Goal: Transaction & Acquisition: Purchase product/service

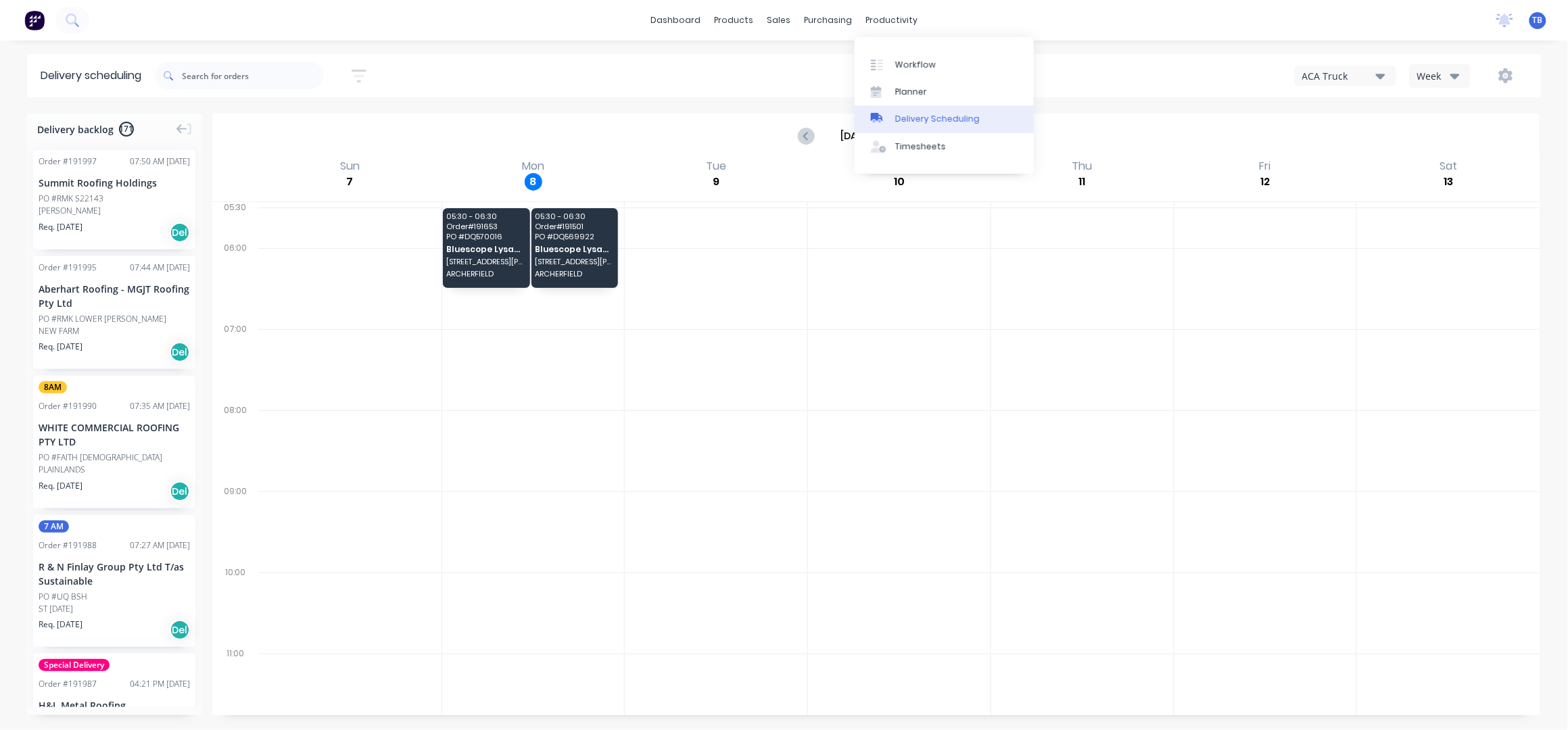
drag, startPoint x: 934, startPoint y: 114, endPoint x: 947, endPoint y: 121, distance: 14.8
click at [934, 114] on div "Delivery Scheduling" at bounding box center [937, 119] width 84 height 12
click at [1452, 87] on button "Week" at bounding box center [1440, 75] width 61 height 24
click at [1434, 141] on div "Vehicle" at bounding box center [1476, 138] width 134 height 27
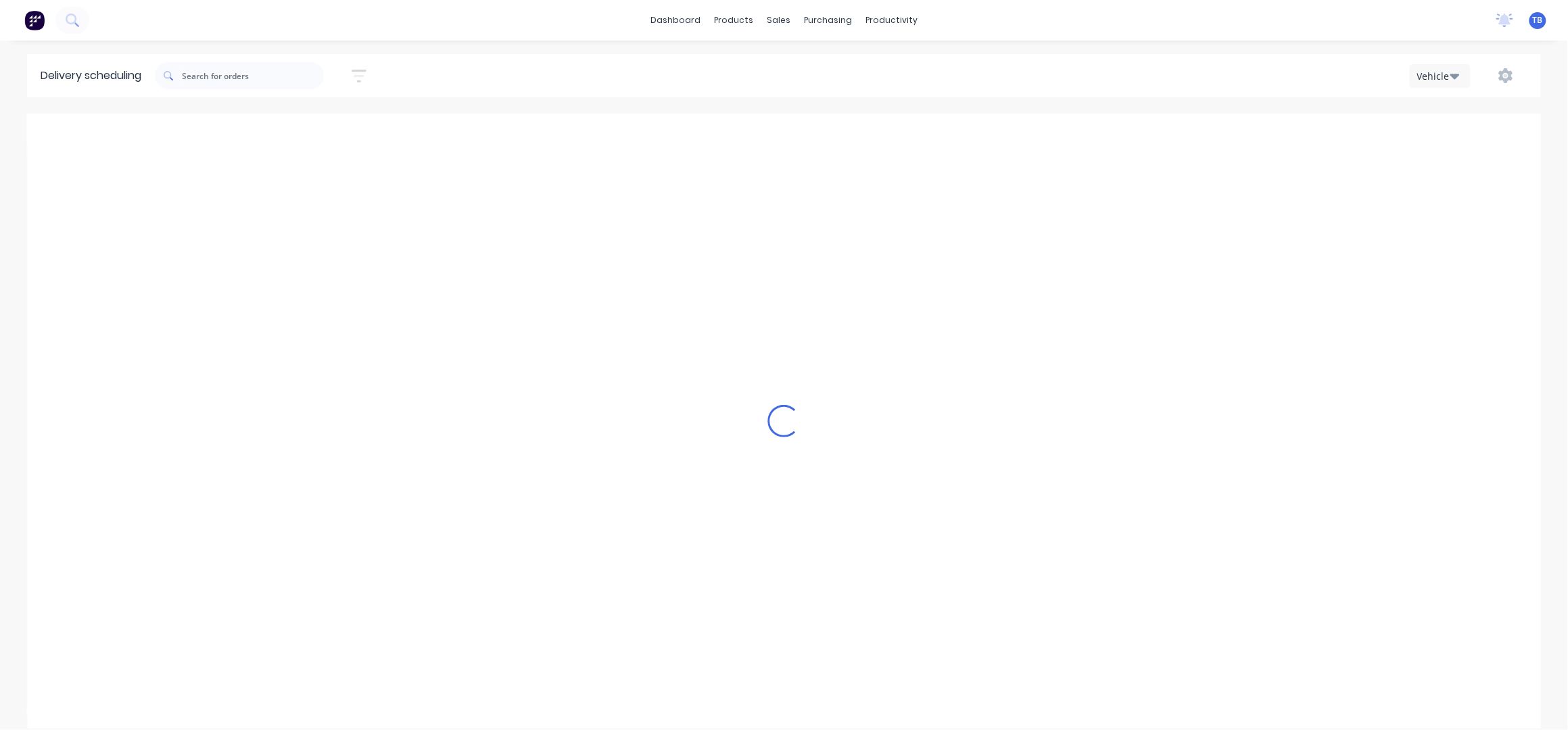
scroll to position [0, 1]
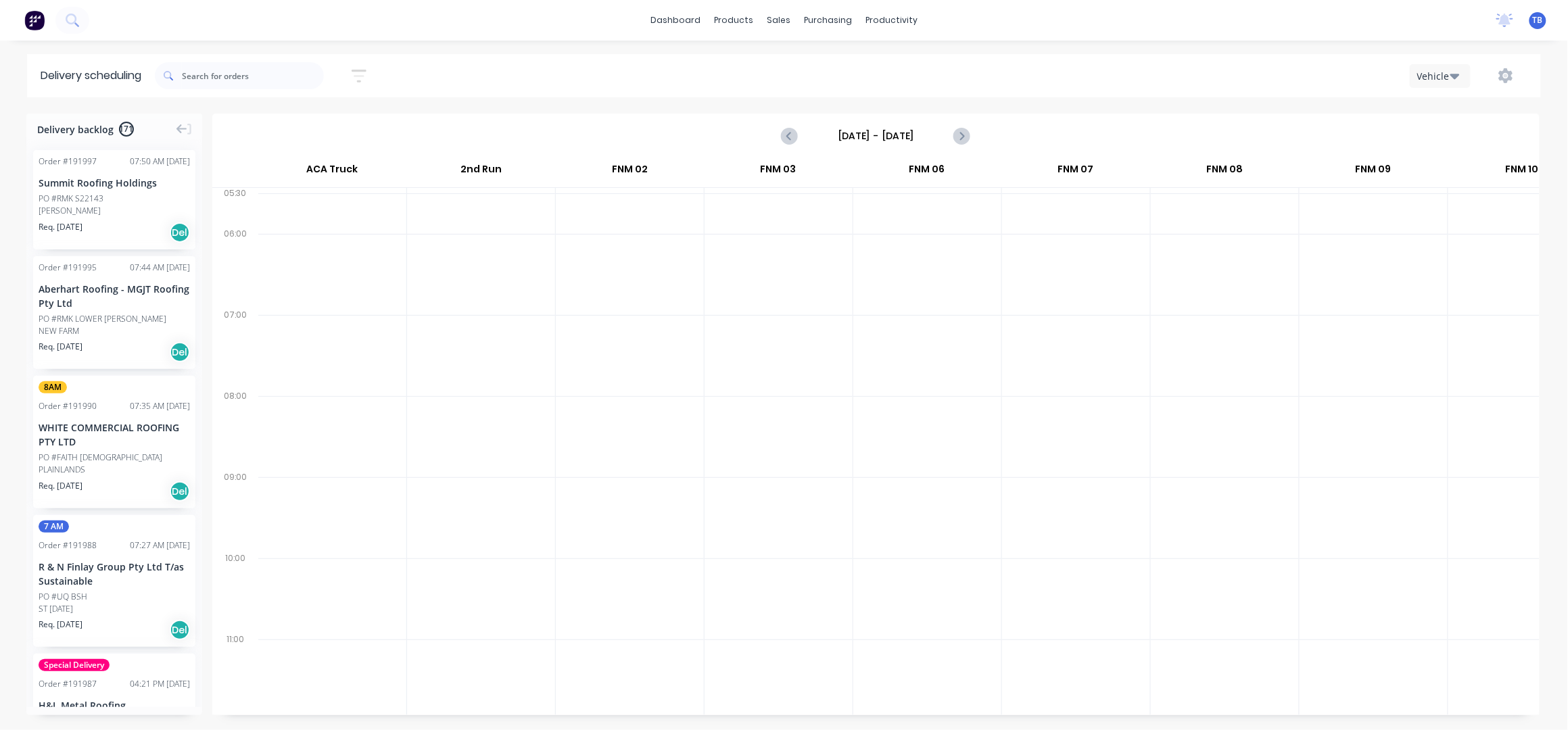
click at [877, 143] on input "[DATE] - [DATE]" at bounding box center [875, 135] width 134 height 20
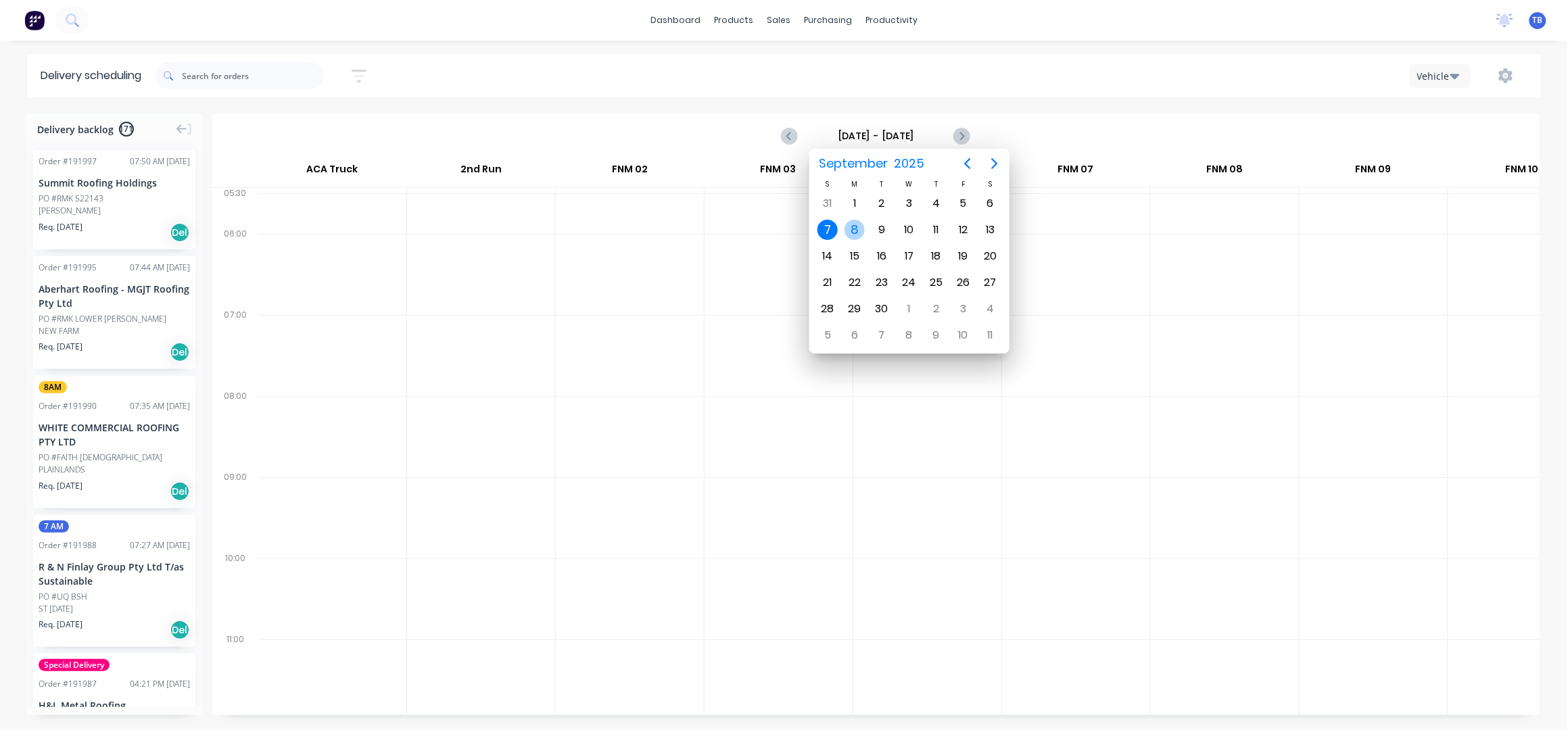
click at [851, 229] on div "8" at bounding box center [854, 229] width 20 height 20
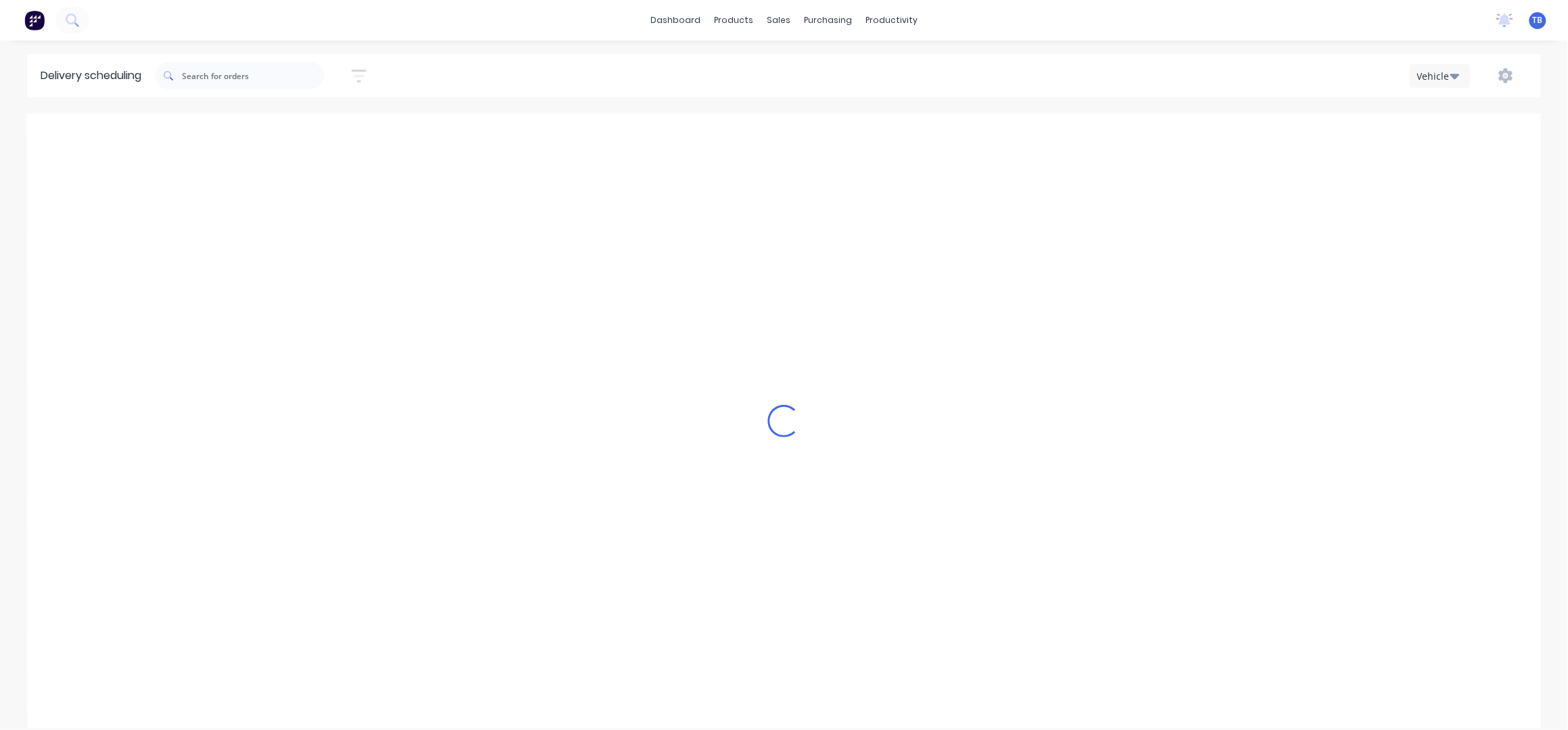
type input "Monday - 08/09/25"
click at [1448, 75] on div "Vehicle" at bounding box center [1437, 75] width 39 height 14
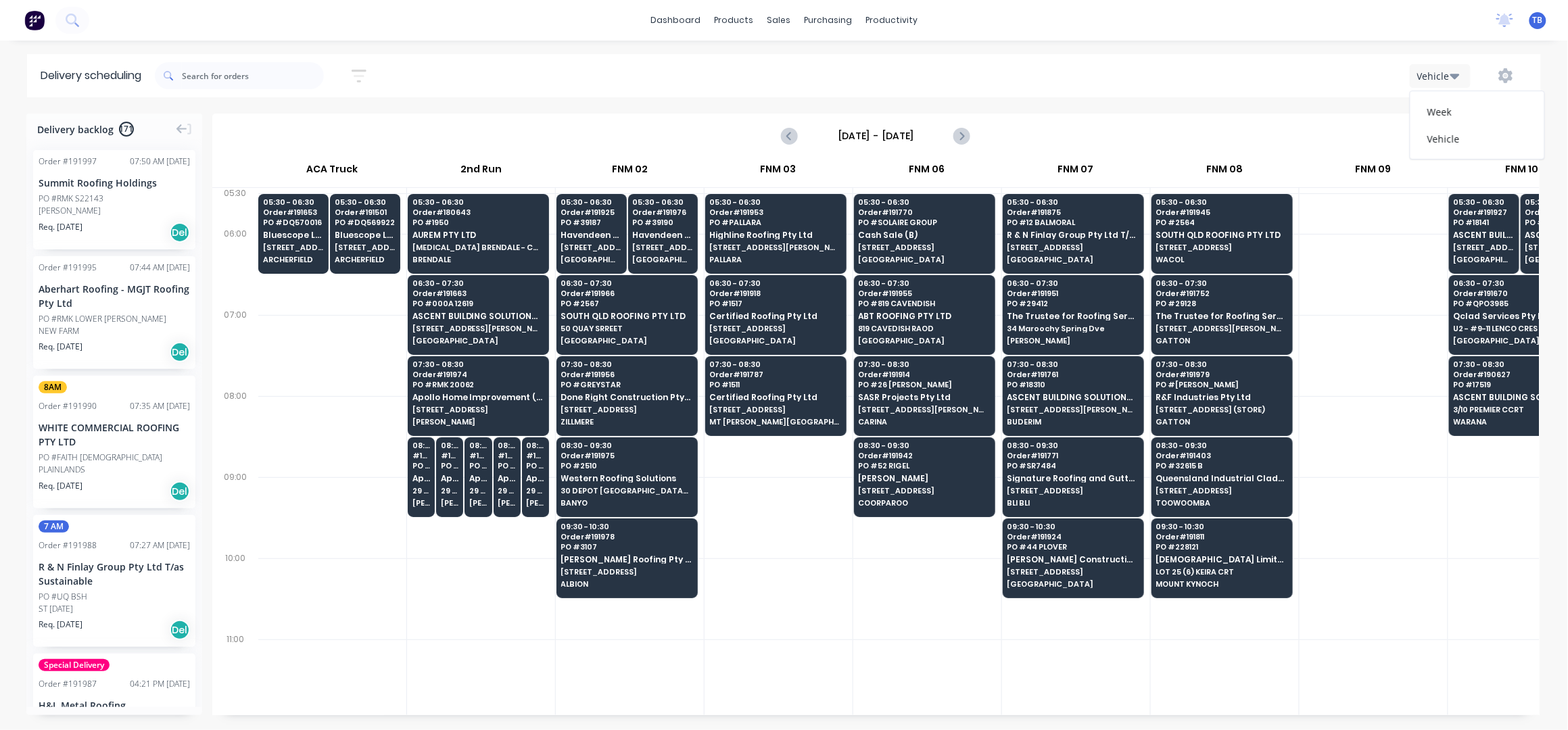
click at [1027, 64] on div "Vehicle Week Vehicle" at bounding box center [1180, 76] width 693 height 25
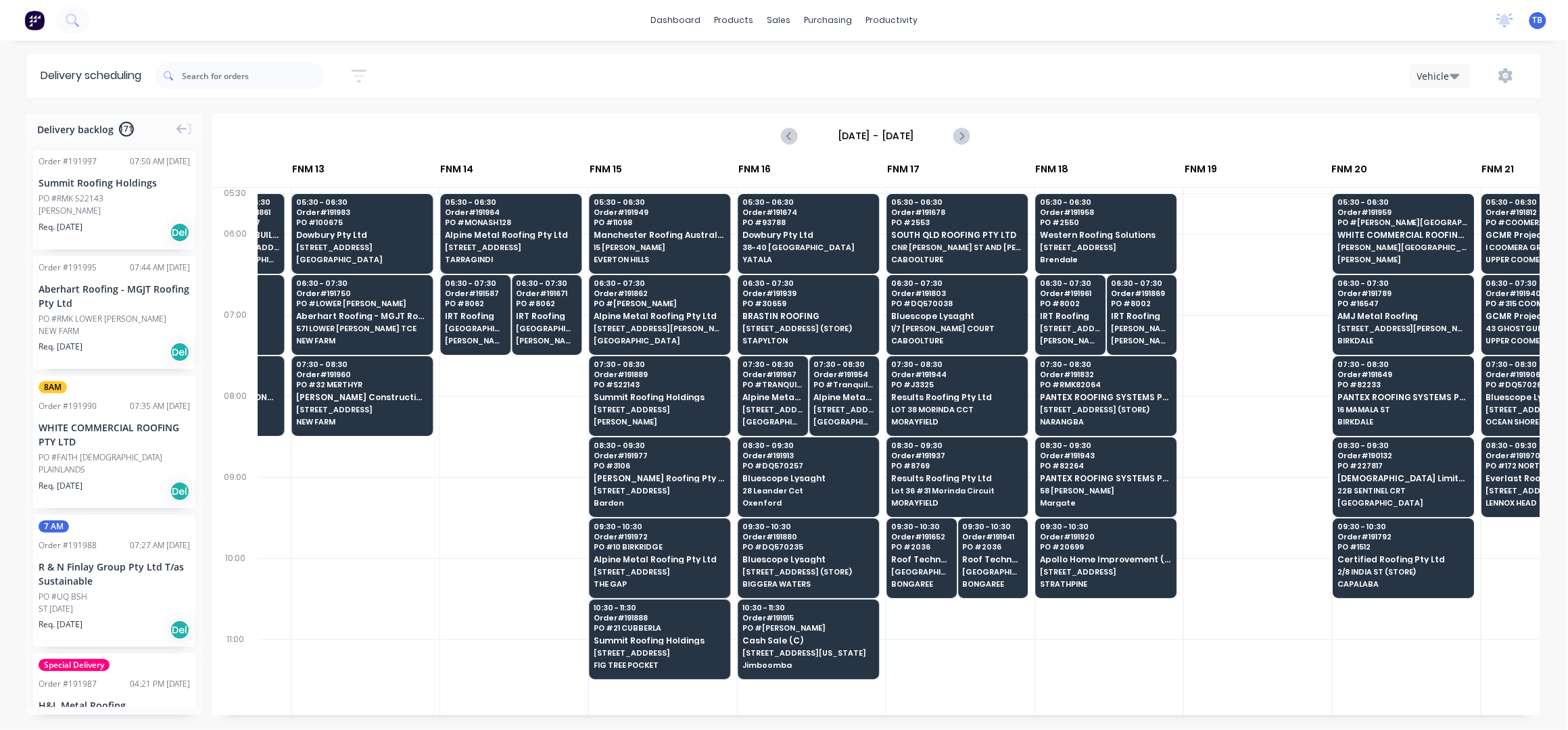
scroll to position [0, 1558]
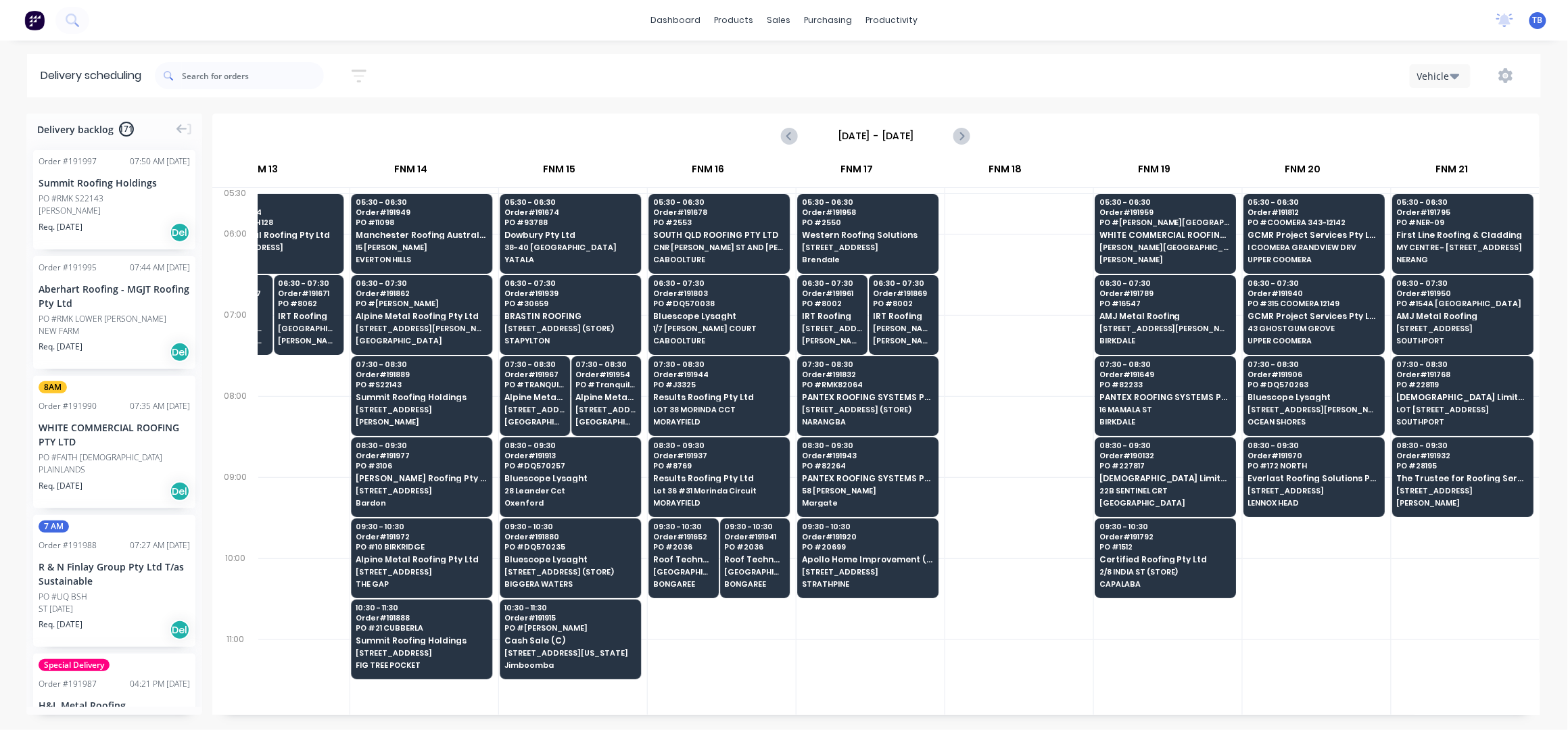
click at [975, 283] on div at bounding box center [1019, 274] width 148 height 81
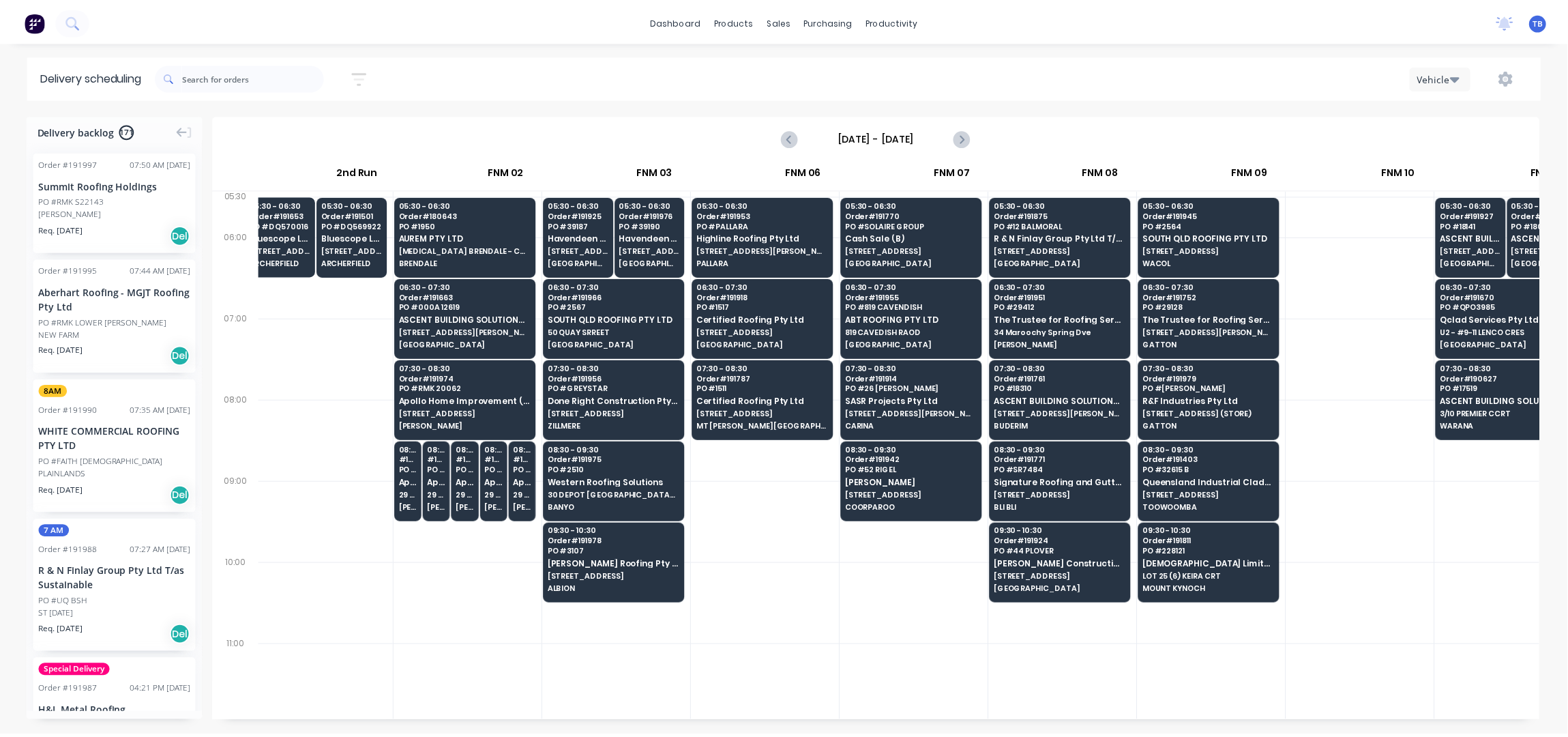
scroll to position [0, 0]
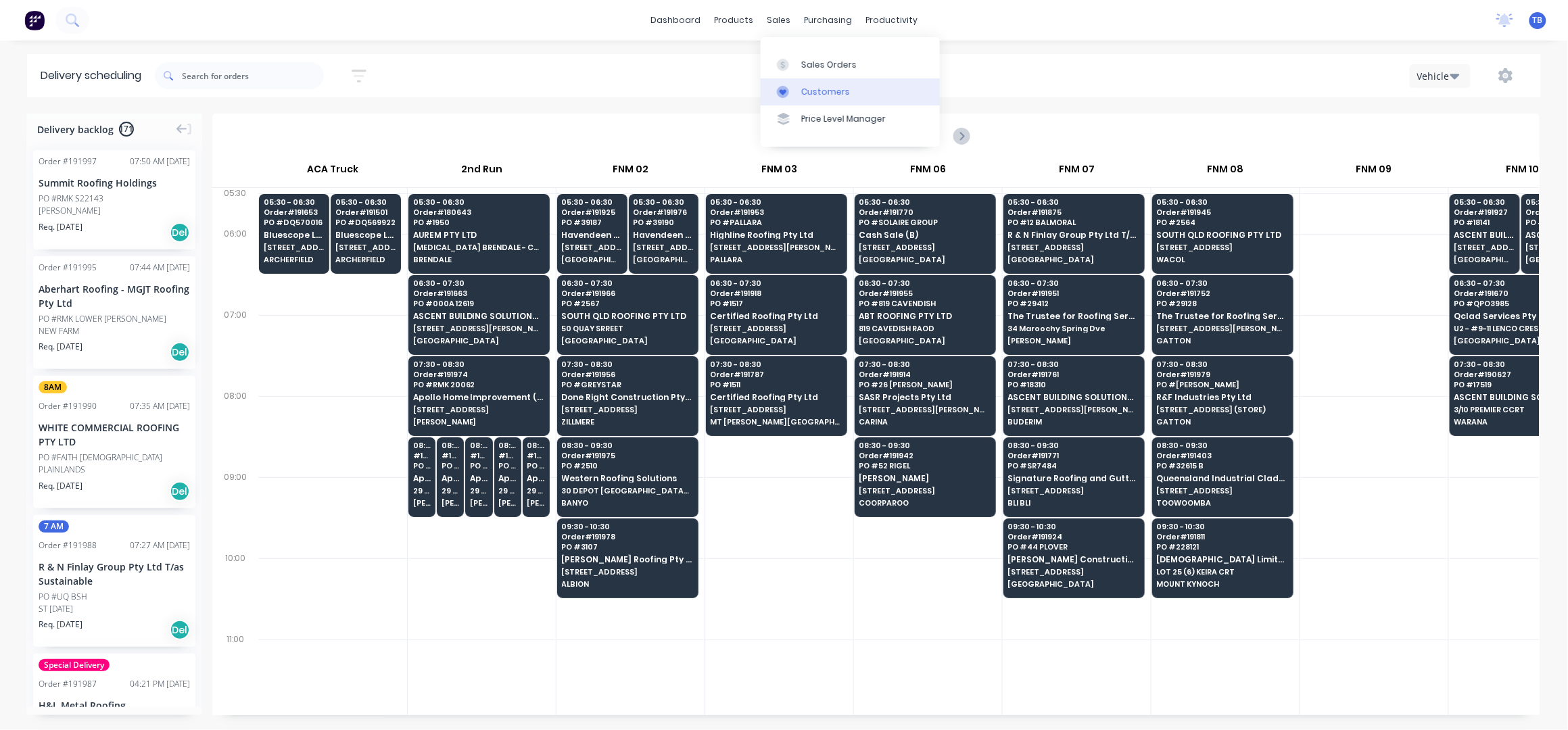
click at [848, 85] on link "Customers" at bounding box center [850, 92] width 180 height 27
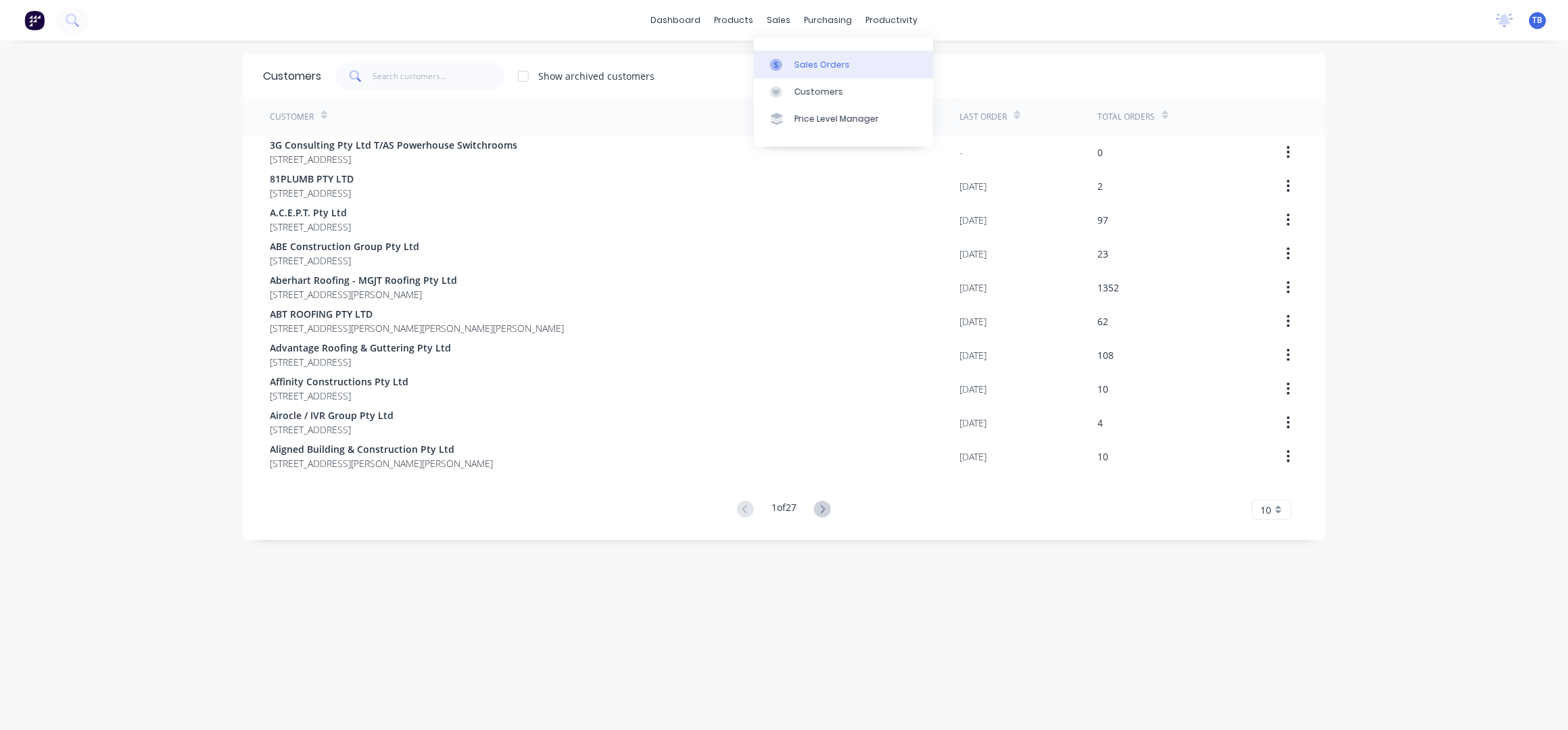
click at [825, 68] on div "Sales Orders" at bounding box center [822, 65] width 56 height 12
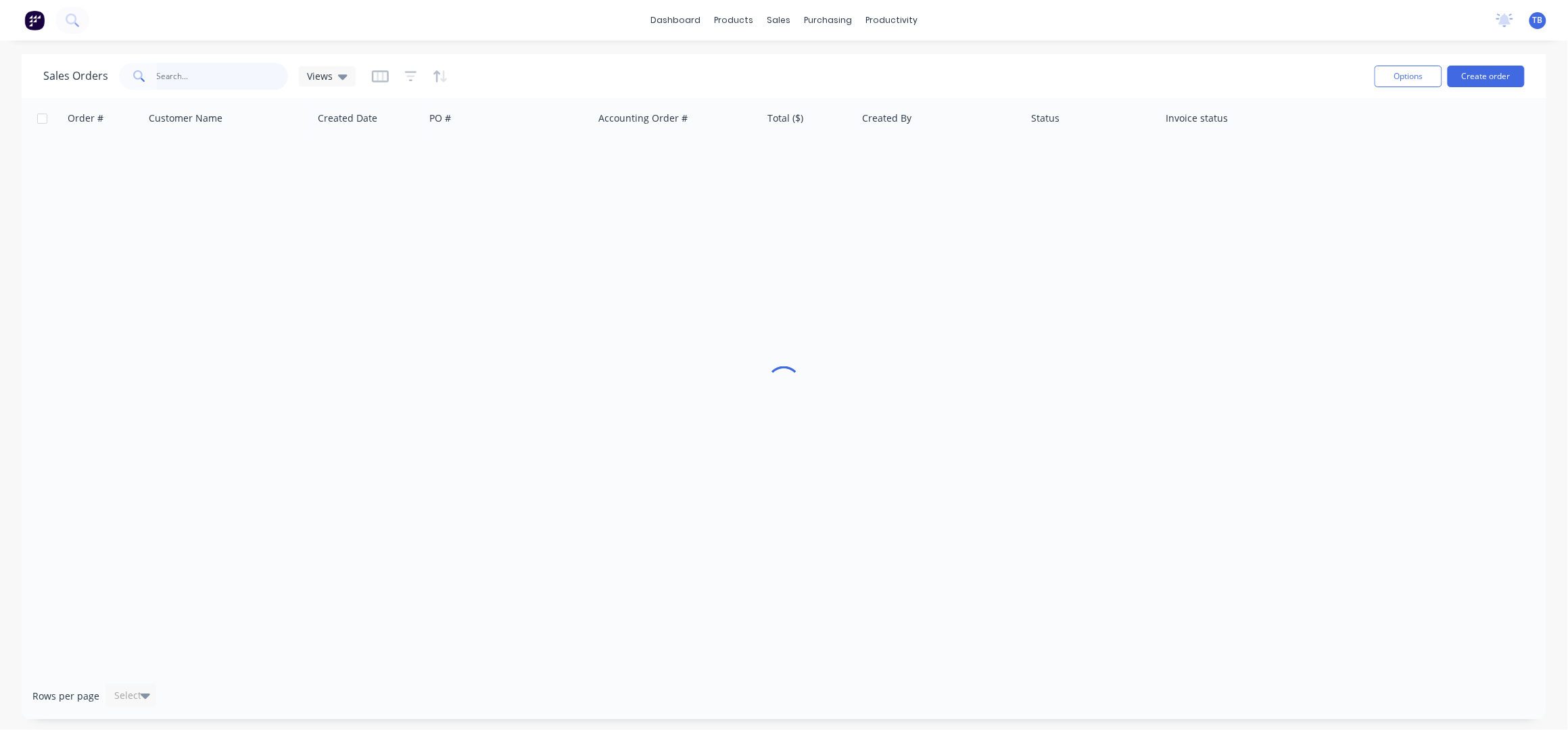
click at [192, 75] on input "text" at bounding box center [222, 76] width 132 height 27
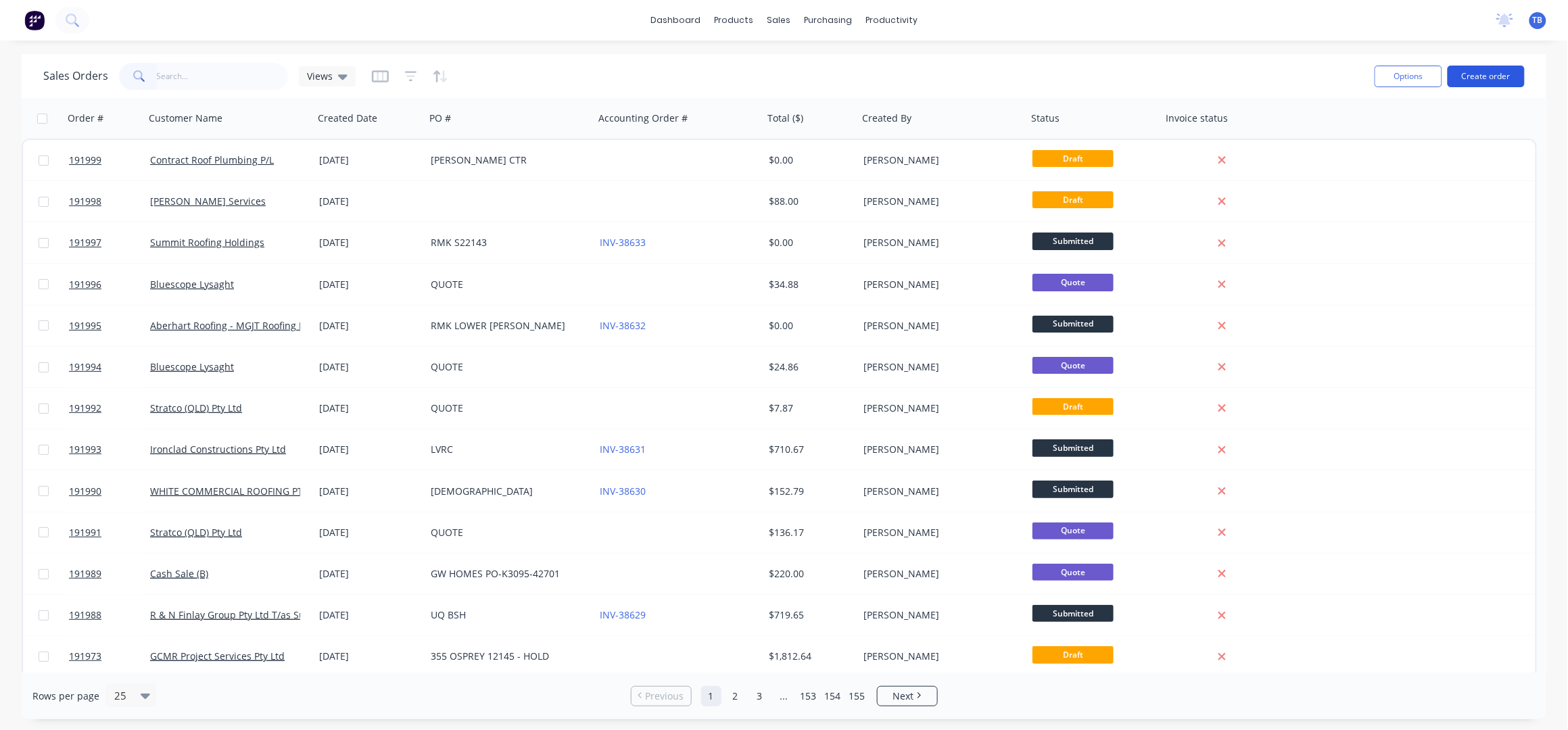
click at [1505, 71] on button "Create order" at bounding box center [1486, 76] width 77 height 21
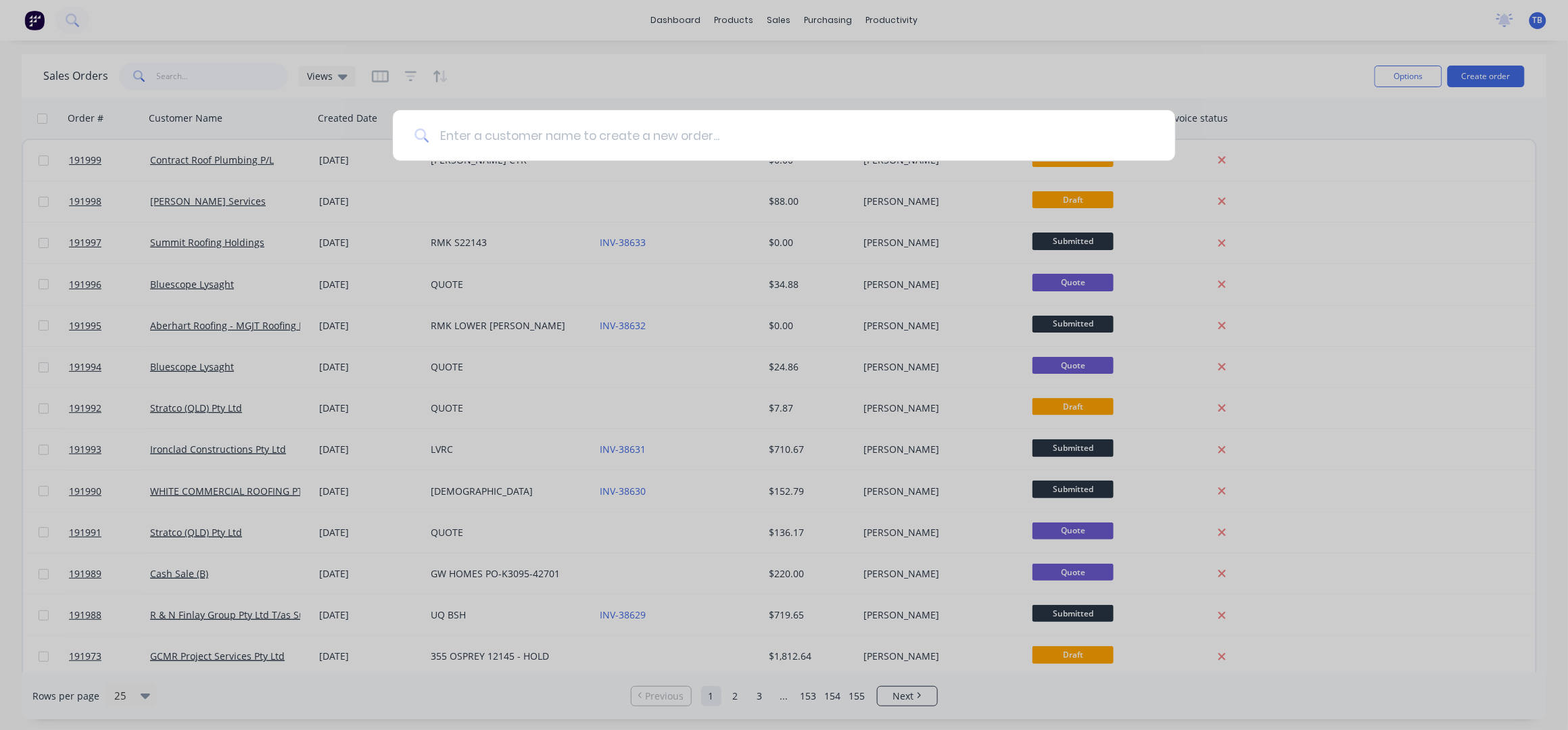
click at [526, 135] on input at bounding box center [791, 135] width 725 height 51
click at [629, 125] on input at bounding box center [791, 135] width 725 height 51
click at [528, 131] on input at bounding box center [791, 135] width 725 height 51
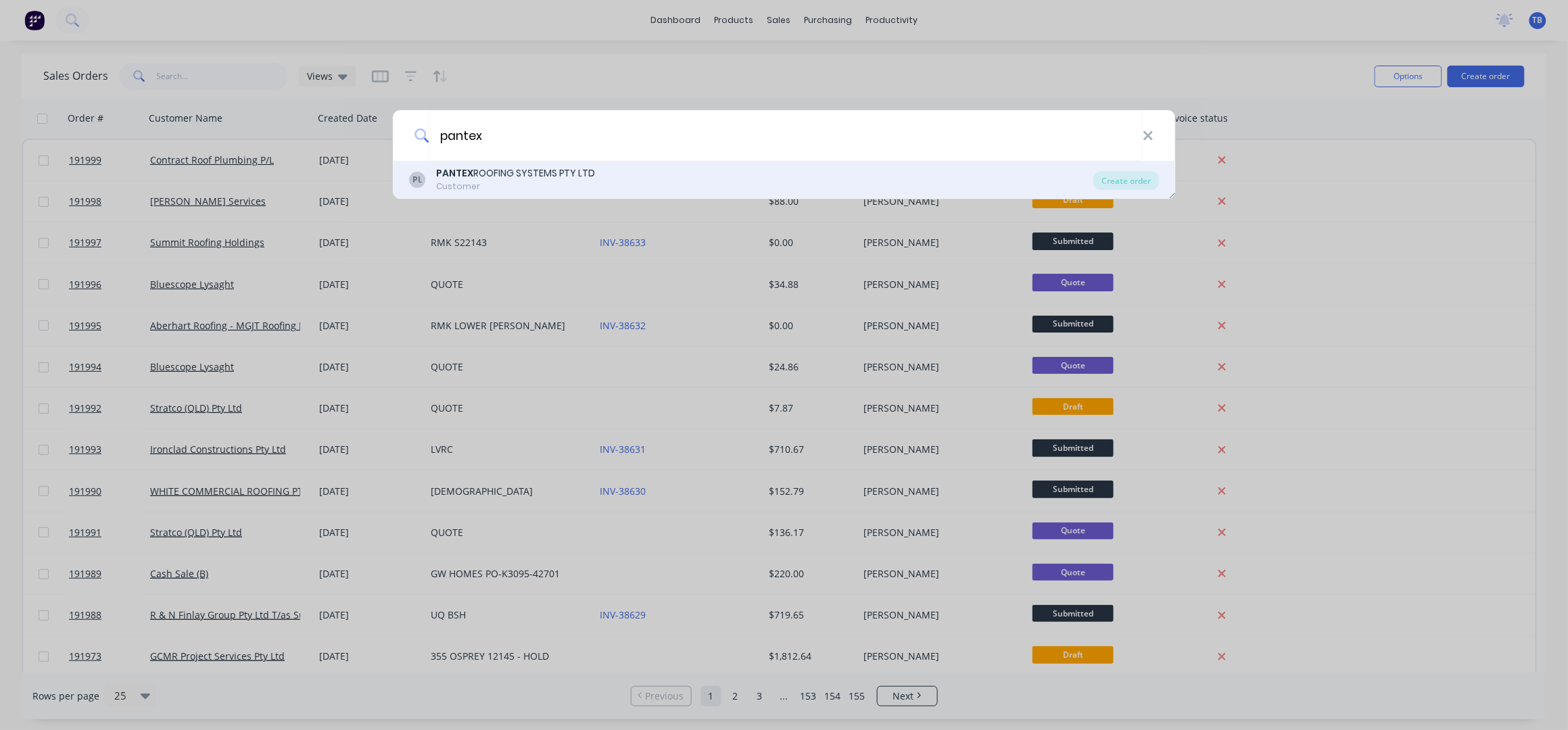
type input "pantex"
click at [557, 178] on div "PANTEX ROOFING SYSTEMS PTY LTD" at bounding box center [516, 173] width 160 height 14
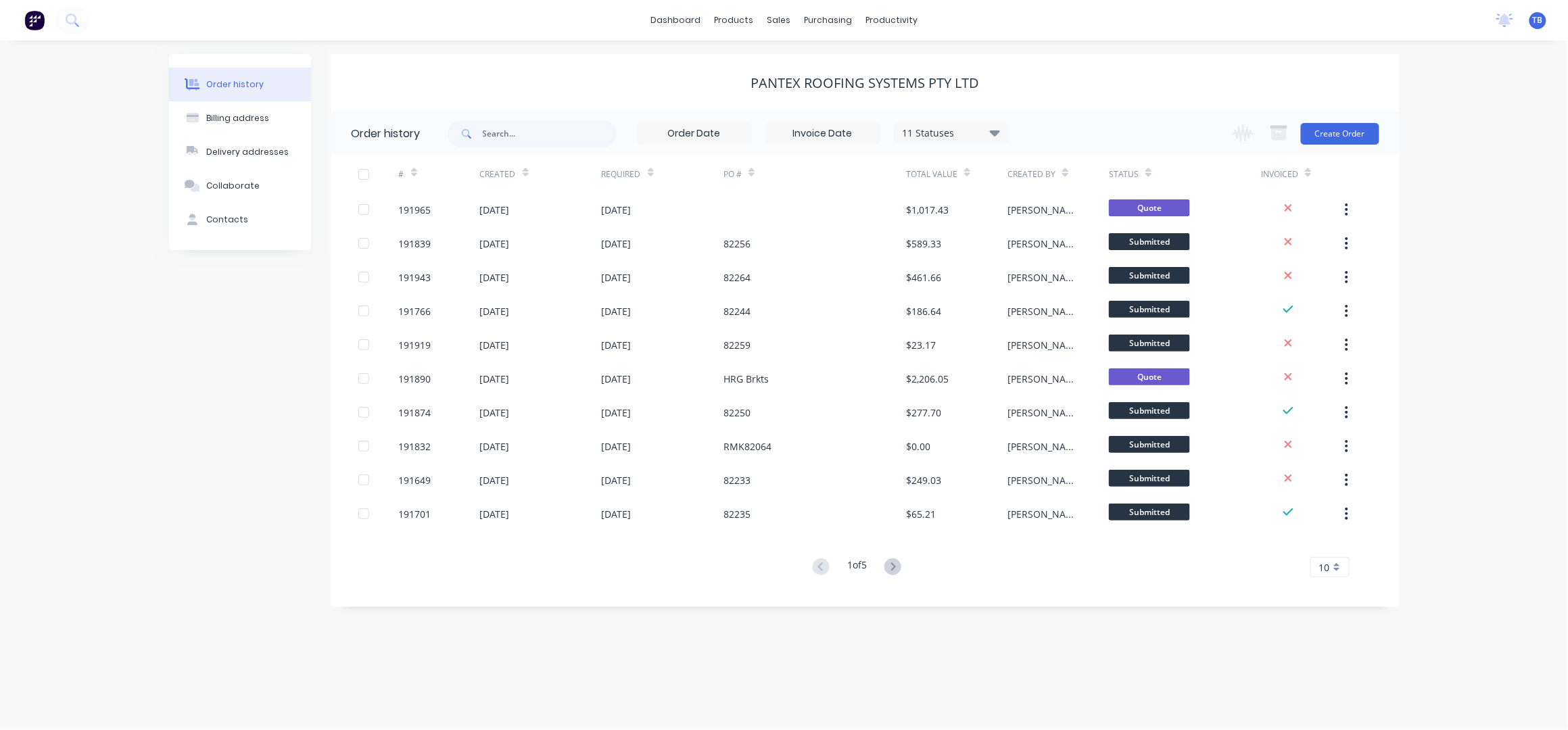
click at [615, 148] on div "11 Statuses Invoice Status Invoiced Not Invoiced Partial Order Status All Archi…" at bounding box center [728, 134] width 561 height 44
click at [576, 125] on input "text" at bounding box center [549, 134] width 134 height 27
type input "pantex"
drag, startPoint x: 535, startPoint y: 138, endPoint x: 262, endPoint y: 153, distance: 273.4
click at [302, 144] on div "Order history Billing address Delivery addresses Collaborate Contacts PANTEX RO…" at bounding box center [784, 330] width 1230 height 553
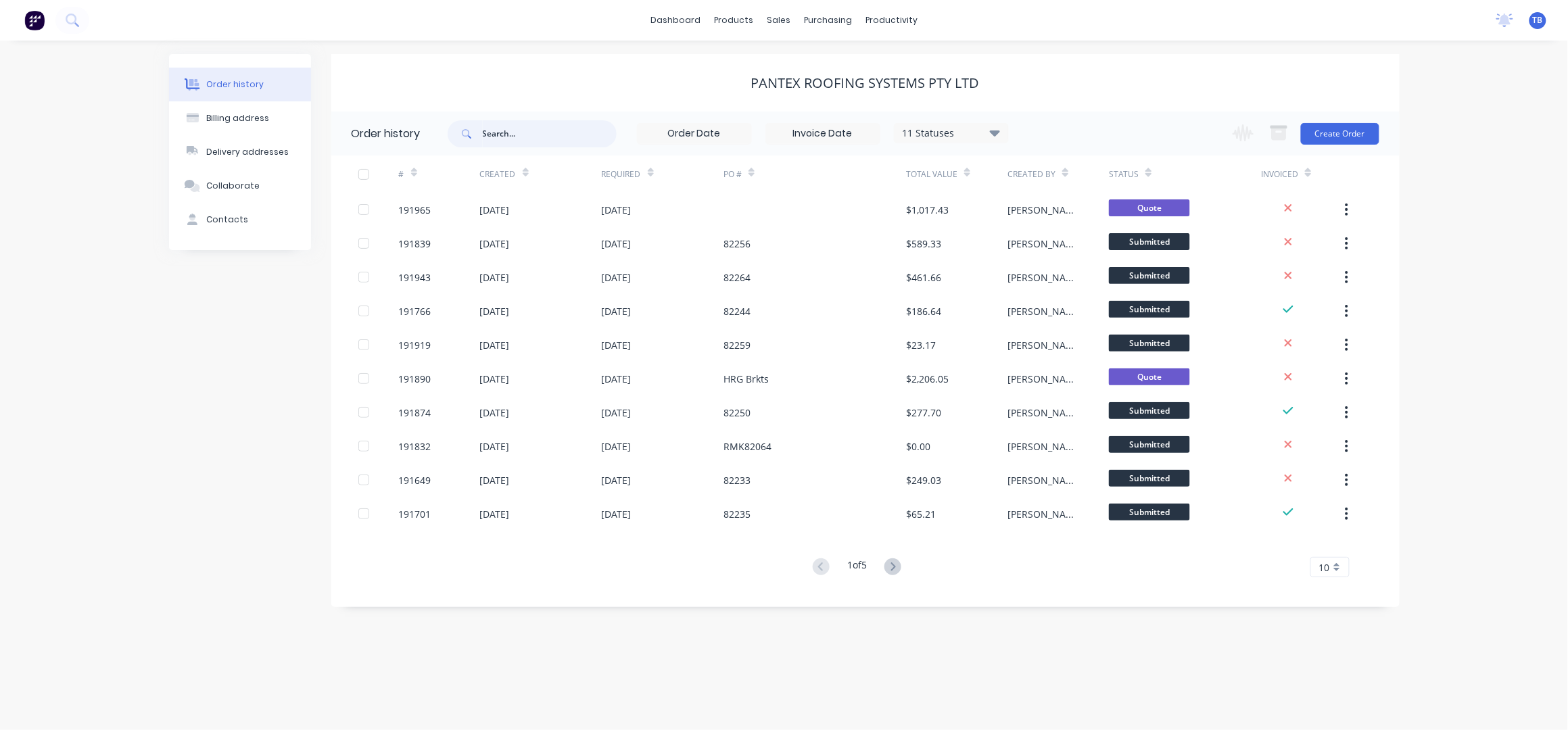
click at [589, 129] on input "text" at bounding box center [549, 134] width 134 height 27
type input "82256"
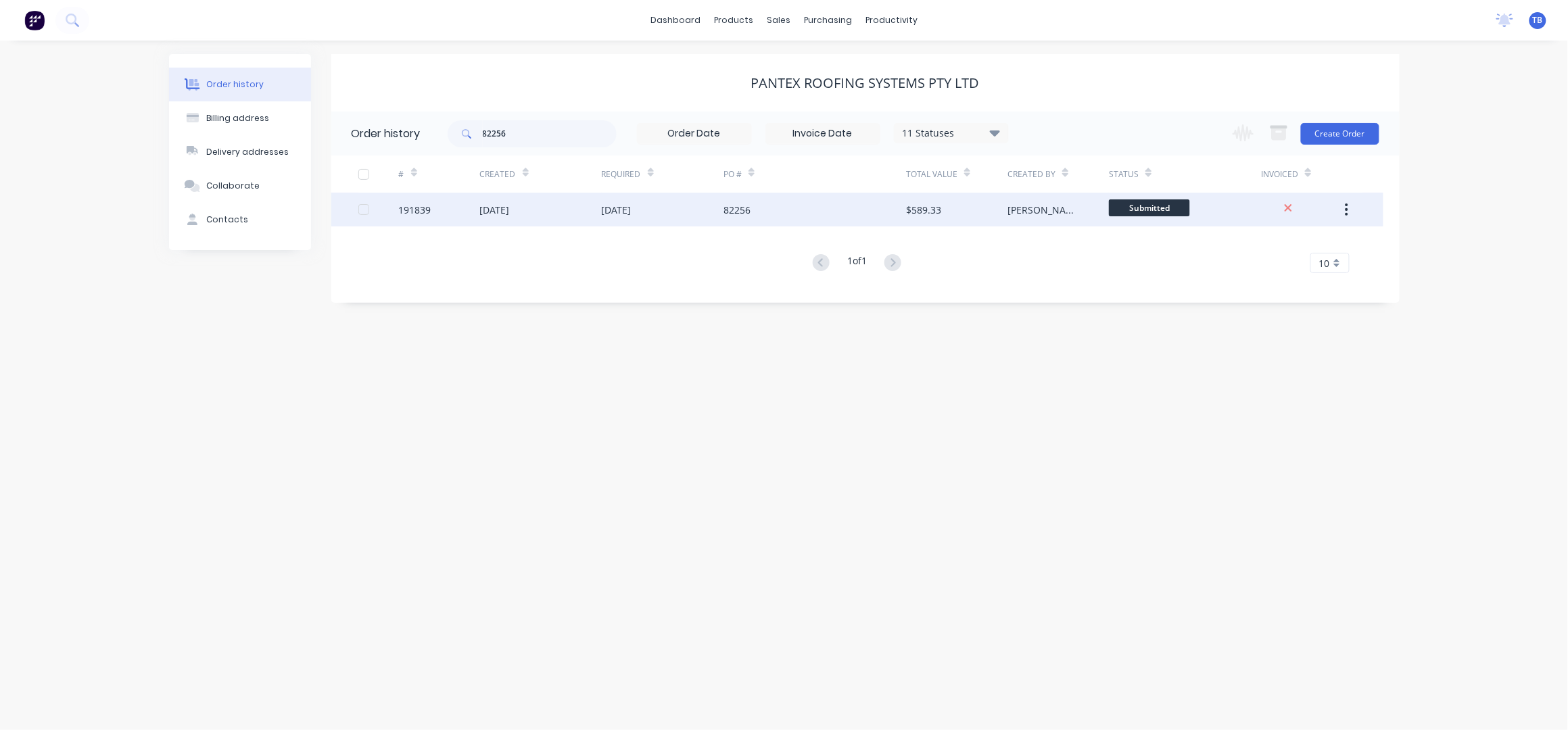
click at [844, 205] on div "82256" at bounding box center [814, 209] width 183 height 34
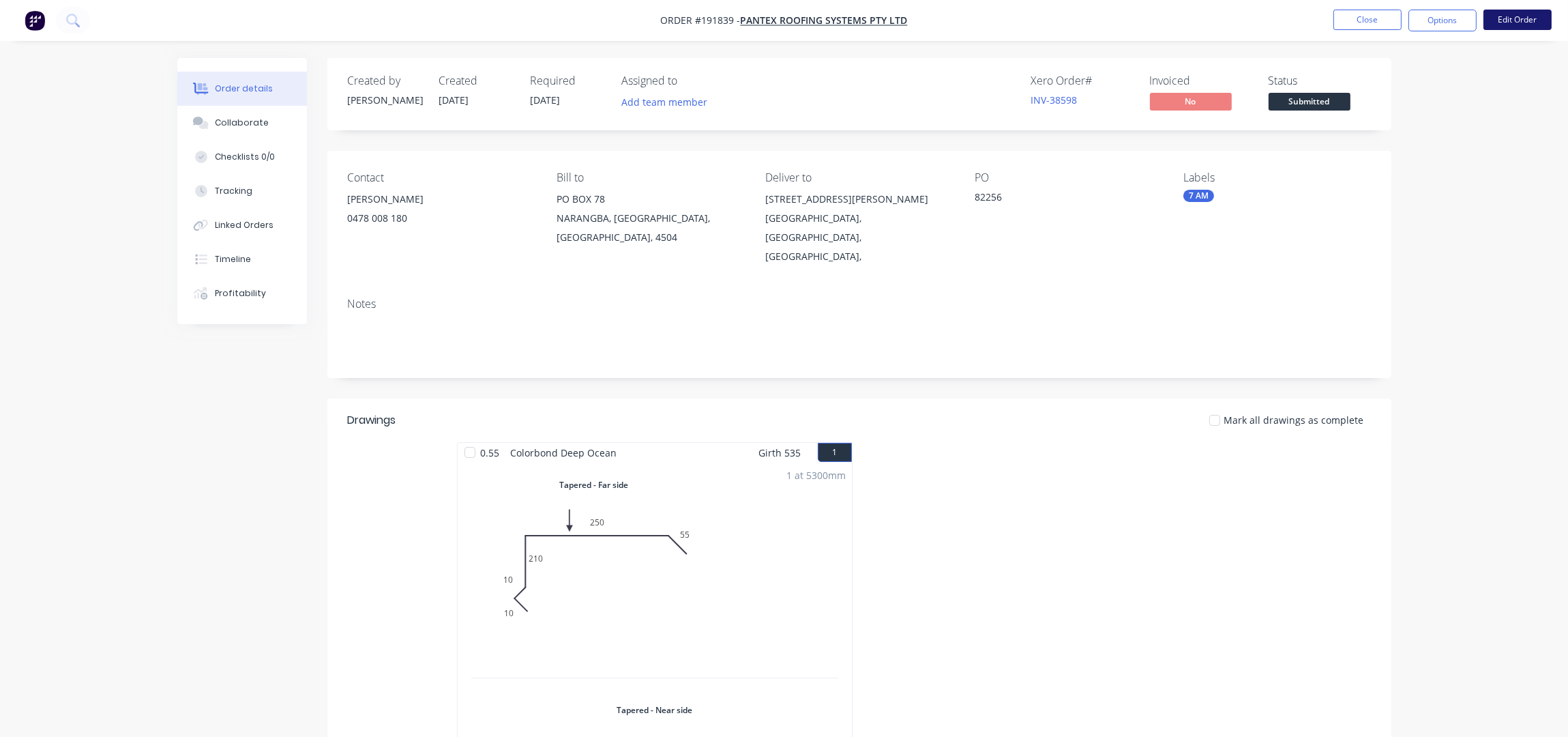
click at [1531, 12] on button "Edit Order" at bounding box center [1518, 20] width 68 height 21
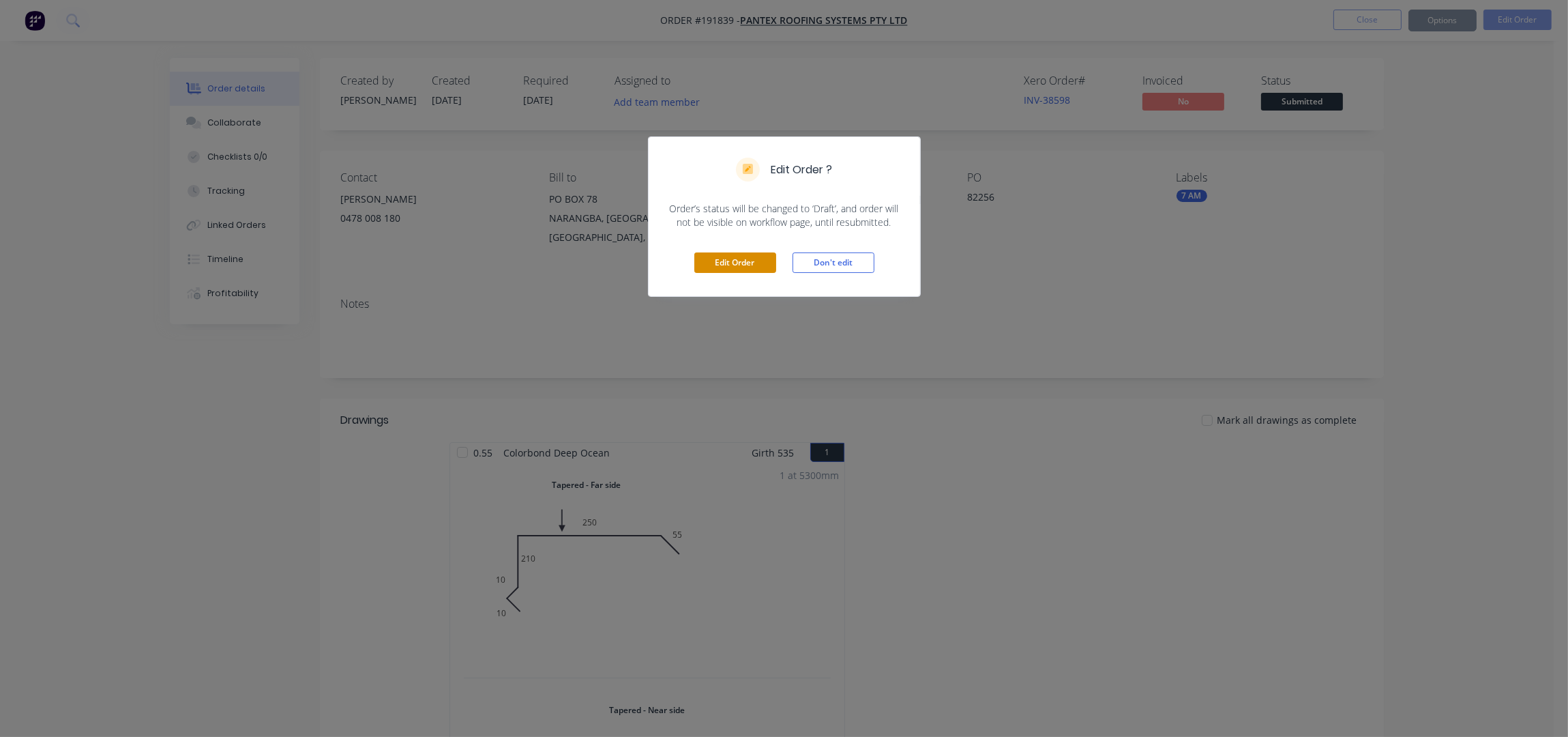
click at [722, 270] on button "Edit Order" at bounding box center [735, 262] width 82 height 21
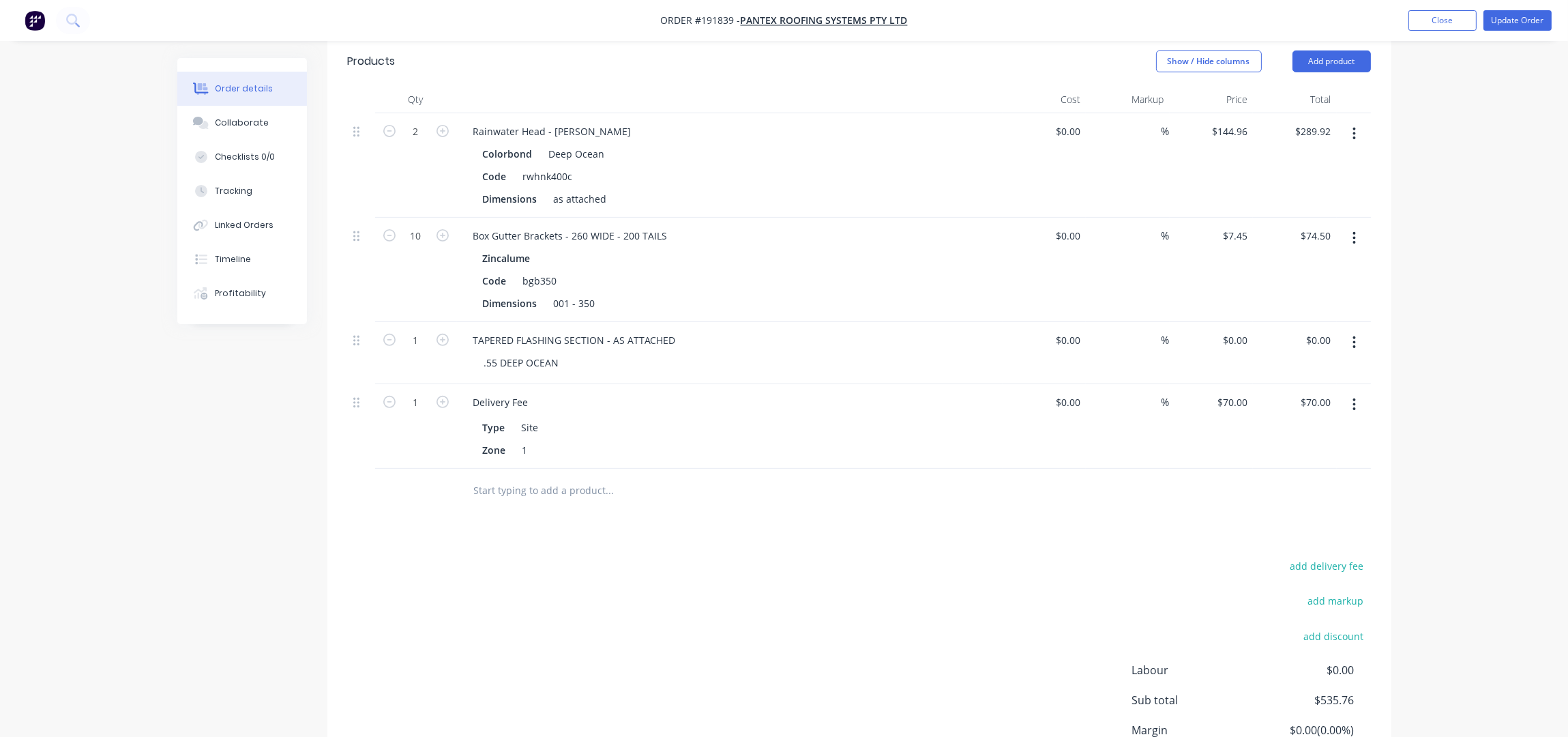
scroll to position [819, 0]
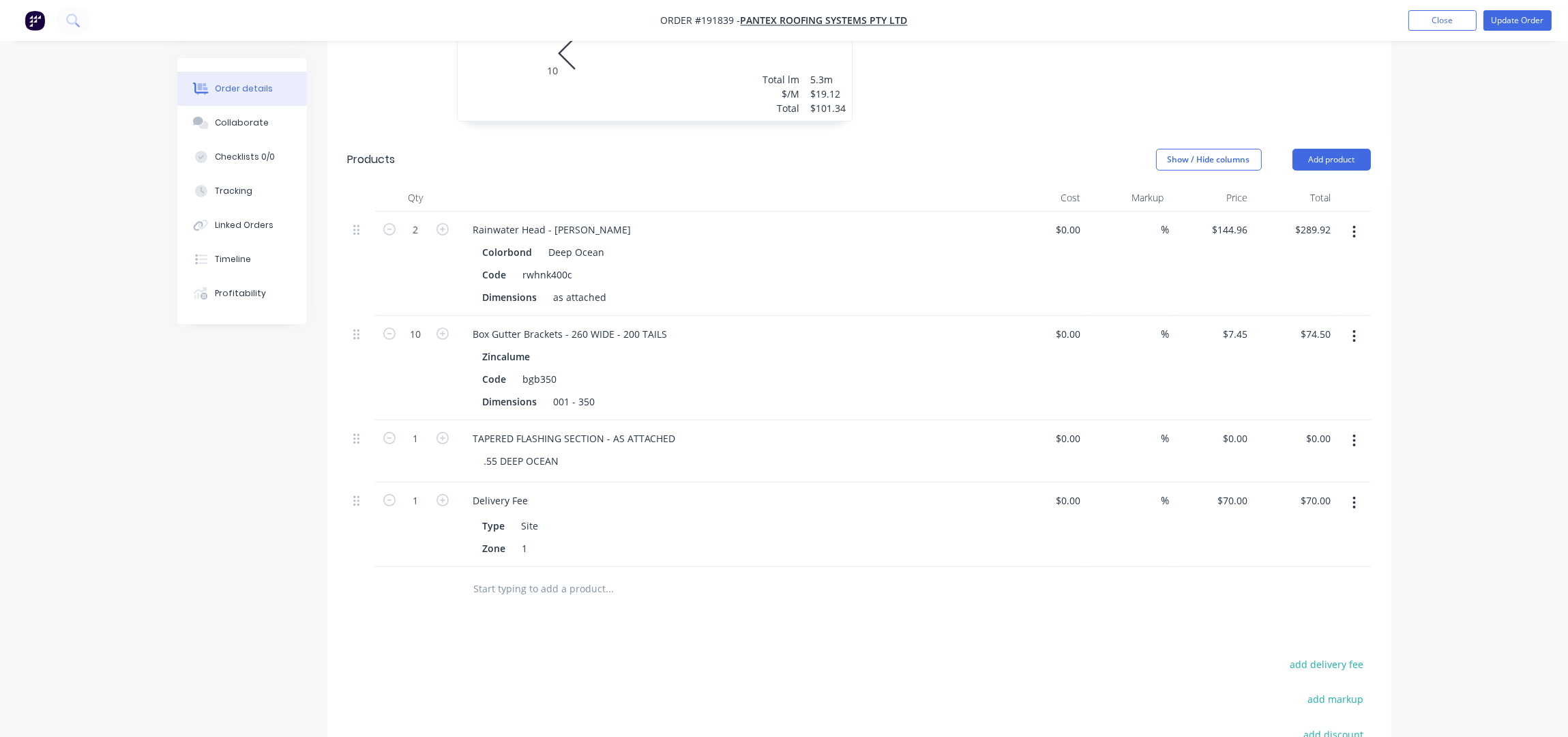
click at [1357, 428] on button "button" at bounding box center [1354, 441] width 32 height 25
drag, startPoint x: 1309, startPoint y: 497, endPoint x: 1311, endPoint y: 521, distance: 24.1
click at [1310, 521] on div "Delete" at bounding box center [1306, 531] width 105 height 20
click at [600, 537] on div "Drawings Add drawing 0.55 Colorbond Deep Ocean Girth 535 1 Tapered - Far side 0…" at bounding box center [859, 238] width 1064 height 1275
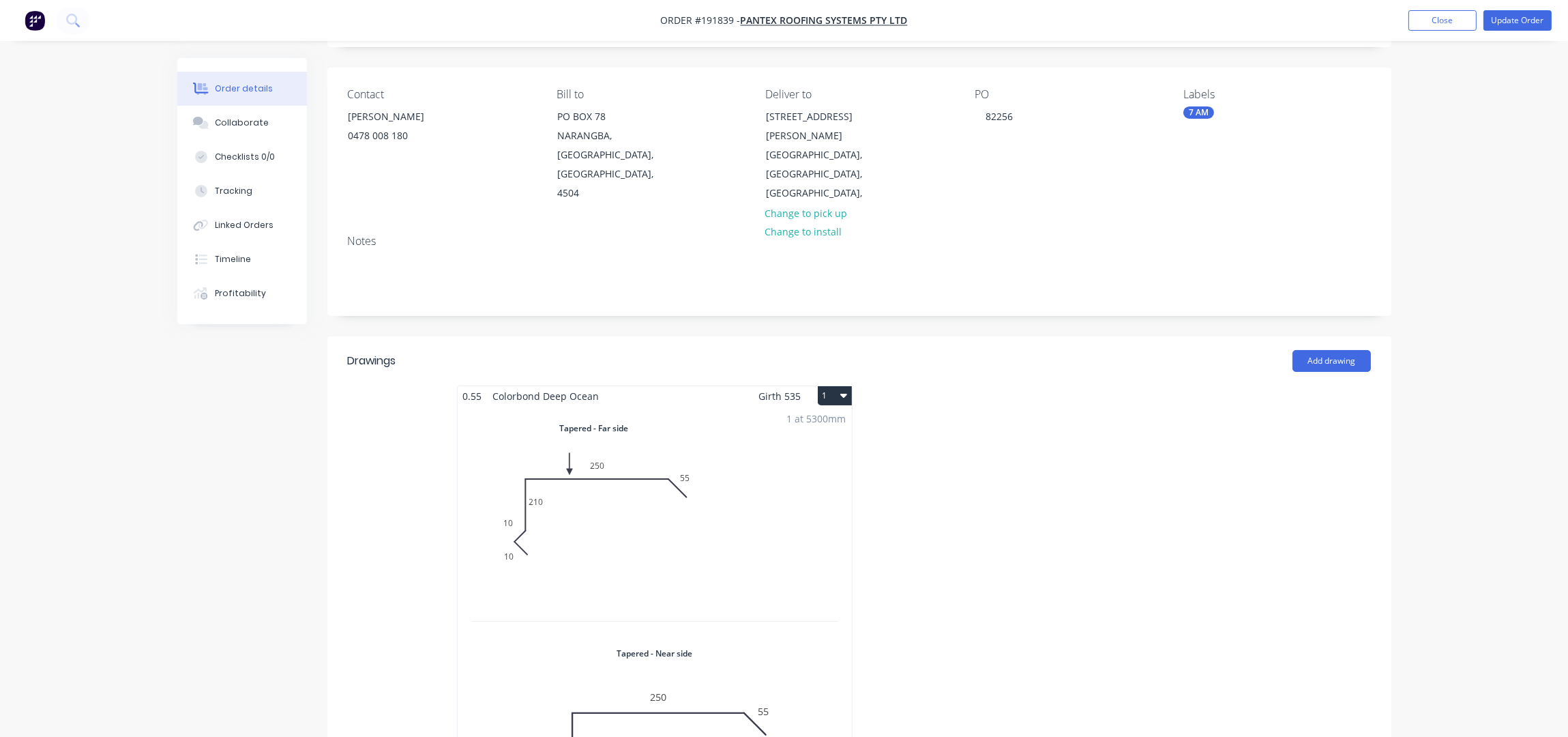
scroll to position [0, 0]
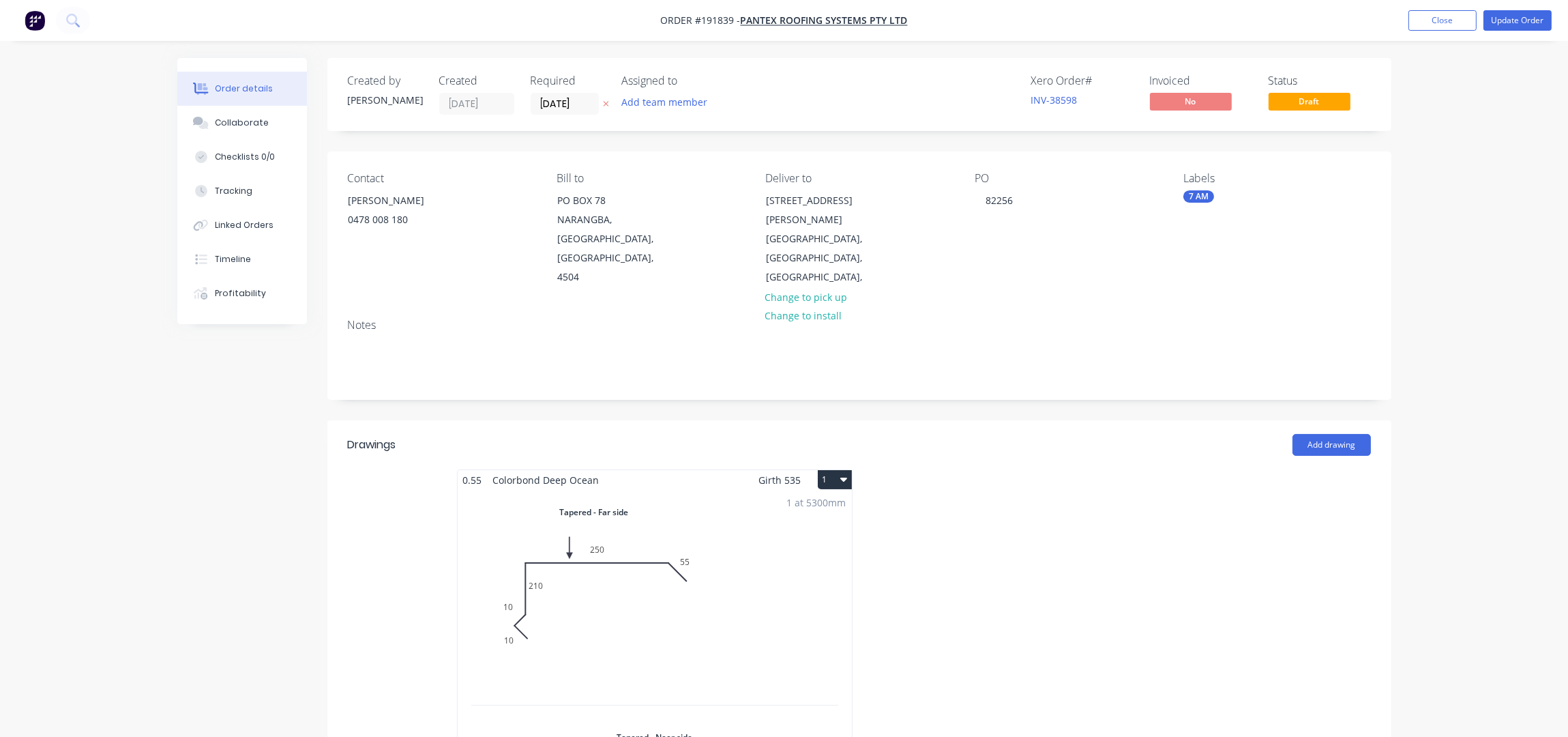
click at [1319, 420] on header "Drawings Add drawing" at bounding box center [859, 444] width 1064 height 49
click at [1318, 434] on button "Add drawing" at bounding box center [1331, 445] width 79 height 22
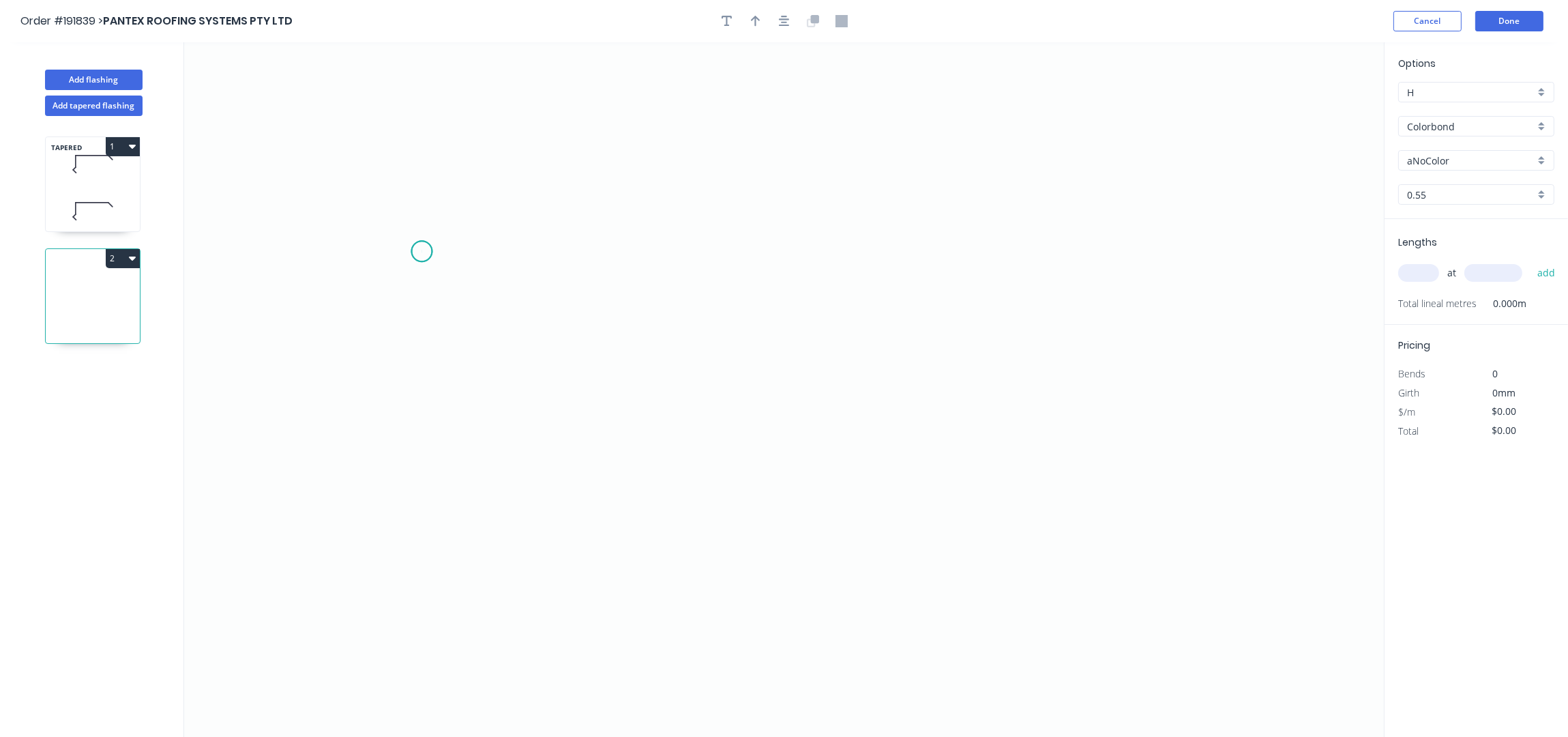
click at [422, 251] on icon "0" at bounding box center [784, 390] width 1200 height 695
drag, startPoint x: 477, startPoint y: 194, endPoint x: 498, endPoint y: 191, distance: 21.2
click at [478, 193] on icon "0" at bounding box center [784, 390] width 1200 height 695
click at [988, 196] on icon "0 ?" at bounding box center [784, 390] width 1200 height 695
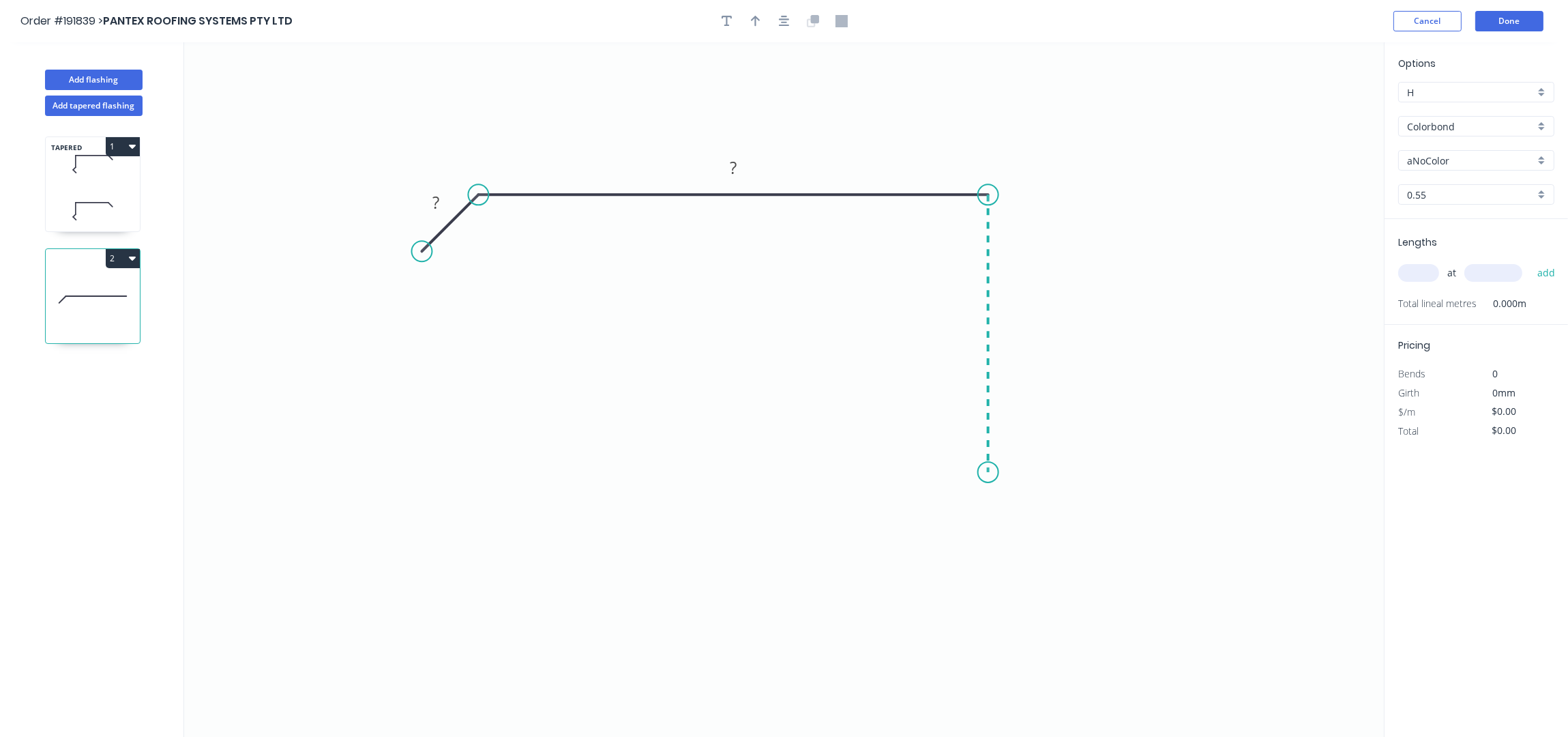
click at [965, 473] on icon "0 ? ?" at bounding box center [784, 390] width 1200 height 695
click at [1043, 540] on icon "0 ? ? ?" at bounding box center [784, 390] width 1200 height 695
click at [117, 106] on button "Add tapered flashing" at bounding box center [93, 105] width 98 height 21
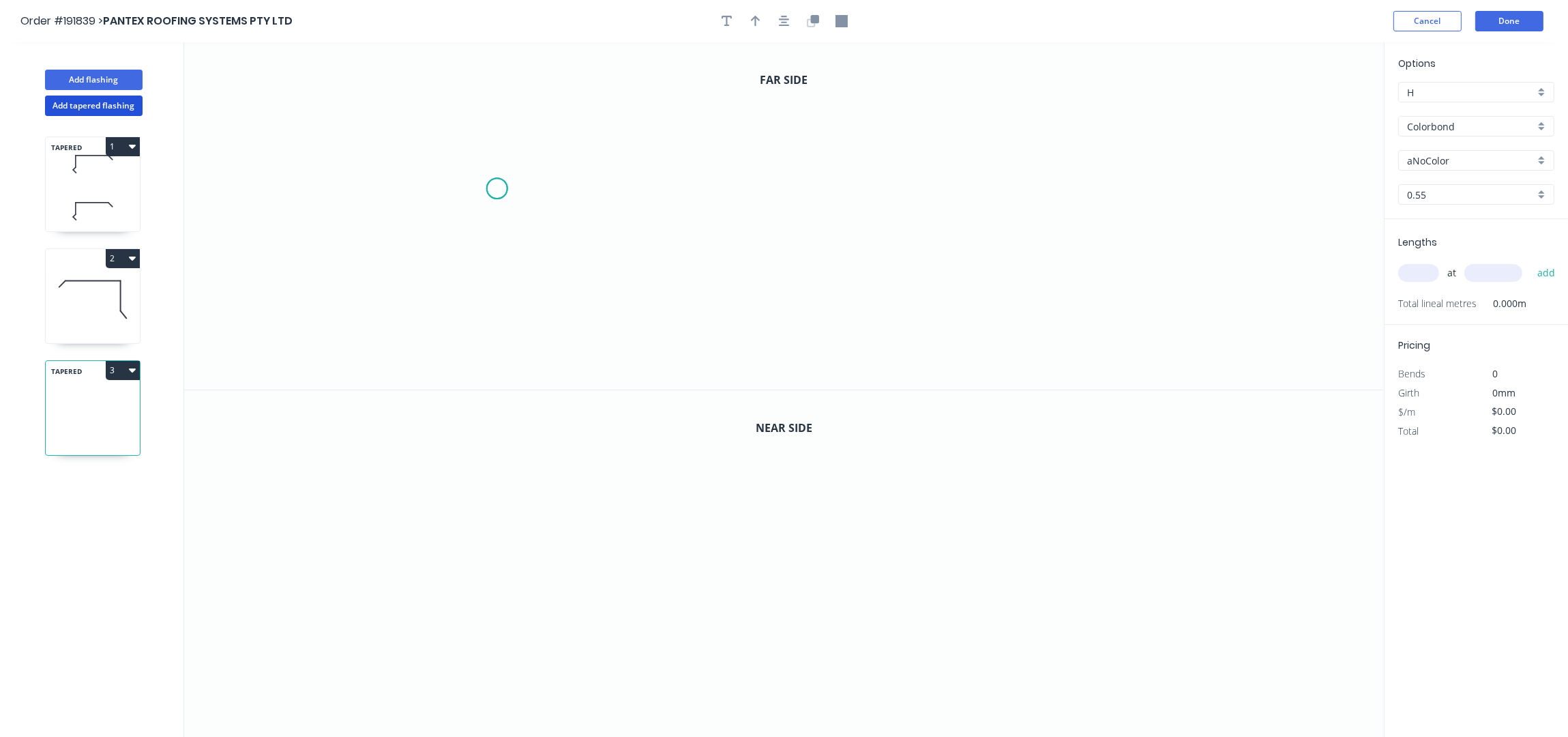
click at [496, 189] on icon "0" at bounding box center [784, 216] width 1200 height 347
click at [547, 143] on icon "0" at bounding box center [784, 216] width 1200 height 347
click at [932, 158] on icon "0 ?" at bounding box center [784, 216] width 1200 height 347
click at [925, 294] on icon "0 ? ?" at bounding box center [784, 216] width 1200 height 347
drag, startPoint x: 982, startPoint y: 344, endPoint x: 950, endPoint y: 354, distance: 33.5
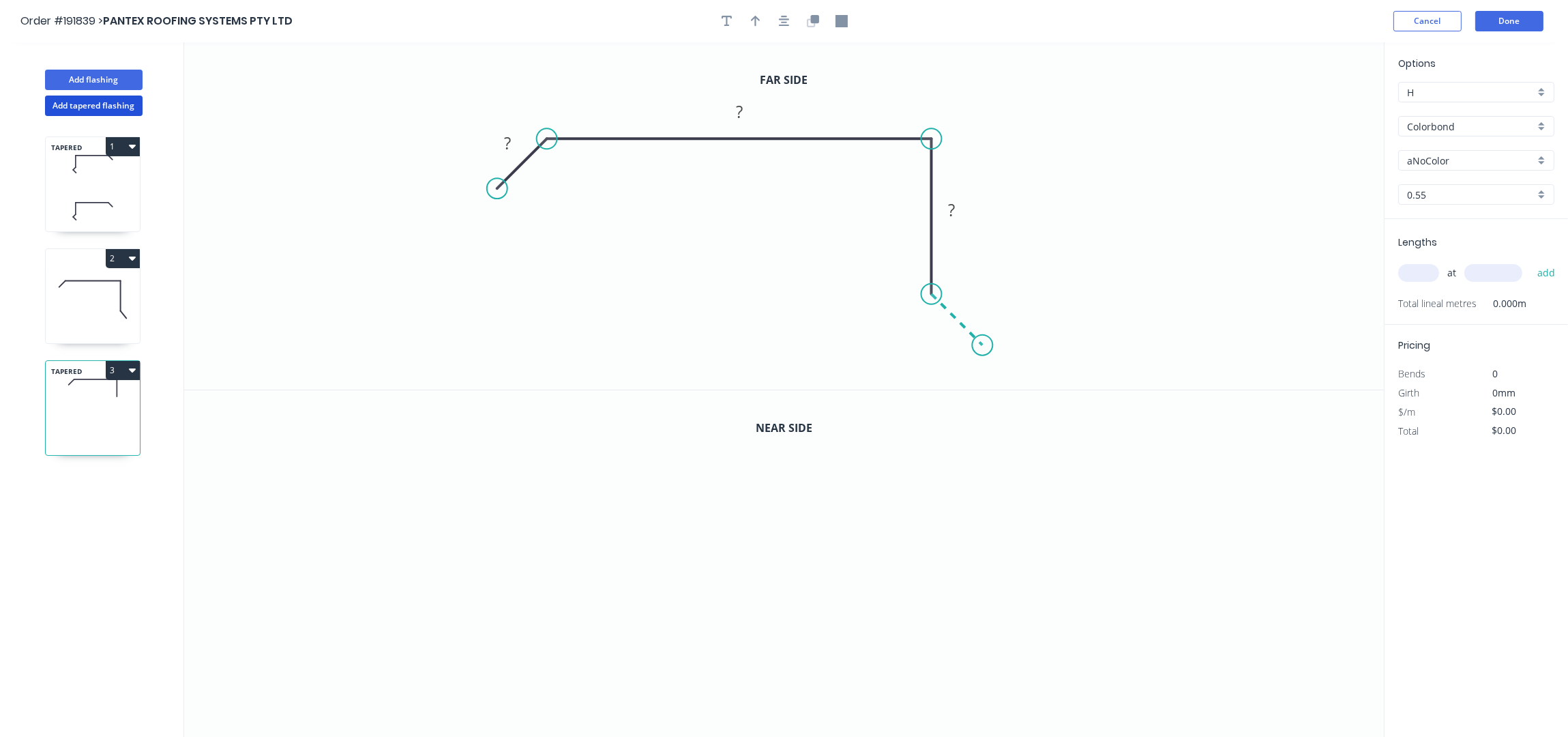
click at [982, 344] on icon "0 ? ? ?" at bounding box center [784, 216] width 1200 height 347
click at [932, 378] on icon "0 ? ? ? ?" at bounding box center [784, 216] width 1200 height 347
click at [939, 387] on circle at bounding box center [939, 389] width 21 height 21
drag, startPoint x: 925, startPoint y: 337, endPoint x: 975, endPoint y: 278, distance: 77.3
click at [975, 278] on rect at bounding box center [987, 278] width 45 height 28
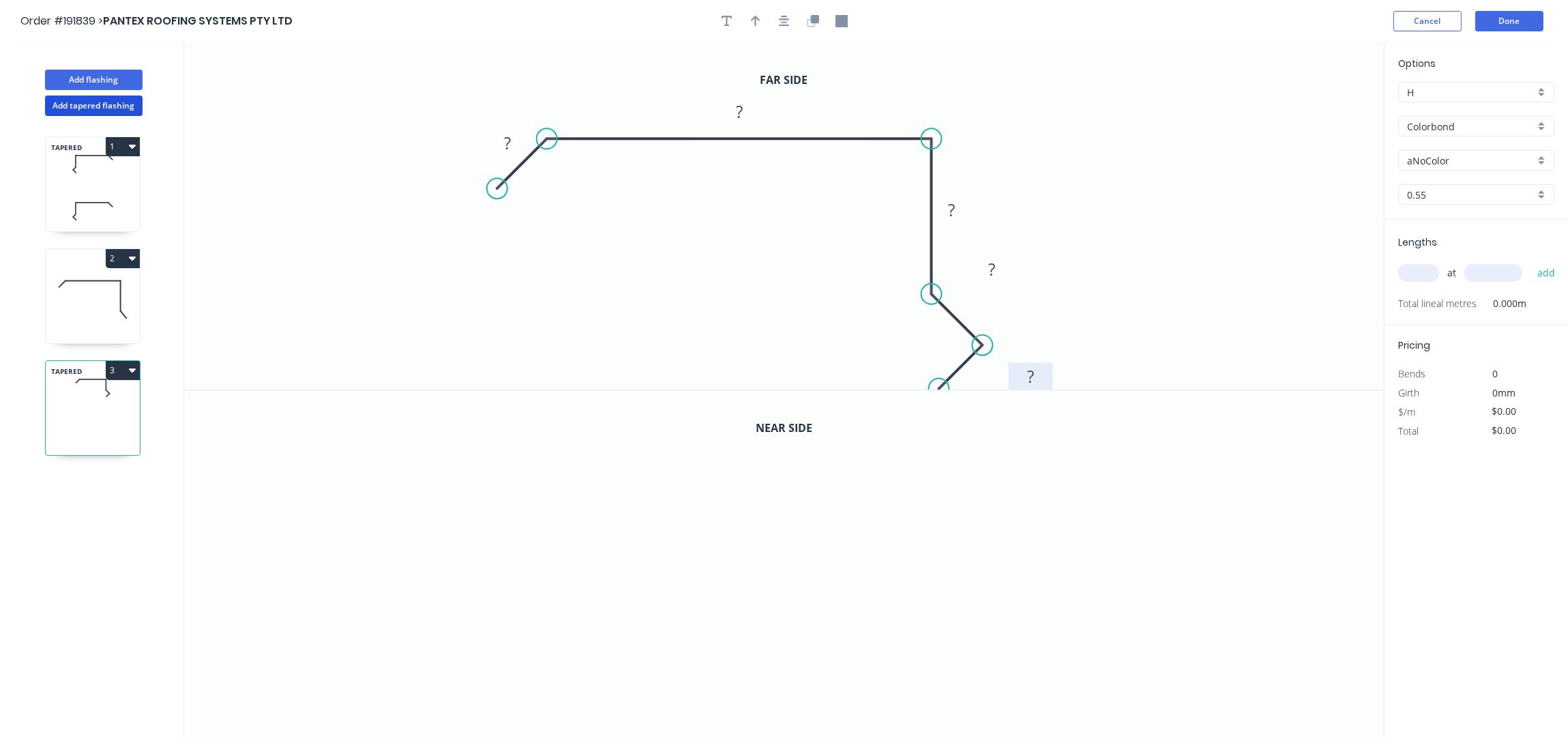
drag, startPoint x: 993, startPoint y: 381, endPoint x: 1048, endPoint y: 383, distance: 55.0
click at [1048, 383] on rect at bounding box center [1031, 376] width 45 height 28
click at [782, 26] on icon "button" at bounding box center [784, 21] width 11 height 11
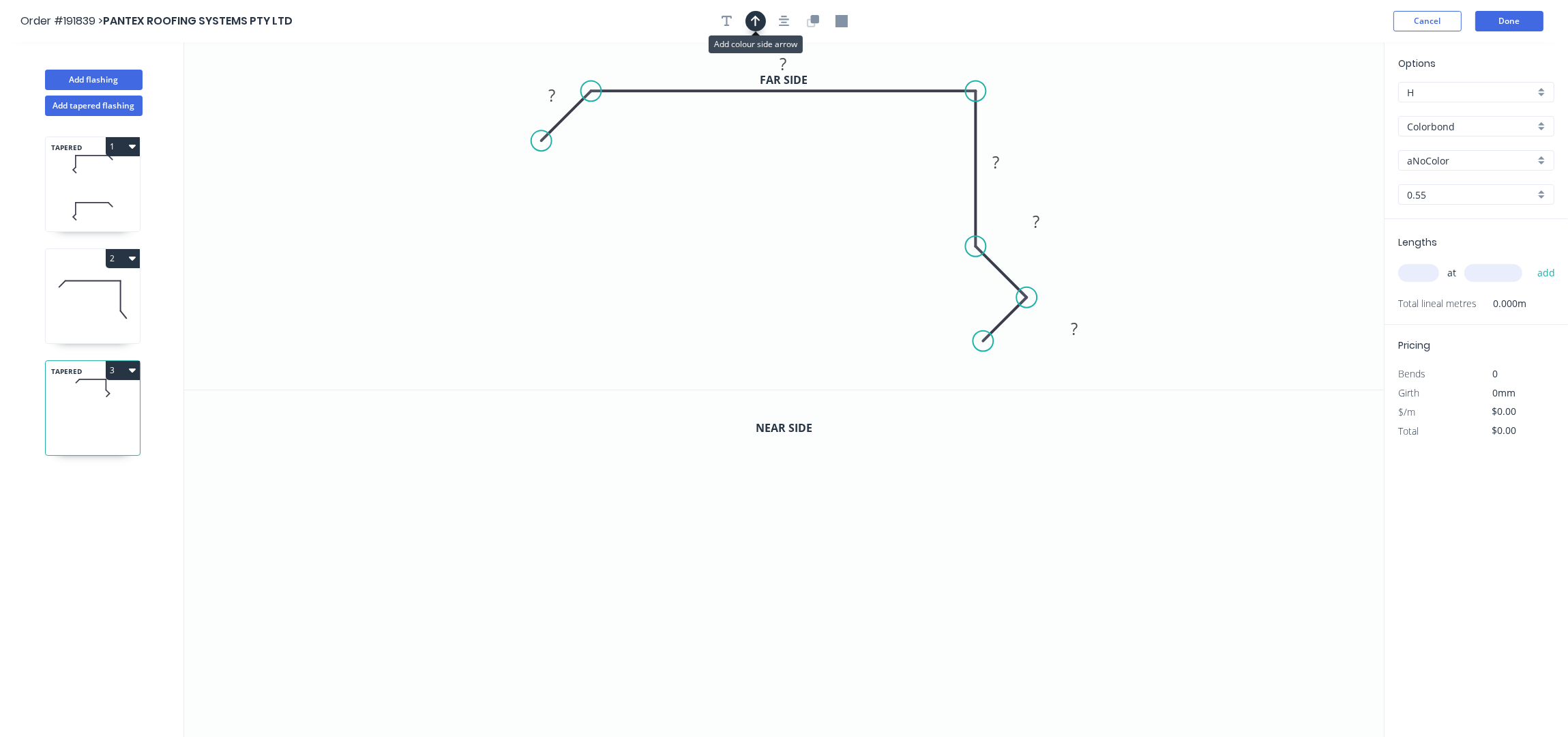
click at [757, 22] on icon "button" at bounding box center [756, 21] width 10 height 12
drag, startPoint x: 944, startPoint y: 55, endPoint x: 666, endPoint y: 52, distance: 278.0
click at [754, 20] on icon "button" at bounding box center [755, 21] width 10 height 13
click at [754, 20] on icon "button" at bounding box center [756, 21] width 10 height 12
drag, startPoint x: 1312, startPoint y: 111, endPoint x: 657, endPoint y: 55, distance: 657.4
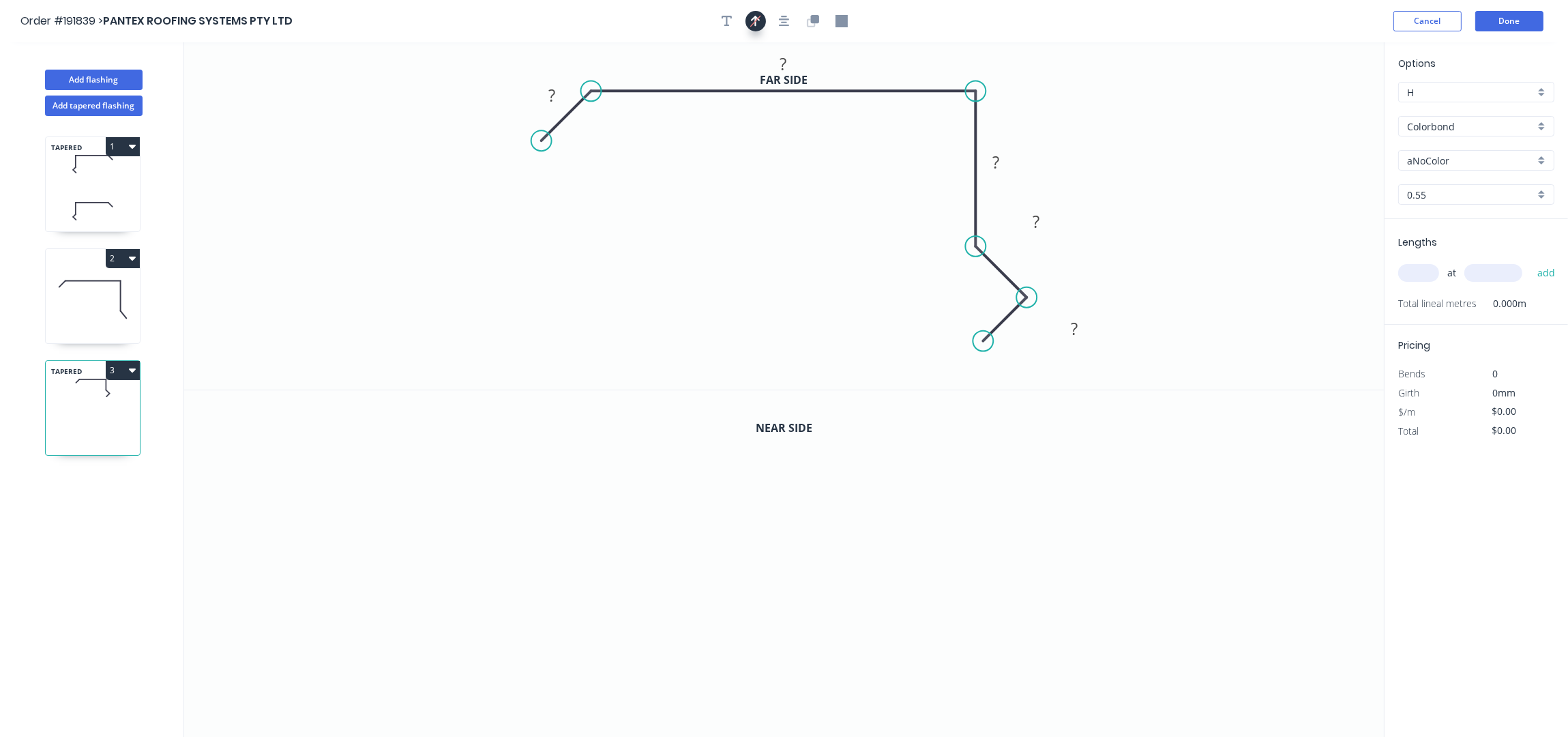
click at [764, 13] on div at bounding box center [784, 21] width 143 height 21
click at [758, 25] on icon "button" at bounding box center [755, 21] width 10 height 13
click at [758, 25] on icon "button" at bounding box center [756, 21] width 10 height 12
drag, startPoint x: 1316, startPoint y: 108, endPoint x: 679, endPoint y: 76, distance: 637.8
click at [679, 76] on icon at bounding box center [678, 60] width 12 height 44
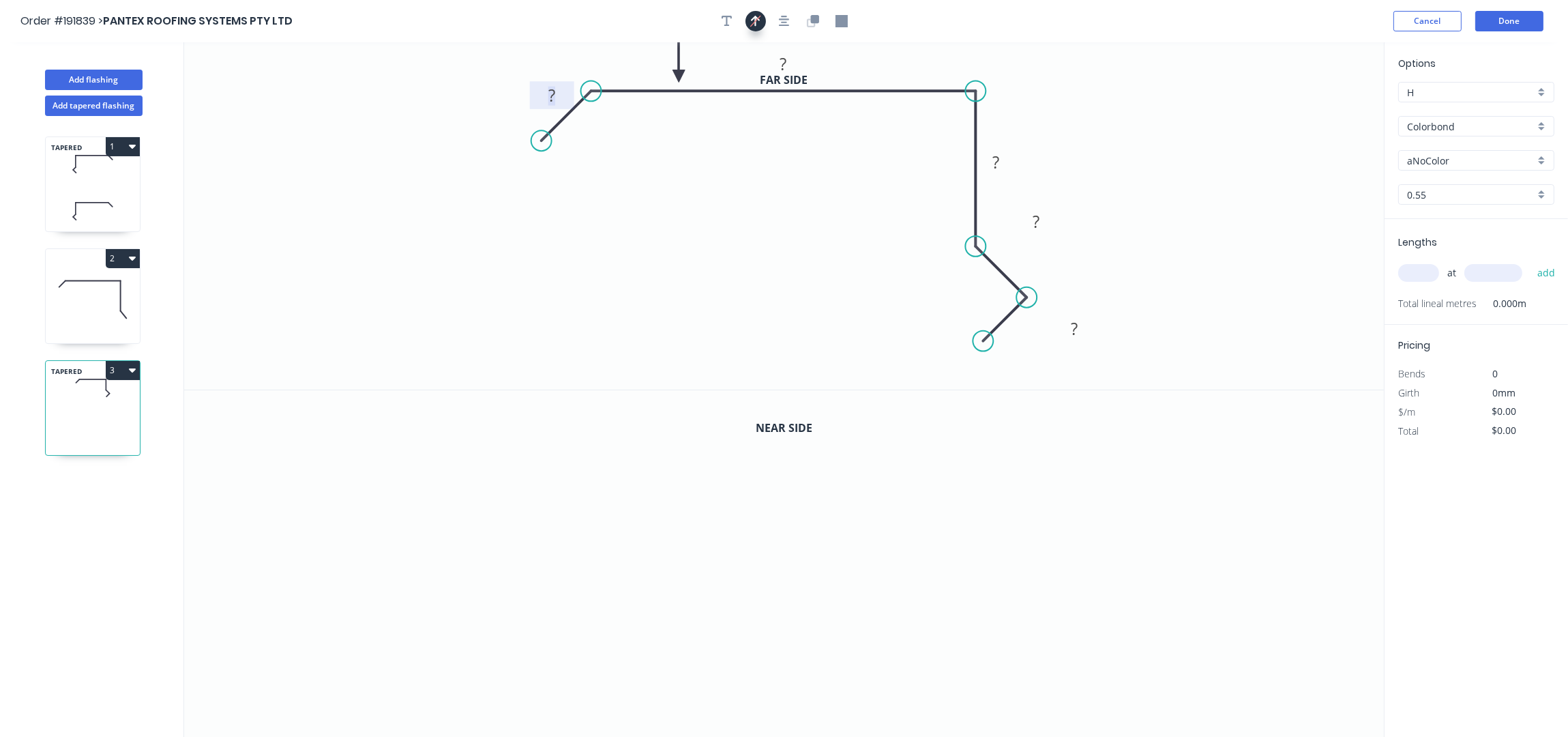
click at [558, 103] on rect at bounding box center [552, 96] width 27 height 19
drag, startPoint x: 125, startPoint y: 266, endPoint x: 113, endPoint y: 274, distance: 14.4
click at [124, 265] on button "2" at bounding box center [122, 258] width 34 height 19
click at [50, 321] on div "Delete" at bounding box center [74, 319] width 105 height 20
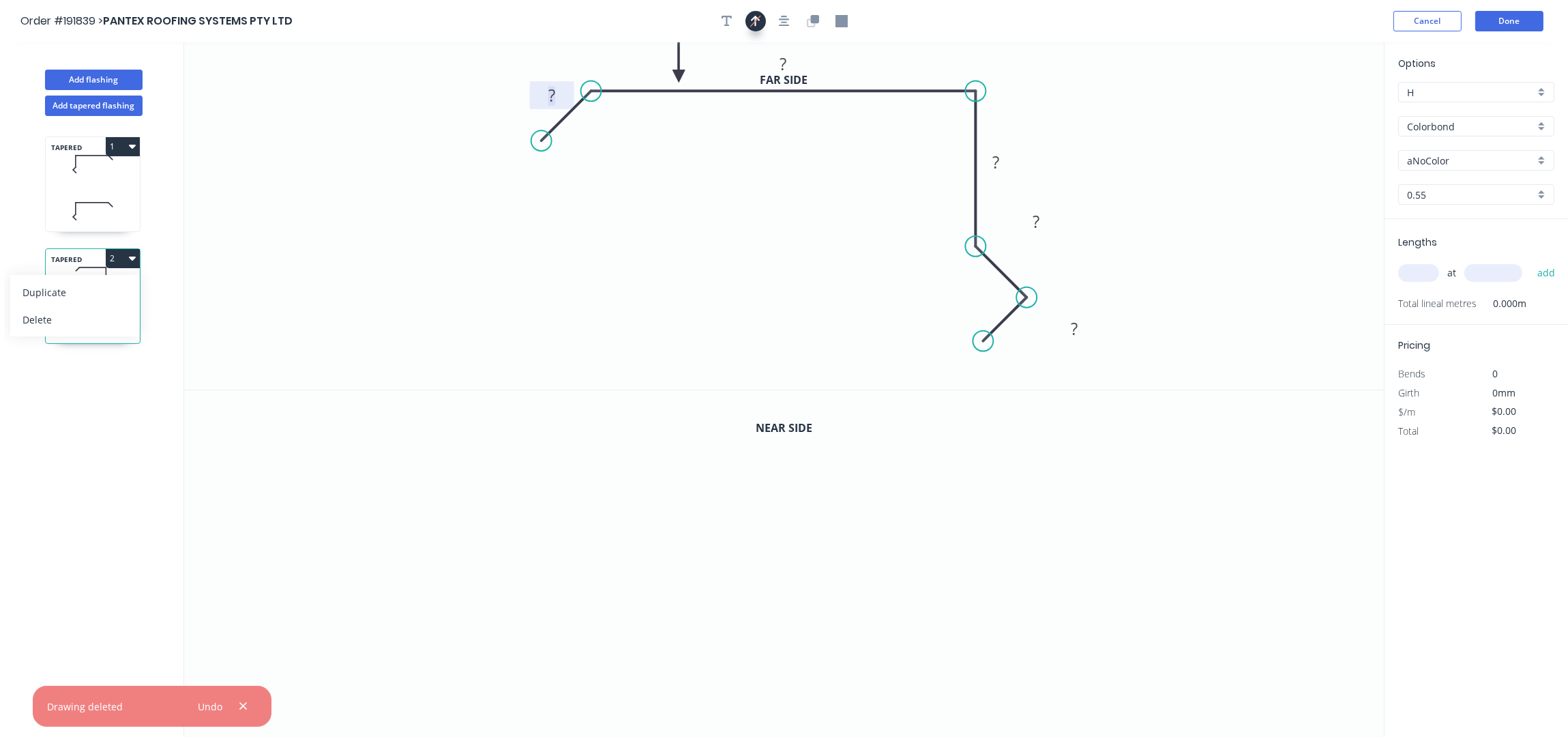
click at [548, 99] on tspan "?" at bounding box center [552, 94] width 7 height 22
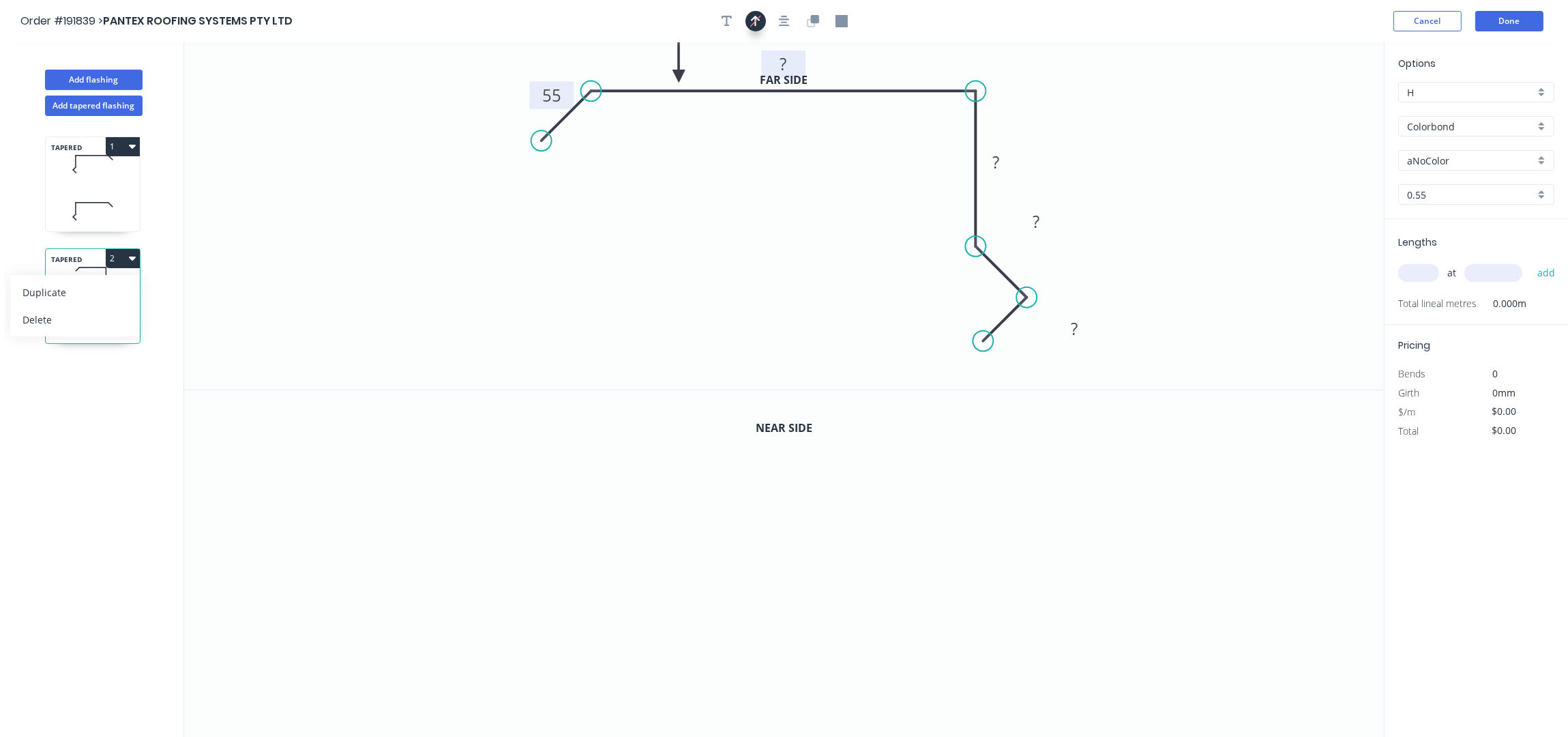
click at [788, 60] on rect at bounding box center [783, 65] width 27 height 19
drag, startPoint x: 1053, startPoint y: 225, endPoint x: 1094, endPoint y: 227, distance: 41.0
click at [1094, 227] on rect at bounding box center [1072, 223] width 45 height 28
click at [761, 18] on button "button" at bounding box center [755, 21] width 21 height 21
click at [786, 70] on tspan "502" at bounding box center [783, 64] width 29 height 22
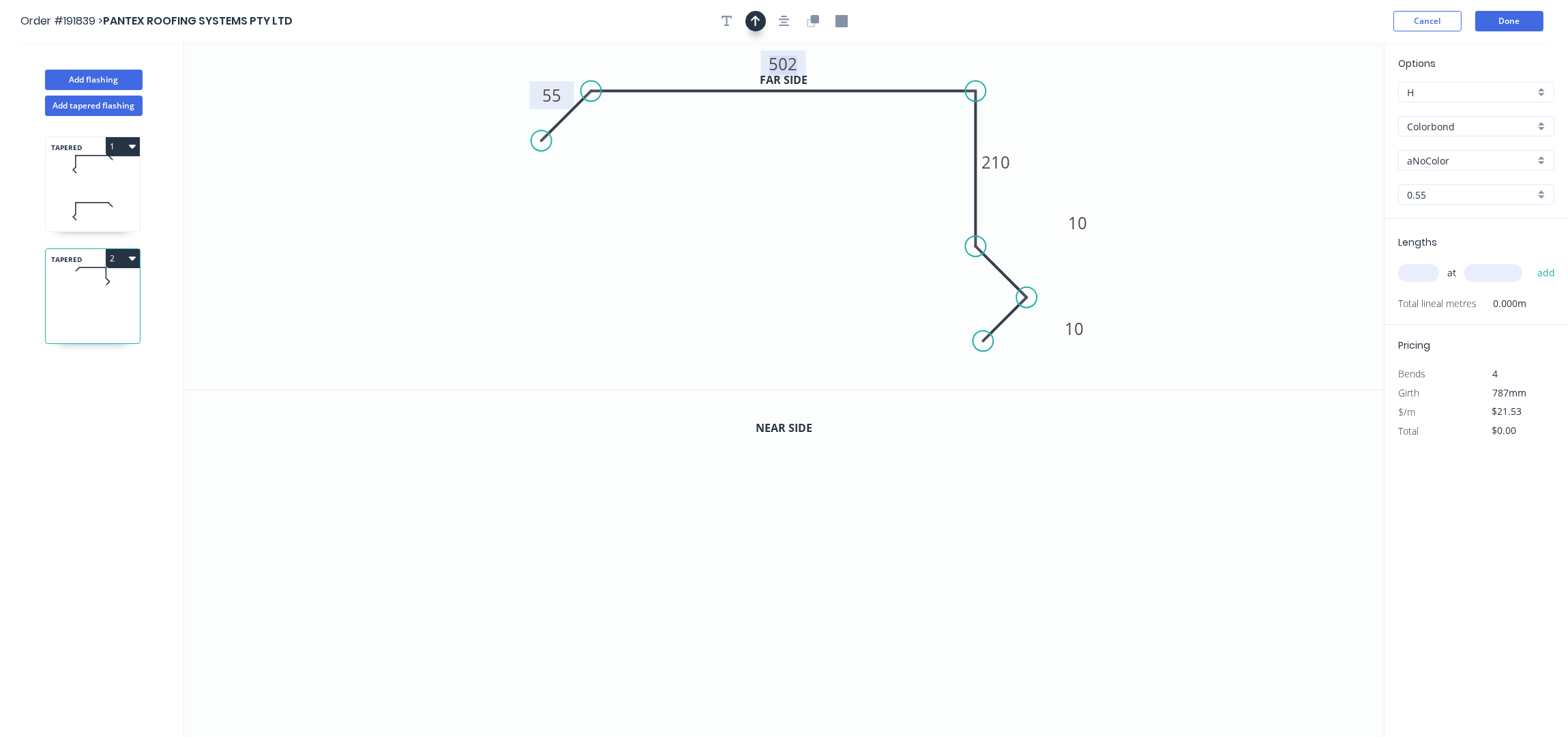
click at [755, 16] on icon "button" at bounding box center [756, 21] width 10 height 12
drag, startPoint x: 1313, startPoint y: 108, endPoint x: 679, endPoint y: 77, distance: 634.8
click at [679, 77] on icon at bounding box center [679, 61] width 12 height 44
click at [815, 16] on icon "button" at bounding box center [815, 19] width 8 height 8
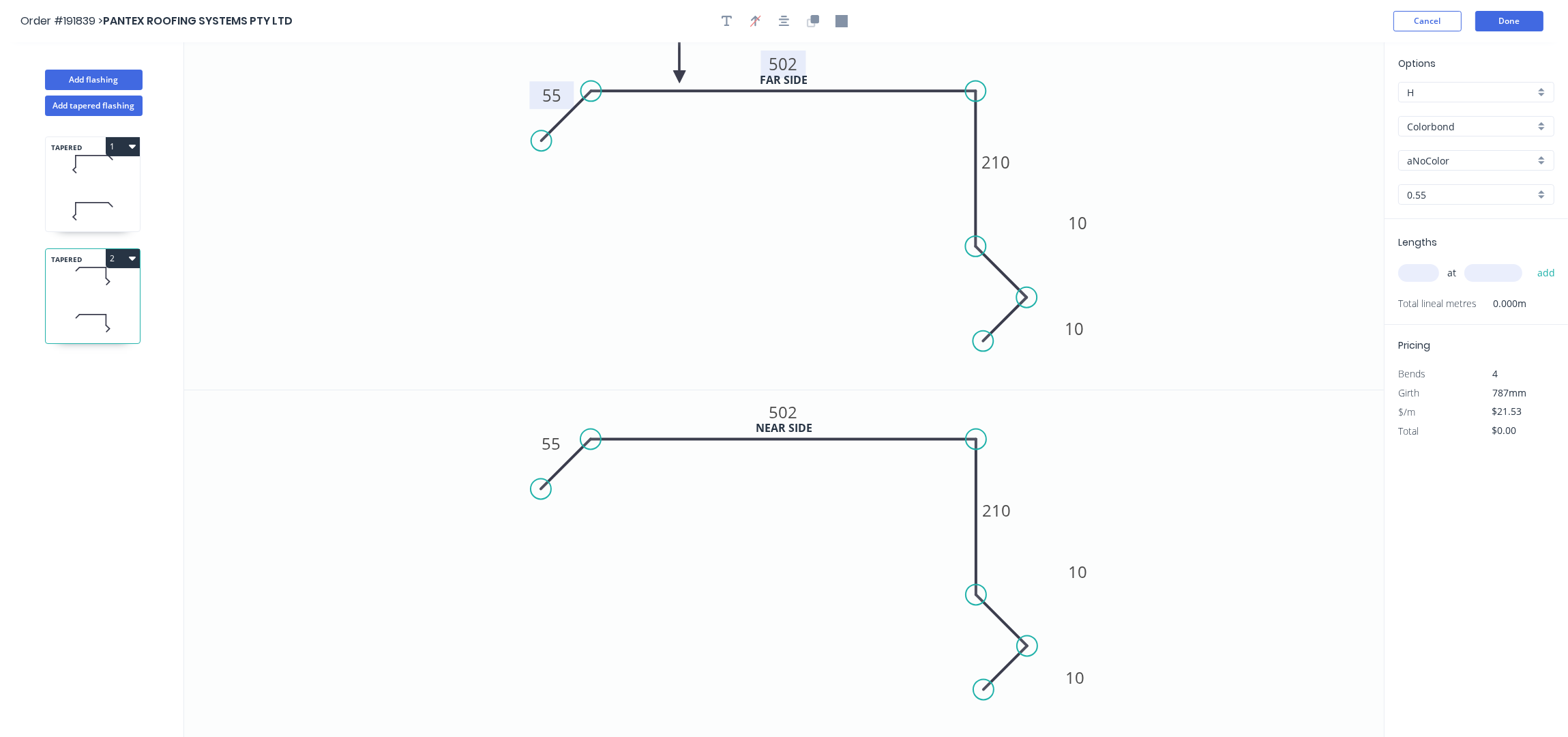
click at [792, 66] on tspan "502" at bounding box center [783, 64] width 29 height 22
click at [1134, 461] on icon "0 55 502 210 10 10" at bounding box center [784, 564] width 1200 height 348
click at [790, 411] on tspan "502" at bounding box center [783, 412] width 29 height 22
type input "$19.12"
drag, startPoint x: 1096, startPoint y: 684, endPoint x: 1111, endPoint y: 711, distance: 30.9
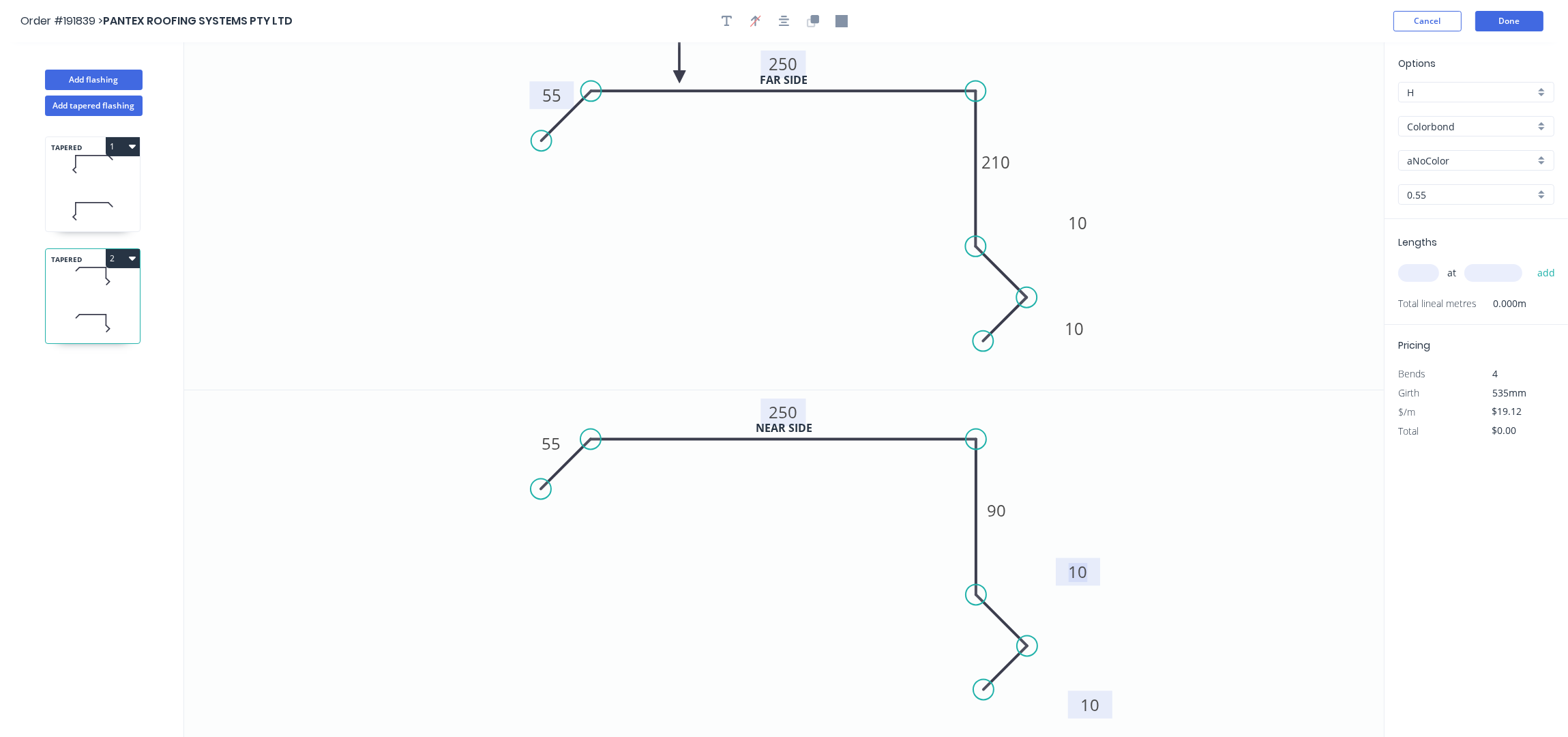
click at [1111, 711] on rect at bounding box center [1091, 705] width 45 height 28
drag, startPoint x: 1094, startPoint y: 575, endPoint x: 1105, endPoint y: 587, distance: 16.3
click at [1105, 587] on rect at bounding box center [1089, 584] width 45 height 28
click at [1426, 266] on input "text" at bounding box center [1418, 272] width 41 height 17
click at [1477, 142] on div "Options H H Colorbond Colorbond Colorbond (Premium) Colorbond Coolmax Colorbond…" at bounding box center [1476, 137] width 184 height 163
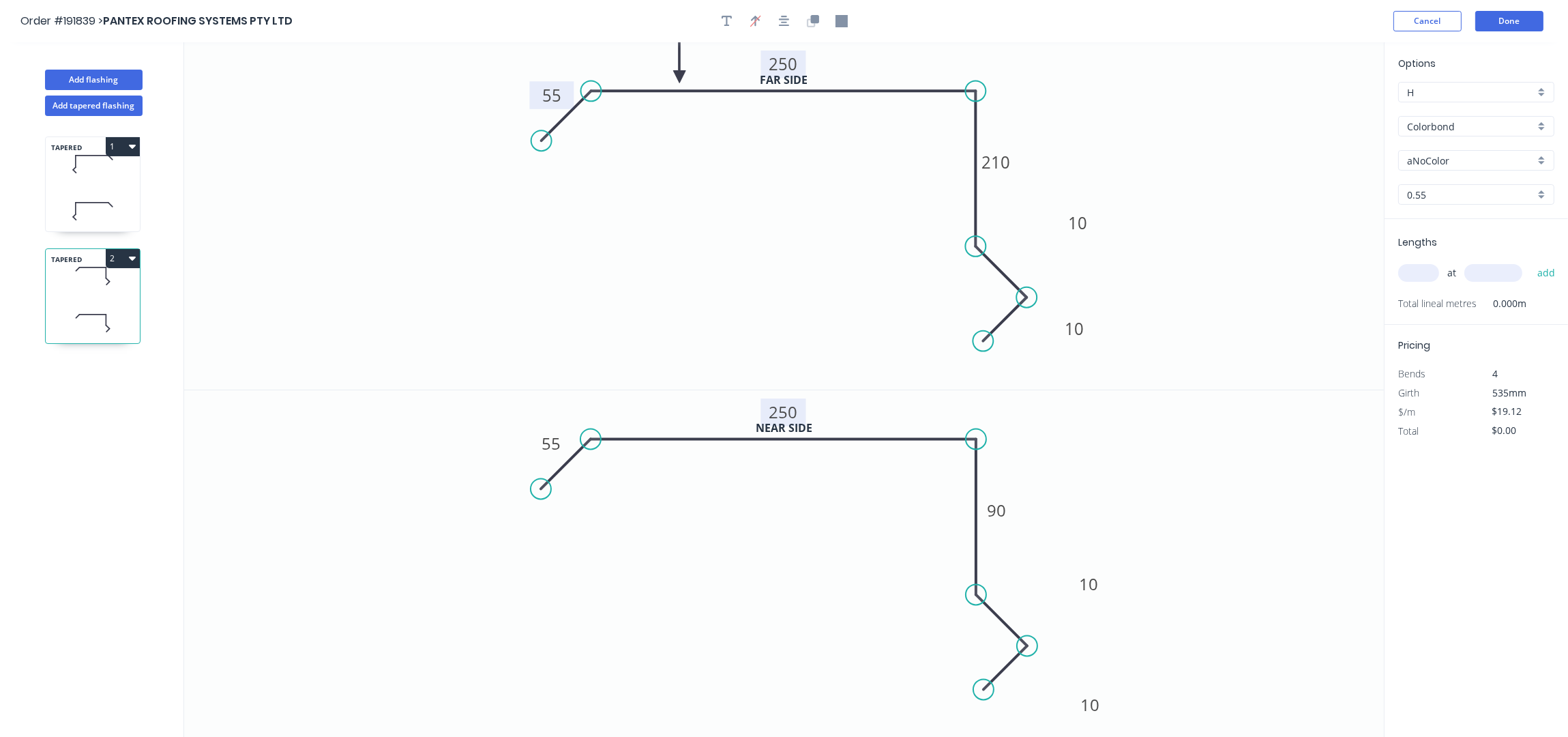
click at [1475, 158] on input "aNoColor" at bounding box center [1470, 160] width 127 height 14
click at [1450, 219] on div "Deep Ocean" at bounding box center [1476, 216] width 155 height 24
type input "Deep Ocean"
click at [1414, 269] on input "text" at bounding box center [1418, 272] width 41 height 17
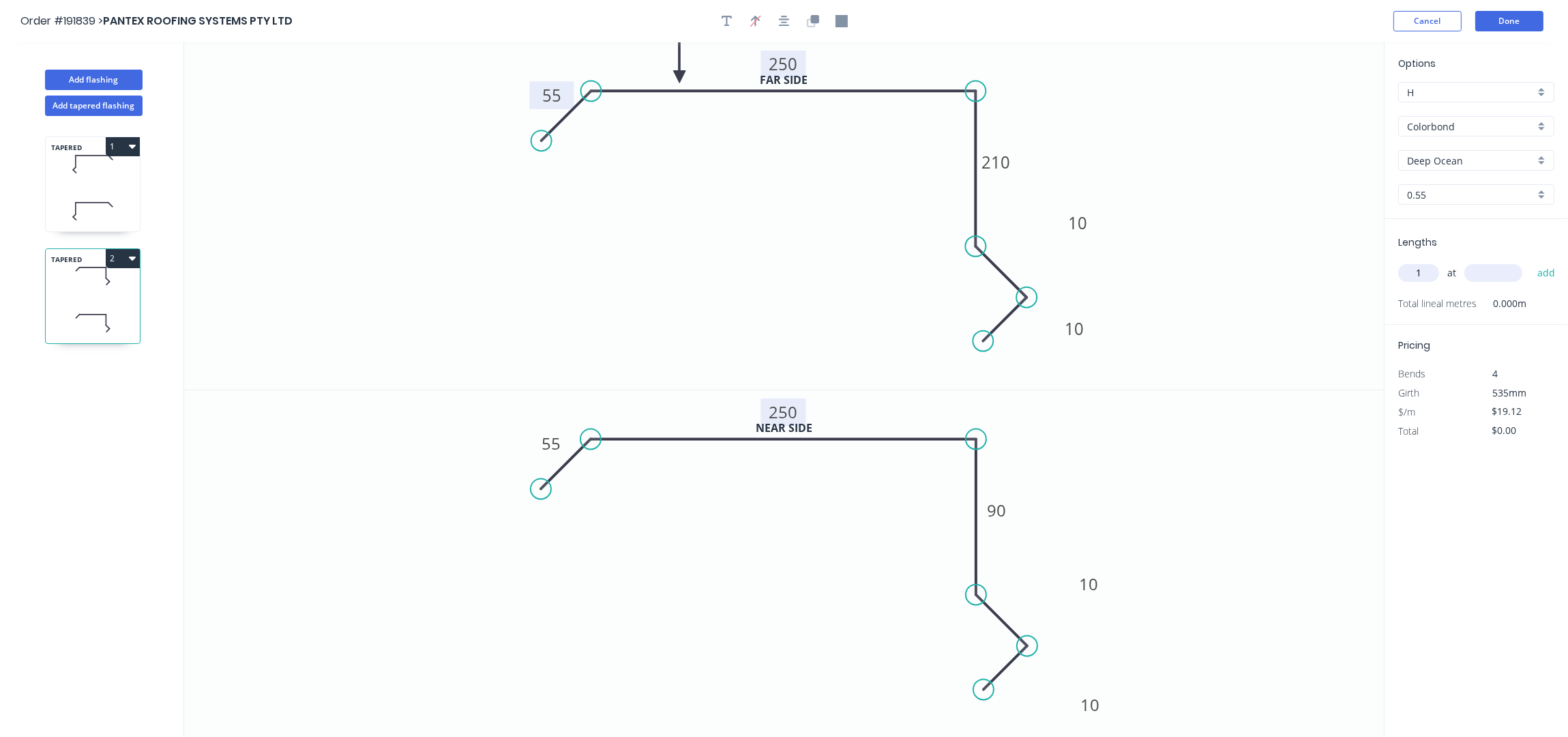
type input "1"
type input "5300"
click at [1531, 261] on button "add" at bounding box center [1546, 273] width 32 height 23
type input "$101.34"
click at [1512, 20] on button "Done" at bounding box center [1509, 21] width 68 height 21
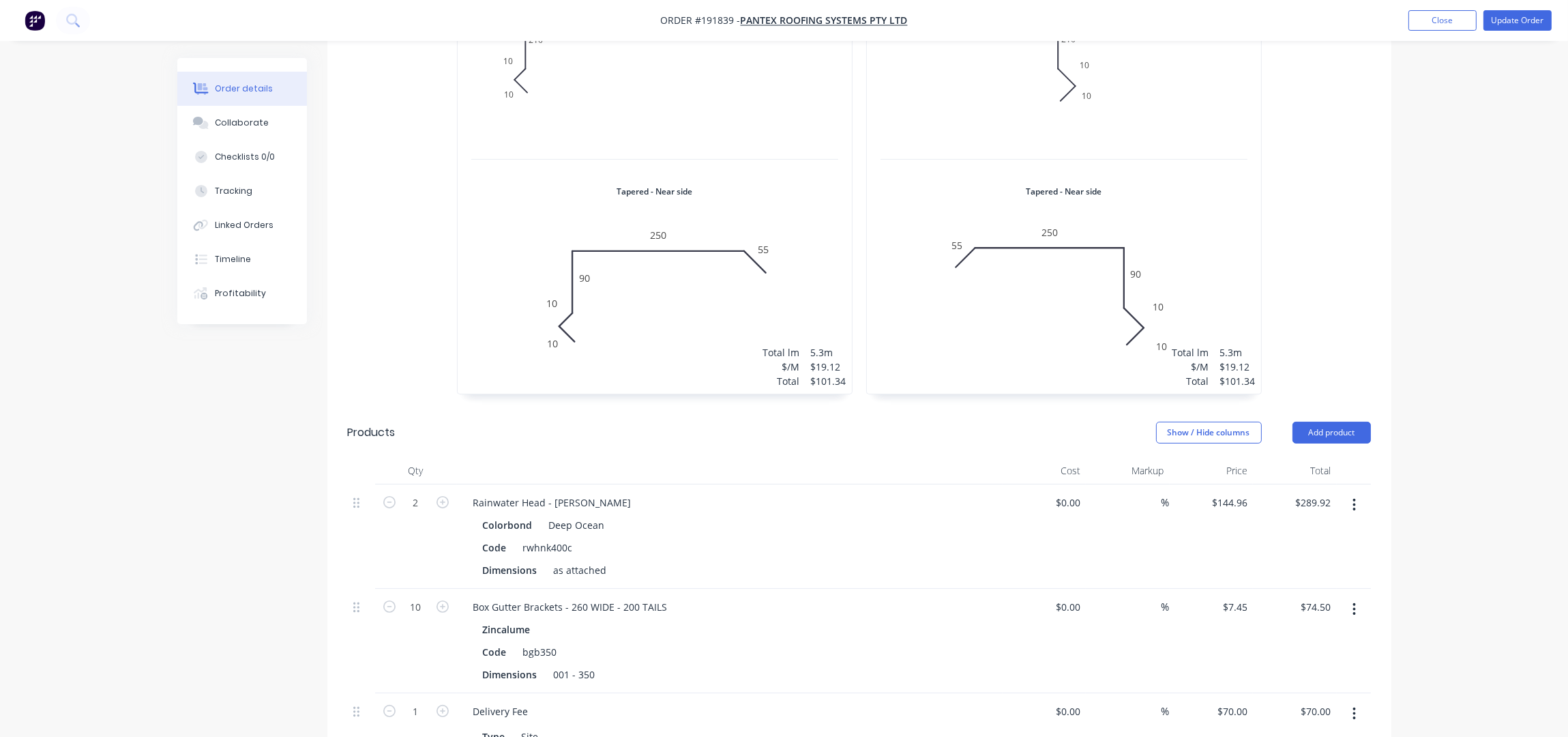
scroll to position [364, 0]
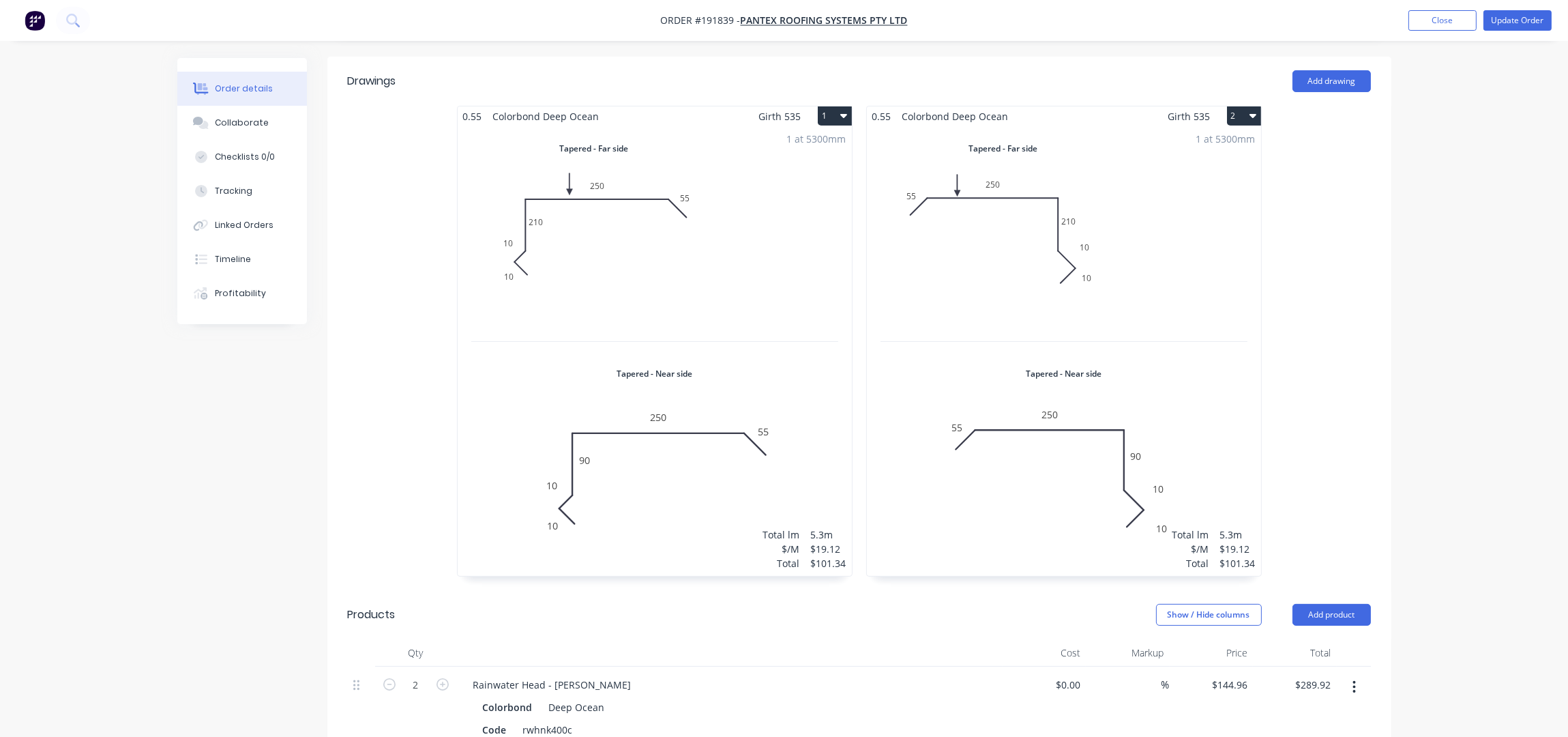
click at [1421, 178] on div "Order details Collaborate Checklists 0/0 Tracking Linked Orders Timeline Profit…" at bounding box center [784, 494] width 1568 height 1716
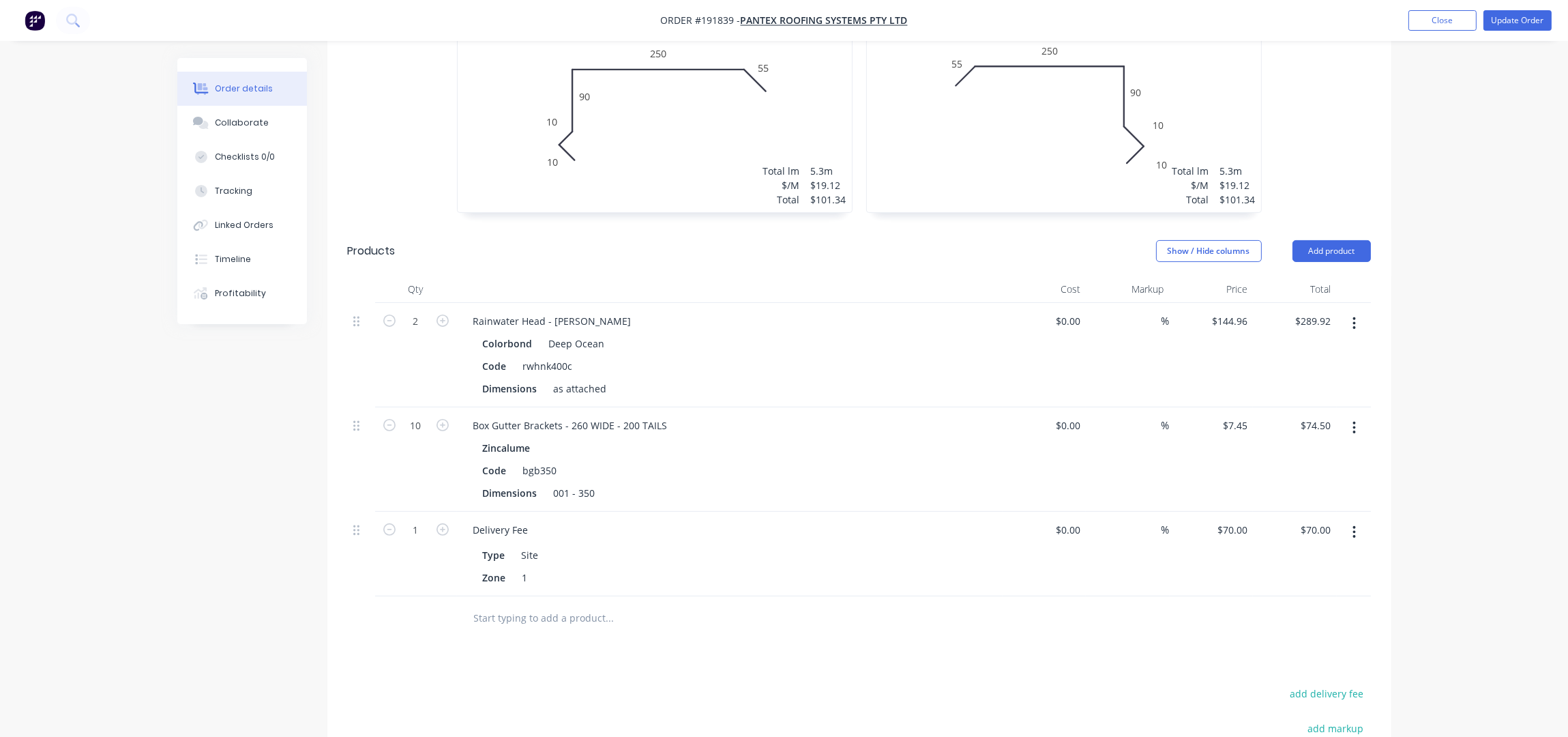
scroll to position [909, 0]
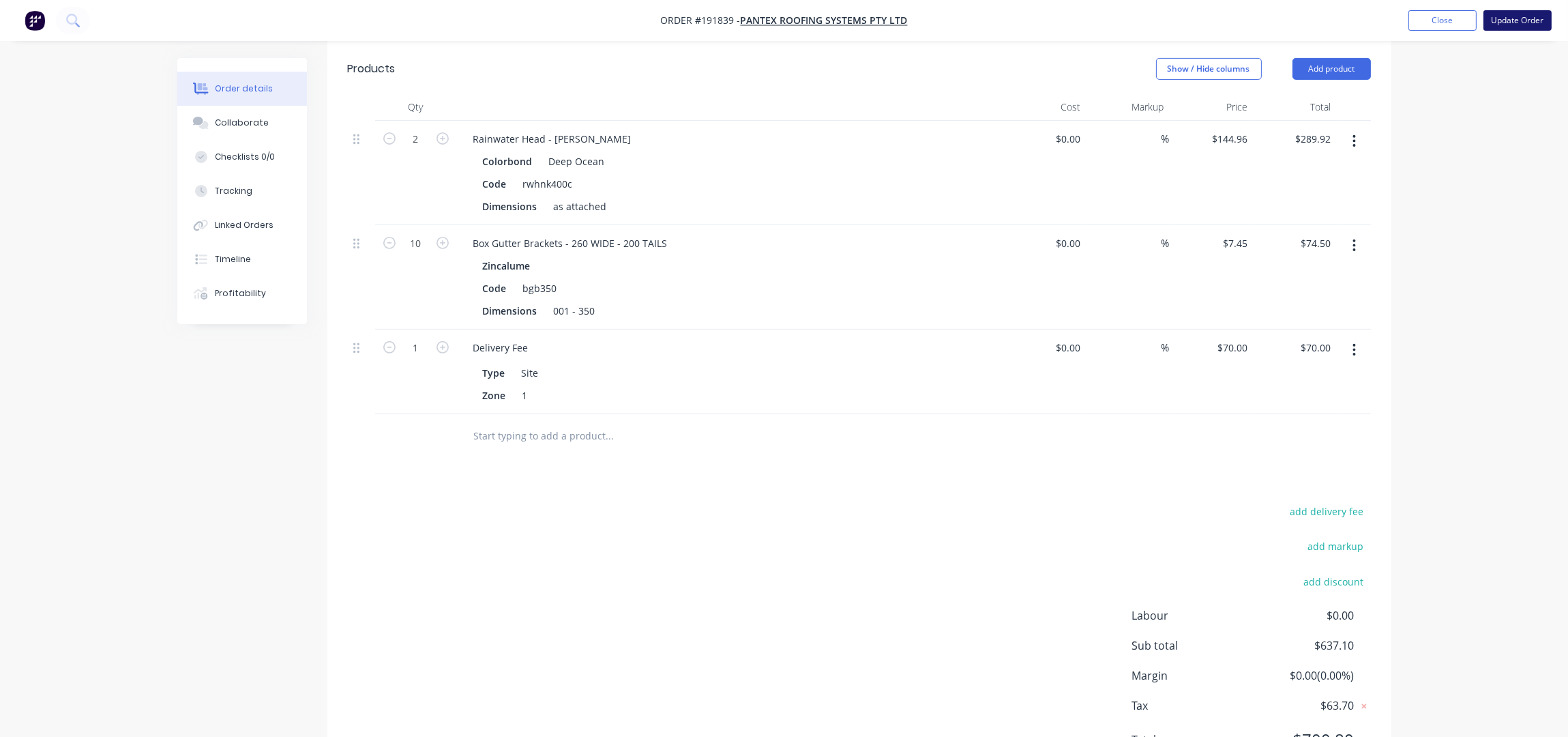
click at [1503, 12] on button "Update Order" at bounding box center [1518, 20] width 68 height 21
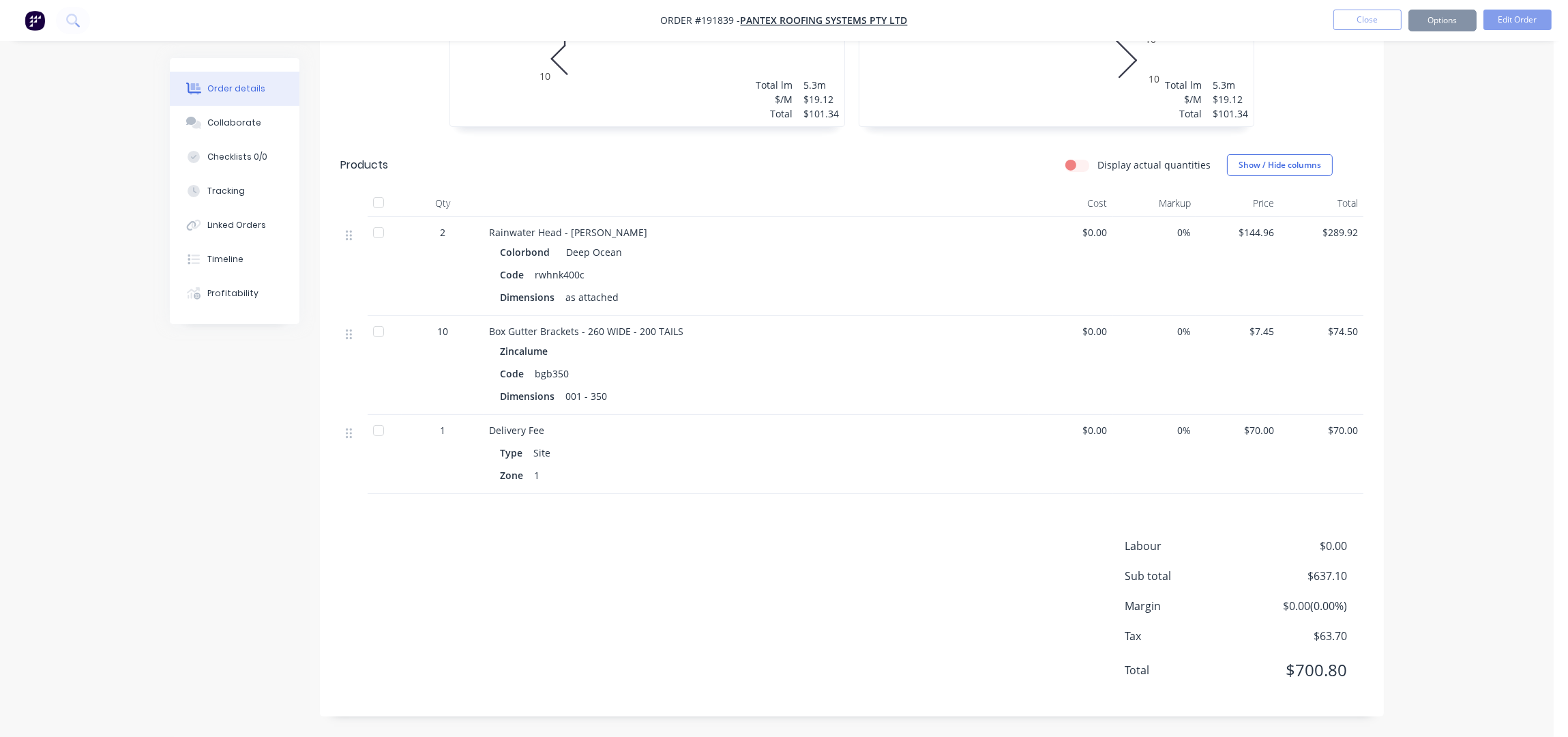
scroll to position [0, 0]
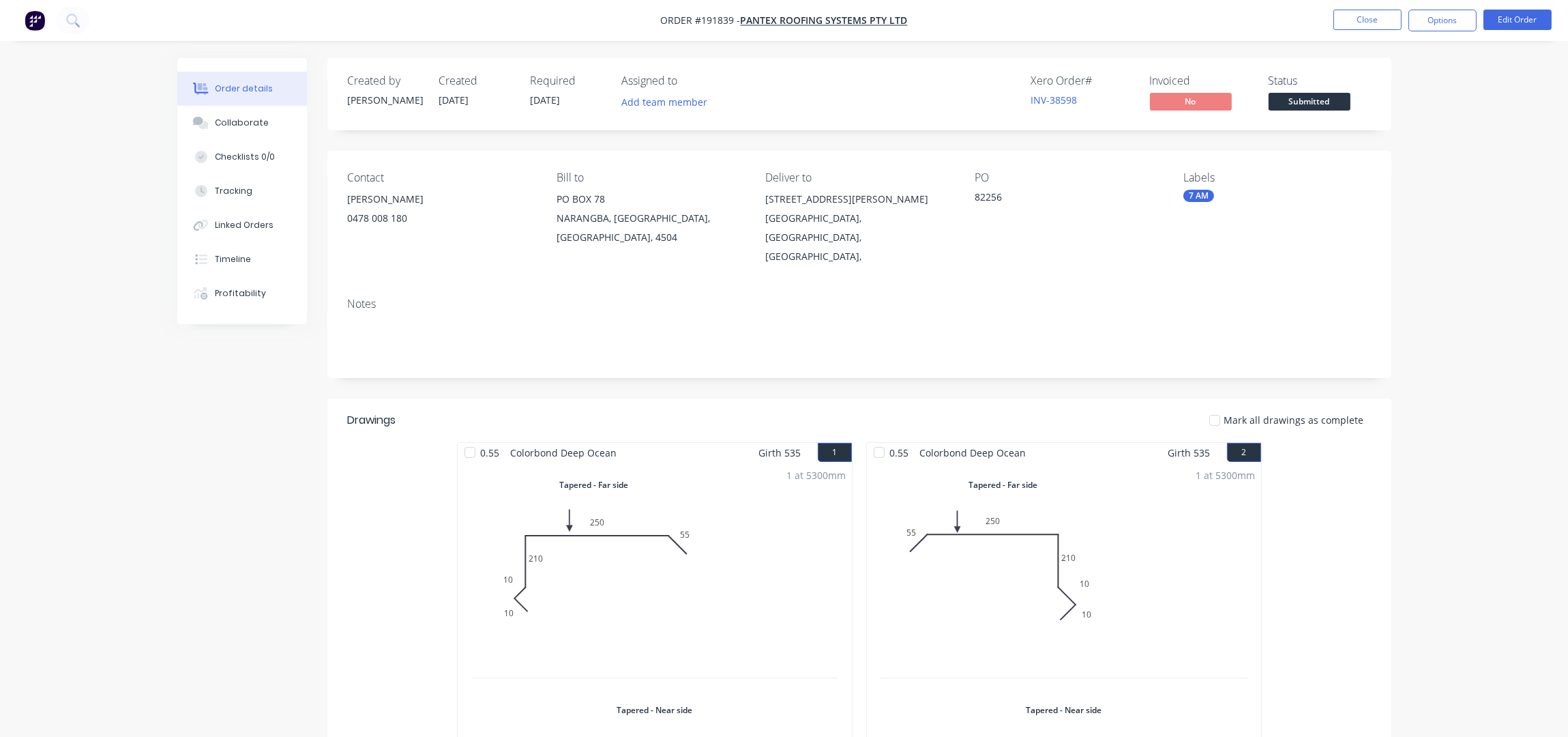
click at [1455, 18] on button "Options" at bounding box center [1442, 21] width 68 height 22
click at [1367, 103] on div "Work Order" at bounding box center [1402, 110] width 126 height 20
click at [1370, 139] on div "Without pricing" at bounding box center [1402, 137] width 126 height 20
click at [1157, 214] on div "PO 82256" at bounding box center [1068, 218] width 187 height 95
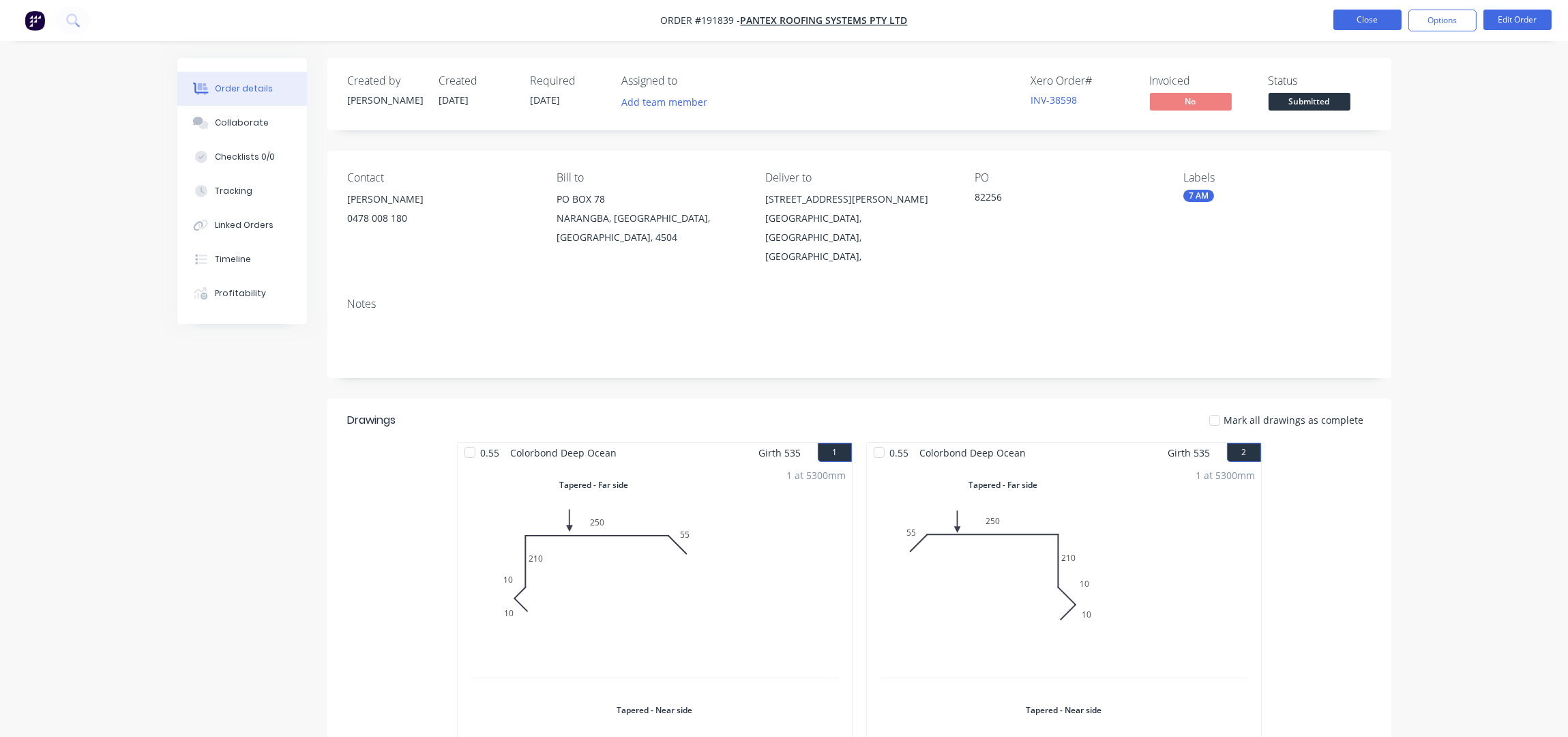
click at [1355, 18] on button "Close" at bounding box center [1367, 20] width 68 height 21
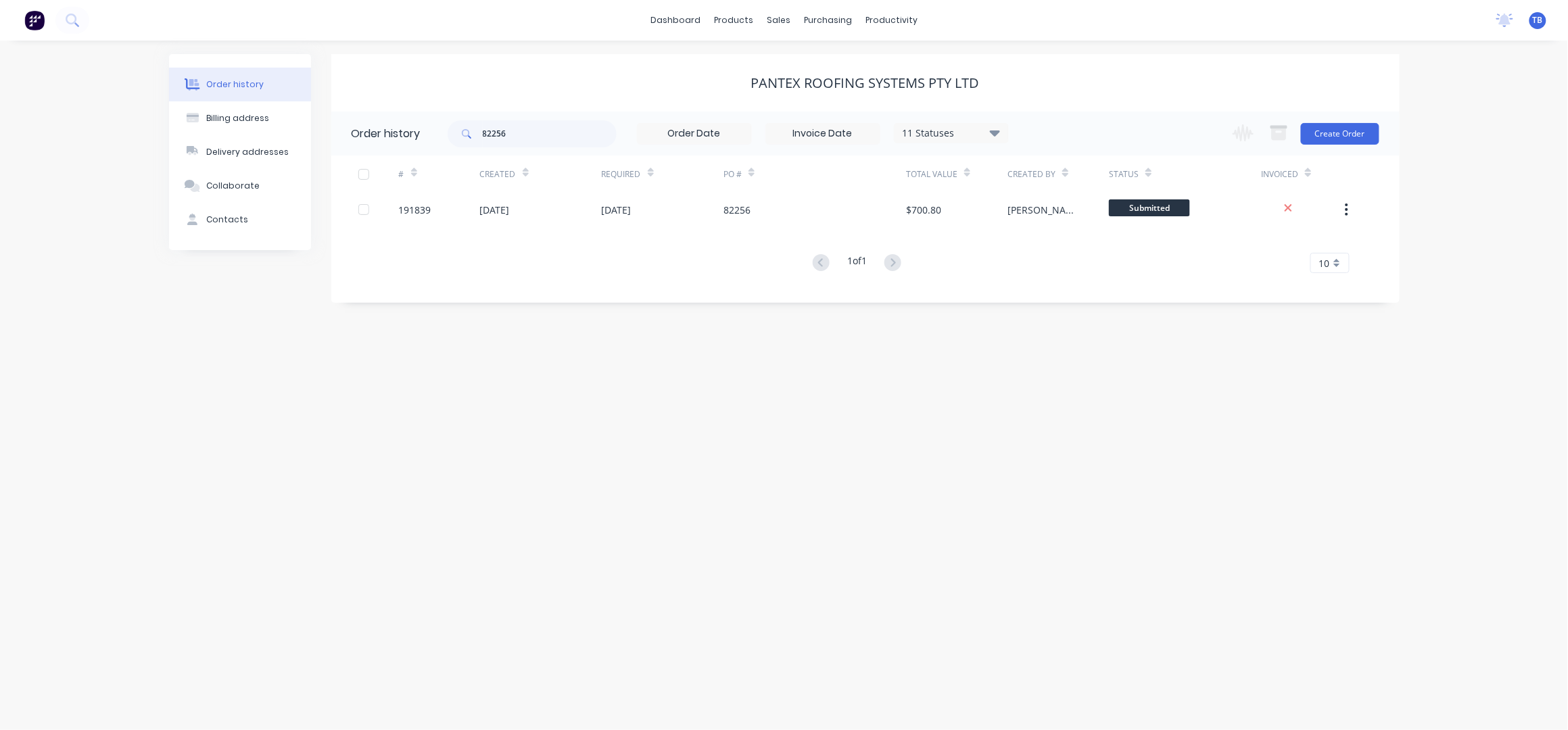
click at [907, 407] on div "Order history Billing address Delivery addresses Collaborate Contacts PANTEX RO…" at bounding box center [784, 384] width 1568 height 689
click at [820, 61] on div "Sales Orders" at bounding box center [829, 65] width 56 height 12
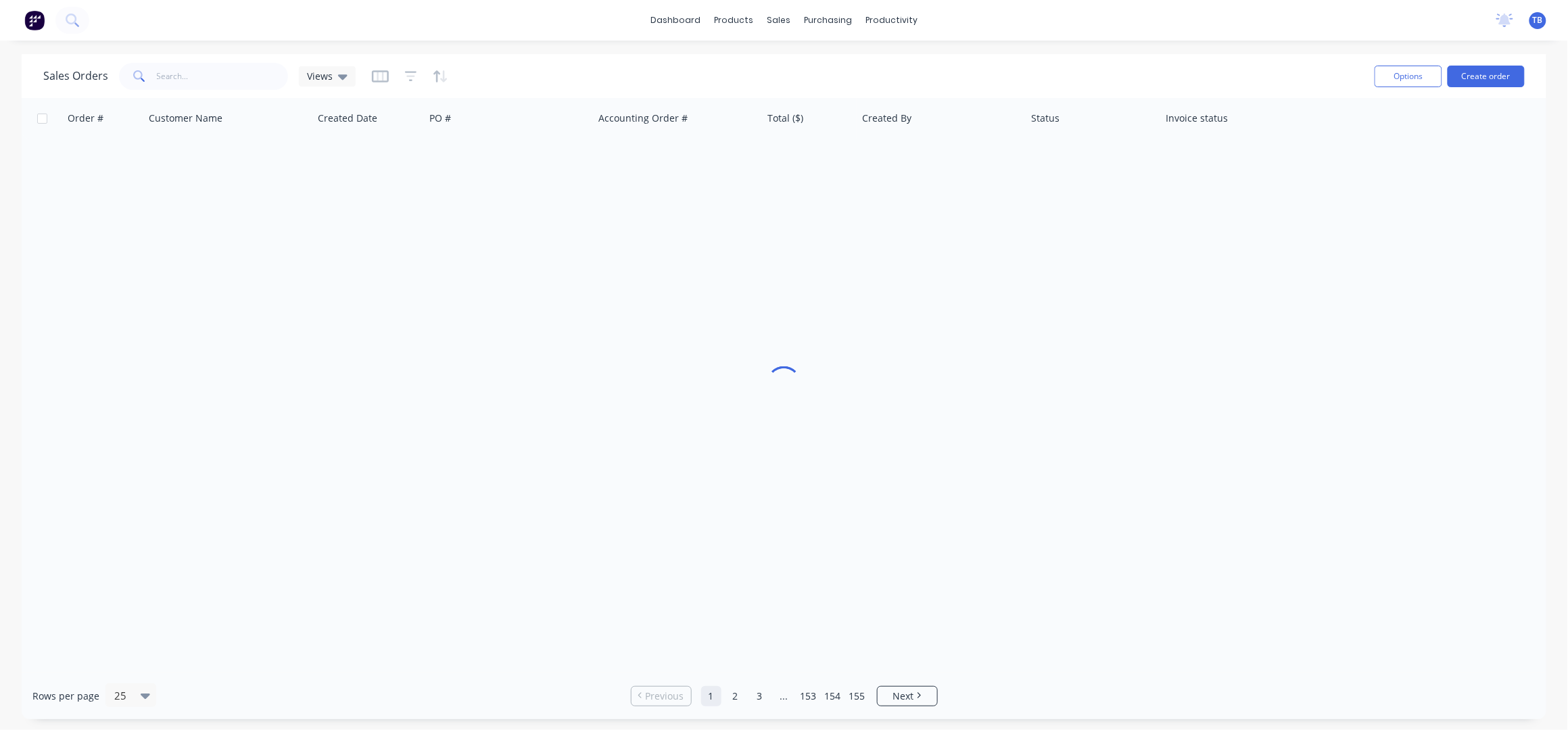
click at [1202, 58] on div "Sales Orders Views Options Create order" at bounding box center [784, 76] width 1525 height 44
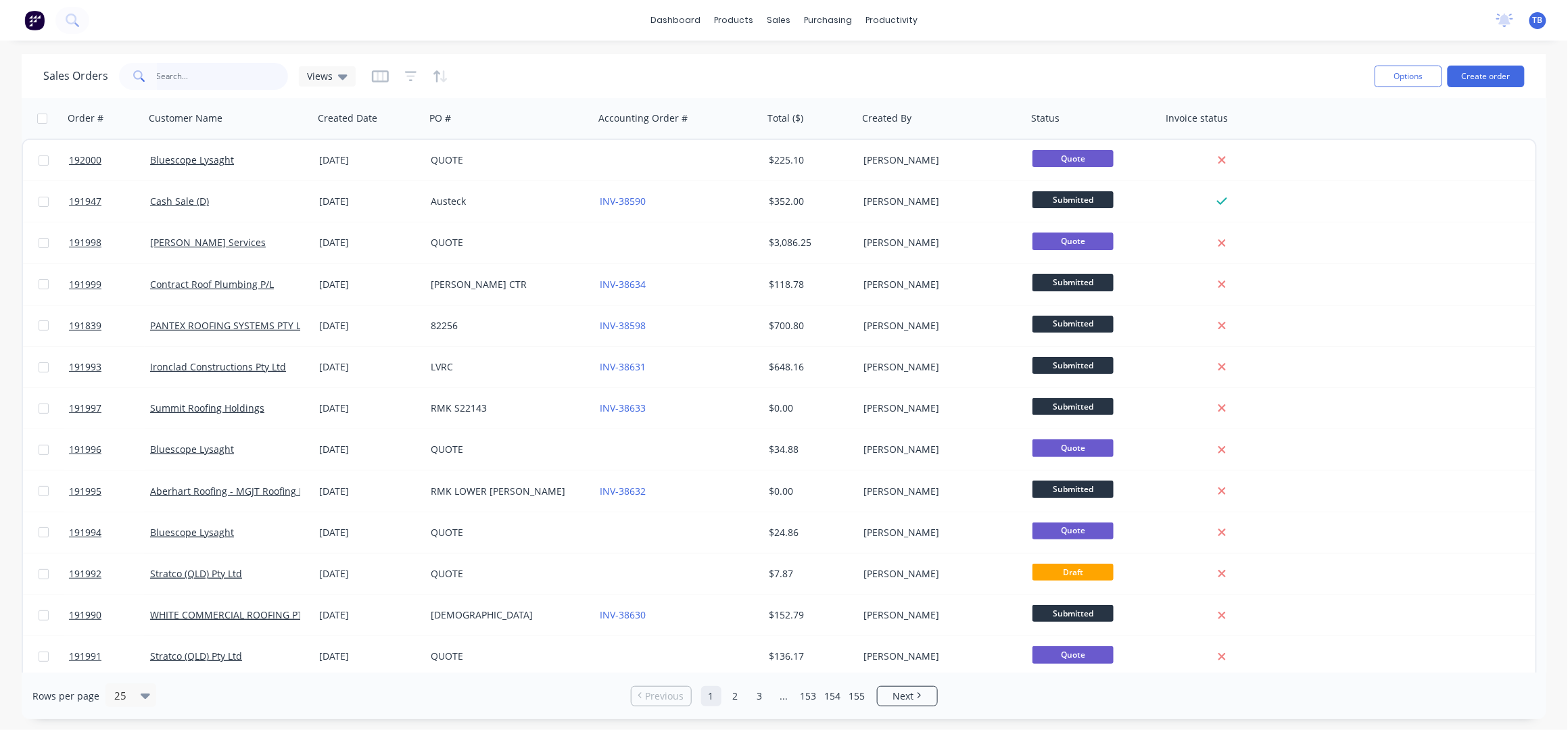
click at [187, 83] on input "text" at bounding box center [222, 76] width 132 height 27
click at [804, 59] on div "Sales Orders" at bounding box center [829, 65] width 56 height 12
drag, startPoint x: 812, startPoint y: 66, endPoint x: 944, endPoint y: 89, distance: 134.0
click at [813, 66] on div "Sales Orders" at bounding box center [829, 65] width 56 height 12
click at [240, 79] on input "text" at bounding box center [222, 76] width 132 height 27
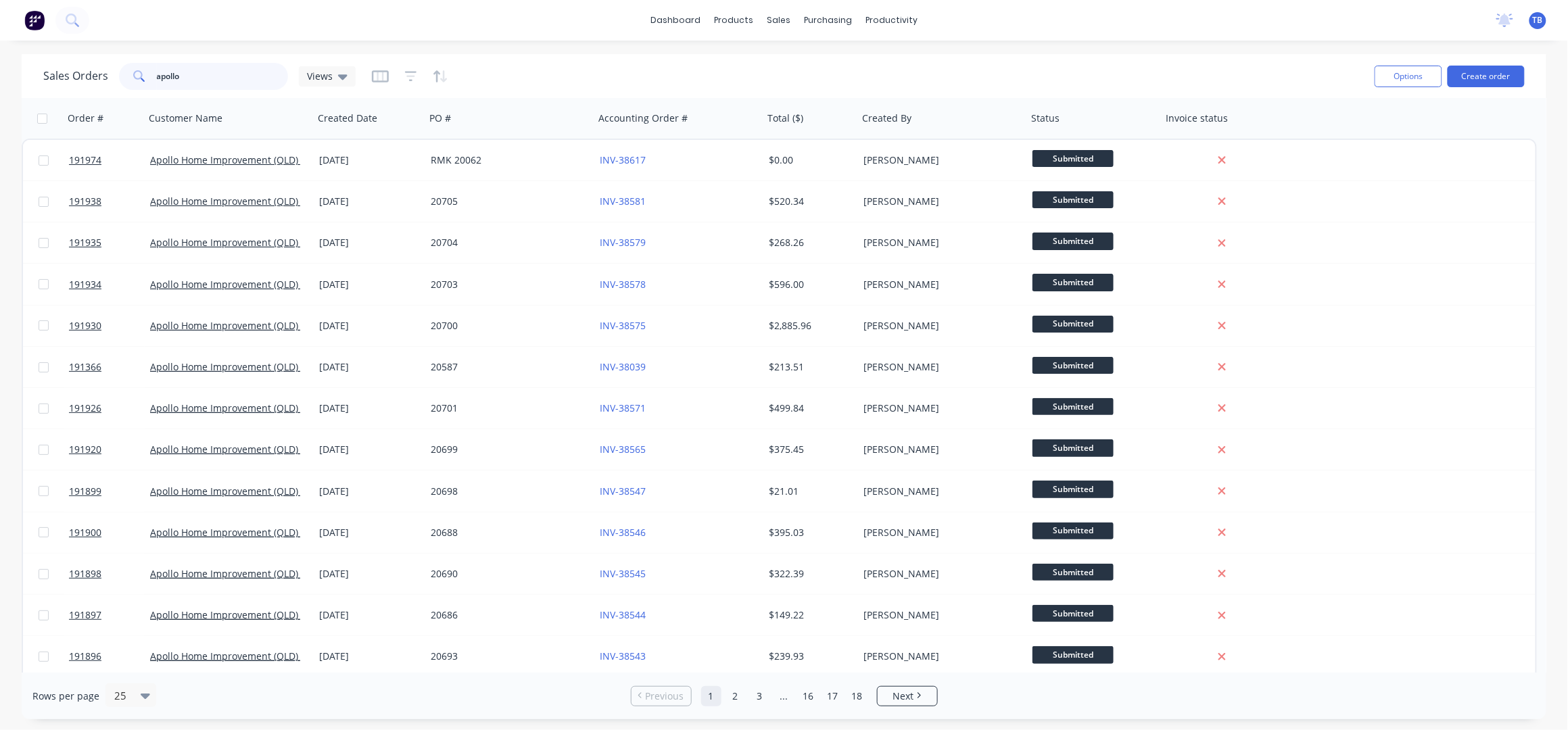
click at [223, 82] on input "apollo" at bounding box center [222, 76] width 132 height 27
type input "apollo"
click at [1496, 72] on button "Create order" at bounding box center [1486, 76] width 77 height 21
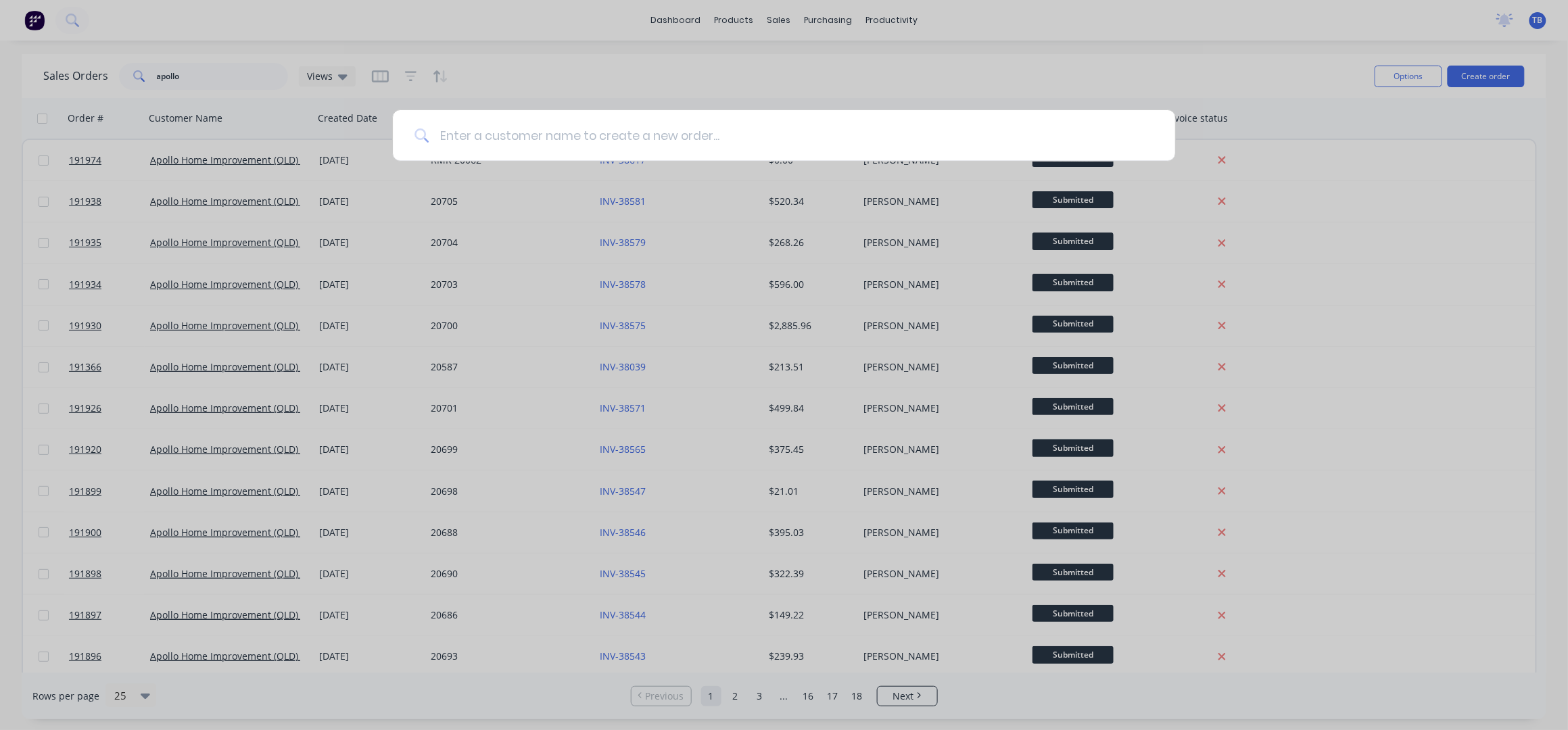
click at [478, 125] on input at bounding box center [791, 135] width 725 height 51
type input "a"
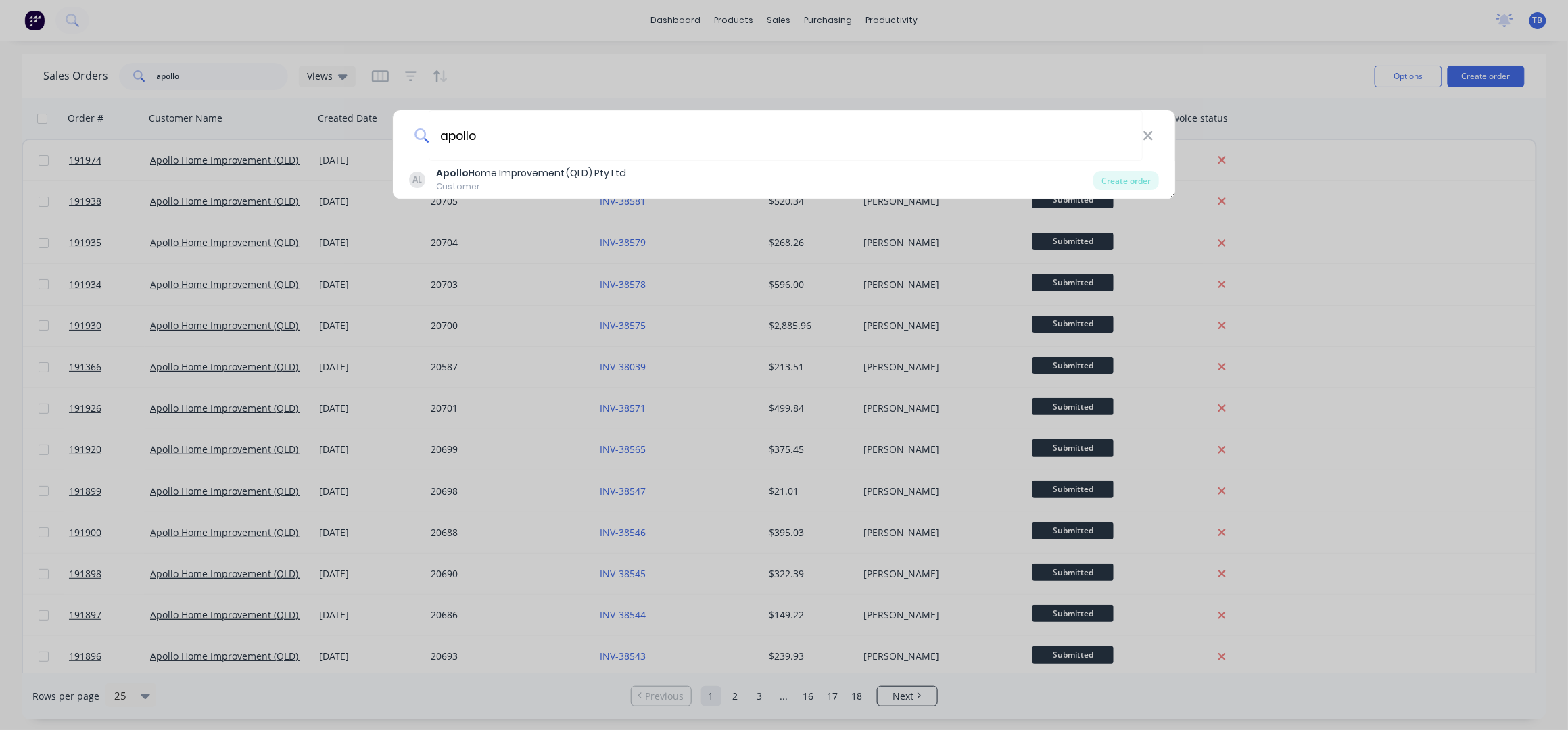
type input "apollo"
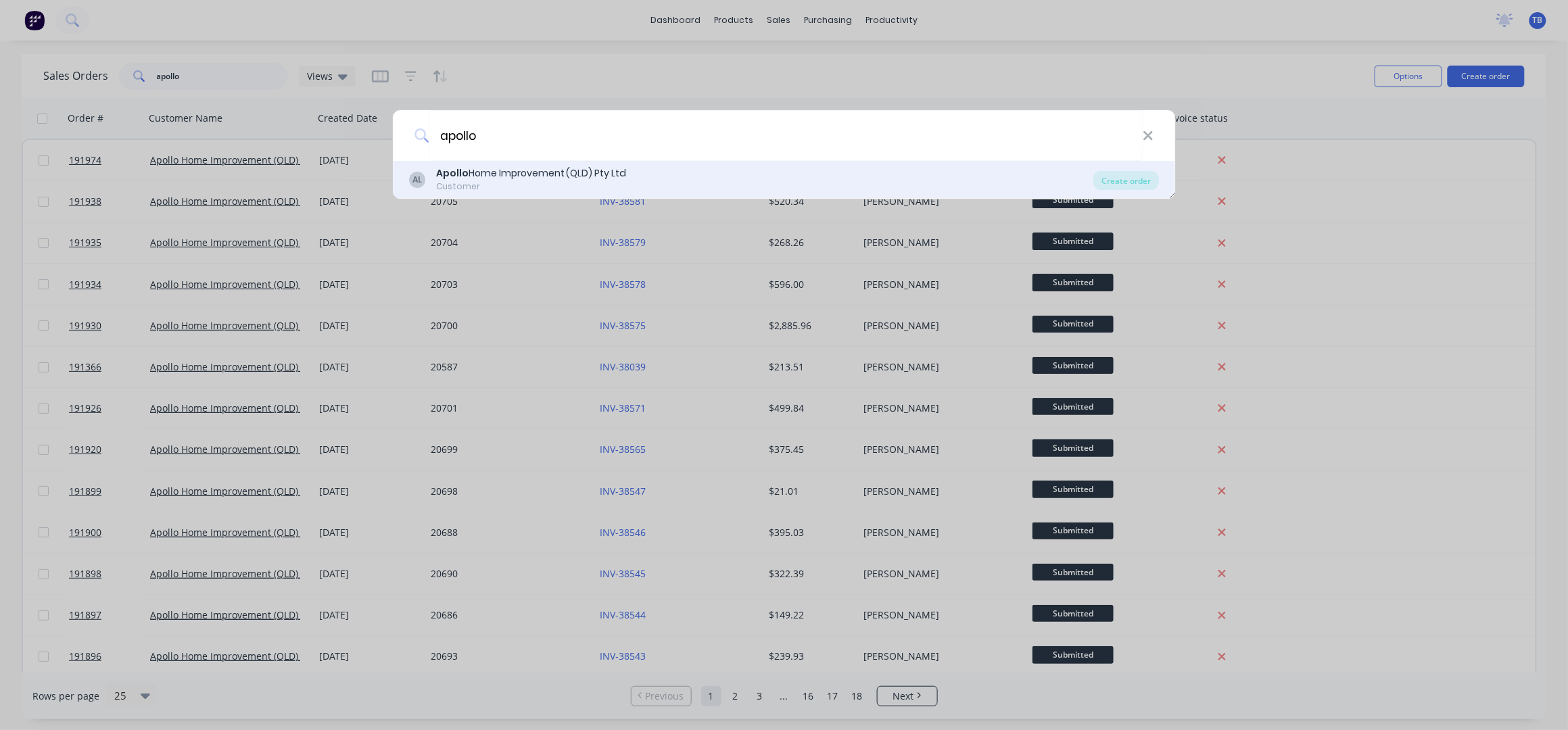
click at [659, 193] on div "AL Apollo Home Improvement (QLD) Pty Ltd Customer Create order" at bounding box center [784, 179] width 783 height 38
click at [484, 168] on div "Apollo Home Improvement (QLD) Pty Ltd" at bounding box center [531, 173] width 191 height 14
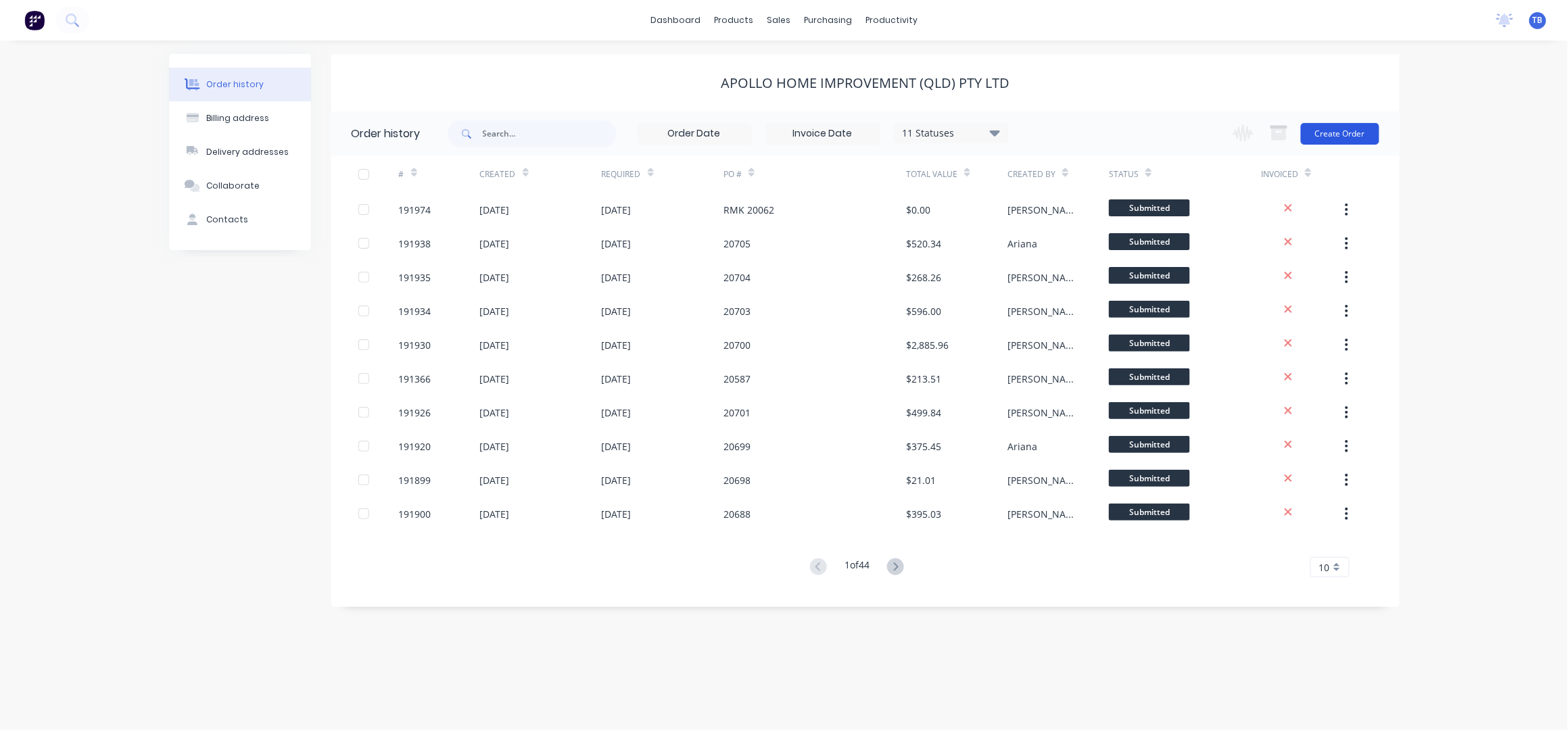
click at [1358, 129] on button "Create Order" at bounding box center [1340, 134] width 79 height 21
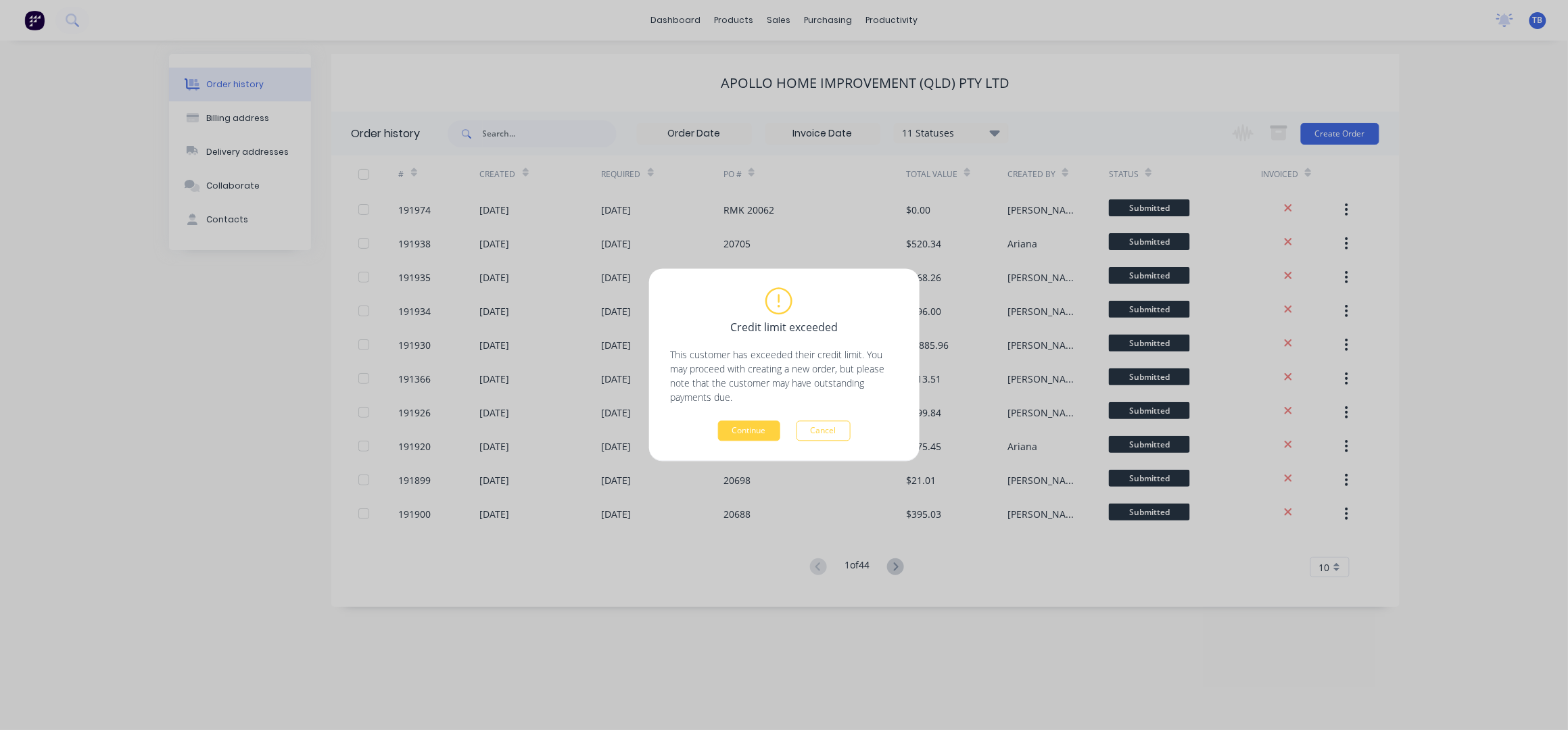
click at [720, 414] on div "Credit limit exceeded This customer has exceeded their credit limit. You may pr…" at bounding box center [784, 365] width 227 height 152
click at [732, 426] on button "Continue" at bounding box center [749, 431] width 62 height 20
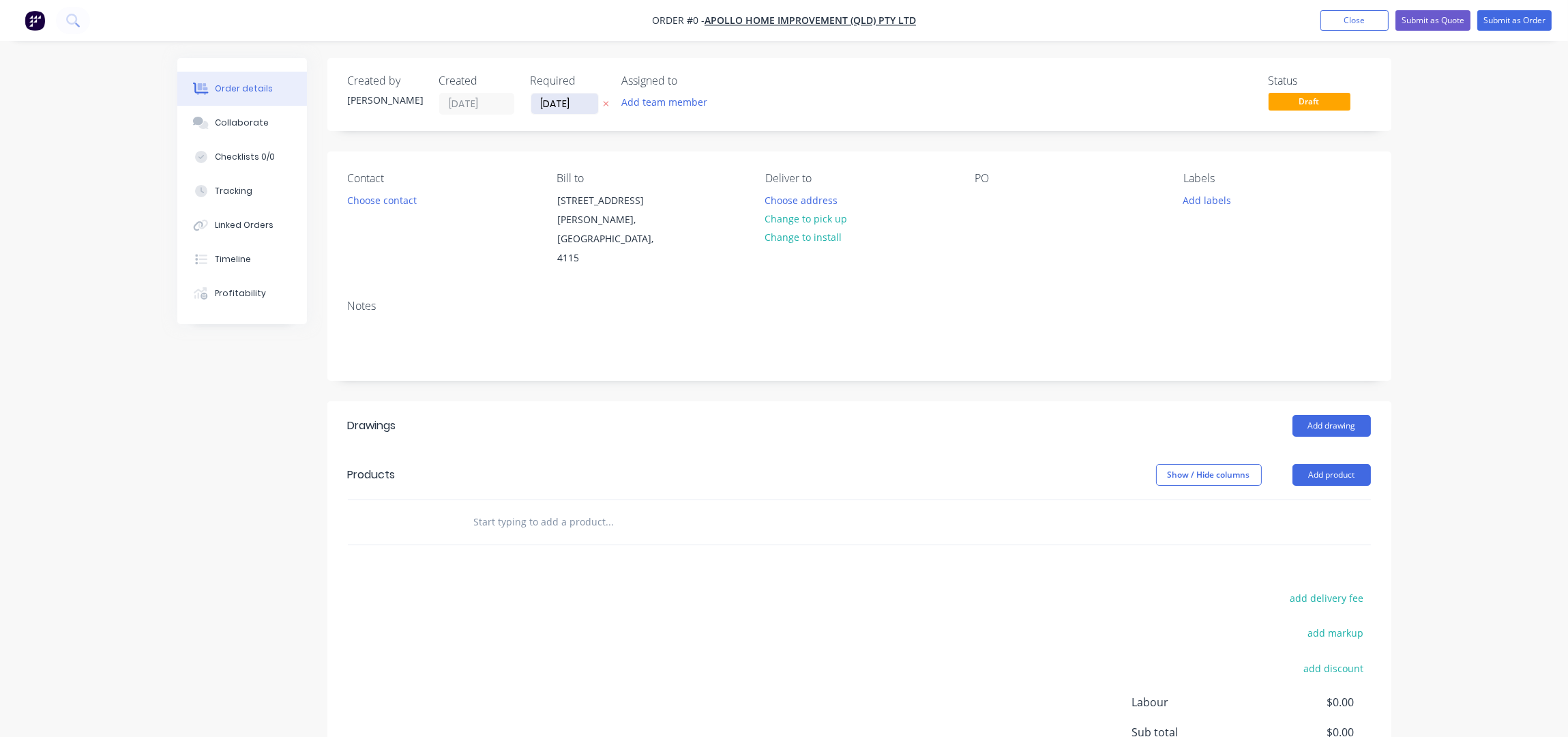
click at [544, 106] on input "[DATE]" at bounding box center [564, 103] width 67 height 21
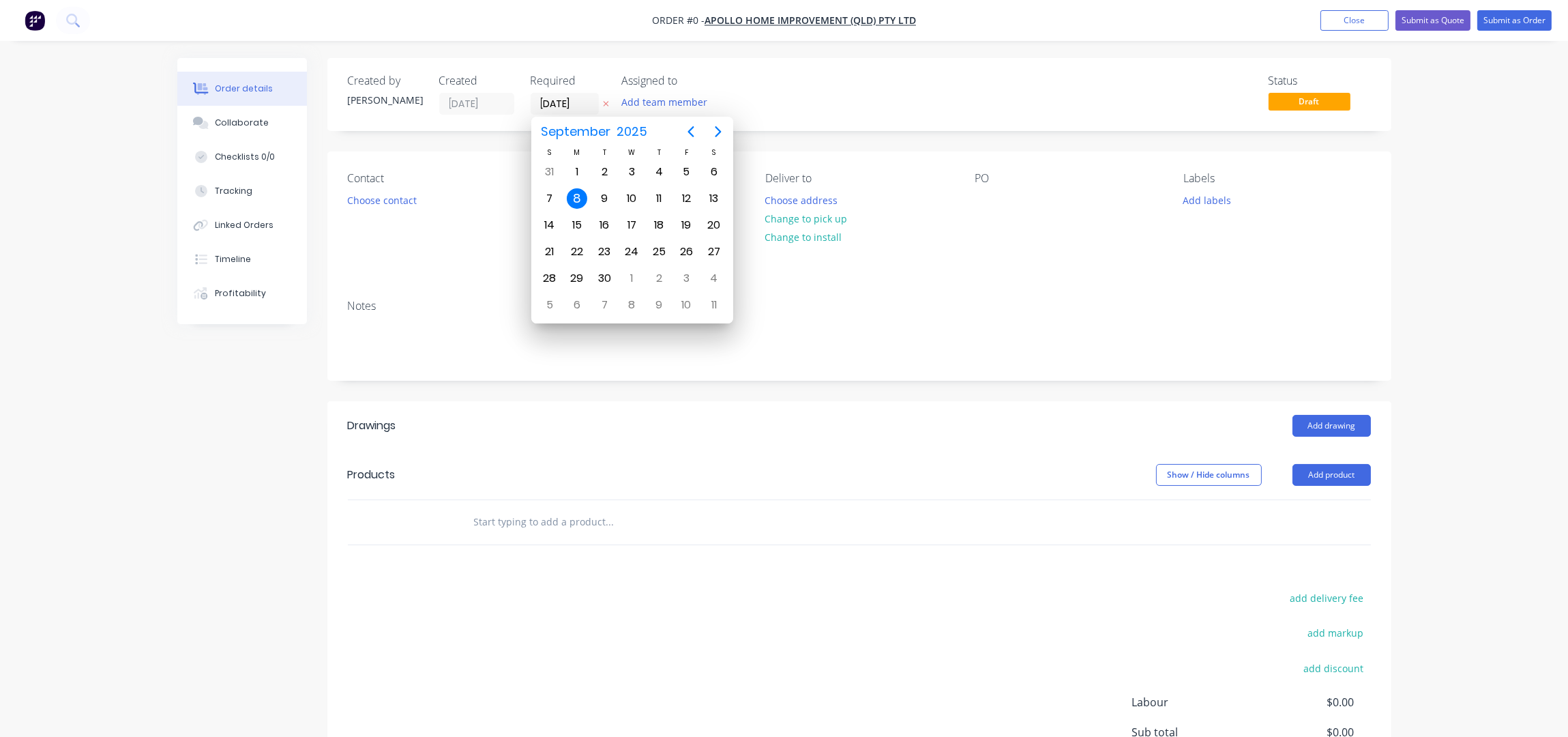
click at [572, 199] on div "8" at bounding box center [576, 199] width 21 height 21
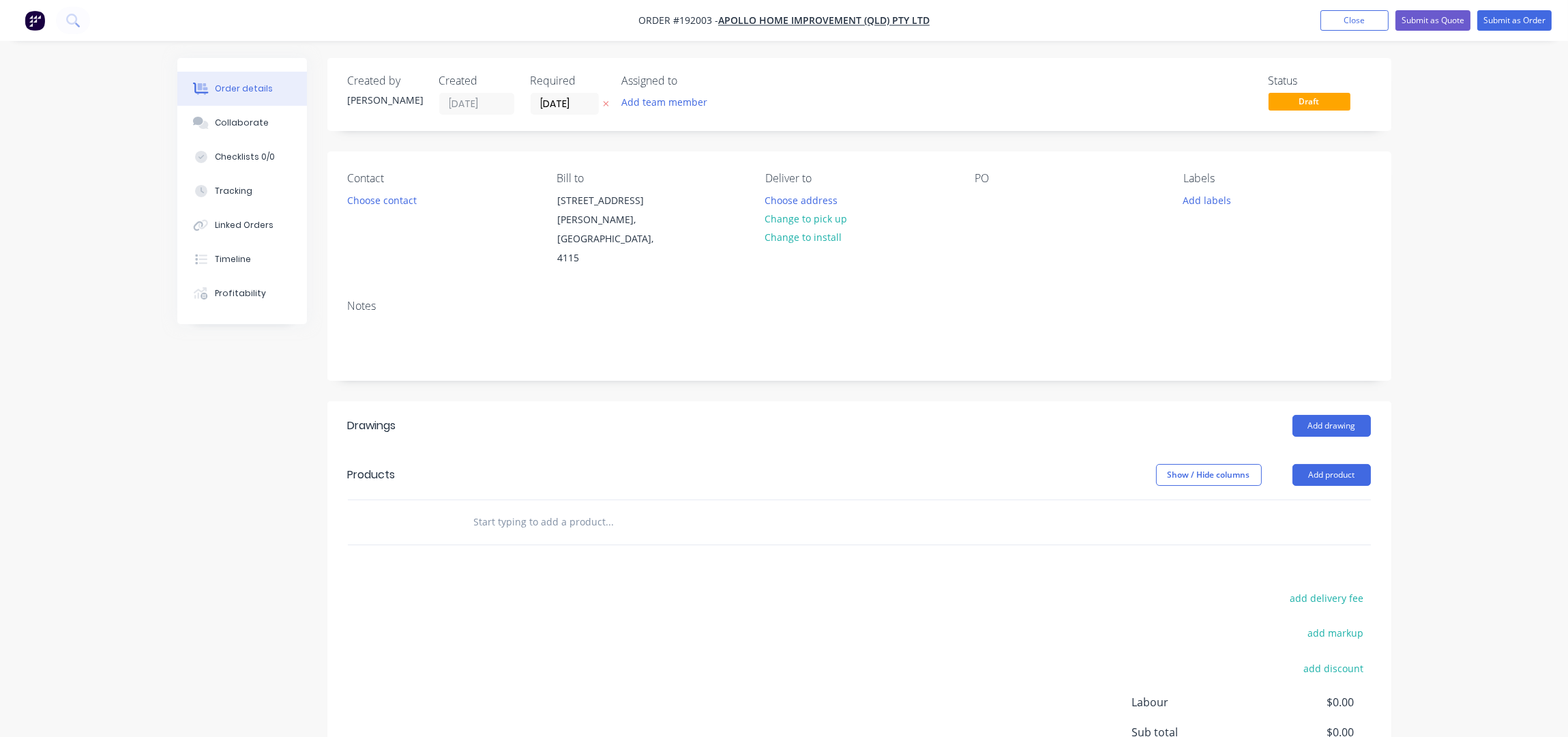
click at [398, 200] on button "Choose contact" at bounding box center [381, 199] width 84 height 18
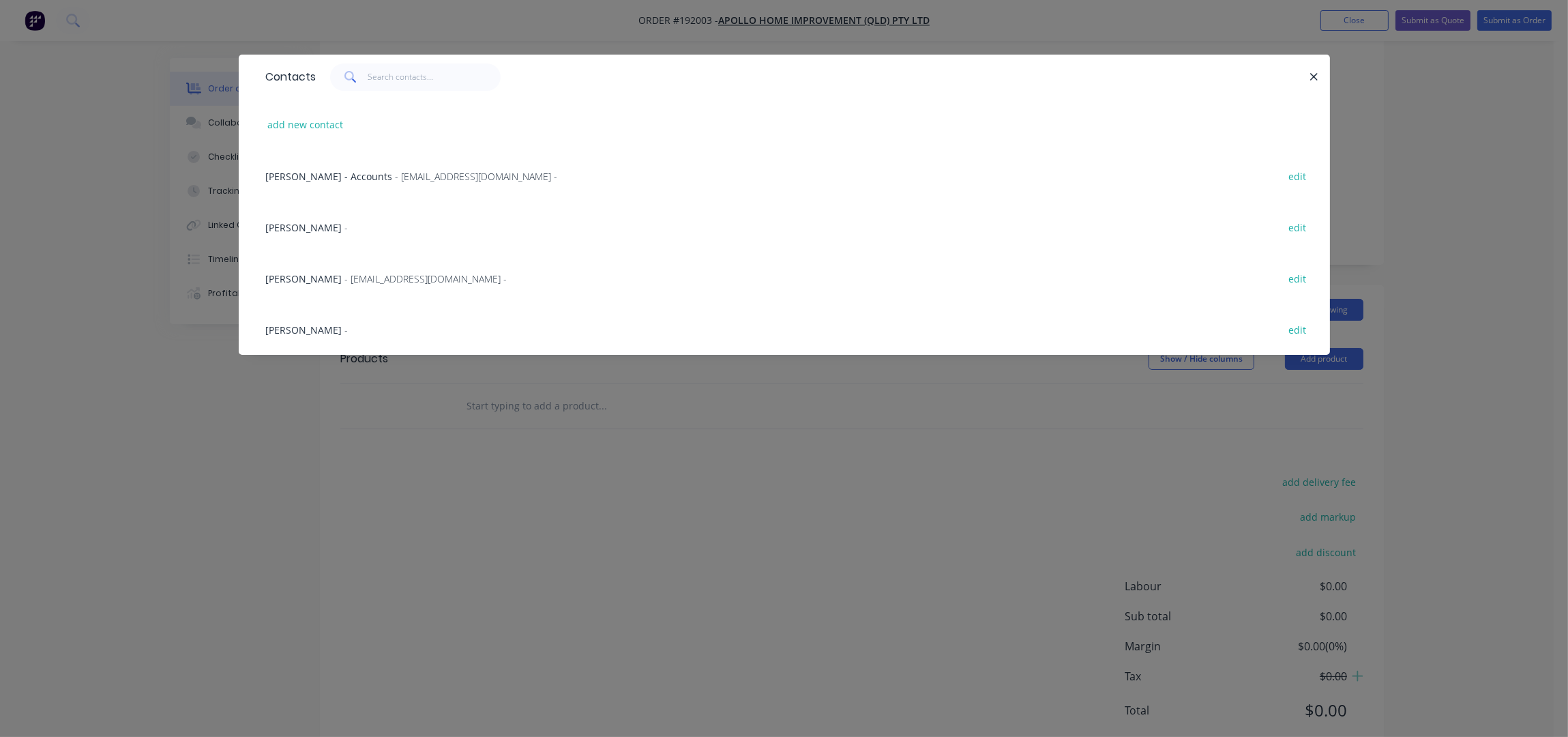
scroll to position [137, 0]
click at [322, 320] on div "Sally Lepaio - edit" at bounding box center [784, 329] width 1050 height 51
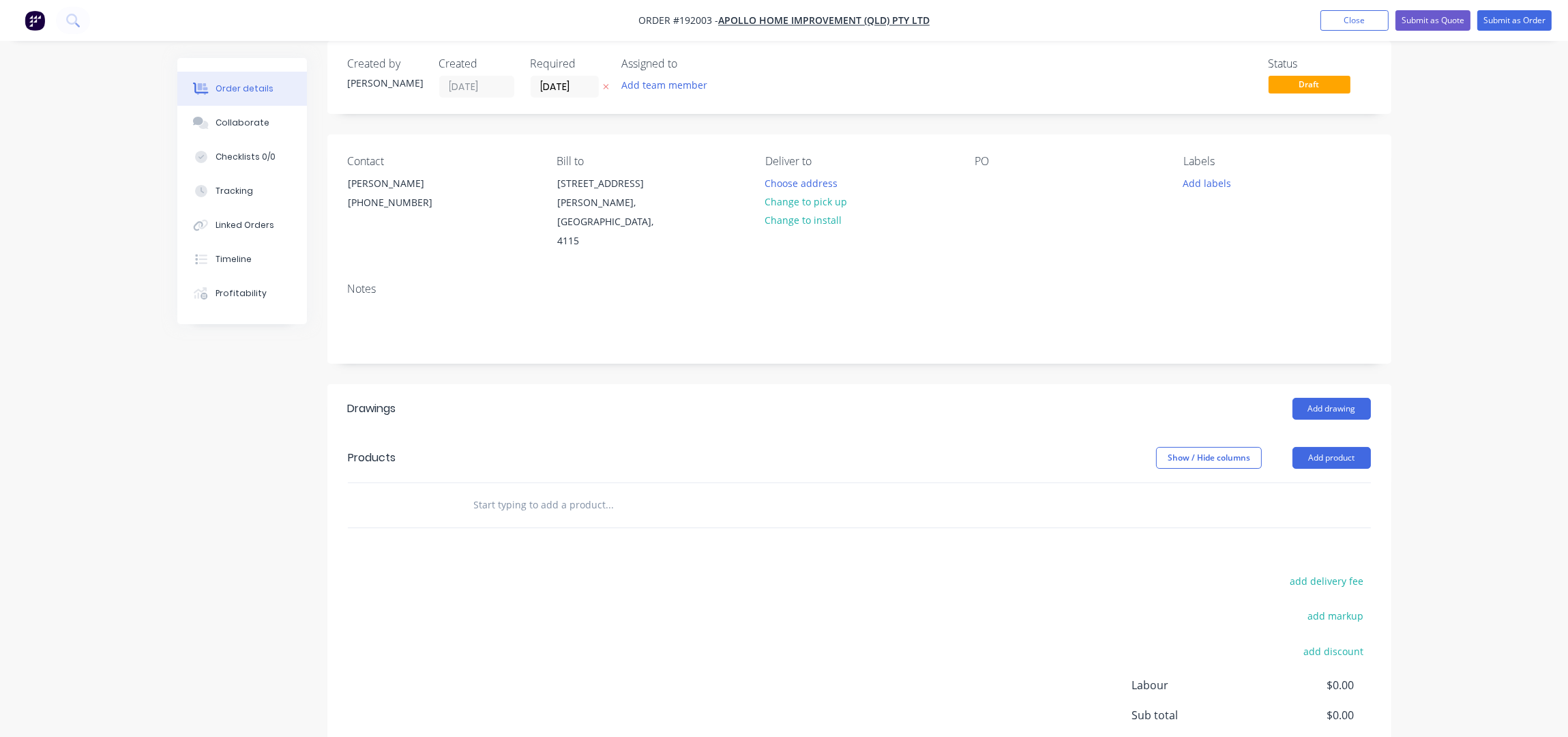
scroll to position [0, 0]
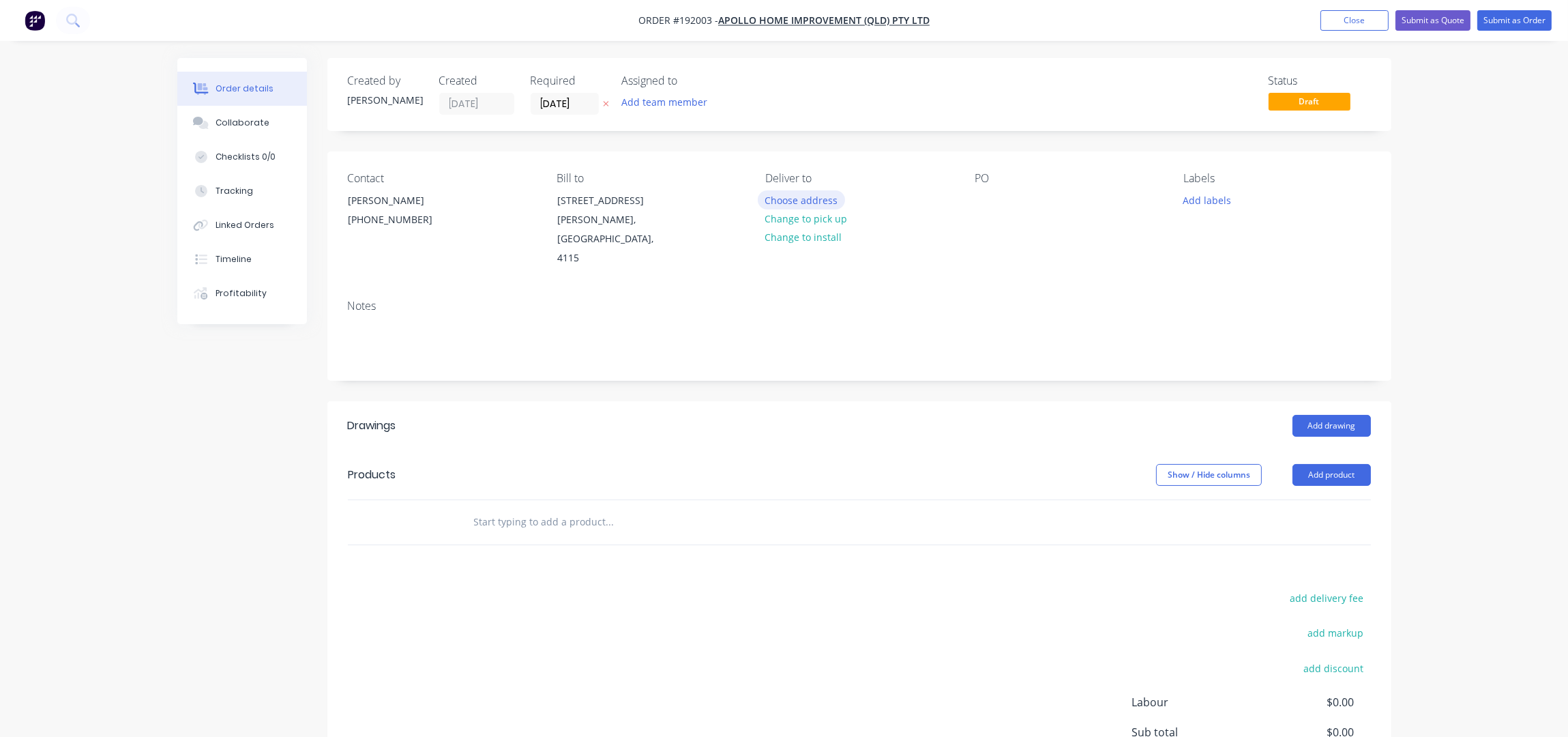
click at [807, 199] on button "Choose address" at bounding box center [801, 199] width 88 height 18
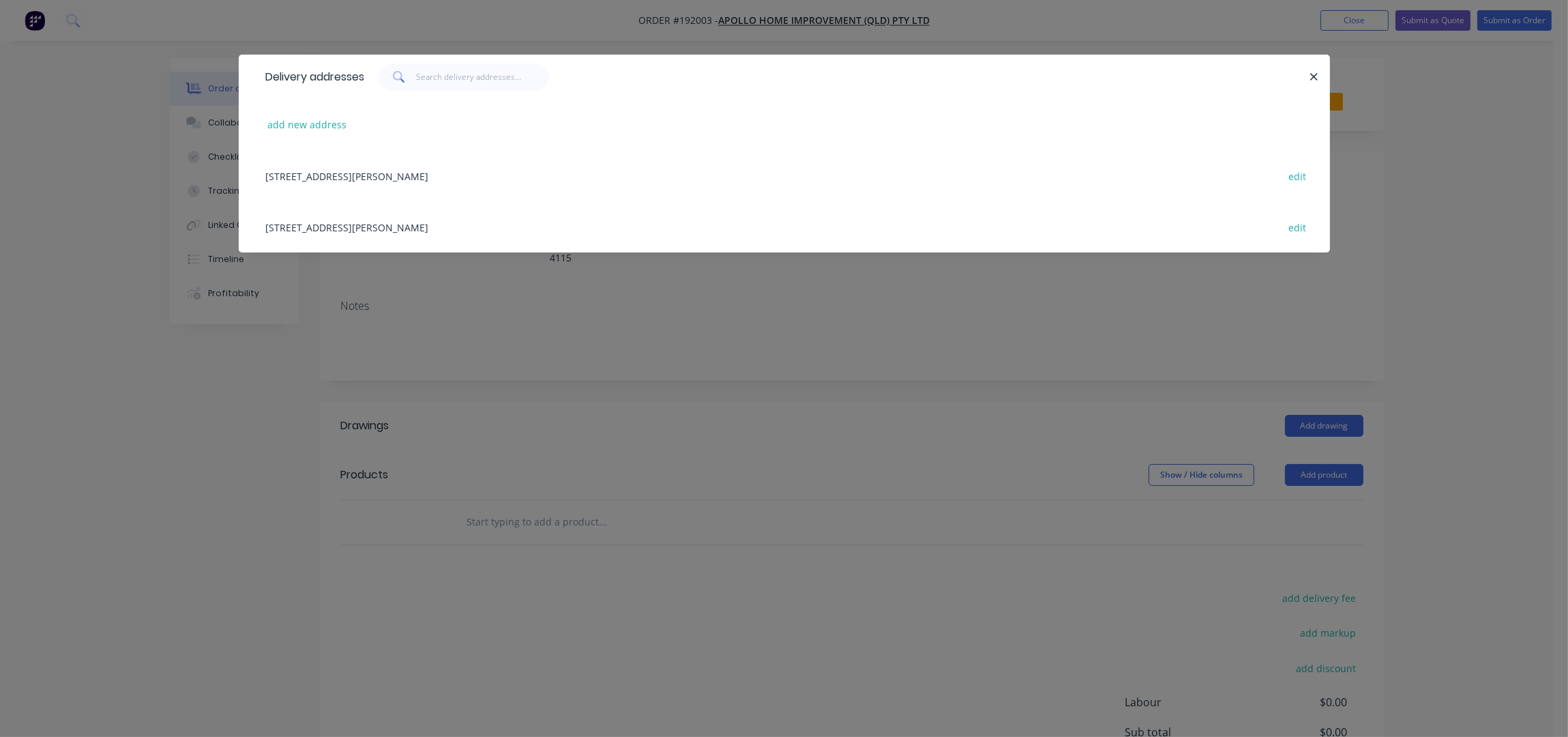
click at [323, 232] on div "29 CORYMBIA PL, (STORE), PARKINSON, Queensland, Australia, 4115 edit" at bounding box center [784, 227] width 1050 height 51
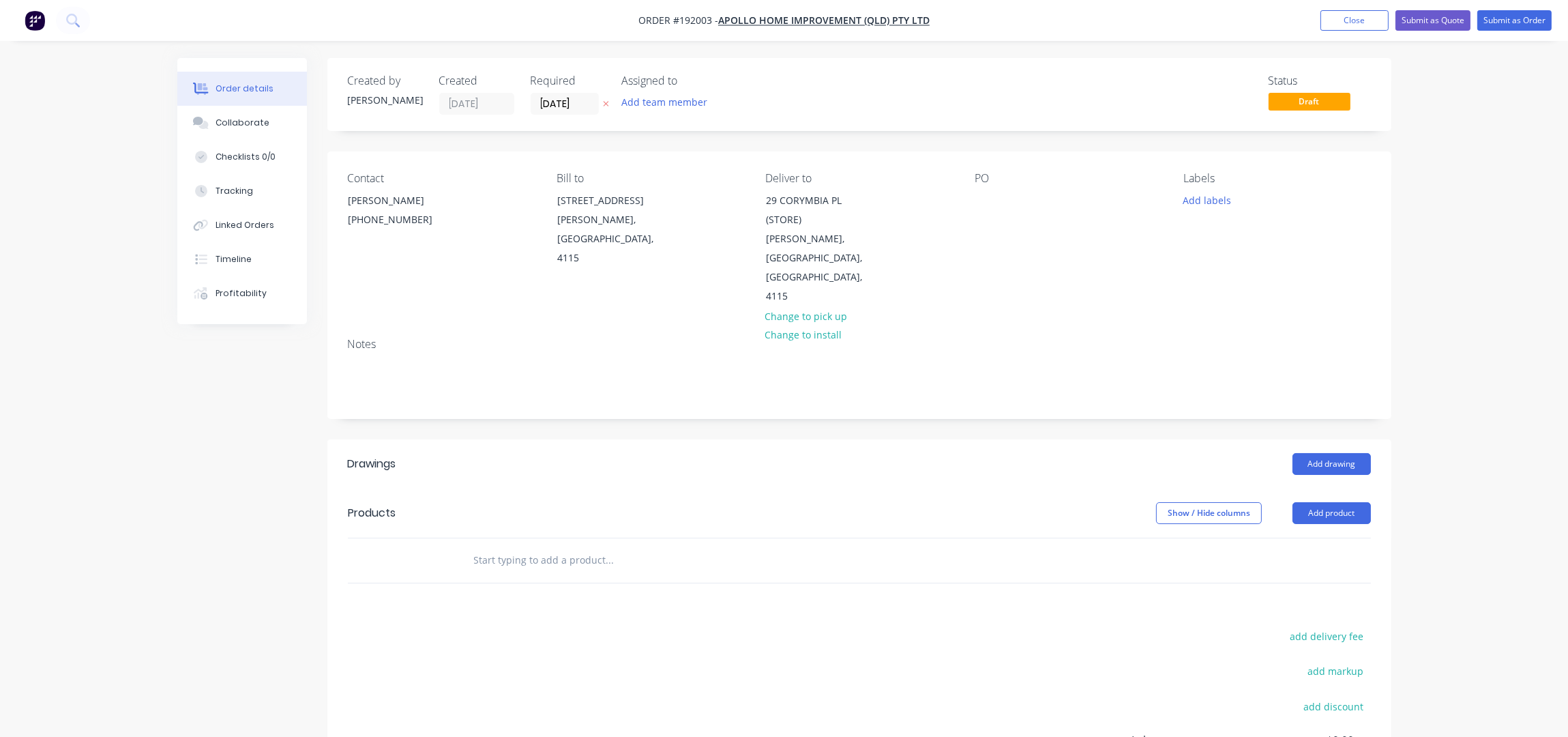
click at [981, 213] on div "PO" at bounding box center [1068, 239] width 187 height 134
click at [981, 208] on div at bounding box center [986, 200] width 22 height 20
click at [1060, 265] on div "PO 20708" at bounding box center [1068, 239] width 187 height 134
drag, startPoint x: 1169, startPoint y: 213, endPoint x: 1193, endPoint y: 200, distance: 27.3
click at [1181, 206] on div "Contact Sally Lepaio (07) 3086 6060 Bill to 29 Corymbia Place Parkinson, Austra…" at bounding box center [859, 239] width 1064 height 175
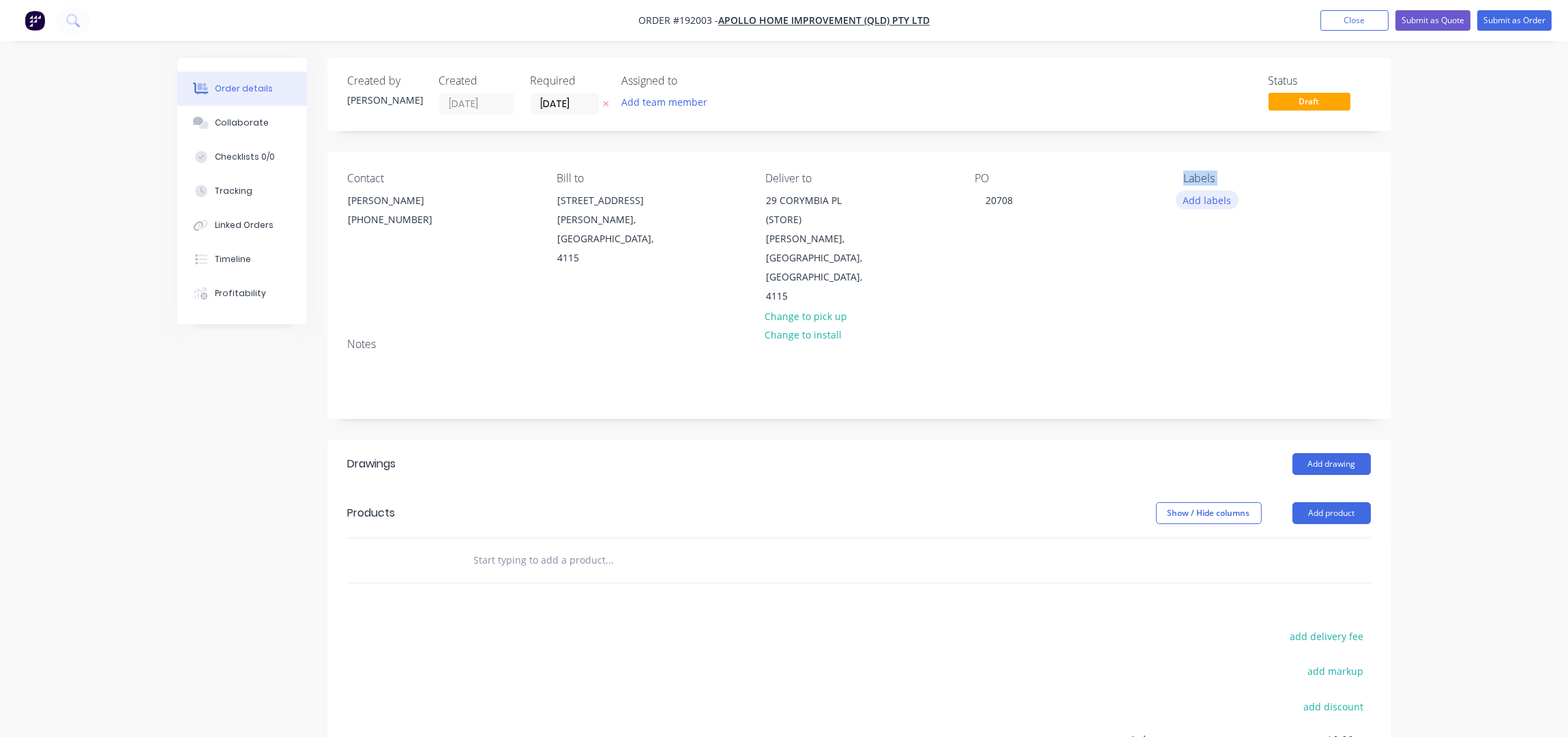
click at [1200, 199] on button "Add labels" at bounding box center [1207, 199] width 63 height 18
click at [1512, 182] on div "Order details Collaborate Checklists 0/0 Tracking Linked Orders Timeline Profit…" at bounding box center [784, 466] width 1568 height 931
click at [810, 306] on button "Change to pick up" at bounding box center [806, 315] width 97 height 18
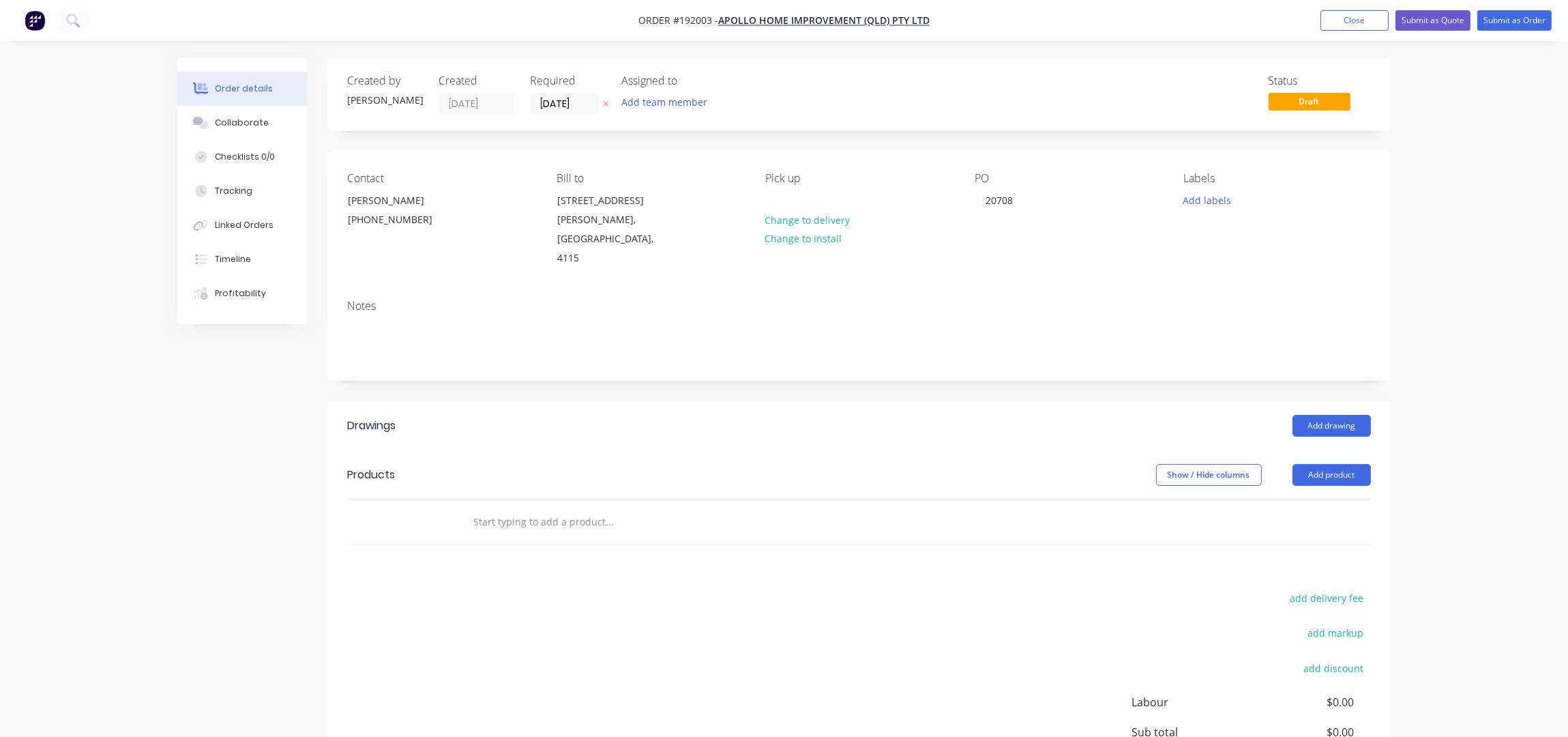
click at [792, 203] on div "Pick up Change to delivery Change to install" at bounding box center [858, 220] width 187 height 96
click at [786, 198] on div at bounding box center [776, 200] width 22 height 20
drag, startPoint x: 834, startPoint y: 199, endPoint x: 707, endPoint y: 194, distance: 127.1
click at [707, 194] on div "Contact Sally Lepaio (07) 3086 6060 Bill to 29 Corymbia Place Parkinson, Austra…" at bounding box center [859, 220] width 1064 height 137
click at [958, 266] on div "Contact Sally Lepaio (07) 3086 6060 Bill to 29 Corymbia Place Parkinson, Austra…" at bounding box center [859, 220] width 1064 height 137
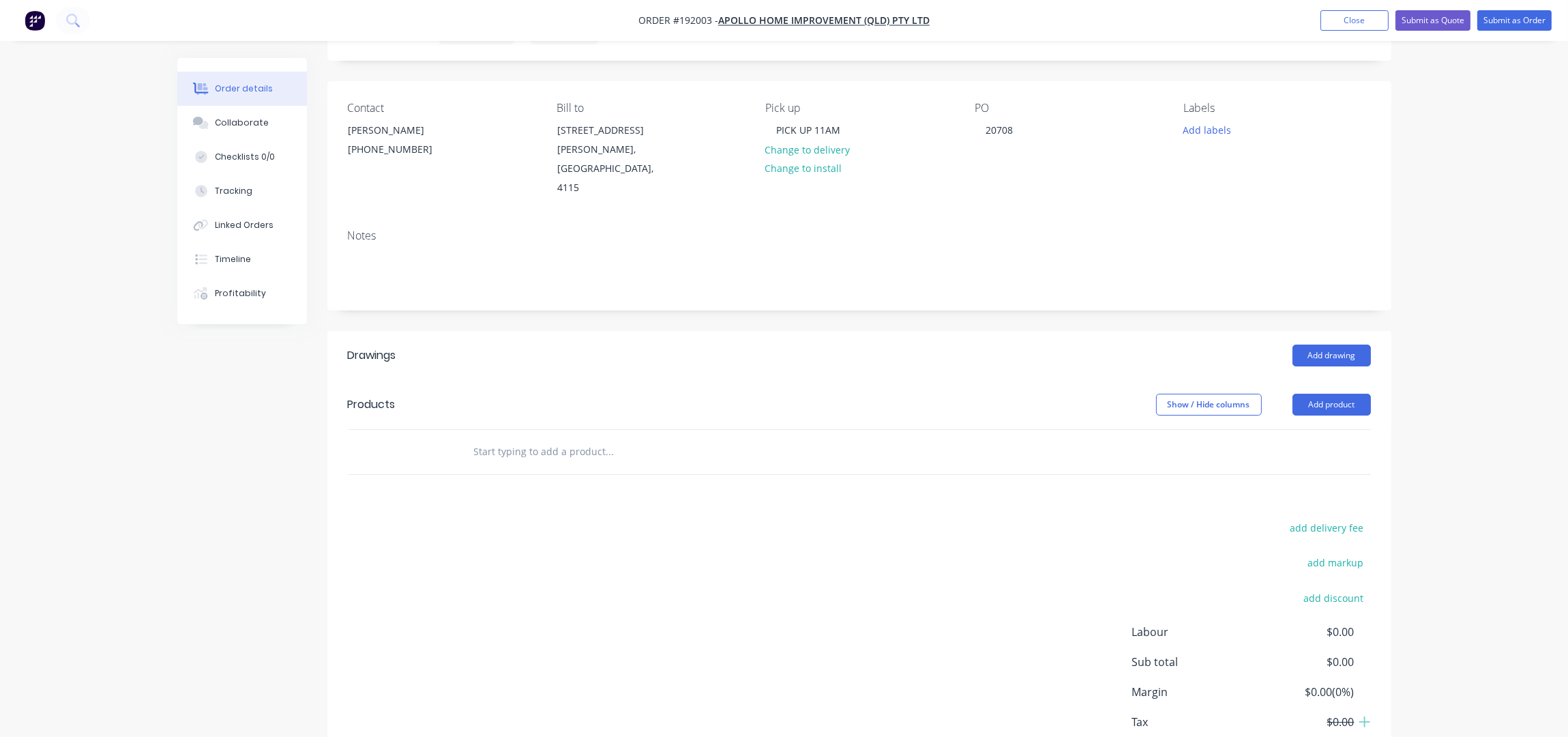
scroll to position [137, 0]
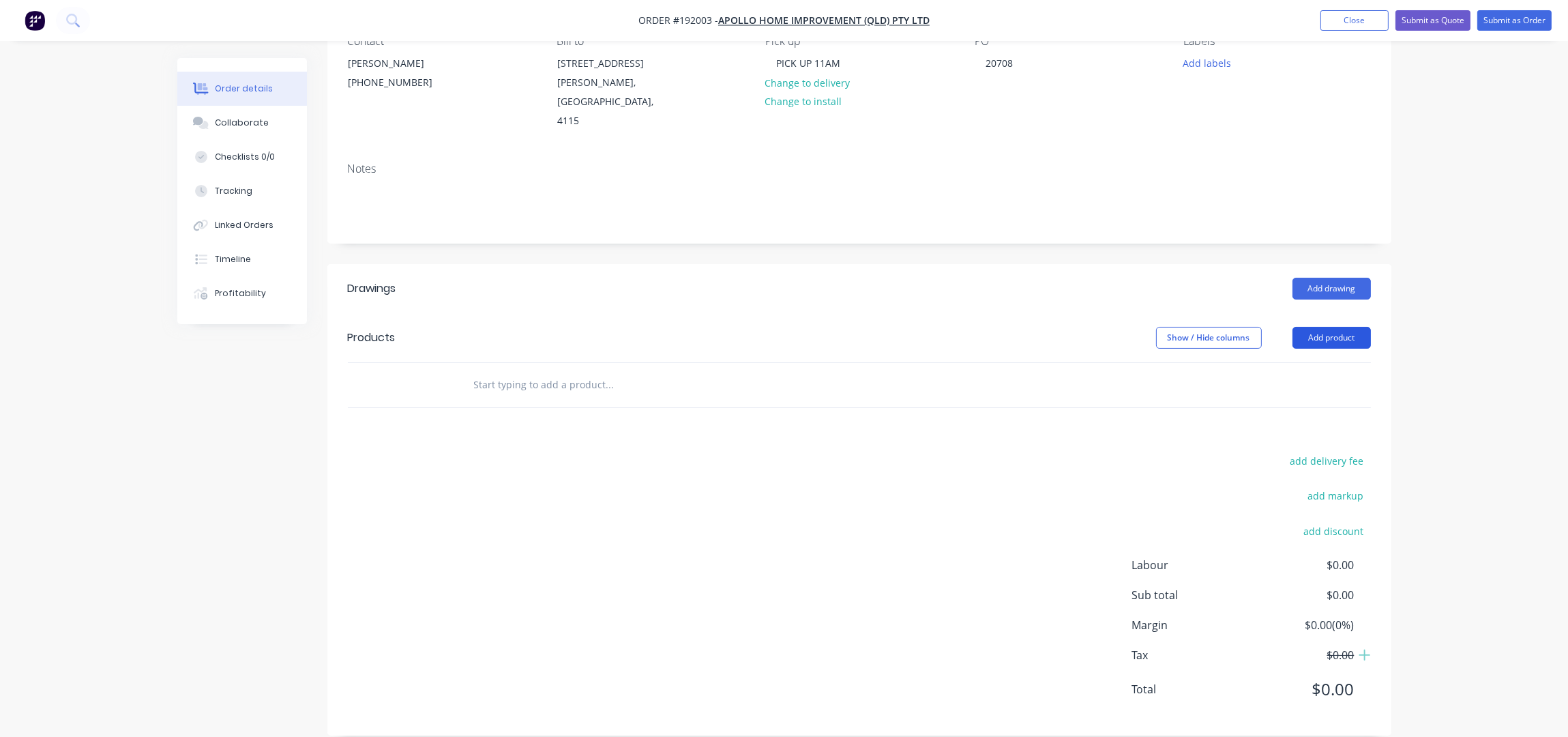
click at [1335, 327] on button "Add product" at bounding box center [1331, 337] width 79 height 22
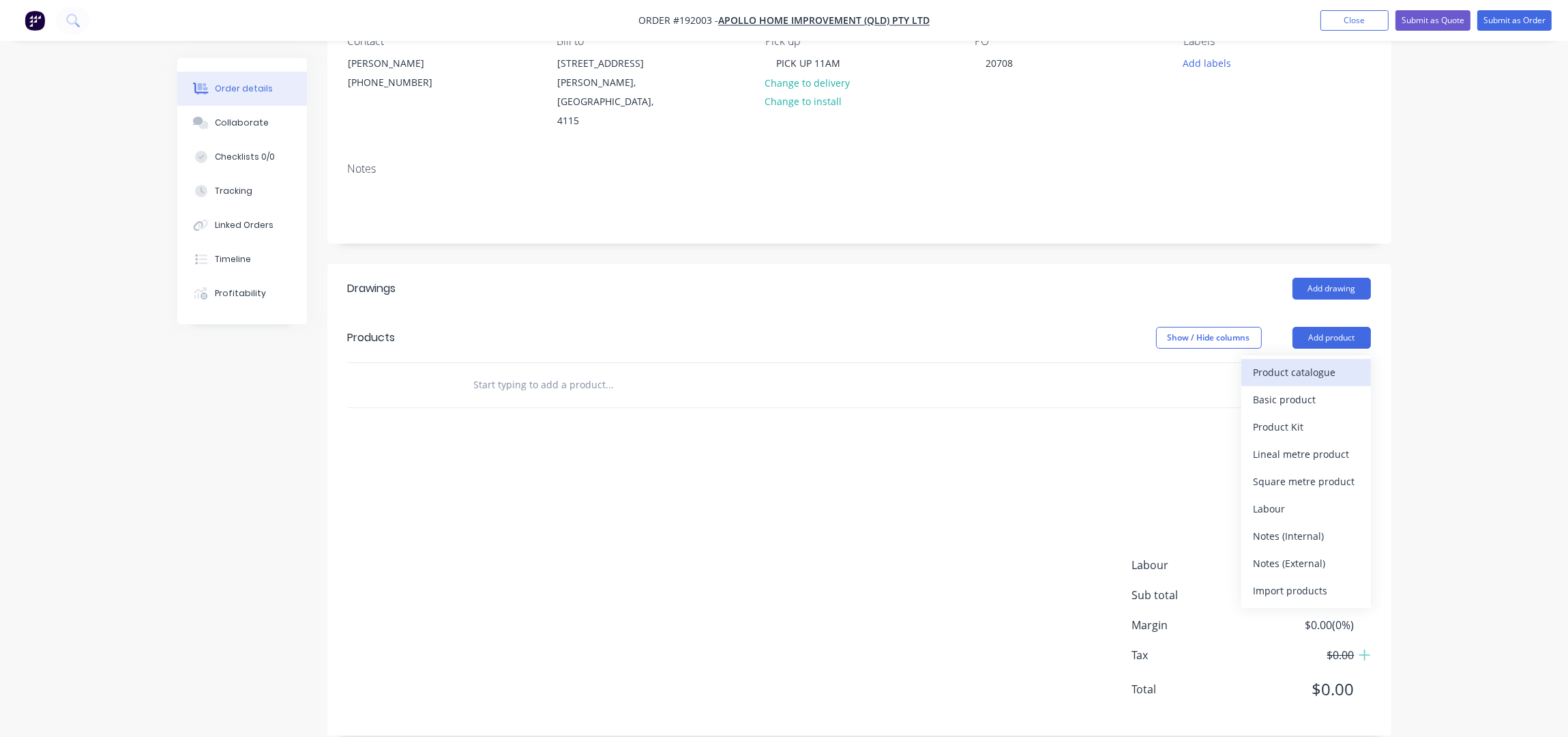
click at [1288, 362] on div "Product catalogue" at bounding box center [1306, 372] width 105 height 20
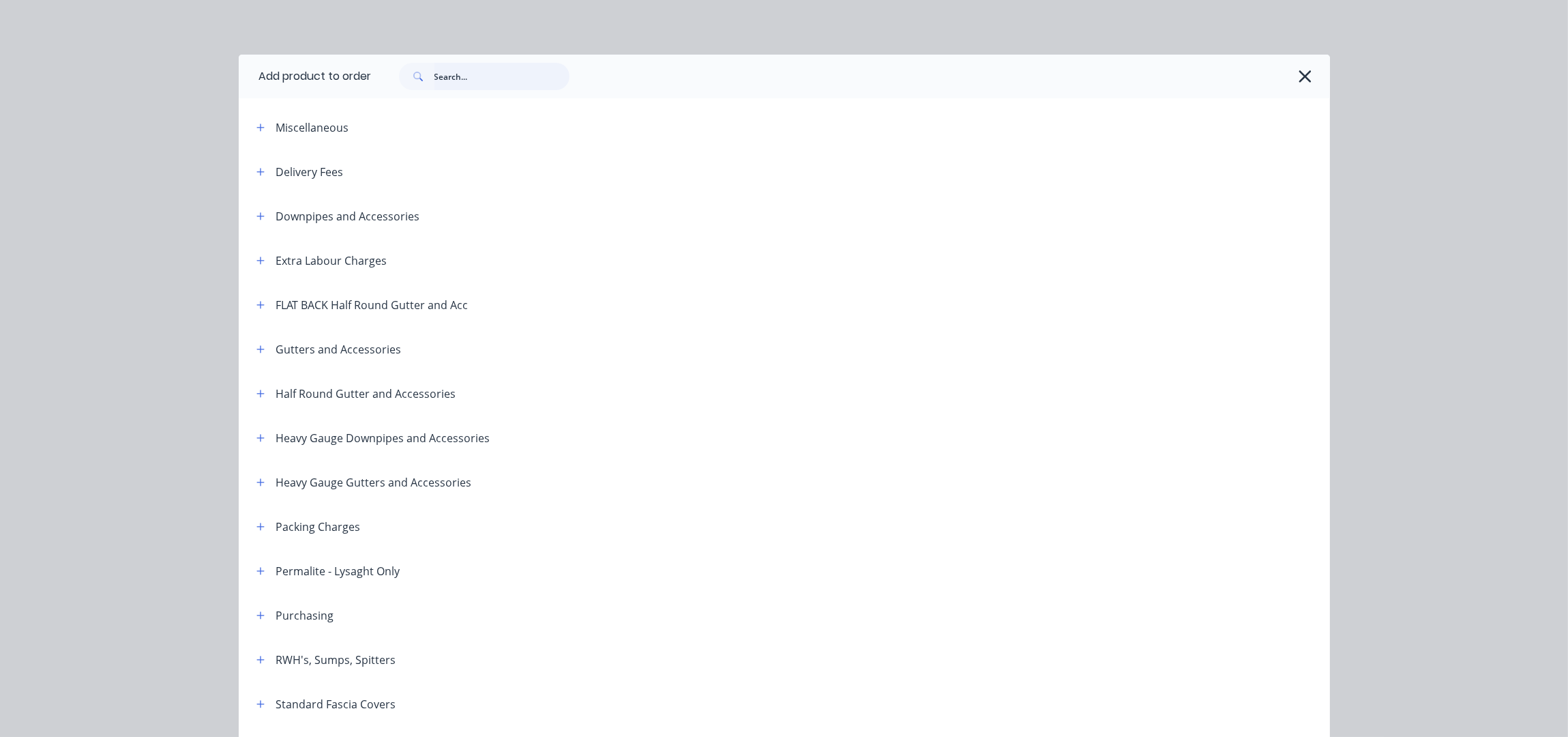
click at [449, 73] on input "text" at bounding box center [501, 76] width 135 height 27
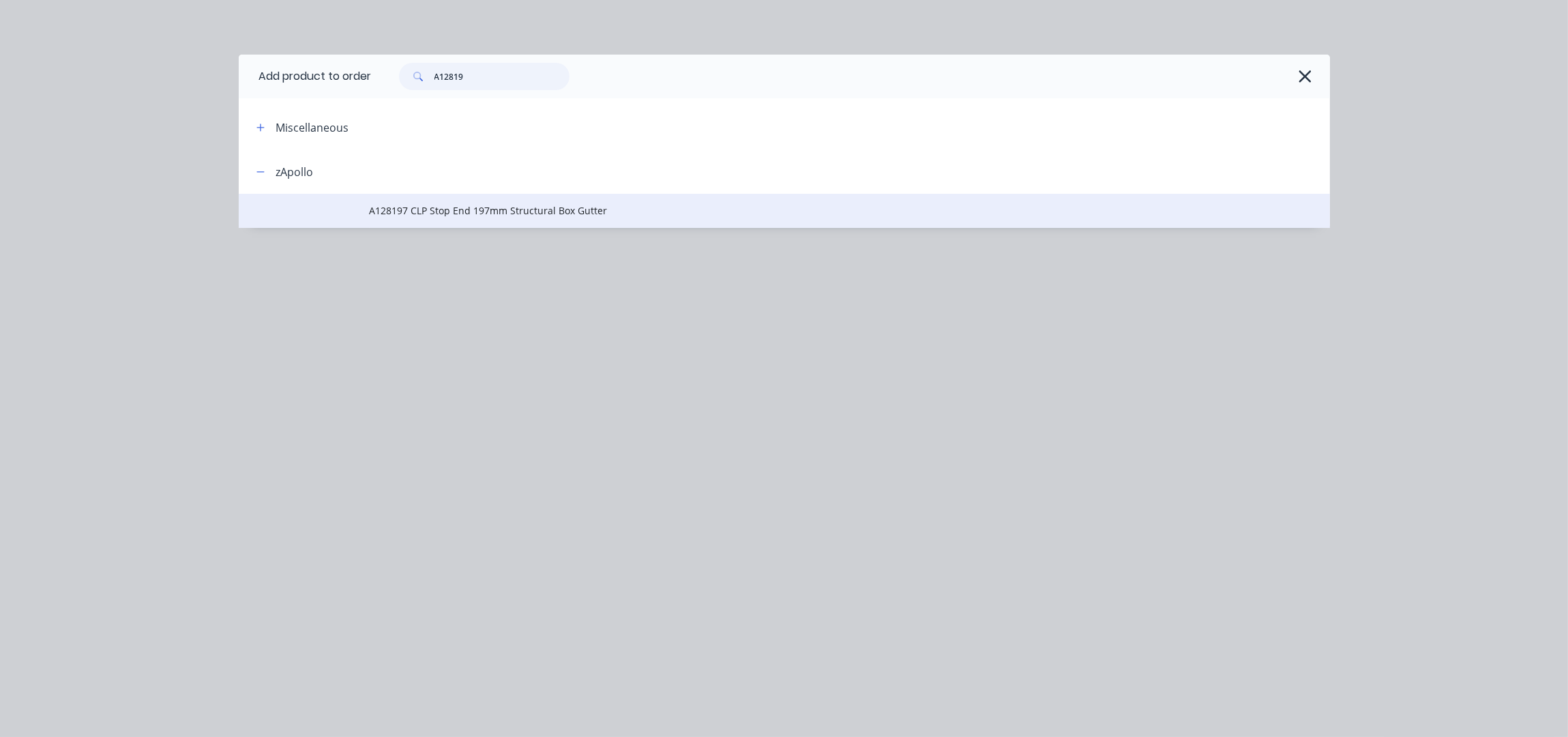
type input "A12819"
drag, startPoint x: 457, startPoint y: 215, endPoint x: 648, endPoint y: 246, distance: 193.5
click at [457, 215] on span "A128197 CLP Stop End 197mm Structural Box Gutter" at bounding box center [753, 210] width 768 height 14
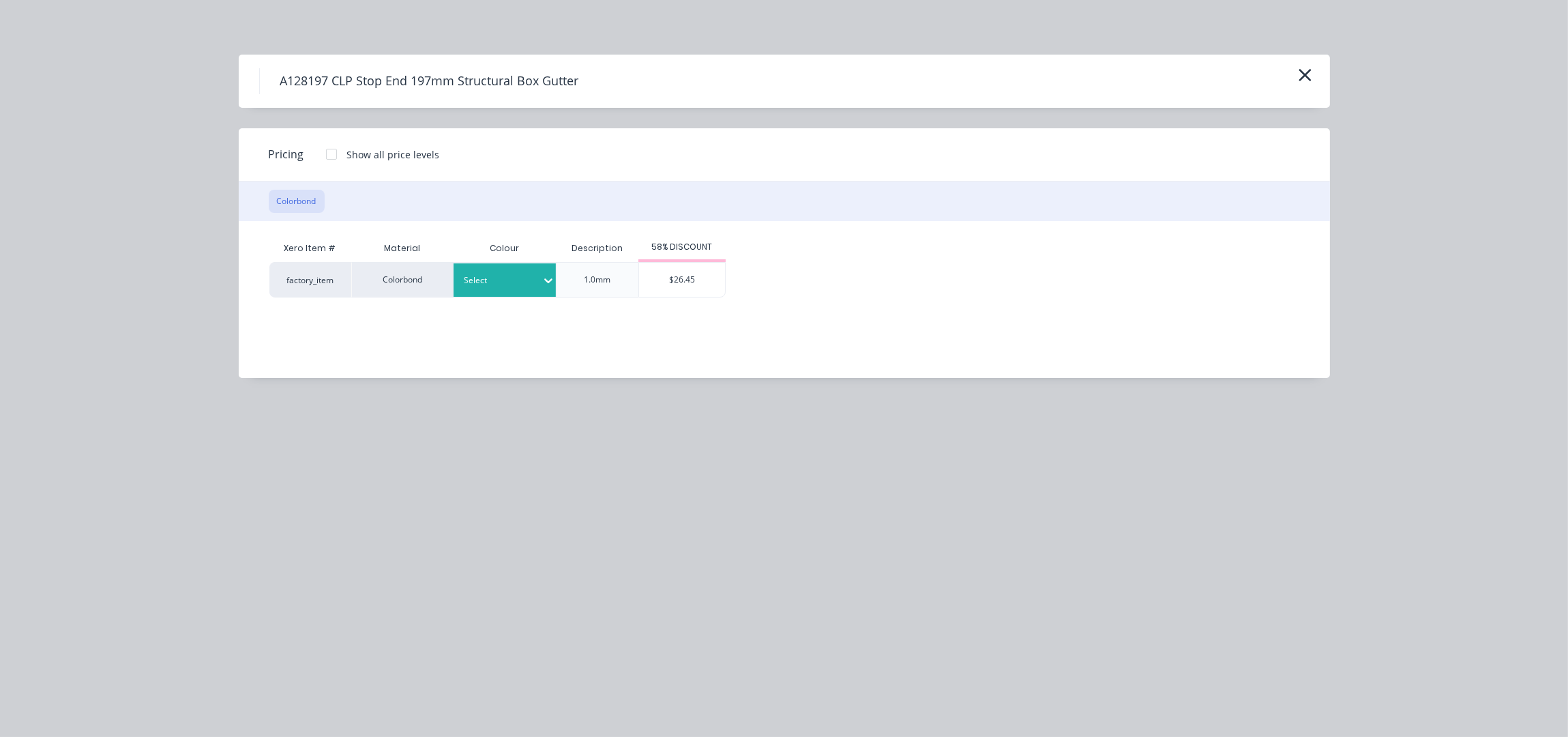
click at [543, 274] on icon at bounding box center [548, 280] width 13 height 13
click at [486, 270] on div "Select" at bounding box center [504, 280] width 103 height 33
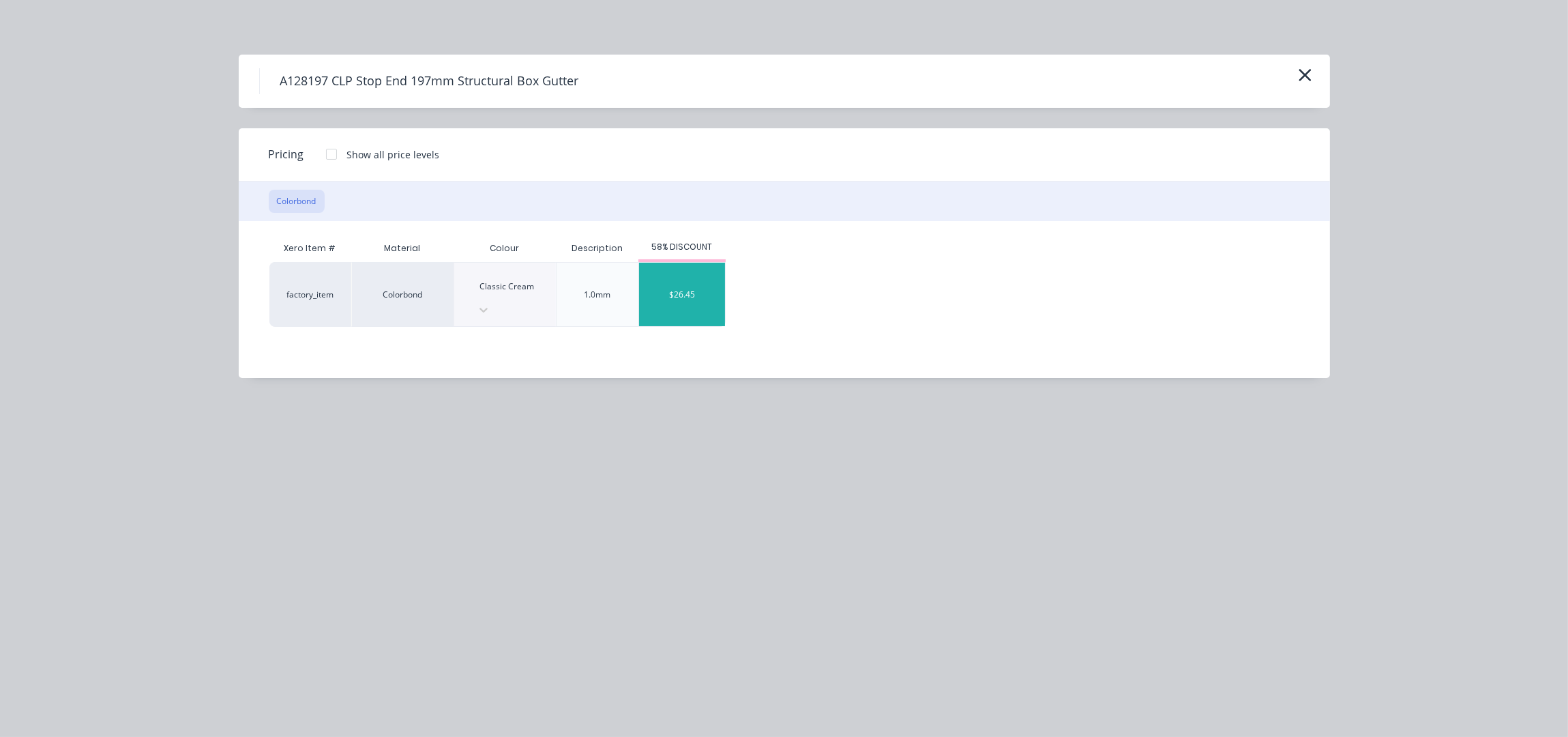
click at [652, 294] on div "$26.45" at bounding box center [682, 294] width 86 height 64
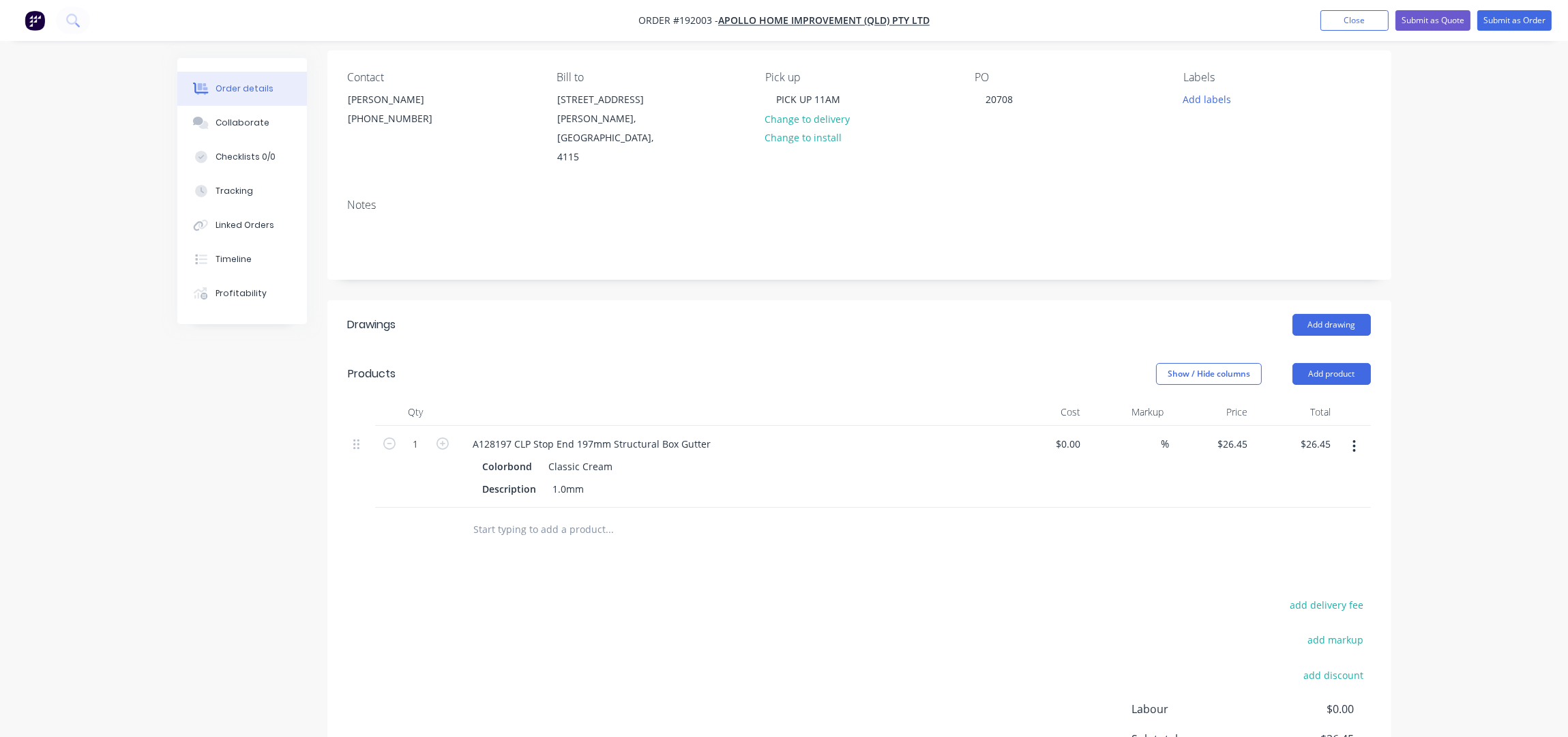
scroll to position [181, 0]
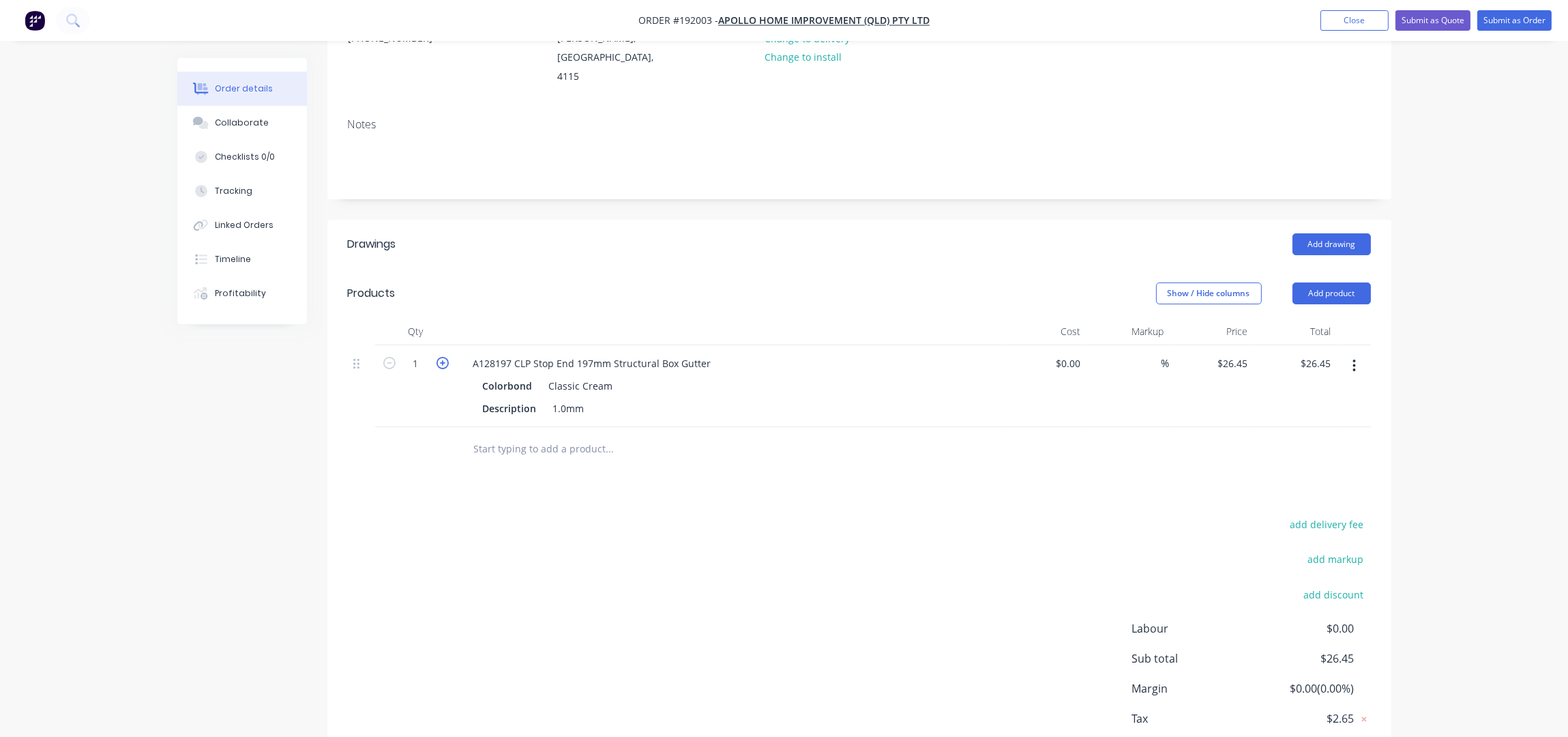
click at [442, 357] on icon "button" at bounding box center [442, 362] width 12 height 12
type input "2"
type input "$52.90"
click at [387, 357] on icon "button" at bounding box center [389, 362] width 12 height 12
type input "1"
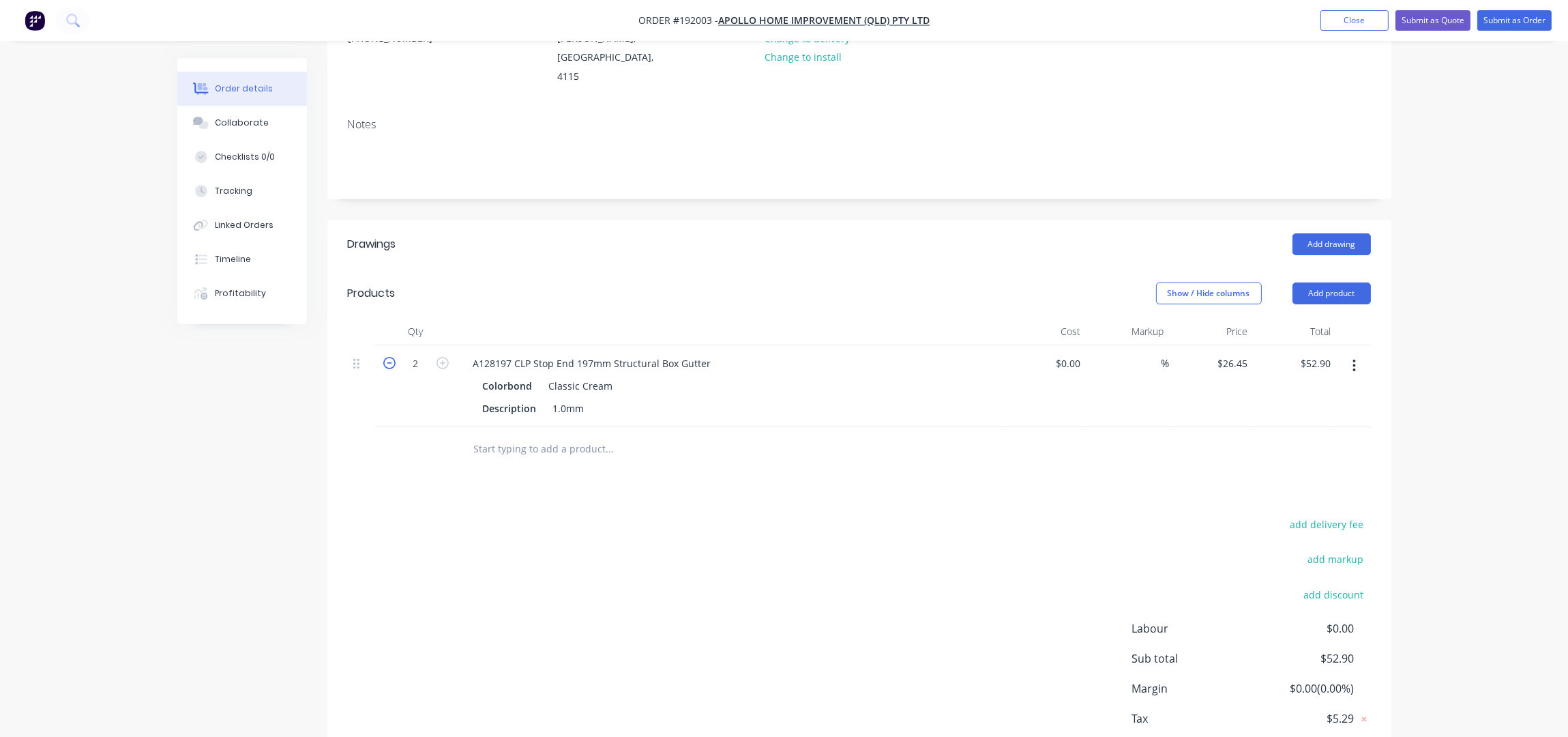
type input "$26.45"
click at [509, 435] on input "text" at bounding box center [610, 448] width 273 height 27
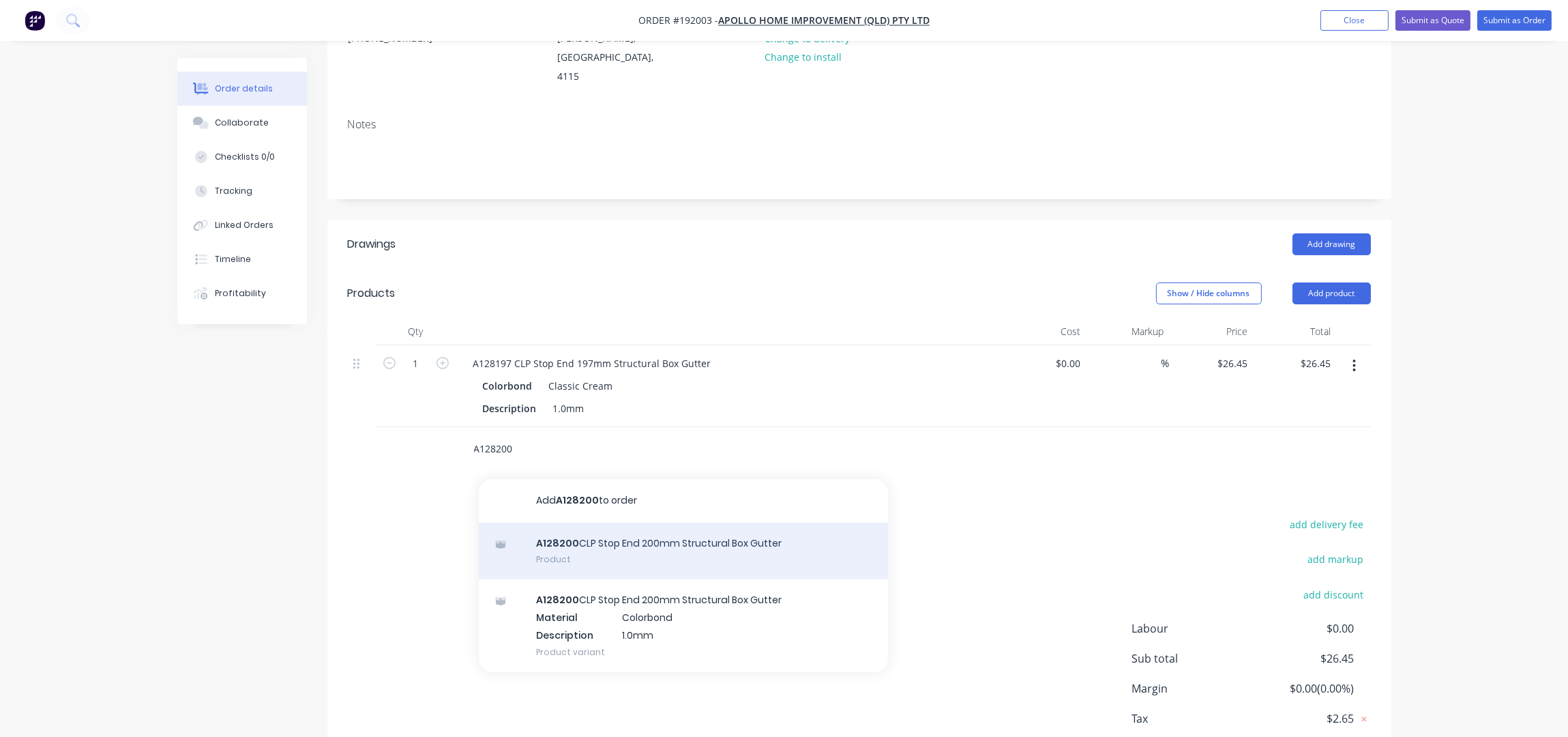
type input "A128200"
click at [617, 532] on div "A128200 CLP Stop End 200mm Structural Box Gutter Product" at bounding box center [683, 551] width 409 height 57
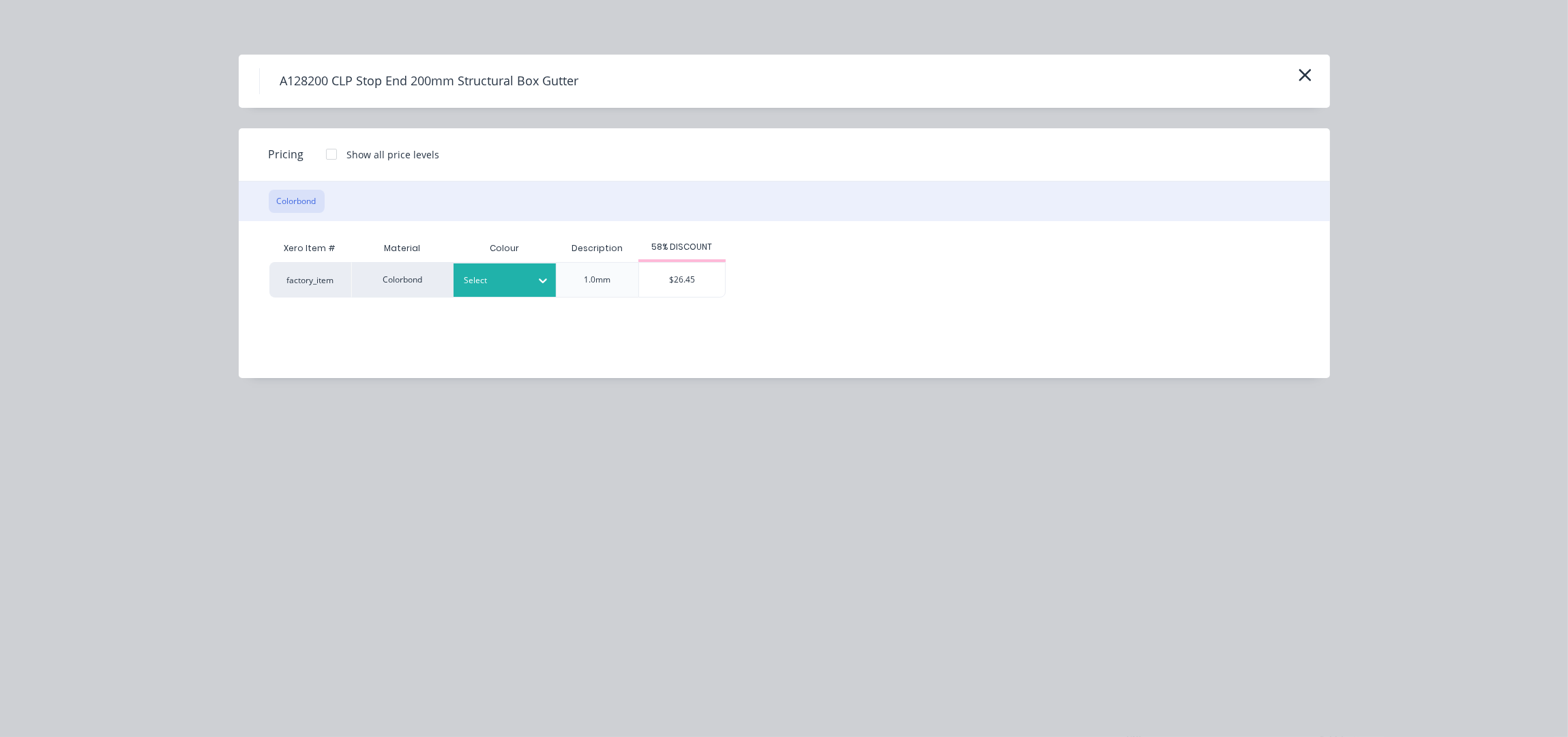
click at [501, 273] on div at bounding box center [495, 280] width 61 height 15
click at [1053, 247] on div "Xero Item # Material Colour Description 58% DISCOUNT factory_item Colorbond 26 …" at bounding box center [774, 266] width 1010 height 63
click at [1308, 74] on icon "button" at bounding box center [1304, 74] width 14 height 19
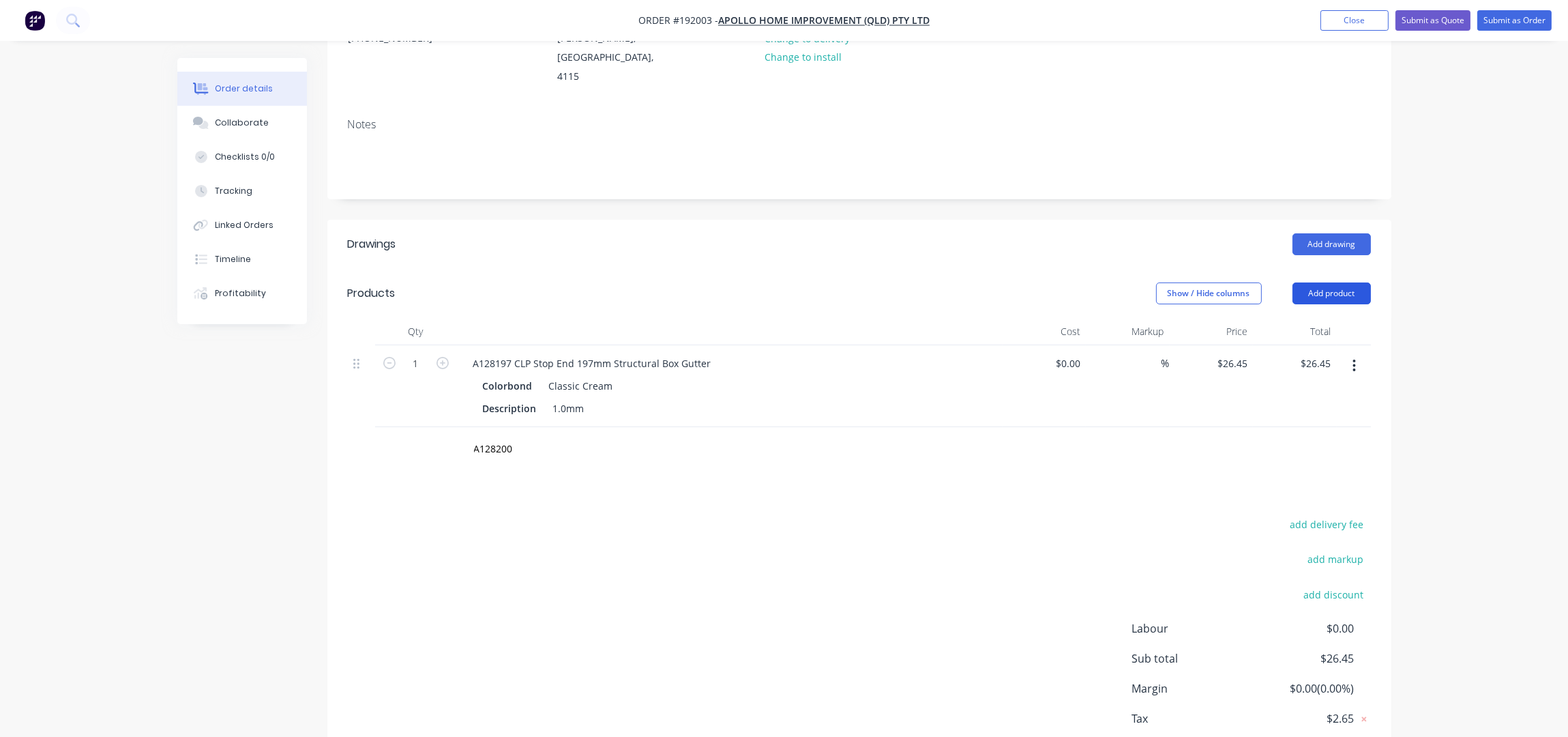
click at [1338, 282] on button "Add product" at bounding box center [1331, 293] width 79 height 22
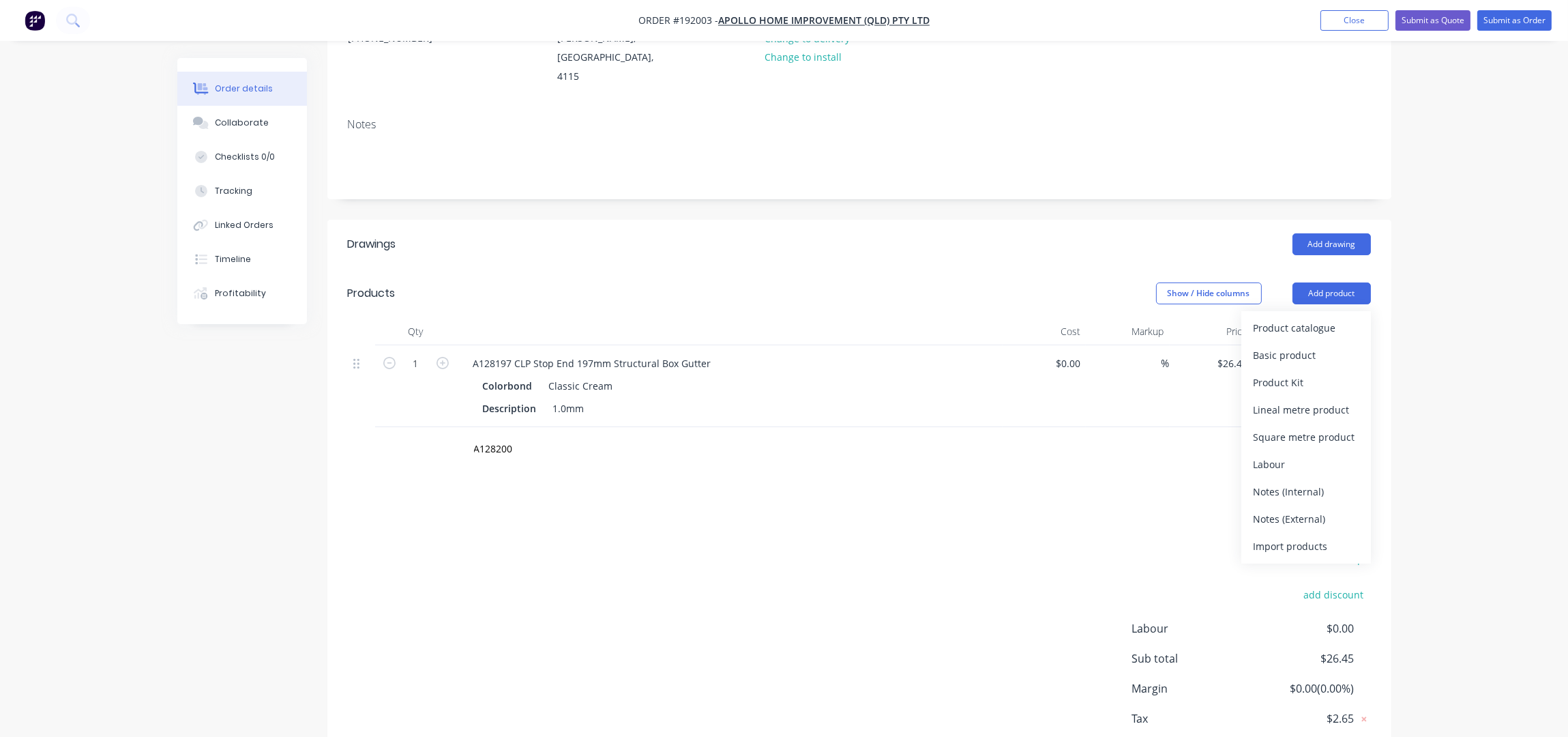
click at [1296, 318] on div "Product catalogue" at bounding box center [1306, 328] width 105 height 20
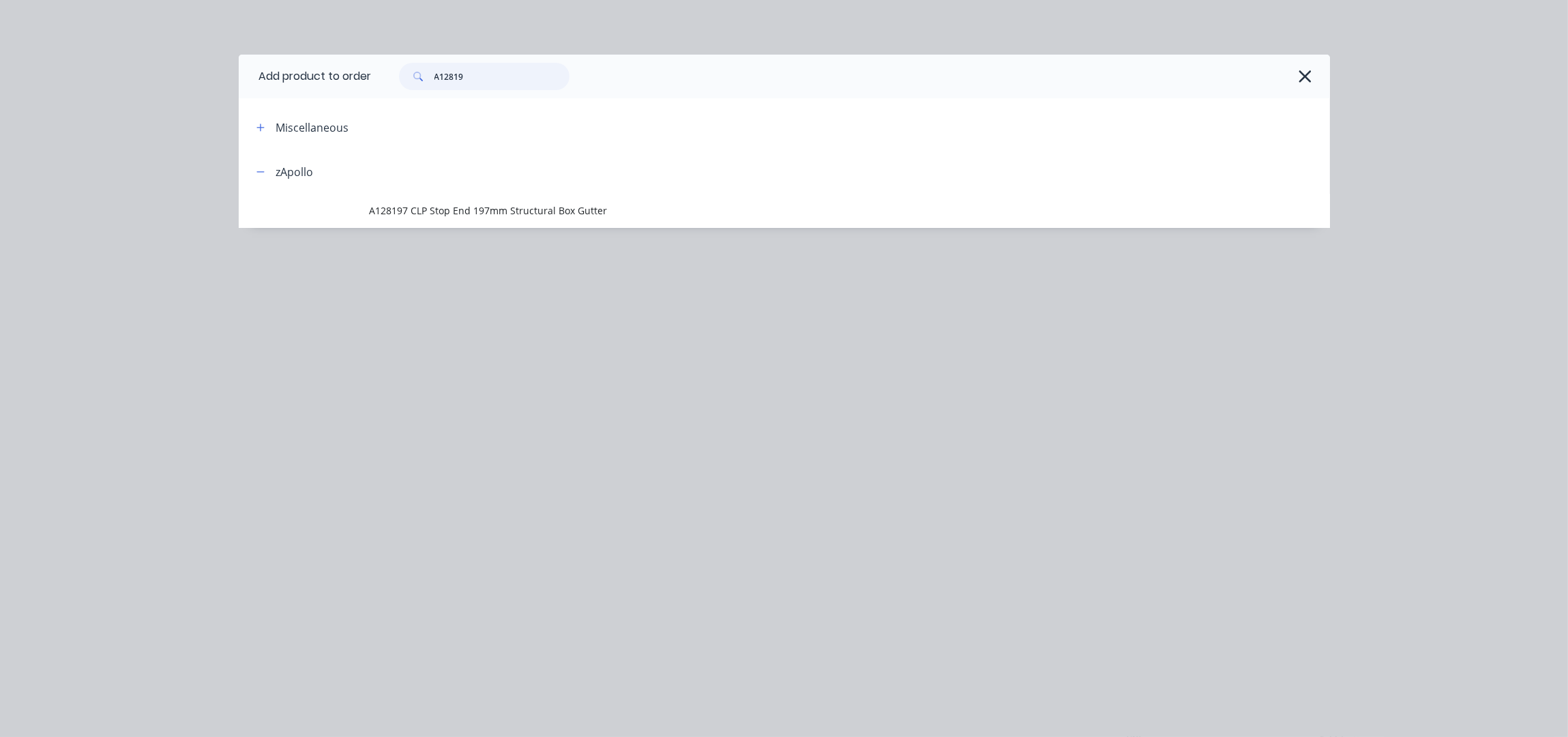
drag, startPoint x: 465, startPoint y: 72, endPoint x: 360, endPoint y: 375, distance: 320.7
click at [348, 88] on header "Add product to order A12819" at bounding box center [785, 76] width 1092 height 44
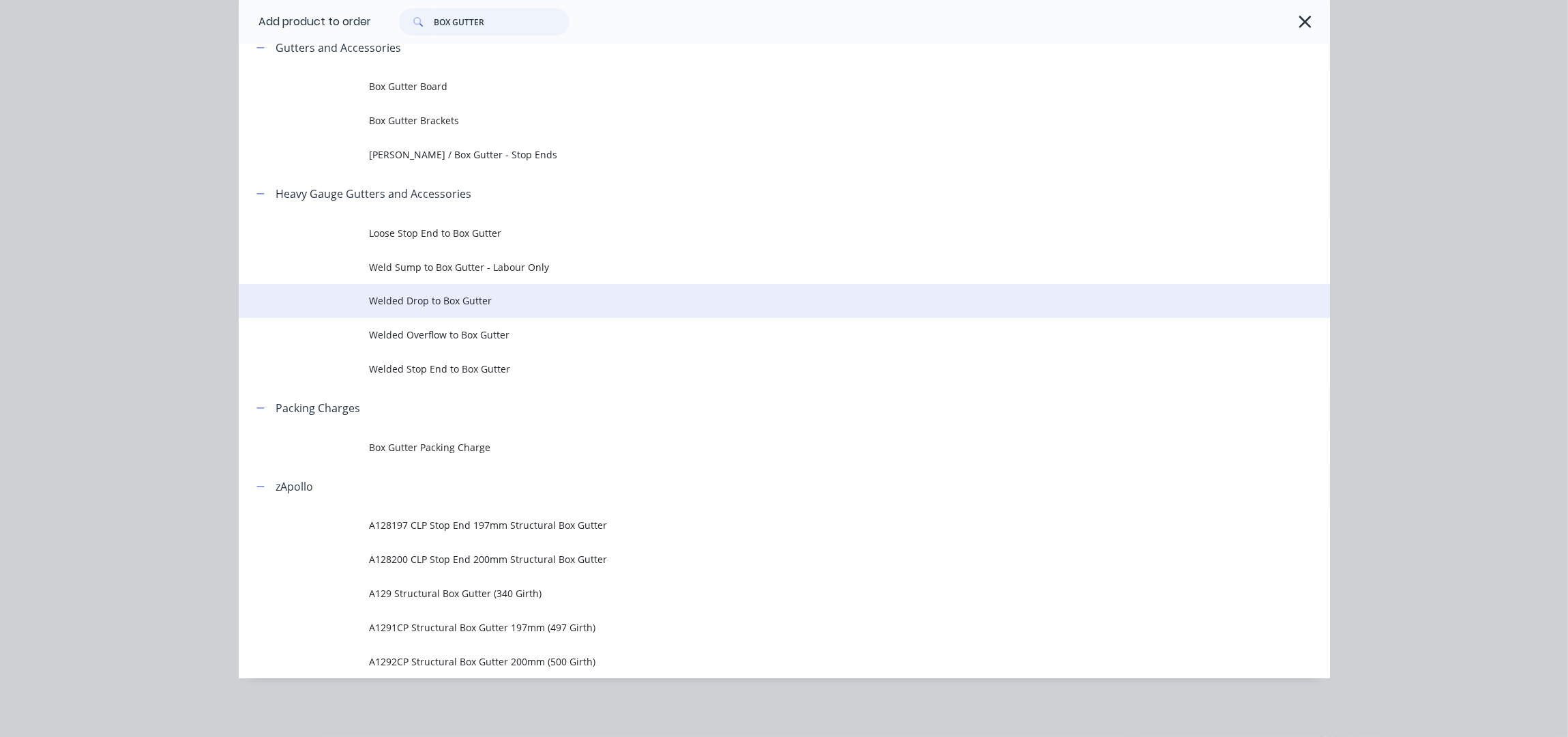
scroll to position [125, 0]
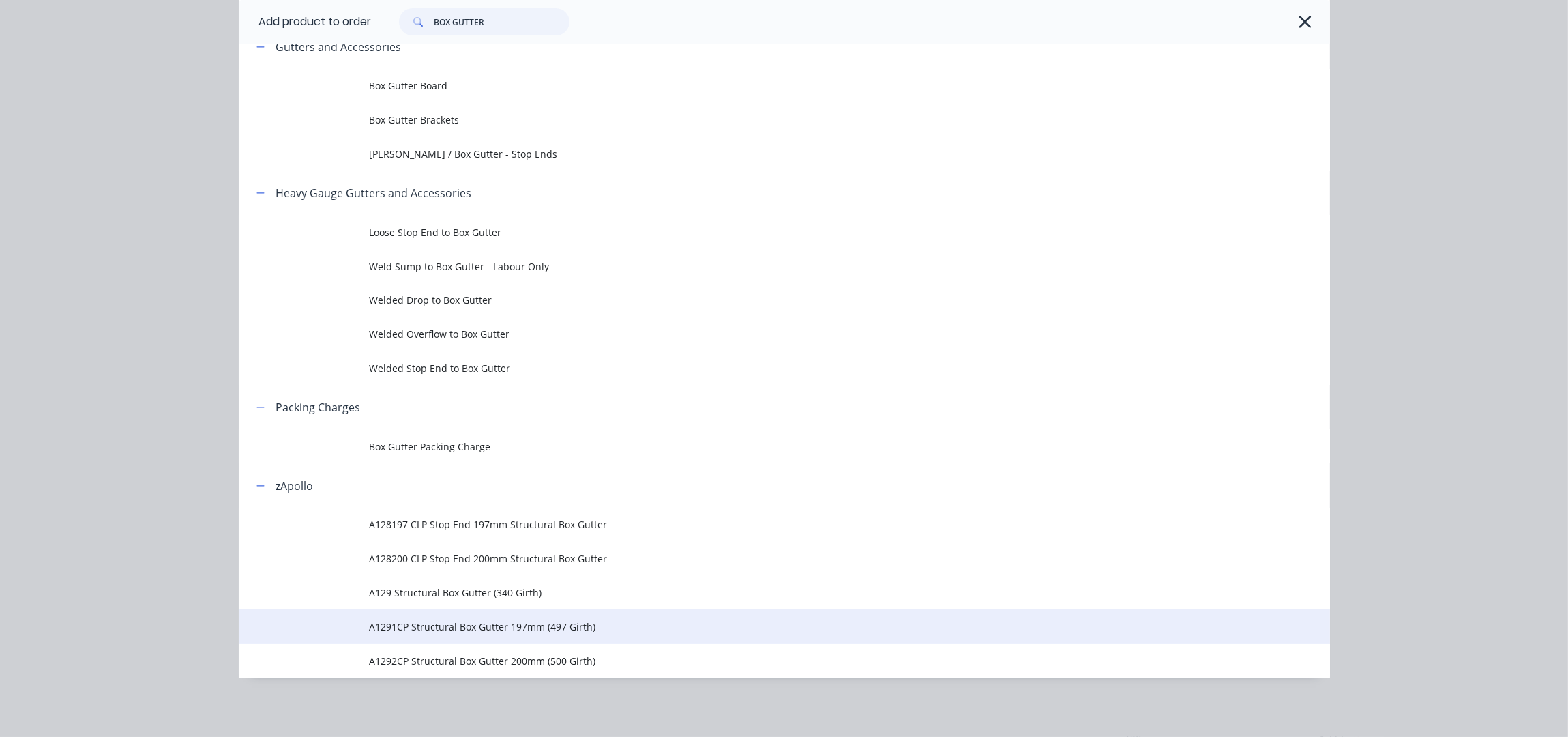
type input "BOX GUTTER"
click at [605, 628] on span "A1291CP Structural Box Gutter 197mm (497 Girth)" at bounding box center [753, 626] width 768 height 14
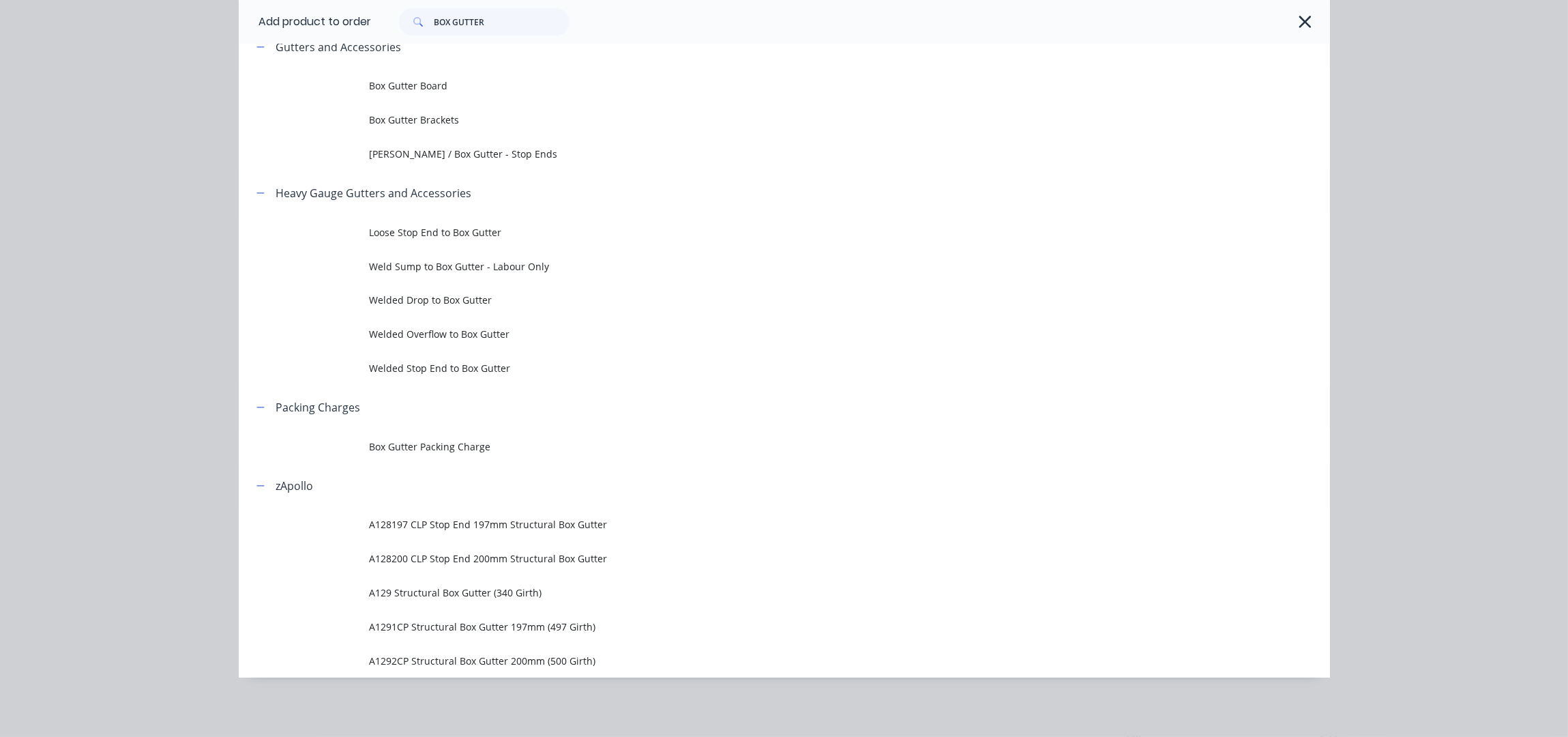
scroll to position [0, 0]
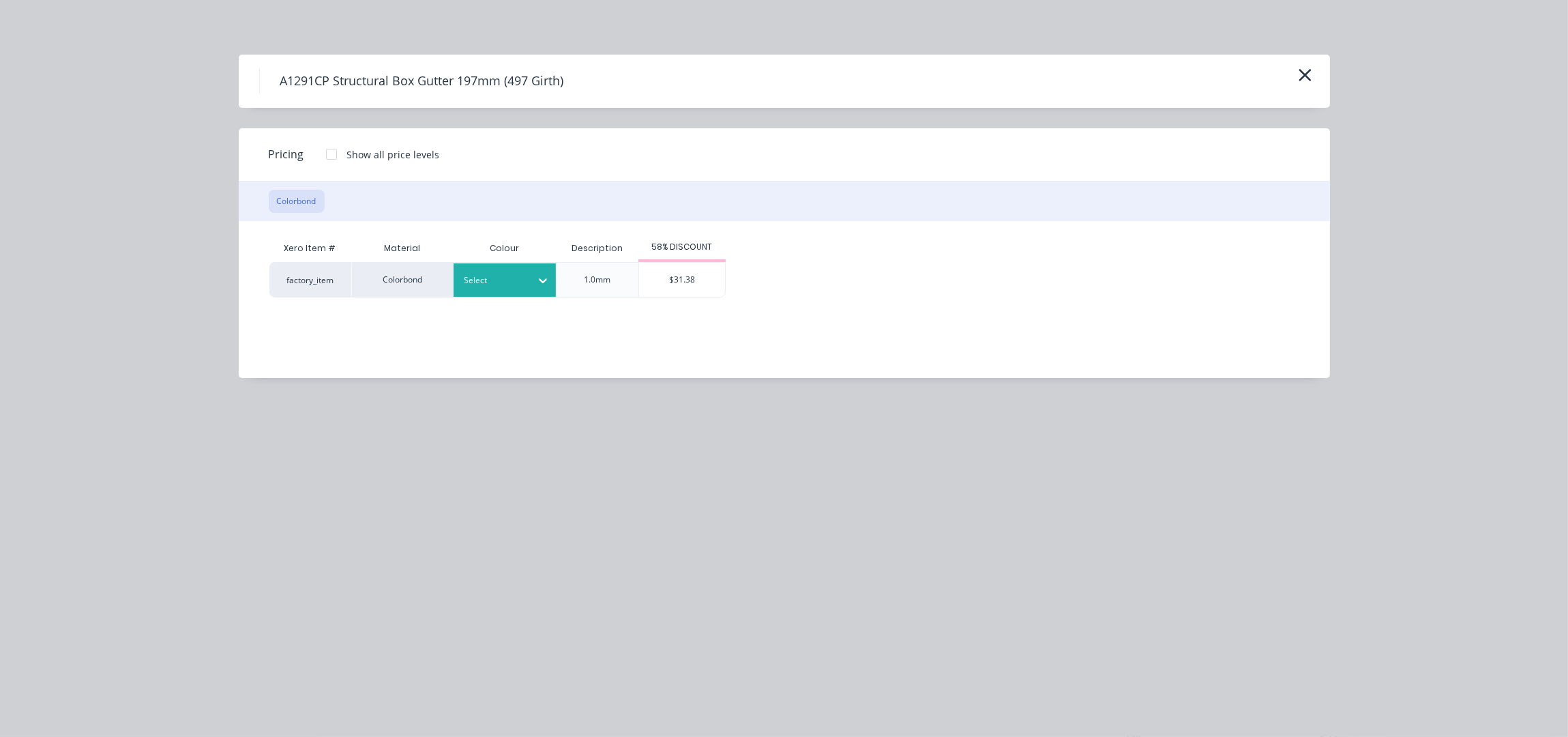
click at [544, 278] on icon at bounding box center [543, 280] width 13 height 13
click at [689, 259] on div "58% DISCOUNT" at bounding box center [682, 248] width 88 height 27
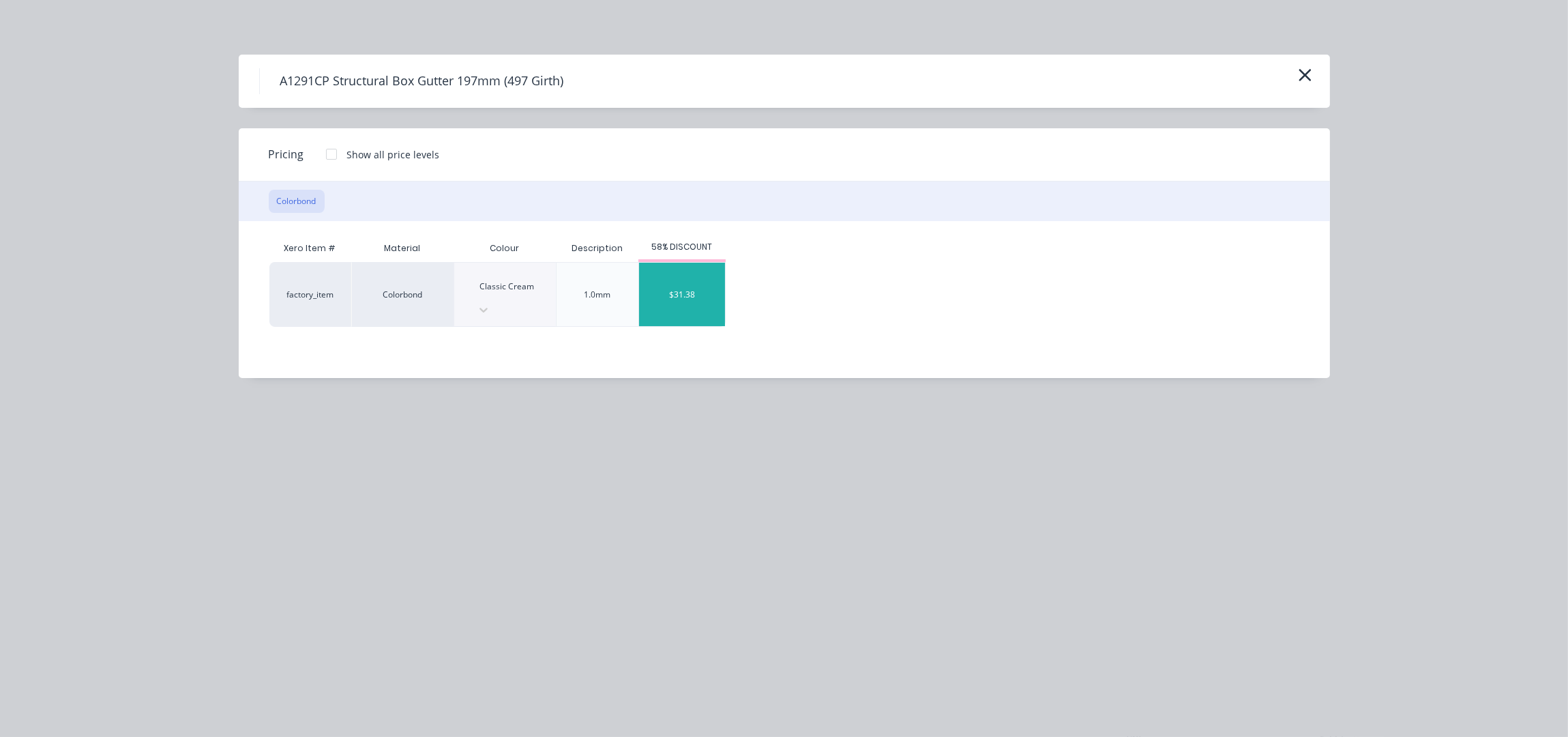
click at [696, 270] on div "$31.38" at bounding box center [682, 294] width 86 height 64
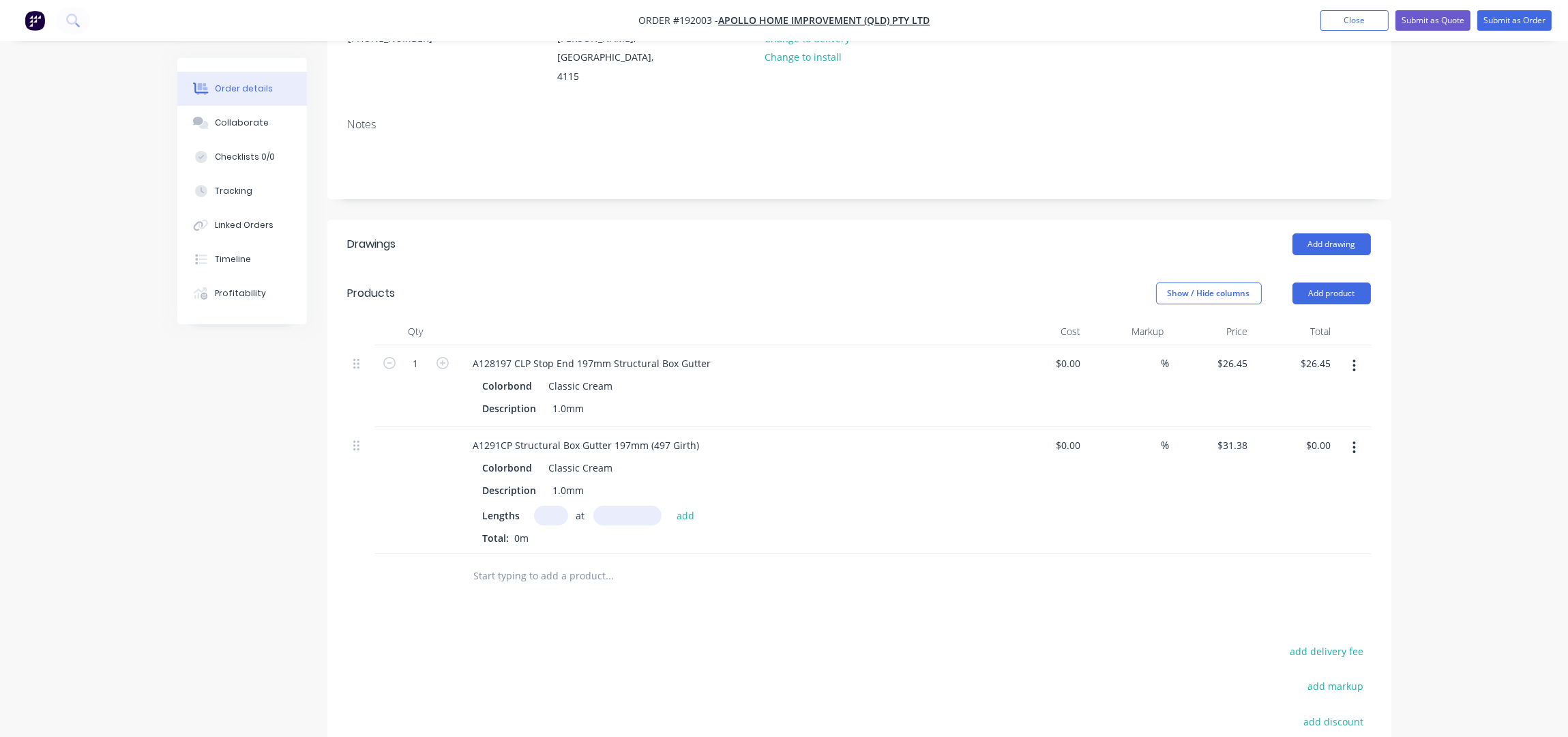
click at [550, 505] on input "text" at bounding box center [551, 515] width 34 height 20
type input "1"
type input "4700"
click at [670, 505] on button "add" at bounding box center [686, 514] width 32 height 18
type input "$147.49"
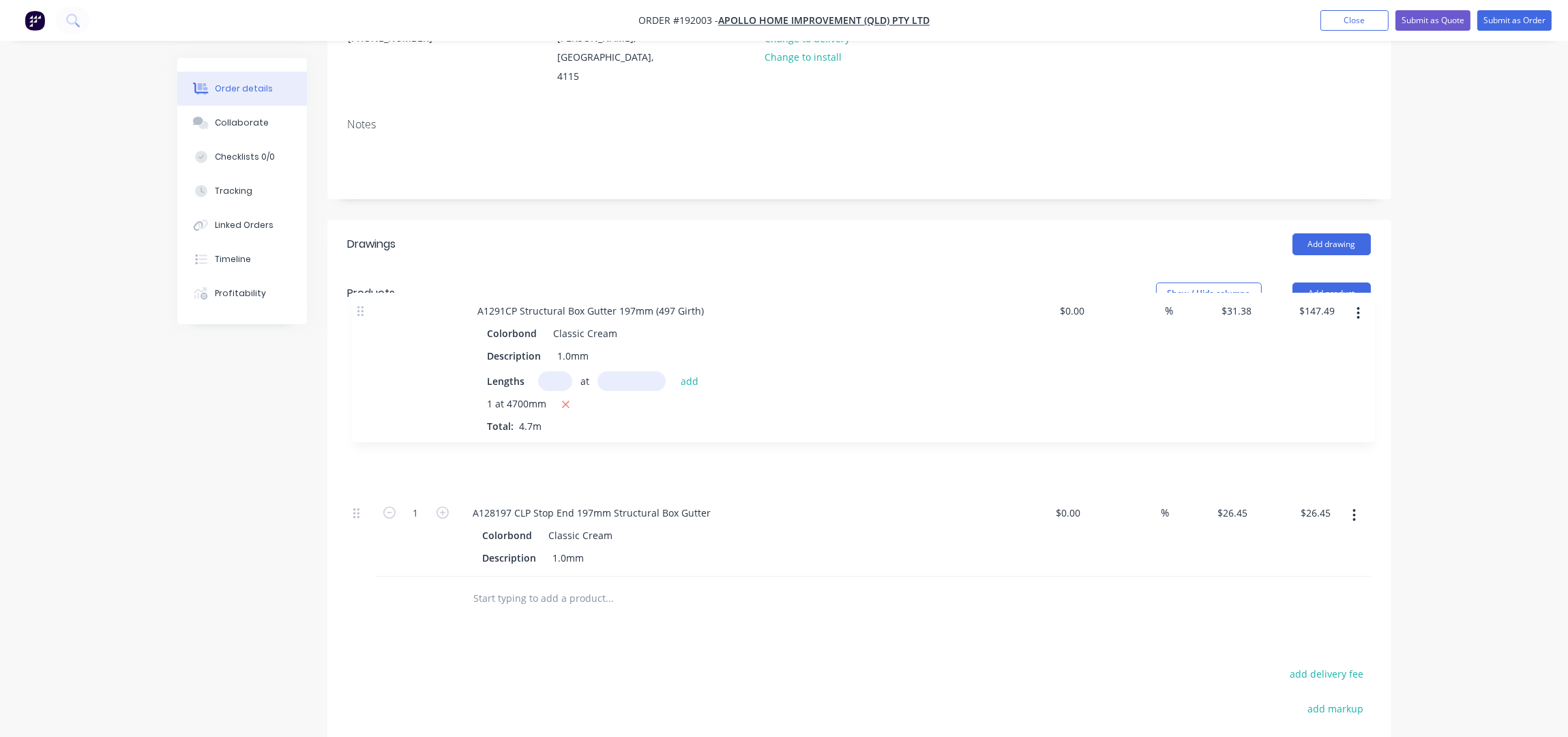
drag, startPoint x: 360, startPoint y: 429, endPoint x: 364, endPoint y: 305, distance: 124.1
click at [364, 318] on div "Qty Cost Markup Price Total 1 A128197 CLP Stop End 197mm Structural Box Gutter …" at bounding box center [859, 447] width 1023 height 259
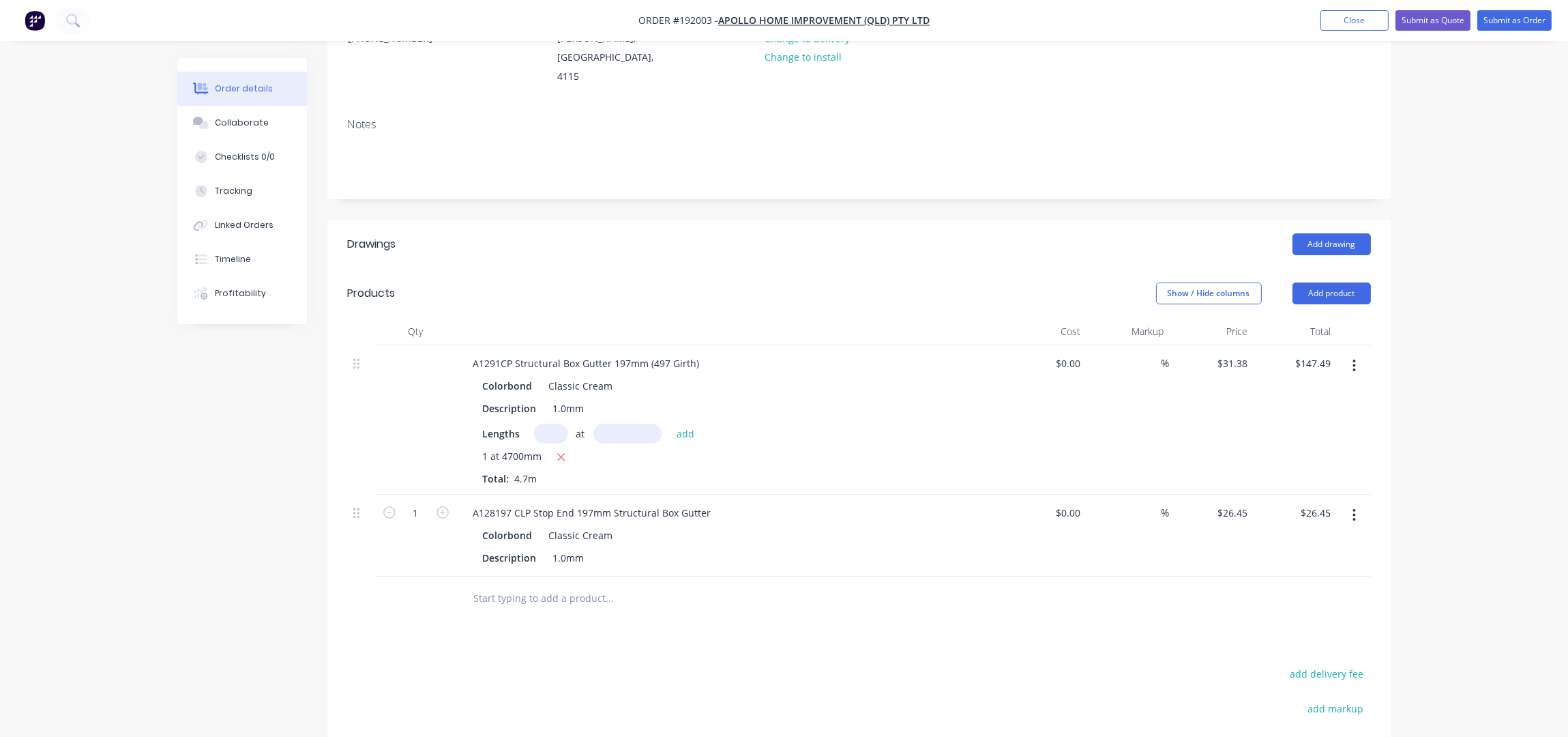
click at [1358, 503] on button "button" at bounding box center [1354, 515] width 32 height 25
click at [1306, 596] on div "Exclude from tax" at bounding box center [1306, 605] width 105 height 20
click at [1364, 503] on button "button" at bounding box center [1354, 515] width 32 height 25
click at [1294, 623] on div "Delete" at bounding box center [1306, 633] width 105 height 20
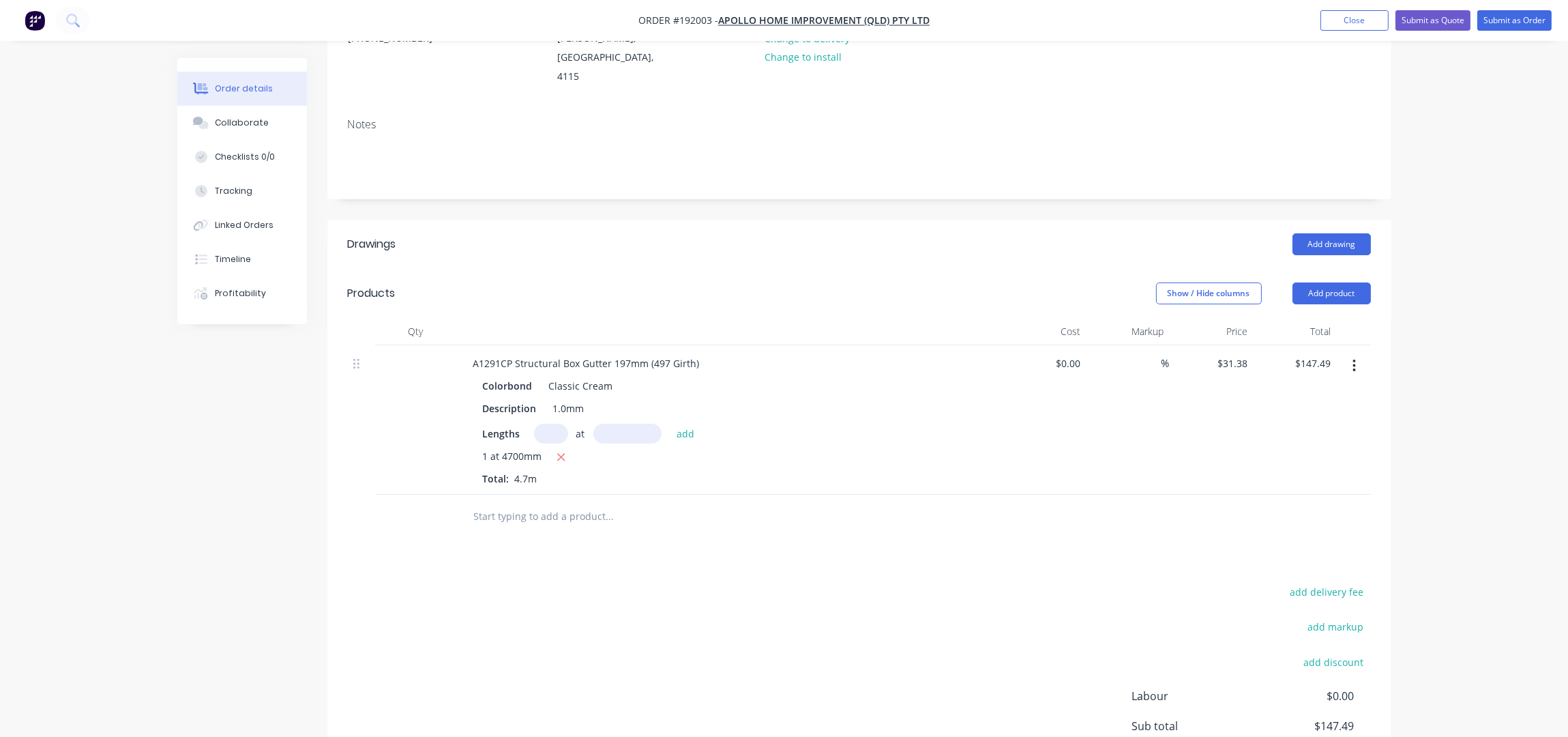
drag, startPoint x: 414, startPoint y: 508, endPoint x: 677, endPoint y: 616, distance: 284.3
click at [421, 508] on div at bounding box center [416, 517] width 82 height 45
click at [509, 476] on div "Qty Cost Markup Price Total A1291CP Structural Box Gutter 197mm (497 Girth) Col…" at bounding box center [859, 428] width 1064 height 221
click at [531, 504] on input "text" at bounding box center [610, 516] width 273 height 27
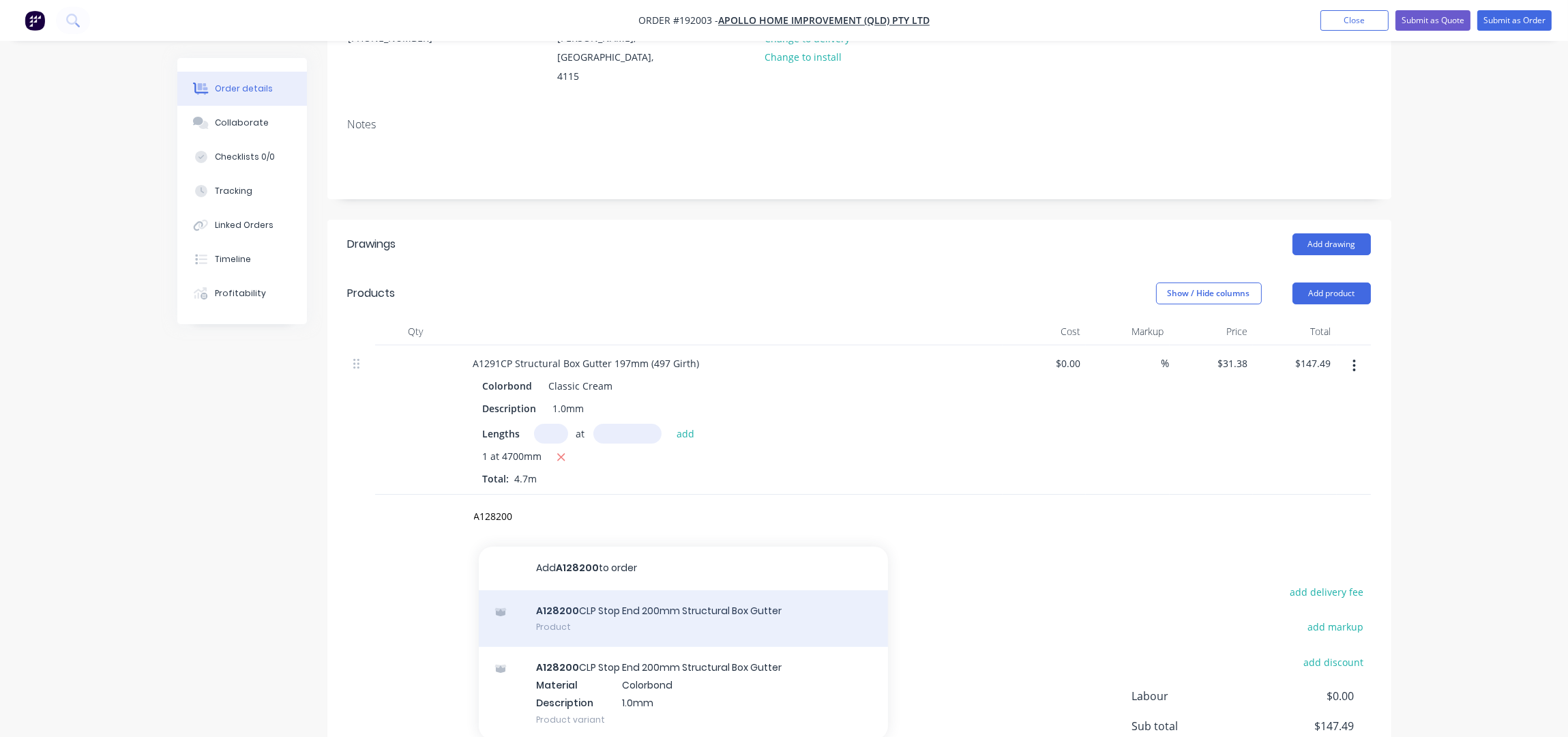
click at [731, 615] on div "A128200 CLP Stop End 200mm Structural Box Gutter Product" at bounding box center [683, 618] width 409 height 57
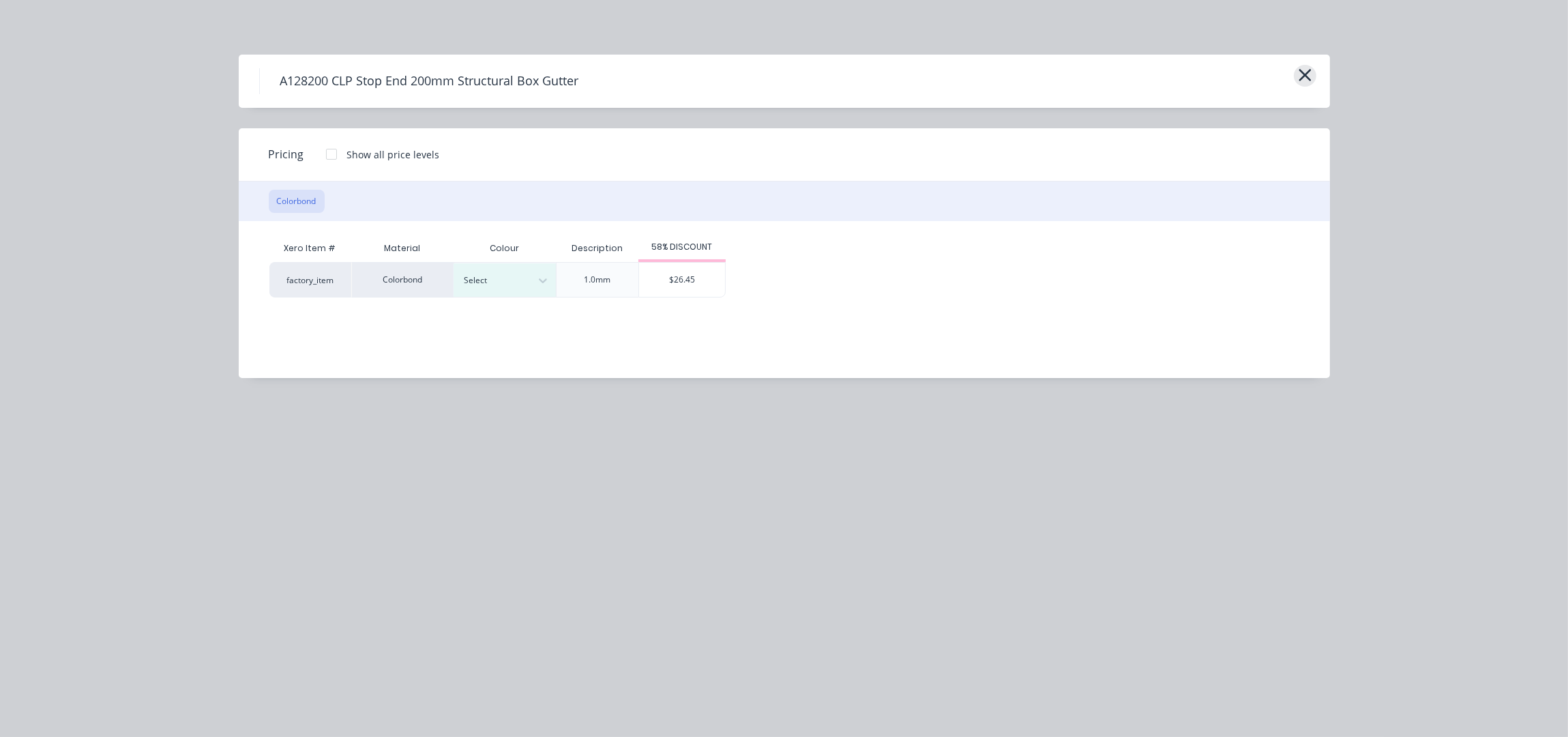
click at [1303, 74] on icon "button" at bounding box center [1304, 74] width 12 height 12
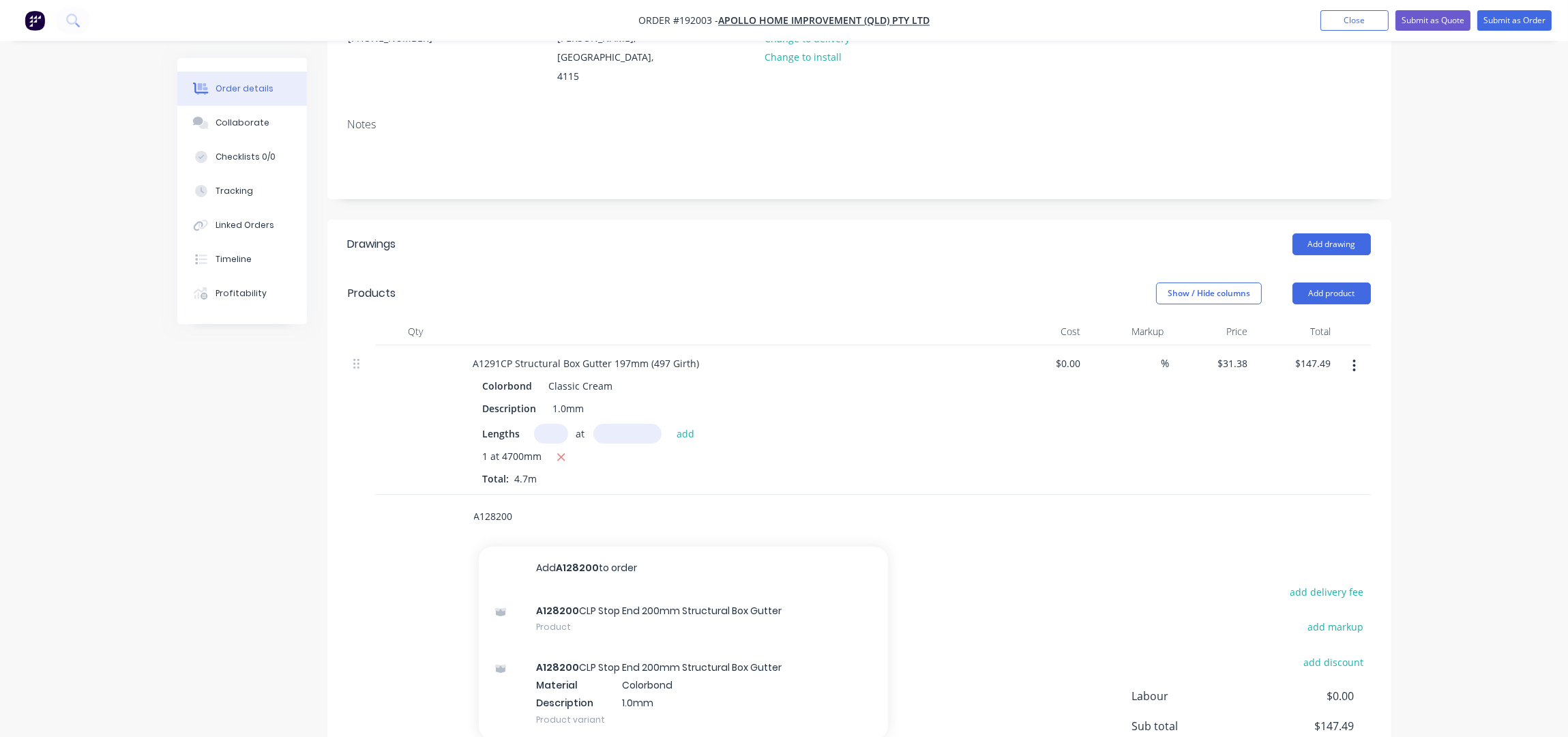
drag, startPoint x: 536, startPoint y: 500, endPoint x: 347, endPoint y: 507, distance: 189.1
click at [350, 505] on div "A128200 Add A128200 to order A128200 CLP Stop End 200mm Structural Box Gutter P…" at bounding box center [859, 517] width 1023 height 45
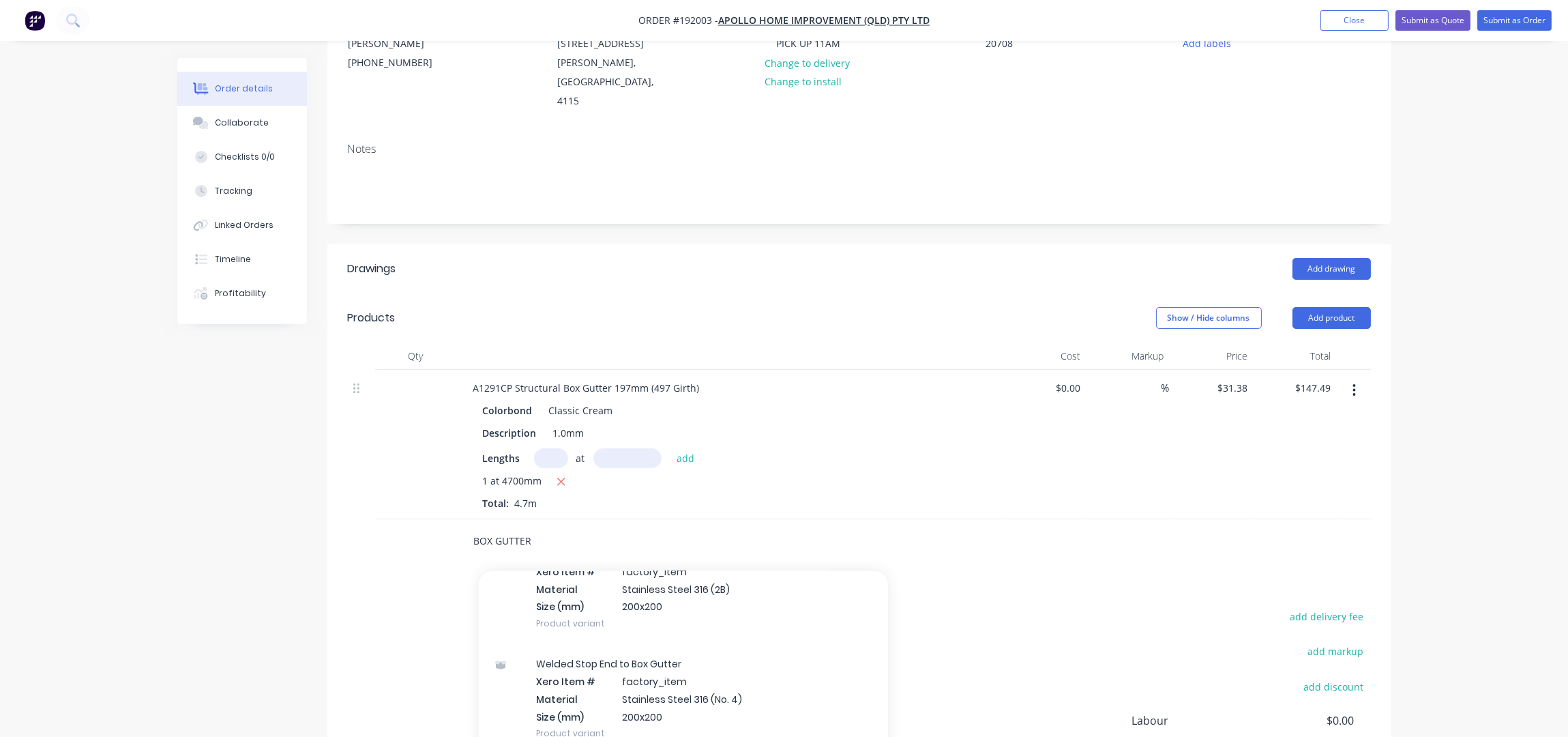
scroll to position [41, 0]
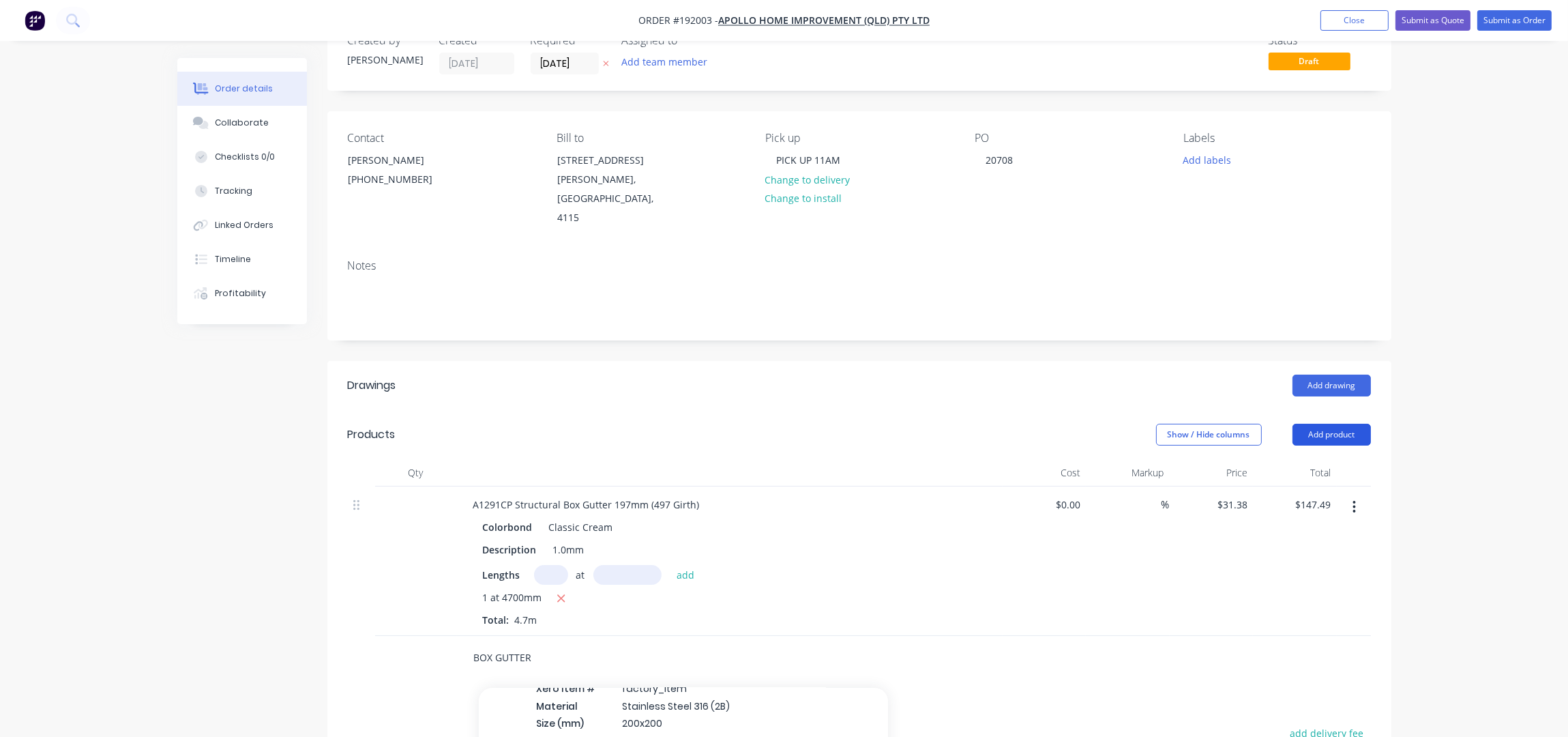
type input "BOX GUTTER"
click at [1318, 424] on button "Add product" at bounding box center [1331, 434] width 79 height 22
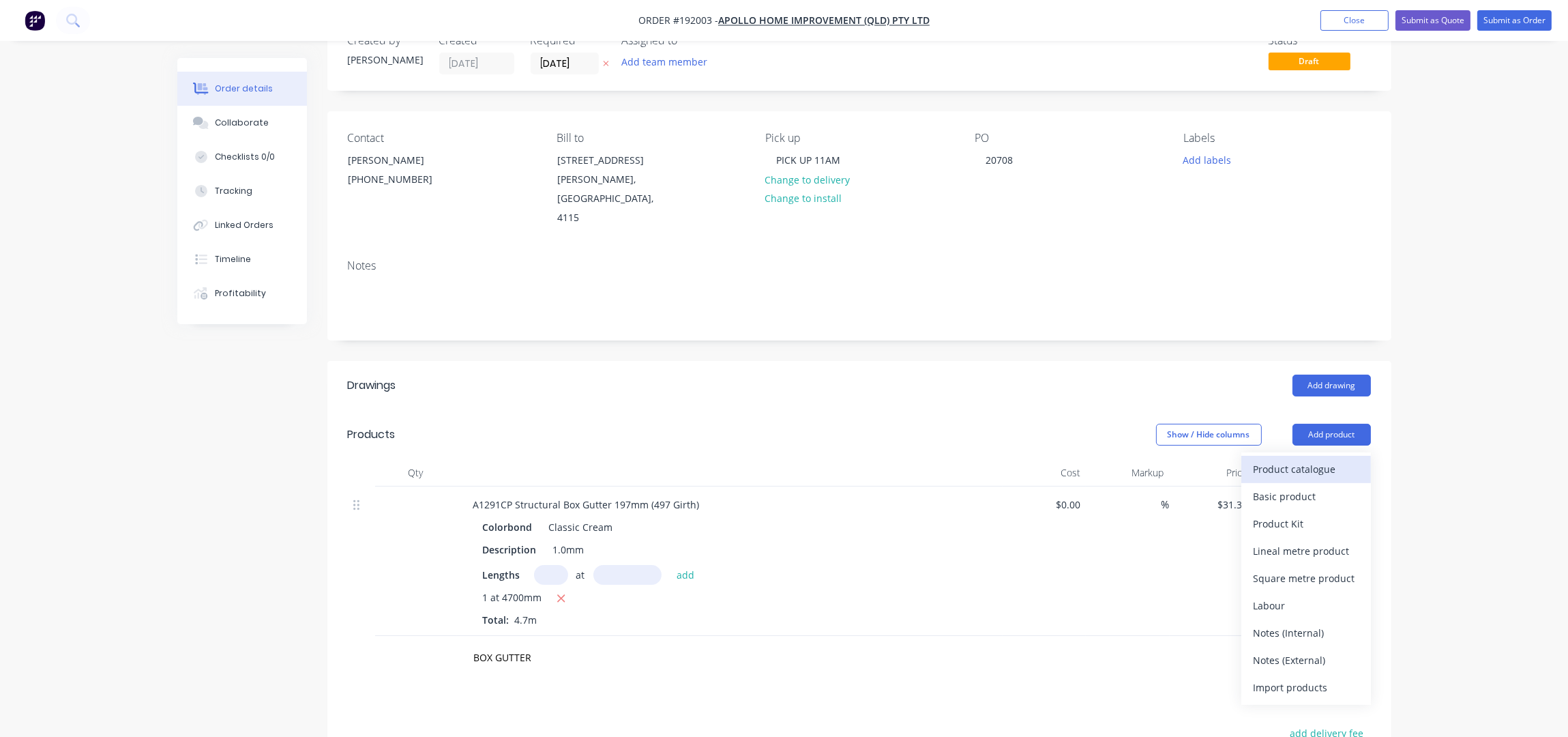
click at [1330, 459] on div "Product catalogue" at bounding box center [1306, 469] width 105 height 20
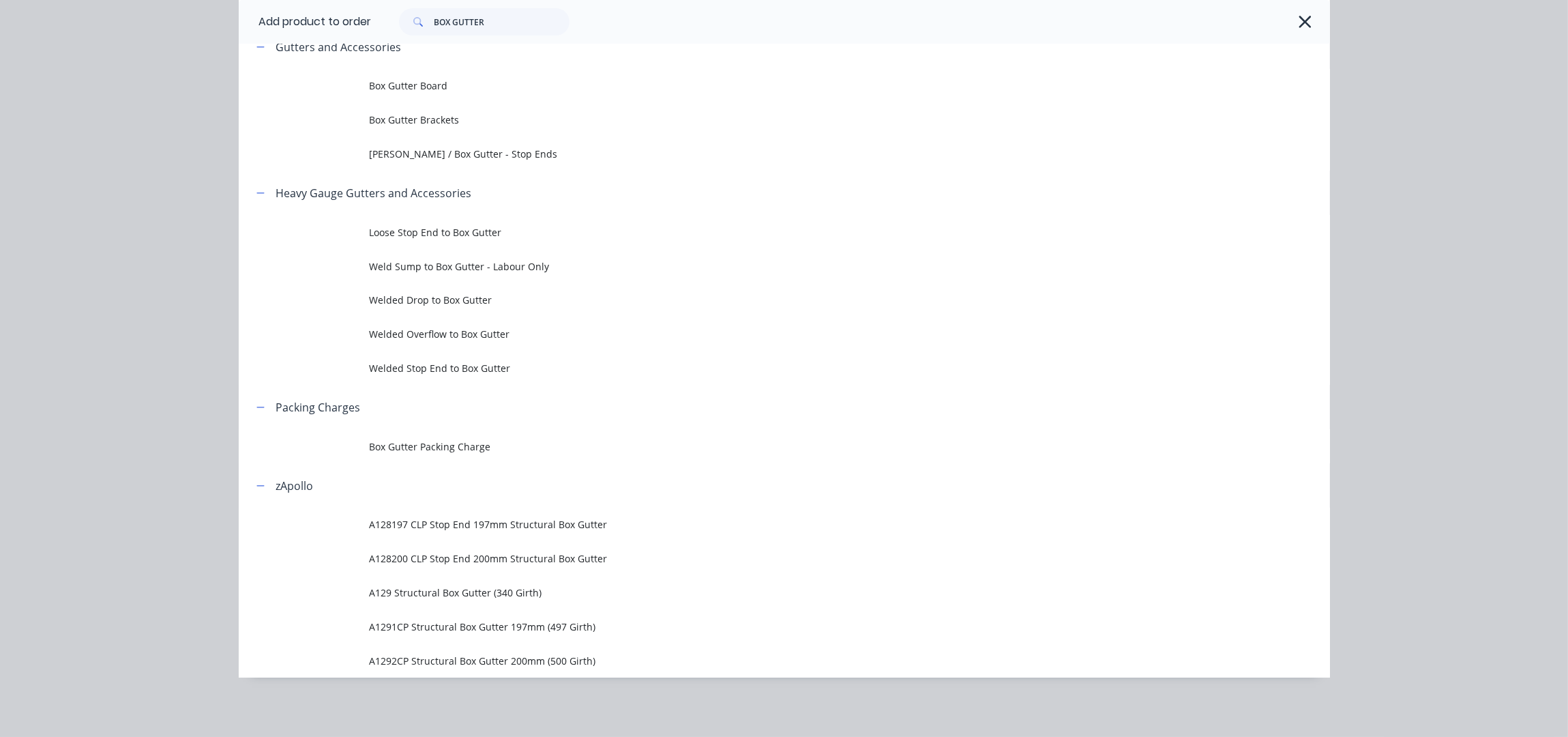
scroll to position [333, 0]
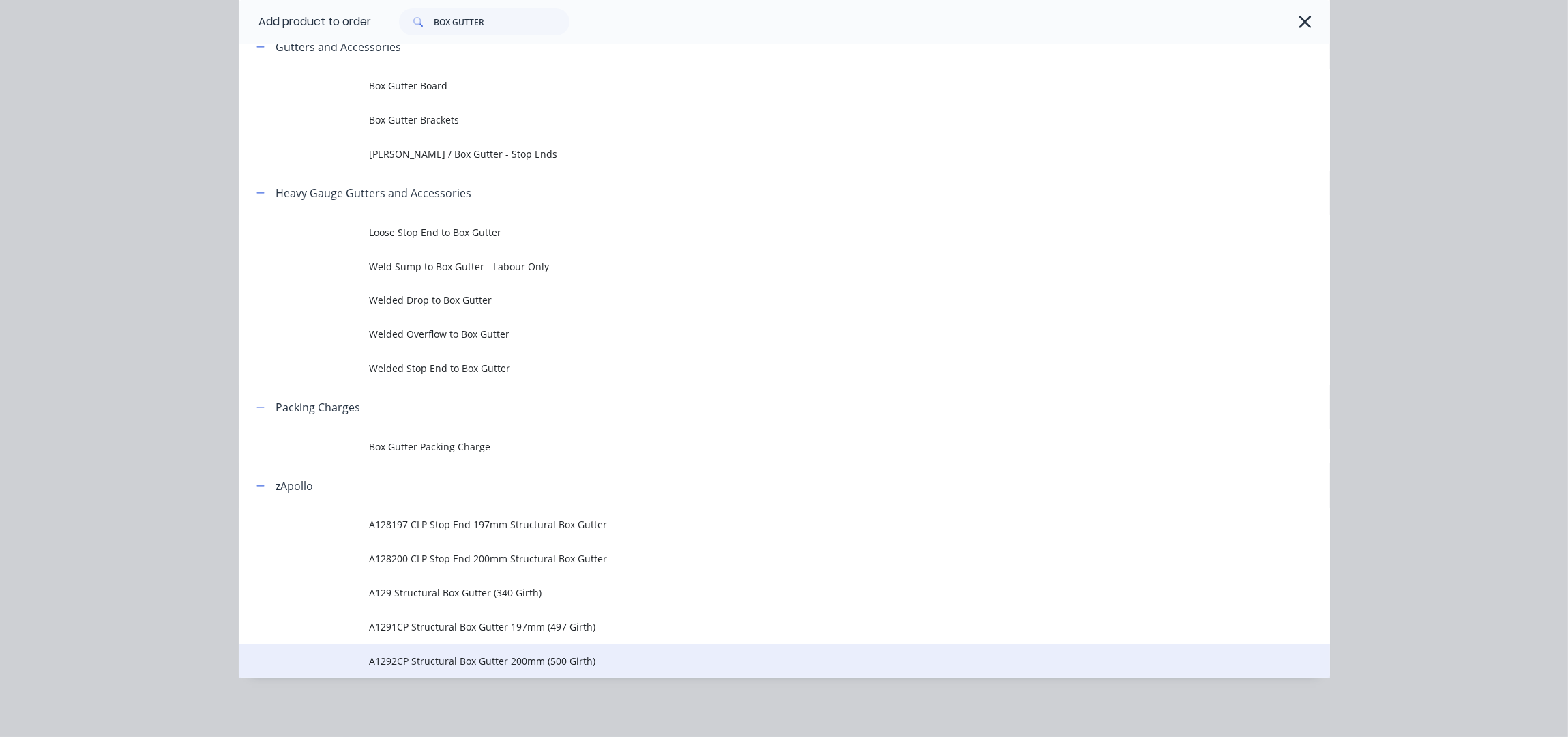
click at [571, 667] on span "A1292CP Structural Box Gutter 200mm (500 Girth)" at bounding box center [753, 660] width 768 height 14
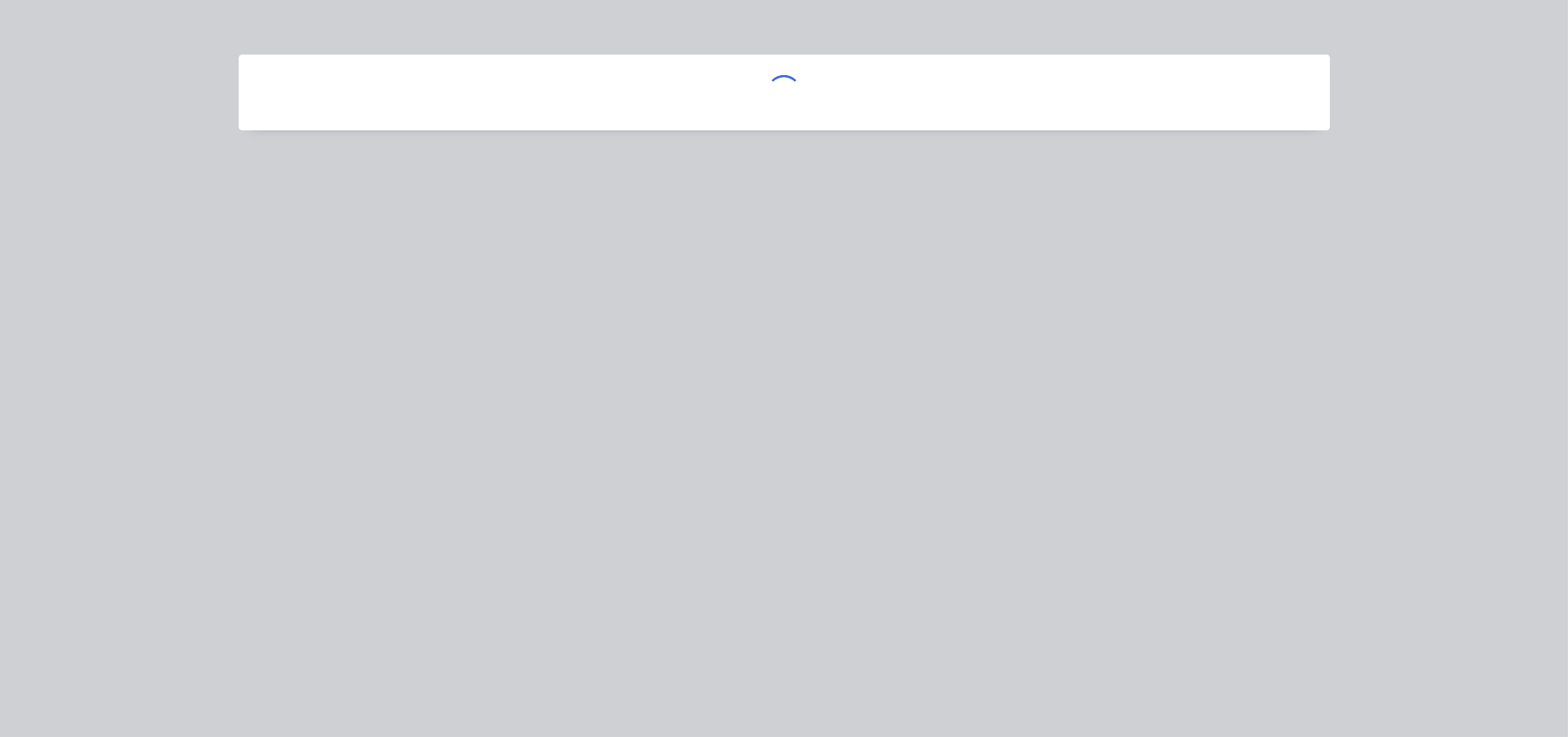
scroll to position [0, 0]
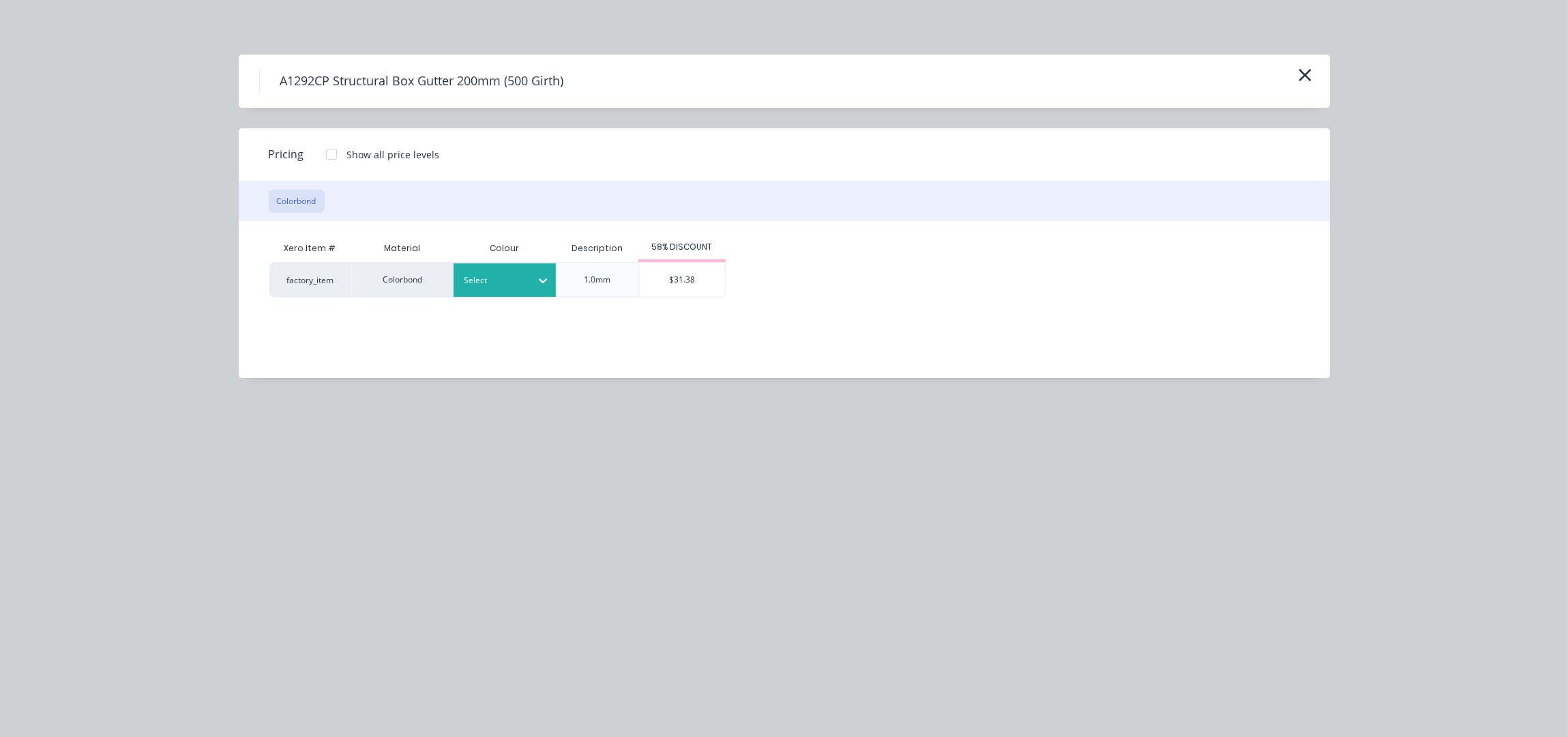
click at [524, 259] on div "Colour" at bounding box center [504, 248] width 103 height 27
click at [525, 278] on div "Select" at bounding box center [492, 280] width 76 height 17
click at [672, 304] on div "Xero Item # Material Colour Description 58% DISCOUNT factory_item Colorbond Cla…" at bounding box center [774, 289] width 1071 height 136
click at [684, 298] on div "Xero Item # Material Colour Description 58% DISCOUNT factory_item Colorbond Cla…" at bounding box center [774, 289] width 1071 height 136
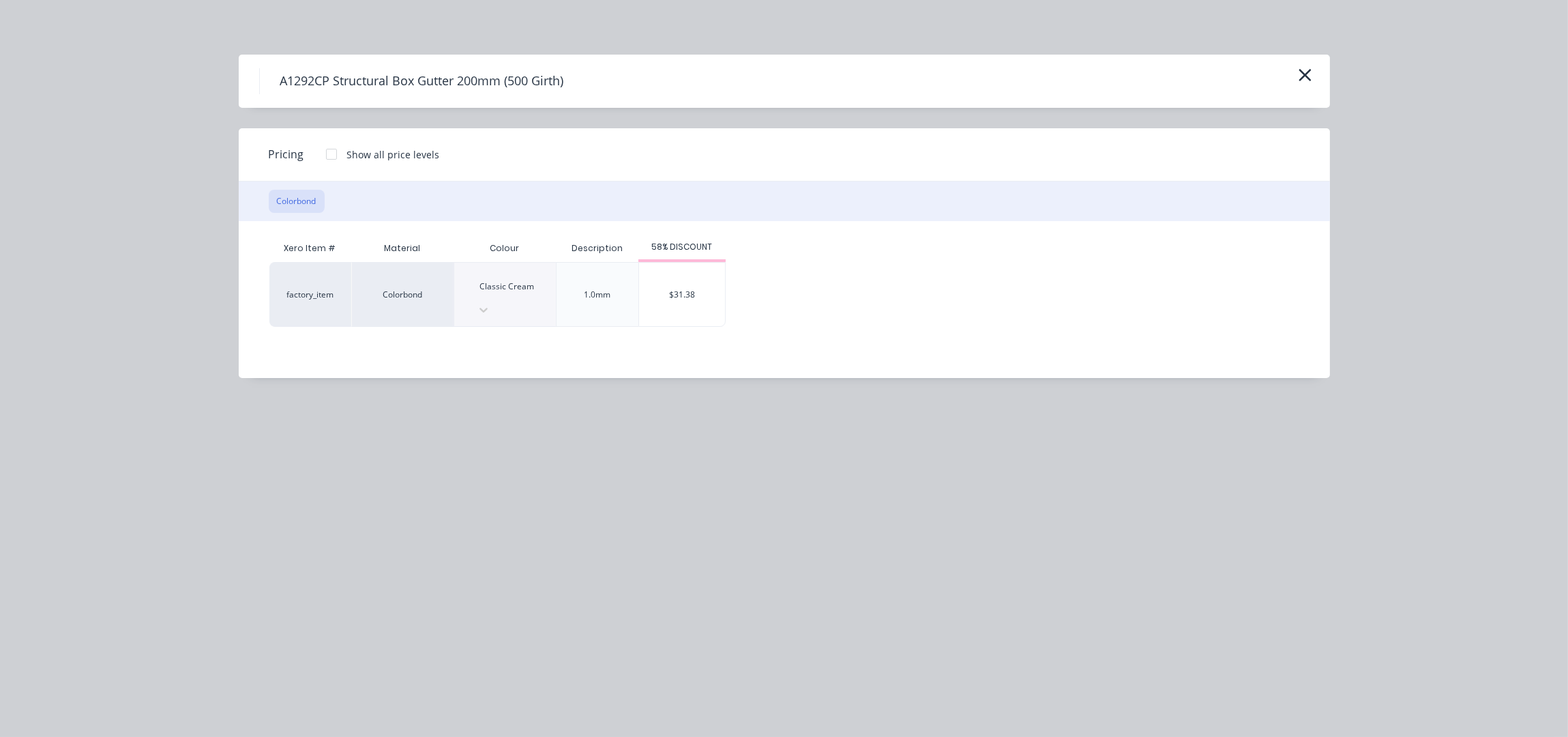
click at [691, 259] on div "58% DISCOUNT" at bounding box center [682, 248] width 88 height 27
click at [694, 275] on div "$31.38" at bounding box center [682, 294] width 86 height 64
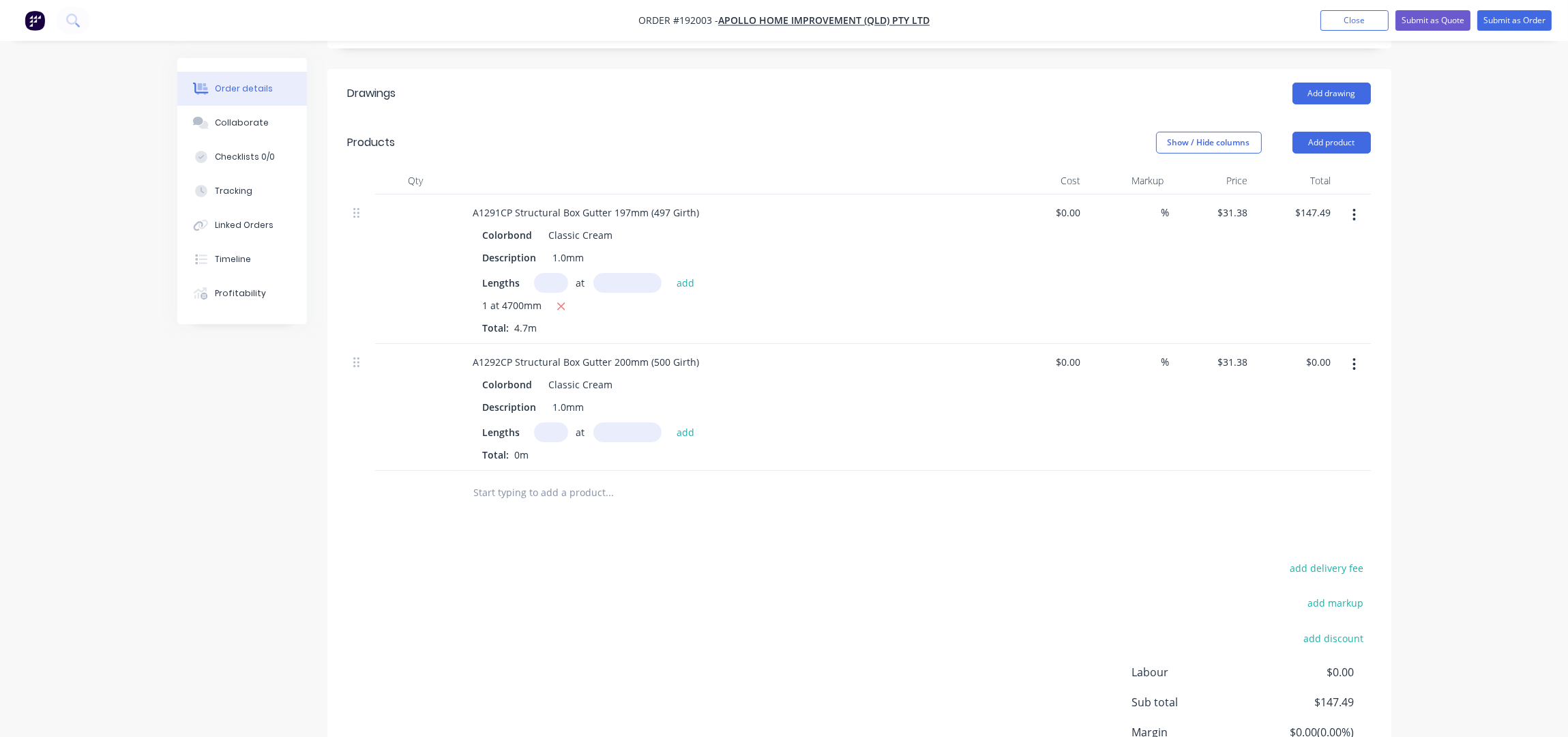
click at [611, 582] on div "add delivery fee add markup add discount Labour $0.00 Sub total $147.49 Margin …" at bounding box center [859, 690] width 1023 height 263
click at [547, 423] on input "text" at bounding box center [551, 433] width 34 height 20
type input "1"
type input "5400"
click at [670, 423] on button "add" at bounding box center [686, 432] width 32 height 18
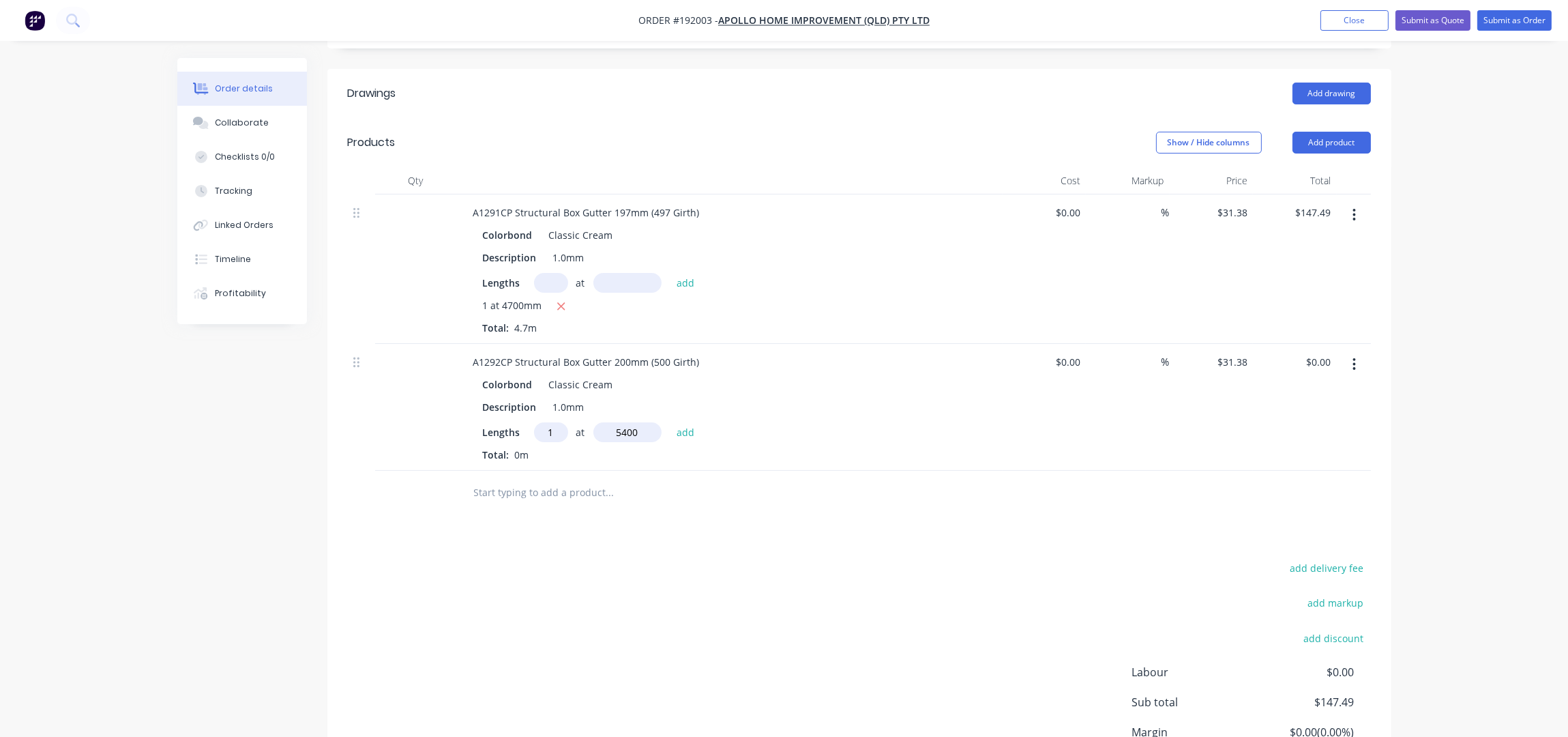
type input "$169.45"
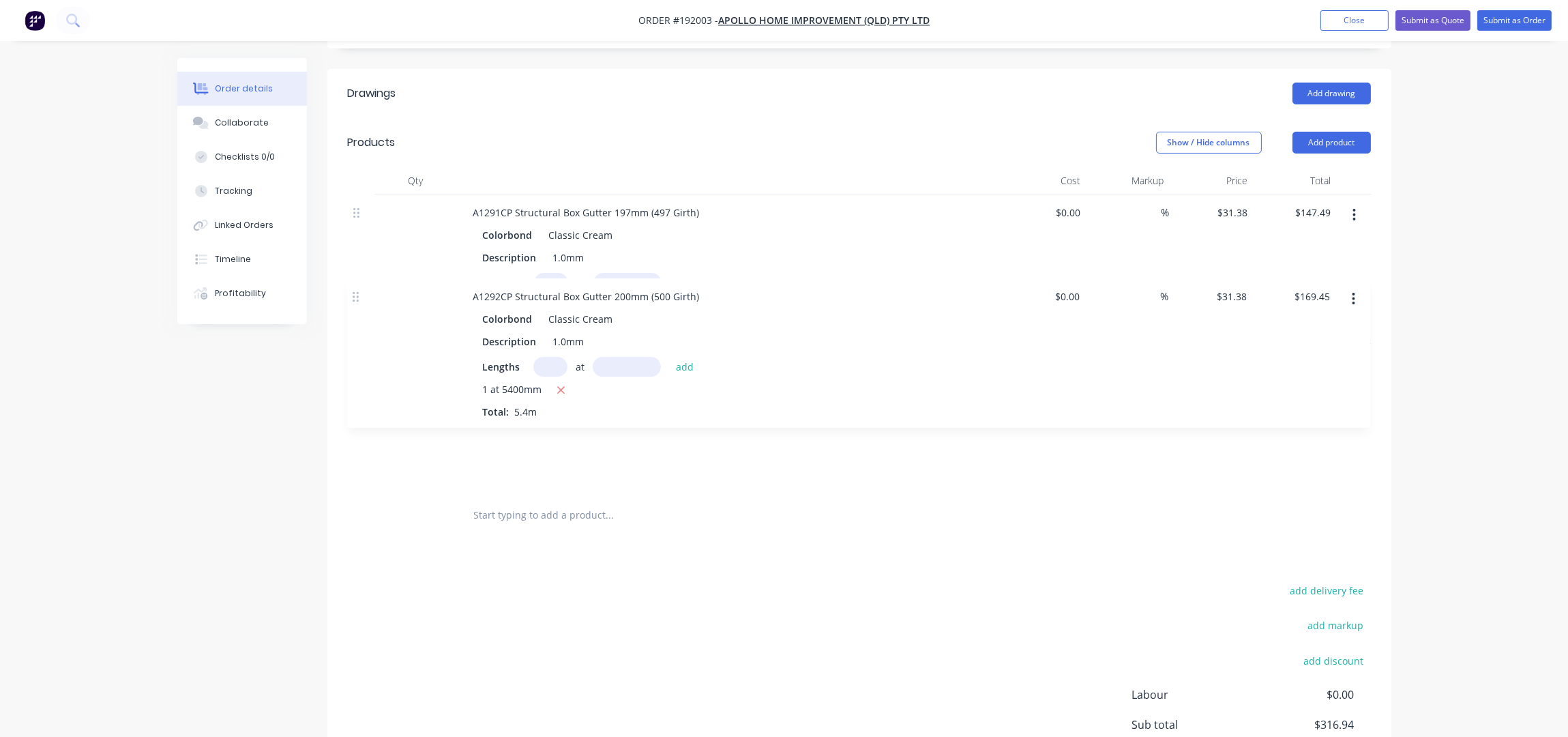
drag, startPoint x: 355, startPoint y: 342, endPoint x: 346, endPoint y: 218, distance: 124.3
click at [349, 227] on div "A1291CP Structural Box Gutter 197mm (497 Girth) Colorbond Classic Cream Descrip…" at bounding box center [859, 343] width 1023 height 299
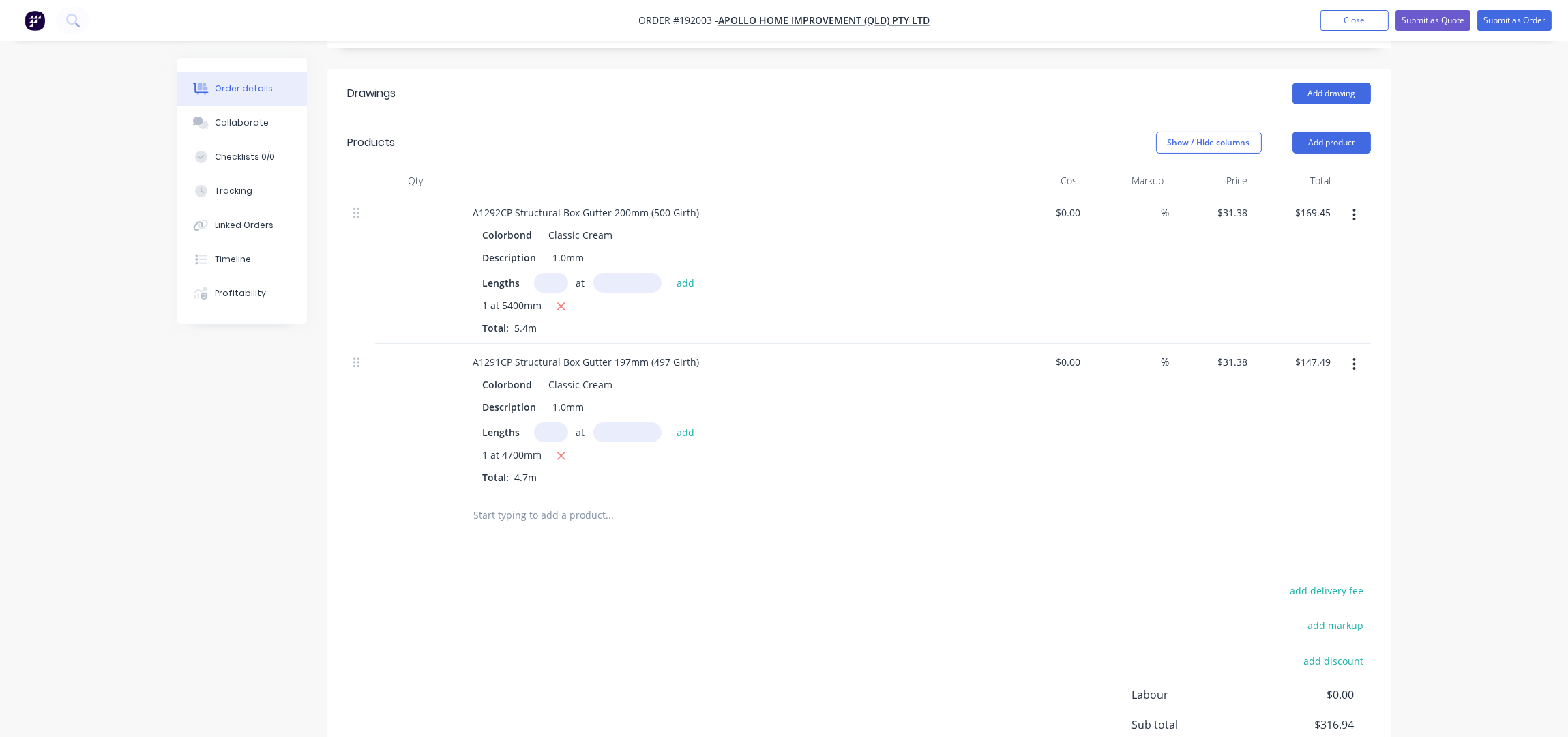
click at [560, 501] on input "text" at bounding box center [610, 514] width 273 height 27
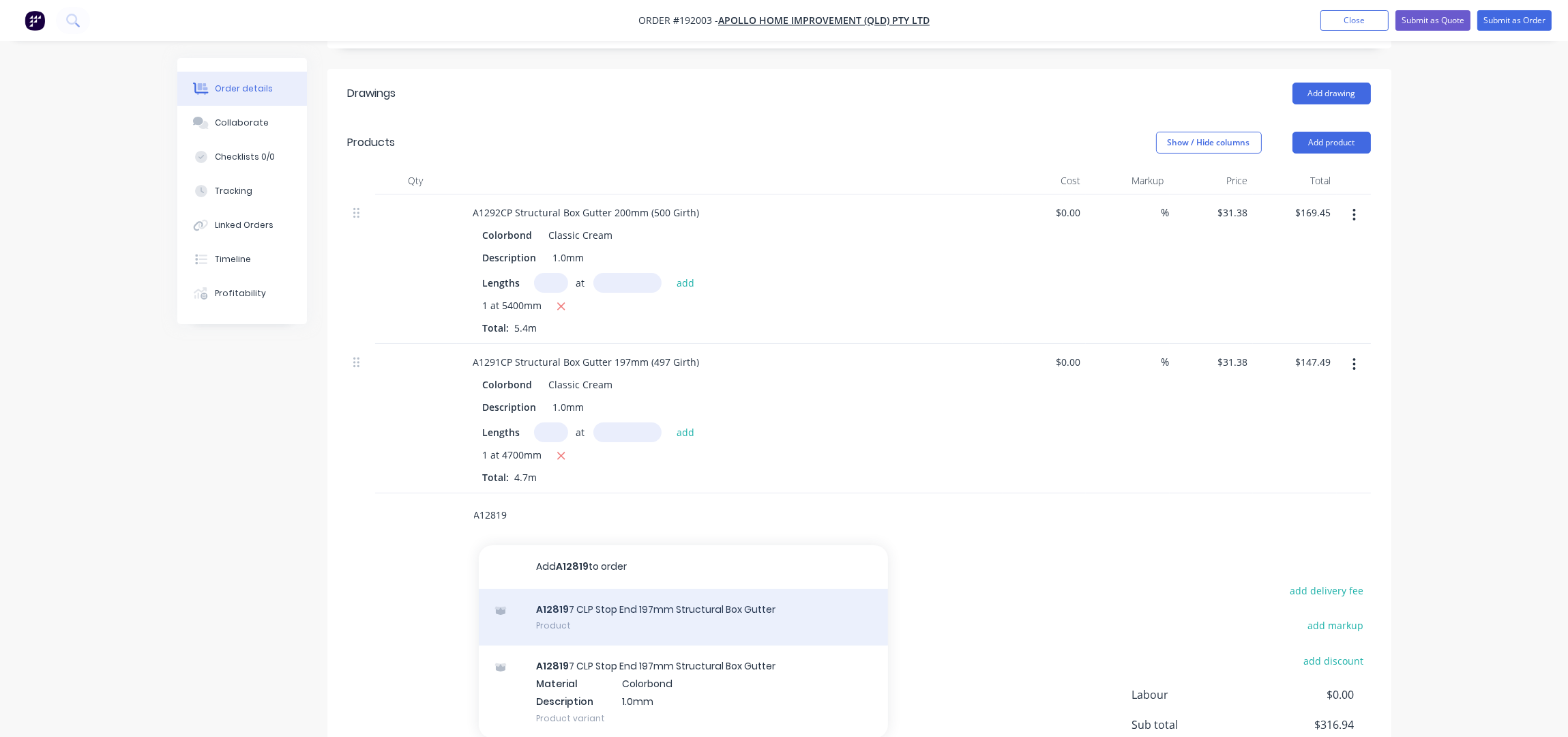
type input "A12819"
click at [652, 607] on div "A12819 7 CLP Stop End 197mm Structural Box Gutter Product" at bounding box center [683, 617] width 409 height 57
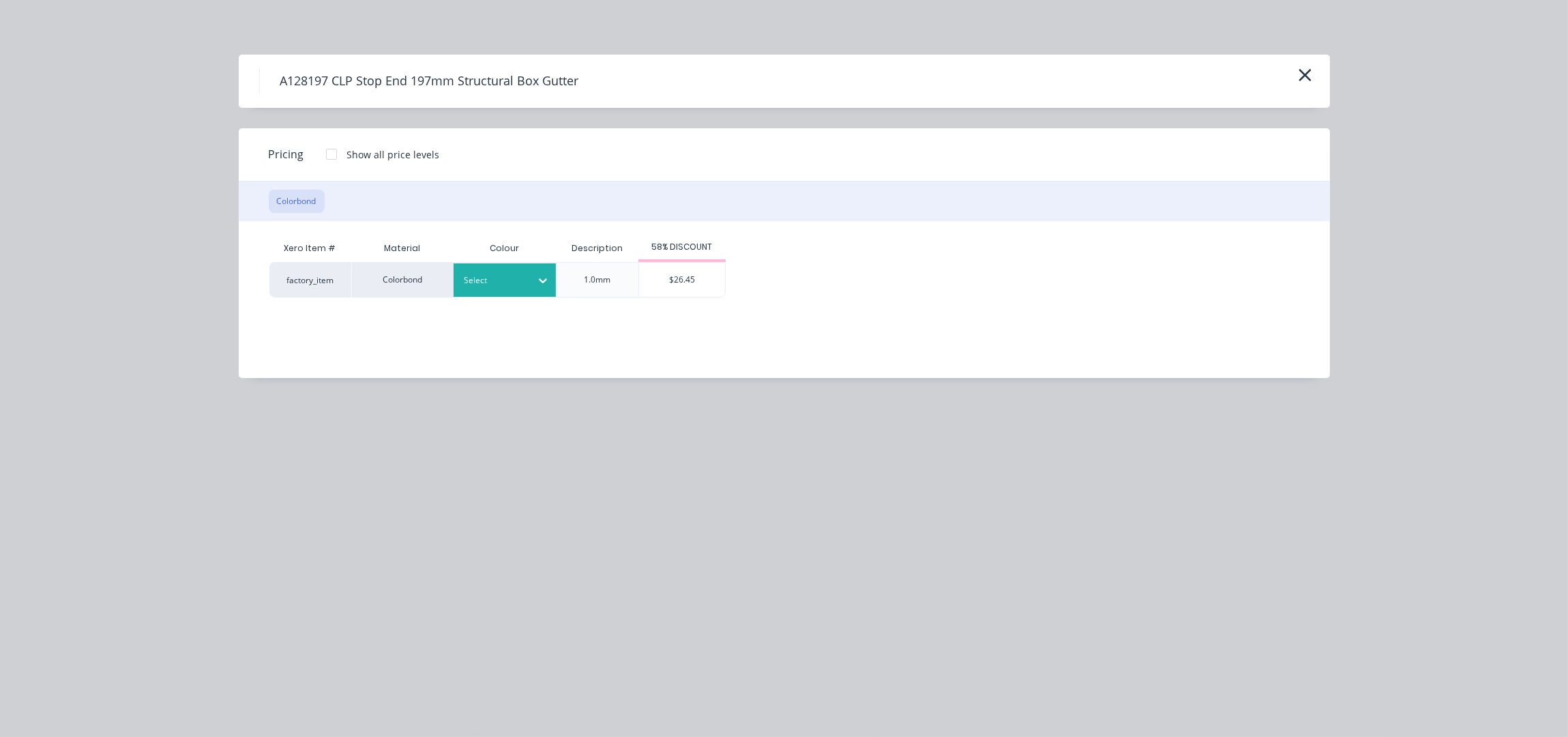
click at [502, 290] on div "Select" at bounding box center [504, 280] width 103 height 33
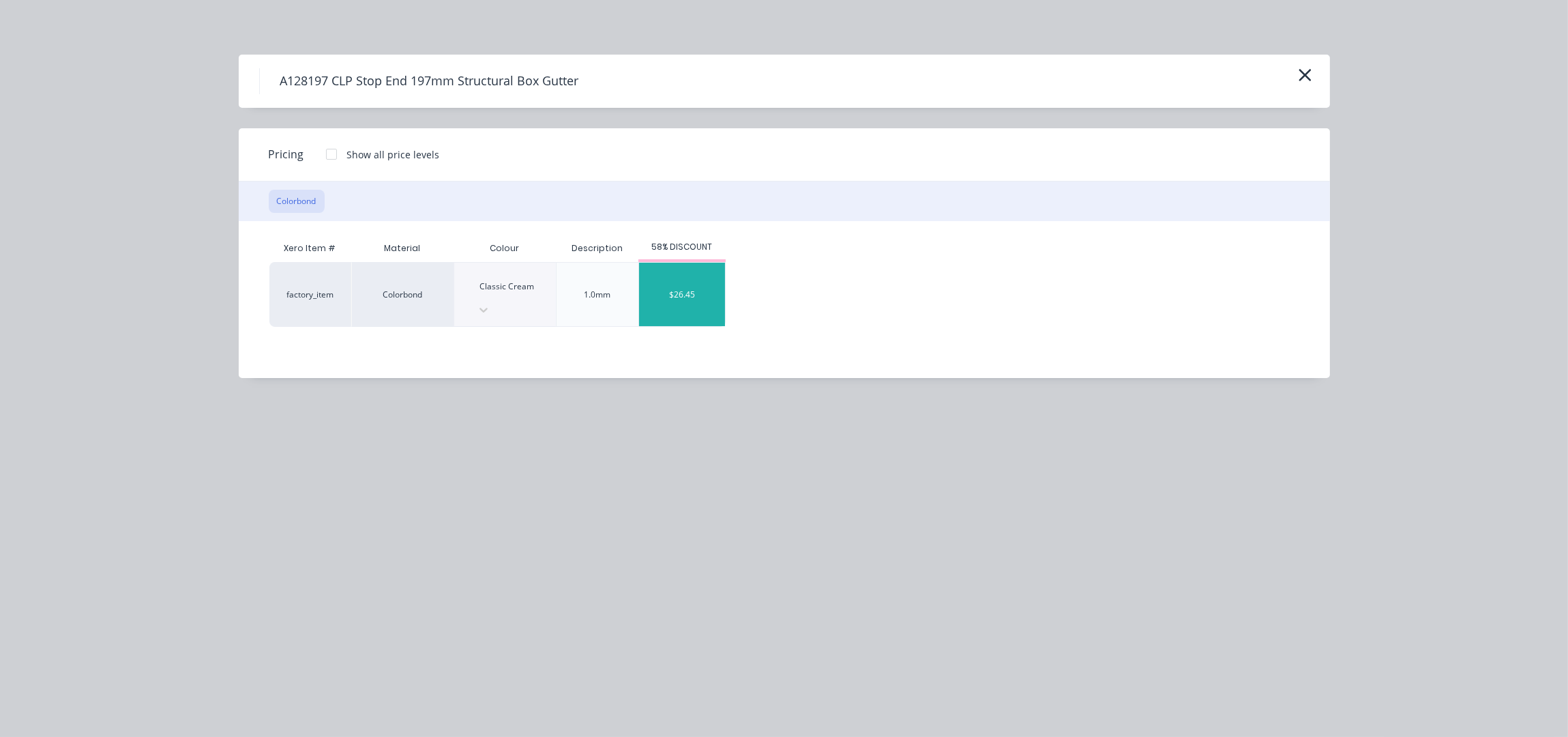
click at [691, 290] on div "$26.45" at bounding box center [682, 294] width 86 height 64
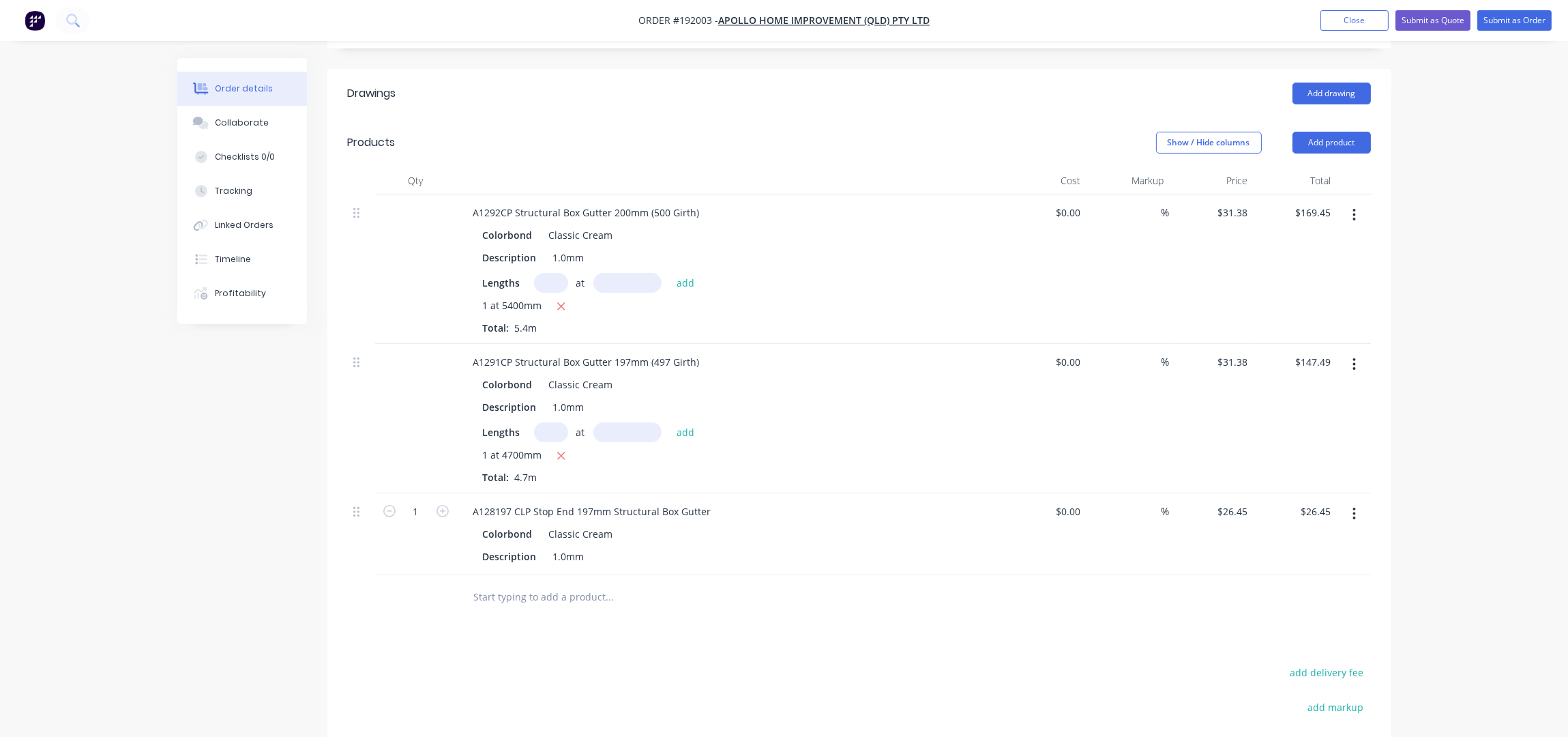
click at [1474, 337] on div "Order details Collaborate Checklists 0/0 Tracking Linked Orders Timeline Profit…" at bounding box center [784, 317] width 1568 height 1299
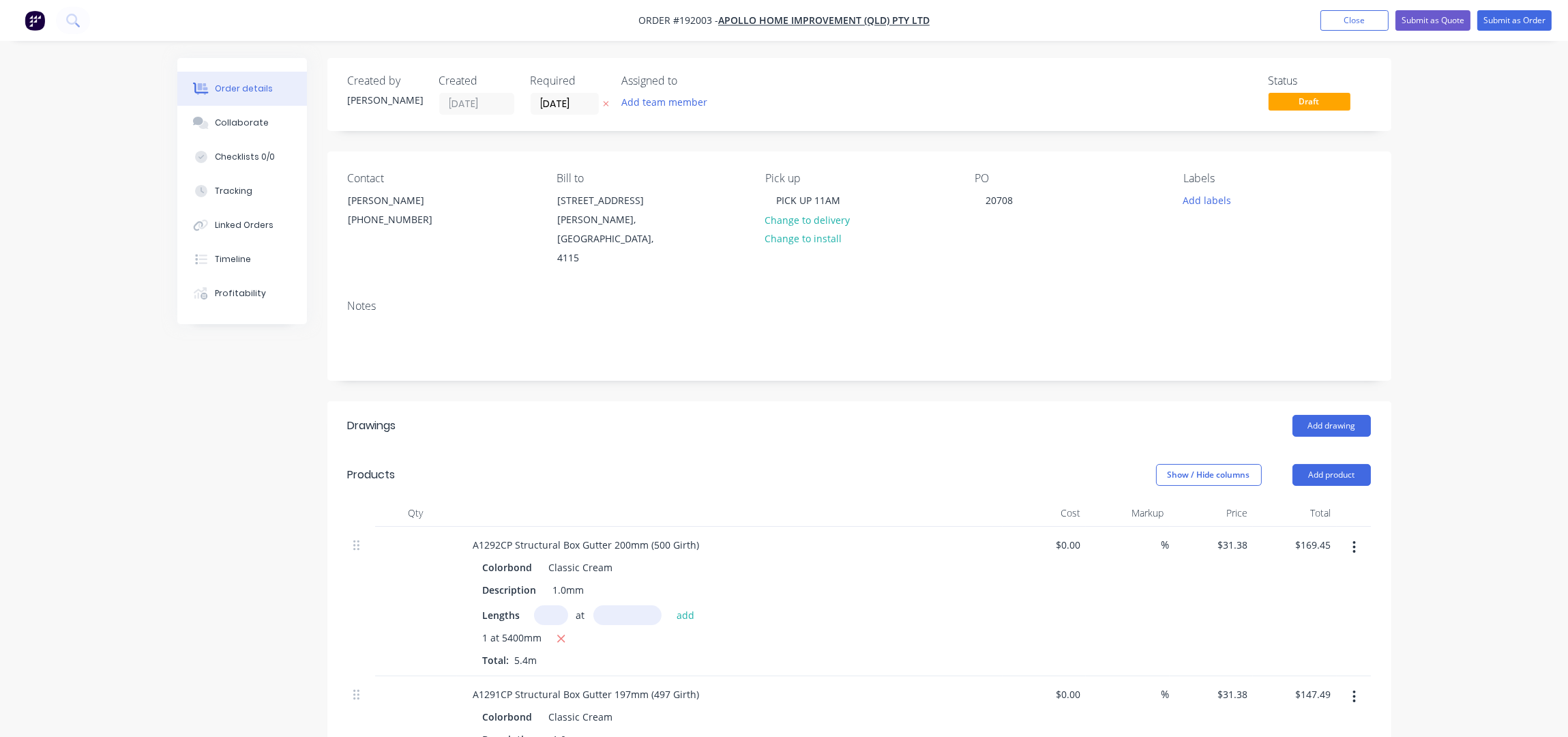
click at [1495, 184] on div "Order details Collaborate Checklists 0/0 Tracking Linked Orders Timeline Profit…" at bounding box center [784, 649] width 1568 height 1299
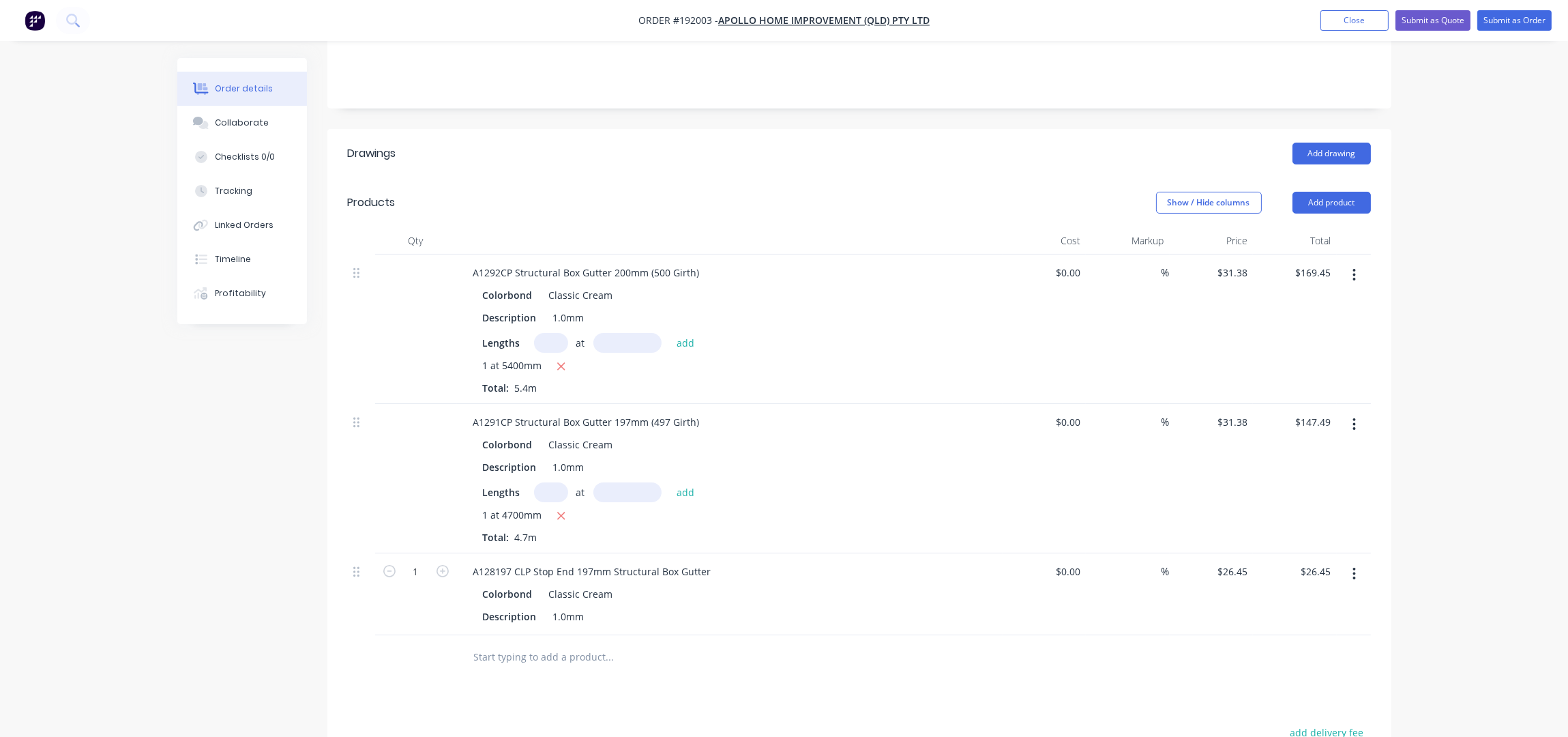
scroll to position [364, 0]
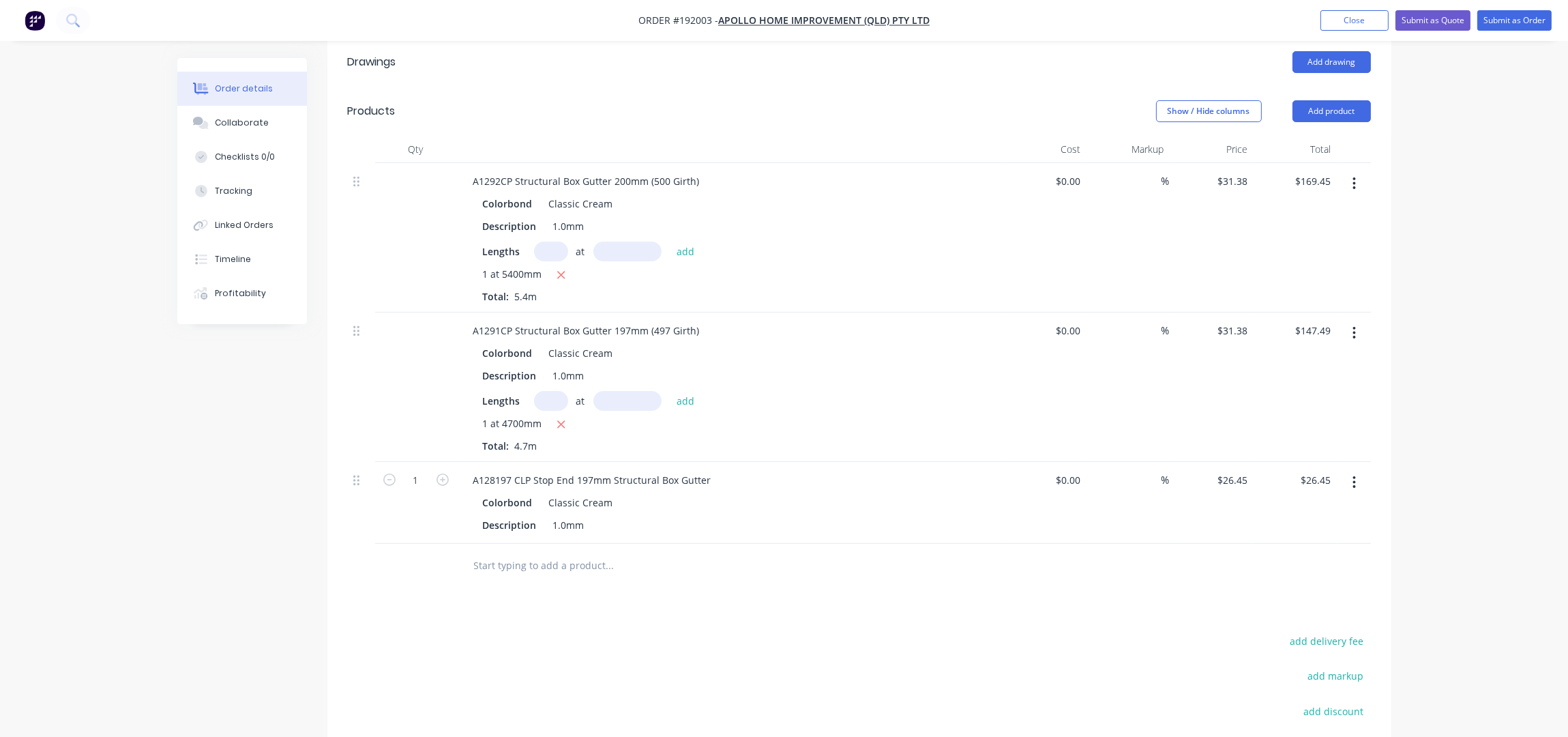
click at [1077, 213] on div "$0.00 $0.00" at bounding box center [1044, 237] width 84 height 150
click at [1355, 171] on button "button" at bounding box center [1354, 184] width 32 height 25
click at [1274, 291] on div "Delete" at bounding box center [1306, 301] width 105 height 20
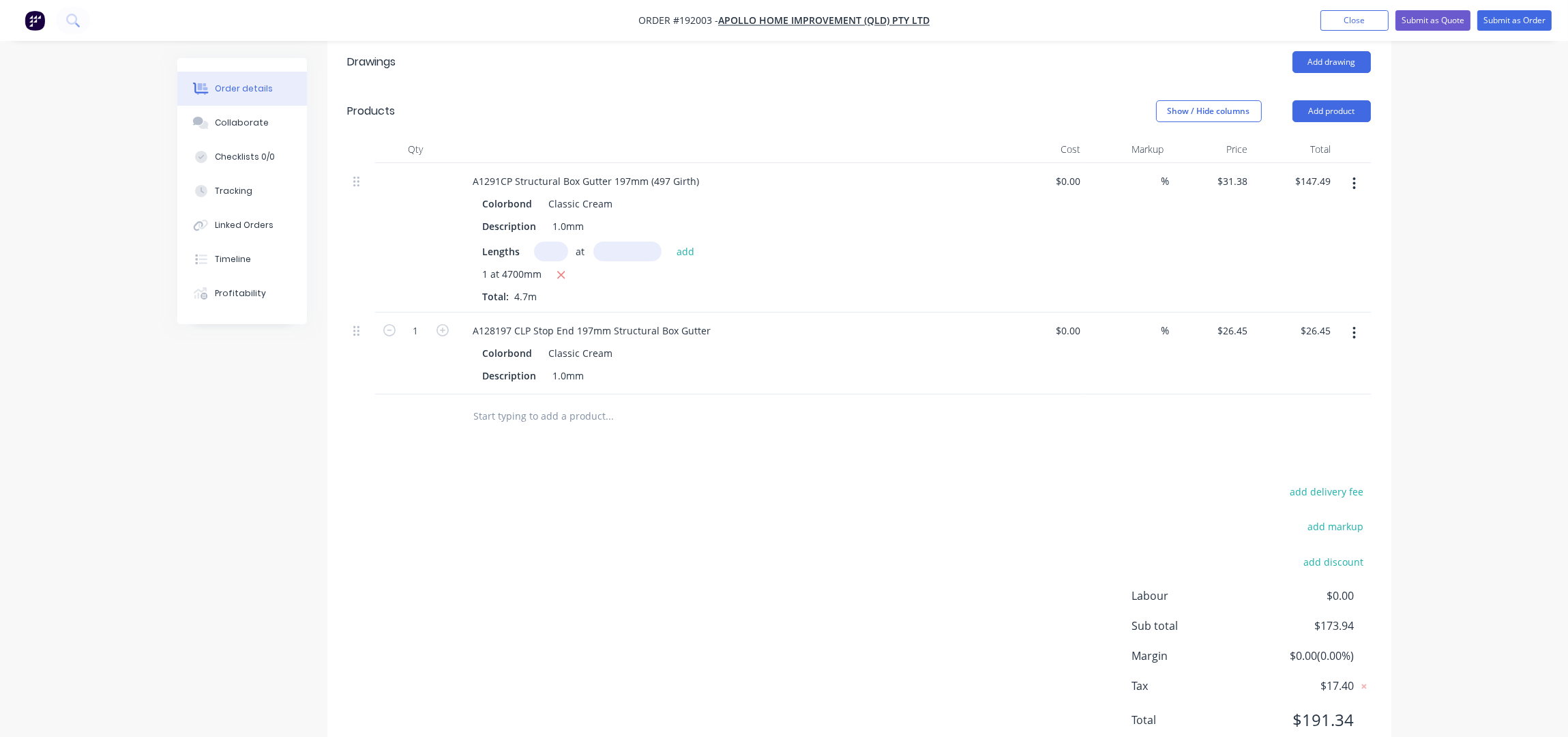
click at [1348, 171] on button "button" at bounding box center [1354, 184] width 32 height 25
click at [1284, 291] on div "Delete" at bounding box center [1306, 301] width 105 height 20
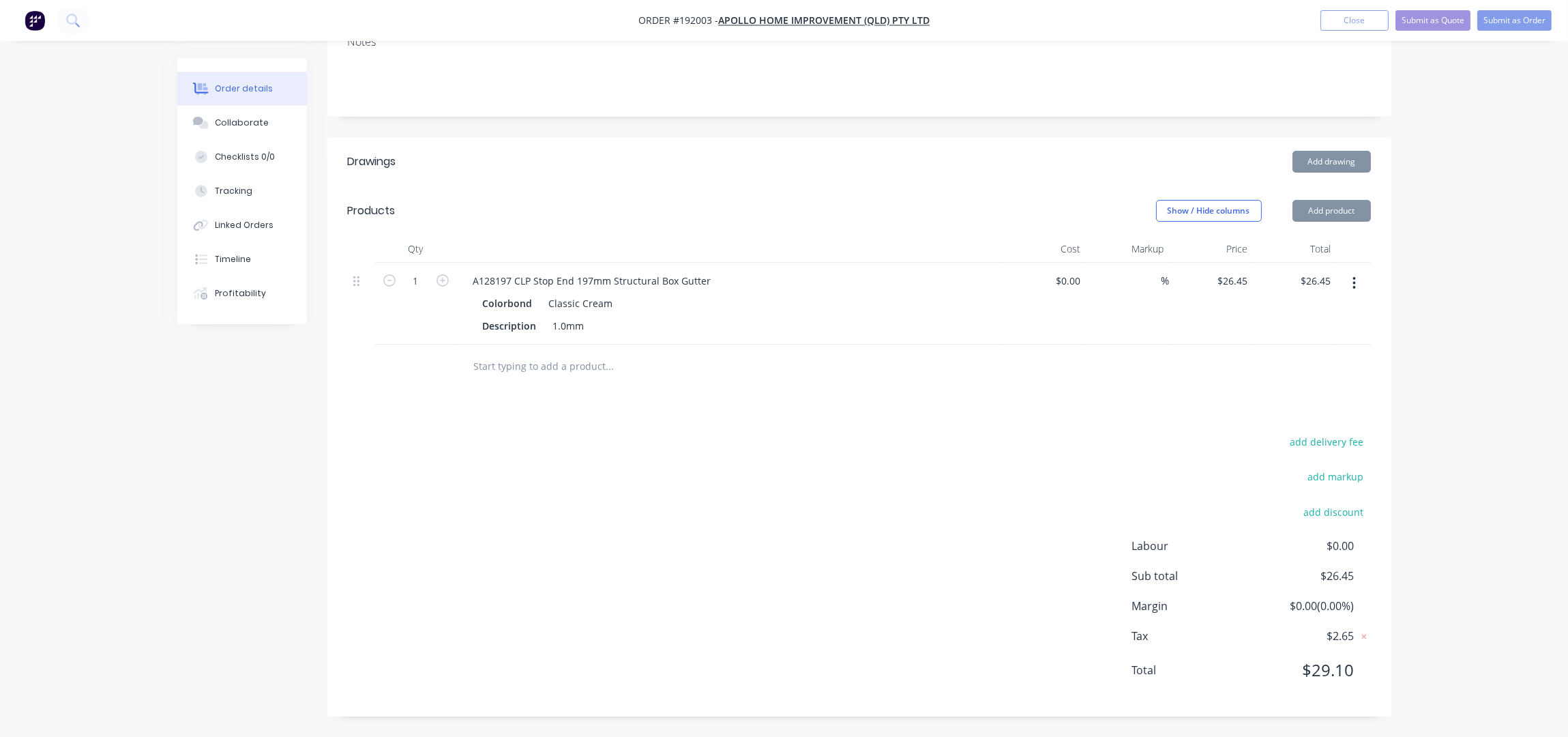
scroll to position [245, 0]
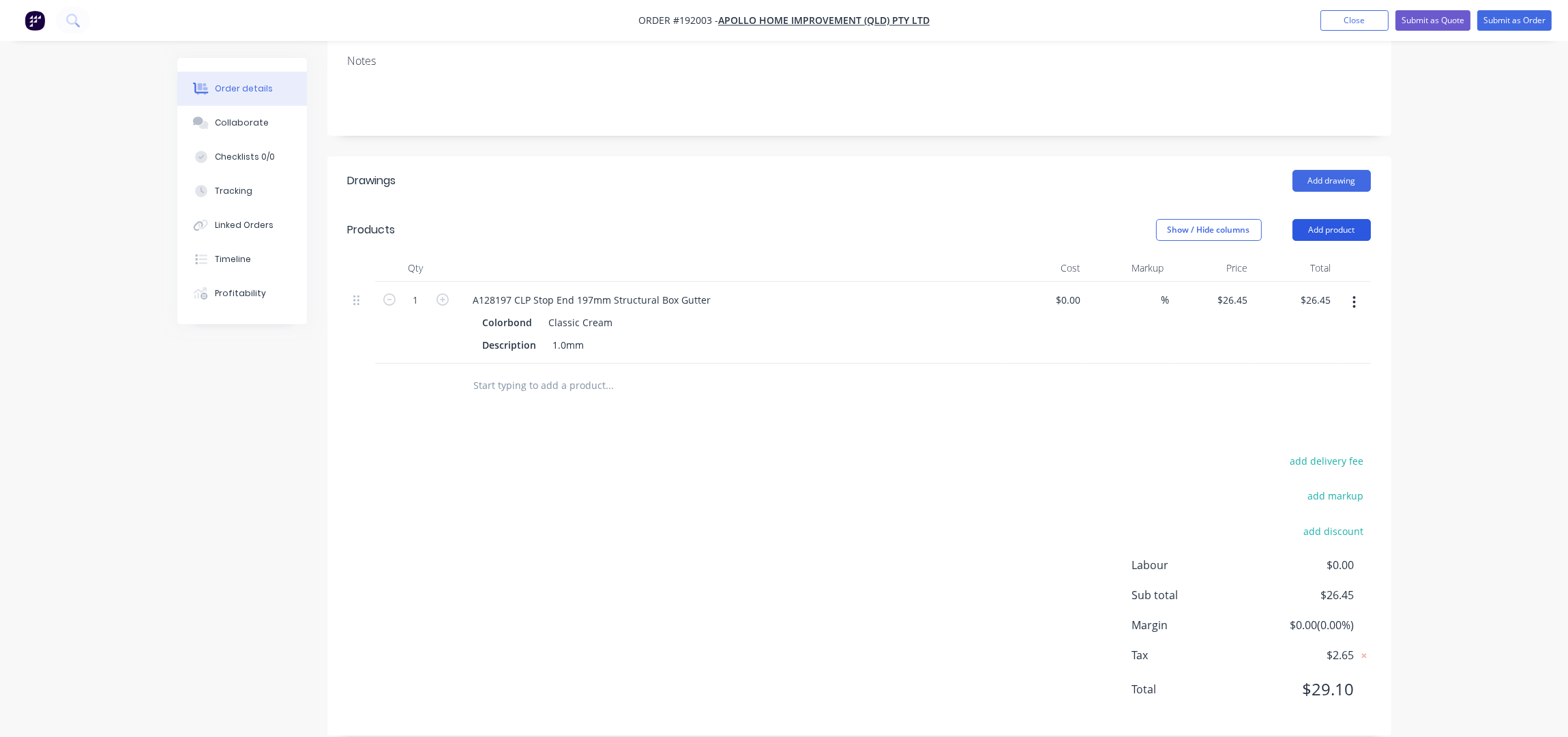
click at [1352, 219] on button "Add product" at bounding box center [1331, 230] width 79 height 22
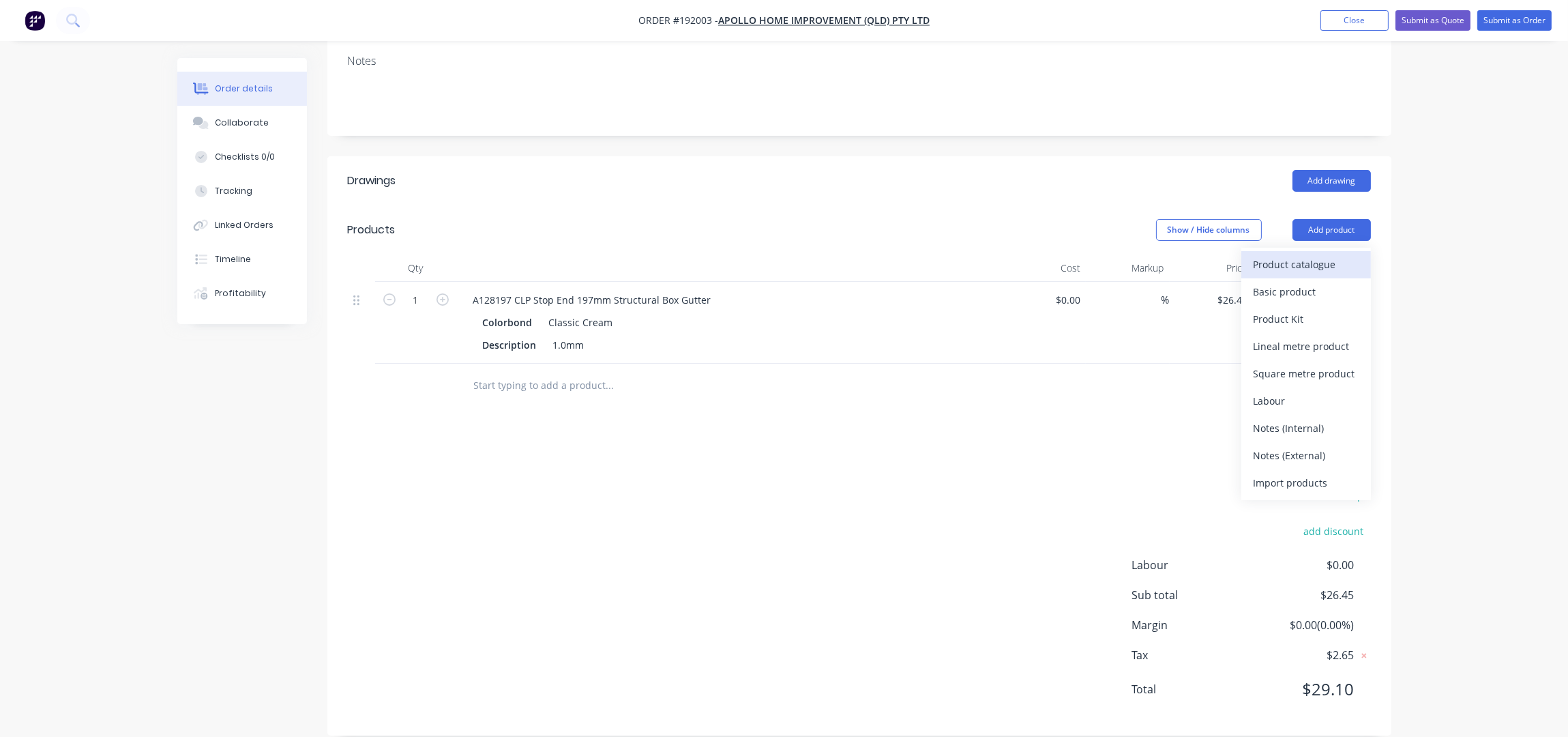
click at [1315, 255] on div "Product catalogue" at bounding box center [1306, 265] width 105 height 20
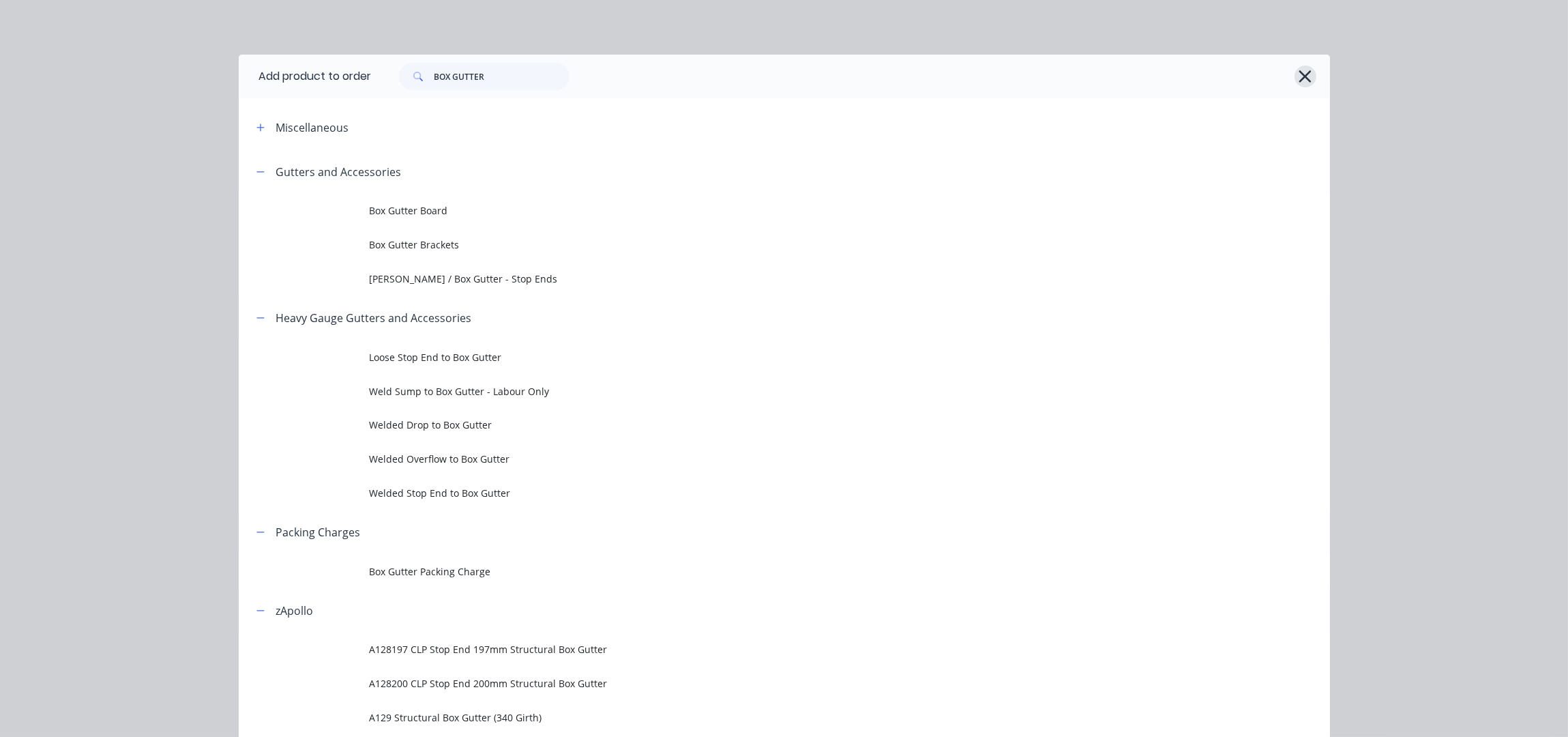
click at [1298, 75] on icon "button" at bounding box center [1304, 76] width 14 height 19
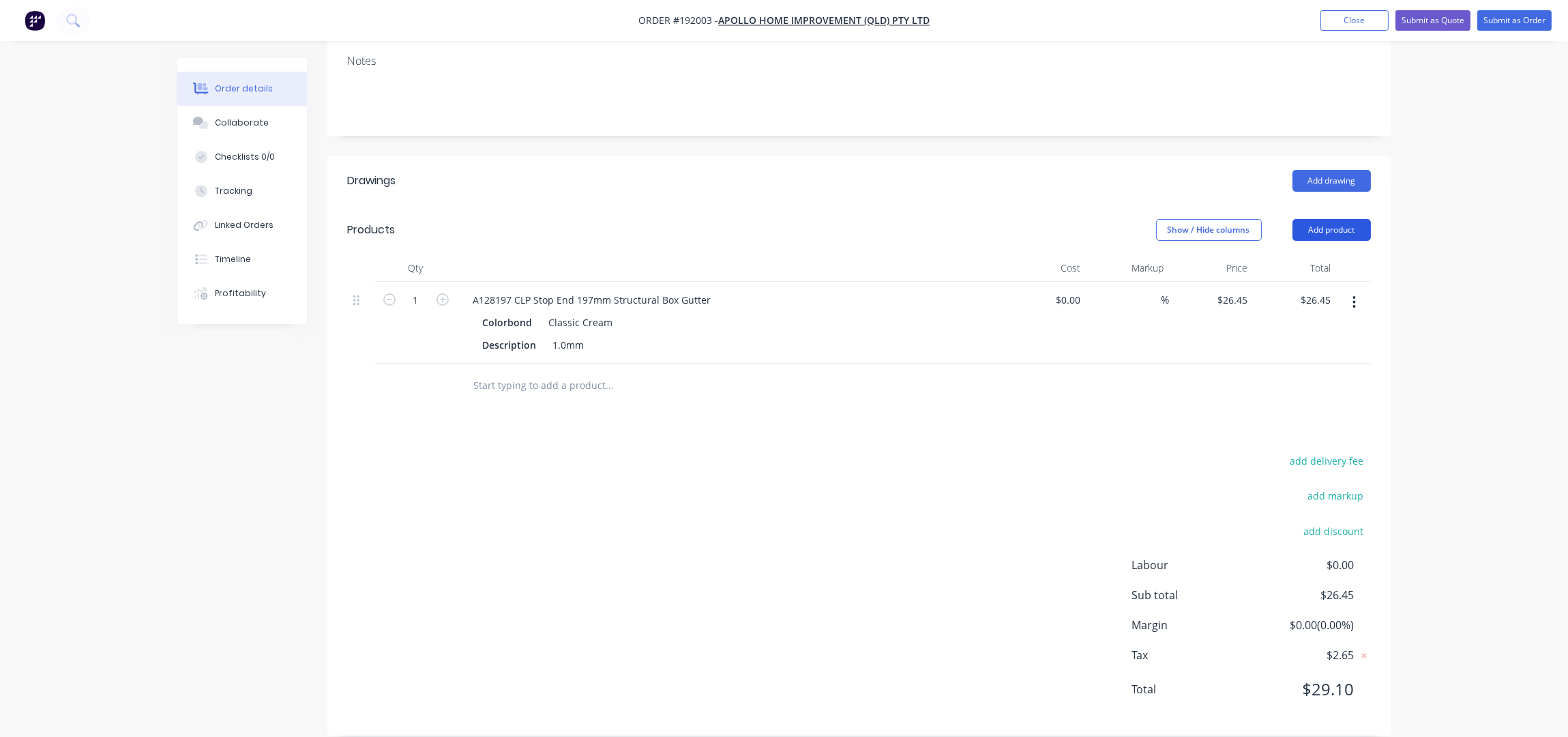
click at [1334, 219] on button "Add product" at bounding box center [1331, 230] width 79 height 22
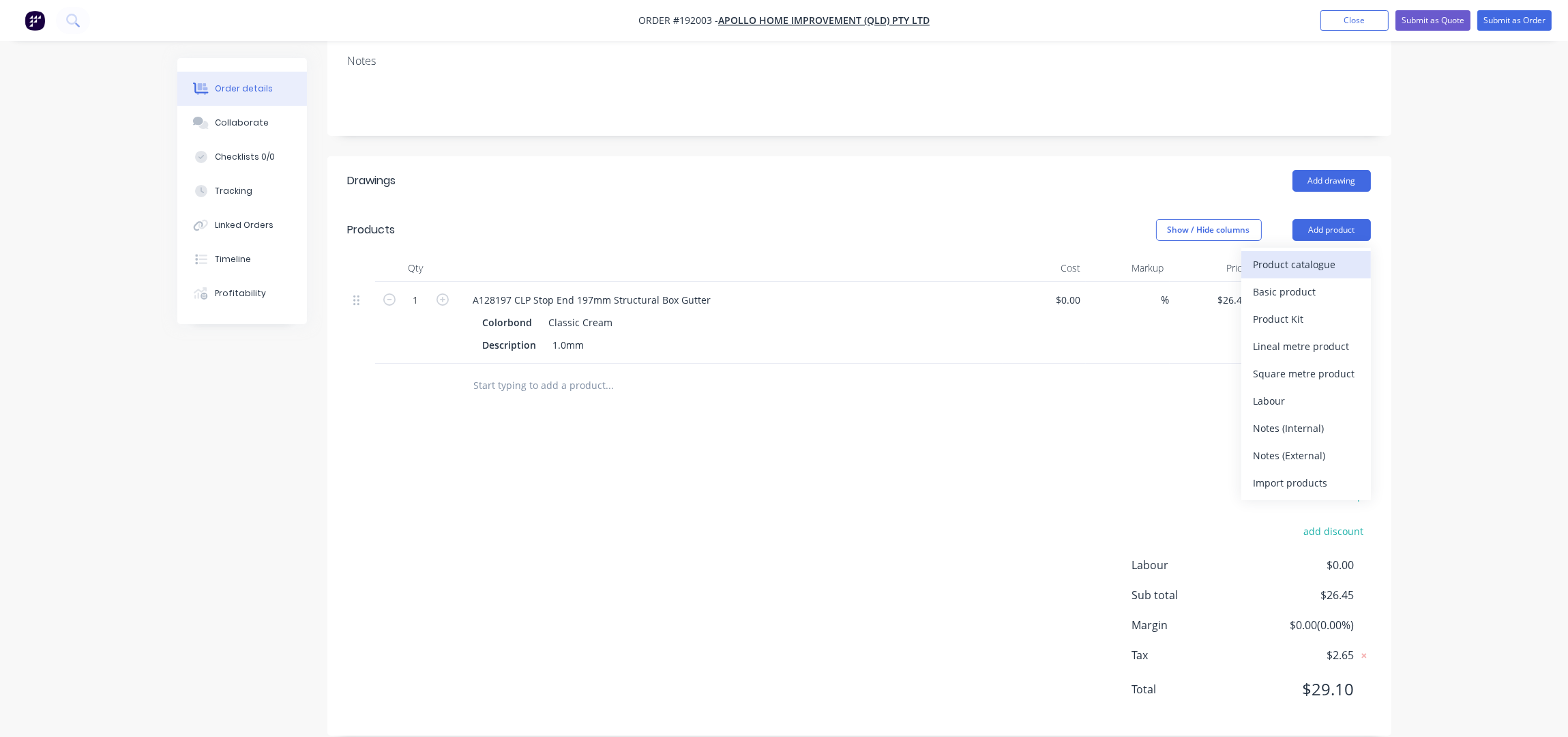
click at [1312, 255] on div "Product catalogue" at bounding box center [1306, 265] width 105 height 20
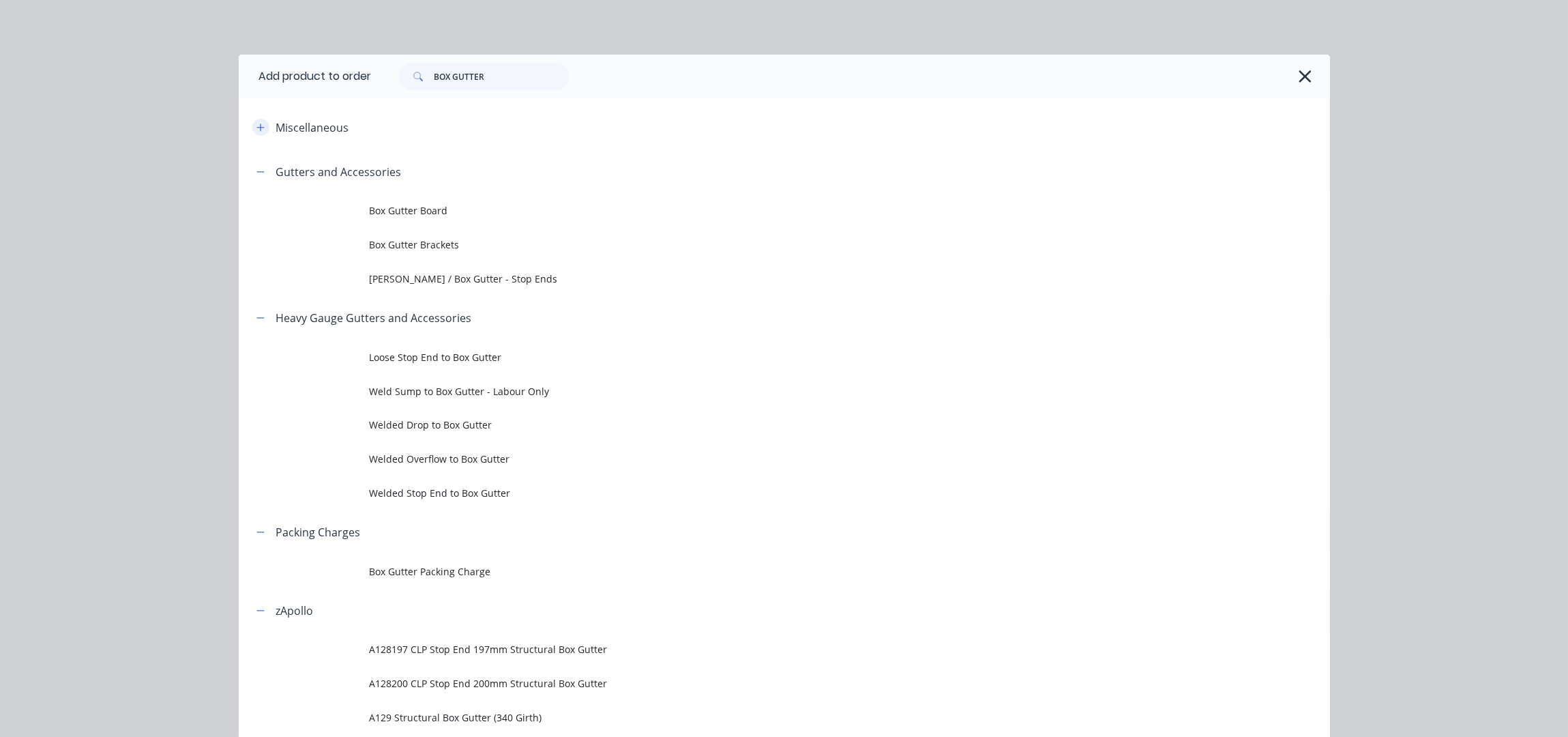
click at [257, 130] on button "button" at bounding box center [261, 127] width 17 height 17
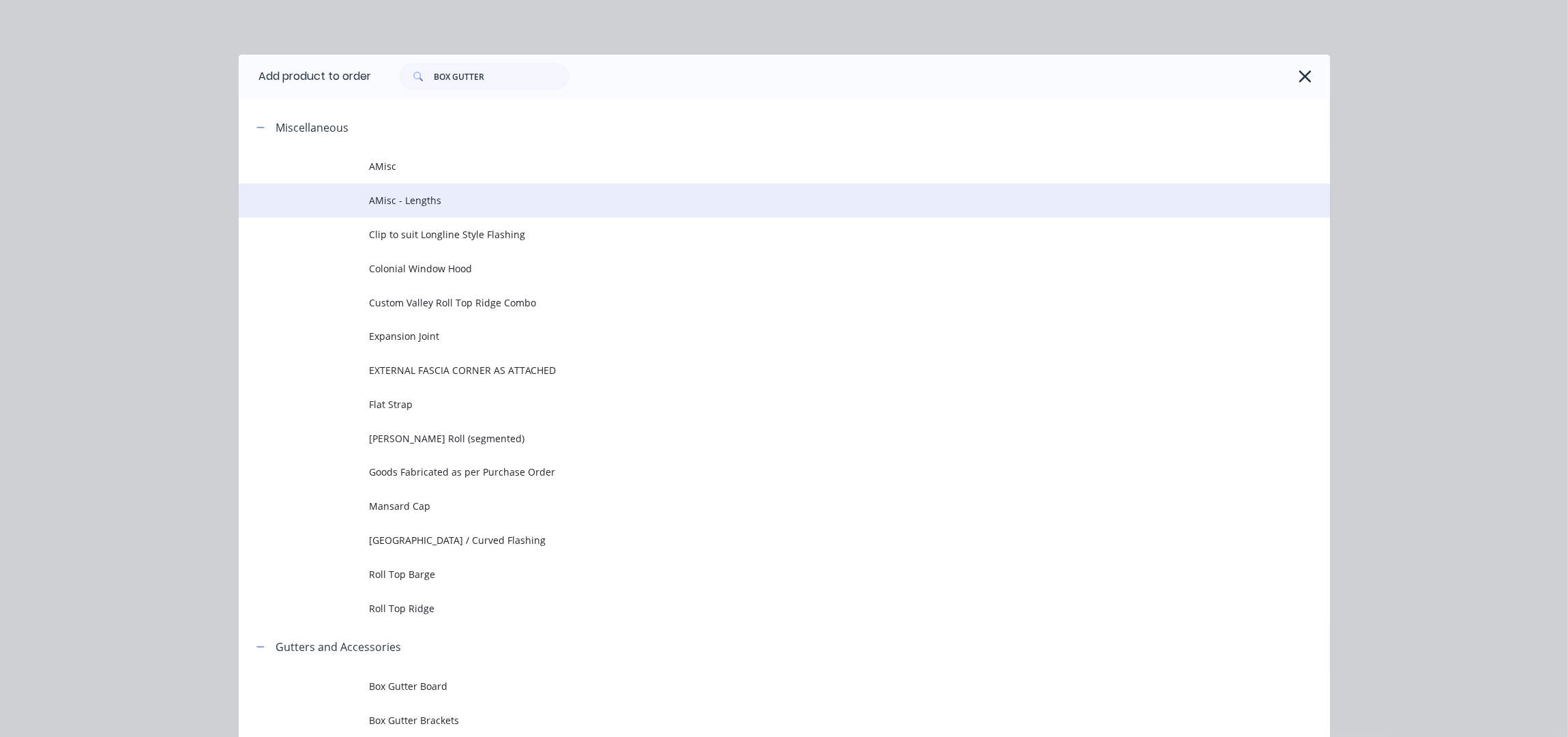
click at [442, 203] on span "AMisc - Lengths" at bounding box center [753, 199] width 768 height 14
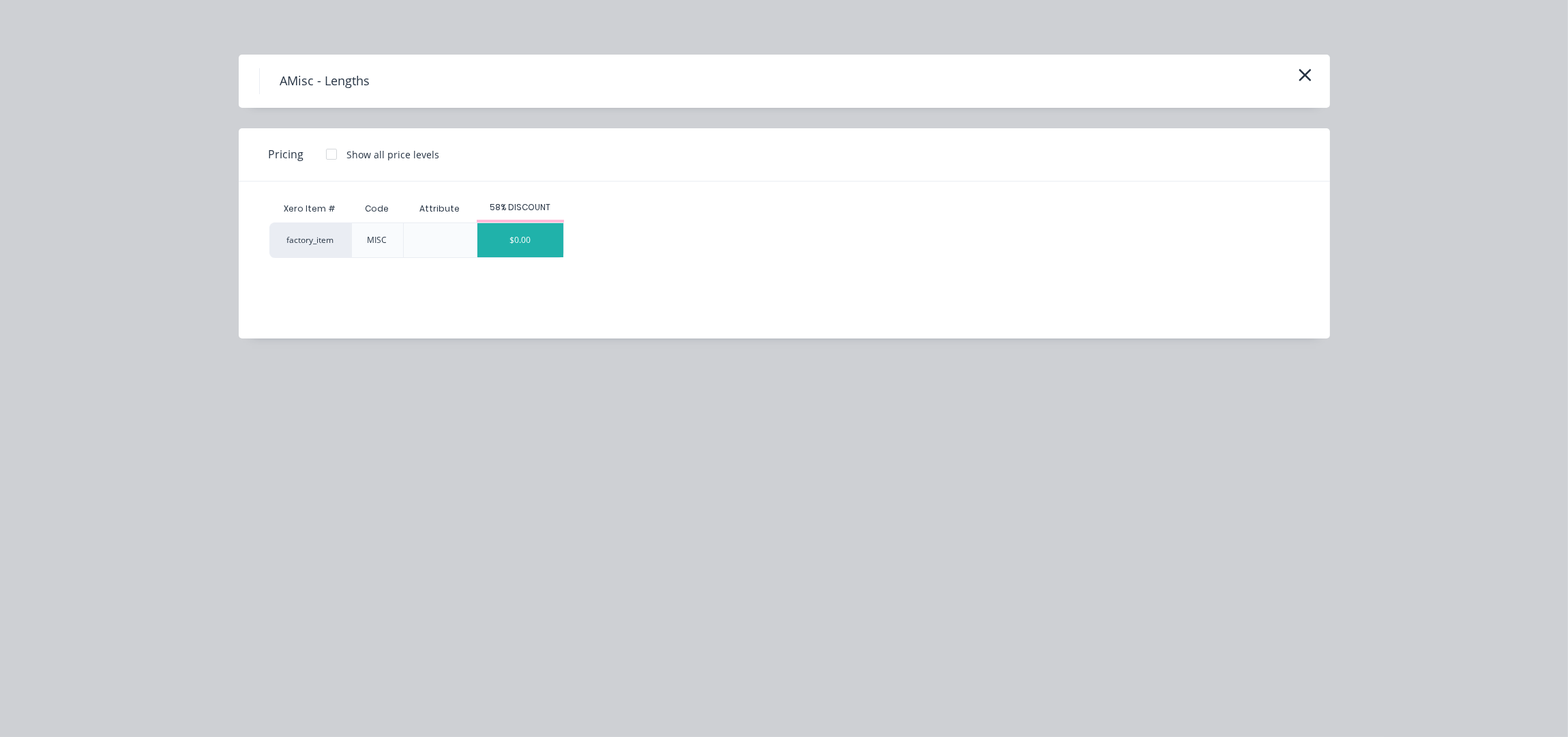
click at [517, 239] on div "$0.00" at bounding box center [520, 240] width 86 height 34
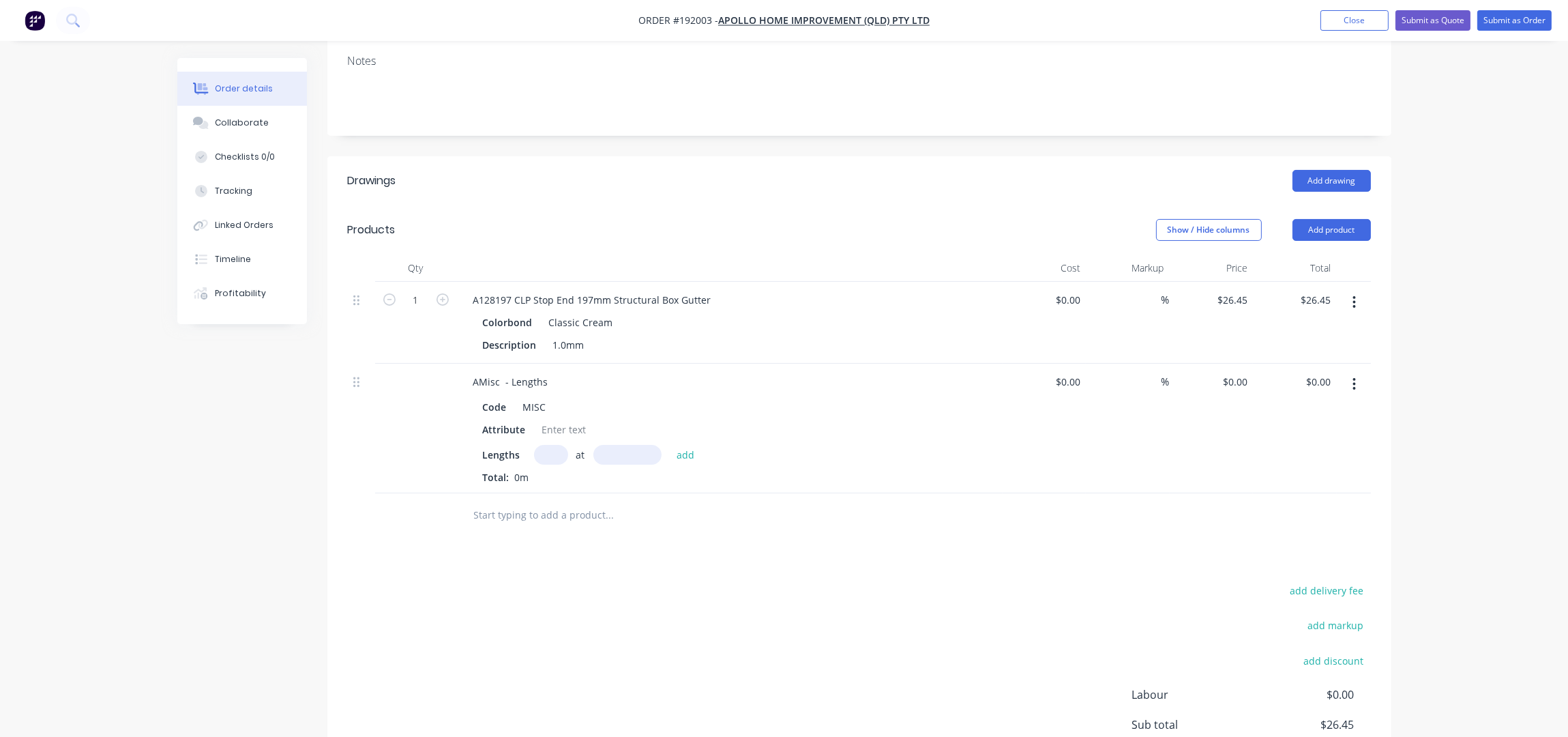
click at [552, 445] on input "text" at bounding box center [551, 455] width 34 height 20
drag, startPoint x: 547, startPoint y: 365, endPoint x: 270, endPoint y: 400, distance: 279.2
click at [270, 400] on div "Created by Taylor Created 08/09/25 Required 08/09/25 Assigned to Add team membe…" at bounding box center [784, 349] width 1214 height 1072
drag, startPoint x: 524, startPoint y: 409, endPoint x: 437, endPoint y: 410, distance: 87.0
click at [437, 409] on div "STRUCTURAL BOX GUTTER - 197mm - AS ATTACHED Code MISC Attribute Lengths at add …" at bounding box center [859, 428] width 1023 height 130
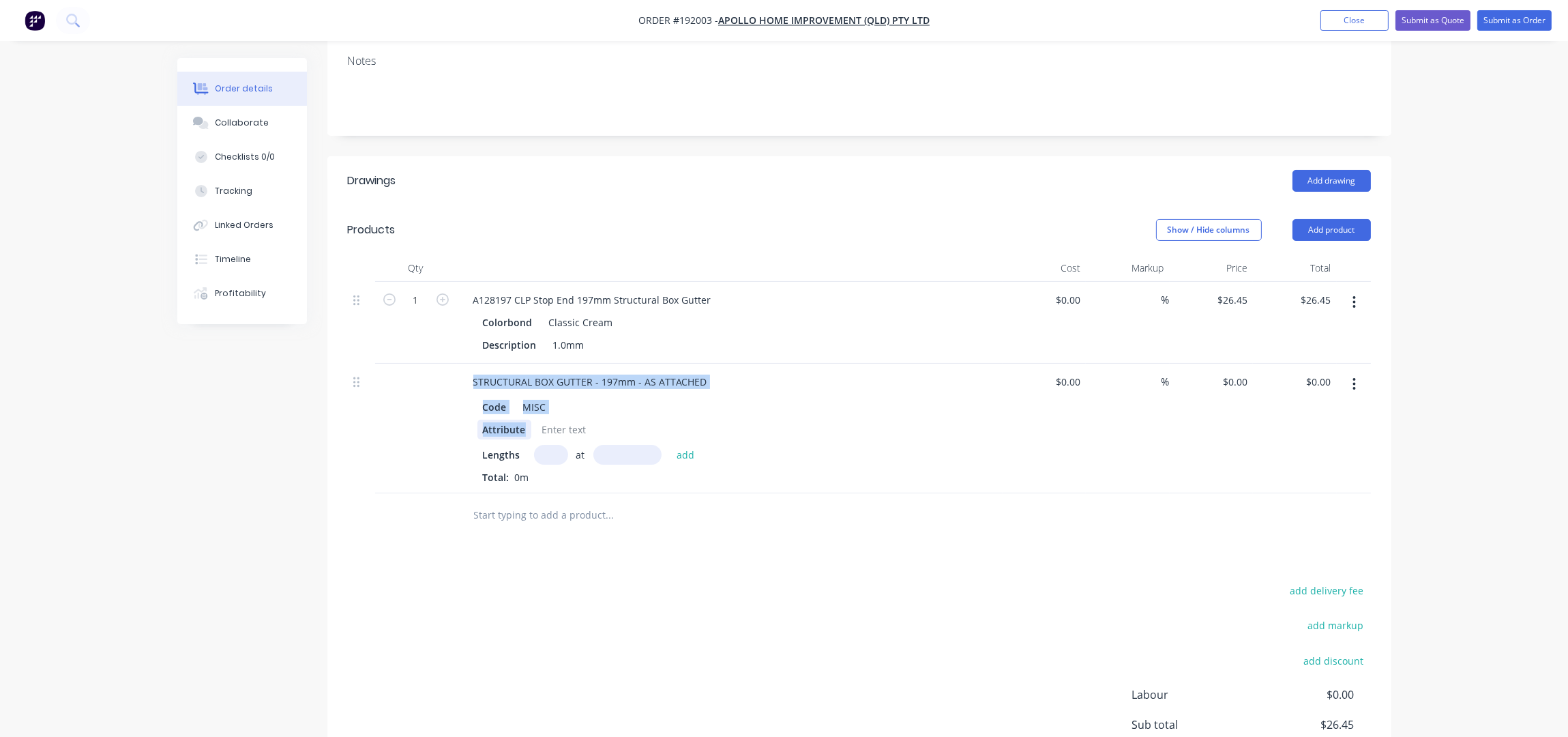
click at [526, 420] on div "Attribute" at bounding box center [504, 429] width 54 height 20
drag, startPoint x: 526, startPoint y: 414, endPoint x: 473, endPoint y: 416, distance: 53.0
click at [474, 414] on div "Code MISC Attribute Lengths at add Total: 0m" at bounding box center [729, 439] width 535 height 90
click at [551, 445] on input "text" at bounding box center [551, 455] width 34 height 20
type input "1"
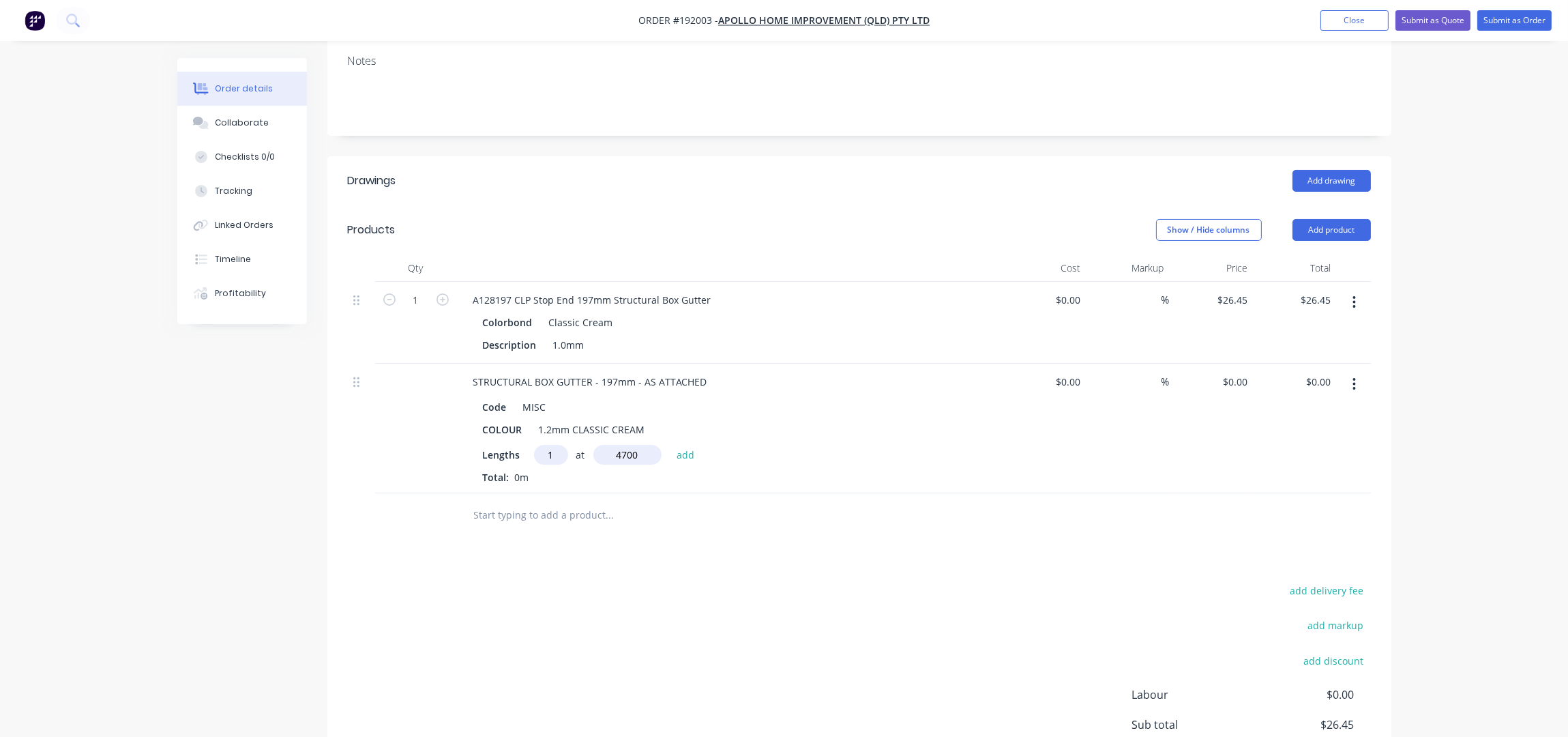
type input "4700"
click at [670, 445] on button "add" at bounding box center [686, 454] width 32 height 18
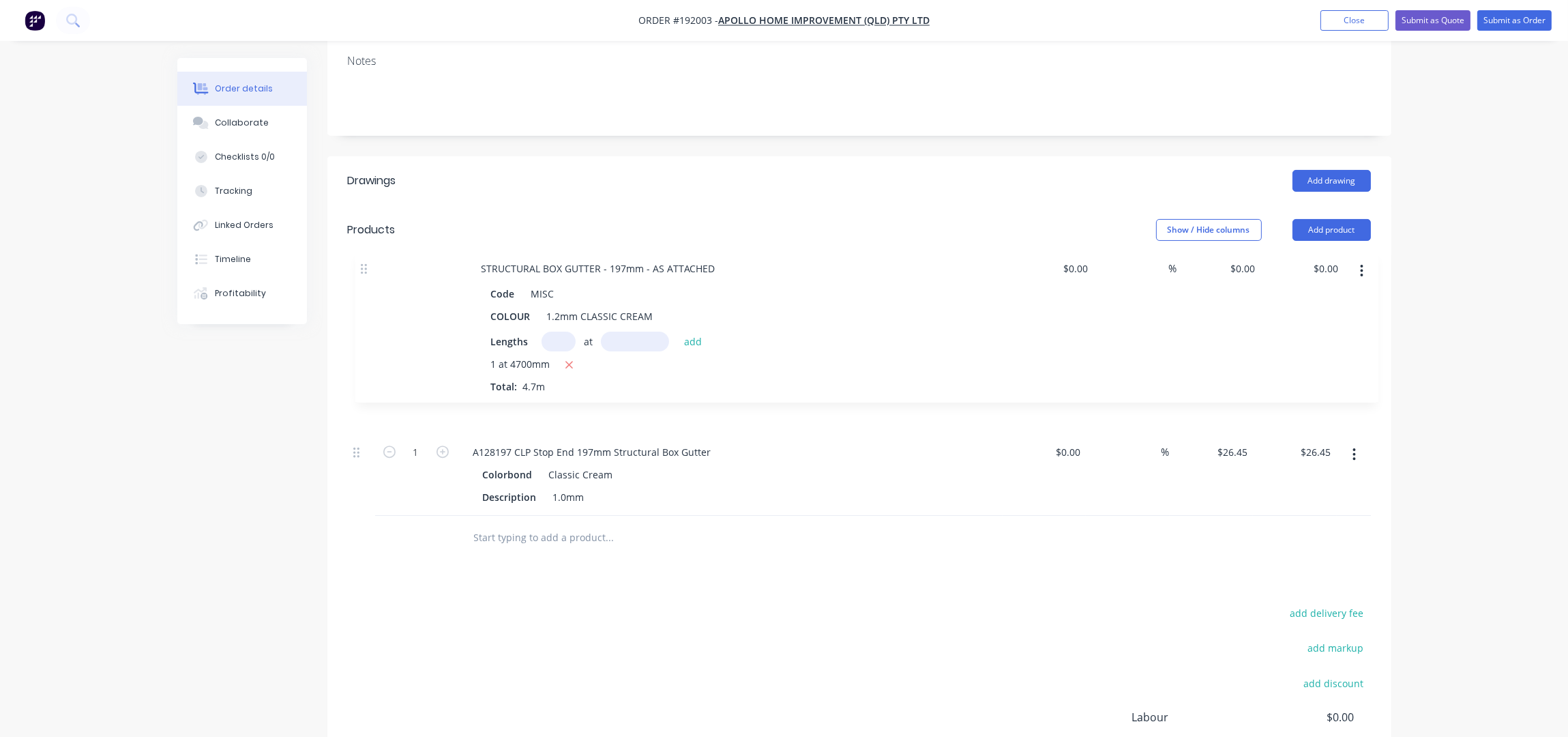
drag, startPoint x: 363, startPoint y: 361, endPoint x: 375, endPoint y: 249, distance: 112.6
click at [371, 255] on div "Qty Cost Markup Price Total 1 A128197 CLP Stop End 197mm Structural Box Gutter …" at bounding box center [859, 385] width 1023 height 261
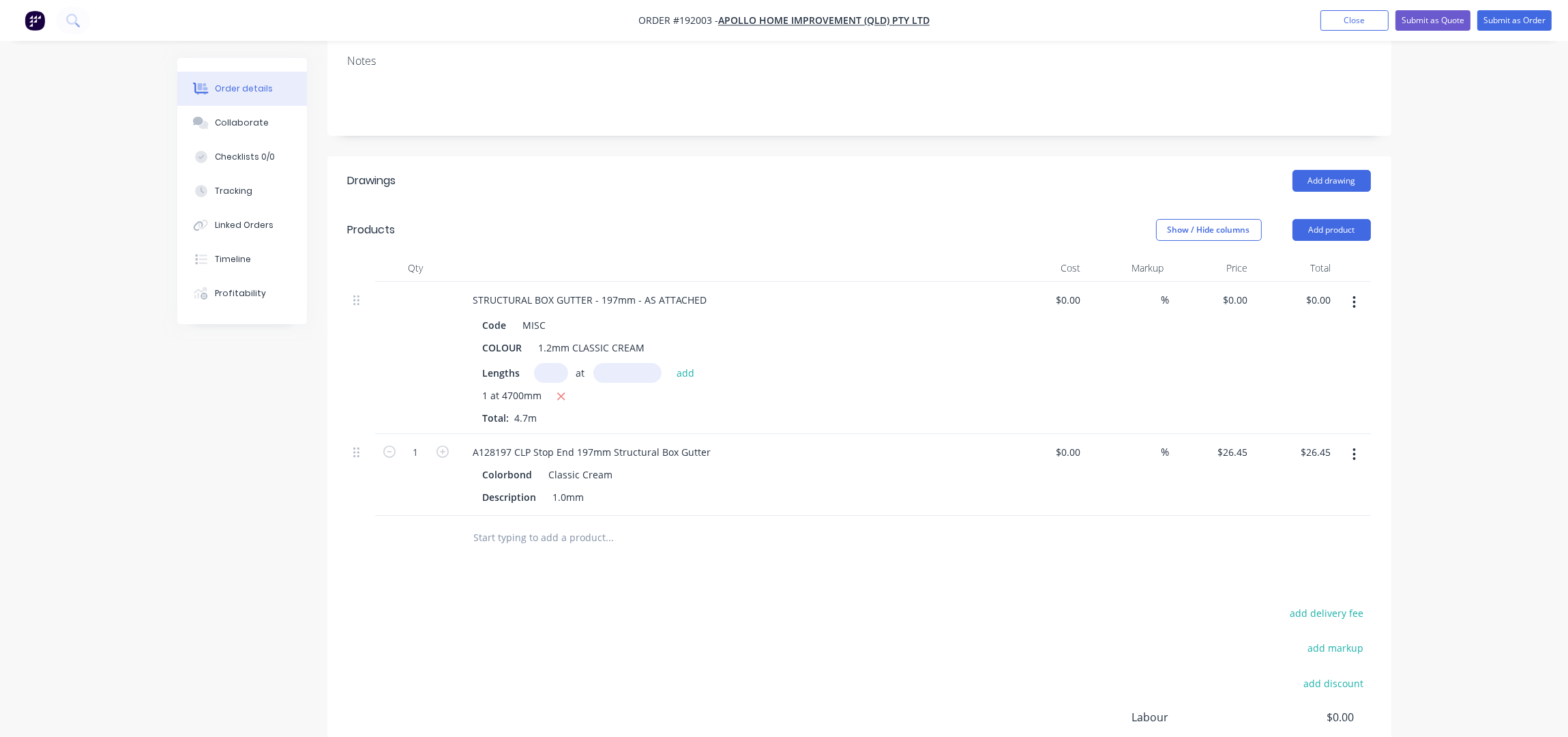
click at [1355, 296] on icon "button" at bounding box center [1354, 302] width 2 height 12
click at [1288, 356] on div "Duplicate" at bounding box center [1306, 366] width 105 height 20
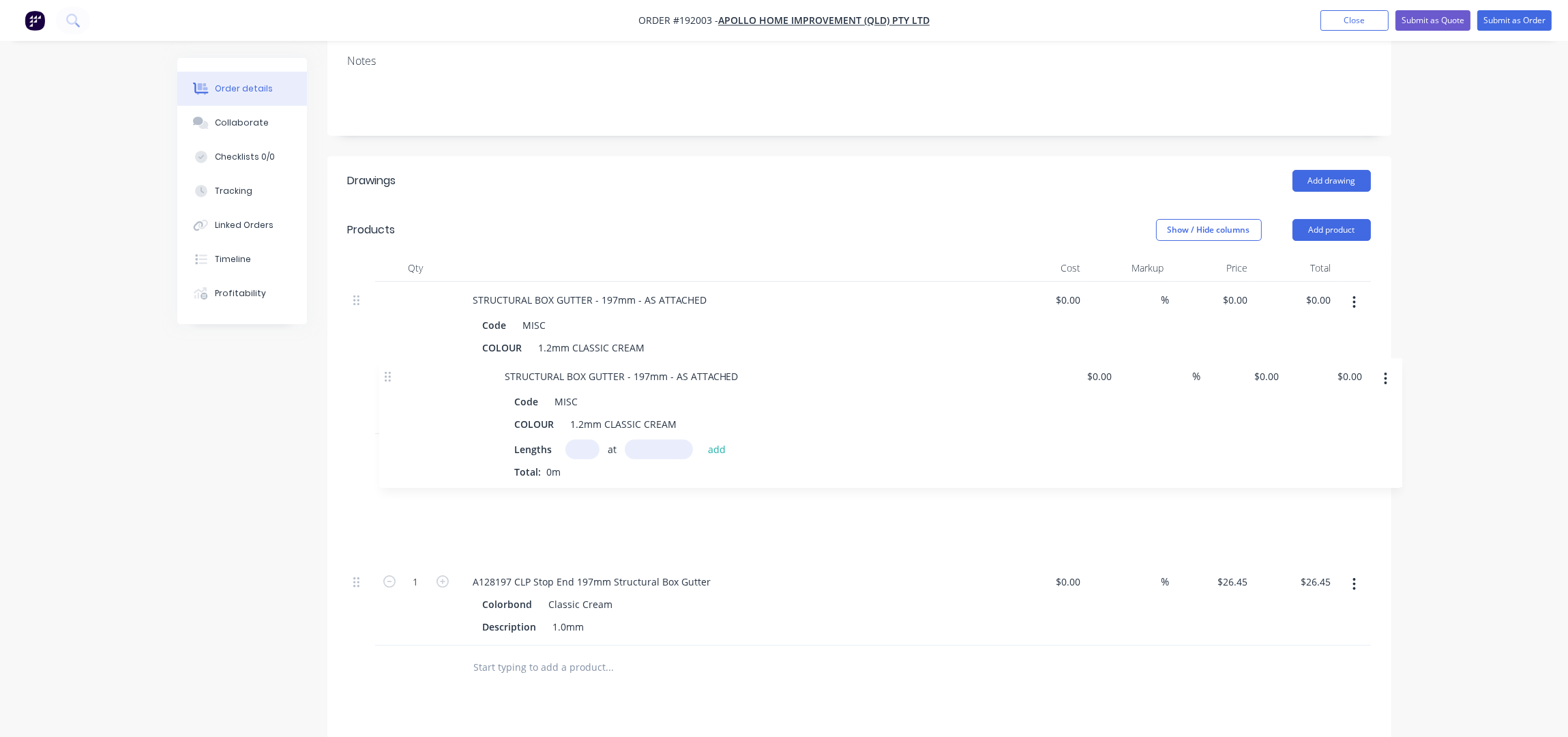
drag, startPoint x: 361, startPoint y: 519, endPoint x: 391, endPoint y: 364, distance: 157.9
click at [391, 364] on div "STRUCTURAL BOX GUTTER - 197mm - AS ATTACHED Code MISC COLOUR 1.2mm CLASSIC CREA…" at bounding box center [859, 464] width 1023 height 364
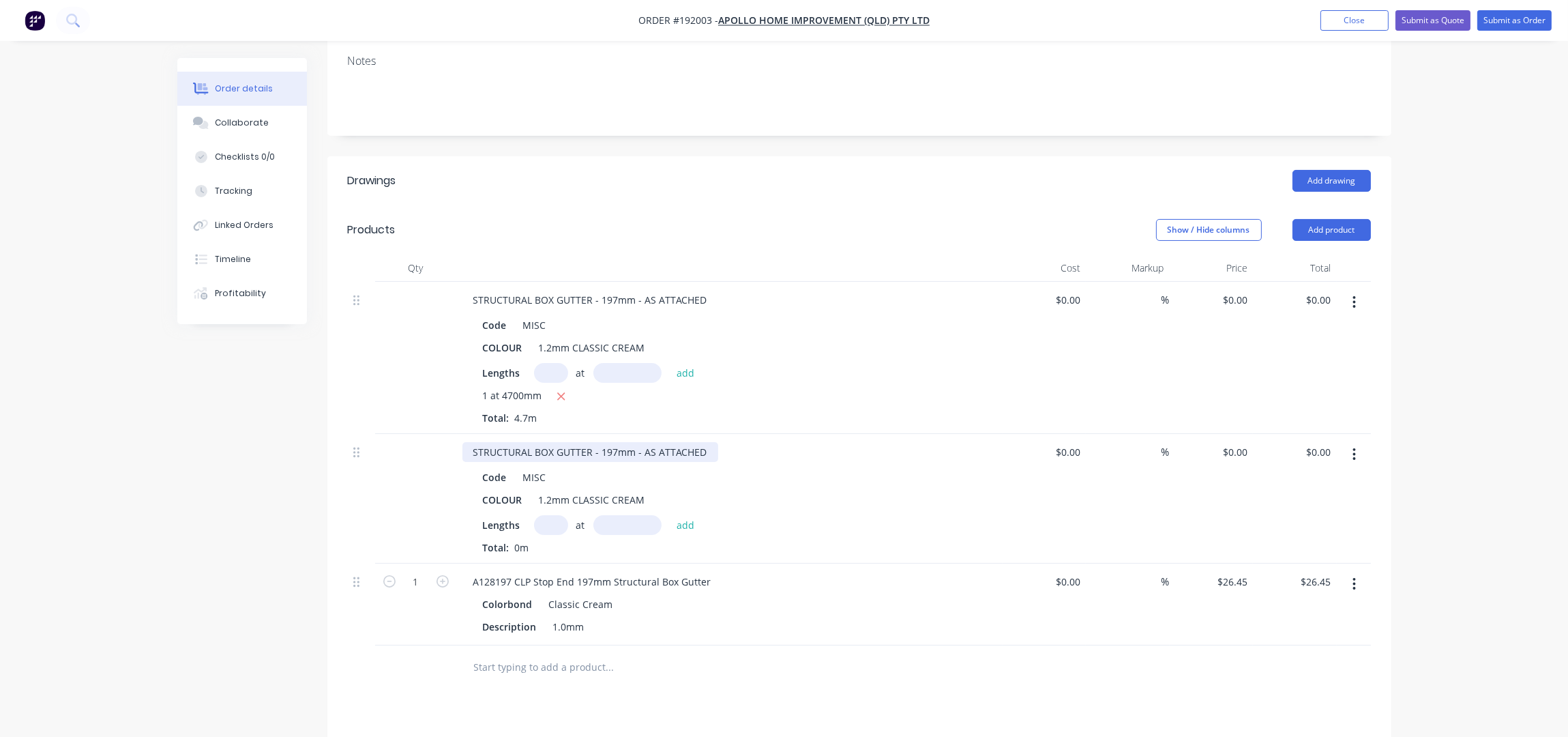
click at [609, 442] on div "STRUCTURAL BOX GUTTER - 197mm - AS ATTACHED" at bounding box center [590, 452] width 256 height 20
click at [1470, 357] on div "Order details Collaborate Checklists 0/0 Tracking Linked Orders Timeline Profit…" at bounding box center [784, 396] width 1568 height 1282
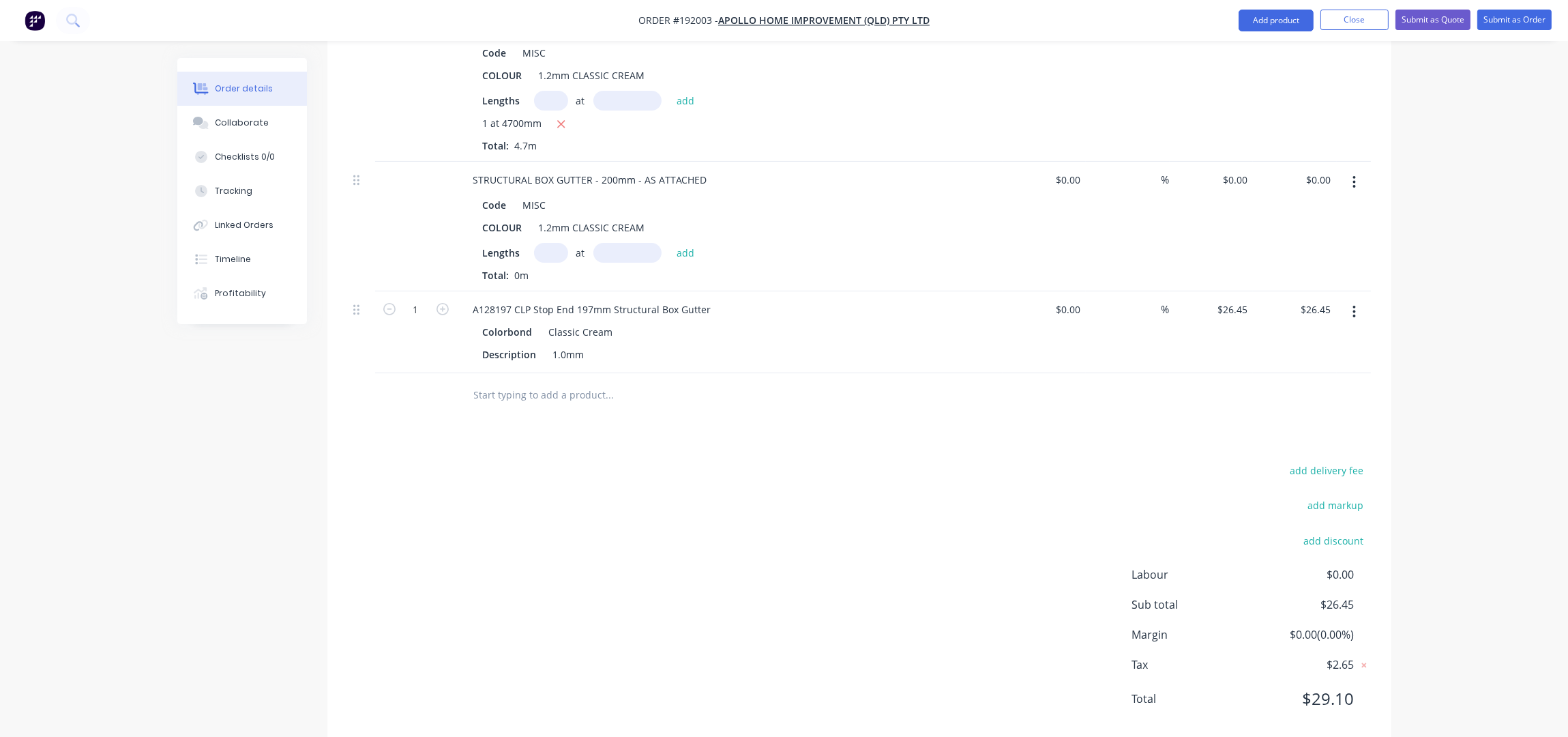
scroll to position [518, 0]
click at [1344, 299] on button "button" at bounding box center [1354, 311] width 32 height 25
click at [1307, 419] on div "Delete" at bounding box center [1306, 428] width 105 height 20
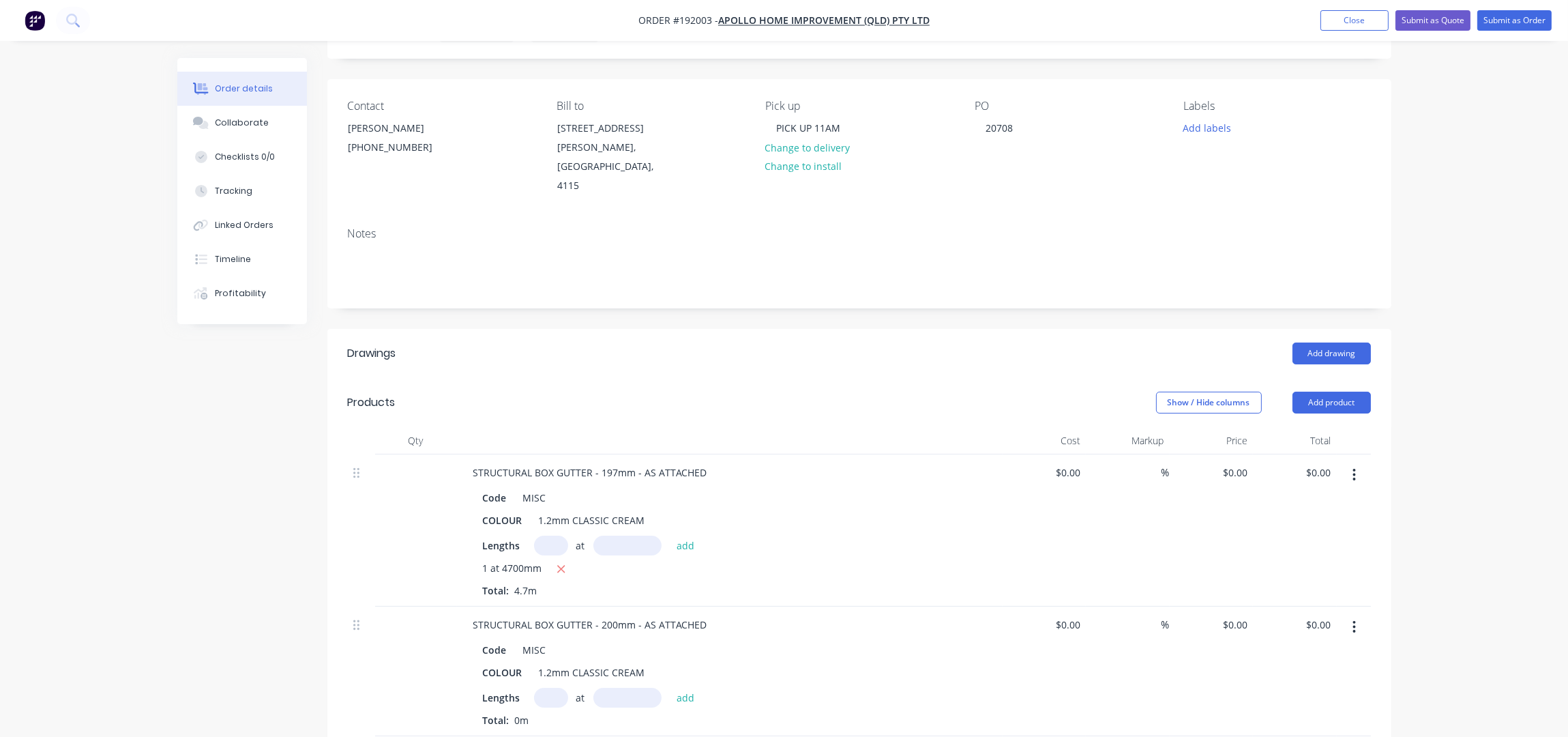
scroll to position [181, 0]
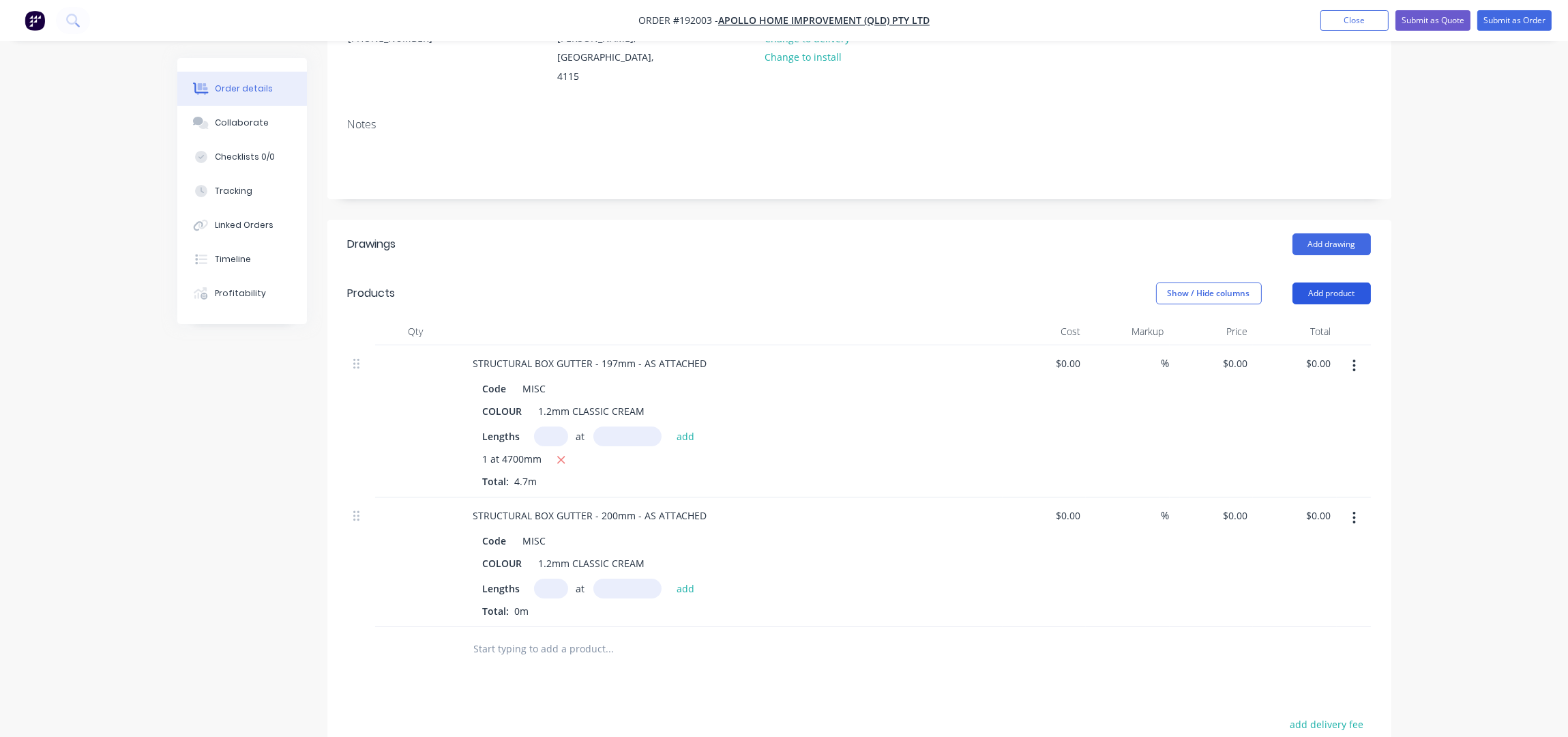
click at [1322, 282] on button "Add product" at bounding box center [1331, 293] width 79 height 22
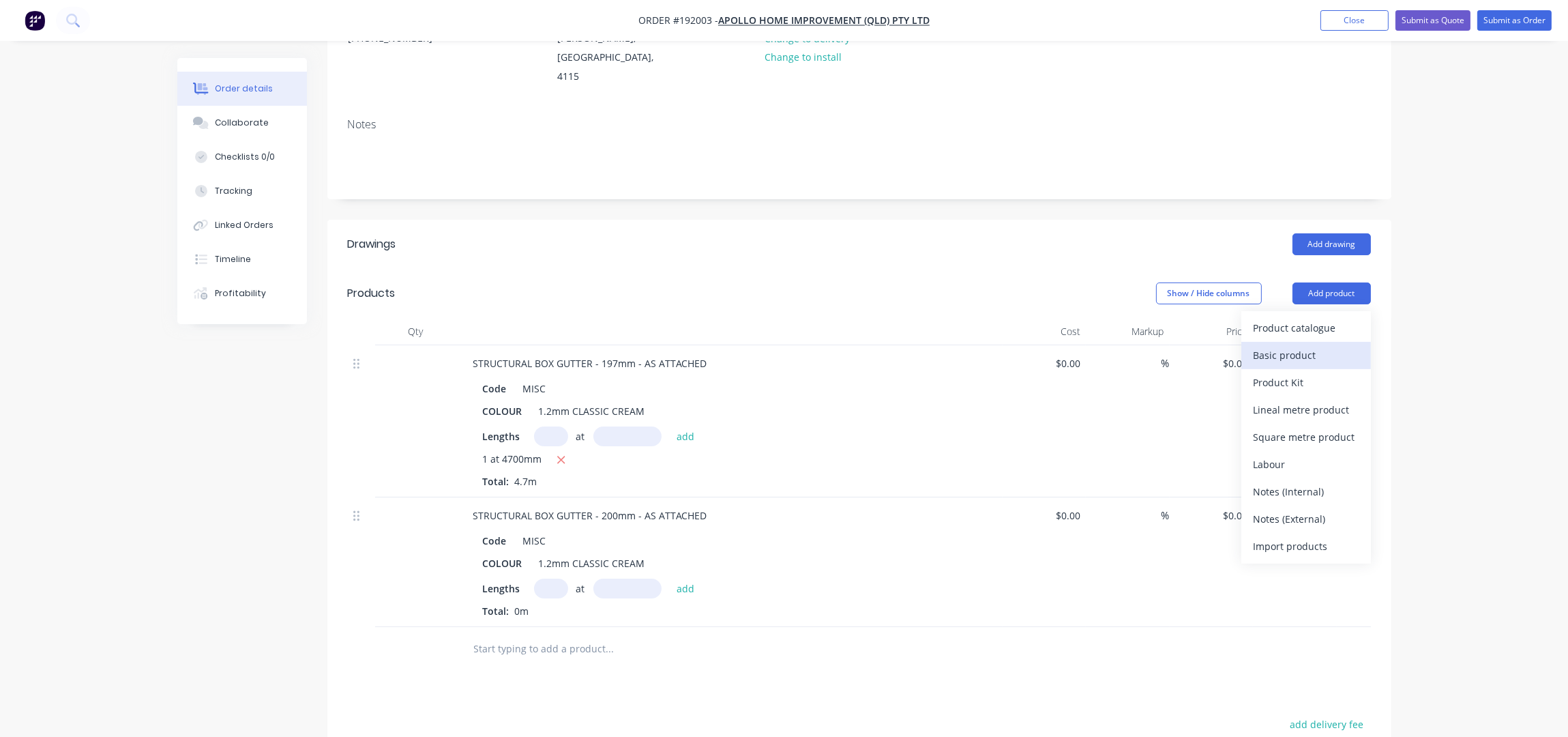
click at [1312, 345] on div "Basic product" at bounding box center [1306, 355] width 105 height 20
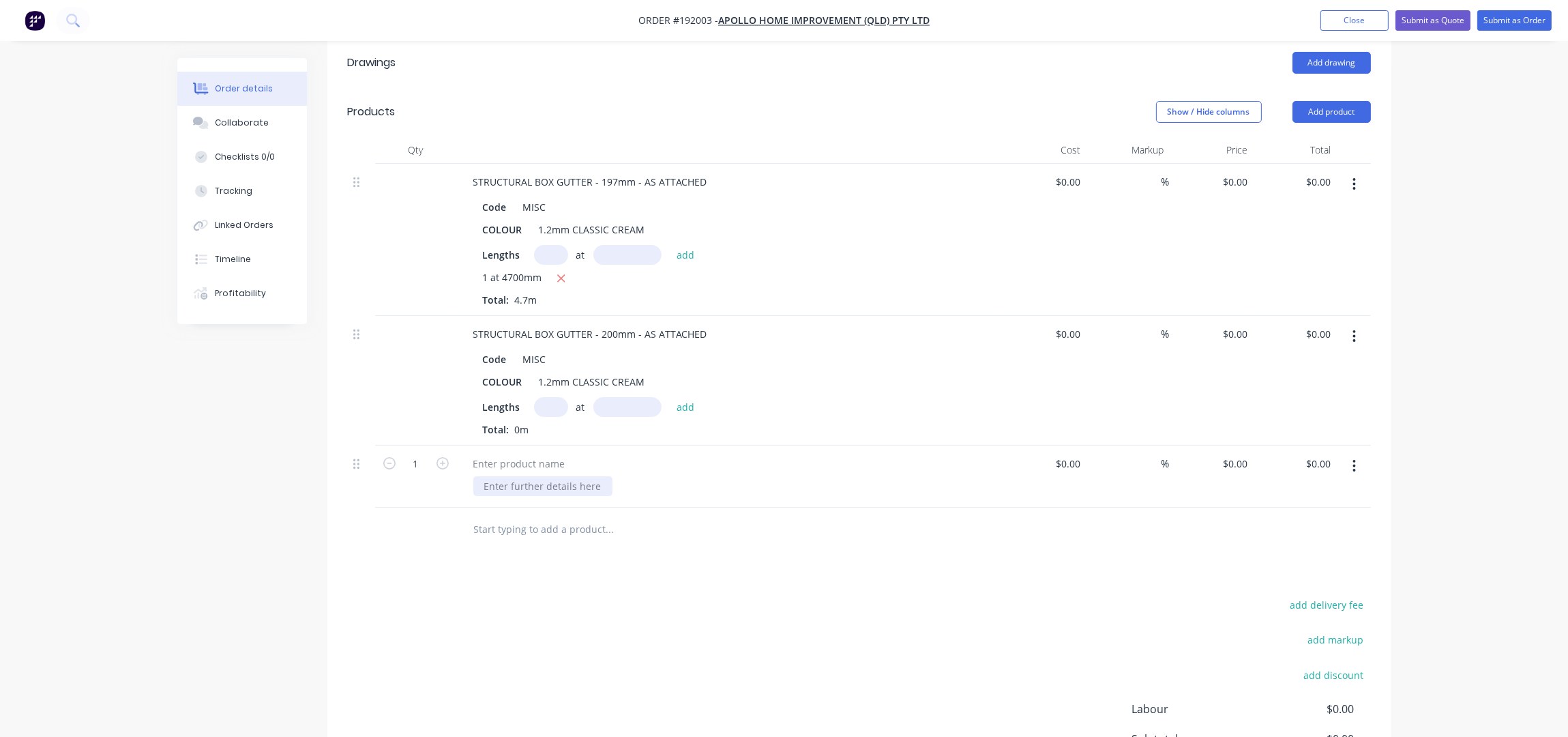
scroll to position [364, 0]
drag, startPoint x: 485, startPoint y: 442, endPoint x: 552, endPoint y: 476, distance: 75.1
click at [485, 453] on div at bounding box center [519, 463] width 114 height 20
click at [471, 453] on div at bounding box center [473, 463] width 22 height 20
click at [500, 476] on div at bounding box center [543, 486] width 139 height 20
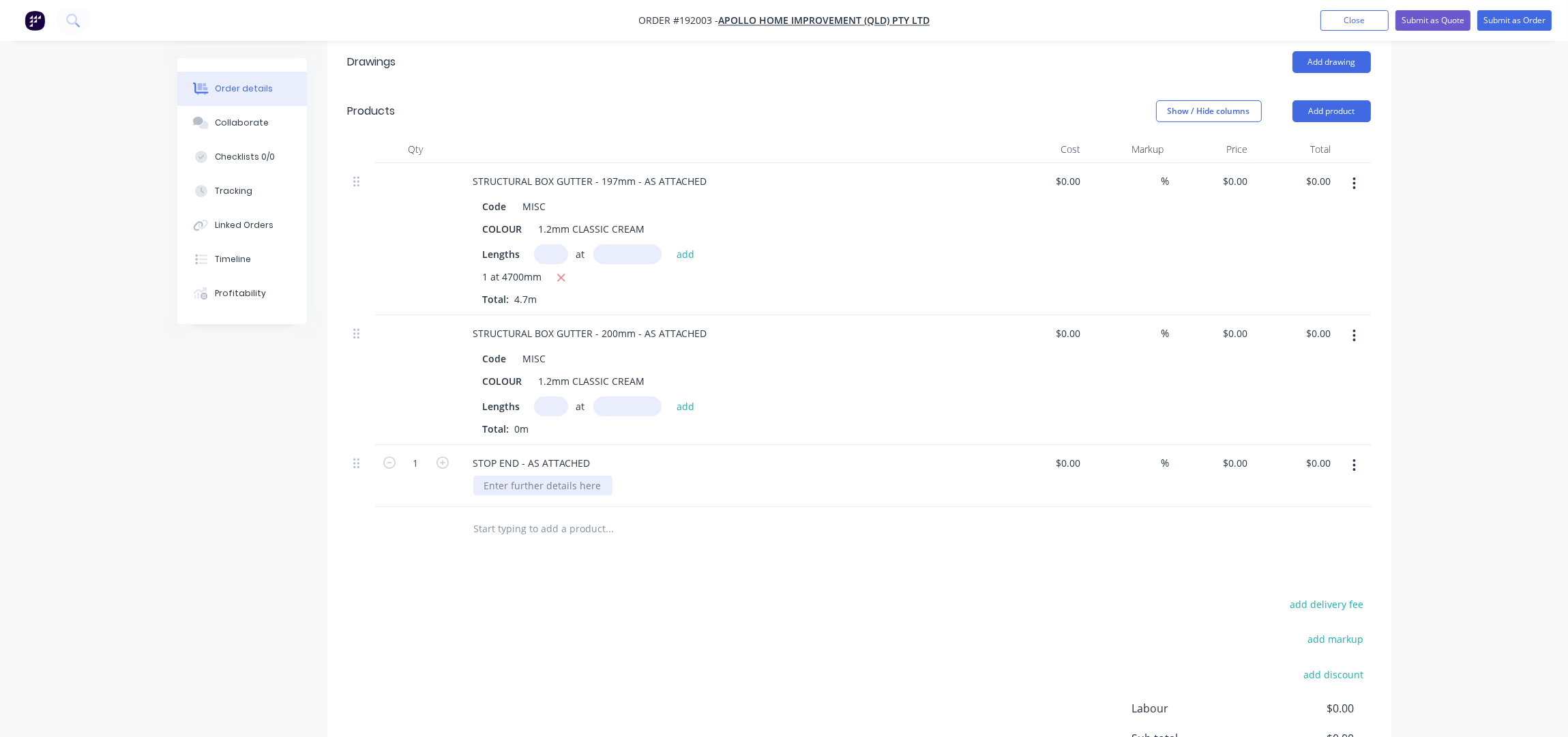
click at [542, 476] on div at bounding box center [543, 486] width 139 height 20
click at [640, 371] on div "1.2mm CLASSIC CREAM" at bounding box center [592, 381] width 117 height 20
click at [640, 219] on div "1.2mm CLASSIC CREAM" at bounding box center [592, 229] width 117 height 20
click at [1479, 321] on div "Order details Collaborate Checklists 0/0 Tracking Linked Orders Timeline Profit…" at bounding box center [784, 267] width 1568 height 1263
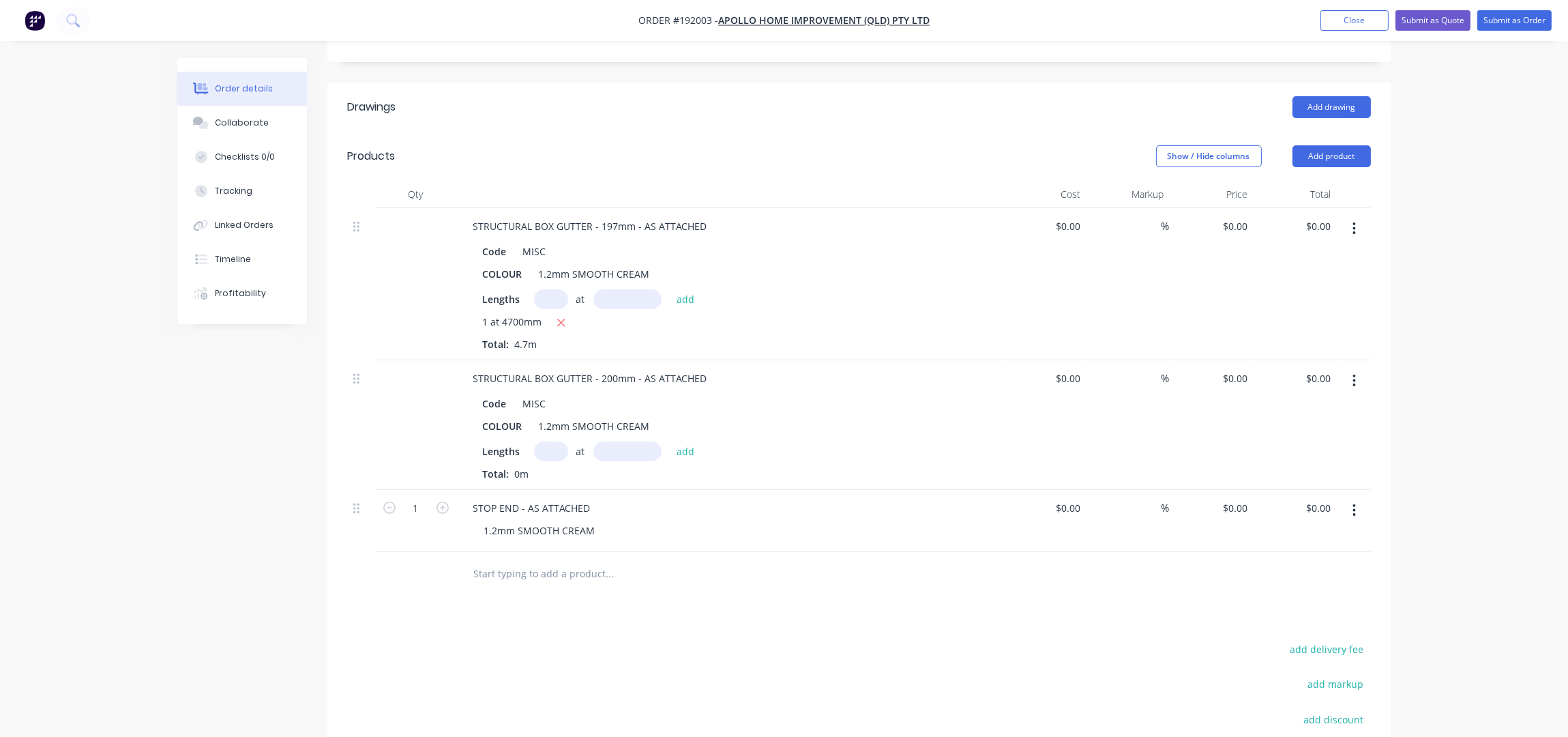
scroll to position [235, 0]
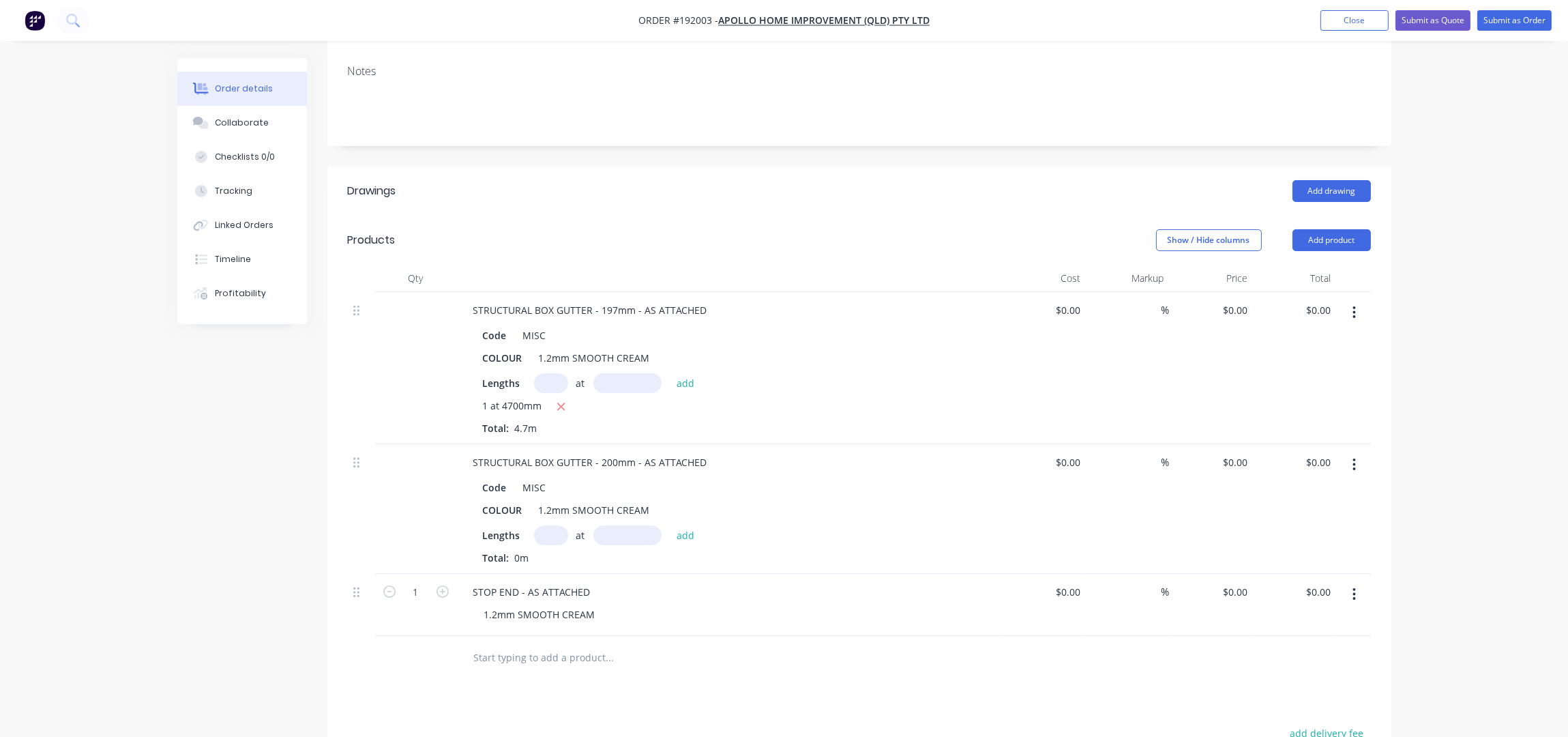
click at [644, 191] on header "Drawings Add drawing" at bounding box center [859, 190] width 1064 height 49
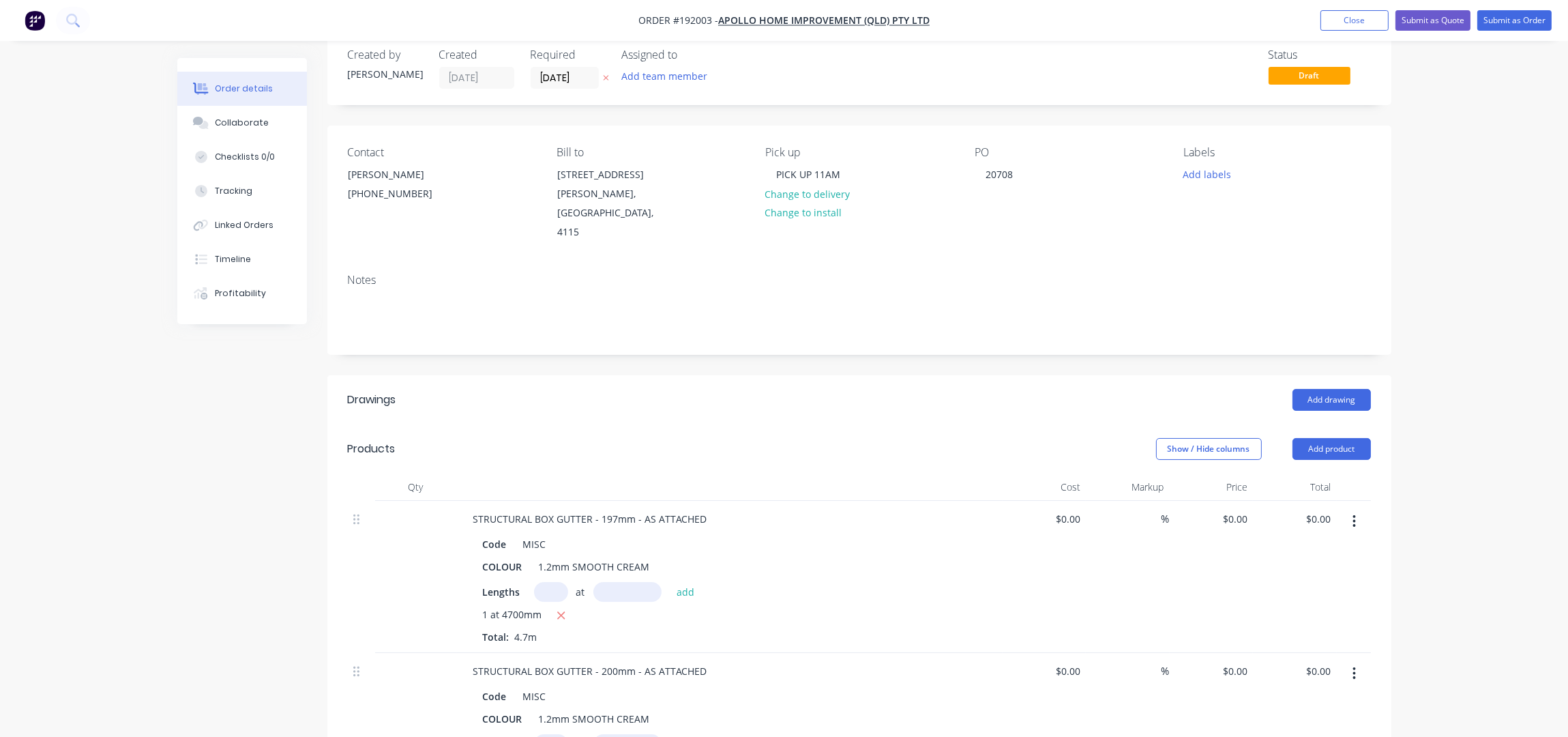
scroll to position [0, 0]
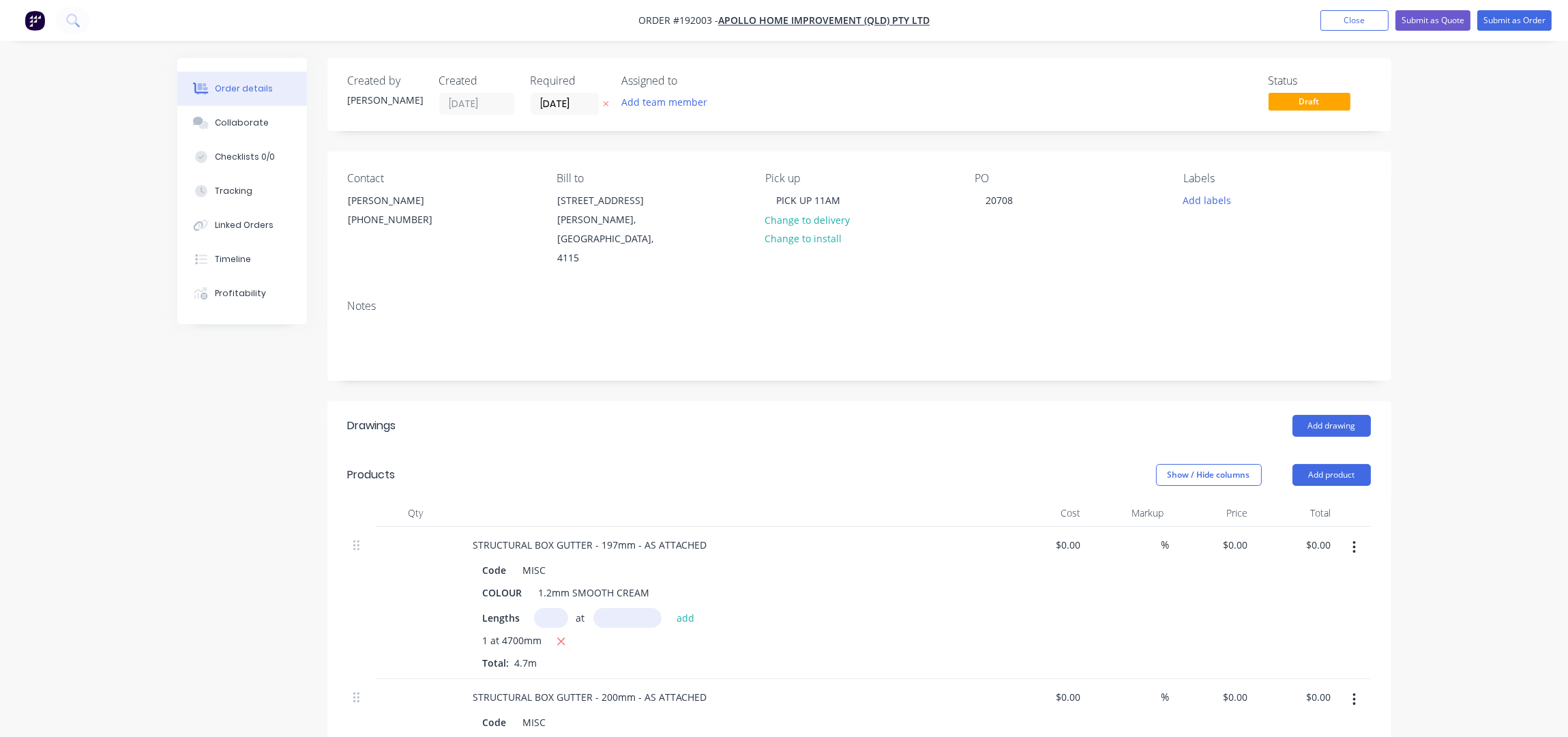
drag, startPoint x: 1078, startPoint y: 266, endPoint x: 1121, endPoint y: 266, distance: 43.0
click at [1080, 266] on div "Contact Sally Lepaio (07) 3086 6060 Bill to 29 Corymbia Place Parkinson, Austra…" at bounding box center [859, 220] width 1064 height 137
drag, startPoint x: 1509, startPoint y: 11, endPoint x: 1502, endPoint y: 17, distance: 9.2
click at [1509, 10] on button "Submit as Order" at bounding box center [1514, 20] width 74 height 21
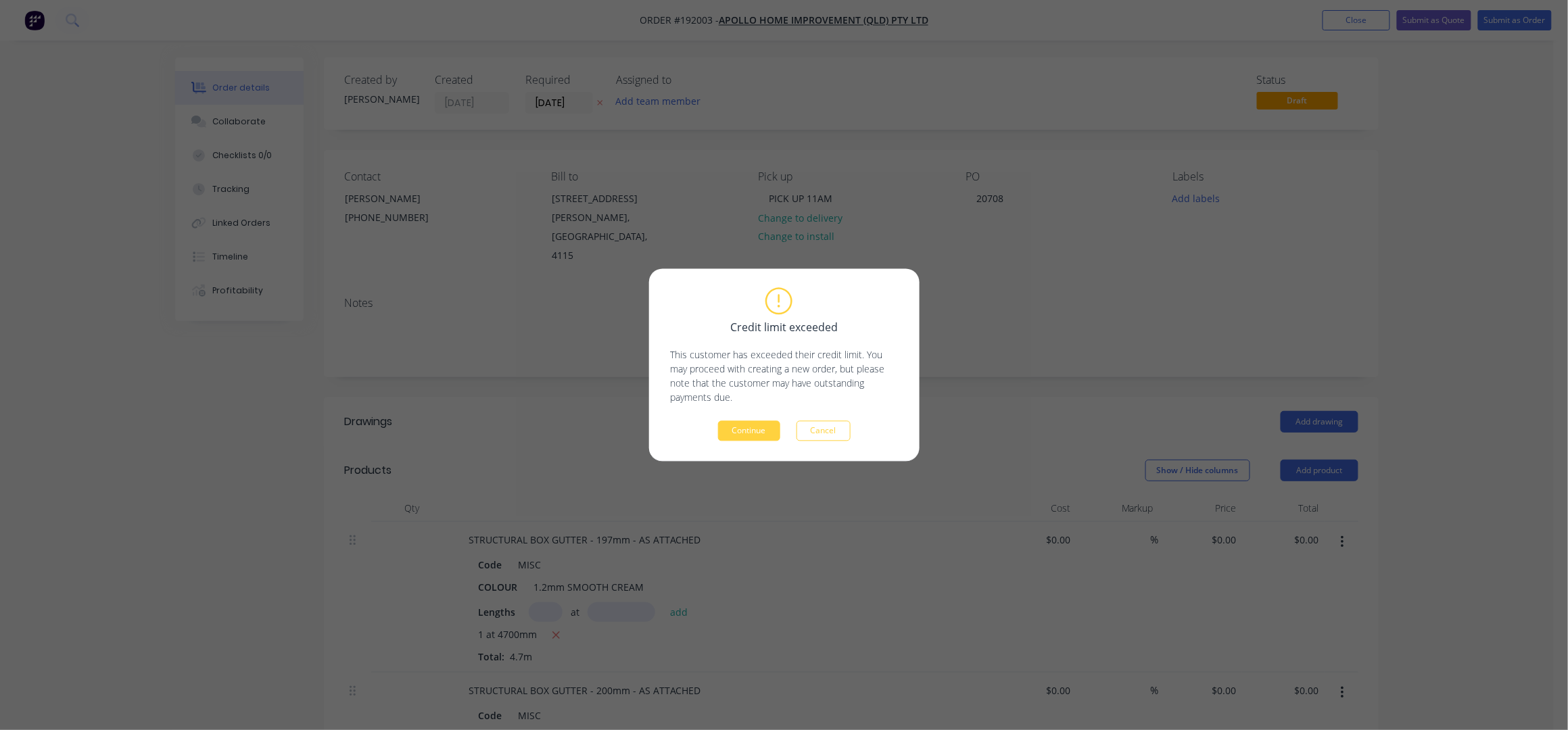
click at [754, 416] on div "Credit limit exceeded This customer has exceeded their credit limit. You may pr…" at bounding box center [784, 365] width 227 height 152
click at [757, 426] on button "Continue" at bounding box center [749, 431] width 62 height 20
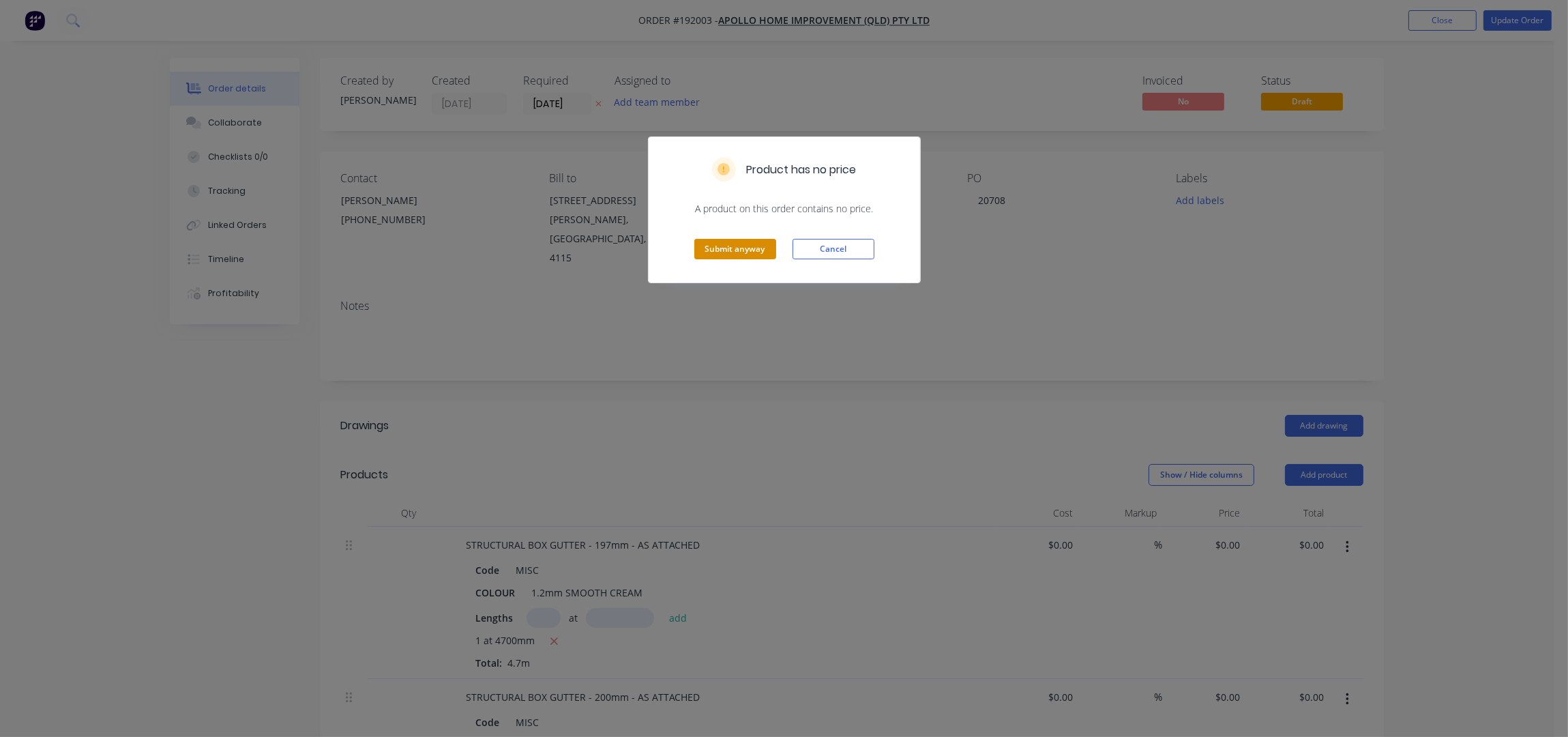
click at [757, 255] on button "Submit anyway" at bounding box center [735, 249] width 82 height 21
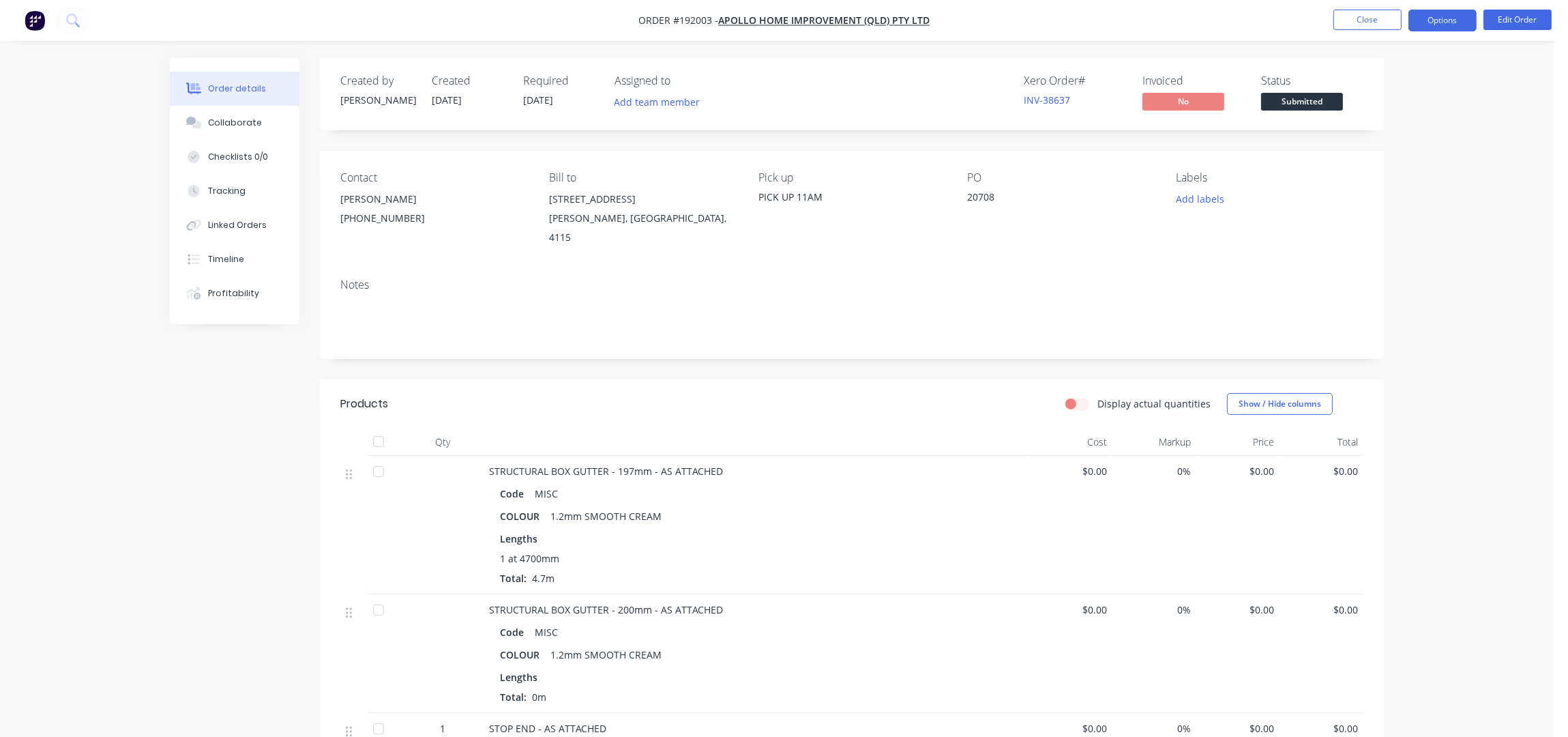
click at [1441, 22] on button "Options" at bounding box center [1442, 21] width 68 height 22
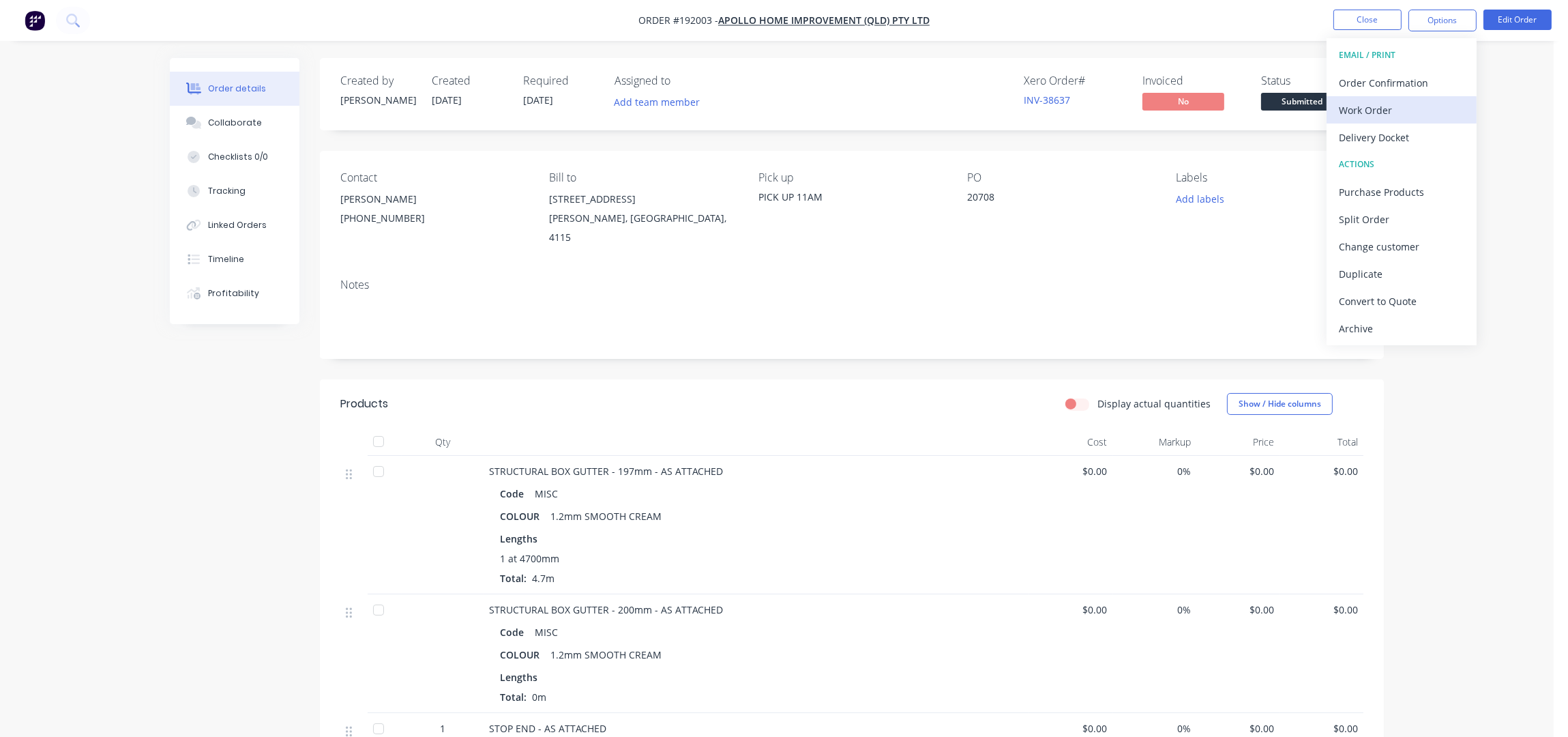
click at [1379, 108] on div "Work Order" at bounding box center [1402, 110] width 126 height 20
click at [1384, 139] on div "Without pricing" at bounding box center [1402, 137] width 126 height 20
click at [1360, 19] on button "Close" at bounding box center [1367, 20] width 68 height 21
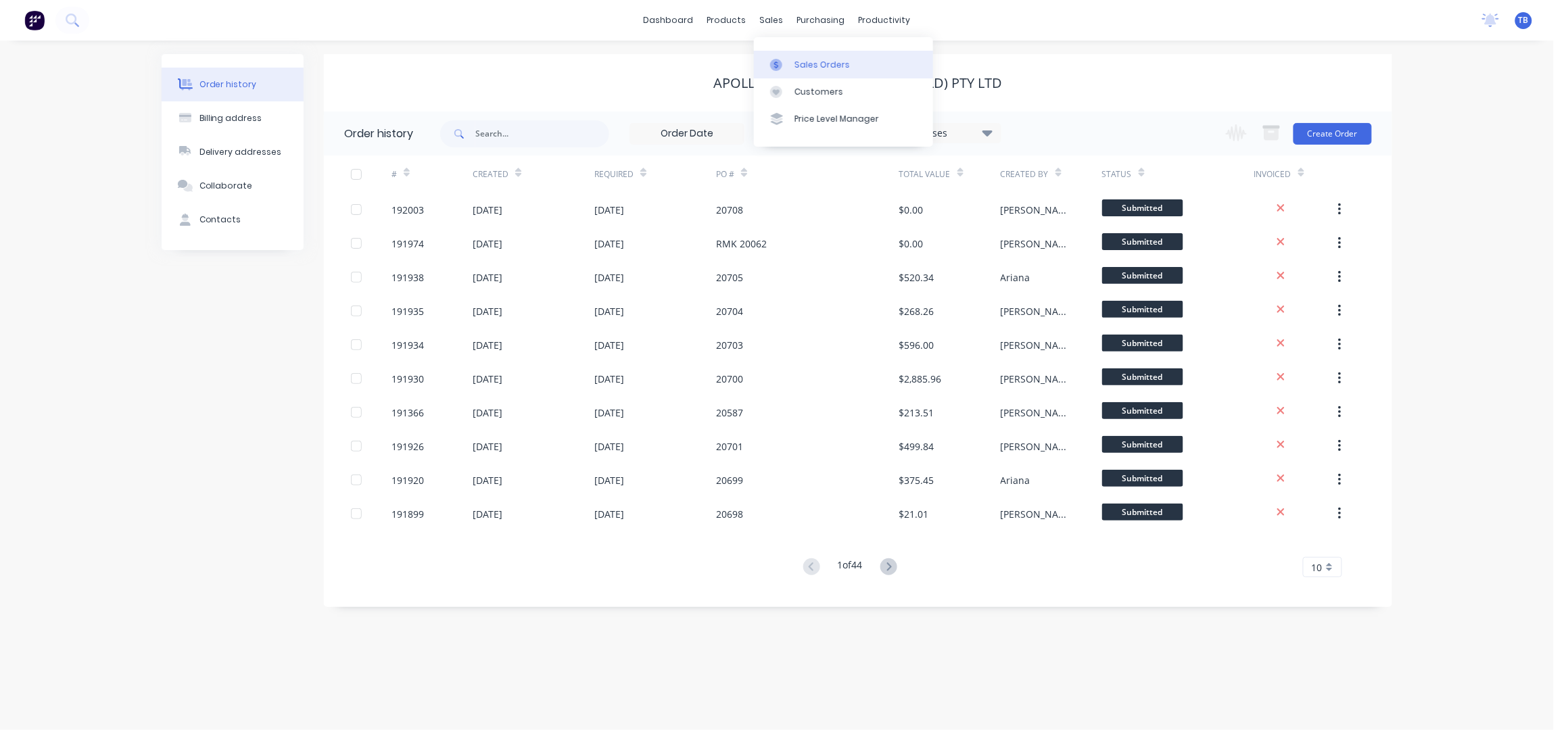
click at [816, 56] on link "Sales Orders" at bounding box center [843, 64] width 180 height 27
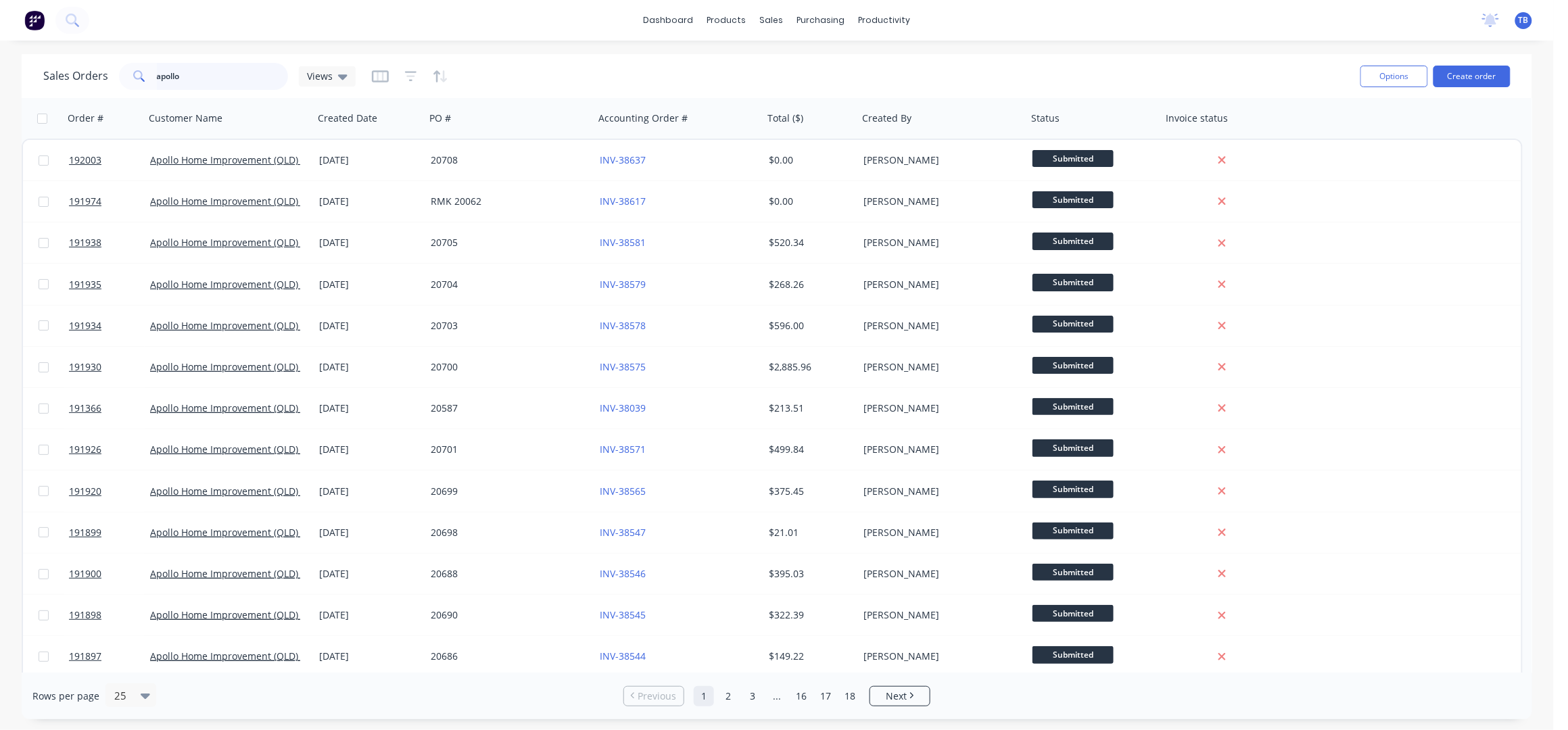
drag, startPoint x: 210, startPoint y: 66, endPoint x: 22, endPoint y: 78, distance: 188.4
click at [25, 76] on div "Sales Orders apollo Views Options Create order" at bounding box center [776, 76] width 1510 height 44
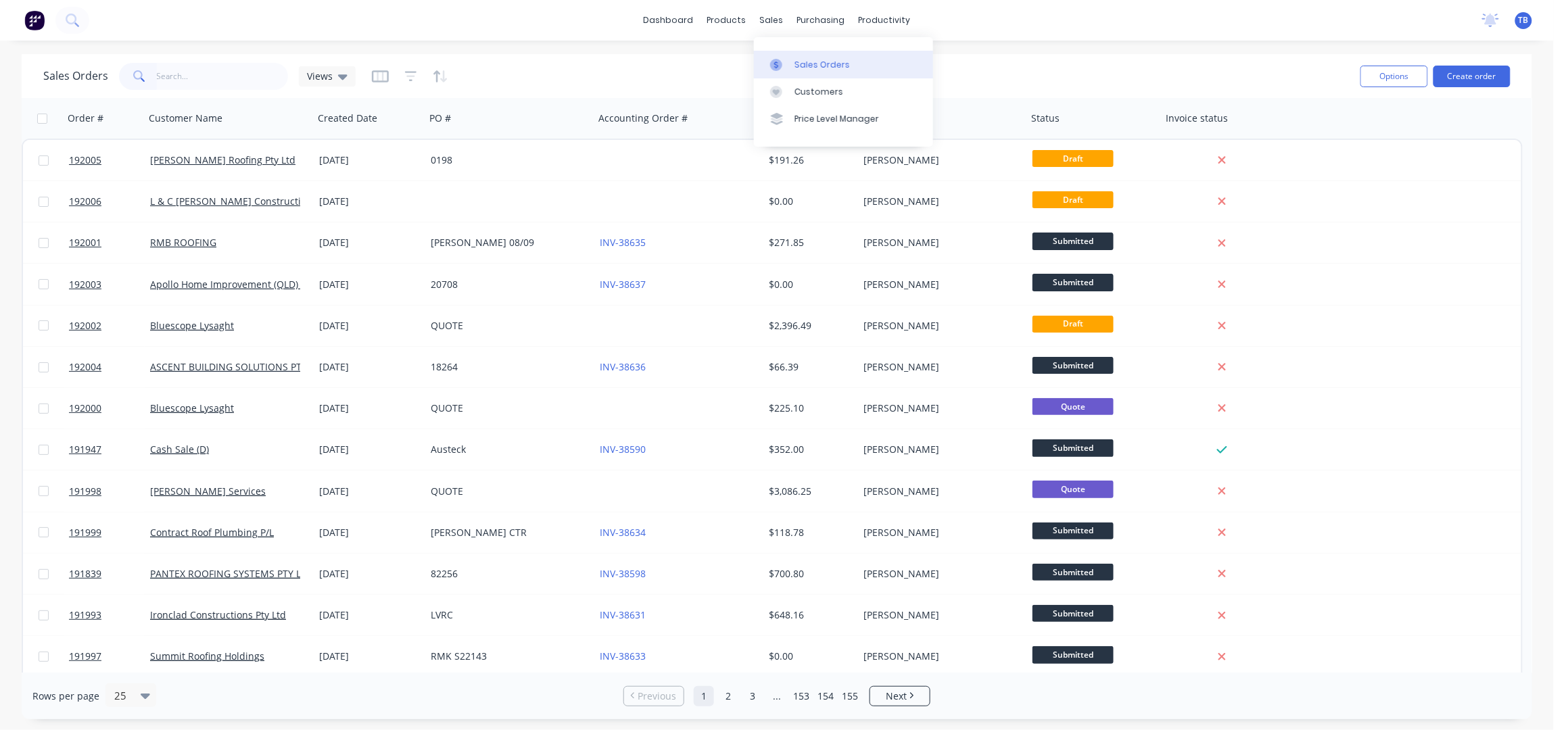
drag, startPoint x: 809, startPoint y: 58, endPoint x: 816, endPoint y: 58, distance: 7.0
click at [809, 59] on div "Sales Orders" at bounding box center [822, 65] width 56 height 12
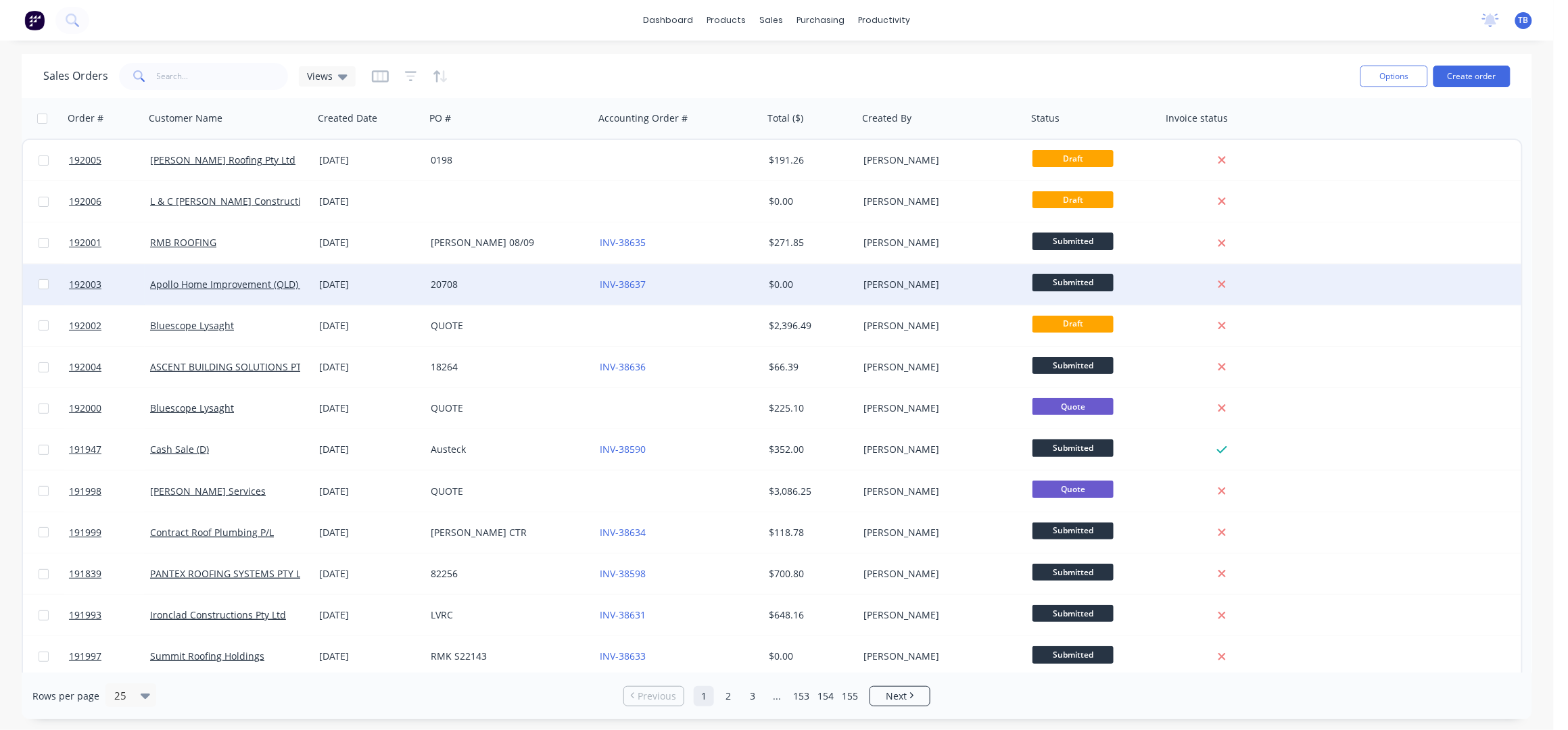
click at [653, 295] on div "INV-38637" at bounding box center [679, 283] width 169 height 40
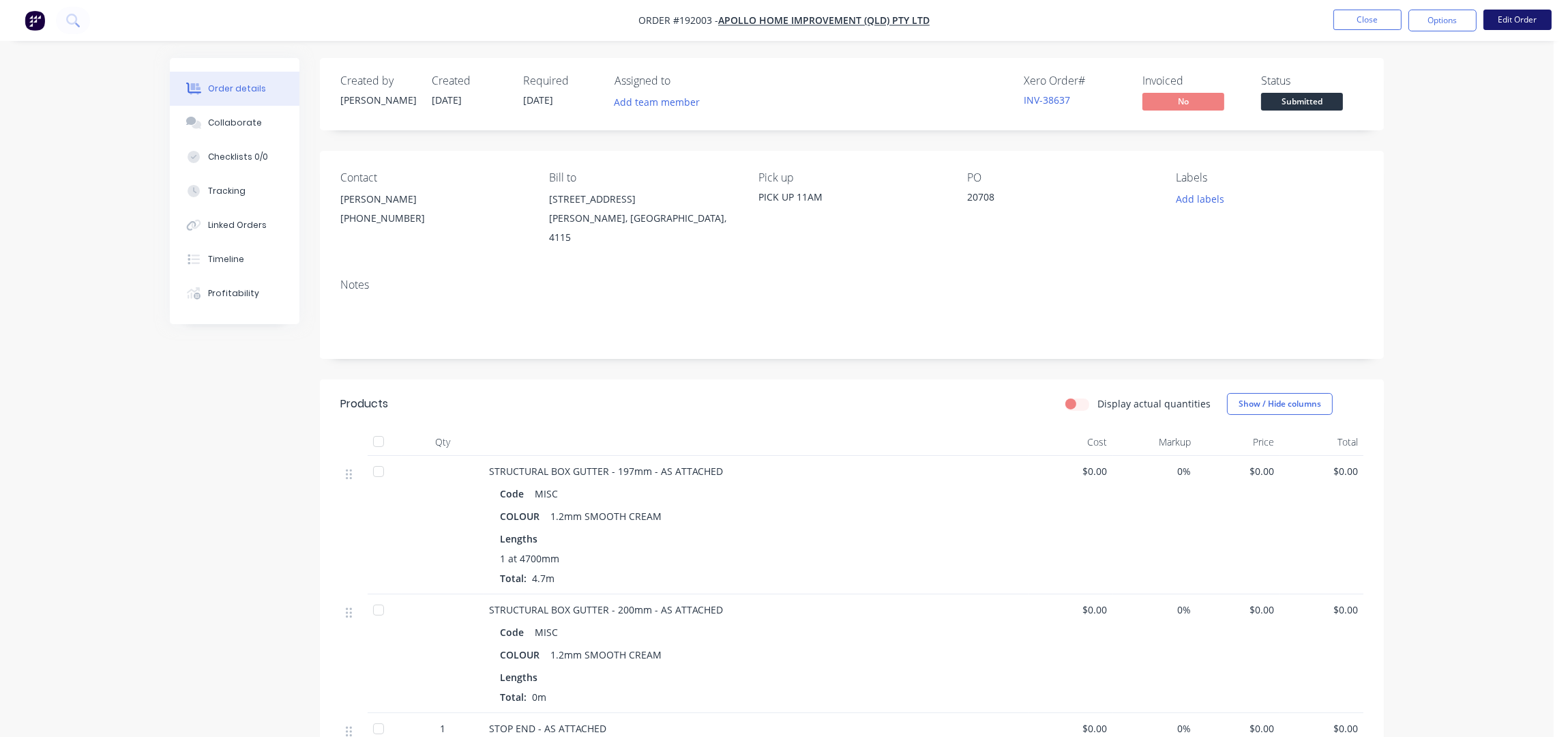
click at [1512, 26] on button "Edit Order" at bounding box center [1518, 20] width 68 height 21
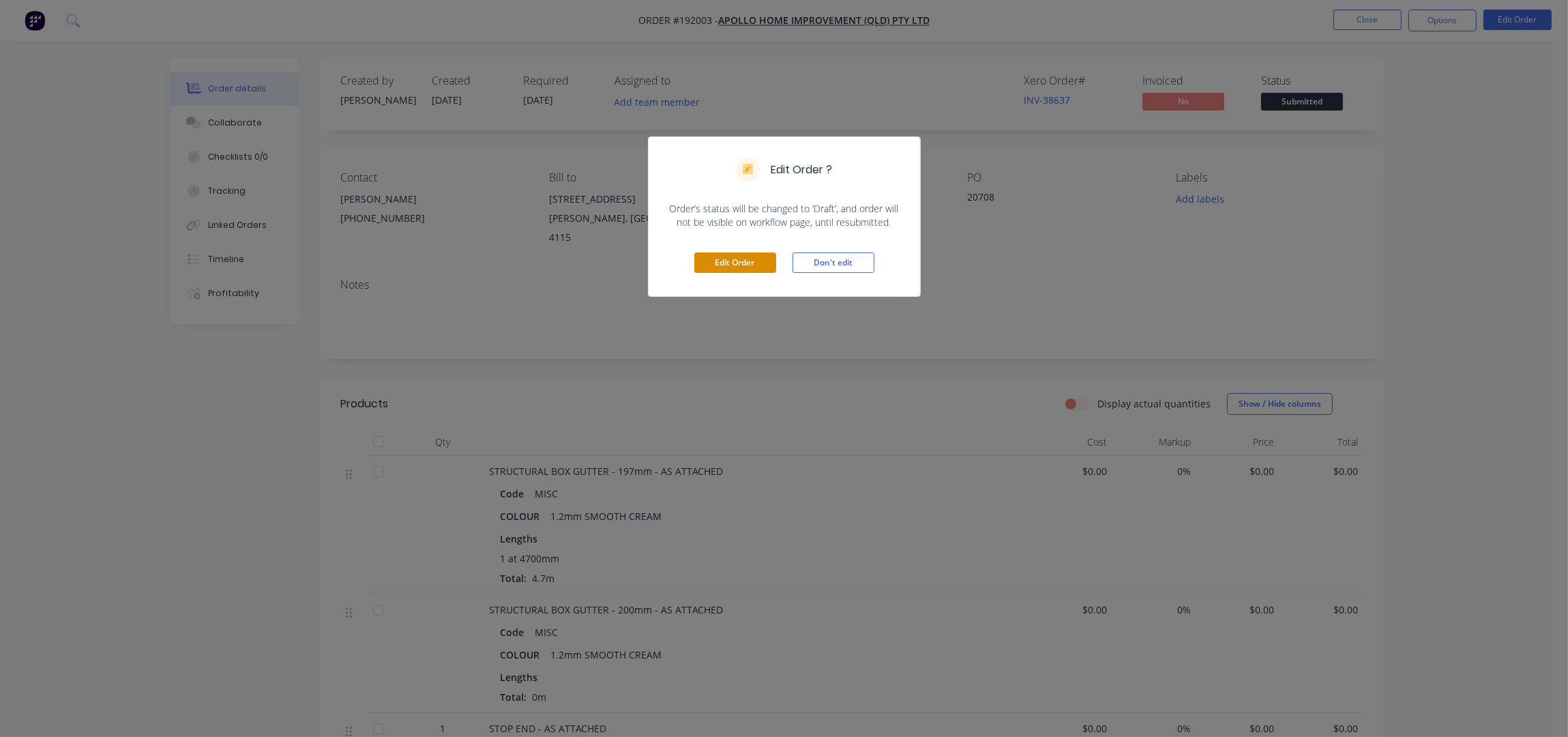
click at [750, 270] on button "Edit Order" at bounding box center [735, 262] width 82 height 21
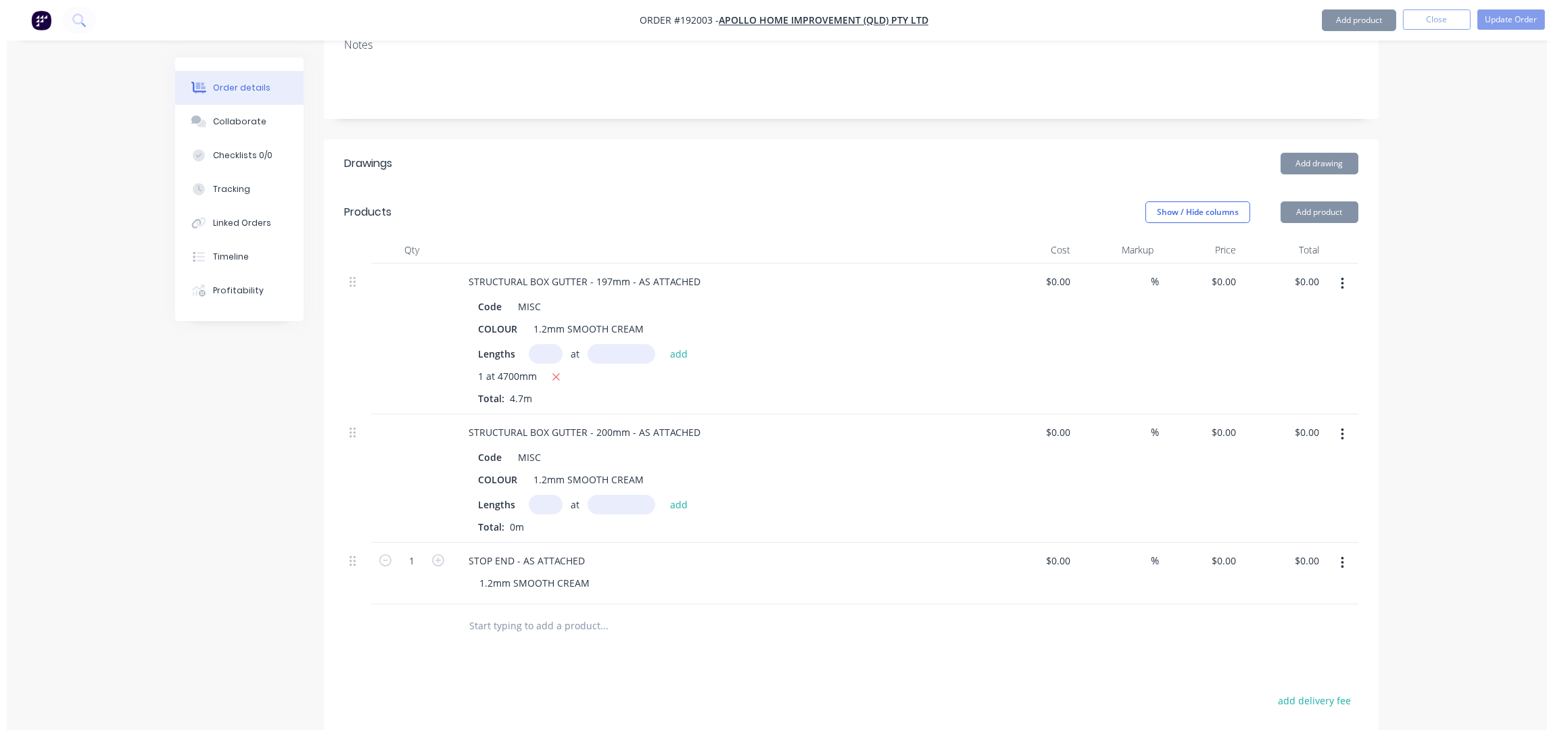
scroll to position [450, 0]
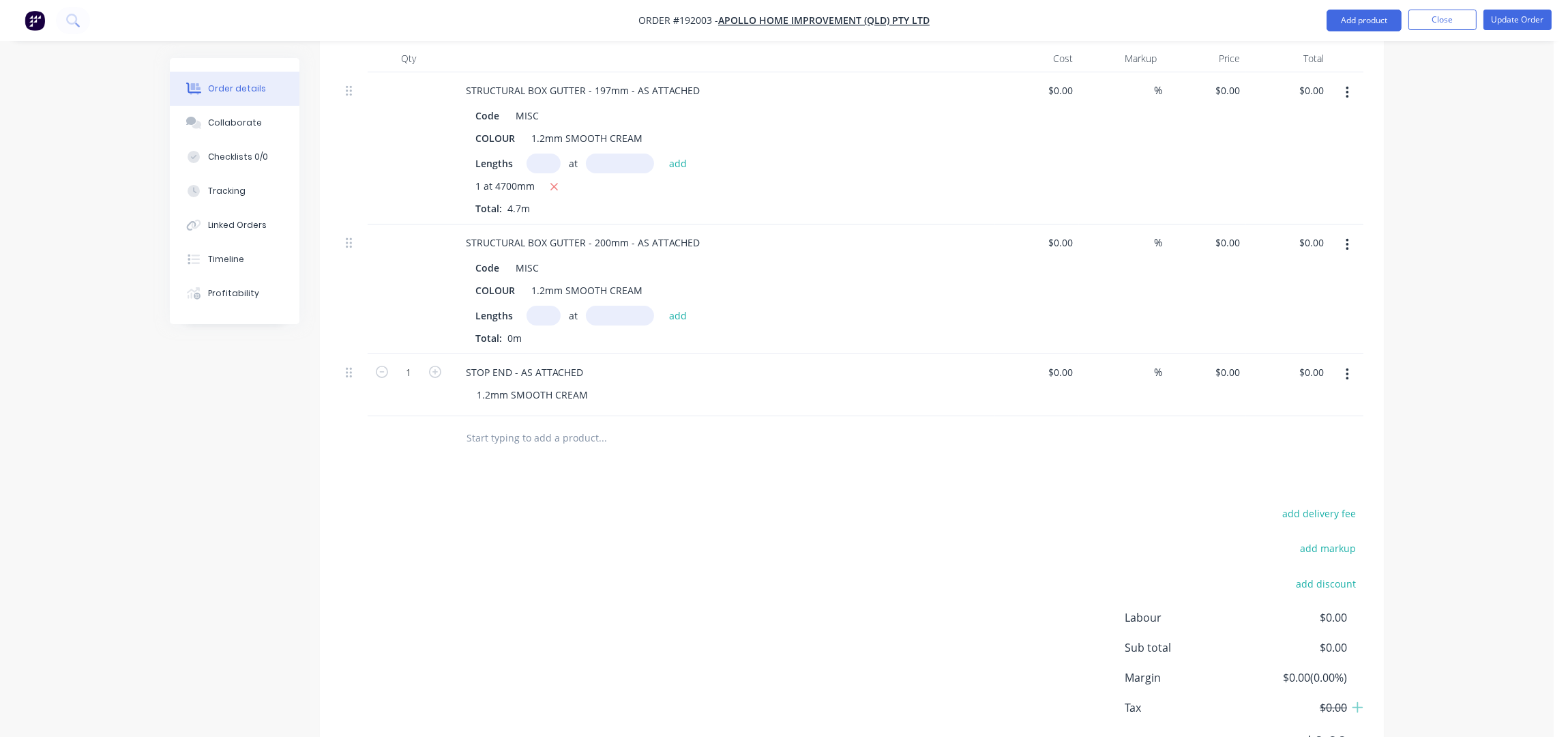
click at [543, 305] on input "text" at bounding box center [543, 315] width 34 height 20
type input "1"
type input "5400"
click at [662, 305] on button "add" at bounding box center [678, 314] width 32 height 18
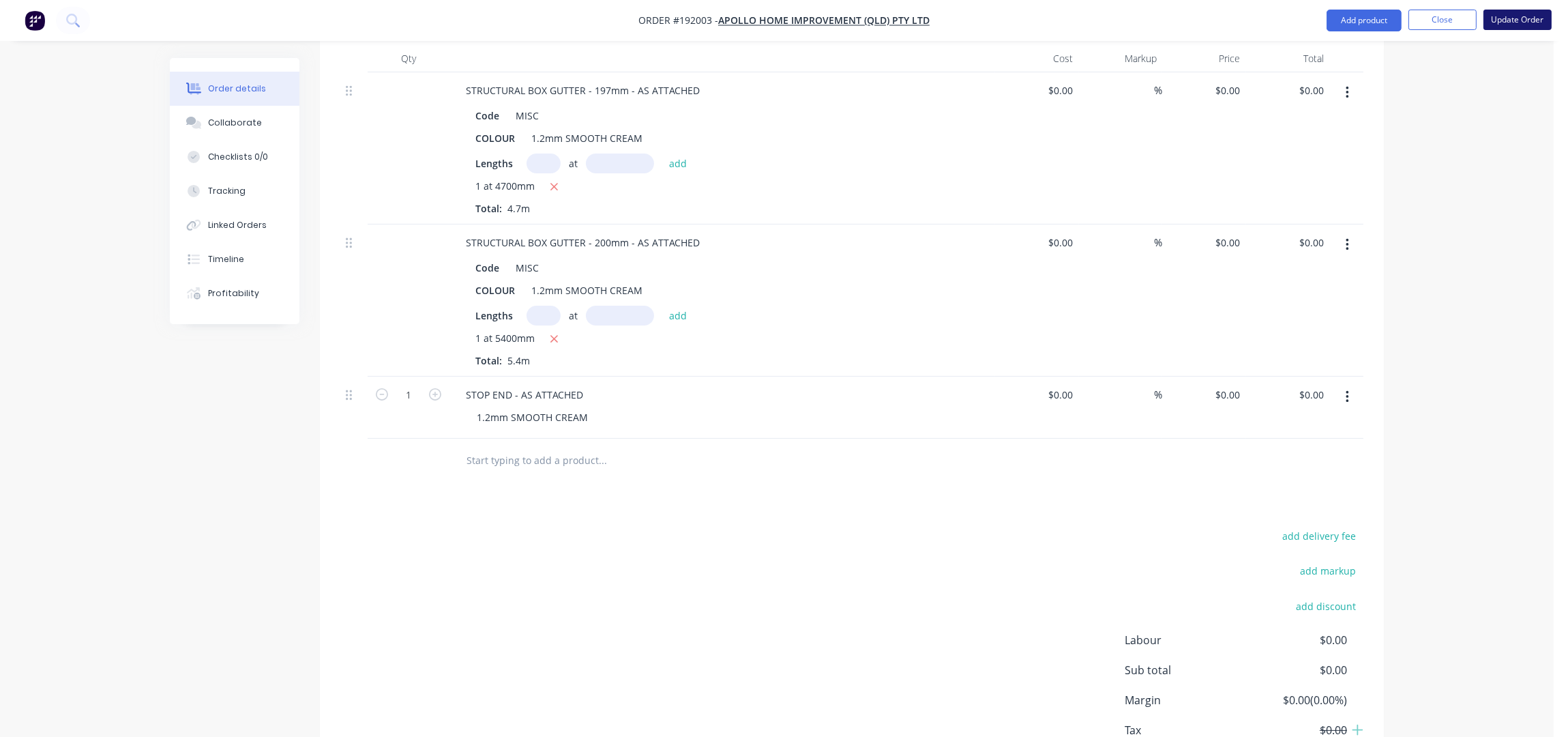
click at [1507, 22] on button "Update Order" at bounding box center [1518, 20] width 68 height 21
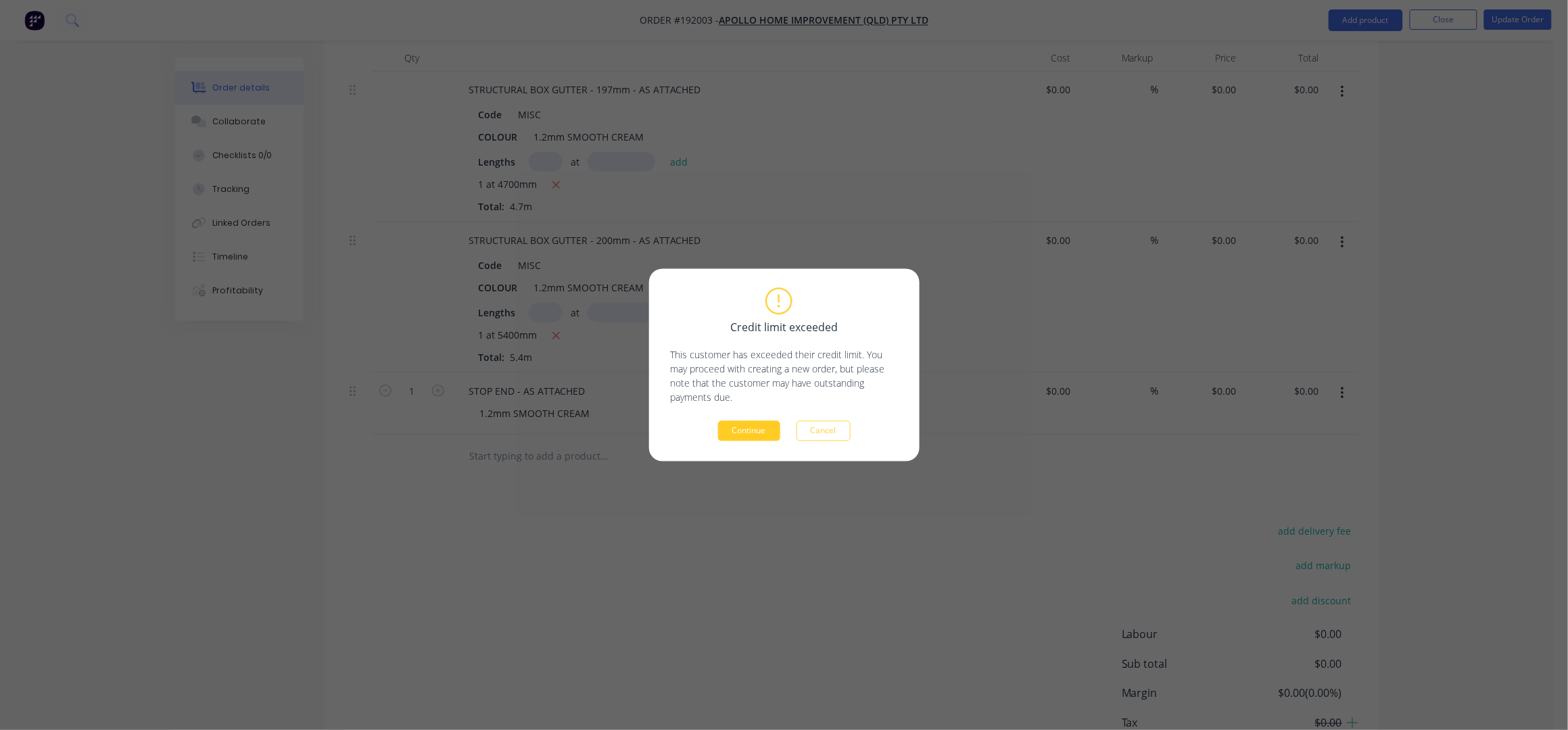
click at [743, 430] on button "Continue" at bounding box center [749, 431] width 62 height 20
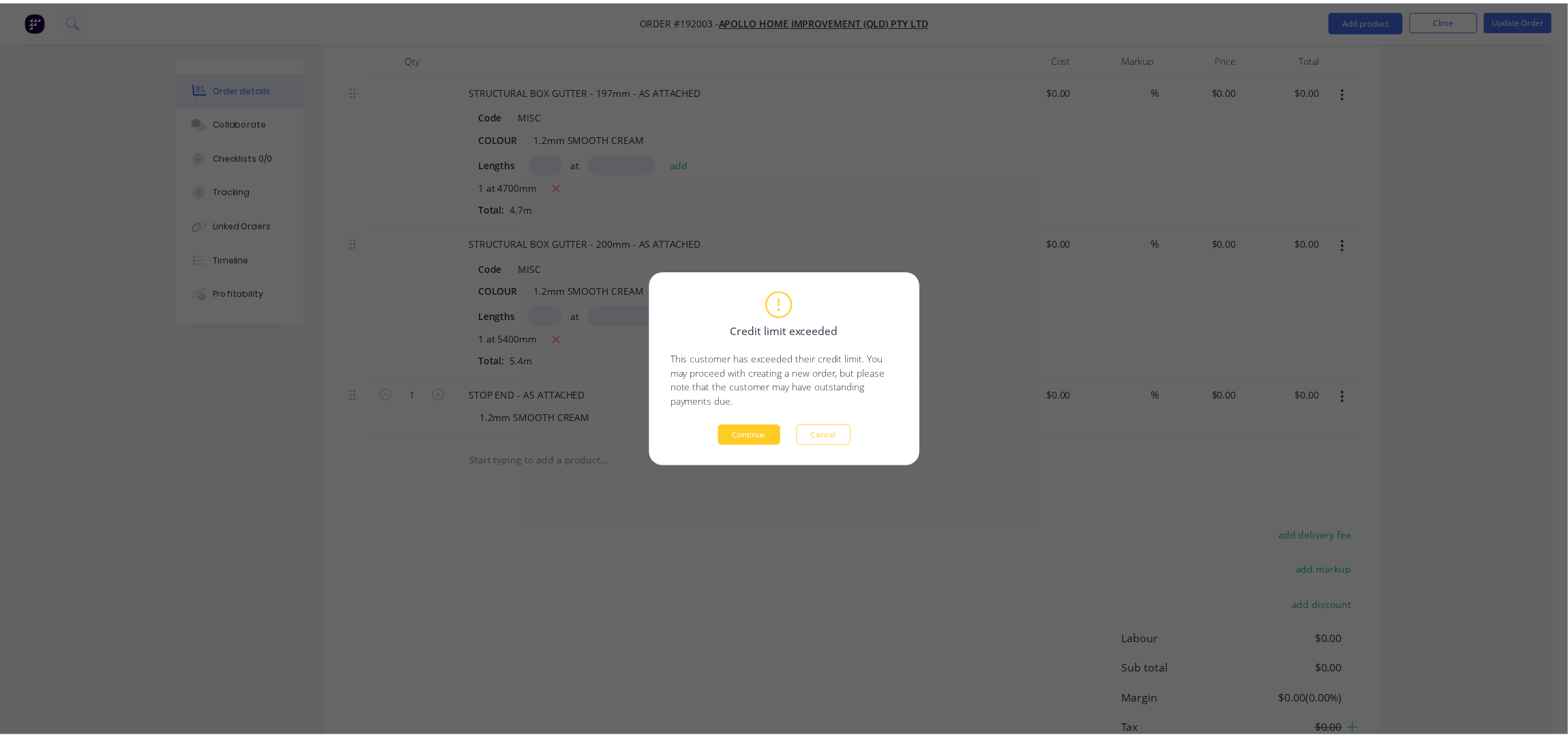
scroll to position [293, 0]
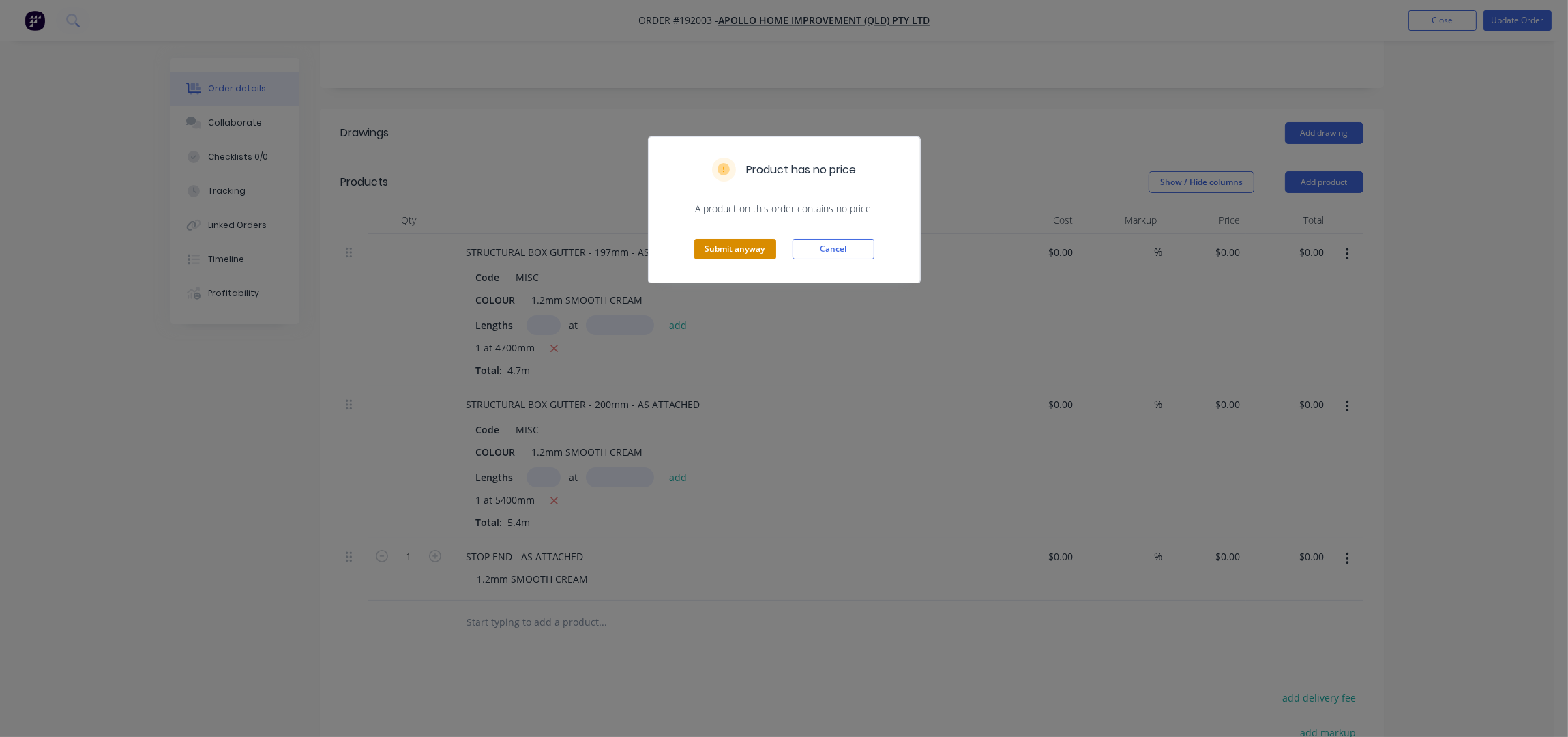
click at [750, 253] on button "Submit anyway" at bounding box center [735, 249] width 82 height 21
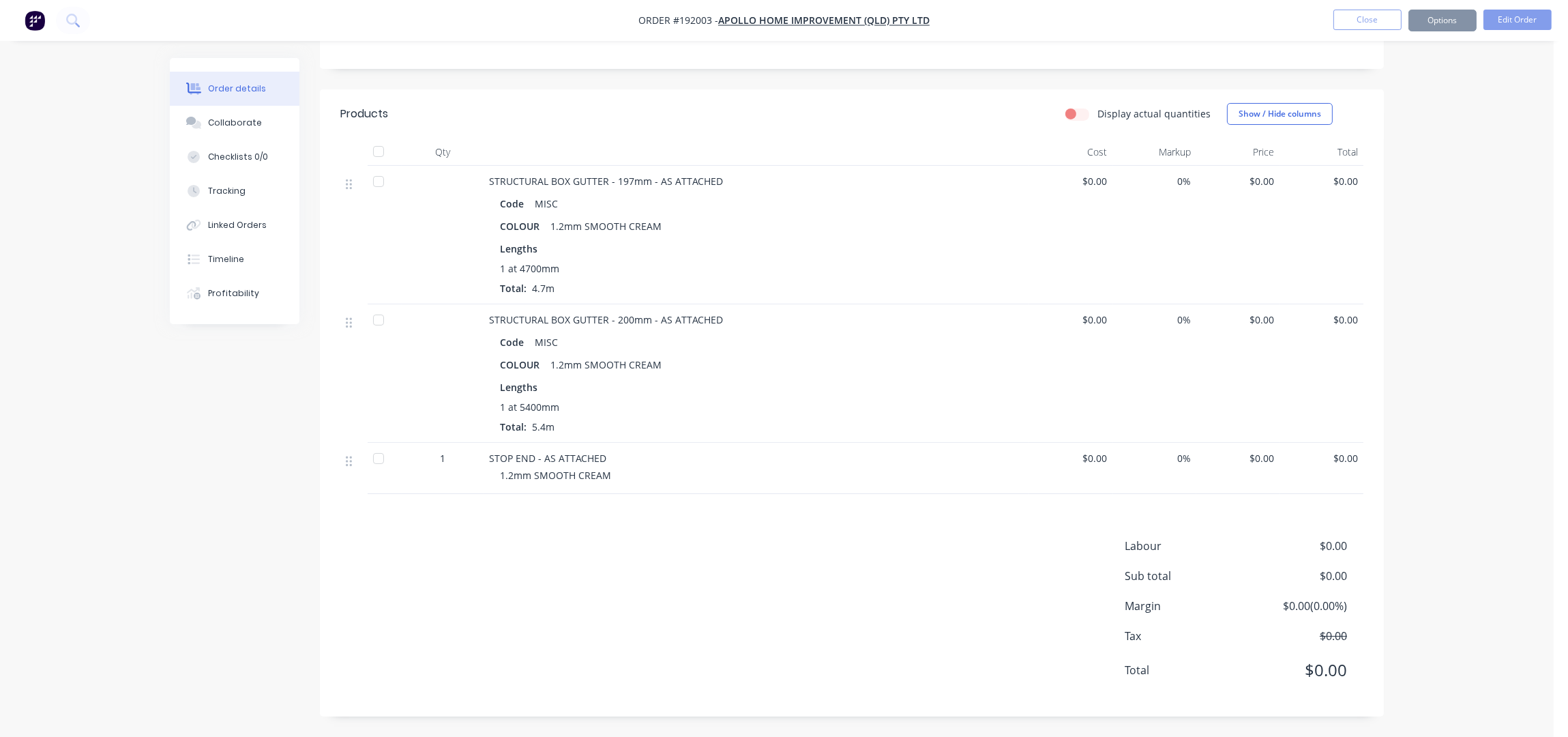
scroll to position [276, 0]
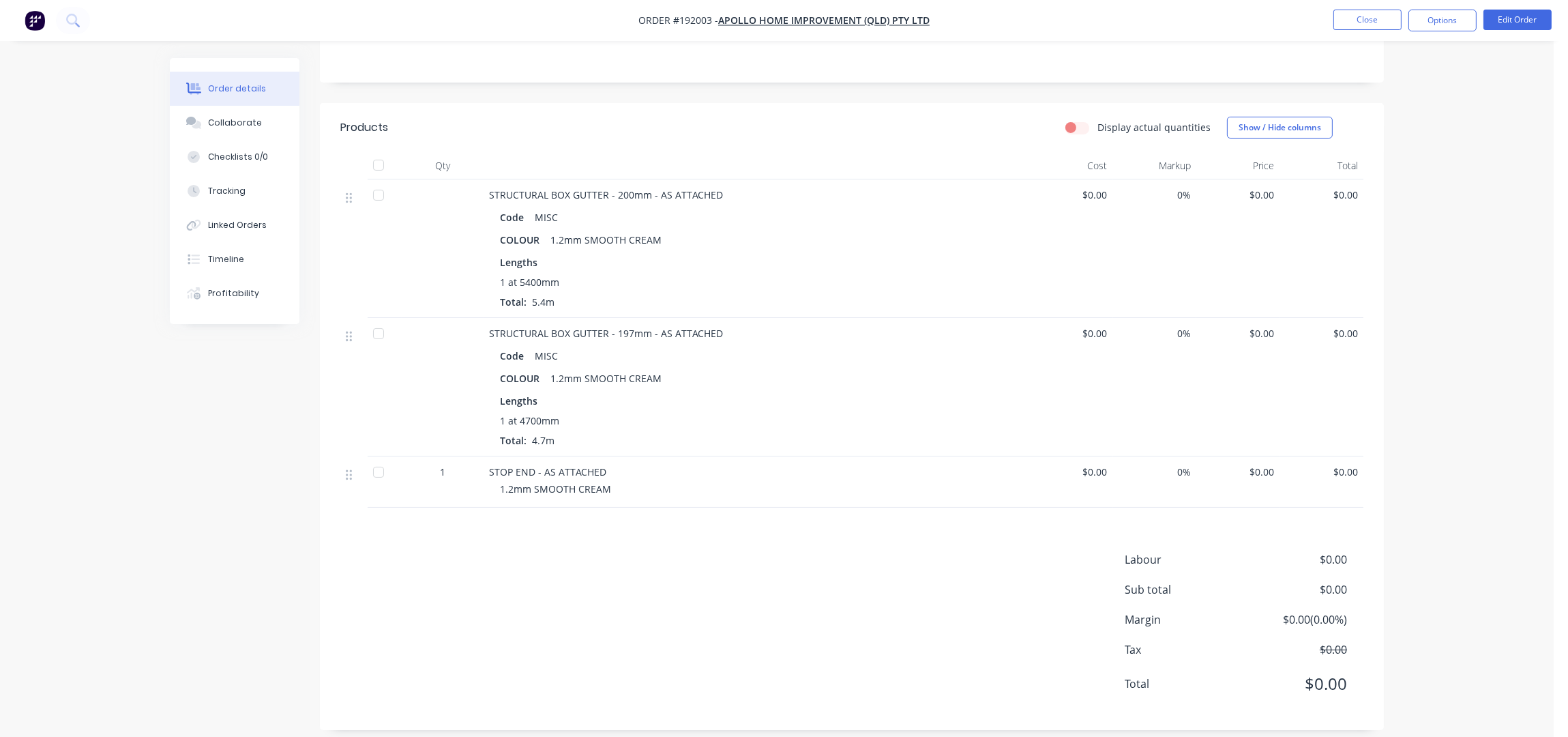
click at [1484, 198] on div "Order details Collaborate Checklists 0/0 Tracking Linked Orders Timeline Profit…" at bounding box center [777, 237] width 1554 height 1027
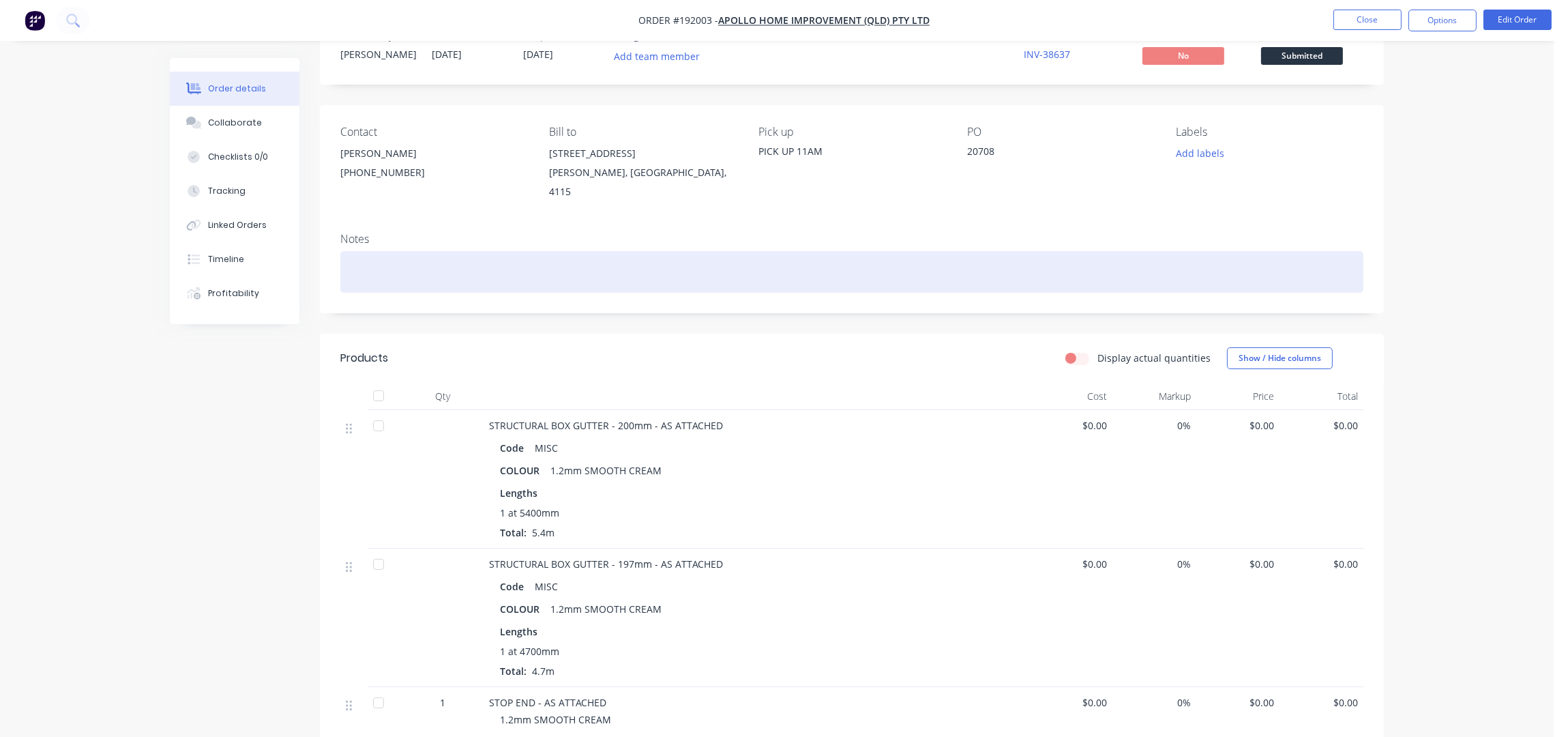
scroll to position [0, 0]
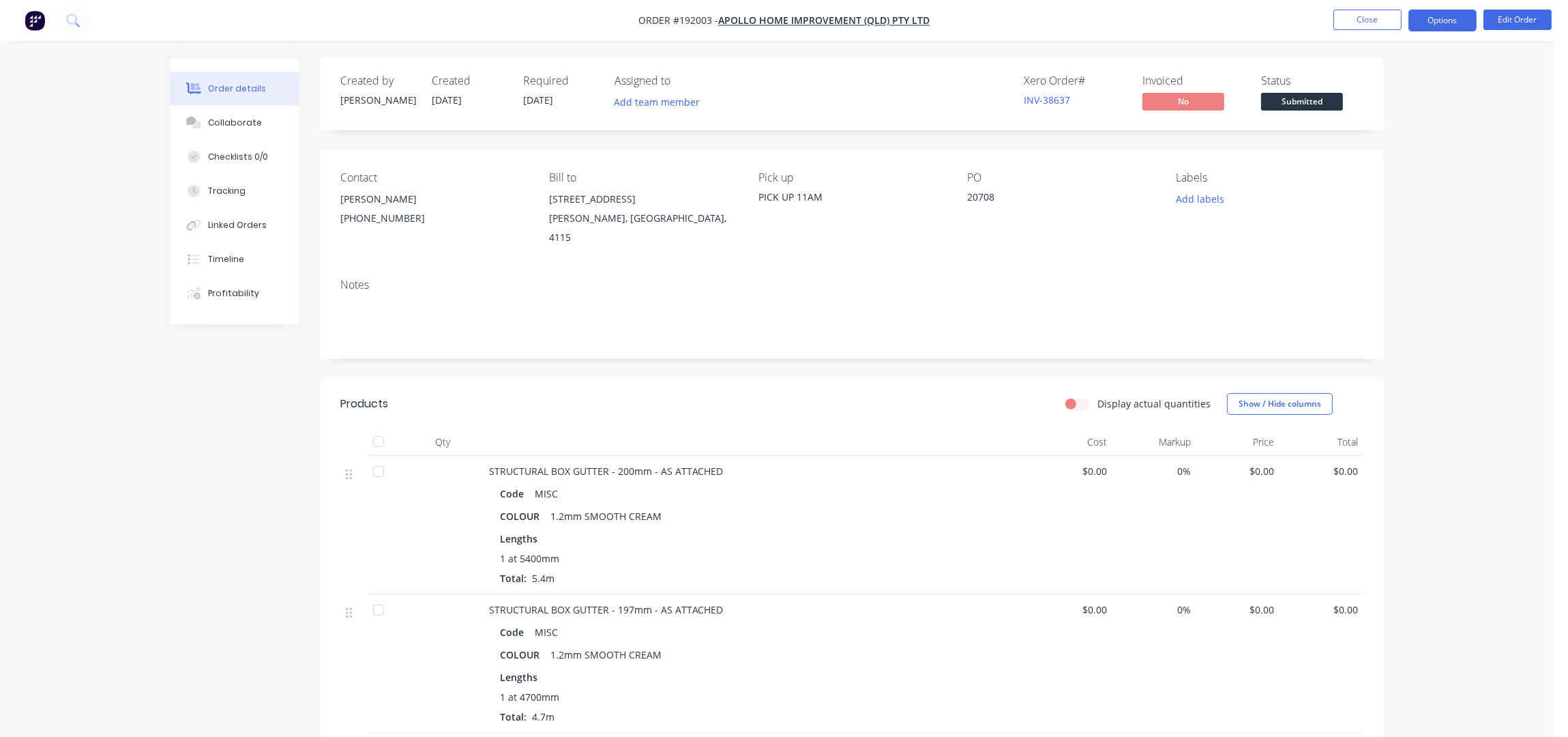
click at [1461, 23] on button "Options" at bounding box center [1442, 21] width 68 height 22
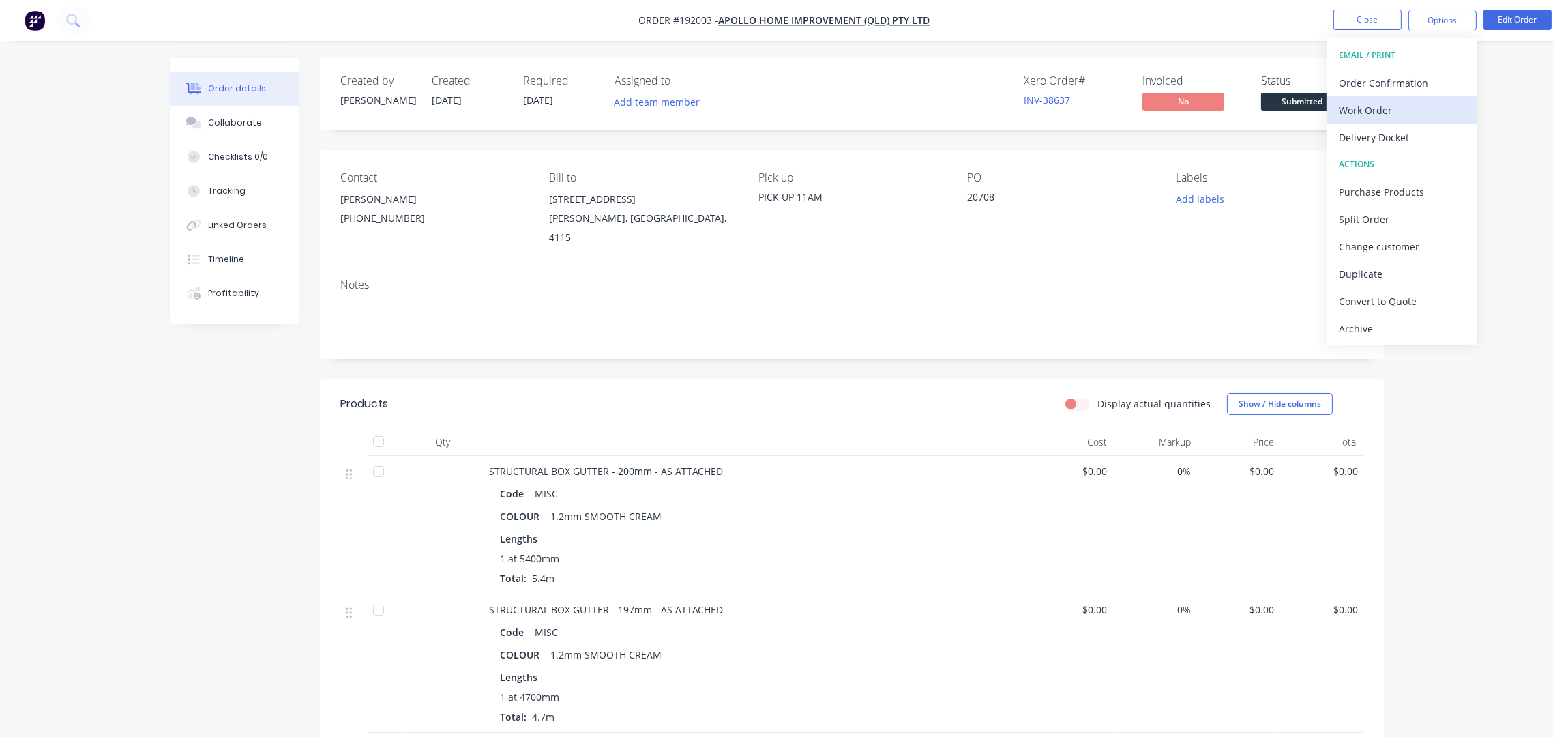
click at [1395, 102] on div "Work Order" at bounding box center [1402, 110] width 126 height 20
click at [1394, 127] on div "Without pricing" at bounding box center [1402, 137] width 126 height 20
click at [1433, 17] on button "Options" at bounding box center [1442, 21] width 68 height 22
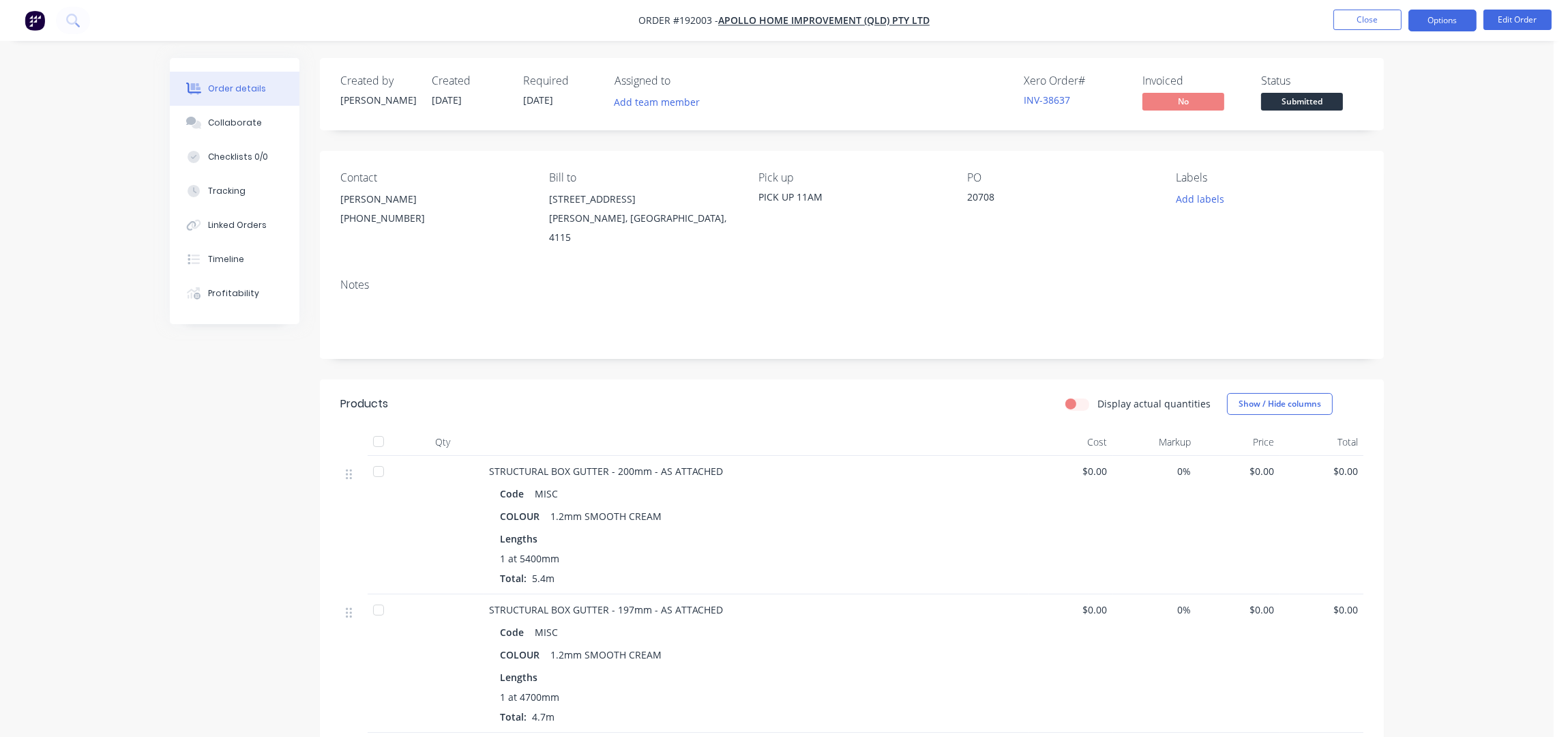
click at [1443, 15] on button "Options" at bounding box center [1442, 21] width 68 height 22
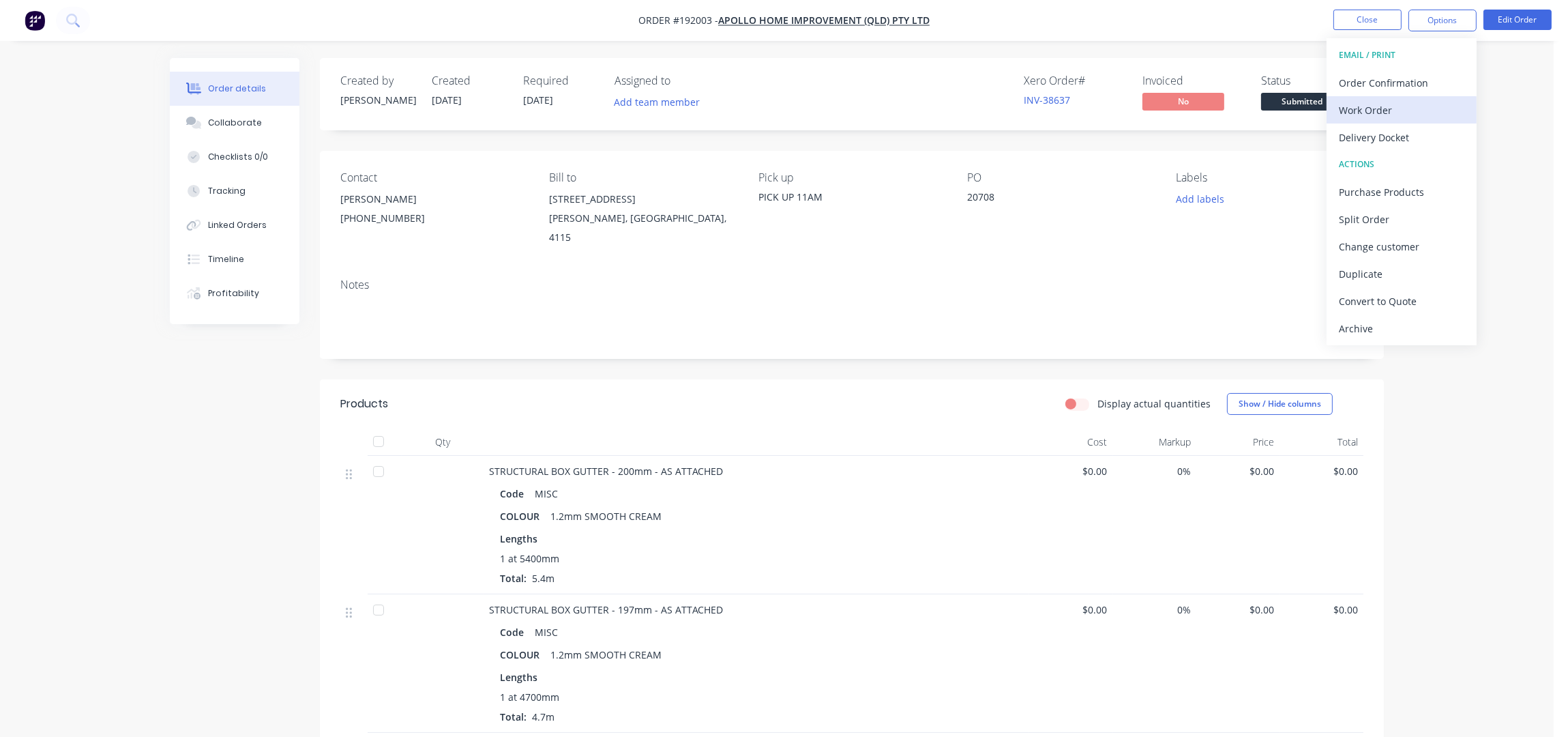
click at [1398, 116] on div "Work Order" at bounding box center [1402, 110] width 126 height 20
click at [1402, 131] on div "Without pricing" at bounding box center [1402, 137] width 126 height 20
click at [1361, 20] on button "Close" at bounding box center [1367, 20] width 68 height 21
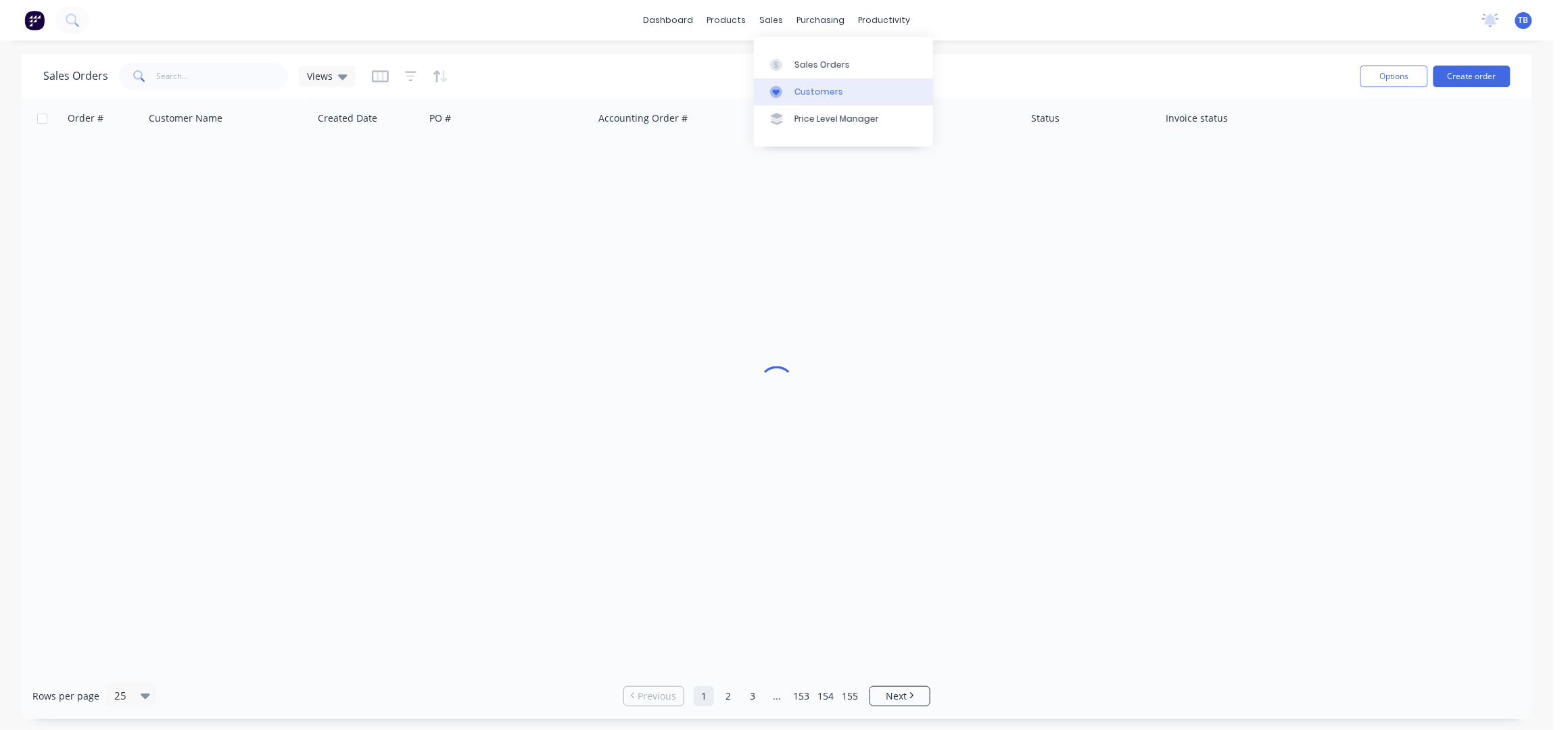
drag, startPoint x: 772, startPoint y: 21, endPoint x: 831, endPoint y: 102, distance: 100.2
click at [807, 71] on body "dashboard products sales purchasing productivity dashboard products Product Cat…" at bounding box center [784, 365] width 1568 height 730
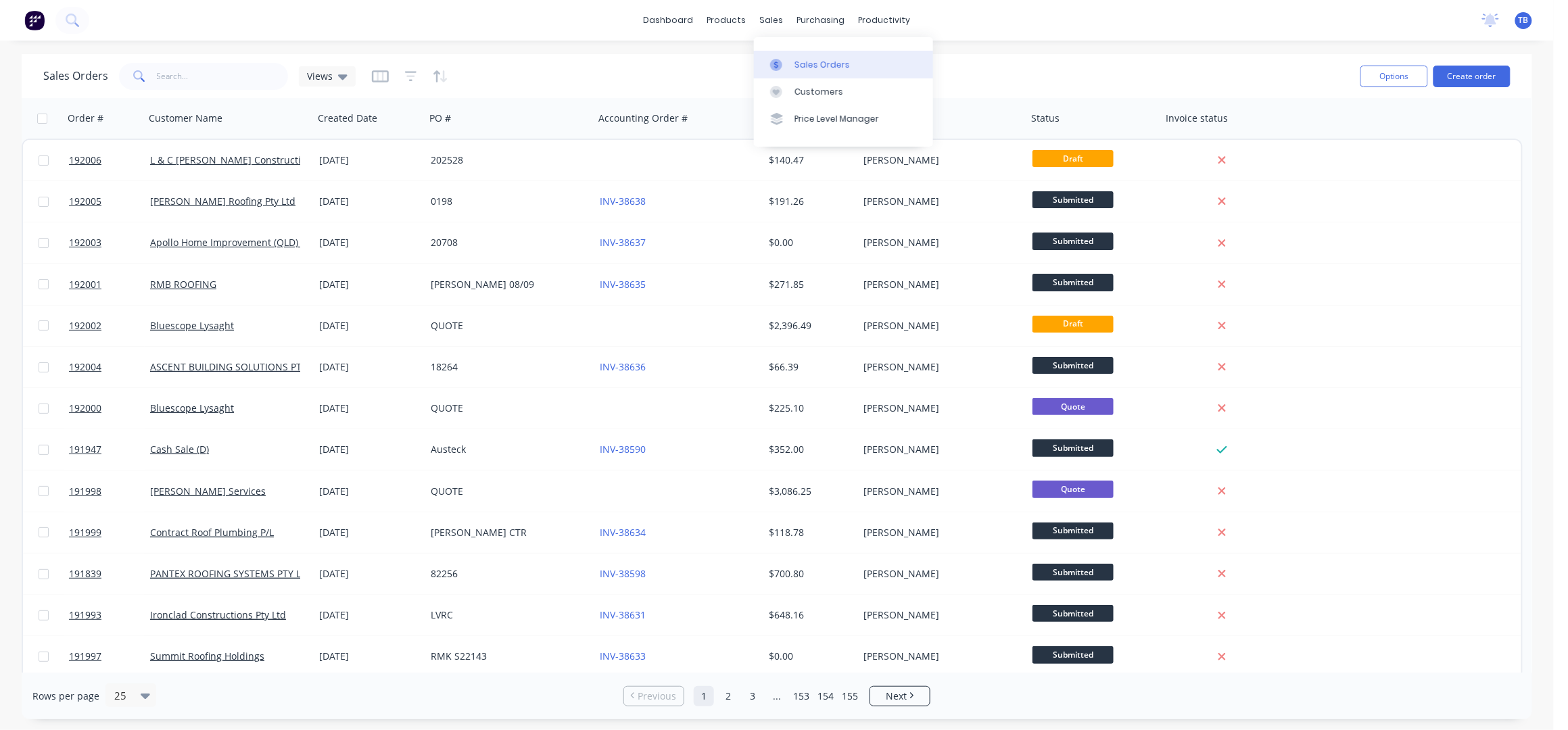
click at [833, 61] on div "Sales Orders" at bounding box center [822, 65] width 56 height 12
click at [1075, 70] on div "Sales Orders Views" at bounding box center [696, 76] width 1306 height 33
click at [167, 76] on input "text" at bounding box center [222, 76] width 132 height 27
click at [816, 59] on div "Sales Orders" at bounding box center [822, 65] width 56 height 12
click at [244, 66] on input "text" at bounding box center [222, 76] width 132 height 27
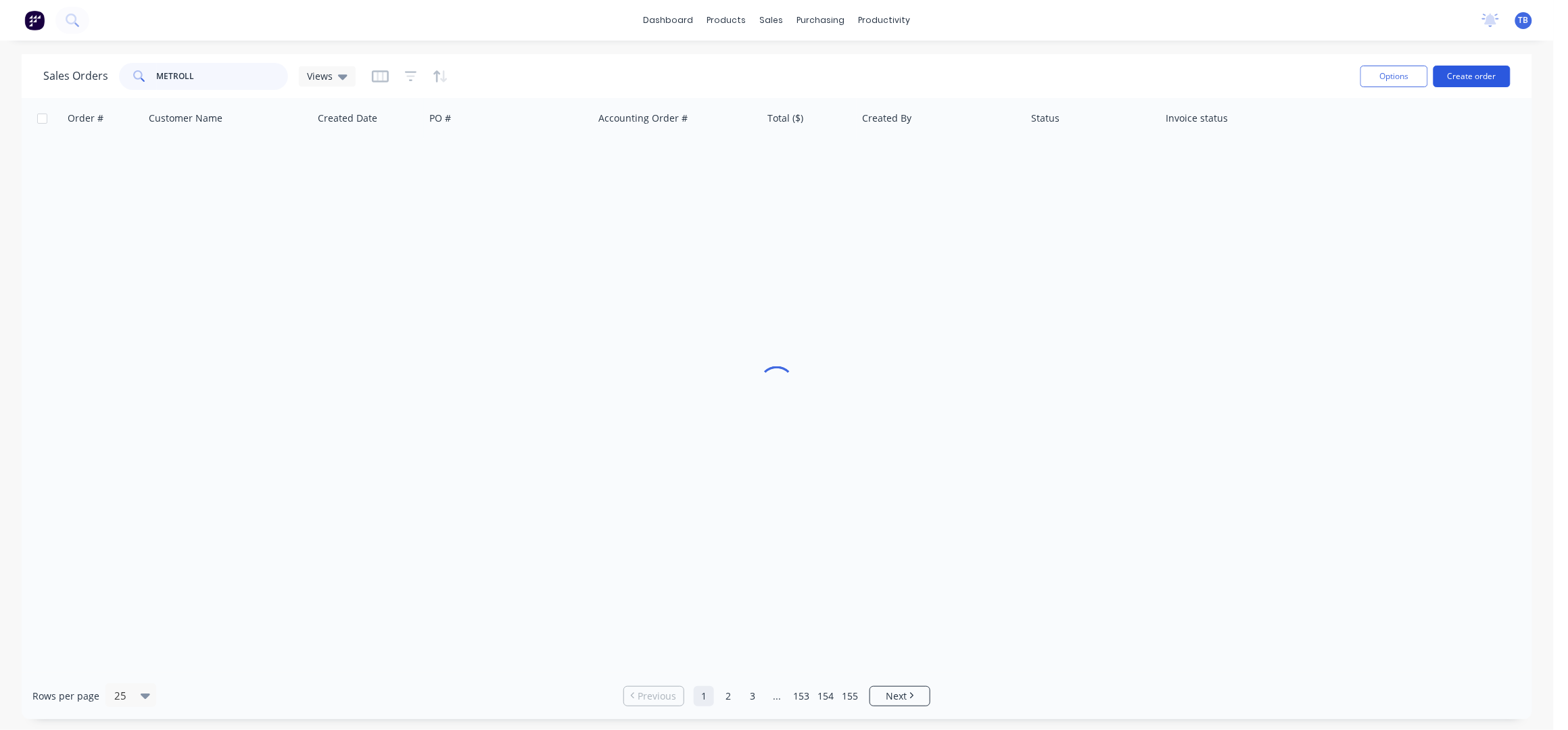
type input "METROLL"
click at [1474, 83] on button "Create order" at bounding box center [1471, 76] width 77 height 21
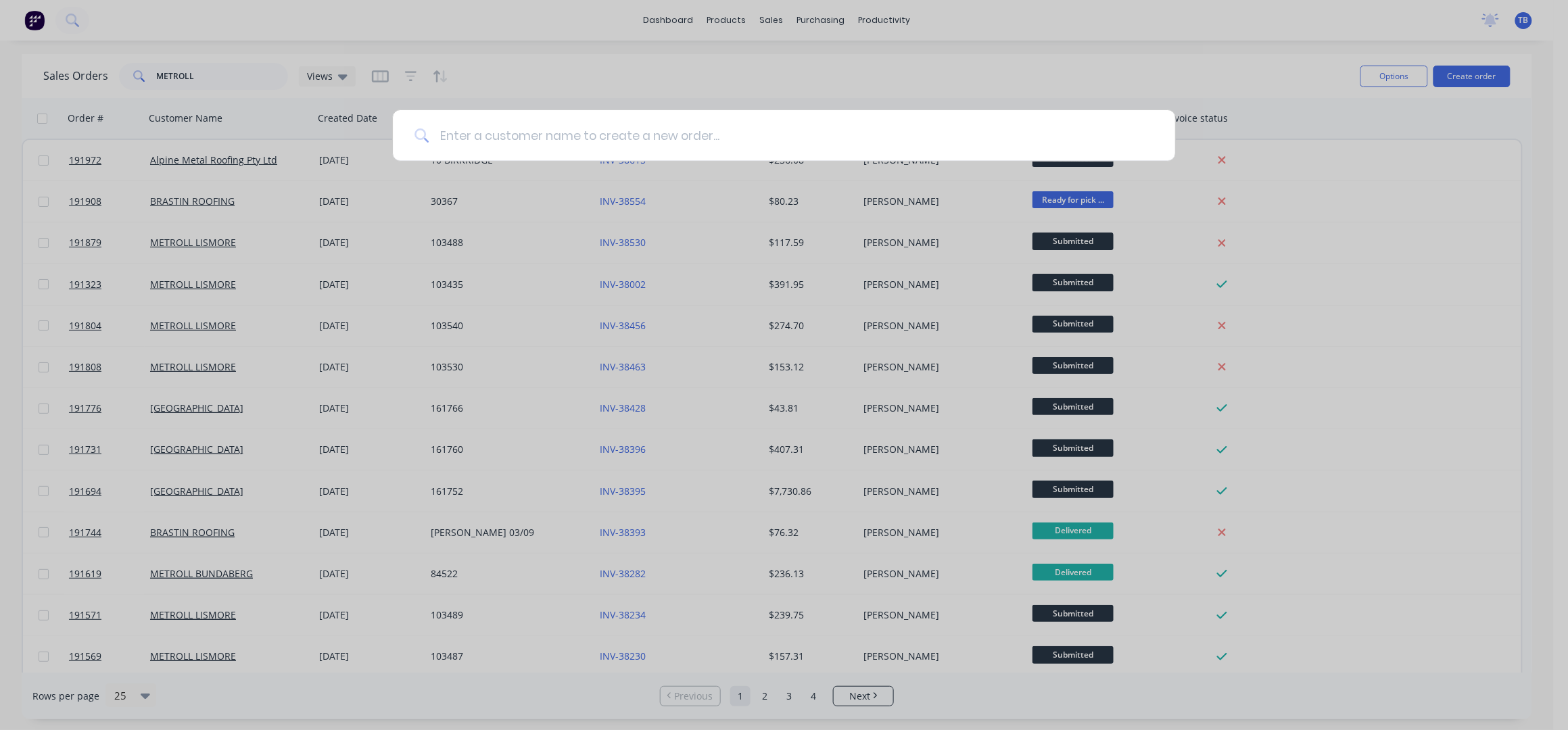
click at [547, 133] on input at bounding box center [791, 135] width 725 height 51
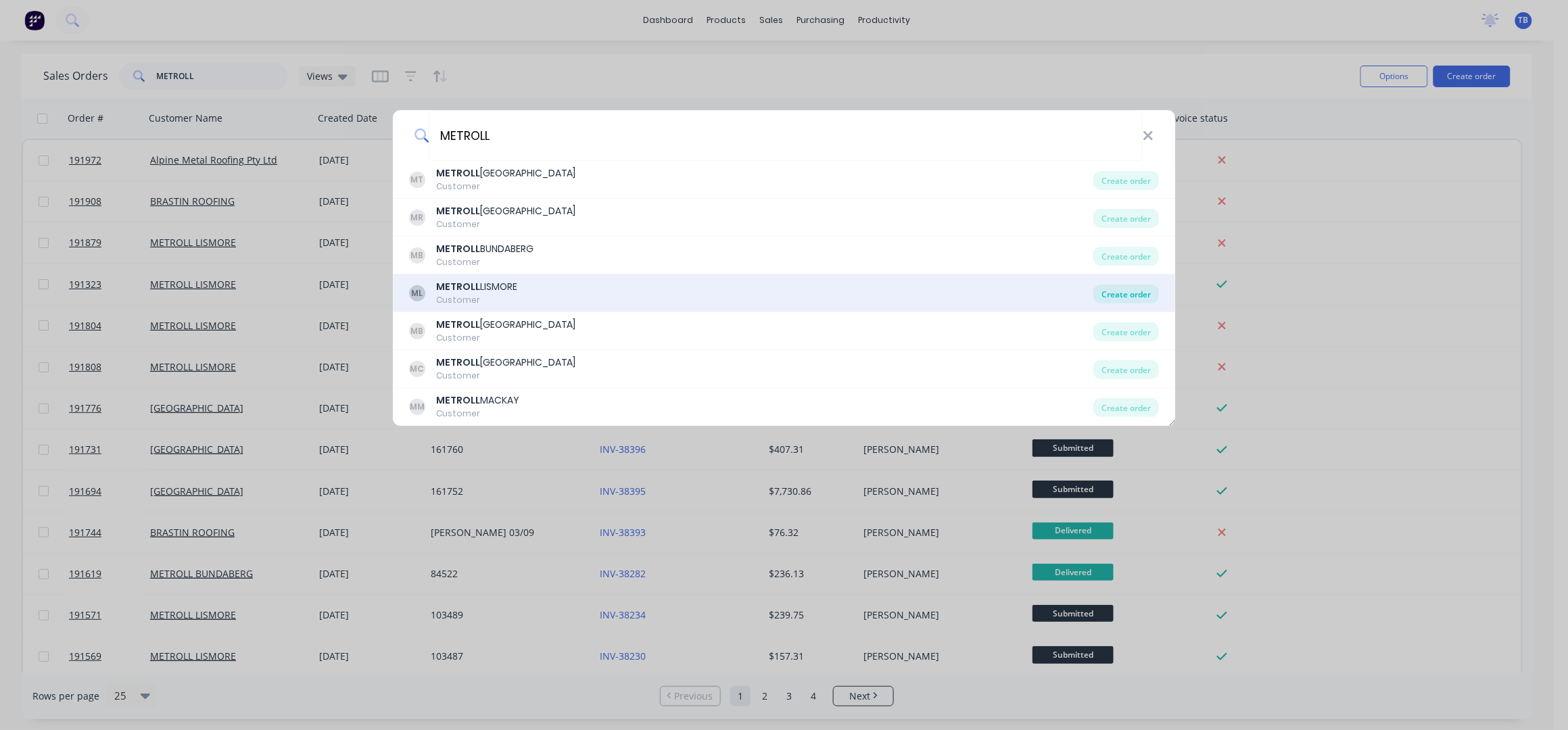
type input "METROLL"
click at [1127, 292] on div "Create order" at bounding box center [1126, 293] width 66 height 19
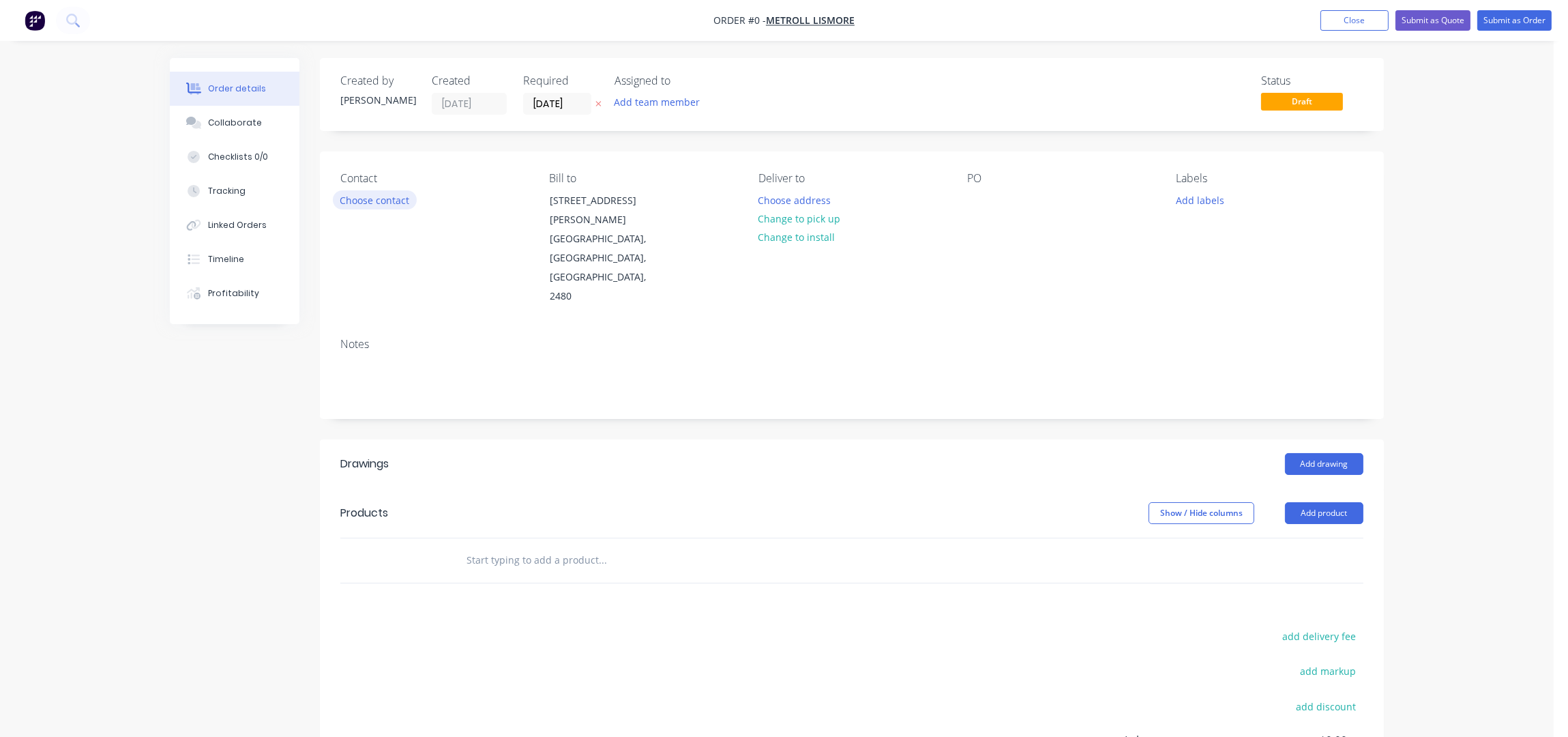
click at [380, 199] on button "Choose contact" at bounding box center [374, 199] width 84 height 18
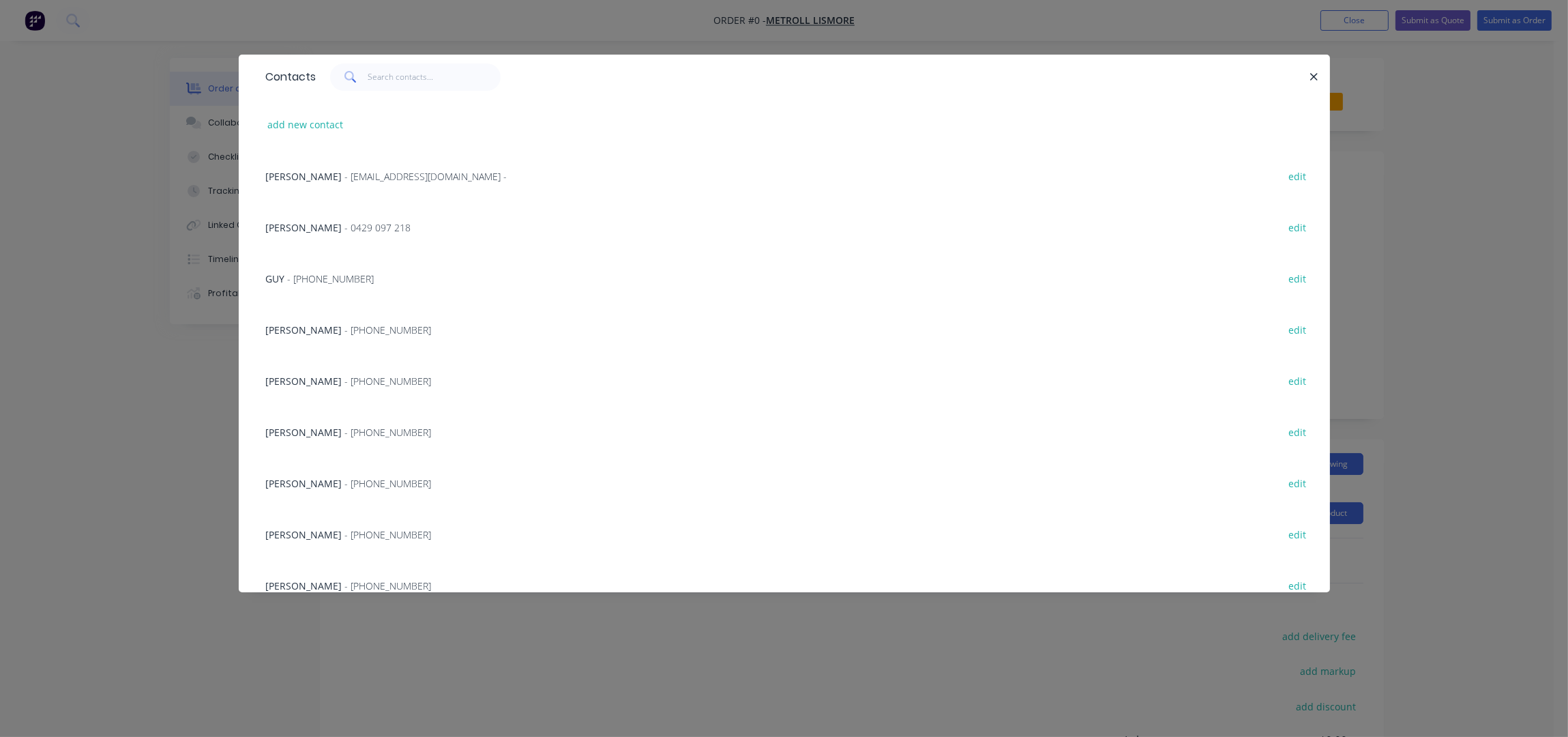
click at [1303, 72] on div at bounding box center [813, 77] width 993 height 27
click at [1309, 74] on icon "button" at bounding box center [1313, 77] width 9 height 12
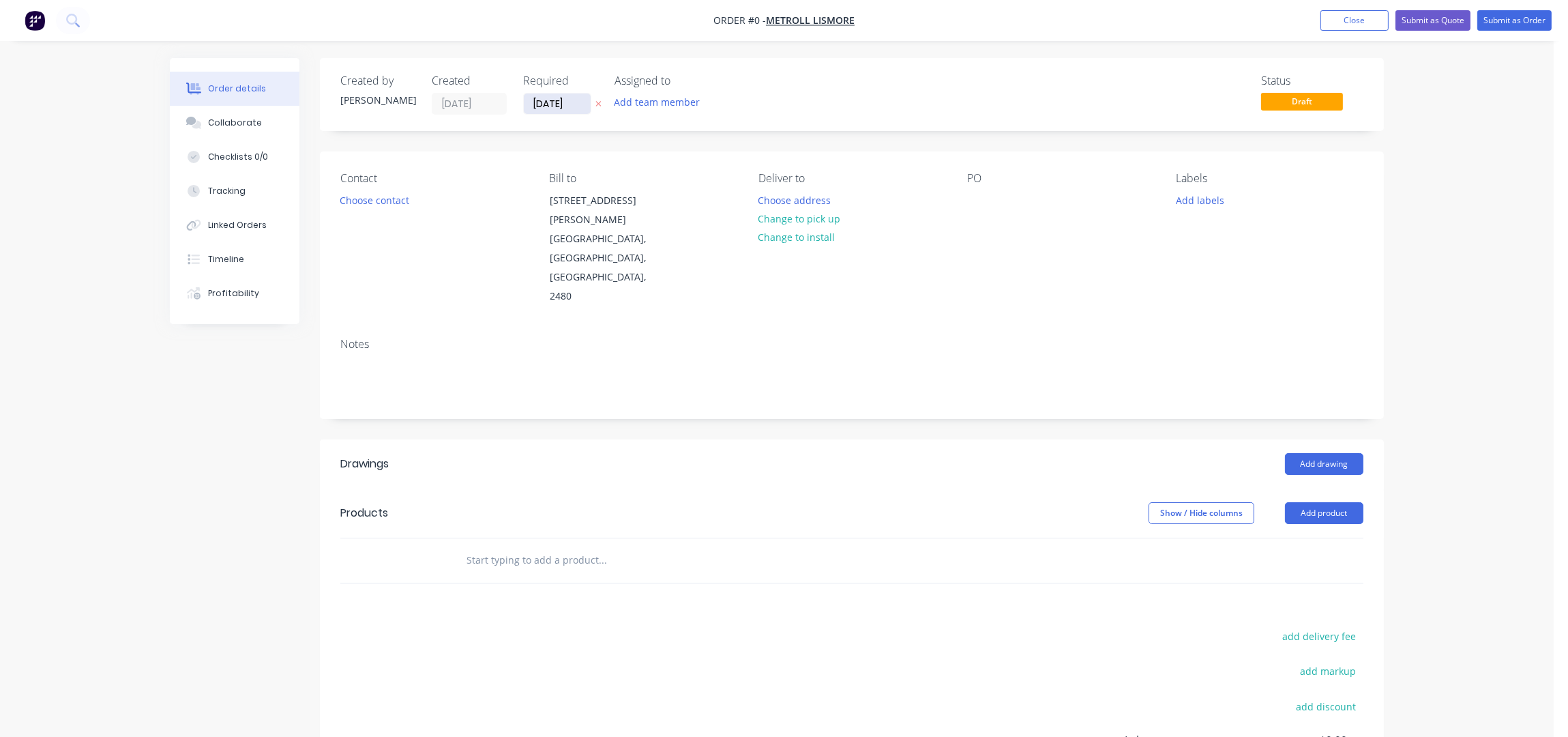
click at [540, 106] on input "[DATE]" at bounding box center [557, 103] width 67 height 21
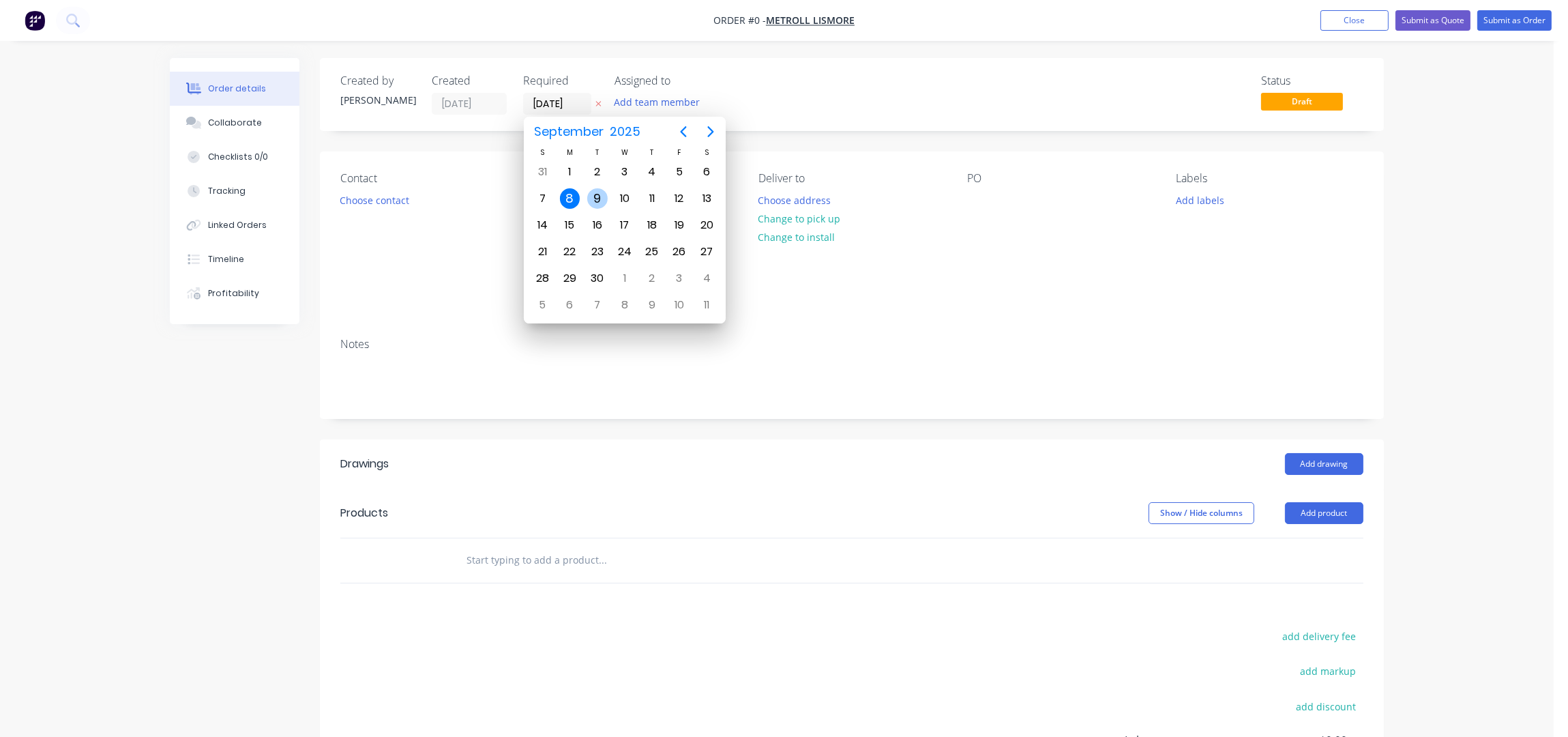
click at [606, 194] on div "9" at bounding box center [597, 198] width 27 height 26
type input "09/09/25"
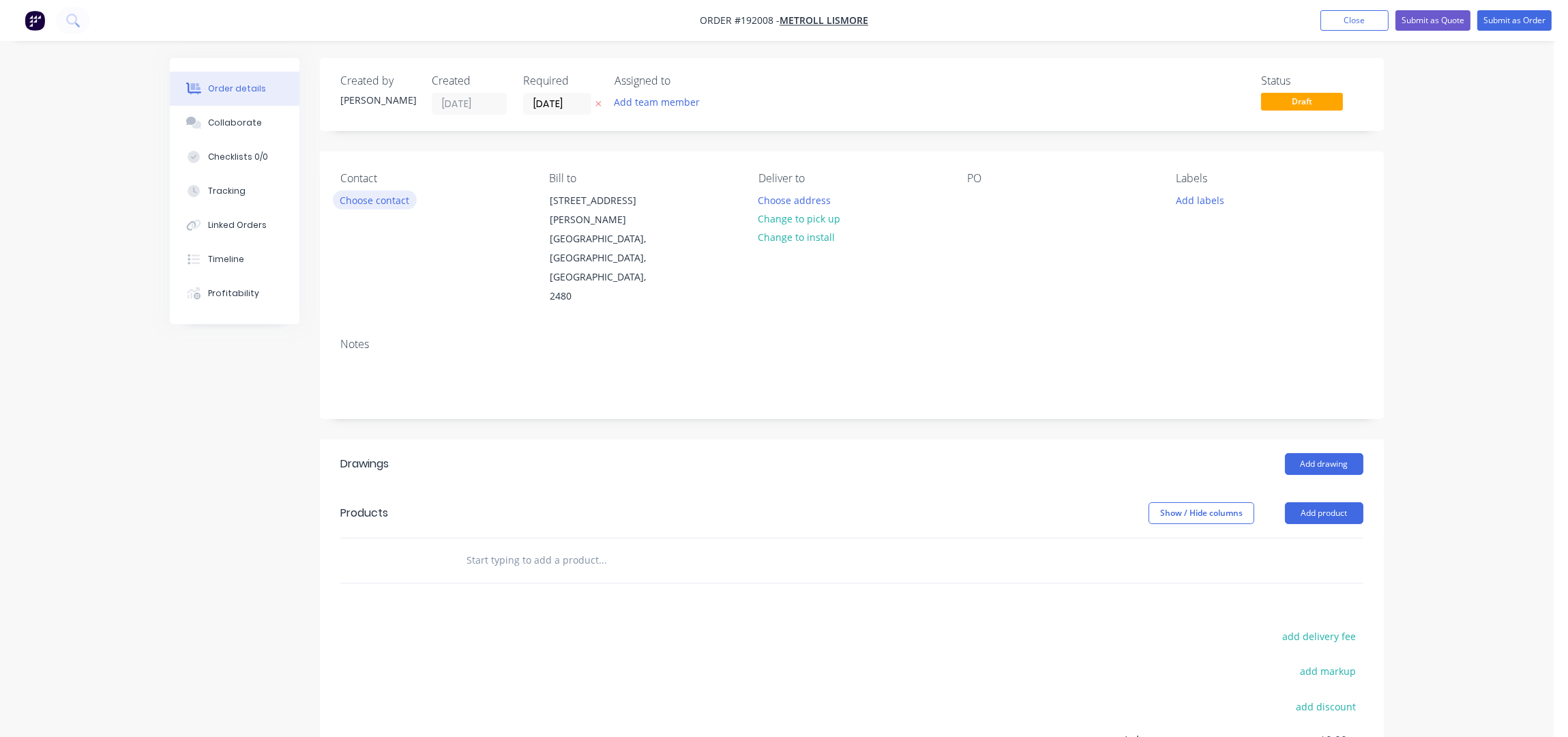
click at [382, 203] on button "Choose contact" at bounding box center [374, 199] width 84 height 18
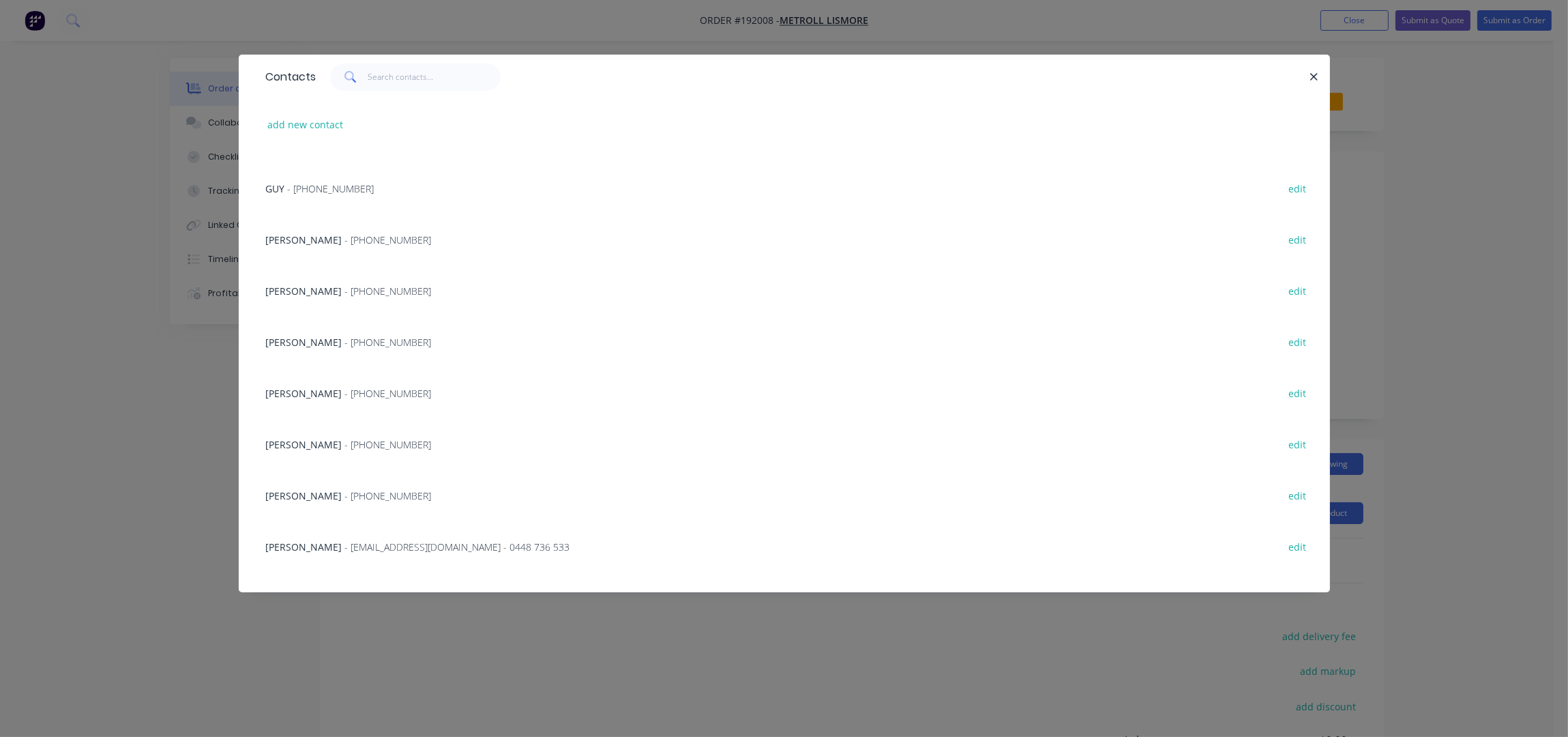
scroll to position [181, 0]
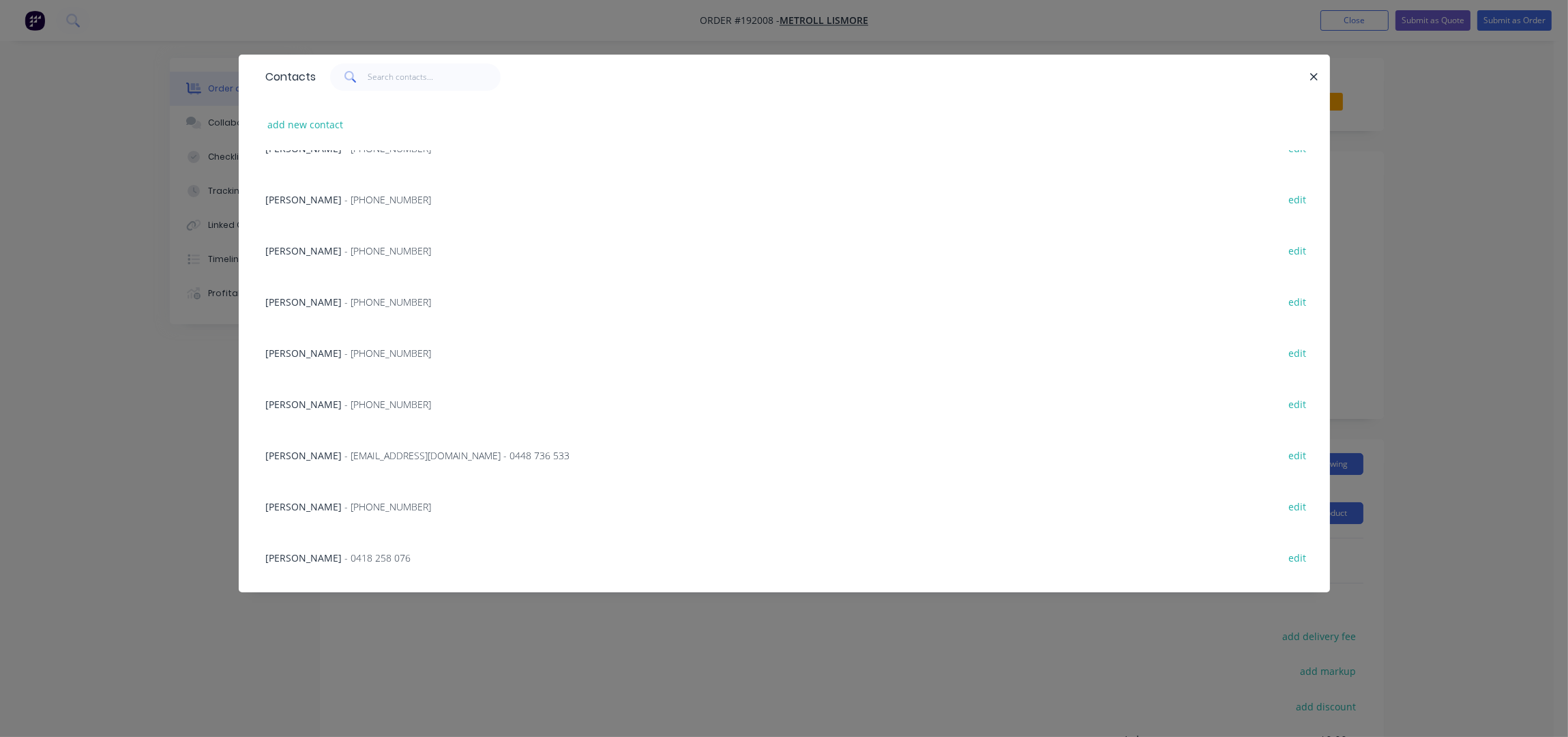
click at [345, 401] on span "- (02) 6622 6677" at bounding box center [388, 404] width 87 height 13
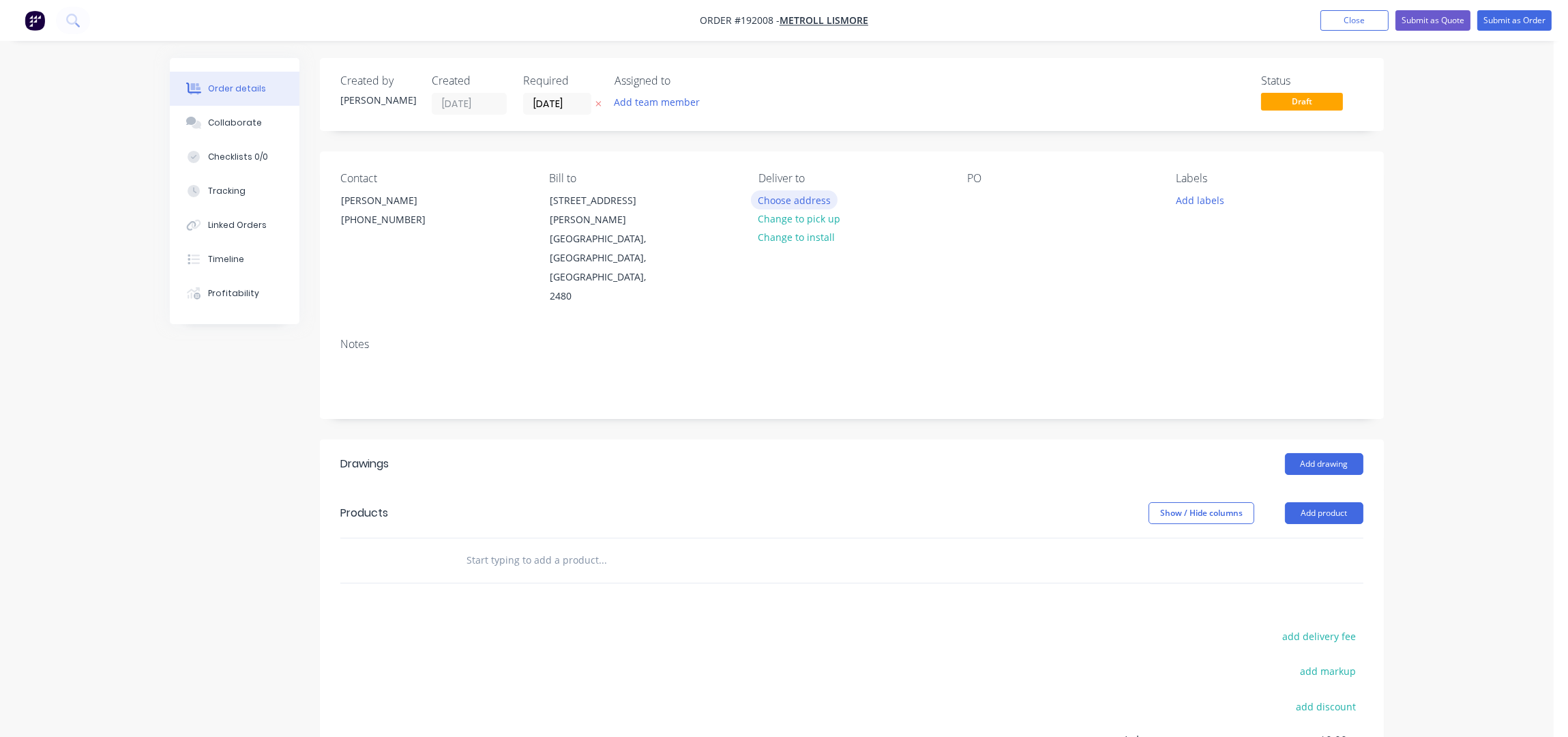
click at [796, 202] on button "Choose address" at bounding box center [795, 199] width 88 height 18
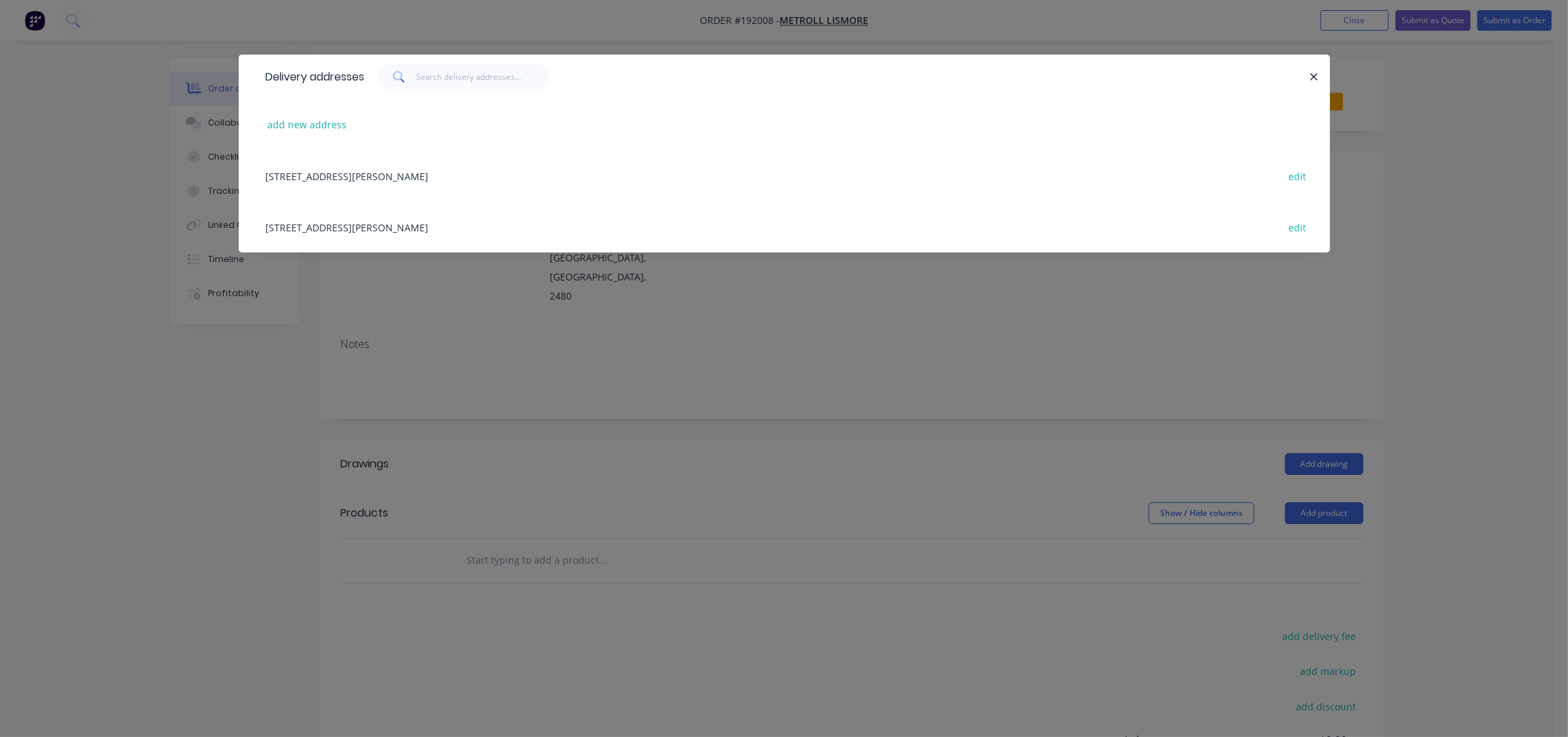
click at [446, 223] on div "29 KRAUSS AV, (STORE), SOUTH LISMORE, New South Wales, Australia, 2480 edit" at bounding box center [784, 227] width 1050 height 51
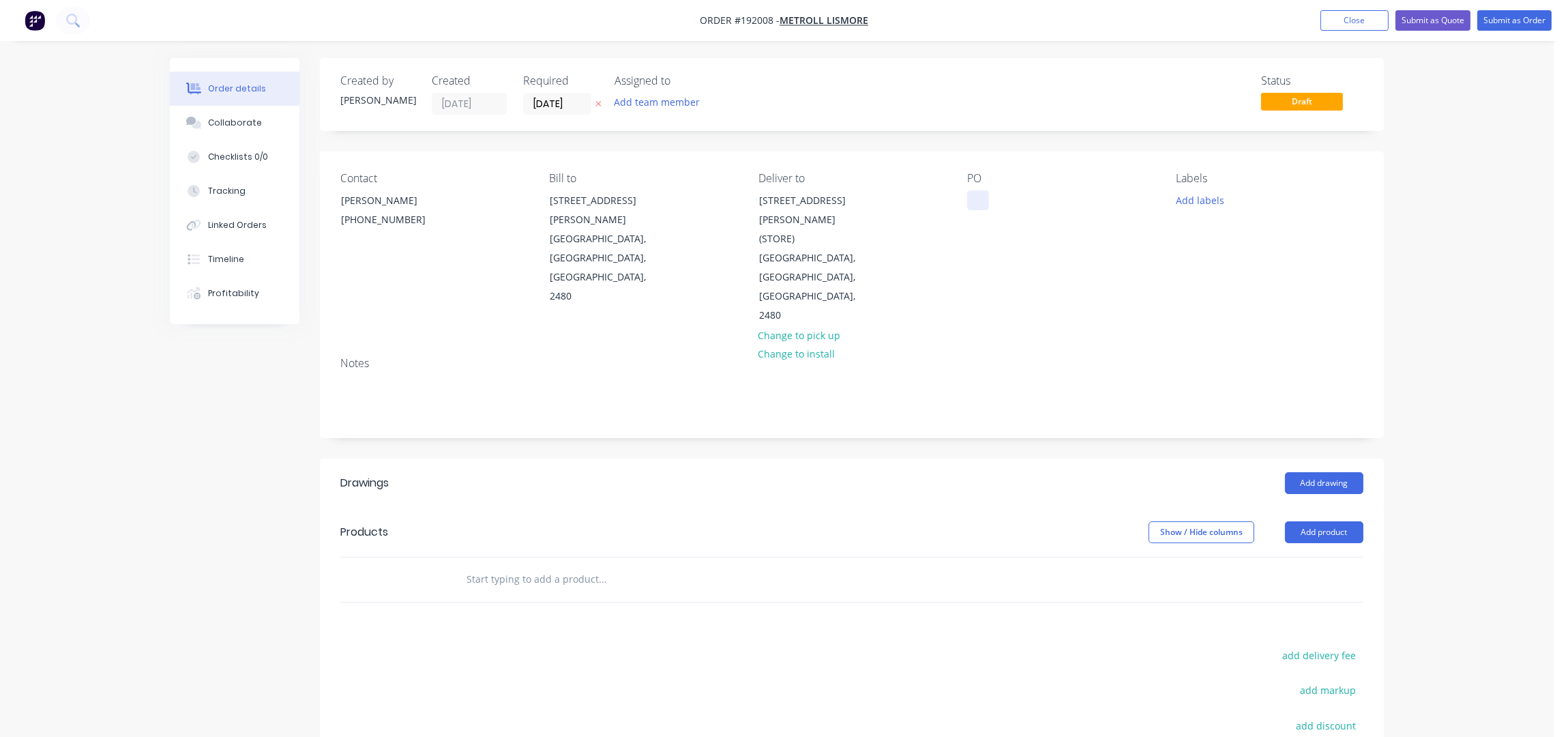
drag, startPoint x: 979, startPoint y: 198, endPoint x: 1030, endPoint y: 239, distance: 65.4
click at [982, 198] on div at bounding box center [978, 200] width 22 height 20
click at [1098, 273] on div "Contact DANIEL (02) 6622 6677 Bill to 29 Krauss Ave South Lismore, New South Wa…" at bounding box center [852, 248] width 1064 height 194
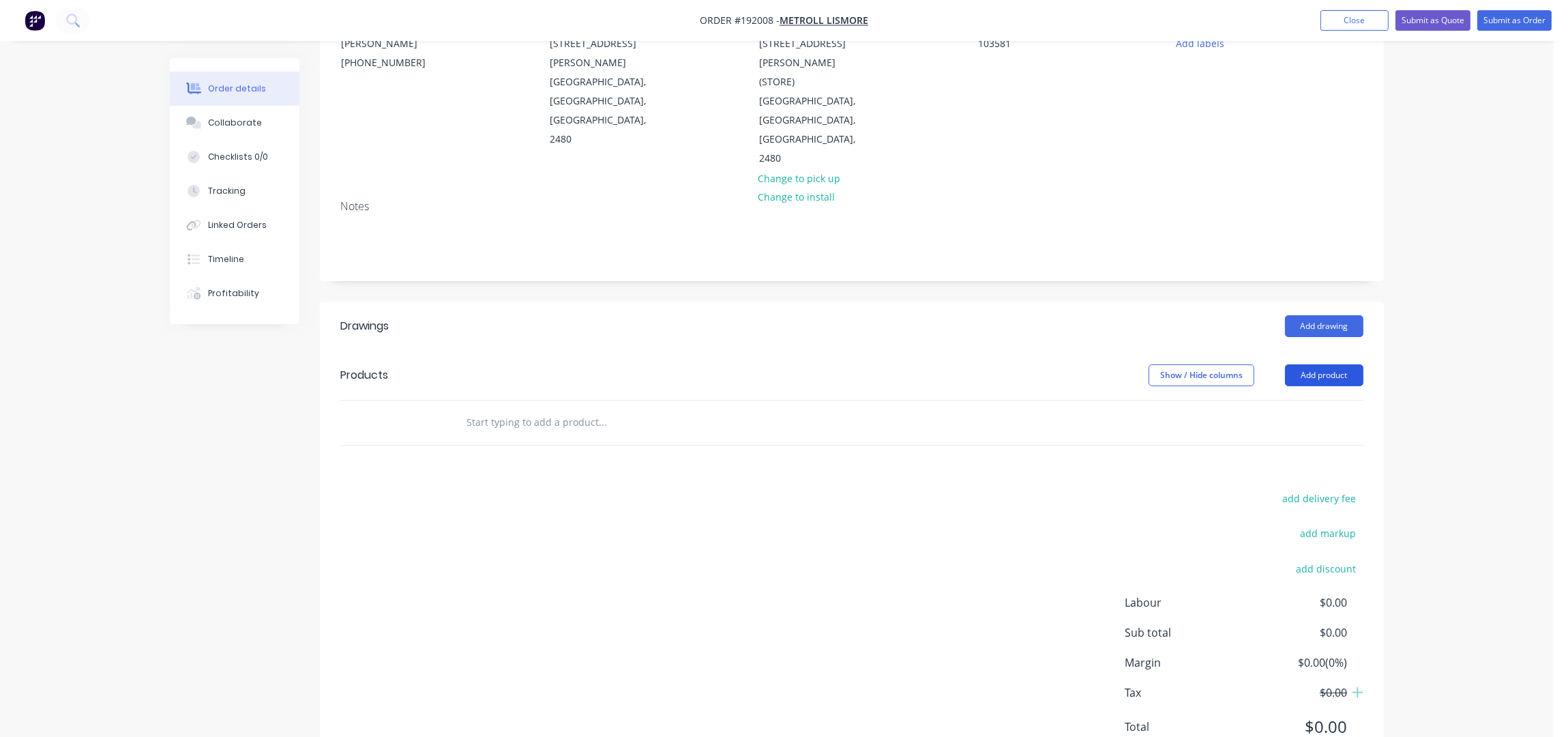
click at [1348, 364] on button "Add product" at bounding box center [1324, 375] width 79 height 22
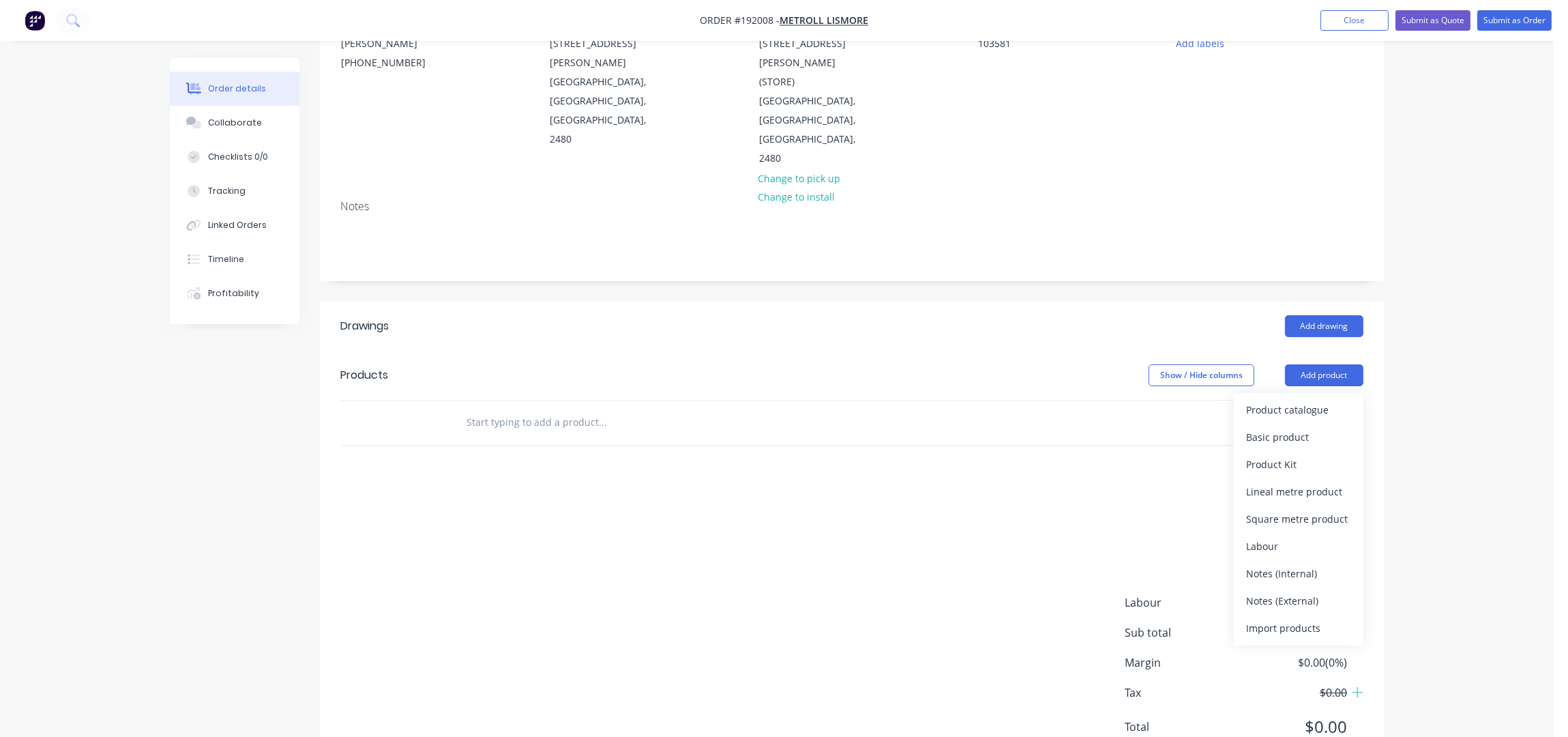
click at [709, 409] on input "text" at bounding box center [602, 422] width 273 height 27
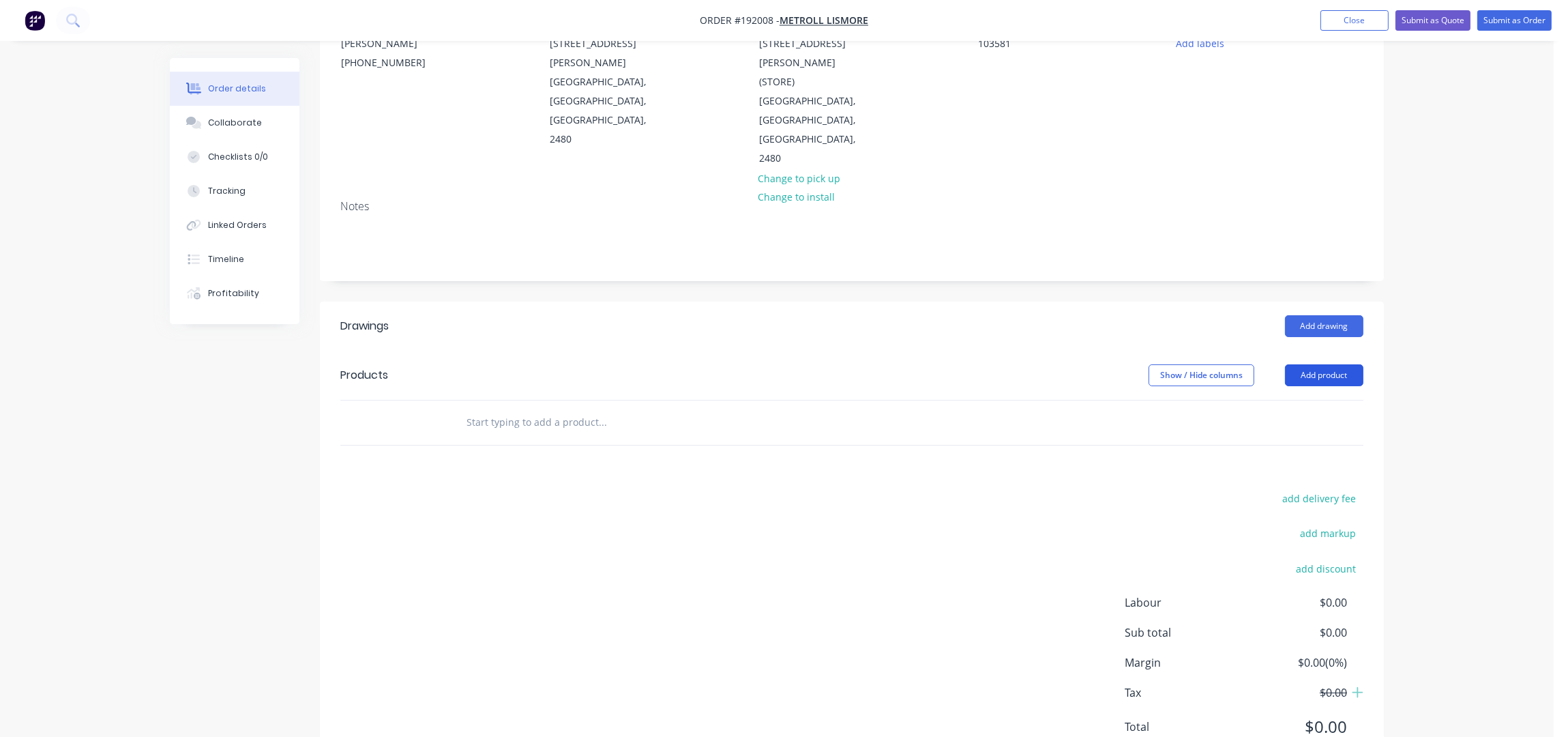
click at [1310, 364] on button "Add product" at bounding box center [1324, 375] width 79 height 22
click at [1304, 400] on div "Product catalogue" at bounding box center [1298, 409] width 105 height 20
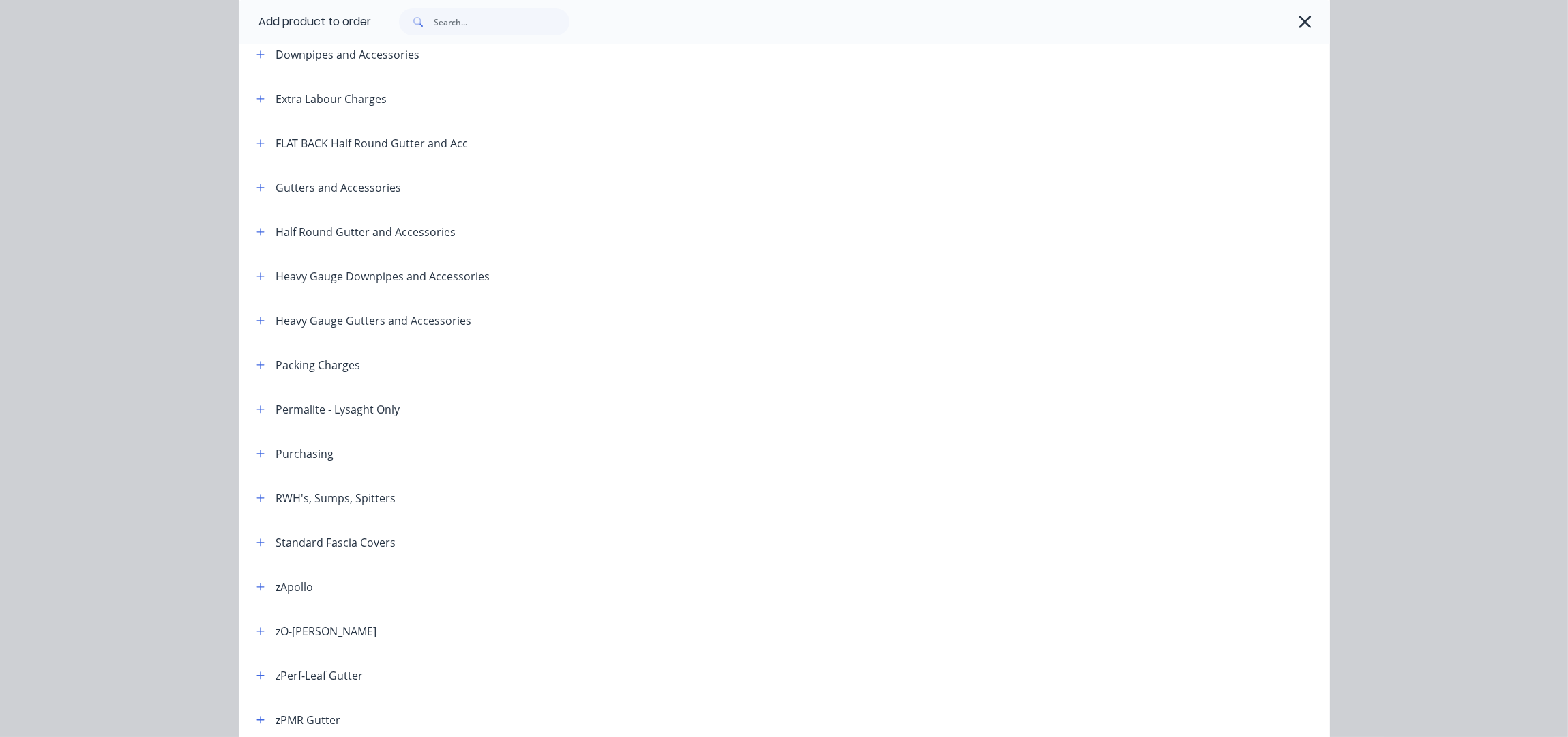
scroll to position [0, 0]
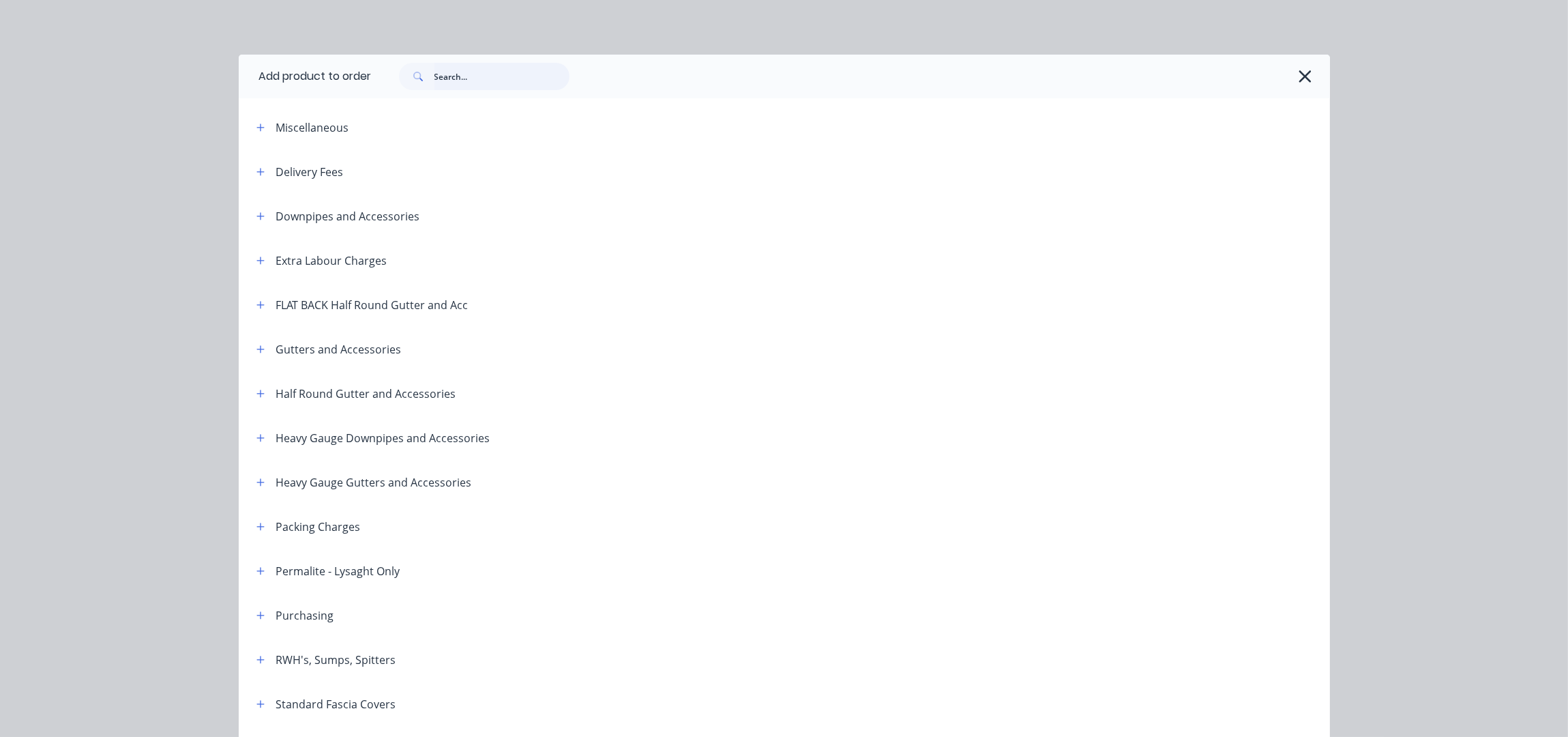
drag, startPoint x: 456, startPoint y: 64, endPoint x: 461, endPoint y: 88, distance: 24.5
click at [456, 65] on input "text" at bounding box center [501, 76] width 135 height 27
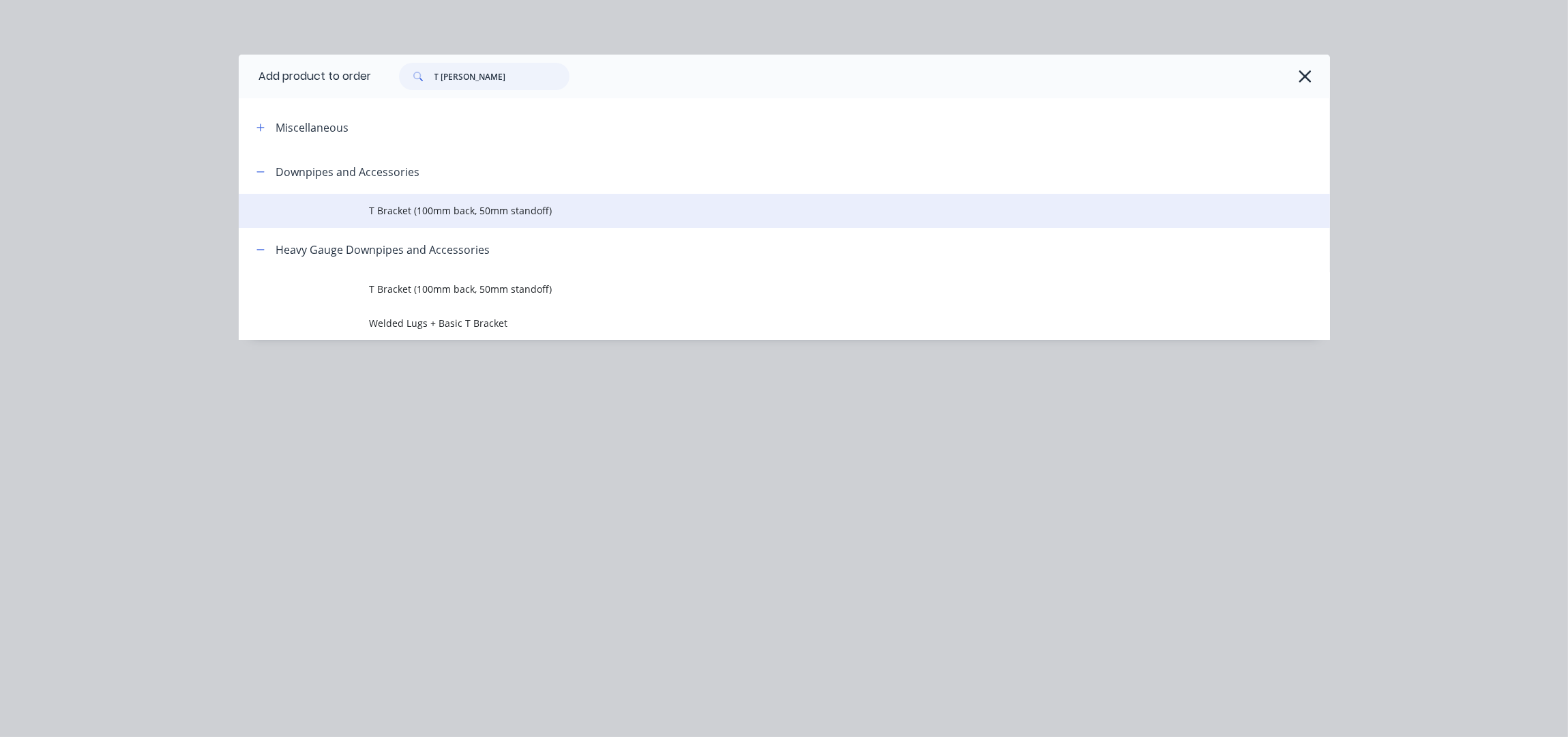
type input "T BRACK"
click at [515, 218] on td "T Bracket (100mm back, 50mm standoff)" at bounding box center [849, 210] width 960 height 34
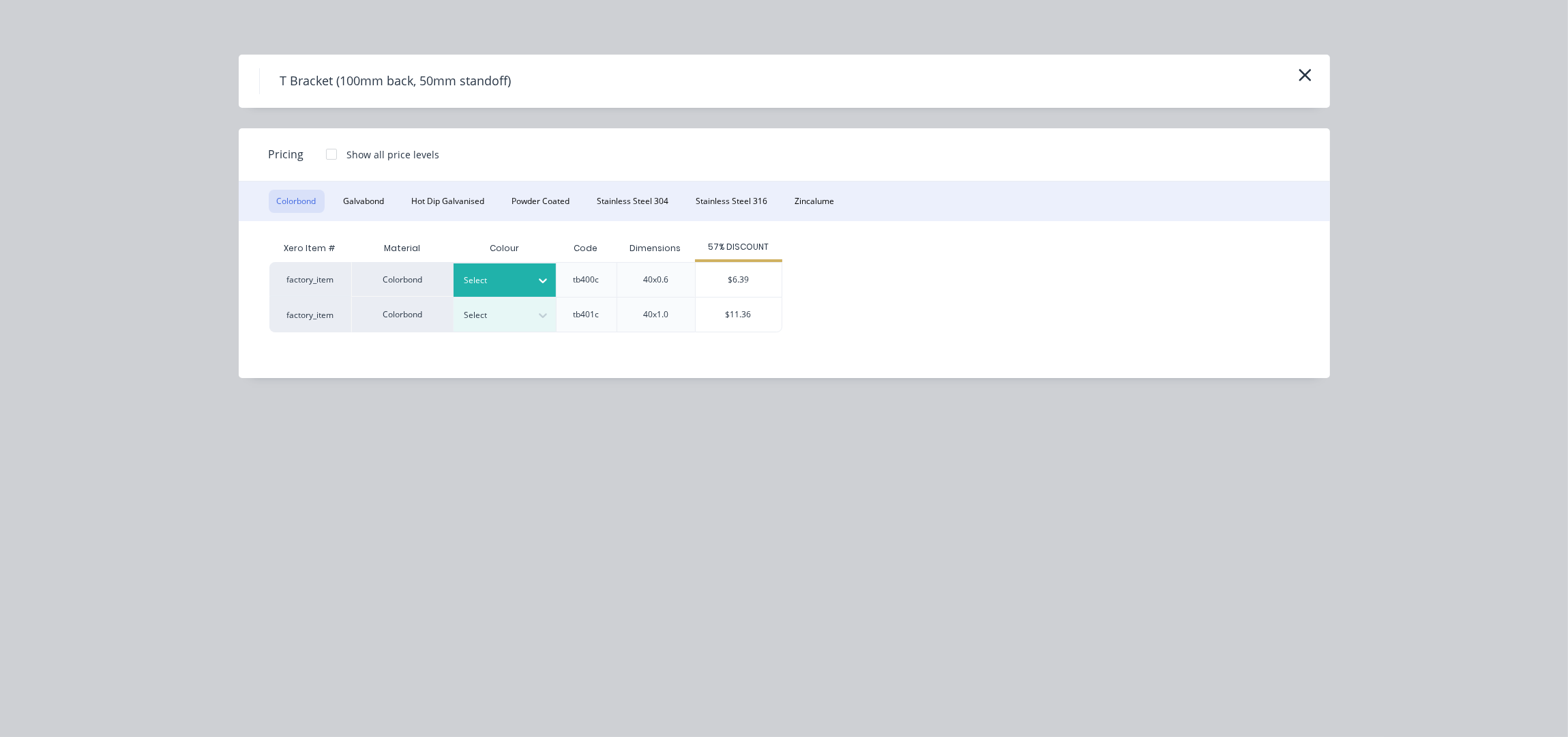
click at [536, 281] on icon at bounding box center [543, 280] width 13 height 13
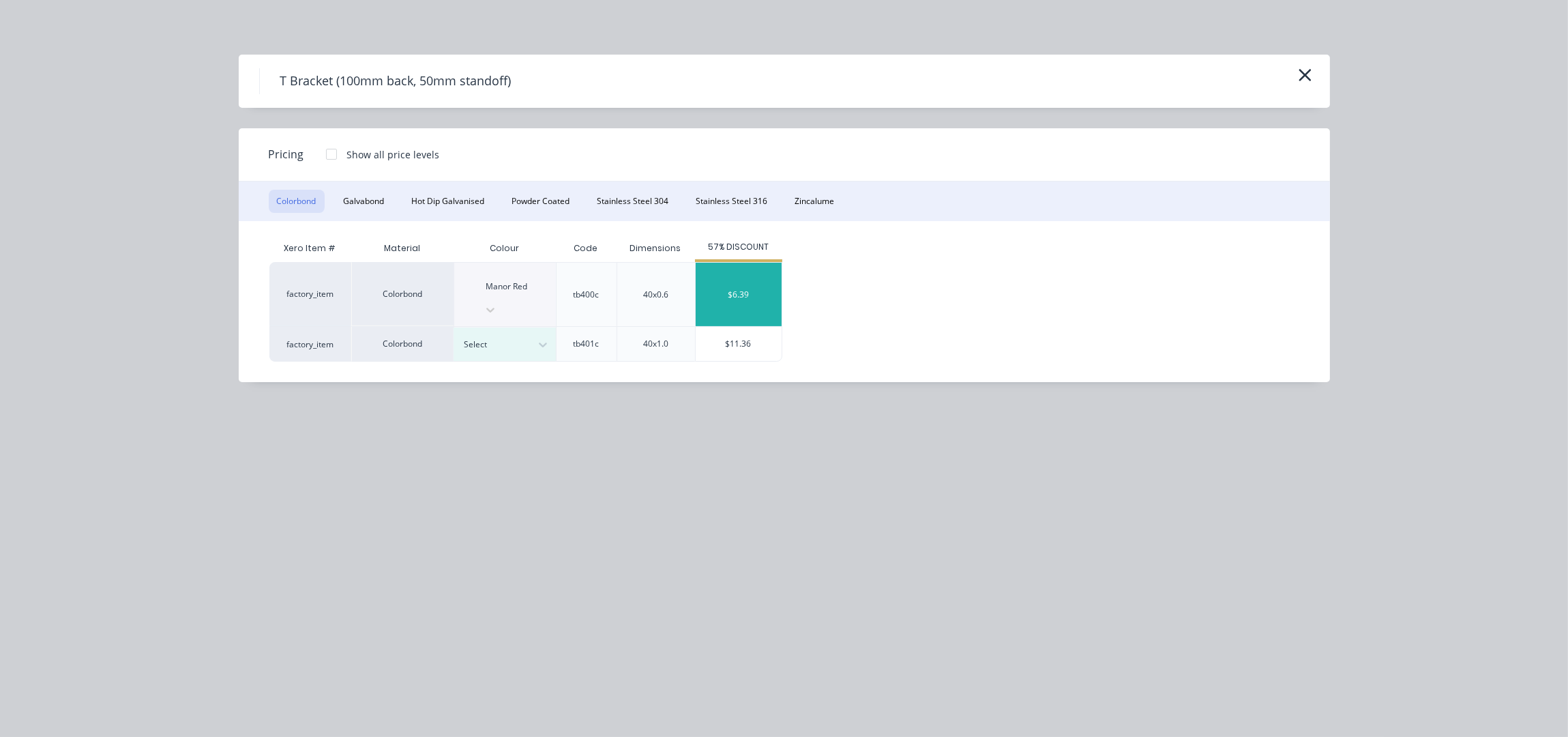
click at [766, 275] on div "$6.39" at bounding box center [739, 294] width 86 height 64
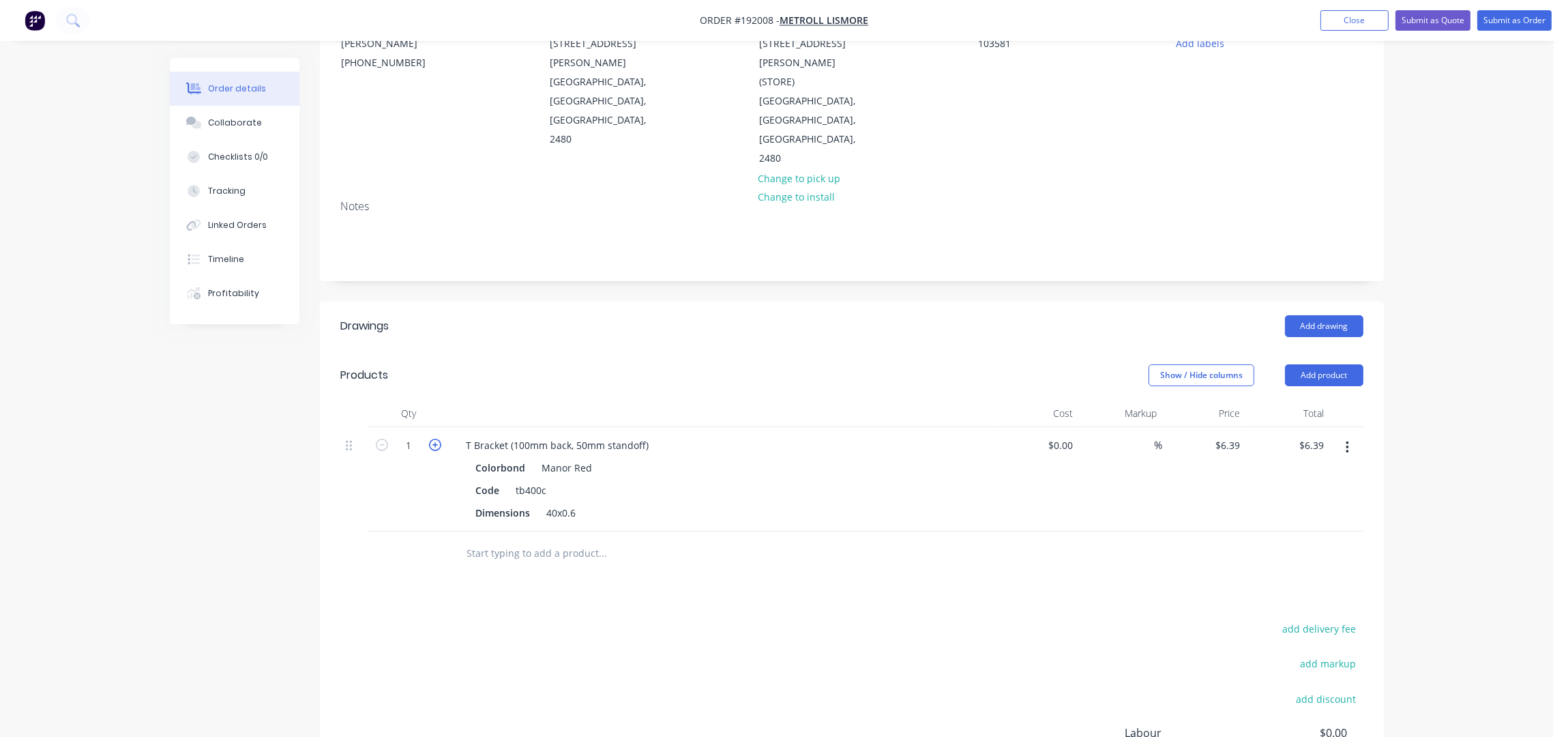
click at [437, 438] on icon "button" at bounding box center [435, 444] width 12 height 12
type input "2"
type input "$12.78"
click at [437, 438] on icon "button" at bounding box center [435, 444] width 12 height 12
type input "3"
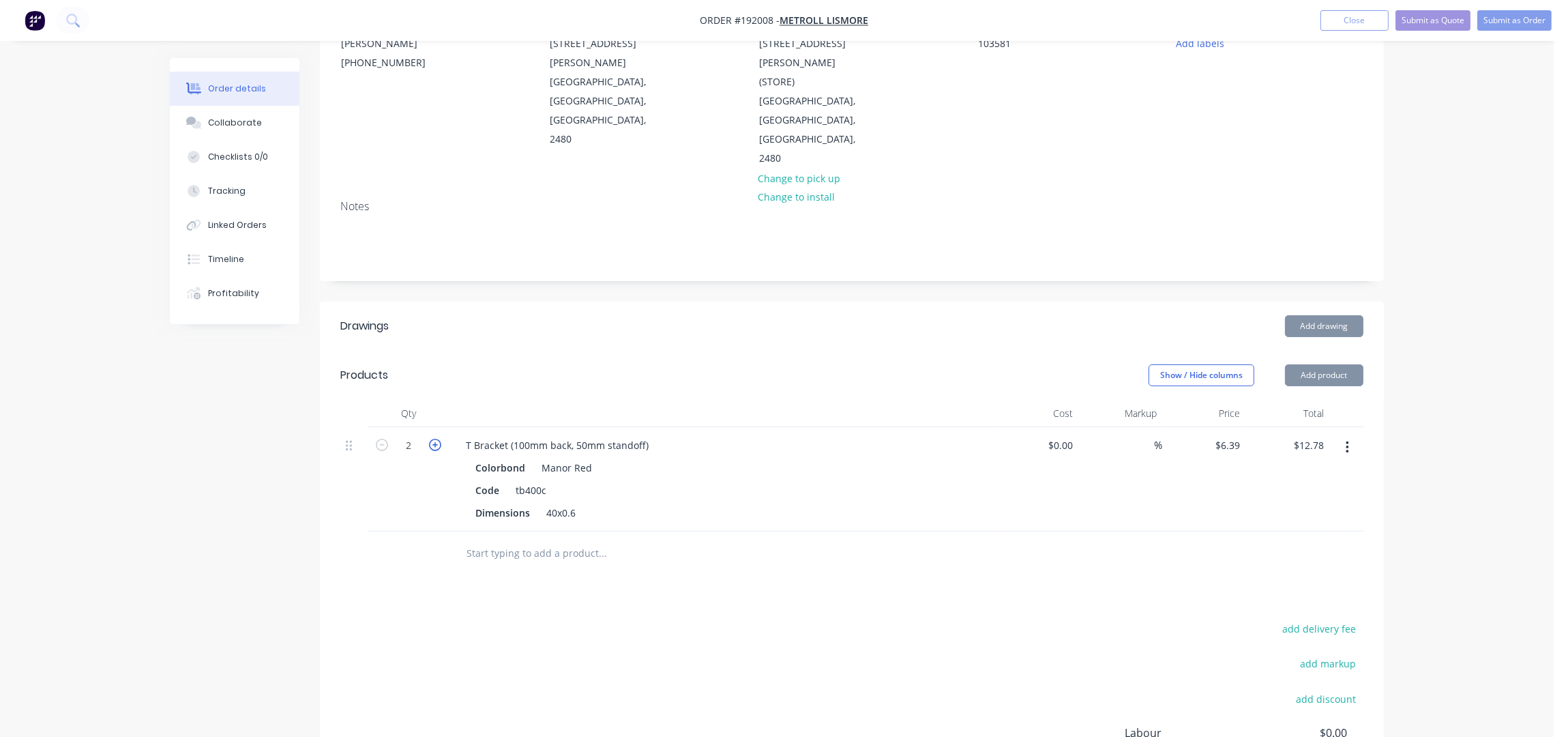
type input "$19.17"
click at [437, 438] on icon "button" at bounding box center [435, 444] width 12 height 12
type input "4"
type input "$25.56"
click at [515, 539] on input "text" at bounding box center [602, 553] width 273 height 27
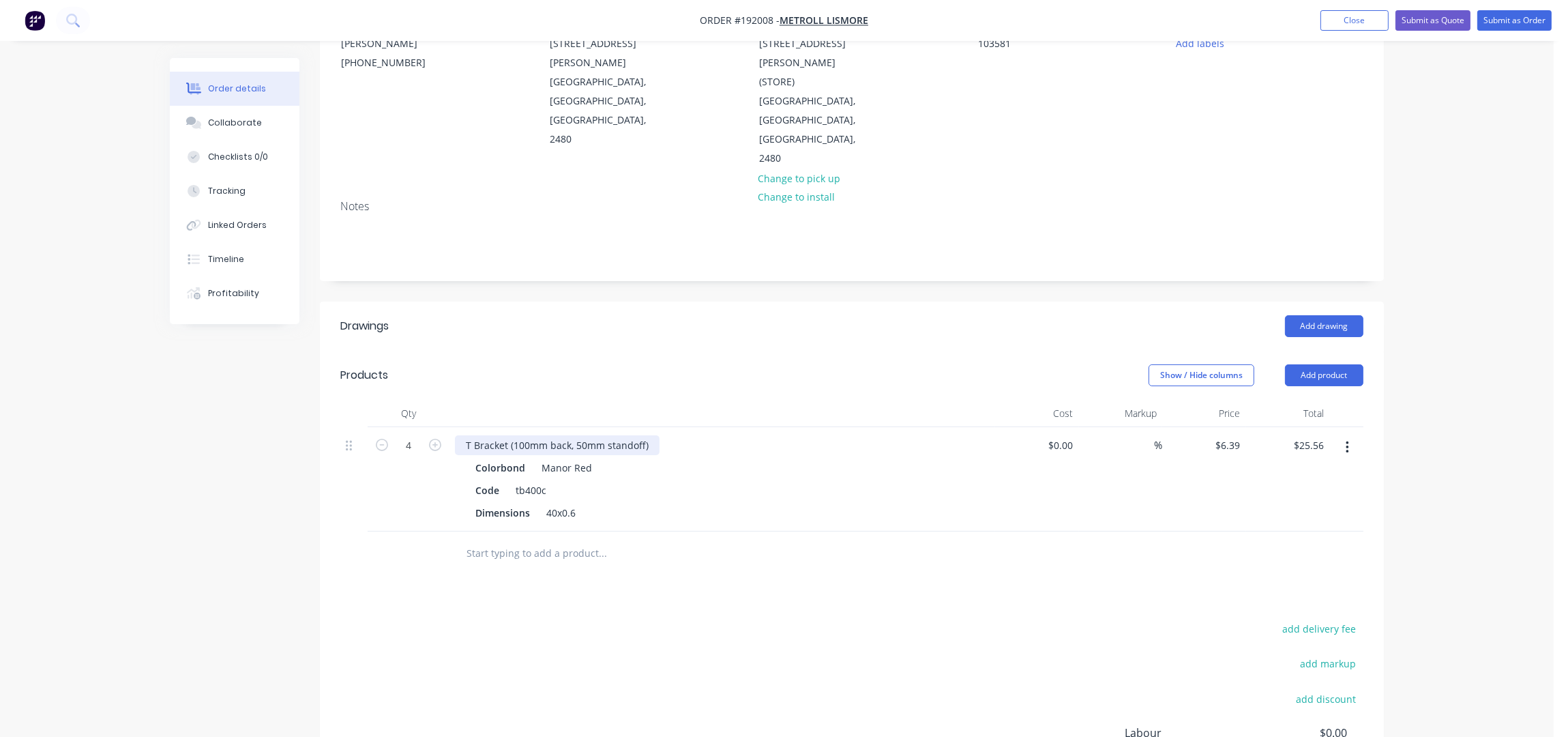
click at [585, 435] on div "T Bracket (100mm back, 50mm standoff)" at bounding box center [557, 445] width 204 height 20
click at [644, 351] on header "Products Show / Hide columns Add product" at bounding box center [852, 375] width 1064 height 49
click at [1311, 364] on button "Add product" at bounding box center [1324, 375] width 79 height 22
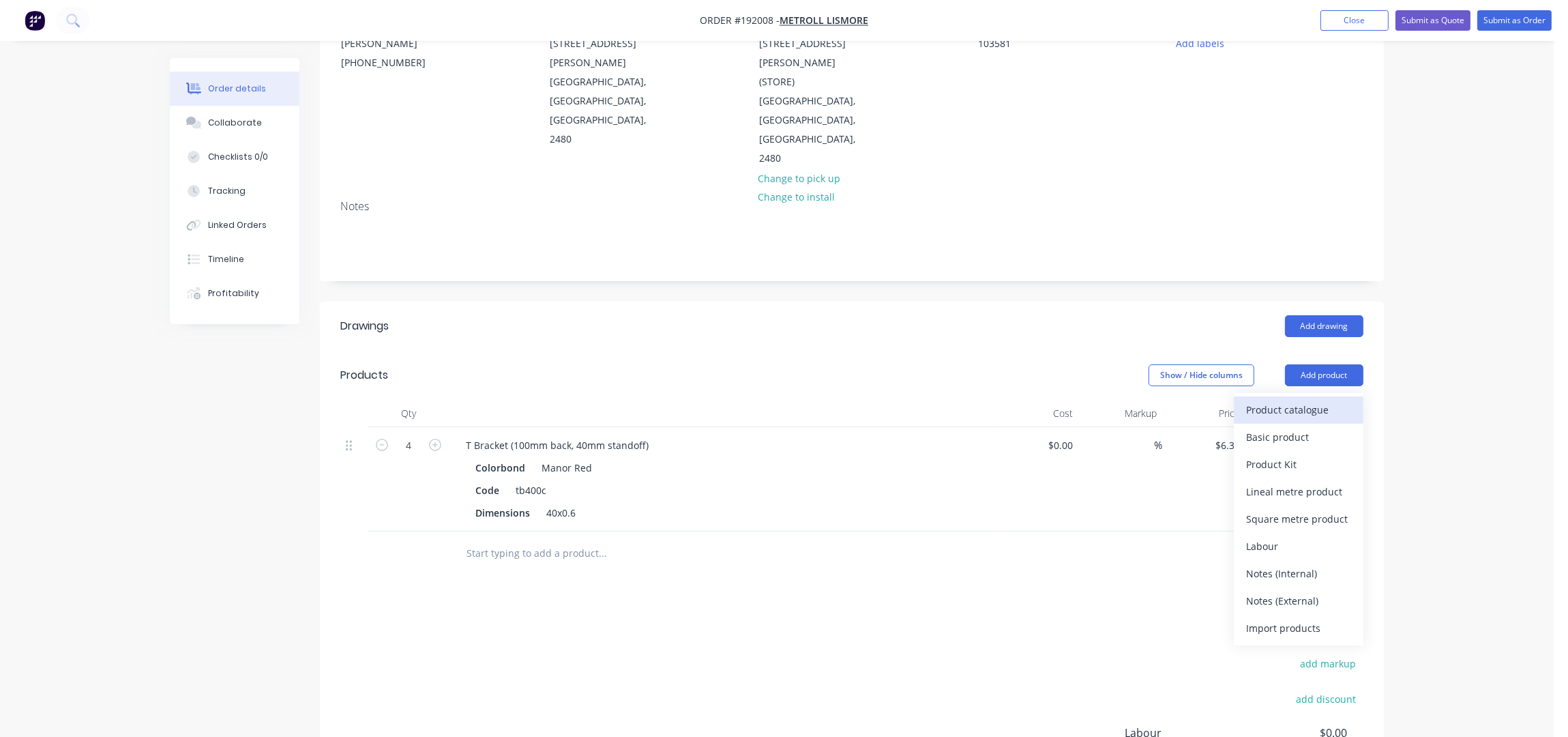
click at [1281, 400] on div "Product catalogue" at bounding box center [1298, 409] width 105 height 20
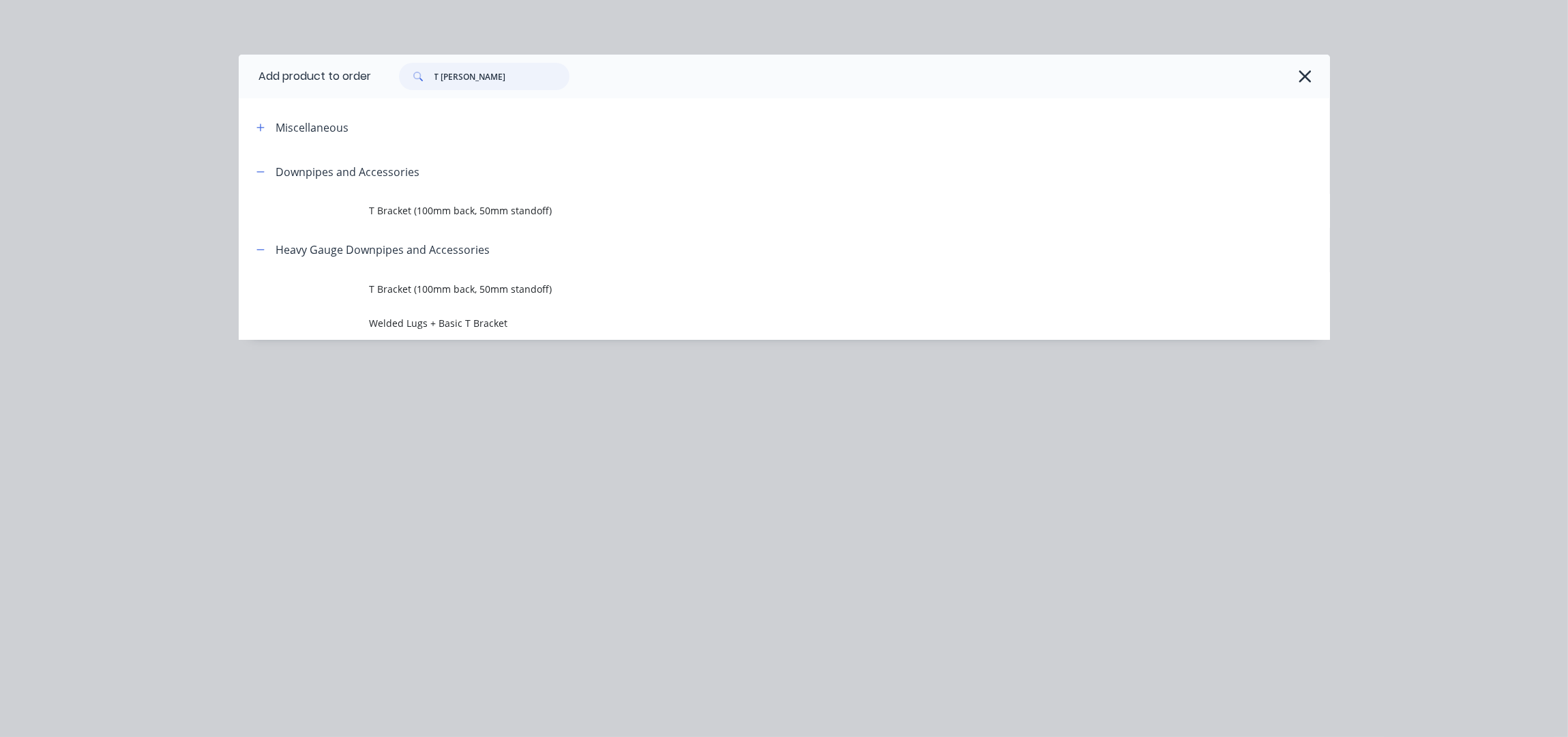
drag, startPoint x: 502, startPoint y: 79, endPoint x: 297, endPoint y: 106, distance: 206.8
click at [320, 102] on div "Add product to order T BRACK Miscellaneous Downpipes and Accessories T Bracket …" at bounding box center [785, 197] width 1092 height 285
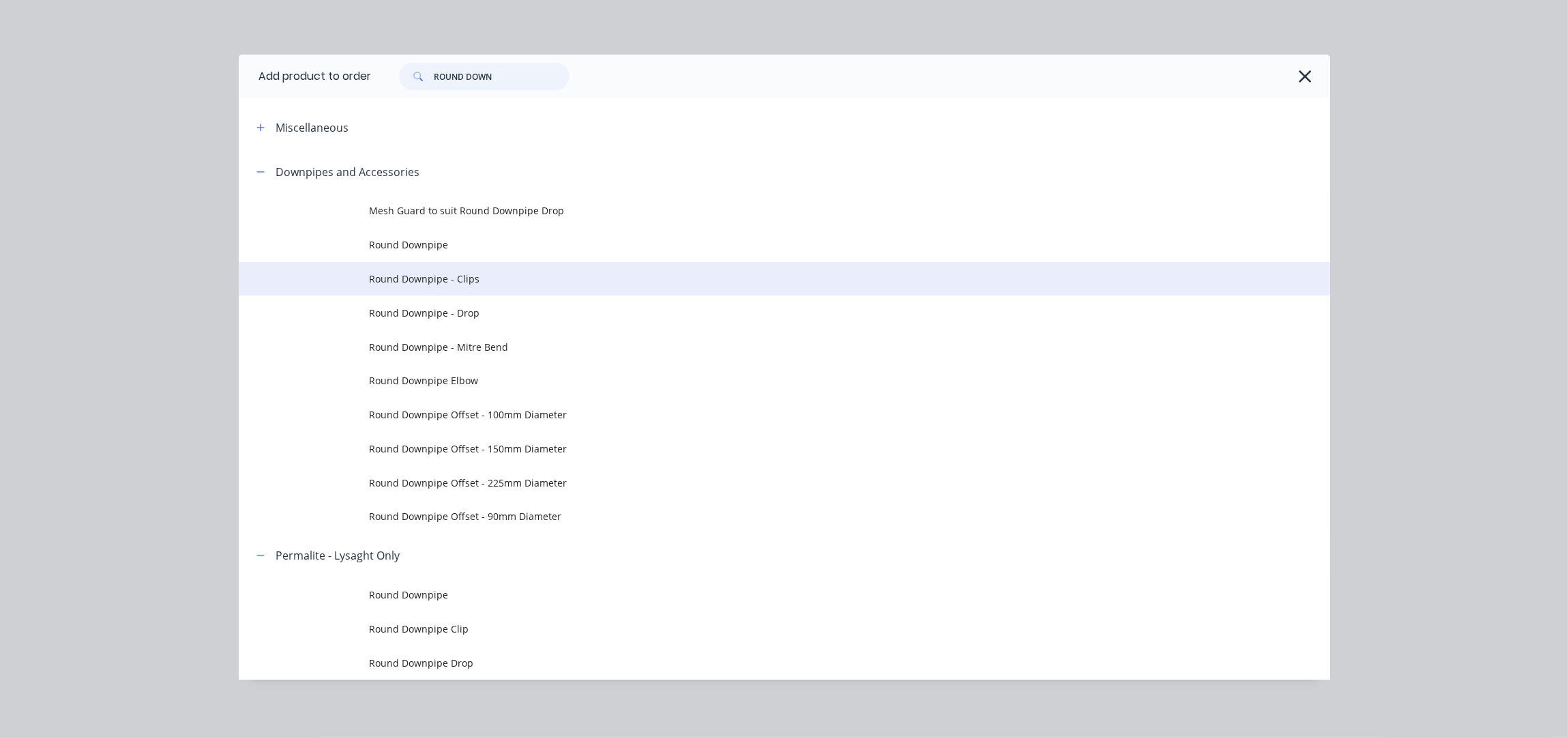
type input "ROUND DOWN"
click at [469, 290] on td "Round Downpipe - Clips" at bounding box center [849, 279] width 960 height 34
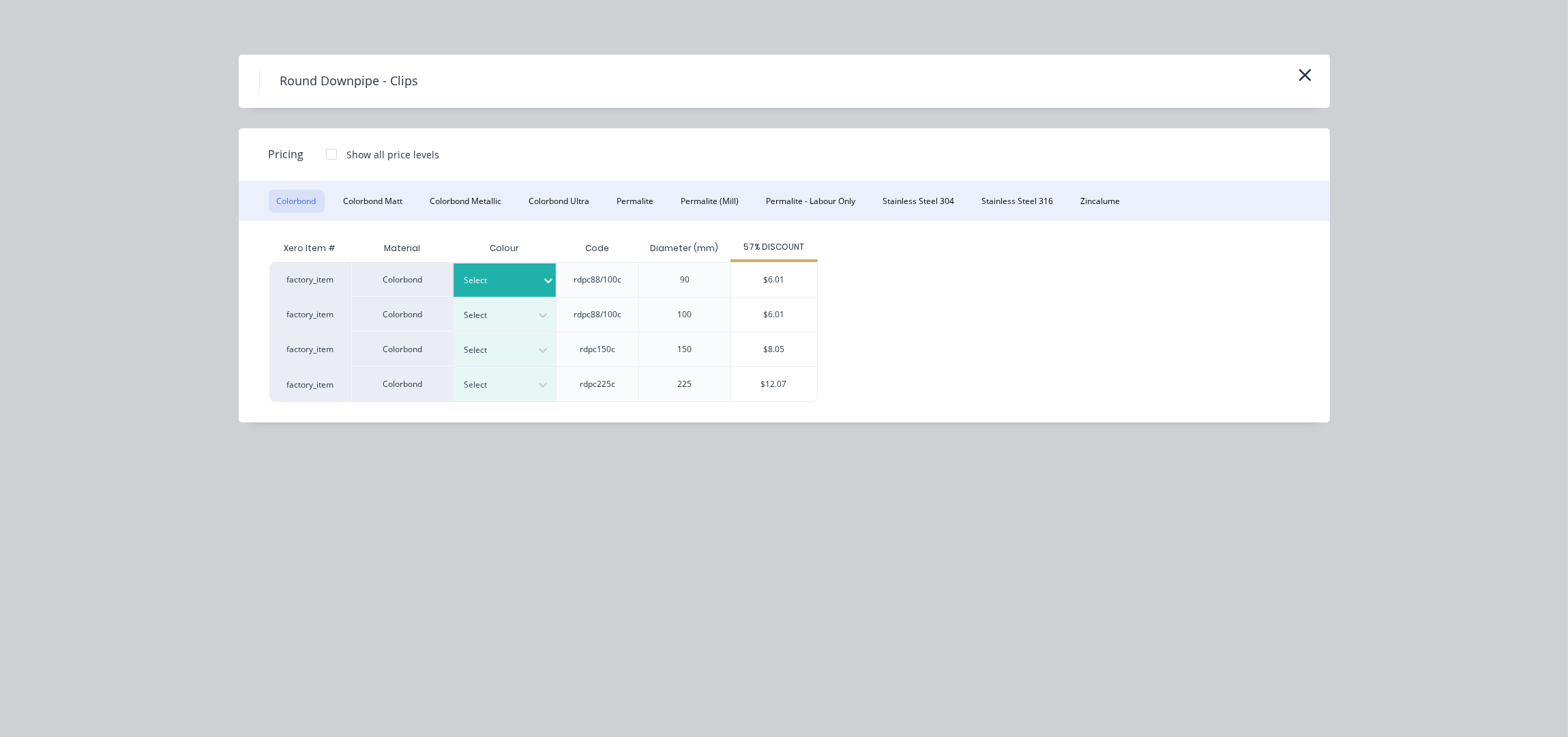
drag, startPoint x: 550, startPoint y: 278, endPoint x: 523, endPoint y: 329, distance: 57.7
click at [550, 278] on div at bounding box center [548, 280] width 13 height 13
drag, startPoint x: 507, startPoint y: 366, endPoint x: 586, endPoint y: 358, distance: 79.4
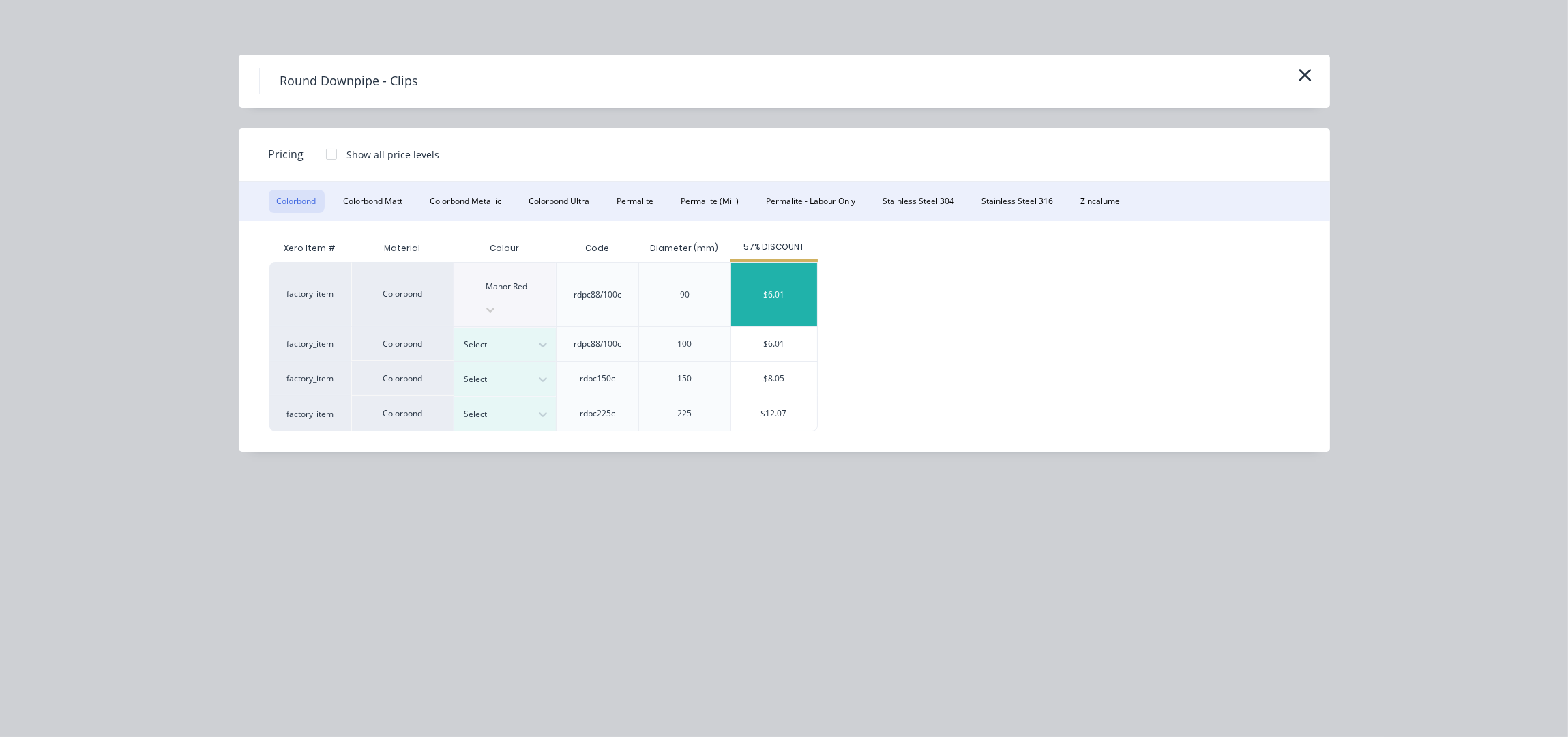
click at [778, 286] on div "$6.01" at bounding box center [774, 294] width 86 height 64
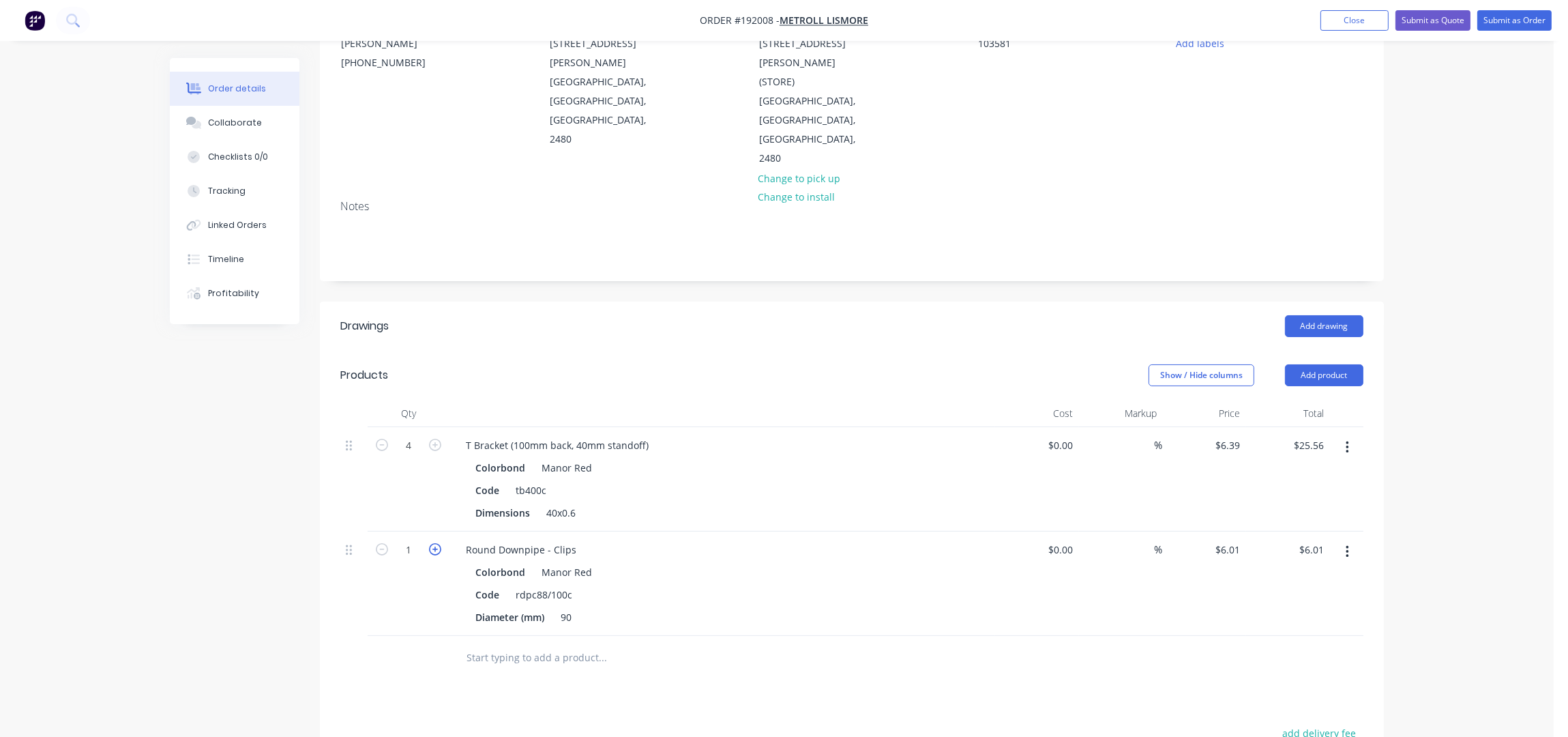
click at [439, 543] on icon "button" at bounding box center [435, 548] width 12 height 12
type input "2"
type input "$12.02"
click at [441, 543] on icon "button" at bounding box center [435, 548] width 12 height 12
type input "3"
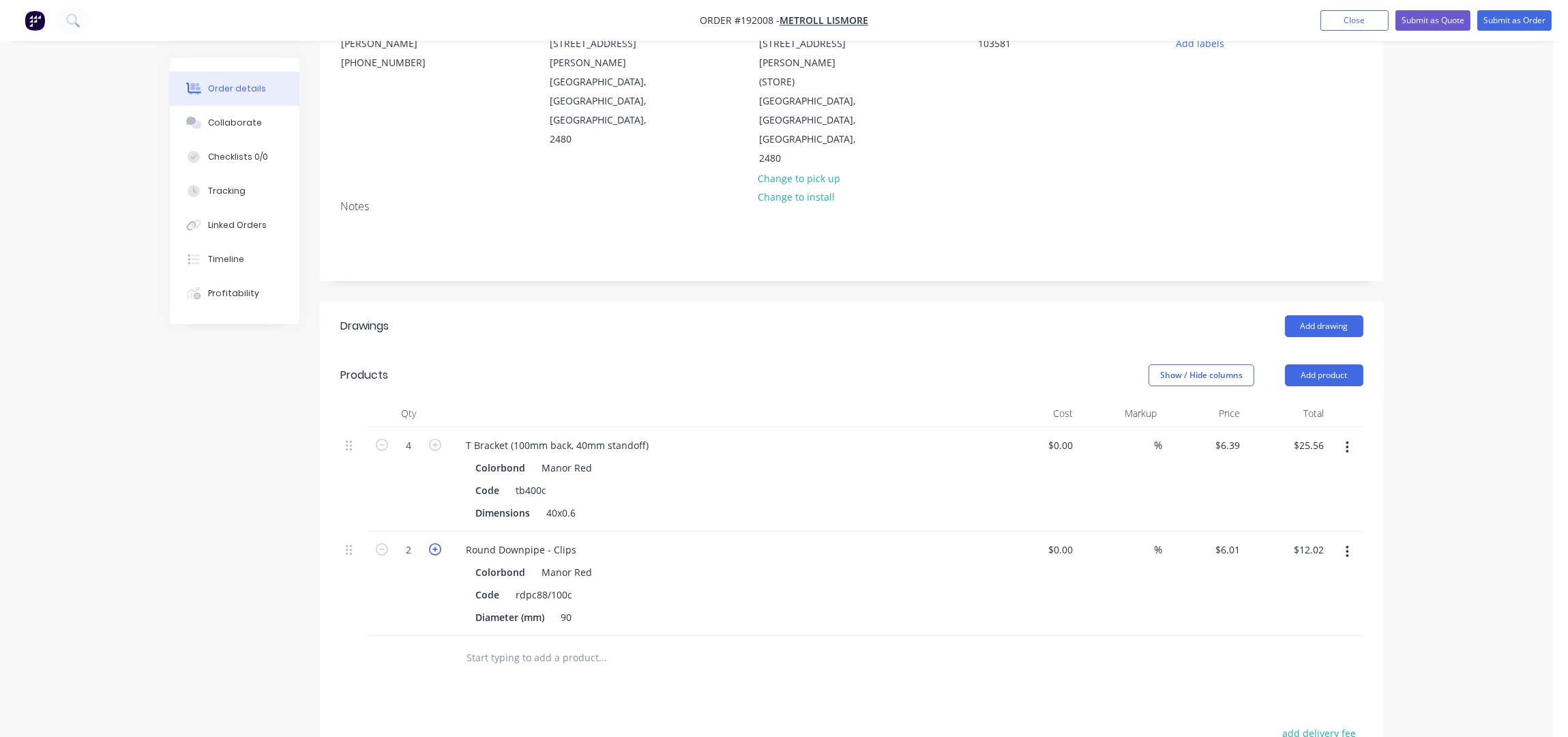
type input "$18.03"
click at [434, 543] on icon "button" at bounding box center [435, 548] width 12 height 12
type input "4"
type input "$24.04"
click at [576, 539] on div "Round Downpipe - Clips" at bounding box center [521, 549] width 132 height 20
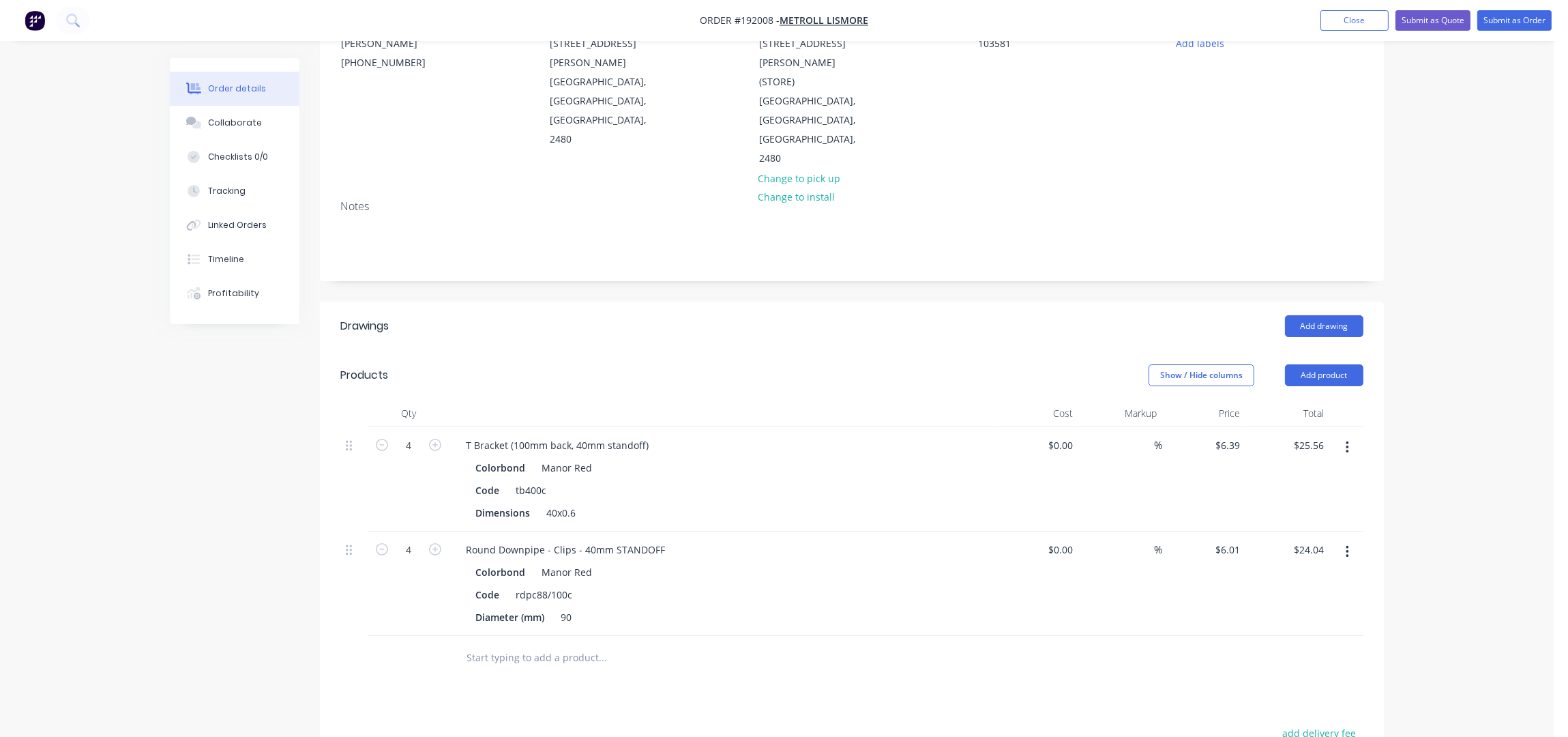
click at [635, 364] on div "Show / Hide columns Add product" at bounding box center [961, 375] width 806 height 22
click at [1521, 21] on button "Submit as Order" at bounding box center [1514, 20] width 74 height 21
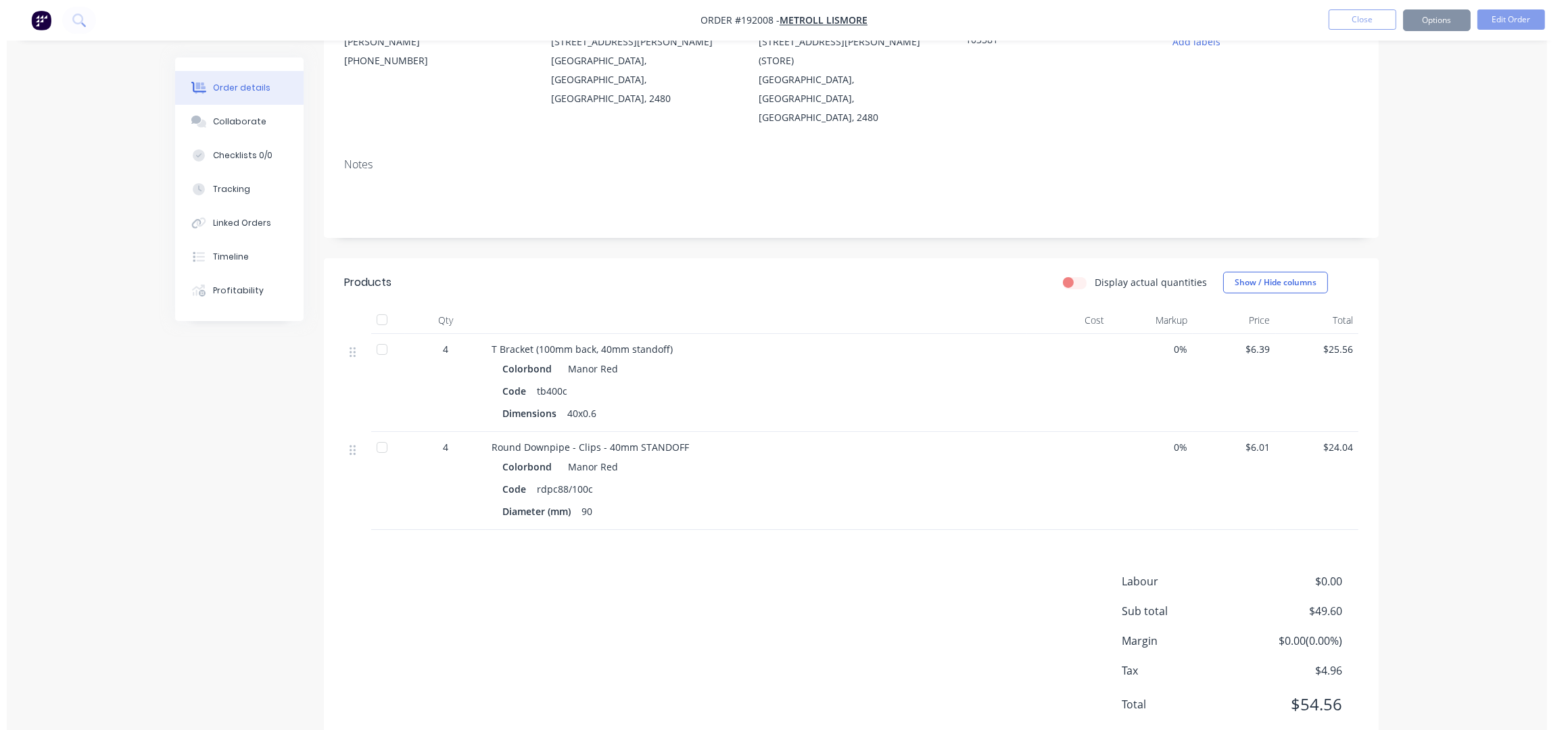
scroll to position [0, 0]
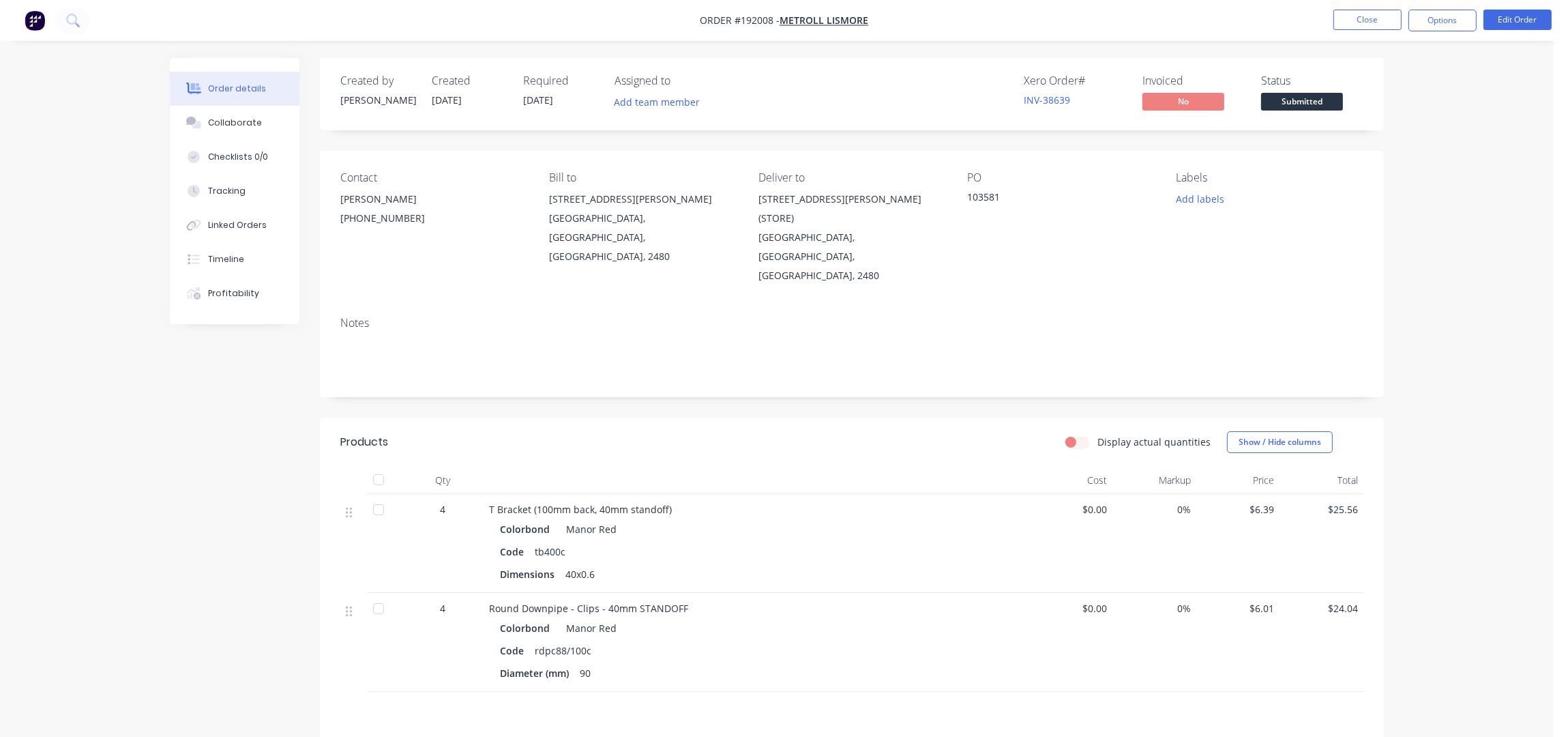
click at [1441, 3] on nav "Order #192008 - METROLL LISMORE Close Options Edit Order" at bounding box center [784, 20] width 1568 height 41
click at [1446, 18] on button "Options" at bounding box center [1442, 21] width 68 height 22
click at [1441, 96] on button "Work Order" at bounding box center [1401, 109] width 150 height 27
click at [1441, 118] on div "With pricing" at bounding box center [1402, 110] width 126 height 20
click at [1398, 79] on div "Back" at bounding box center [1402, 83] width 126 height 20
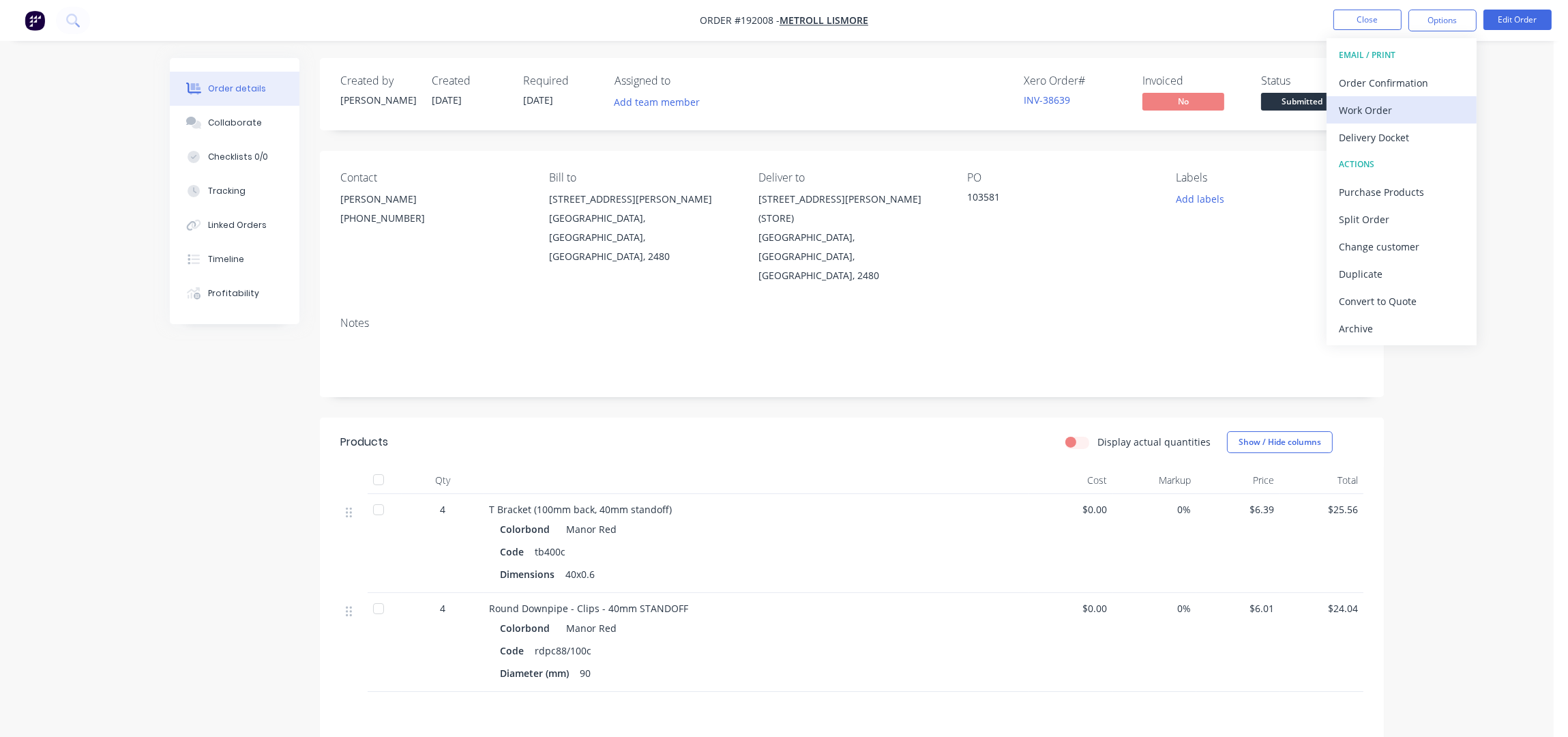
click at [1374, 104] on div "Work Order" at bounding box center [1402, 110] width 126 height 20
click at [1398, 132] on div "Without pricing" at bounding box center [1402, 137] width 126 height 20
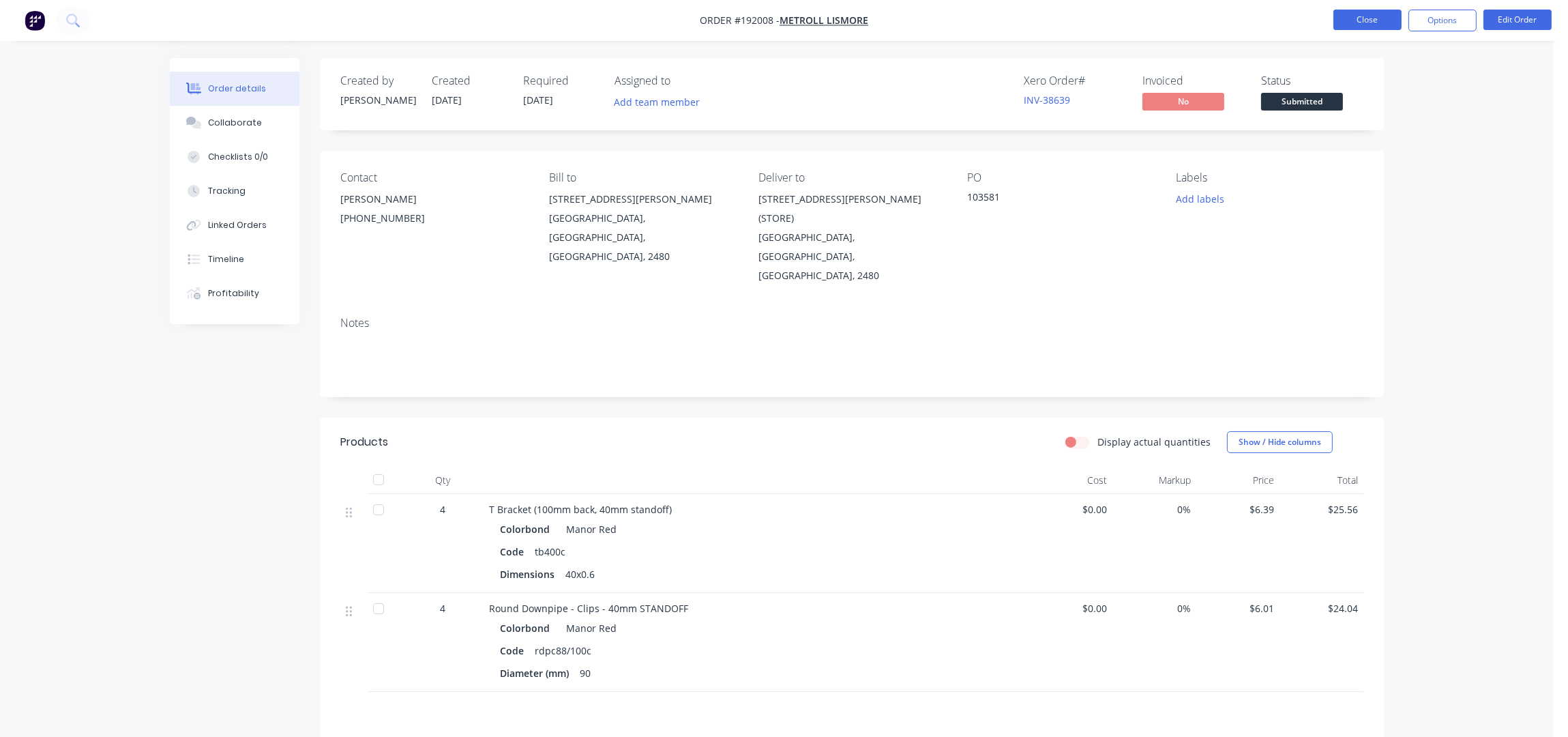
click at [1383, 12] on button "Close" at bounding box center [1367, 20] width 68 height 21
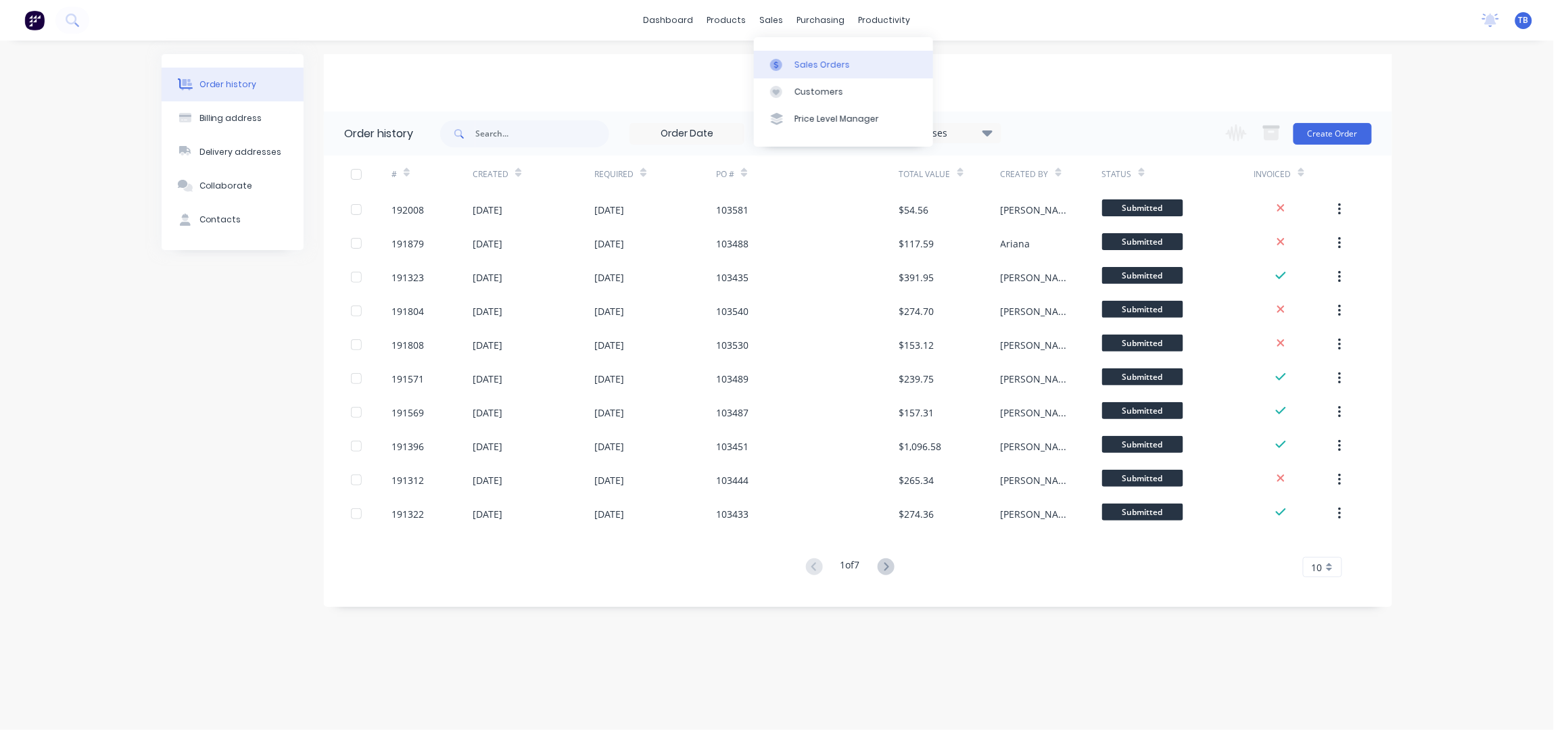
click at [801, 59] on div "Sales Orders" at bounding box center [822, 65] width 56 height 12
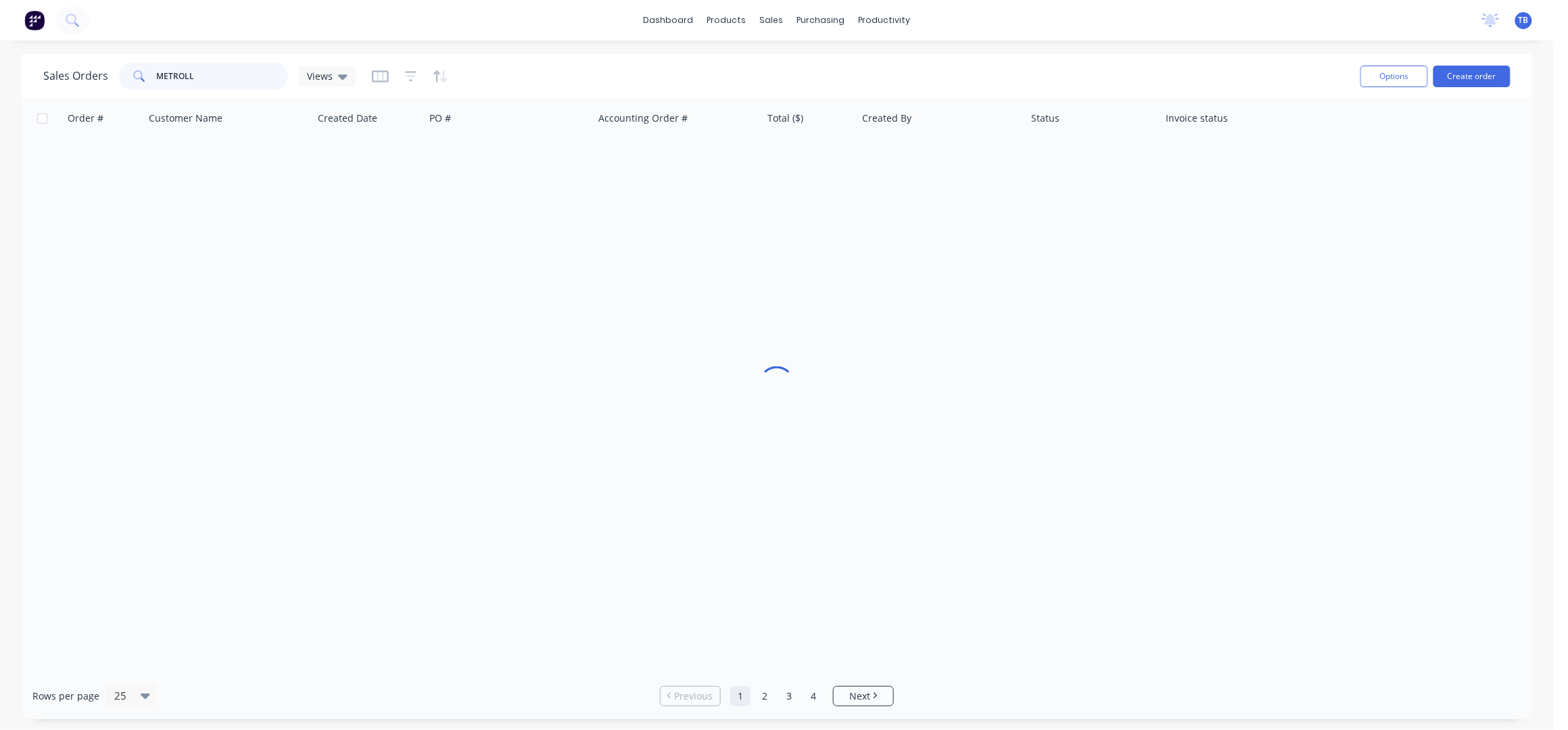
drag, startPoint x: 234, startPoint y: 83, endPoint x: -3, endPoint y: 94, distance: 237.3
click at [0, 94] on html "dashboard products sales purchasing productivity dashboard products Product Cat…" at bounding box center [784, 365] width 1568 height 730
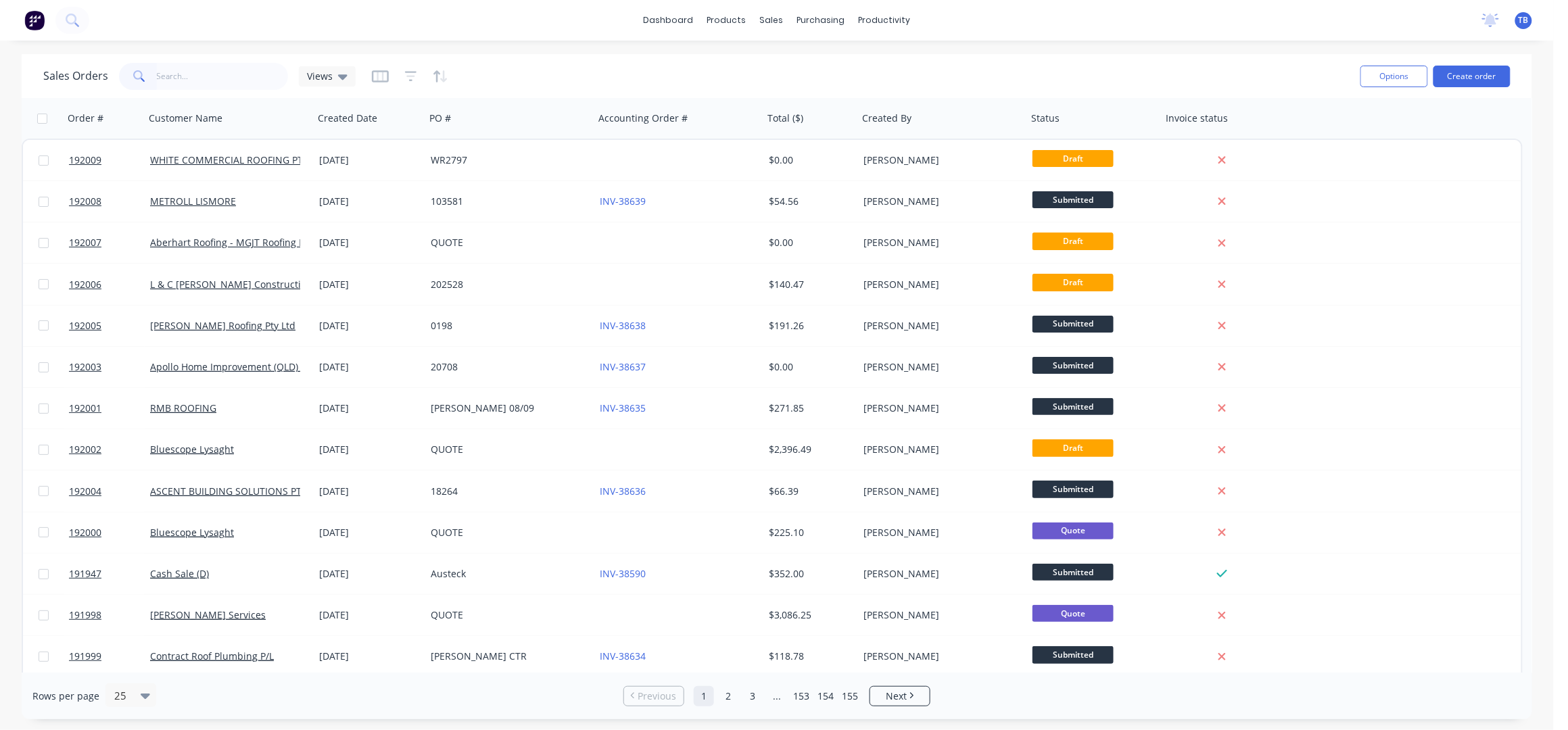
click at [422, 35] on div "dashboard products sales purchasing productivity dashboard products Product Cat…" at bounding box center [776, 20] width 1553 height 40
click at [800, 60] on div "Sales Orders" at bounding box center [822, 65] width 56 height 12
click at [199, 87] on input "text" at bounding box center [222, 76] width 132 height 27
drag, startPoint x: 805, startPoint y: 59, endPoint x: 816, endPoint y: 62, distance: 11.4
click at [805, 59] on div "Sales Orders" at bounding box center [822, 65] width 56 height 12
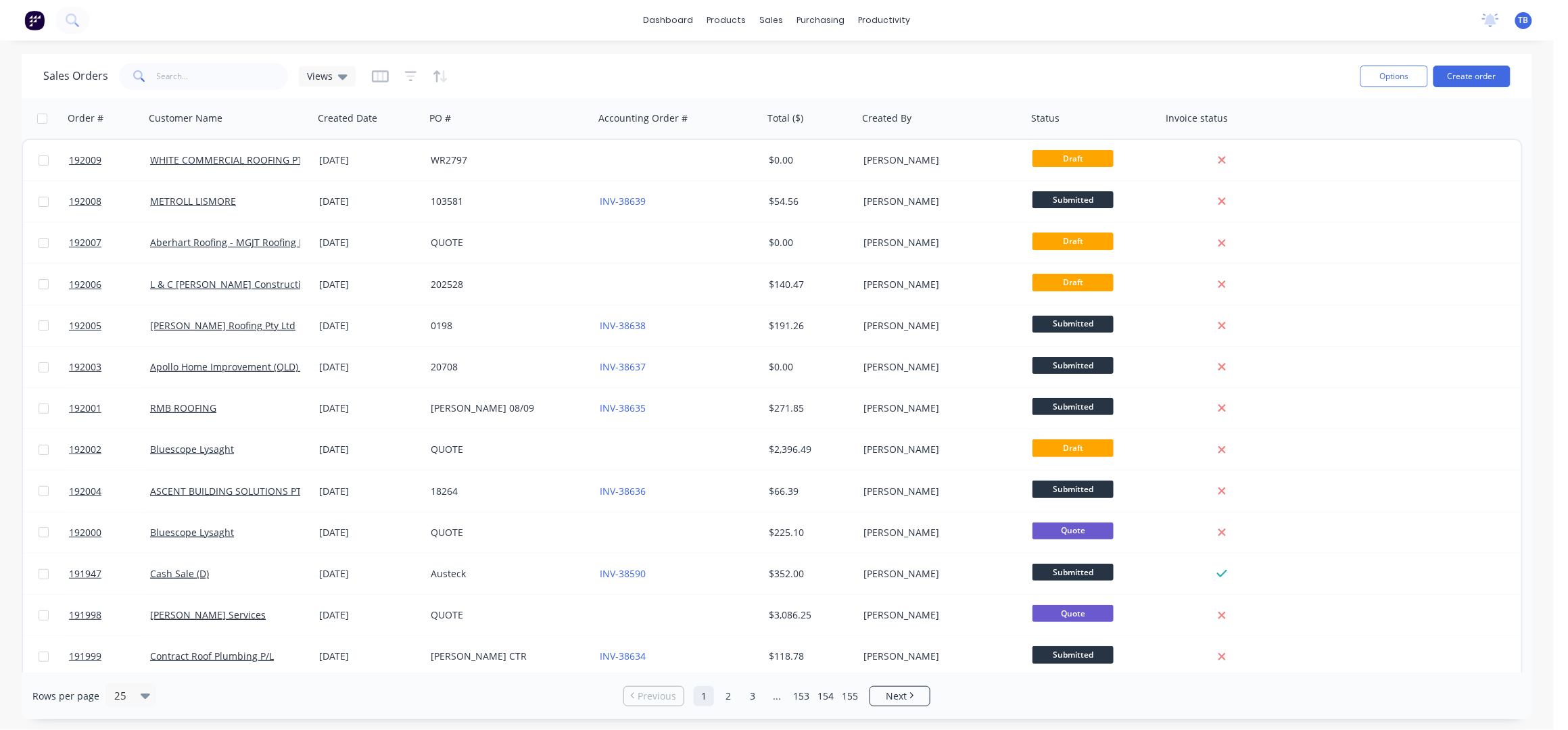
drag, startPoint x: 997, startPoint y: 86, endPoint x: 990, endPoint y: 85, distance: 7.1
click at [997, 85] on div "Sales Orders Views" at bounding box center [696, 76] width 1306 height 33
click at [808, 54] on link "Sales Orders" at bounding box center [843, 64] width 180 height 27
click at [1143, 50] on div "dashboard products sales purchasing productivity dashboard products Product Cat…" at bounding box center [776, 365] width 1553 height 730
click at [807, 56] on link "Sales Orders" at bounding box center [843, 64] width 180 height 27
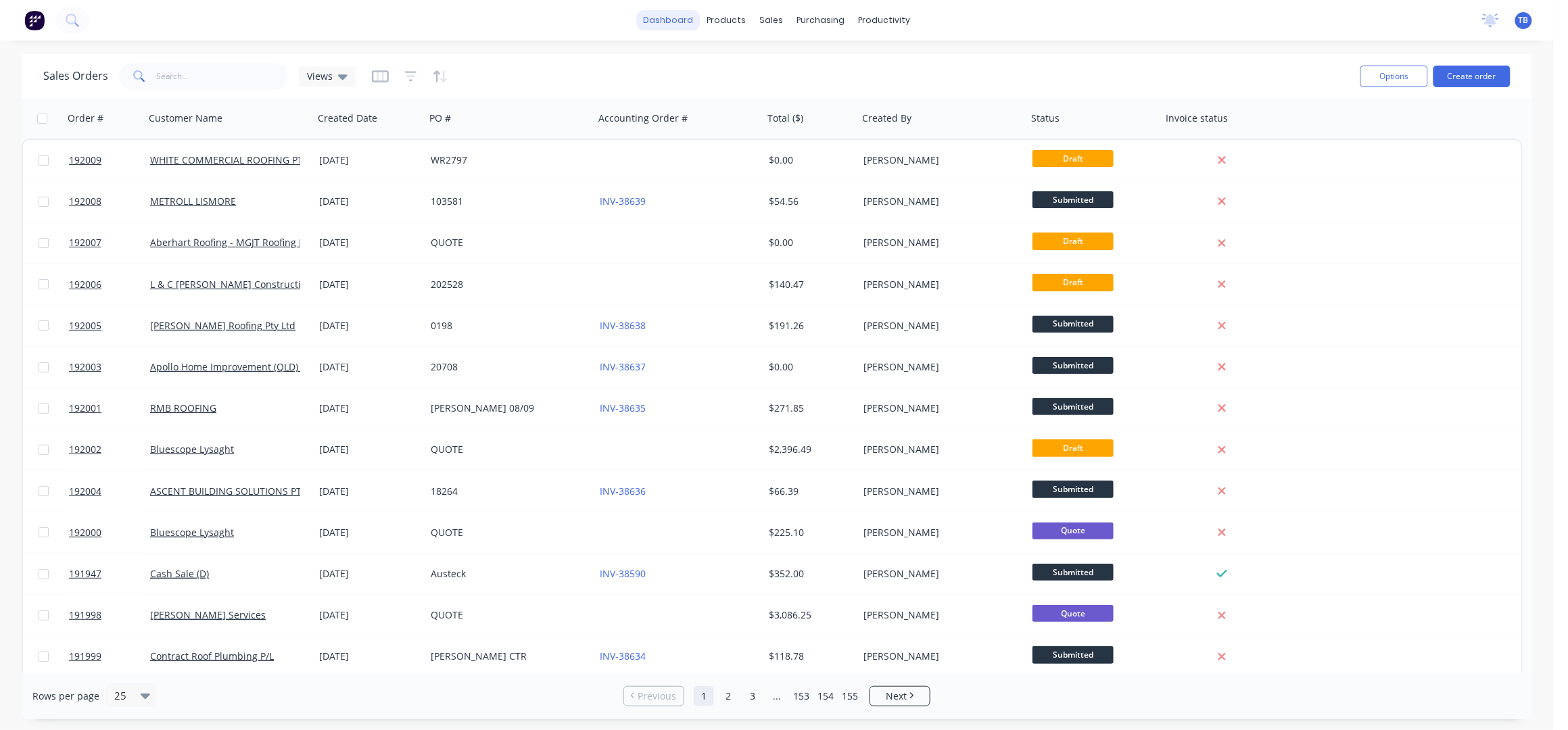
click at [653, 11] on link "dashboard" at bounding box center [669, 20] width 64 height 20
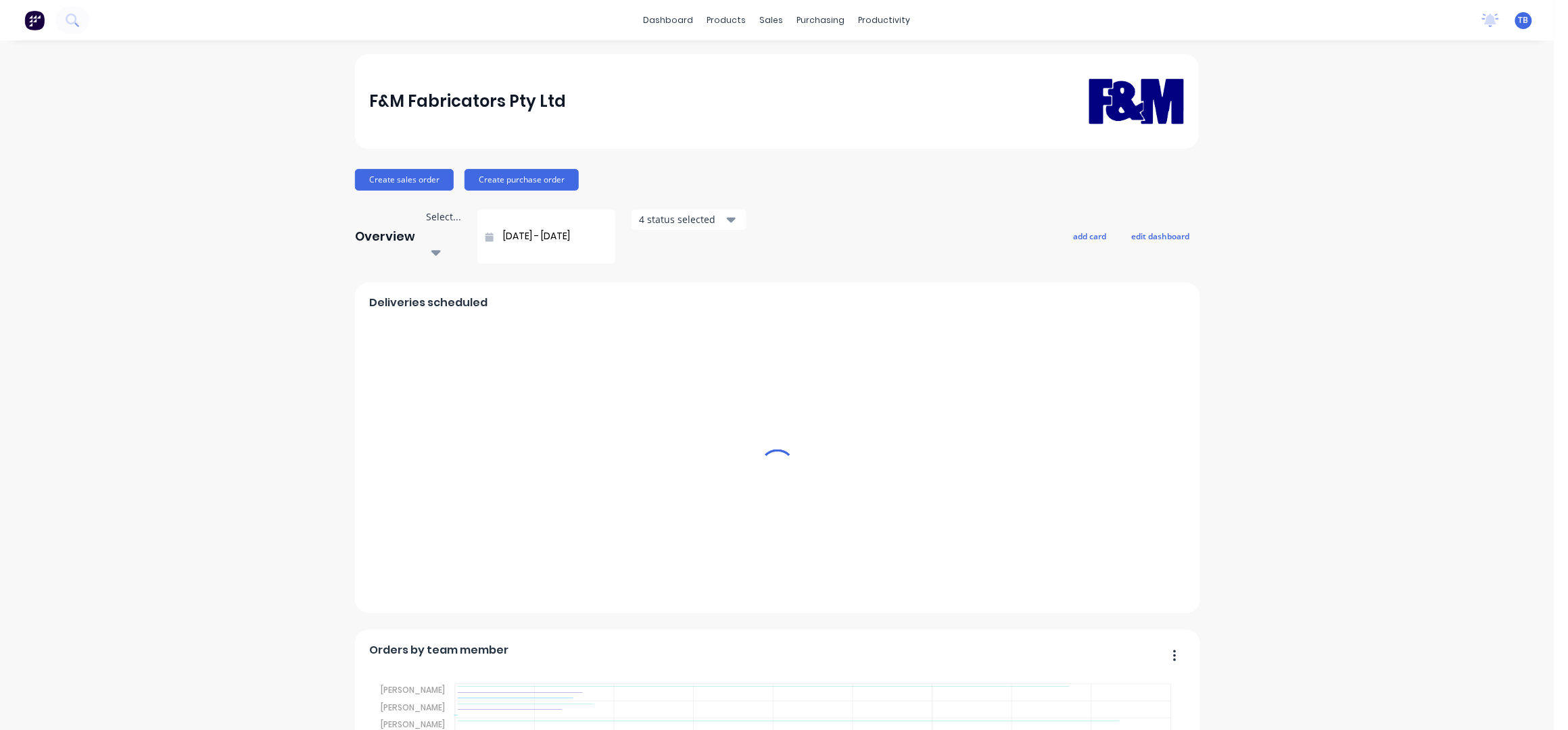
click at [770, 22] on div "sales" at bounding box center [771, 20] width 37 height 20
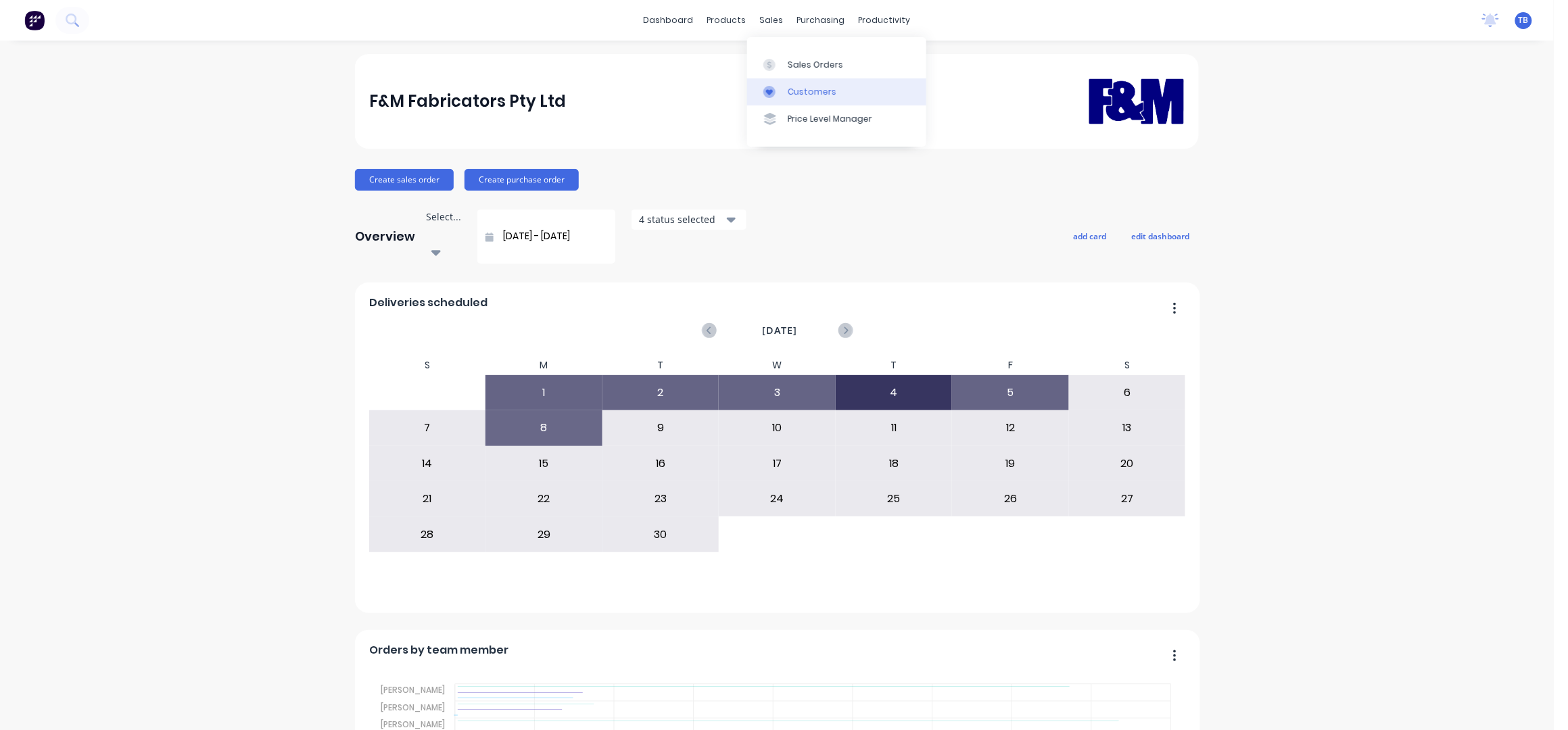
click at [812, 83] on link "Customers" at bounding box center [836, 92] width 180 height 27
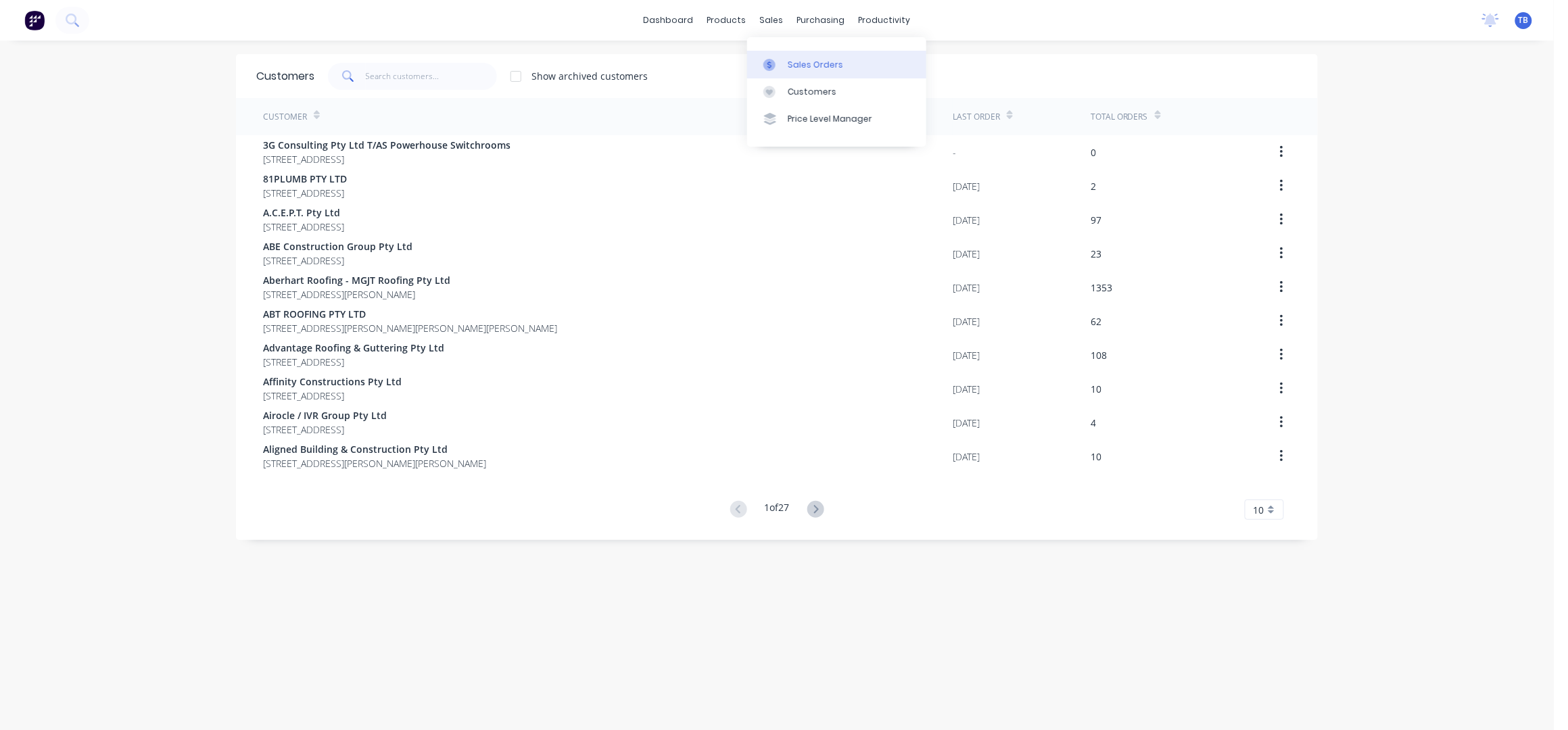
click at [791, 64] on div "Sales Orders" at bounding box center [816, 65] width 56 height 12
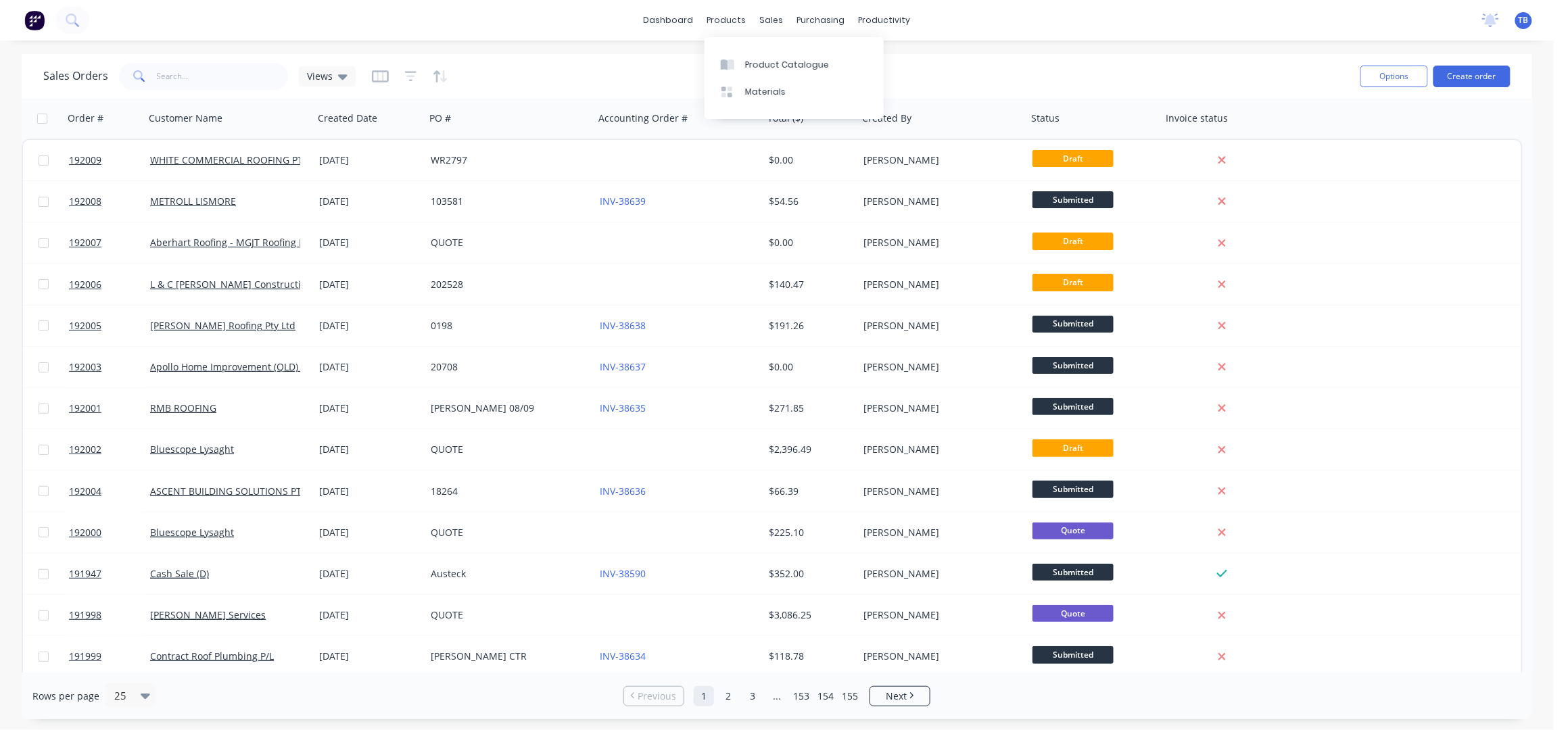
click at [616, 58] on div "Sales Orders Views Options Create order" at bounding box center [776, 76] width 1510 height 44
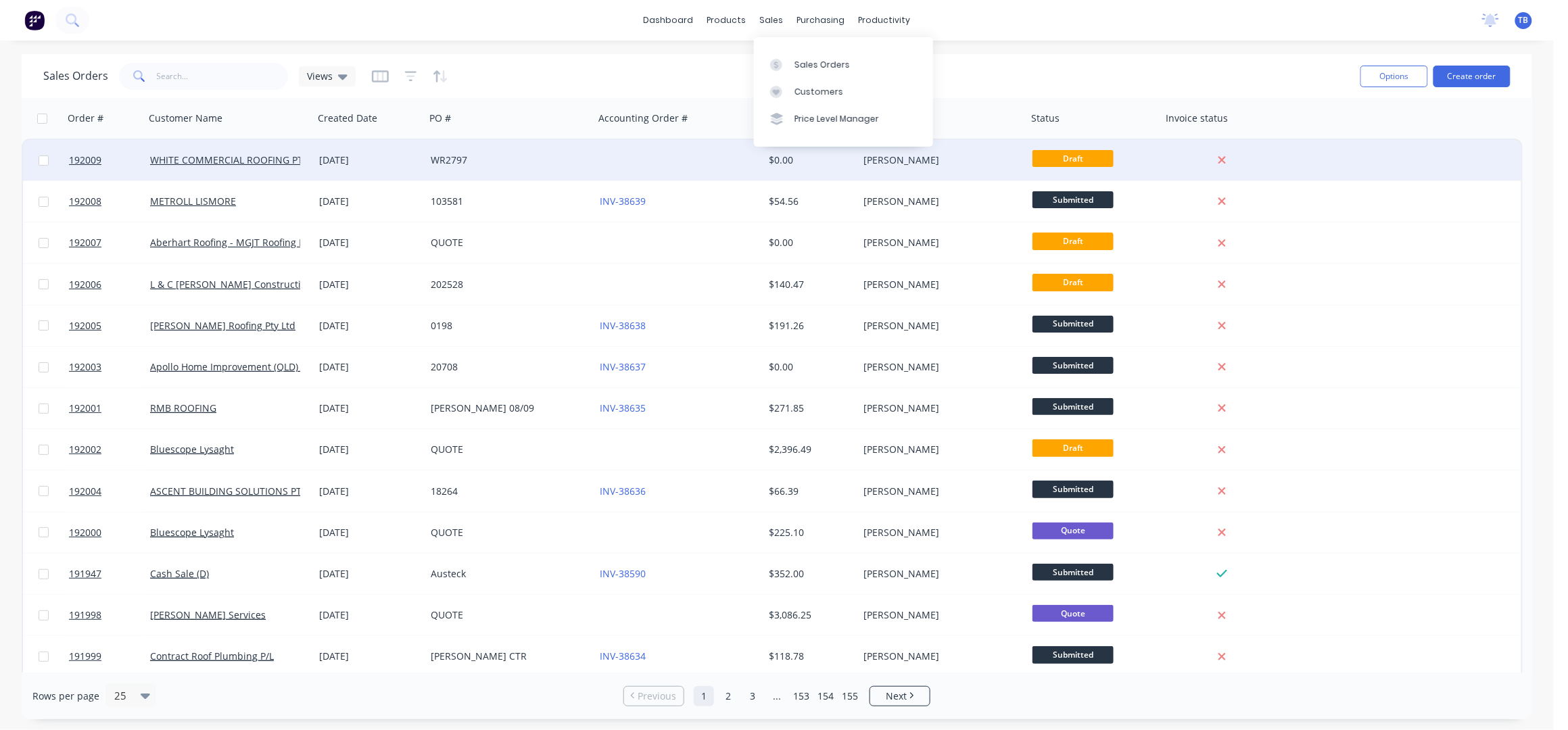
drag, startPoint x: 835, startPoint y: 61, endPoint x: 1064, endPoint y: 148, distance: 245.0
click at [835, 61] on div "Sales Orders" at bounding box center [822, 65] width 56 height 12
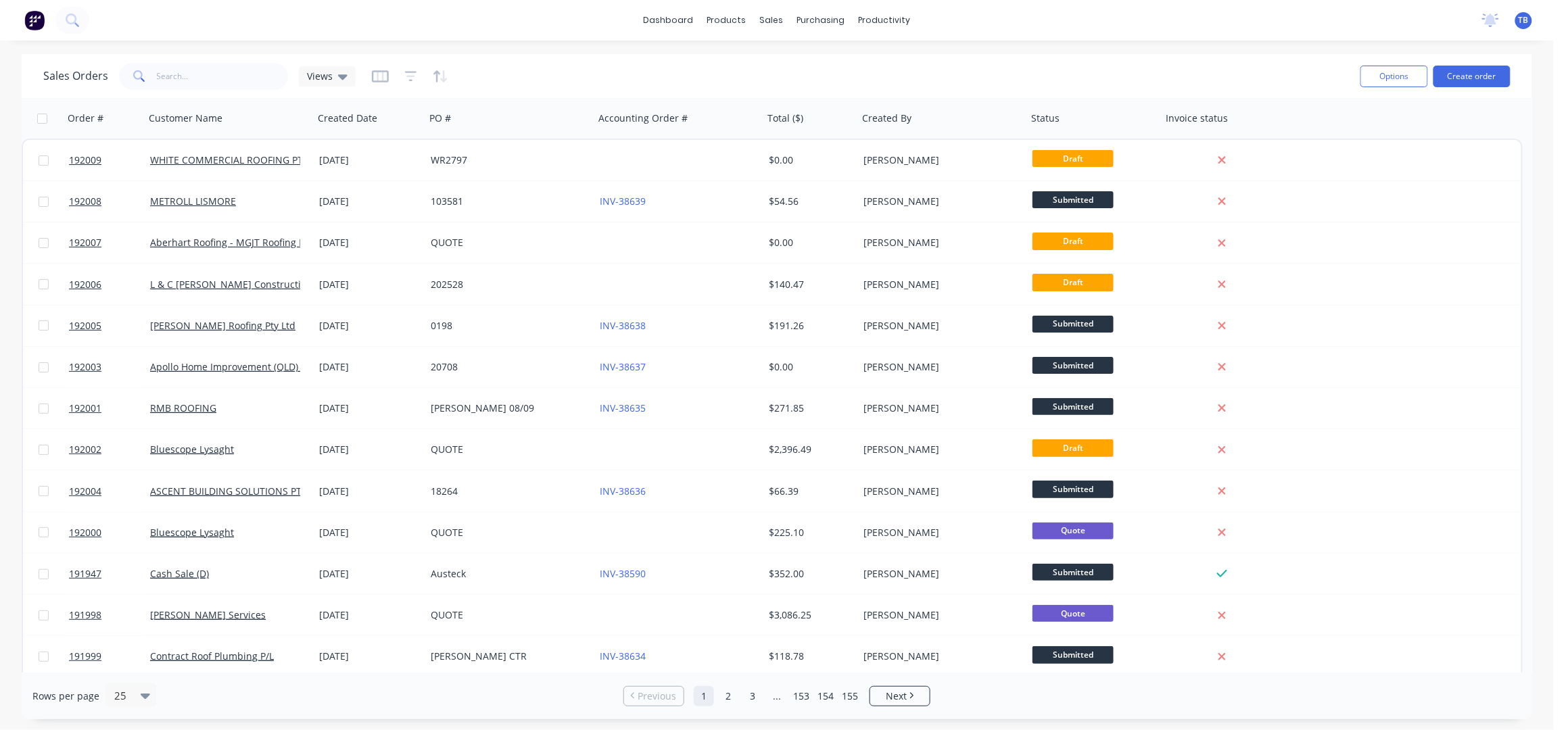
click at [1086, 39] on div "dashboard products sales purchasing productivity dashboard products Product Cat…" at bounding box center [776, 20] width 1553 height 40
click at [812, 67] on div "Sales Orders" at bounding box center [822, 65] width 56 height 12
click at [1211, 33] on div "dashboard products sales purchasing productivity dashboard products Product Cat…" at bounding box center [776, 20] width 1553 height 40
click at [1146, 37] on div "dashboard products sales purchasing productivity dashboard products Product Cat…" at bounding box center [776, 20] width 1553 height 40
drag, startPoint x: 1110, startPoint y: 48, endPoint x: 1086, endPoint y: 52, distance: 24.3
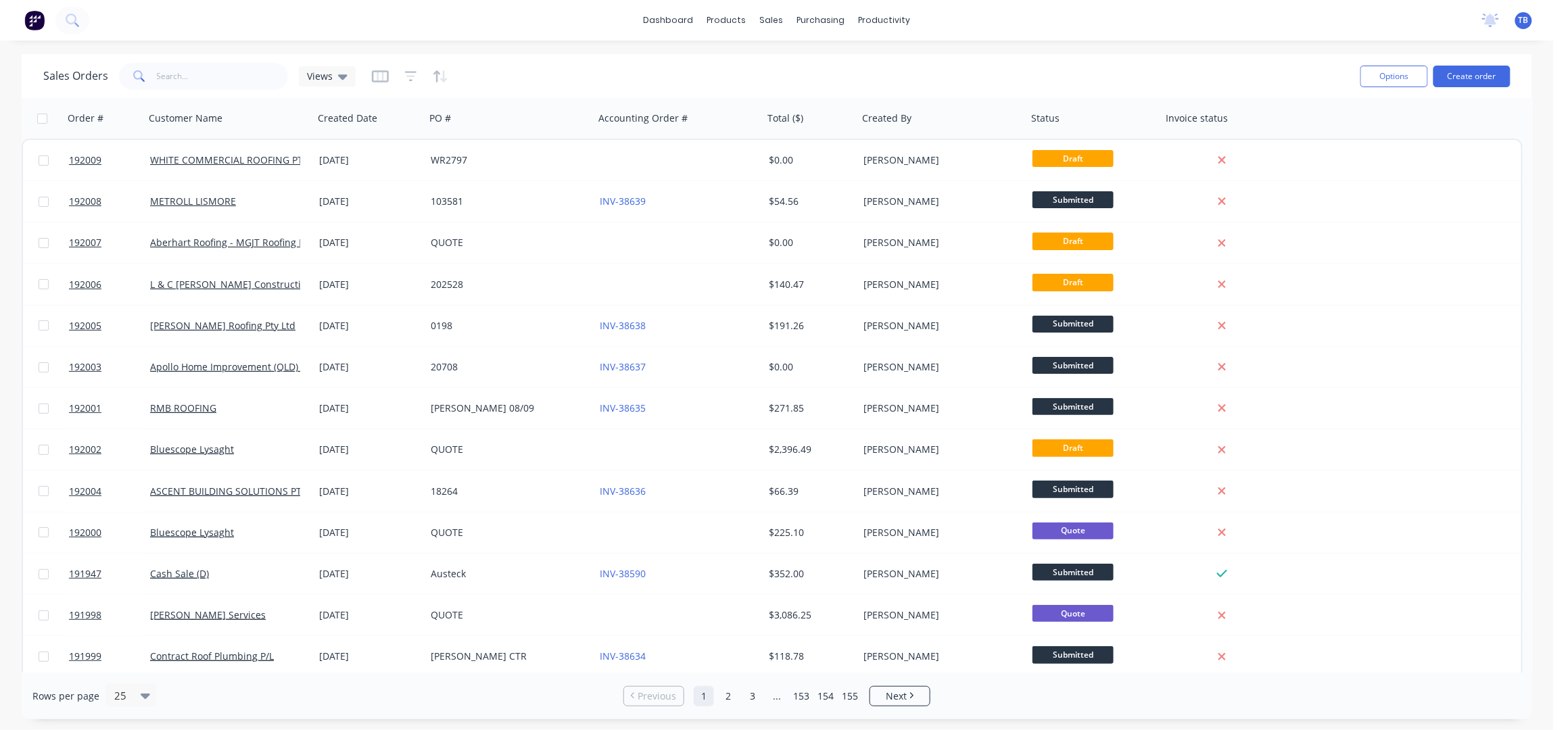
click at [1109, 48] on div "dashboard products sales purchasing productivity dashboard products Product Cat…" at bounding box center [776, 365] width 1553 height 730
click at [1086, 52] on div "dashboard products sales purchasing productivity dashboard products Product Cat…" at bounding box center [776, 365] width 1553 height 730
click at [1060, 57] on div "Sales Orders Views Options Create order" at bounding box center [776, 76] width 1510 height 44
click at [1039, 64] on div "Sales Orders Views" at bounding box center [696, 76] width 1306 height 33
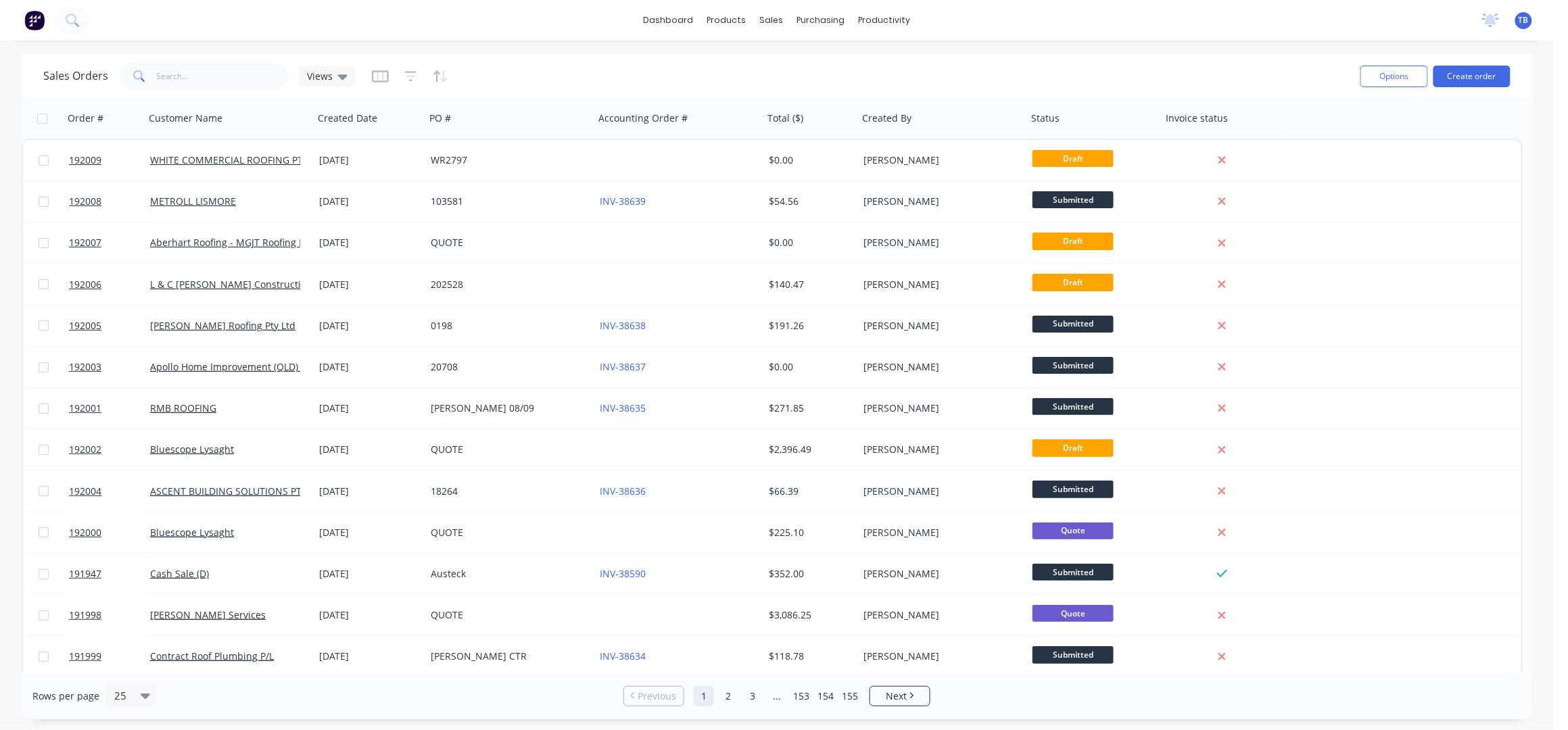
click at [1036, 64] on div "Sales Orders Views" at bounding box center [696, 76] width 1306 height 33
drag, startPoint x: 1035, startPoint y: 67, endPoint x: 961, endPoint y: 63, distance: 74.1
click at [961, 63] on div "Sales Orders Views" at bounding box center [696, 76] width 1306 height 33
click at [797, 59] on div "Sales Orders" at bounding box center [822, 65] width 56 height 12
click at [230, 71] on input "text" at bounding box center [222, 76] width 132 height 27
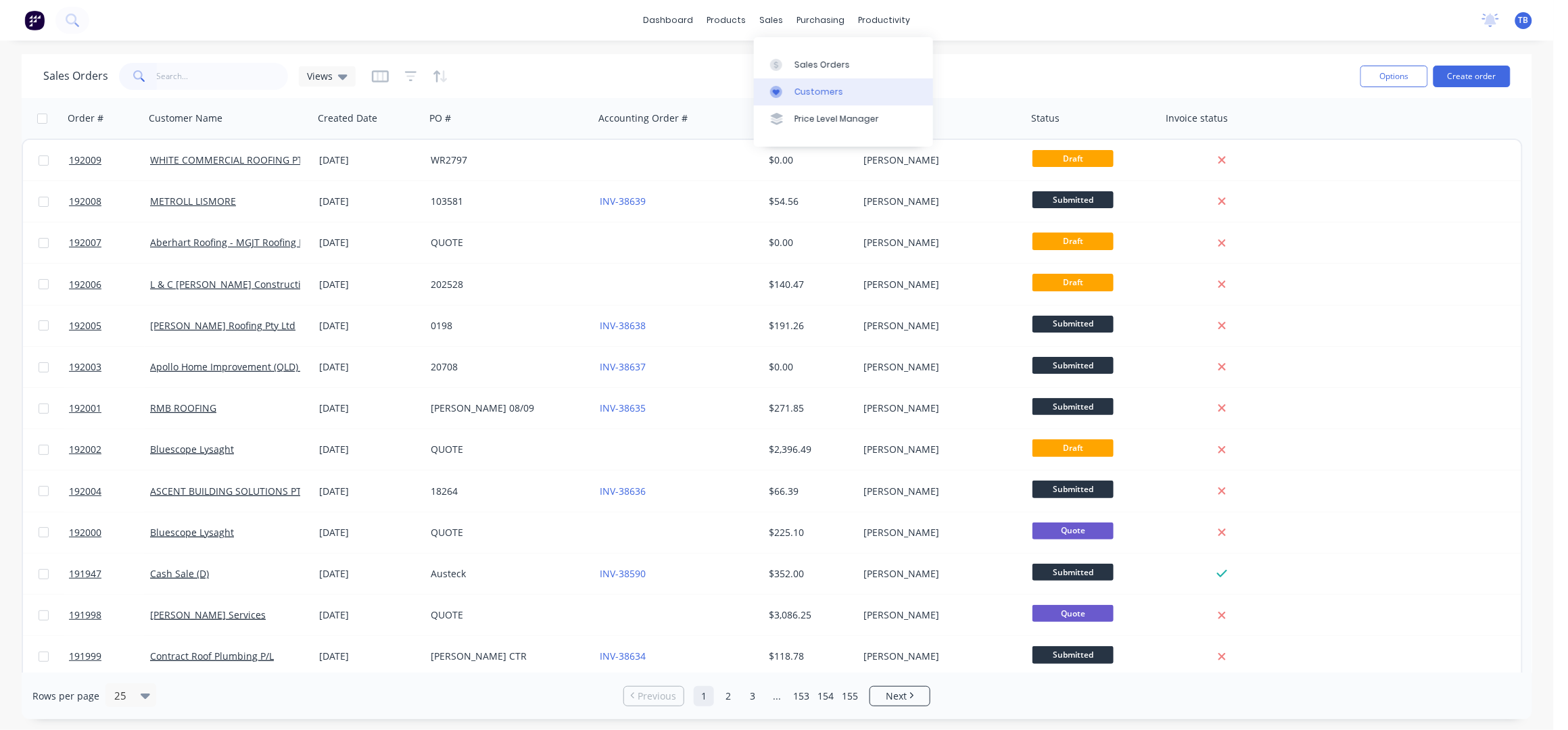
click at [798, 84] on link "Customers" at bounding box center [843, 92] width 180 height 27
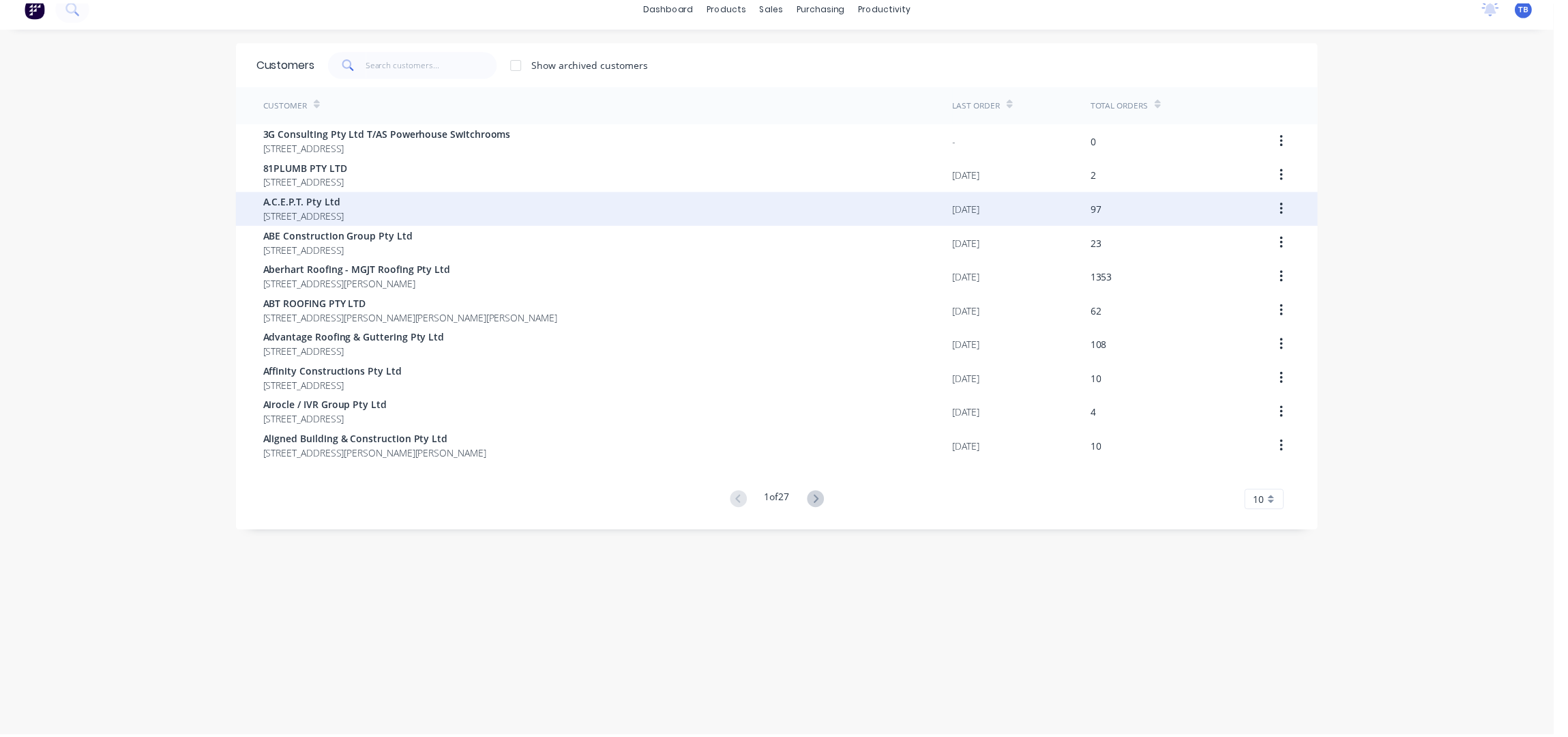
scroll to position [26, 0]
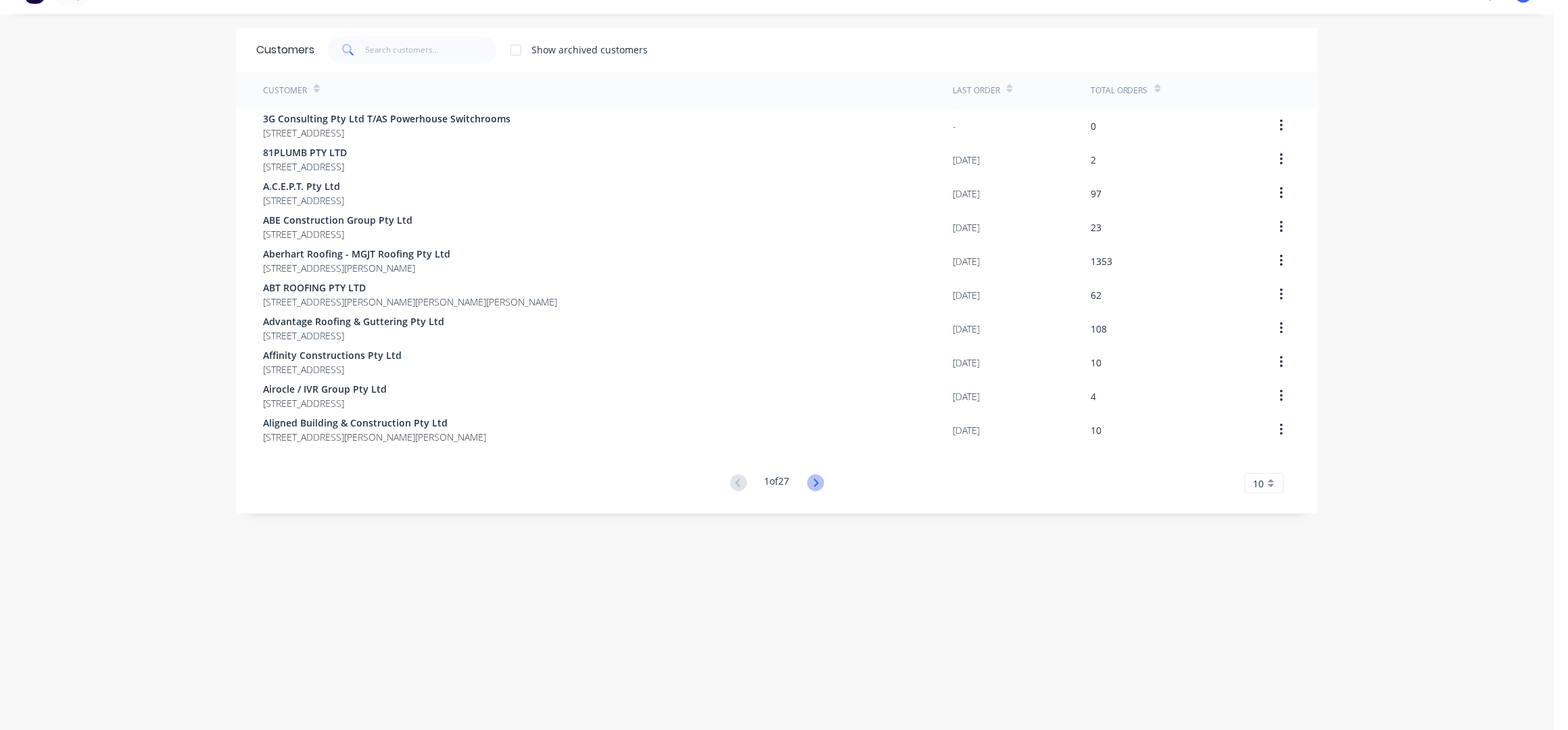
click at [813, 480] on icon at bounding box center [816, 483] width 5 height 8
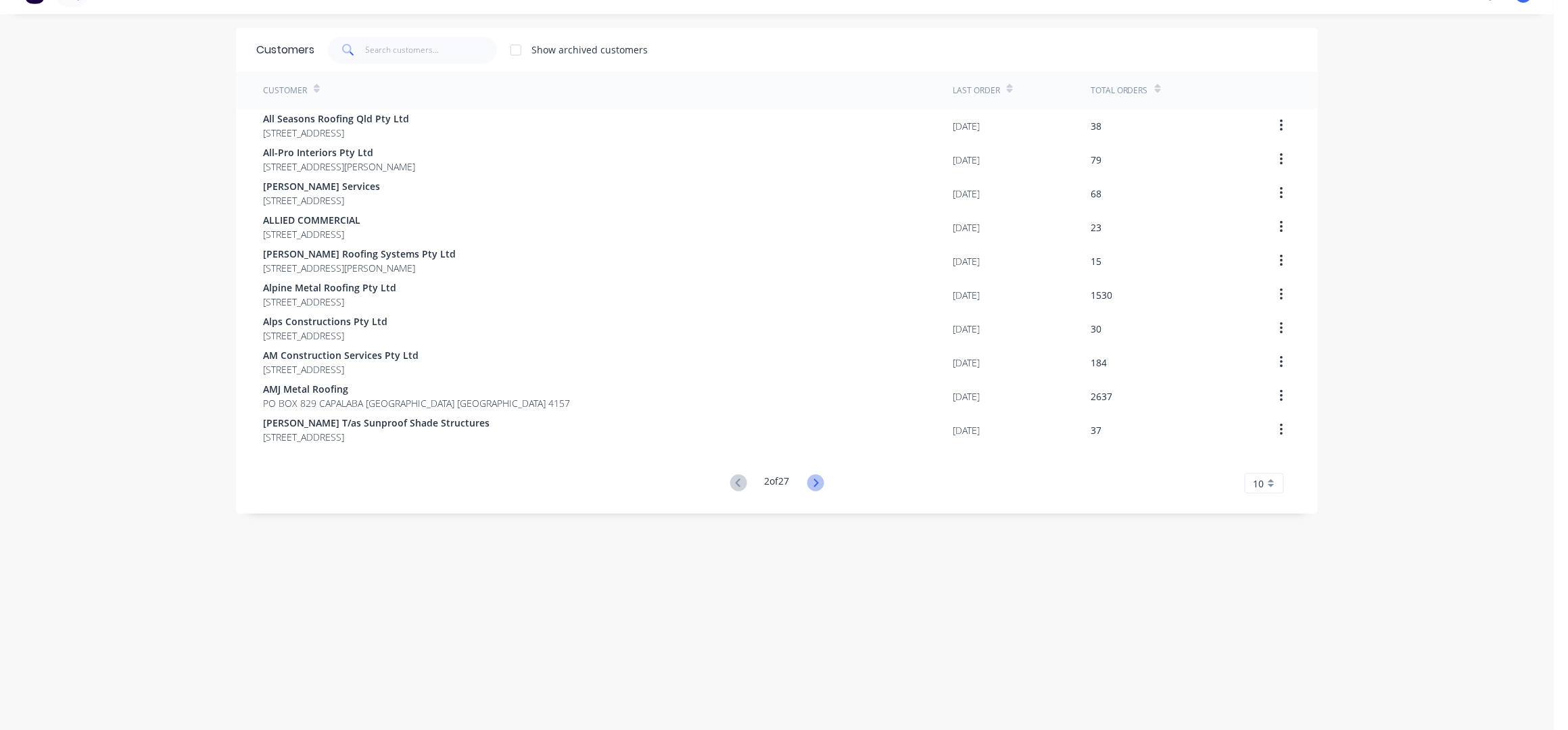
click at [808, 483] on icon at bounding box center [816, 483] width 17 height 17
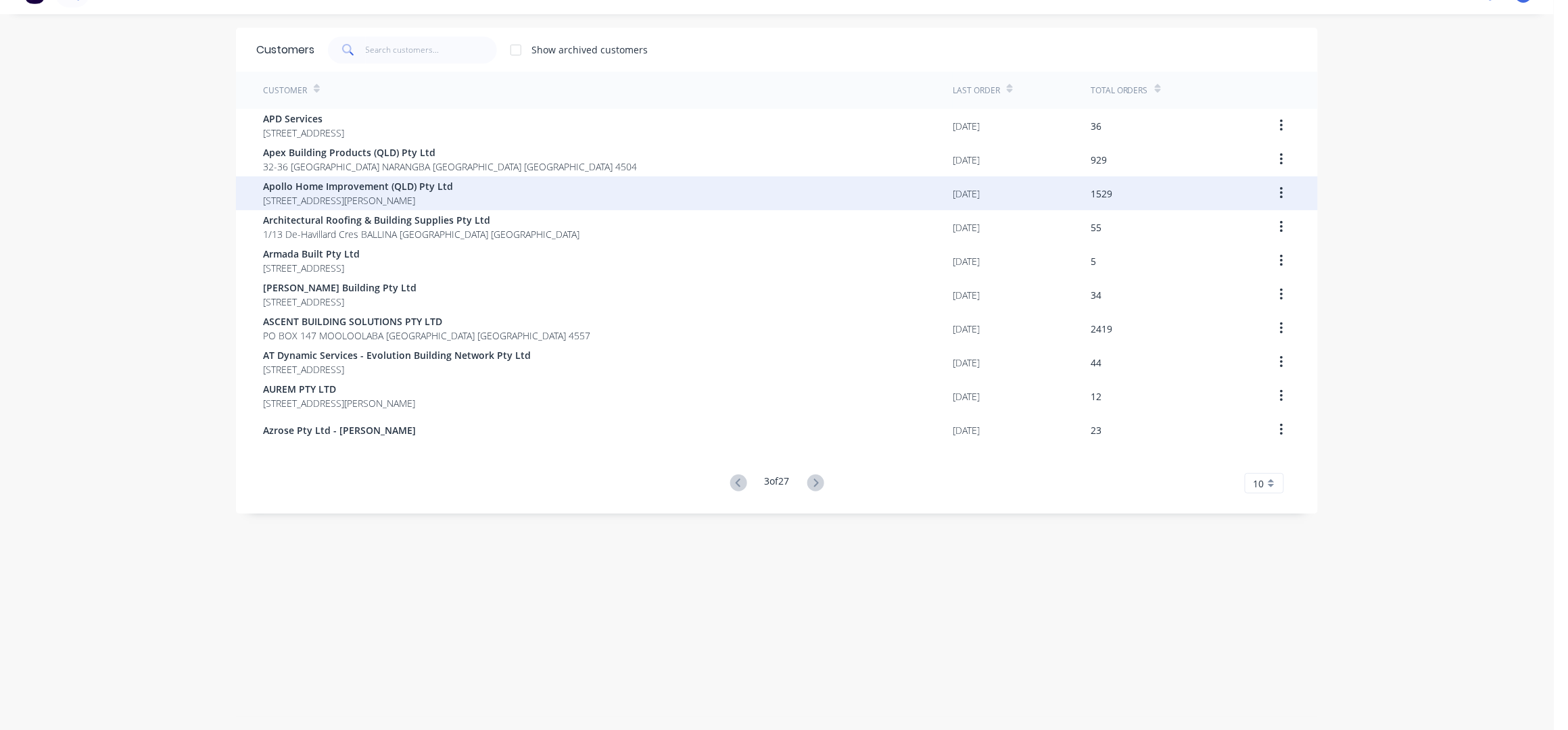
click at [317, 188] on span "Apollo Home Improvement (QLD) Pty Ltd" at bounding box center [358, 186] width 190 height 14
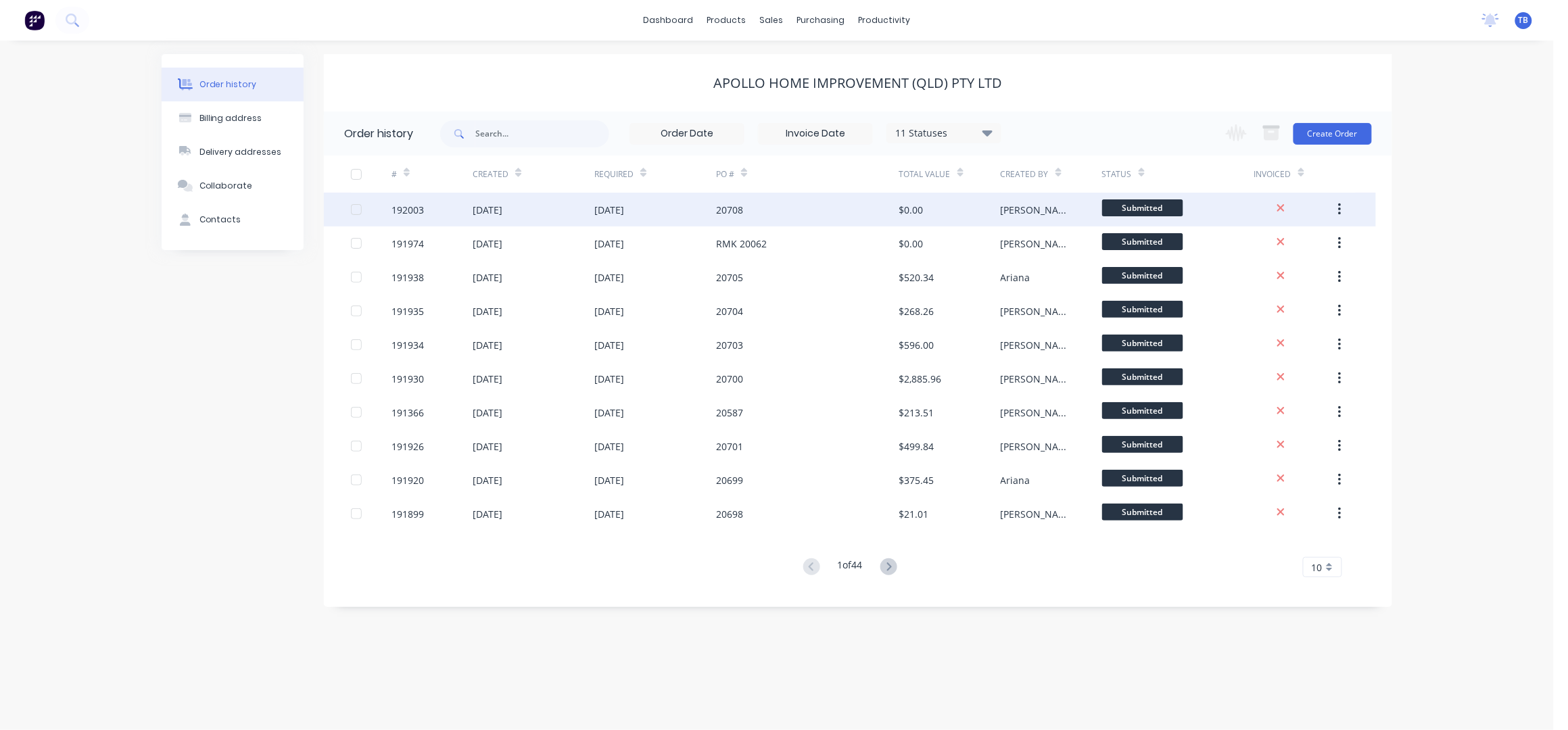
click at [843, 199] on div "20708" at bounding box center [807, 209] width 183 height 34
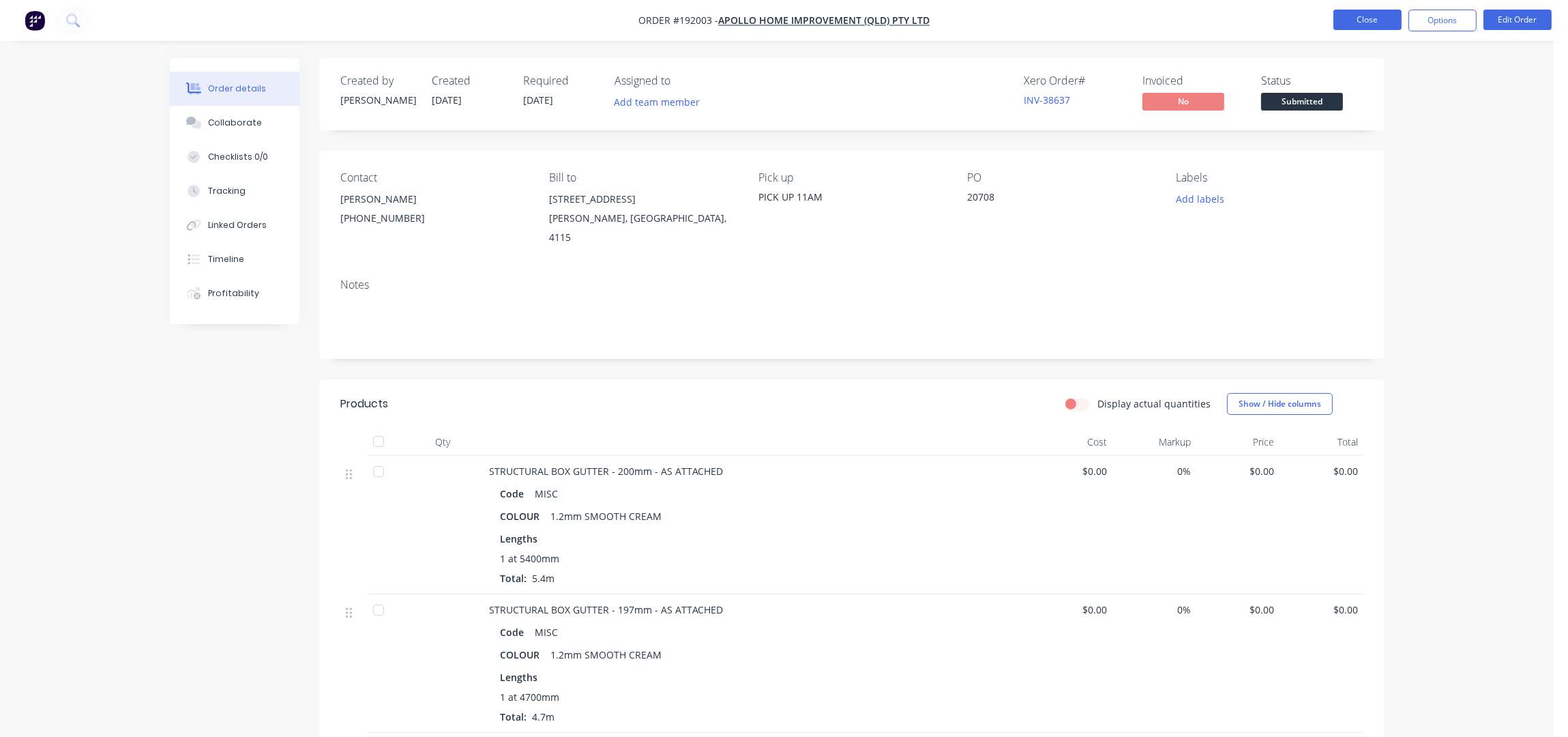
click at [1383, 15] on button "Close" at bounding box center [1367, 20] width 68 height 21
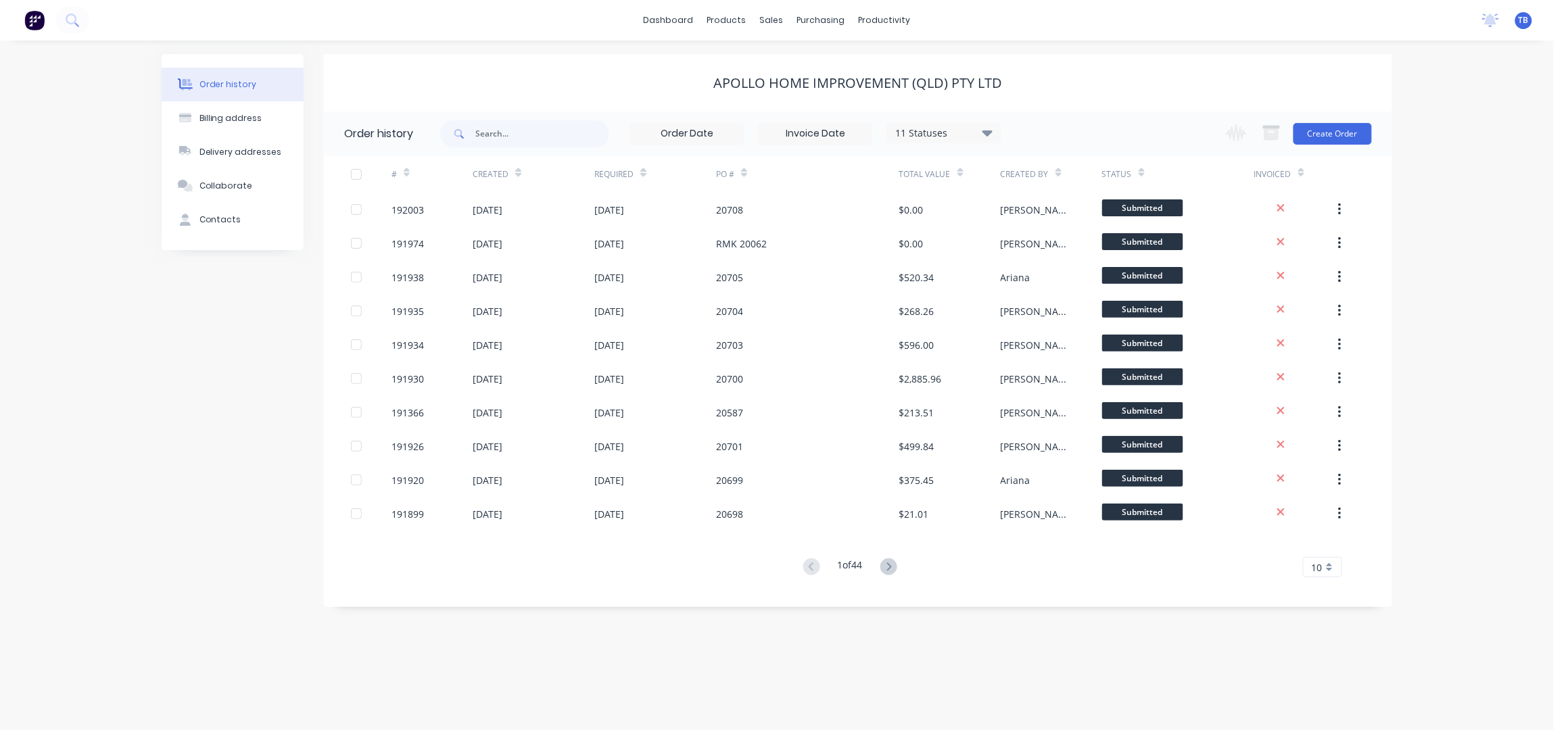
click at [1429, 187] on div "Order history Billing address Delivery addresses Collaborate Contacts Apollo Ho…" at bounding box center [776, 384] width 1553 height 689
click at [801, 60] on div "Sales Orders" at bounding box center [822, 65] width 56 height 12
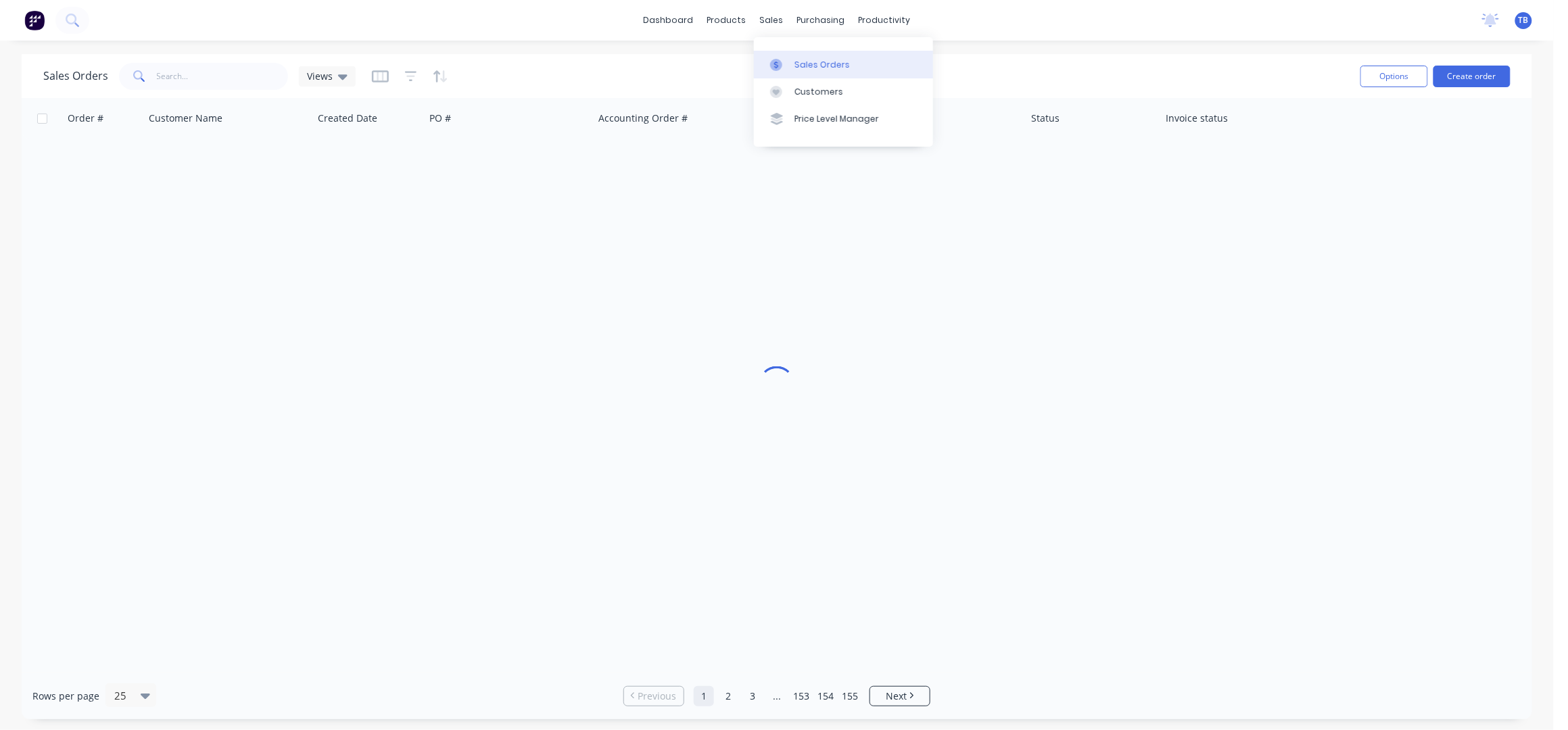
click at [799, 67] on div "Sales Orders" at bounding box center [822, 65] width 56 height 12
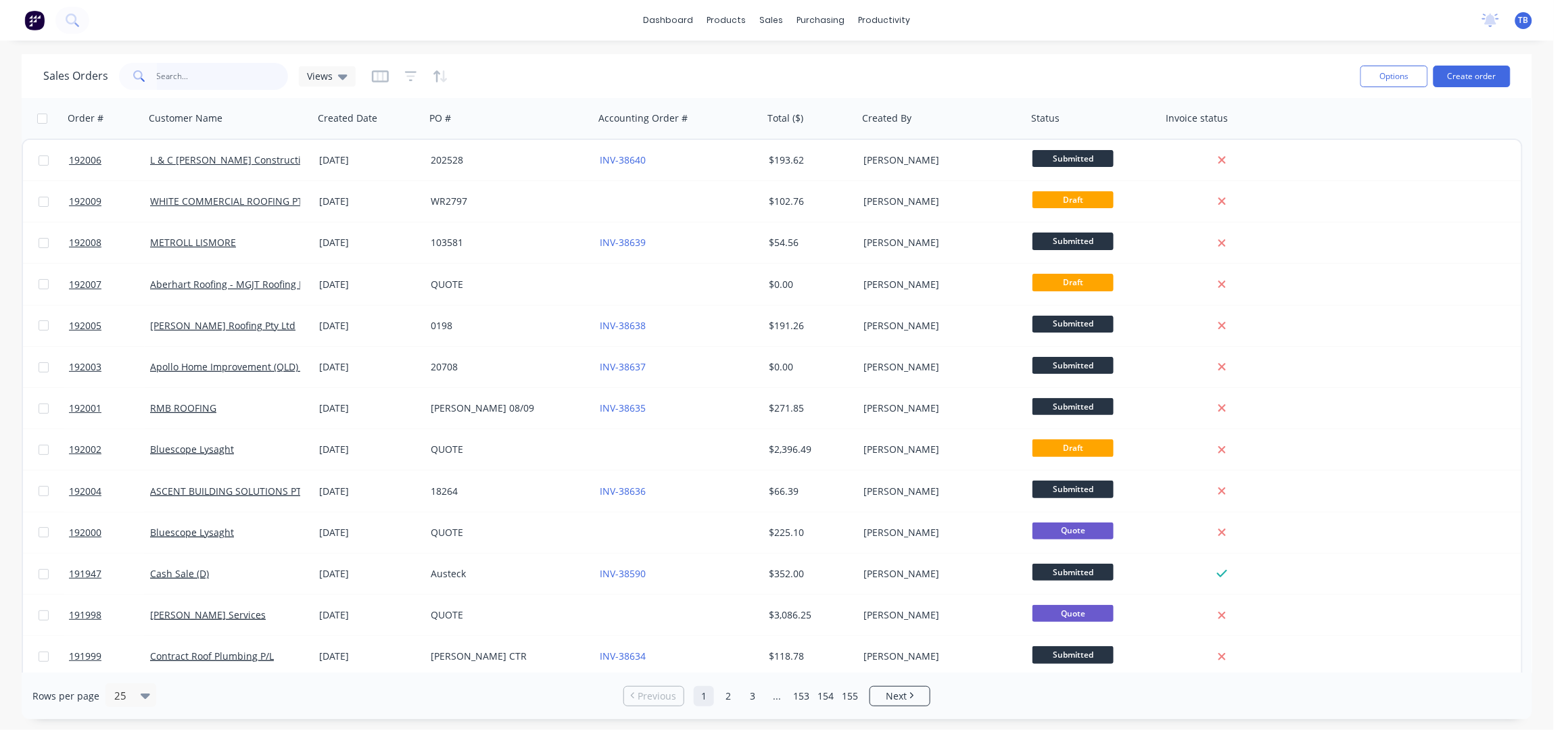
click at [245, 72] on input "text" at bounding box center [222, 76] width 132 height 27
click at [1486, 70] on button "Create order" at bounding box center [1471, 76] width 77 height 21
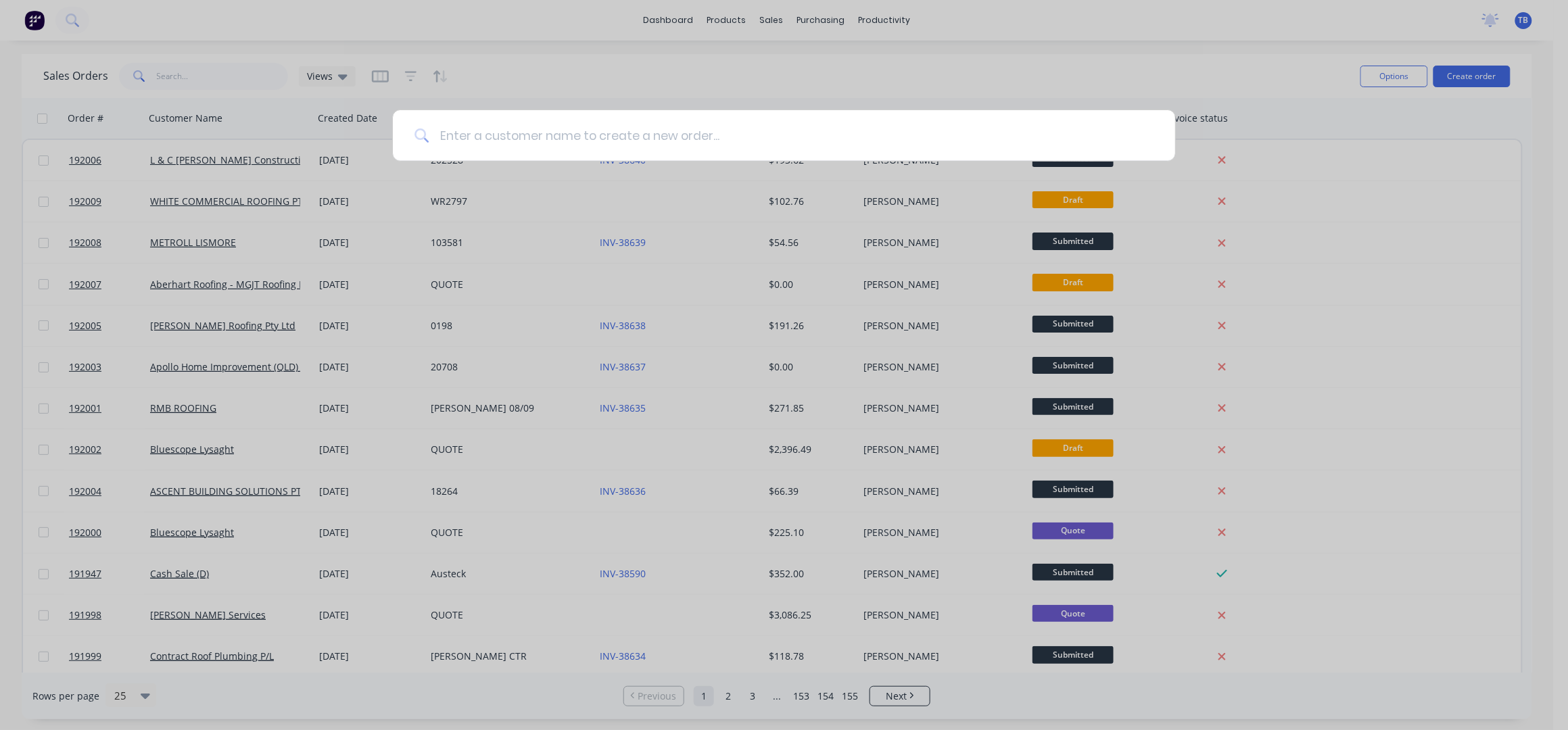
click at [675, 134] on input at bounding box center [791, 135] width 725 height 51
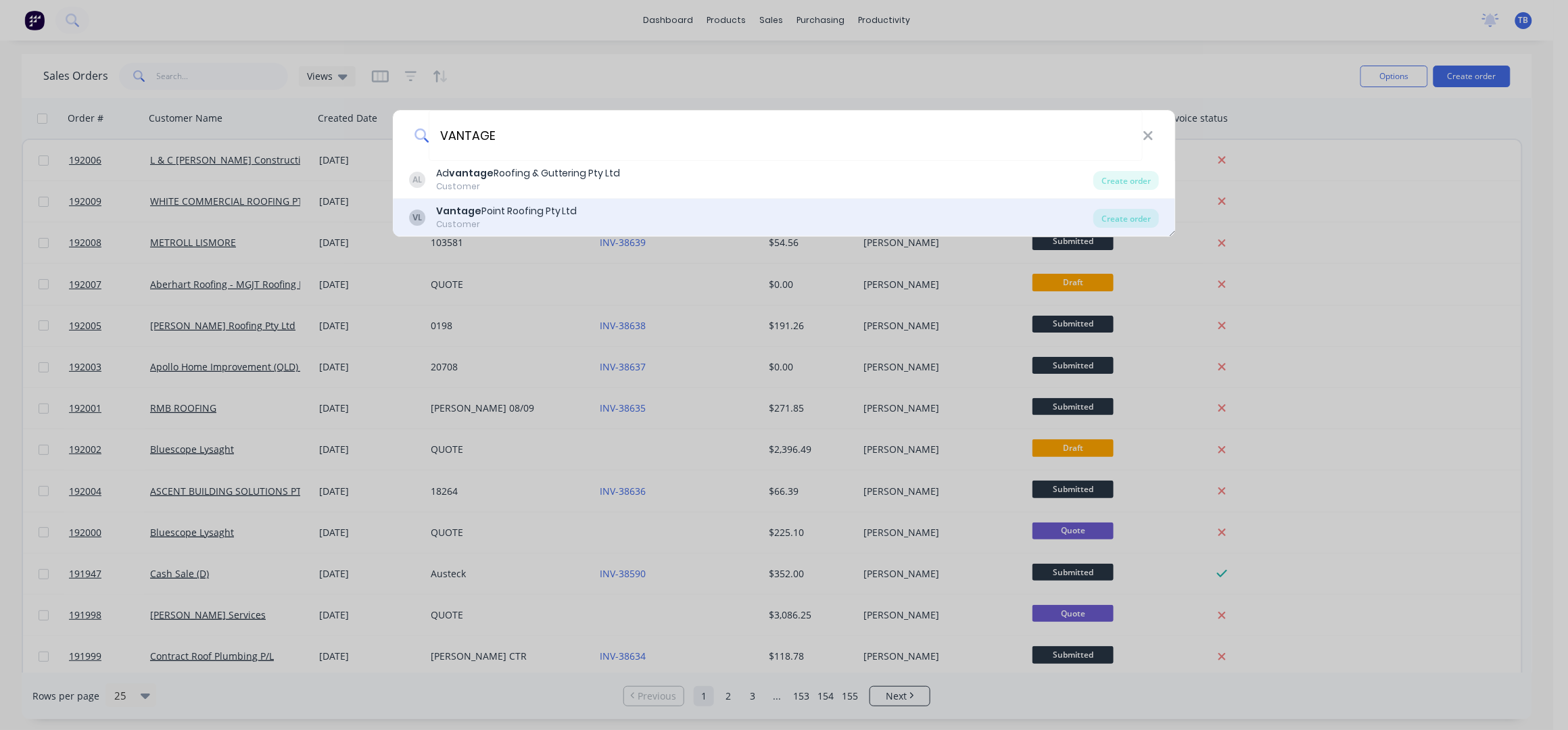
type input "VANTAGE"
click at [615, 216] on div "VL Vantage Point Roofing Pty Ltd Customer" at bounding box center [751, 217] width 684 height 26
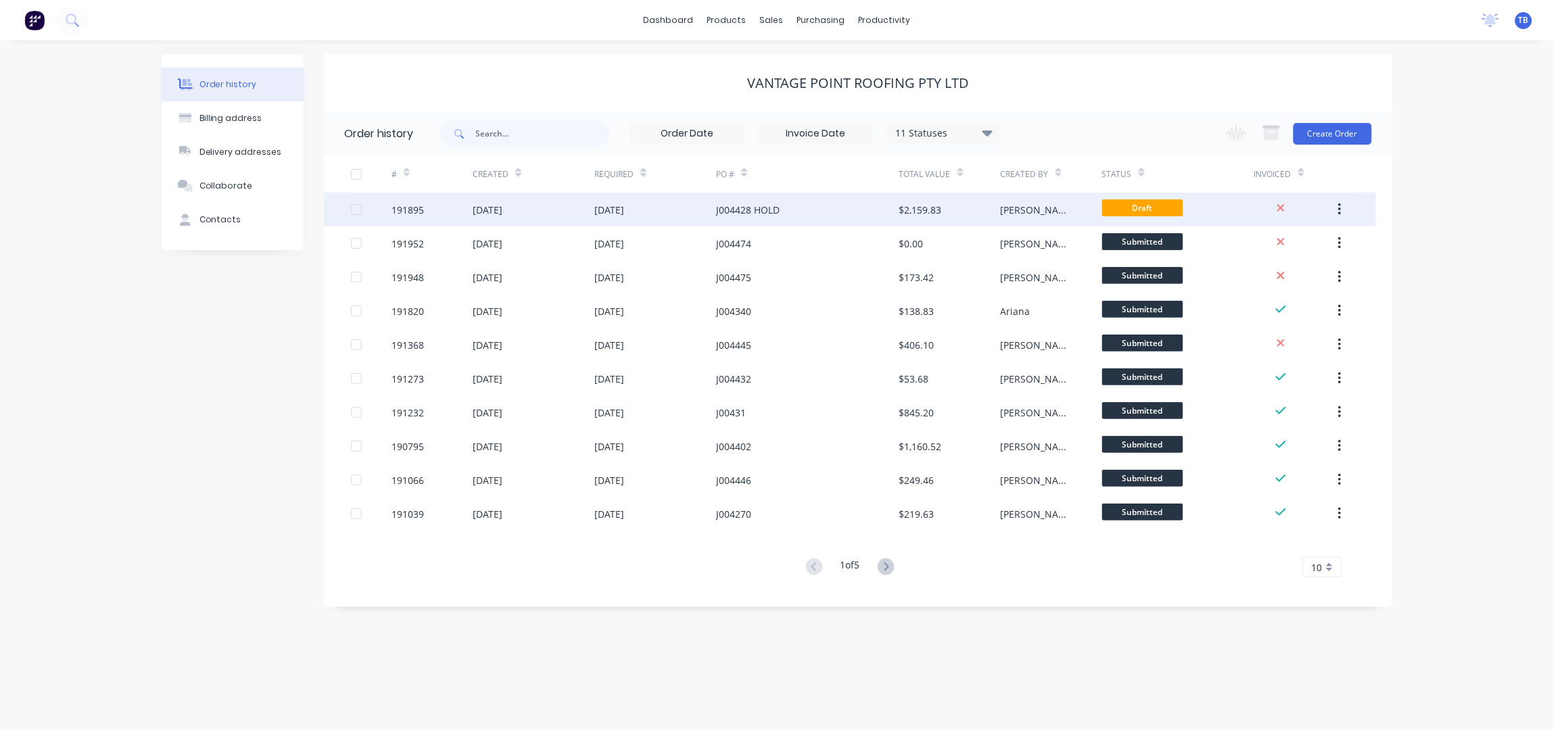
click at [844, 214] on div "J004428 HOLD" at bounding box center [807, 209] width 183 height 34
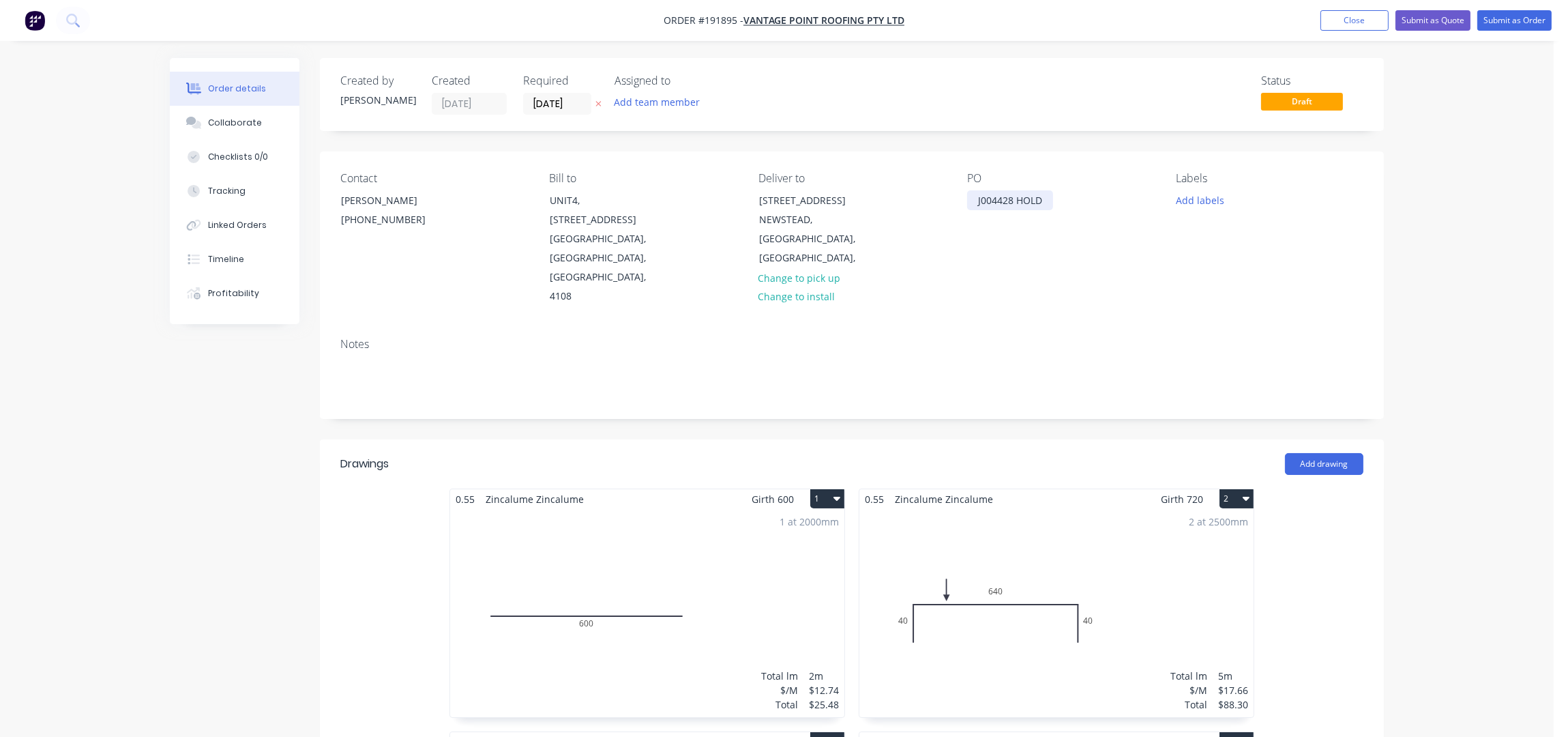
click at [1045, 205] on div "J004428 HOLD" at bounding box center [1010, 200] width 86 height 20
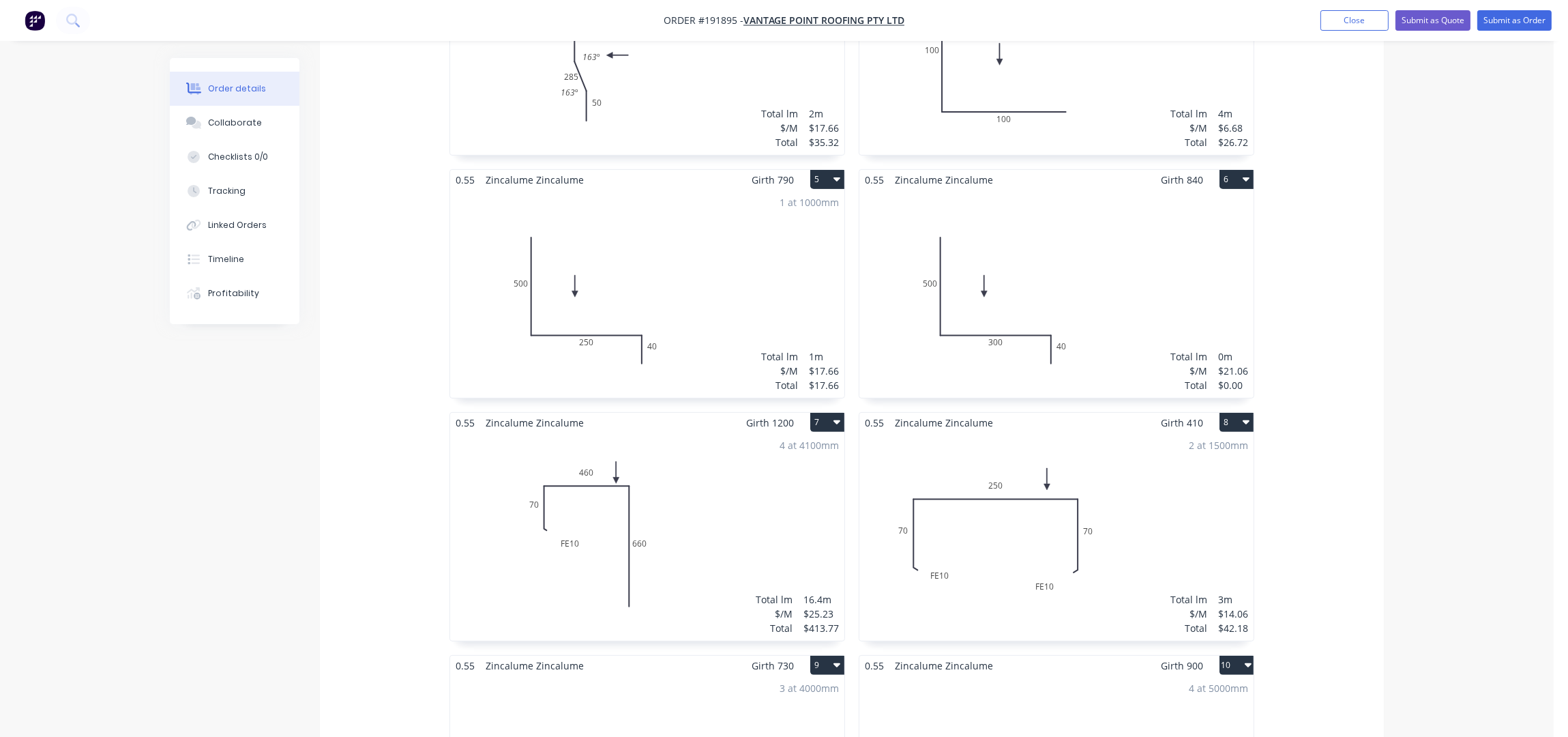
scroll to position [819, 0]
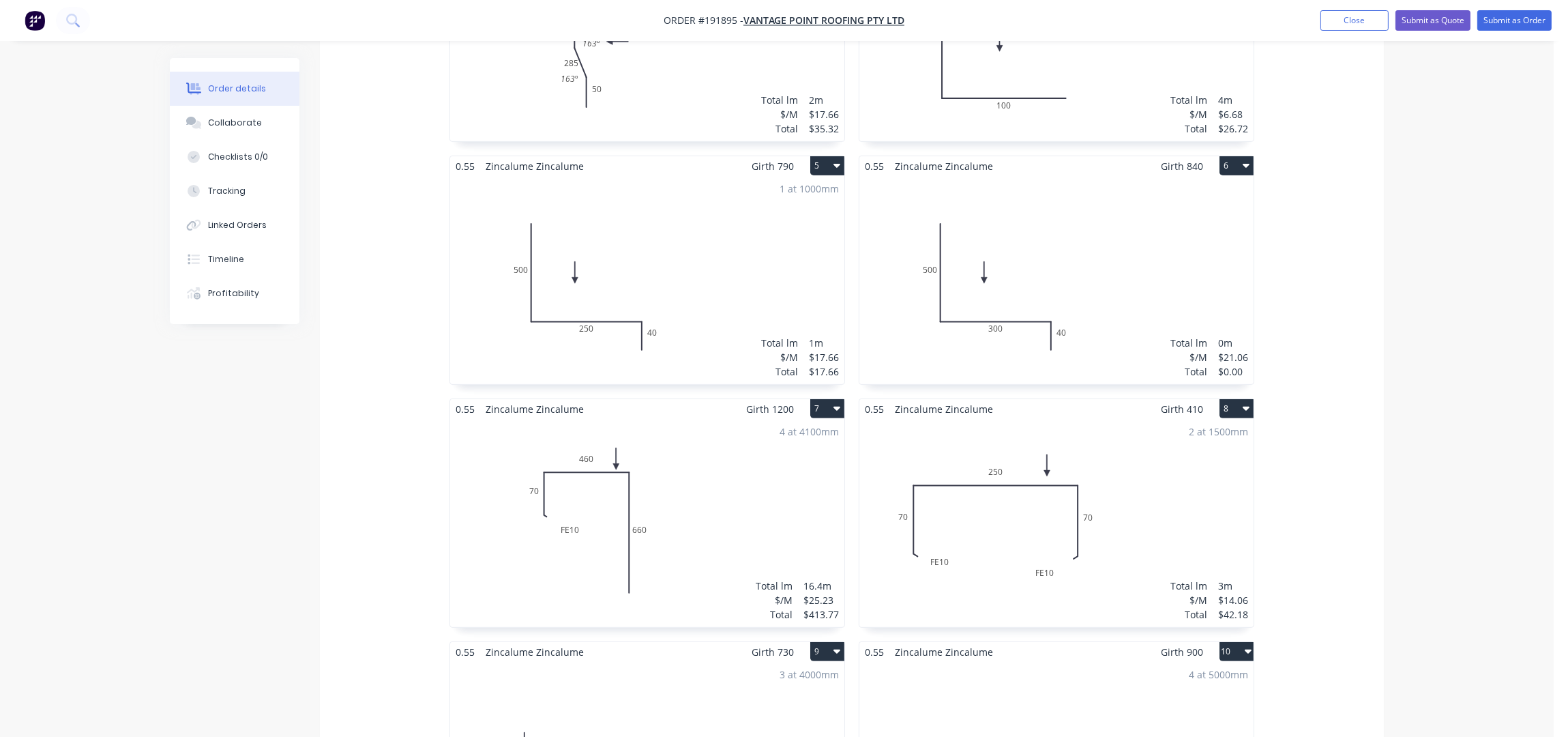
click at [1232, 156] on button "6" at bounding box center [1236, 165] width 34 height 19
click at [1193, 243] on div "Delete" at bounding box center [1188, 253] width 105 height 20
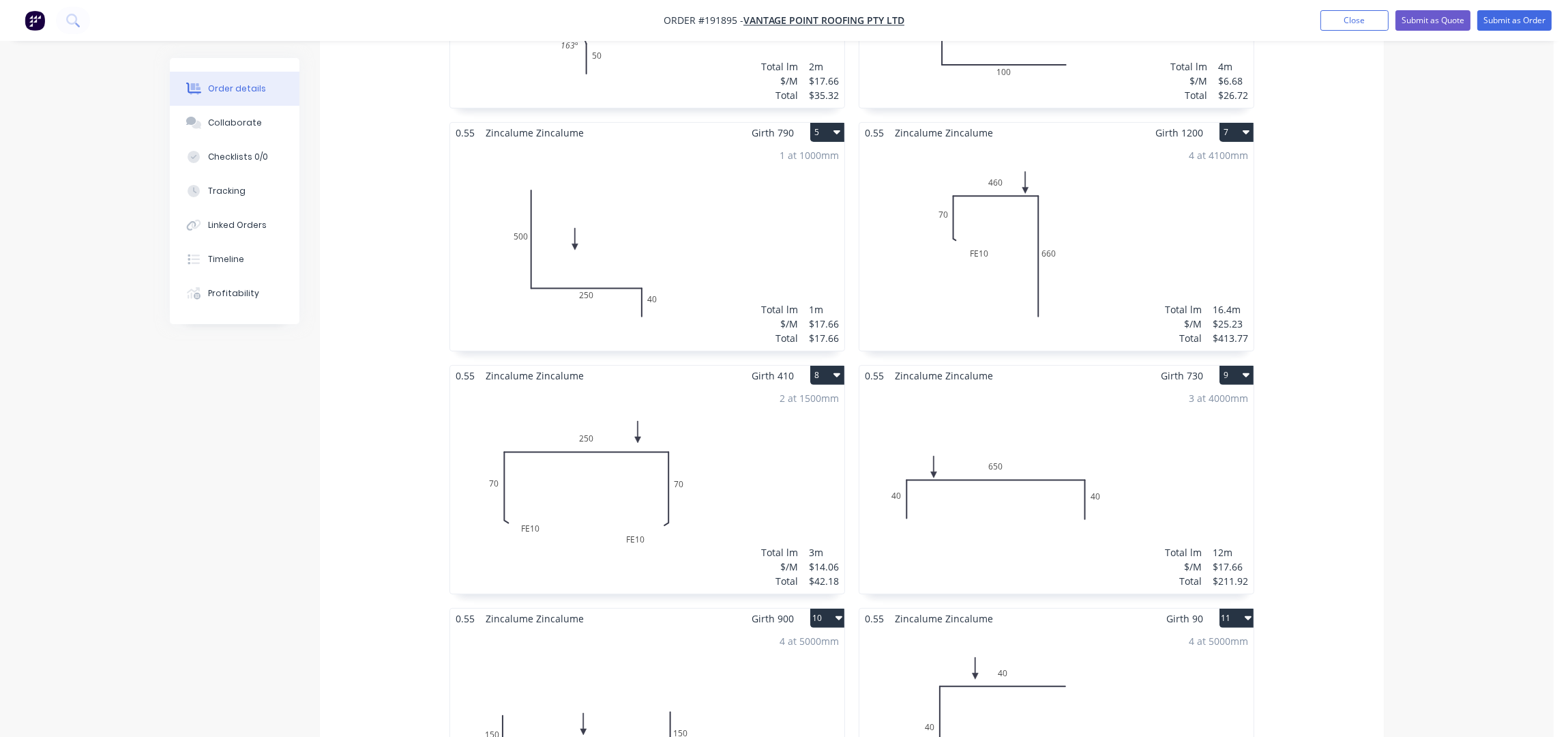
scroll to position [727, 0]
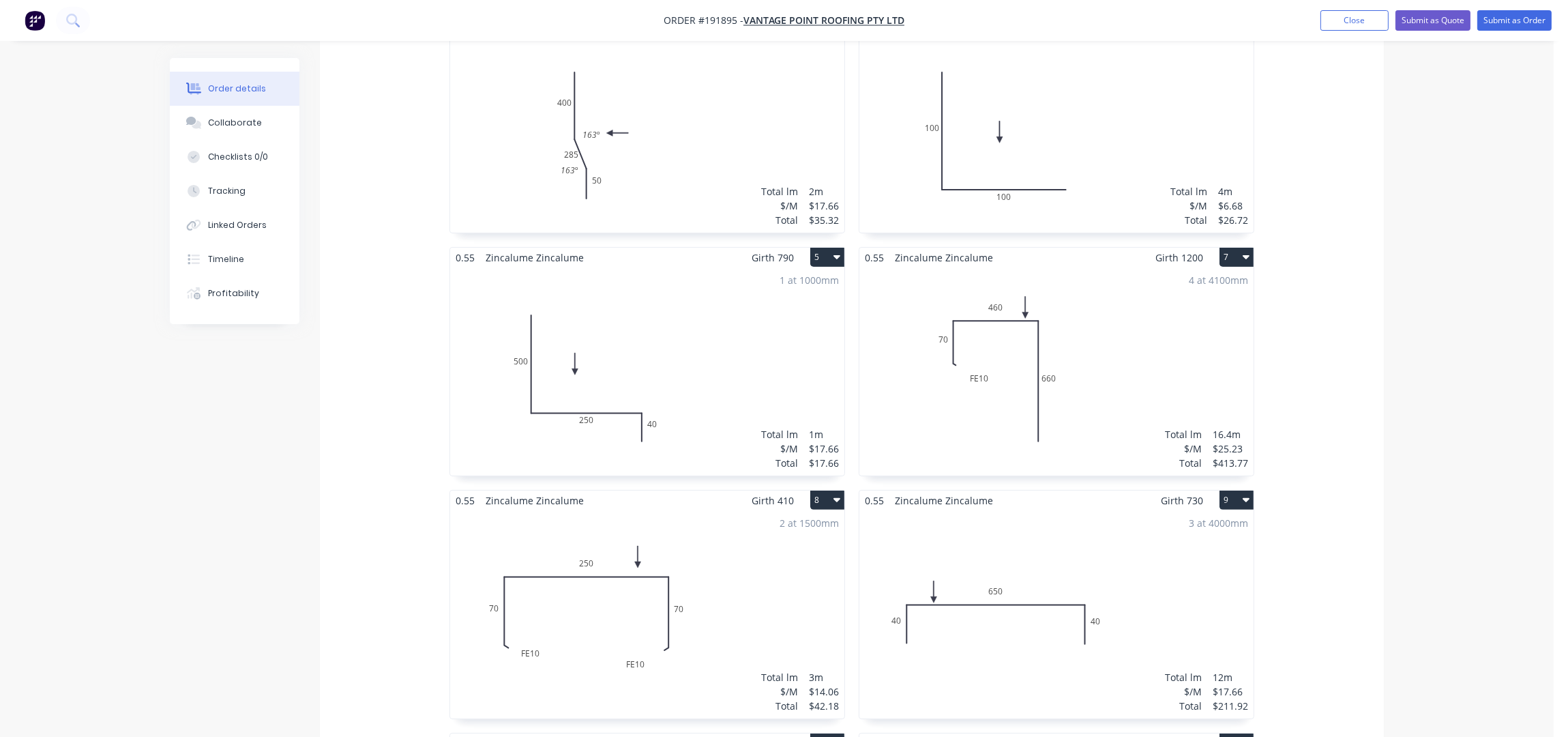
click at [1455, 266] on div "Order details Collaborate Checklists 0/0 Tracking Linked Orders Timeline Profit…" at bounding box center [777, 658] width 1554 height 2769
click at [1397, 203] on div "Order details Collaborate Checklists 0/0 Tracking Linked Orders Timeline Profit…" at bounding box center [777, 687] width 1241 height 2711
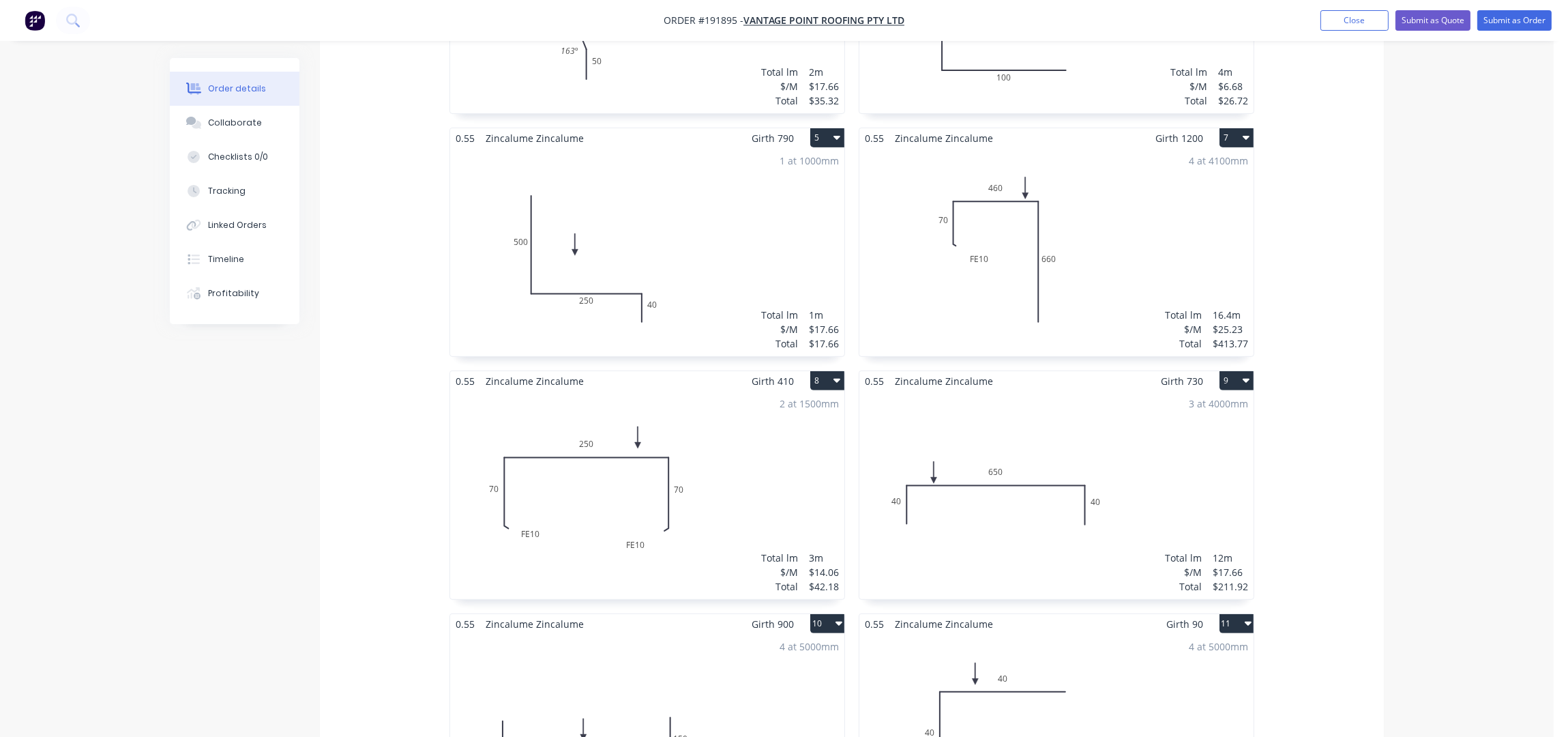
scroll to position [1001, 0]
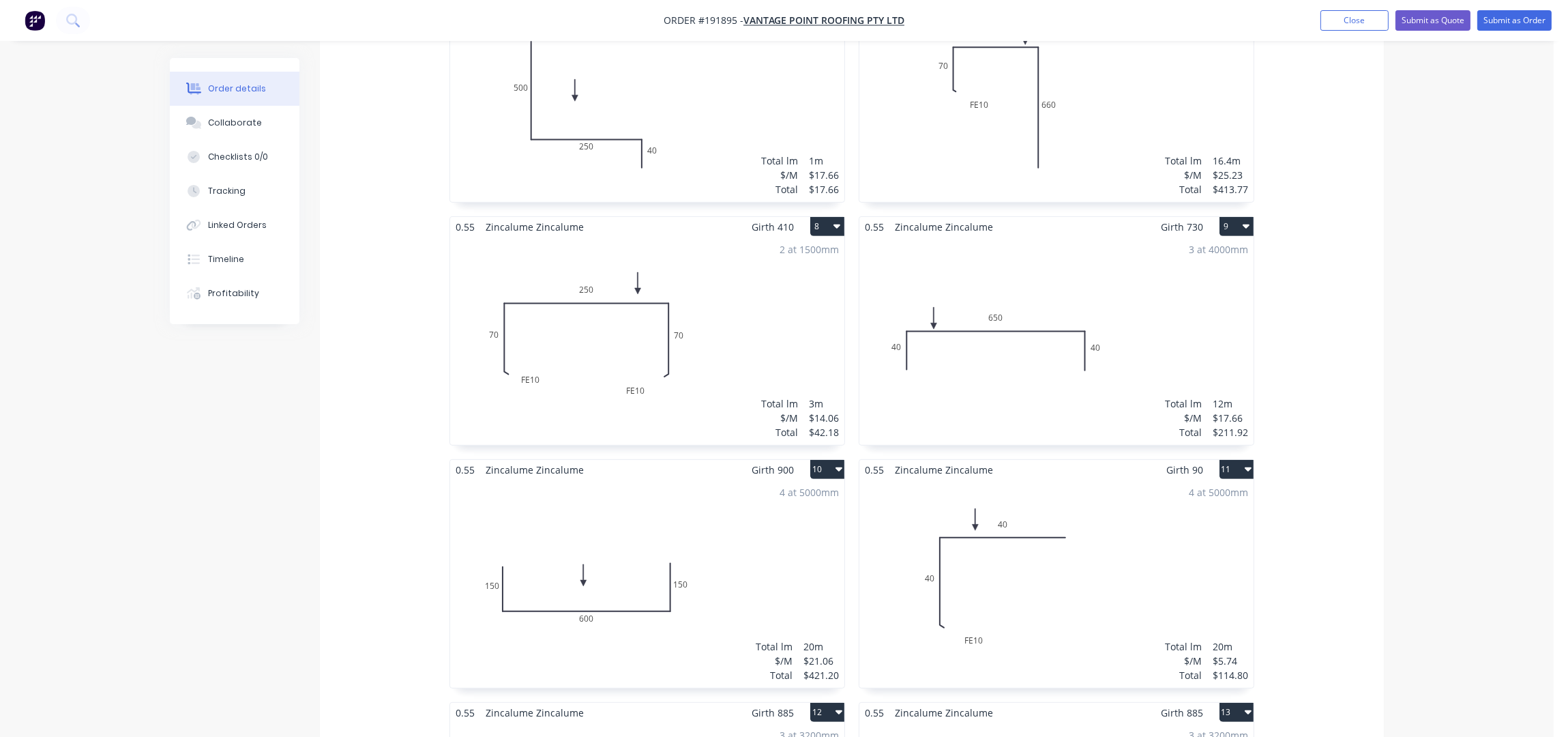
click at [338, 496] on div "0.55 Zincalume Zincalume Girth 600 1 0 600 0 600 1 at 2000mm Total lm $/M Total…" at bounding box center [852, 217] width 1064 height 1457
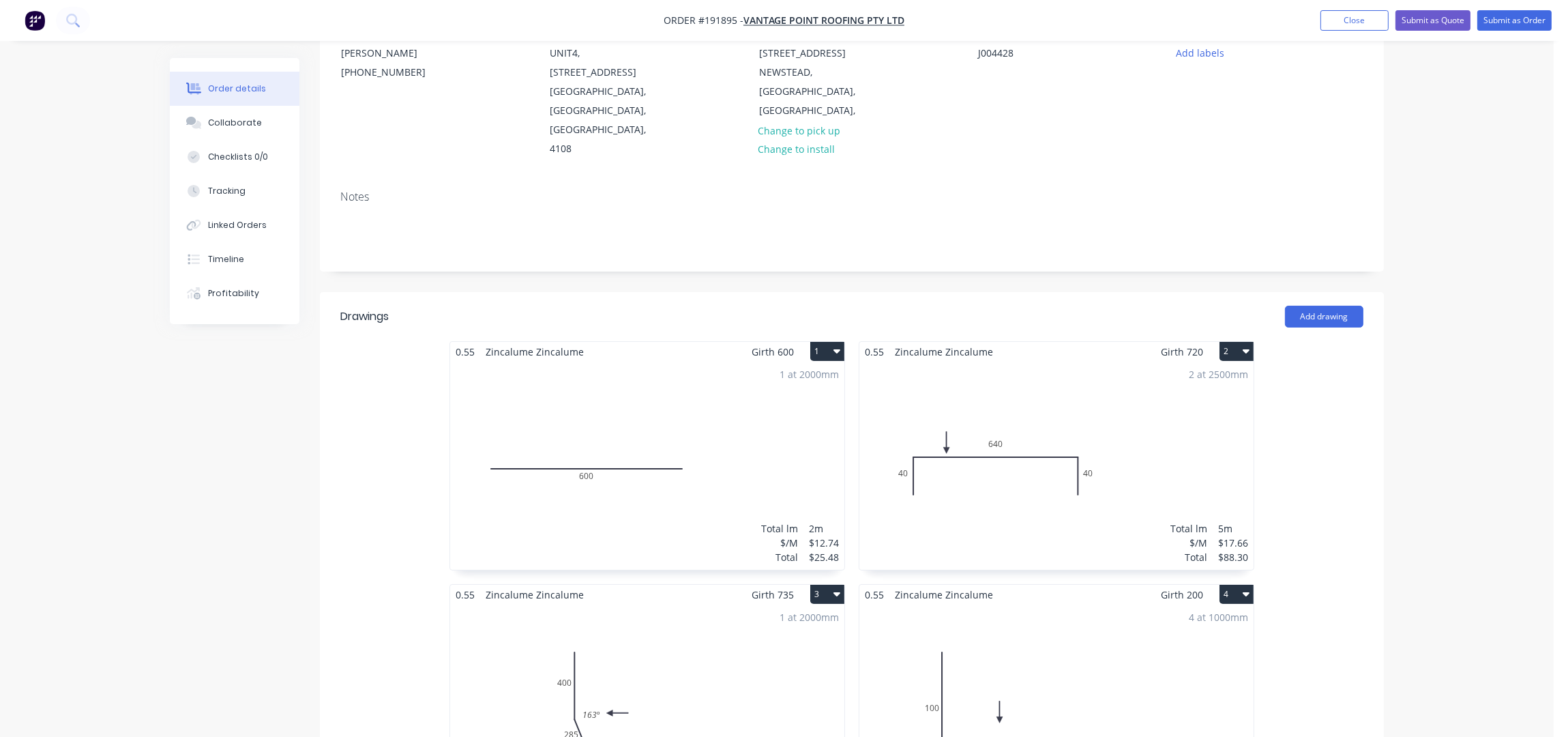
scroll to position [0, 0]
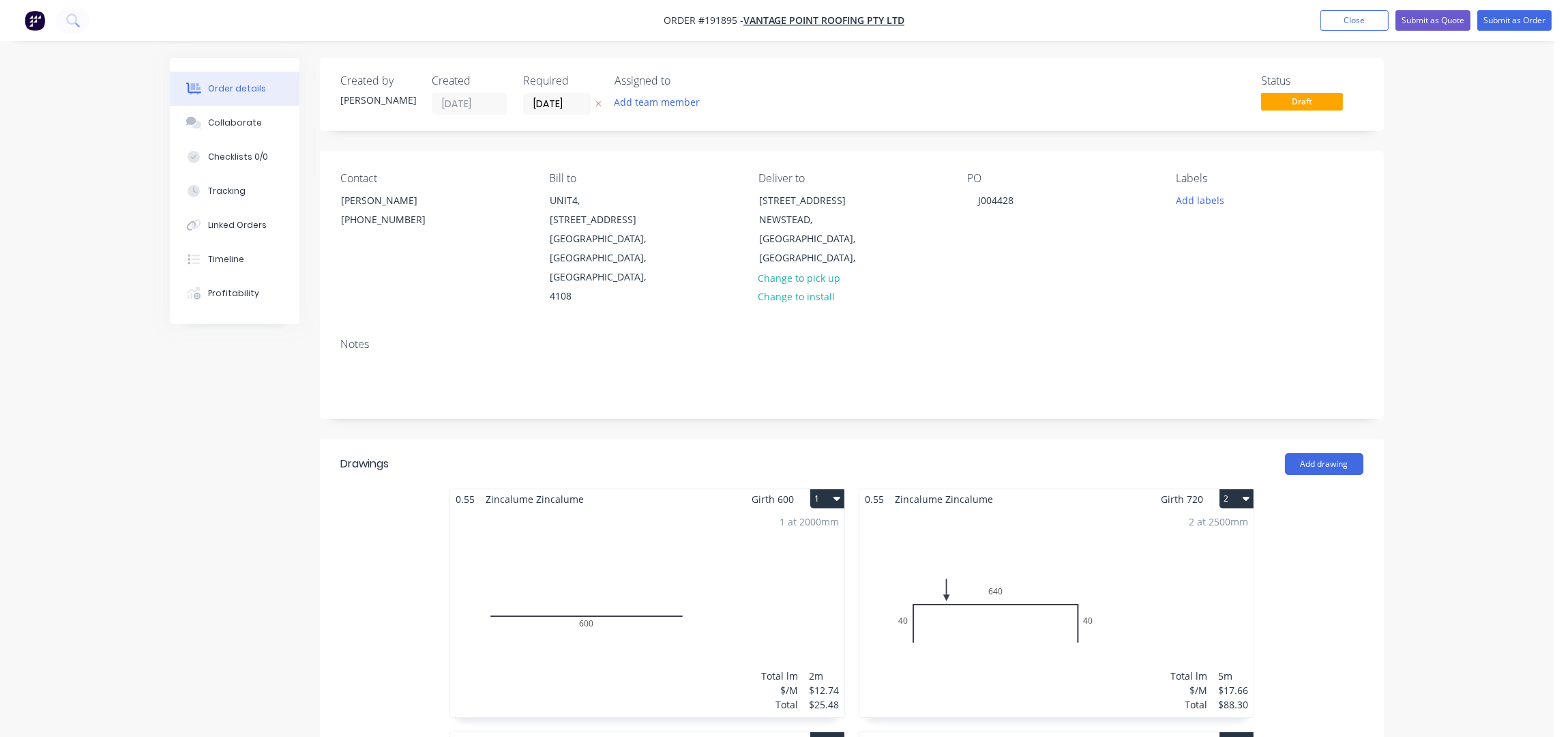
click at [832, 130] on div "Created by Taylor Created 05/09/25 Required 09/09/25 Assigned to Add team membe…" at bounding box center [852, 94] width 1064 height 73
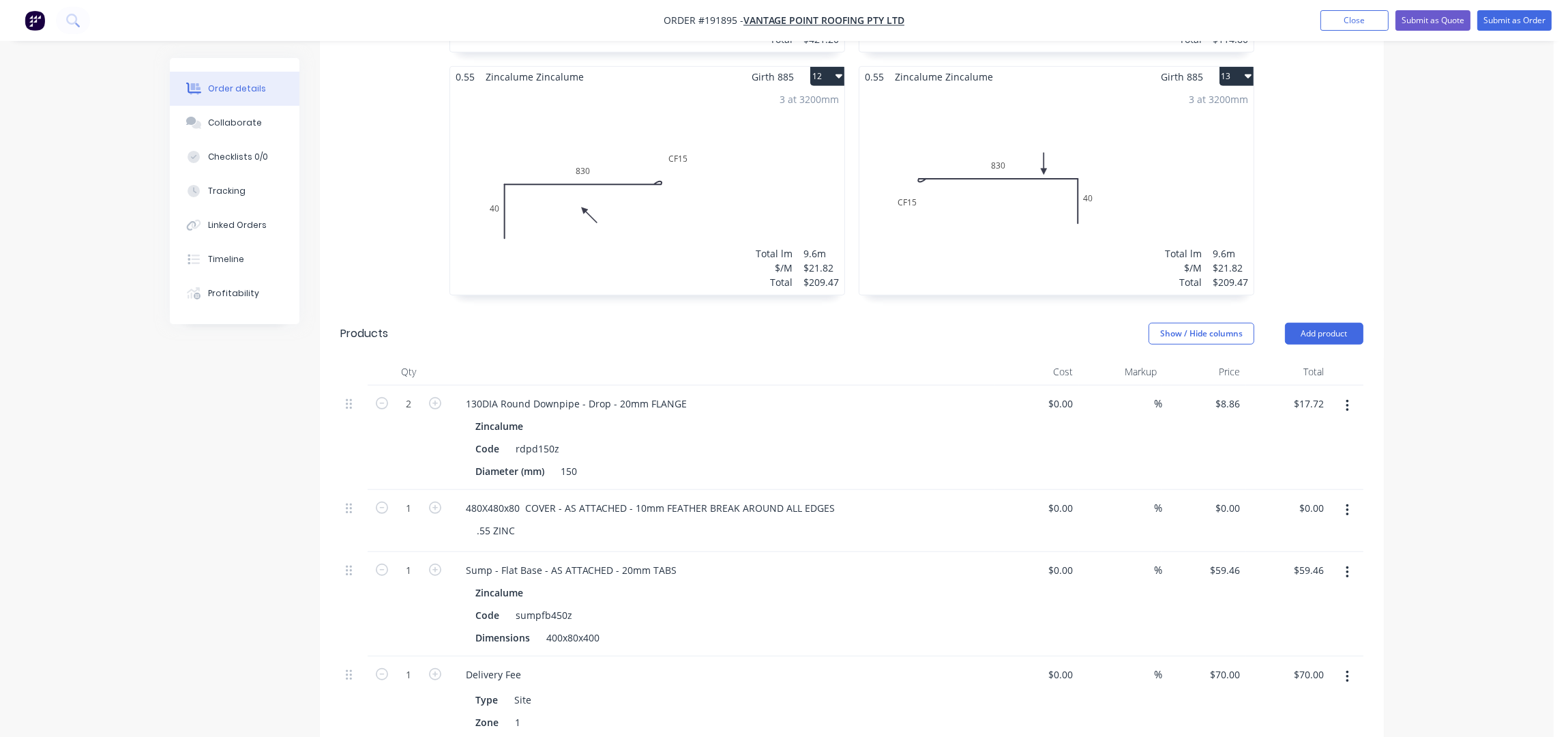
scroll to position [1998, 0]
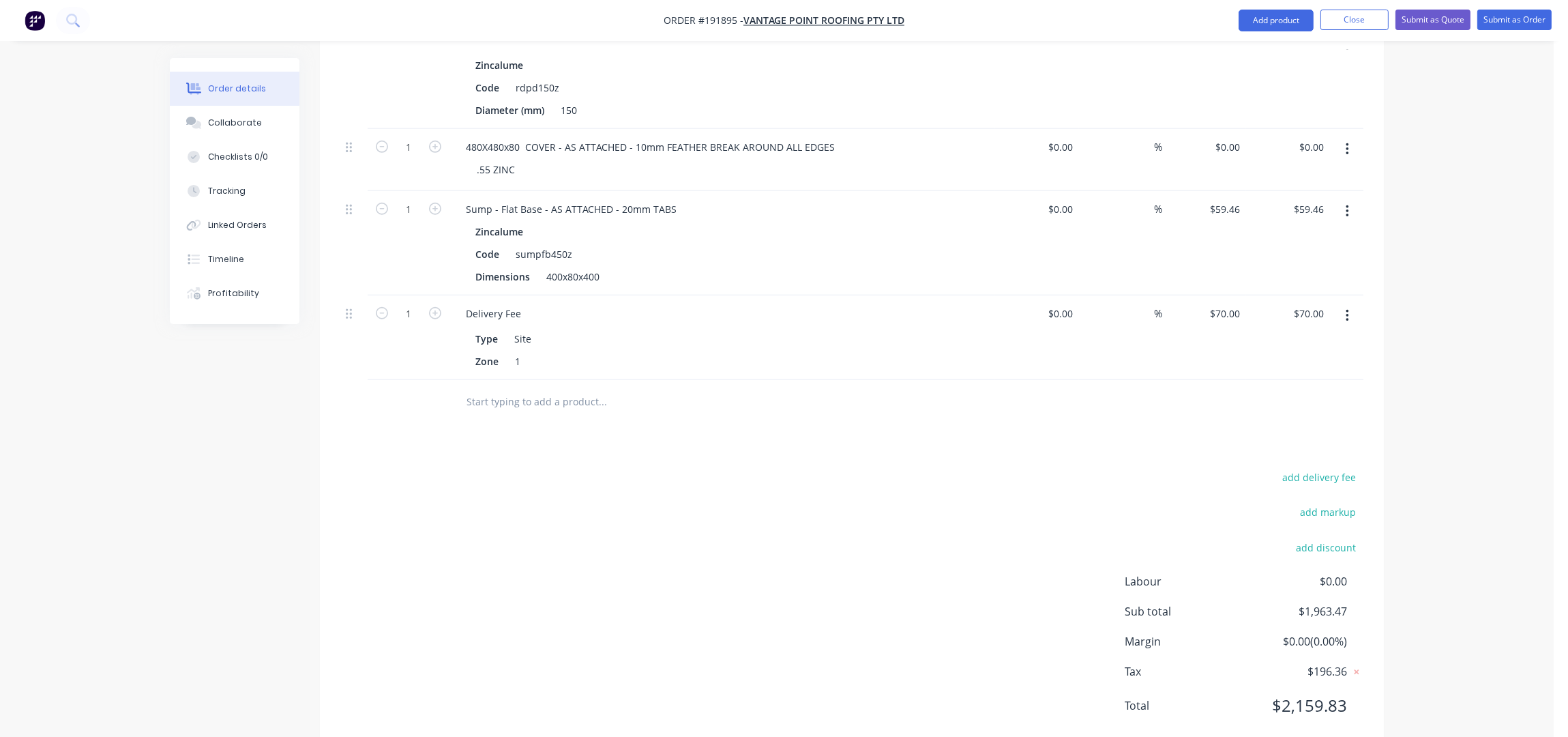
click at [572, 539] on div "add delivery fee add markup add discount Labour $0.00 Sub total $1,963.47 Margi…" at bounding box center [852, 600] width 1023 height 263
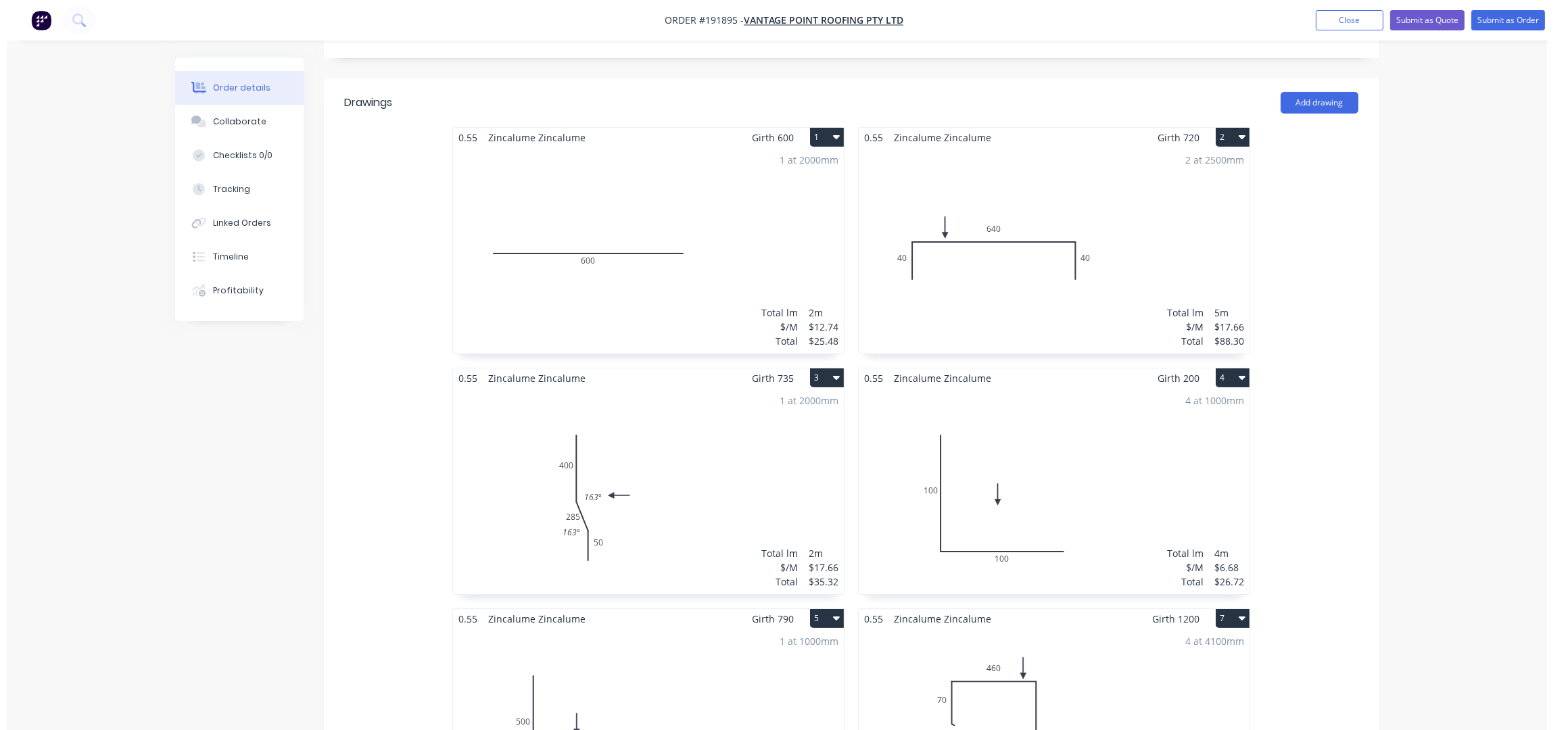
scroll to position [0, 0]
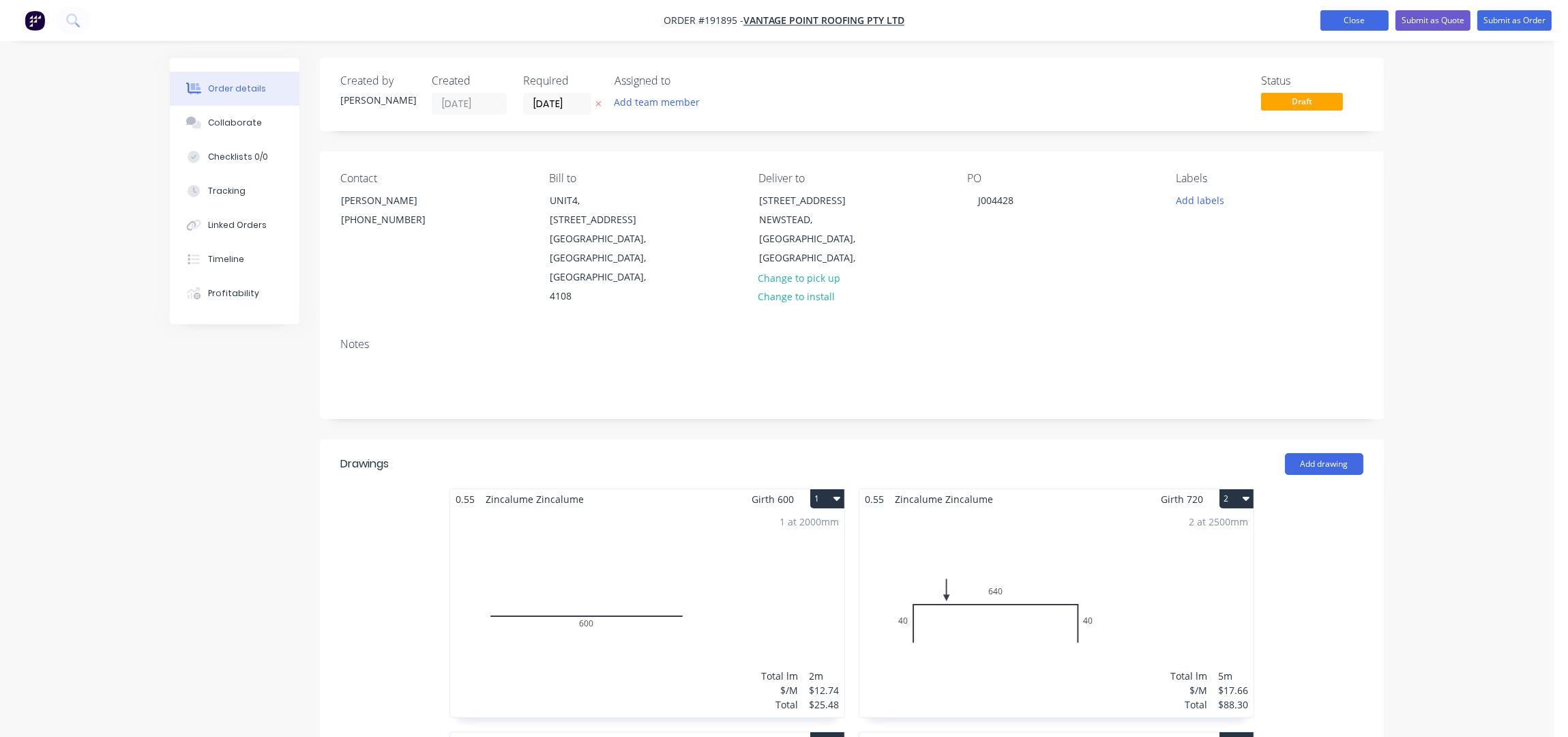
click at [1336, 13] on button "Close" at bounding box center [1355, 20] width 68 height 21
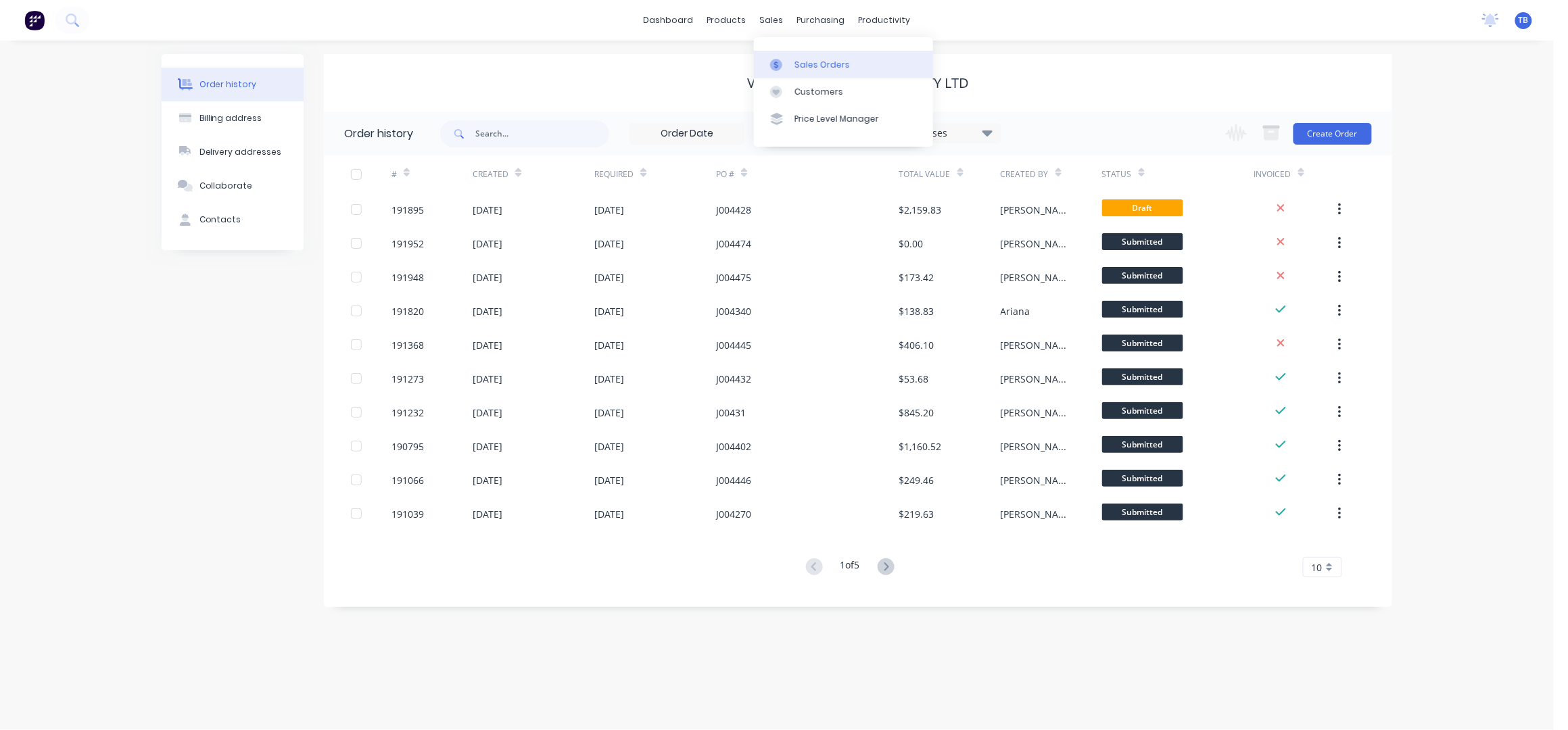
click at [858, 60] on link "Sales Orders" at bounding box center [843, 64] width 180 height 27
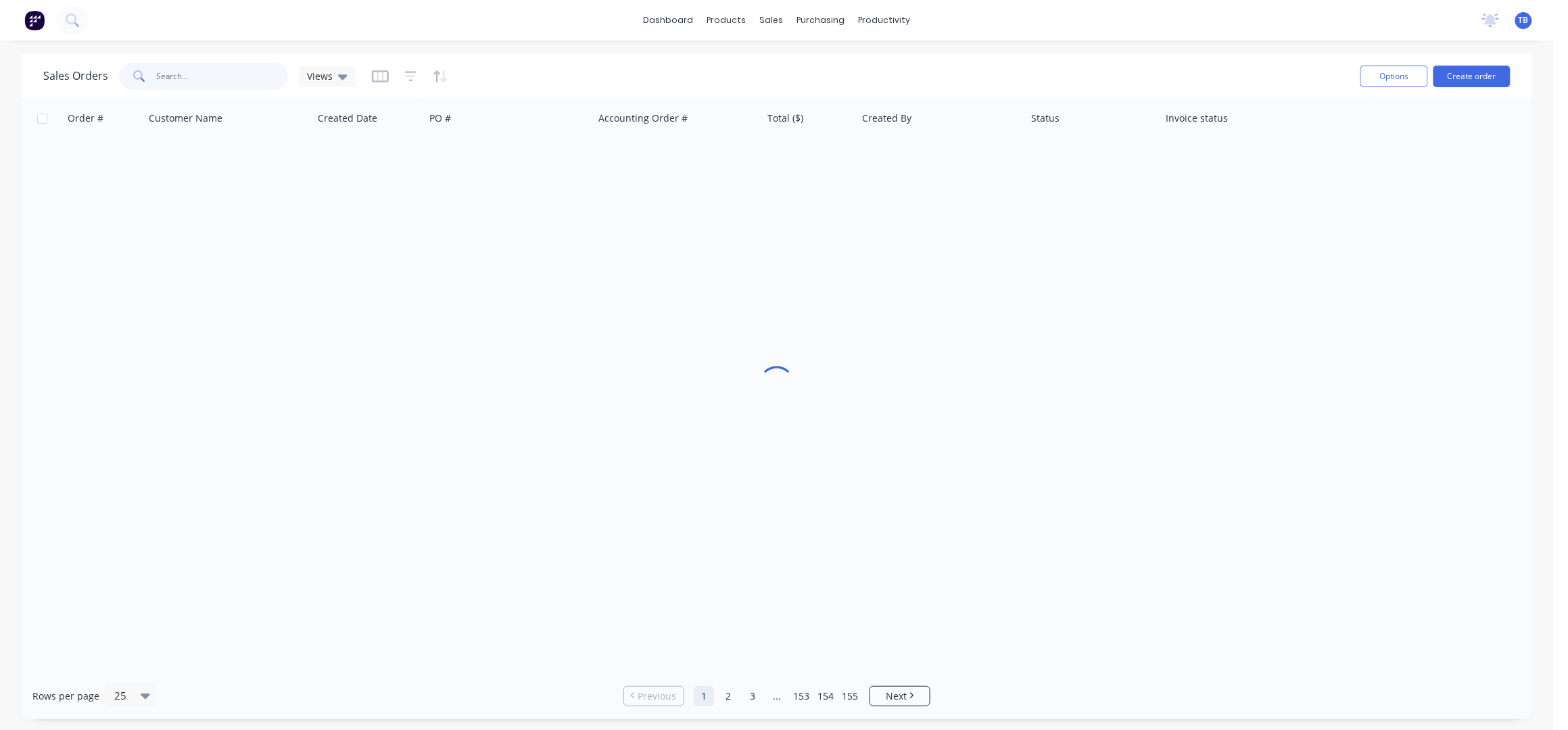
click at [226, 72] on input "text" at bounding box center [222, 76] width 132 height 27
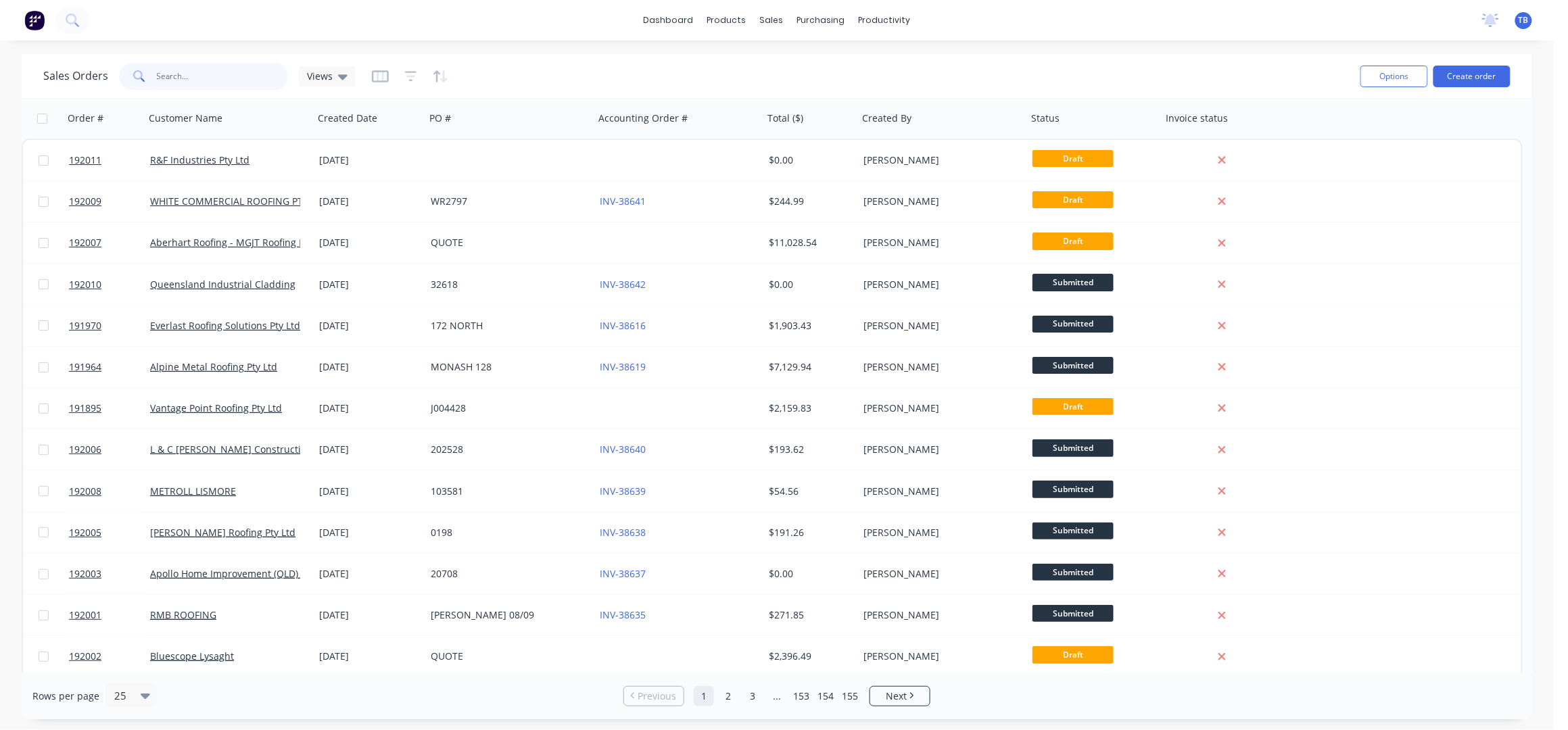
click at [207, 72] on input "text" at bounding box center [222, 76] width 132 height 27
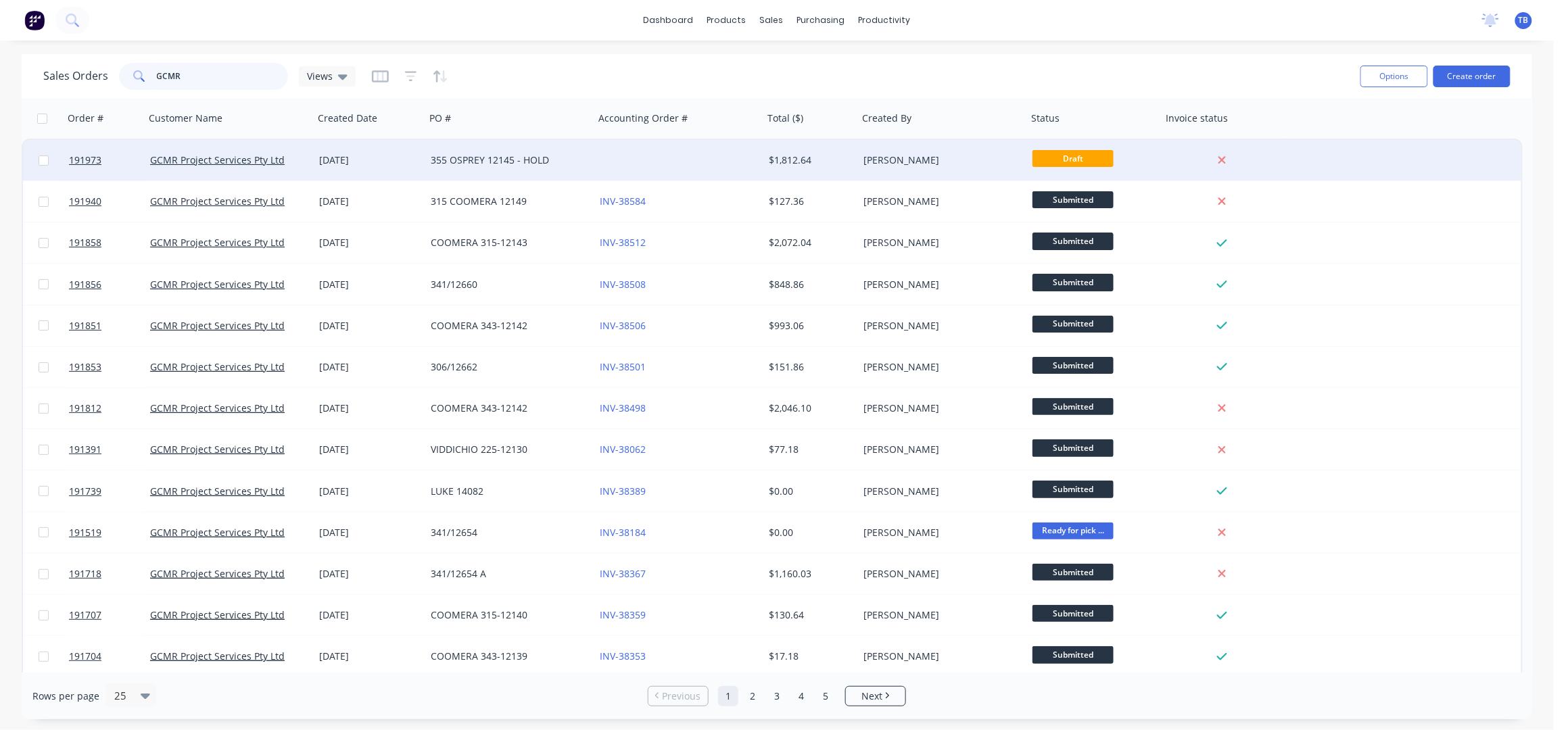
type input "GCMR"
click at [527, 162] on div "355 OSPREY 12145 - HOLD" at bounding box center [505, 160] width 150 height 13
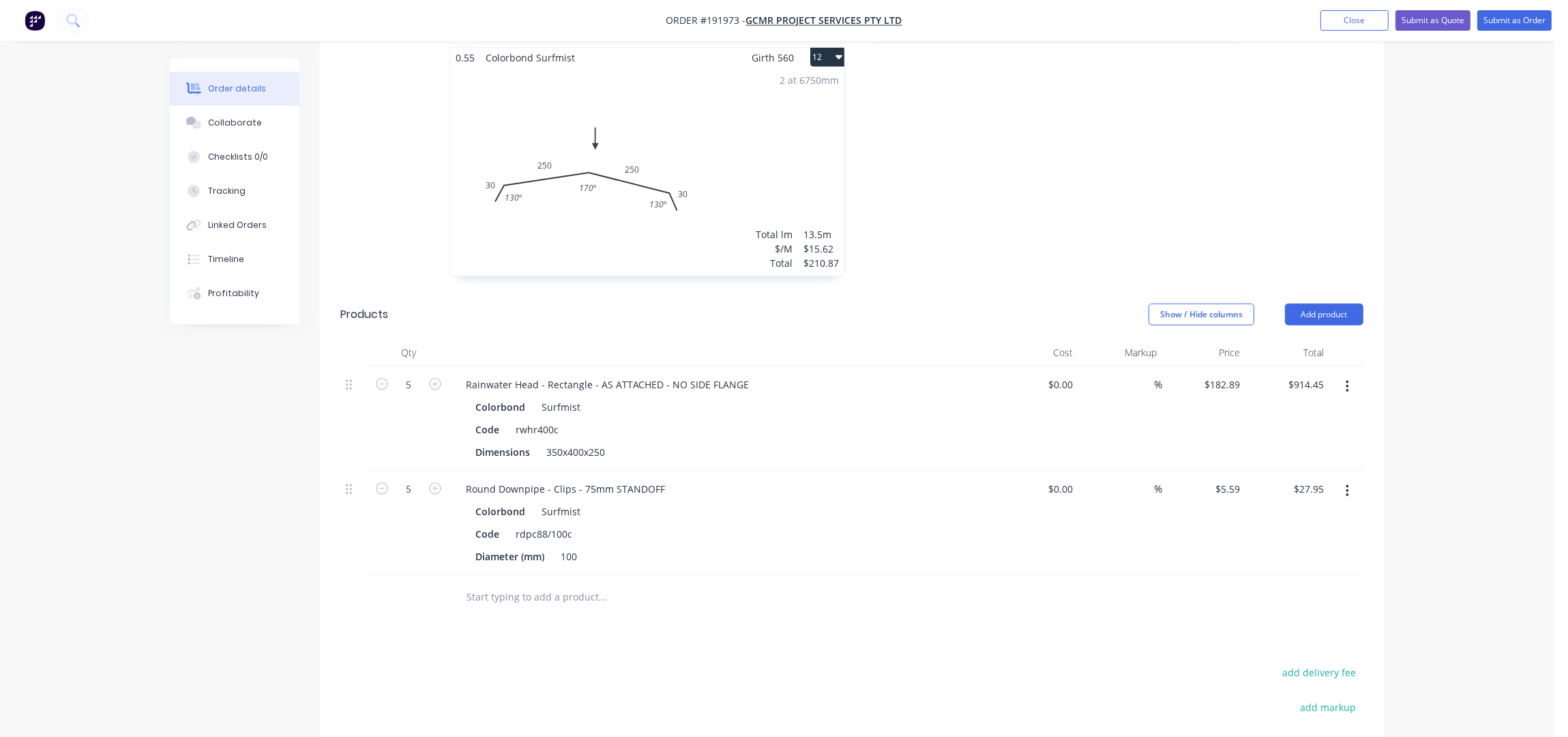
scroll to position [2876, 0]
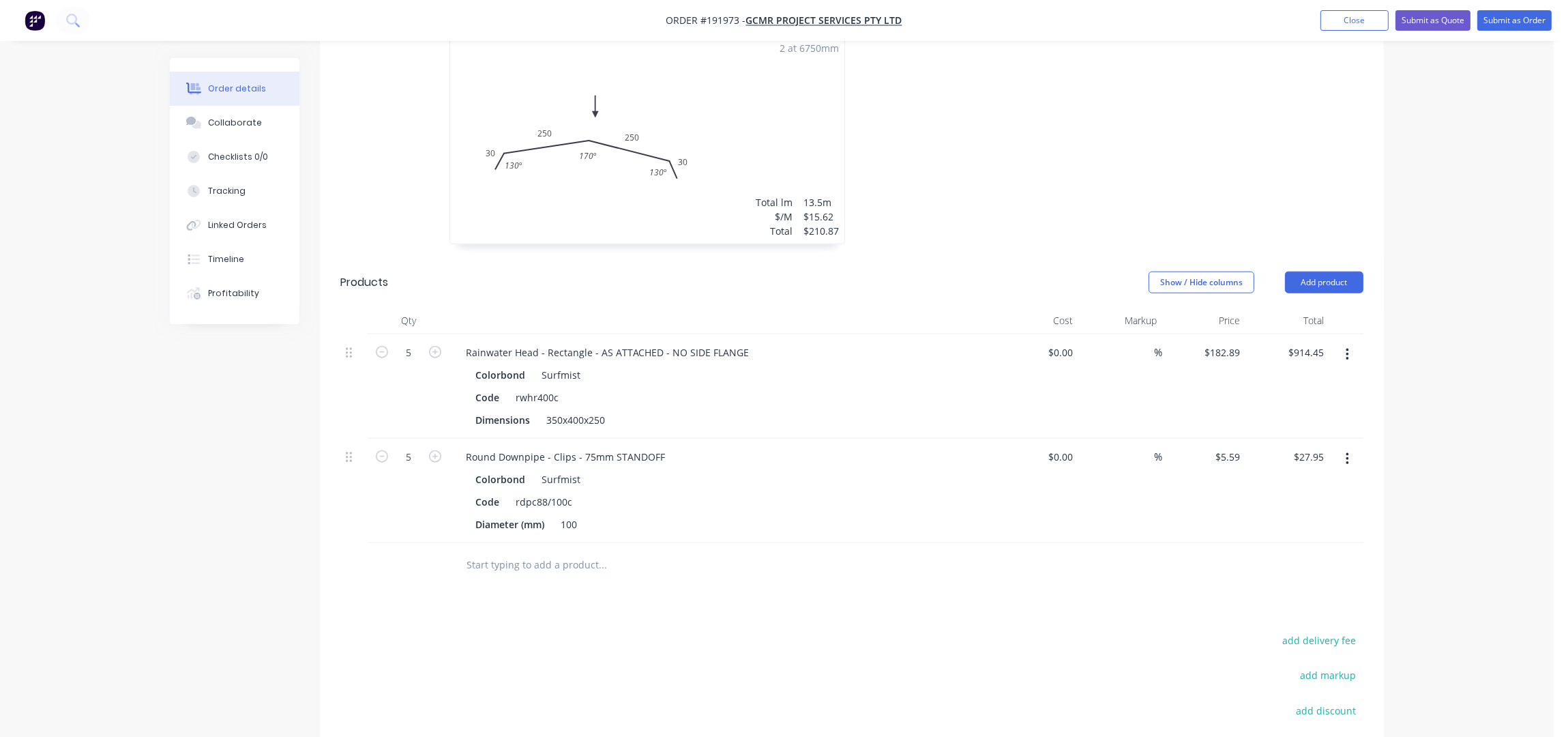
click at [1363, 447] on div at bounding box center [1347, 459] width 32 height 25
click at [1350, 447] on button "button" at bounding box center [1347, 459] width 32 height 25
click at [1319, 567] on div "Delete" at bounding box center [1298, 577] width 105 height 20
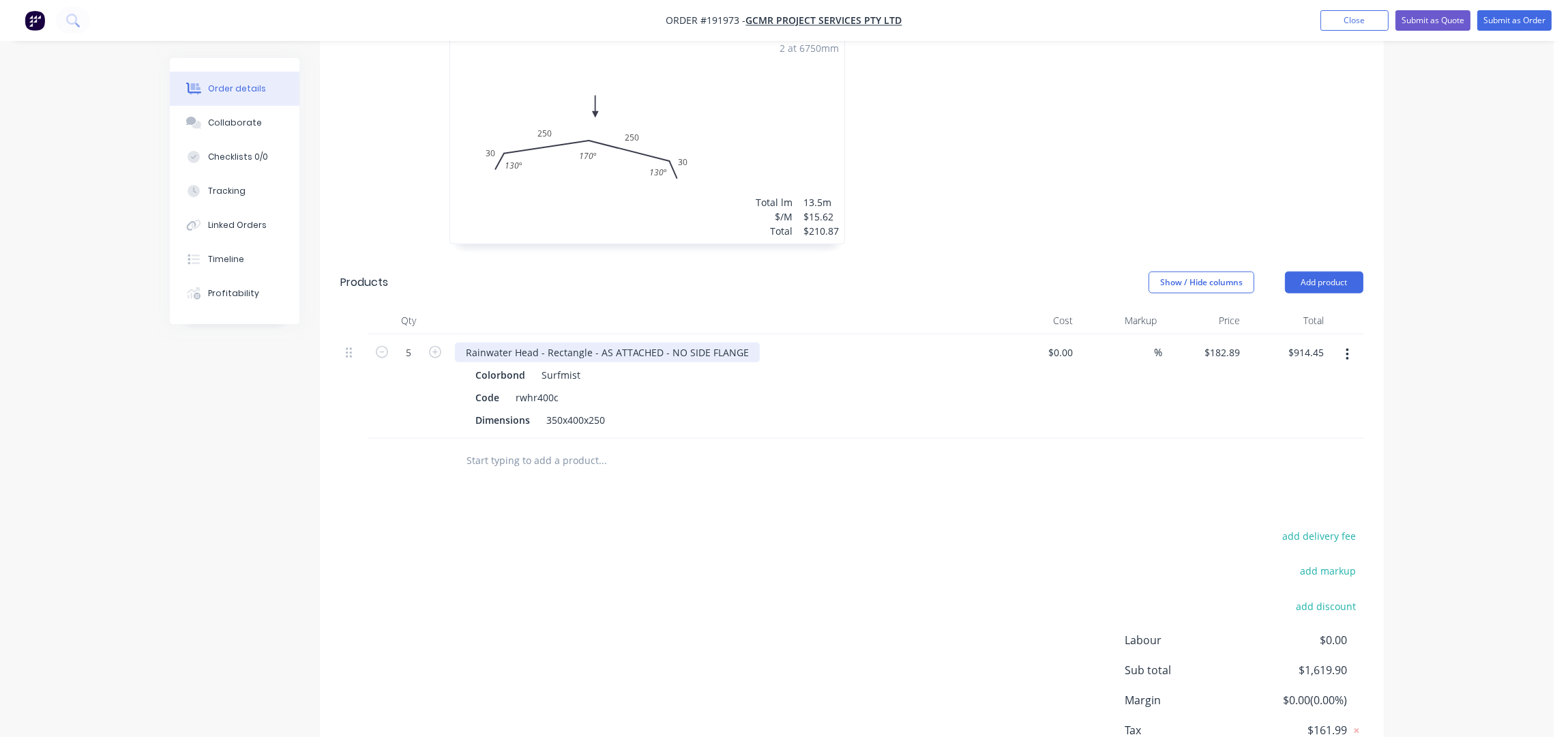
click at [744, 342] on div "Rainwater Head - Rectangle - AS ATTACHED - NO SIDE FLANGE" at bounding box center [607, 352] width 305 height 20
click at [709, 447] on input "text" at bounding box center [602, 460] width 273 height 27
drag, startPoint x: 516, startPoint y: 445, endPoint x: 547, endPoint y: 447, distance: 31.1
click at [516, 447] on input "text" at bounding box center [602, 460] width 273 height 27
click at [1304, 271] on button "Add product" at bounding box center [1324, 282] width 79 height 22
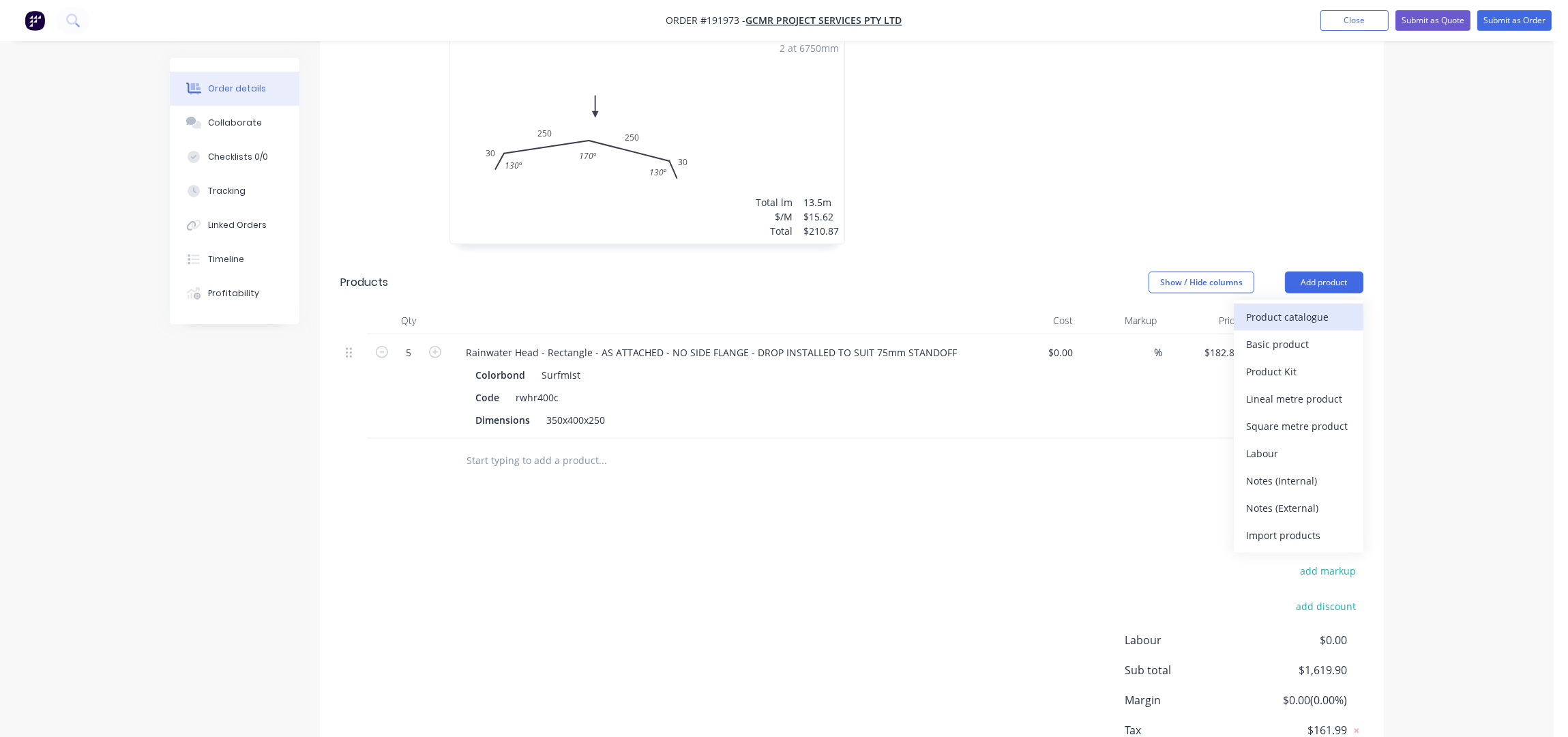
click at [1295, 307] on div "Product catalogue" at bounding box center [1298, 317] width 105 height 20
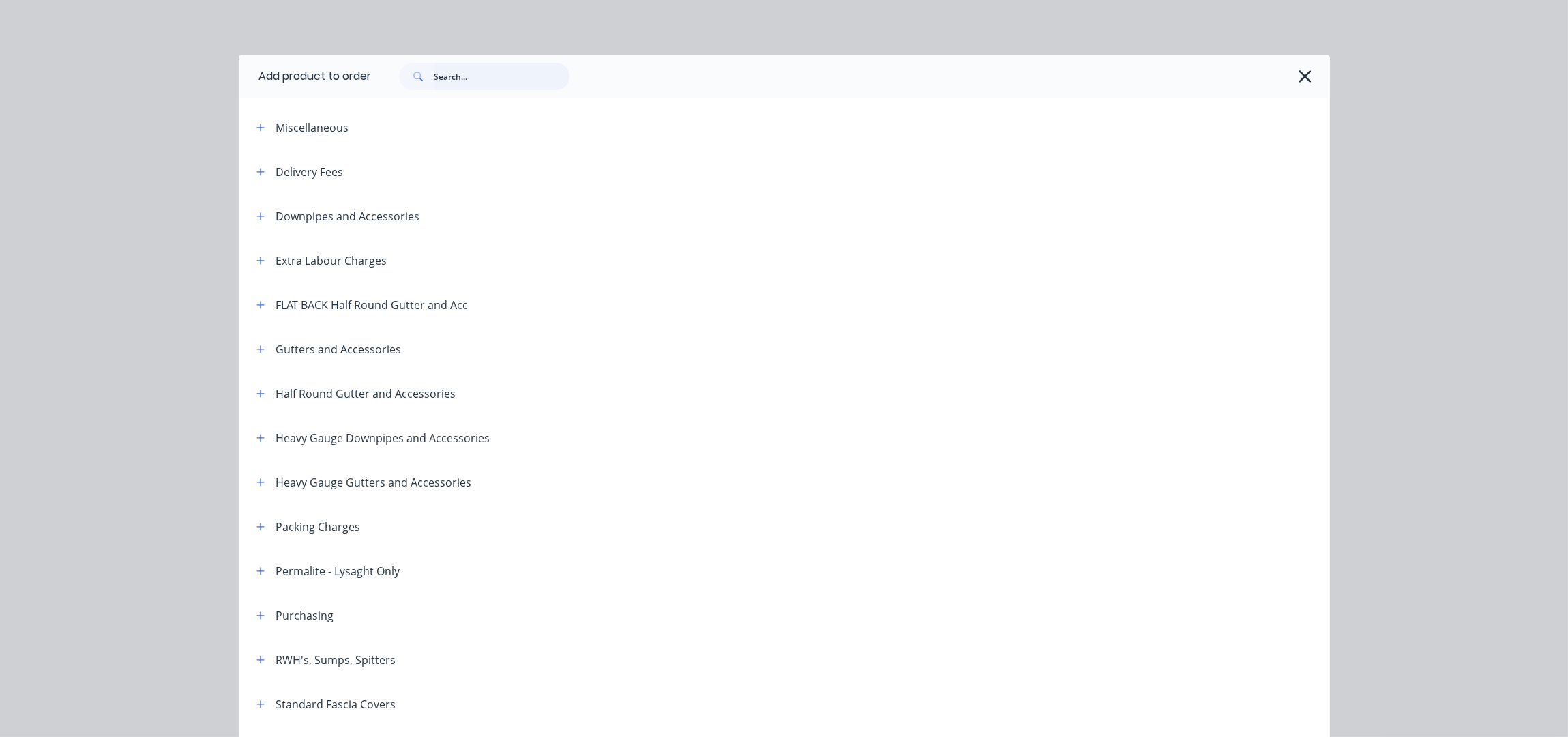
click at [449, 74] on input "text" at bounding box center [501, 76] width 135 height 27
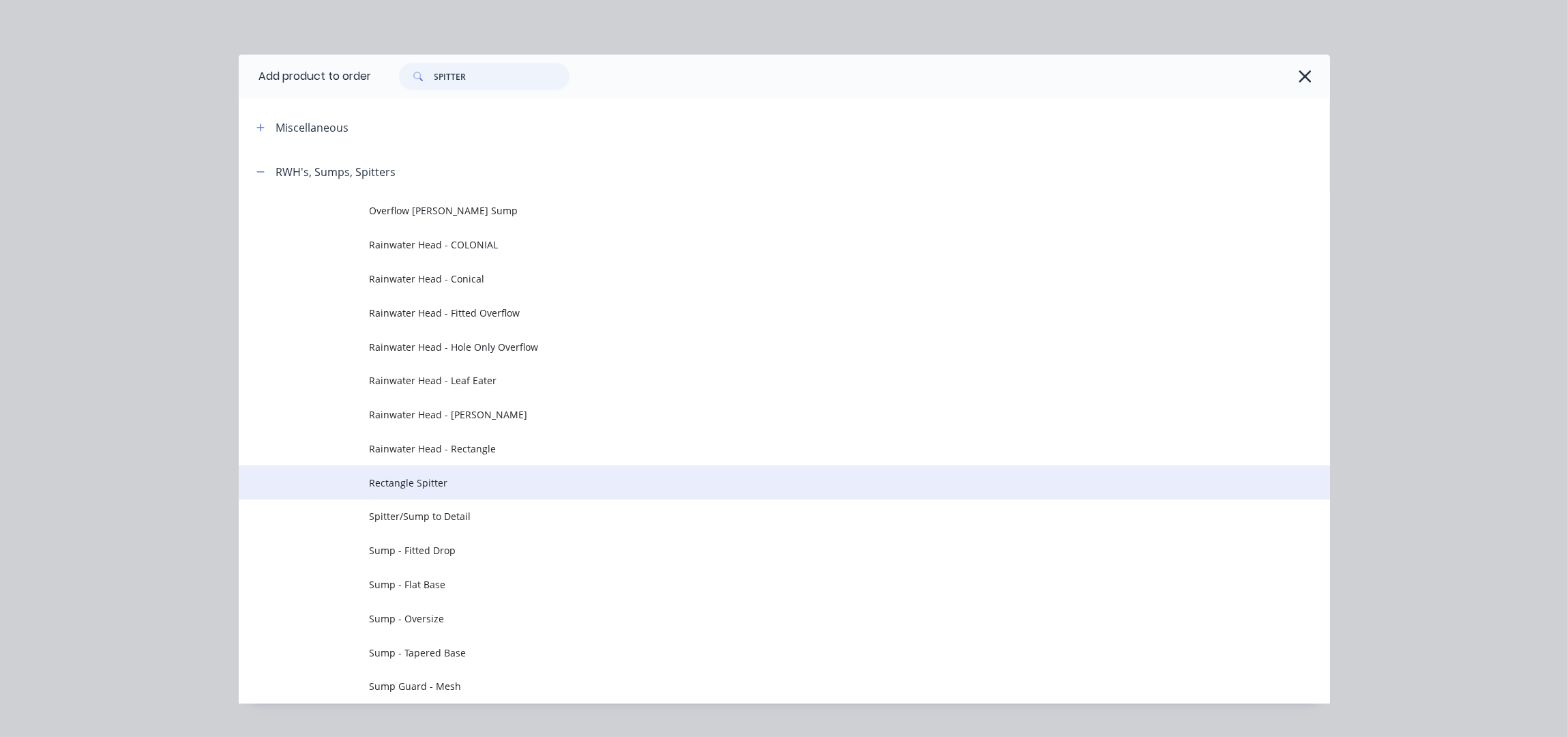
type input "SPITTER"
click at [432, 465] on td "Rectangle Spitter" at bounding box center [849, 481] width 960 height 34
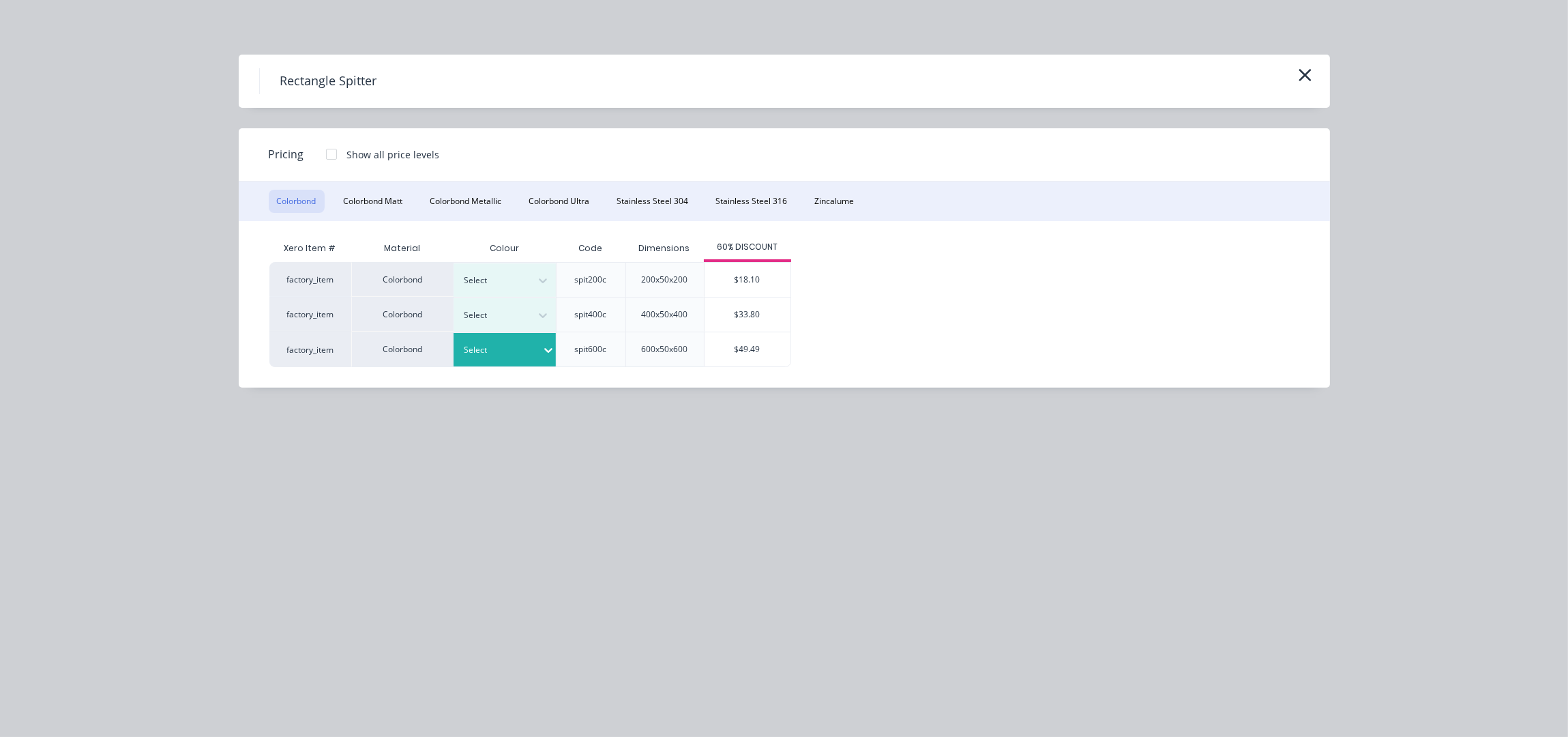
click at [543, 354] on icon at bounding box center [548, 350] width 13 height 13
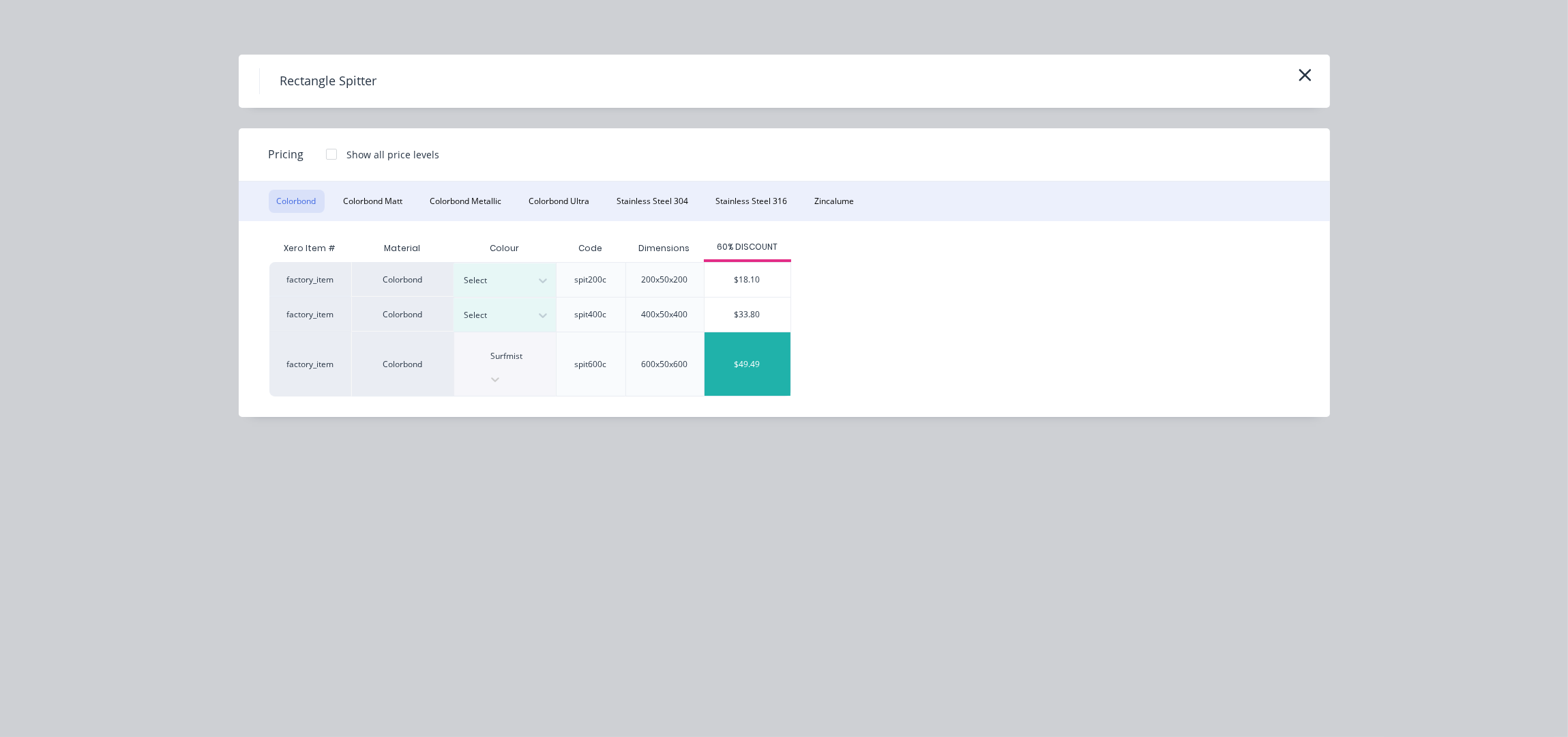
click at [746, 354] on div "$49.49" at bounding box center [748, 364] width 86 height 64
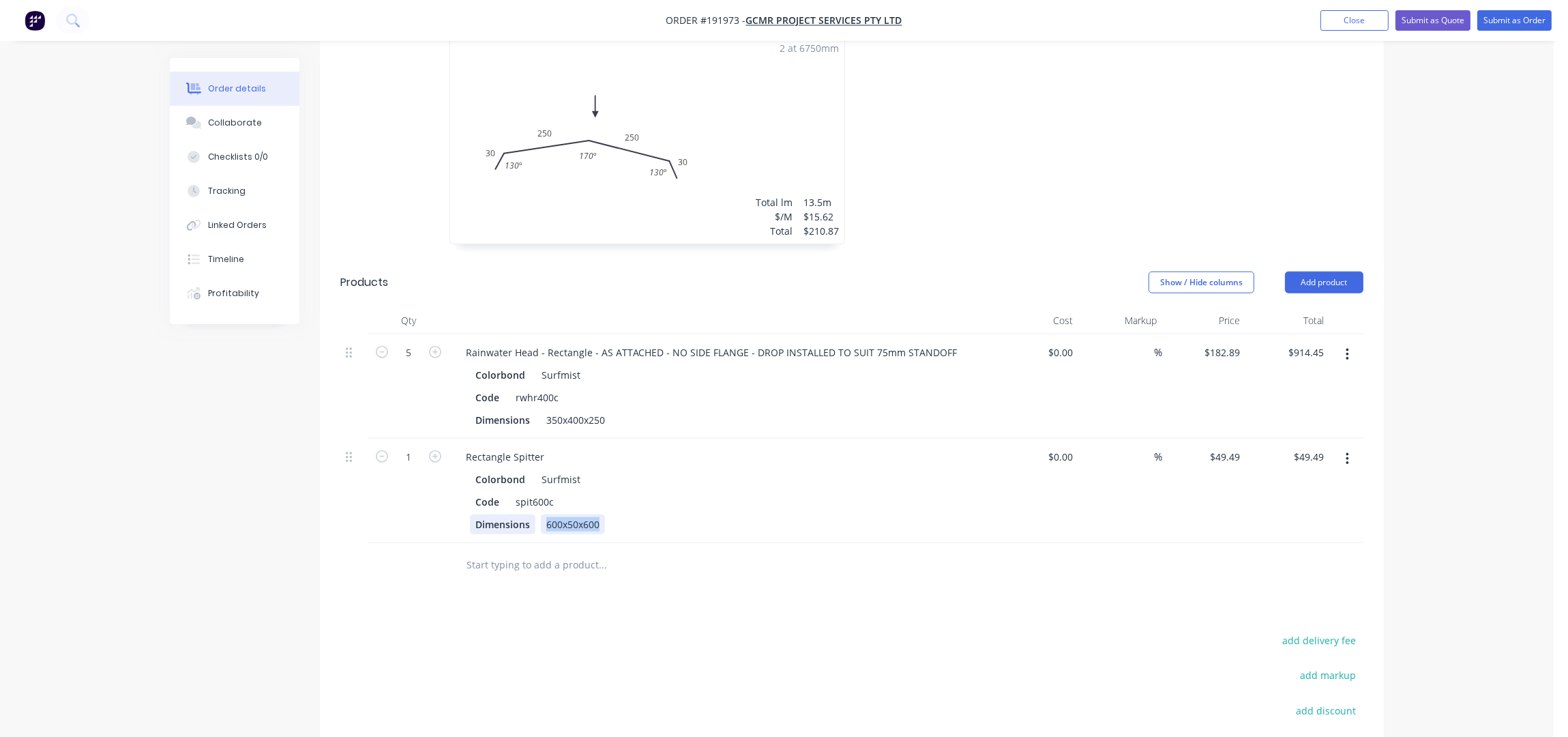
drag, startPoint x: 602, startPoint y: 505, endPoint x: 523, endPoint y: 505, distance: 79.0
click at [524, 514] on div "Dimensions 600x50x600" at bounding box center [719, 524] width 500 height 20
click at [533, 447] on div "Rectangle Spitter" at bounding box center [504, 457] width 100 height 20
click at [544, 447] on div "Rectangle Spitter" at bounding box center [504, 457] width 100 height 20
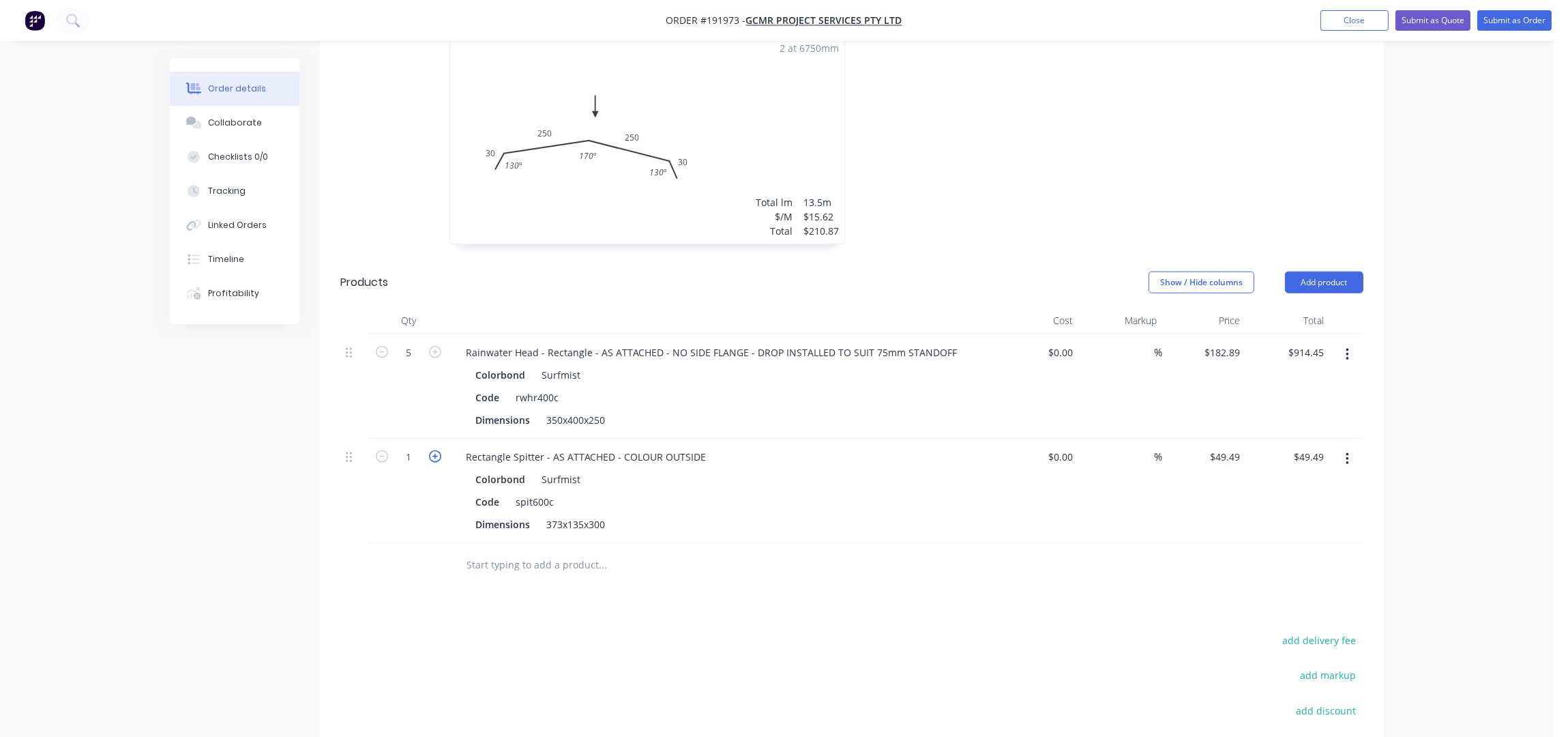
click at [437, 450] on icon "button" at bounding box center [435, 456] width 12 height 12
type input "2"
type input "$98.98"
click at [437, 450] on icon "button" at bounding box center [435, 456] width 12 height 12
type input "3"
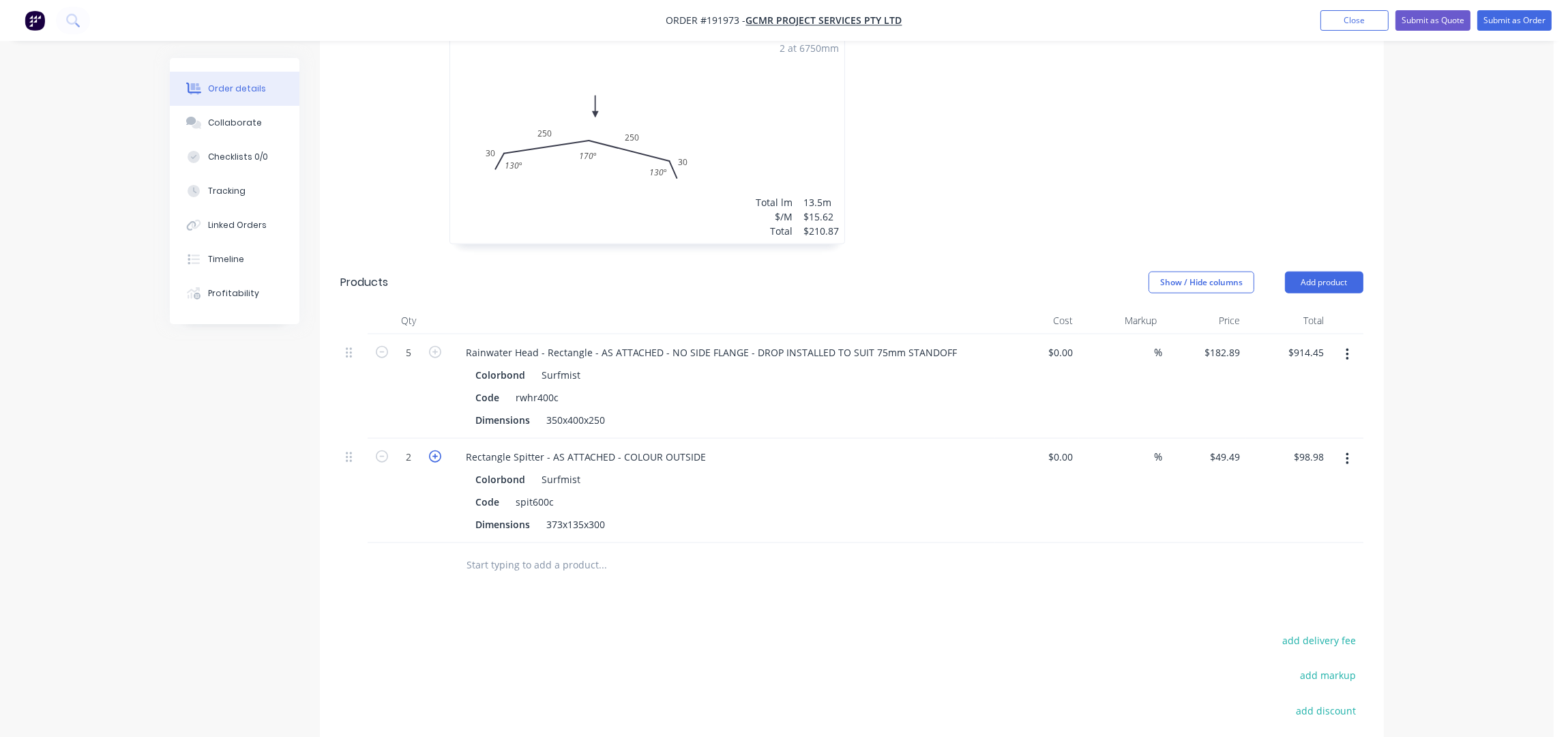
type input "$148.47"
click at [437, 450] on icon "button" at bounding box center [435, 456] width 12 height 12
type input "4"
type input "$197.96"
click at [437, 450] on icon "button" at bounding box center [435, 456] width 12 height 12
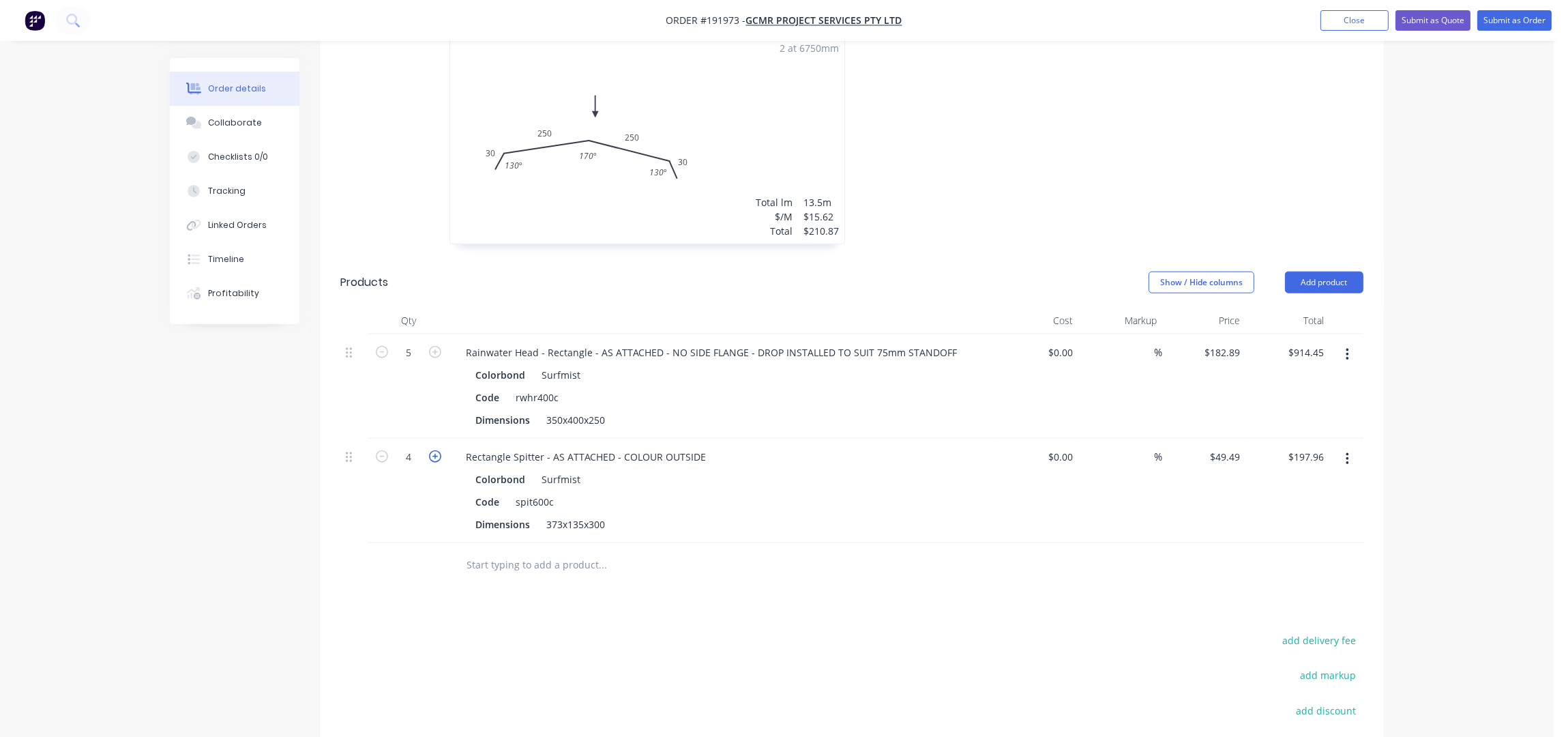
type input "5"
type input "$247.45"
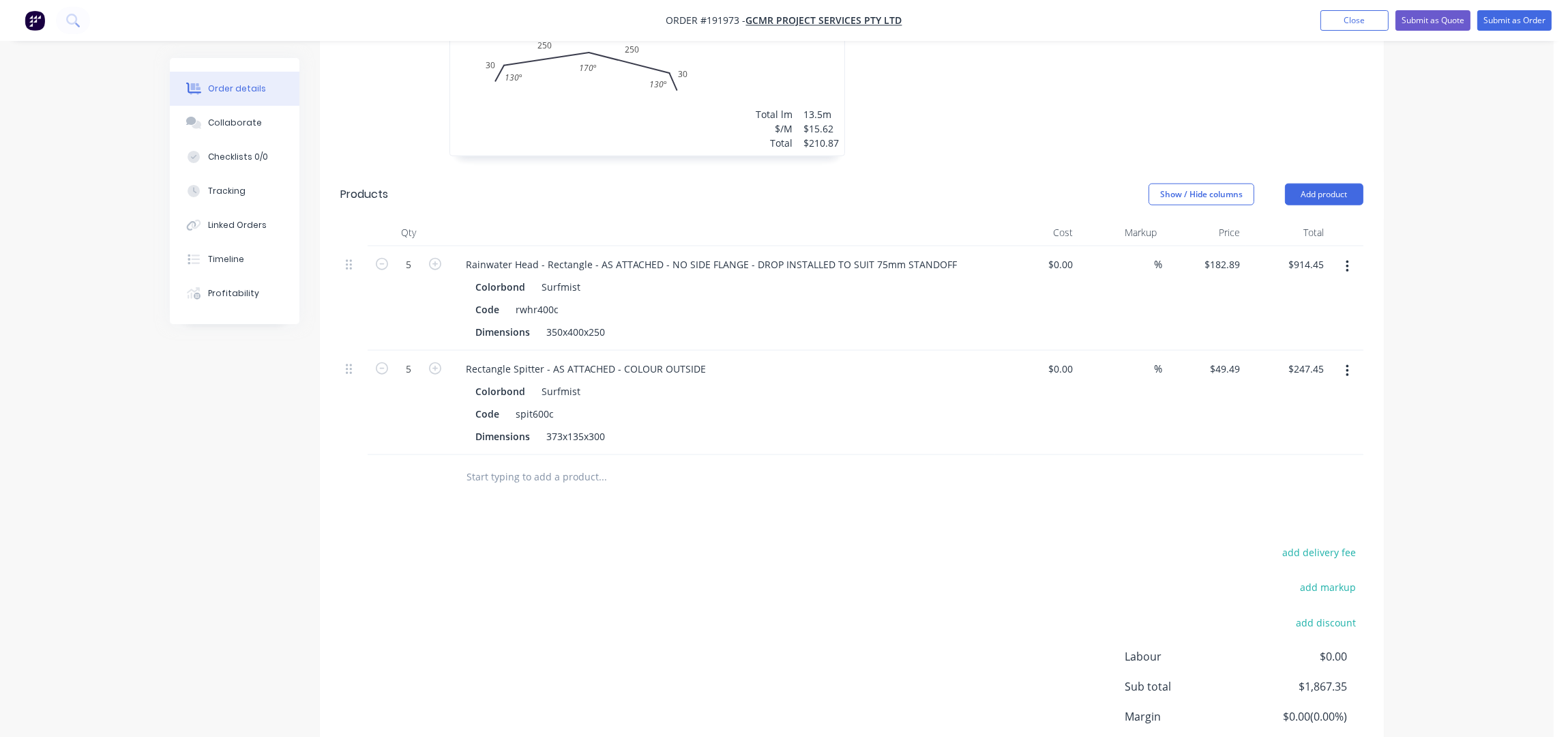
scroll to position [2968, 0]
click at [1323, 180] on button "Add product" at bounding box center [1324, 191] width 79 height 22
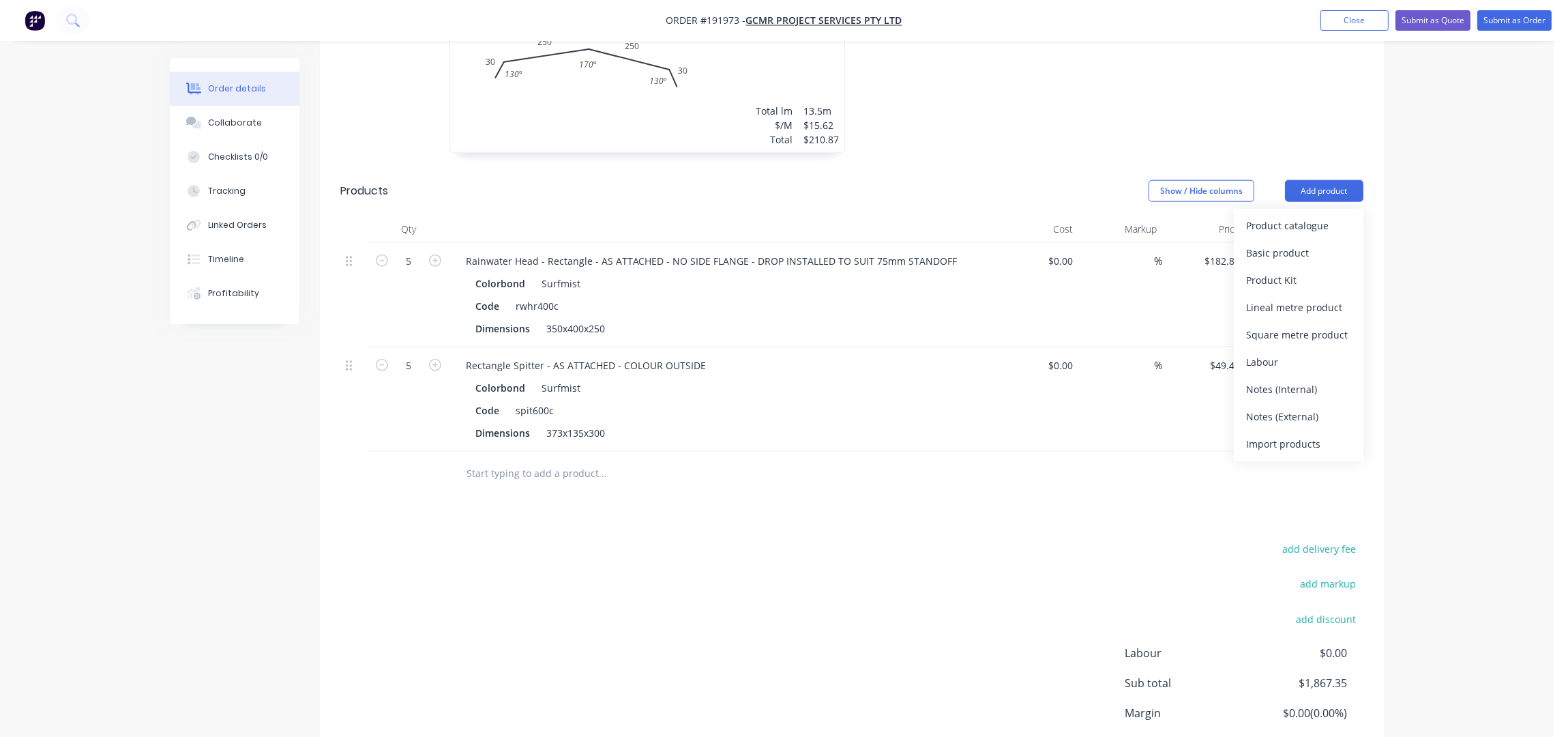
click at [1284, 243] on div "Basic product" at bounding box center [1298, 253] width 105 height 20
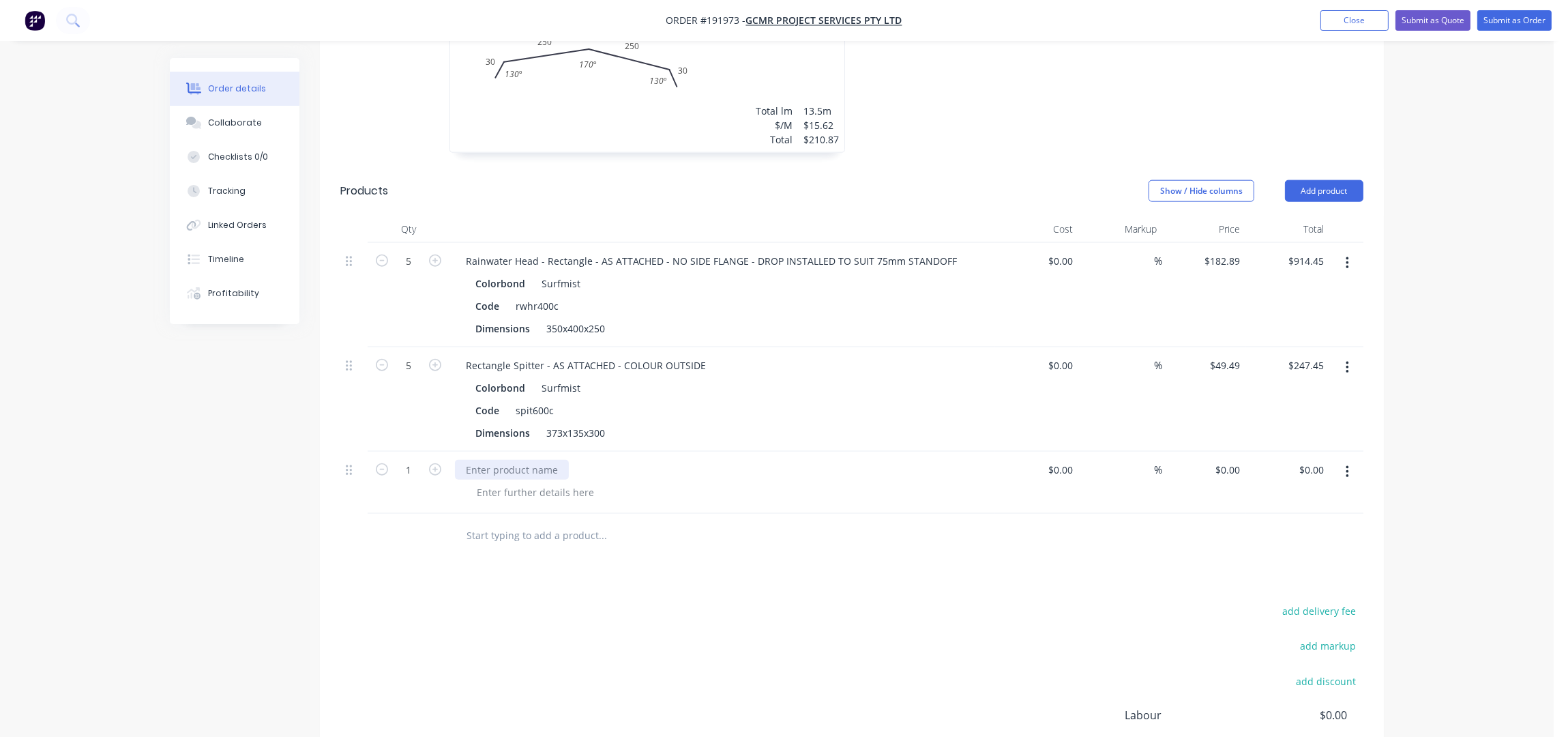
click at [483, 460] on div at bounding box center [512, 470] width 114 height 20
click at [496, 460] on div at bounding box center [512, 470] width 114 height 20
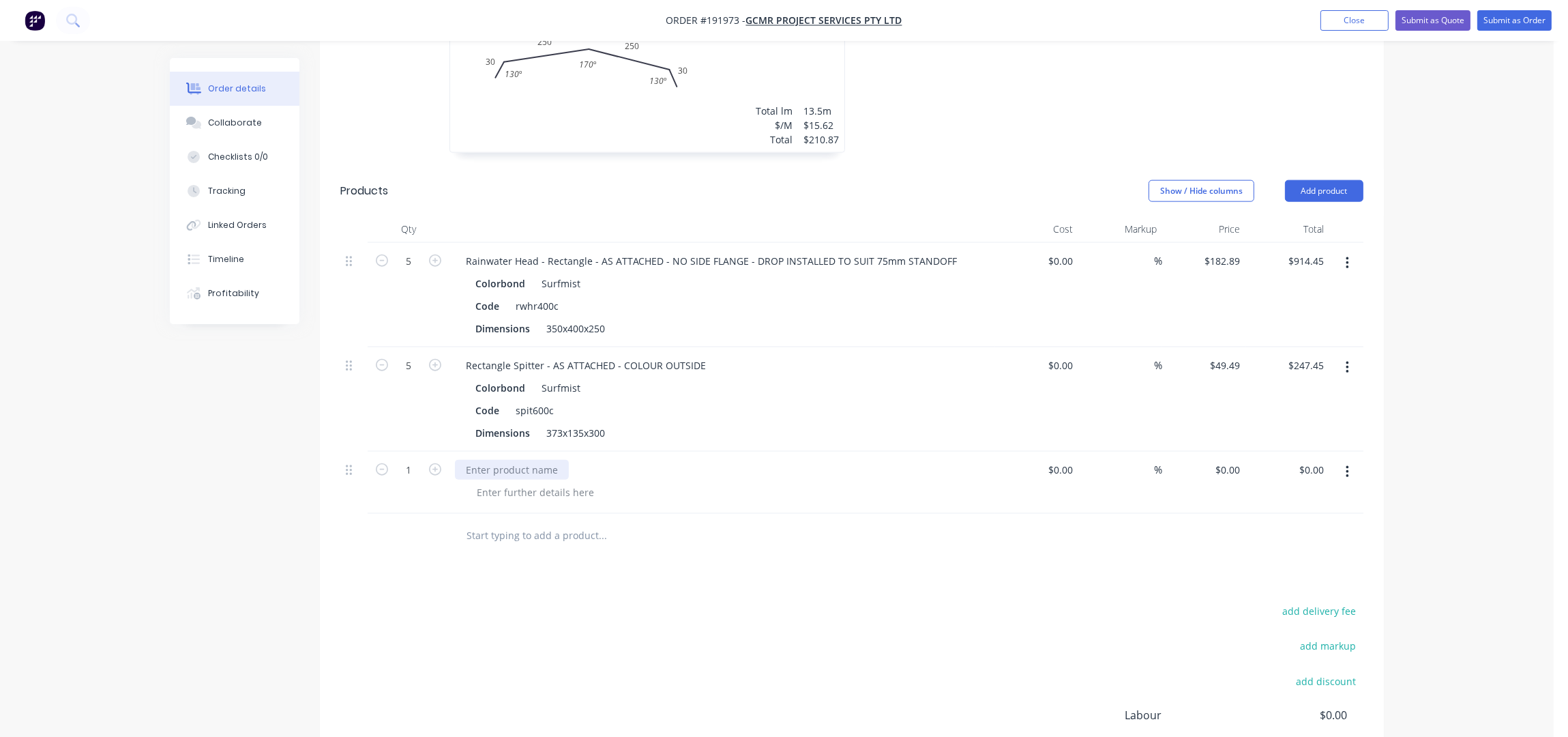
drag, startPoint x: 496, startPoint y: 456, endPoint x: 494, endPoint y: 446, distance: 10.2
click at [496, 460] on div at bounding box center [512, 470] width 114 height 20
click at [437, 461] on form "1" at bounding box center [409, 468] width 71 height 21
click at [437, 463] on icon "button" at bounding box center [435, 469] width 12 height 12
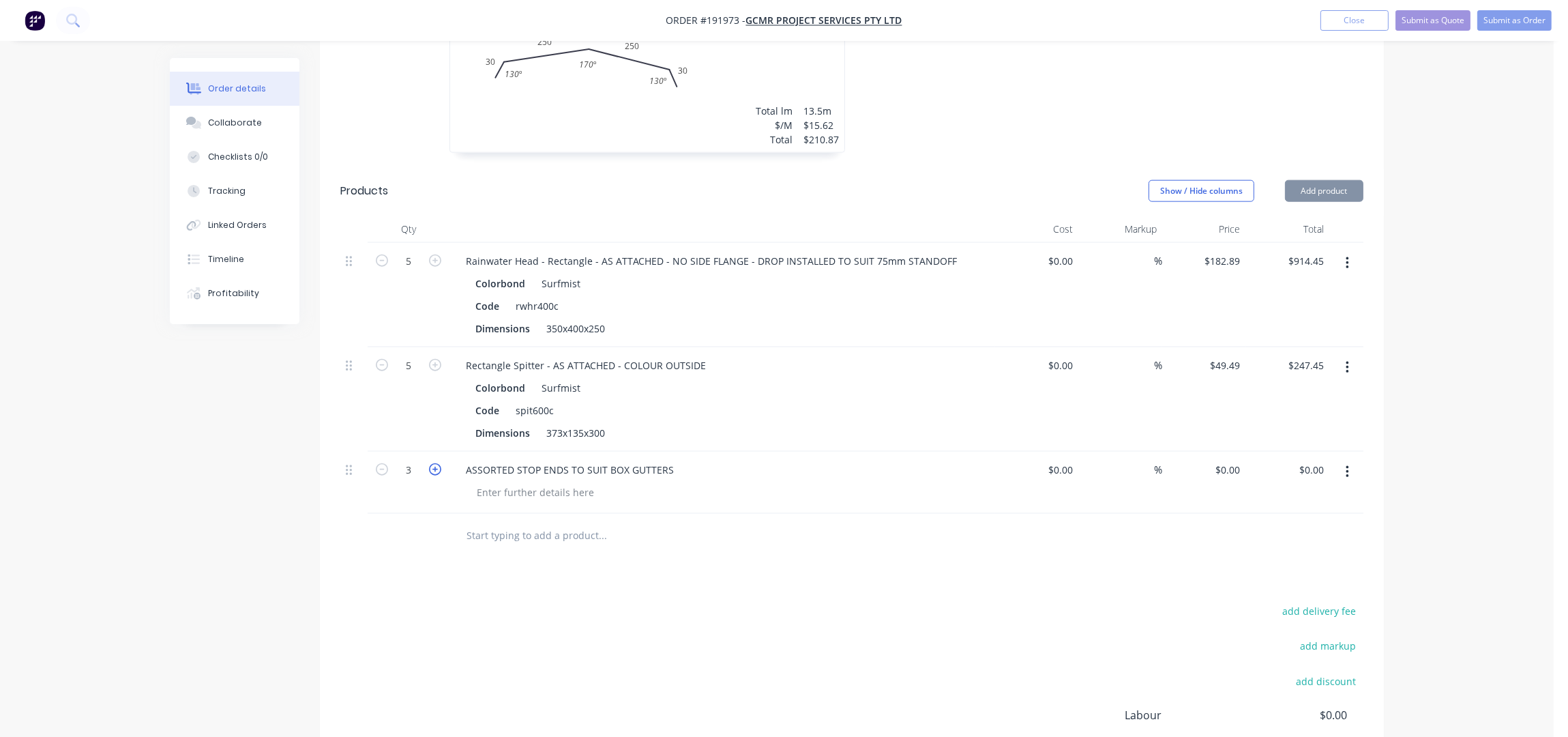
click at [437, 463] on icon "button" at bounding box center [435, 469] width 12 height 12
click at [386, 463] on icon "button" at bounding box center [381, 469] width 12 height 12
type input "4"
click at [523, 482] on div at bounding box center [535, 492] width 139 height 20
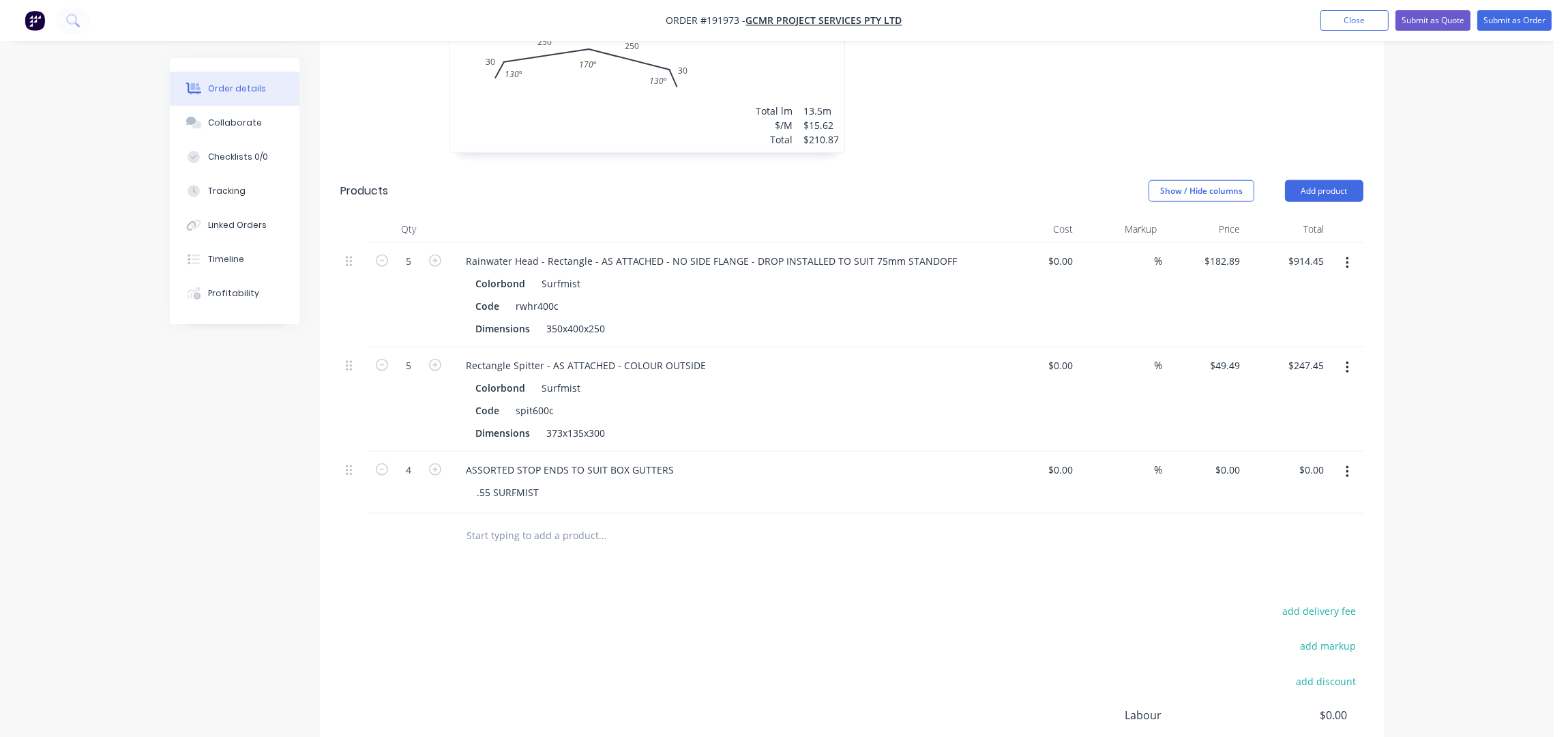
click at [590, 624] on div "add delivery fee add markup add discount Labour $0.00 Sub total $1,867.35 Margi…" at bounding box center [852, 733] width 1023 height 263
click at [544, 601] on div "add delivery fee add markup add discount Labour $0.00 Sub total $1,867.35 Margi…" at bounding box center [852, 733] width 1023 height 263
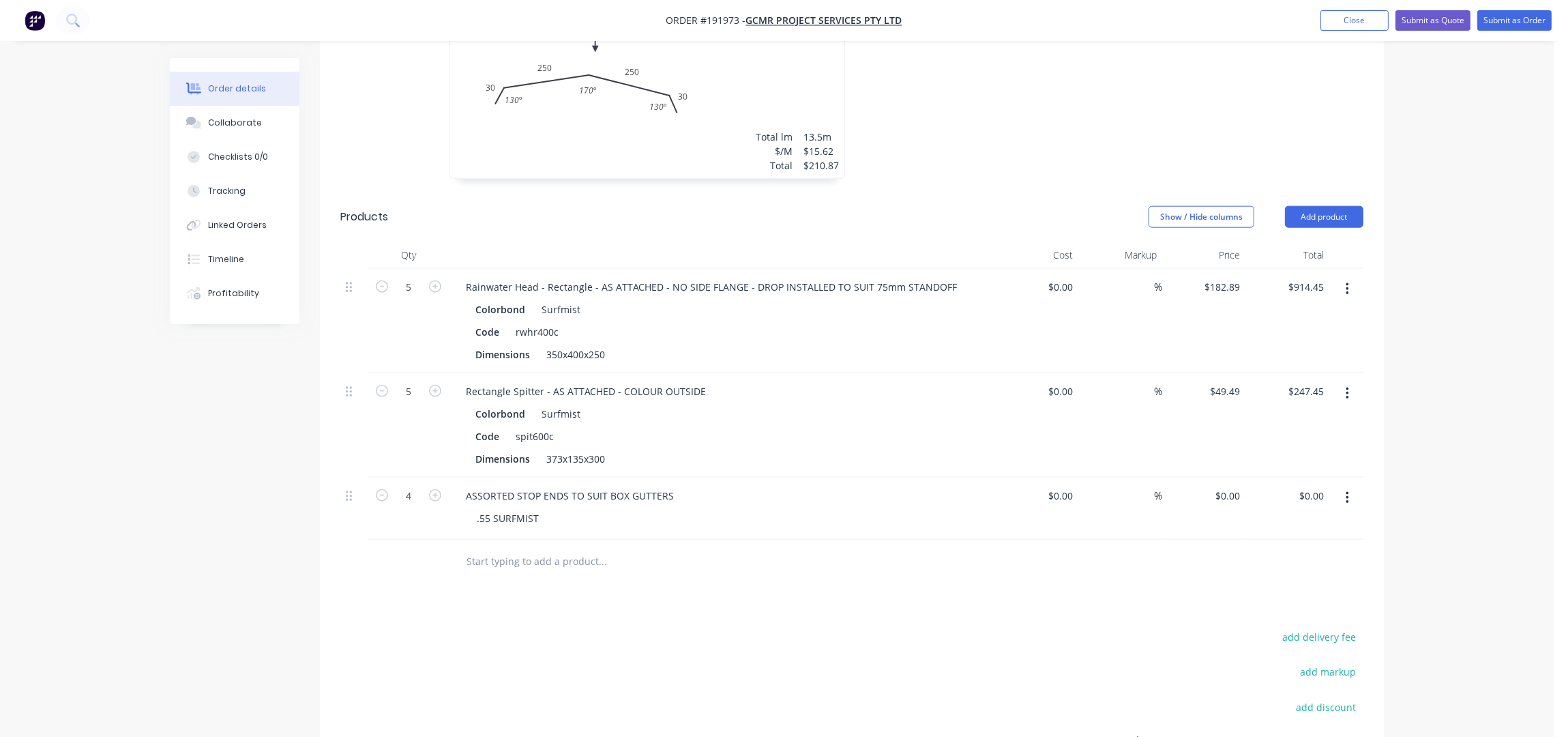
scroll to position [2876, 0]
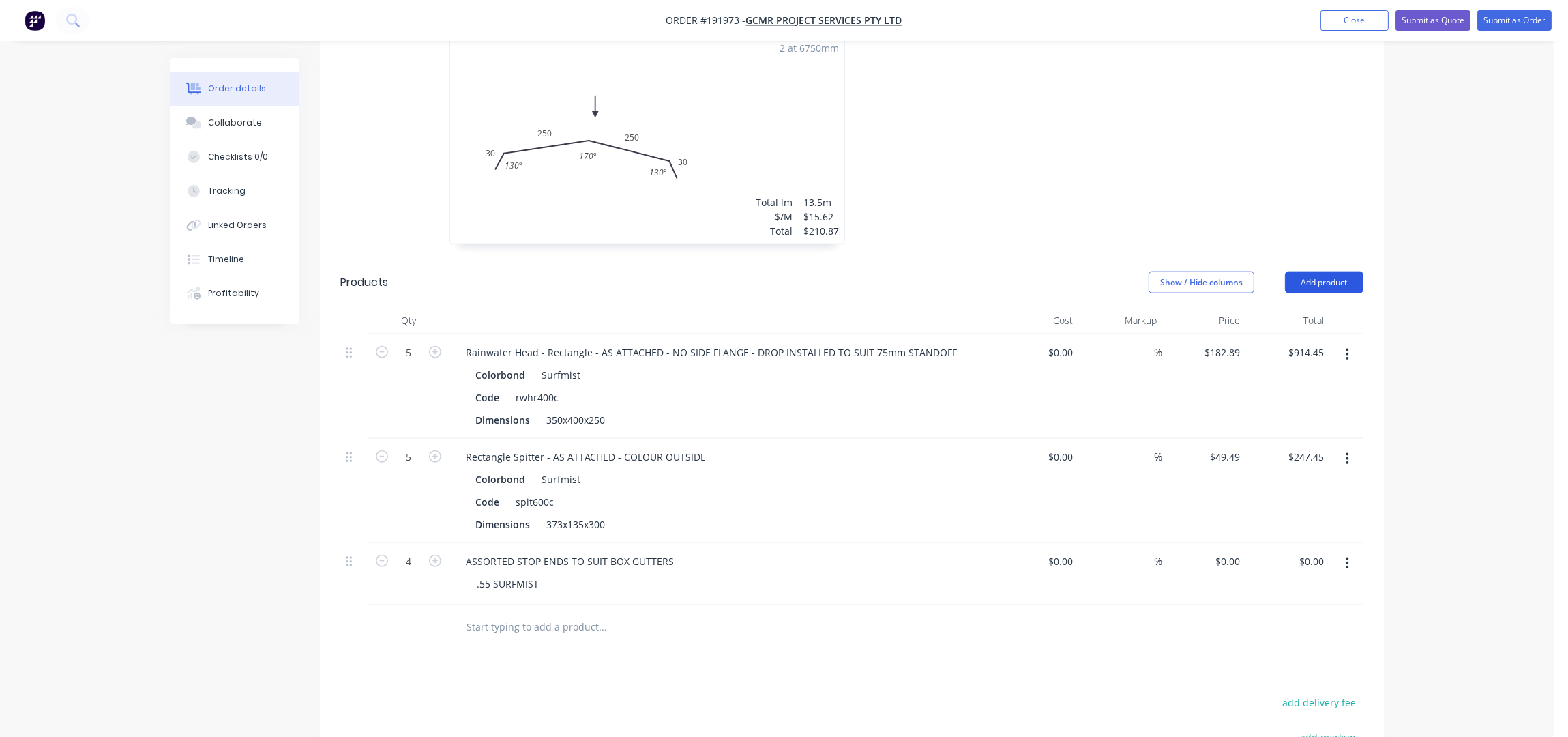
click at [1325, 271] on button "Add product" at bounding box center [1324, 282] width 79 height 22
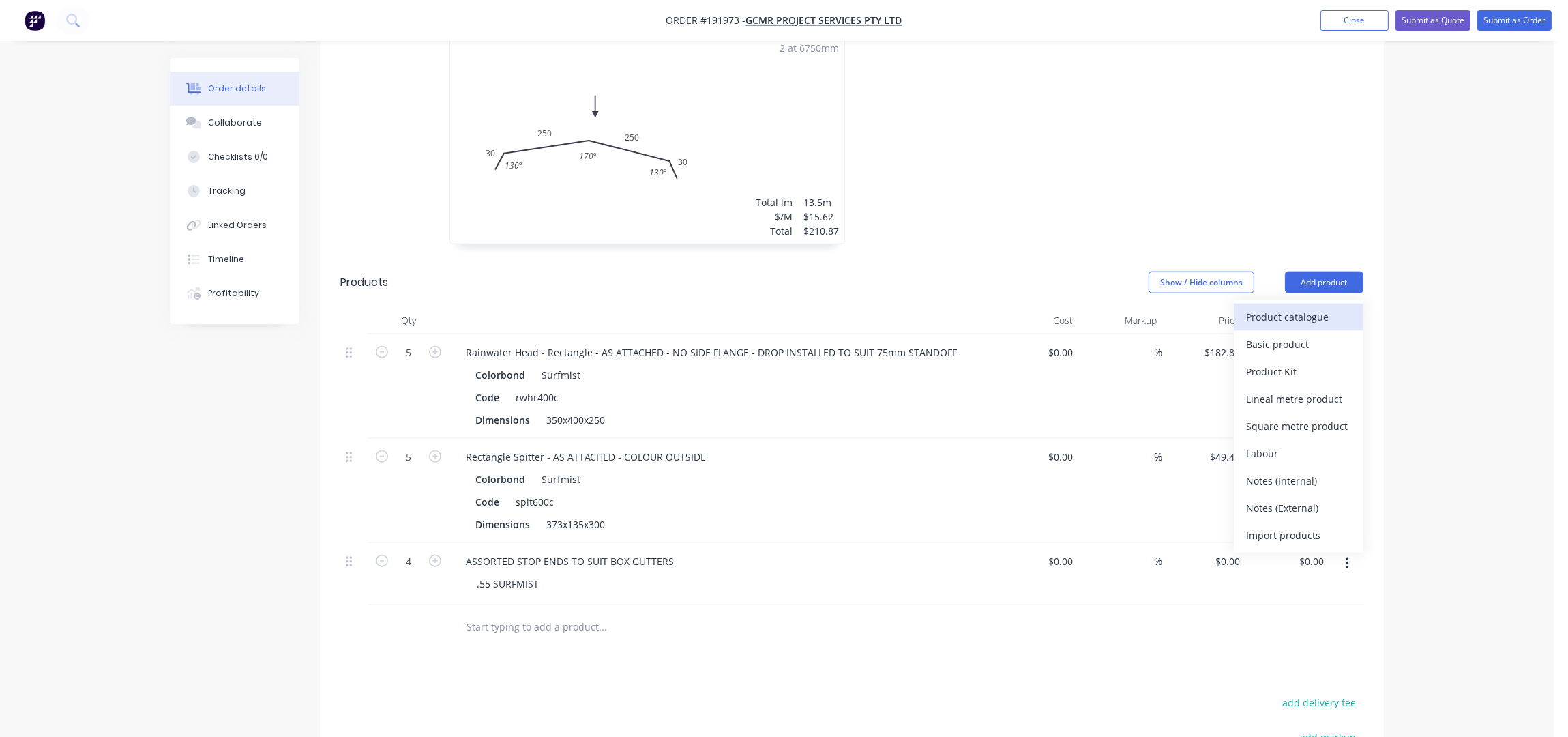
click at [1309, 309] on div "Product catalogue" at bounding box center [1298, 317] width 105 height 20
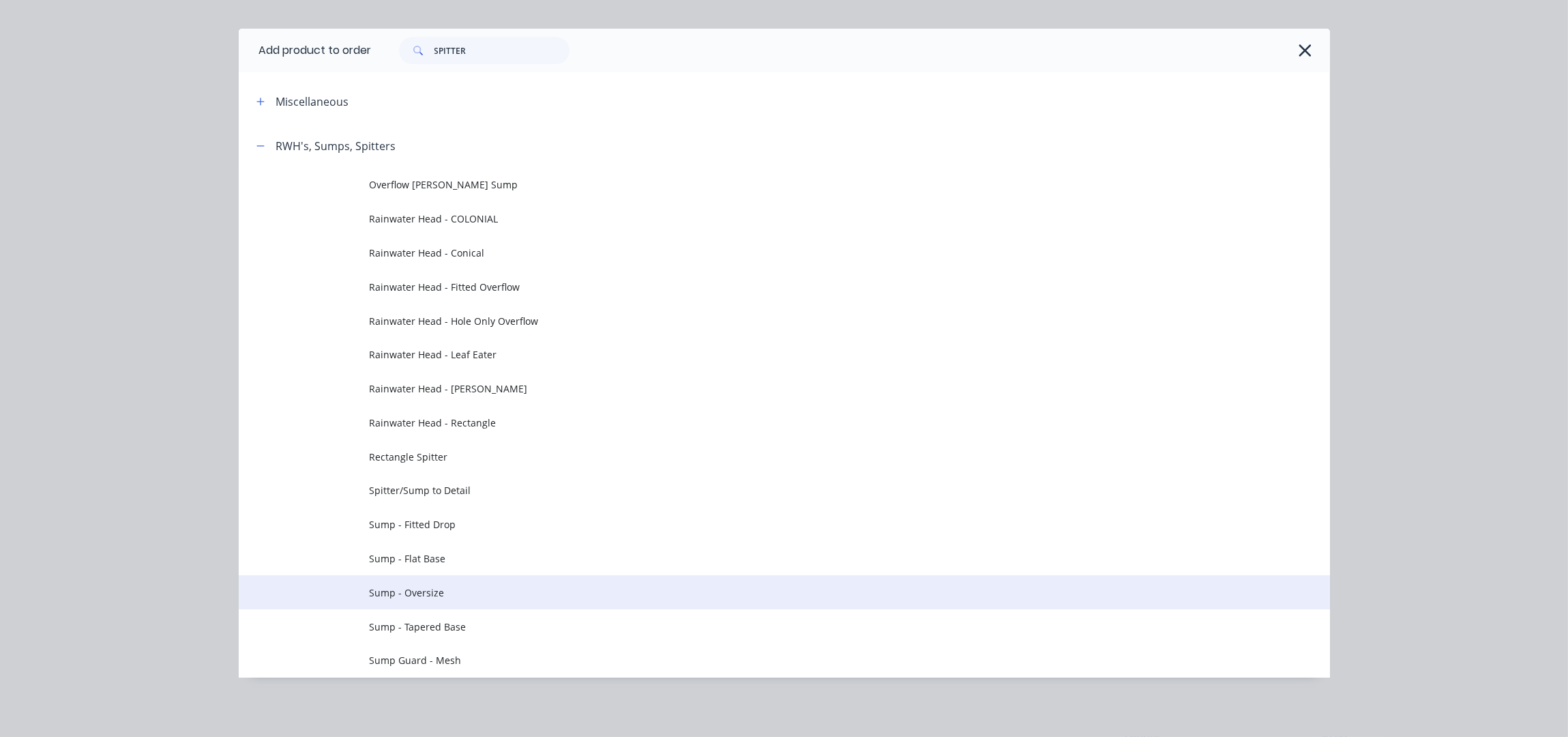
scroll to position [2968, 0]
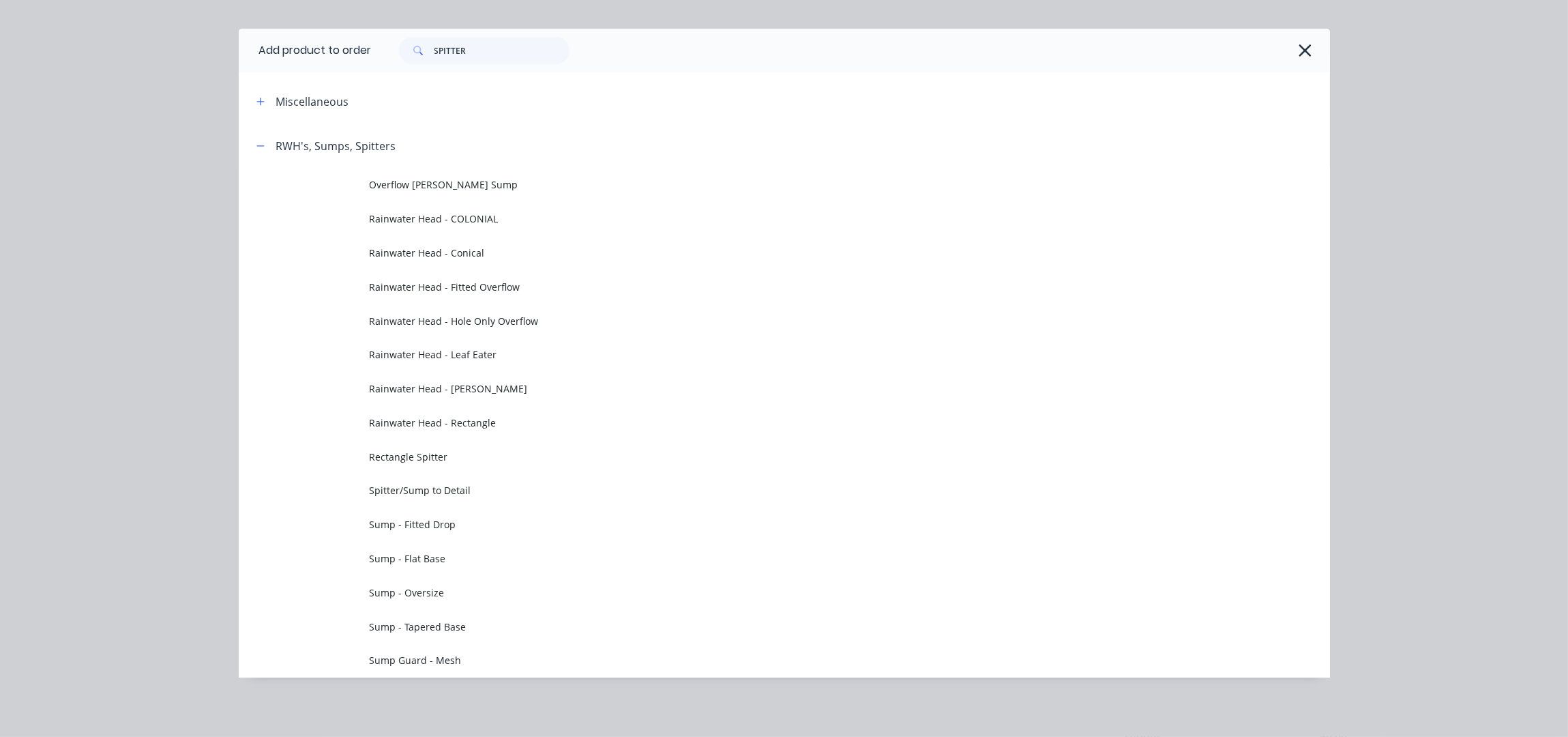
click at [431, 564] on td "Sump - Flat Base" at bounding box center [849, 558] width 960 height 34
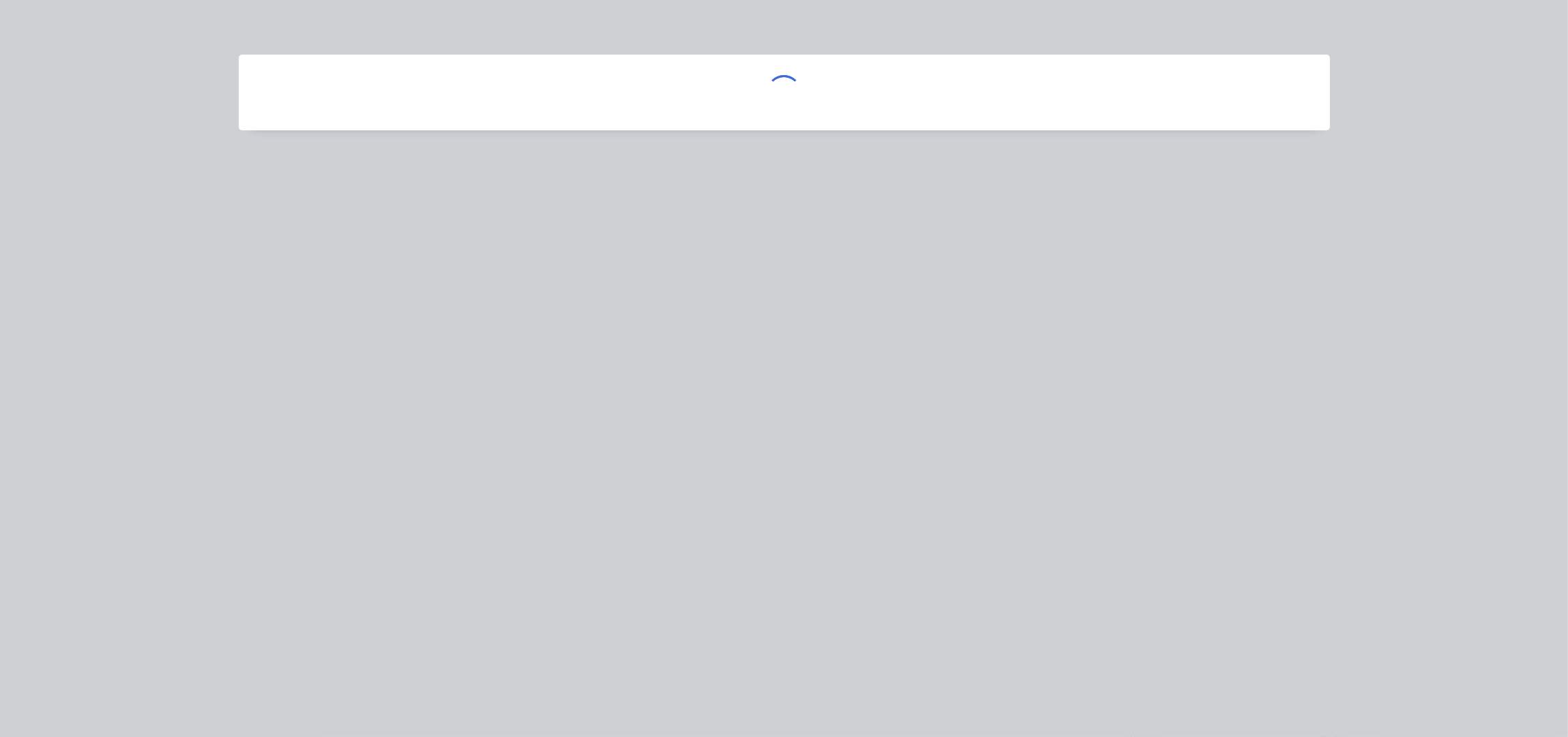
scroll to position [0, 0]
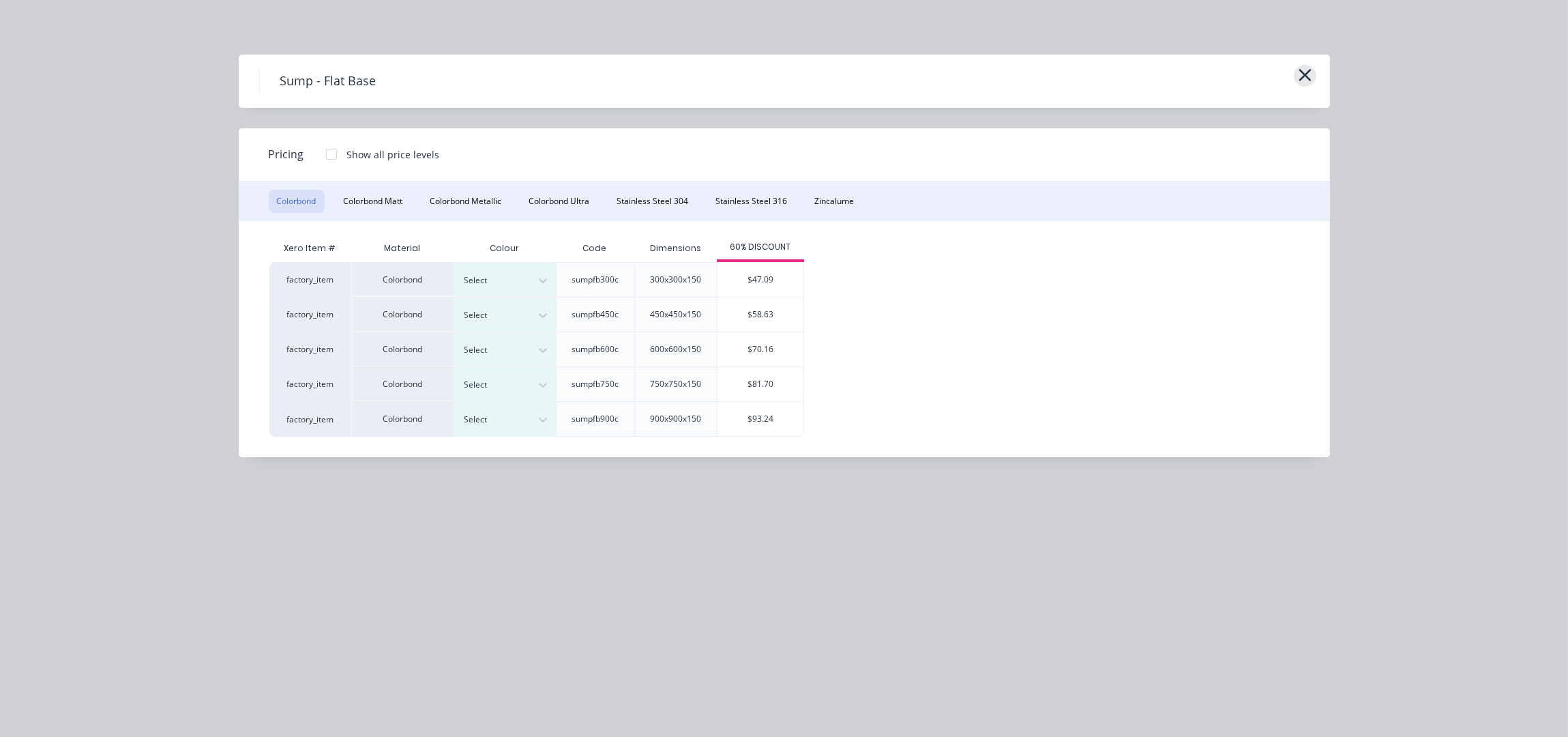
click at [1307, 69] on icon "button" at bounding box center [1304, 74] width 14 height 19
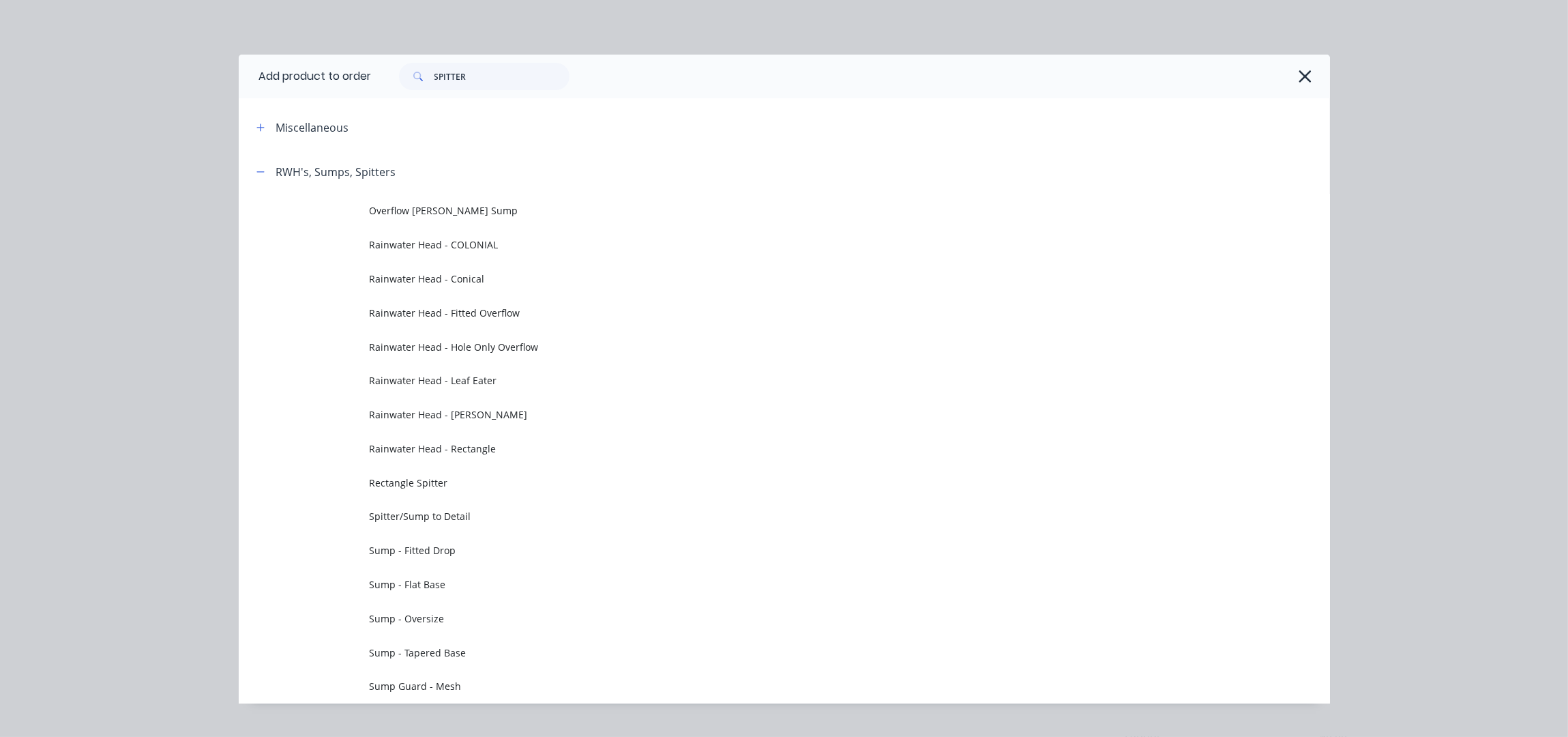
scroll to position [26, 0]
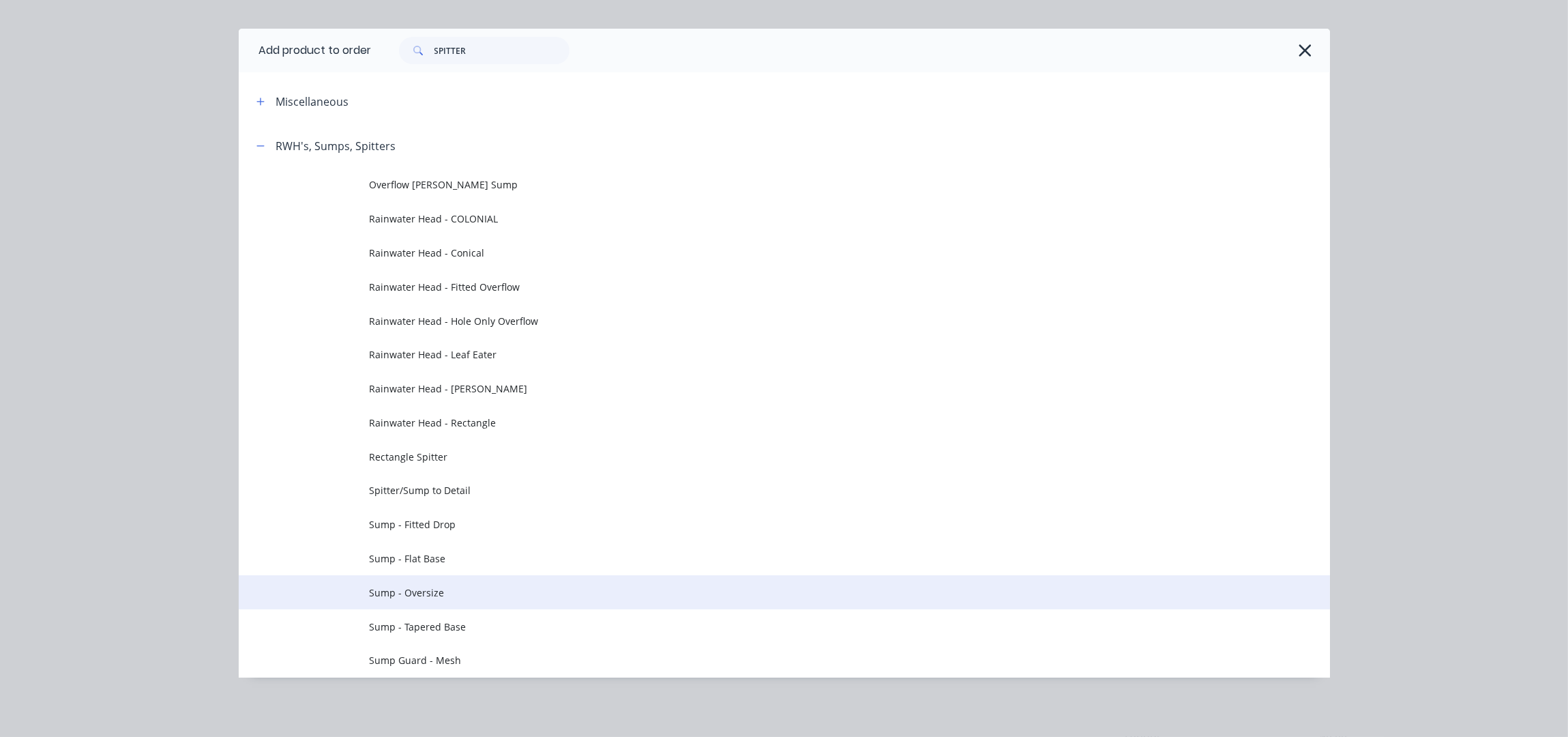
click at [455, 600] on td "Sump - Oversize" at bounding box center [849, 591] width 960 height 34
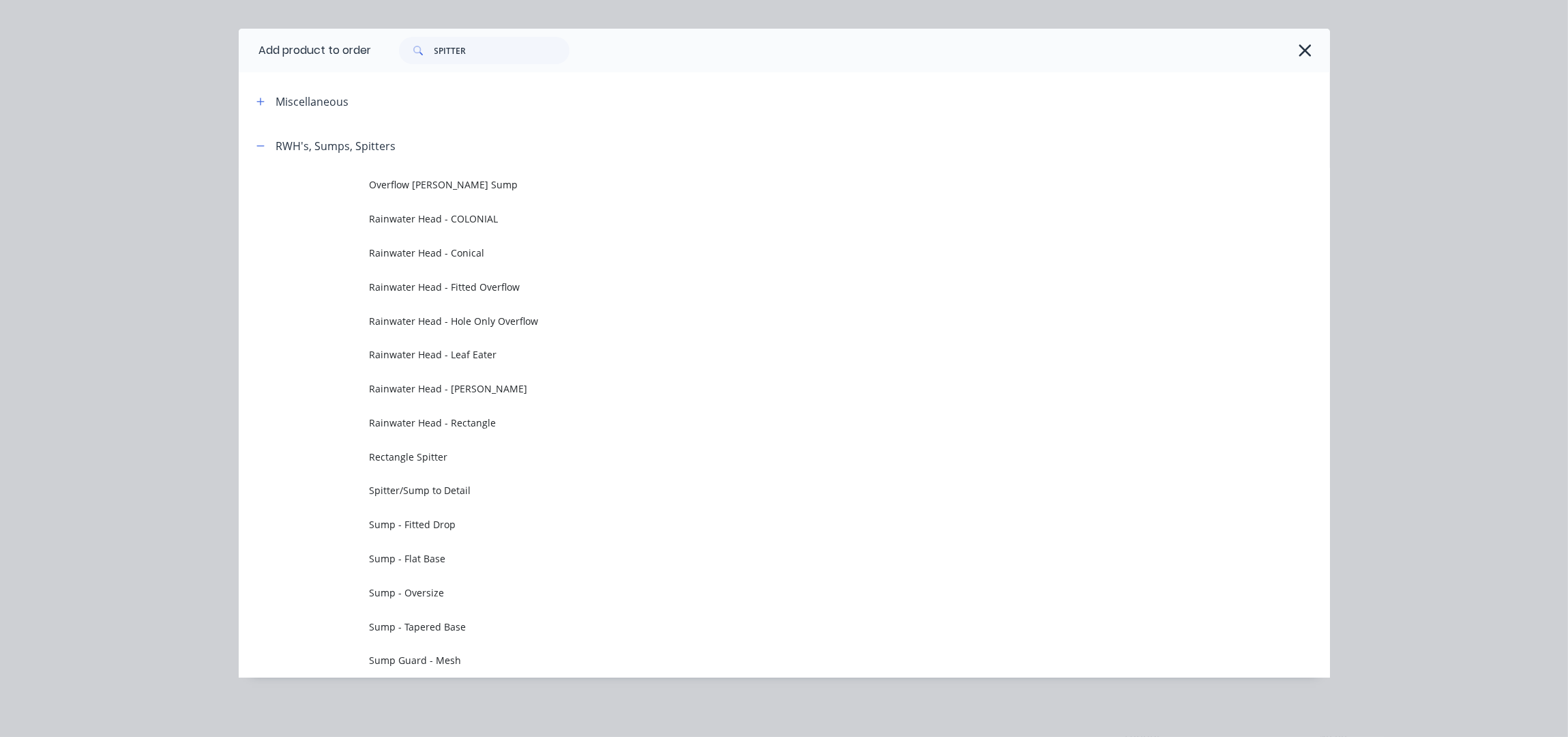
scroll to position [0, 0]
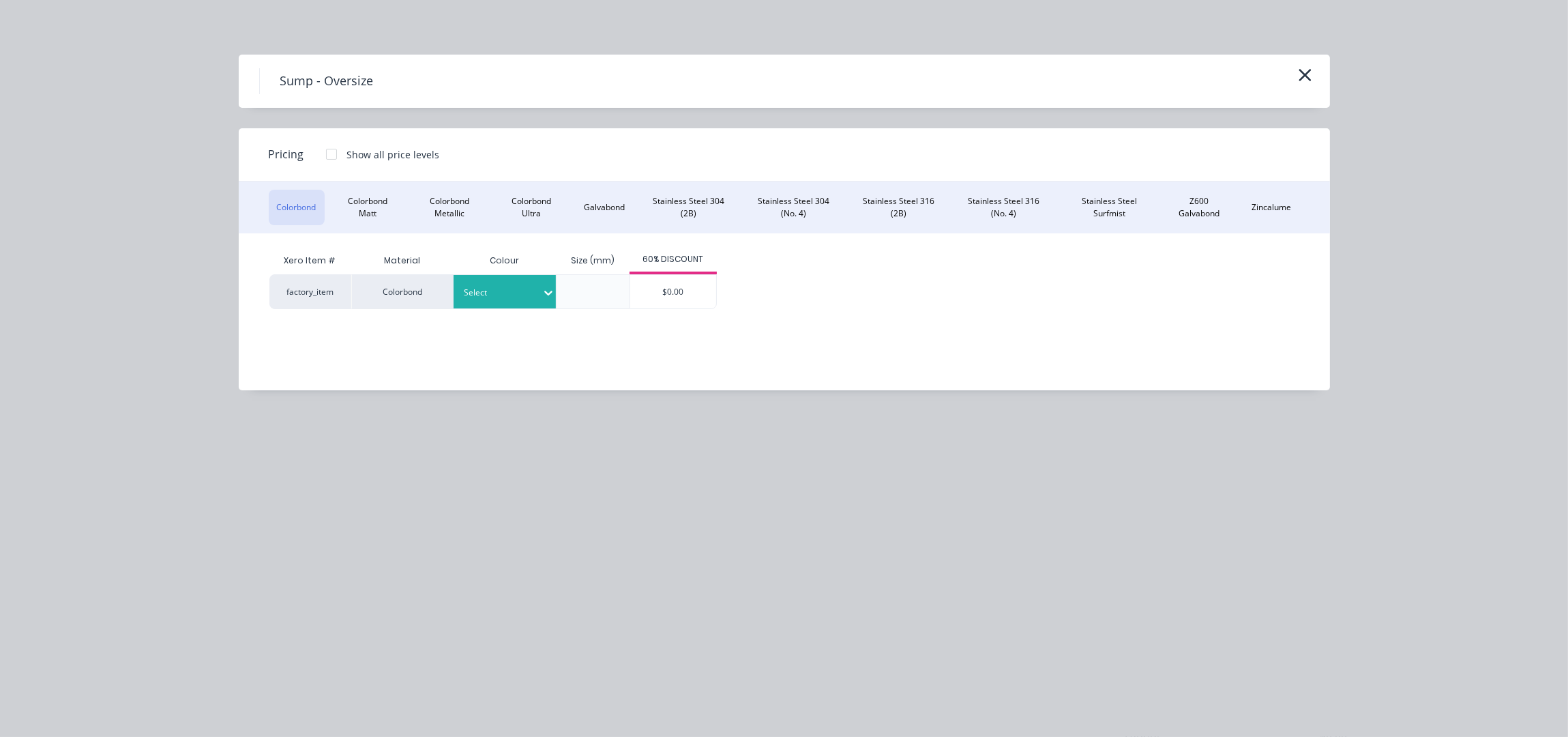
click at [517, 302] on div "Select" at bounding box center [504, 291] width 103 height 33
click at [670, 299] on div "$0.00" at bounding box center [673, 306] width 86 height 64
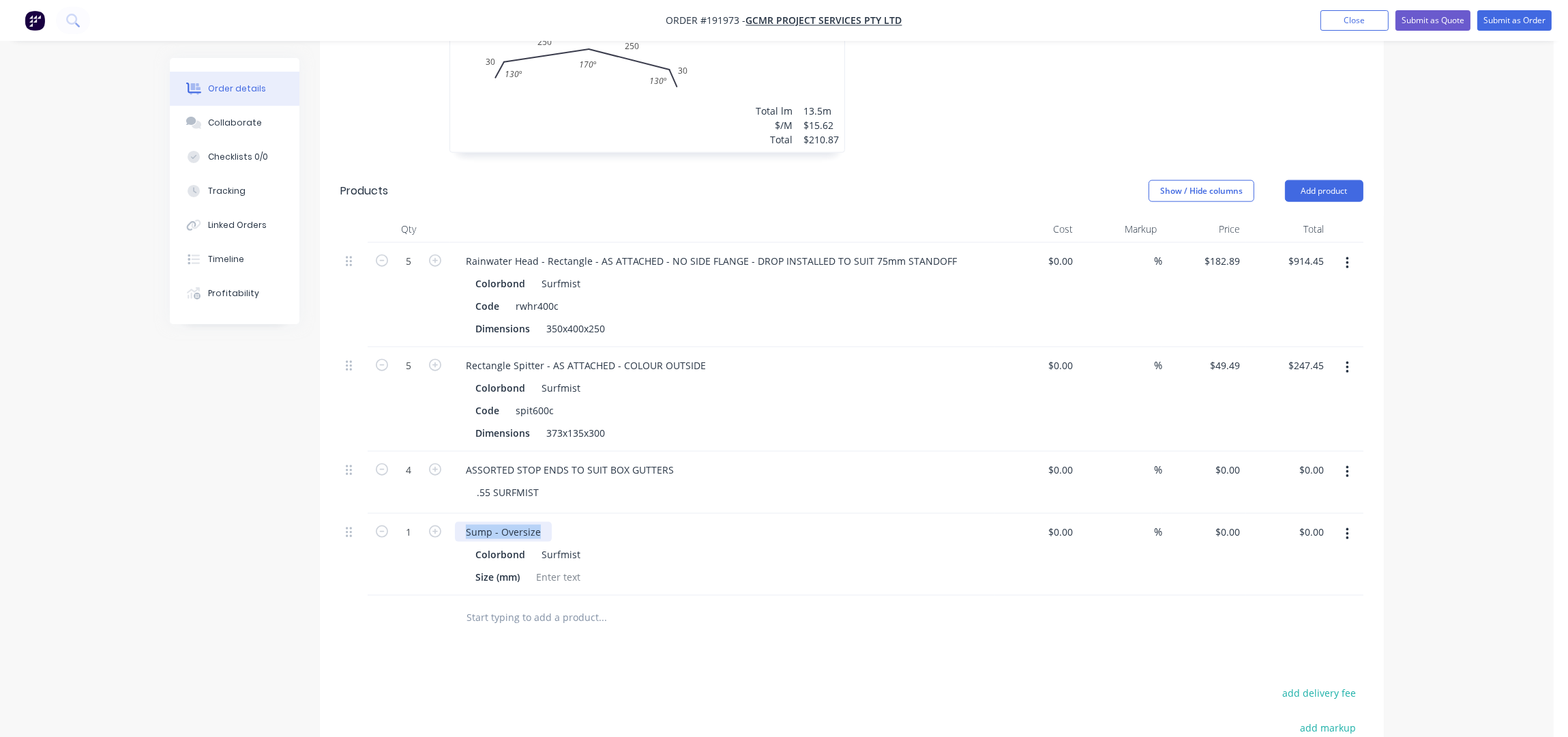
drag, startPoint x: 538, startPoint y: 511, endPoint x: 466, endPoint y: 510, distance: 72.0
click at [466, 522] on div "Sump - Oversize" at bounding box center [503, 532] width 97 height 20
click at [558, 567] on div at bounding box center [558, 577] width 55 height 20
click at [562, 567] on div at bounding box center [558, 577] width 55 height 20
click at [552, 567] on div "583" at bounding box center [544, 577] width 27 height 20
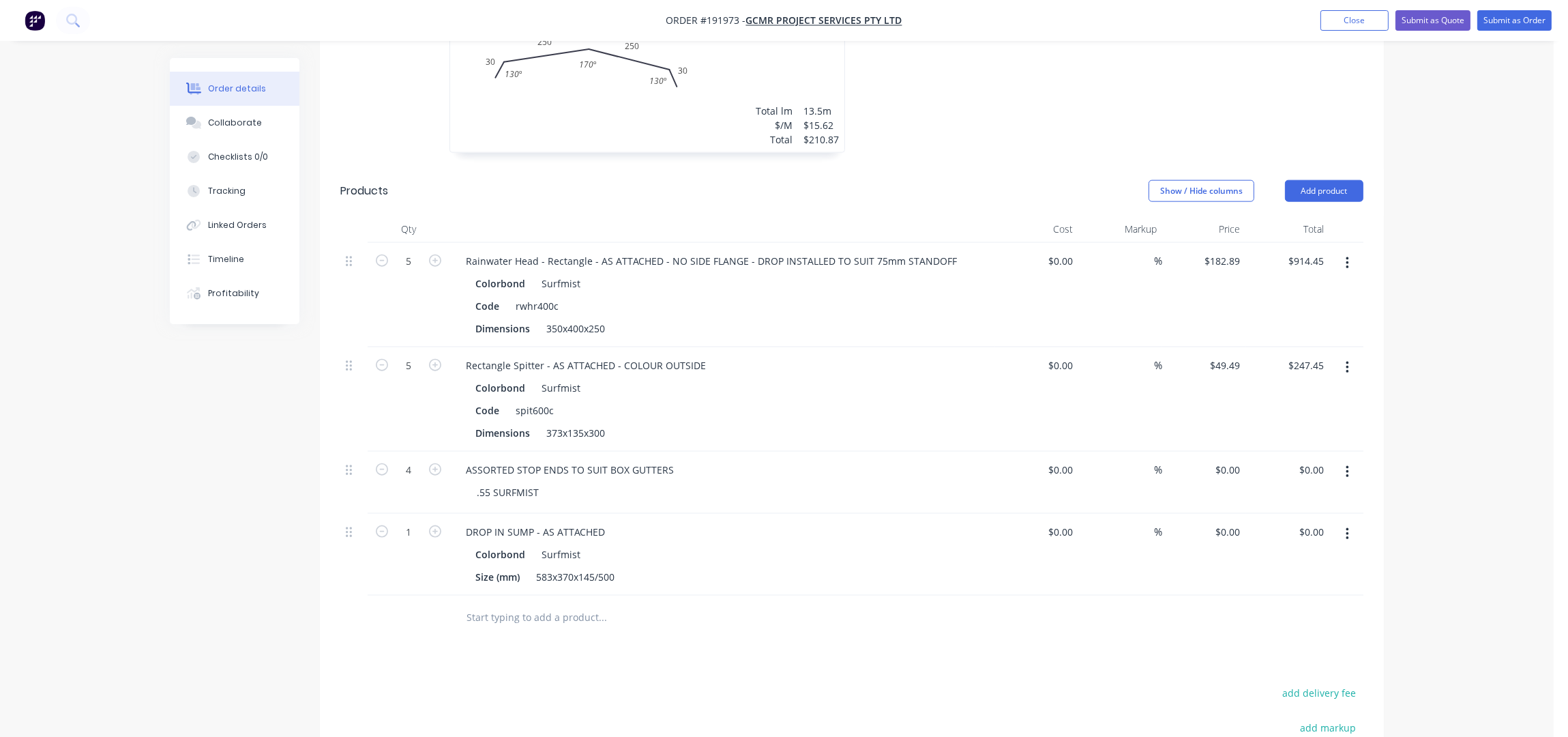
click at [437, 525] on icon "button" at bounding box center [435, 531] width 12 height 12
type input "3"
click at [601, 524] on div "DROP IN SUMP - AS ATTACHED" at bounding box center [535, 532] width 161 height 20
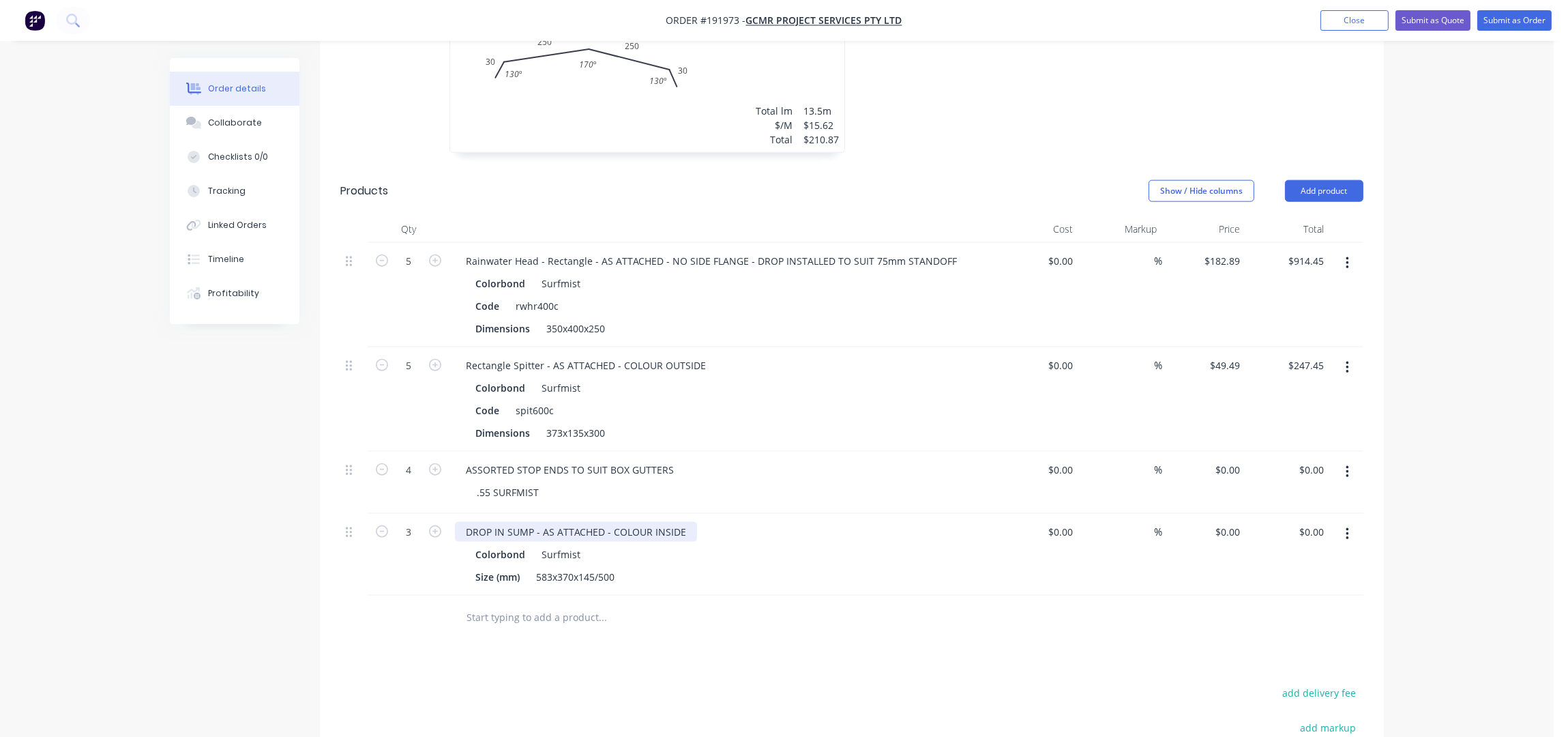
scroll to position [3058, 0]
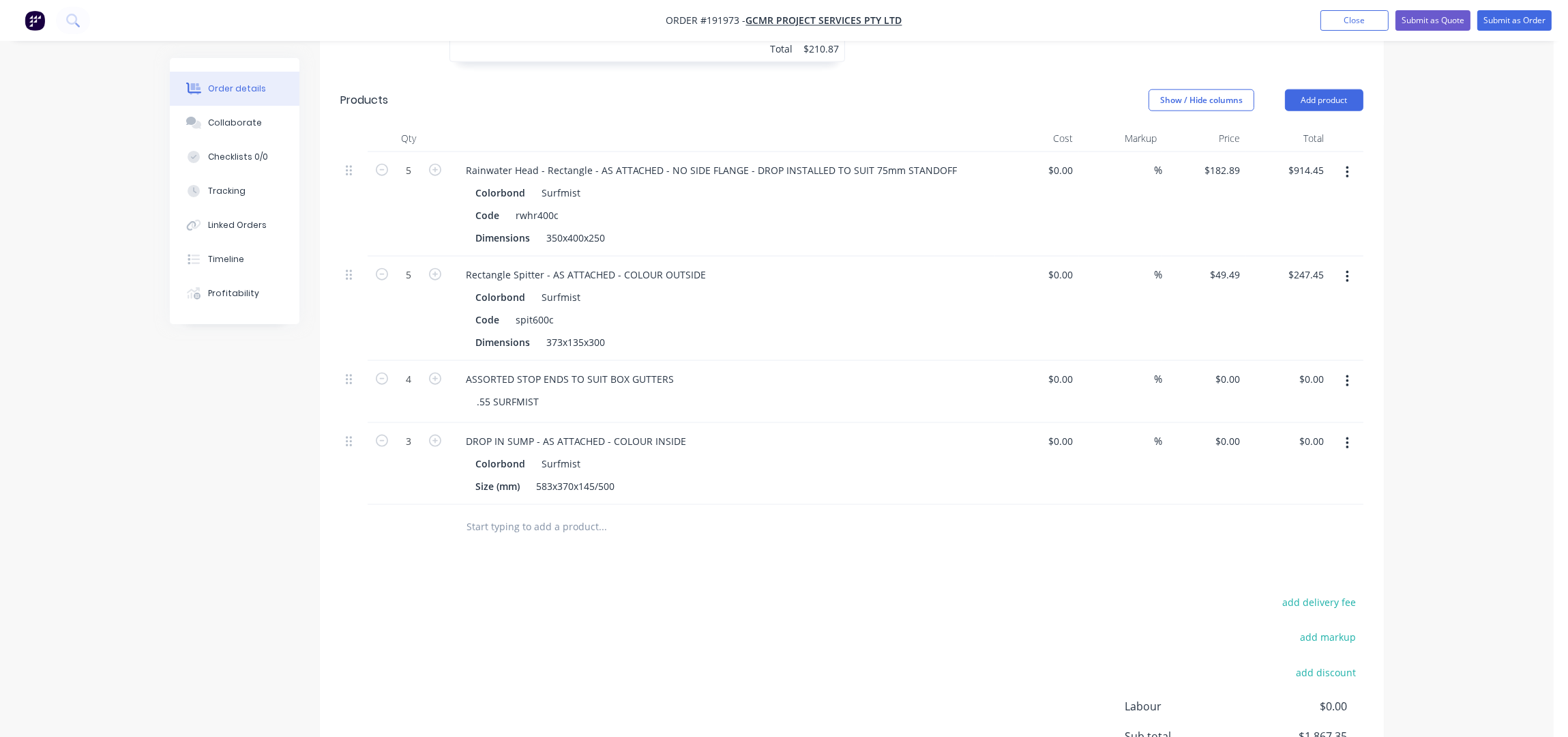
click at [1327, 89] on button "Add product" at bounding box center [1324, 100] width 79 height 22
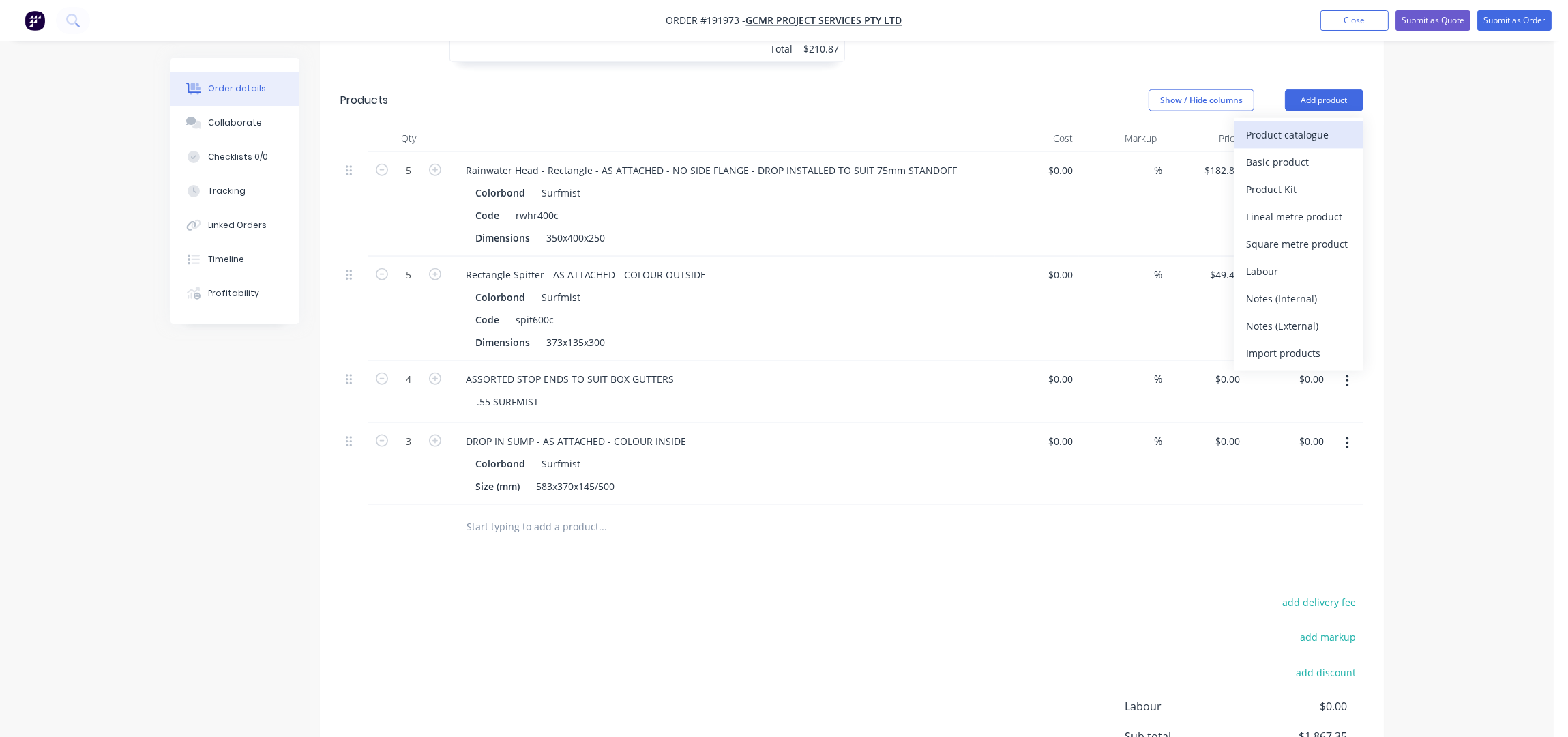
click at [1292, 125] on div "Product catalogue" at bounding box center [1298, 135] width 105 height 20
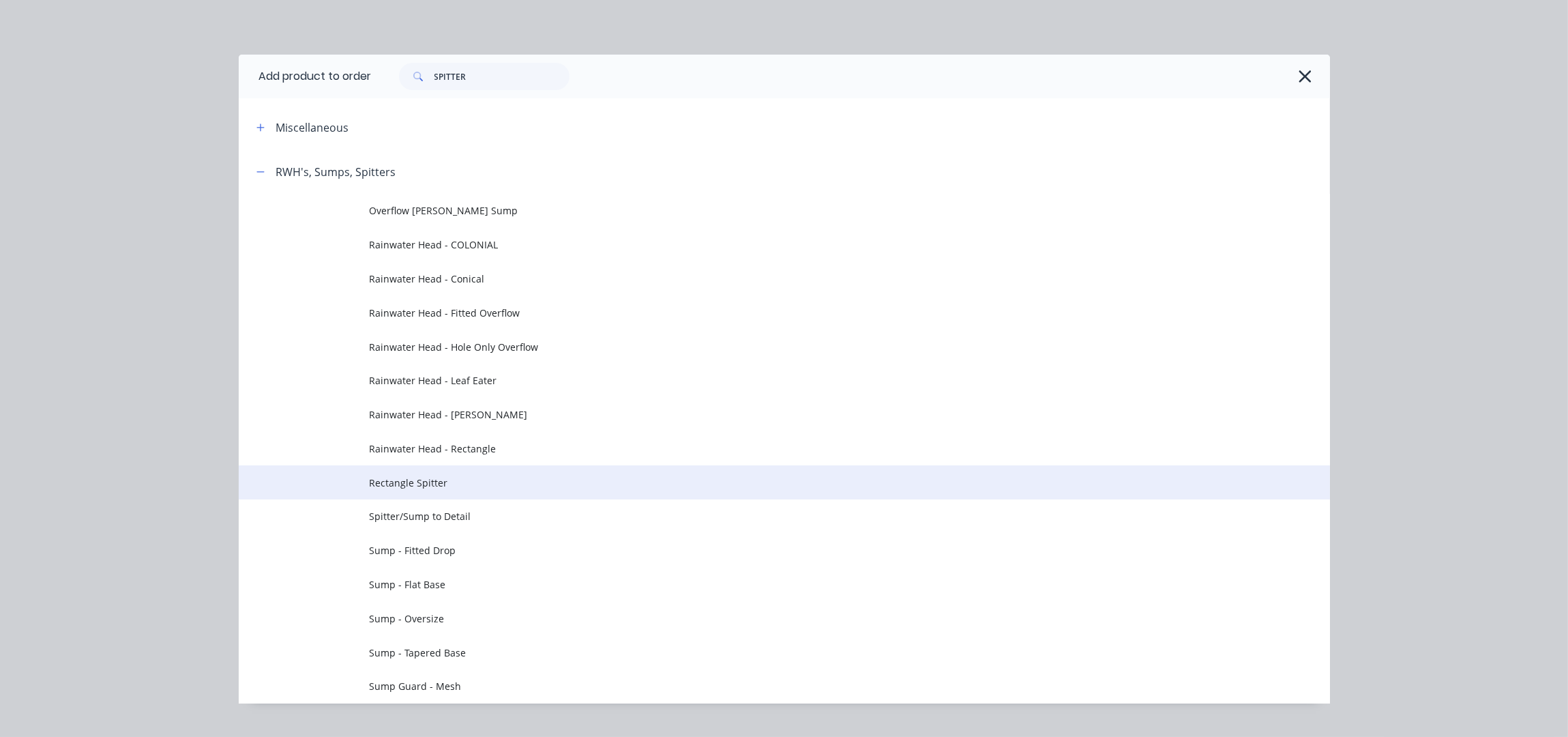
click at [419, 481] on span "Rectangle Spitter" at bounding box center [753, 482] width 768 height 14
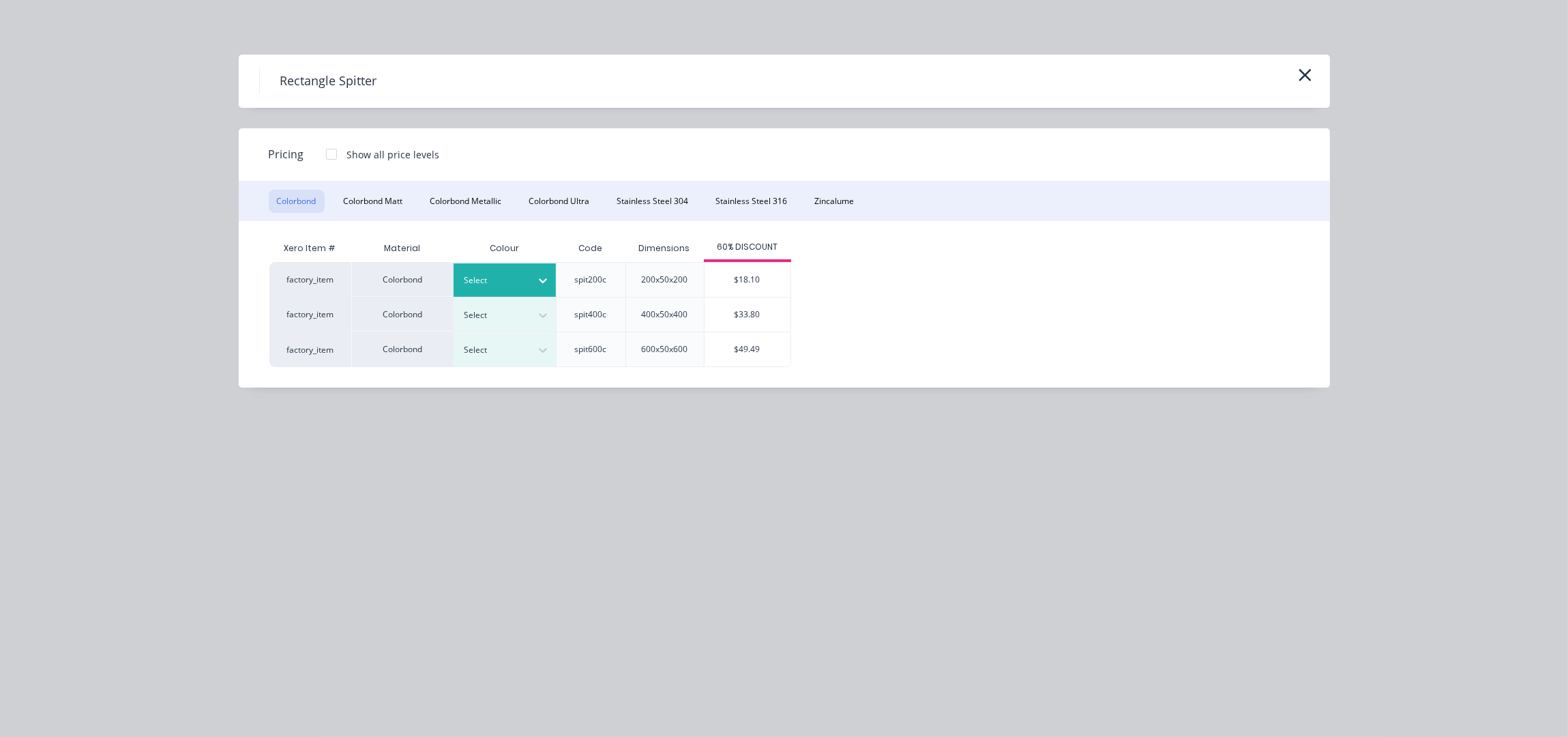
click at [553, 275] on div at bounding box center [543, 280] width 25 height 22
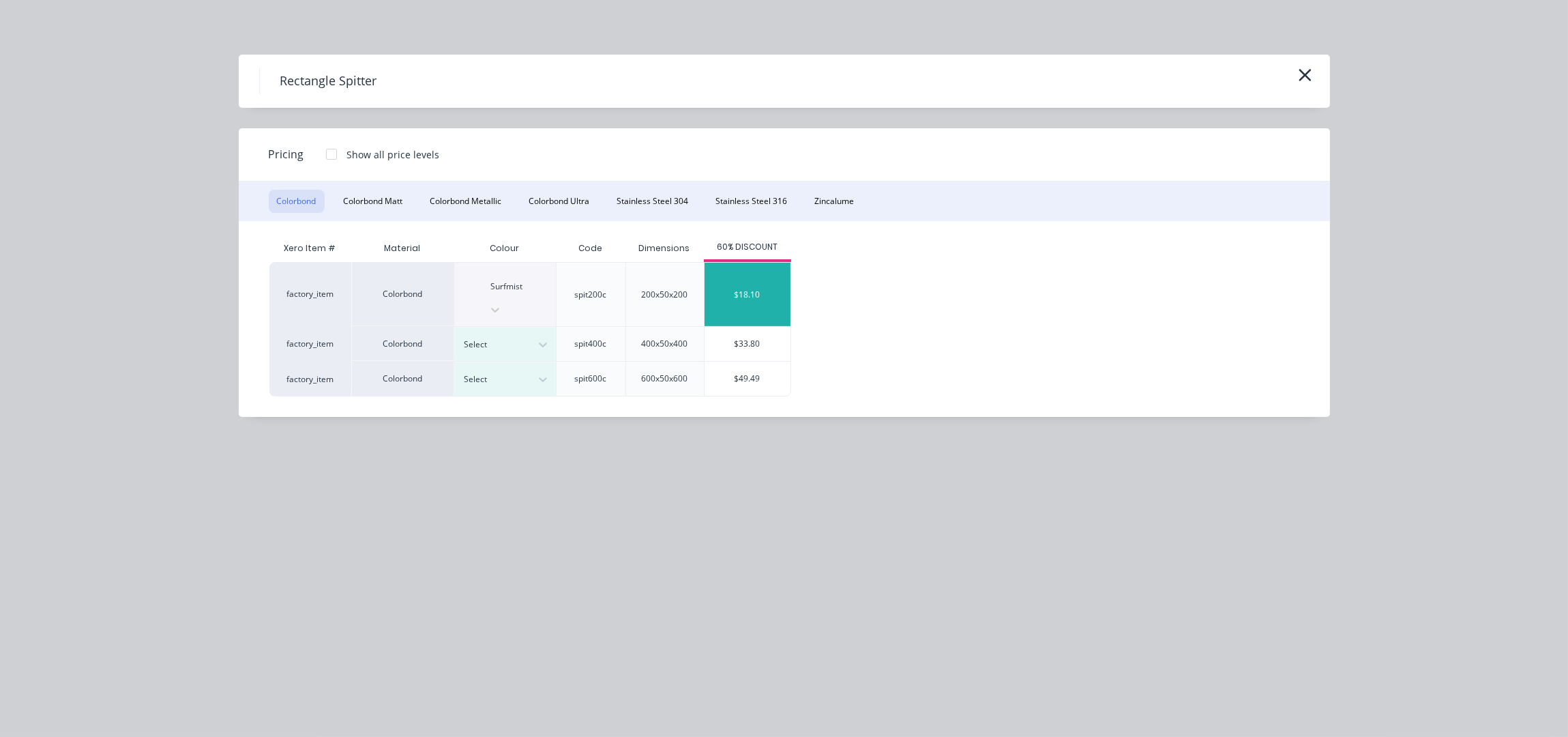
click at [768, 273] on div "$18.10" at bounding box center [748, 294] width 86 height 64
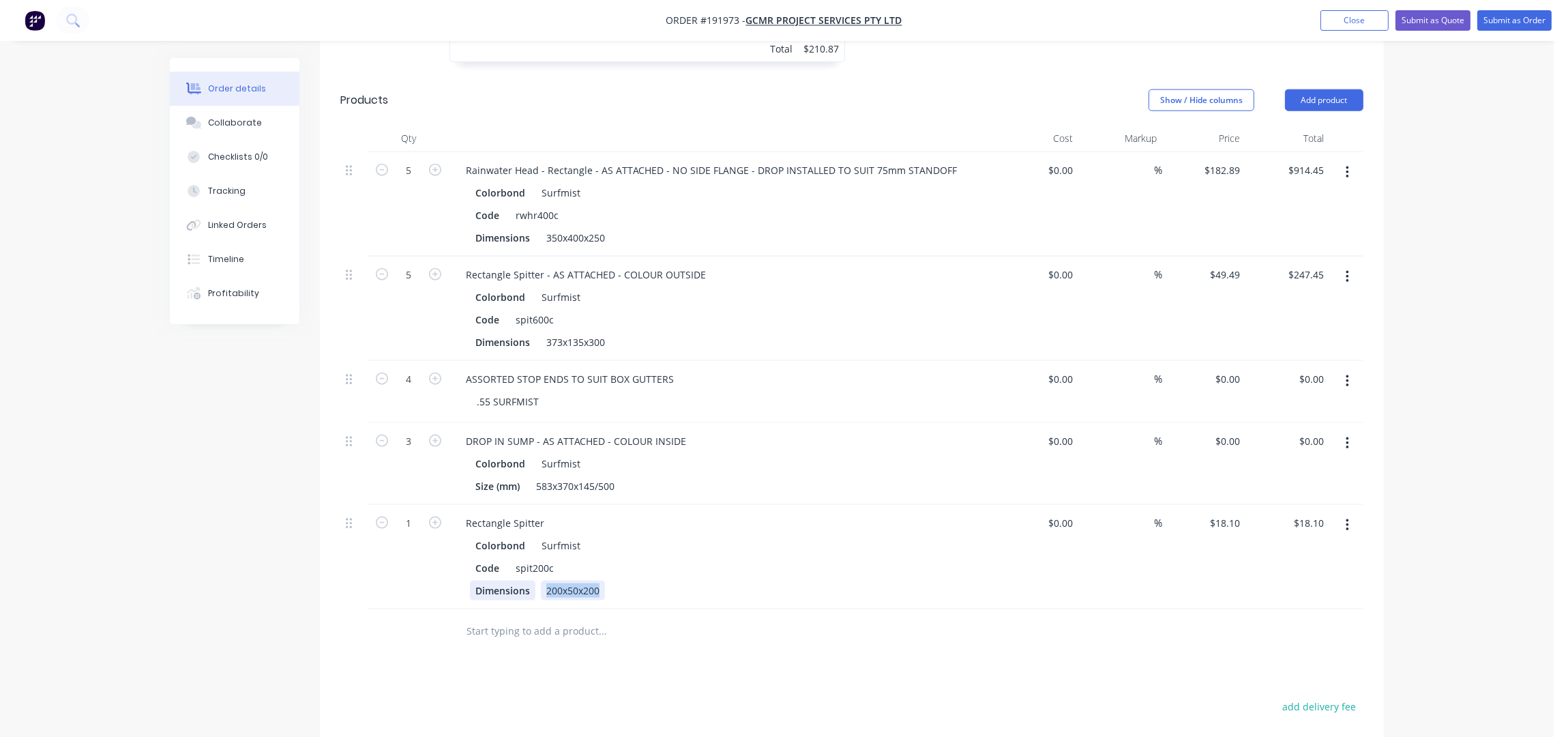
drag, startPoint x: 601, startPoint y: 570, endPoint x: 530, endPoint y: 571, distance: 71.0
click at [534, 581] on div "Dimensions 200x50x200" at bounding box center [719, 591] width 500 height 20
click at [536, 513] on div "Rectangle Spitter" at bounding box center [504, 523] width 100 height 20
click at [542, 513] on div "Rectangle Spitter" at bounding box center [504, 523] width 100 height 20
click at [1322, 89] on button "Add product" at bounding box center [1324, 100] width 79 height 22
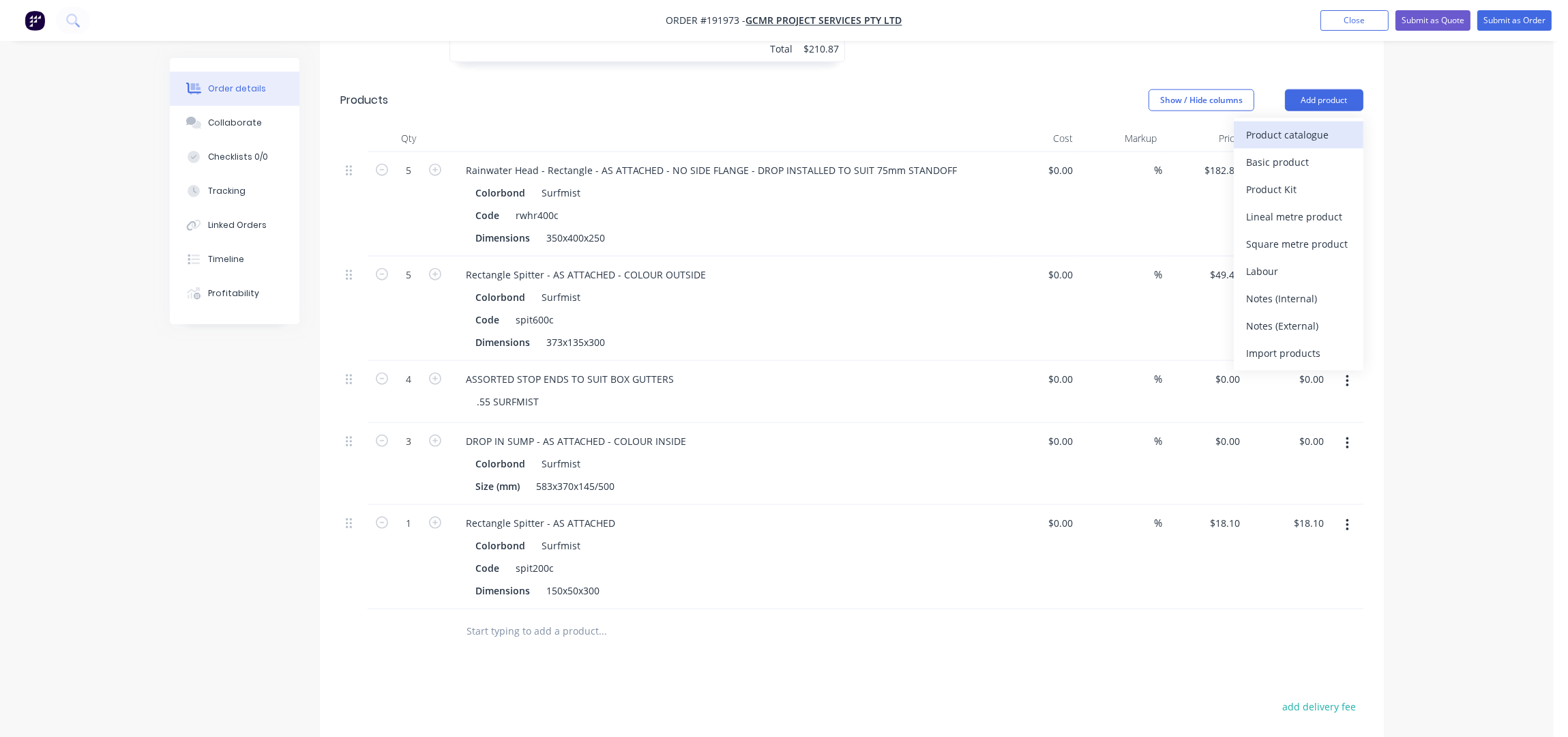
click at [1286, 125] on div "Product catalogue" at bounding box center [1298, 135] width 105 height 20
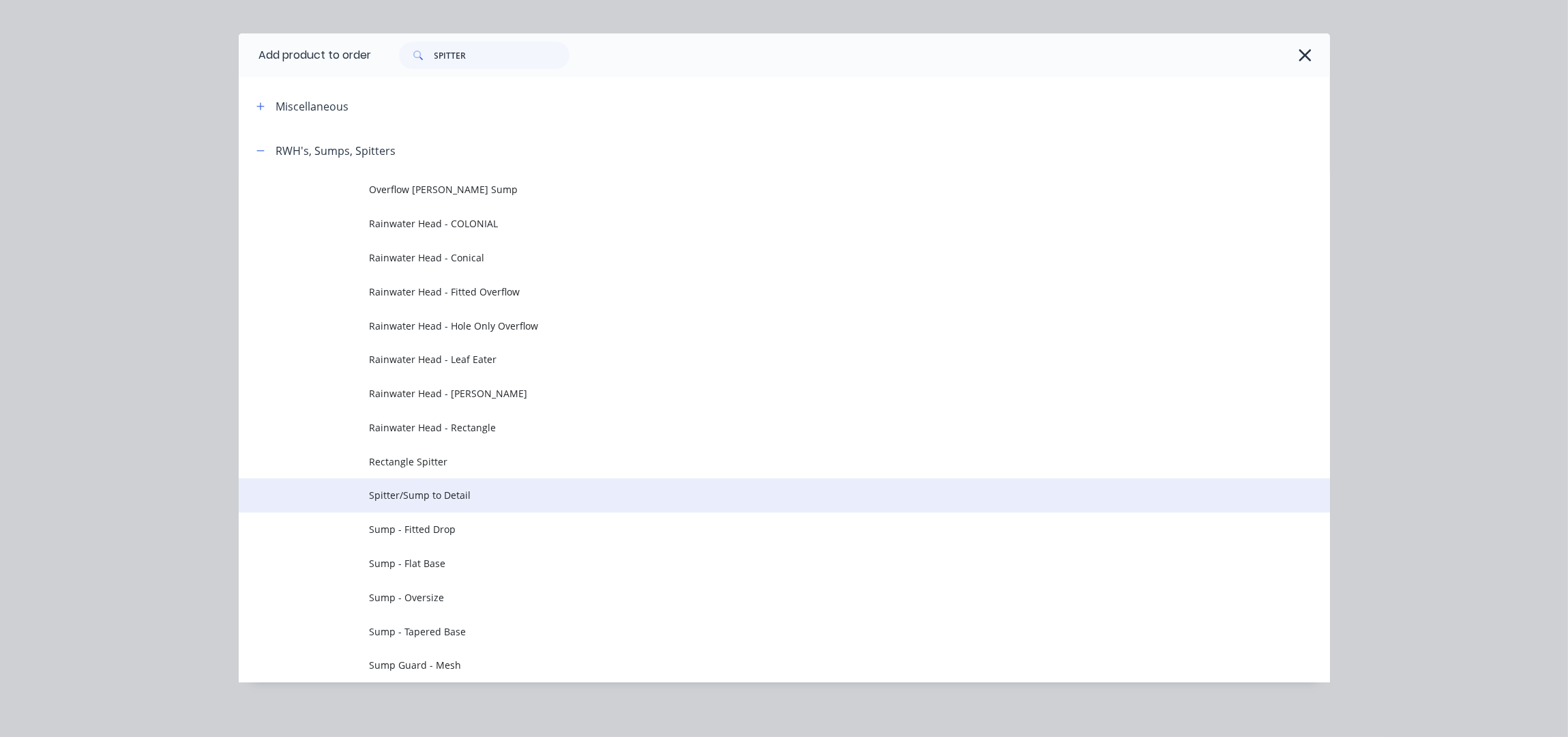
scroll to position [26, 0]
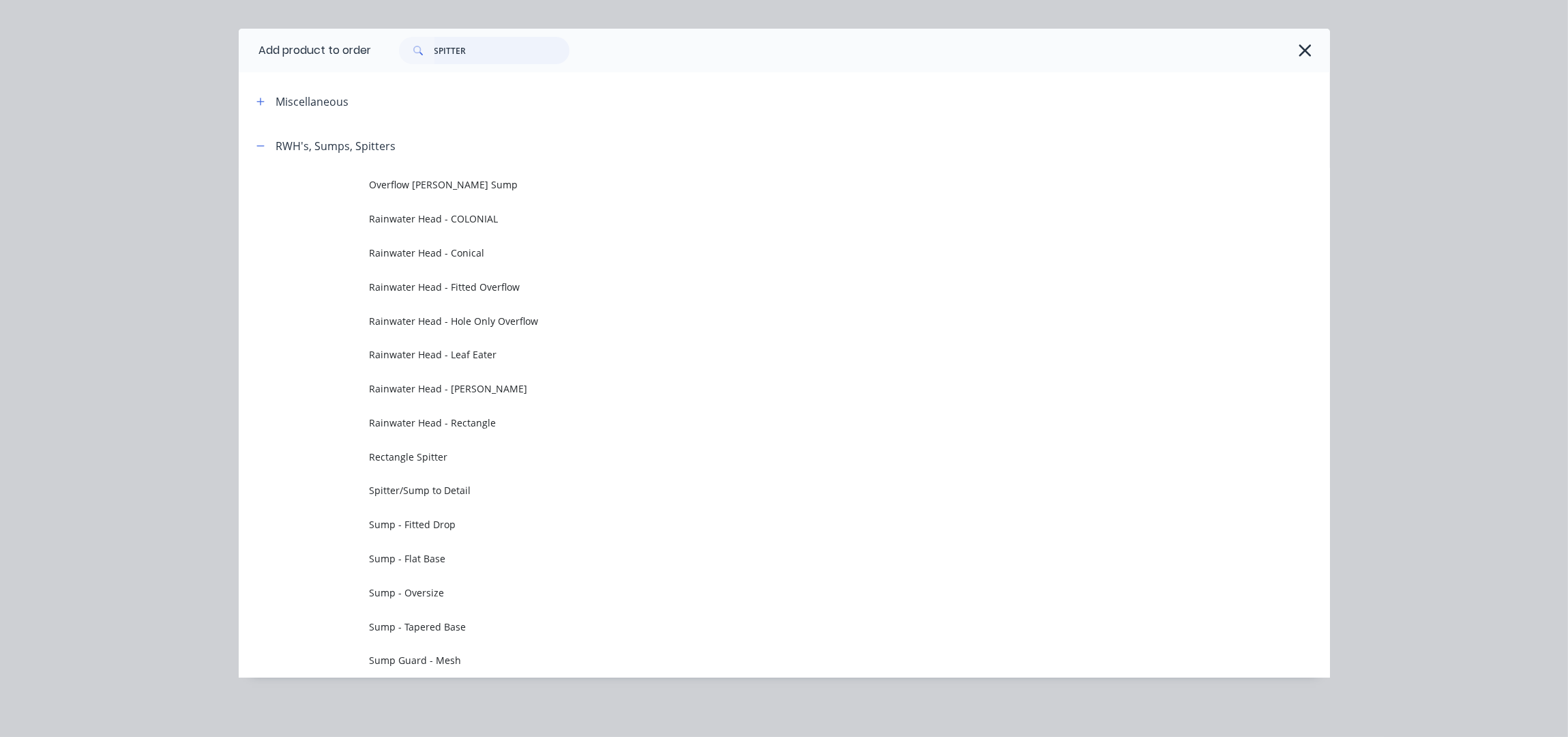
drag, startPoint x: 476, startPoint y: 48, endPoint x: 374, endPoint y: 48, distance: 102.0
click at [374, 48] on div "SPITTER" at bounding box center [844, 50] width 944 height 27
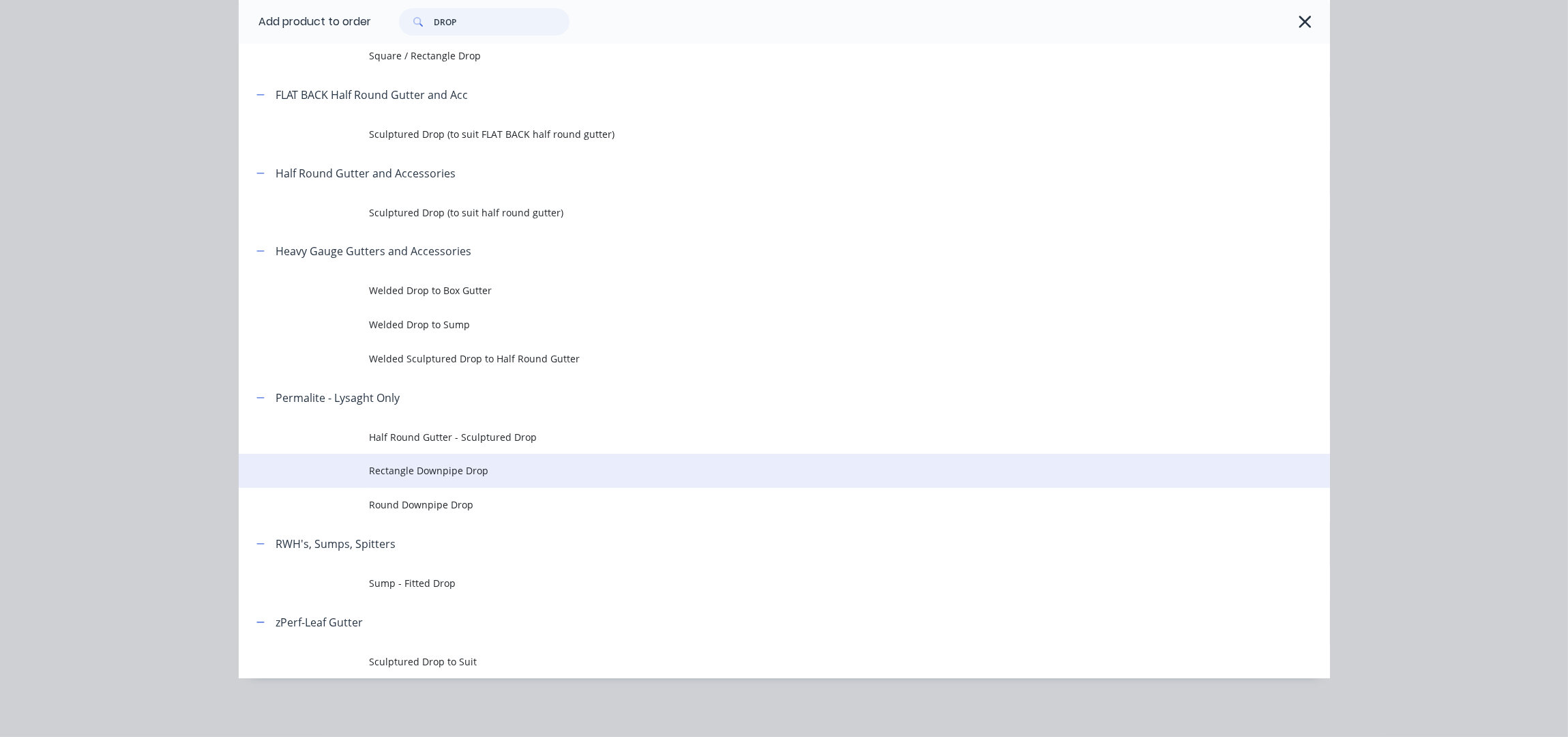
scroll to position [224, 0]
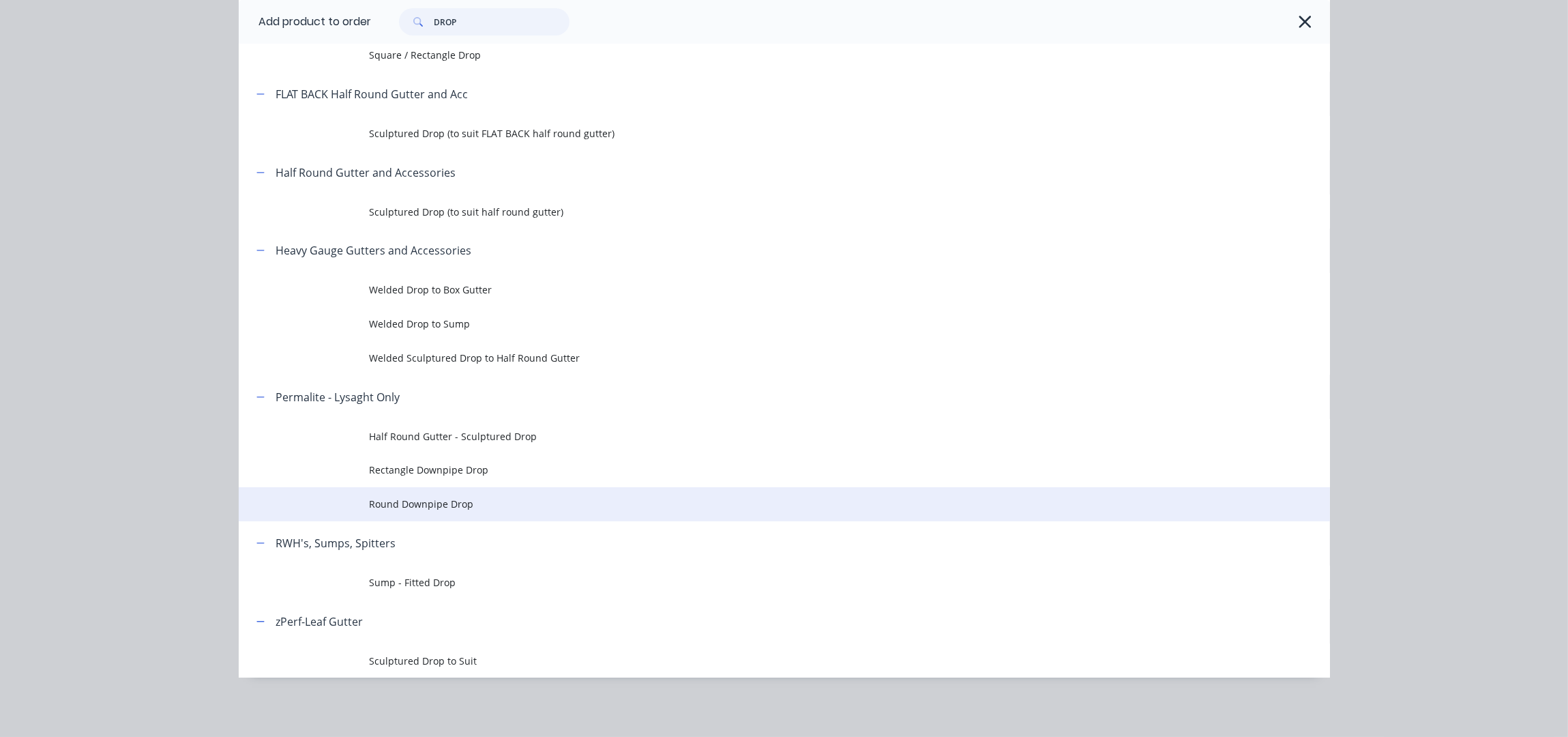
type input "DROP"
click at [462, 512] on td "Round Downpipe Drop" at bounding box center [849, 504] width 960 height 34
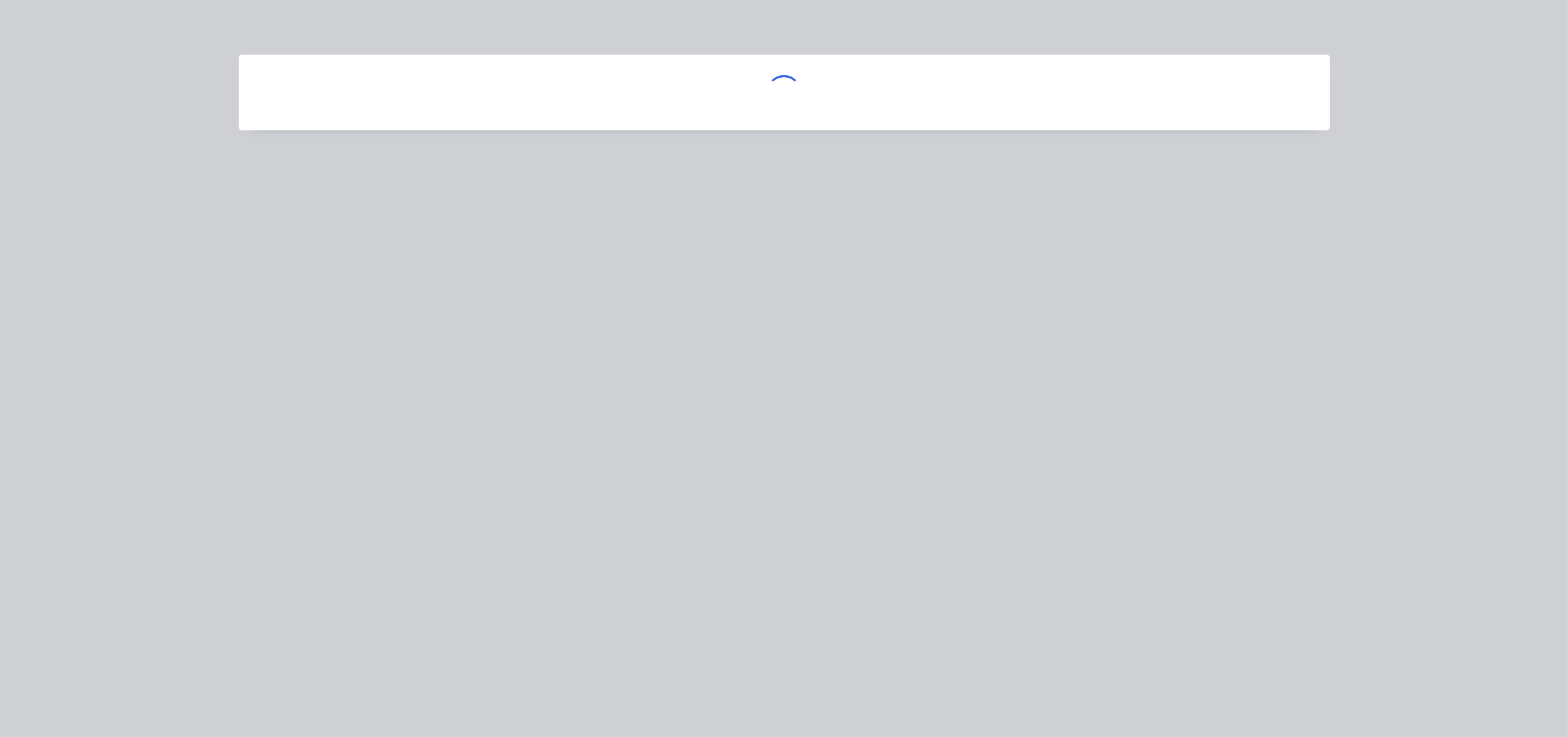
scroll to position [0, 0]
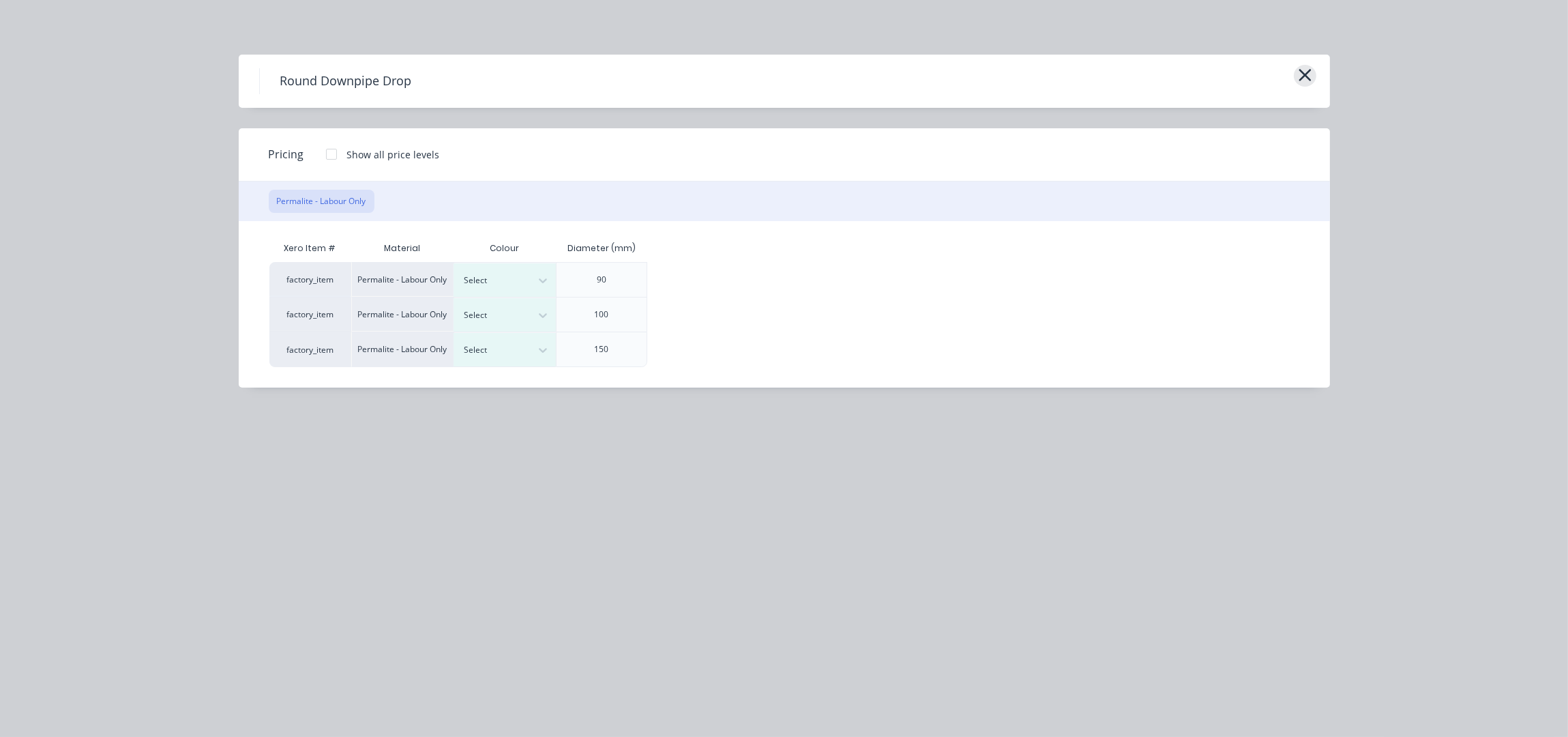
click at [1299, 79] on icon "button" at bounding box center [1304, 74] width 14 height 19
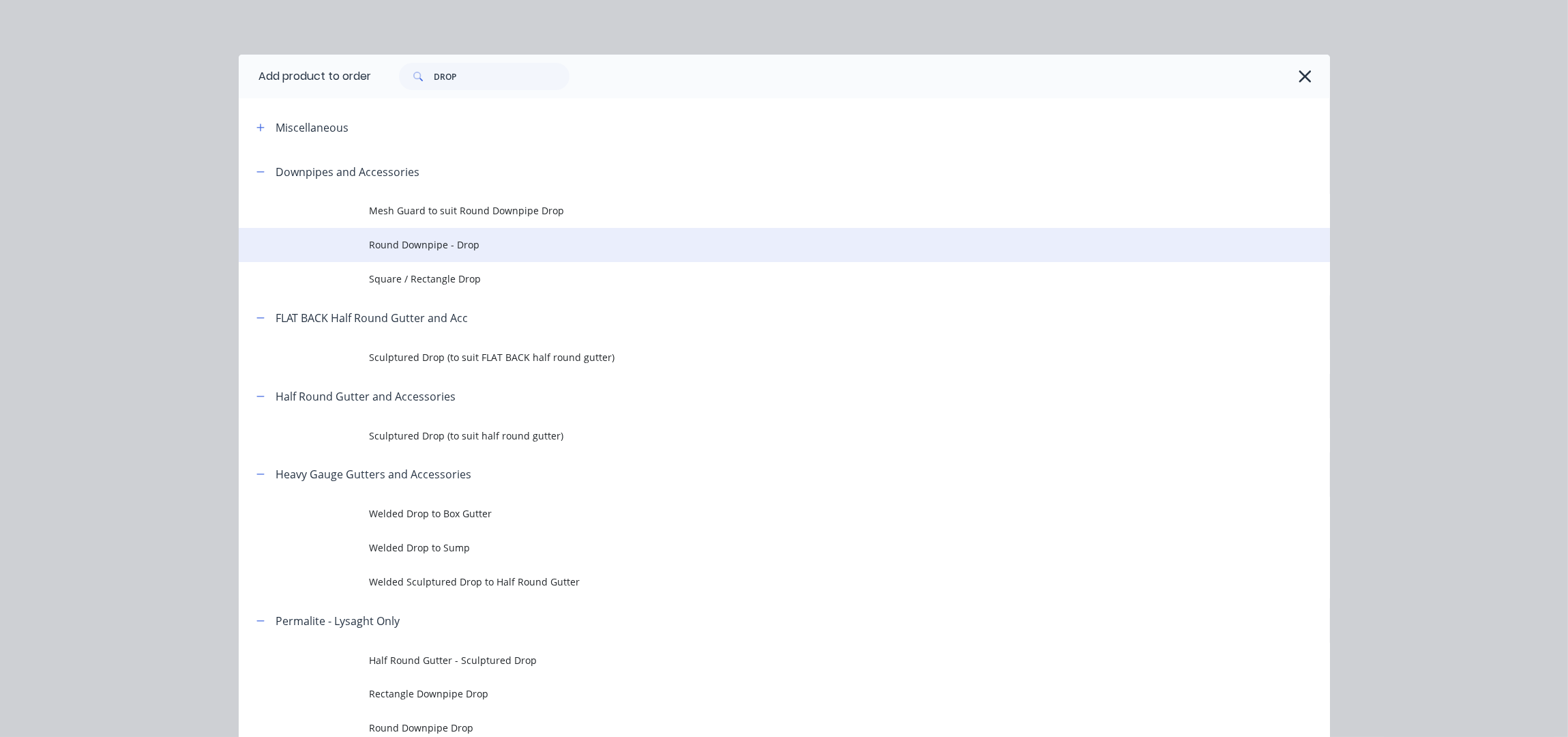
scroll to position [2876, 0]
click at [485, 247] on span "Round Downpipe - Drop" at bounding box center [753, 244] width 768 height 14
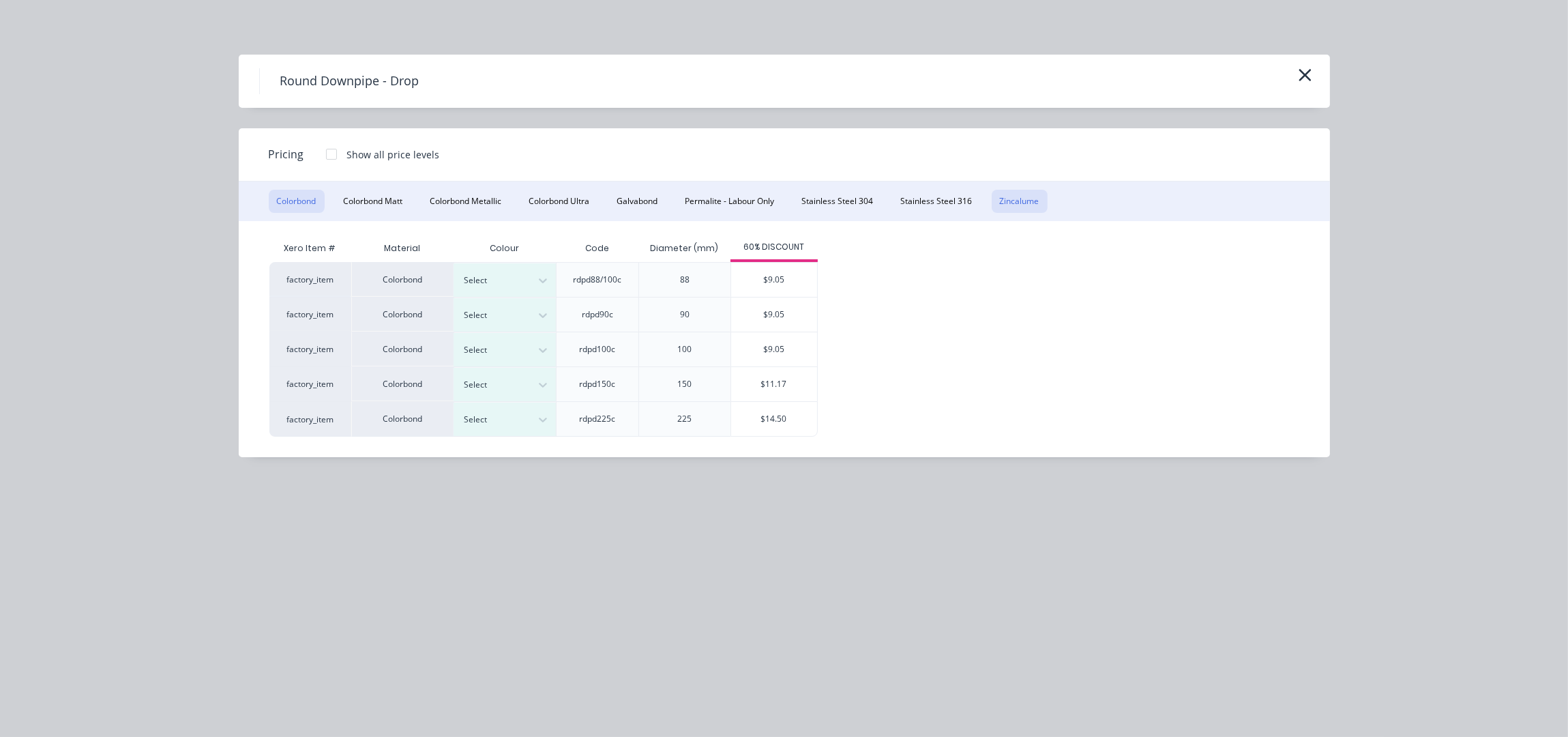
click at [1016, 204] on button "Zincalume" at bounding box center [1020, 201] width 56 height 23
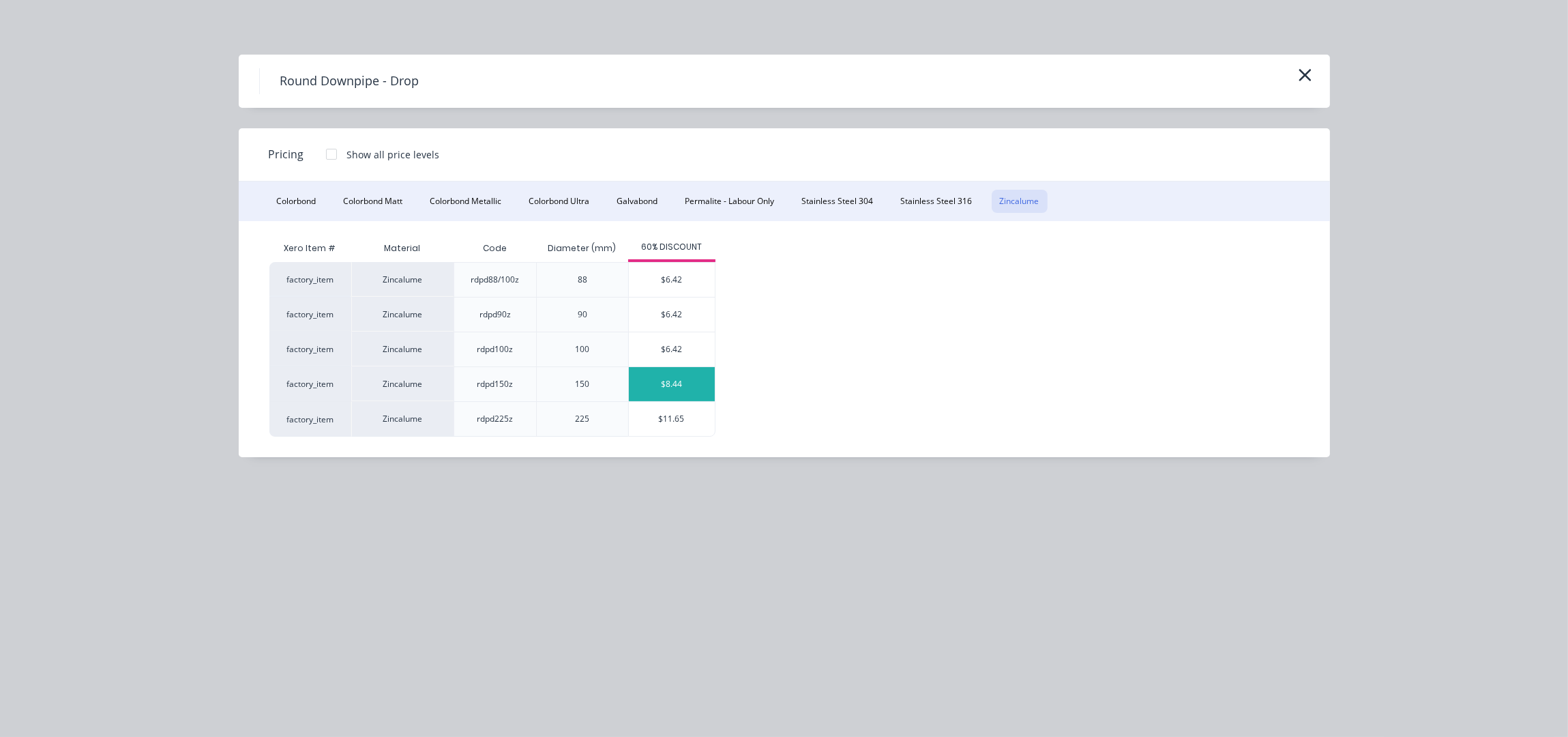
scroll to position [2785, 0]
click at [676, 344] on div "$6.42" at bounding box center [672, 349] width 86 height 34
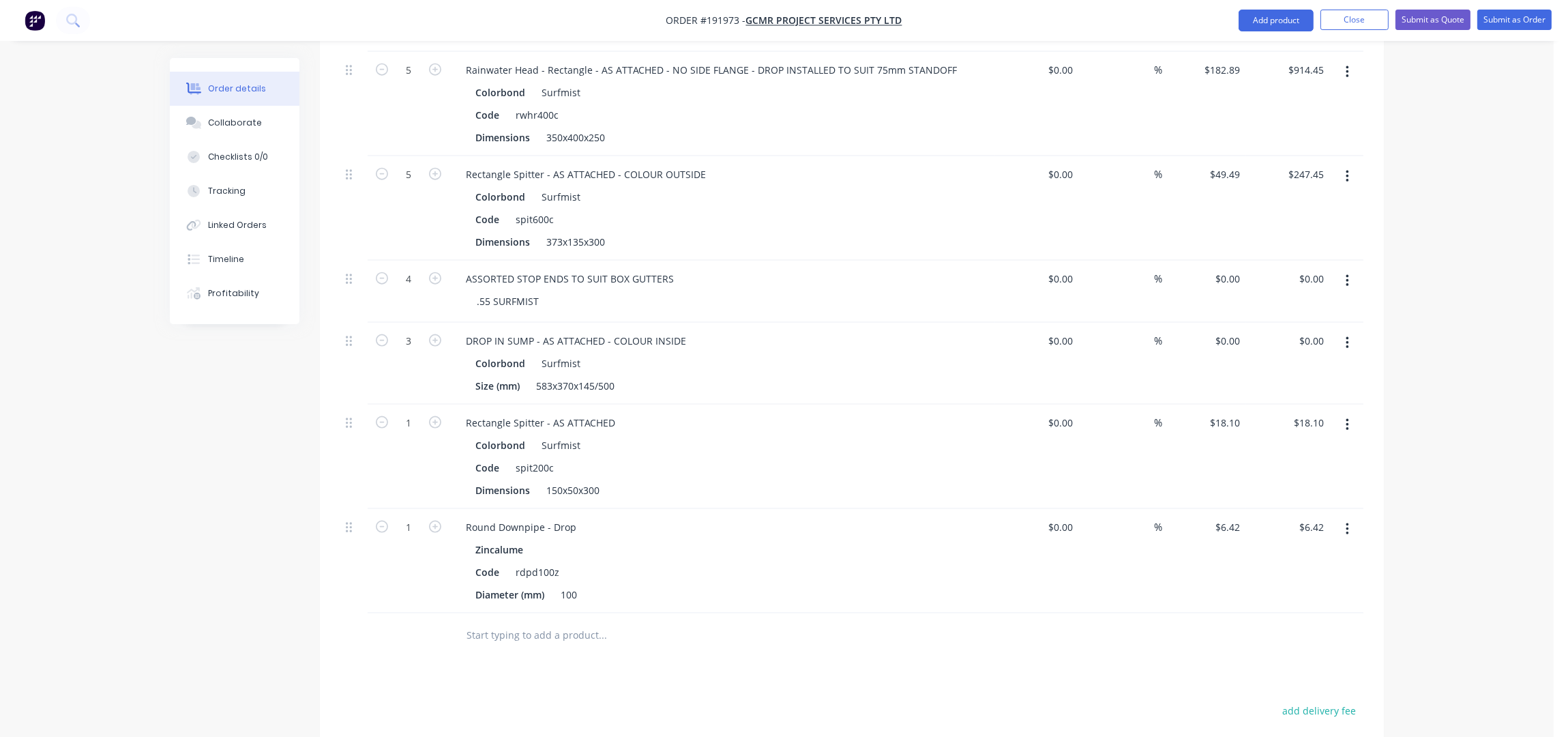
scroll to position [3240, 0]
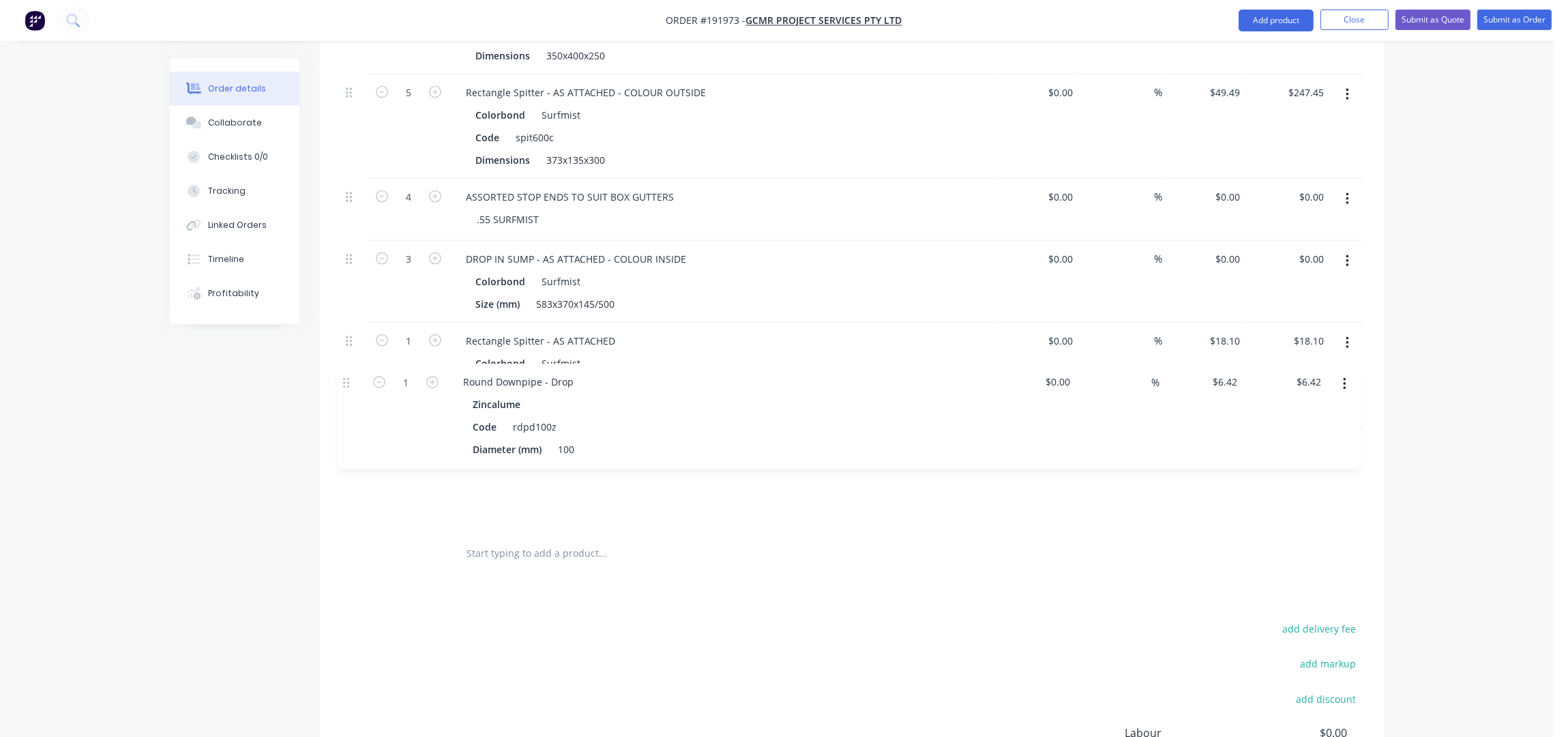
drag, startPoint x: 351, startPoint y: 433, endPoint x: 347, endPoint y: 387, distance: 46.2
click at [347, 386] on div "5 Rainwater Head - Rectangle - AS ATTACHED - NO SIDE FLANGE - DROP INSTALLED TO…" at bounding box center [852, 251] width 1023 height 562
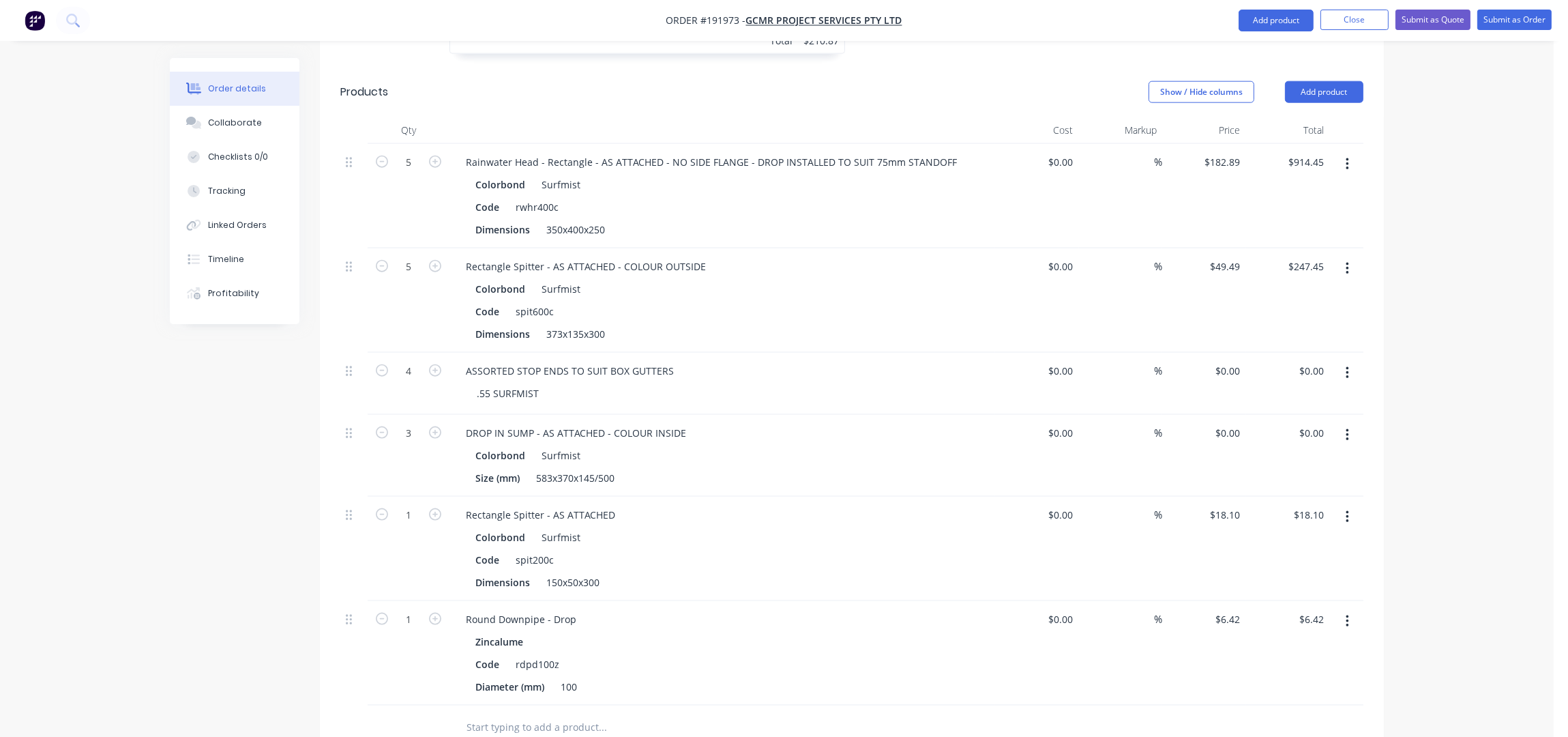
scroll to position [2968, 0]
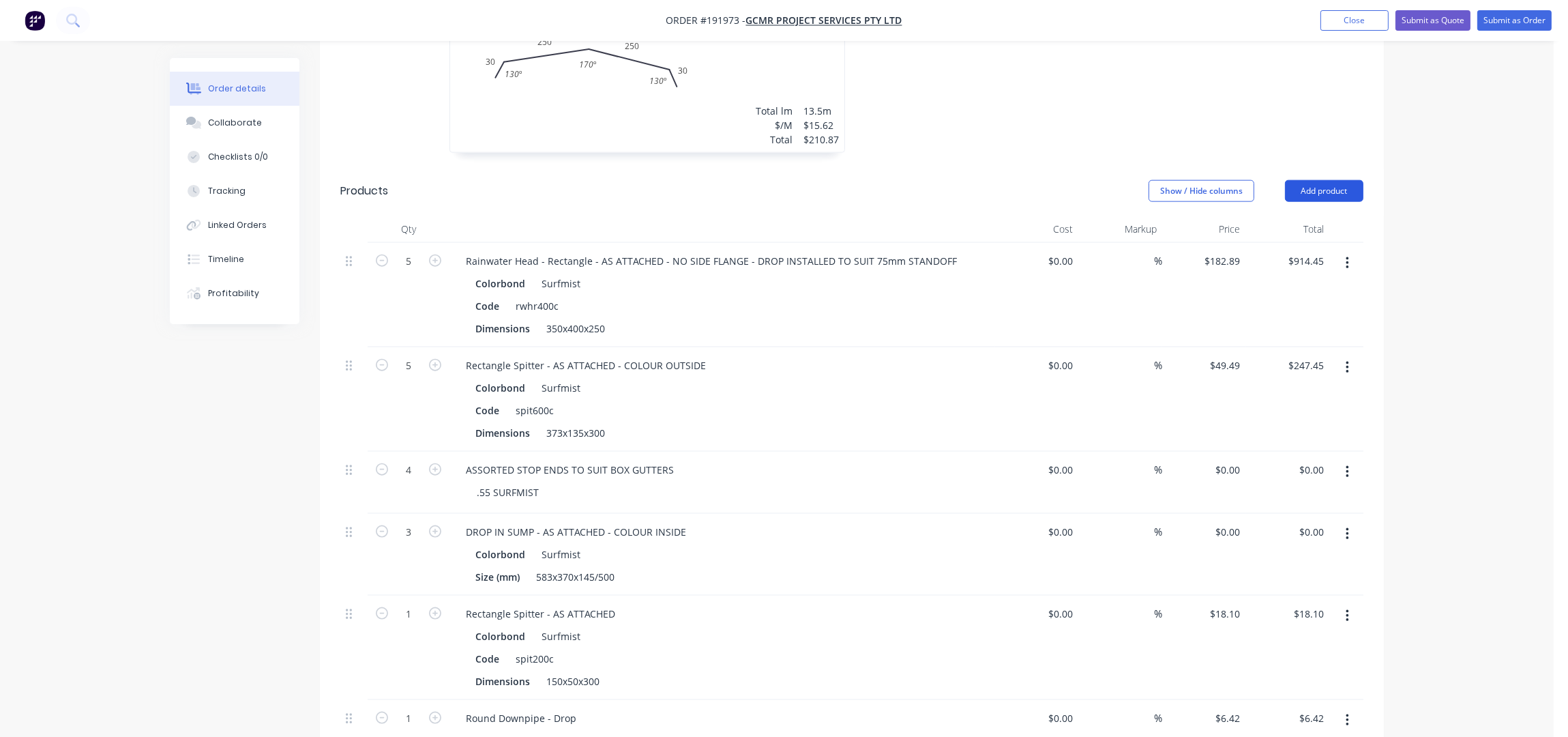
click at [1310, 180] on button "Add product" at bounding box center [1324, 191] width 79 height 22
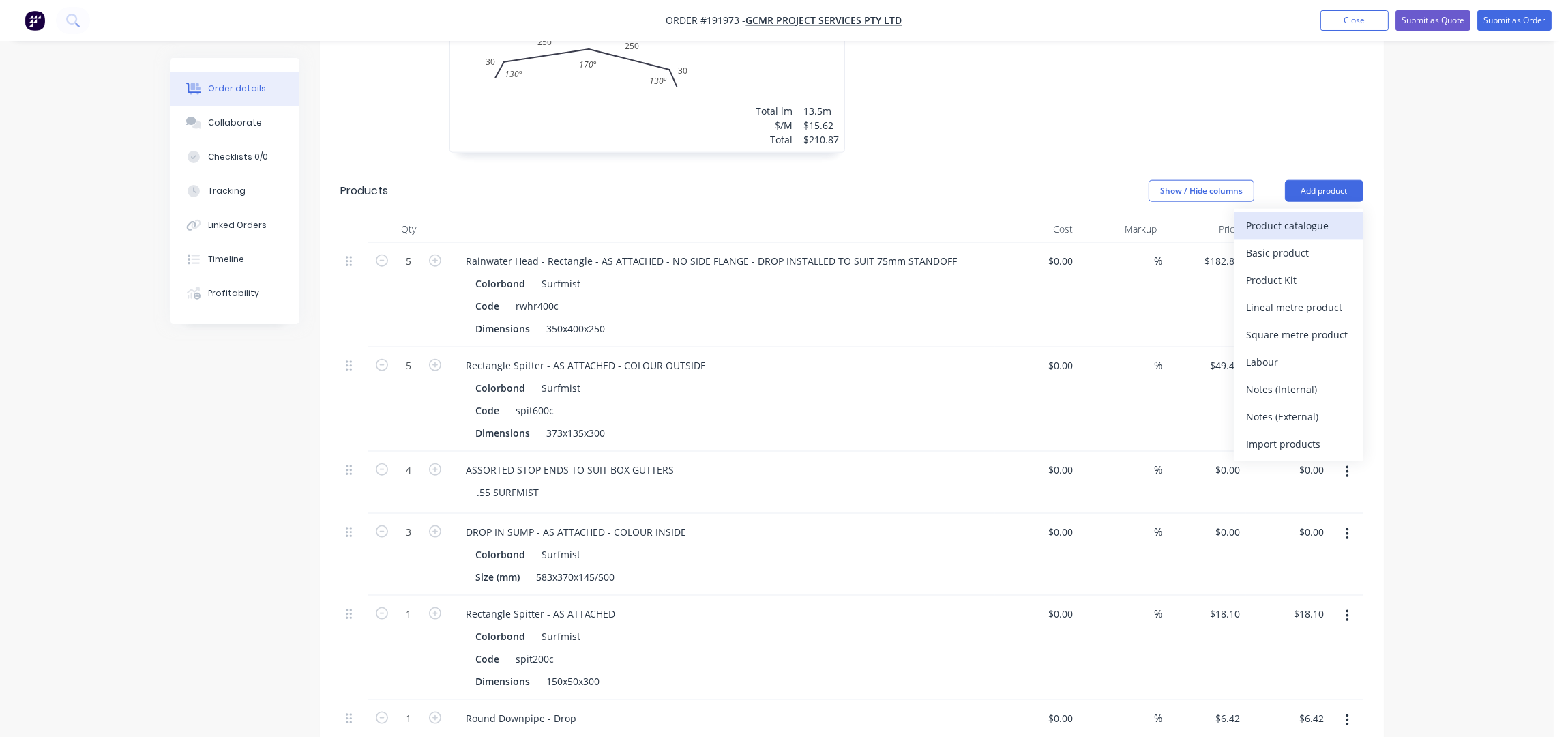
click at [1305, 216] on div "Product catalogue" at bounding box center [1298, 226] width 105 height 20
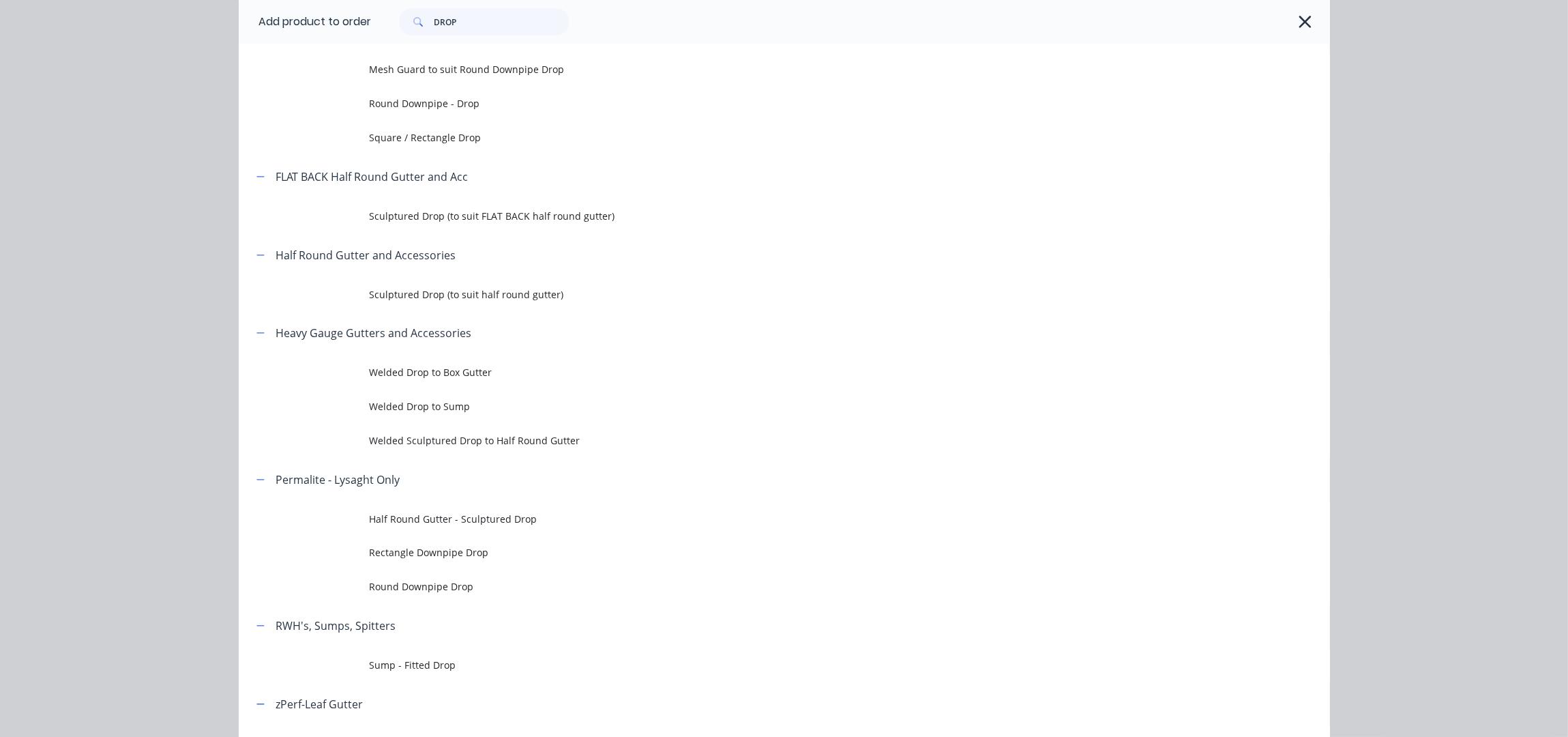
scroll to position [41, 0]
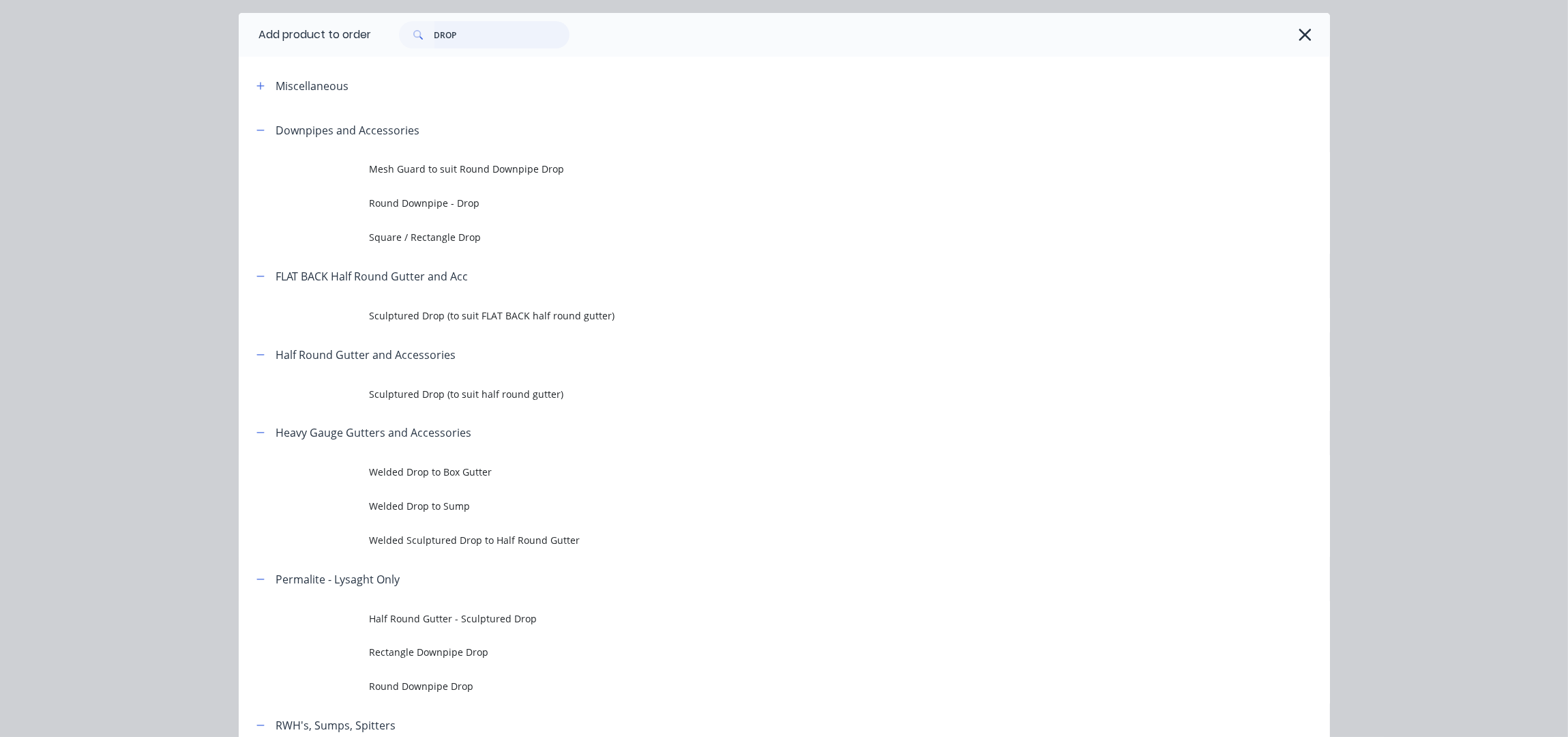
drag, startPoint x: 473, startPoint y: 39, endPoint x: 266, endPoint y: 42, distance: 207.0
click at [266, 42] on header "Add product to order DROP" at bounding box center [785, 35] width 1092 height 44
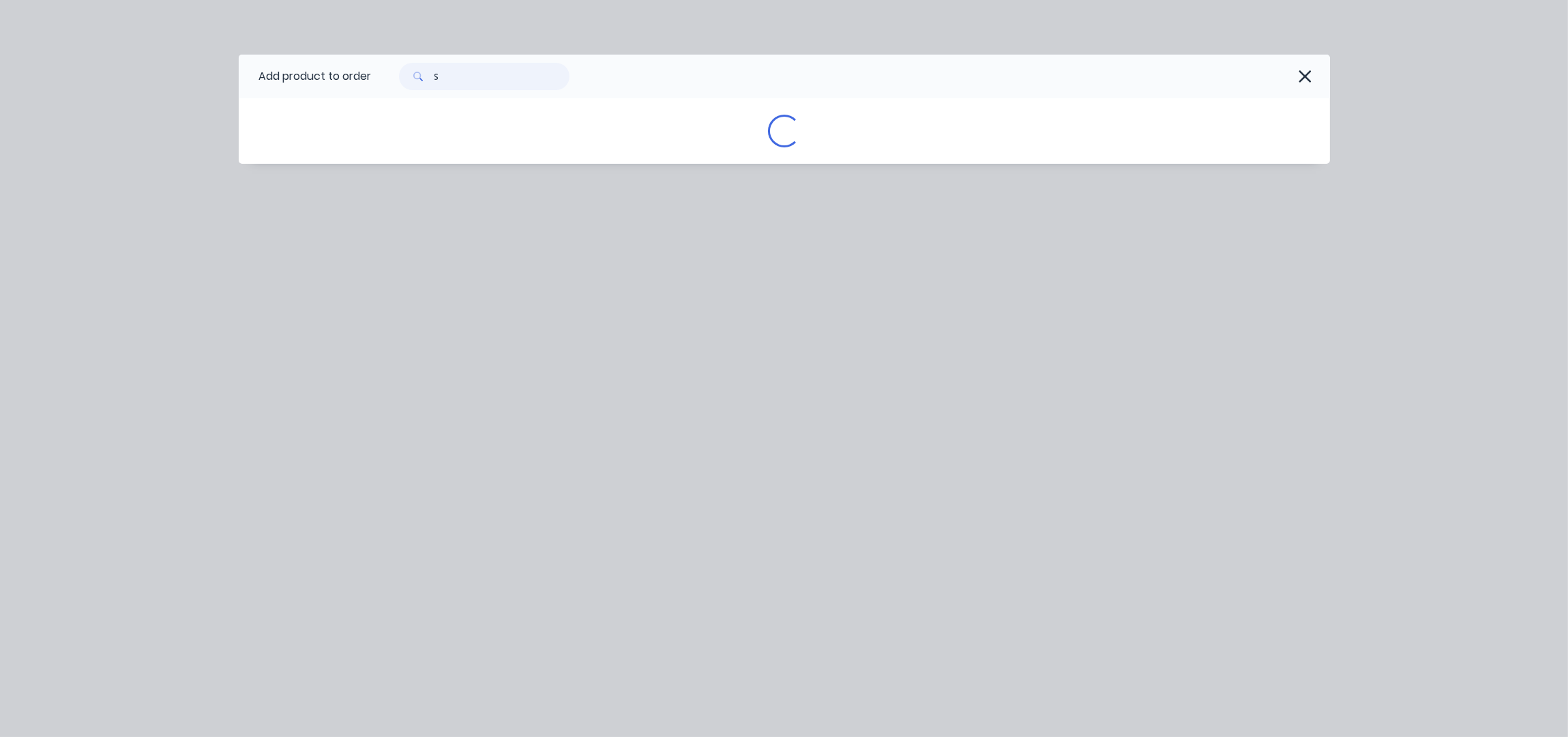
scroll to position [0, 0]
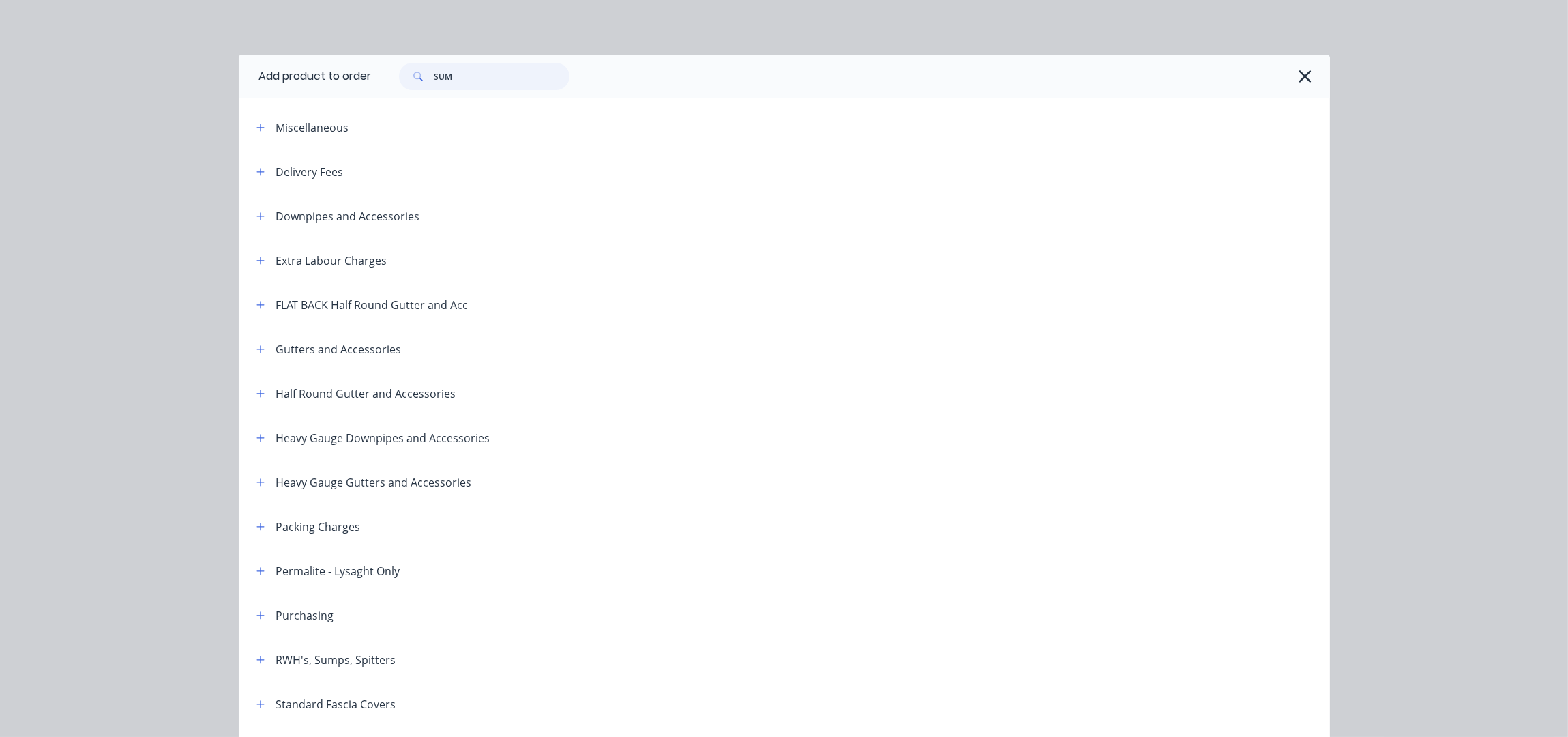
type input "SUMP"
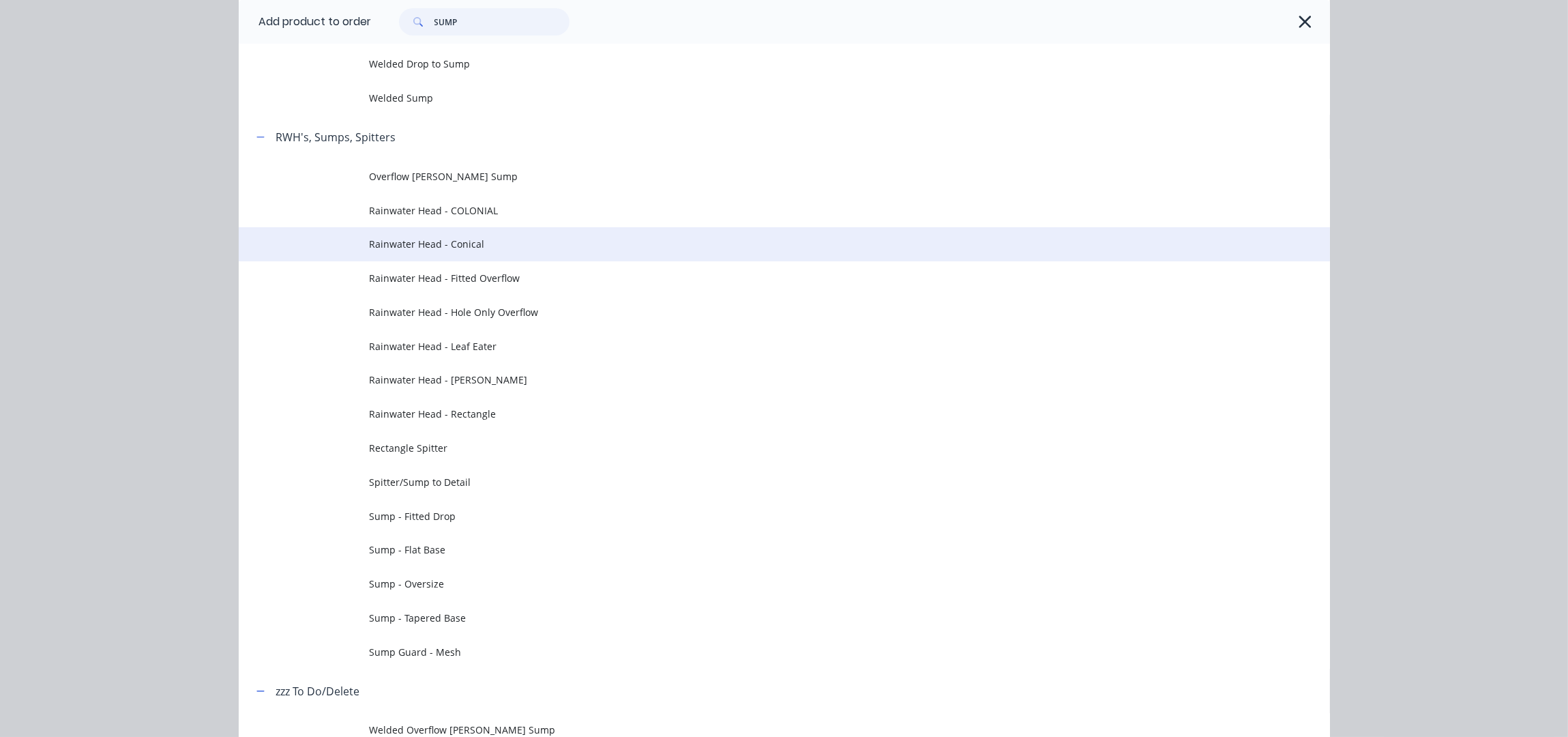
scroll to position [181, 0]
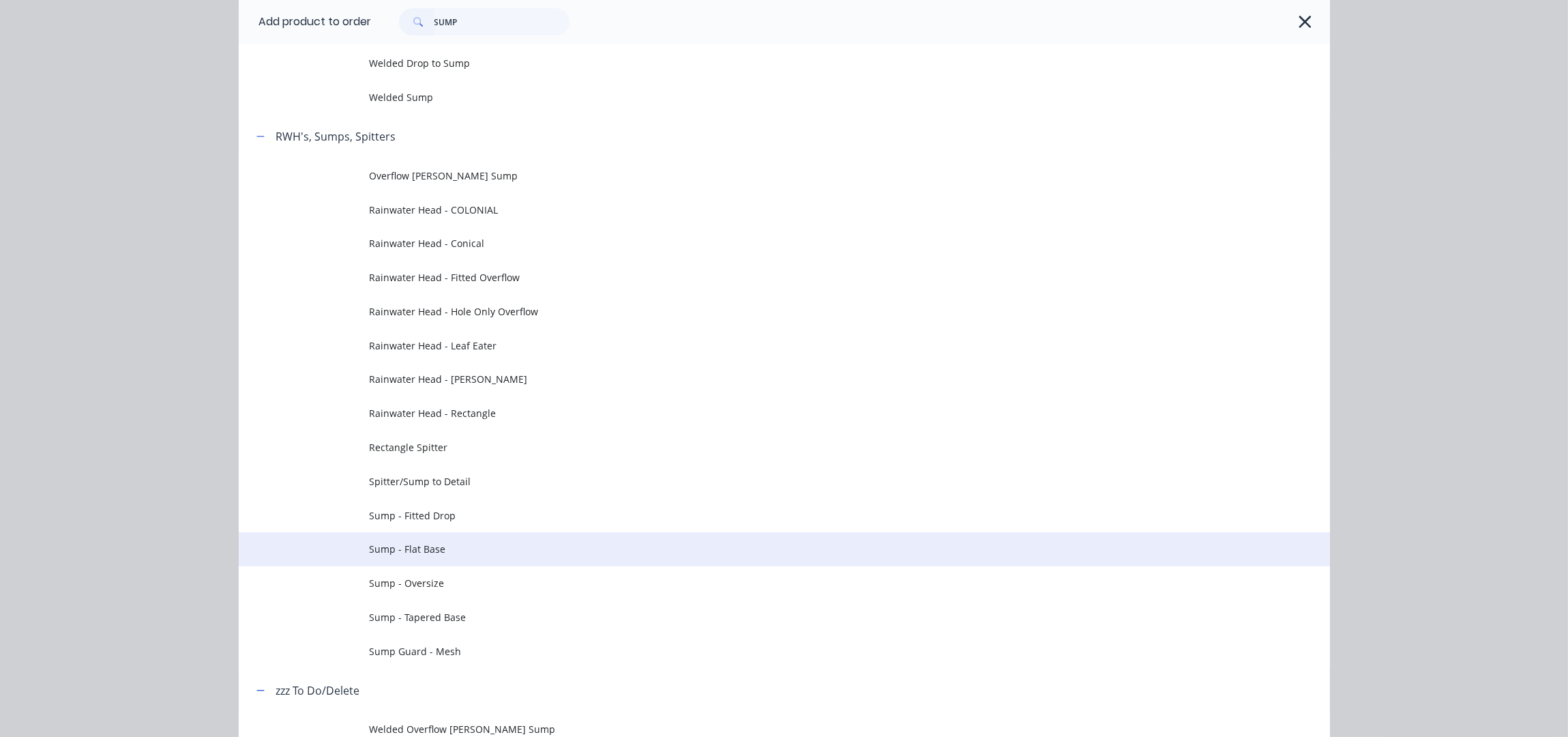
click at [470, 555] on span "Sump - Flat Base" at bounding box center [753, 548] width 768 height 14
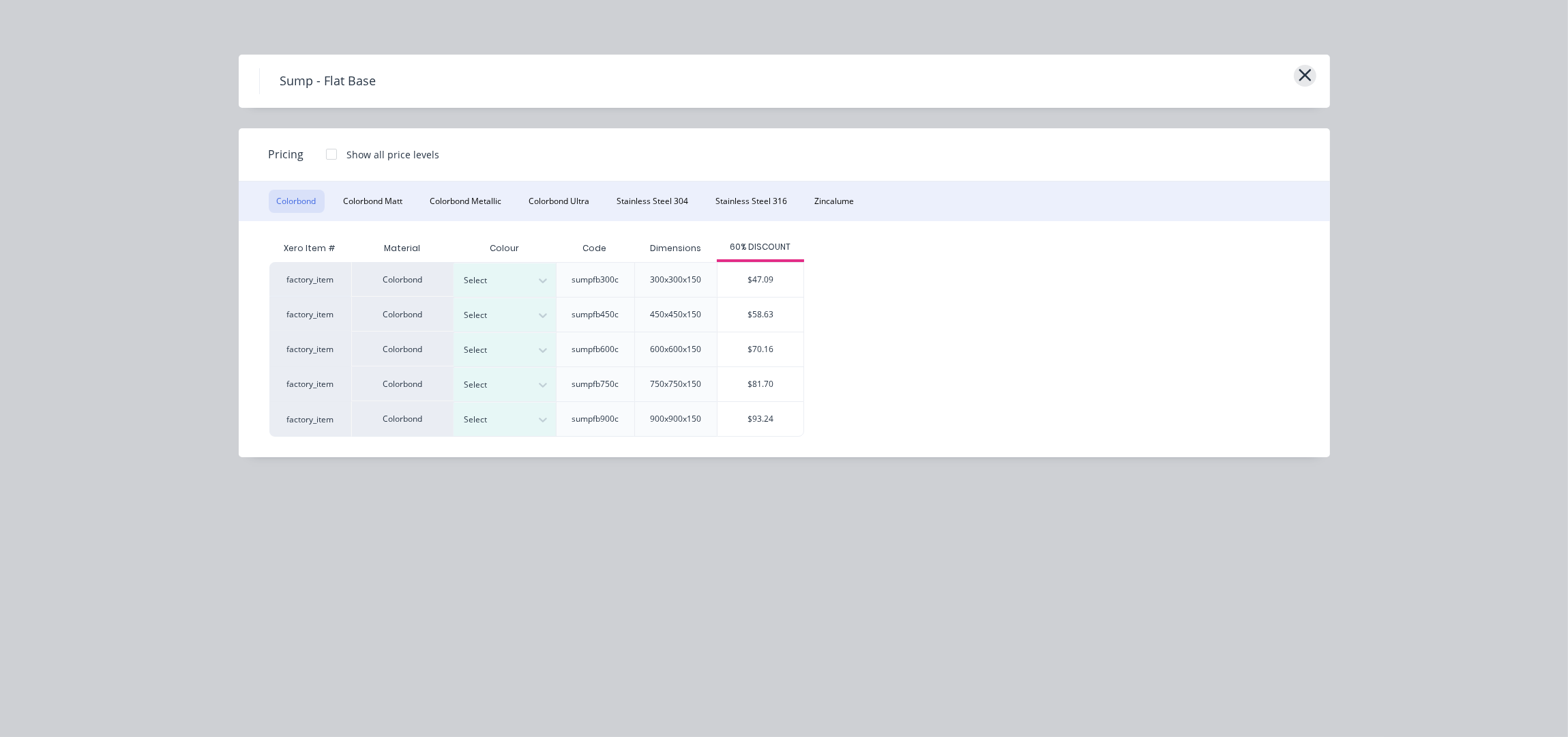
click at [1312, 69] on button "button" at bounding box center [1305, 75] width 22 height 22
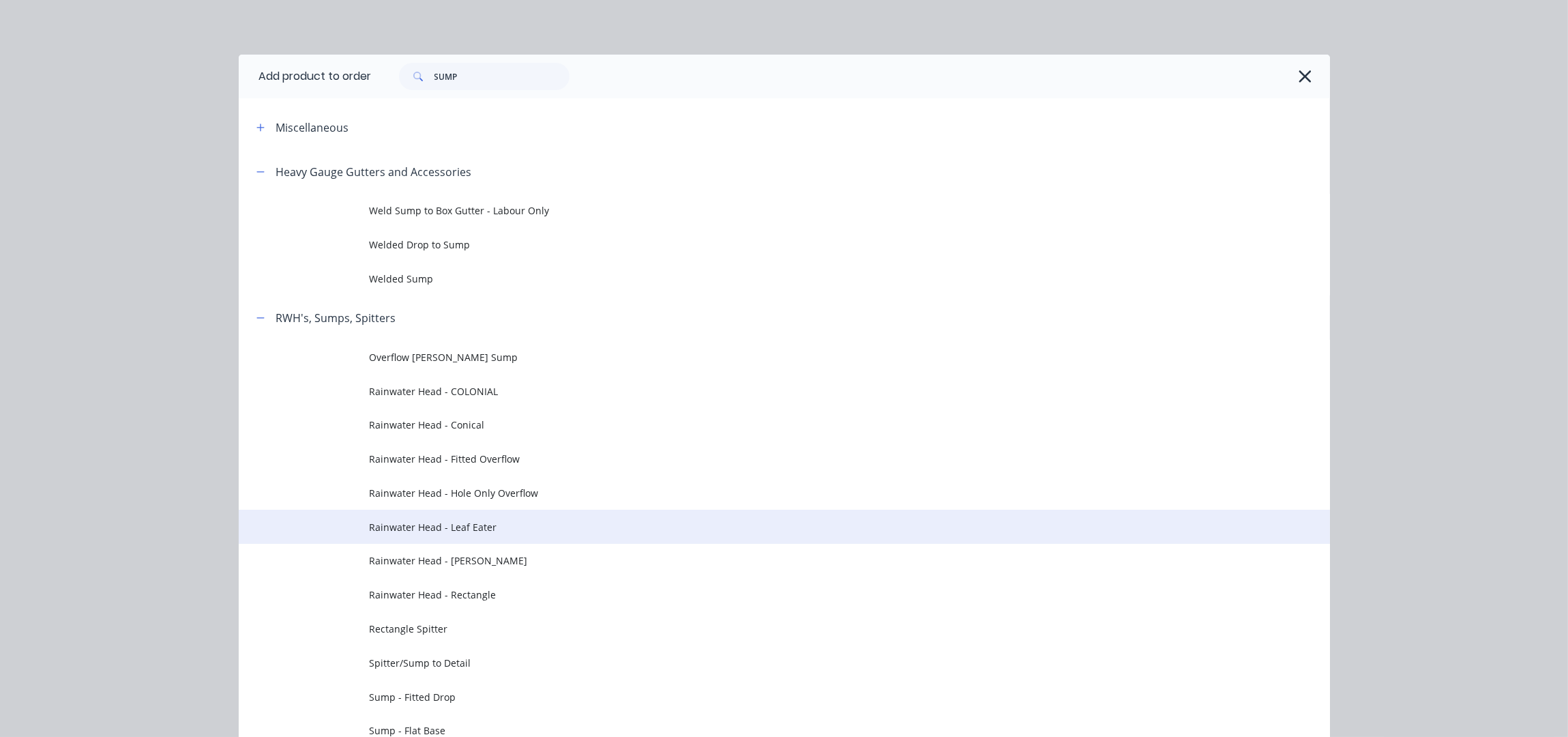
scroll to position [251, 0]
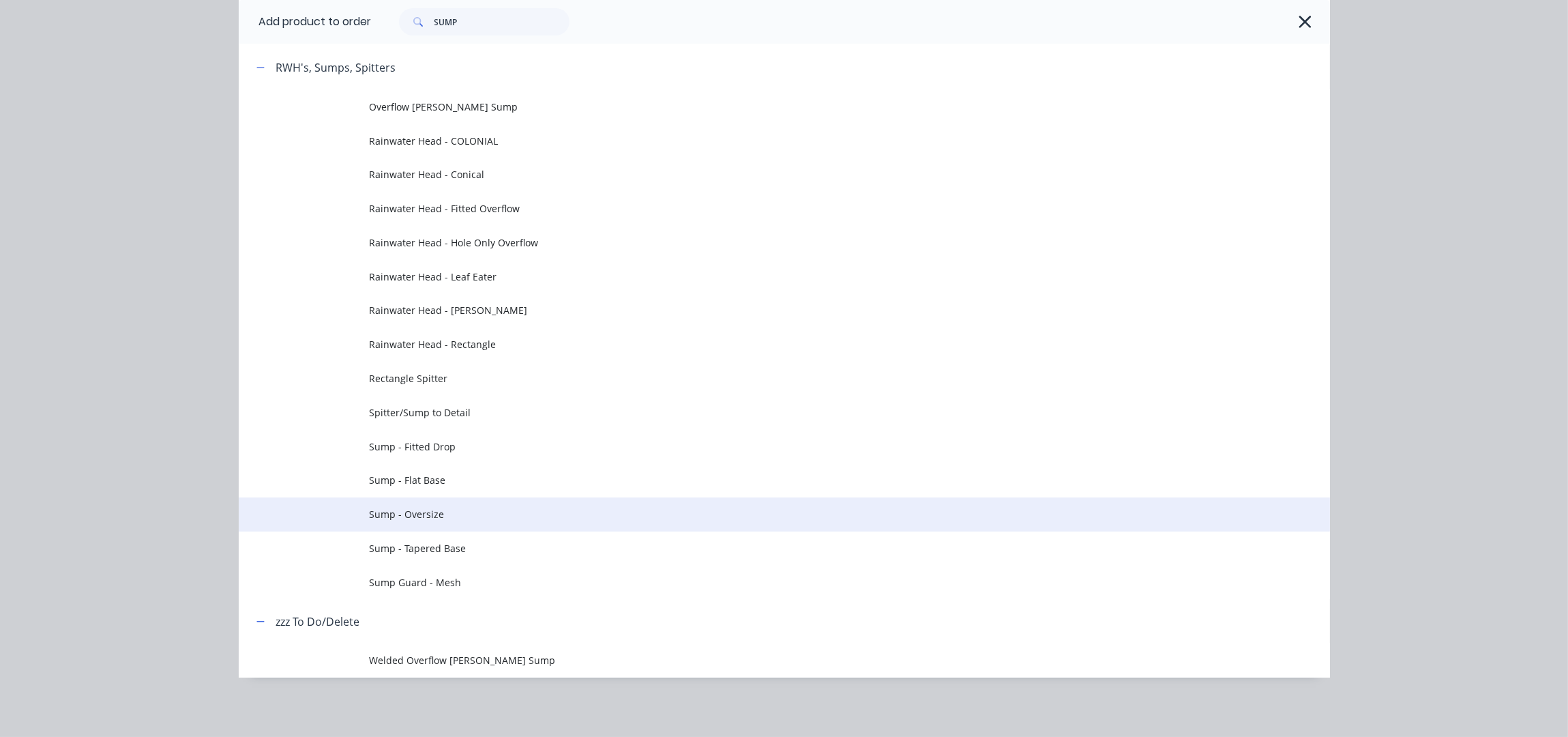
click at [456, 505] on td "Sump - Oversize" at bounding box center [849, 514] width 960 height 34
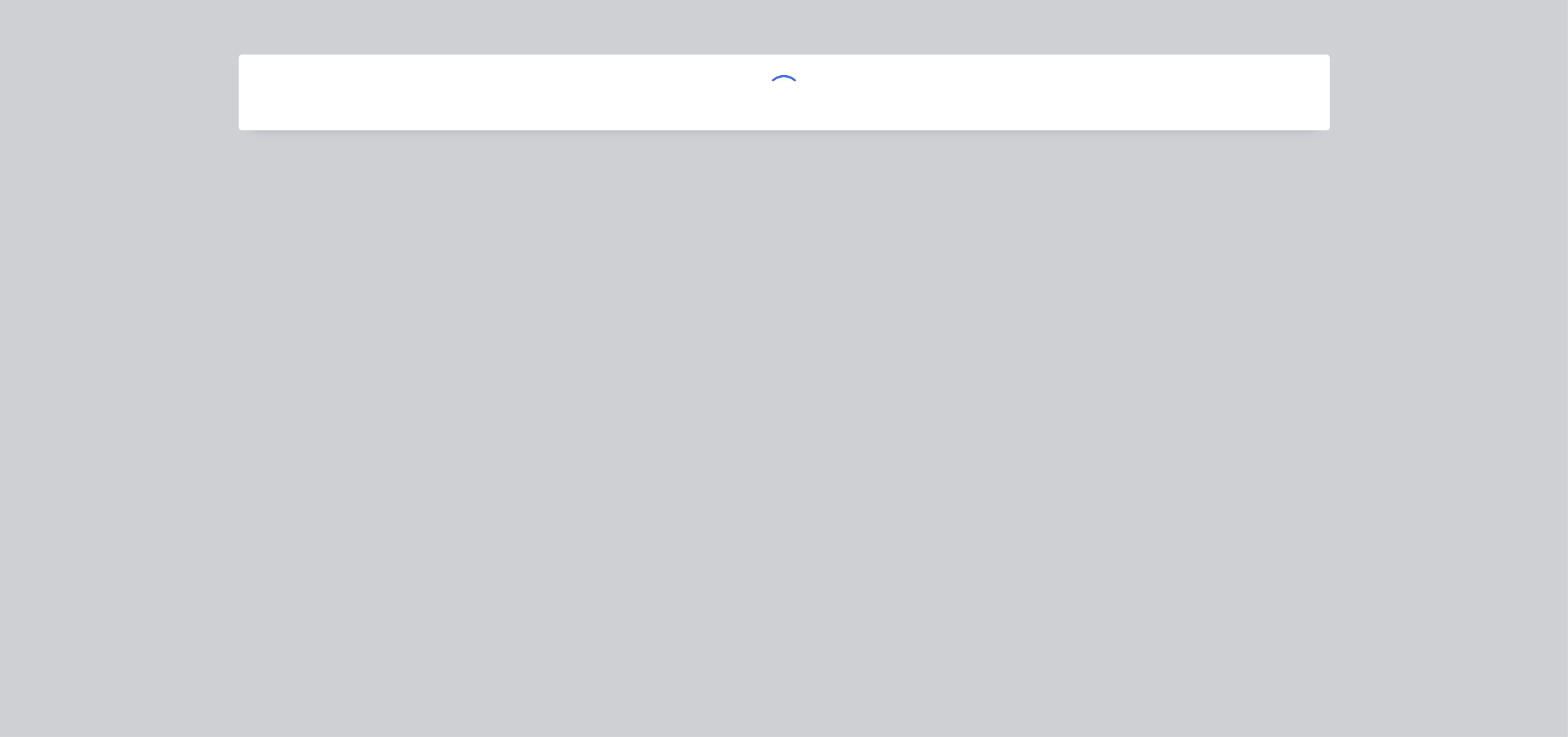
scroll to position [0, 0]
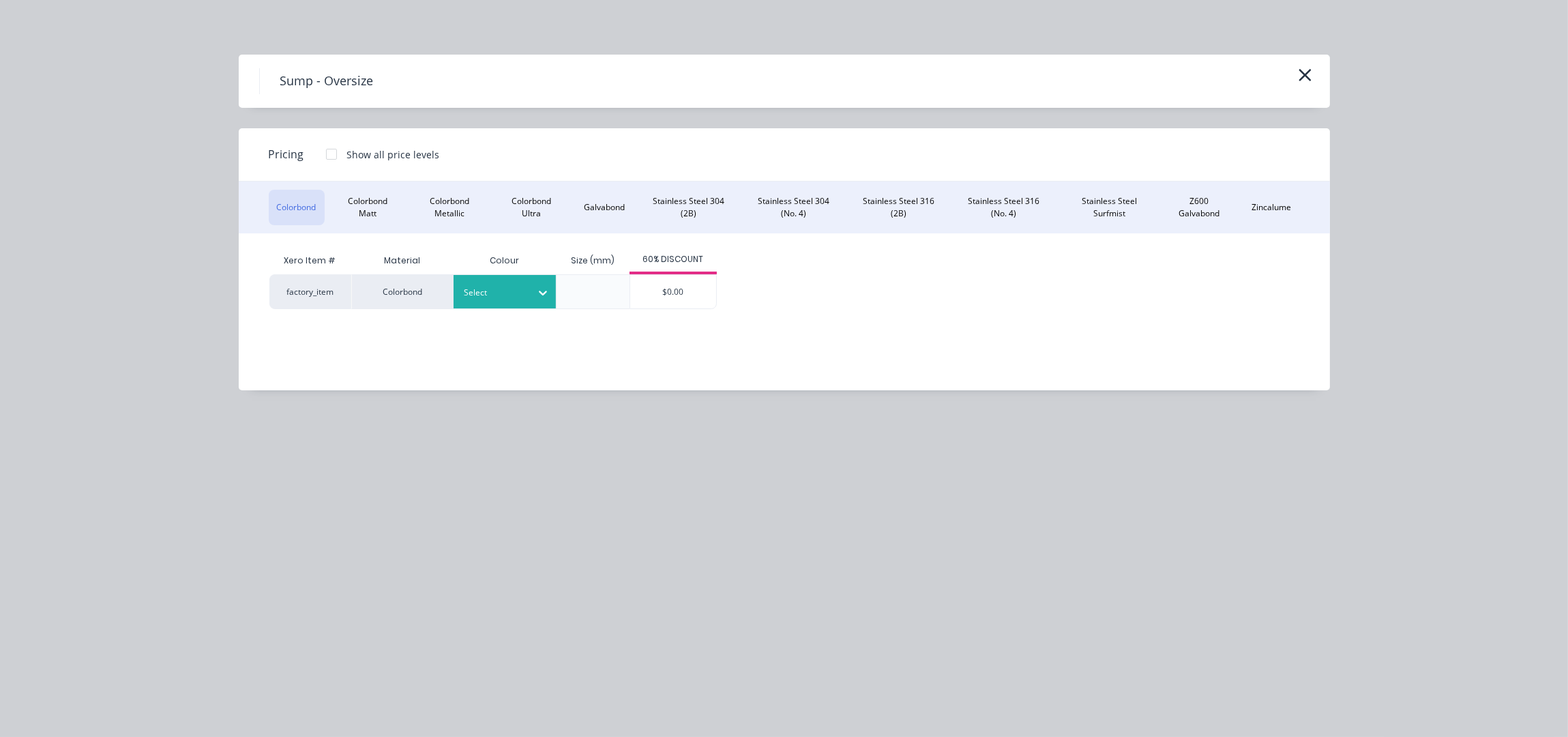
click at [519, 298] on div at bounding box center [495, 293] width 61 height 15
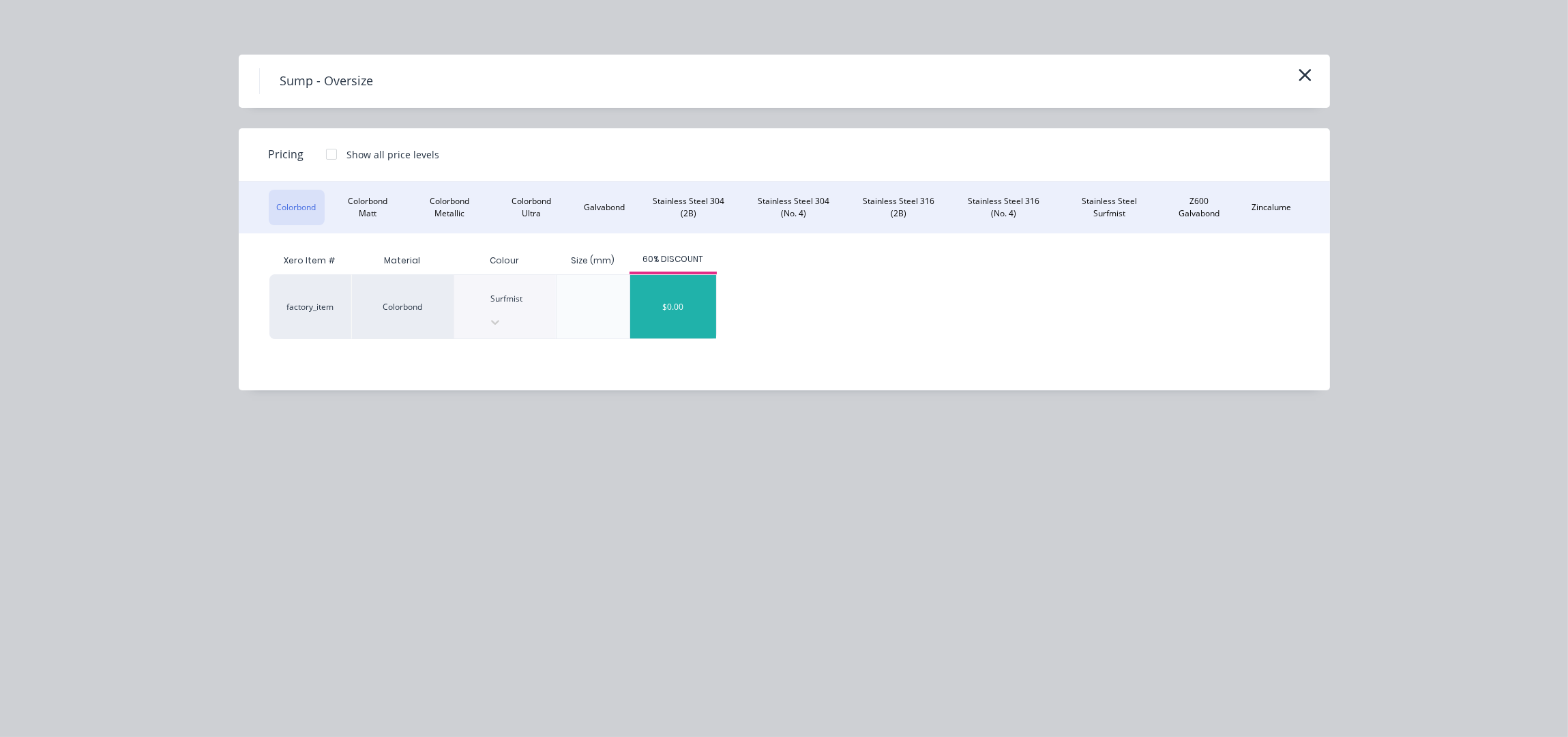
click at [661, 298] on div "$0.00" at bounding box center [673, 306] width 86 height 64
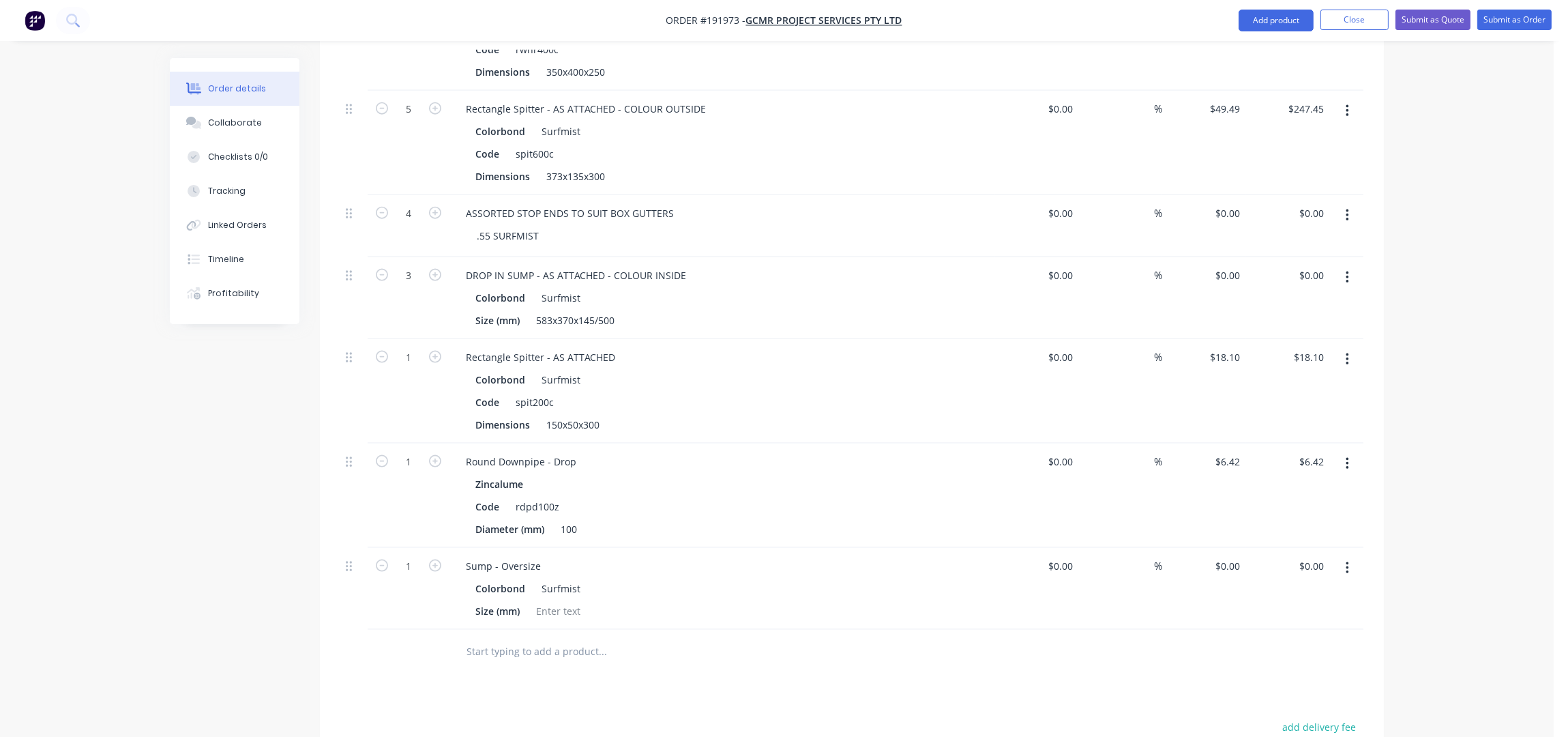
scroll to position [3240, 0]
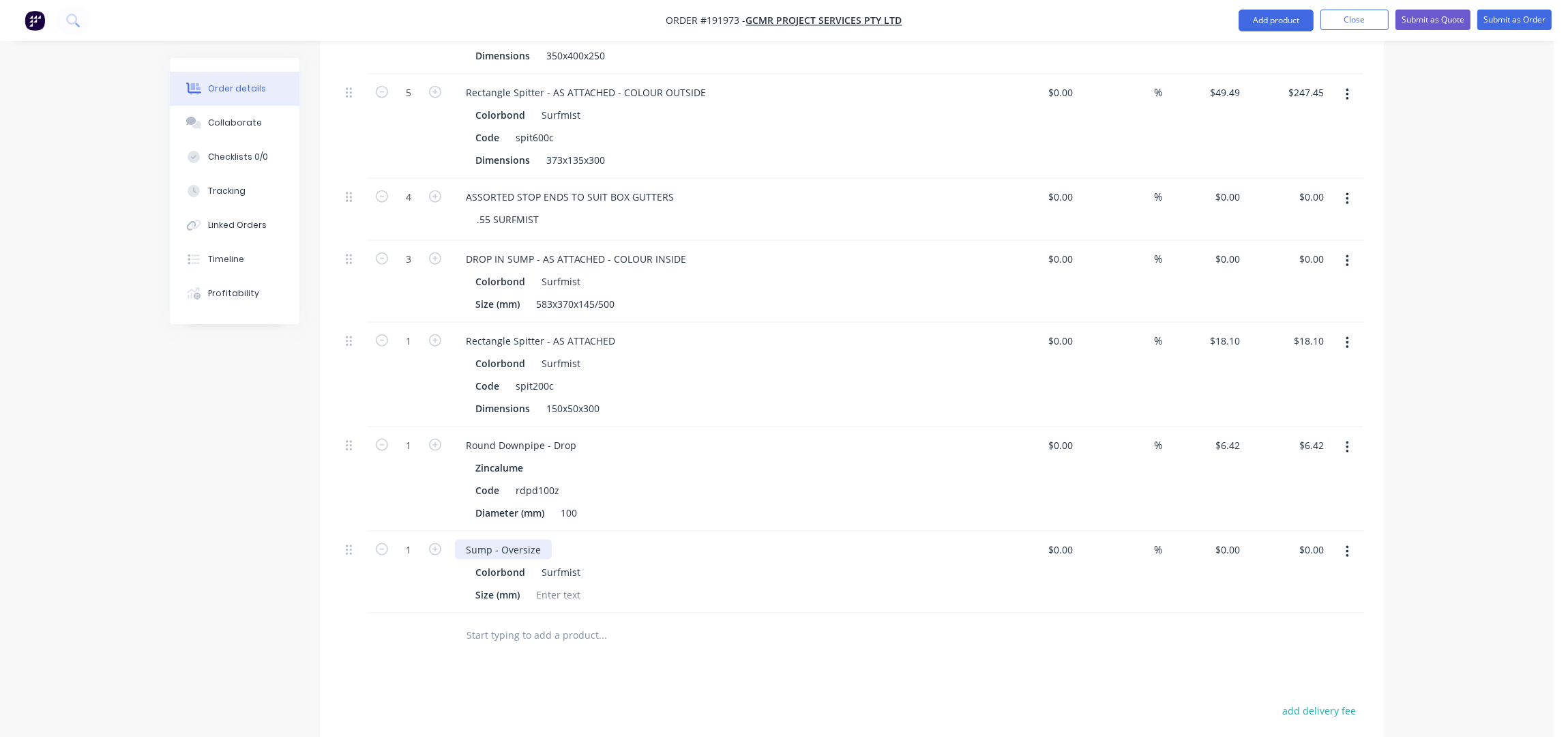
click at [461, 539] on div "Sump - Oversize" at bounding box center [503, 549] width 97 height 20
click at [553, 586] on div at bounding box center [558, 595] width 55 height 20
click at [567, 565] on div "Surfmist" at bounding box center [558, 572] width 45 height 20
click at [577, 585] on div at bounding box center [558, 595] width 55 height 20
click at [1346, 544] on icon "button" at bounding box center [1347, 552] width 3 height 15
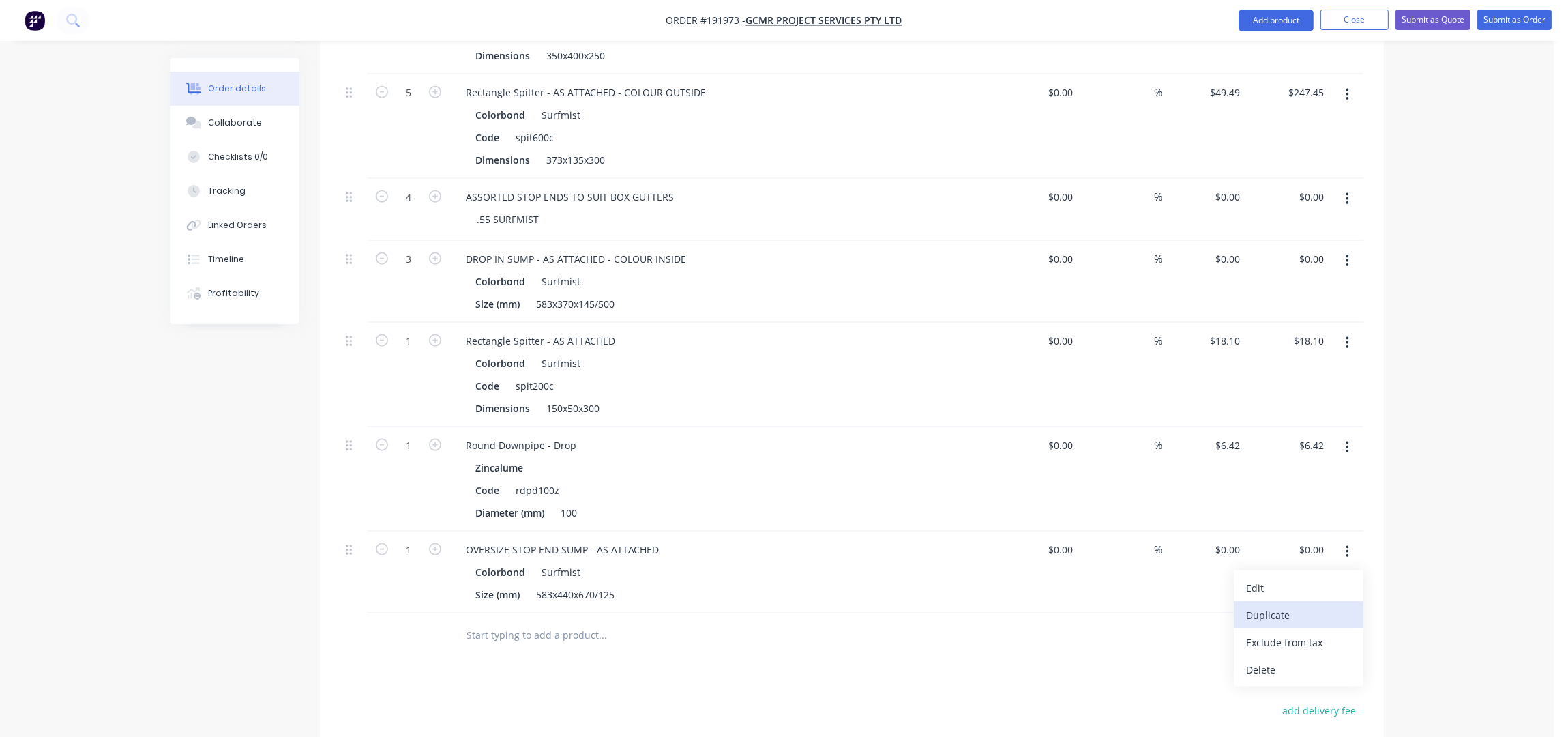
click at [1276, 605] on div "Duplicate" at bounding box center [1298, 615] width 105 height 20
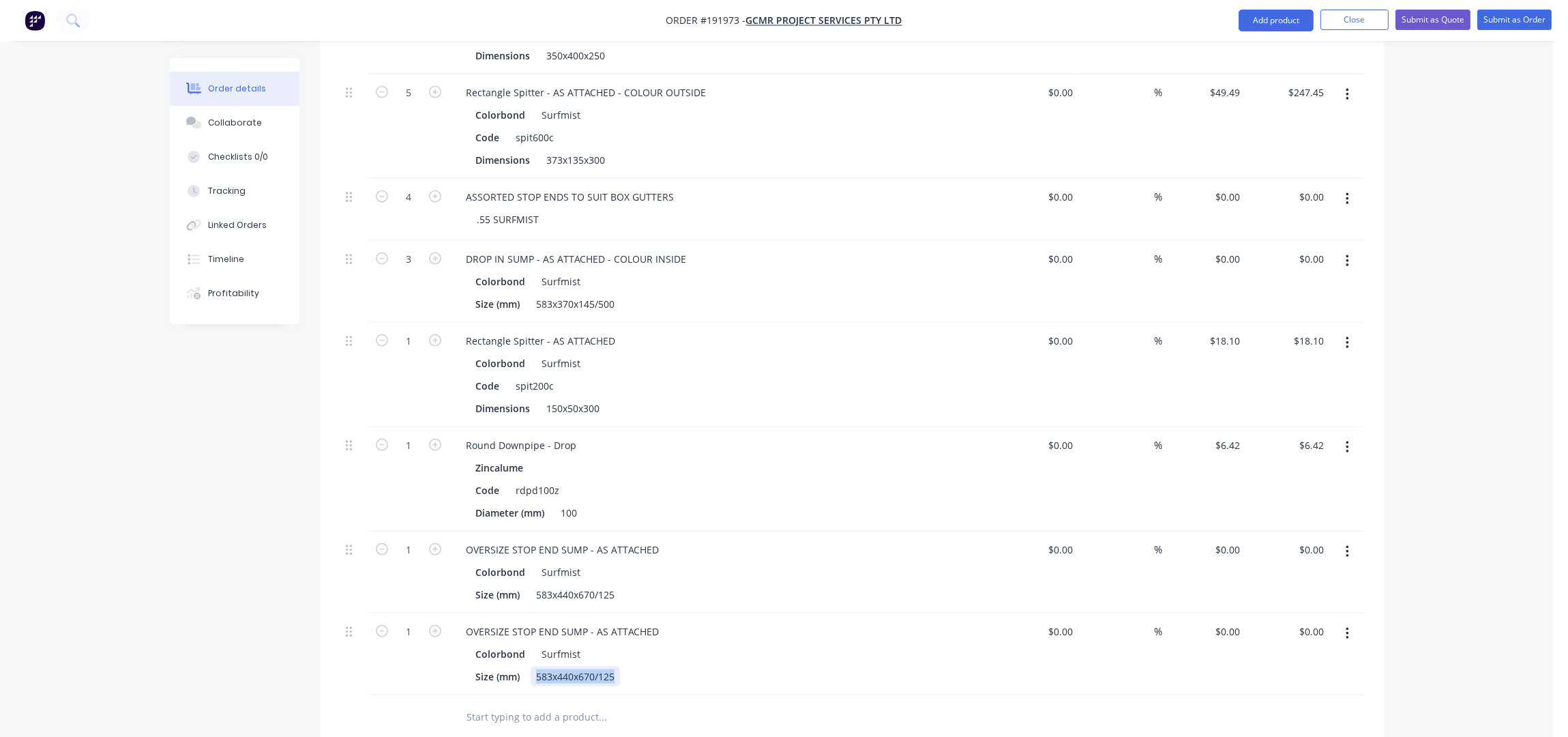
drag, startPoint x: 615, startPoint y: 663, endPoint x: 535, endPoint y: 662, distance: 80.0
click at [535, 667] on div "583x440x670/125" at bounding box center [576, 677] width 89 height 20
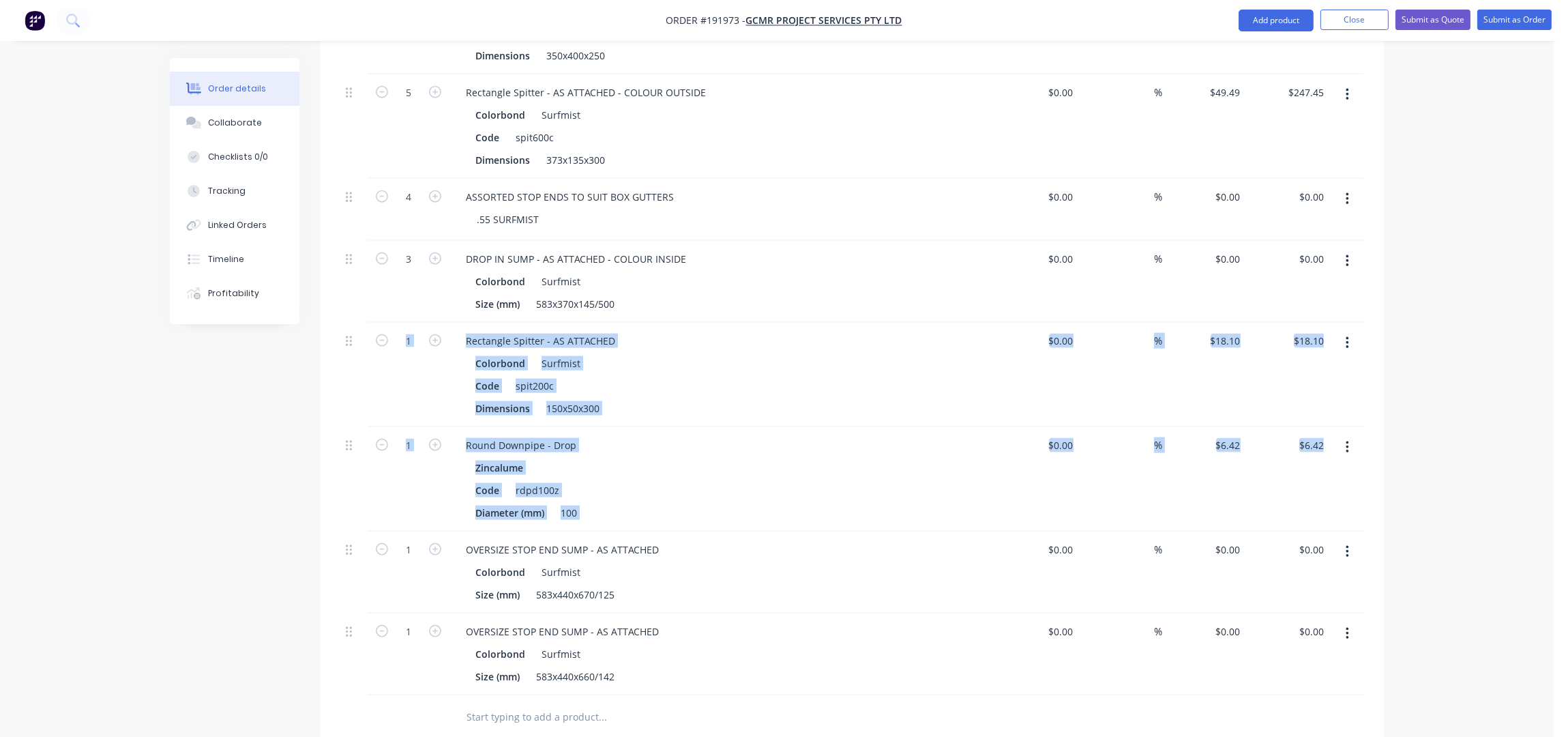
drag, startPoint x: 353, startPoint y: 543, endPoint x: 368, endPoint y: 434, distance: 110.0
click at [375, 358] on div "5 Rainwater Head - Rectangle - AS ATTACHED - NO SIDE FLANGE - DROP INSTALLED TO…" at bounding box center [852, 333] width 1023 height 725
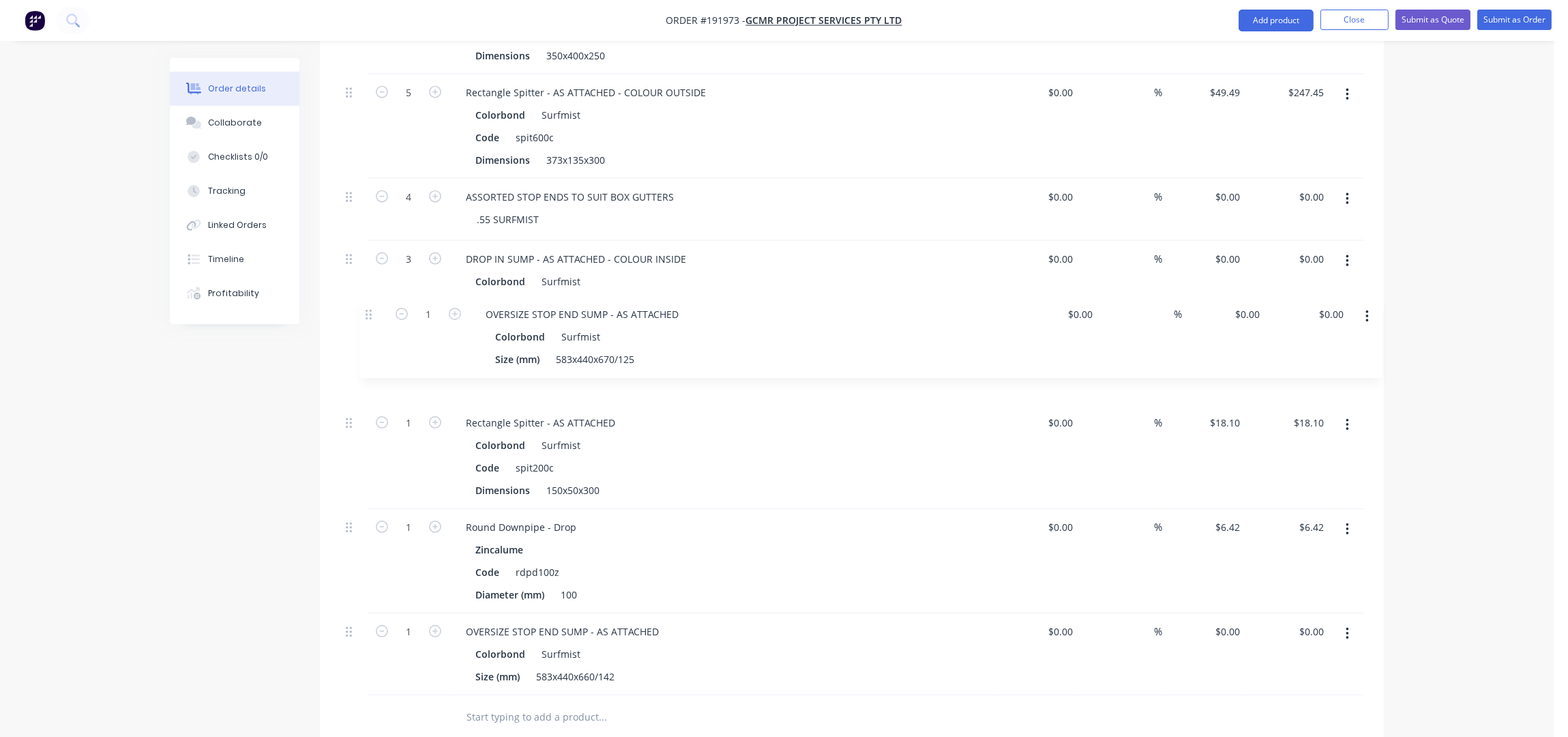
drag, startPoint x: 351, startPoint y: 535, endPoint x: 370, endPoint y: 307, distance: 228.8
click at [370, 307] on div "5 Rainwater Head - Rectangle - AS ATTACHED - NO SIDE FLANGE - DROP INSTALLED TO…" at bounding box center [852, 333] width 1023 height 725
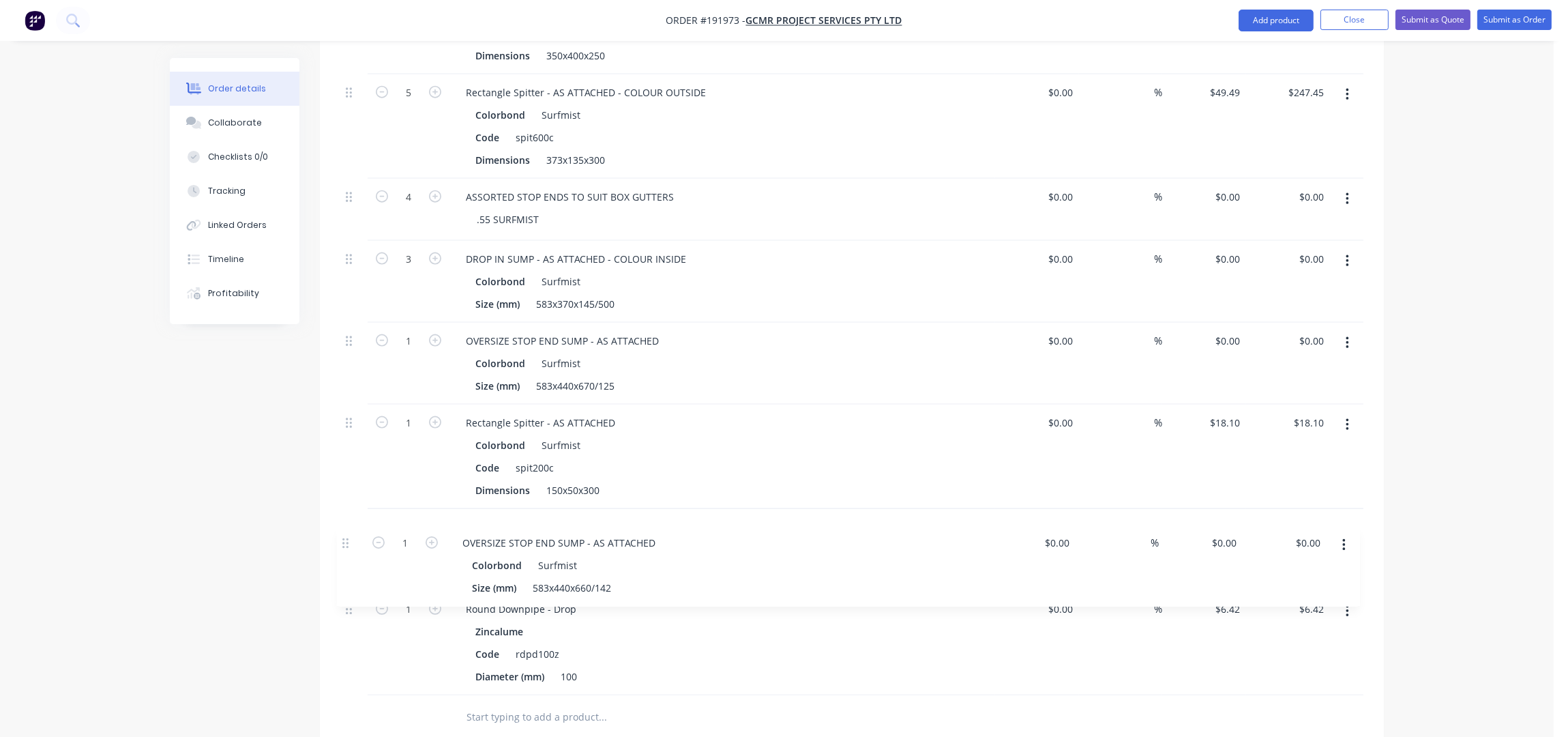
scroll to position [3244, 0]
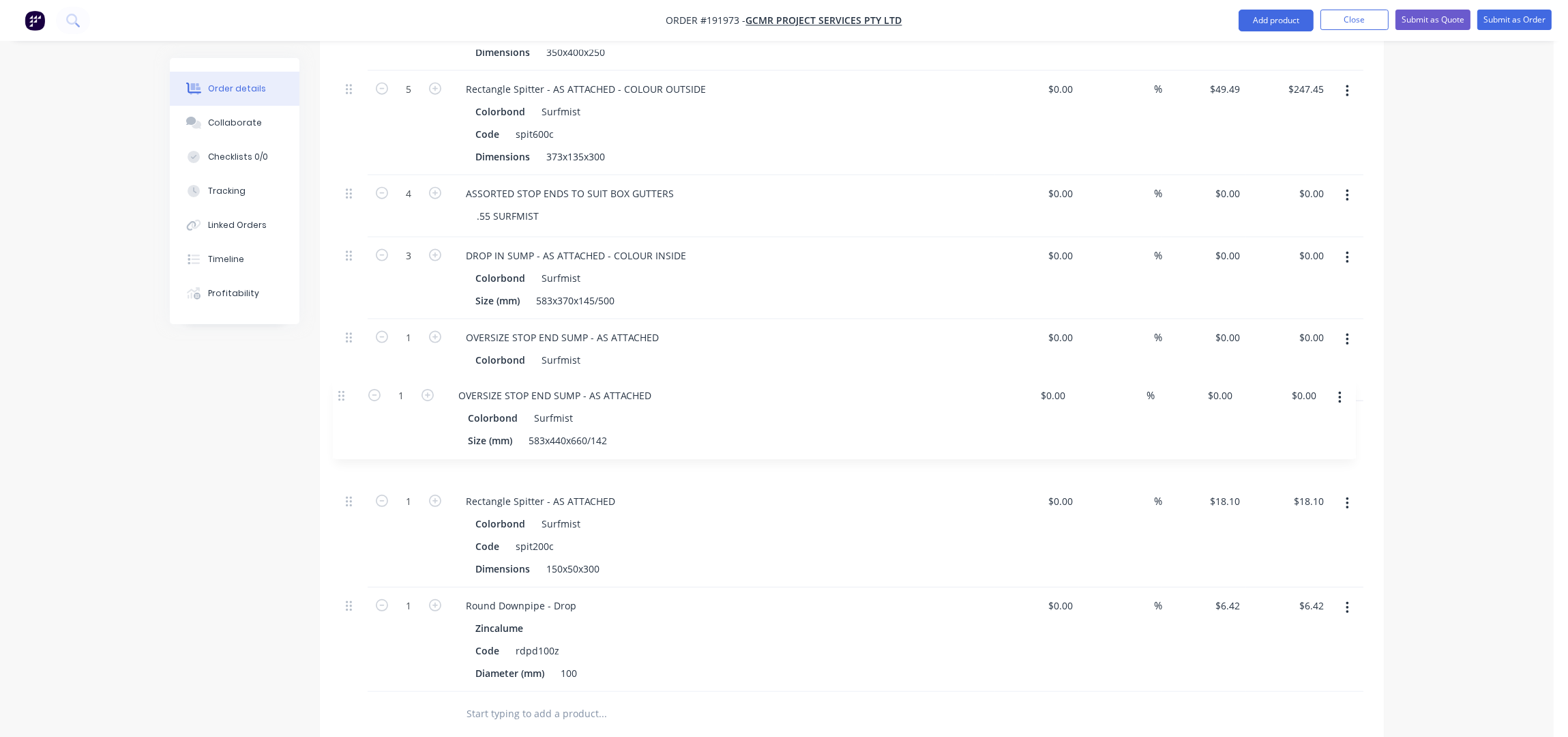
drag, startPoint x: 349, startPoint y: 618, endPoint x: 342, endPoint y: 394, distance: 224.1
click at [342, 394] on div "5 Rainwater Head - Rectangle - AS ATTACHED - NO SIDE FLANGE - DROP INSTALLED TO…" at bounding box center [852, 329] width 1023 height 725
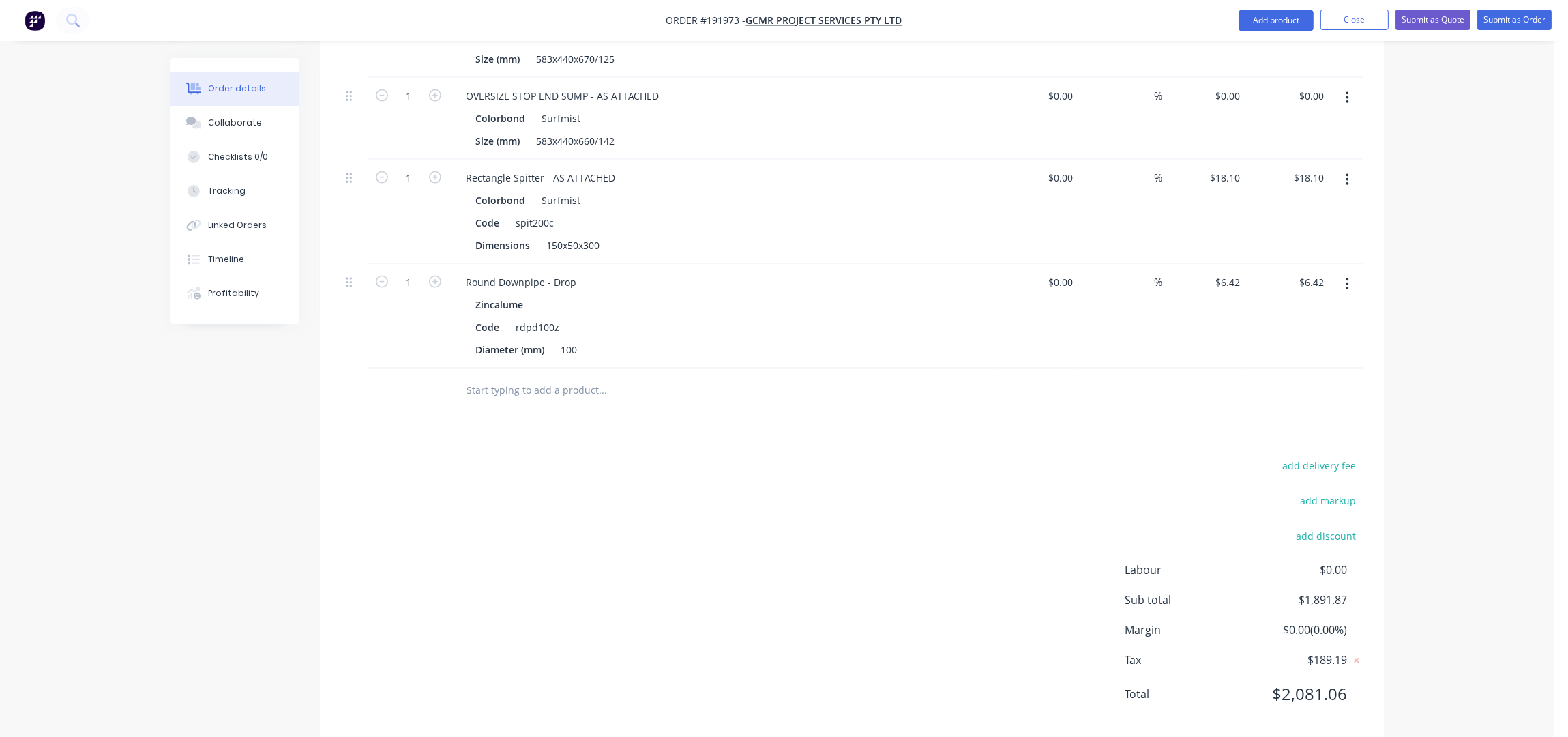
scroll to position [3575, 0]
click at [765, 514] on div "add delivery fee add markup add discount Labour $0.00 Sub total $1,891.87 Margi…" at bounding box center [852, 580] width 1023 height 263
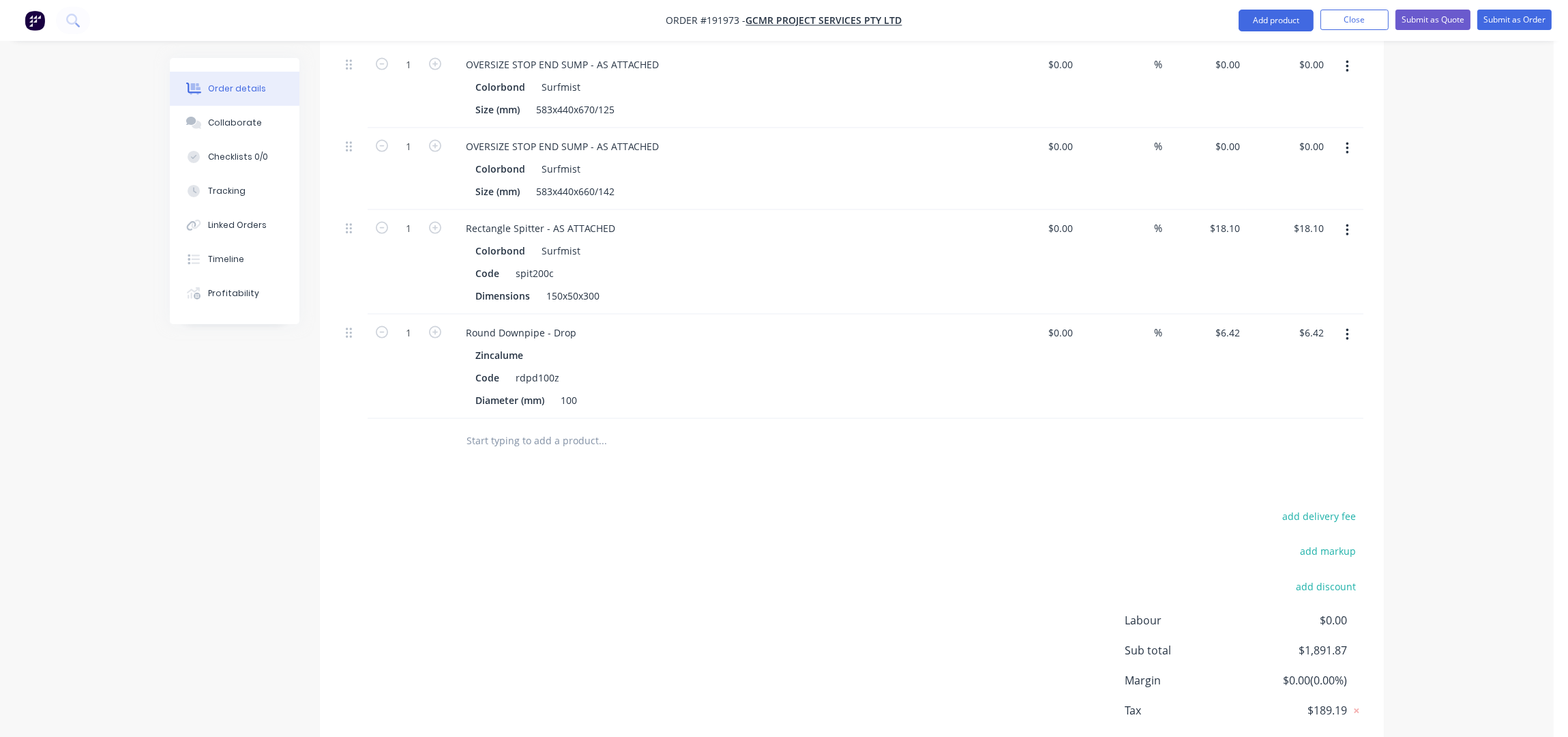
scroll to position [3486, 0]
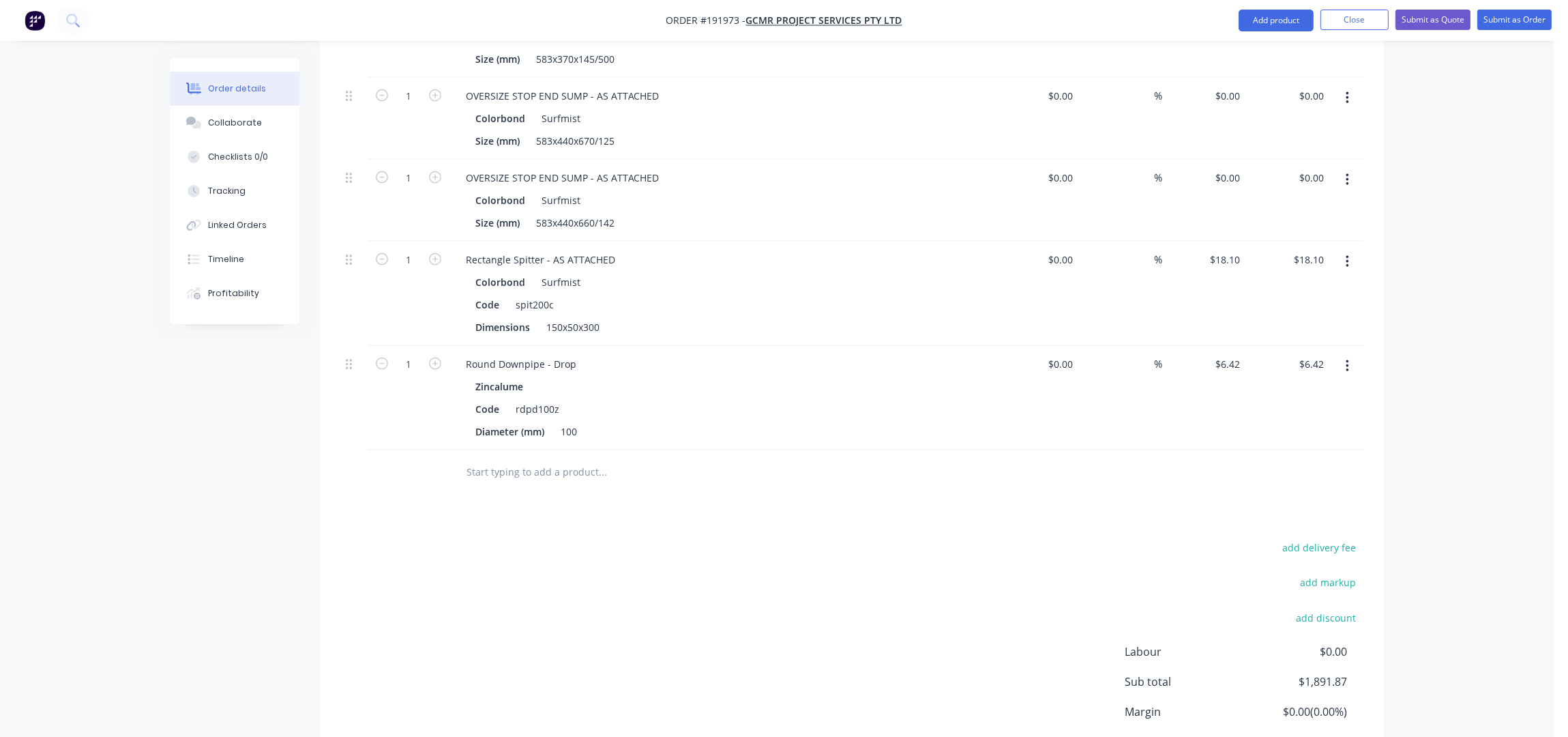
click at [1352, 250] on button "button" at bounding box center [1347, 262] width 32 height 25
click at [1351, 168] on button "button" at bounding box center [1347, 180] width 32 height 25
click at [1295, 233] on div "Duplicate" at bounding box center [1298, 243] width 105 height 20
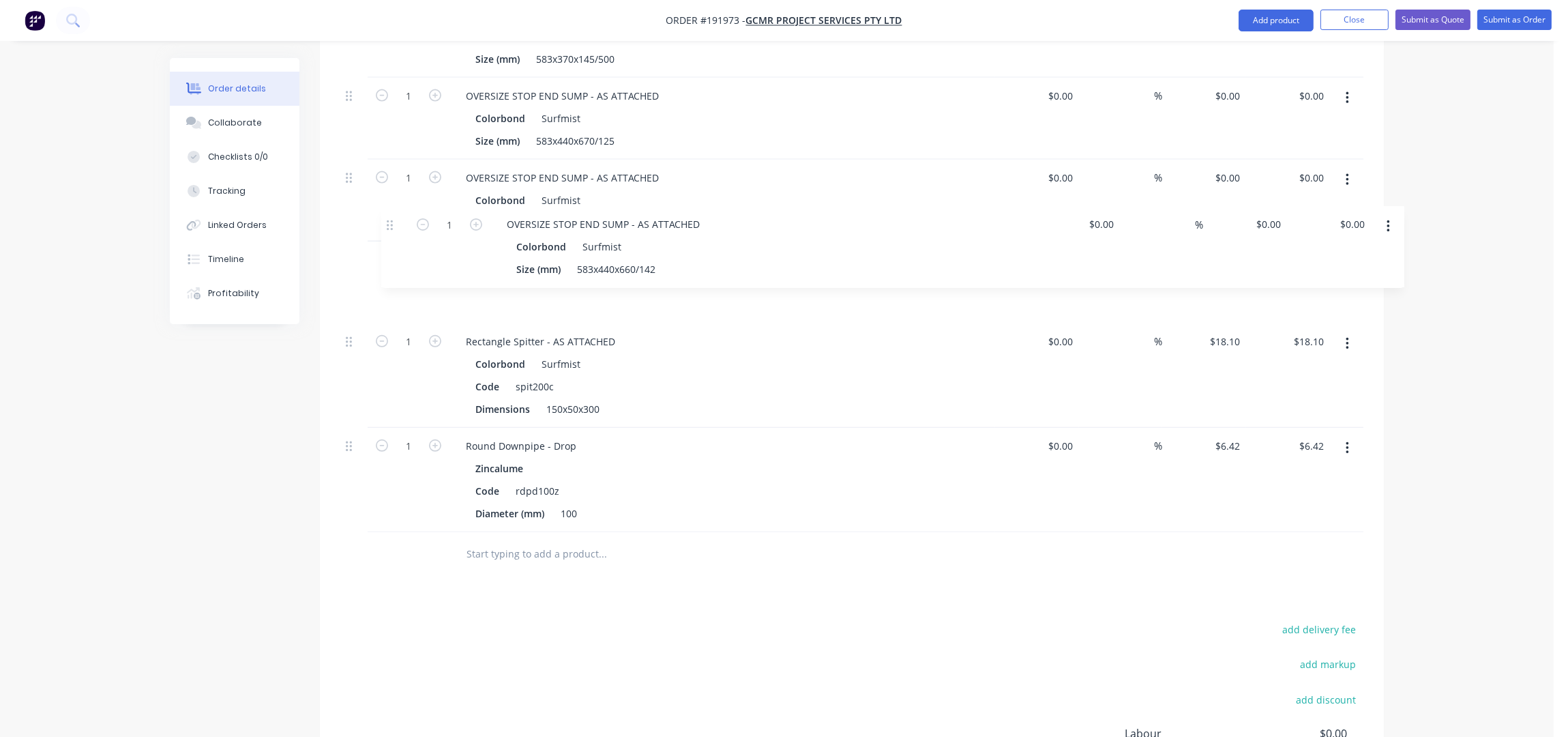
drag, startPoint x: 349, startPoint y: 459, endPoint x: 393, endPoint y: 216, distance: 247.0
click at [393, 216] on div "5 Rainwater Head - Rectangle - AS ATTACHED - NO SIDE FLANGE - DROP INSTALLED TO…" at bounding box center [852, 129] width 1023 height 807
drag, startPoint x: 615, startPoint y: 294, endPoint x: 549, endPoint y: 290, distance: 66.1
click at [549, 294] on div "583x440x660/142" at bounding box center [576, 304] width 89 height 20
click at [601, 294] on div "487x430x560x145" at bounding box center [576, 304] width 91 height 20
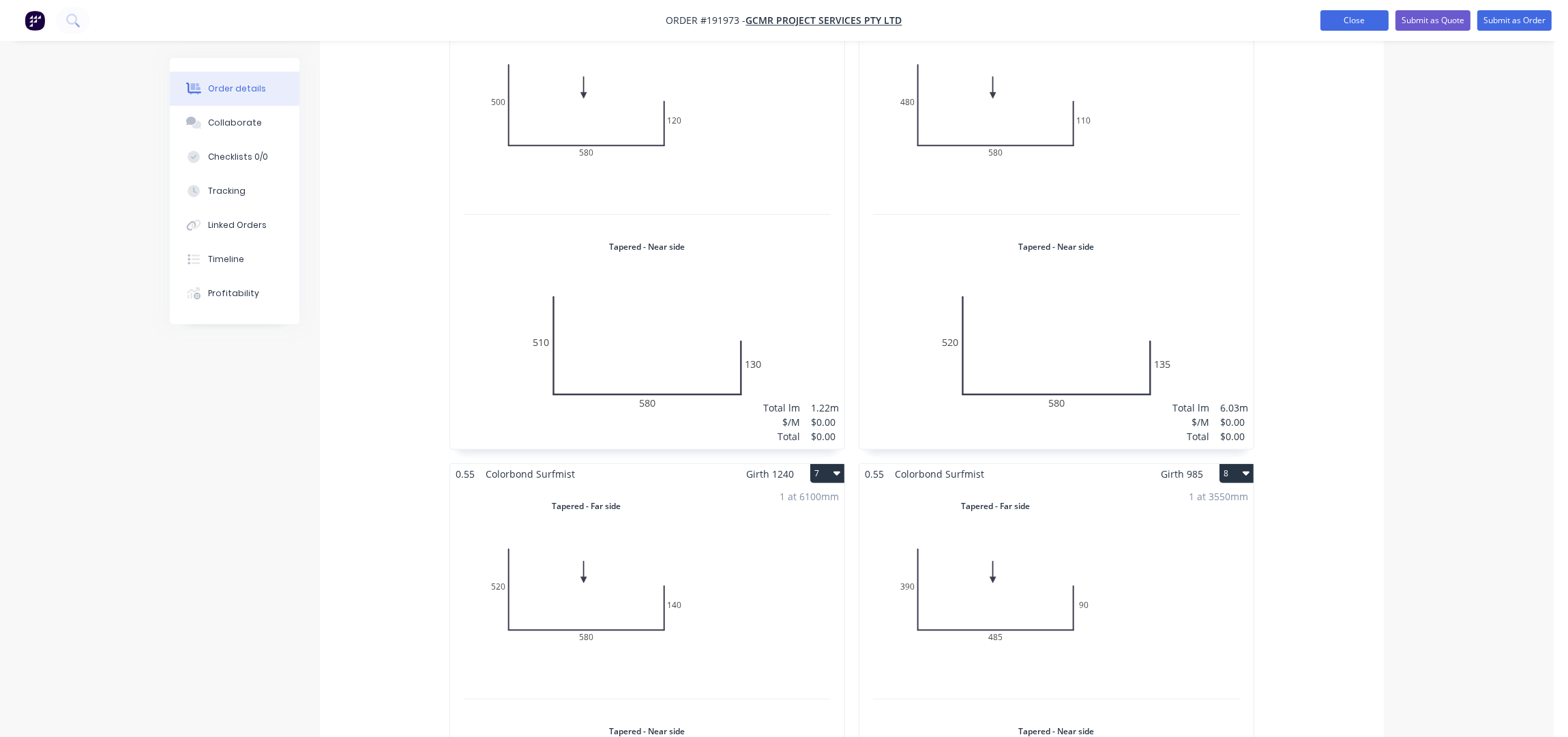
scroll to position [1293, 0]
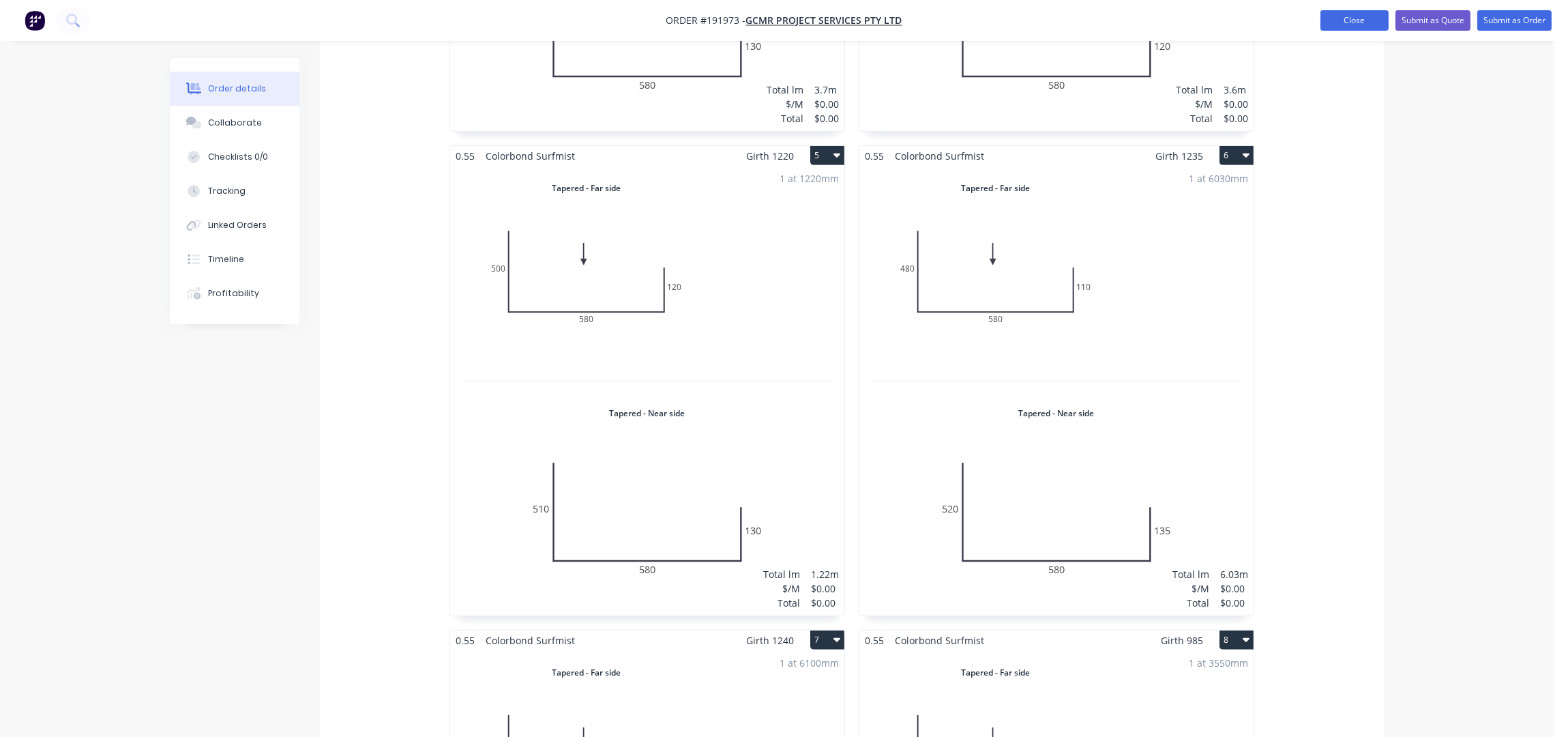
click at [1358, 14] on button "Close" at bounding box center [1355, 20] width 68 height 21
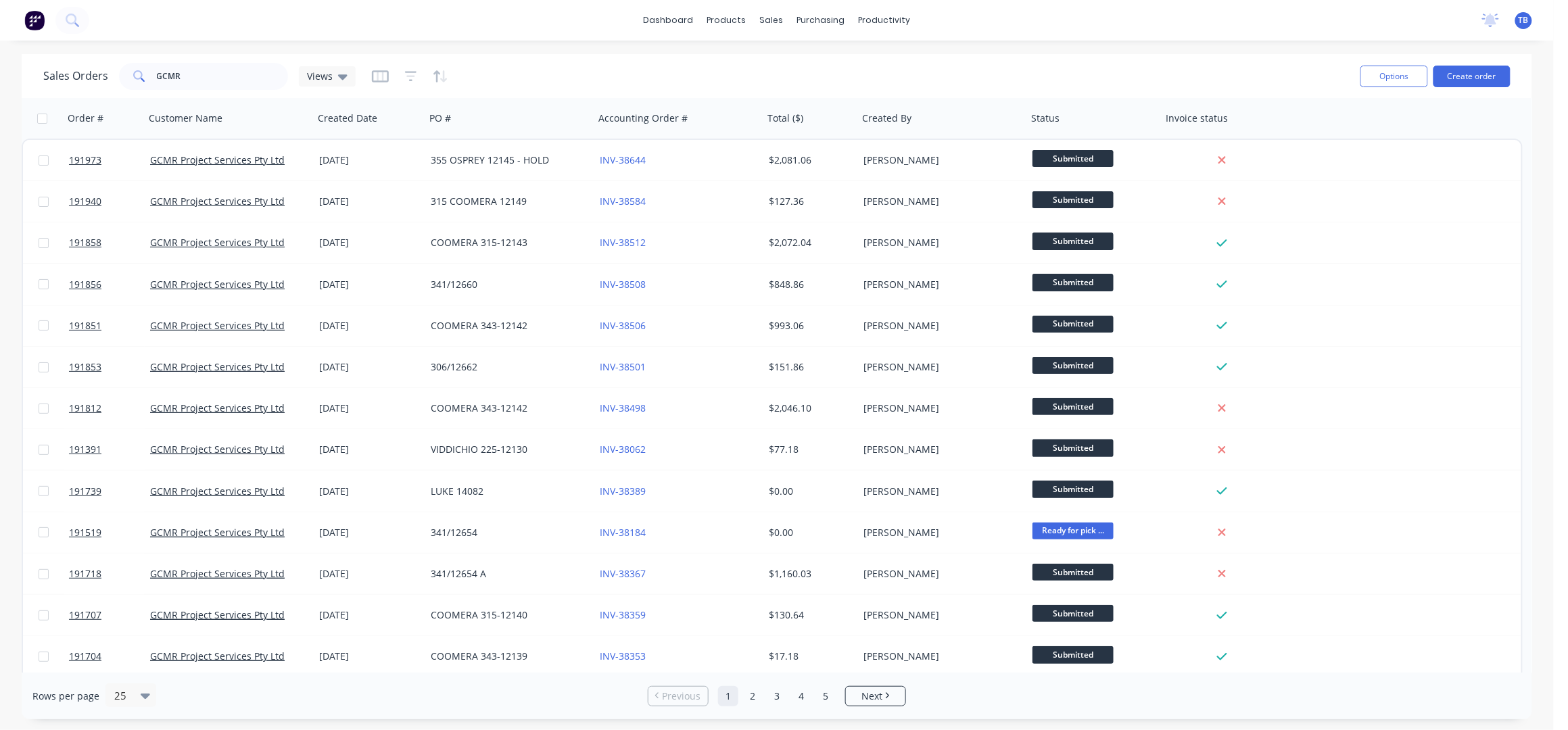
click at [1101, 88] on div "Sales Orders GCMR Views" at bounding box center [696, 76] width 1306 height 33
click at [600, 48] on div "dashboard products sales purchasing productivity dashboard products Product Cat…" at bounding box center [776, 365] width 1553 height 730
click at [210, 64] on input "GCMR" at bounding box center [222, 76] width 132 height 27
click at [833, 62] on div "Sales Orders" at bounding box center [822, 65] width 56 height 12
click at [227, 71] on input "GCMR" at bounding box center [222, 76] width 132 height 27
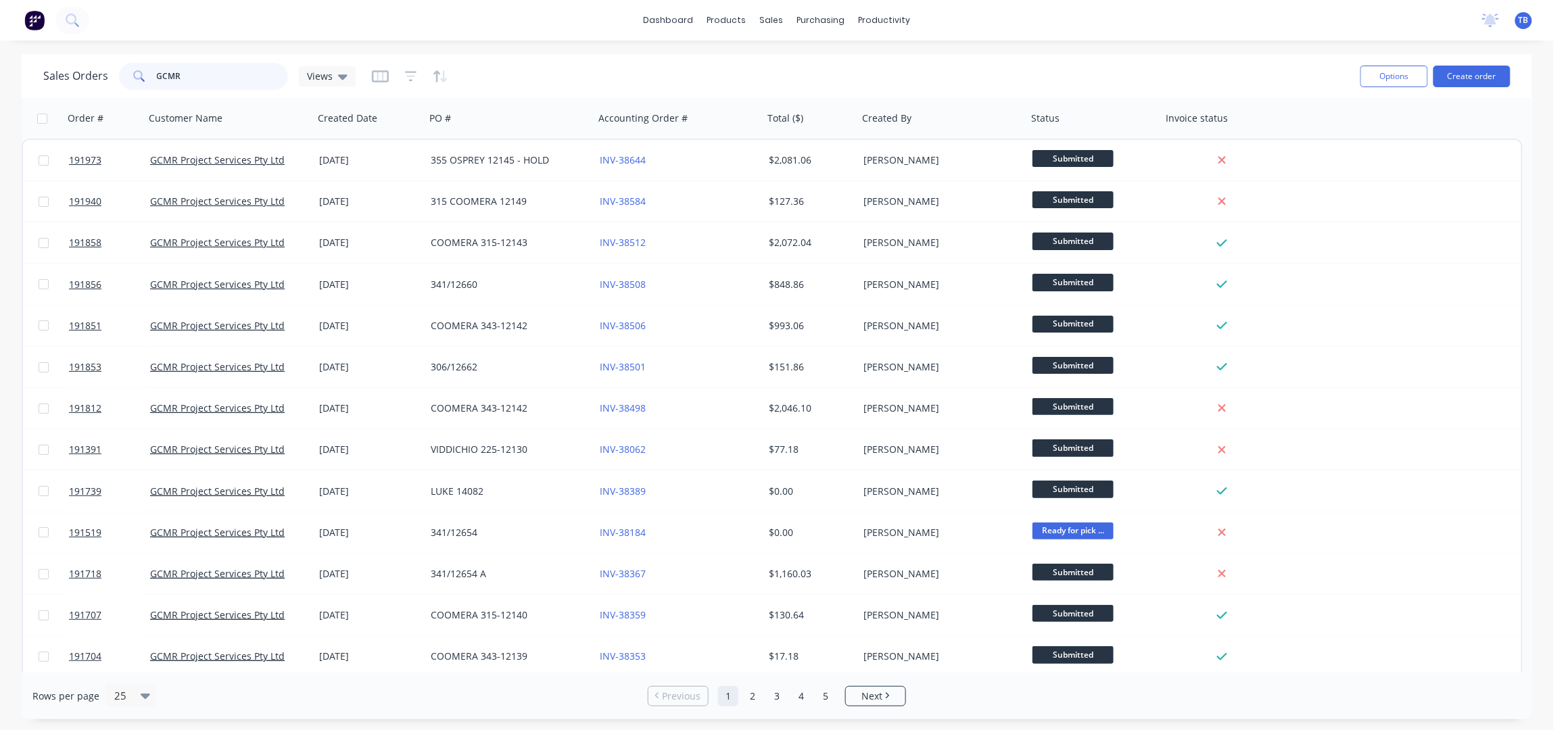
drag, startPoint x: 227, startPoint y: 71, endPoint x: 150, endPoint y: 64, distance: 77.3
click at [150, 64] on div "GCMR" at bounding box center [203, 76] width 169 height 27
click at [210, 82] on input "GCMR" at bounding box center [222, 76] width 132 height 27
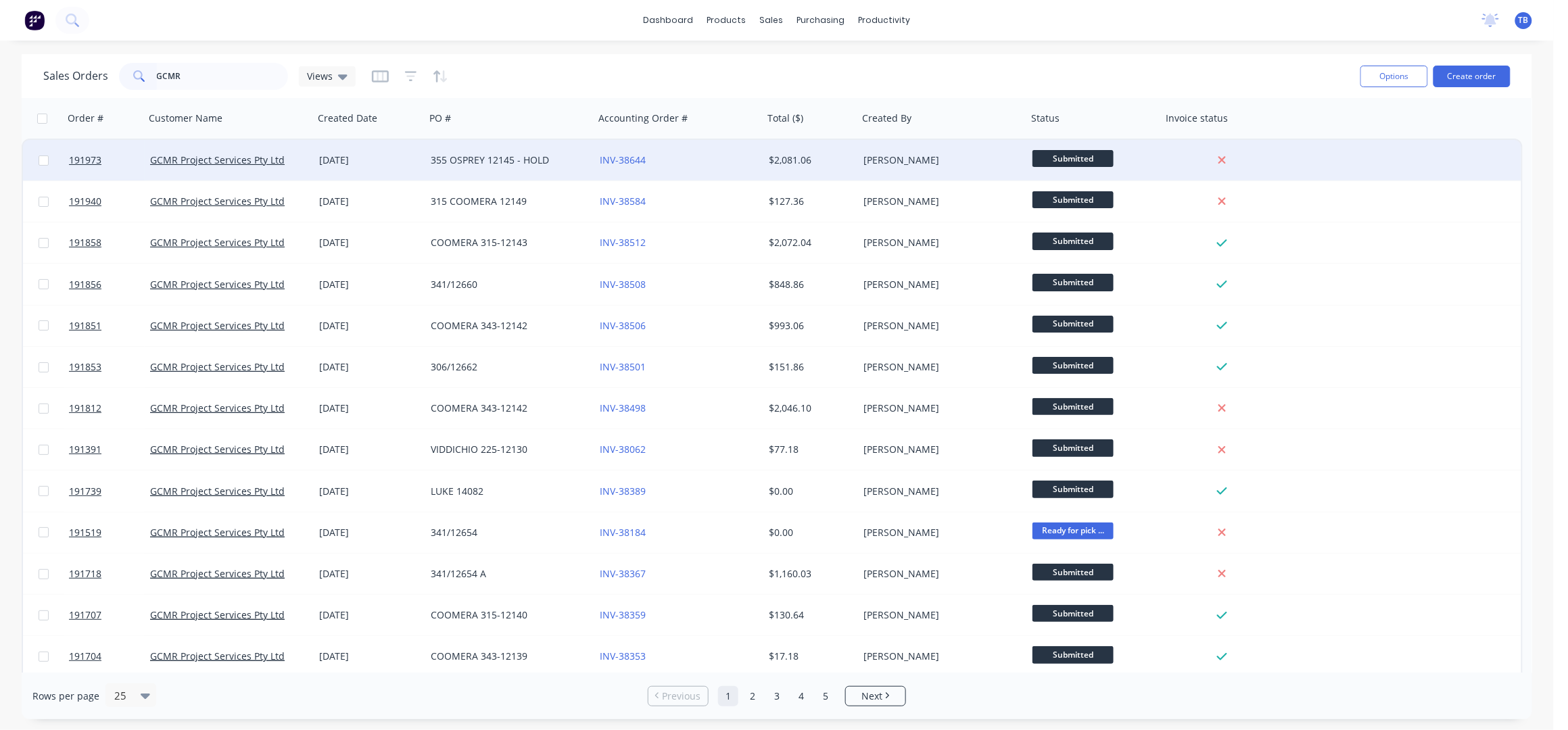
click at [700, 152] on div "INV-38644" at bounding box center [679, 160] width 169 height 40
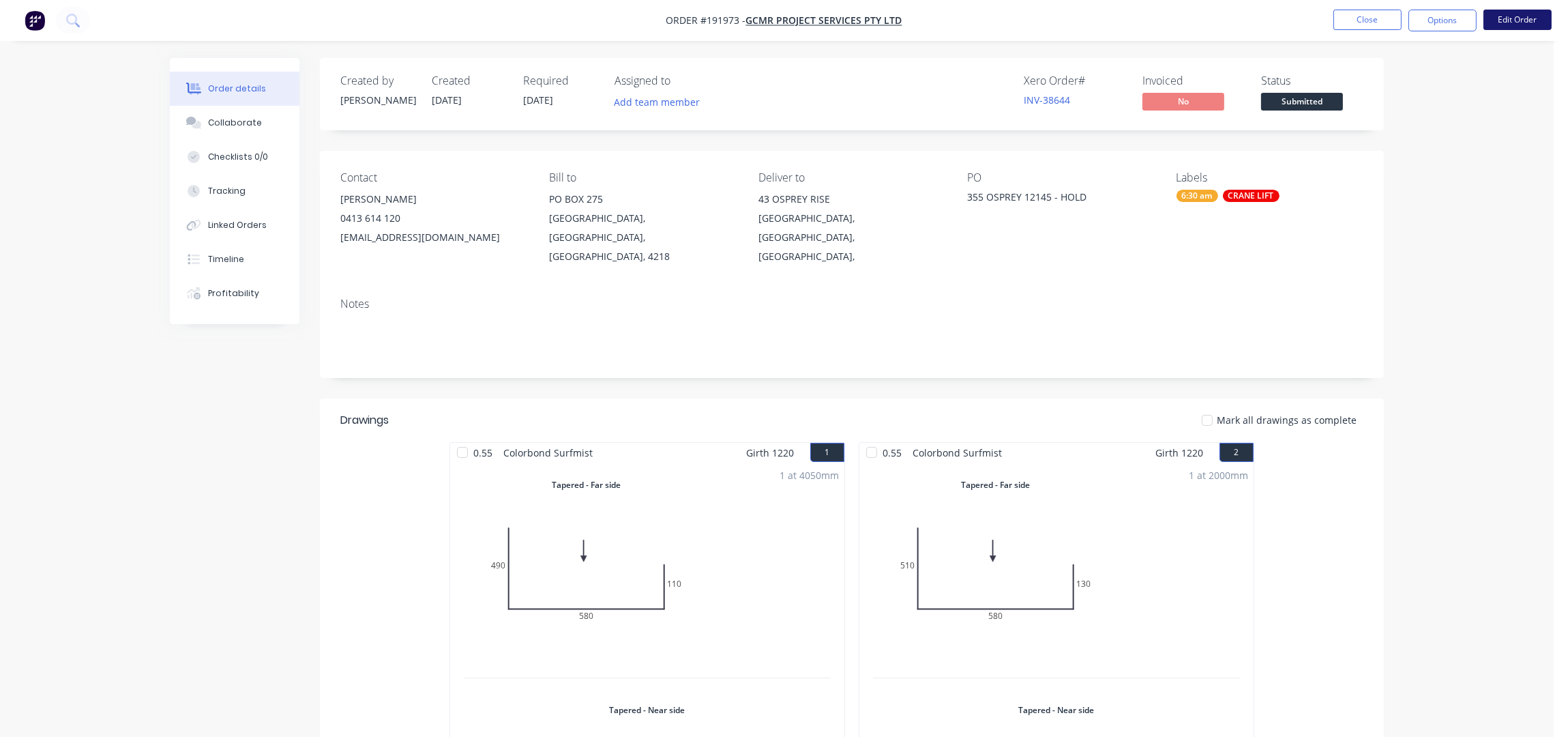
click at [1532, 17] on button "Edit Order" at bounding box center [1518, 20] width 68 height 21
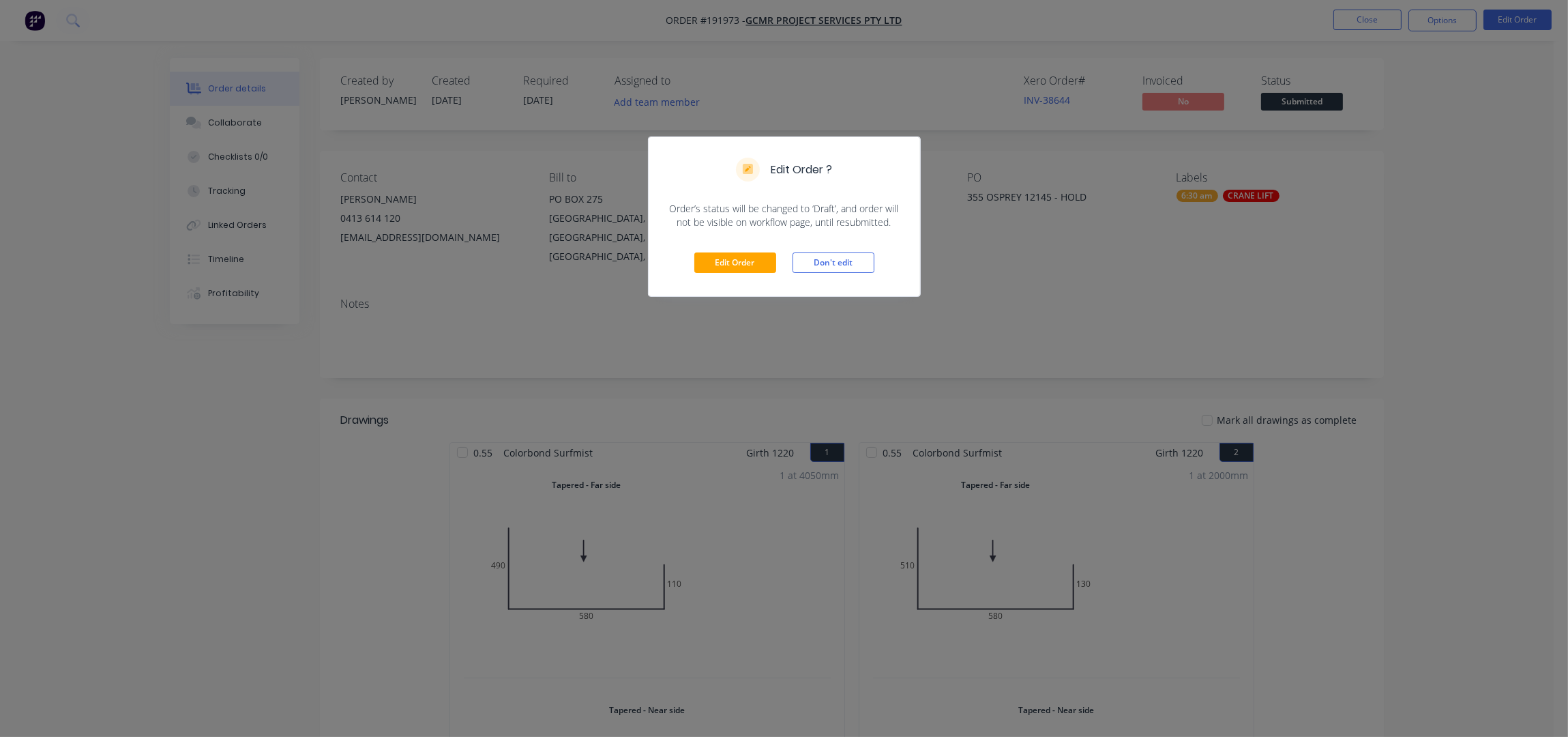
click at [683, 261] on div "Edit Order Don't edit" at bounding box center [784, 262] width 271 height 67
click at [713, 263] on button "Edit Order" at bounding box center [735, 262] width 82 height 21
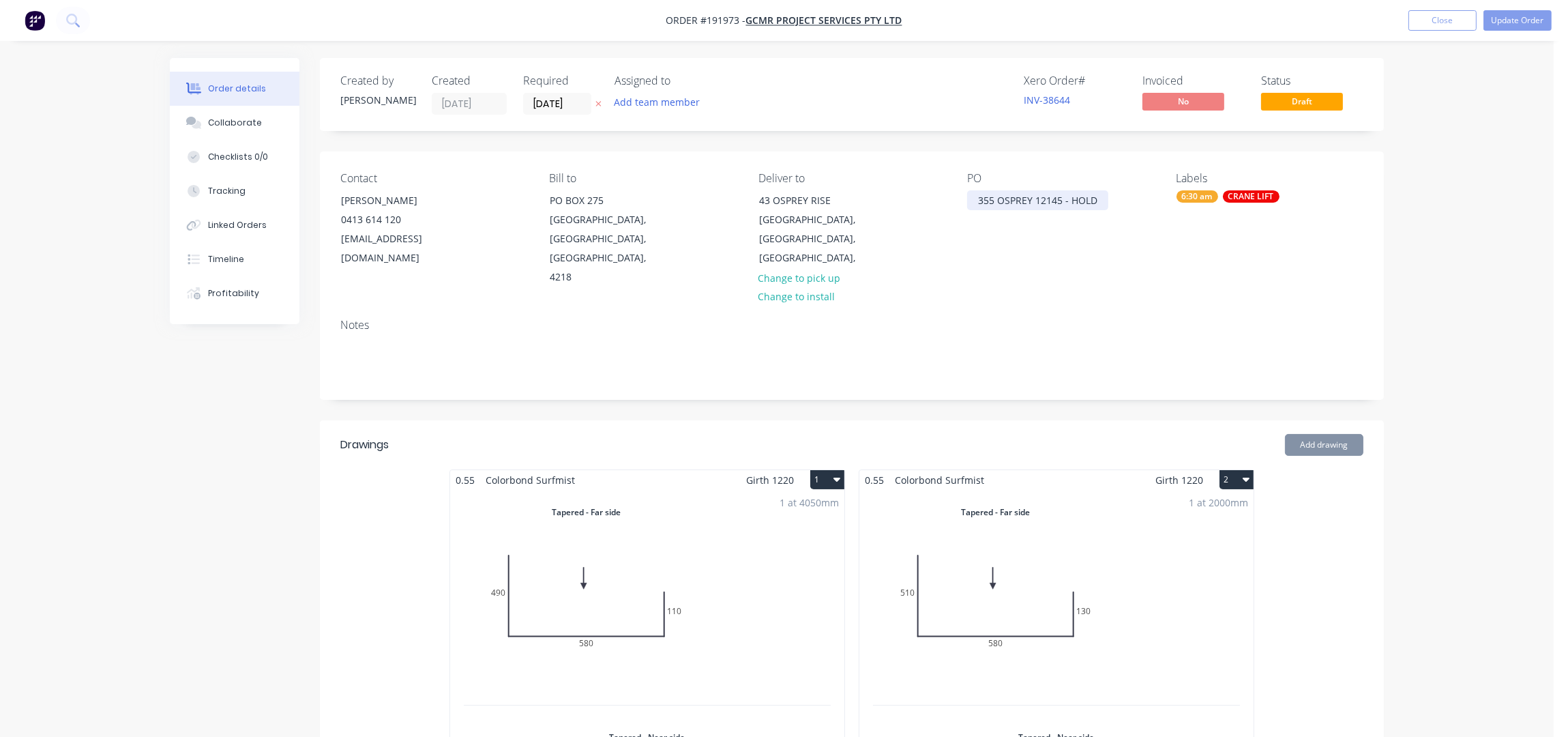
click at [1097, 196] on div "355 OSPREY 12145 - HOLD" at bounding box center [1037, 200] width 141 height 20
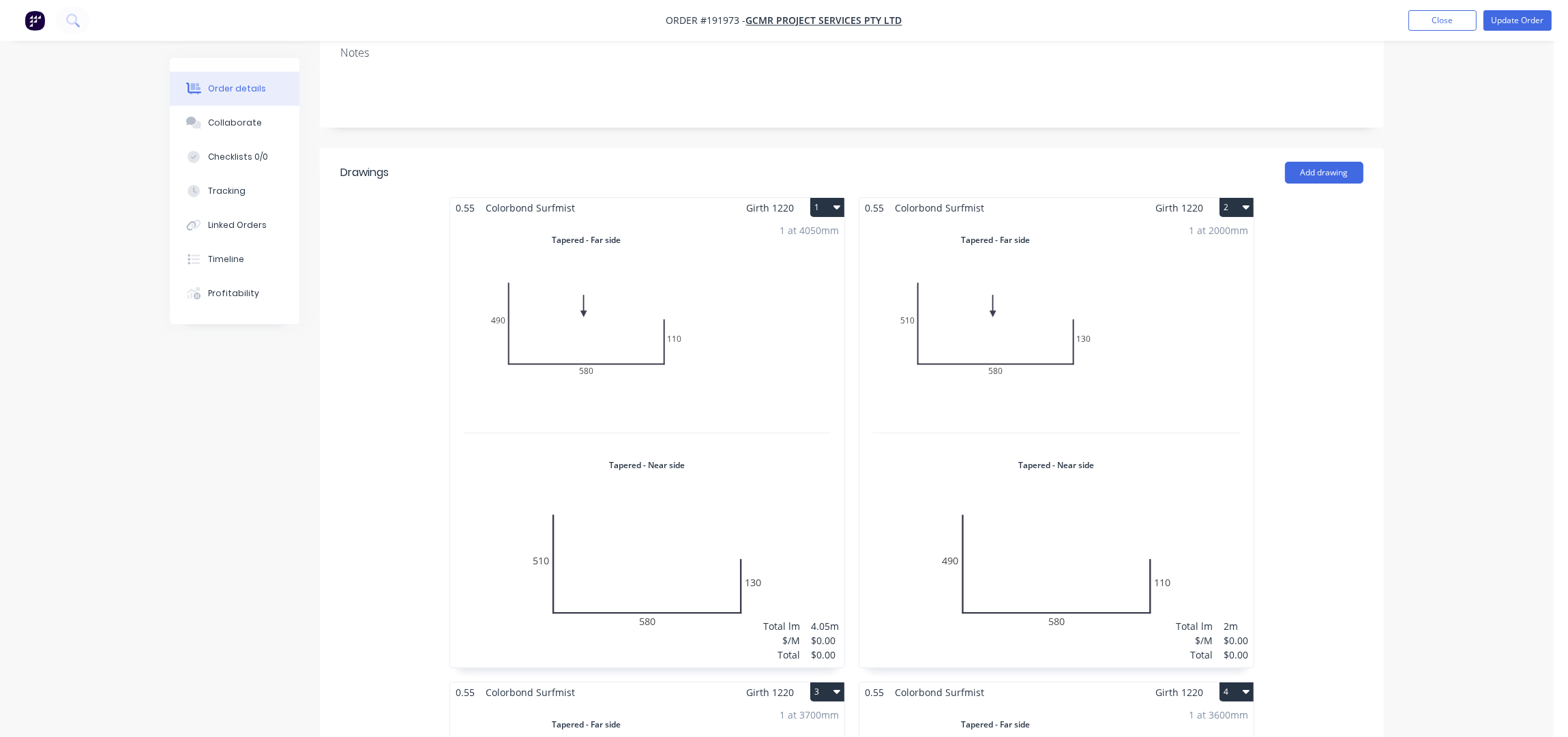
click at [767, 293] on div "1 at 4050mm Total lm $/M Total 4.05m $0.00 $0.00" at bounding box center [647, 442] width 394 height 449
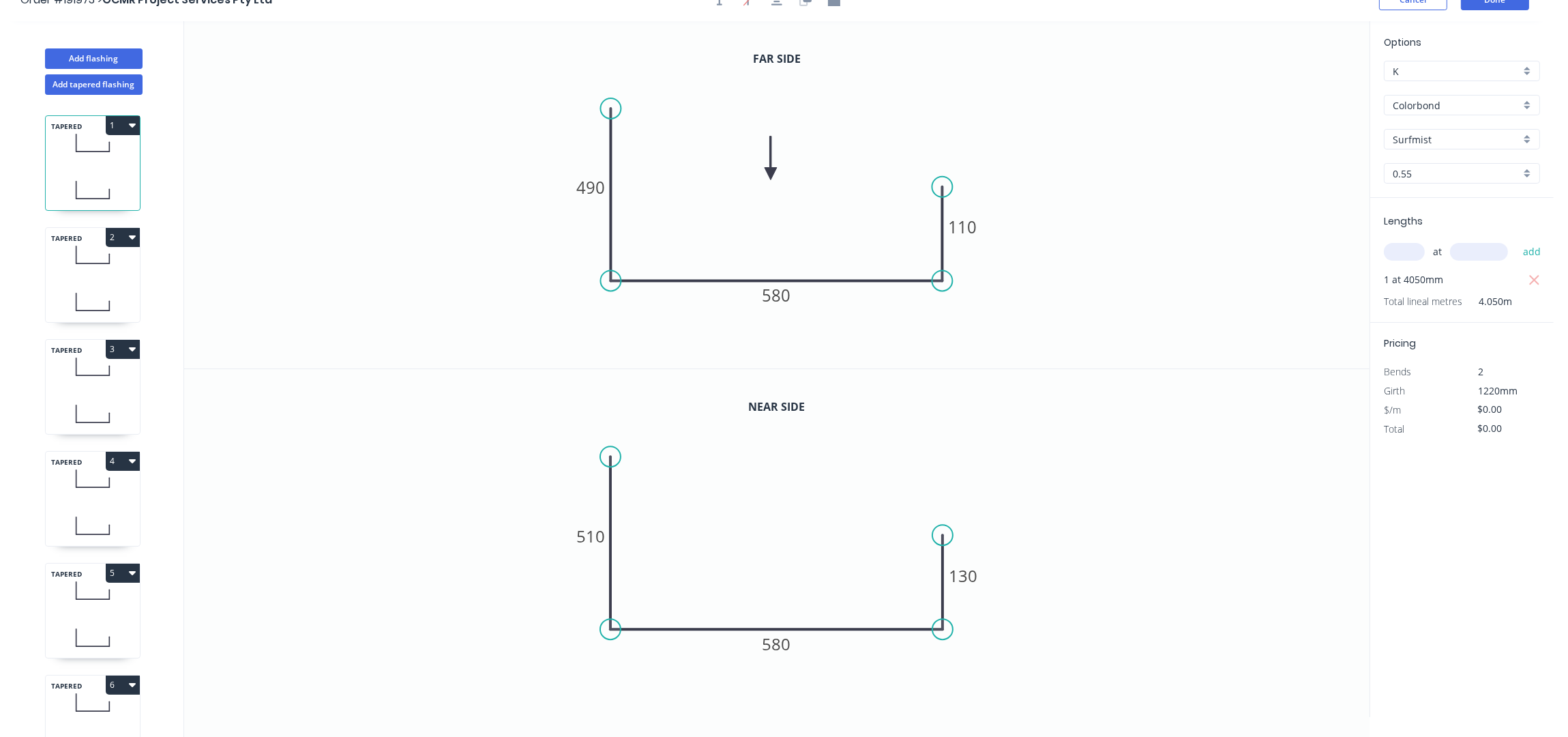
scroll to position [26, 0]
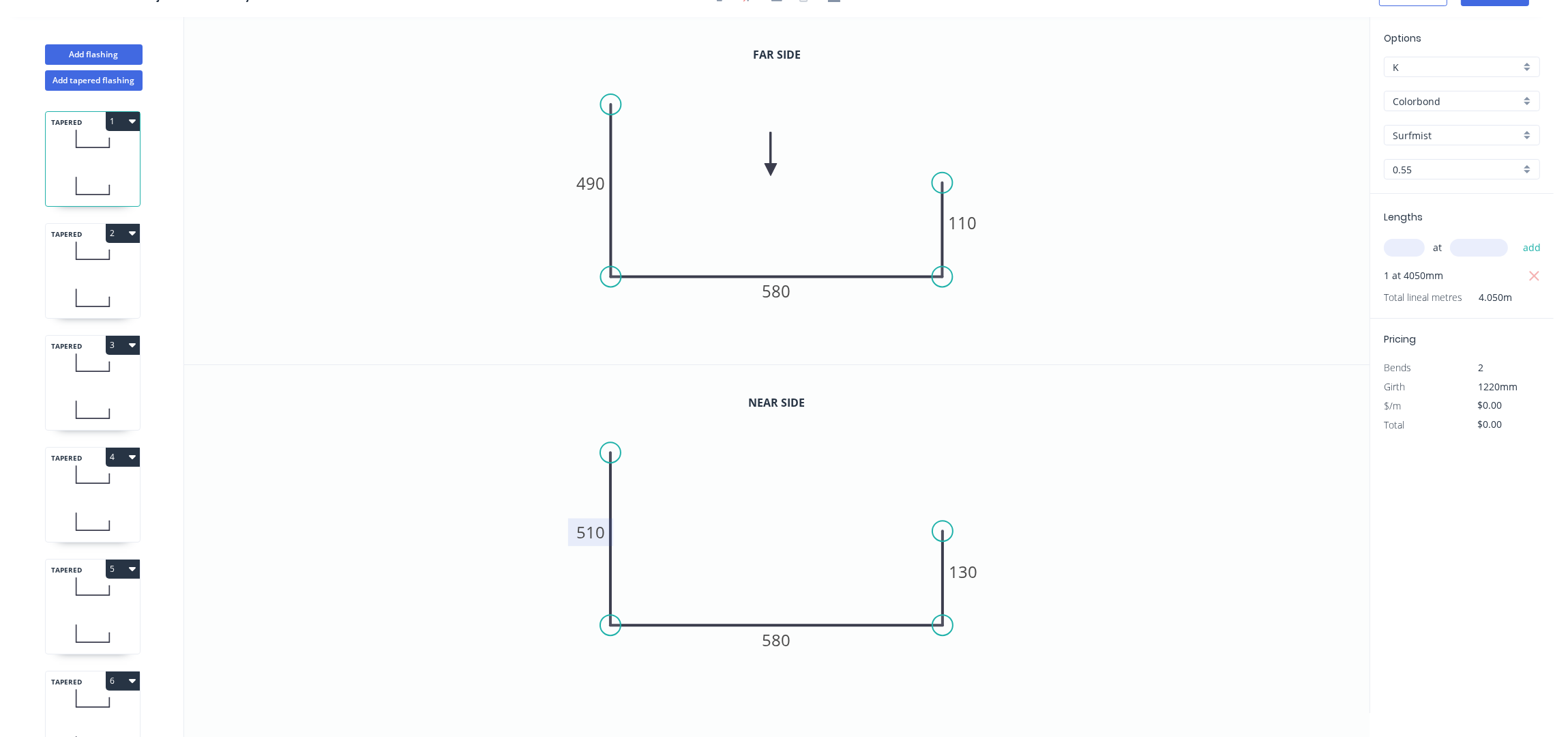
click at [591, 529] on tspan "510" at bounding box center [590, 531] width 29 height 22
type input "$27.41"
type input "$111.01"
click at [1112, 414] on icon "0 490 580 130" at bounding box center [777, 538] width 1185 height 348
click at [79, 278] on icon at bounding box center [93, 298] width 94 height 41
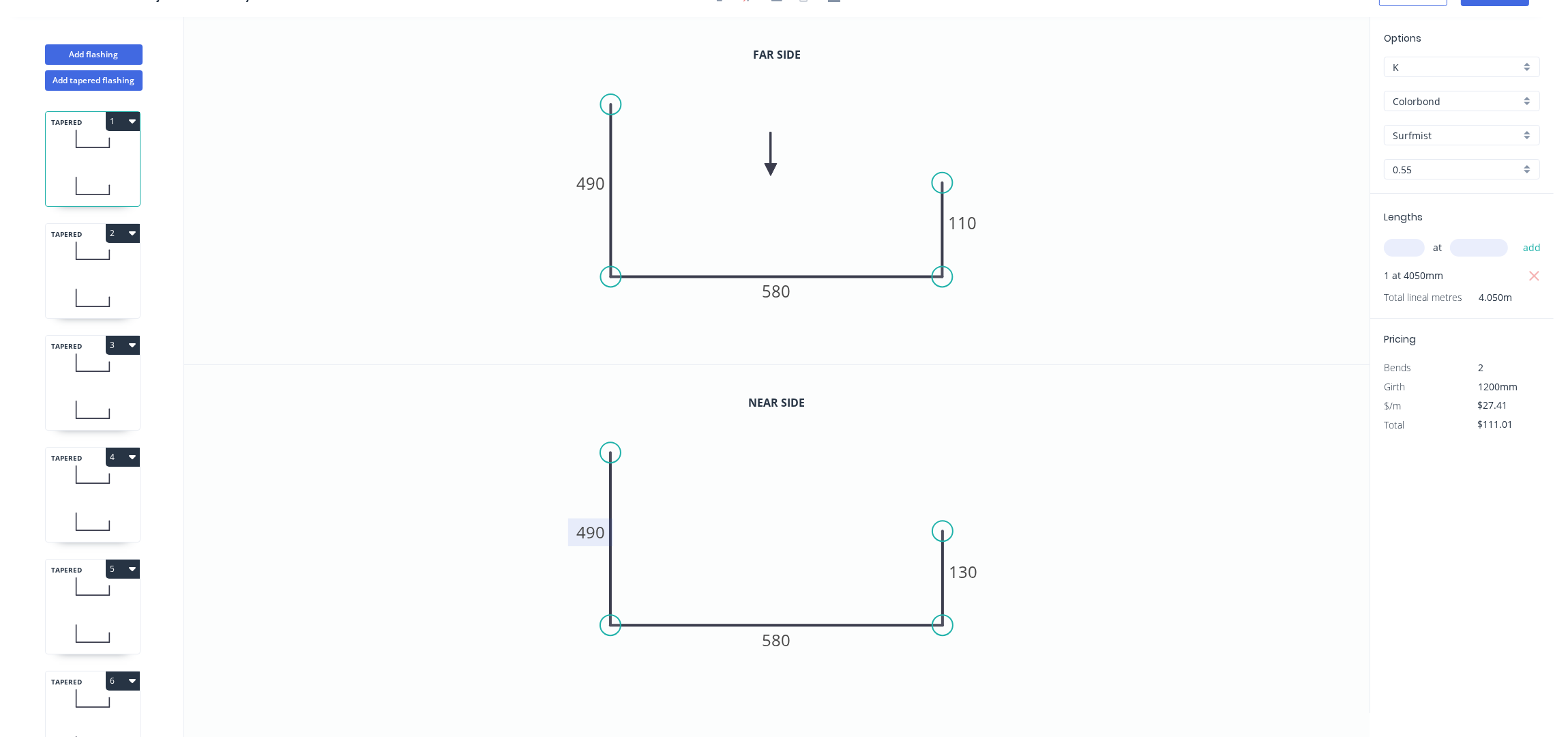
type input "$0.00"
click at [103, 168] on icon at bounding box center [93, 185] width 94 height 41
type input "$27.41"
type input "$111.01"
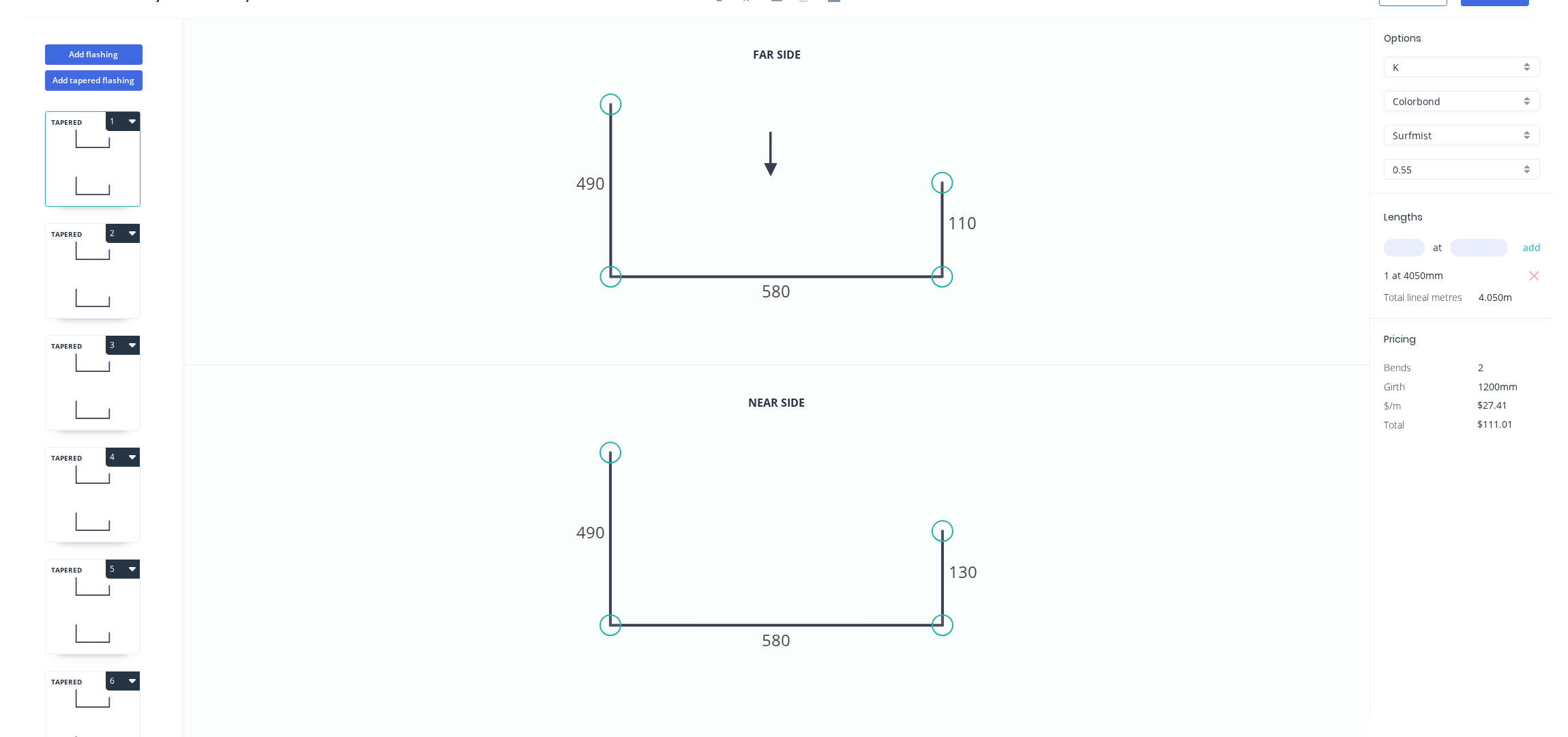
click at [85, 276] on div "TAPERED 2" at bounding box center [92, 270] width 95 height 95
type input "$0.00"
click at [594, 164] on icon "0 510 580 130" at bounding box center [777, 191] width 1185 height 347
click at [594, 178] on tspan "510" at bounding box center [591, 184] width 29 height 22
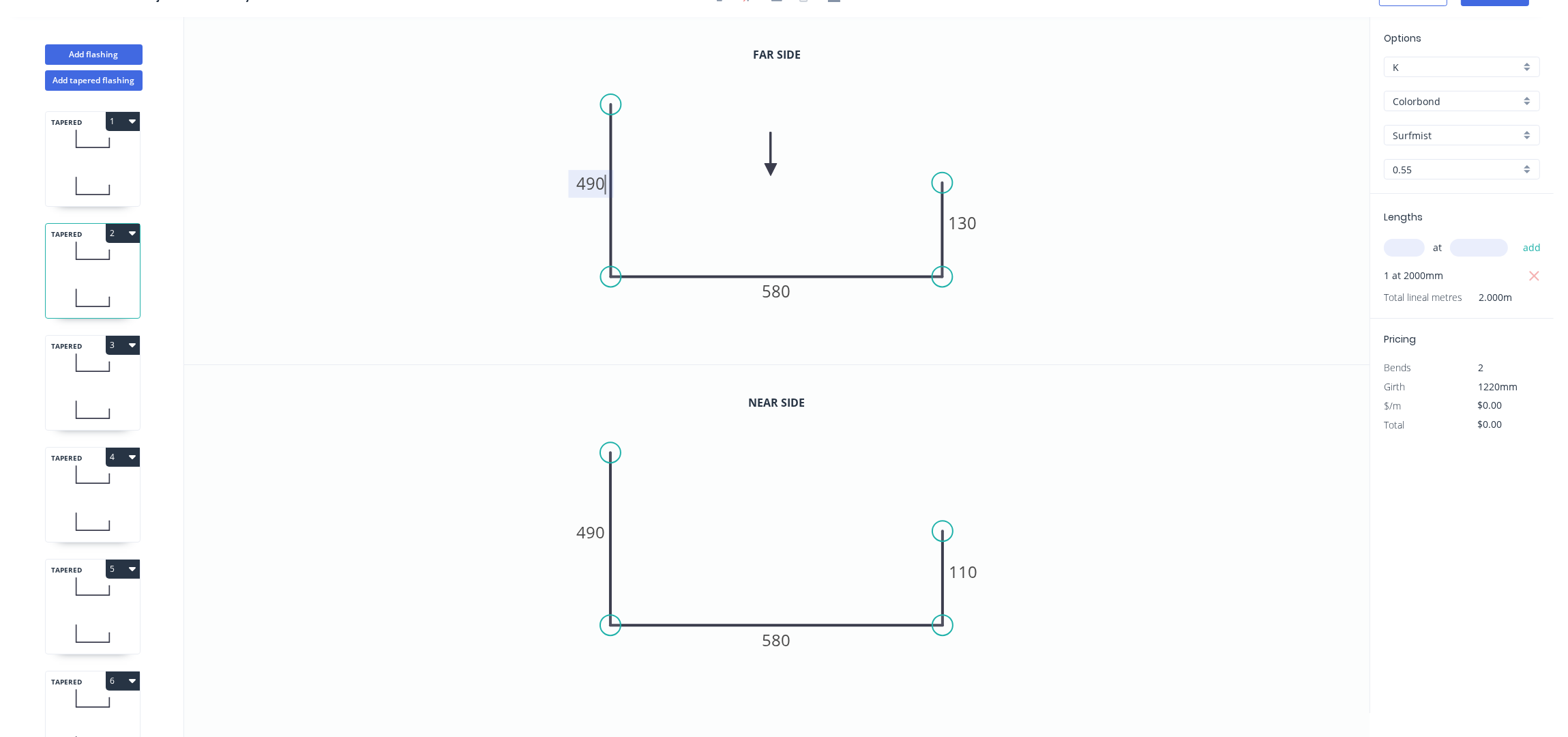
click at [1070, 456] on icon "0 490 580 110" at bounding box center [777, 538] width 1185 height 348
type input "$27.41"
type input "$54.82"
click at [104, 390] on icon at bounding box center [93, 409] width 94 height 41
type input "$0.00"
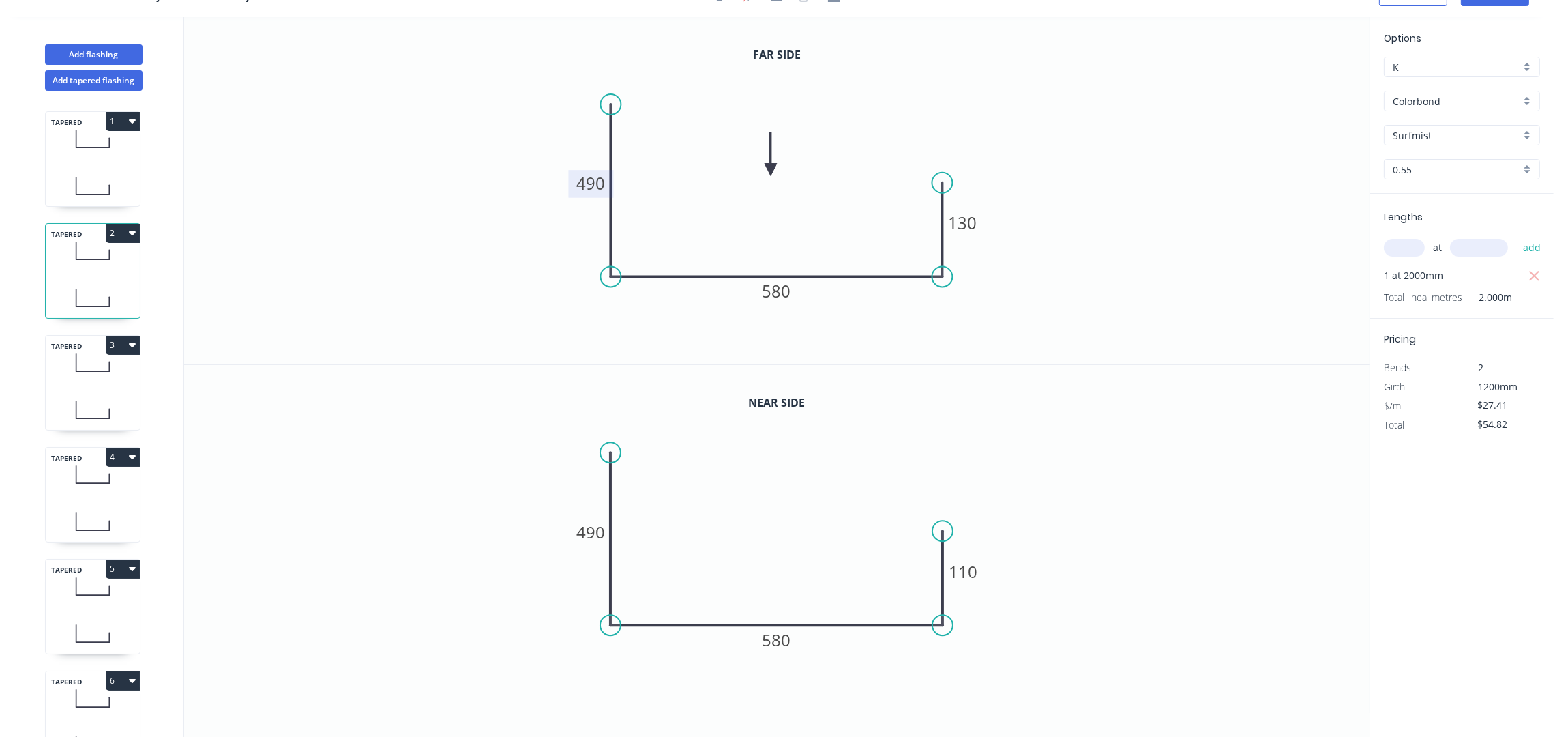
type input "$0.00"
click at [588, 532] on tspan "510" at bounding box center [590, 531] width 29 height 22
type input "$27.41"
type input "$101.42"
click at [1037, 407] on icon "0 490 580 130" at bounding box center [777, 538] width 1185 height 348
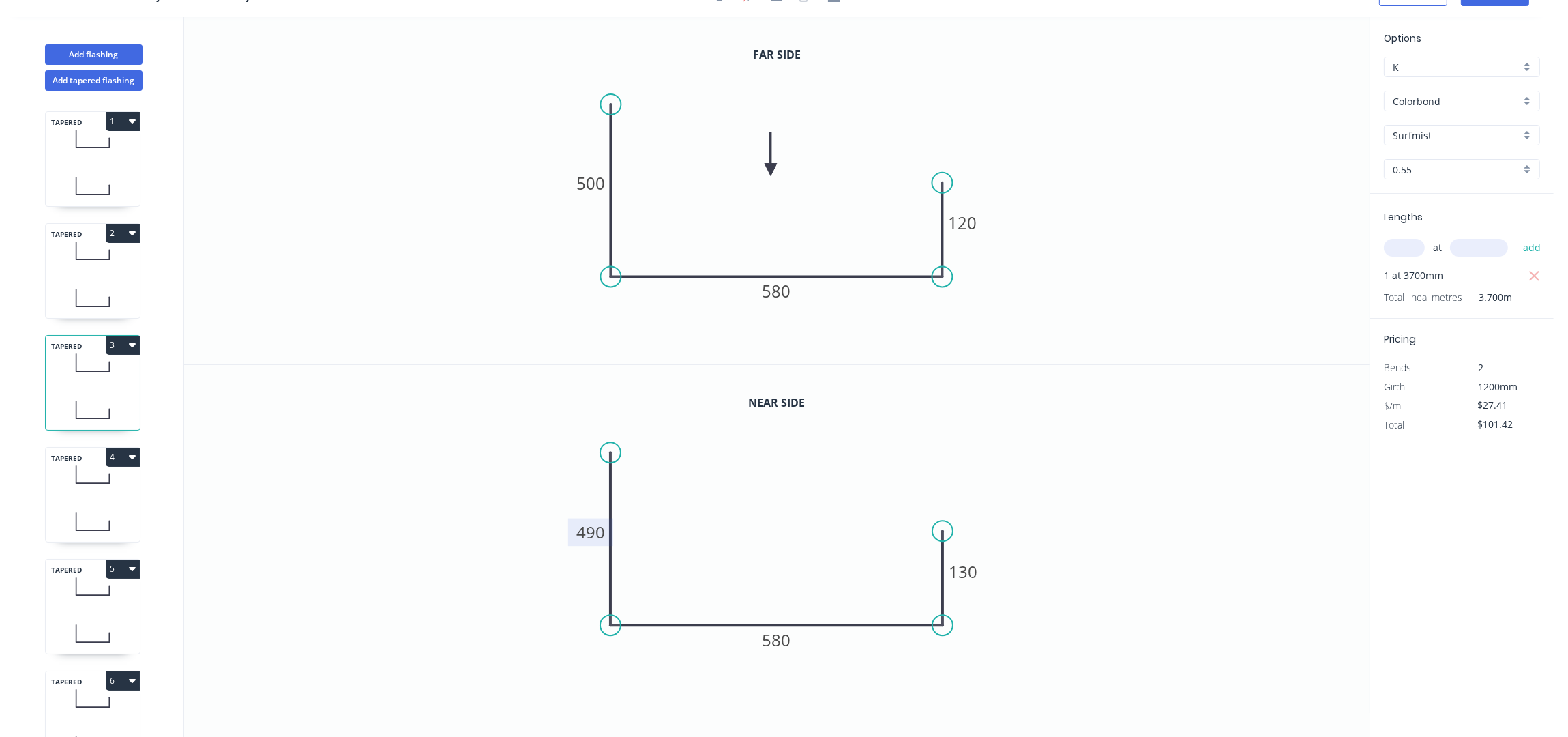
click at [114, 501] on icon at bounding box center [93, 521] width 94 height 41
type input "$0.00"
click at [595, 184] on tspan "510" at bounding box center [591, 184] width 29 height 22
click at [1070, 384] on icon "0 500 580 120" at bounding box center [777, 538] width 1185 height 348
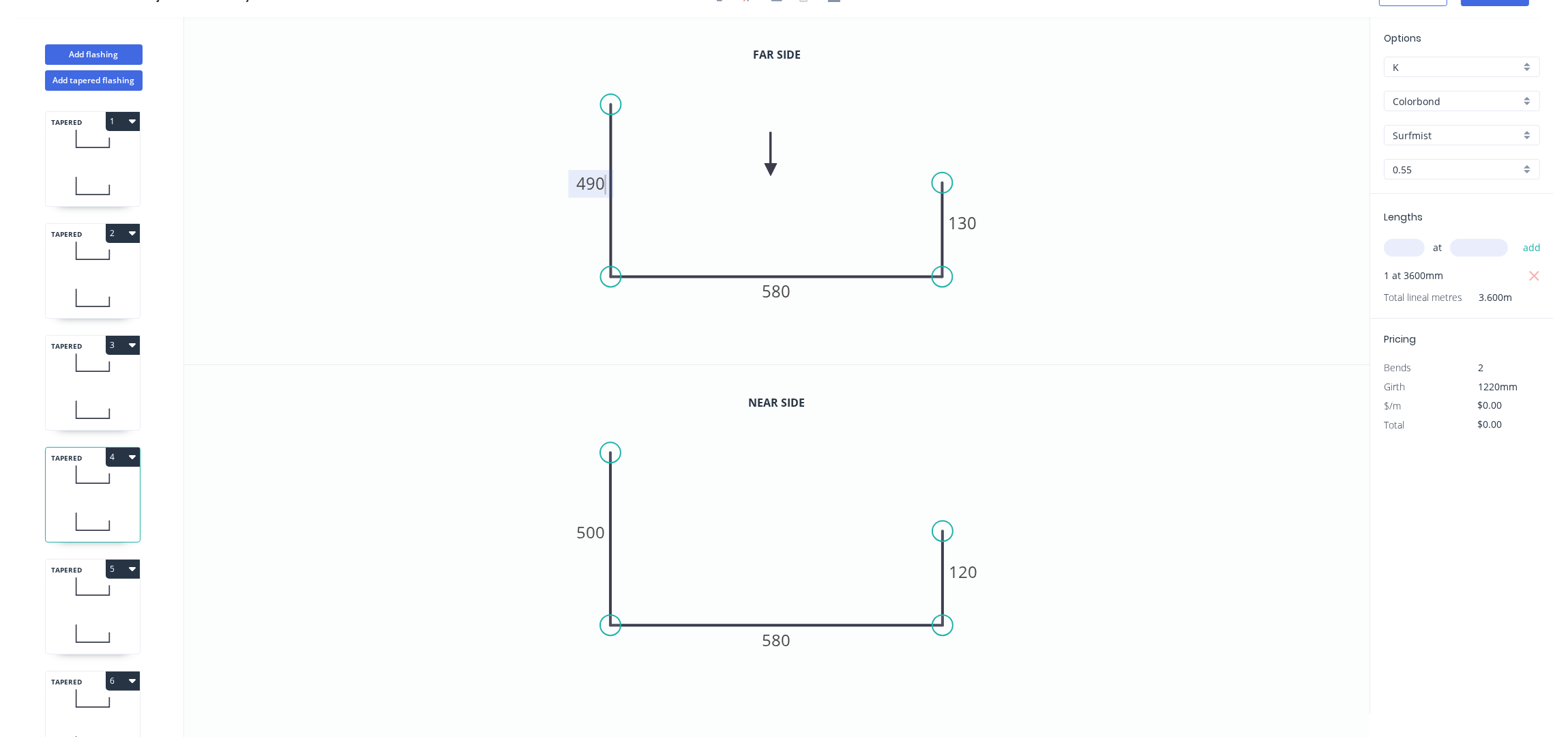
type input "$27.41"
type input "$98.68"
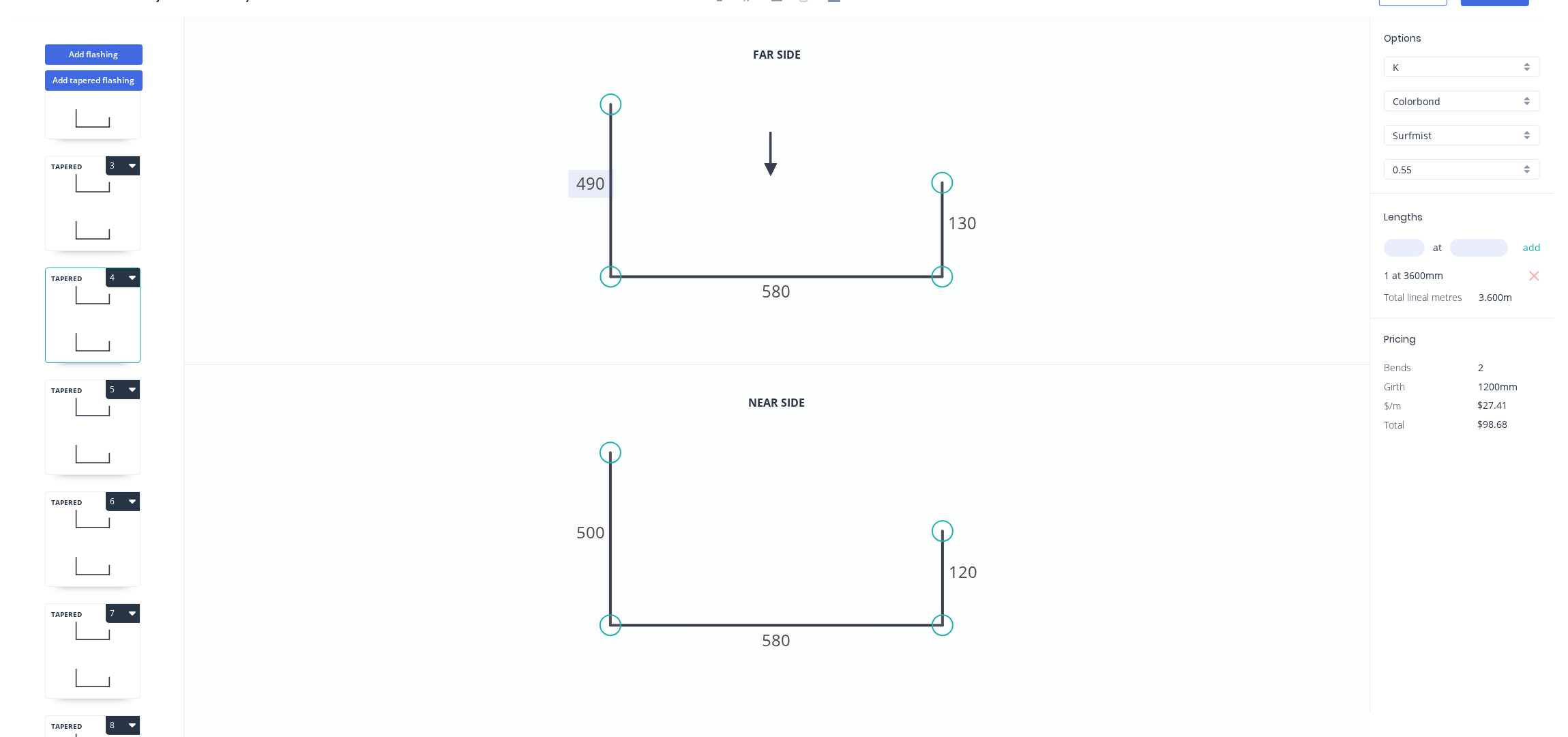
scroll to position [181, 0]
click at [74, 437] on icon at bounding box center [93, 452] width 94 height 41
type input "$0.00"
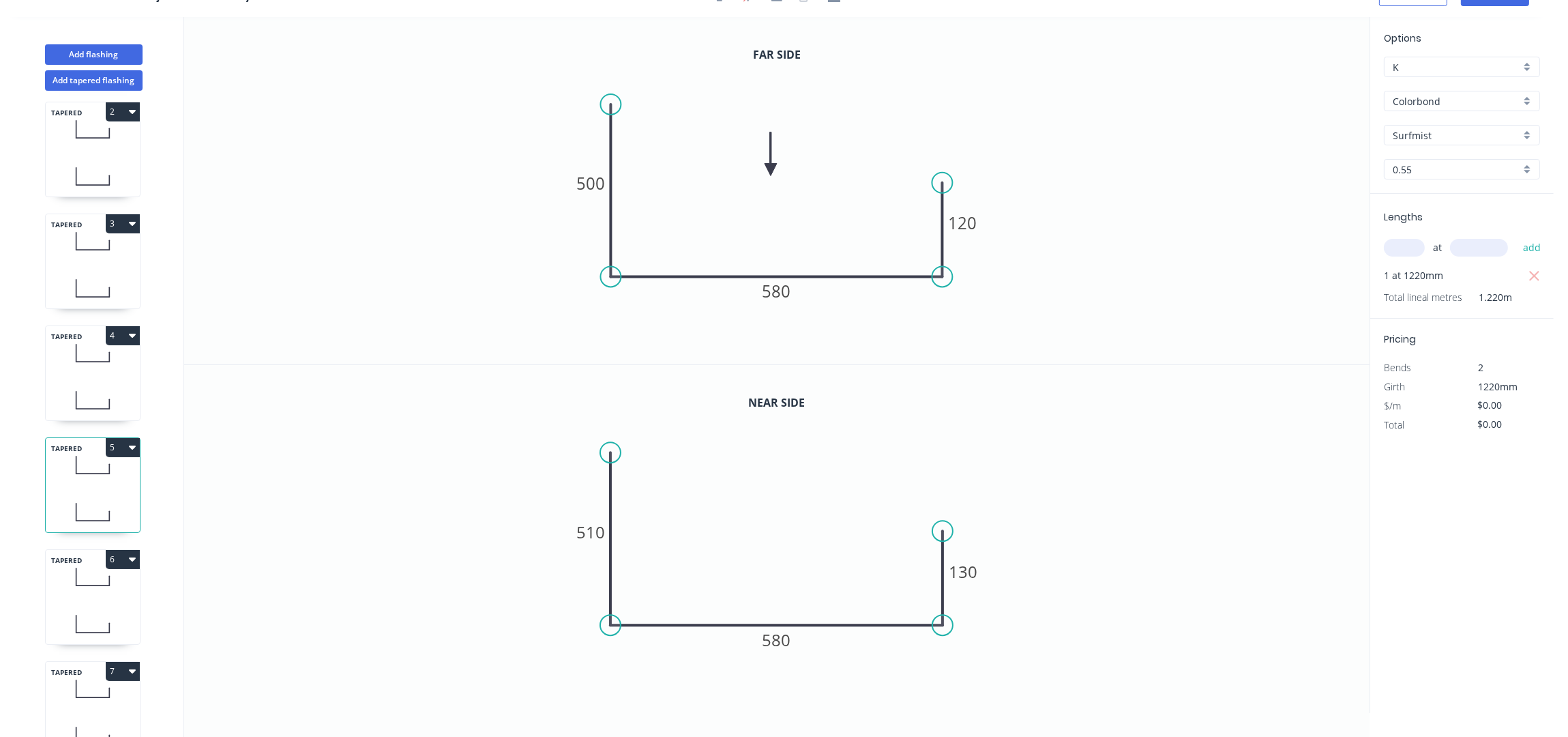
scroll to position [0, 0]
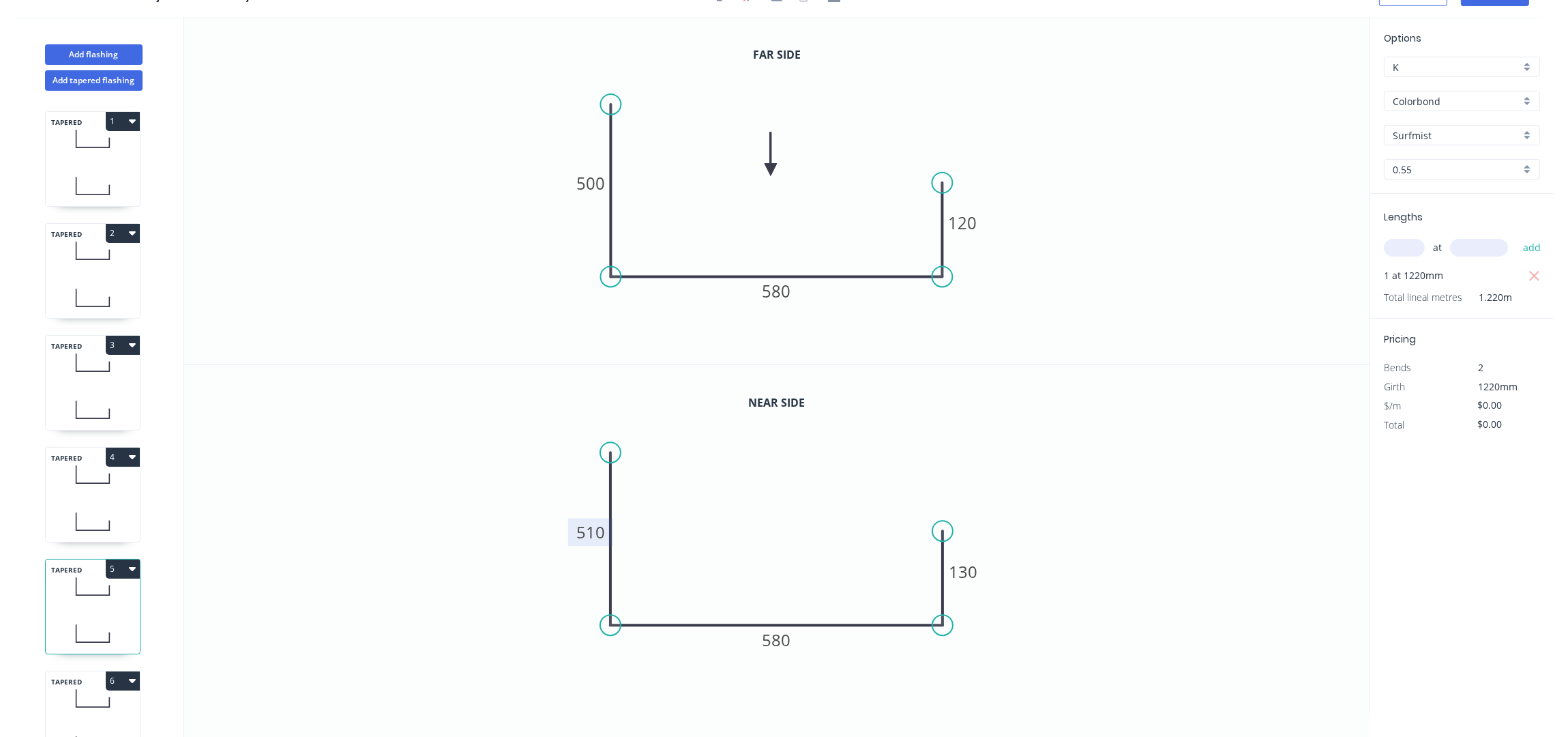
click at [600, 531] on tspan "510" at bounding box center [590, 531] width 29 height 22
type input "$27.41"
type input "$33.44"
click at [1151, 440] on icon "0 490 580 130" at bounding box center [777, 538] width 1185 height 348
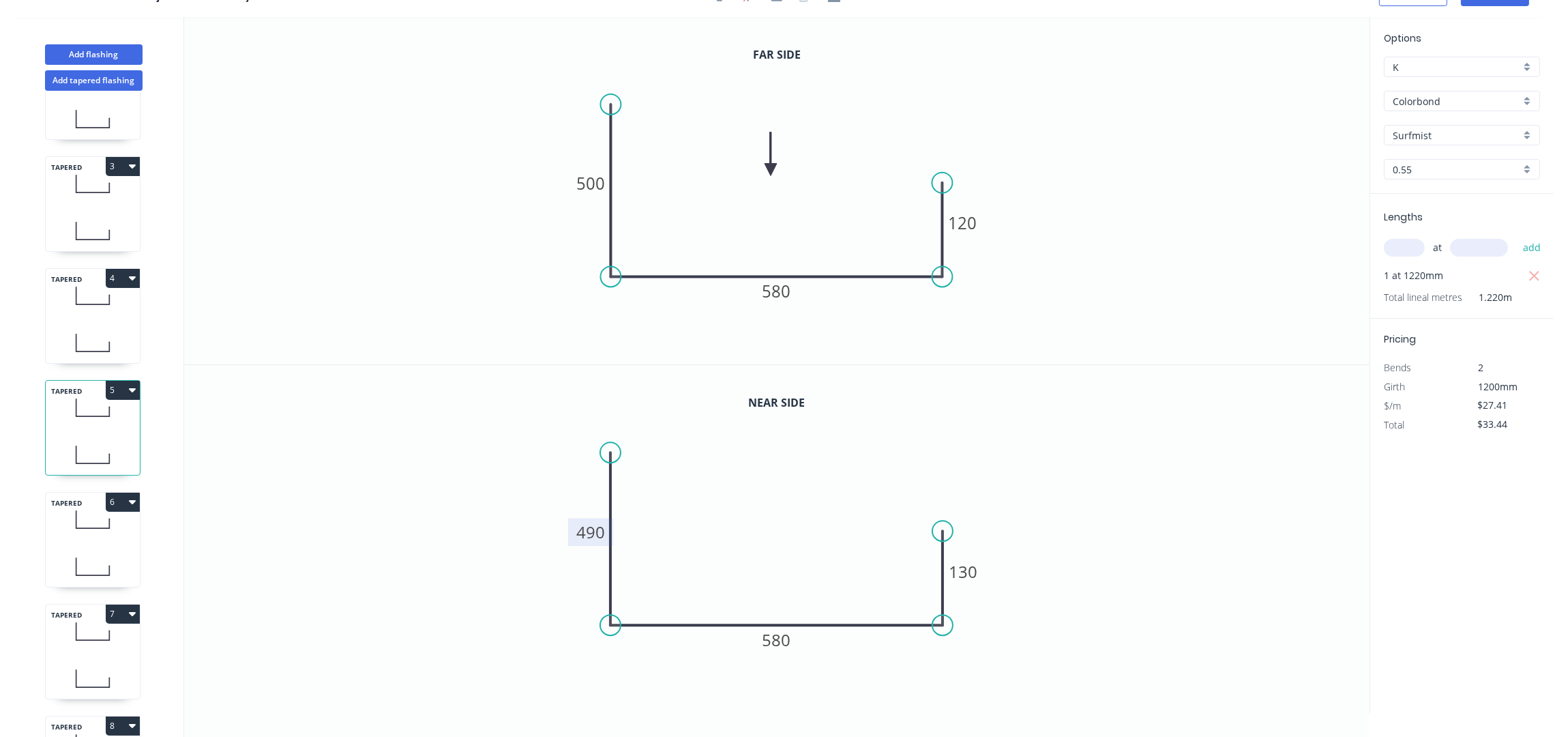
scroll to position [272, 0]
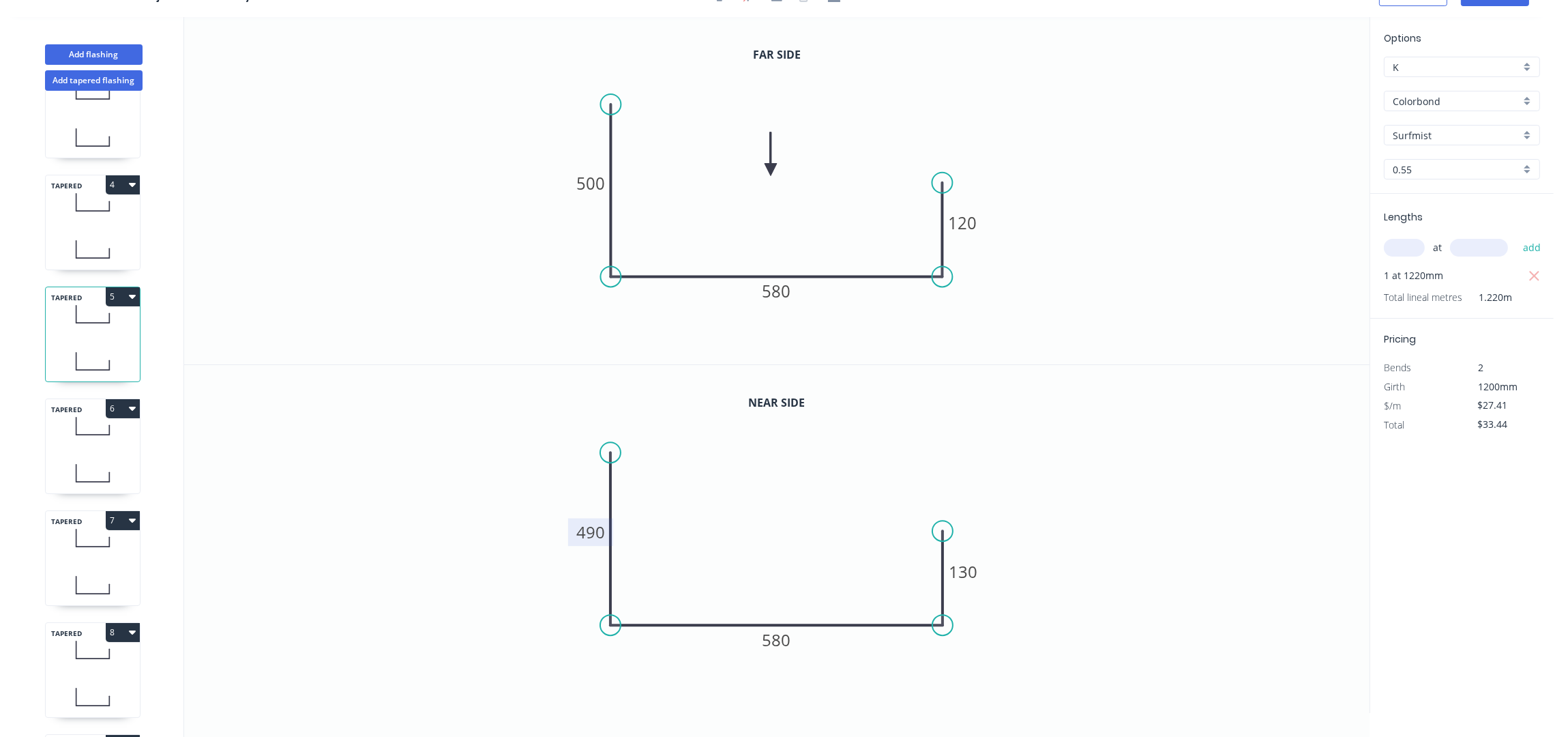
click at [89, 466] on icon at bounding box center [93, 473] width 94 height 41
type input "$0.00"
click at [597, 528] on tspan "520" at bounding box center [590, 531] width 29 height 22
click at [1012, 380] on icon "0 495 580 135" at bounding box center [777, 538] width 1185 height 348
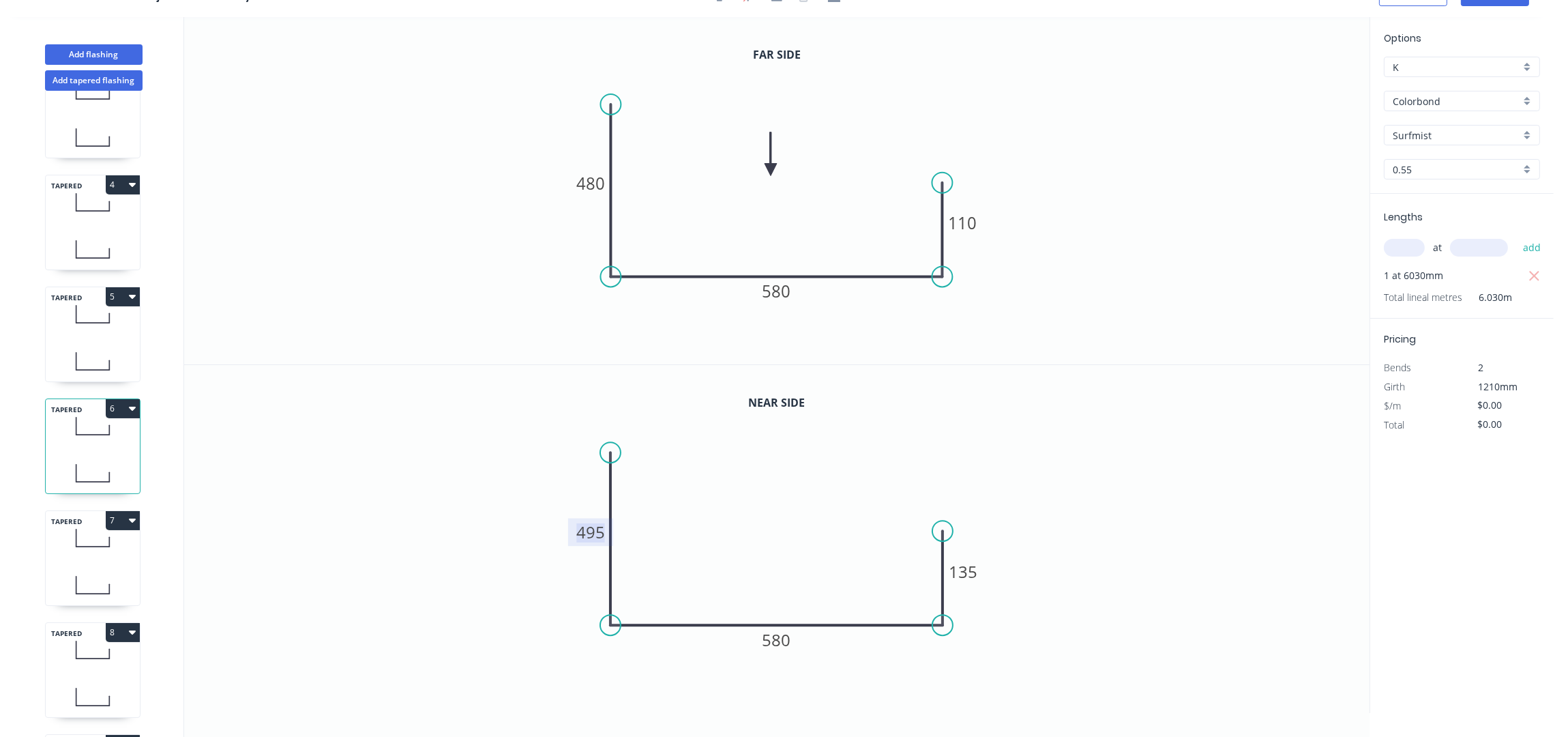
click at [597, 531] on tspan "495" at bounding box center [590, 531] width 29 height 22
type input "$27.41"
type input "$165.28"
click at [1072, 425] on icon "0 485 580 135" at bounding box center [777, 538] width 1185 height 348
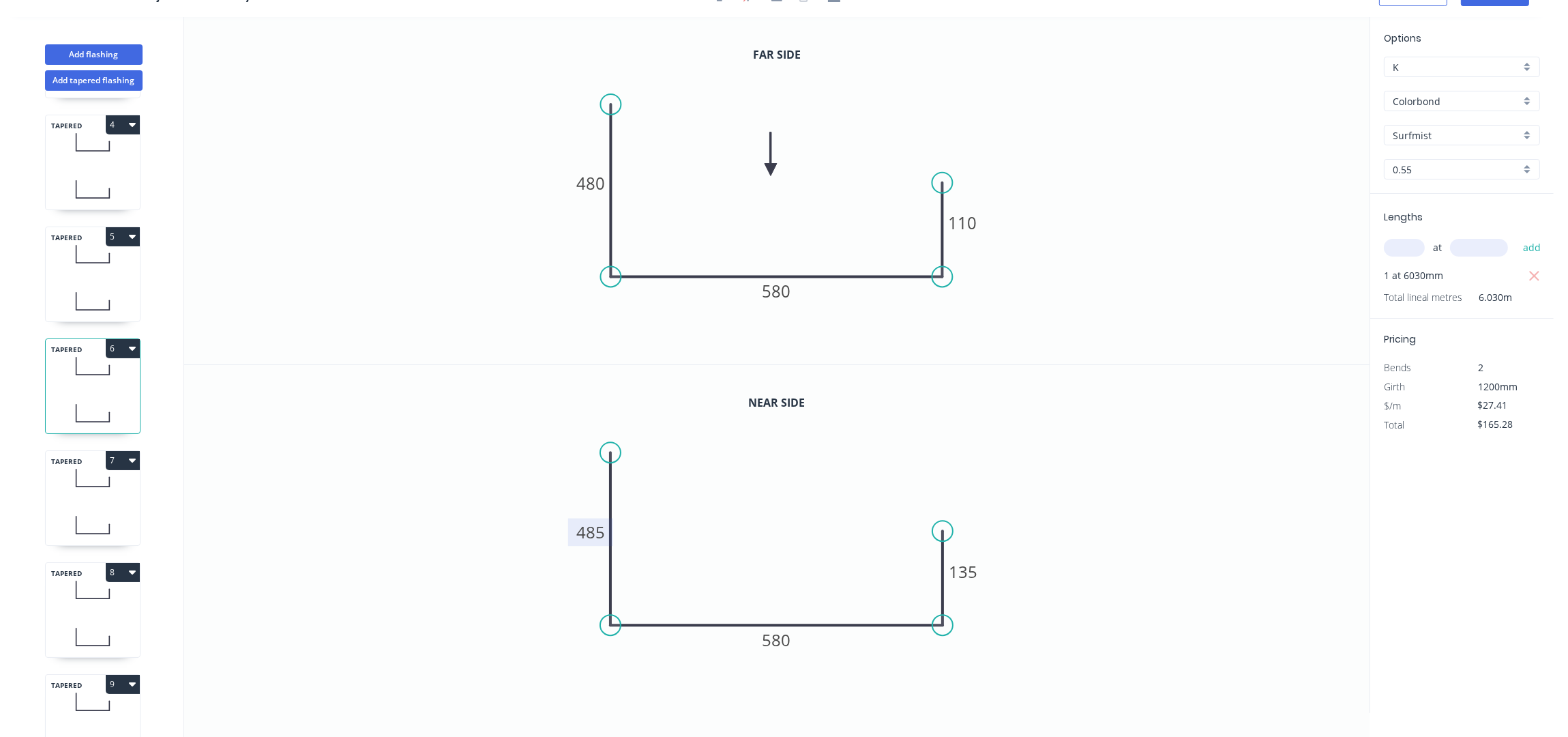
scroll to position [364, 0]
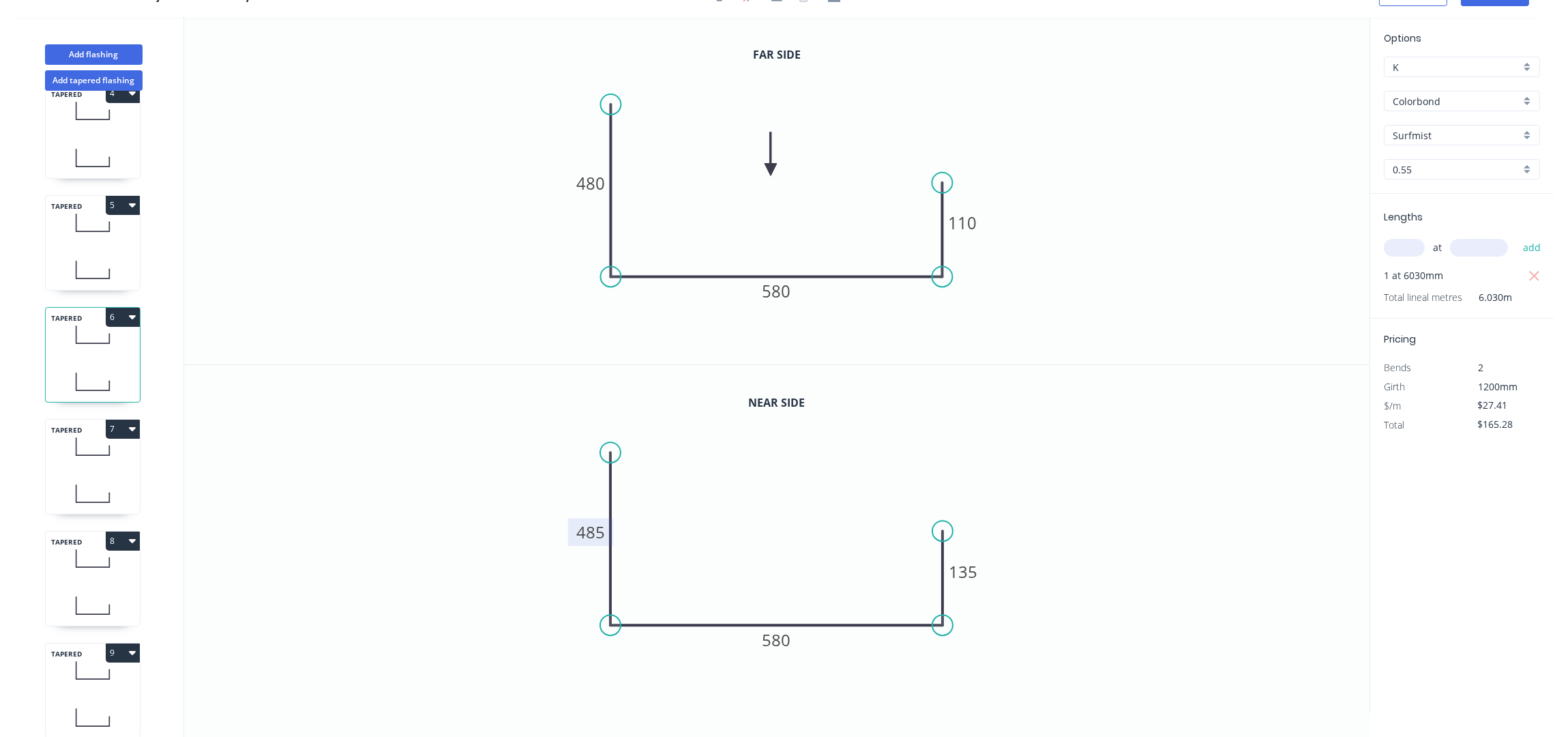
click at [93, 481] on icon at bounding box center [93, 493] width 94 height 41
type input "$0.00"
click at [588, 184] on tspan "520" at bounding box center [591, 184] width 29 height 22
type input "$27.41"
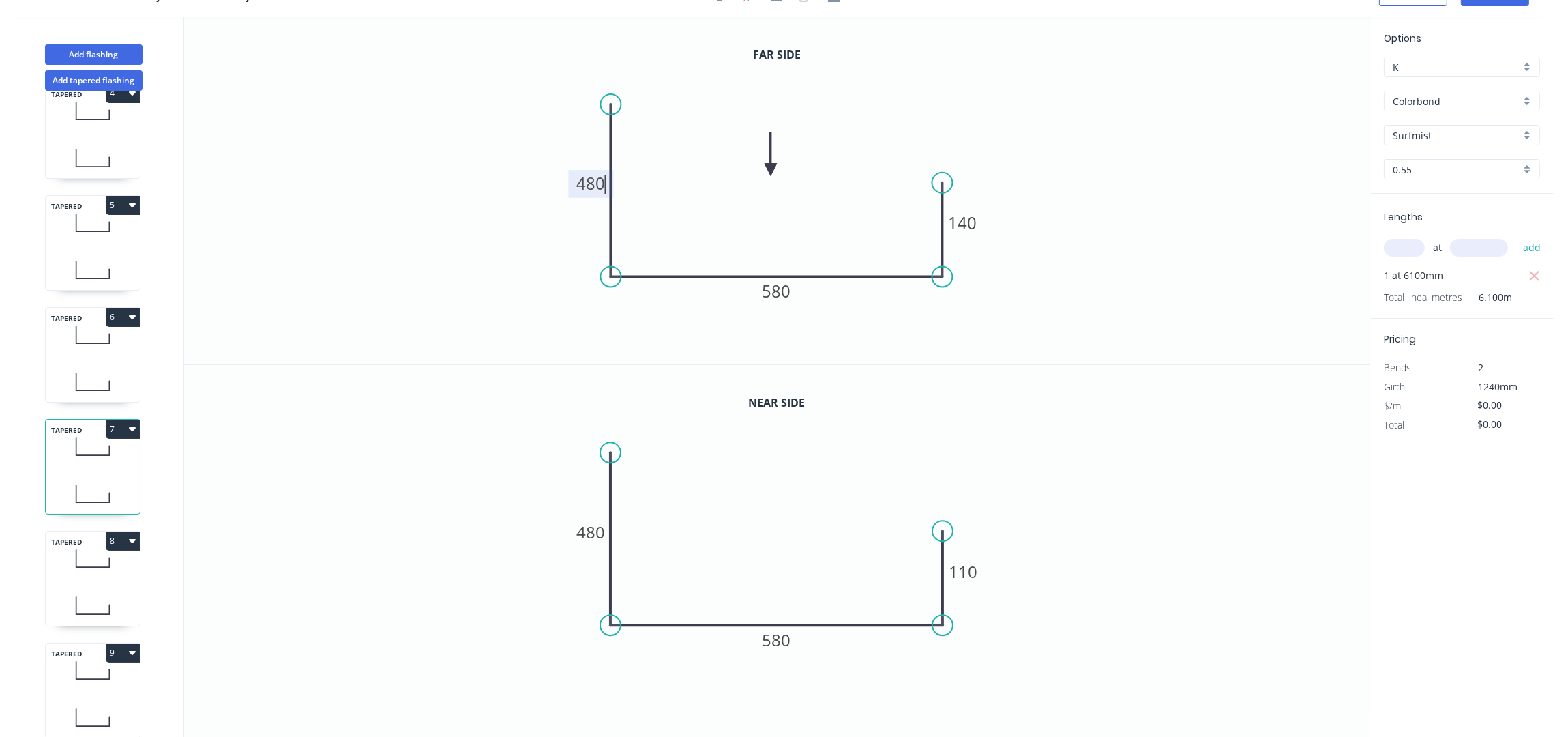
type input "$167.20"
click at [1156, 295] on icon "0 480 580 140" at bounding box center [777, 191] width 1185 height 347
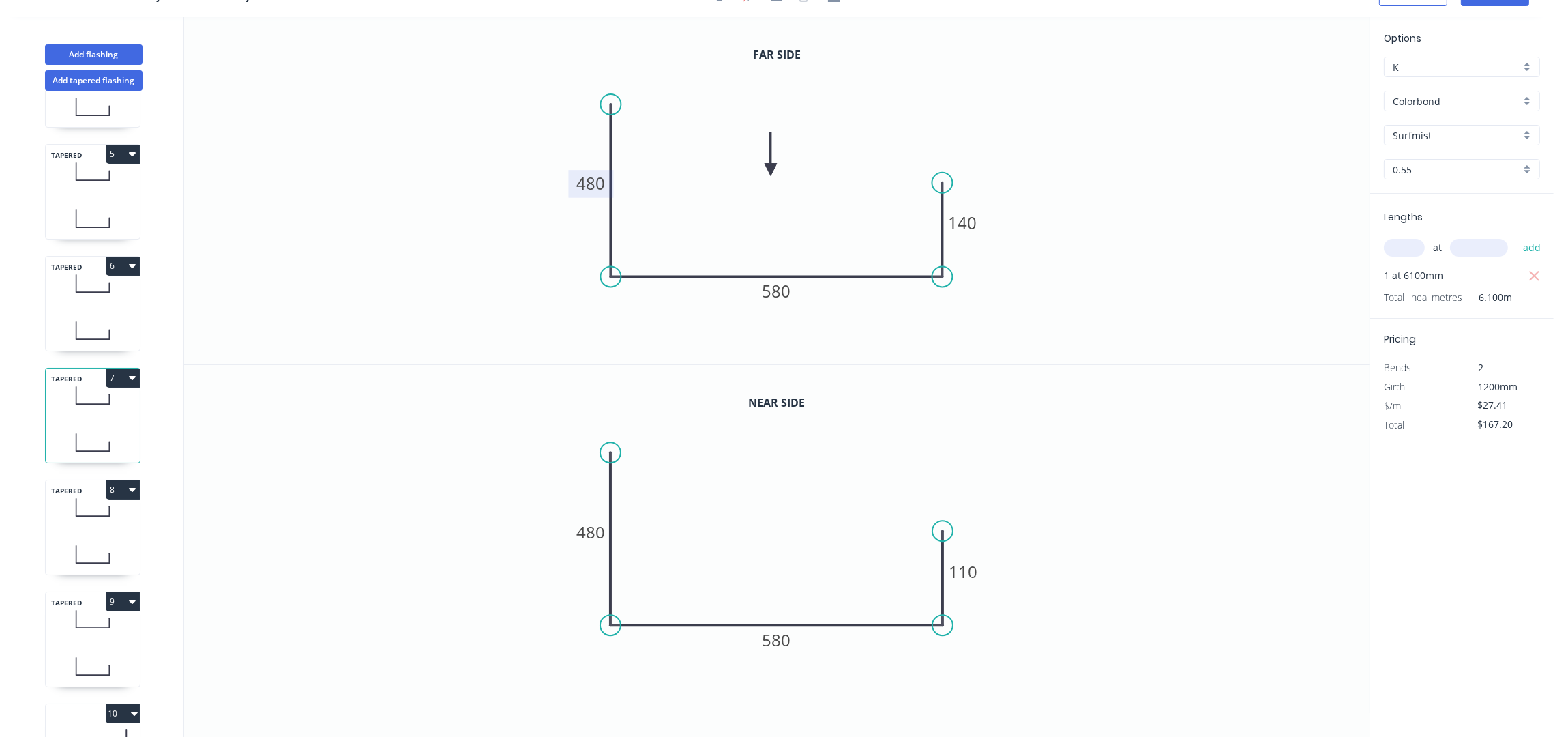
scroll to position [454, 0]
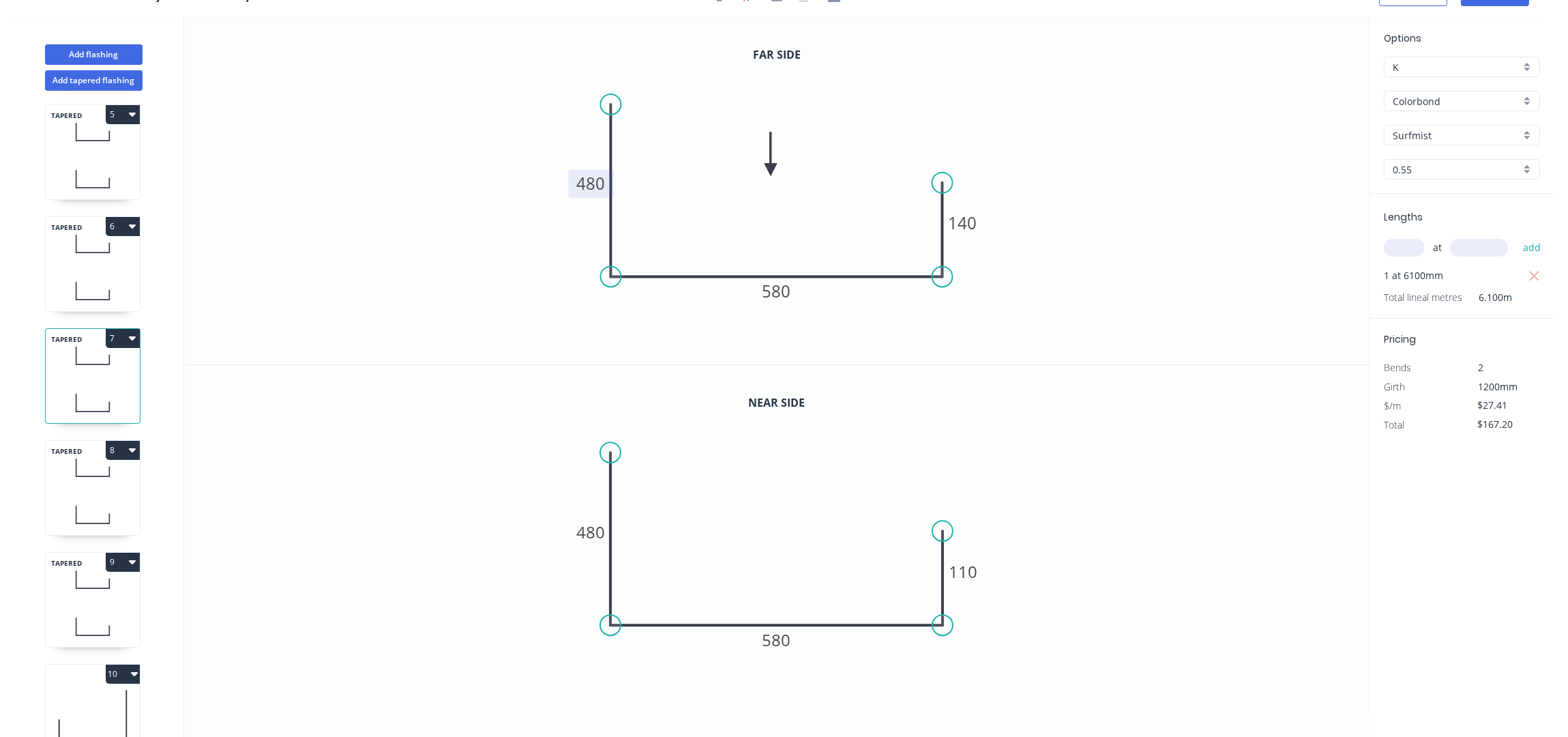
click at [109, 489] on div "TAPERED 8" at bounding box center [92, 487] width 95 height 95
type input "$23.72"
type input "$84.21"
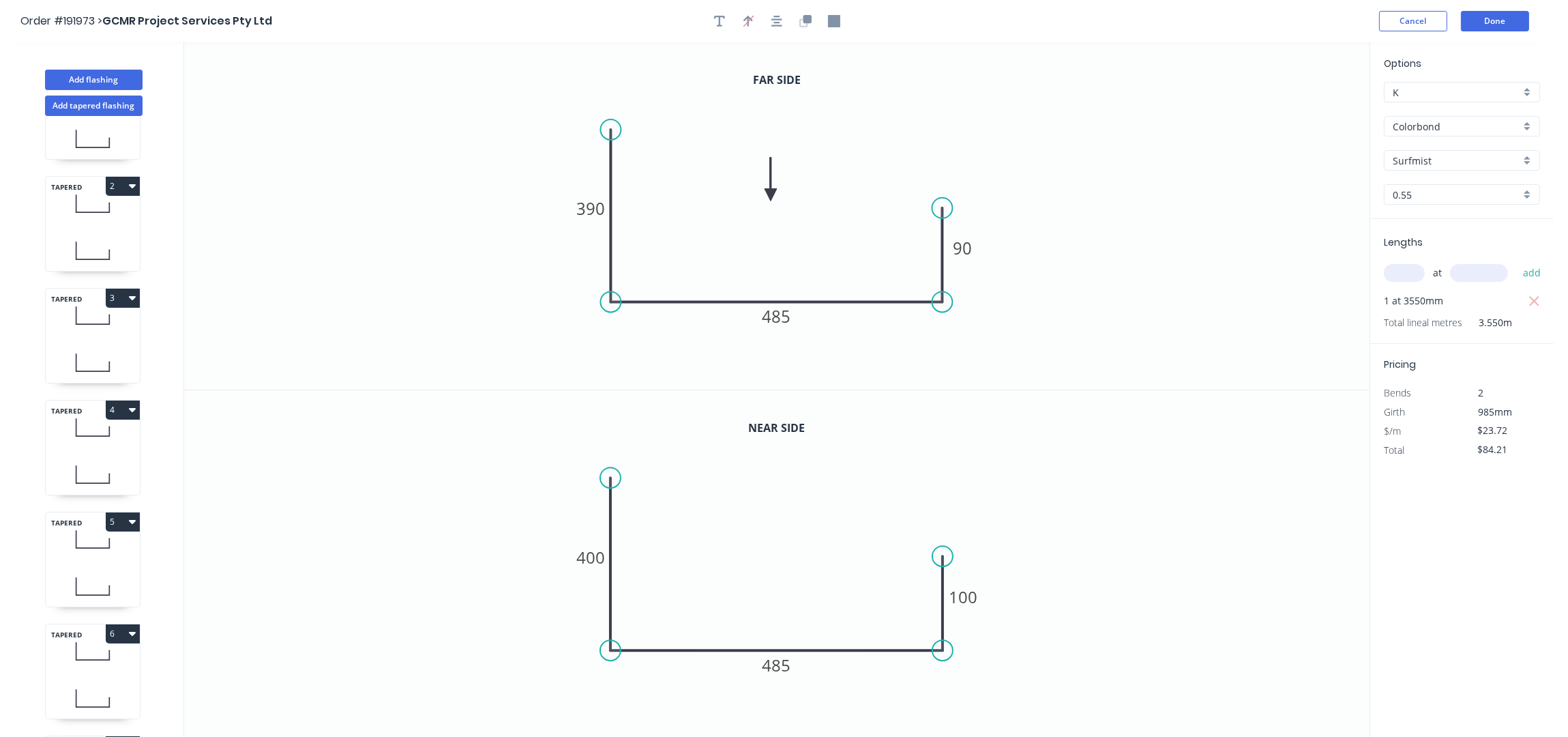
scroll to position [0, 0]
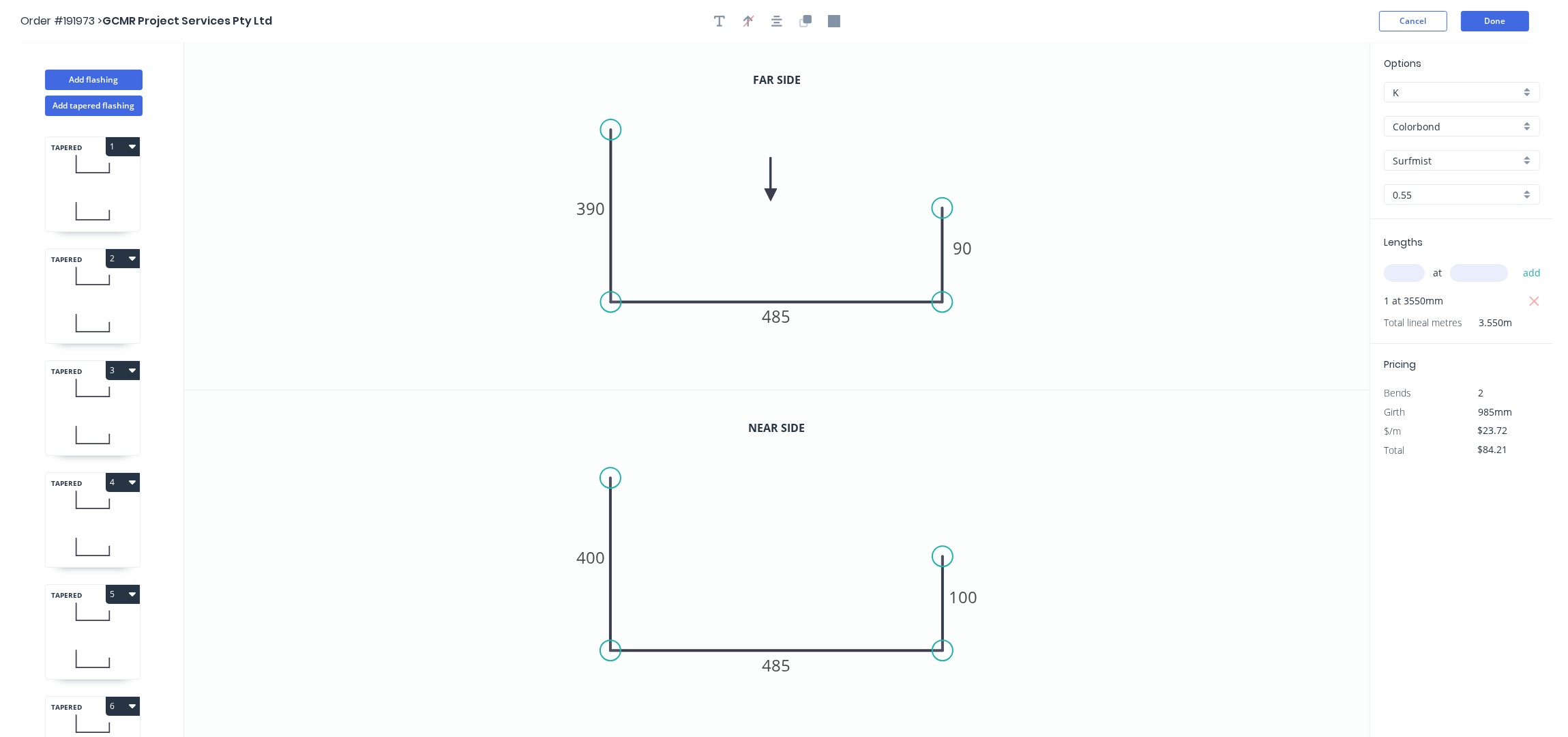
click at [103, 192] on icon at bounding box center [93, 211] width 94 height 41
type input "$27.41"
click at [85, 307] on icon at bounding box center [93, 323] width 94 height 41
click at [81, 423] on icon at bounding box center [93, 434] width 94 height 41
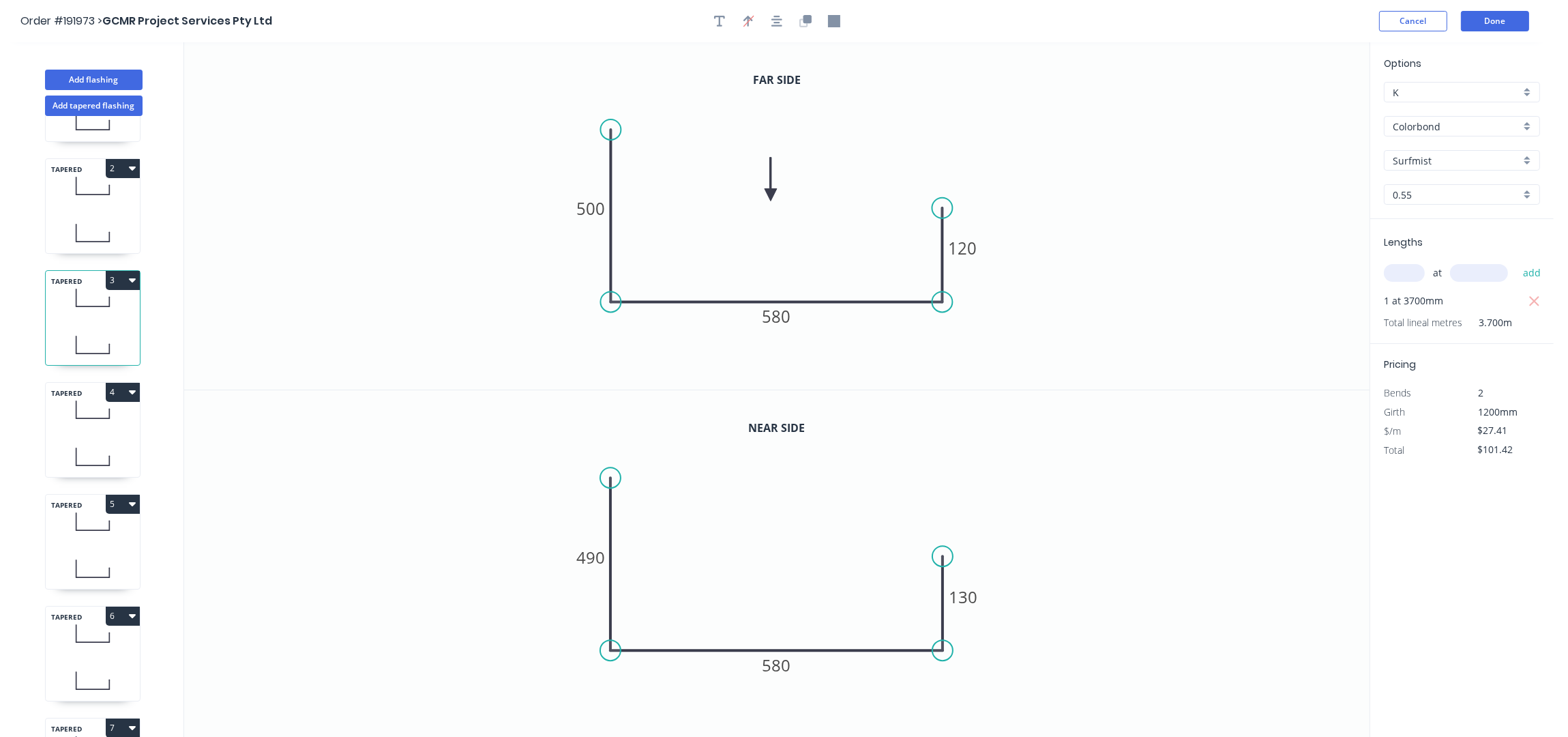
click at [99, 417] on icon at bounding box center [93, 409] width 94 height 41
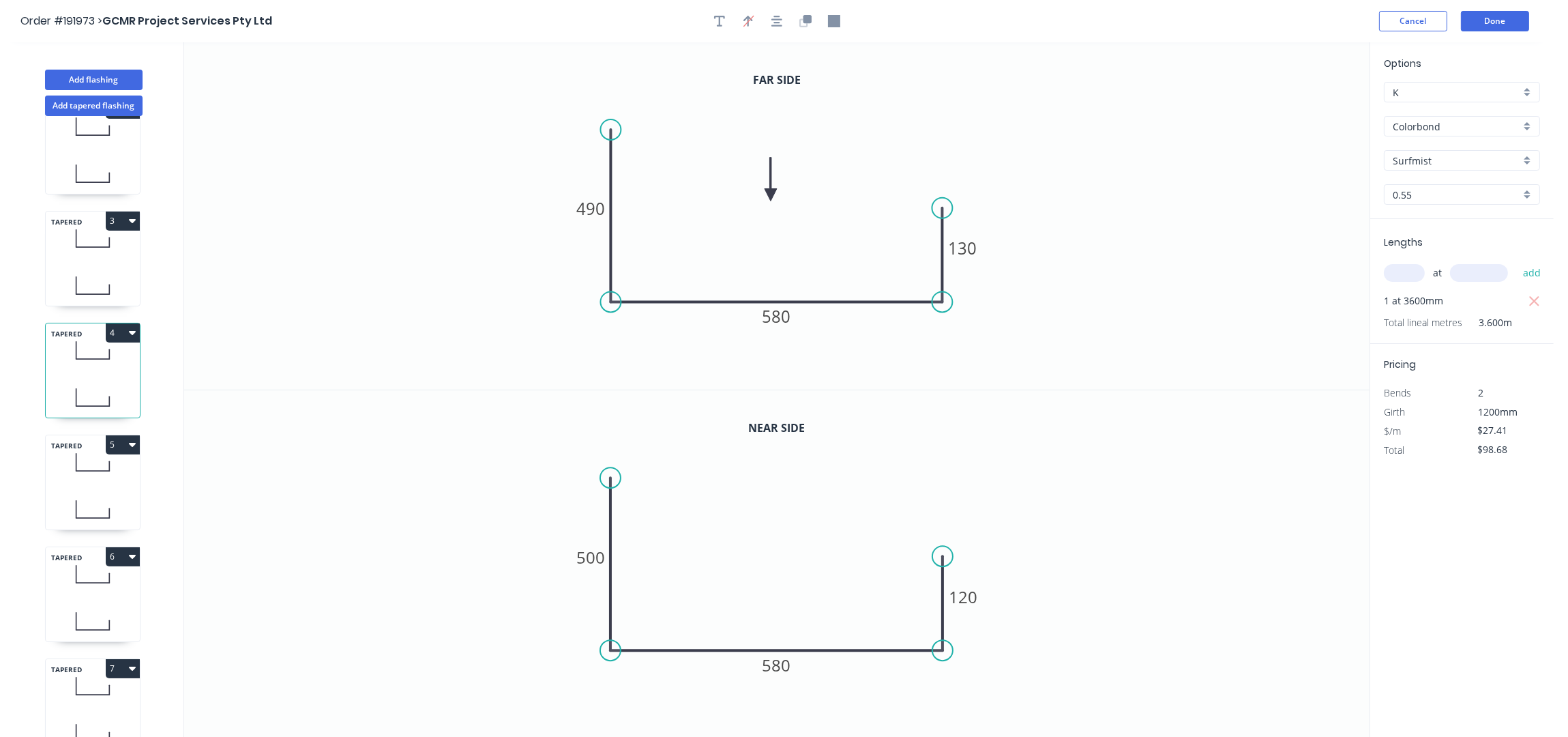
scroll to position [181, 0]
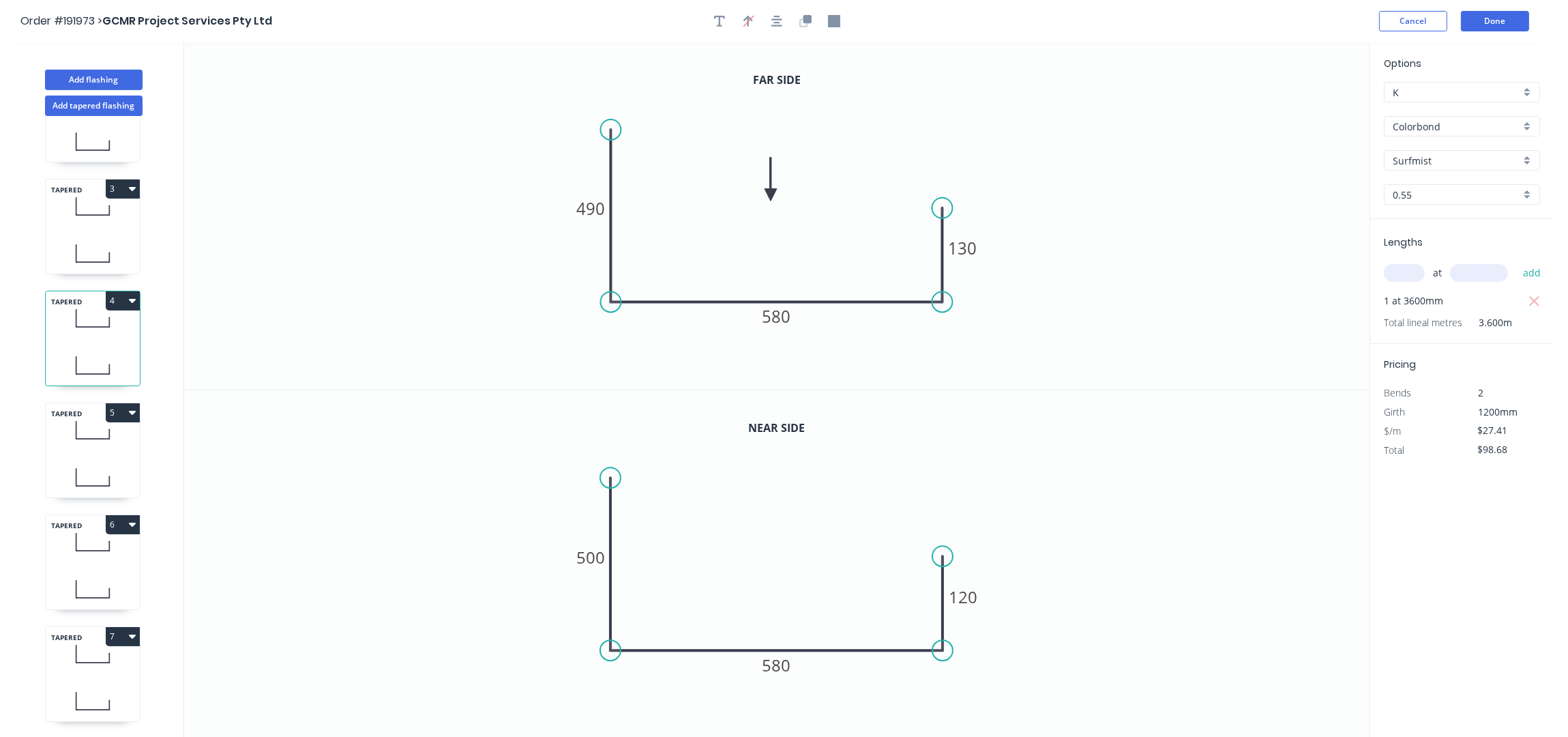
click at [106, 459] on icon at bounding box center [93, 477] width 94 height 41
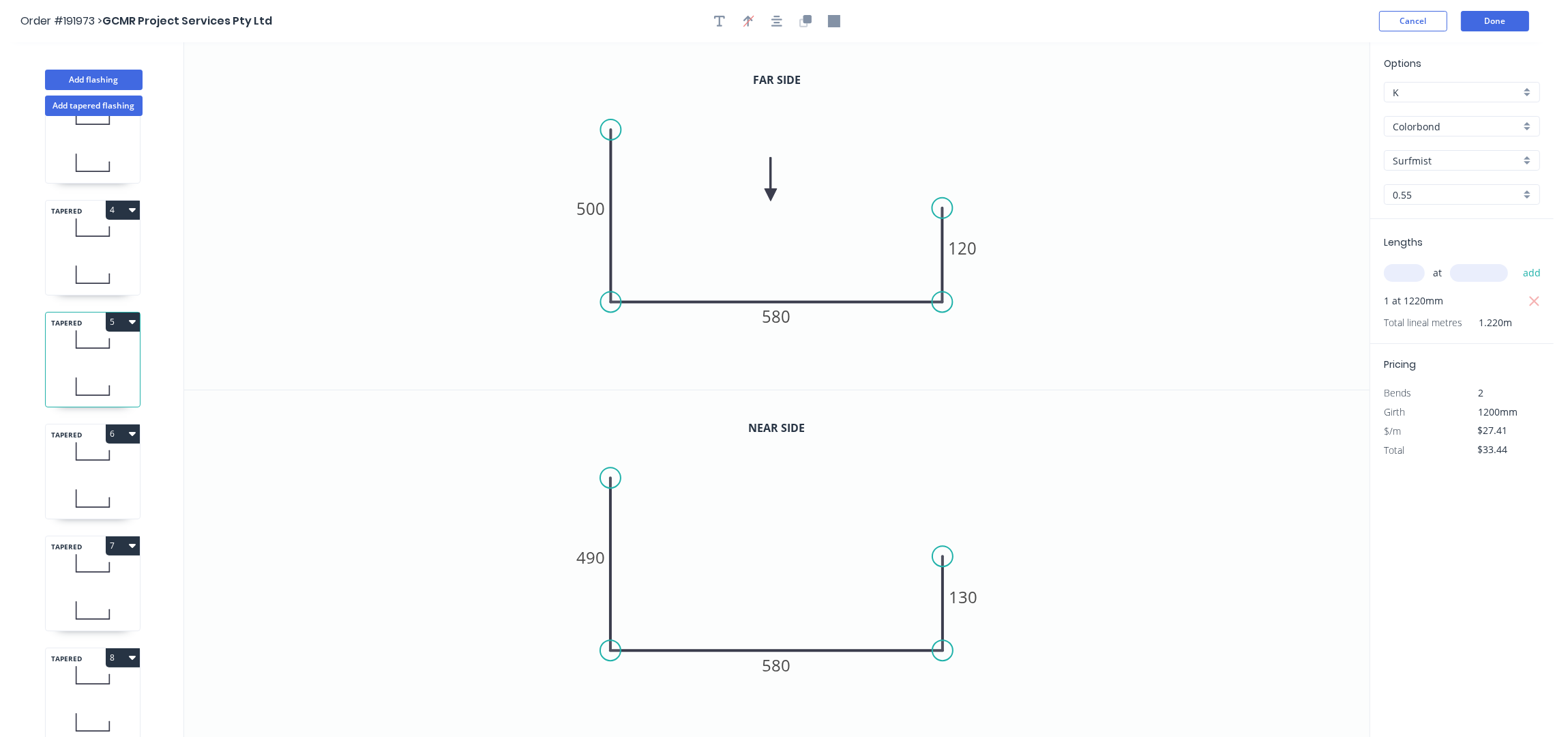
click at [101, 471] on icon at bounding box center [93, 451] width 94 height 41
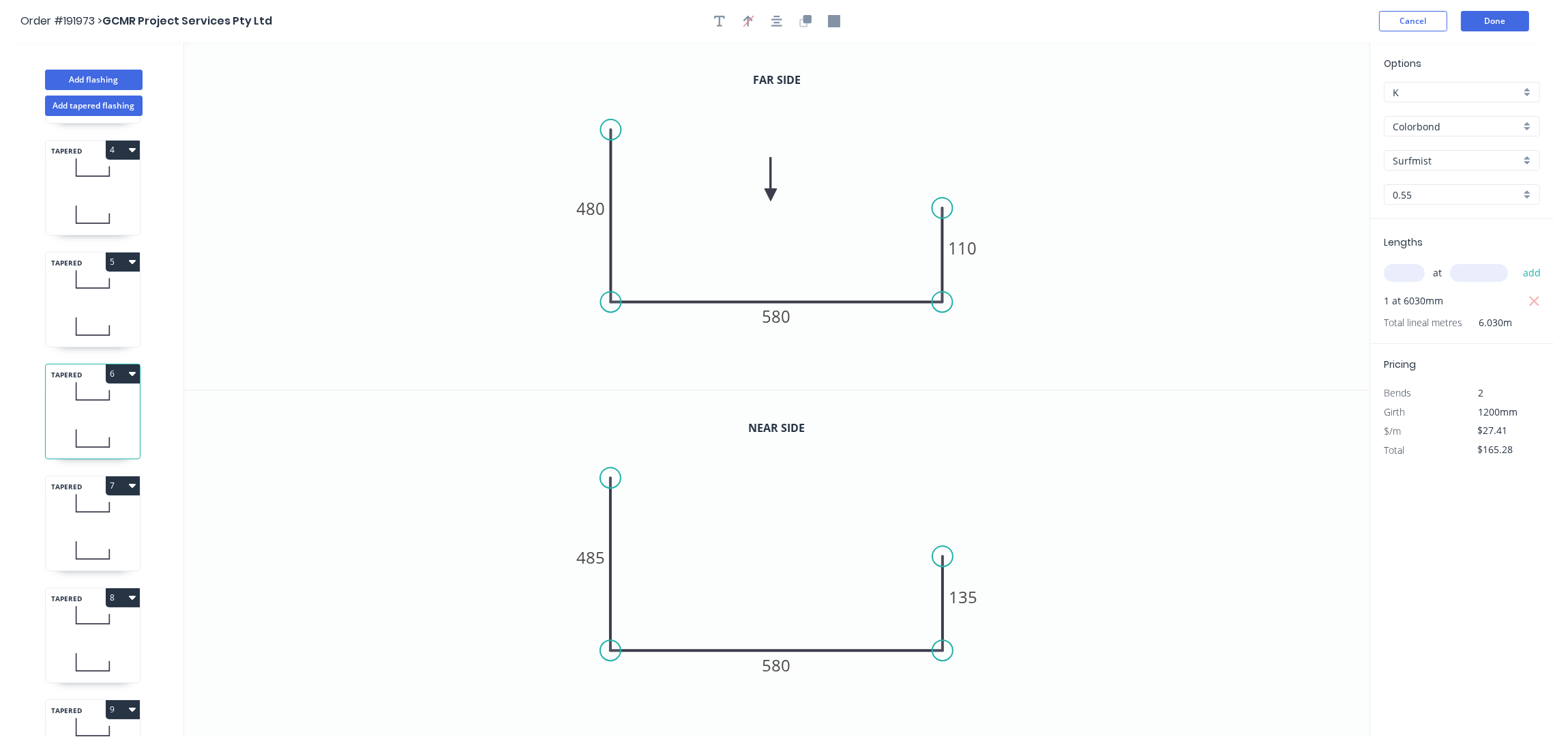
scroll to position [364, 0]
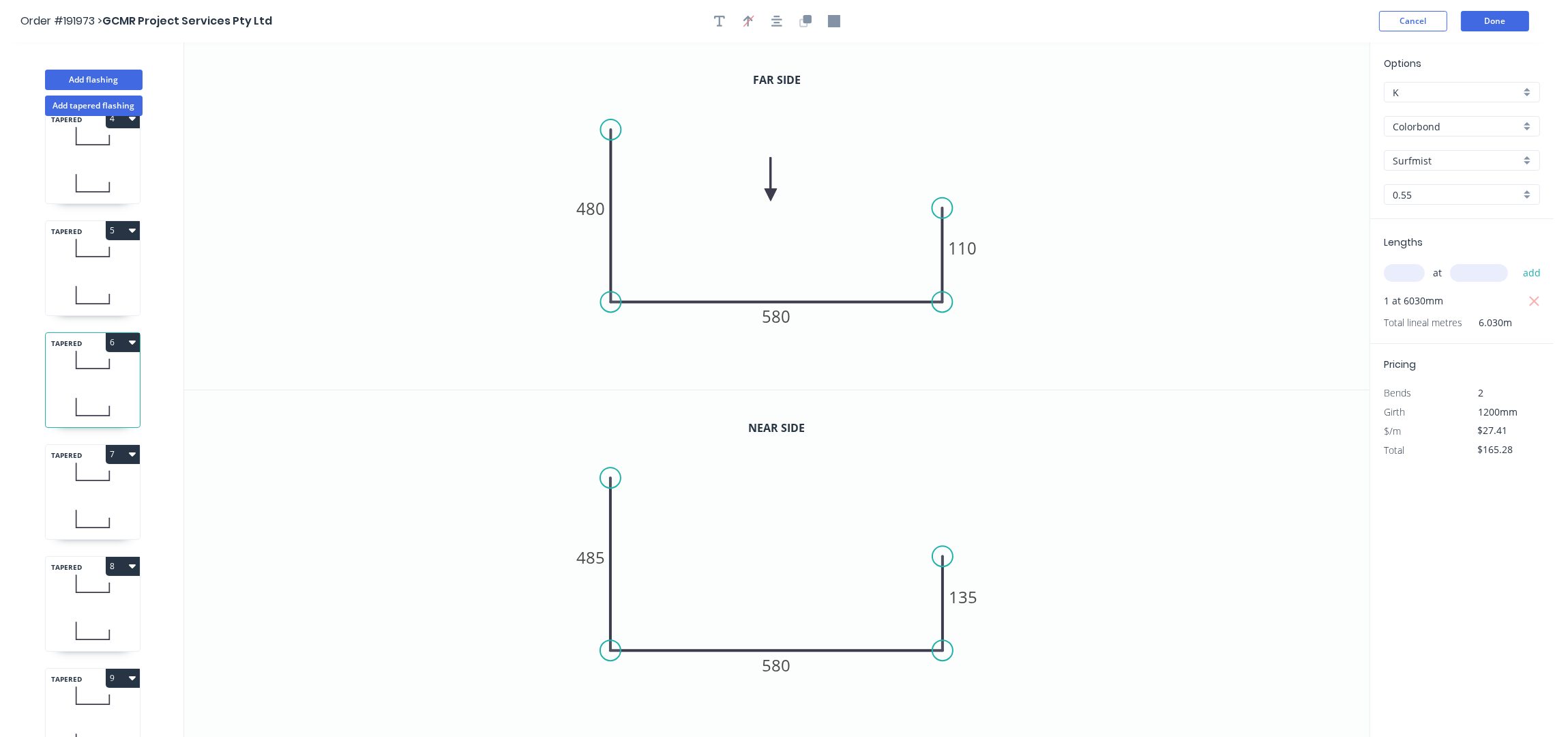
click at [104, 505] on icon at bounding box center [93, 519] width 94 height 41
type input "$167.20"
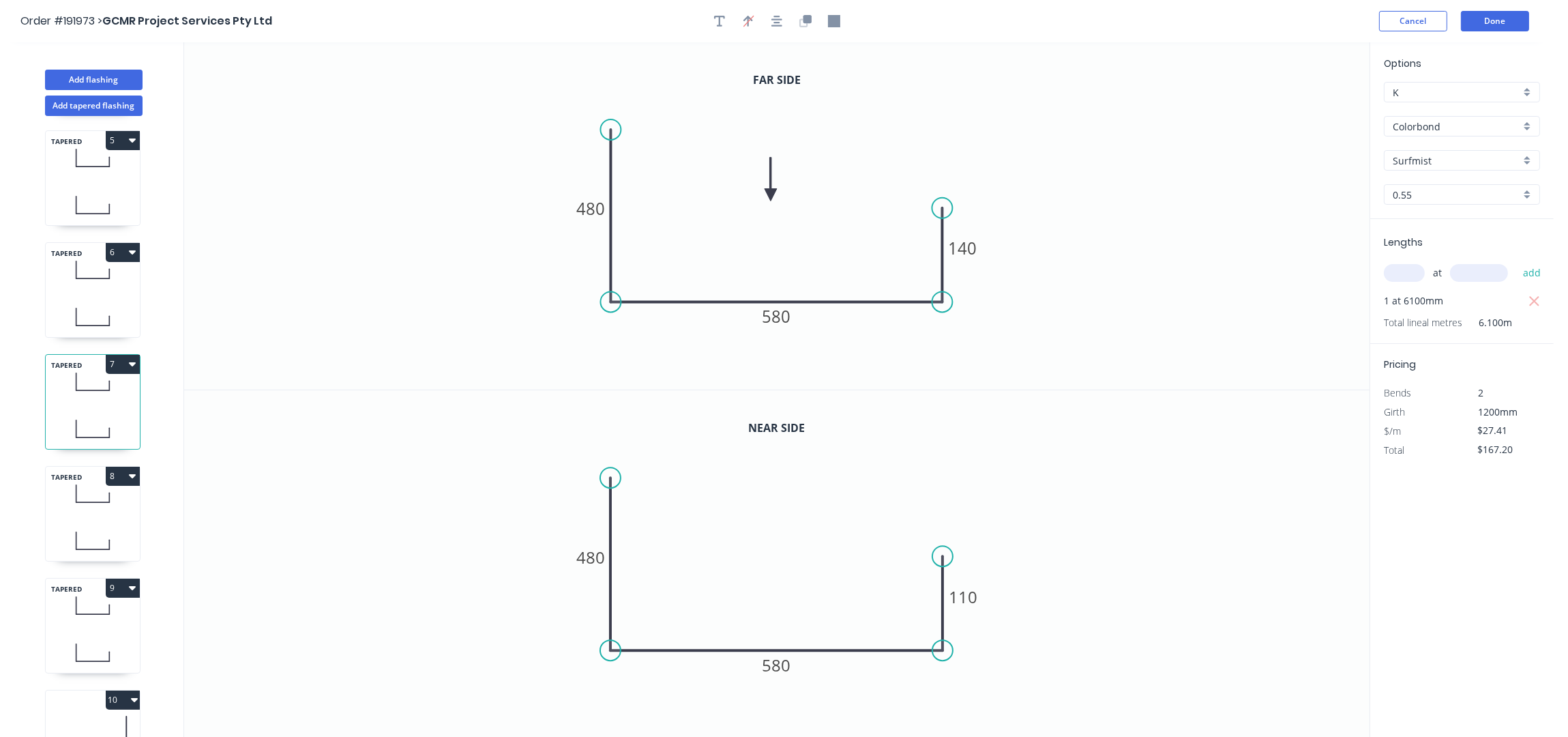
scroll to position [454, 0]
click at [108, 523] on icon at bounding box center [93, 539] width 94 height 41
type input "$23.72"
type input "$84.21"
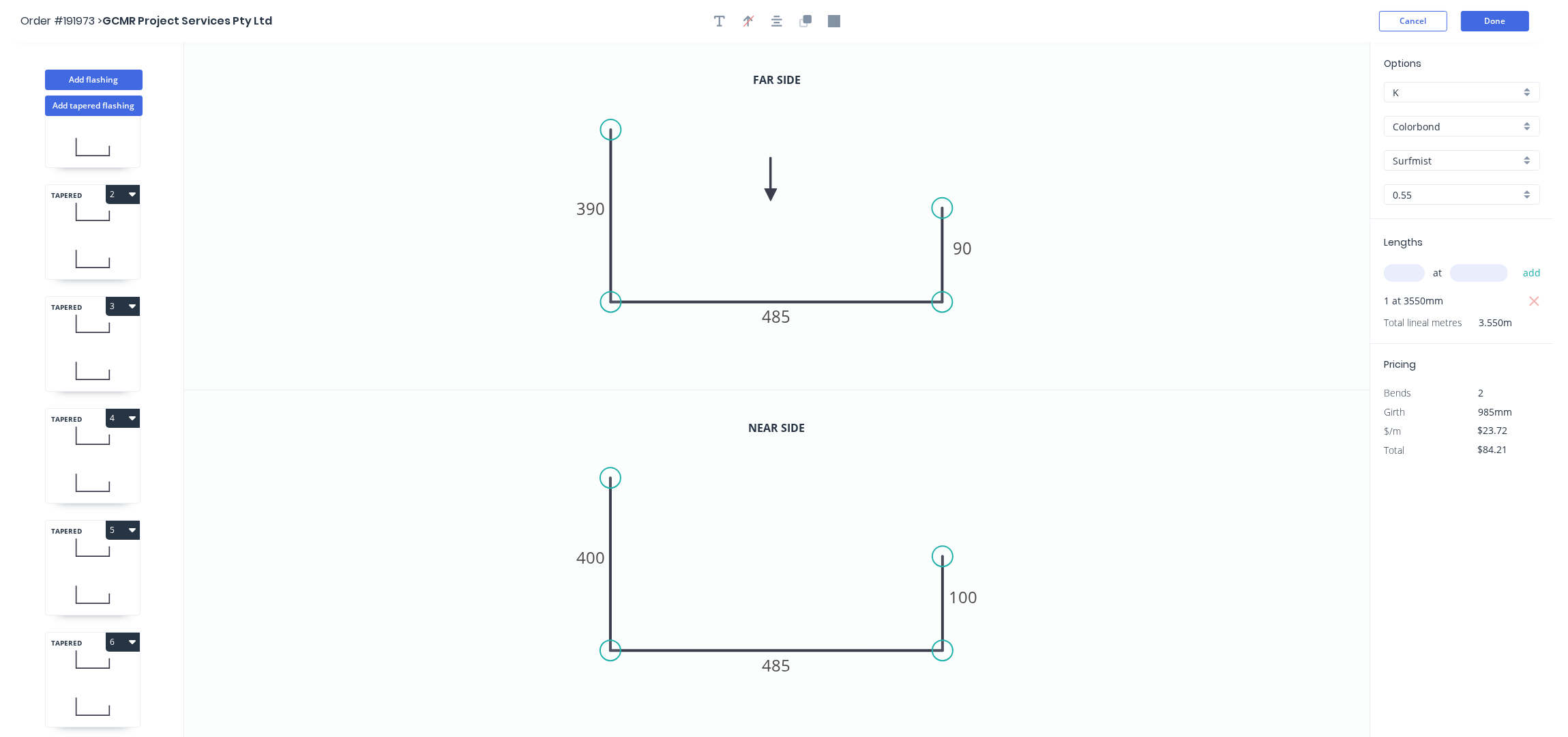
scroll to position [0, 0]
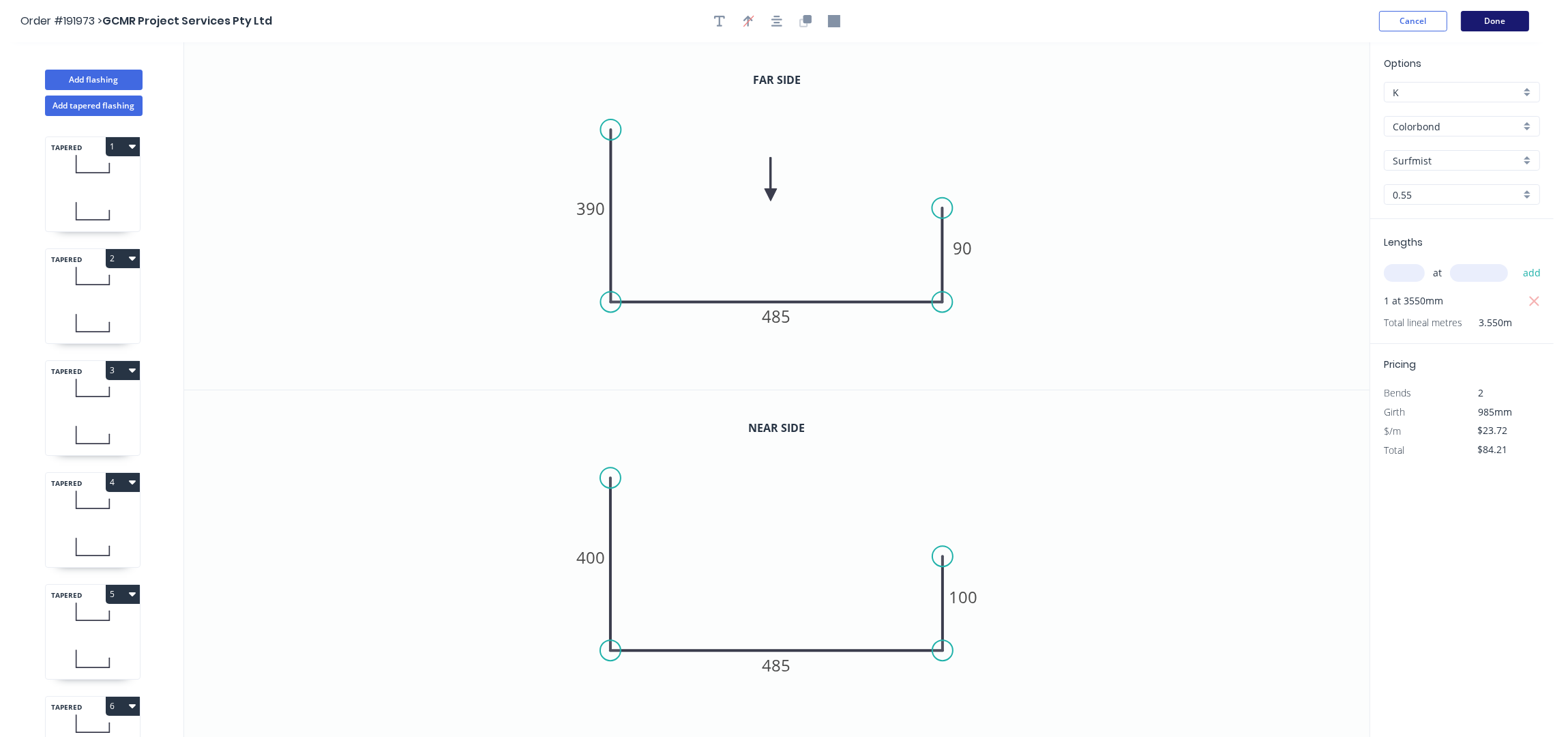
click at [1499, 26] on button "Done" at bounding box center [1495, 21] width 68 height 21
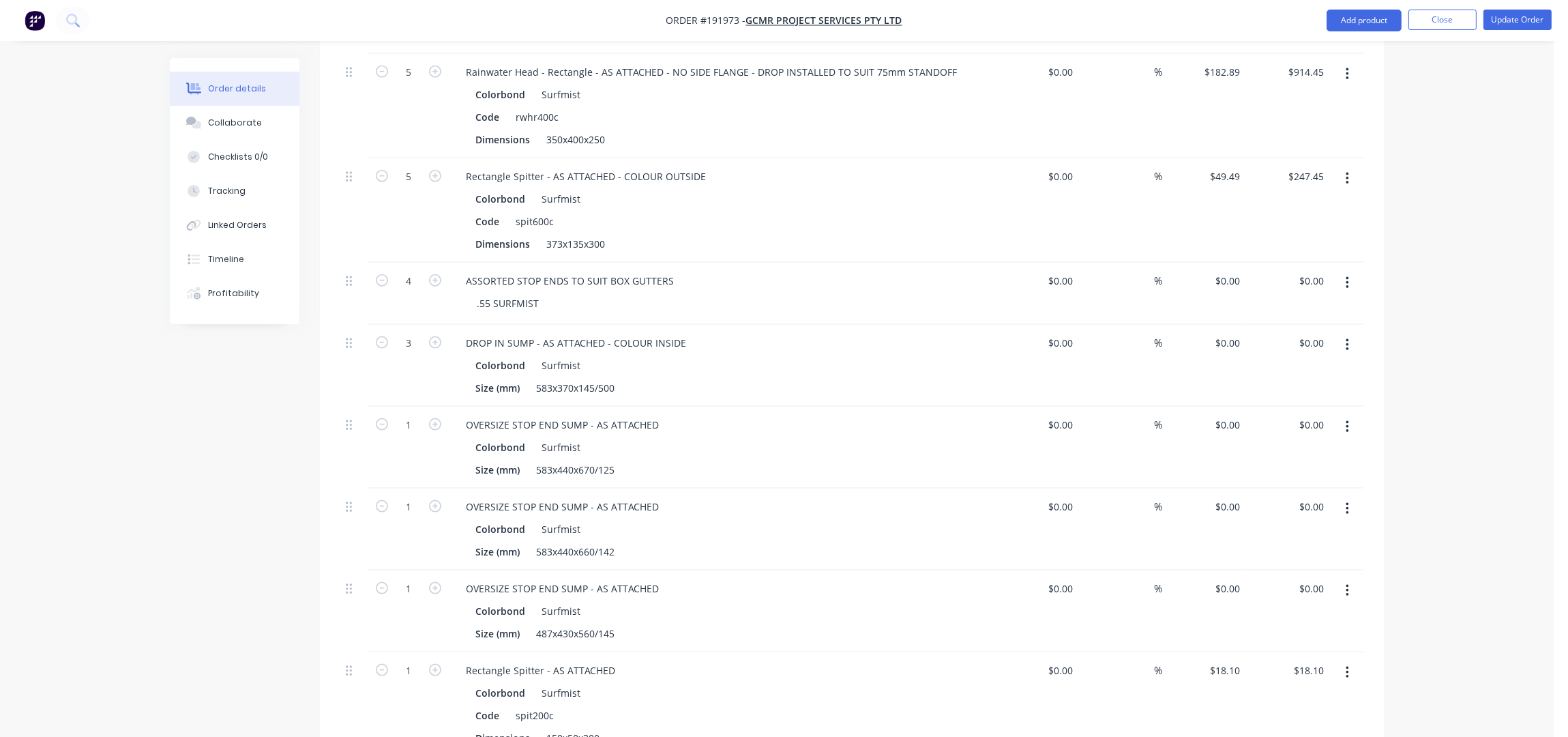
scroll to position [3112, 0]
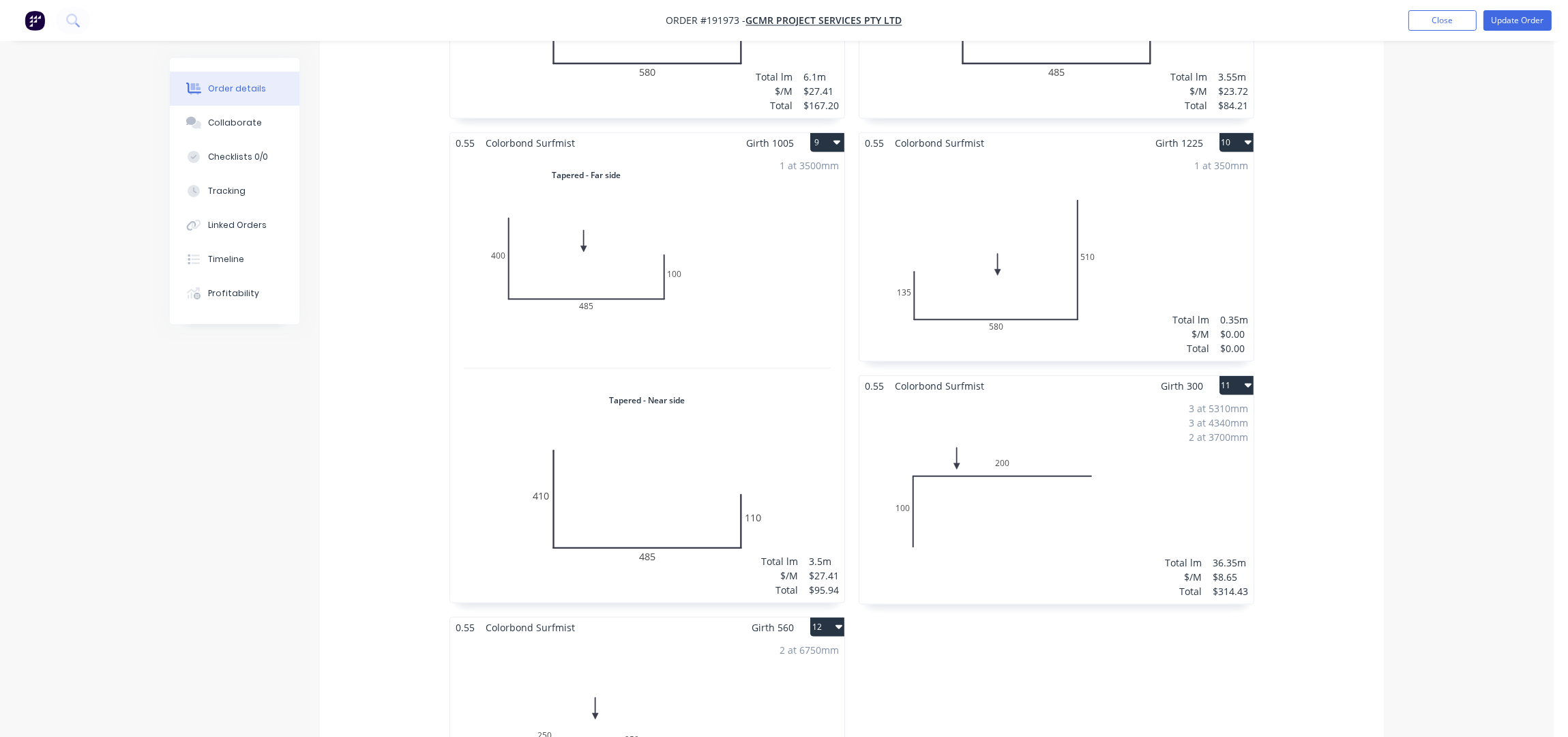
scroll to position [2202, 0]
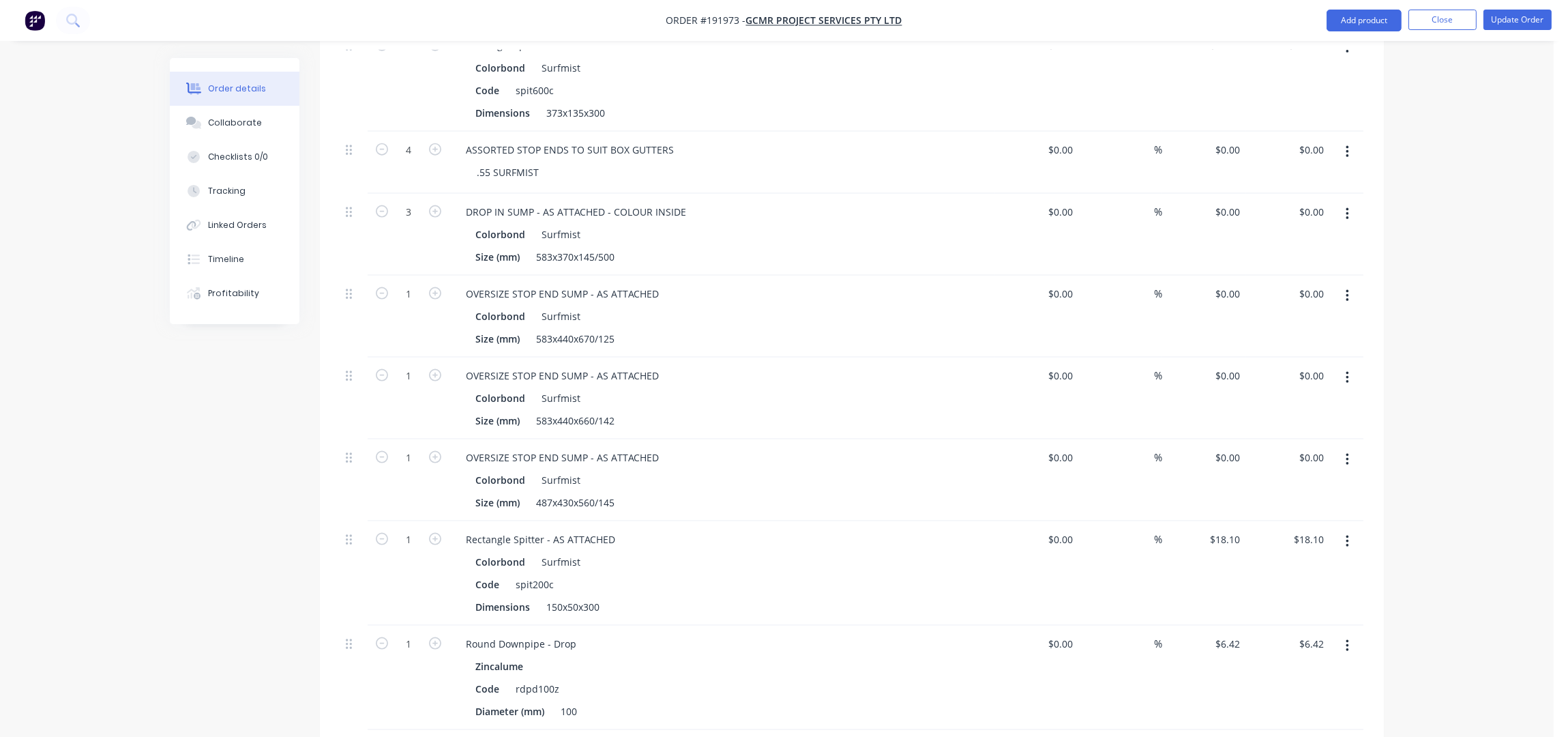
scroll to position [3476, 0]
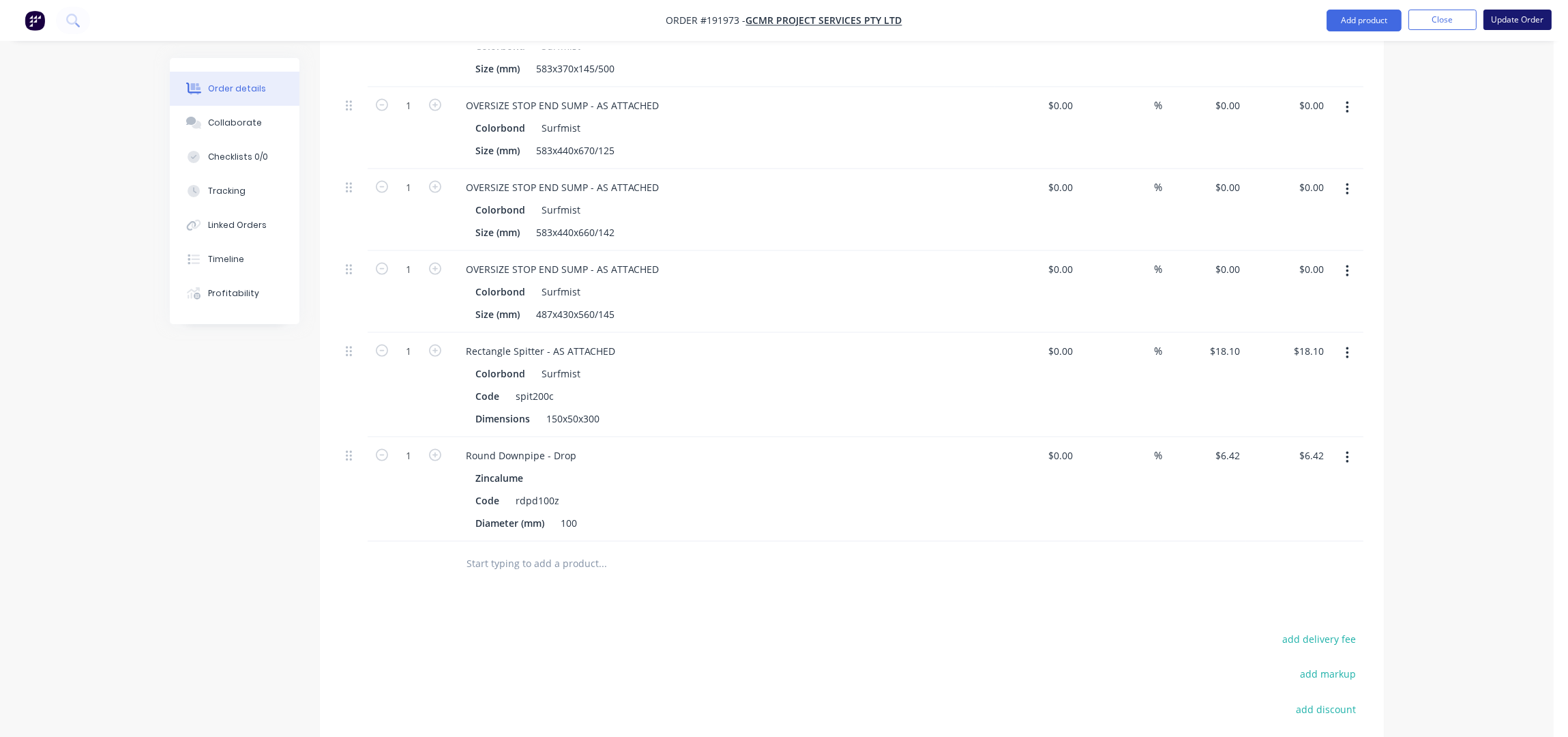
click at [1499, 22] on button "Update Order" at bounding box center [1518, 20] width 68 height 21
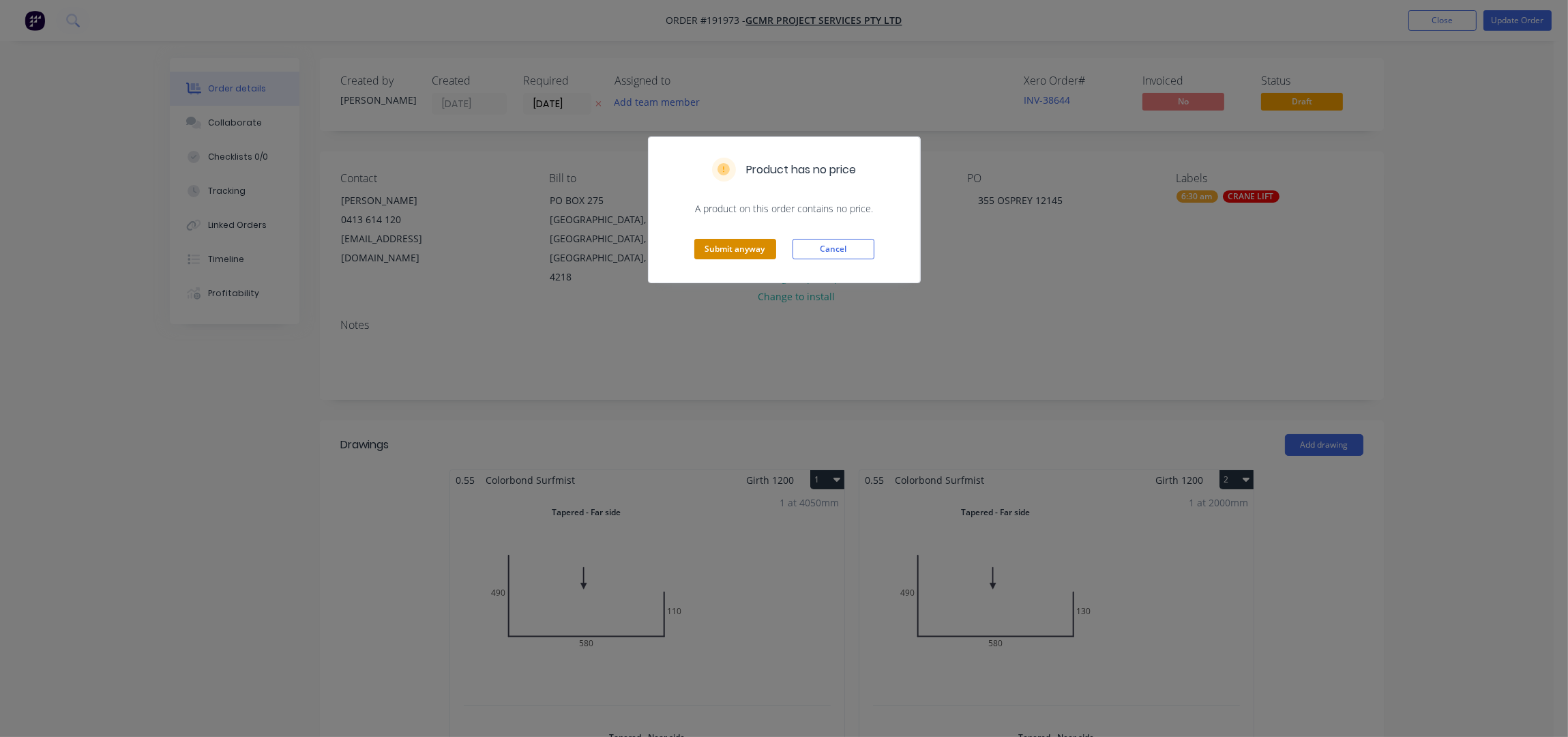
click at [733, 249] on button "Submit anyway" at bounding box center [735, 249] width 82 height 21
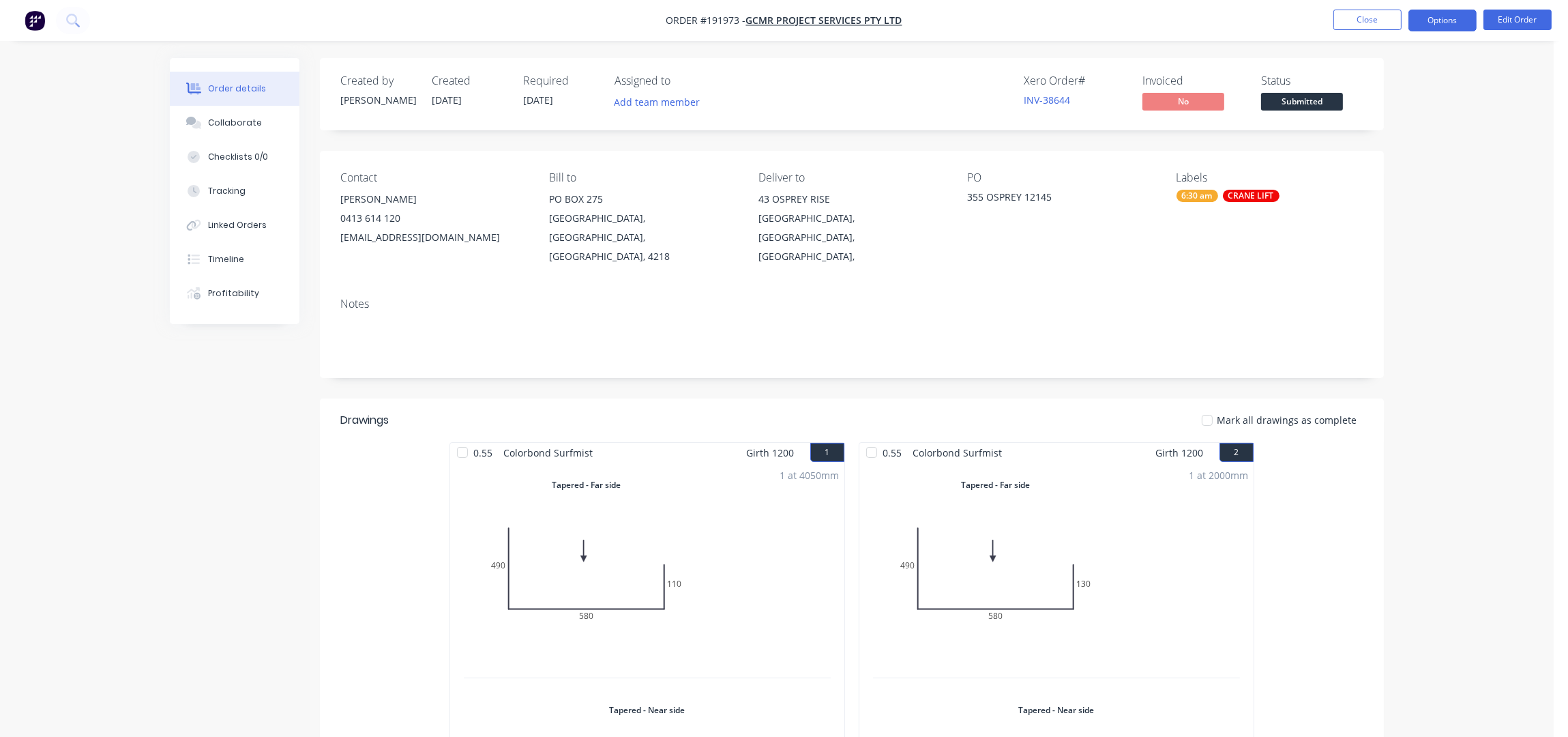
click at [1453, 23] on button "Options" at bounding box center [1442, 21] width 68 height 22
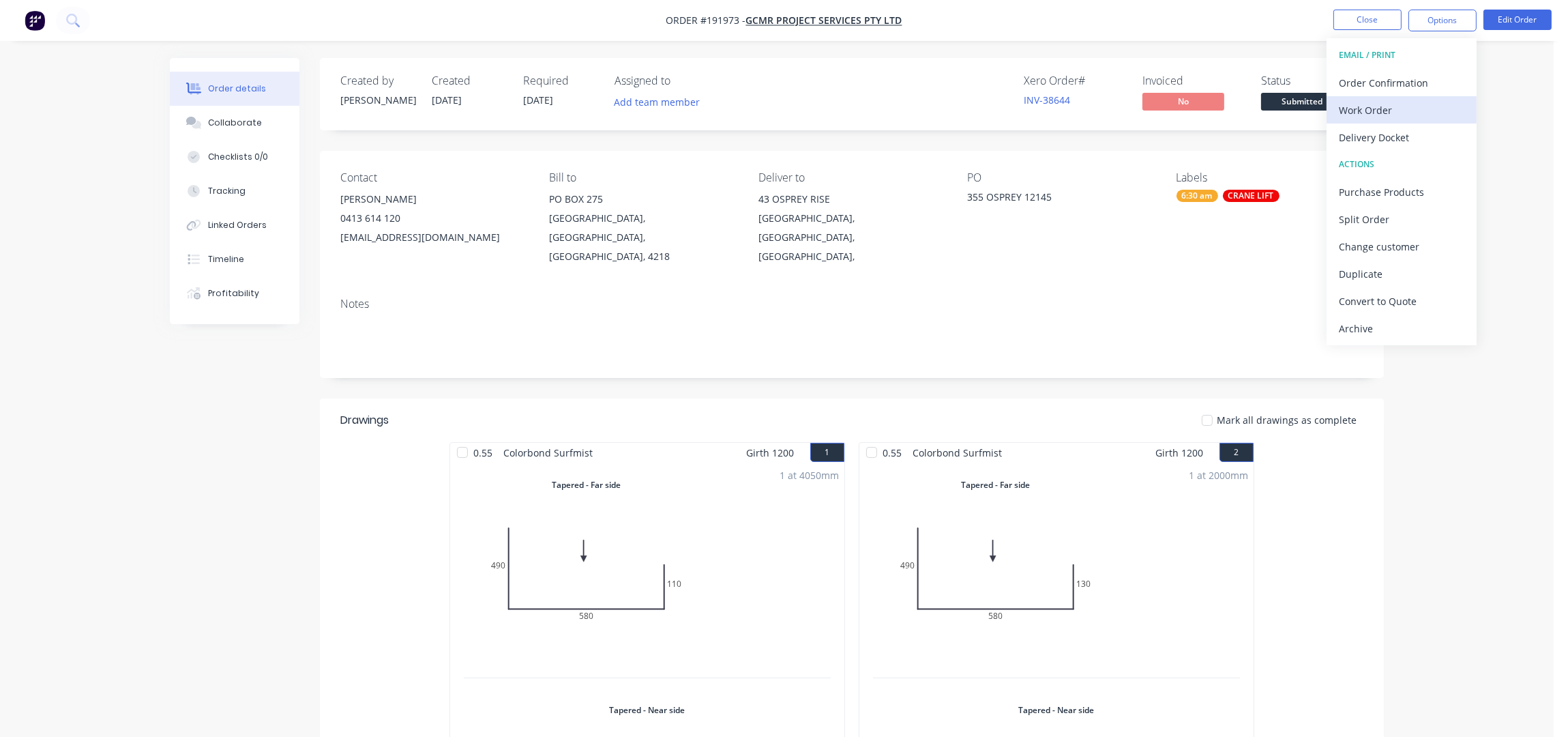
click at [1409, 114] on div "Work Order" at bounding box center [1402, 110] width 126 height 20
click at [1410, 135] on div "Without pricing" at bounding box center [1402, 137] width 126 height 20
drag, startPoint x: 1431, startPoint y: 428, endPoint x: 1398, endPoint y: 31, distance: 398.4
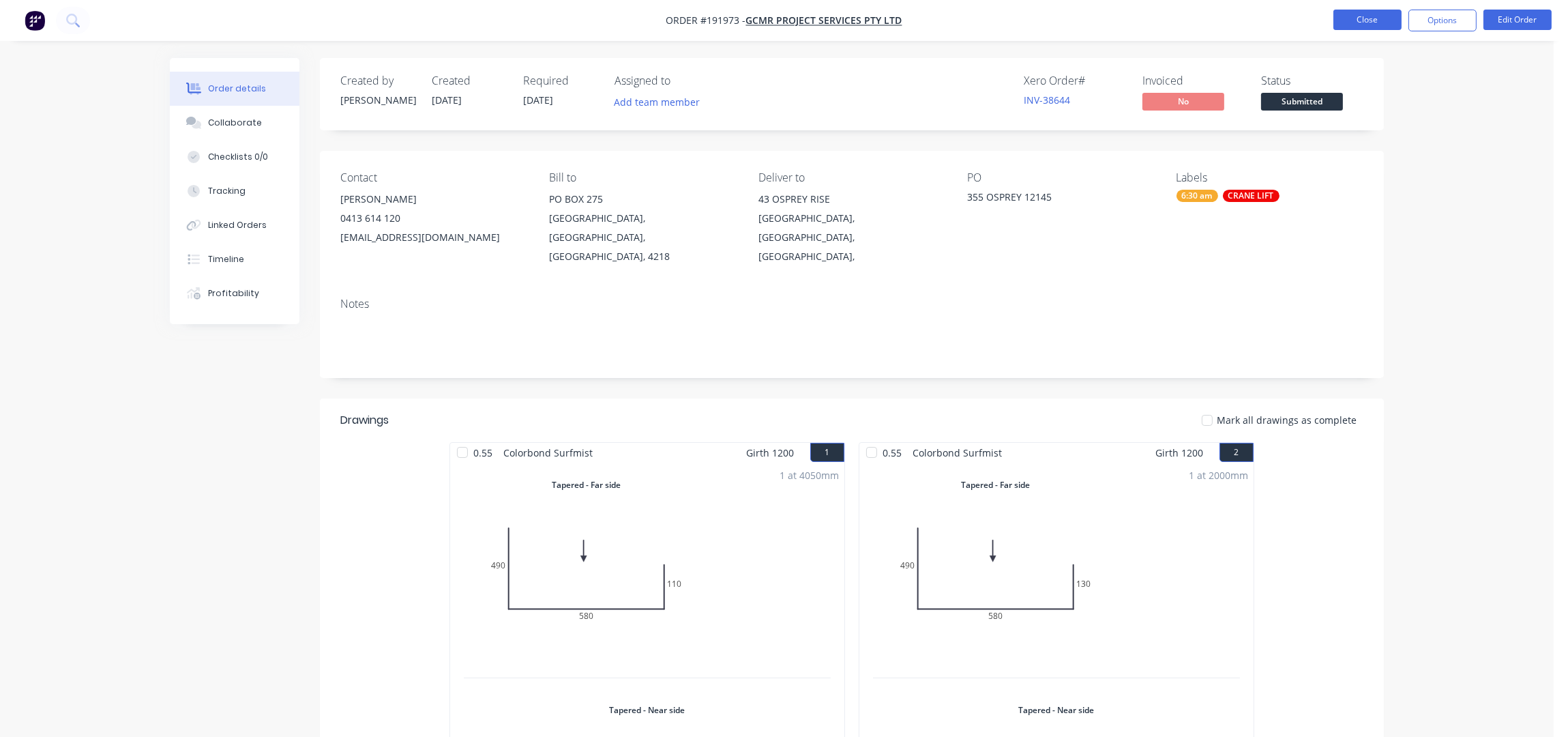
click at [1390, 10] on button "Close" at bounding box center [1367, 20] width 68 height 21
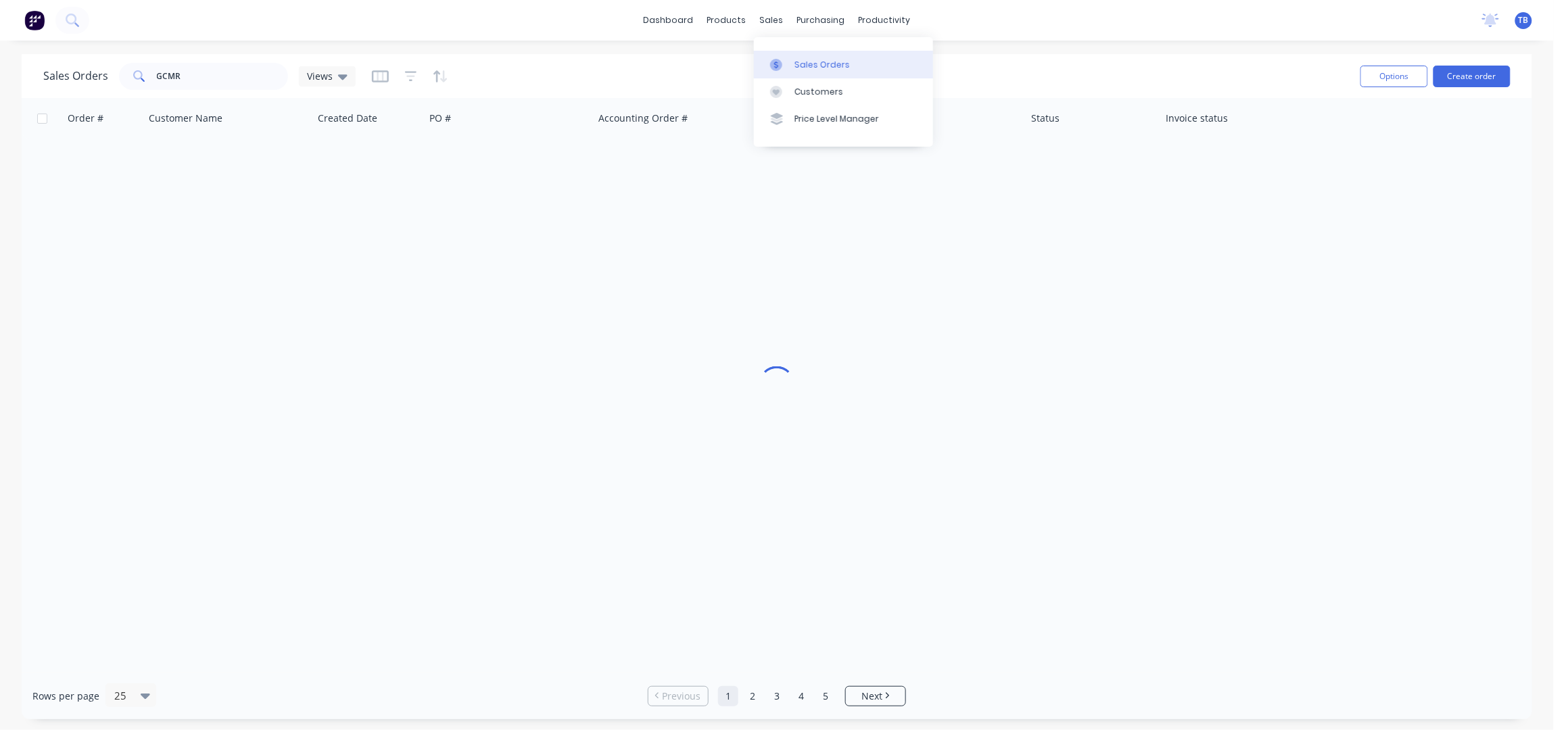
drag, startPoint x: 798, startPoint y: 57, endPoint x: 902, endPoint y: 71, distance: 104.9
click at [798, 57] on link "Sales Orders" at bounding box center [843, 64] width 180 height 27
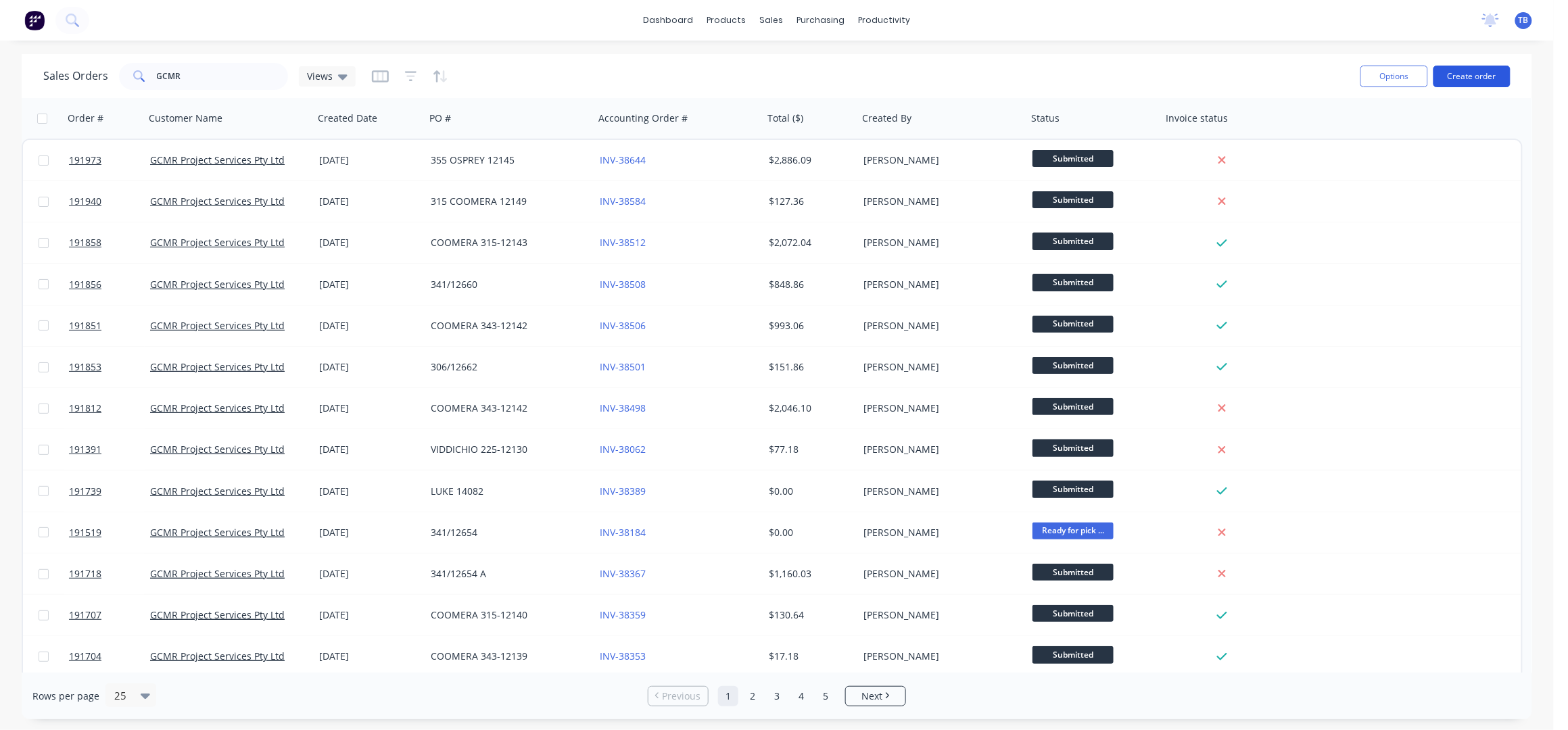
click at [1444, 76] on button "Create order" at bounding box center [1471, 76] width 77 height 21
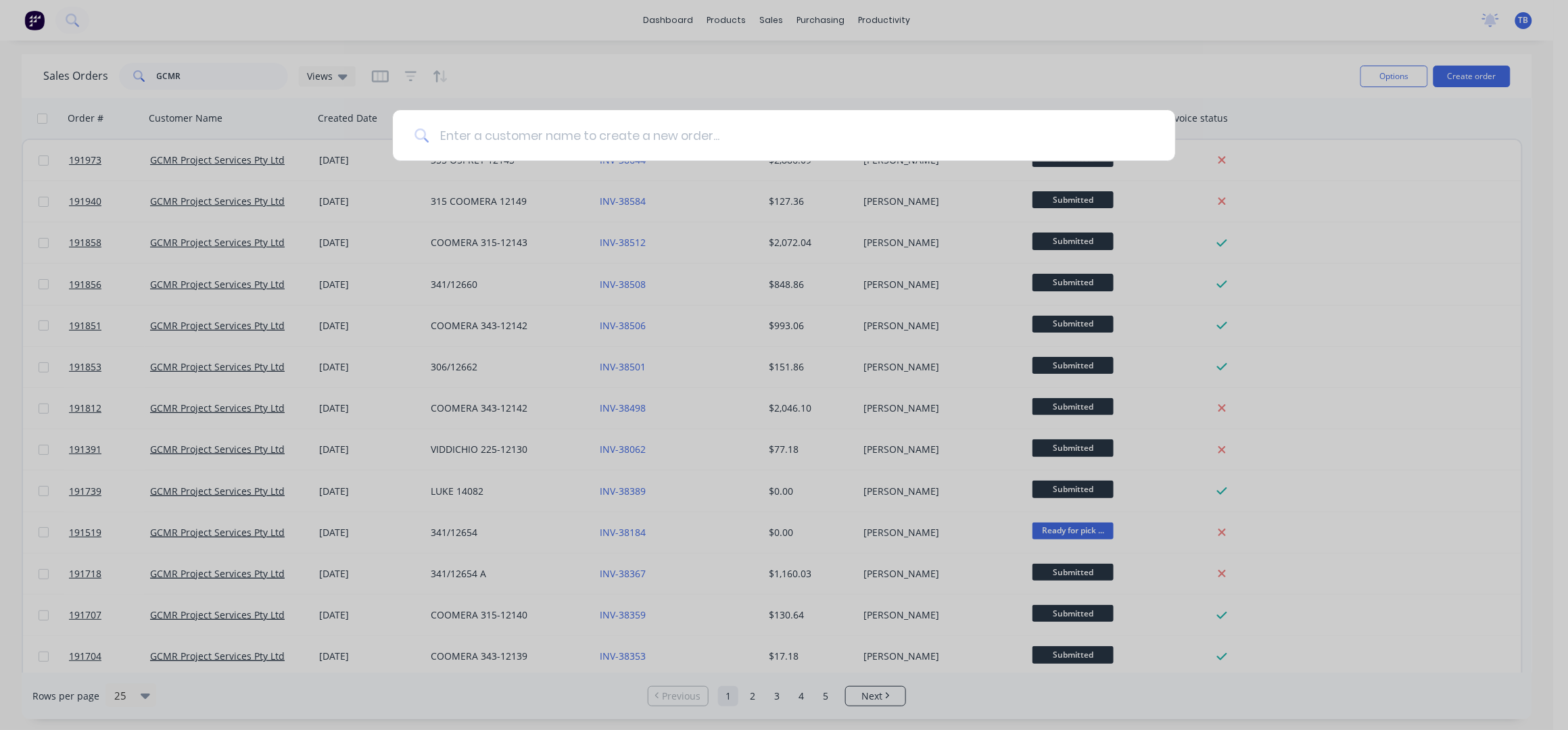
click at [670, 129] on input at bounding box center [791, 135] width 725 height 51
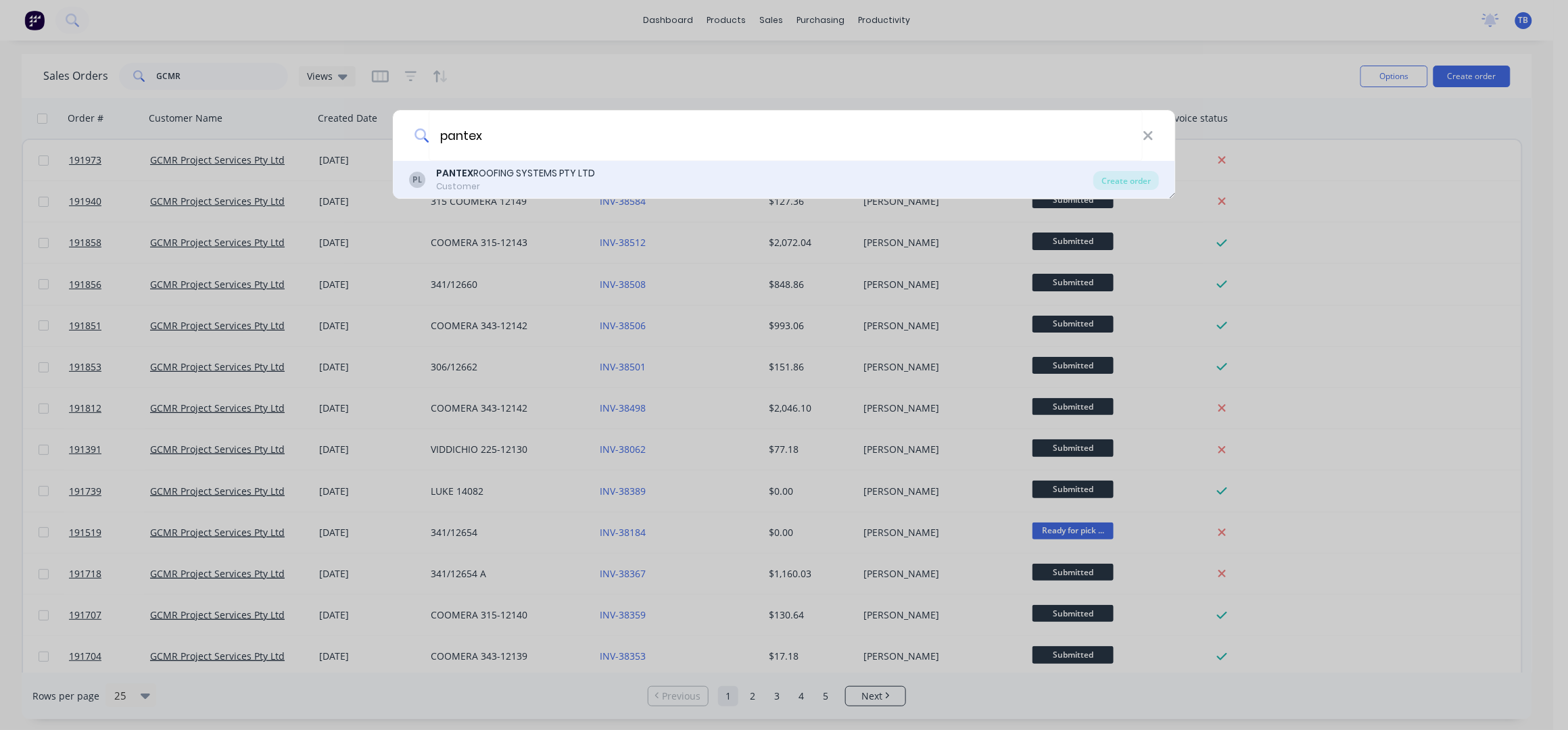
type input "pantex"
click at [675, 163] on div "PL PANTEX ROOFING SYSTEMS PTY LTD Customer Create order" at bounding box center [784, 179] width 783 height 38
click at [1139, 183] on div "Create order" at bounding box center [1126, 180] width 66 height 19
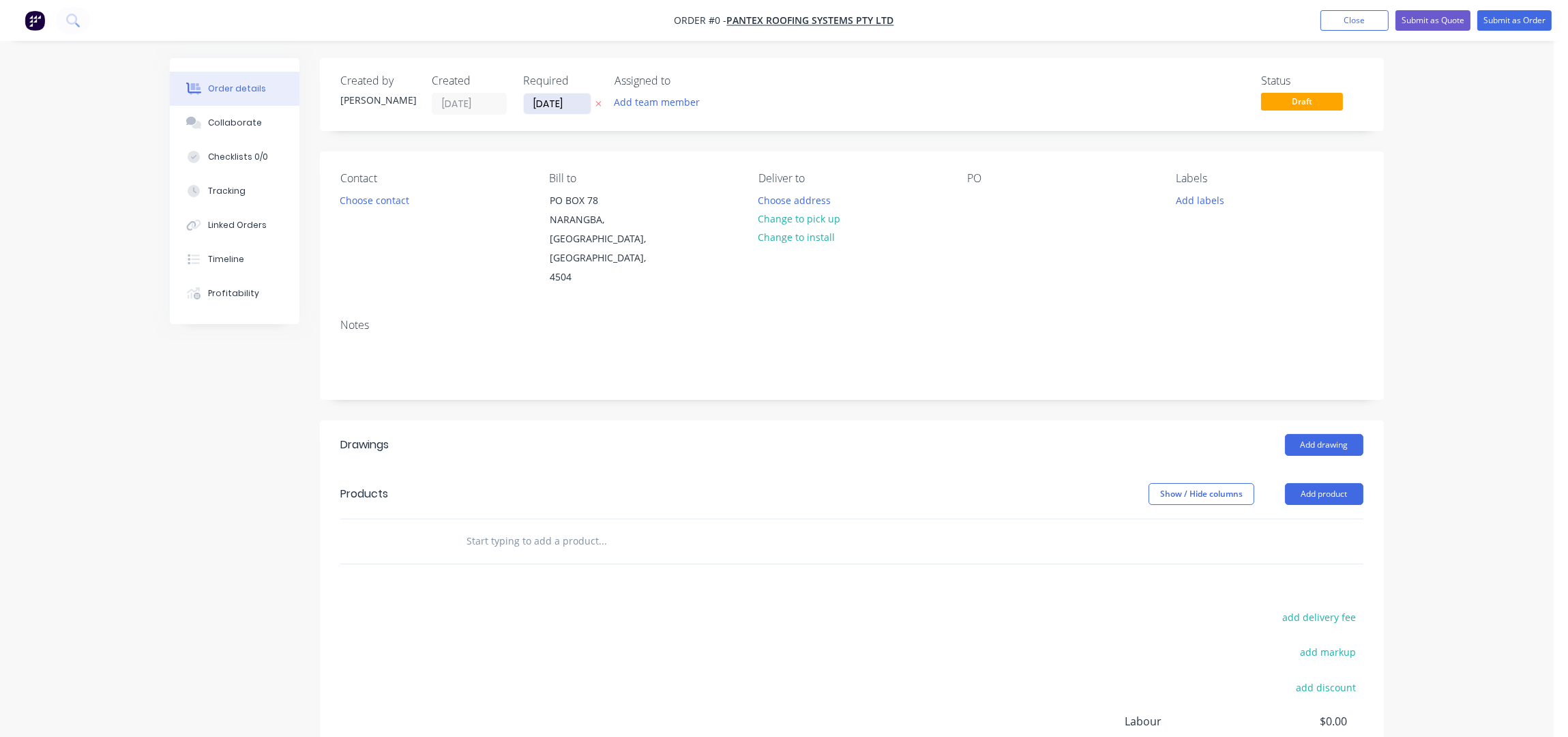
click at [543, 99] on input "[DATE]" at bounding box center [557, 103] width 67 height 21
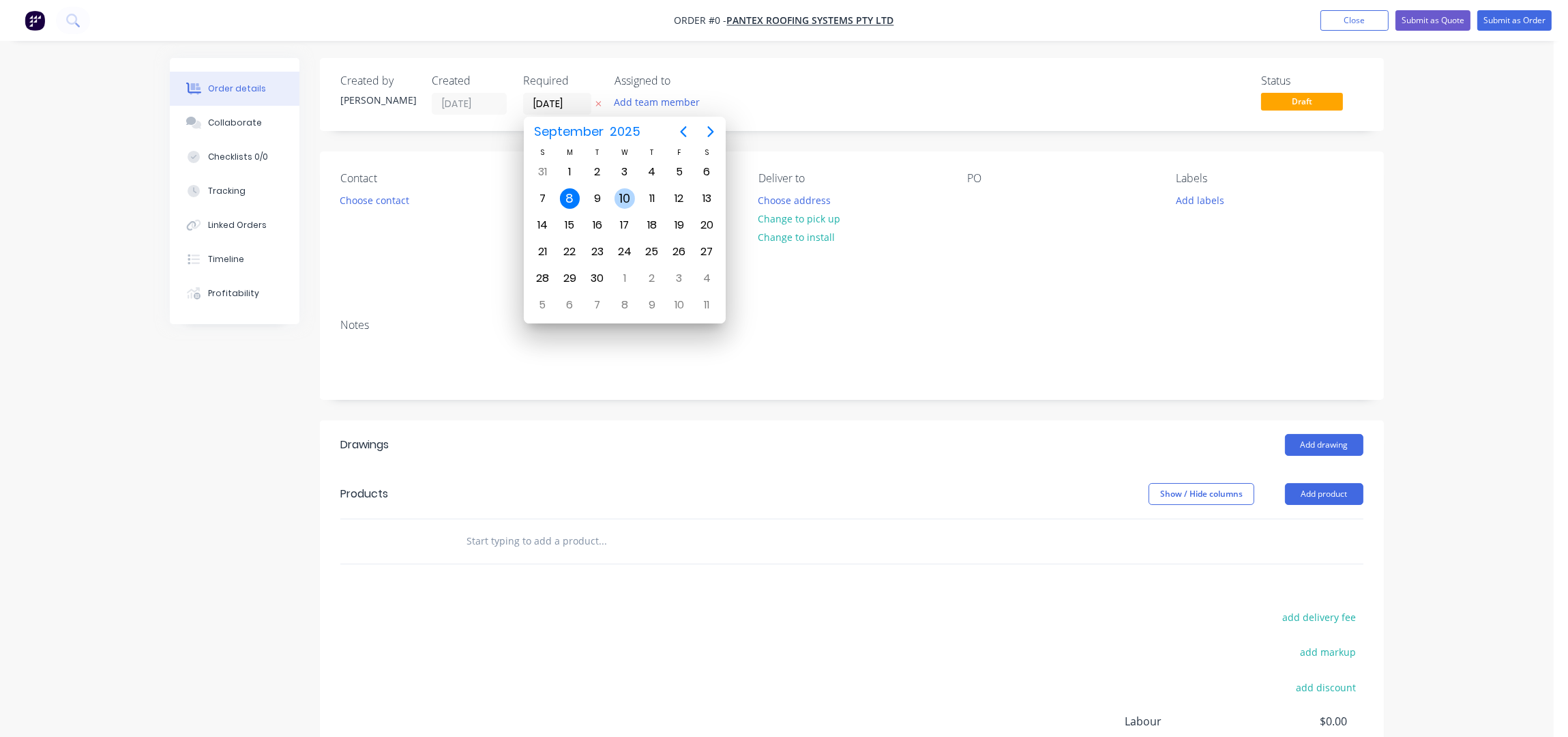
click at [620, 202] on div "10" at bounding box center [624, 199] width 21 height 21
type input "10/09/25"
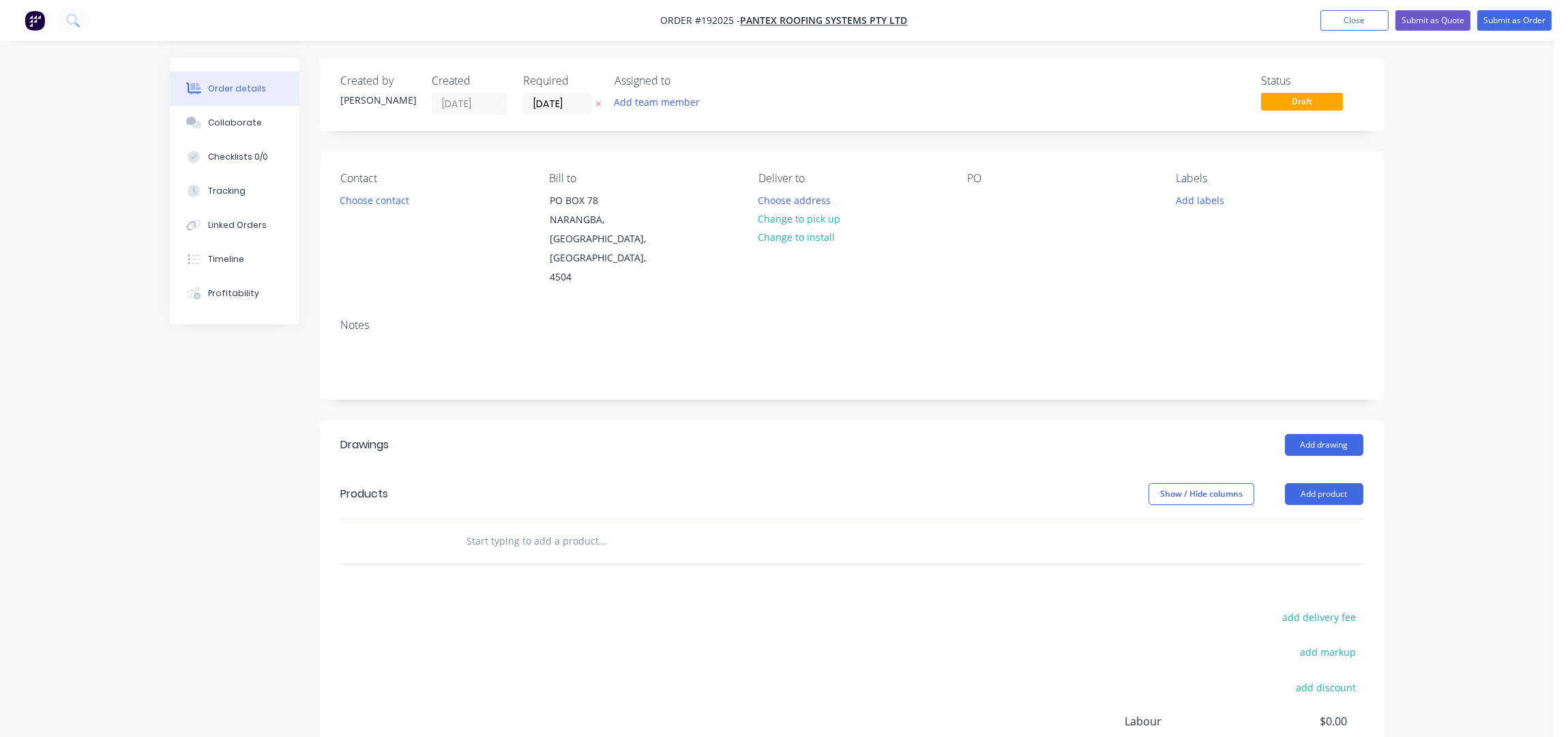
click at [383, 201] on button "Choose contact" at bounding box center [374, 199] width 84 height 18
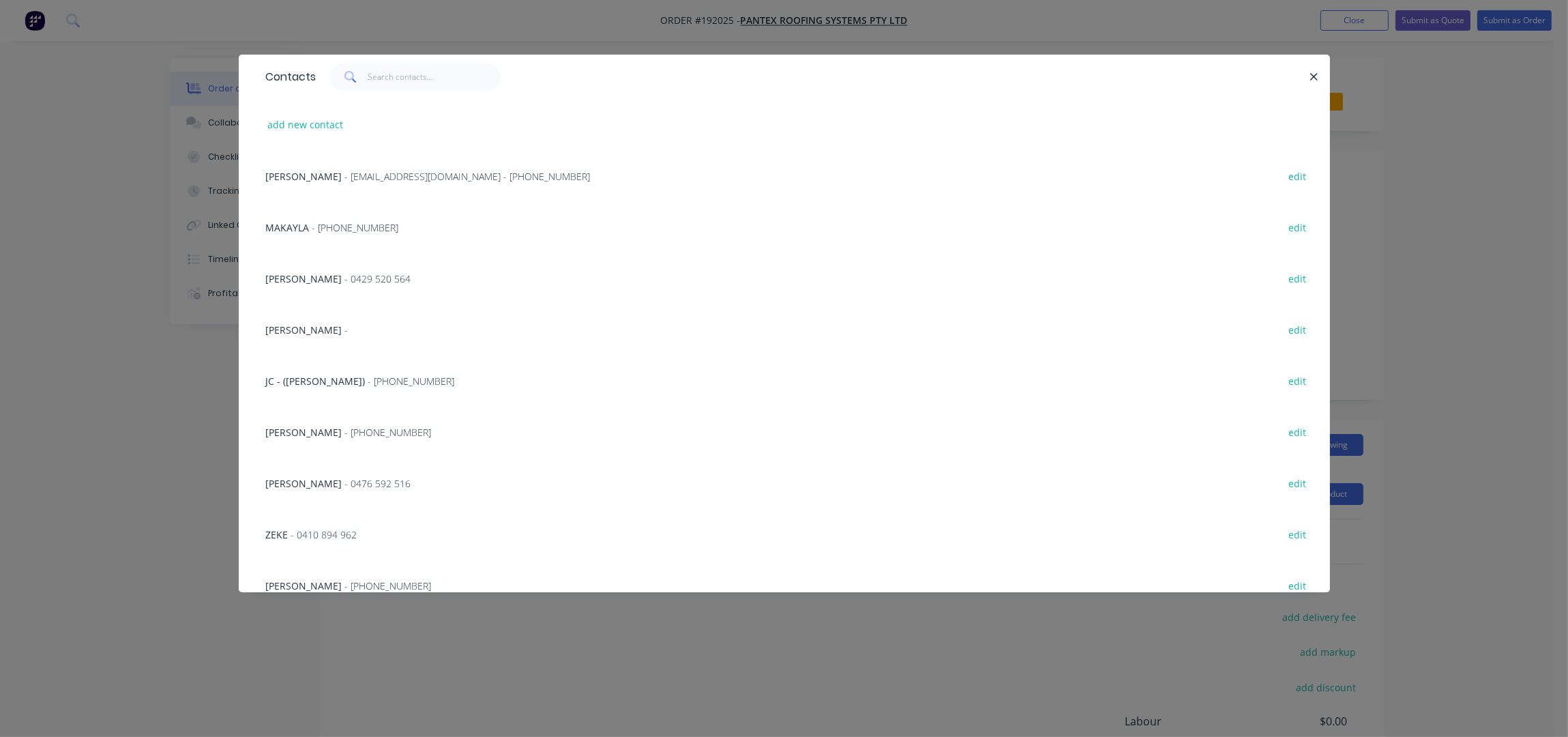
click at [371, 375] on span "- (07) 3897 8200" at bounding box center [411, 381] width 87 height 13
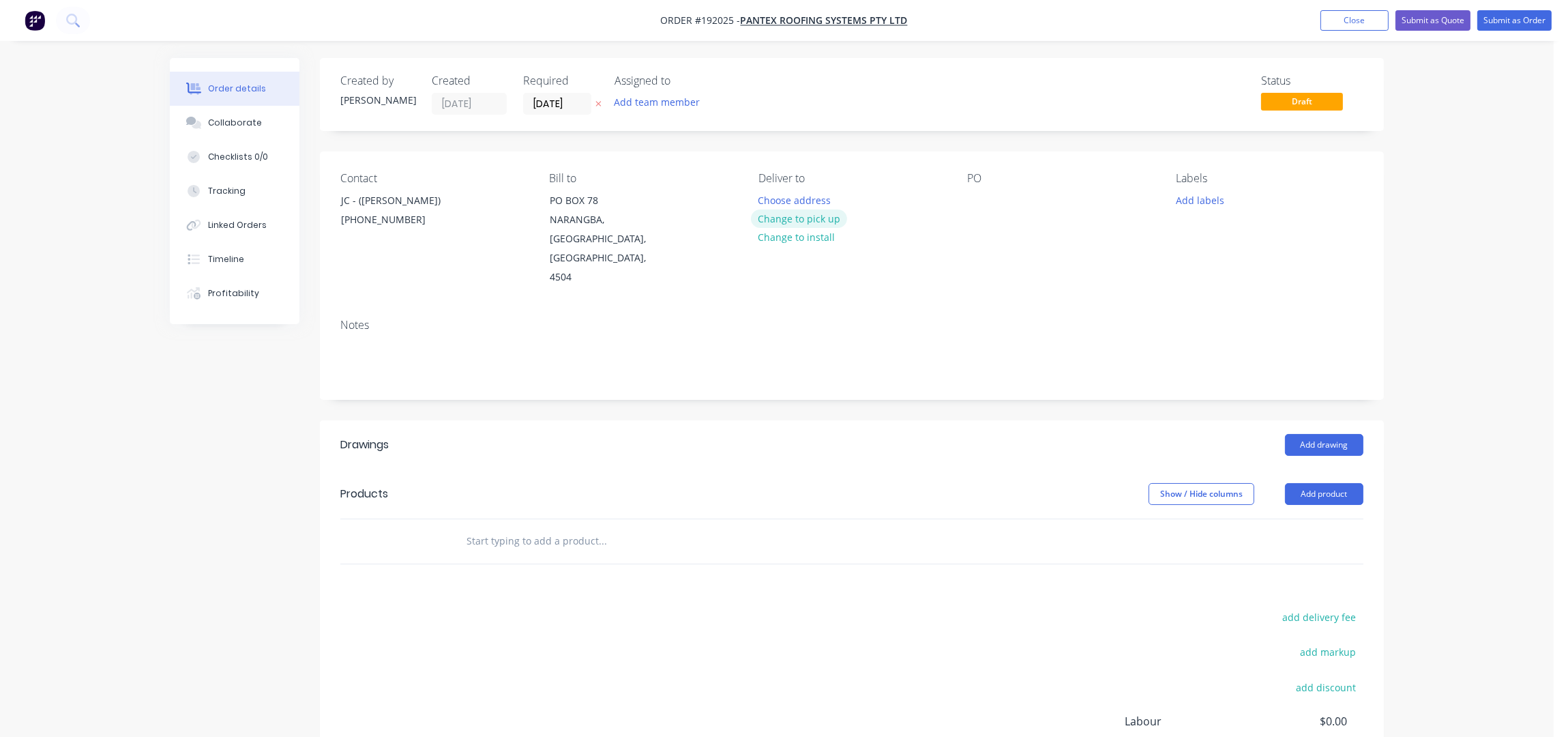
drag, startPoint x: 811, startPoint y: 189, endPoint x: 803, endPoint y: 214, distance: 26.2
click at [811, 189] on div "Deliver to Choose address Change to pick up Change to install" at bounding box center [852, 229] width 187 height 115
click at [786, 206] on button "Choose address" at bounding box center [795, 199] width 88 height 18
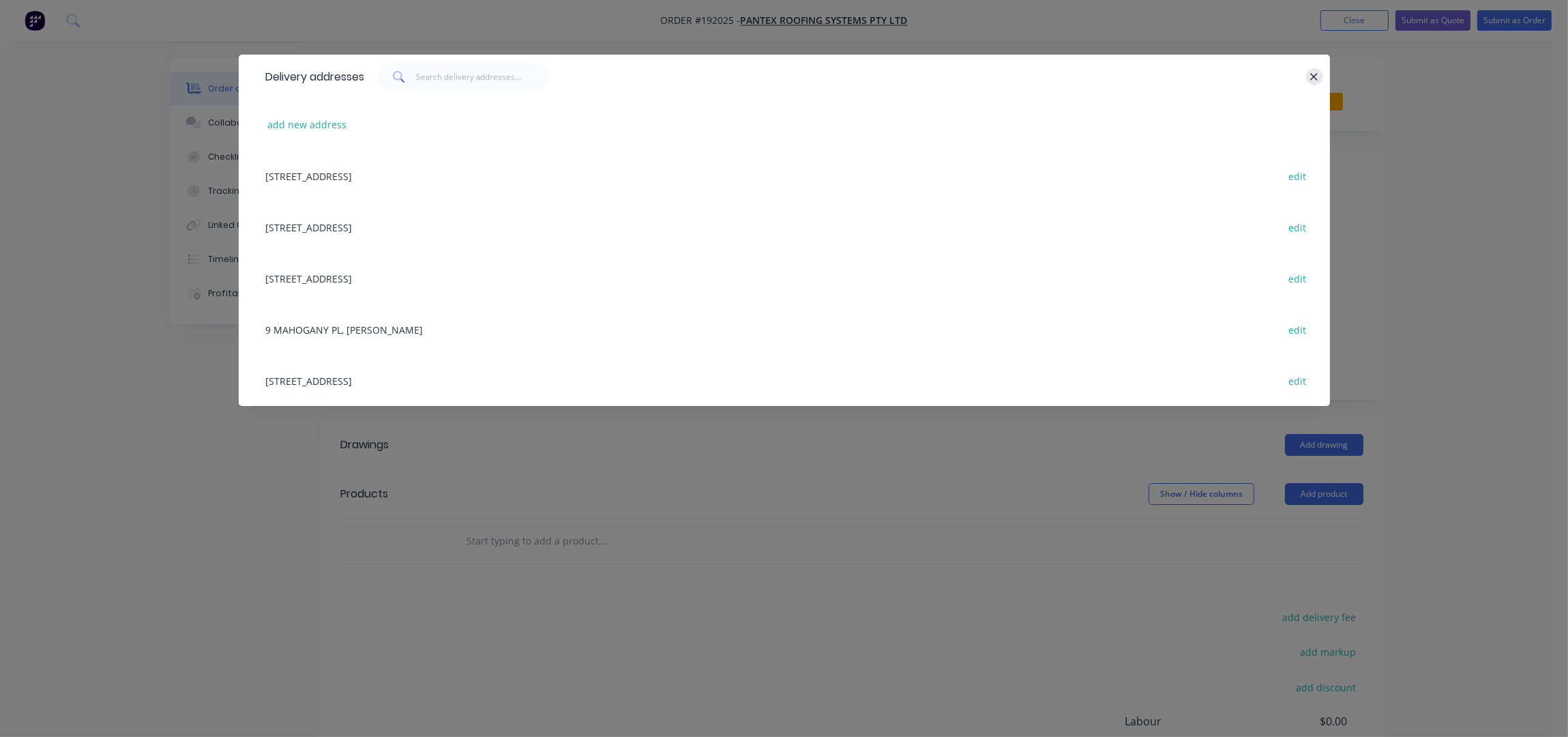
click at [1314, 79] on icon "button" at bounding box center [1313, 77] width 9 height 12
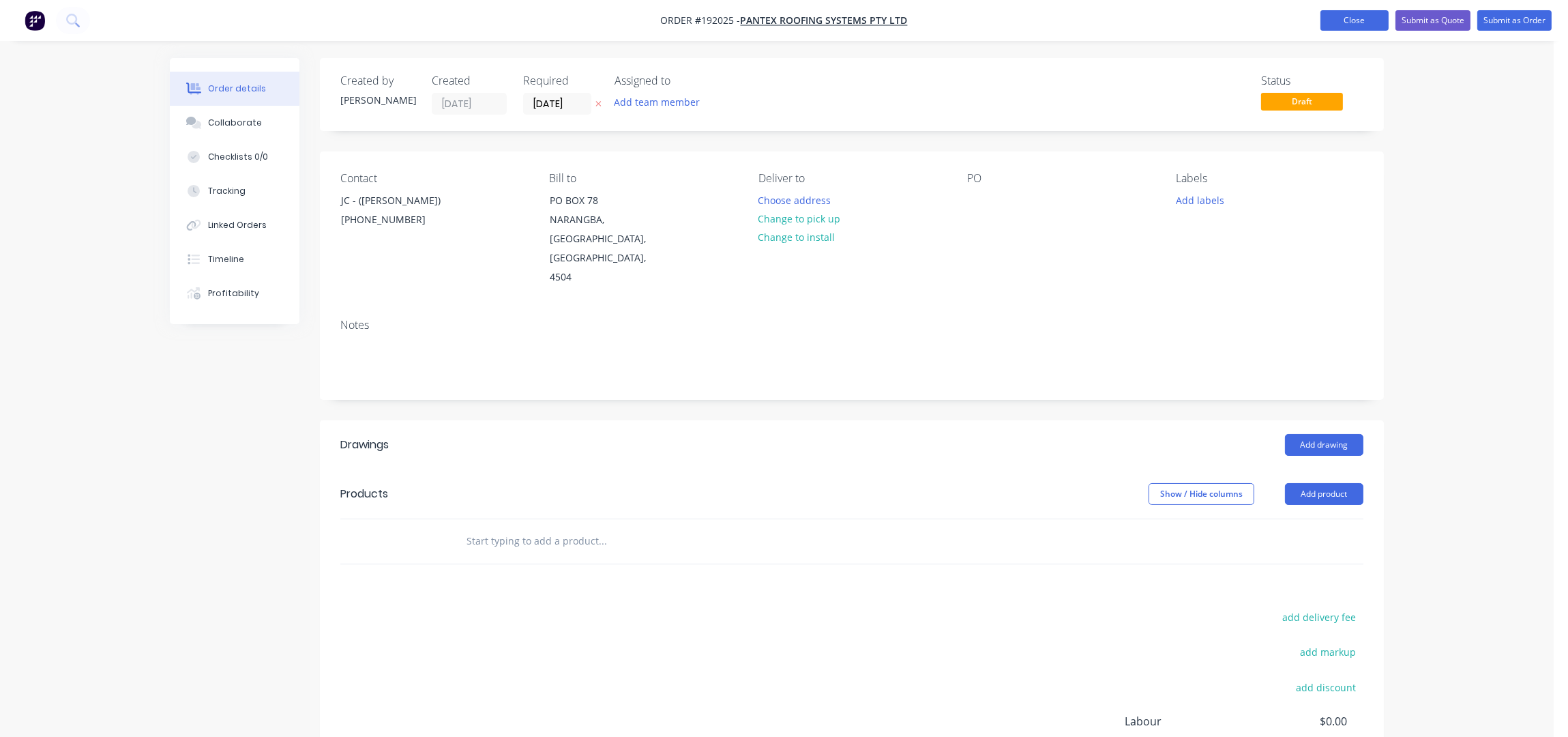
click at [1356, 17] on button "Close" at bounding box center [1355, 20] width 68 height 21
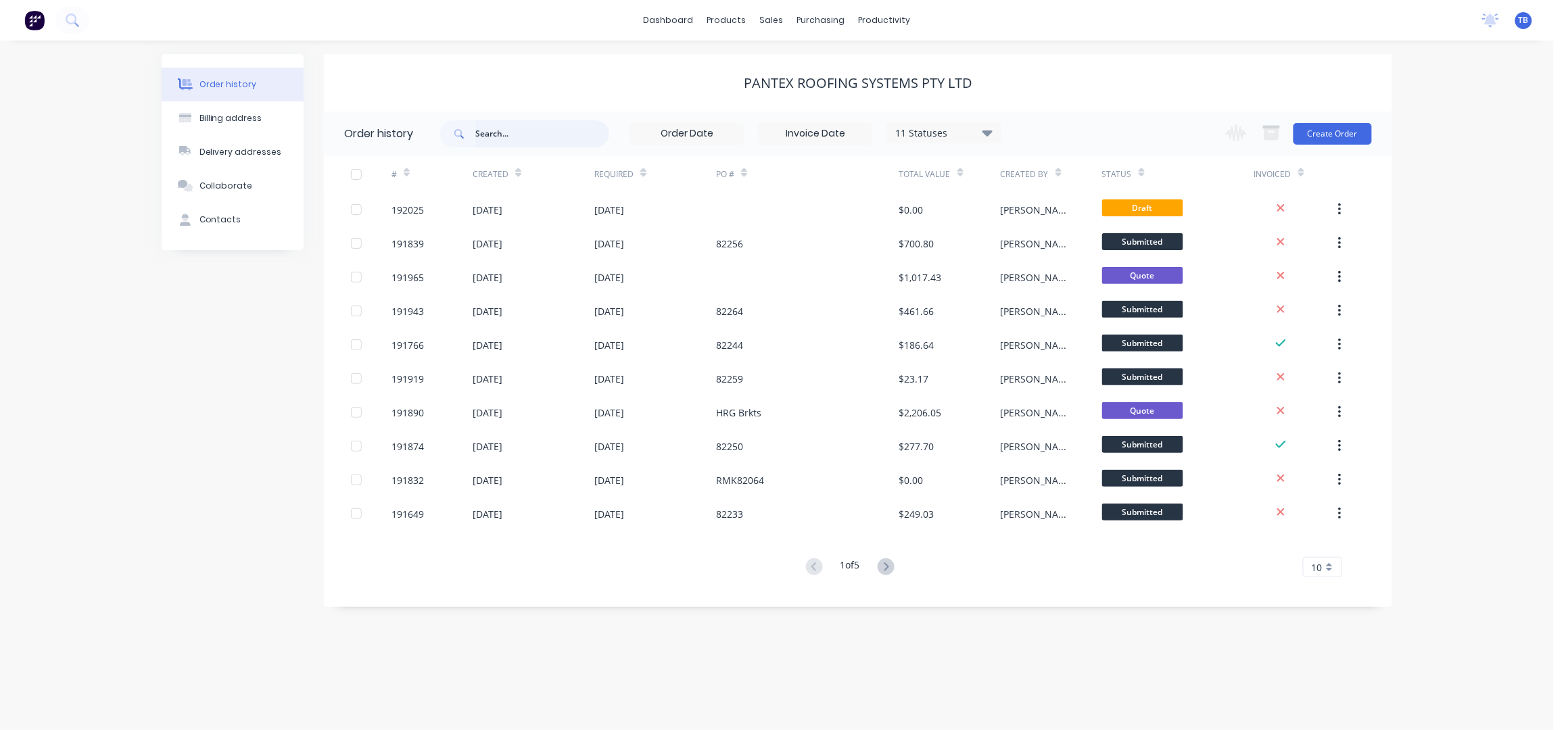
click at [538, 133] on input "text" at bounding box center [542, 134] width 134 height 27
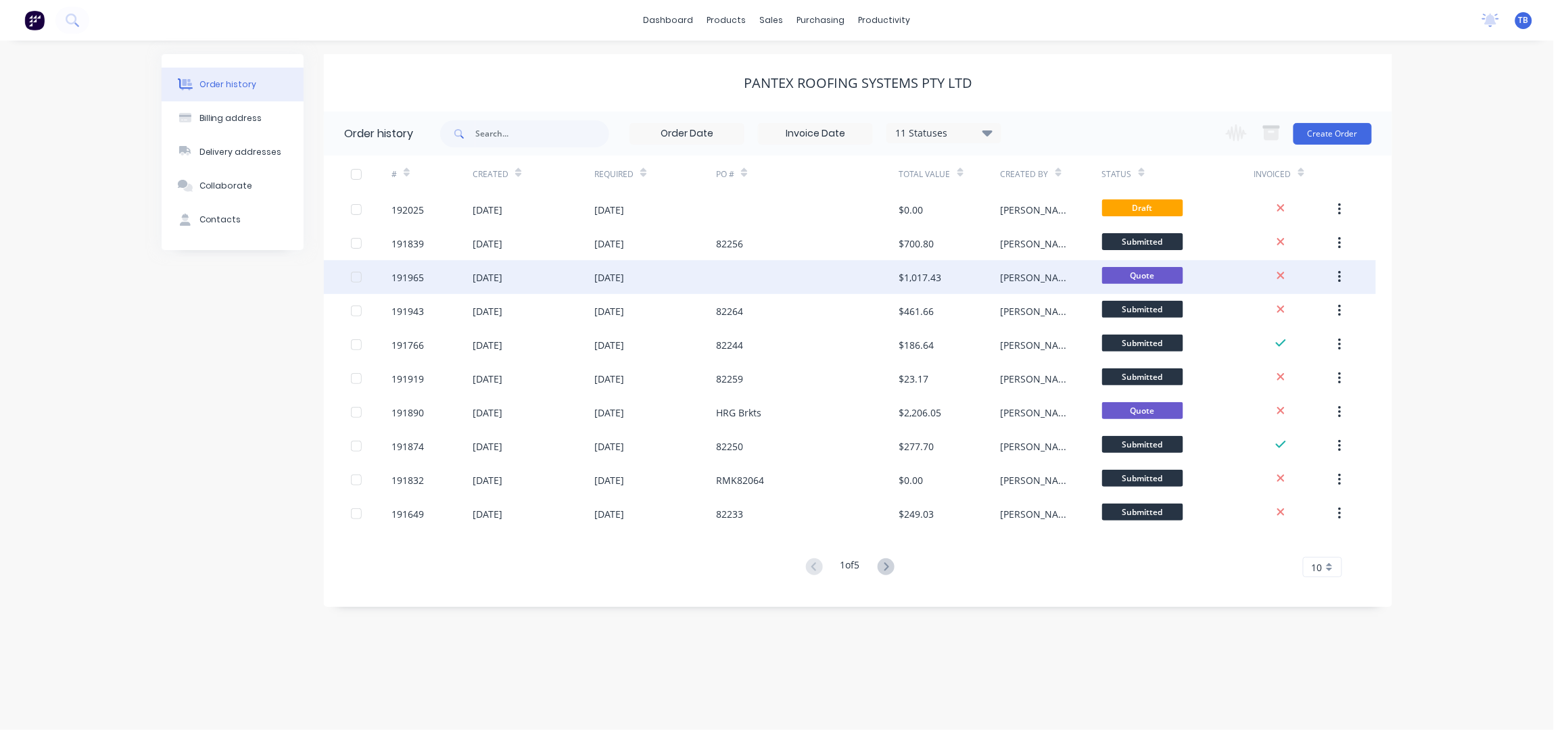
click at [658, 280] on div "[DATE]" at bounding box center [655, 277] width 121 height 34
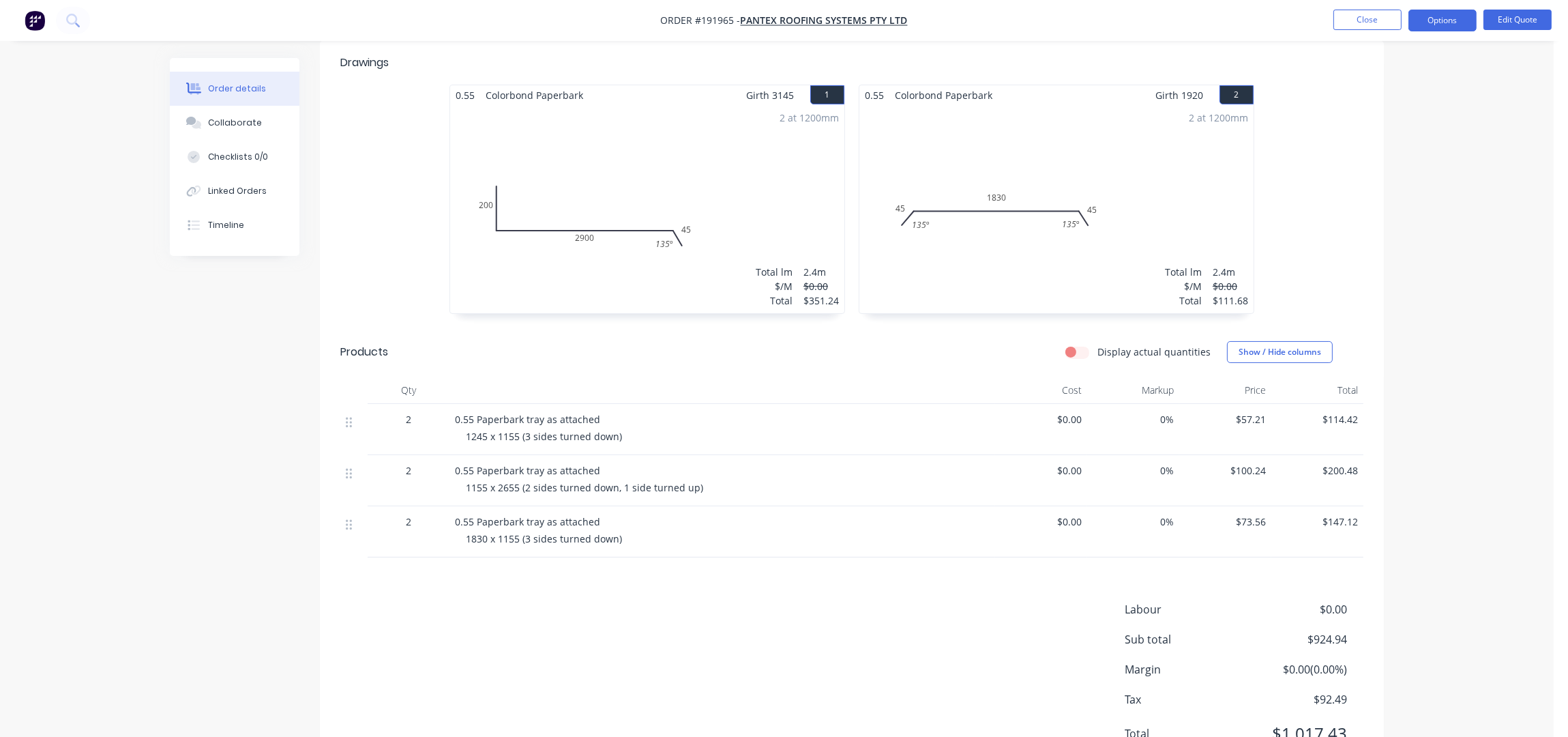
scroll to position [298, 0]
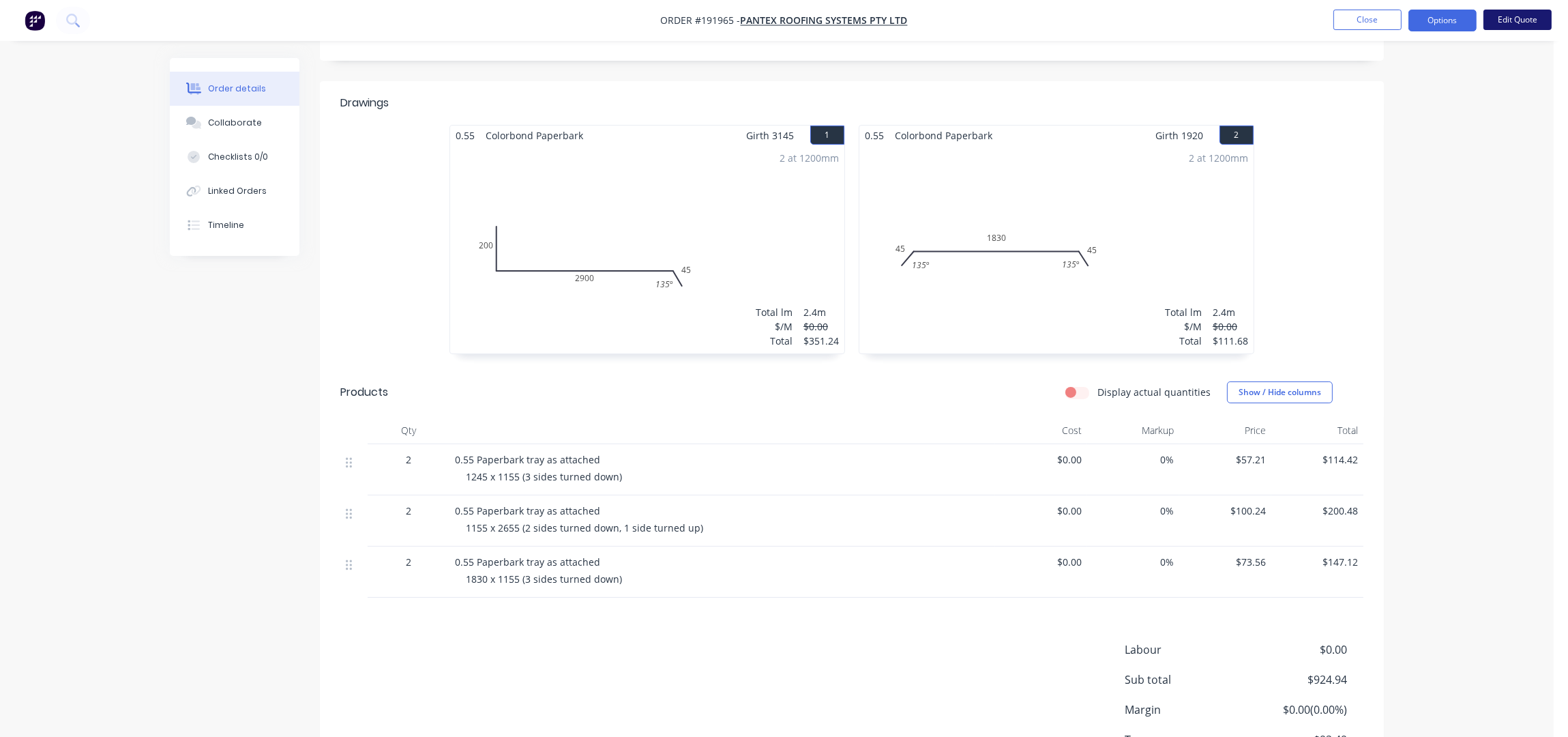
click at [1518, 23] on button "Edit Quote" at bounding box center [1518, 20] width 68 height 21
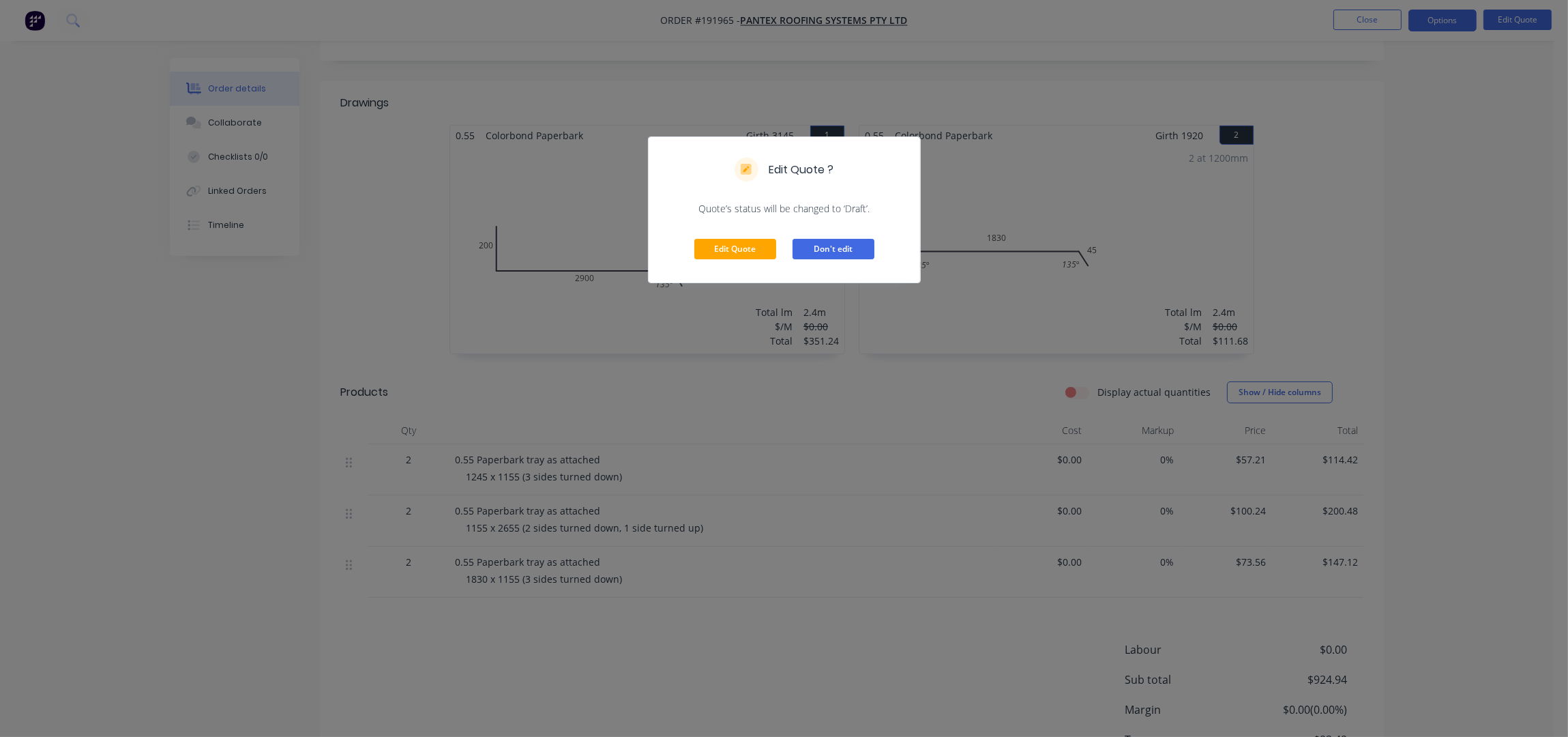
click at [835, 247] on button "Don't edit" at bounding box center [833, 249] width 82 height 21
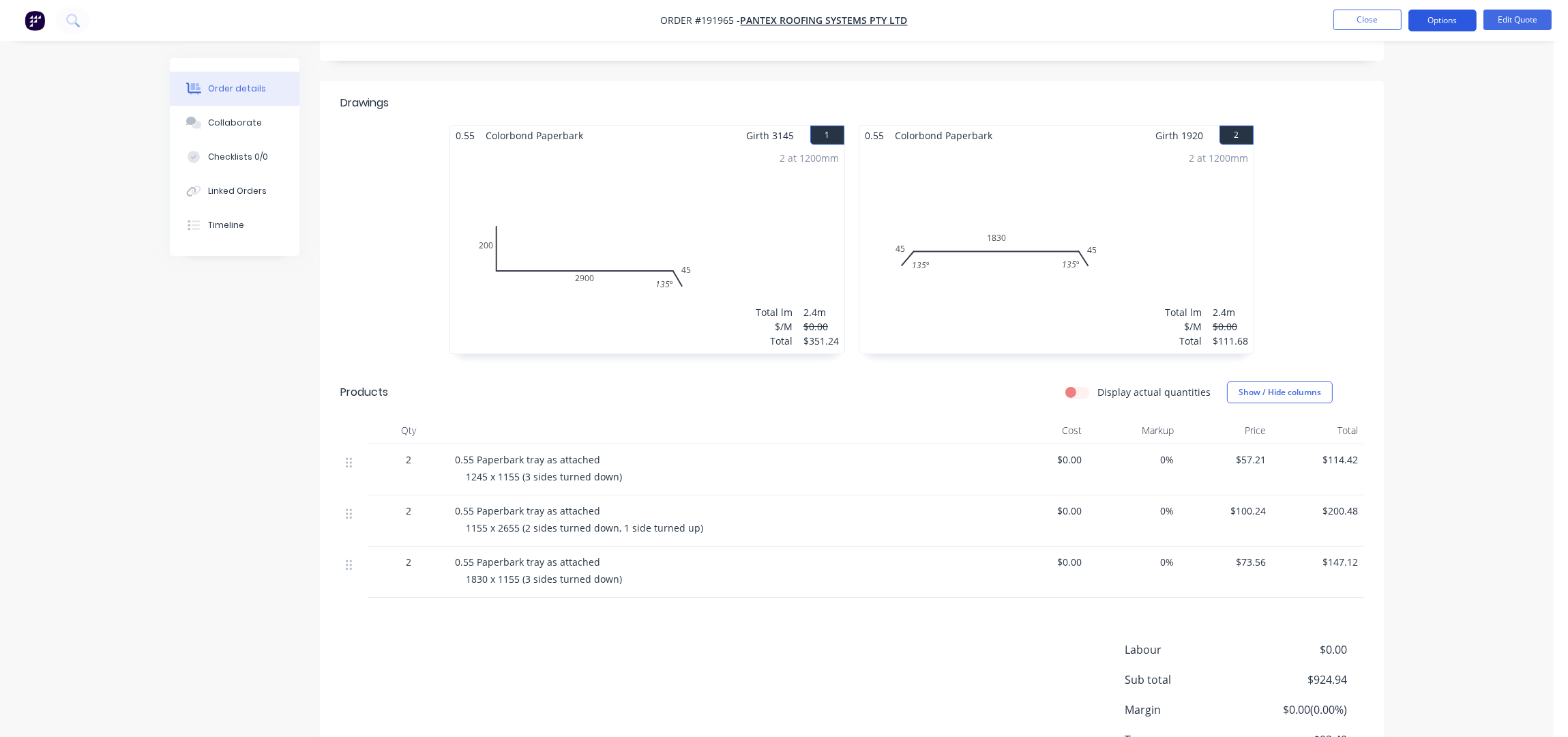
click at [1445, 23] on button "Options" at bounding box center [1442, 21] width 68 height 22
click at [1384, 158] on div "Convert to Order" at bounding box center [1402, 165] width 126 height 20
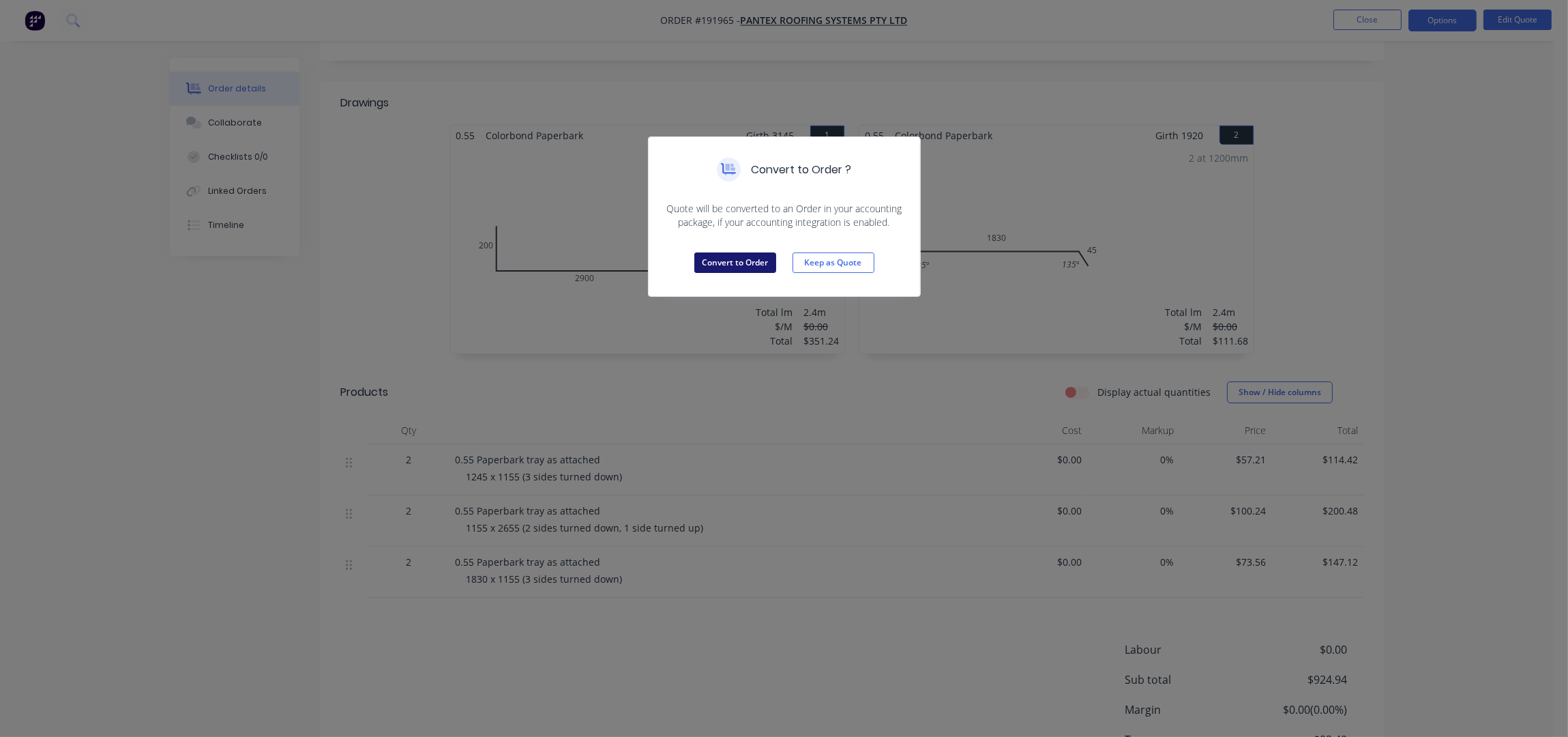
click at [740, 267] on button "Convert to Order" at bounding box center [735, 262] width 82 height 21
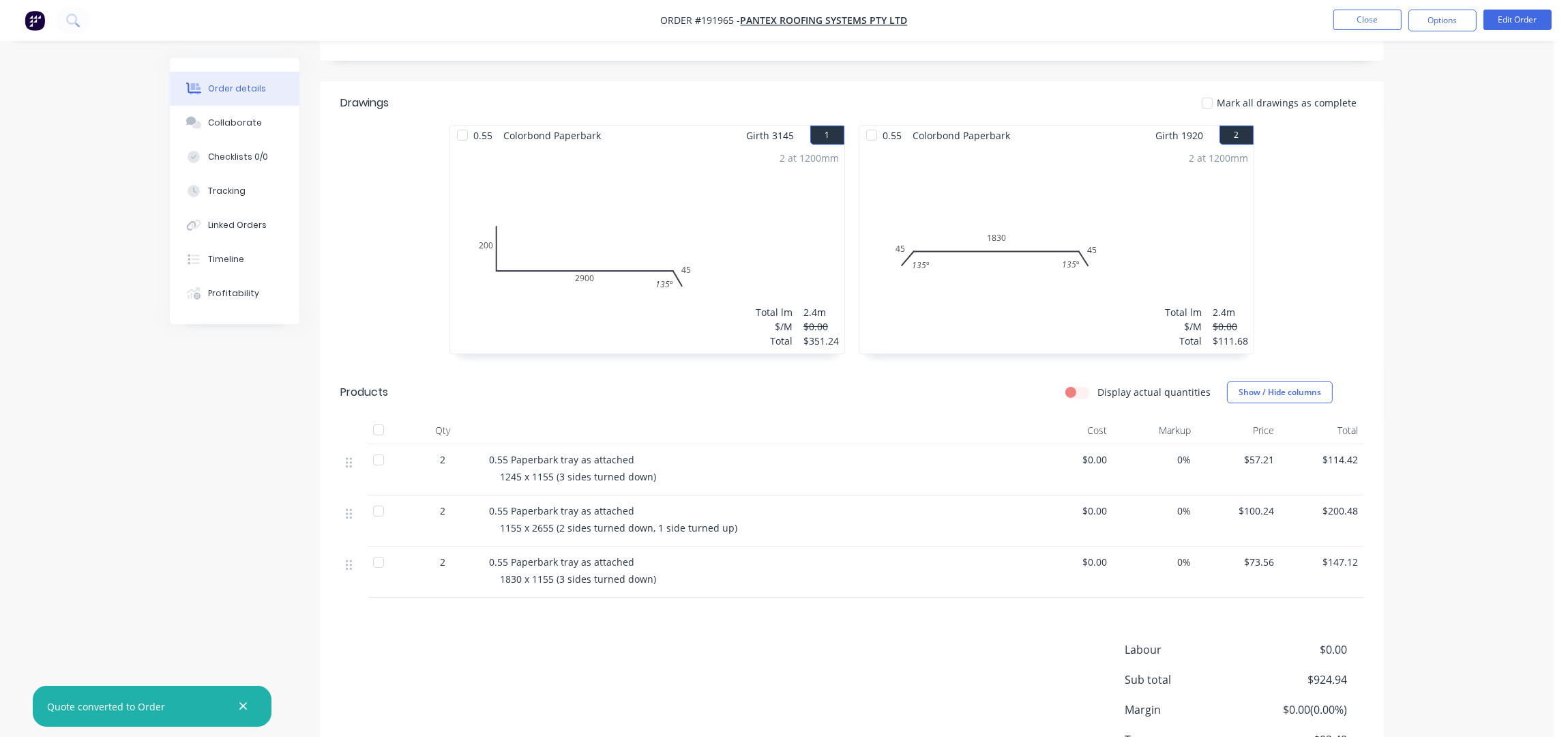
click at [562, 305] on div "2 at 1200mm Total lm $/M Total 2.4m $0.00 $351.24" at bounding box center [647, 250] width 394 height 208
click at [1513, 21] on button "Edit Order" at bounding box center [1518, 20] width 68 height 21
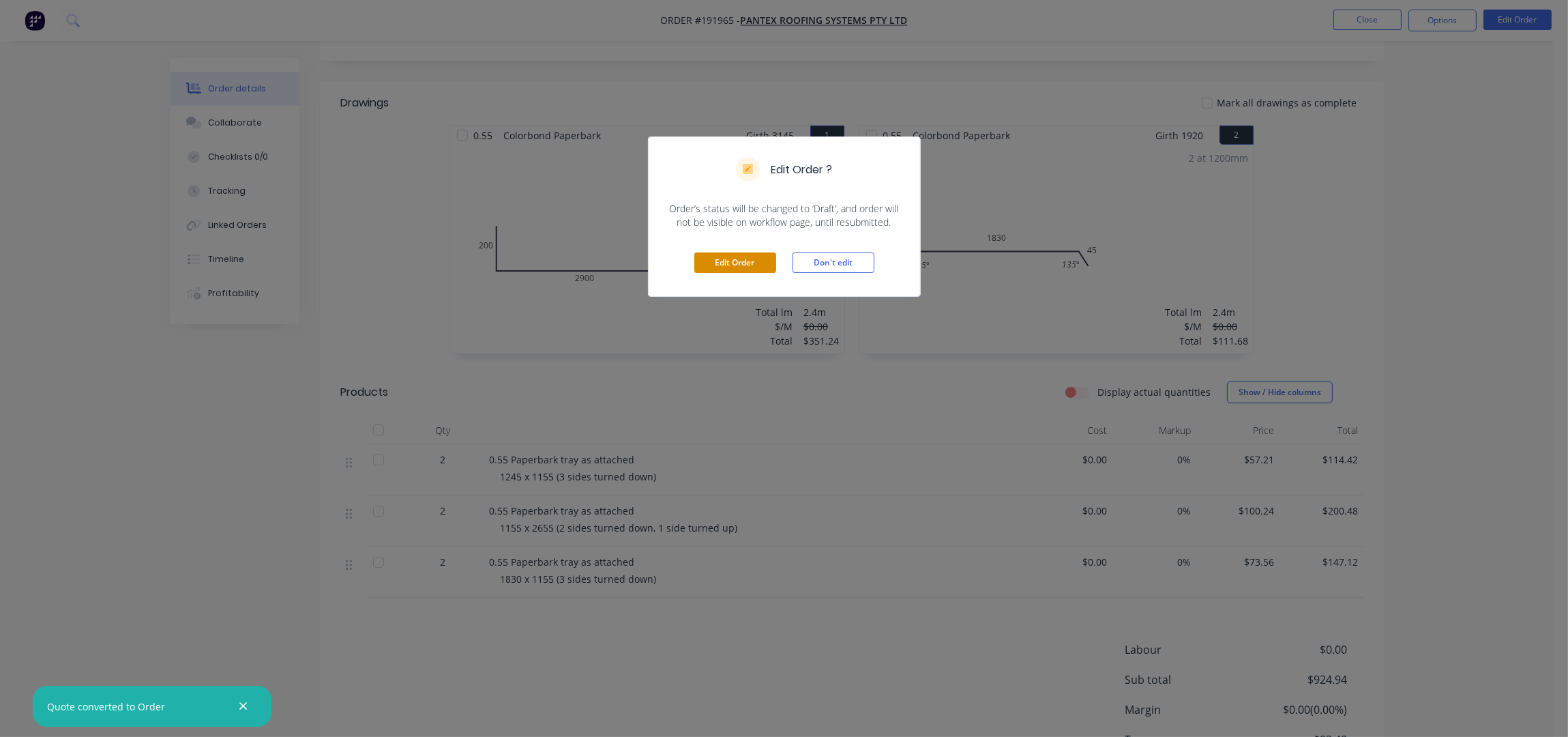
click at [741, 261] on button "Edit Order" at bounding box center [735, 262] width 82 height 21
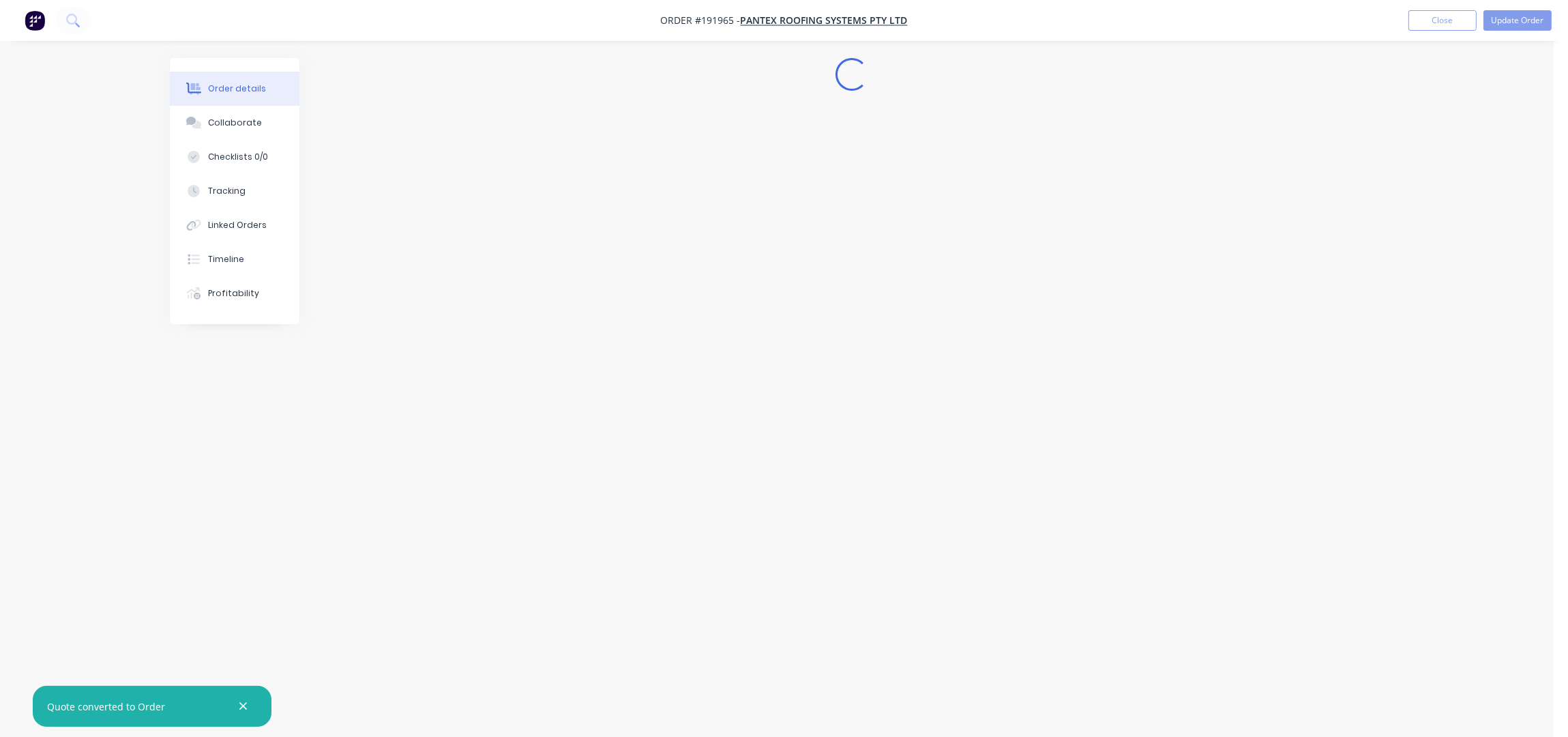
scroll to position [0, 0]
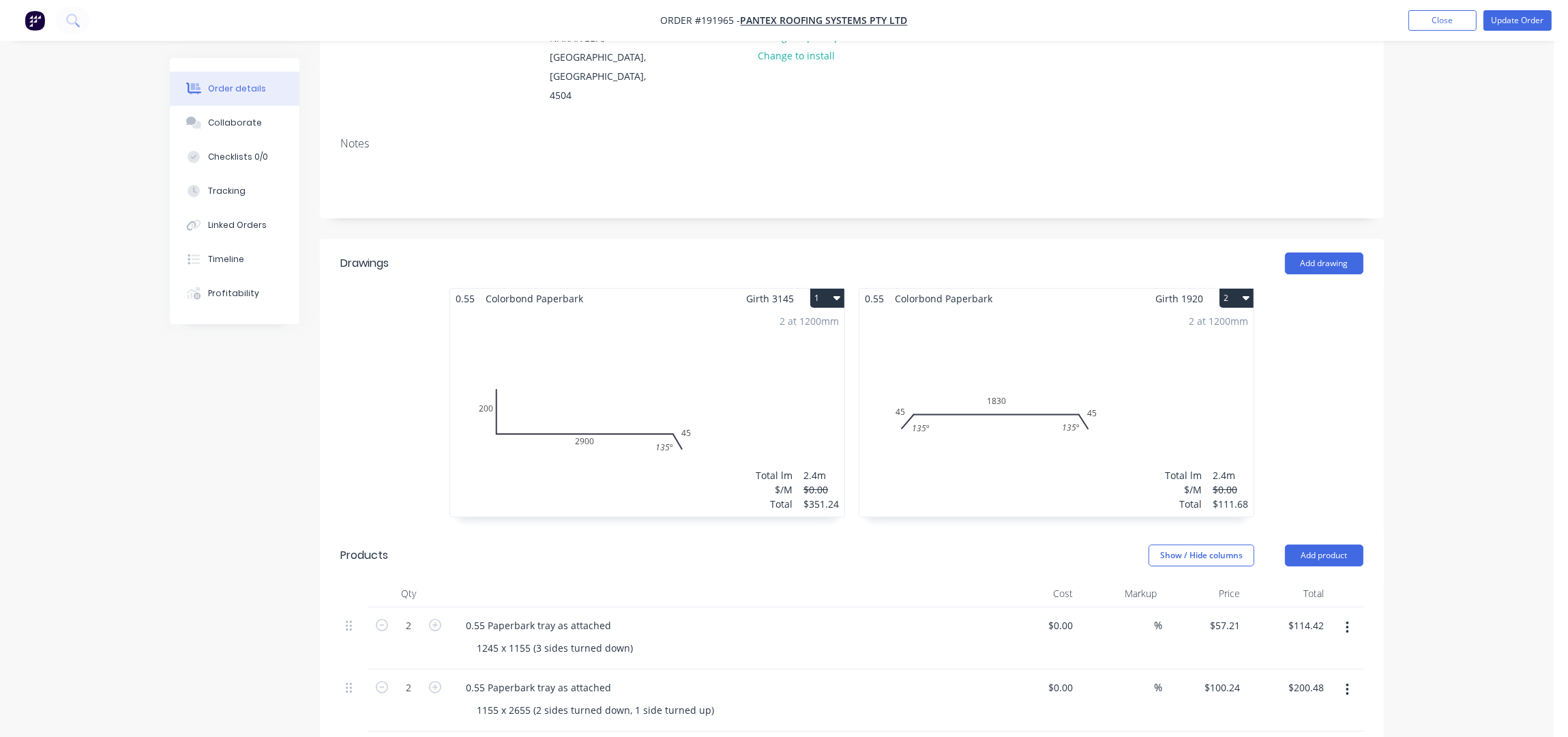
click at [613, 437] on div "2 at 1200mm Total lm $/M Total 2.4m $0.00 $351.24" at bounding box center [647, 413] width 394 height 208
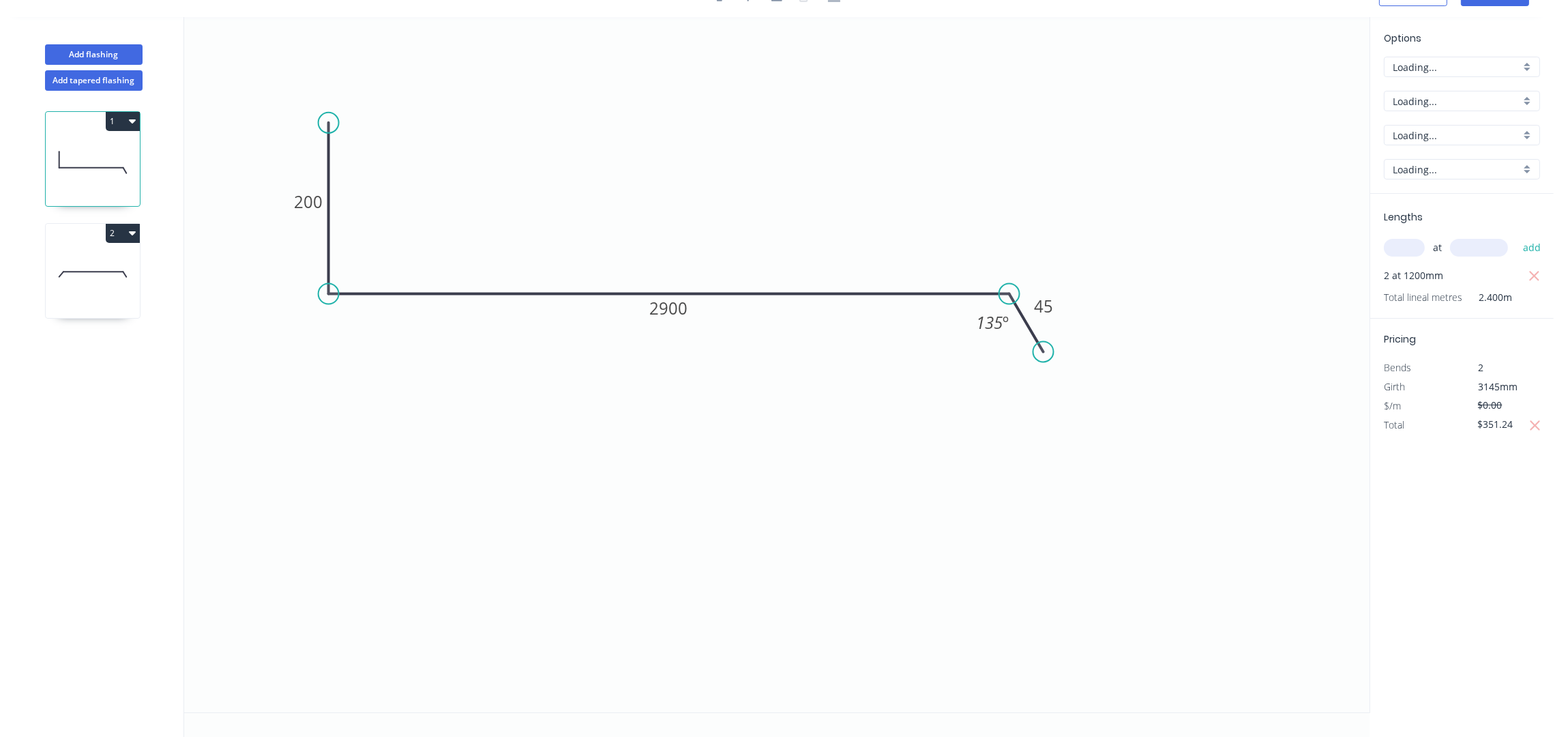
scroll to position [26, 0]
click at [679, 313] on tspan "2900" at bounding box center [668, 308] width 38 height 22
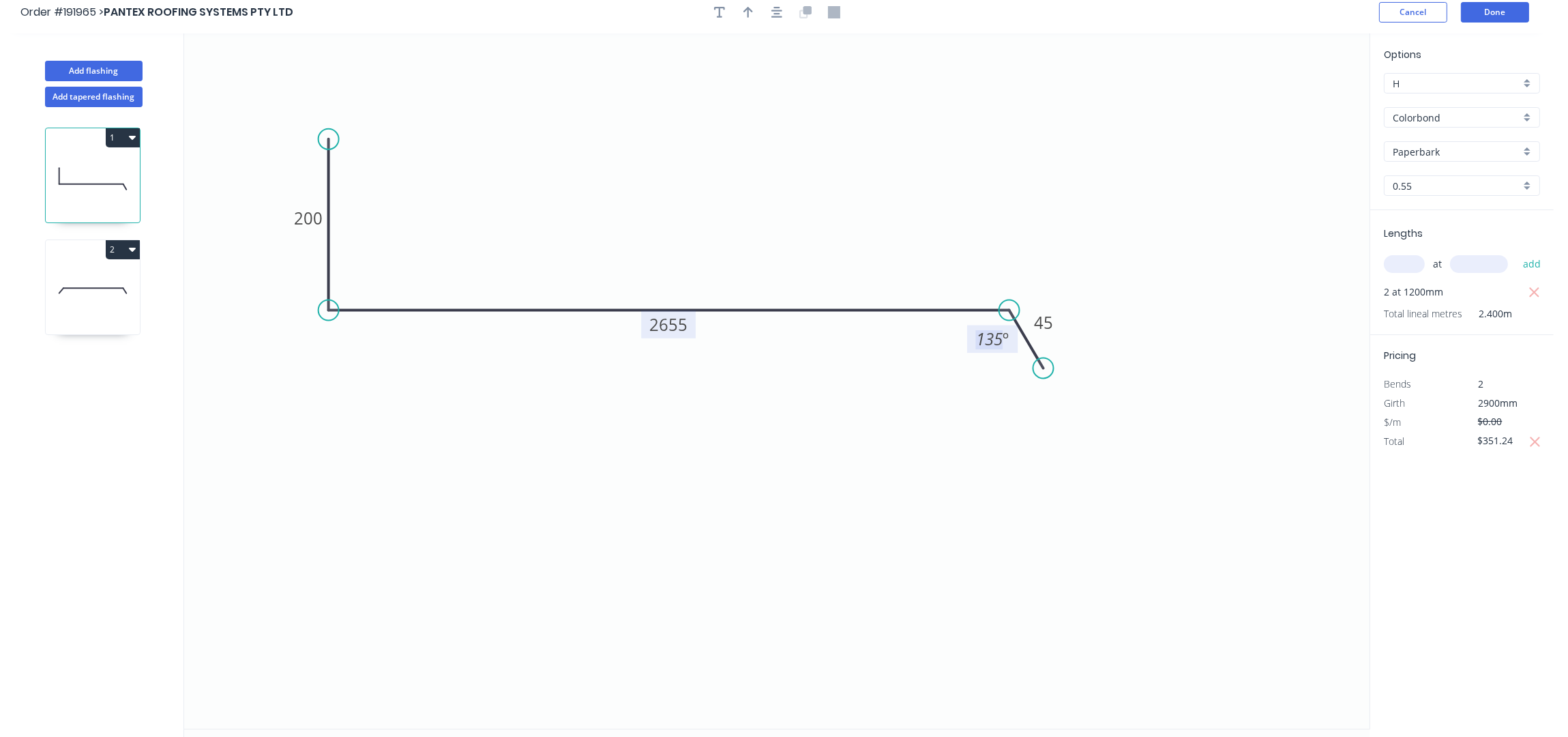
scroll to position [0, 0]
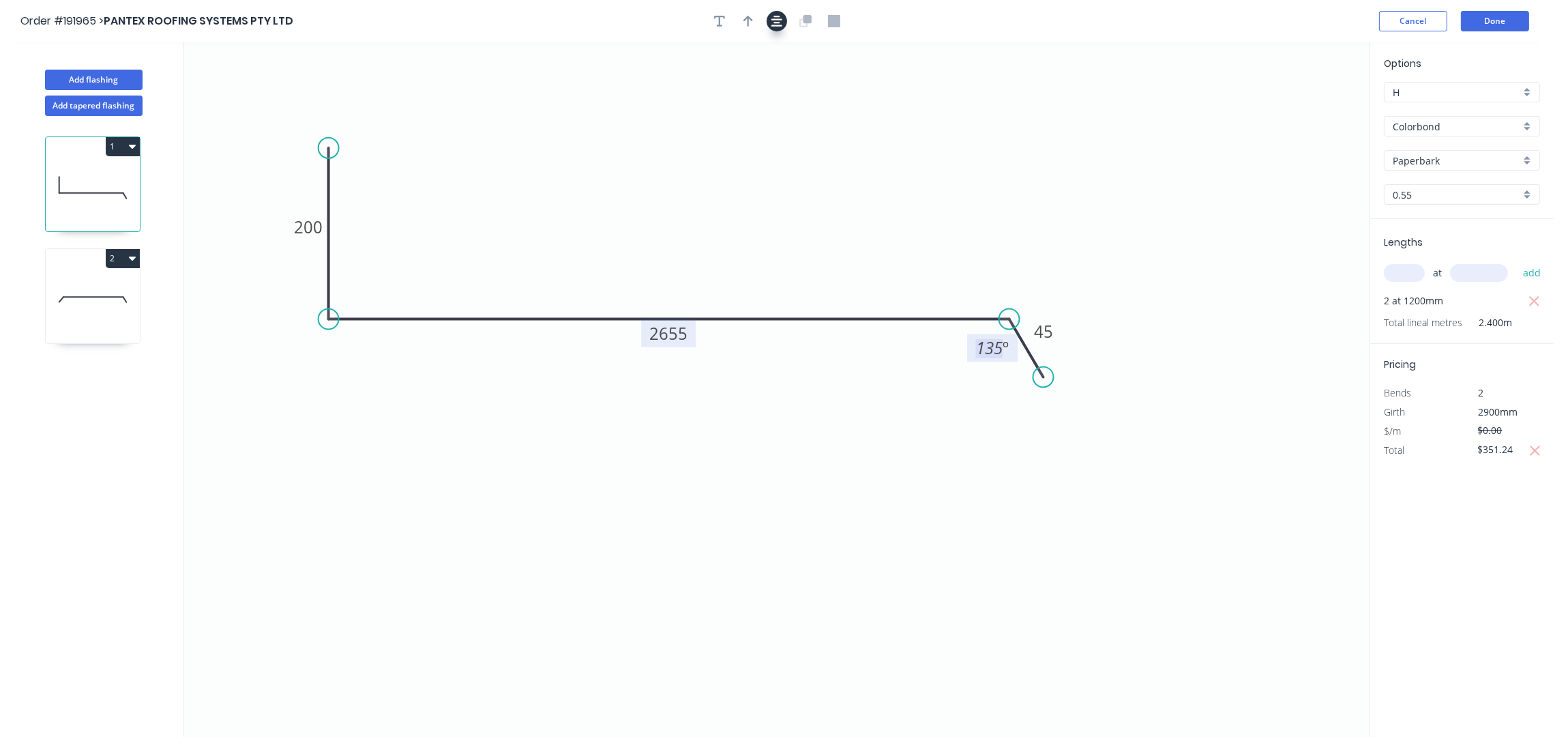
click at [775, 19] on icon "button" at bounding box center [777, 21] width 11 height 11
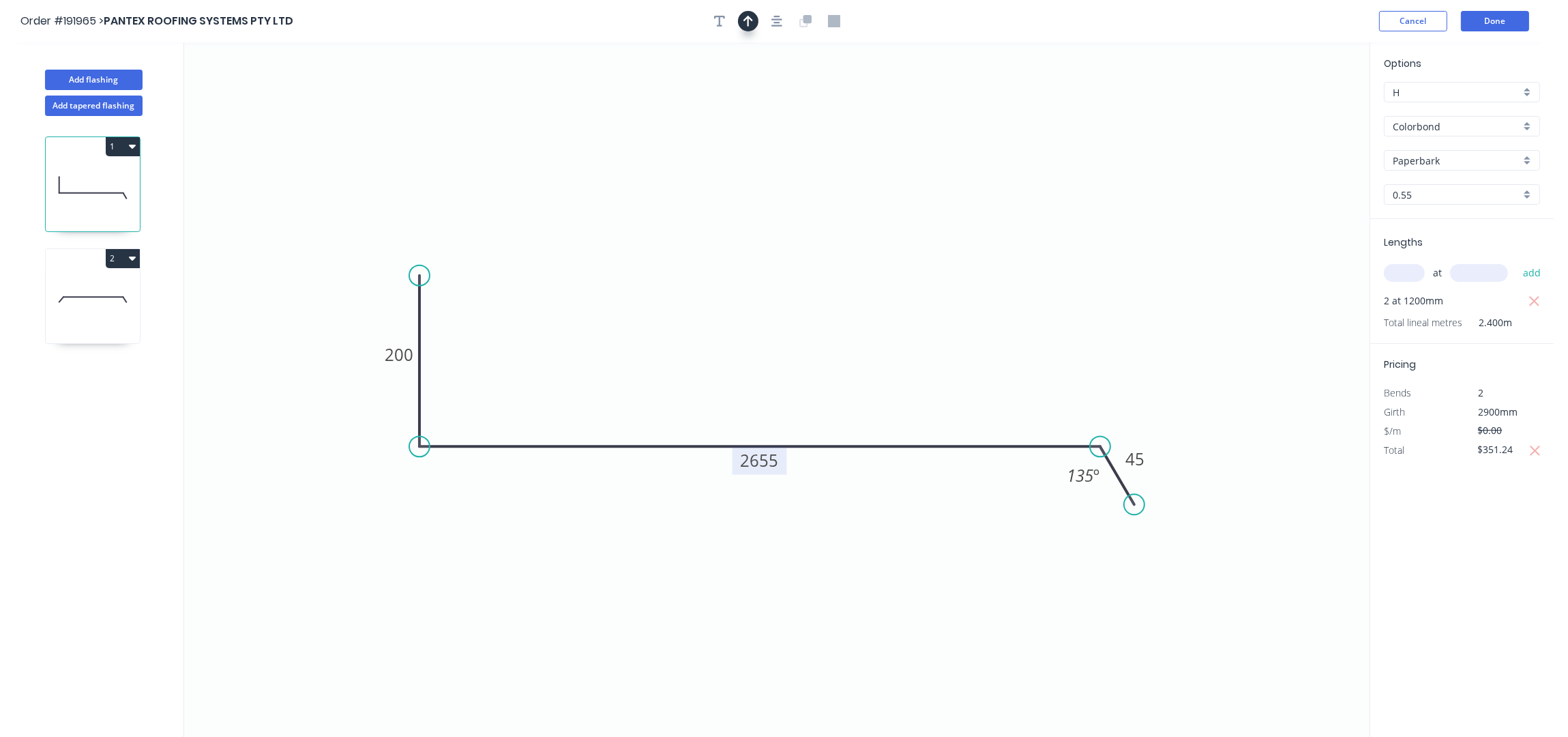
click at [741, 19] on button "button" at bounding box center [748, 21] width 21 height 21
drag, startPoint x: 1300, startPoint y: 110, endPoint x: 742, endPoint y: 385, distance: 622.1
click at [714, 378] on icon at bounding box center [707, 356] width 12 height 44
click at [86, 317] on icon at bounding box center [93, 299] width 94 height 88
type input "$111.68"
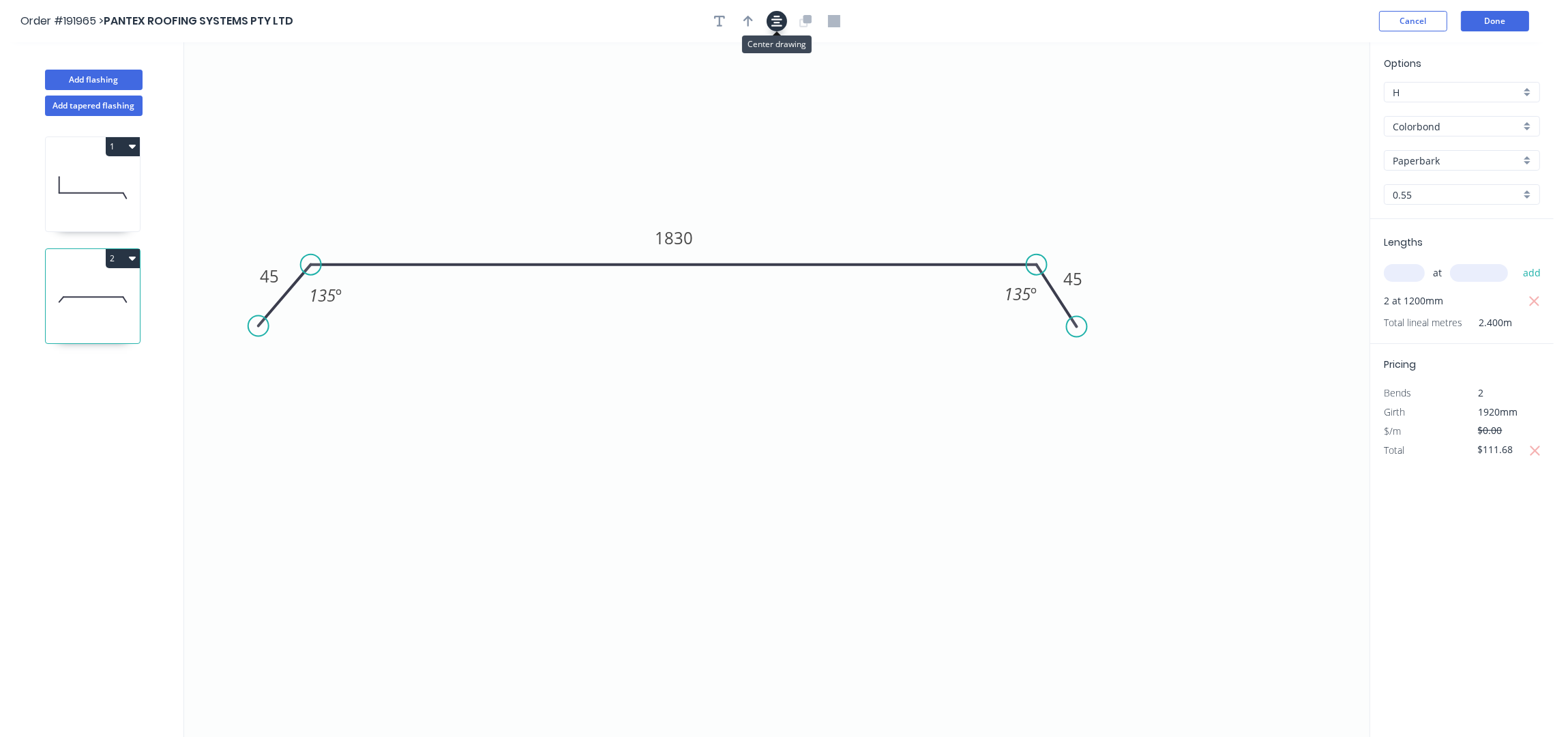
click at [780, 19] on icon "button" at bounding box center [777, 21] width 11 height 11
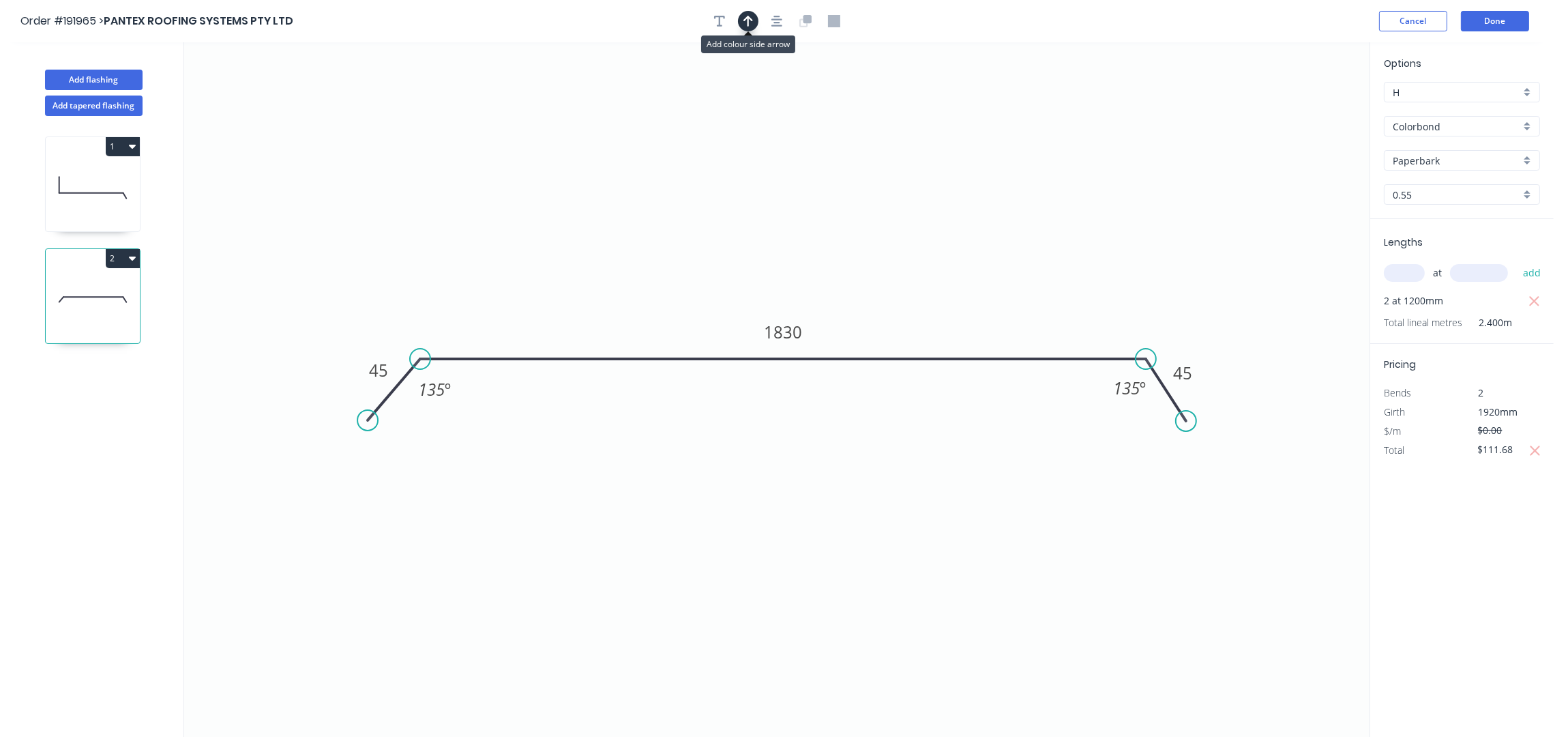
click at [753, 22] on icon "button" at bounding box center [748, 21] width 10 height 12
drag, startPoint x: 1300, startPoint y: 107, endPoint x: 922, endPoint y: 317, distance: 432.4
click at [921, 317] on icon at bounding box center [921, 297] width 12 height 44
click at [1495, 32] on header "Order #191965 > PANTEX ROOFING SYSTEMS PTY LTD Cancel Done" at bounding box center [777, 21] width 1554 height 42
click at [1489, 15] on button "Done" at bounding box center [1495, 21] width 68 height 21
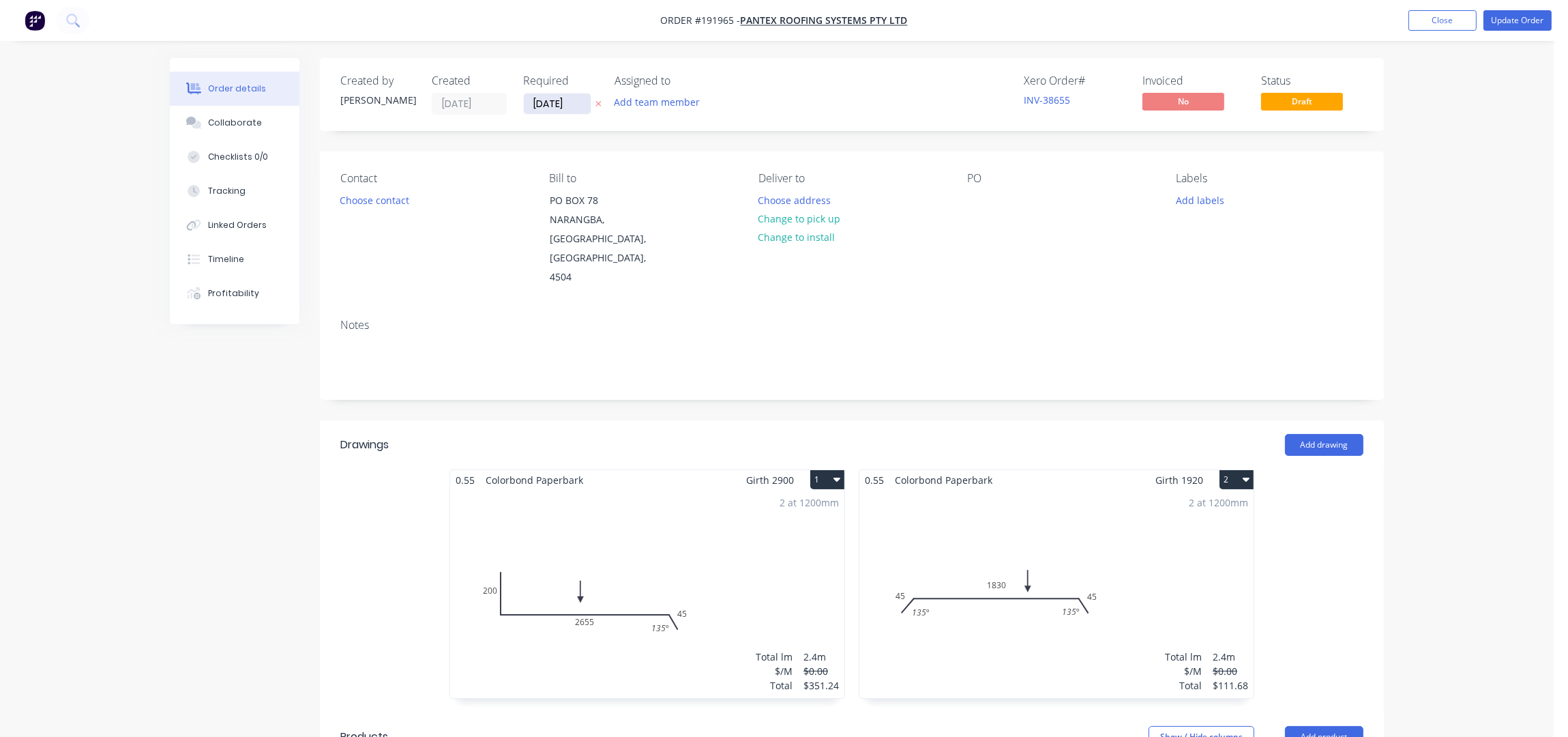
click at [540, 99] on input "[DATE]" at bounding box center [557, 103] width 67 height 21
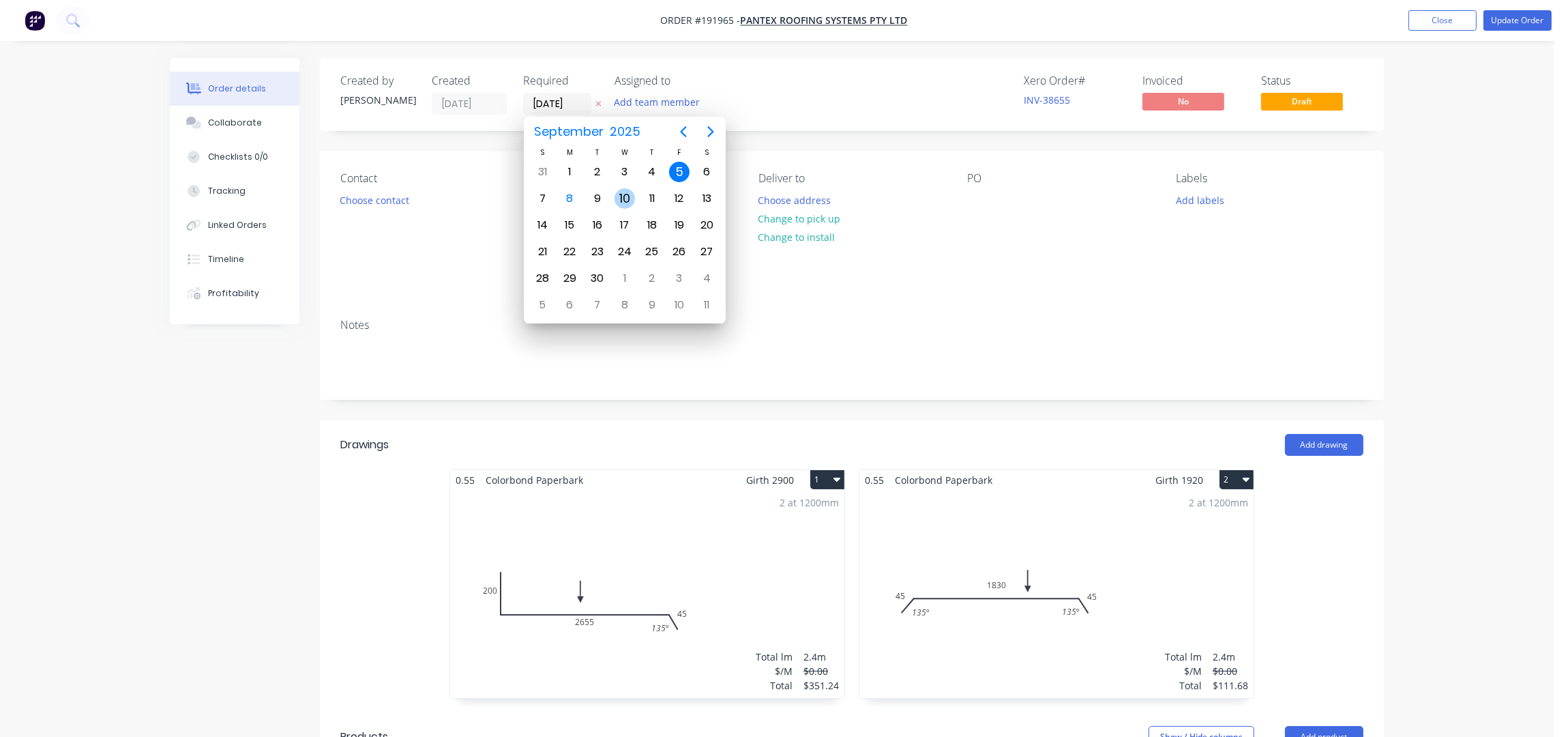
click at [624, 195] on div "10" at bounding box center [624, 199] width 21 height 21
type input "10/09/25"
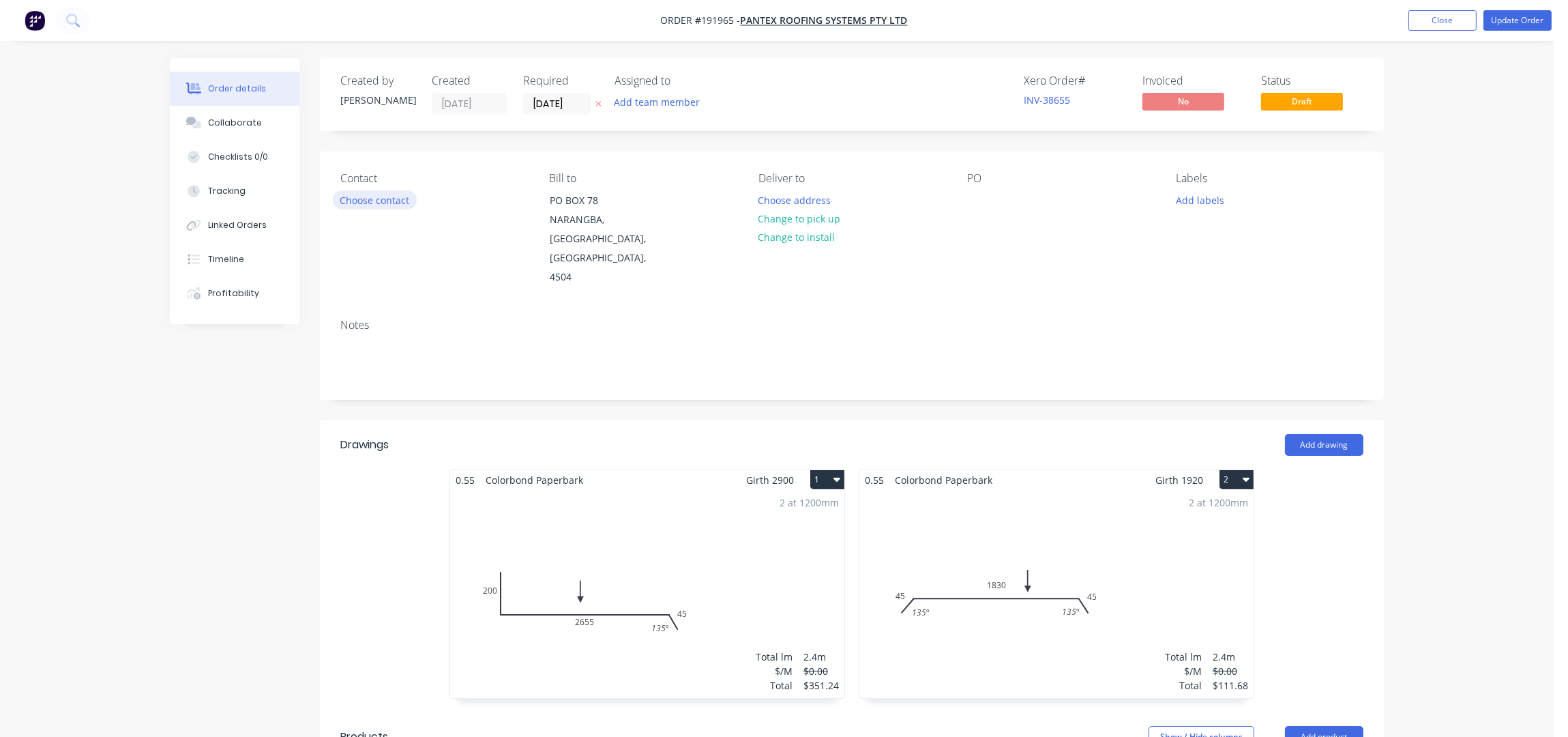
click at [359, 202] on button "Choose contact" at bounding box center [374, 199] width 84 height 18
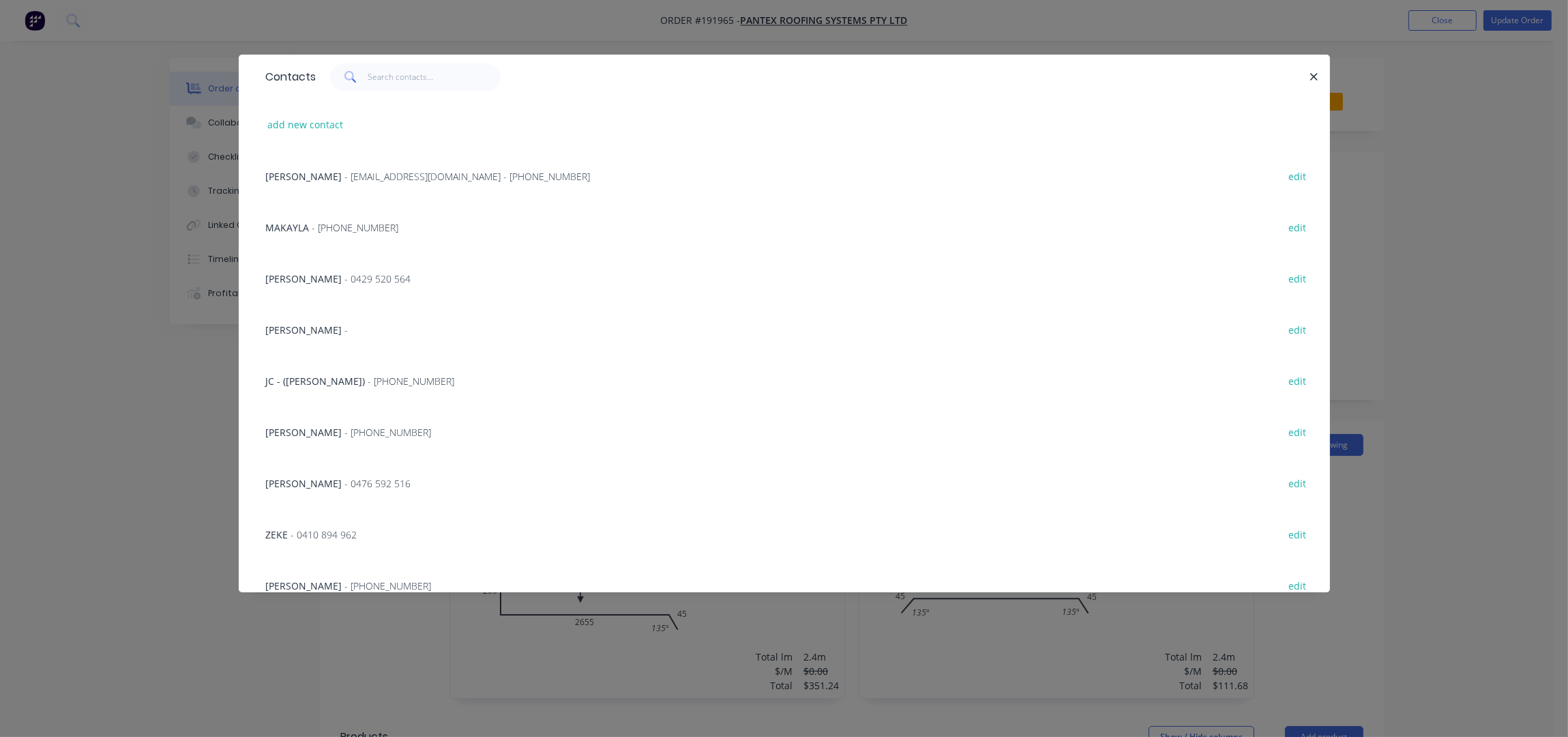
click at [368, 384] on span "- (07) 3897 8200" at bounding box center [411, 381] width 87 height 13
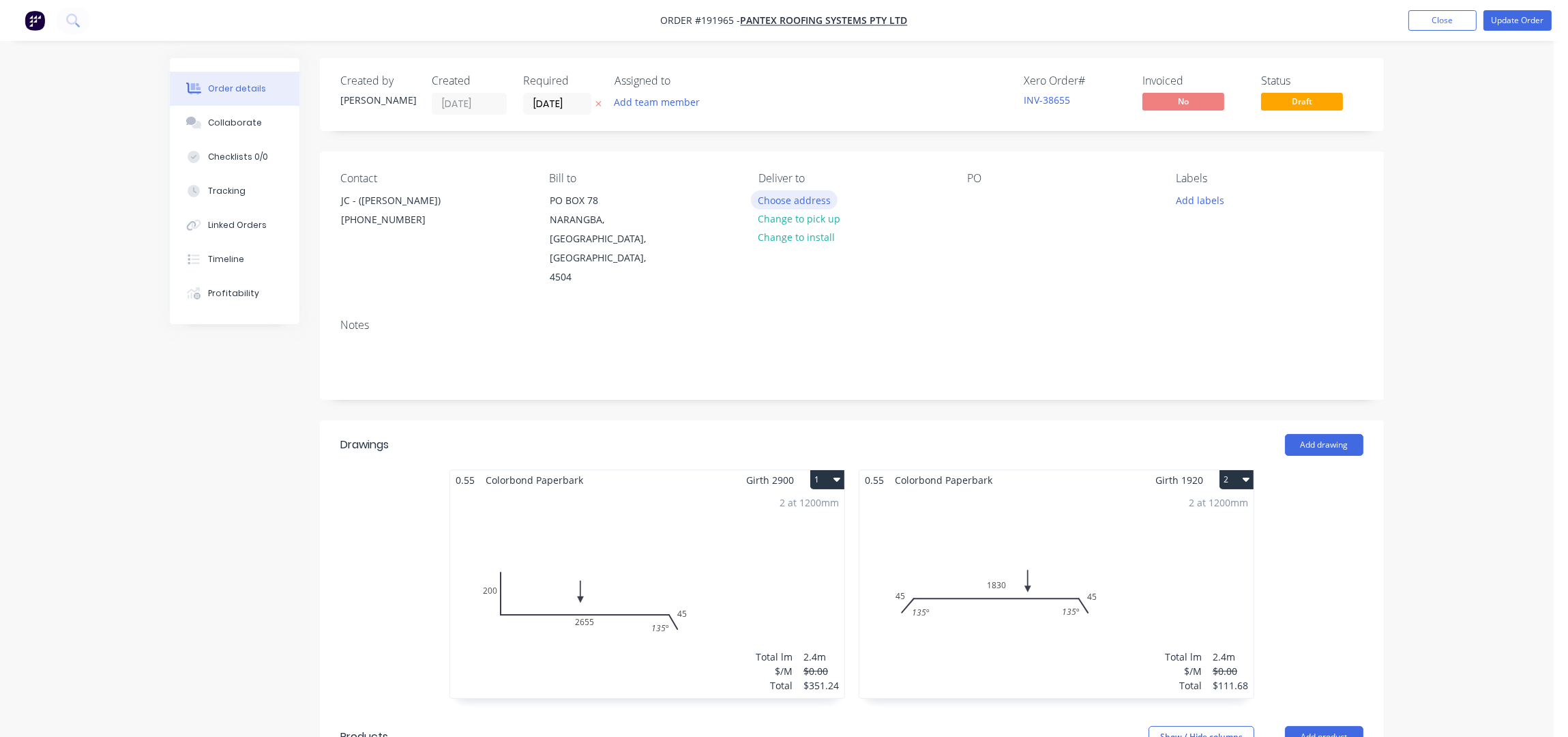
click at [784, 194] on button "Choose address" at bounding box center [795, 199] width 88 height 18
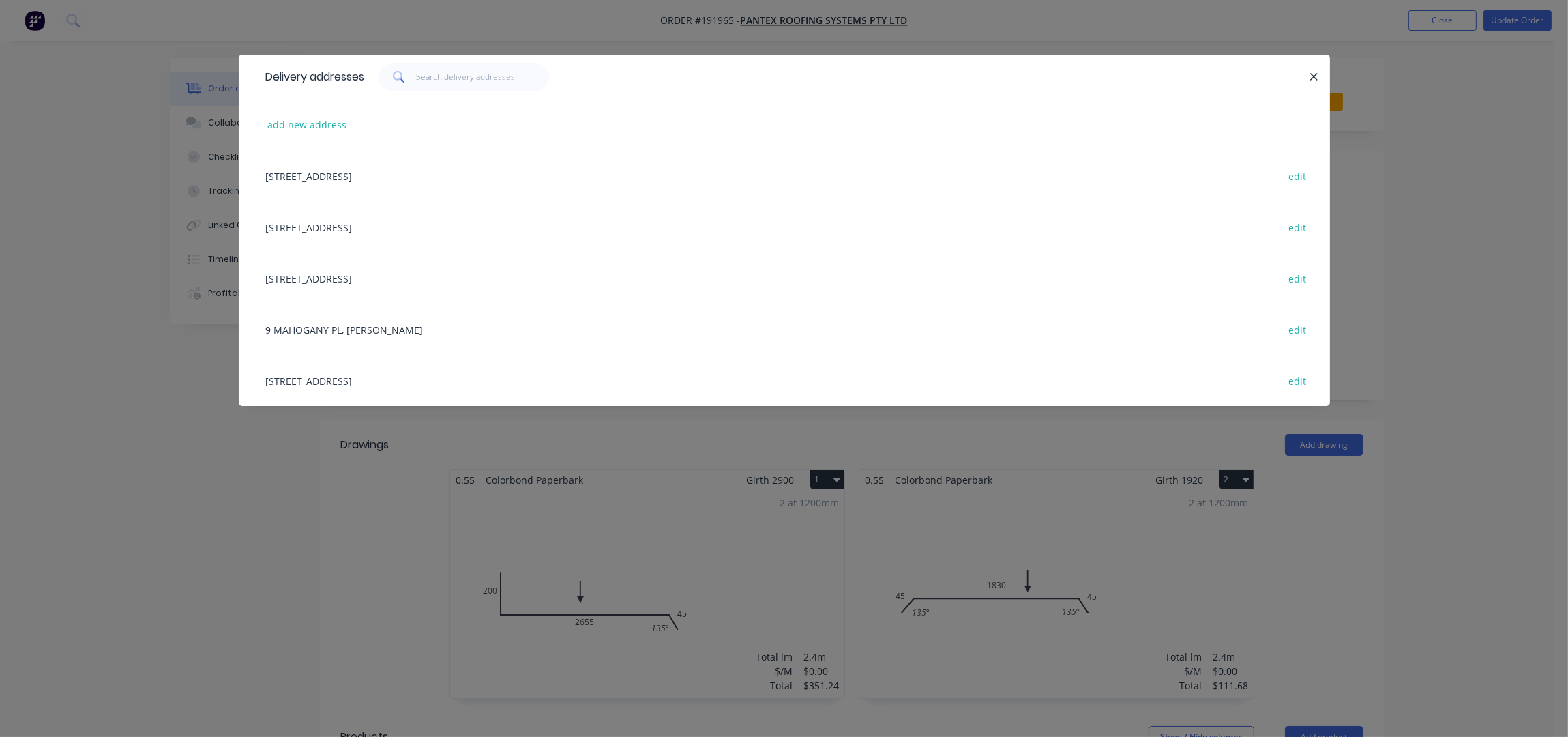
click at [403, 385] on div "16 MAGNESIUM ST, (STORE), NARANGBA, Queensland, Australia, 4504 edit" at bounding box center [784, 380] width 1050 height 51
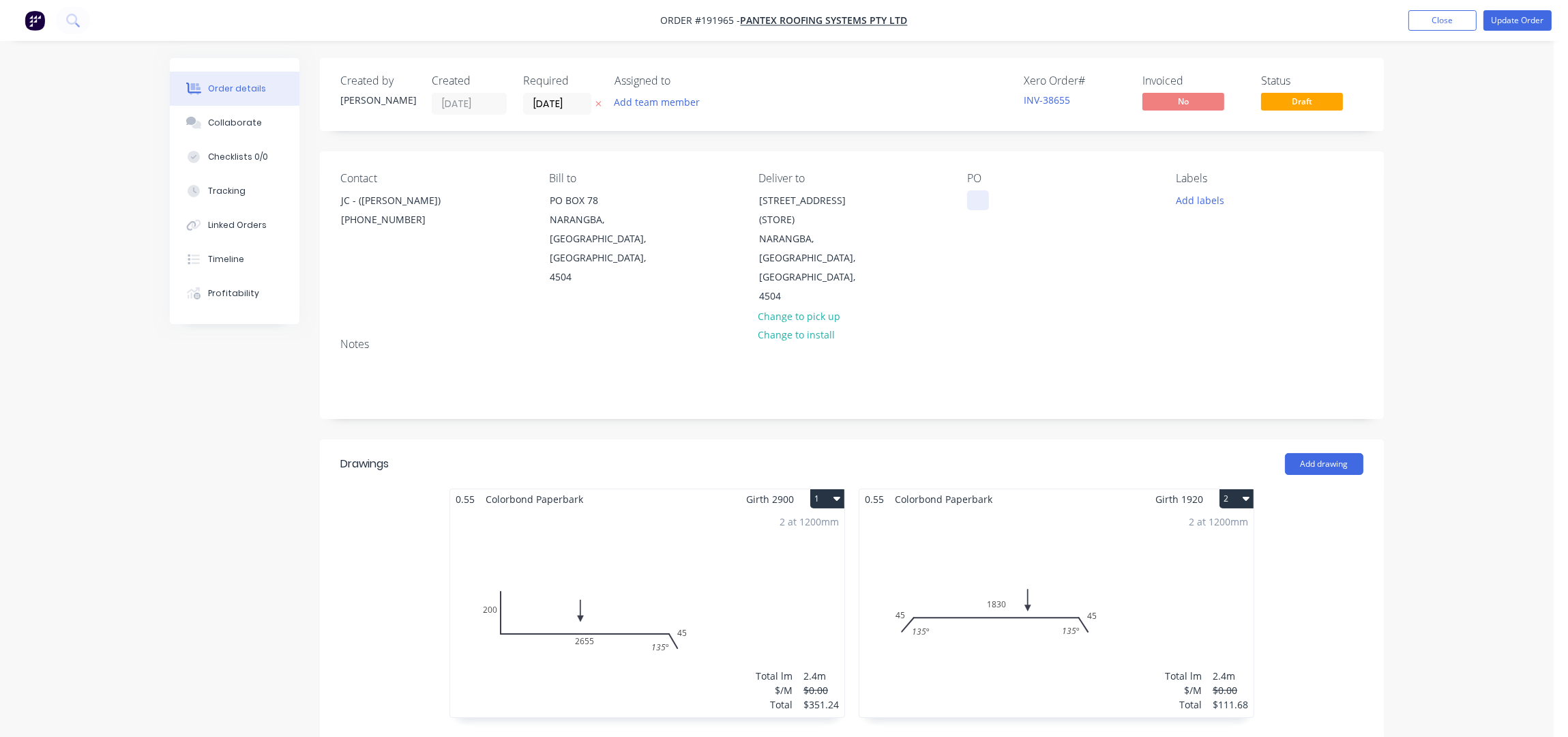
drag, startPoint x: 973, startPoint y: 201, endPoint x: 978, endPoint y: 227, distance: 26.5
click at [974, 202] on div at bounding box center [978, 200] width 22 height 20
click at [1037, 250] on div "PO 82270" at bounding box center [1060, 239] width 187 height 134
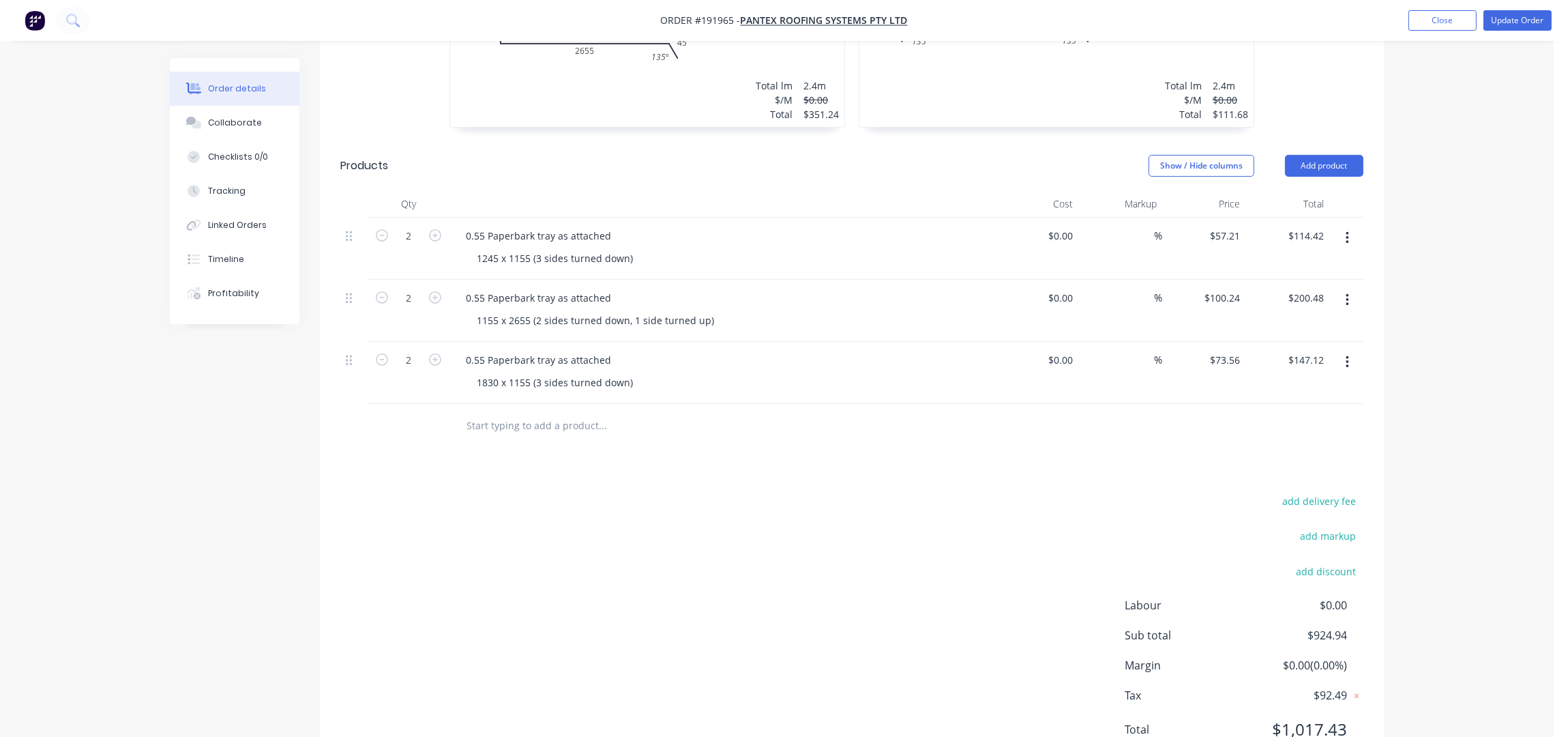
scroll to position [613, 0]
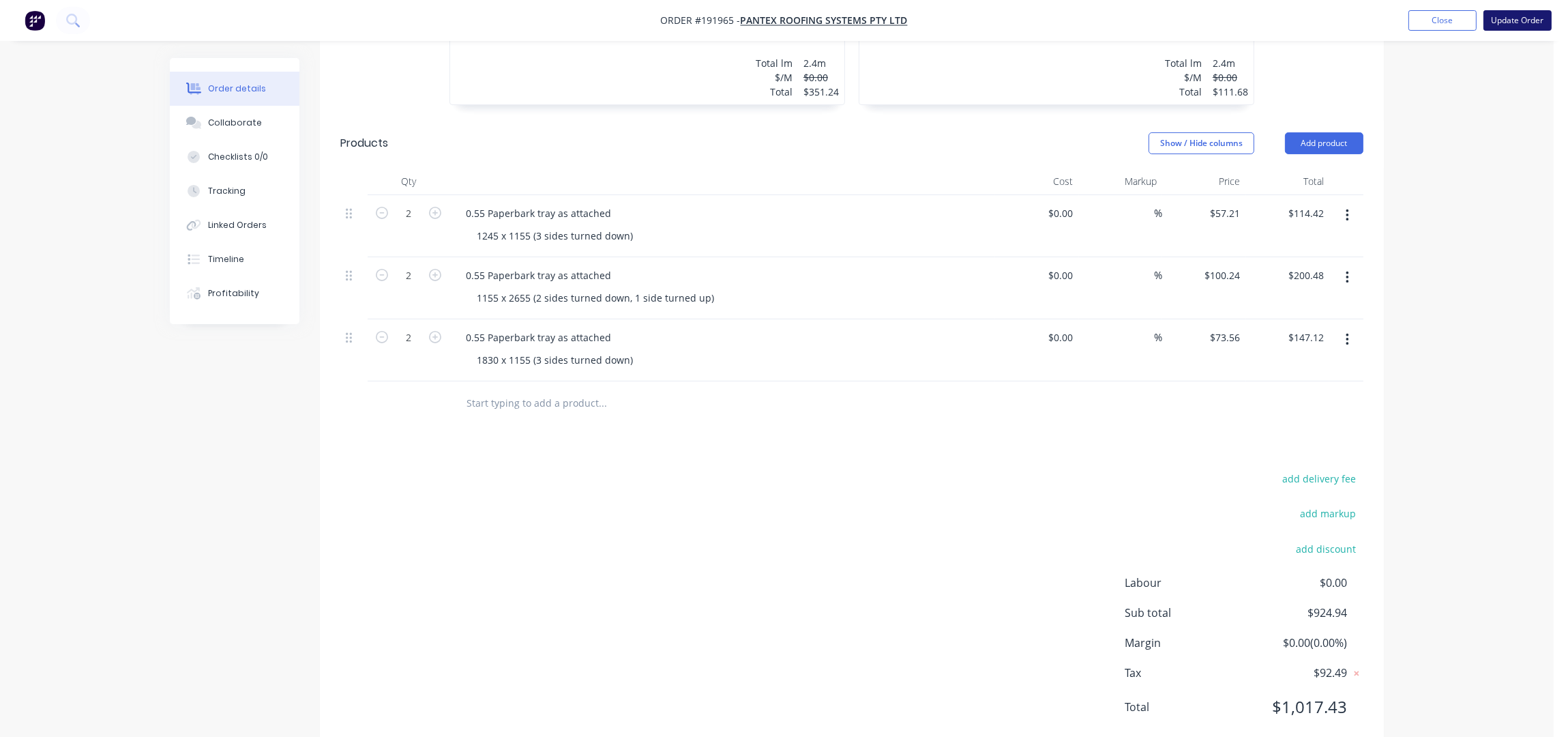
click at [1507, 21] on button "Update Order" at bounding box center [1518, 20] width 68 height 21
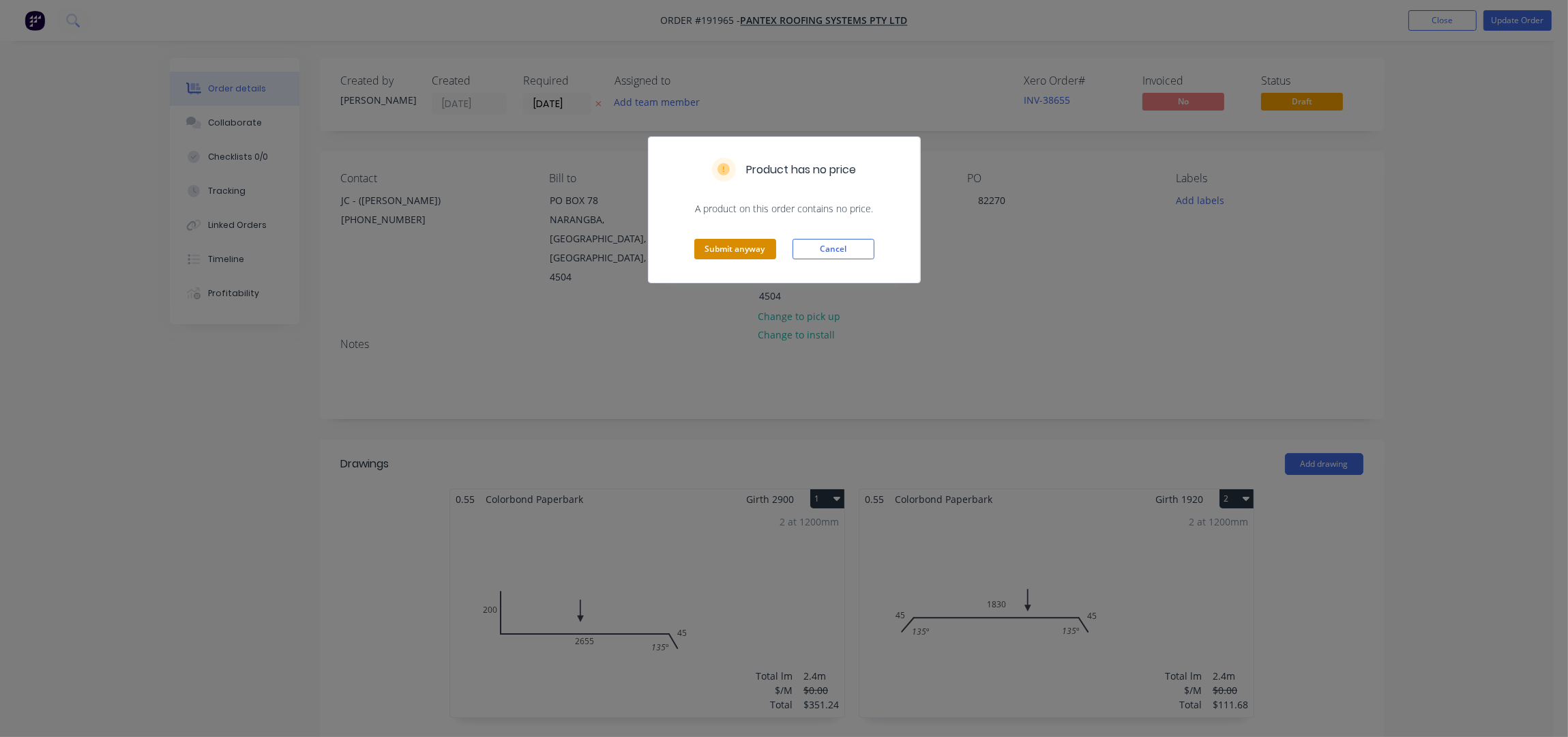
click at [750, 246] on button "Submit anyway" at bounding box center [735, 249] width 82 height 21
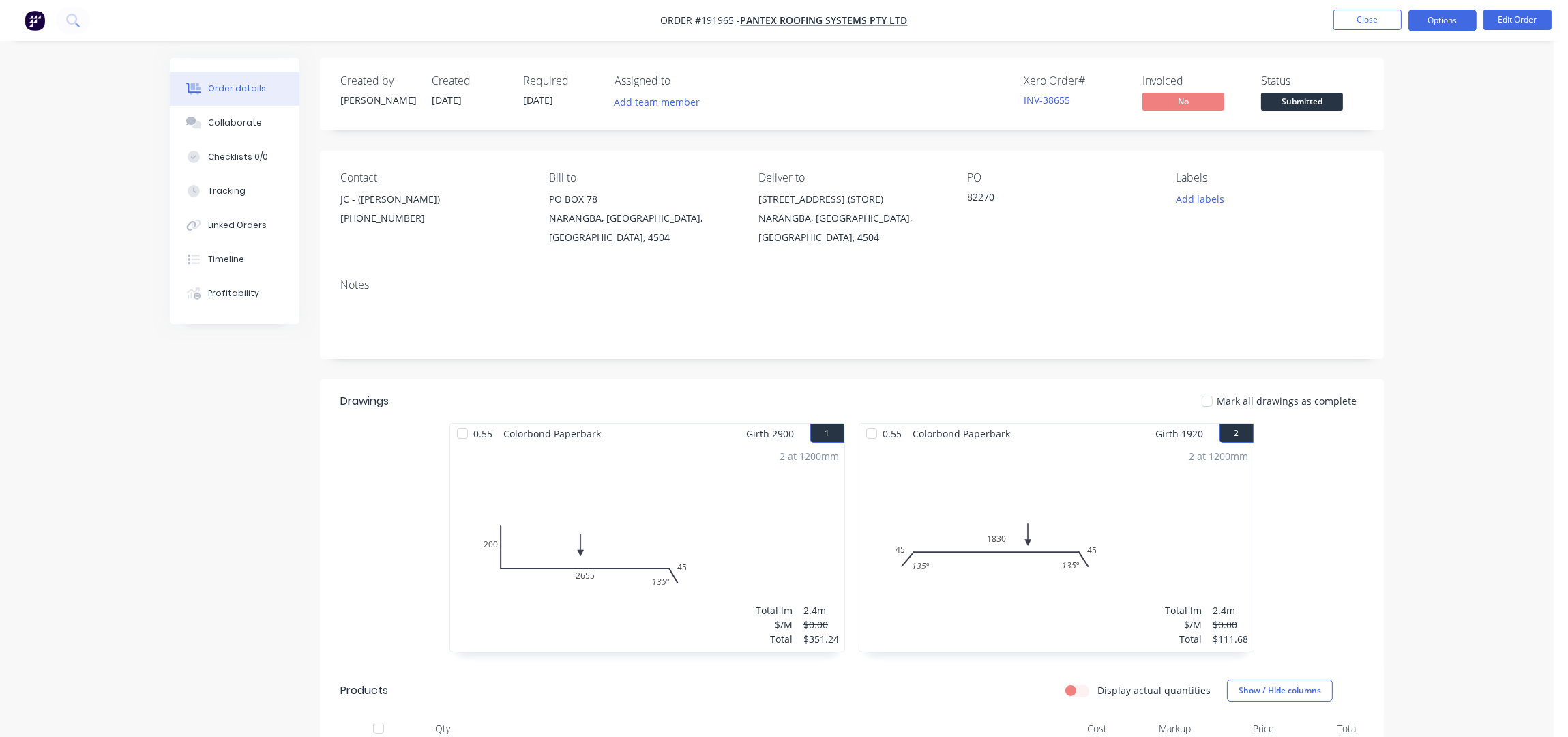
click at [1442, 12] on button "Options" at bounding box center [1442, 21] width 68 height 22
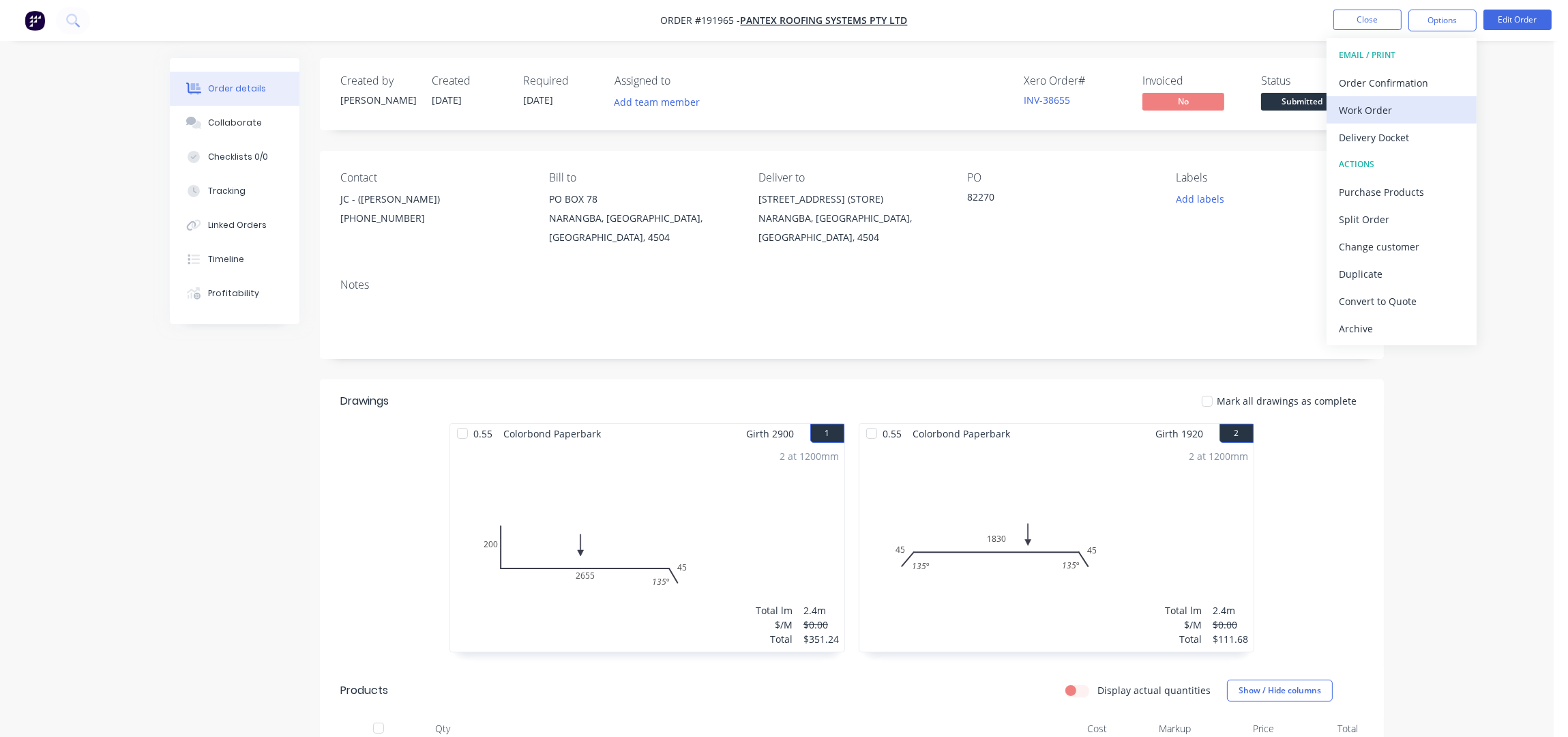
click at [1374, 108] on div "Work Order" at bounding box center [1402, 110] width 126 height 20
drag, startPoint x: 1374, startPoint y: 154, endPoint x: 1375, endPoint y: 136, distance: 18.0
click at [1375, 136] on div "WORK ORDER Back With pricing Without pricing Custom" at bounding box center [1401, 109] width 150 height 143
click at [1375, 136] on div "Without pricing" at bounding box center [1402, 137] width 126 height 20
click at [1489, 398] on div "Order details Collaborate Checklists 0/0 Tracking Linked Orders Timeline Profit…" at bounding box center [777, 569] width 1554 height 1138
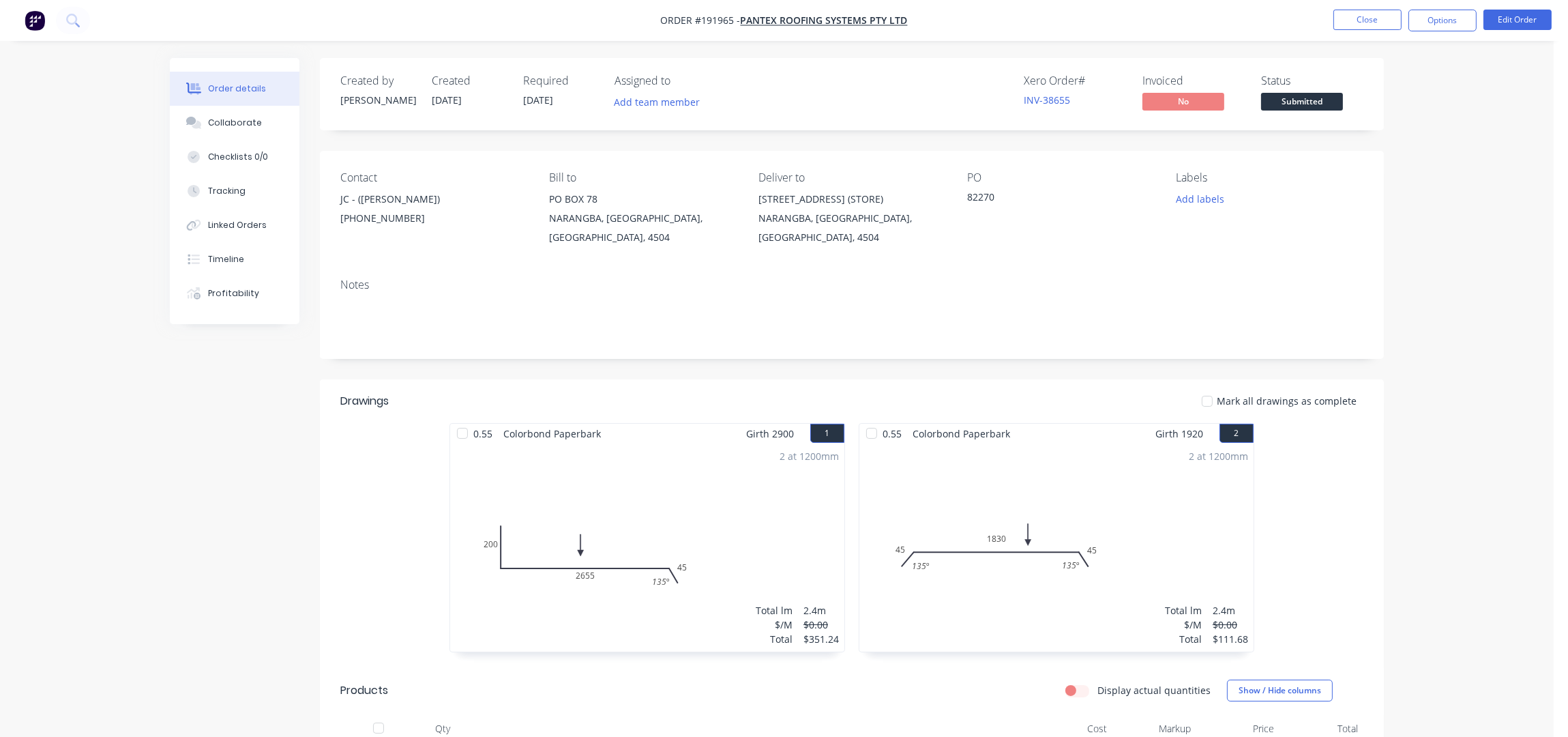
click at [1463, 462] on div "Order details Collaborate Checklists 0/0 Tracking Linked Orders Timeline Profit…" at bounding box center [777, 569] width 1554 height 1138
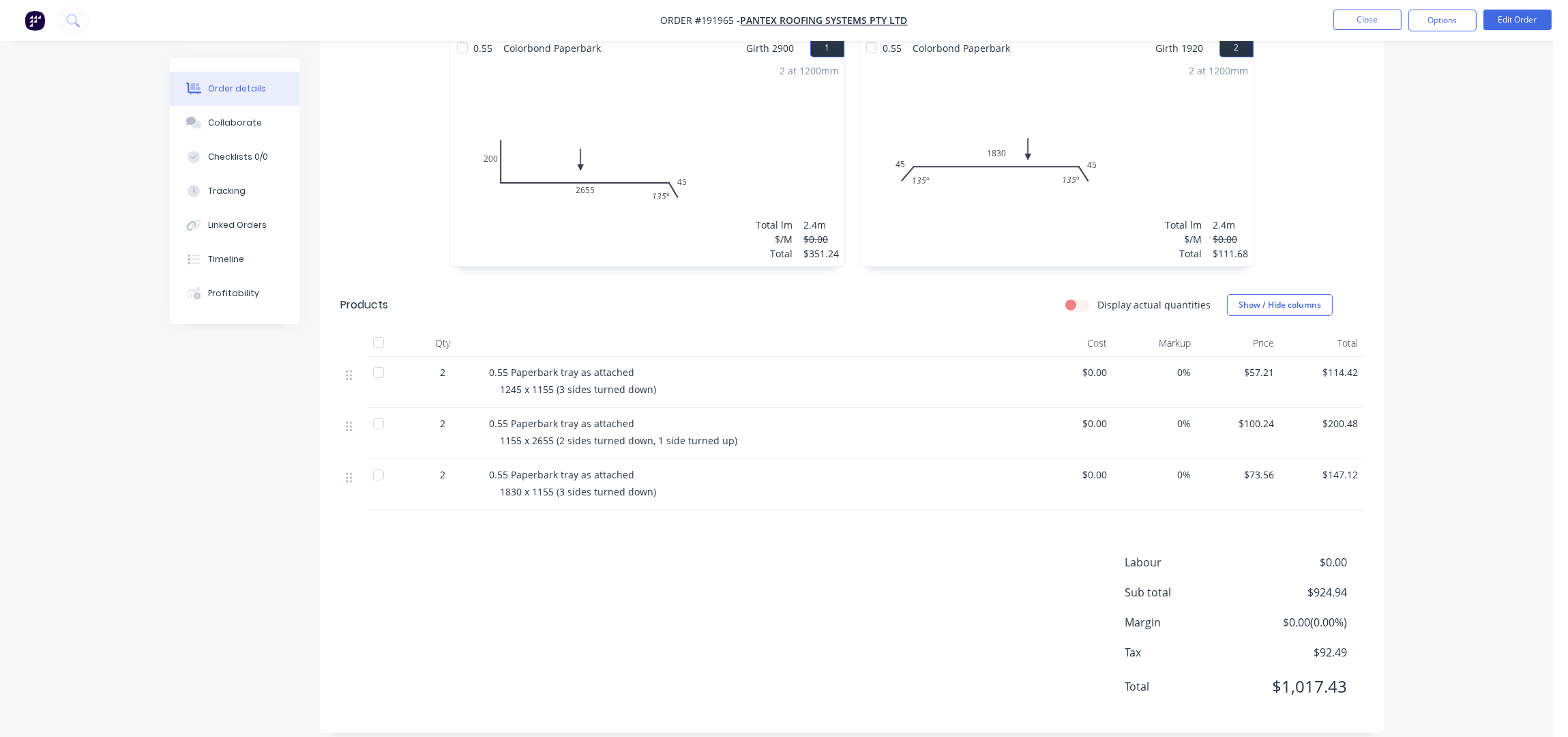
scroll to position [388, 0]
click at [1489, 223] on div "Order details Collaborate Checklists 0/0 Tracking Linked Orders Timeline Profit…" at bounding box center [777, 181] width 1554 height 1138
click at [1399, 5] on nav "Order #191965 - PANTEX ROOFING SYSTEMS PTY LTD Close Options Edit Order" at bounding box center [784, 20] width 1568 height 41
click at [1388, 14] on button "Close" at bounding box center [1367, 20] width 68 height 21
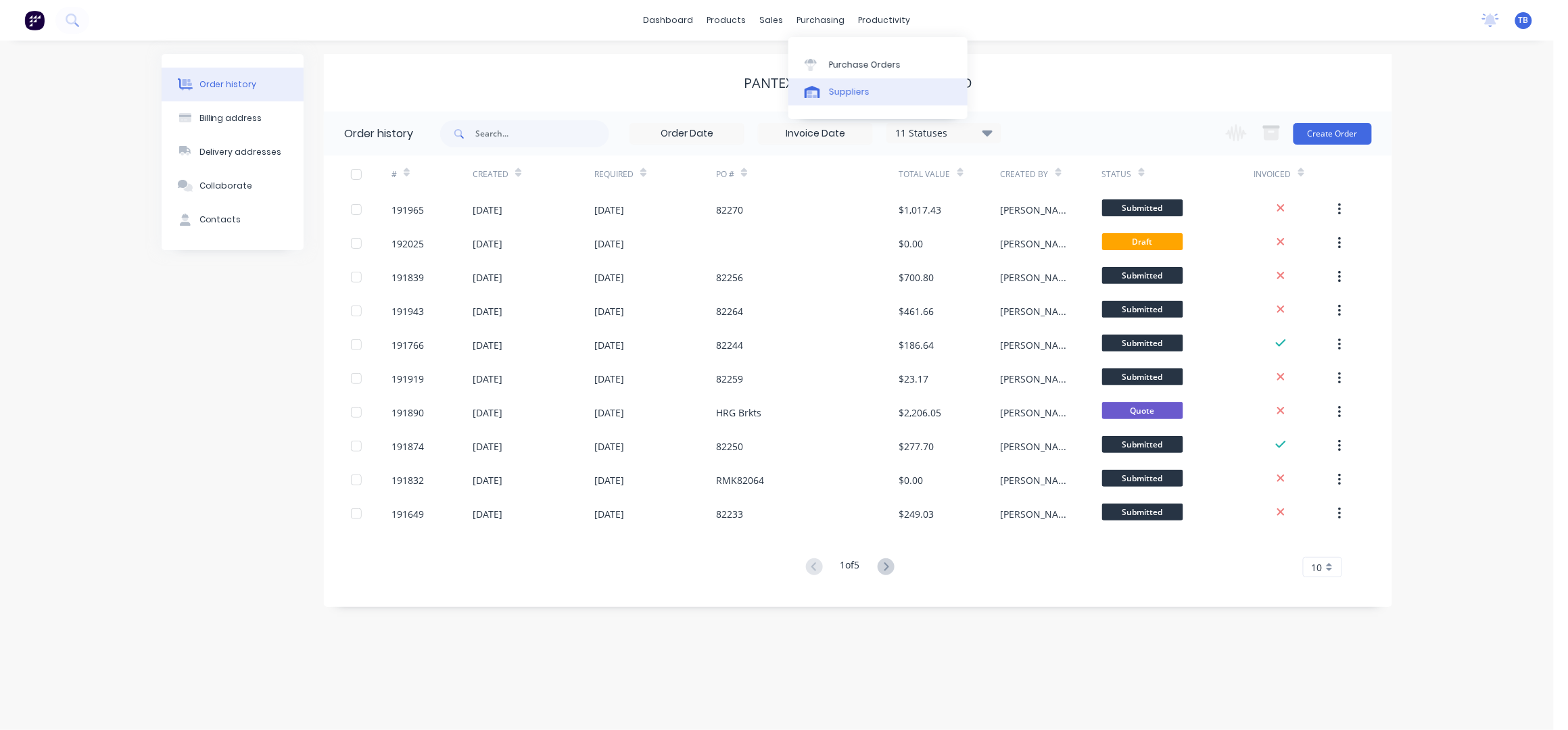
click at [862, 90] on div "Suppliers" at bounding box center [848, 92] width 40 height 12
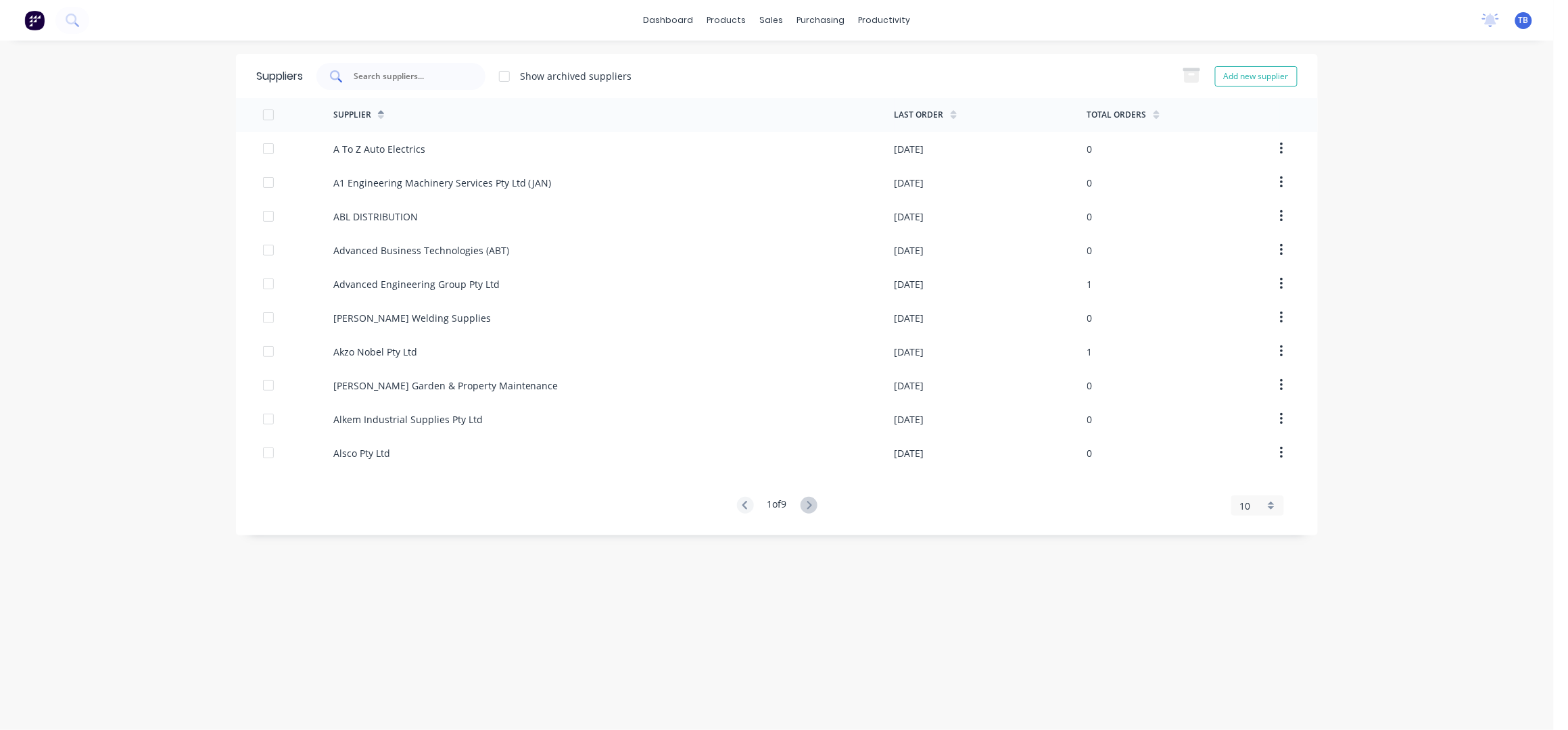
click at [393, 83] on div at bounding box center [401, 76] width 169 height 27
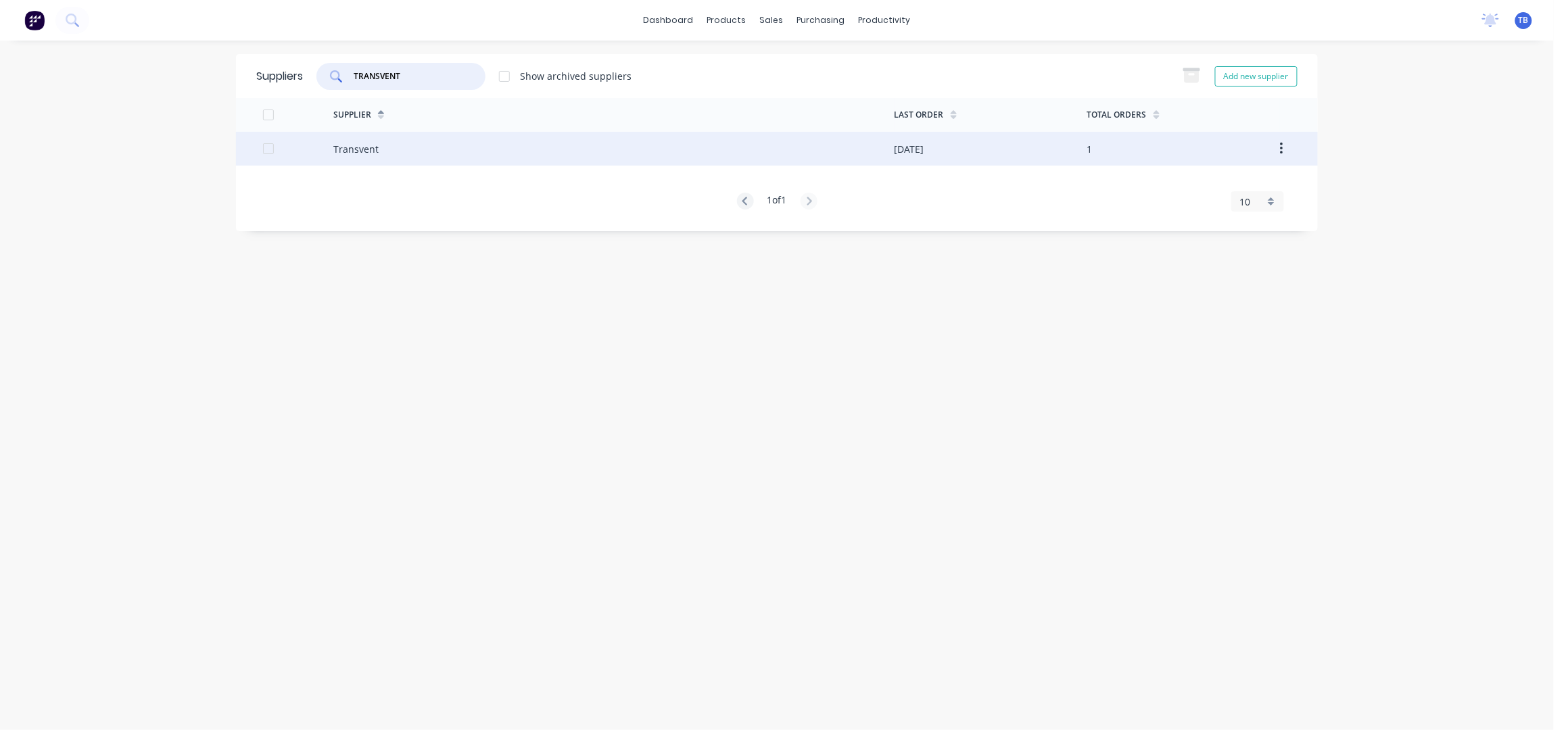
type input "TRANSVENT"
click at [439, 151] on div "Transvent" at bounding box center [614, 148] width 561 height 34
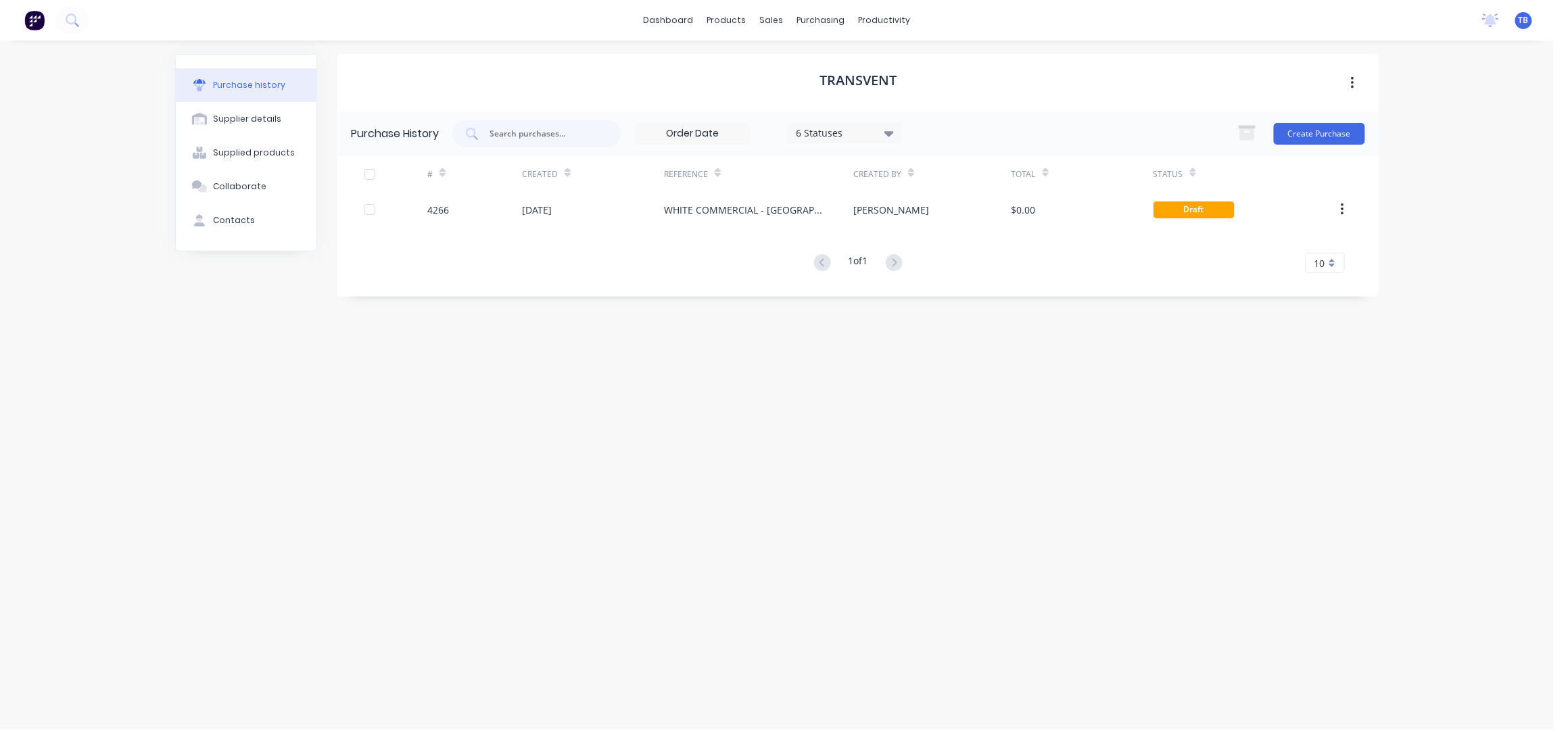
click at [822, 129] on div "6 Statuses" at bounding box center [845, 132] width 97 height 14
click at [934, 191] on div at bounding box center [936, 195] width 27 height 27
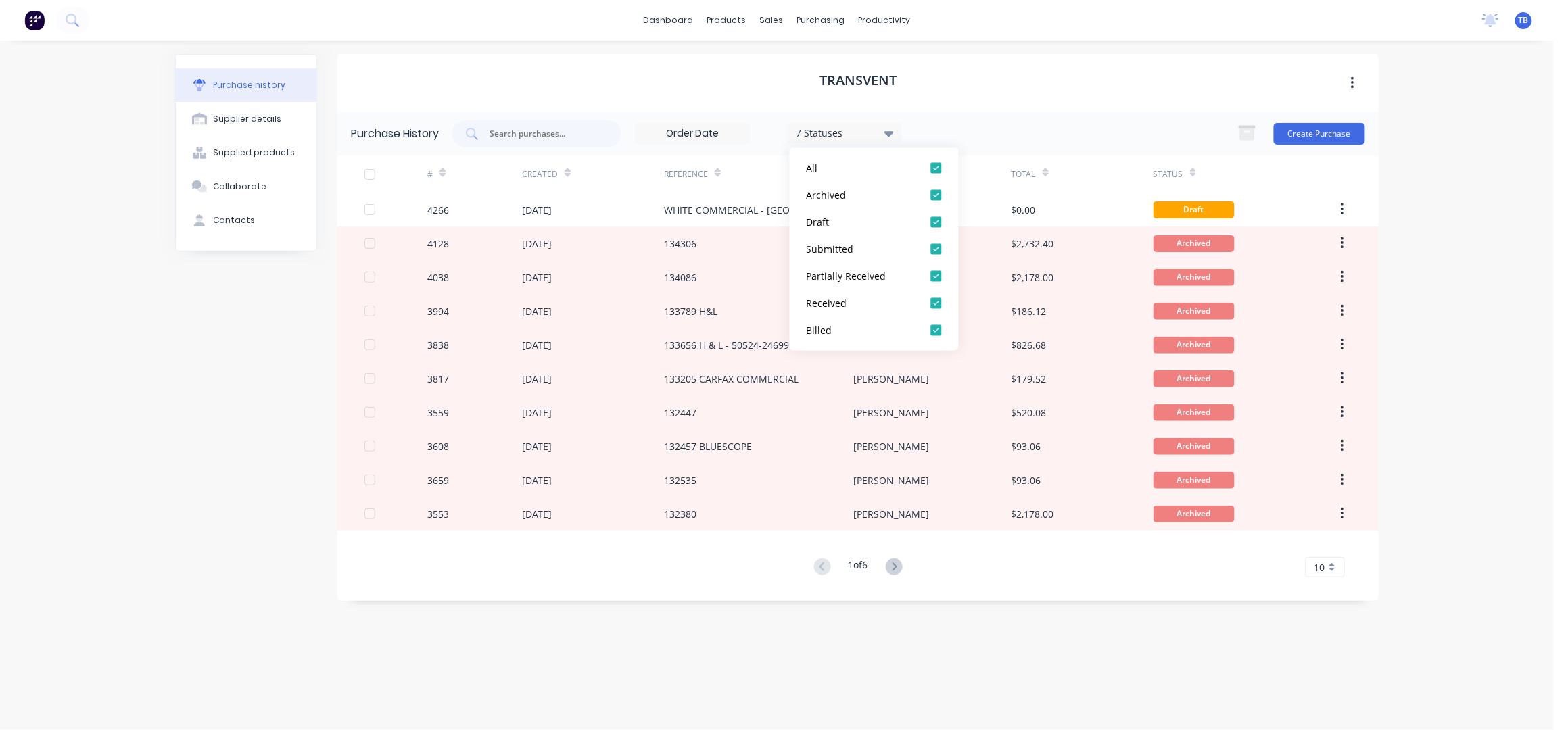
click at [1454, 216] on div "dashboard products sales purchasing productivity dashboard products Product Cat…" at bounding box center [776, 365] width 1553 height 730
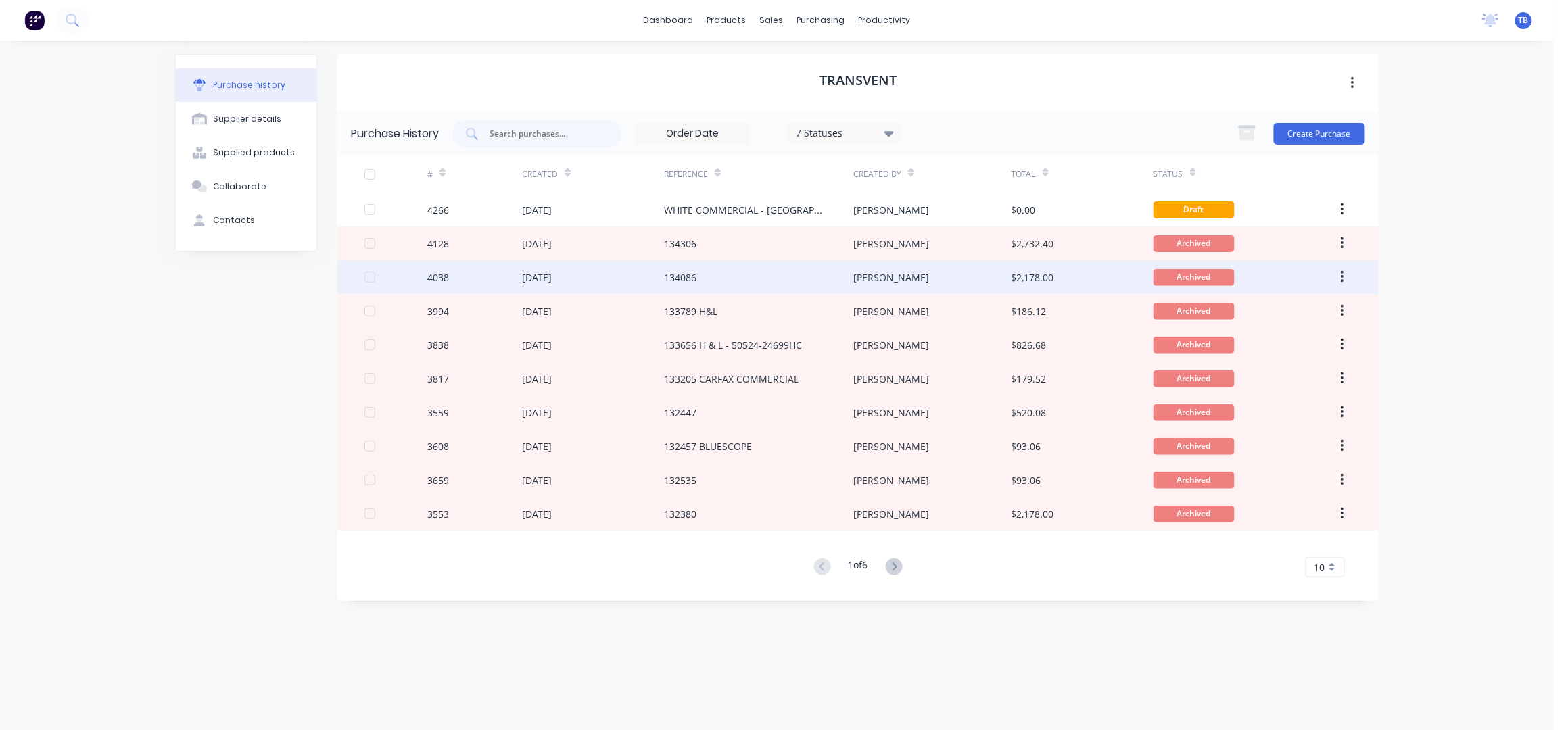
click at [770, 272] on div "134086" at bounding box center [758, 277] width 189 height 34
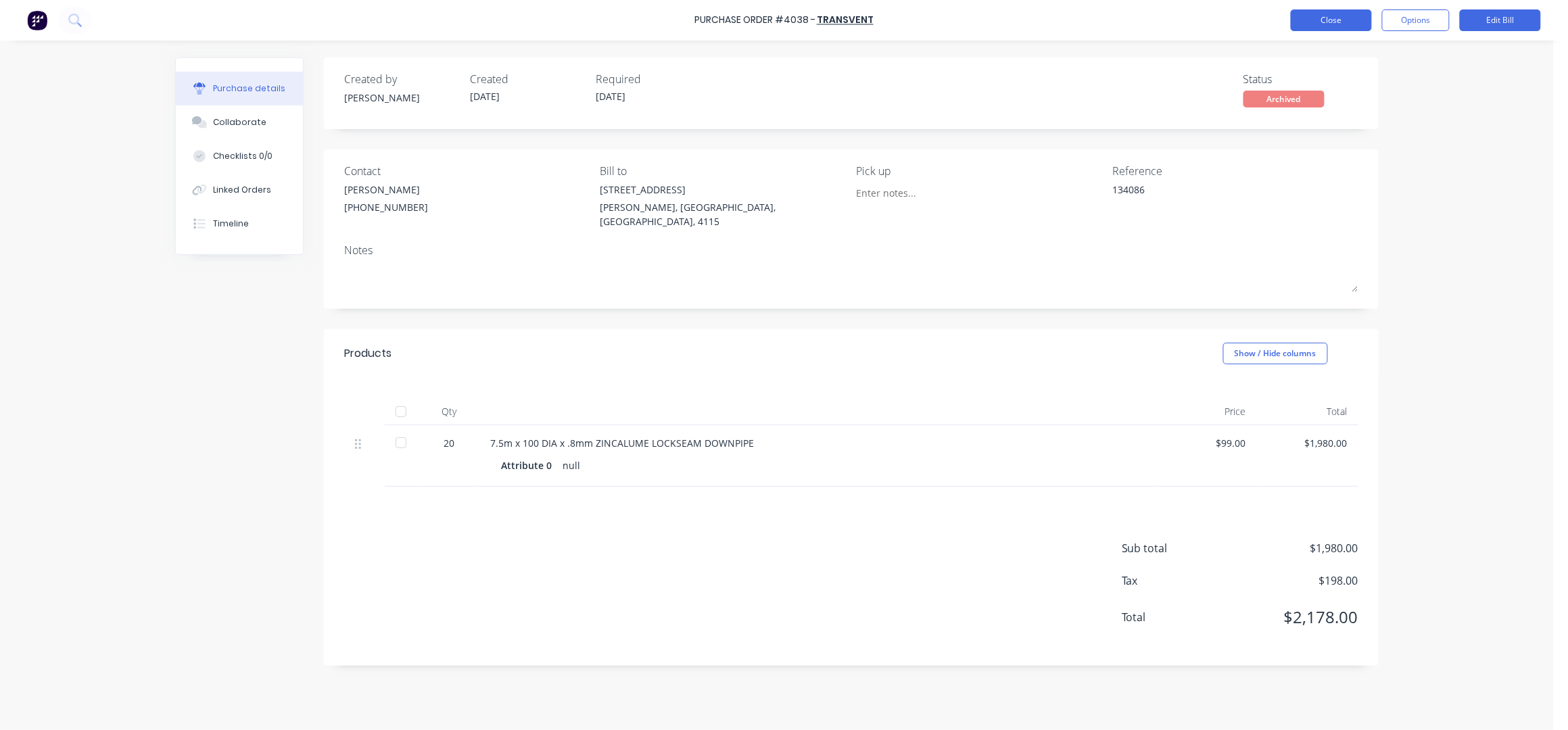
click at [1332, 20] on button "Close" at bounding box center [1330, 20] width 81 height 21
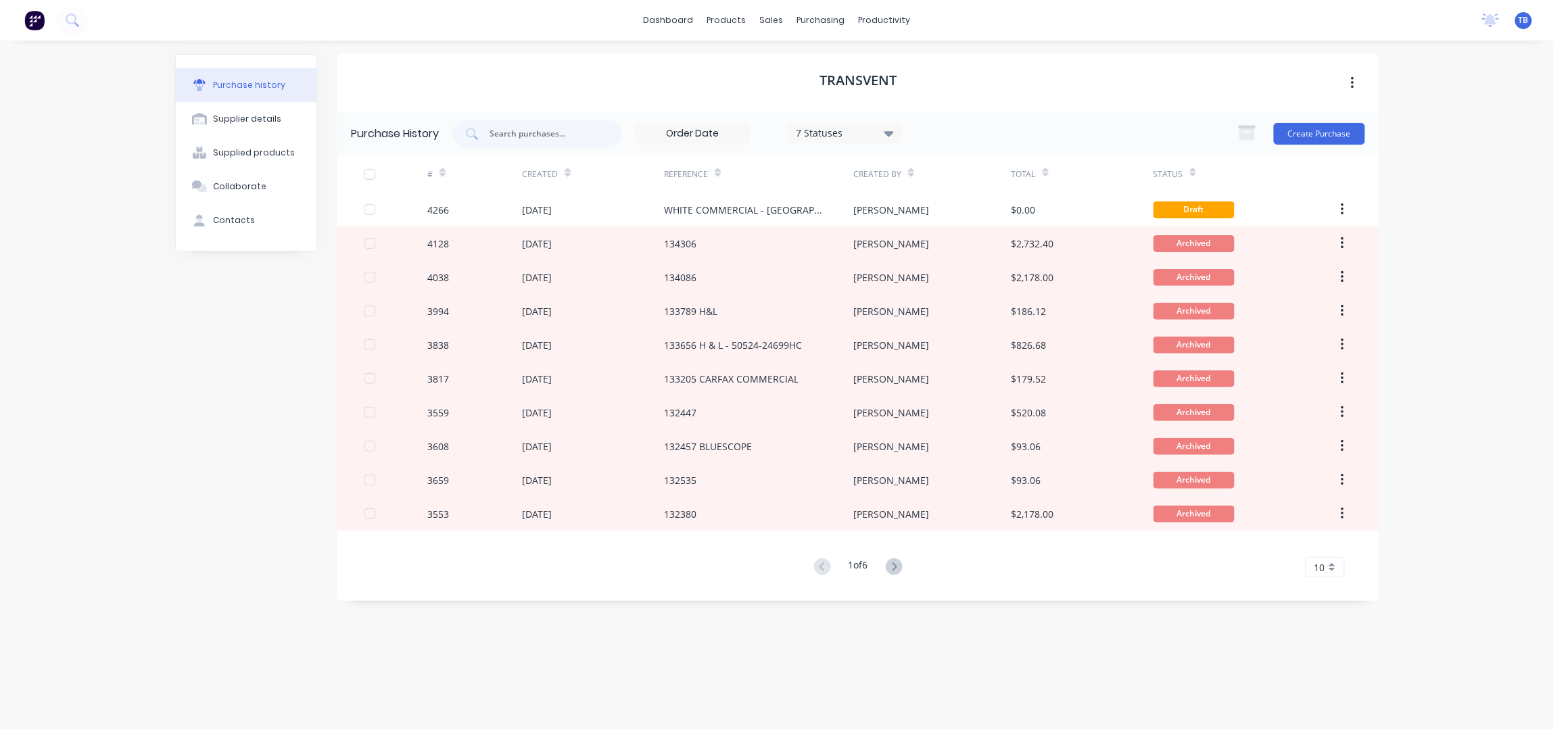
click at [95, 245] on div "dashboard products sales purchasing productivity dashboard products Product Cat…" at bounding box center [776, 365] width 1553 height 730
click at [820, 60] on div "Sales Orders" at bounding box center [822, 65] width 56 height 12
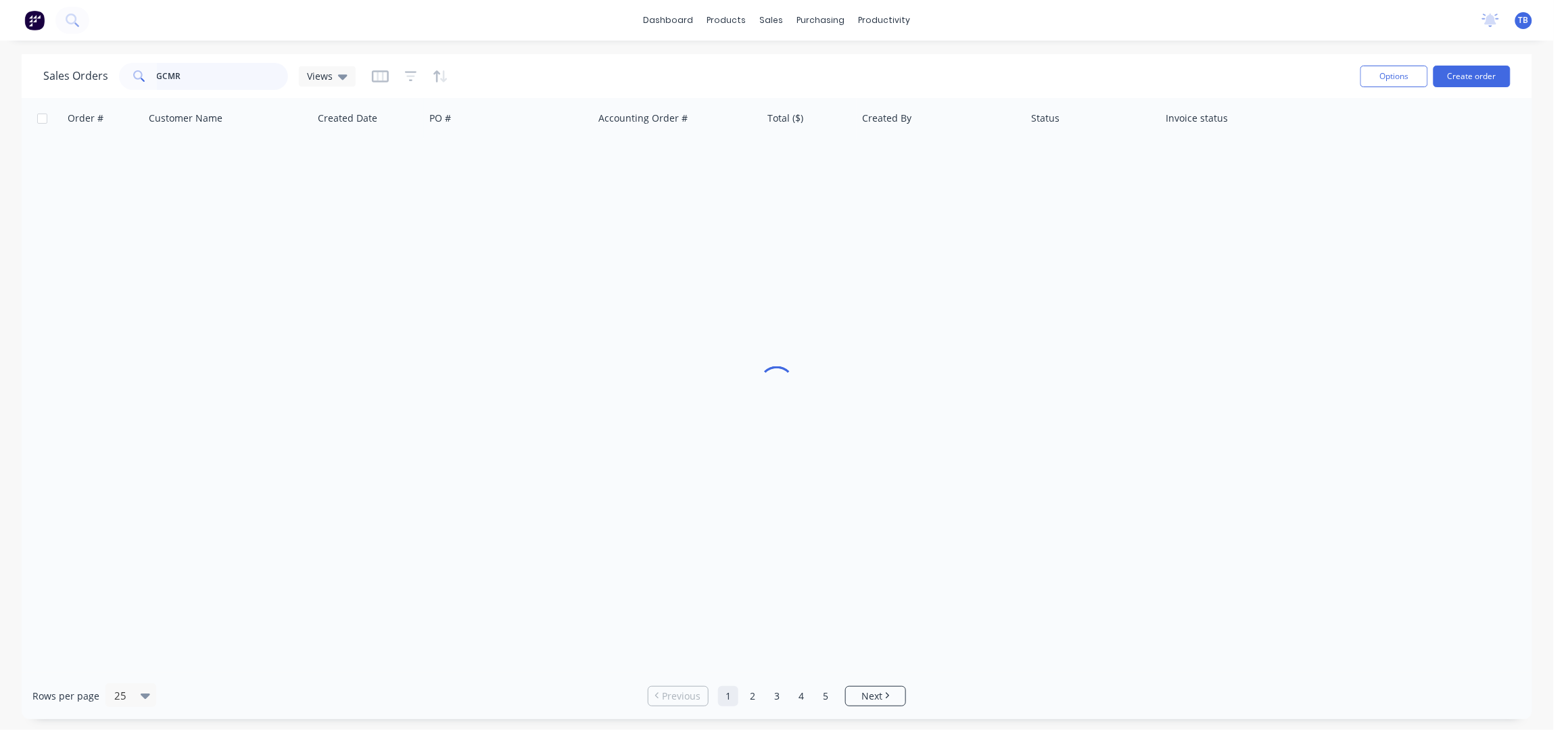
drag, startPoint x: 202, startPoint y: 76, endPoint x: 0, endPoint y: 98, distance: 203.2
click at [0, 97] on div "Sales Orders GCMR Views Options Create order Order # Customer Name Created Date…" at bounding box center [776, 387] width 1553 height 665
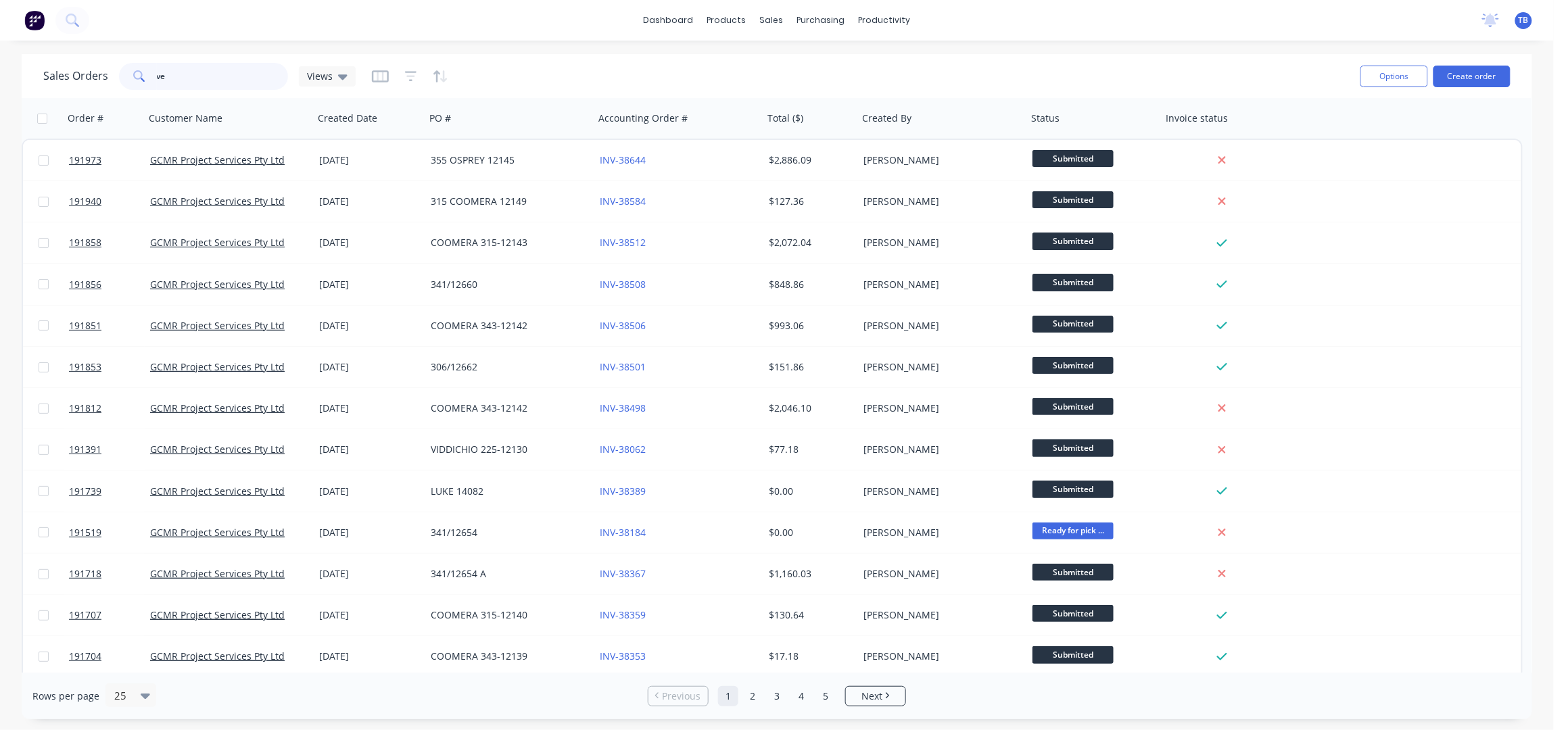
type input "v"
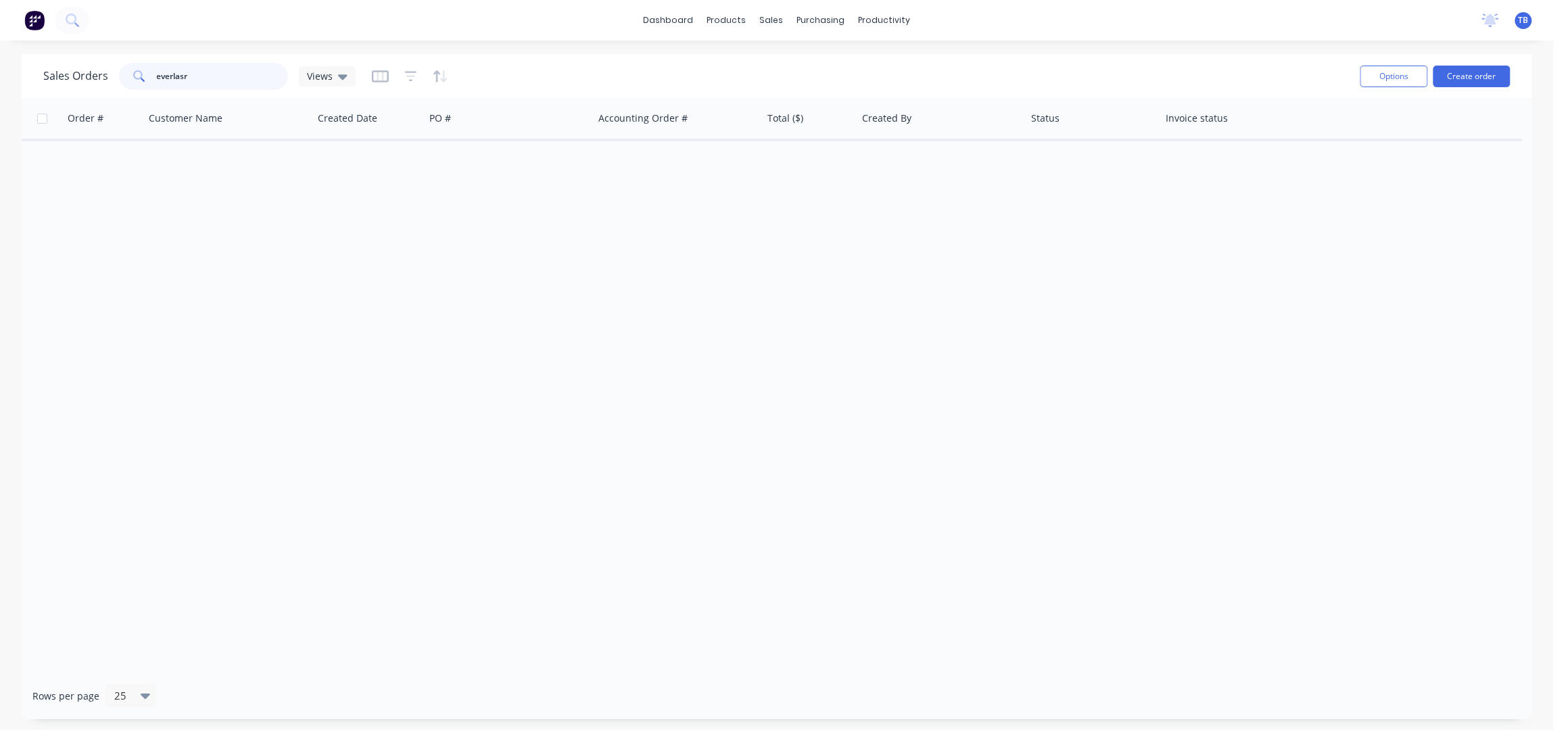
type input "everlasr"
click at [549, 67] on div "Sales Orders everlasr Views" at bounding box center [696, 76] width 1306 height 33
drag, startPoint x: 202, startPoint y: 79, endPoint x: 76, endPoint y: 75, distance: 126.1
click at [78, 75] on div "Sales Orders everlasr Views" at bounding box center [199, 76] width 312 height 27
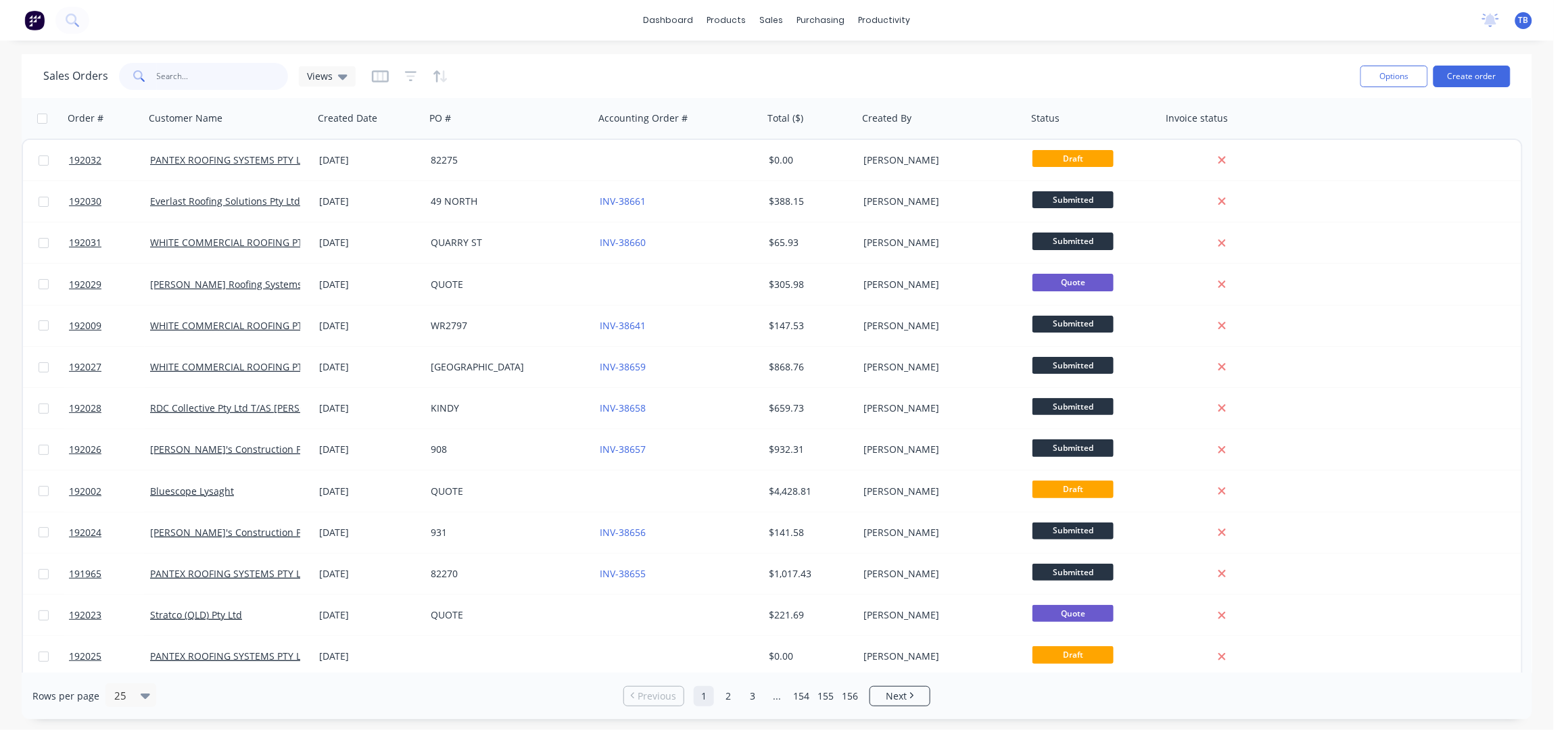
click at [187, 71] on input "text" at bounding box center [222, 76] width 132 height 27
click at [187, 67] on input "text" at bounding box center [222, 76] width 132 height 27
click at [187, 71] on input "text" at bounding box center [222, 76] width 132 height 27
click at [217, 71] on input "text" at bounding box center [222, 76] width 132 height 27
click at [681, 48] on div "dashboard products sales purchasing productivity dashboard products Product Cat…" at bounding box center [776, 365] width 1553 height 730
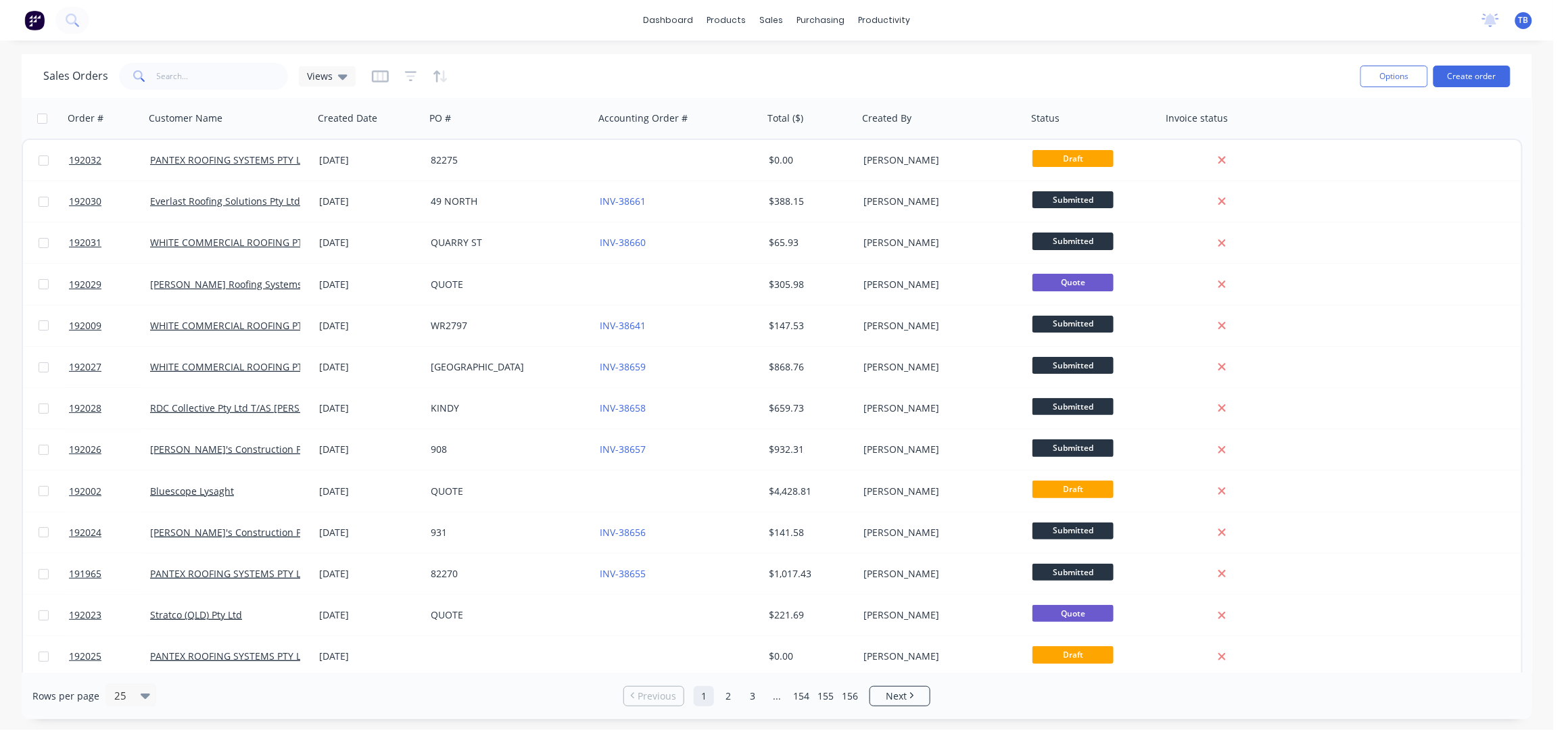
click at [948, 78] on div "Sales Orders Views" at bounding box center [696, 76] width 1306 height 33
click at [999, 56] on div "Sales Orders Views Options Create order" at bounding box center [776, 76] width 1510 height 44
click at [805, 57] on link "Sales Orders" at bounding box center [843, 64] width 180 height 27
click at [207, 71] on input "text" at bounding box center [222, 76] width 132 height 27
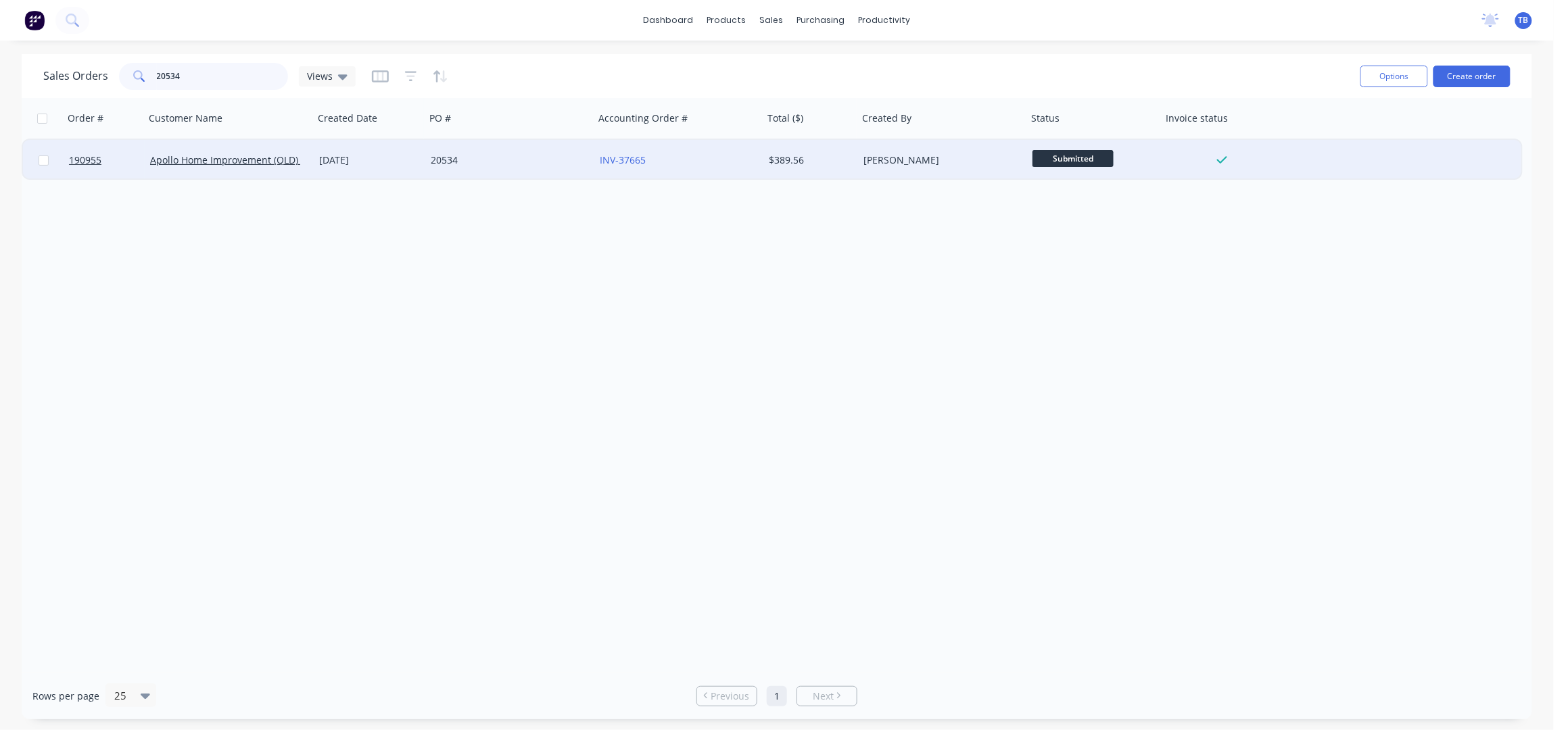
type input "20534"
click at [493, 157] on div "20534" at bounding box center [505, 160] width 150 height 13
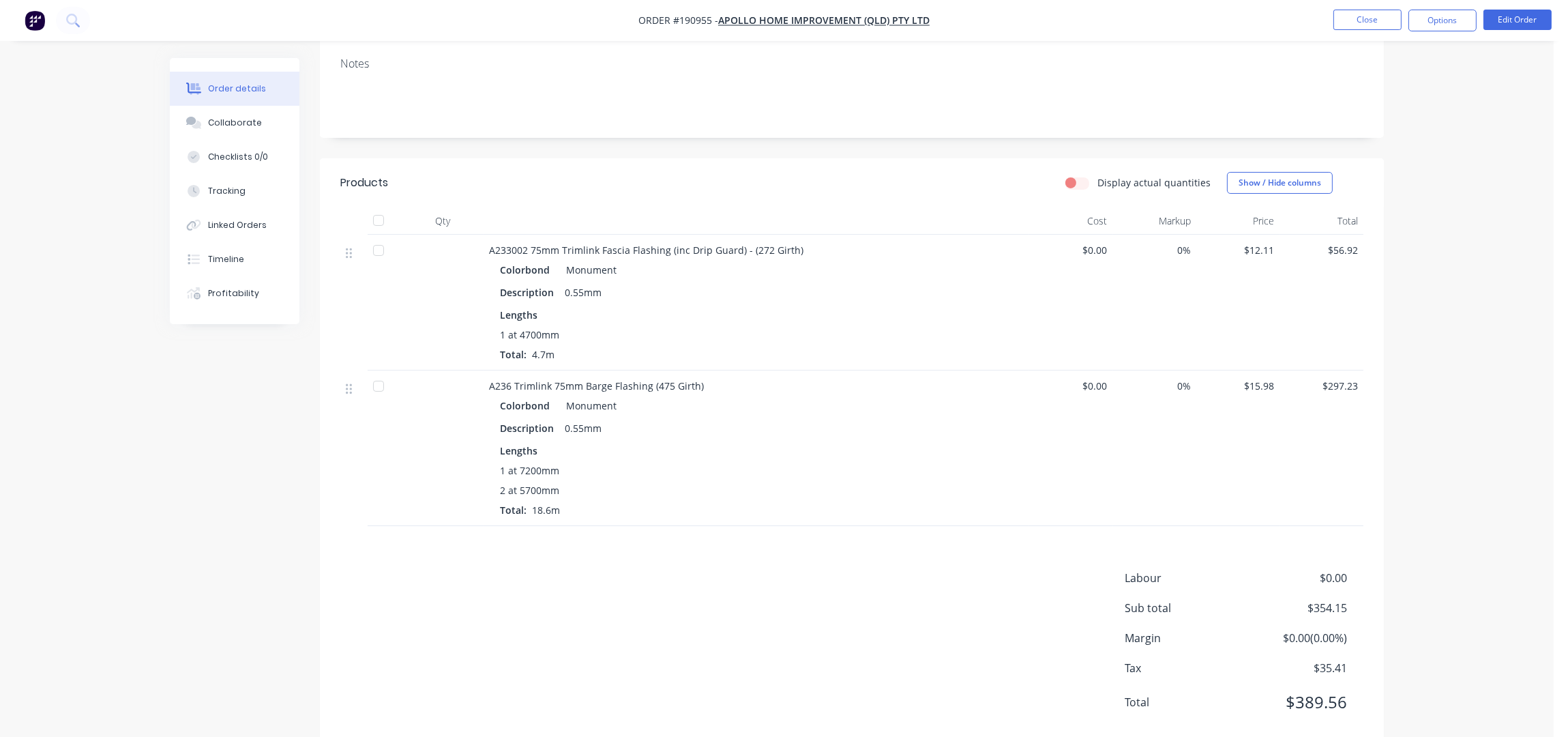
scroll to position [252, 0]
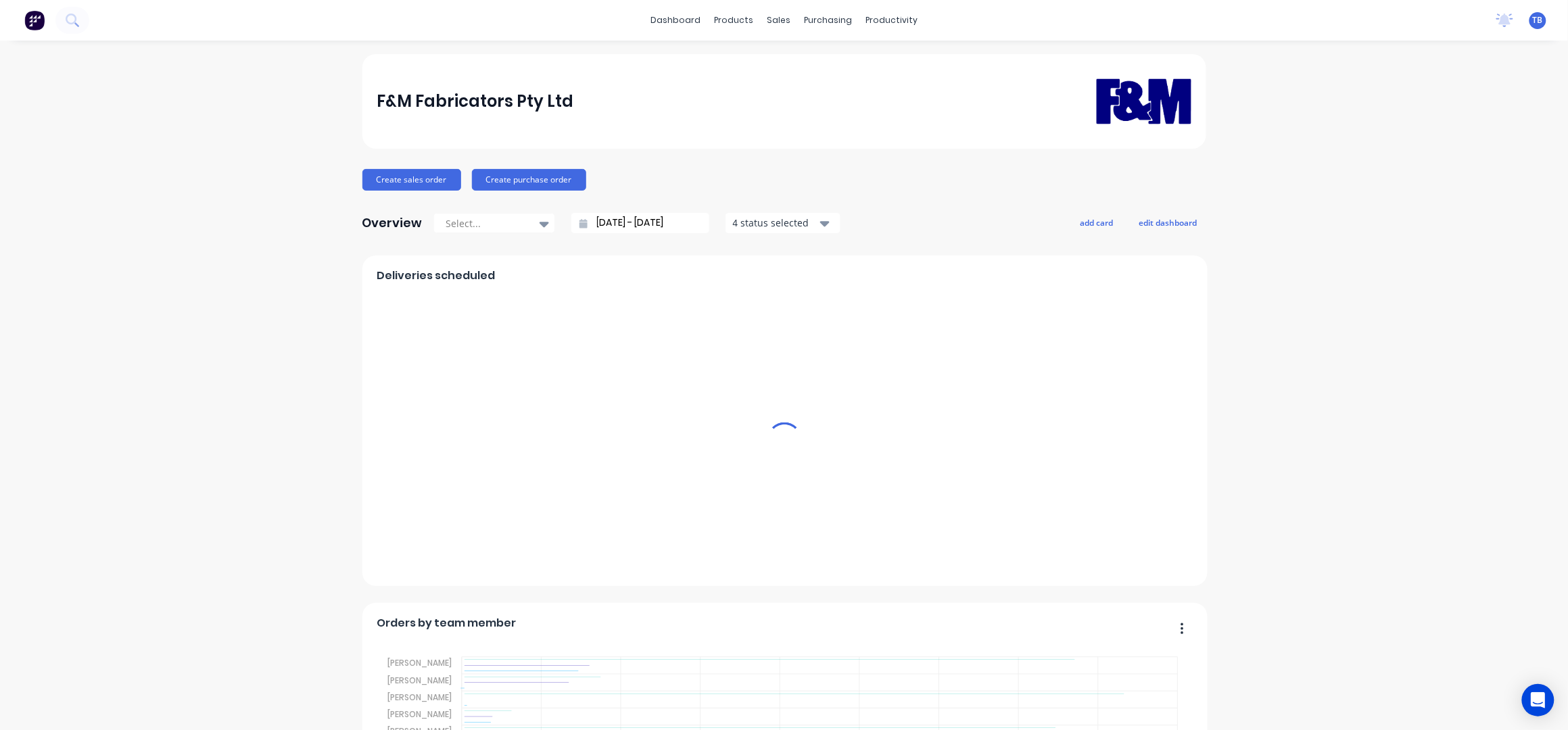
click at [769, 16] on div "sales" at bounding box center [778, 20] width 37 height 20
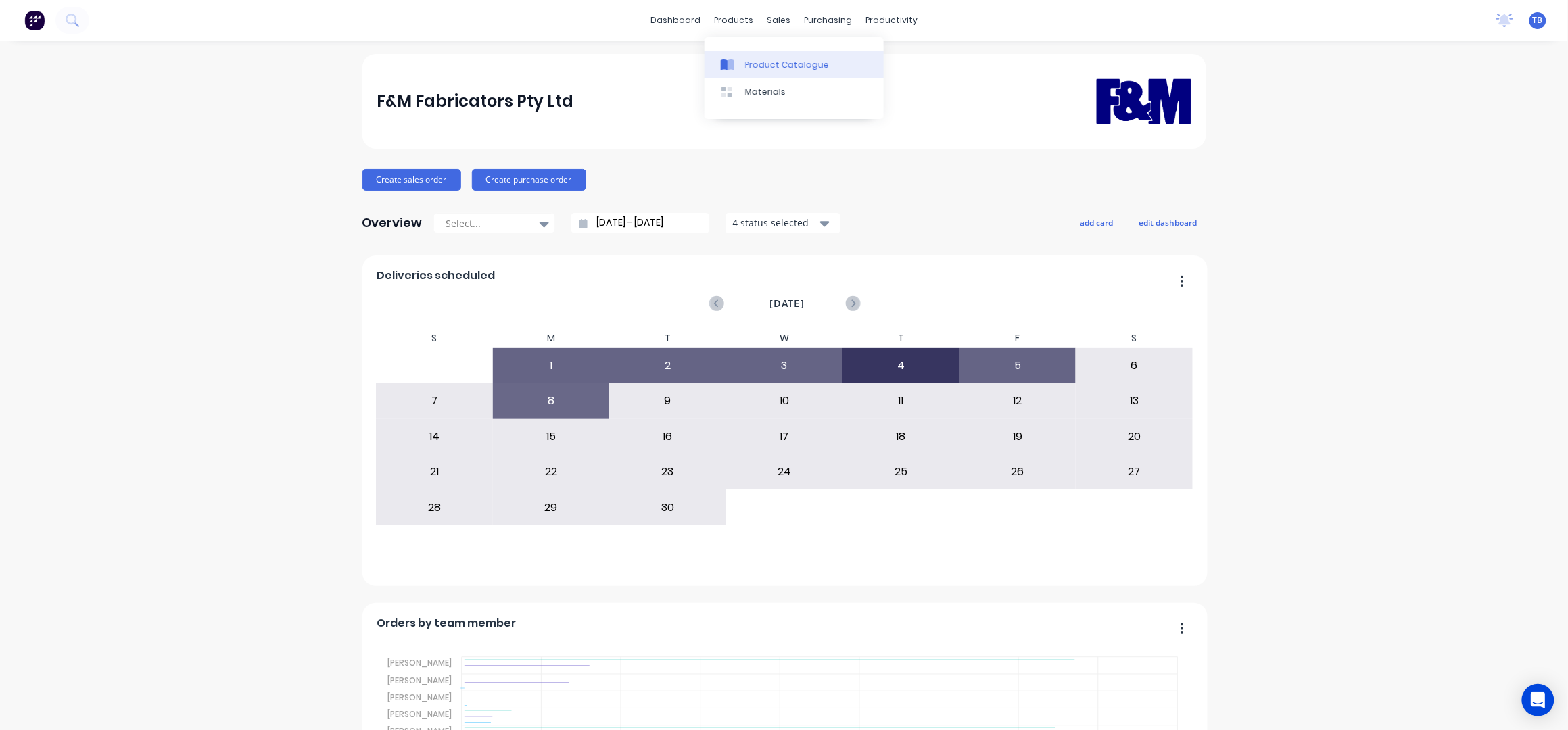
click at [771, 59] on div "Product Catalogue" at bounding box center [787, 65] width 84 height 12
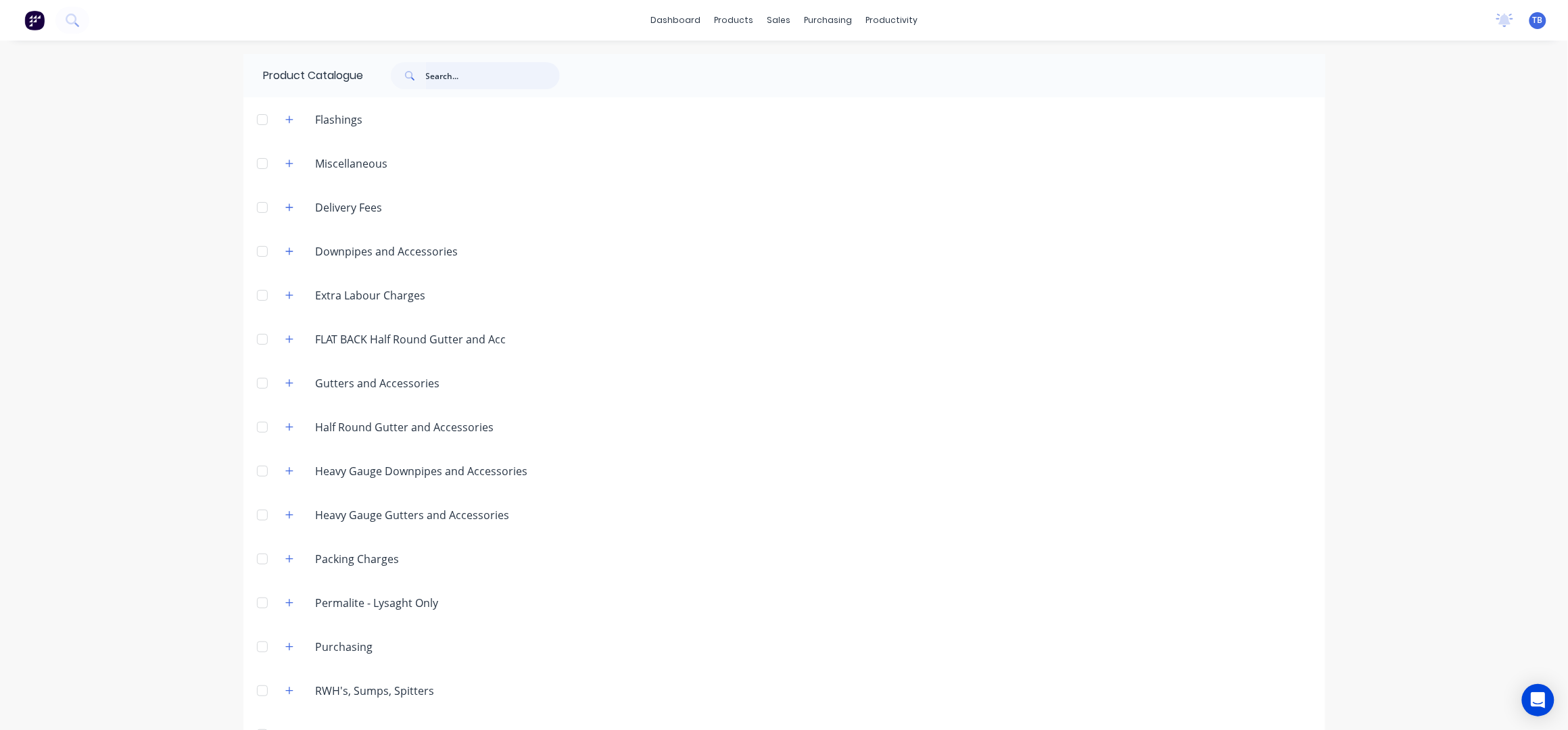
click at [451, 79] on input "text" at bounding box center [493, 75] width 134 height 27
type input "1"
type input "A"
click at [474, 79] on input "text" at bounding box center [493, 75] width 134 height 27
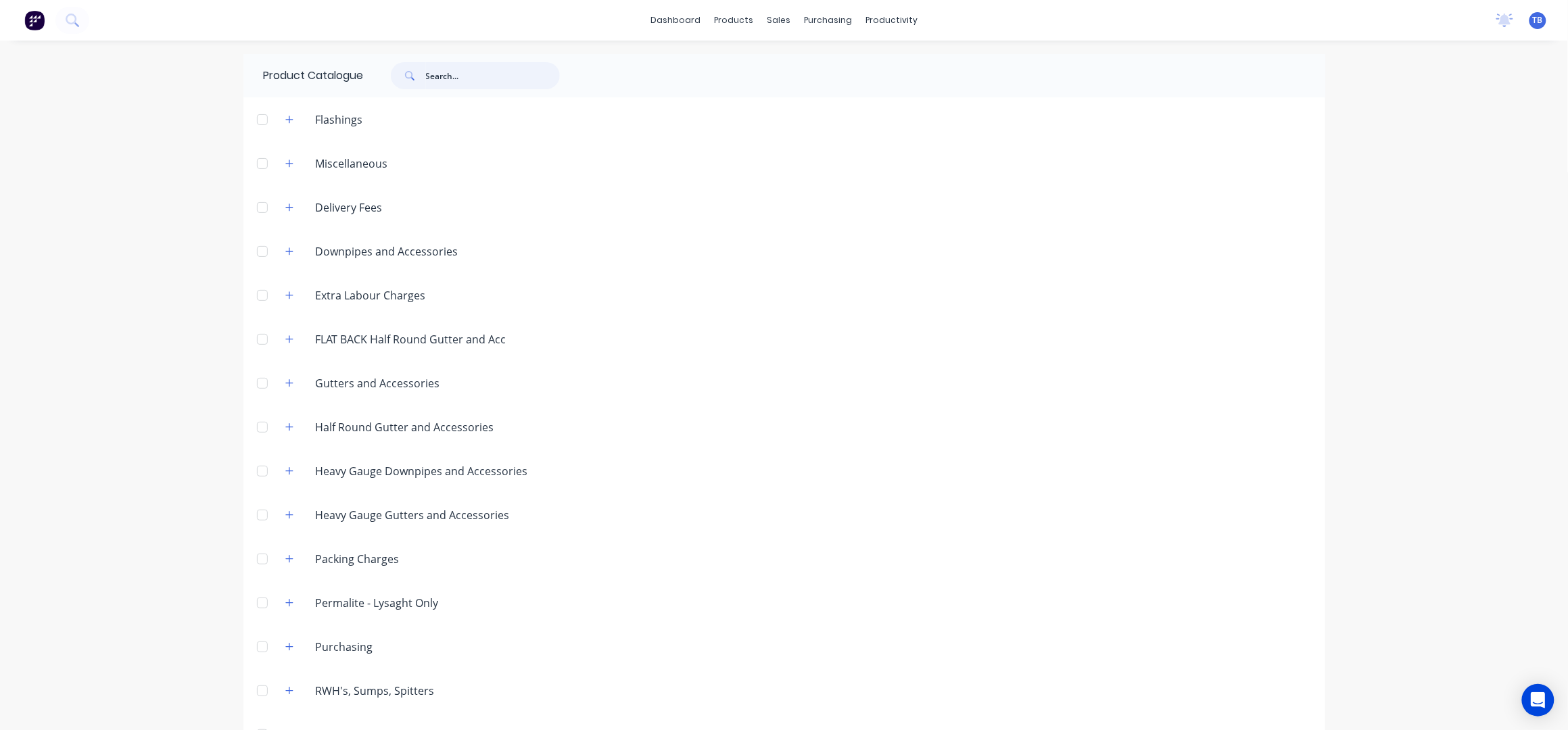
click at [449, 76] on input "text" at bounding box center [493, 75] width 134 height 27
type input "A"
type input "A1298"
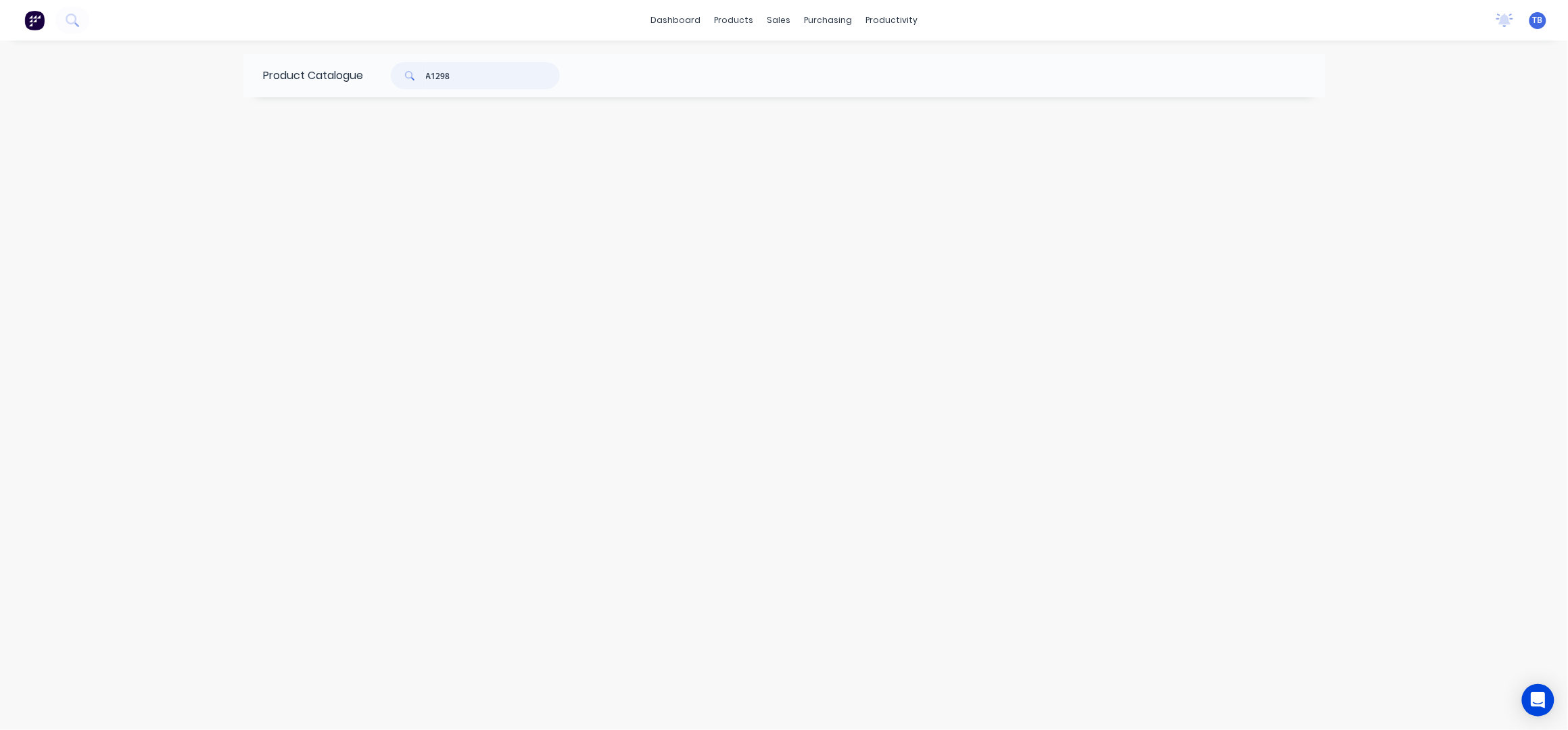
drag, startPoint x: 516, startPoint y: 75, endPoint x: 257, endPoint y: 82, distance: 259.1
click at [257, 82] on div "Product Catalogue A1298" at bounding box center [418, 75] width 350 height 43
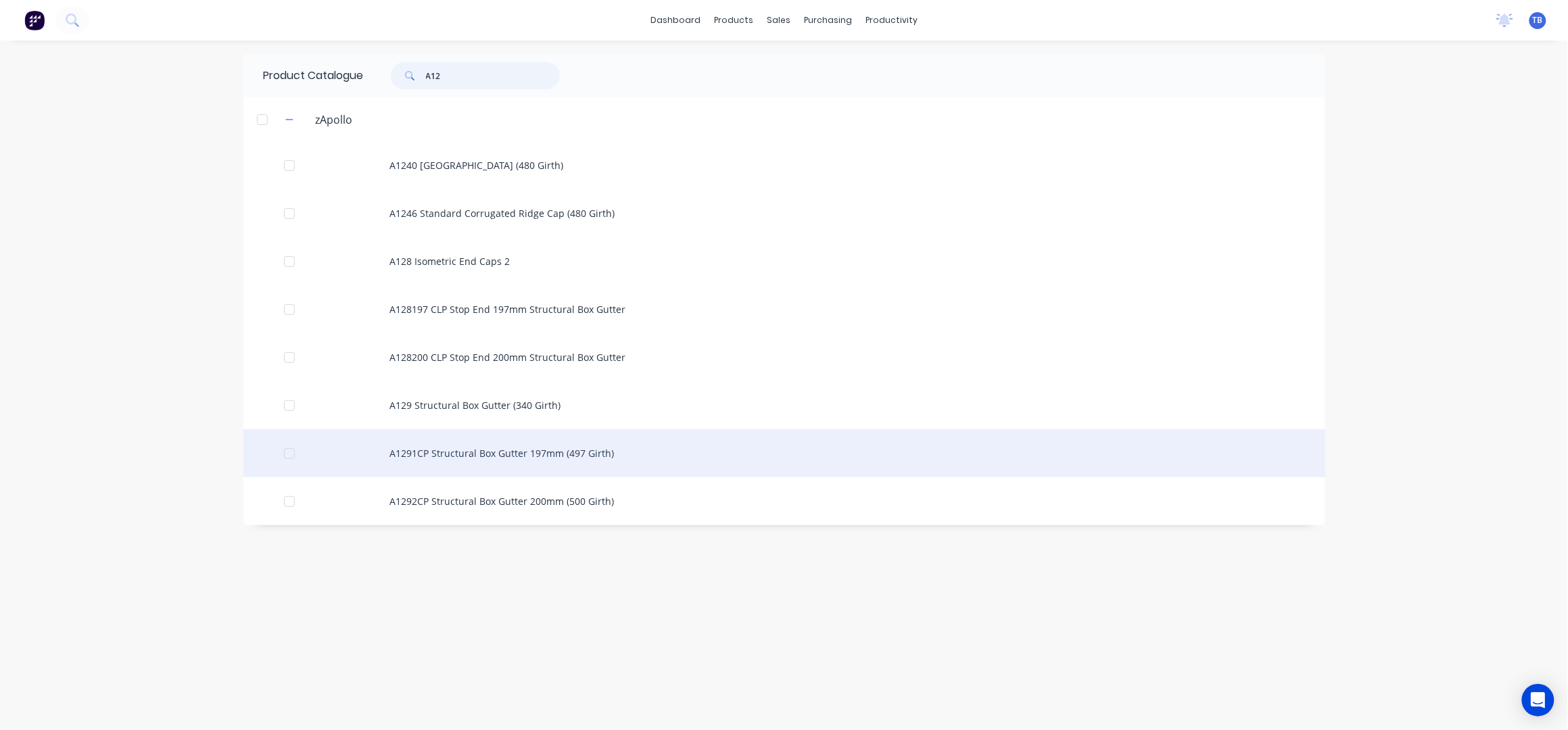
type input "A12"
click at [541, 463] on div "A1291CP Structural Box Gutter 197mm (497 Girth)" at bounding box center [784, 453] width 1082 height 48
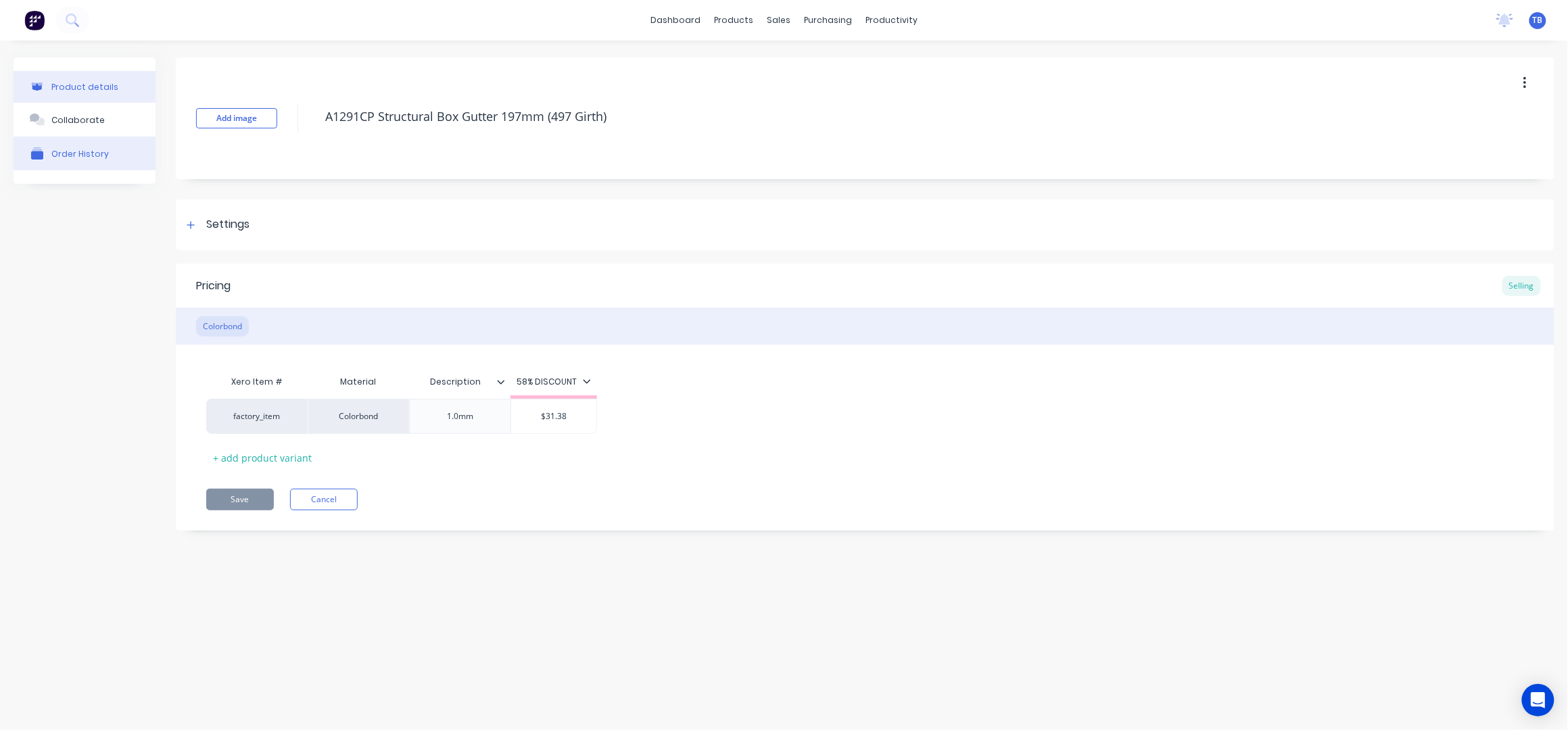
click at [93, 144] on button "Order History" at bounding box center [84, 153] width 142 height 34
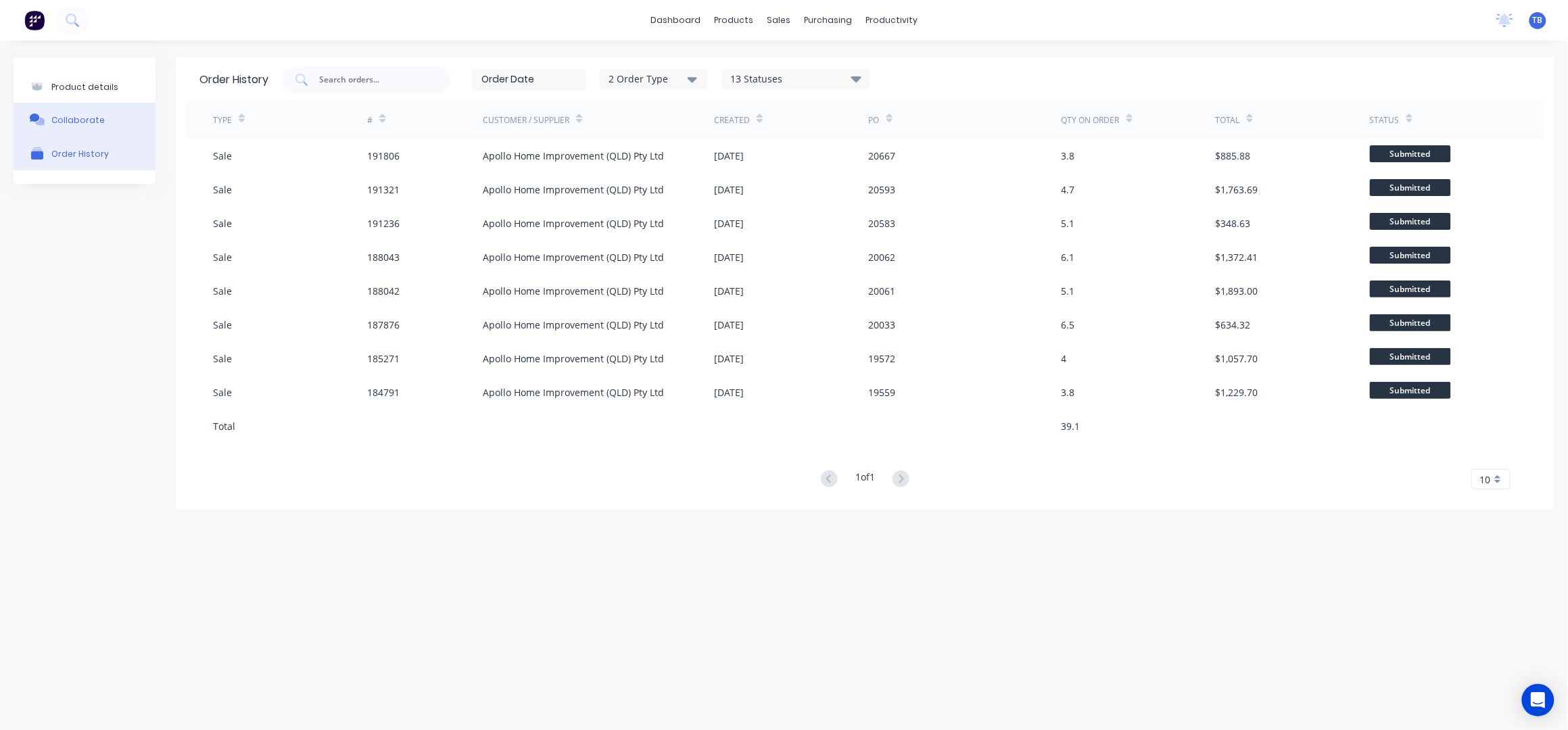
click at [78, 115] on div "Collaborate" at bounding box center [78, 120] width 53 height 10
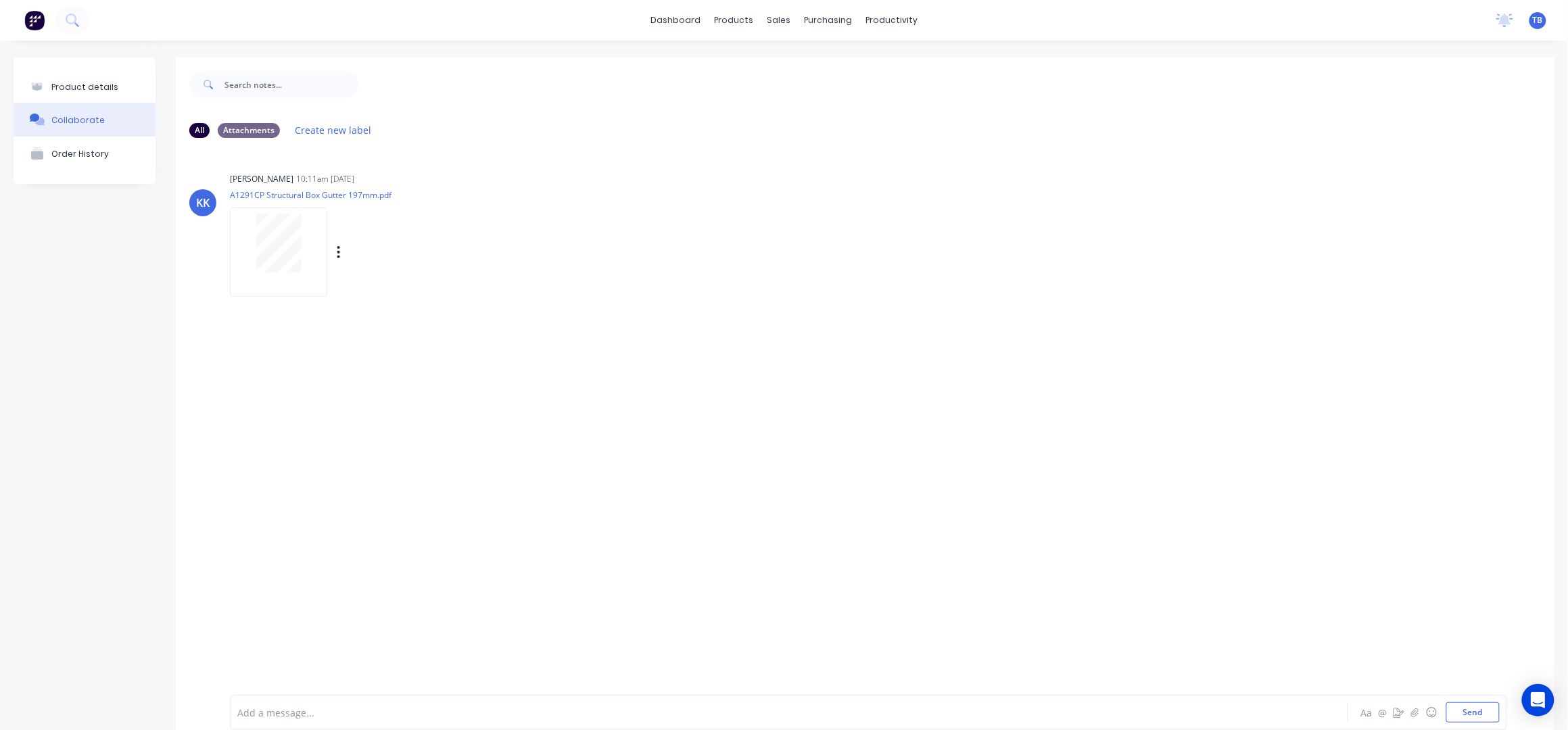
click at [302, 251] on div at bounding box center [279, 243] width 85 height 59
click at [32, 20] on img at bounding box center [34, 20] width 20 height 20
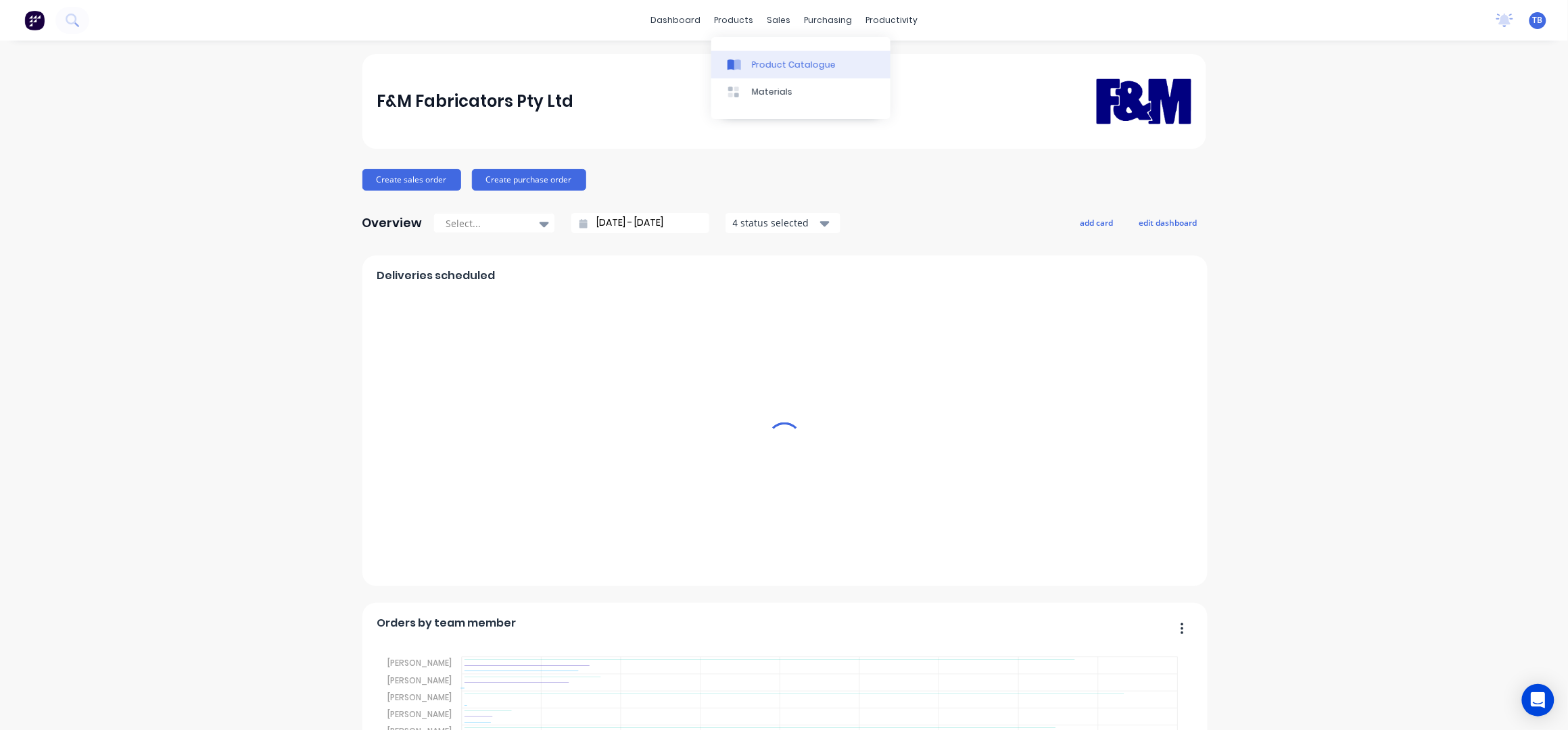
click at [766, 64] on div "Product Catalogue" at bounding box center [793, 65] width 84 height 12
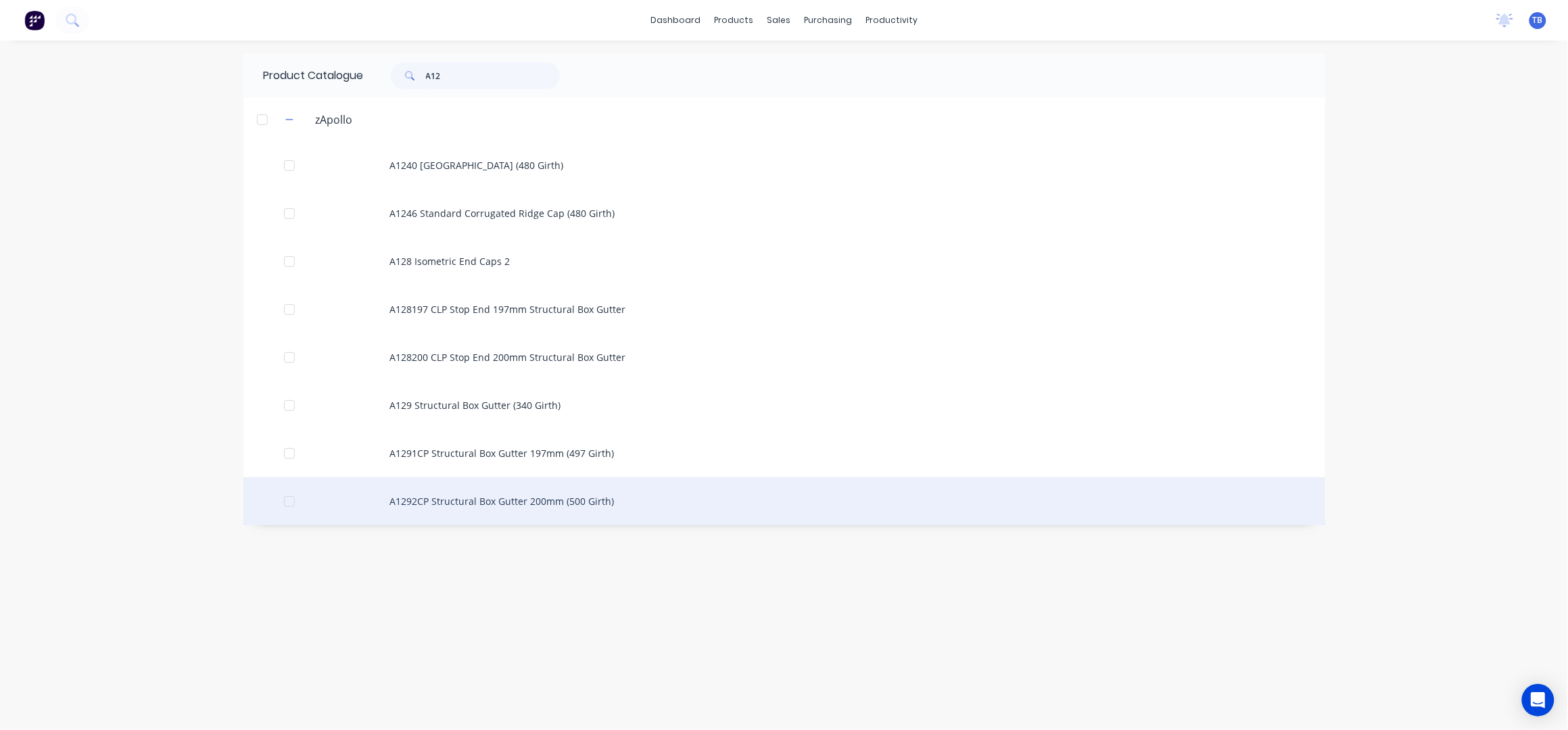
click at [519, 507] on div "A1292CP Structural Box Gutter 200mm (500 Girth)" at bounding box center [784, 501] width 1082 height 48
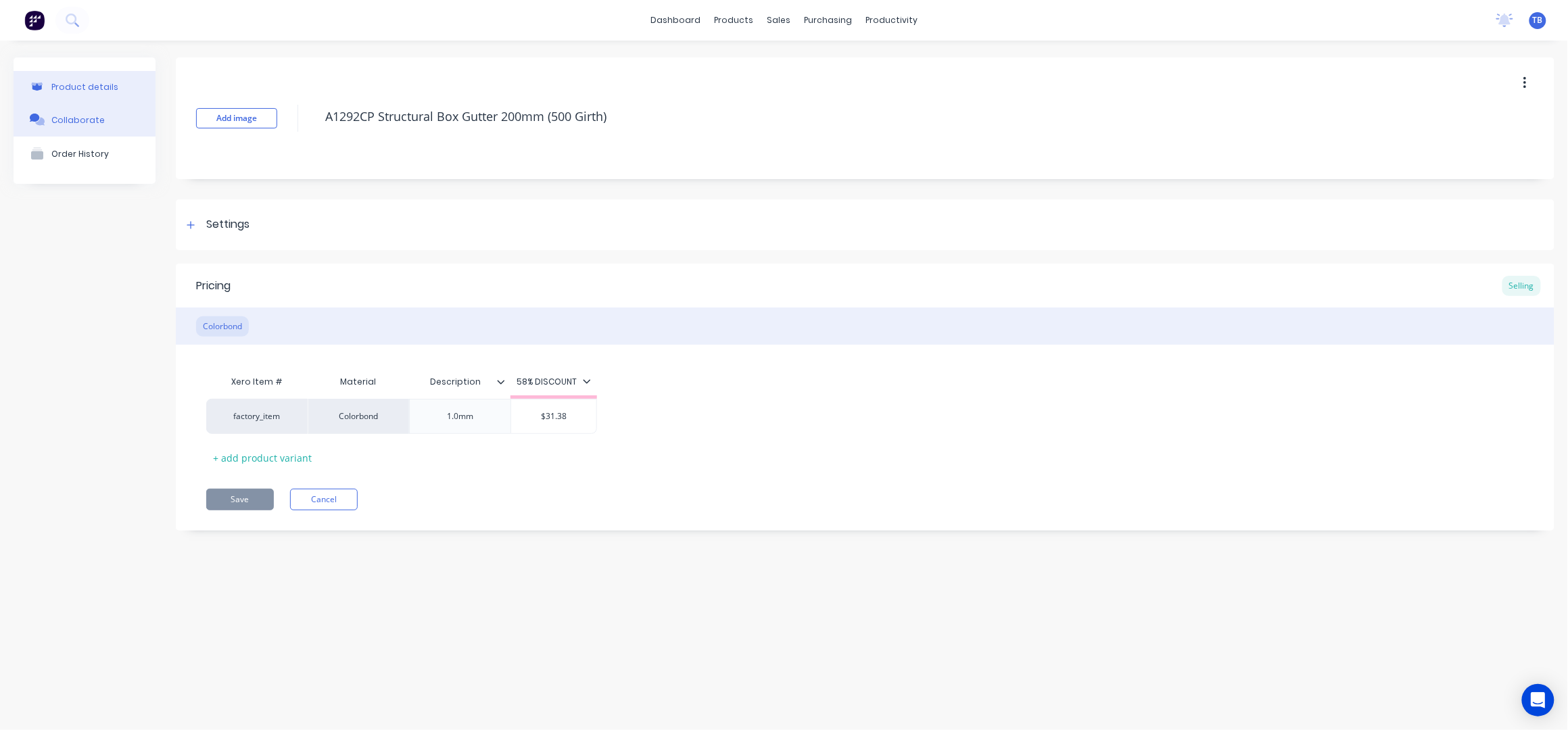
click at [96, 117] on div "Collaborate" at bounding box center [78, 120] width 53 height 10
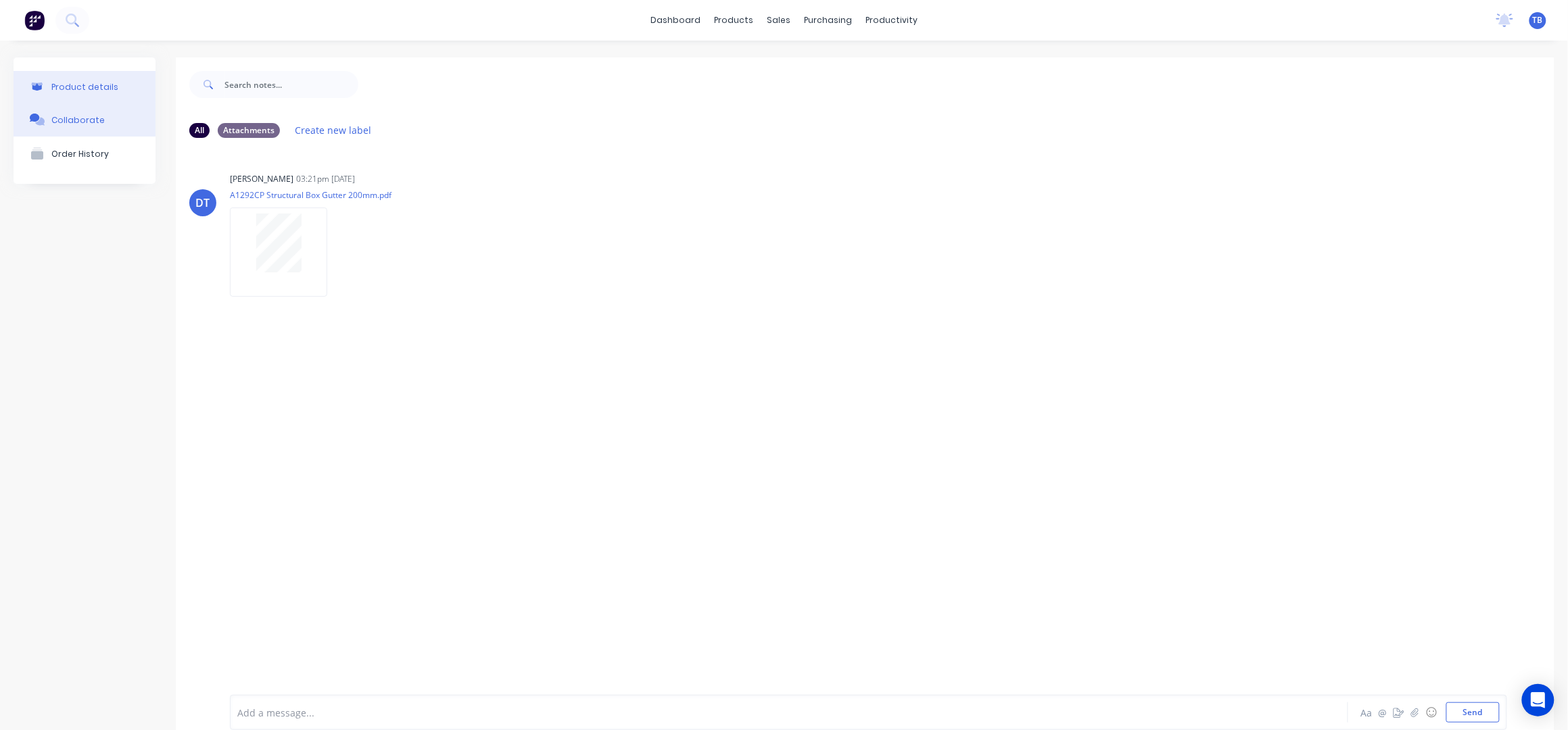
click at [80, 90] on div "Product details" at bounding box center [85, 87] width 67 height 10
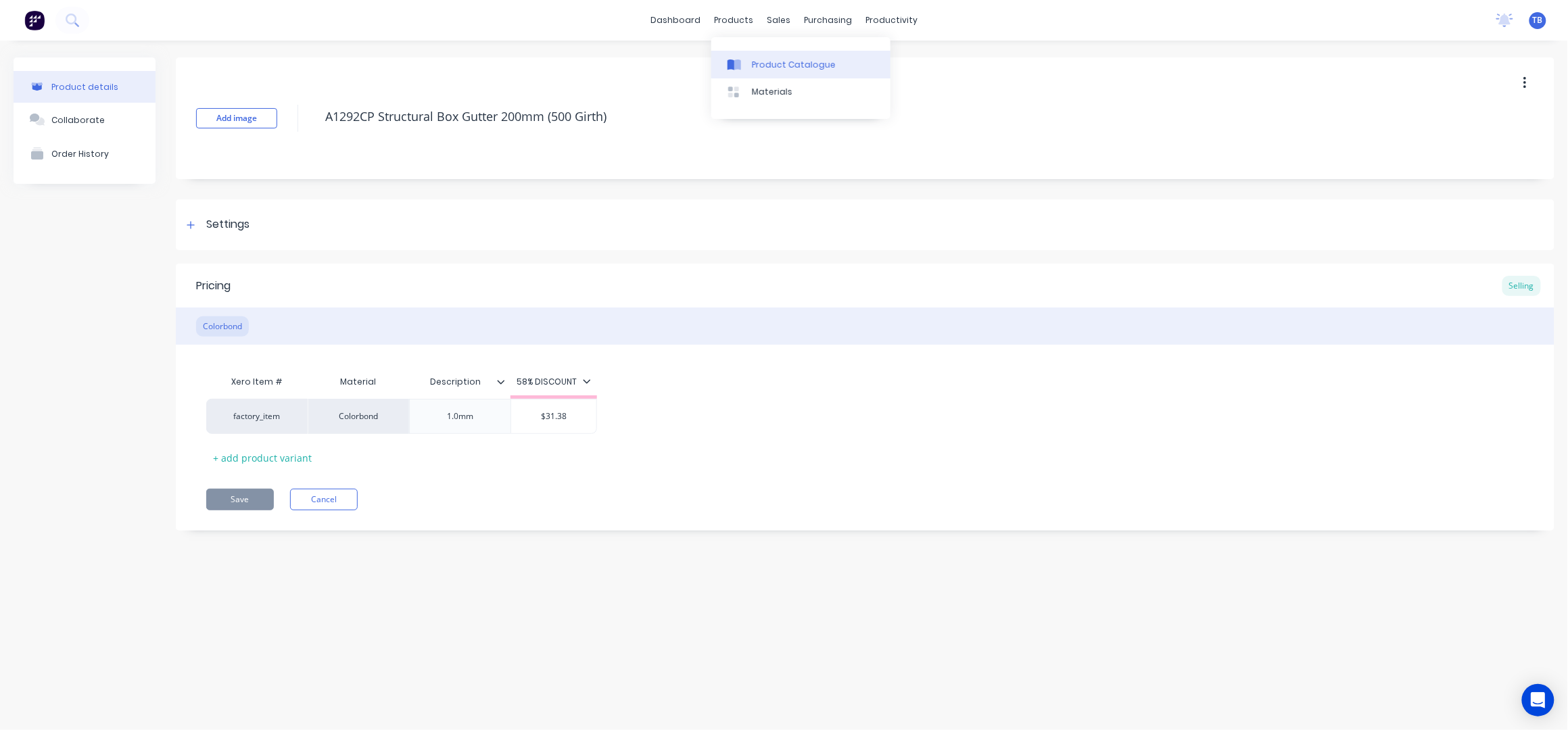
click at [780, 68] on div "Product Catalogue" at bounding box center [793, 65] width 84 height 12
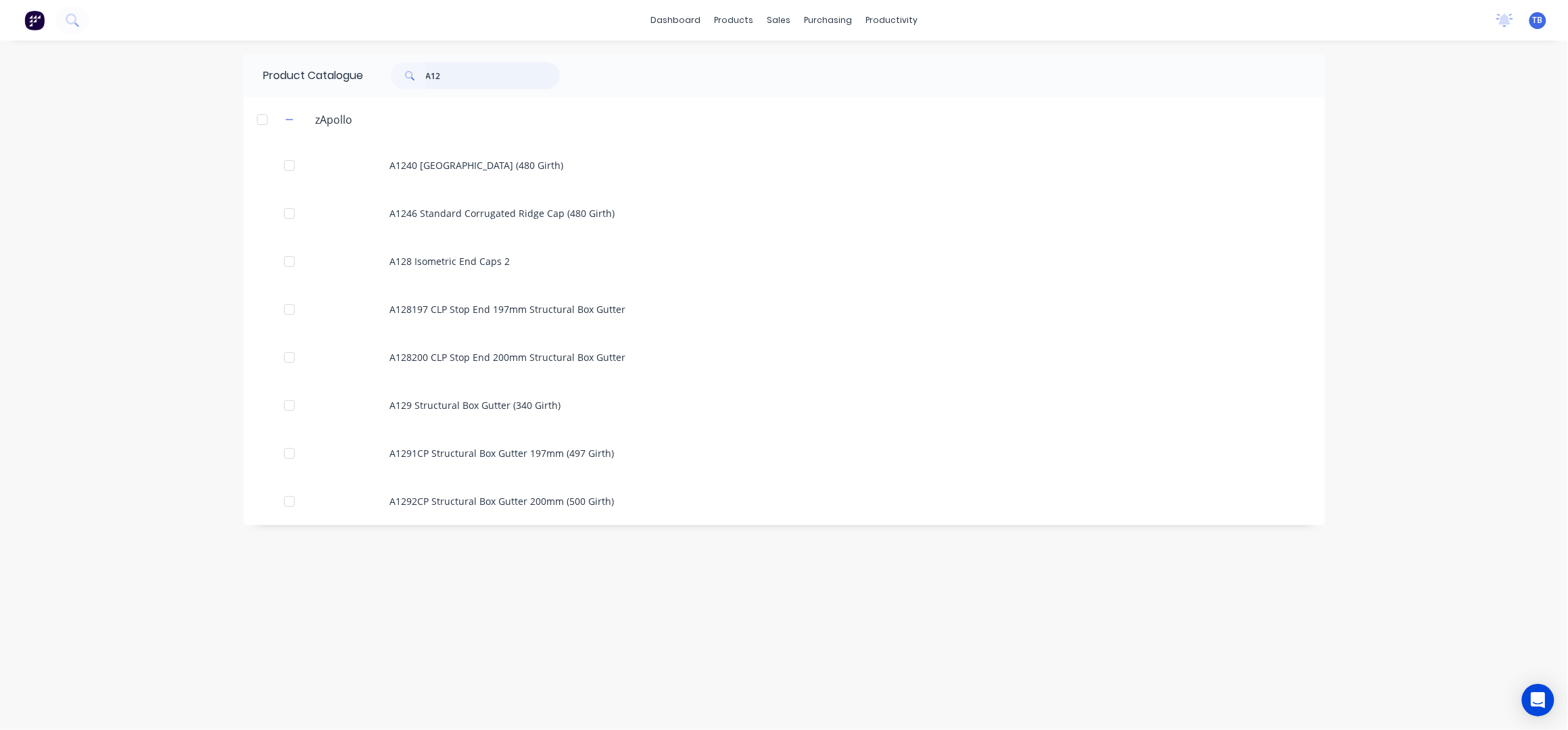
click at [478, 76] on input "A12" at bounding box center [493, 75] width 134 height 27
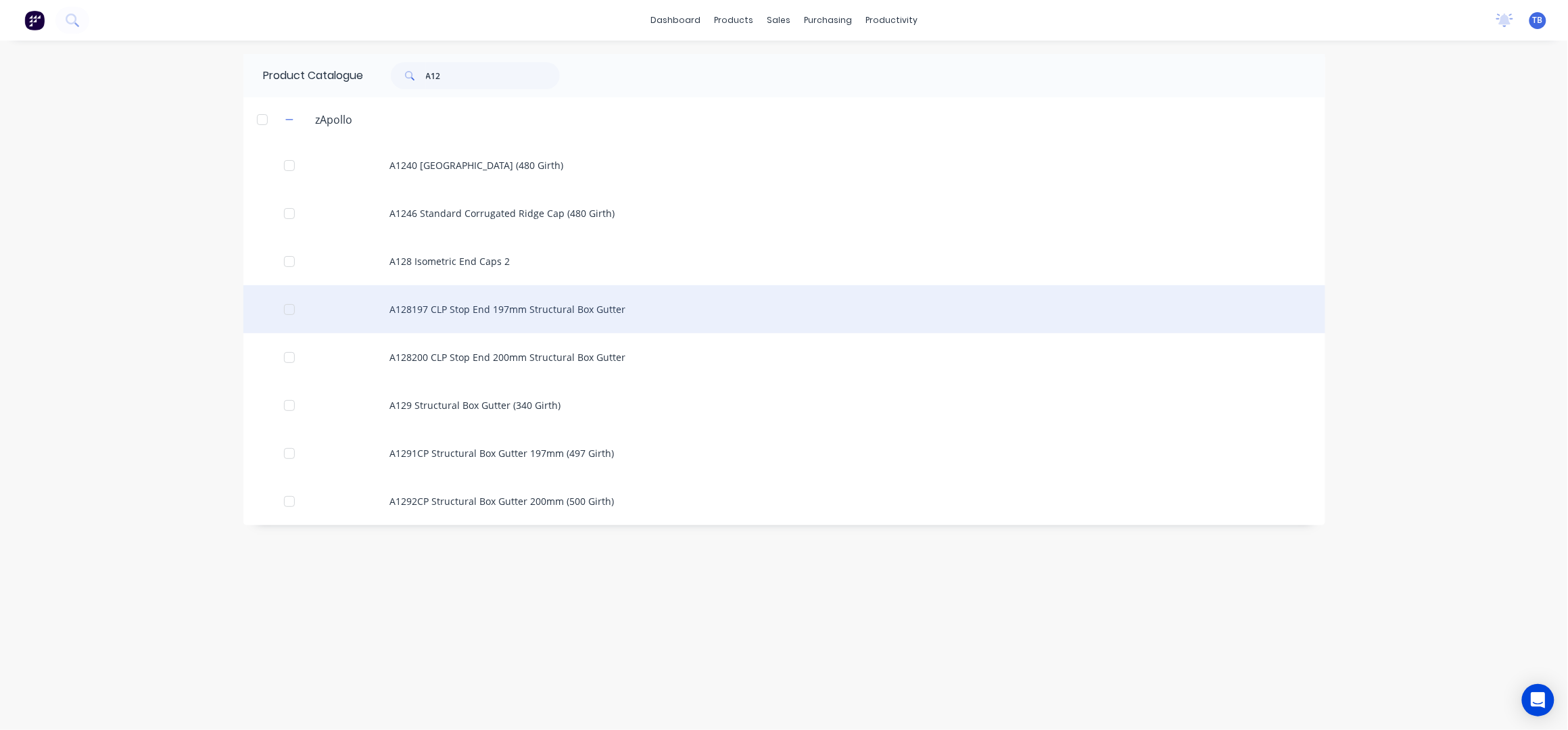
click at [576, 311] on div "A128197 CLP Stop End 197mm Structural Box Gutter" at bounding box center [784, 309] width 1082 height 48
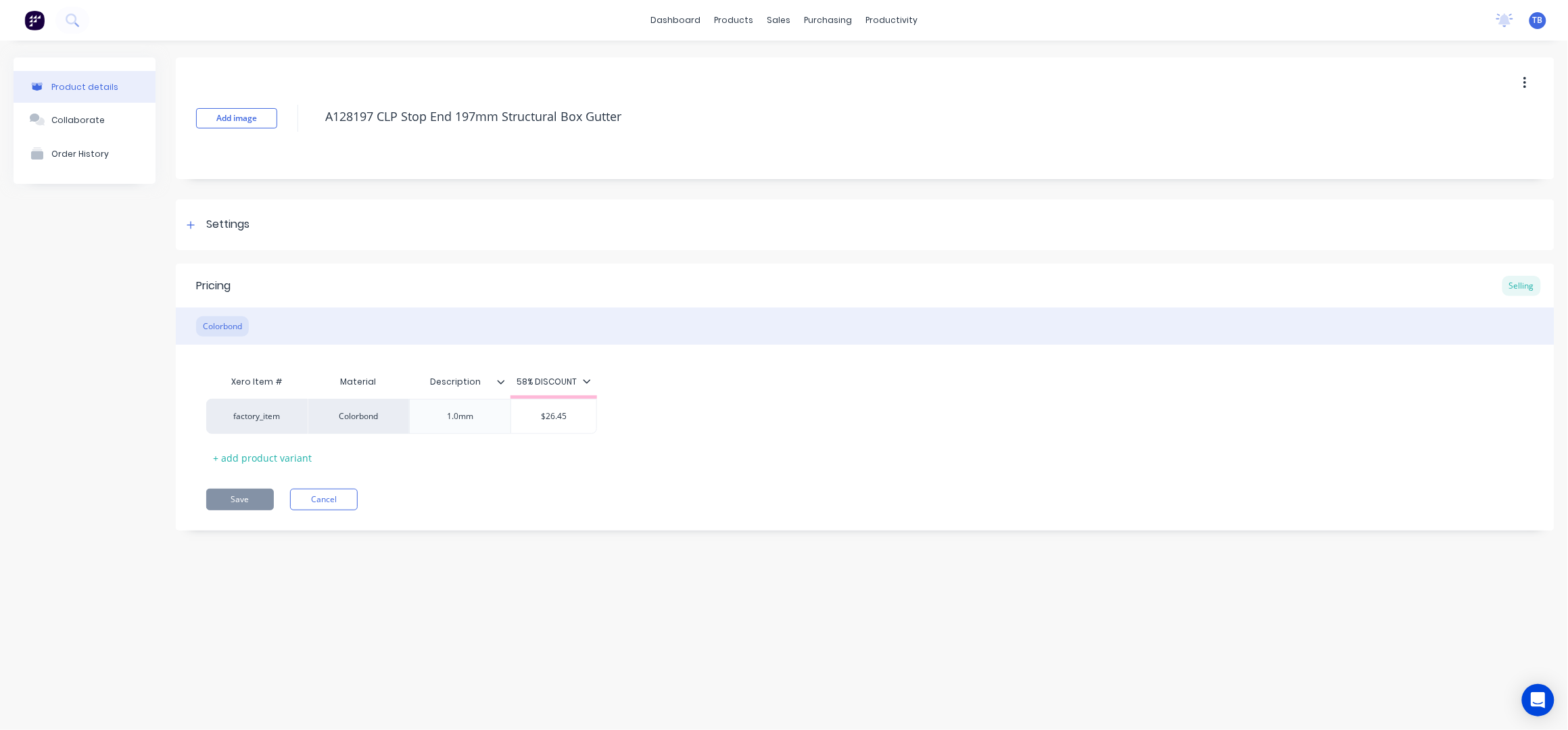
type textarea "x"
click at [65, 120] on div "Collaborate" at bounding box center [78, 120] width 53 height 10
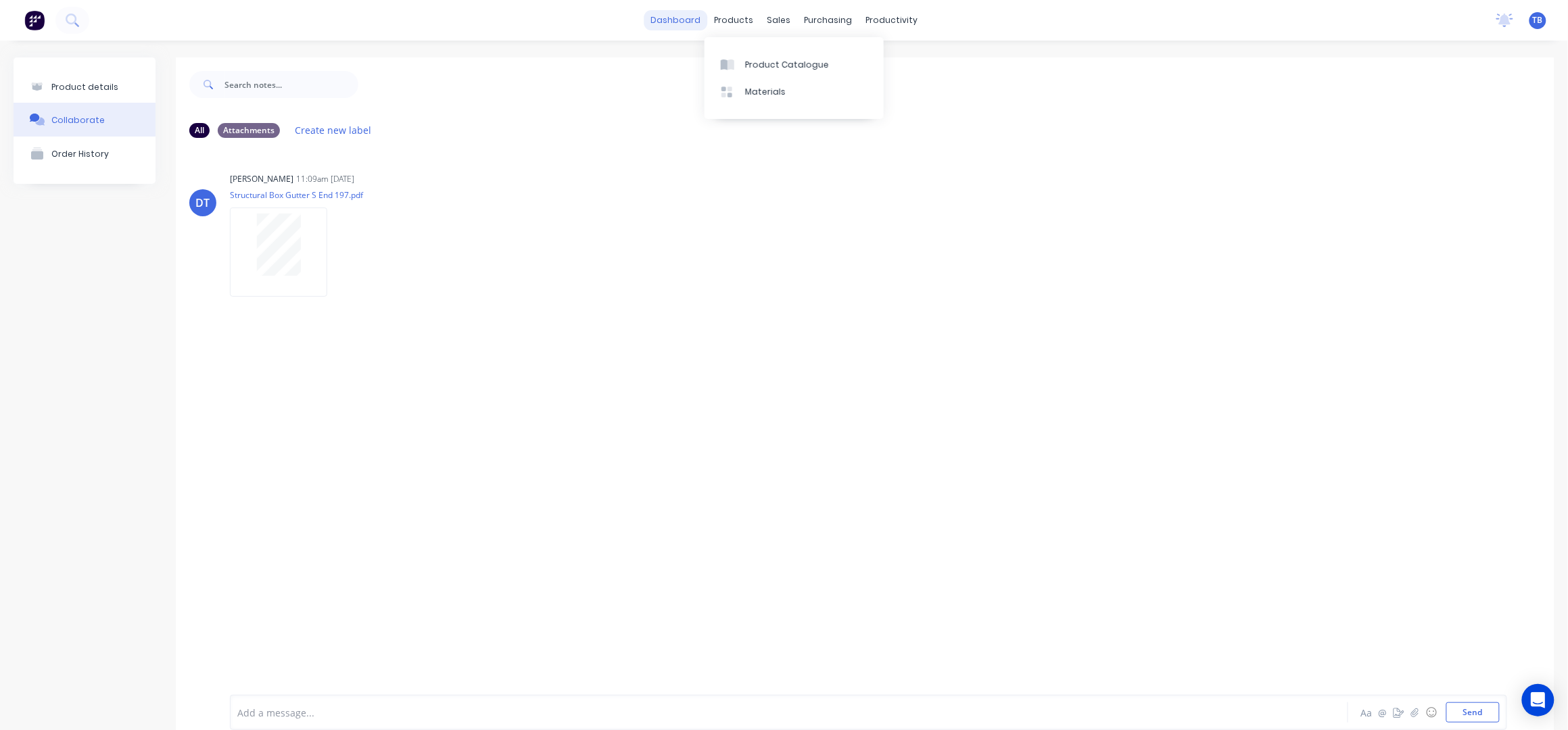
click at [650, 17] on link "dashboard" at bounding box center [675, 20] width 64 height 20
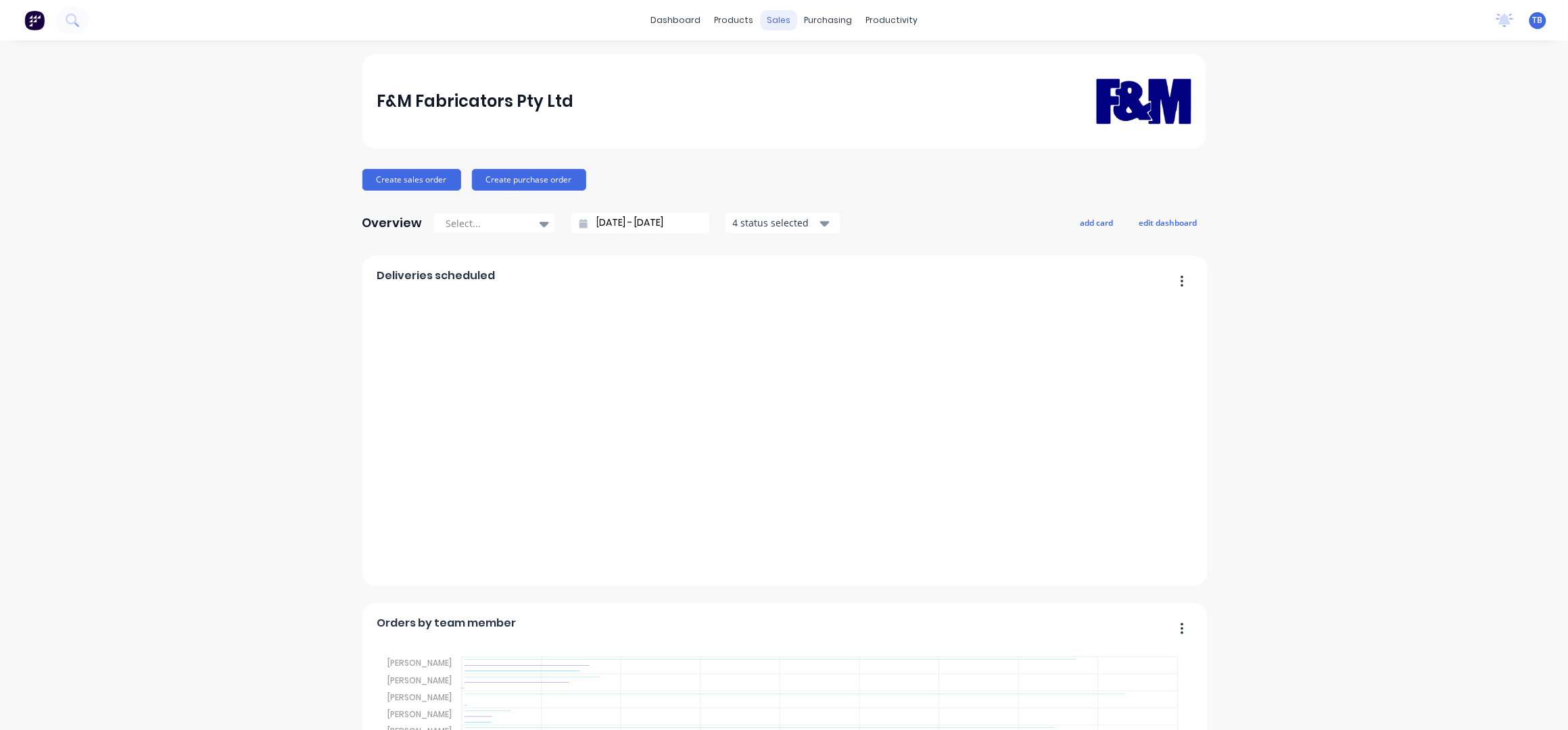
drag, startPoint x: 777, startPoint y: 19, endPoint x: 770, endPoint y: 21, distance: 7.3
click at [777, 19] on div "sales" at bounding box center [778, 20] width 37 height 20
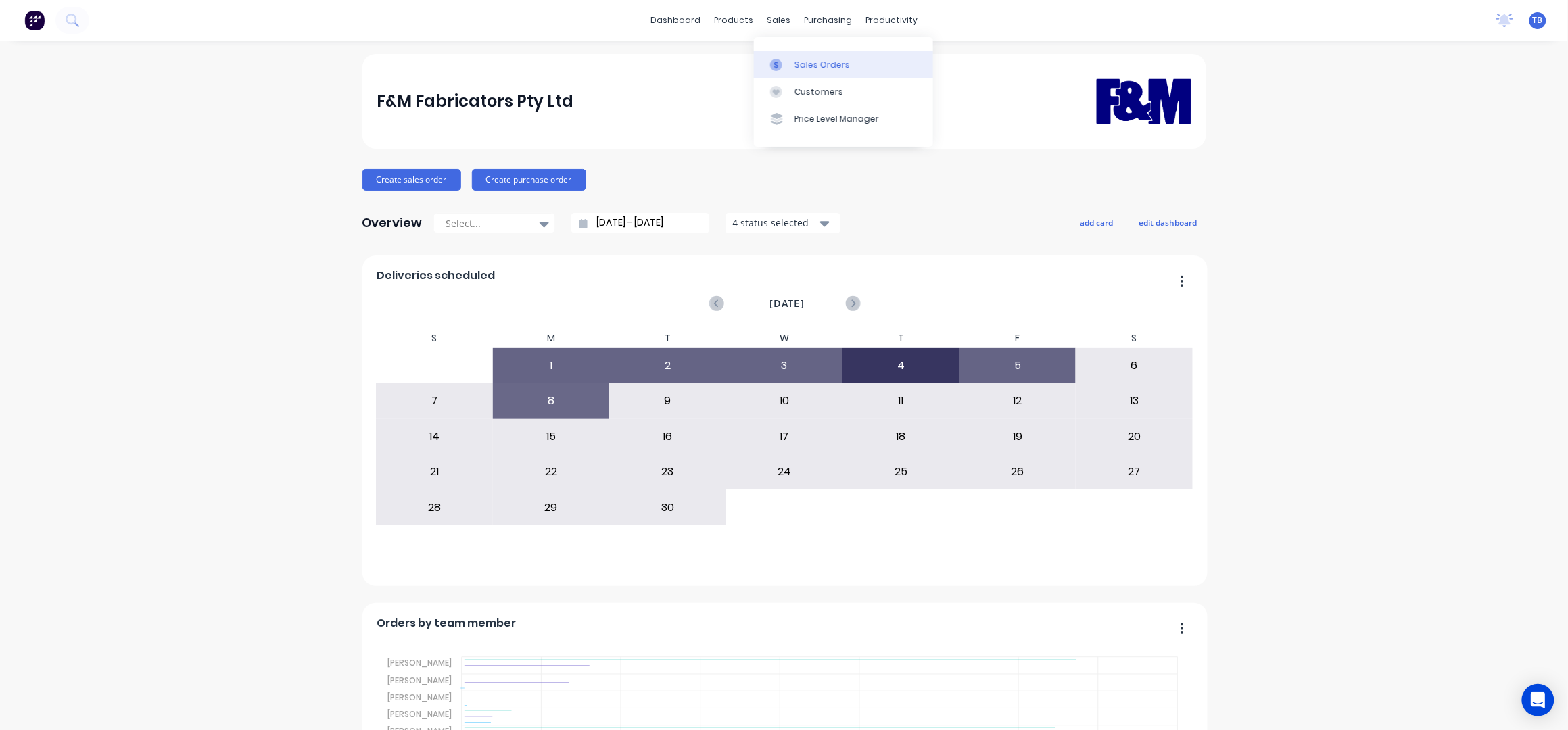
click at [820, 60] on div "Sales Orders" at bounding box center [822, 65] width 56 height 12
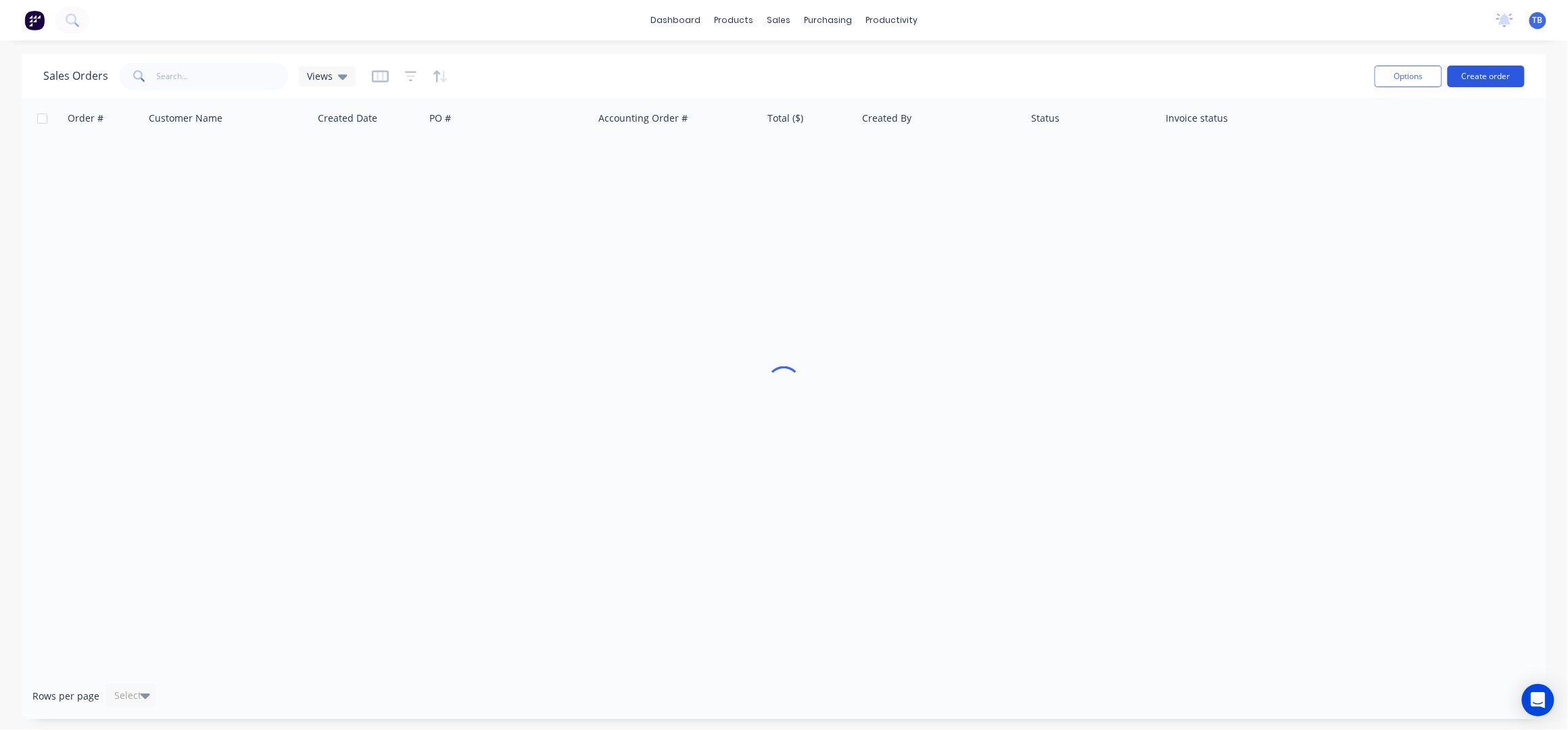
click at [1485, 82] on button "Create order" at bounding box center [1486, 76] width 77 height 21
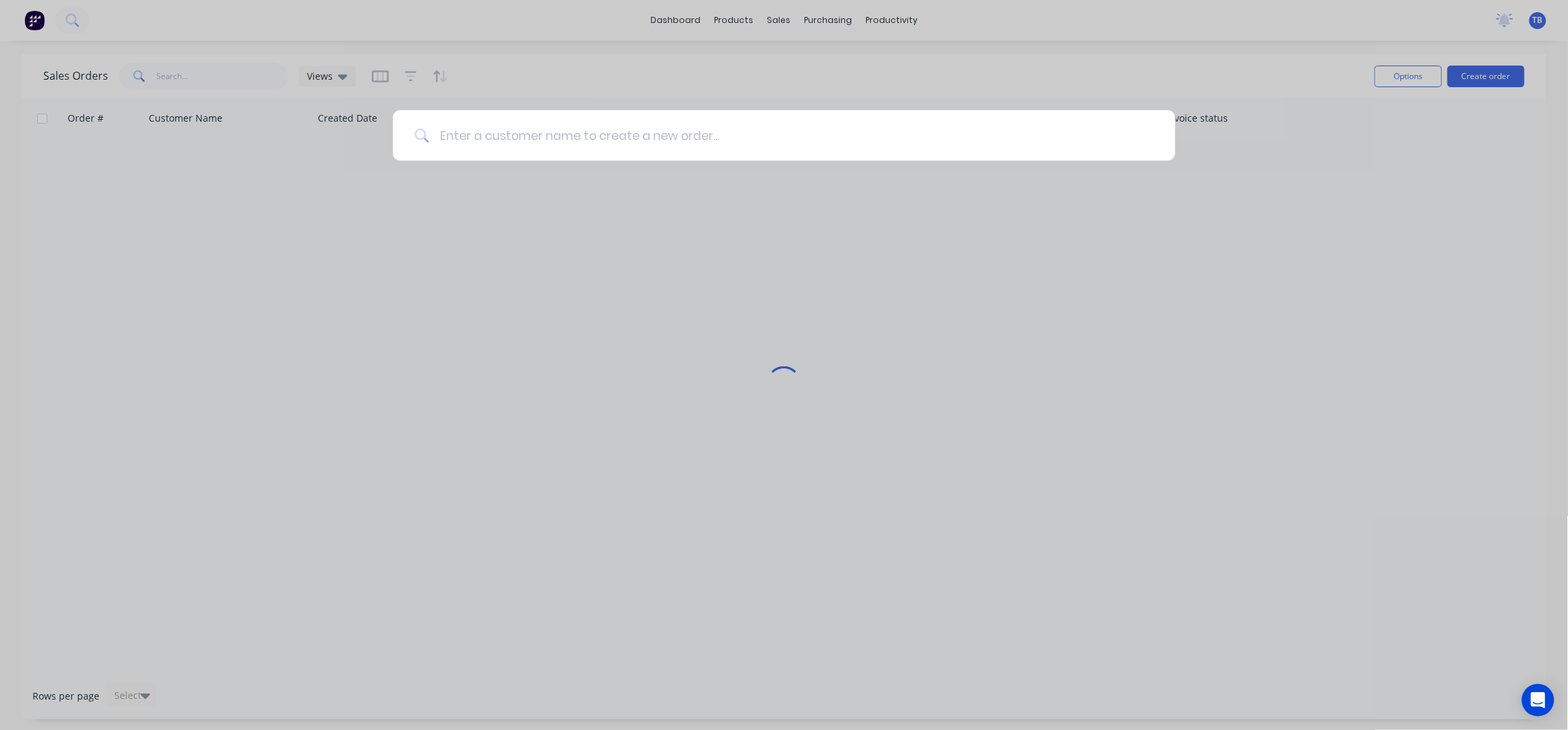
click at [746, 134] on input at bounding box center [791, 135] width 725 height 51
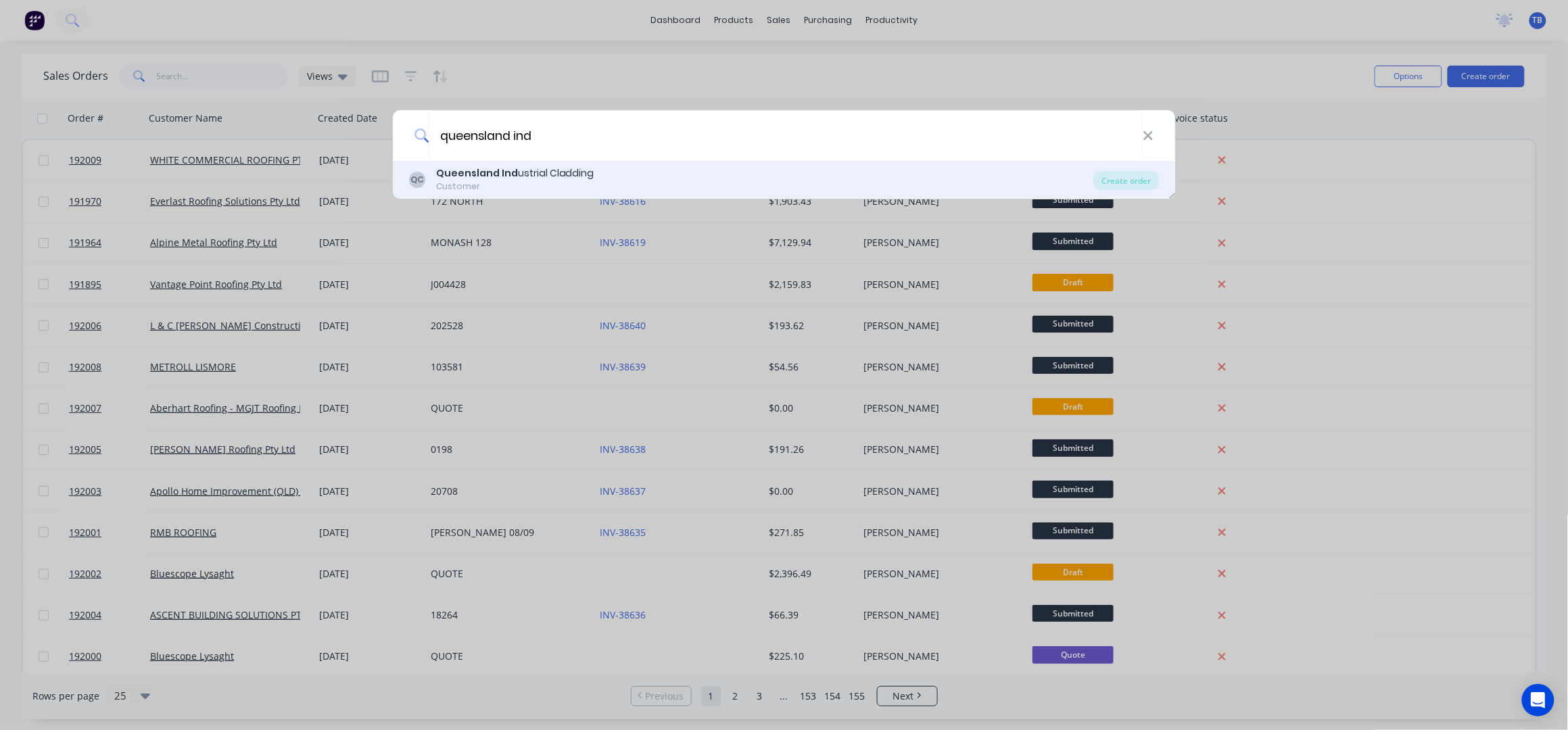
type input "queensland ind"
click at [654, 187] on div "QC Queensland Ind ustrial Cladding Customer" at bounding box center [751, 179] width 684 height 26
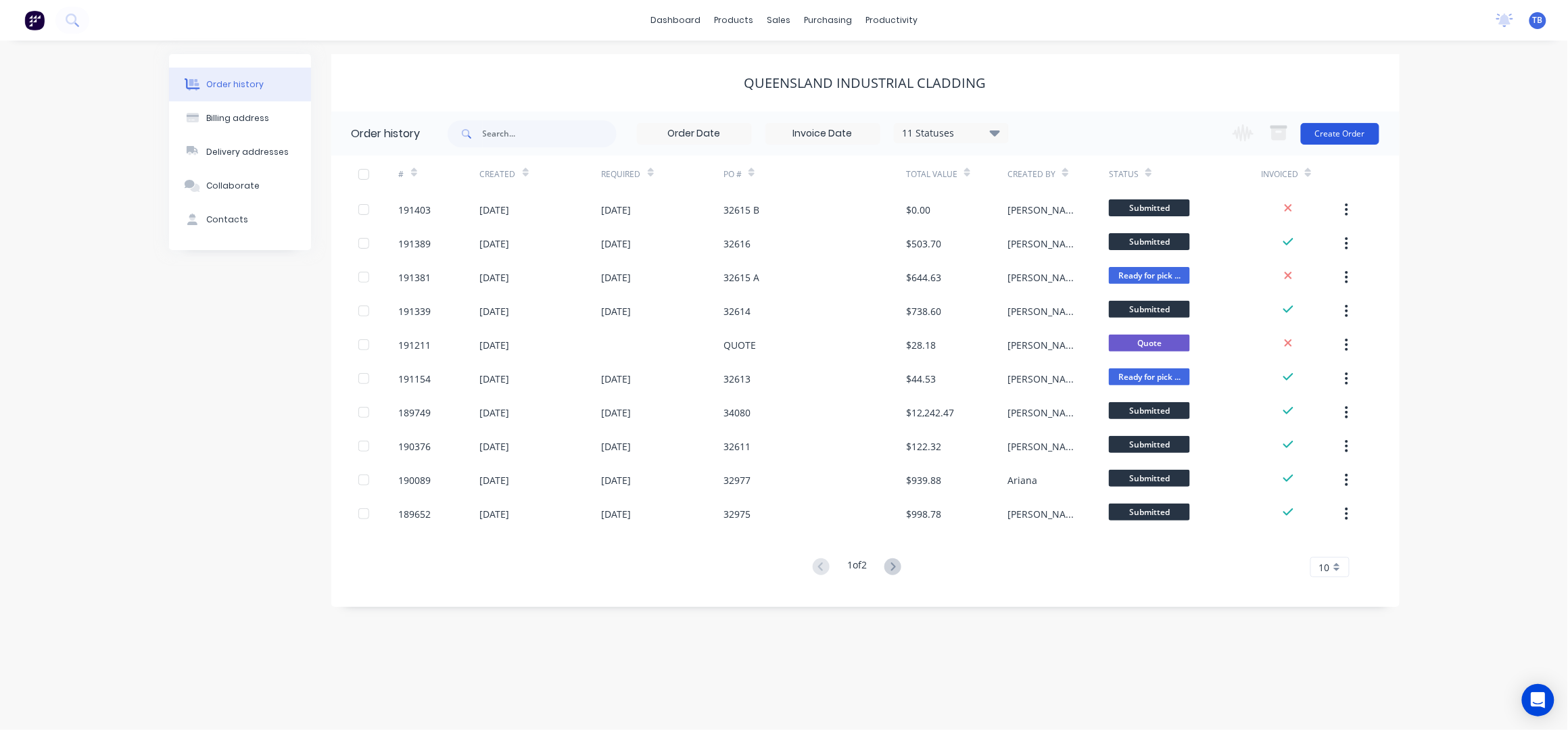
click at [1357, 130] on button "Create Order" at bounding box center [1340, 134] width 79 height 21
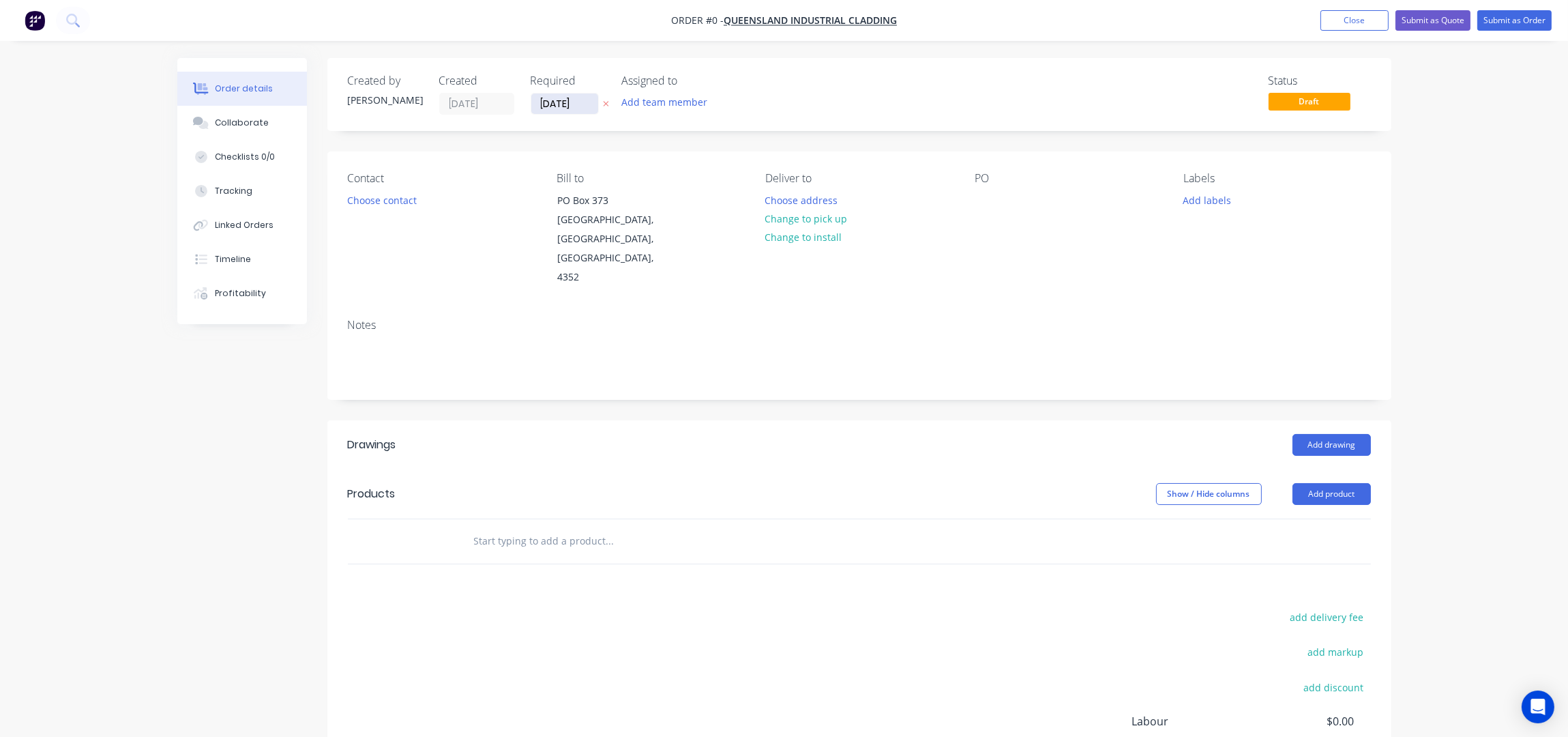
click at [545, 99] on input "[DATE]" at bounding box center [564, 103] width 67 height 21
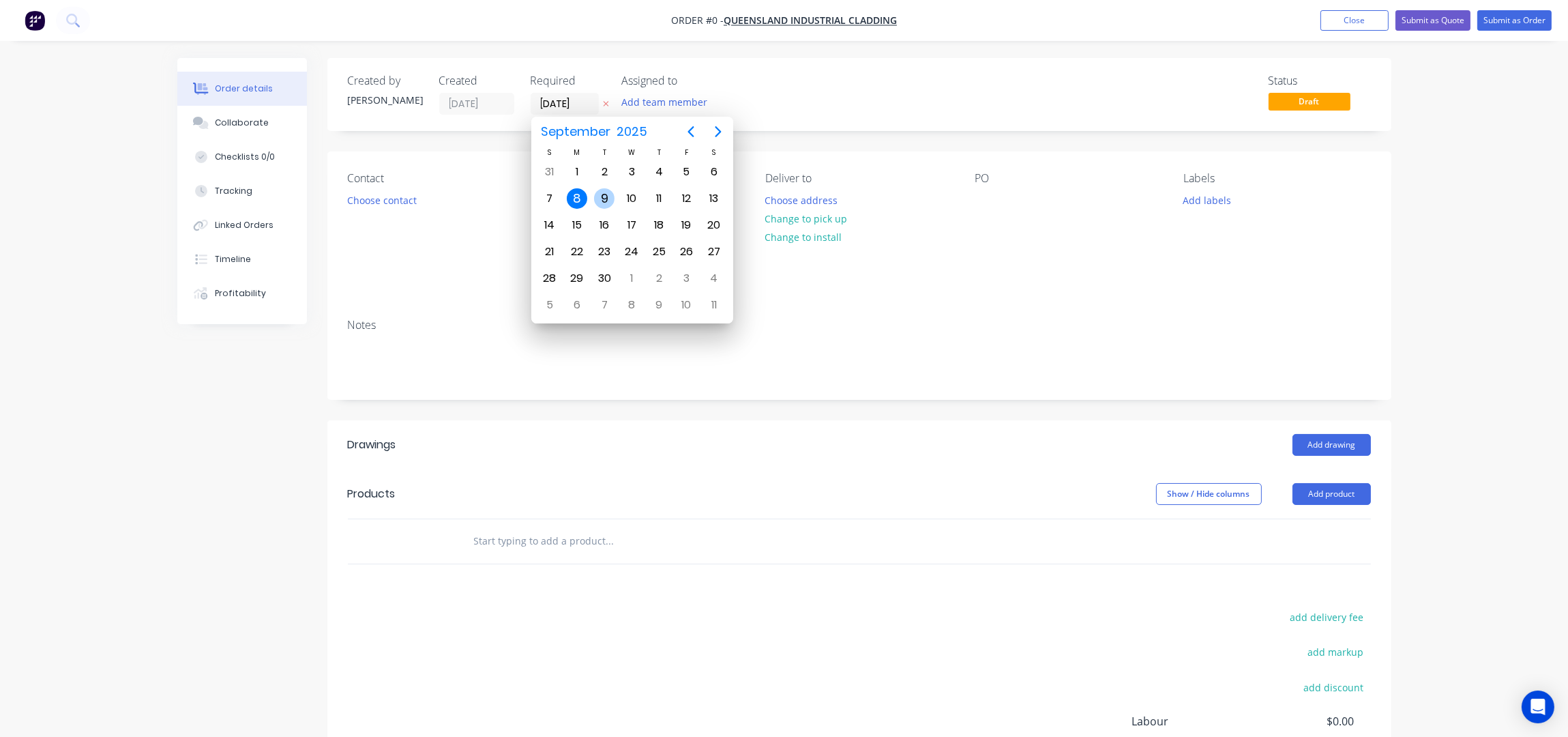
click at [609, 199] on div "9" at bounding box center [604, 199] width 21 height 21
type input "[DATE]"
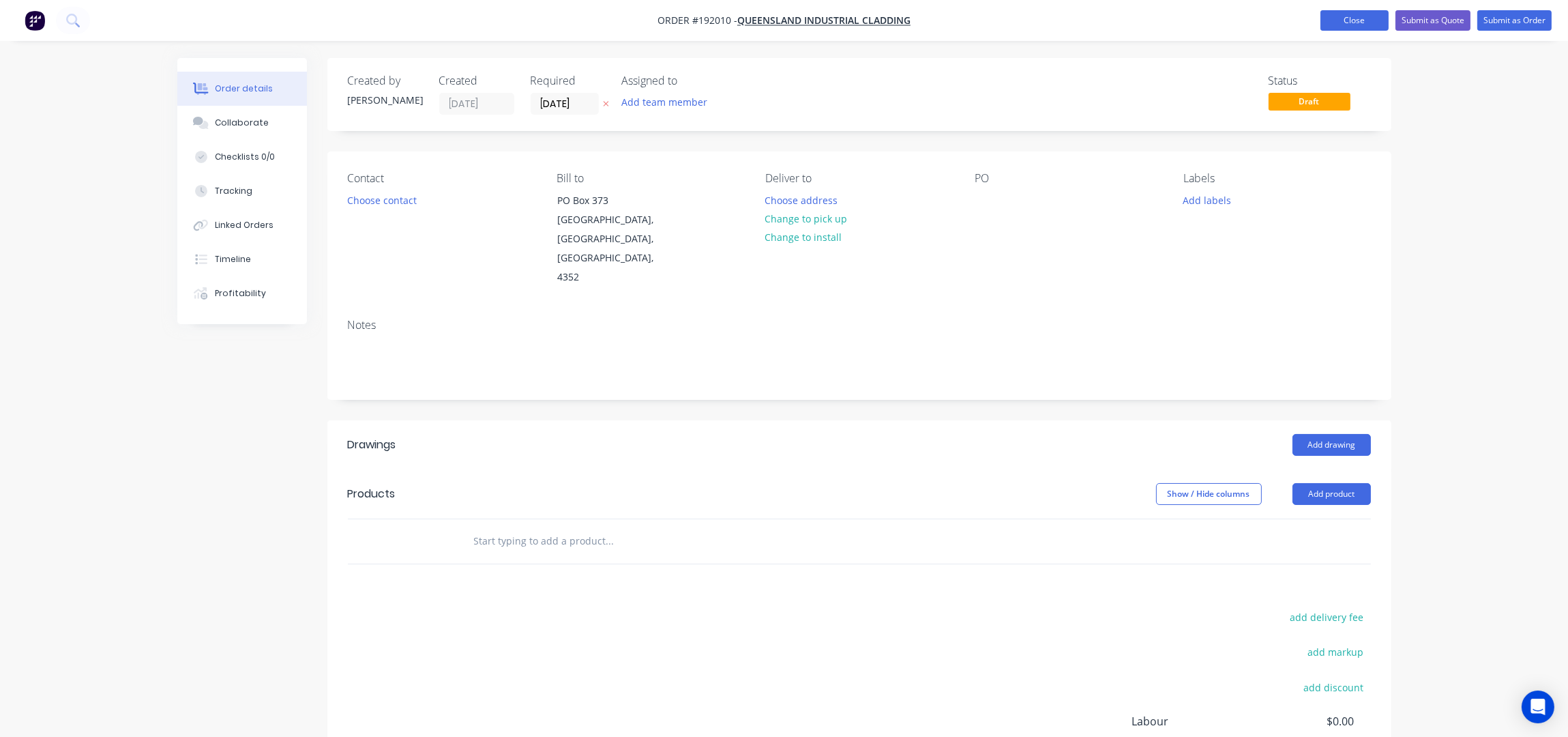
click at [1355, 16] on button "Close" at bounding box center [1355, 20] width 68 height 21
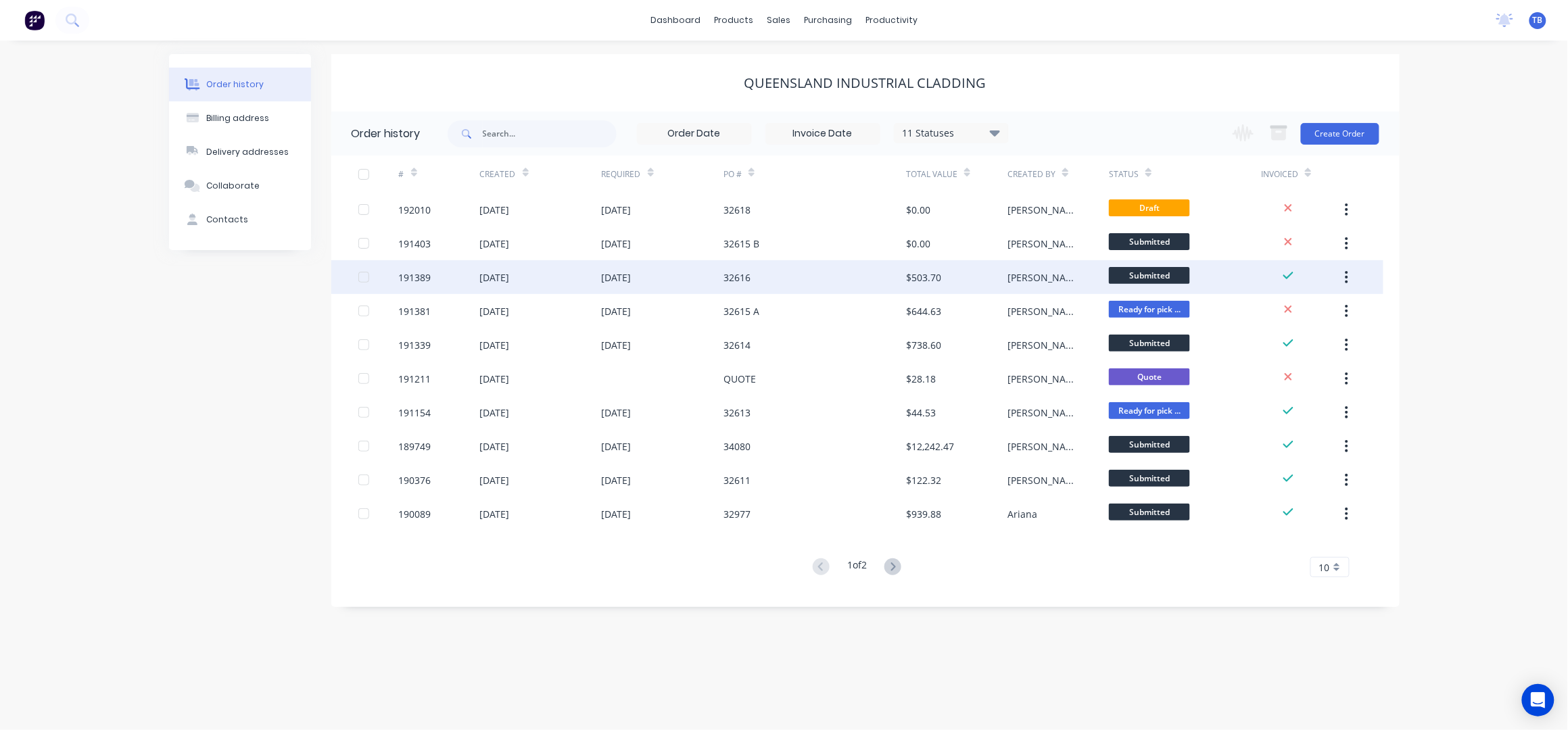
click at [812, 275] on div "32616" at bounding box center [814, 277] width 183 height 34
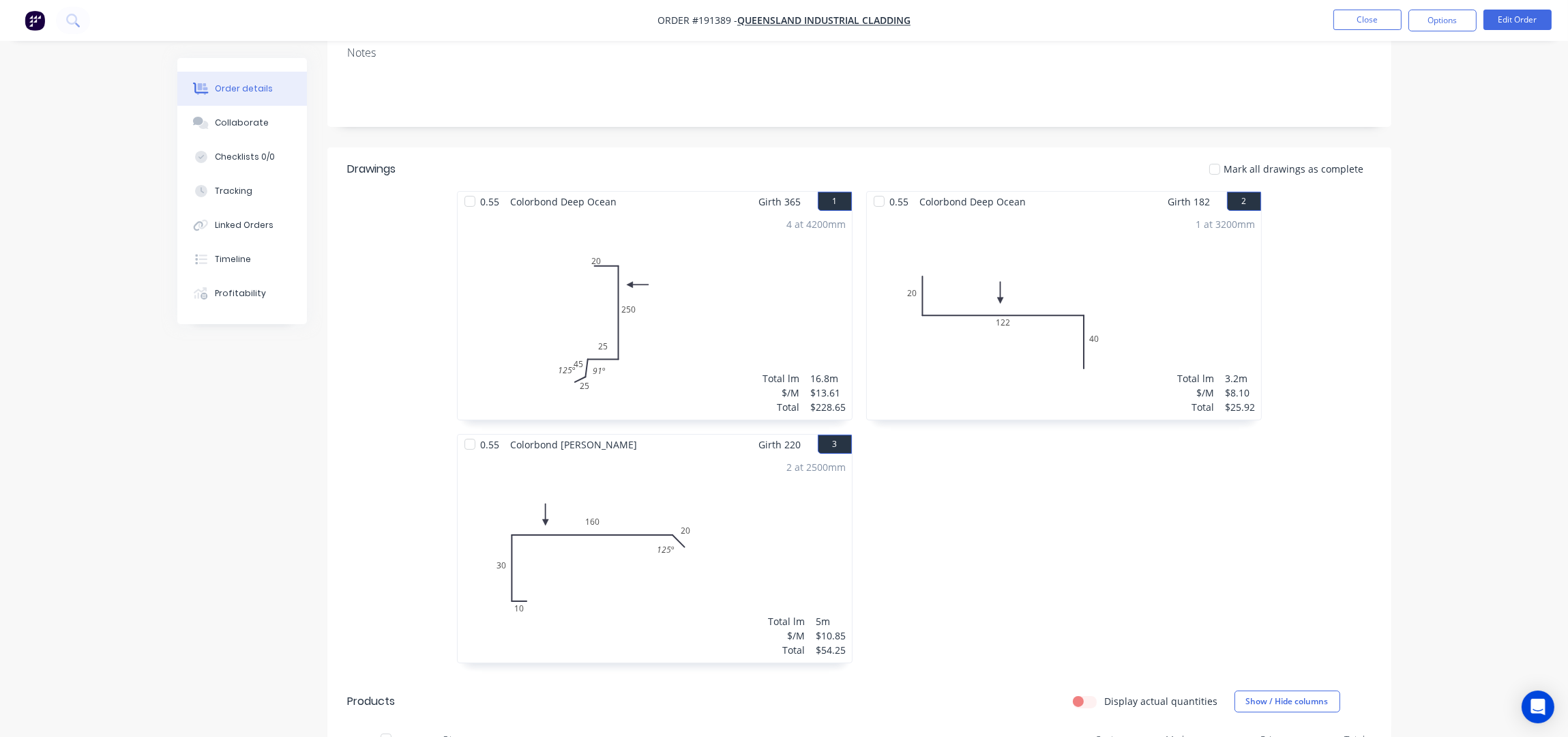
scroll to position [546, 0]
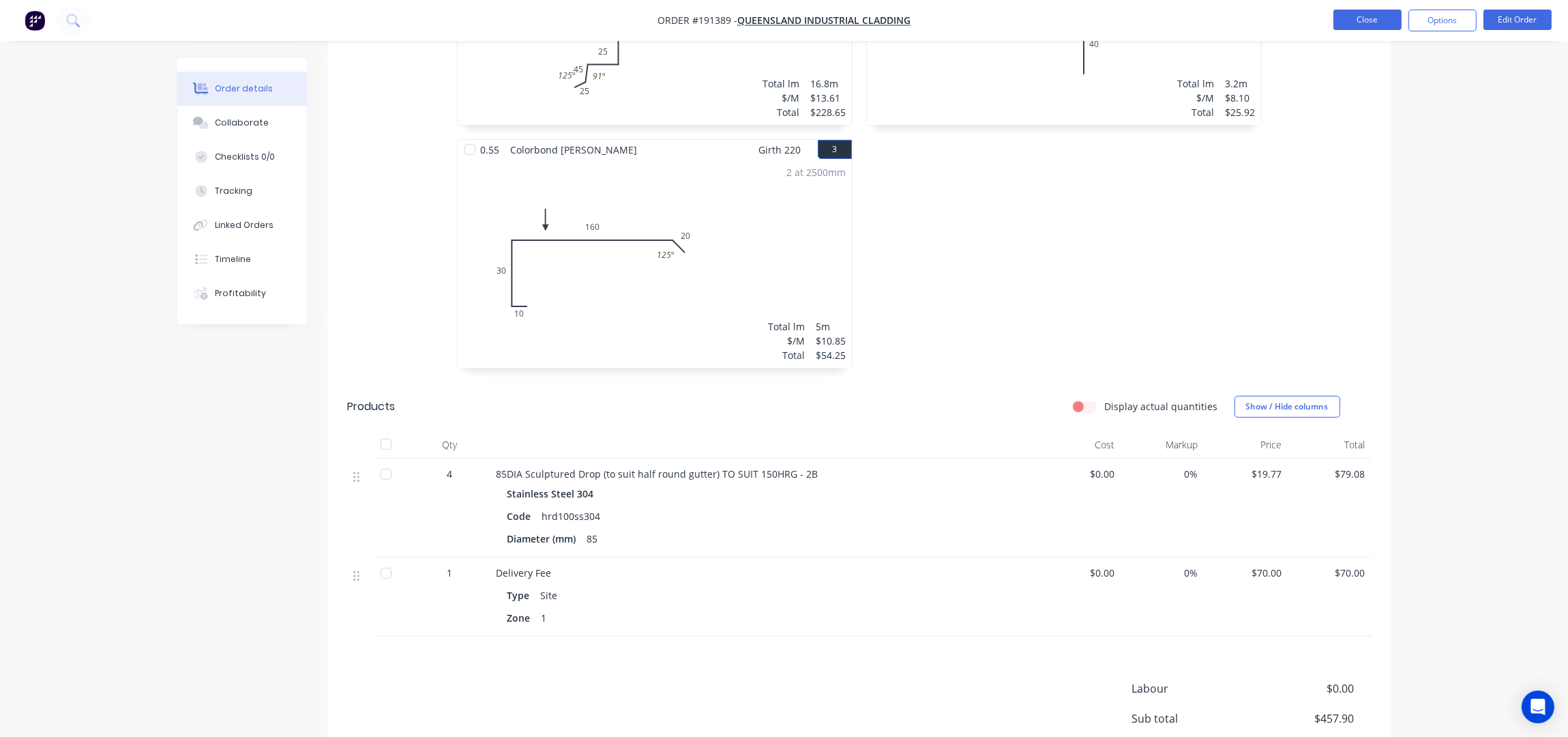
click at [1381, 10] on button "Close" at bounding box center [1367, 20] width 68 height 21
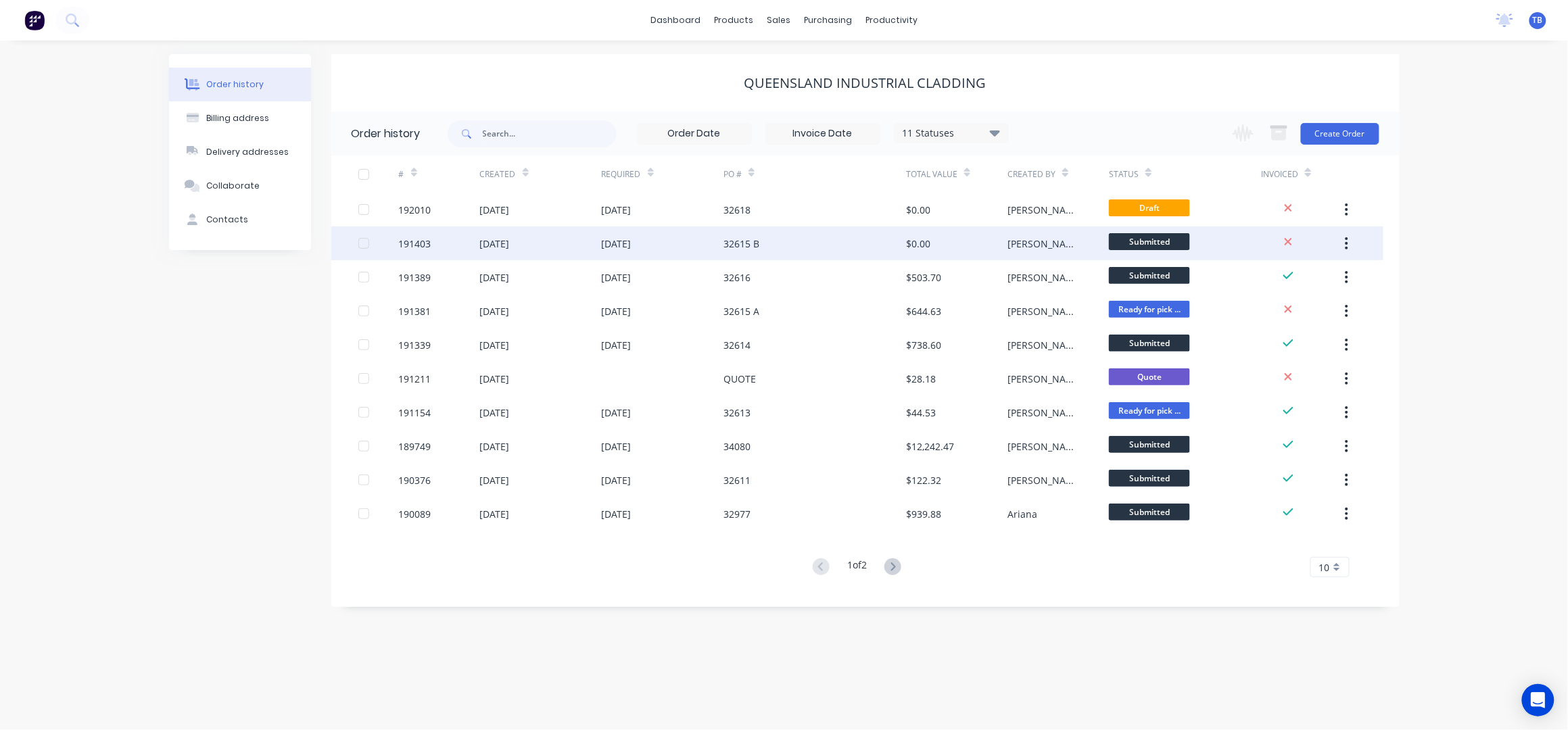
click at [823, 240] on div "32615 B" at bounding box center [814, 243] width 183 height 34
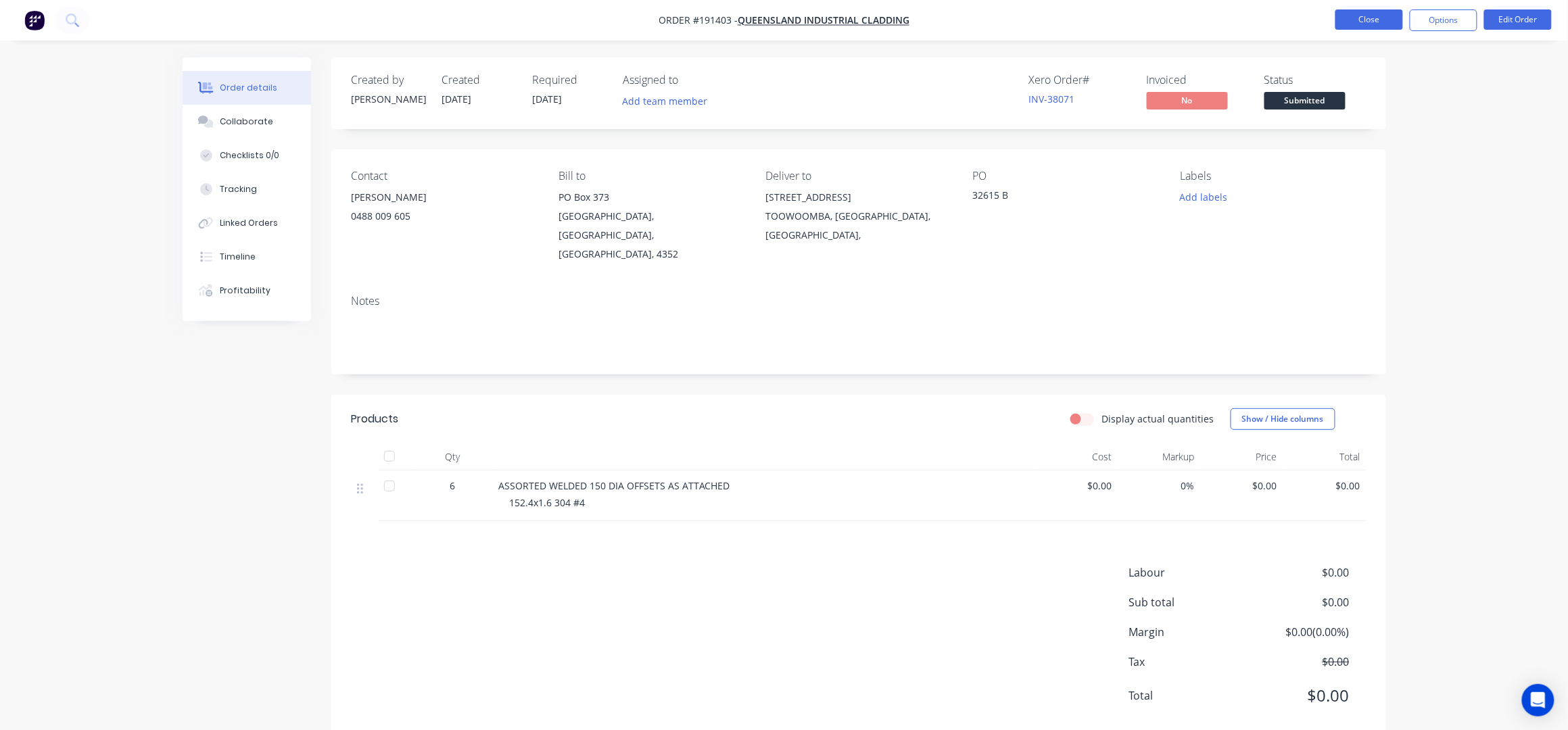
click at [1345, 21] on button "Close" at bounding box center [1369, 20] width 67 height 20
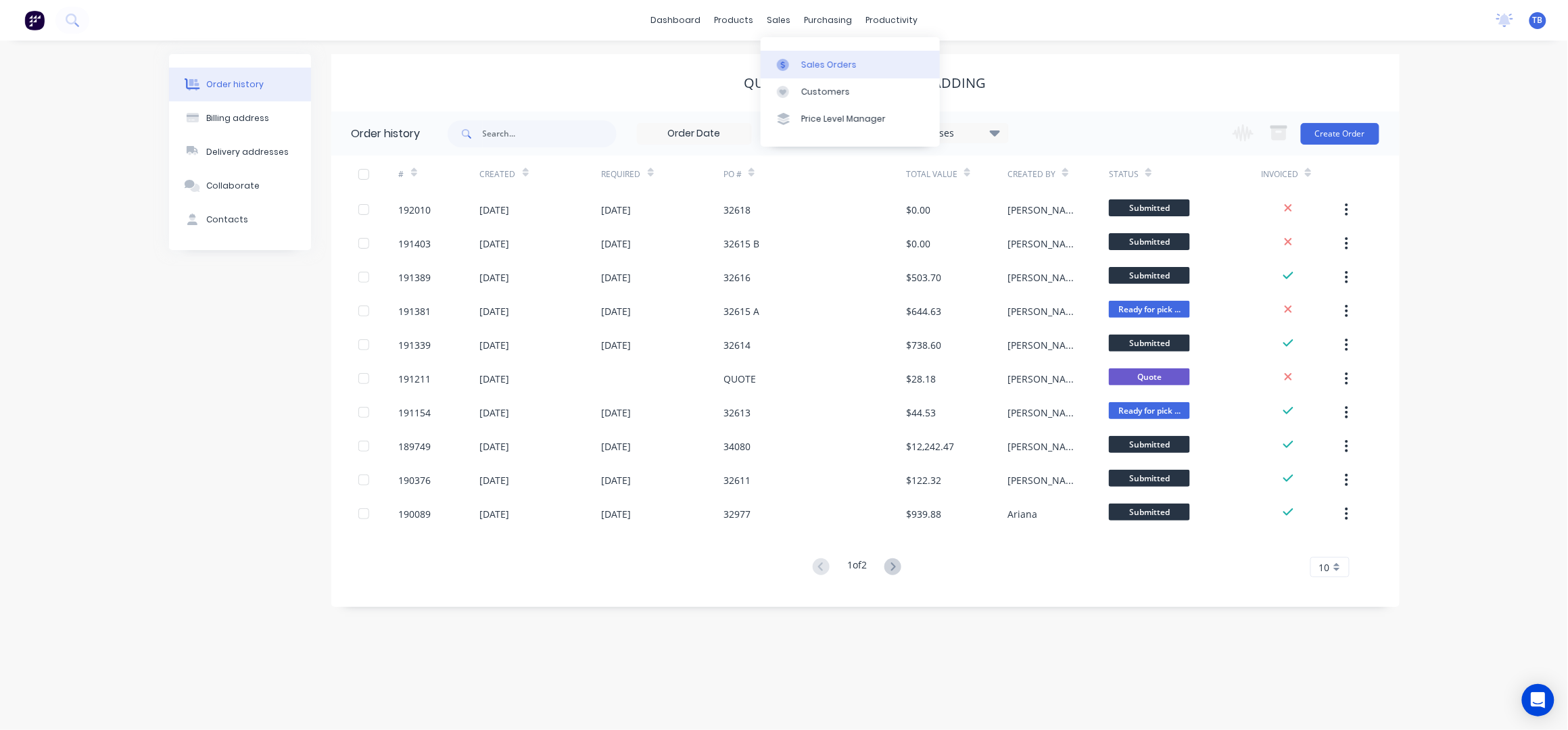
click at [801, 67] on div "Sales Orders" at bounding box center [829, 65] width 56 height 12
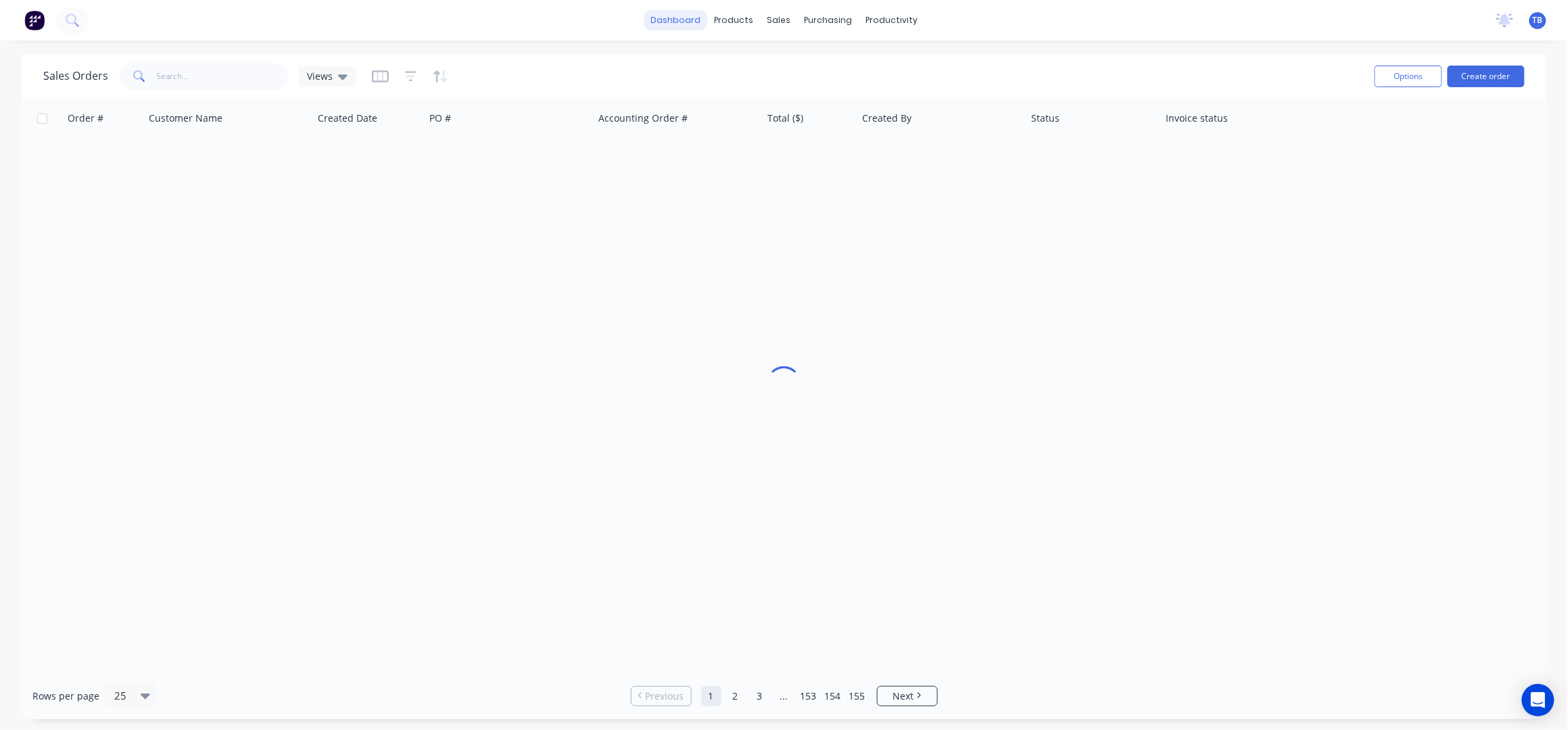
click at [666, 24] on link "dashboard" at bounding box center [675, 20] width 64 height 20
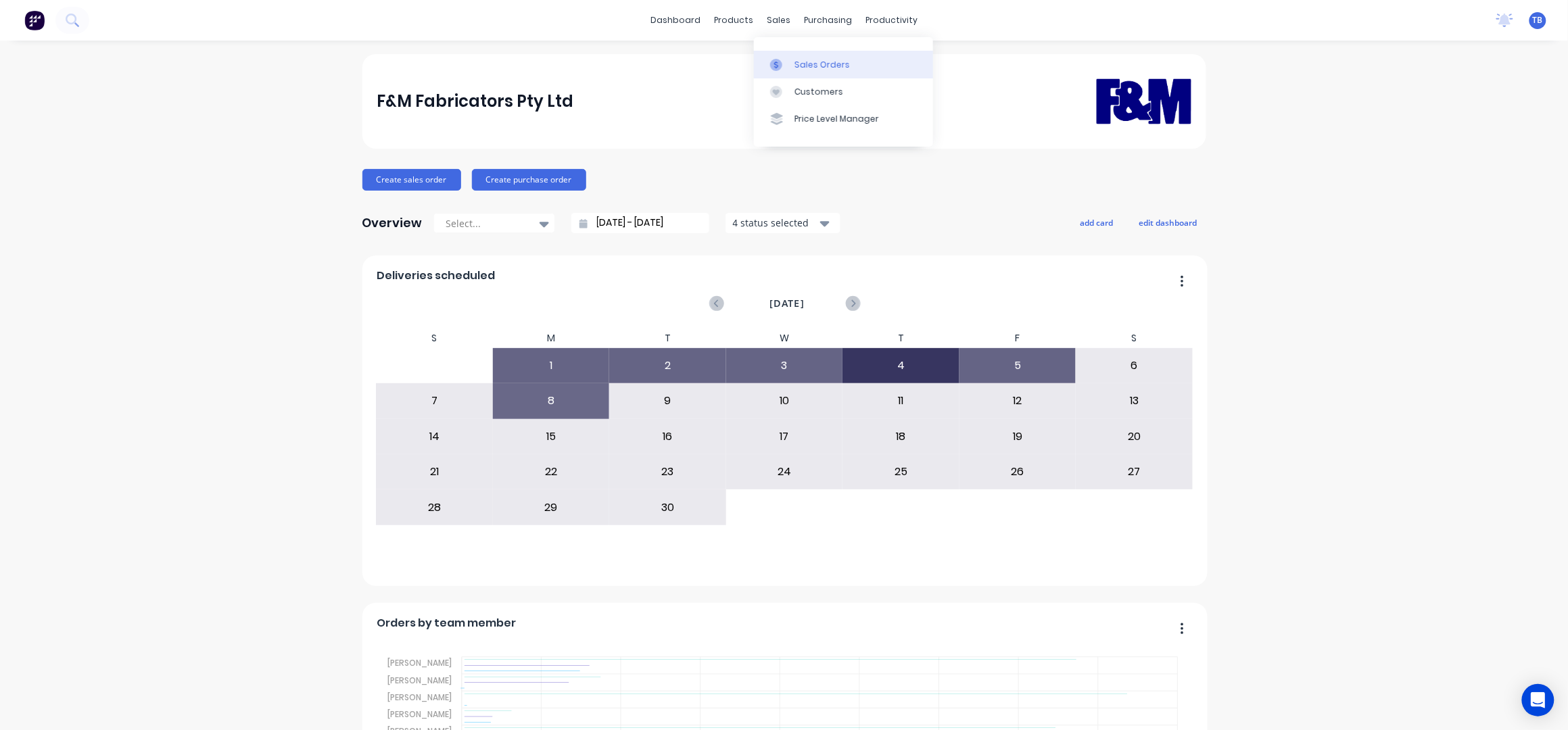
click at [793, 52] on link "Sales Orders" at bounding box center [843, 64] width 180 height 27
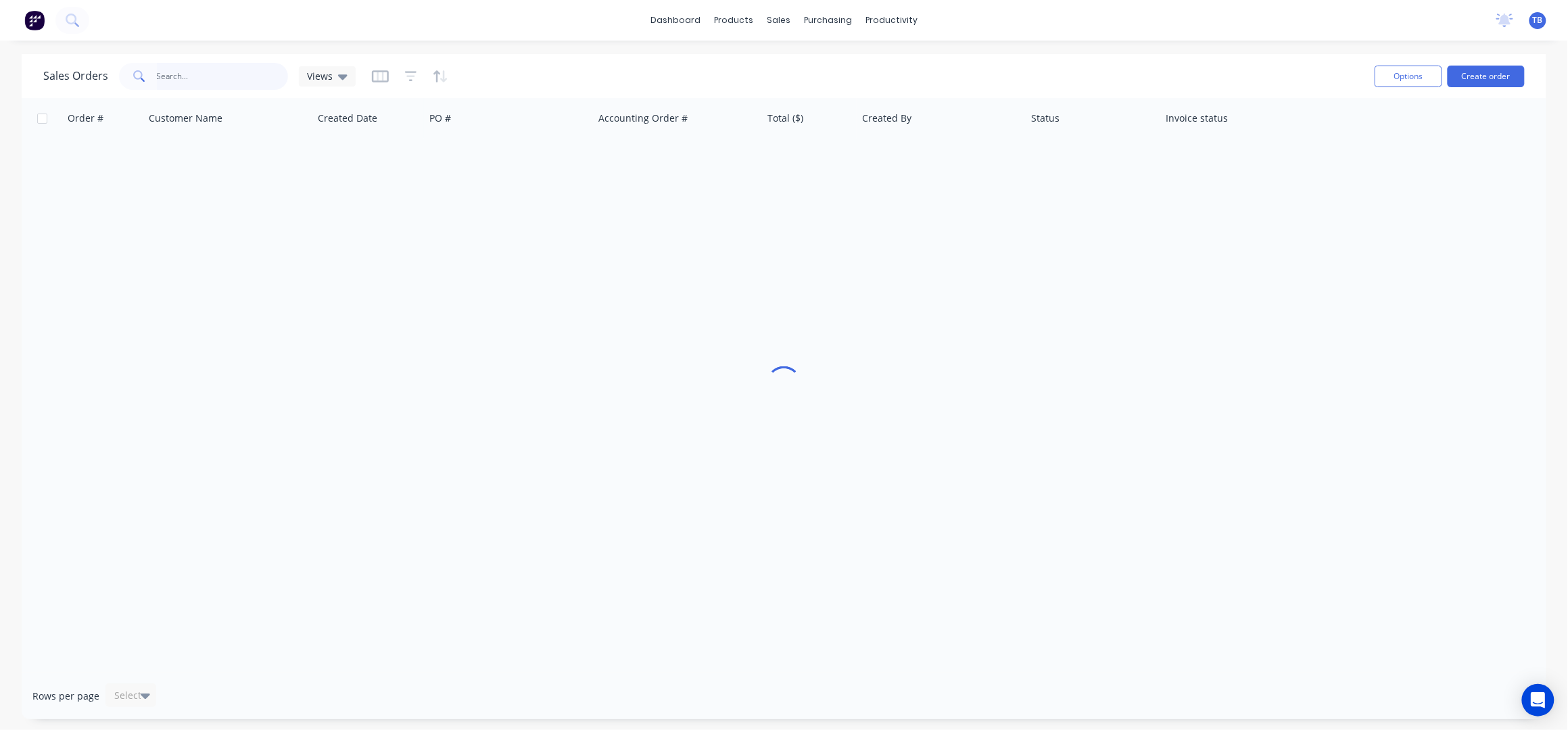
click at [265, 70] on input "text" at bounding box center [222, 76] width 132 height 27
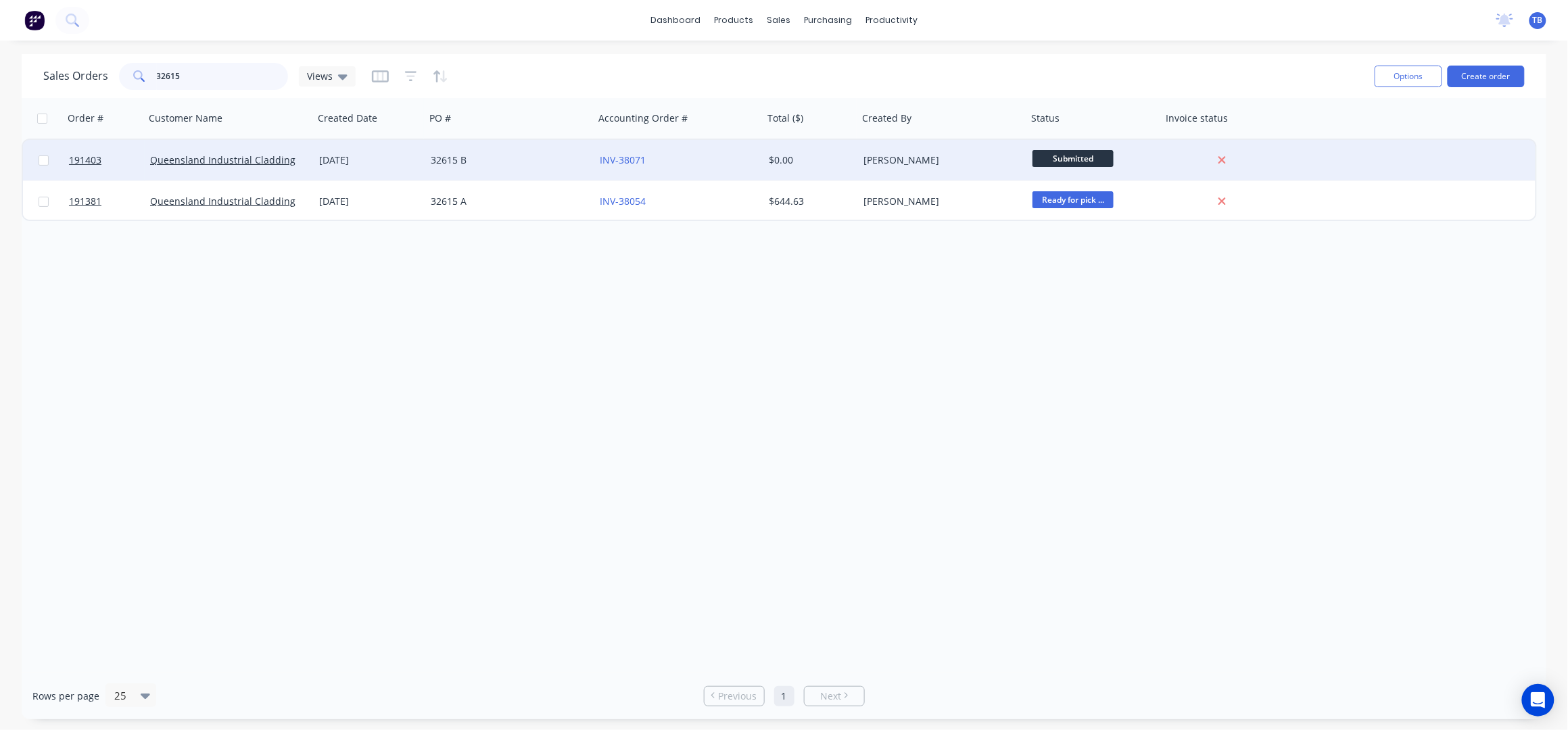
type input "32615"
click at [716, 165] on div "INV-38071" at bounding box center [675, 160] width 150 height 13
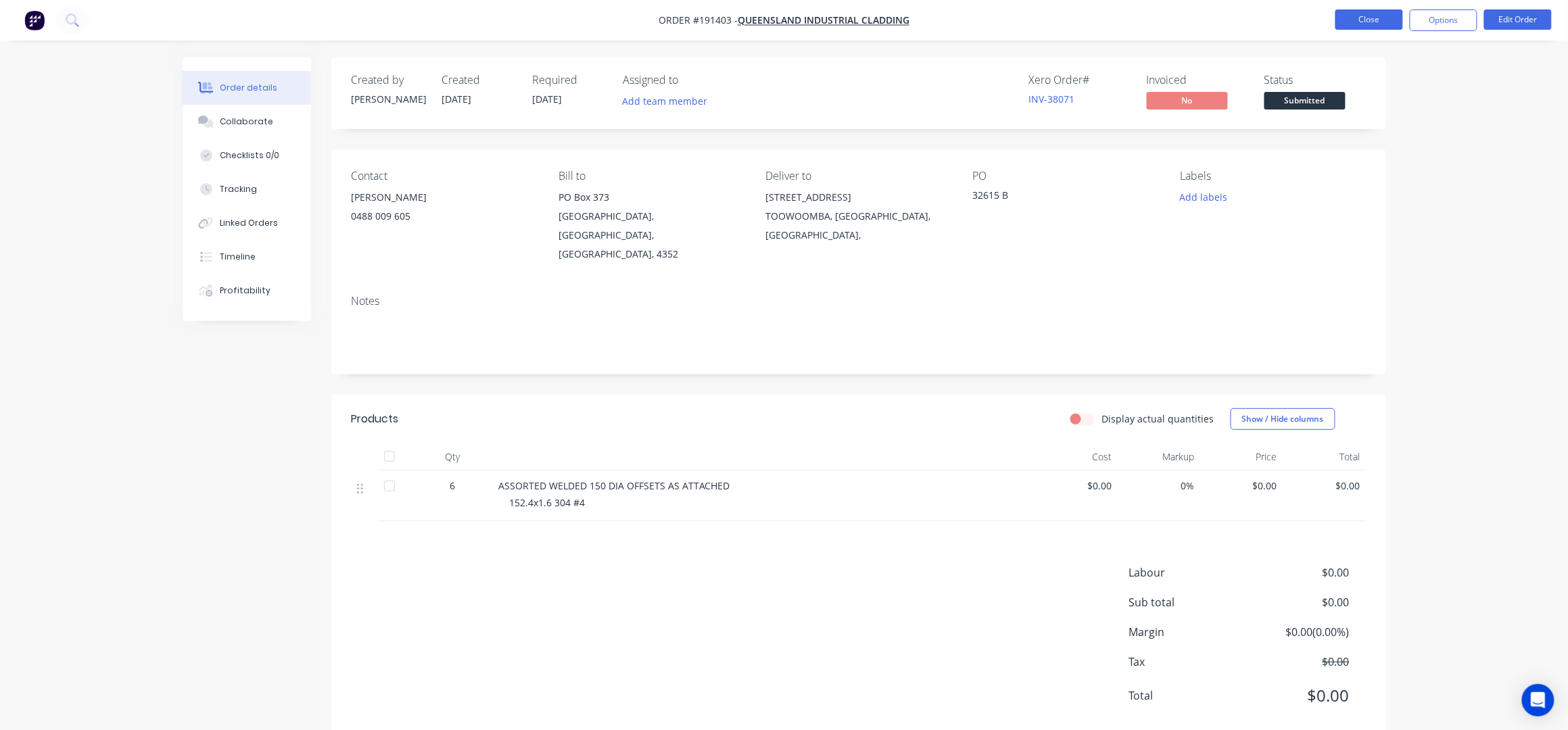
click at [1375, 10] on button "Close" at bounding box center [1369, 20] width 67 height 20
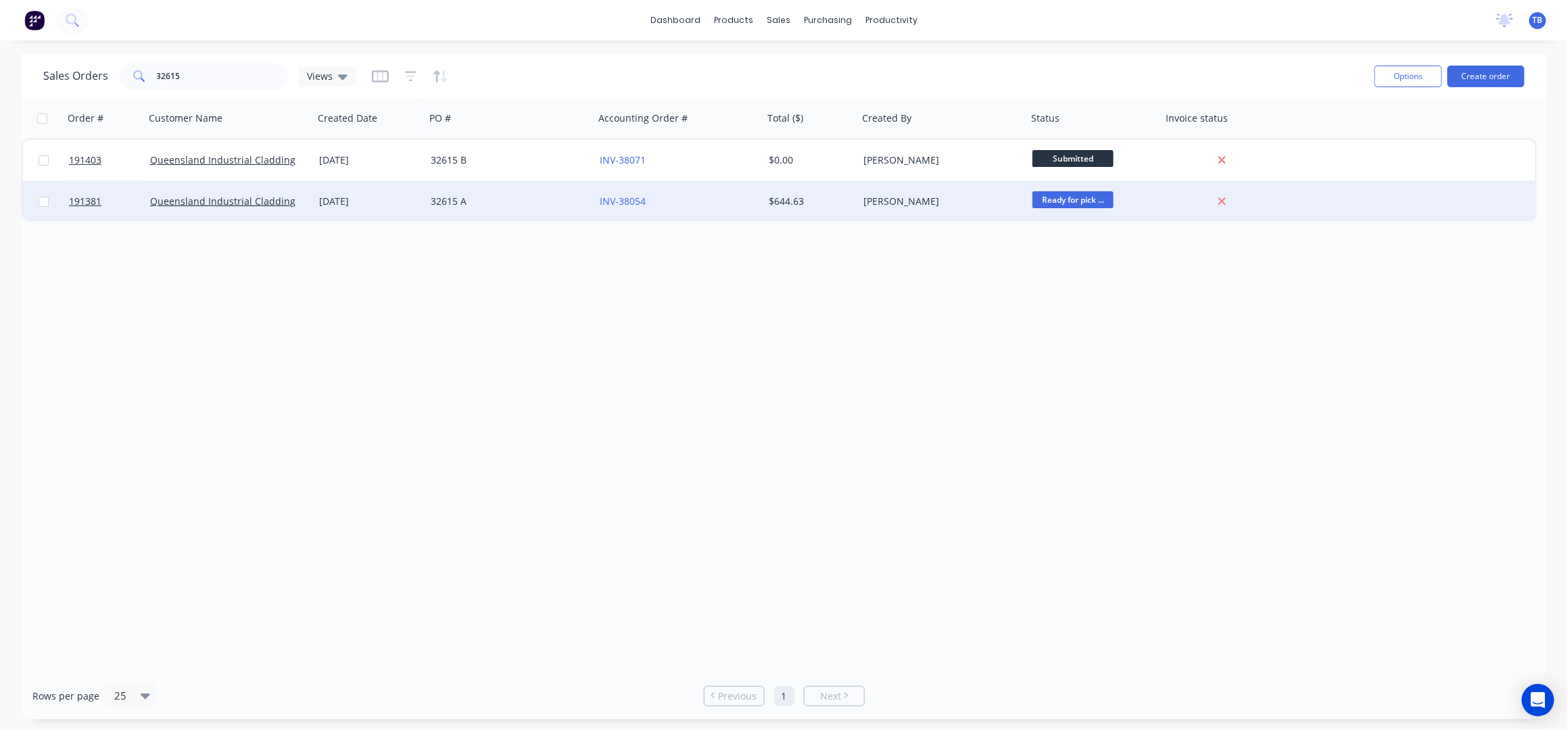
click at [540, 206] on div "32615 A" at bounding box center [505, 202] width 150 height 13
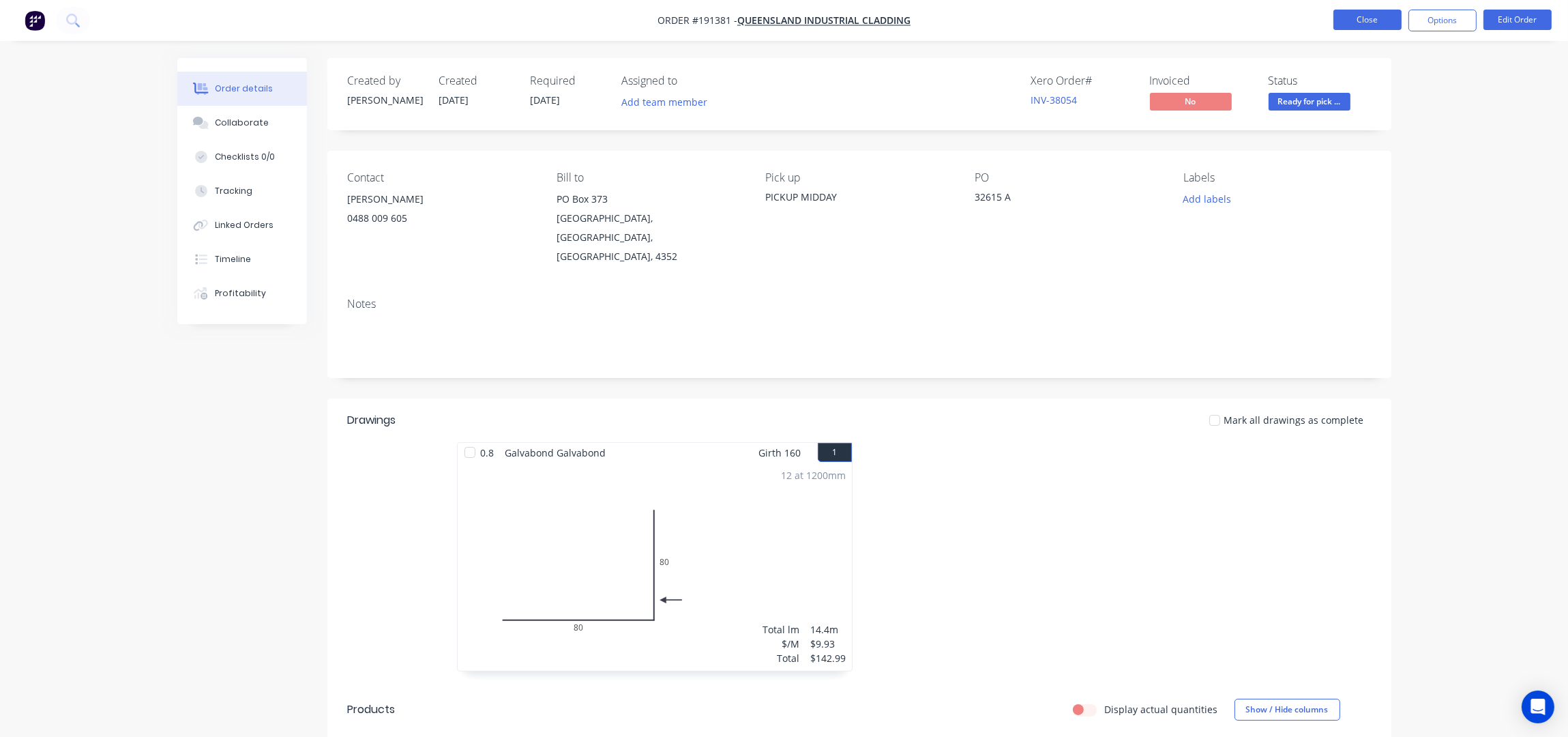
click at [1386, 12] on button "Close" at bounding box center [1367, 20] width 68 height 21
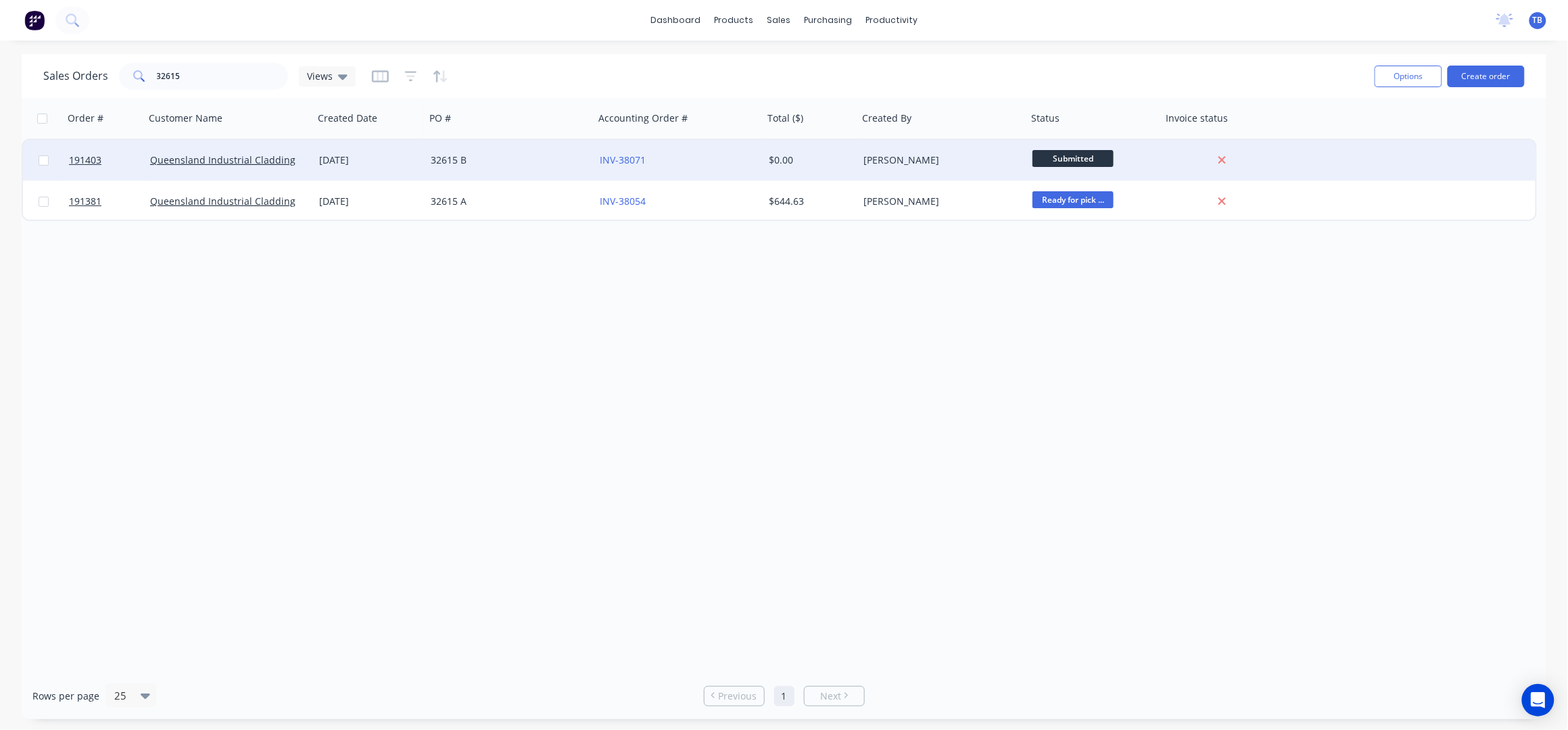
click at [697, 165] on div "INV-38071" at bounding box center [675, 160] width 150 height 13
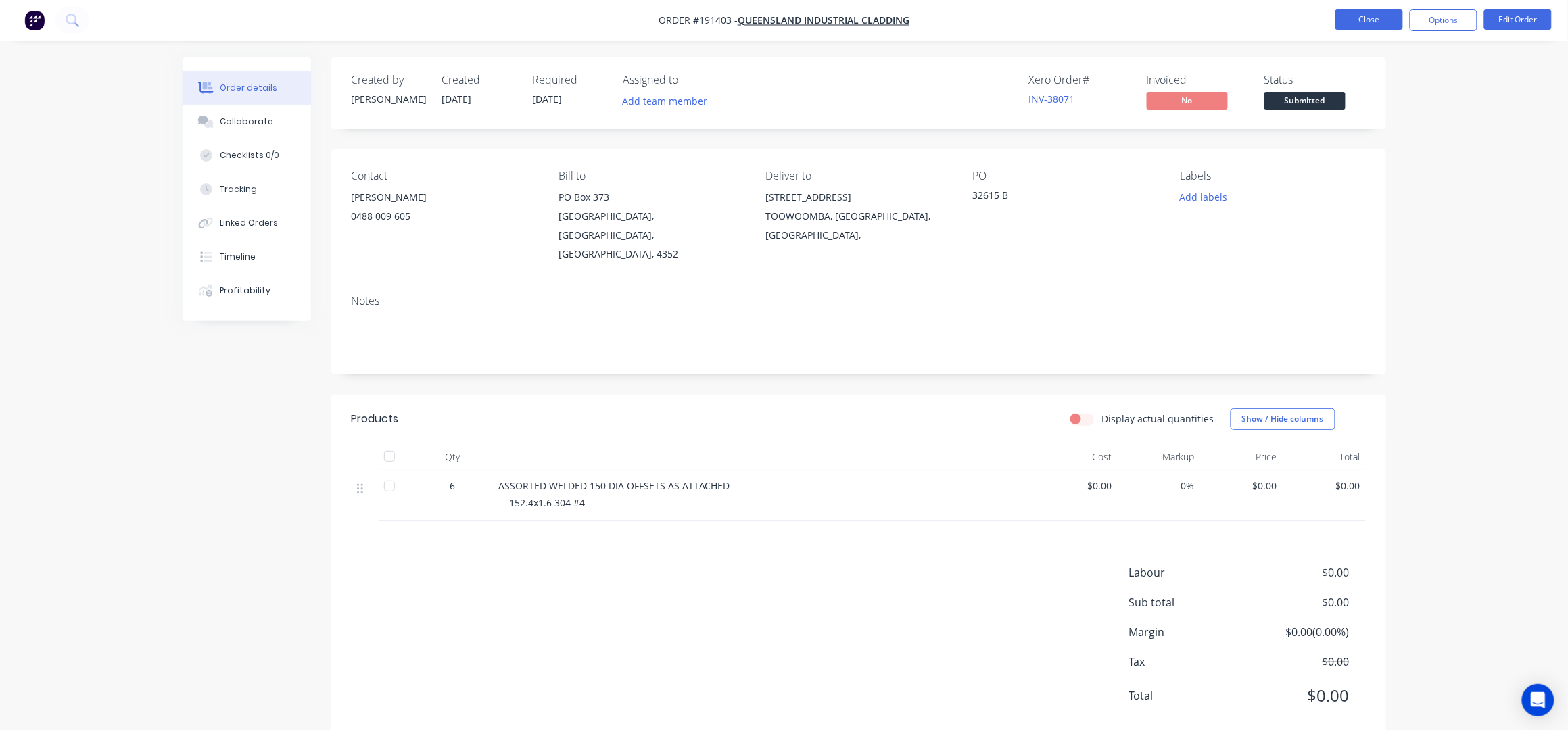
click at [1363, 19] on button "Close" at bounding box center [1369, 20] width 67 height 20
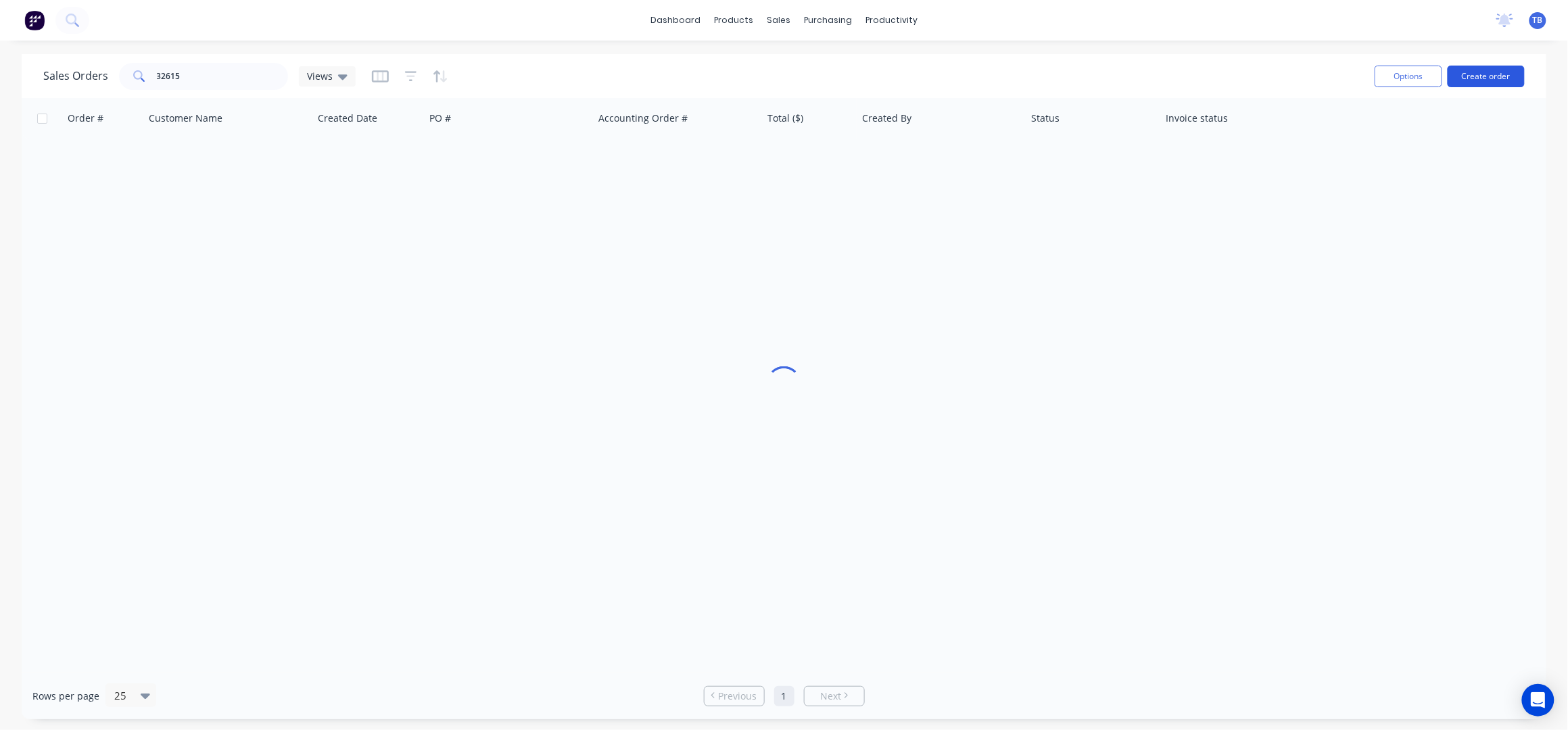
click at [1484, 70] on button "Create order" at bounding box center [1486, 76] width 77 height 21
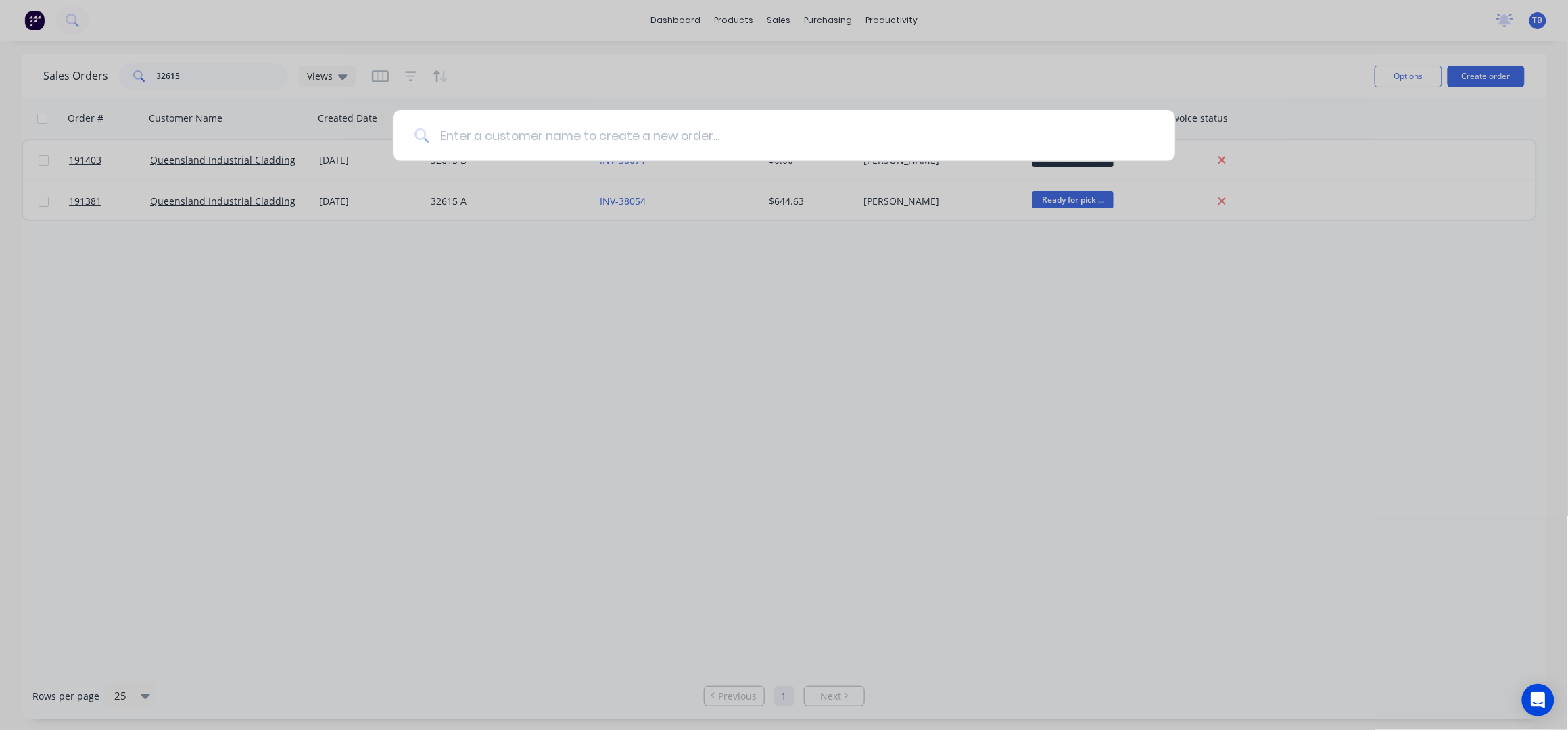
click at [789, 123] on input at bounding box center [791, 135] width 725 height 51
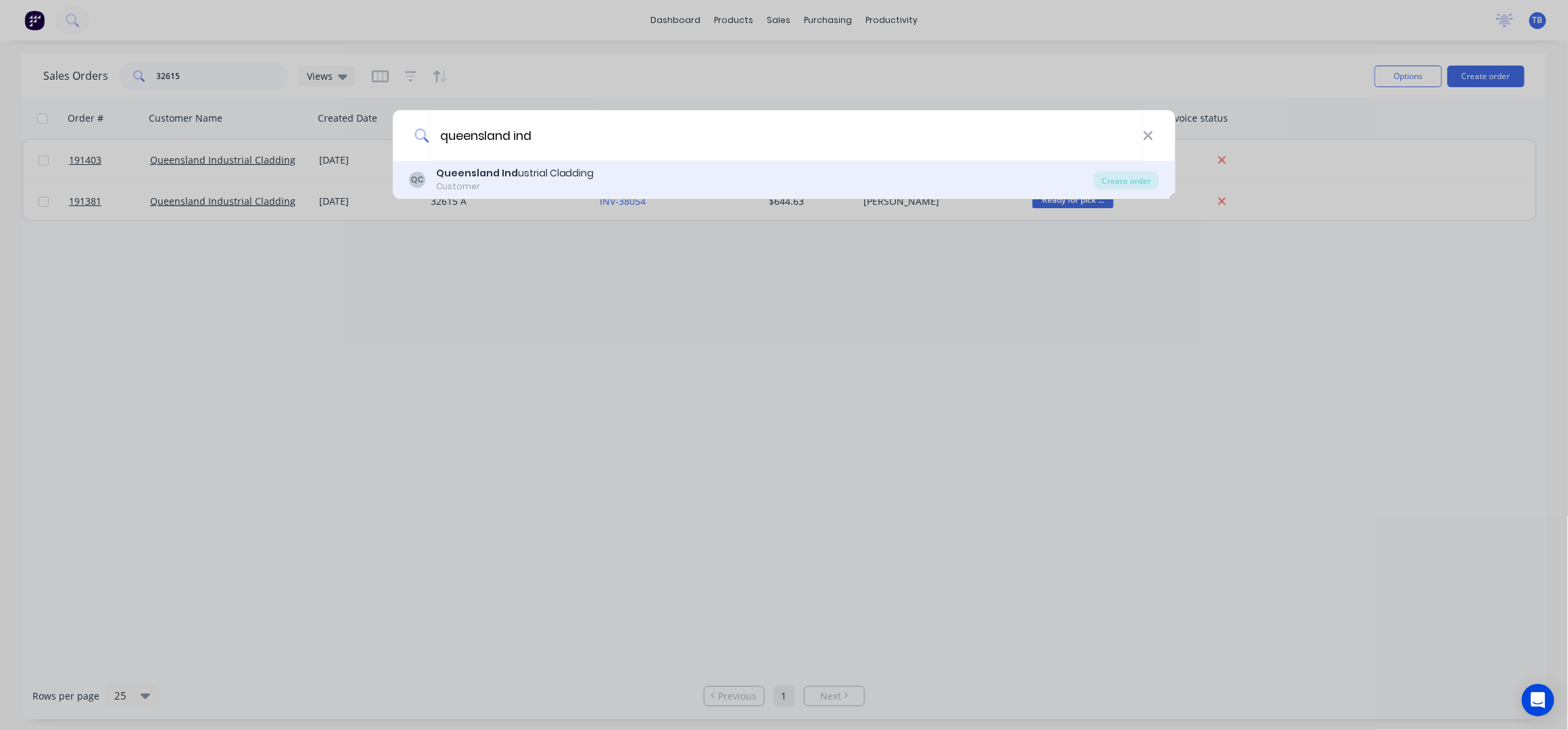
type input "queensland ind"
click at [748, 170] on div "QC Queensland Ind ustrial Cladding Customer" at bounding box center [751, 179] width 684 height 26
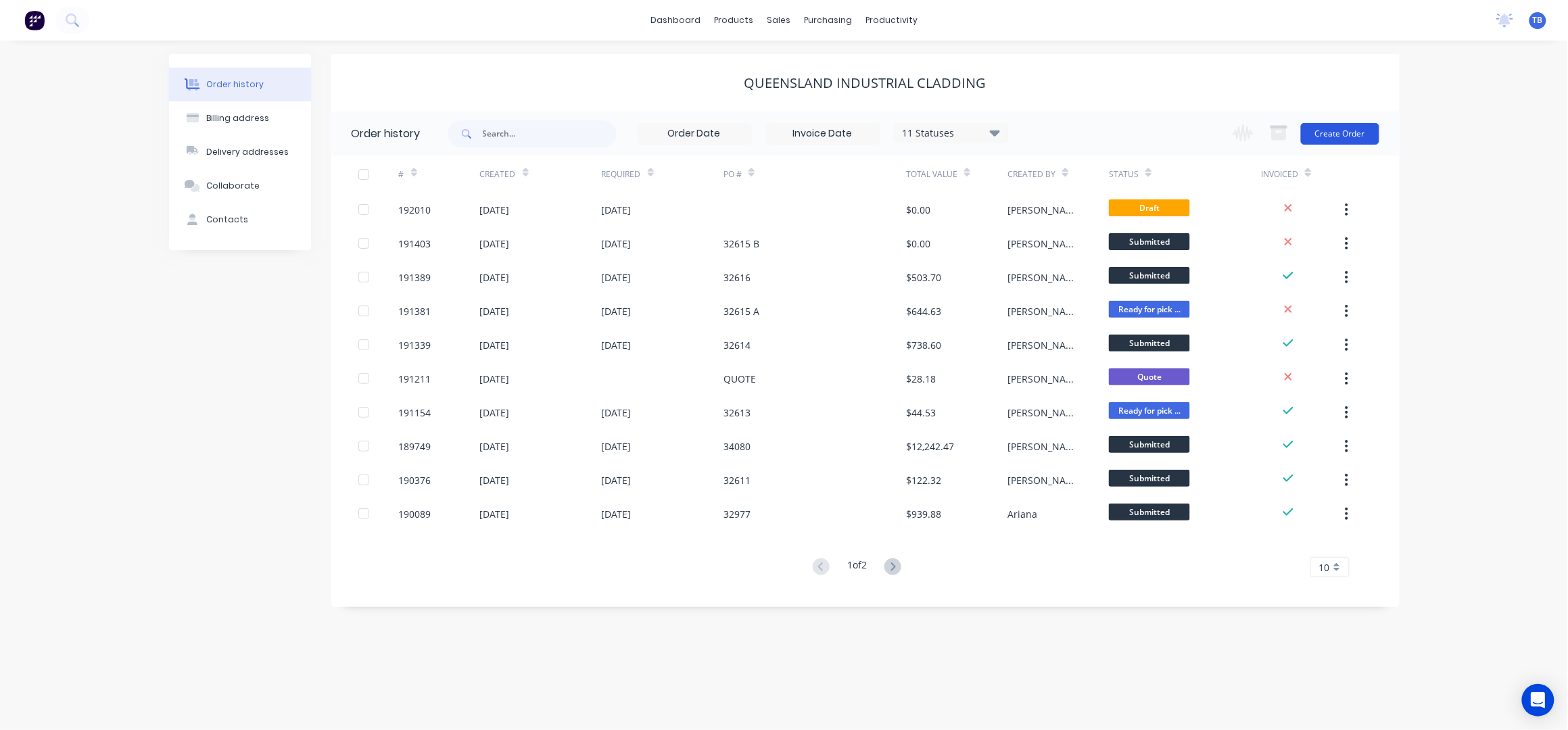
click at [1362, 134] on button "Create Order" at bounding box center [1340, 134] width 79 height 21
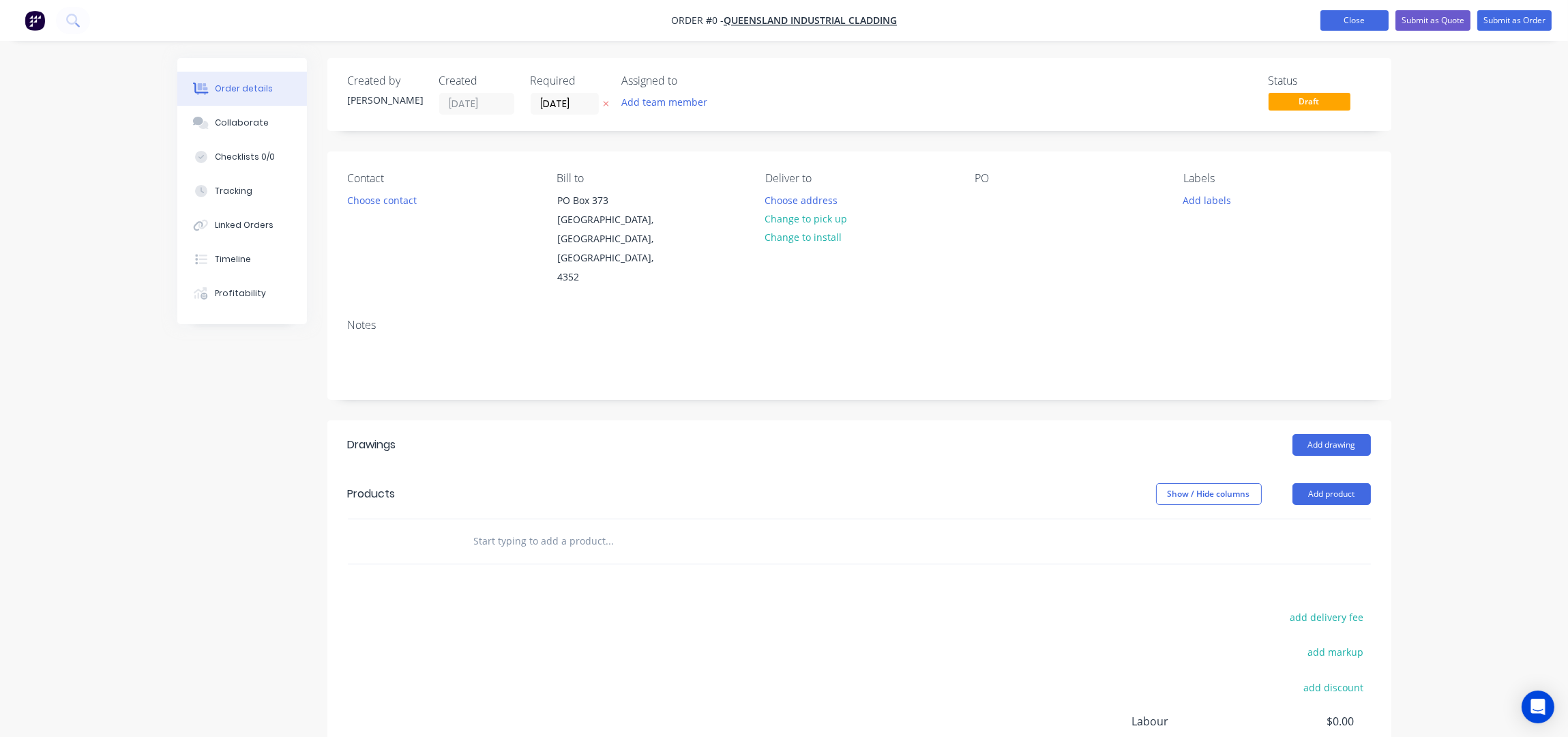
click at [1372, 12] on button "Close" at bounding box center [1355, 20] width 68 height 21
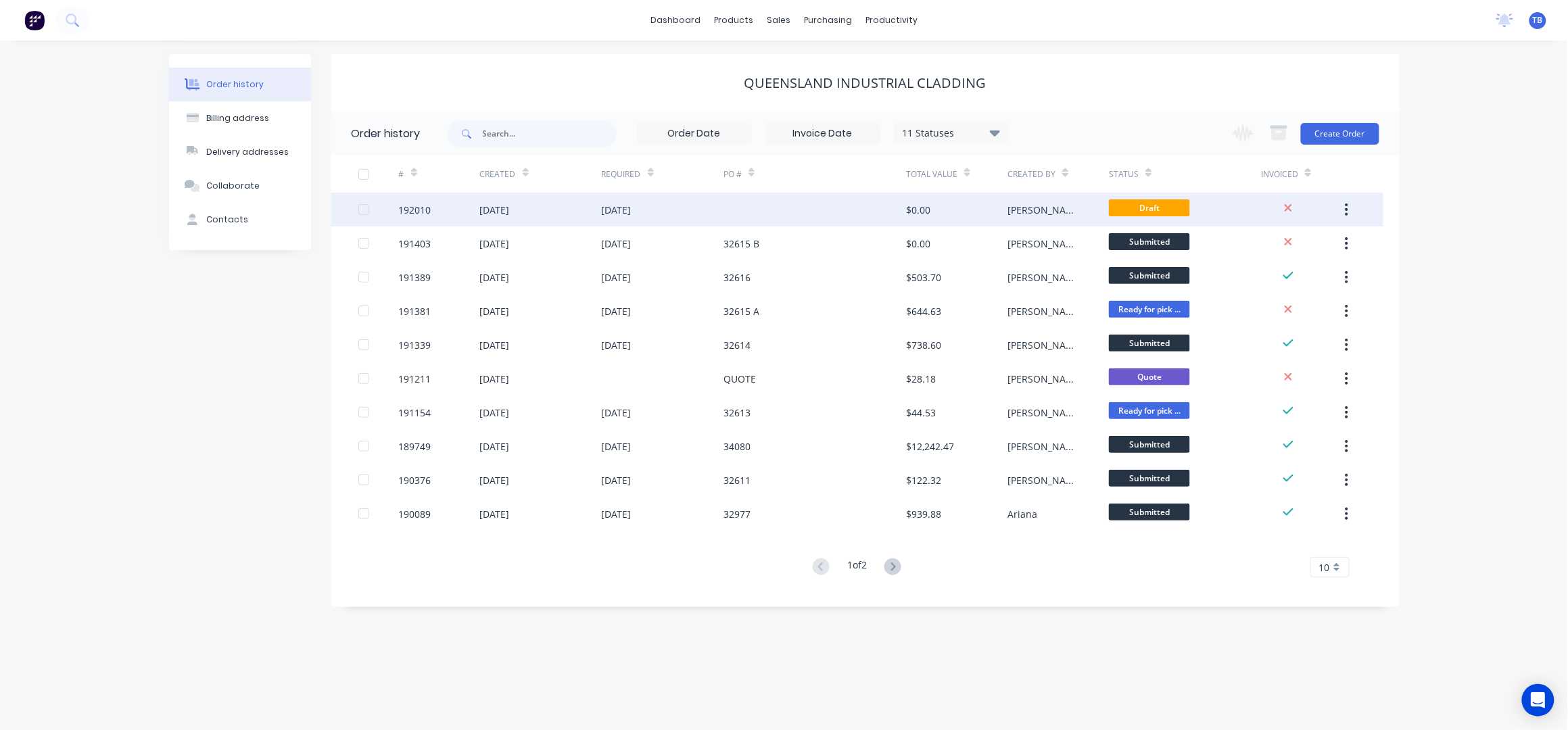
click at [817, 214] on div at bounding box center [814, 209] width 183 height 34
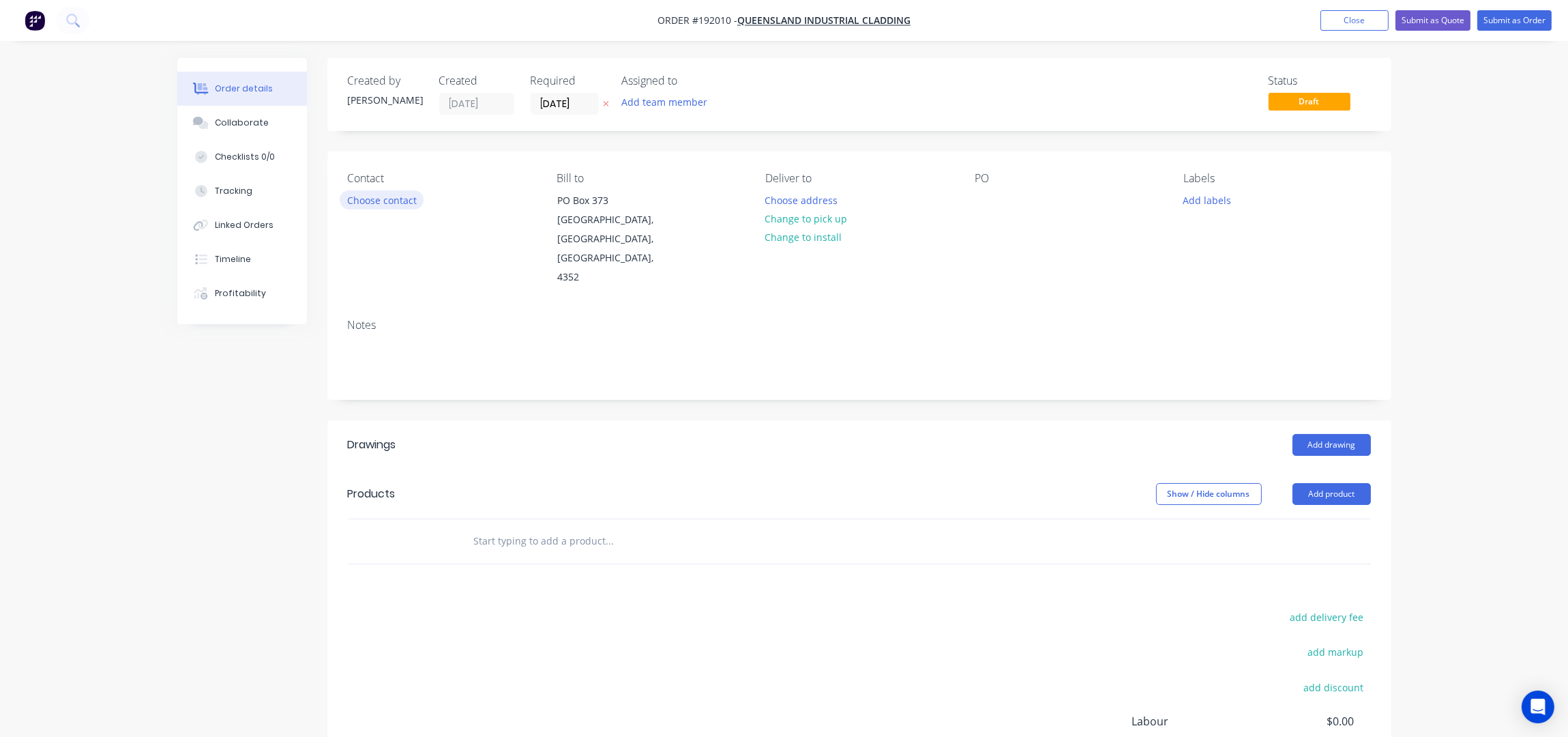
click at [370, 203] on button "Choose contact" at bounding box center [381, 199] width 84 height 18
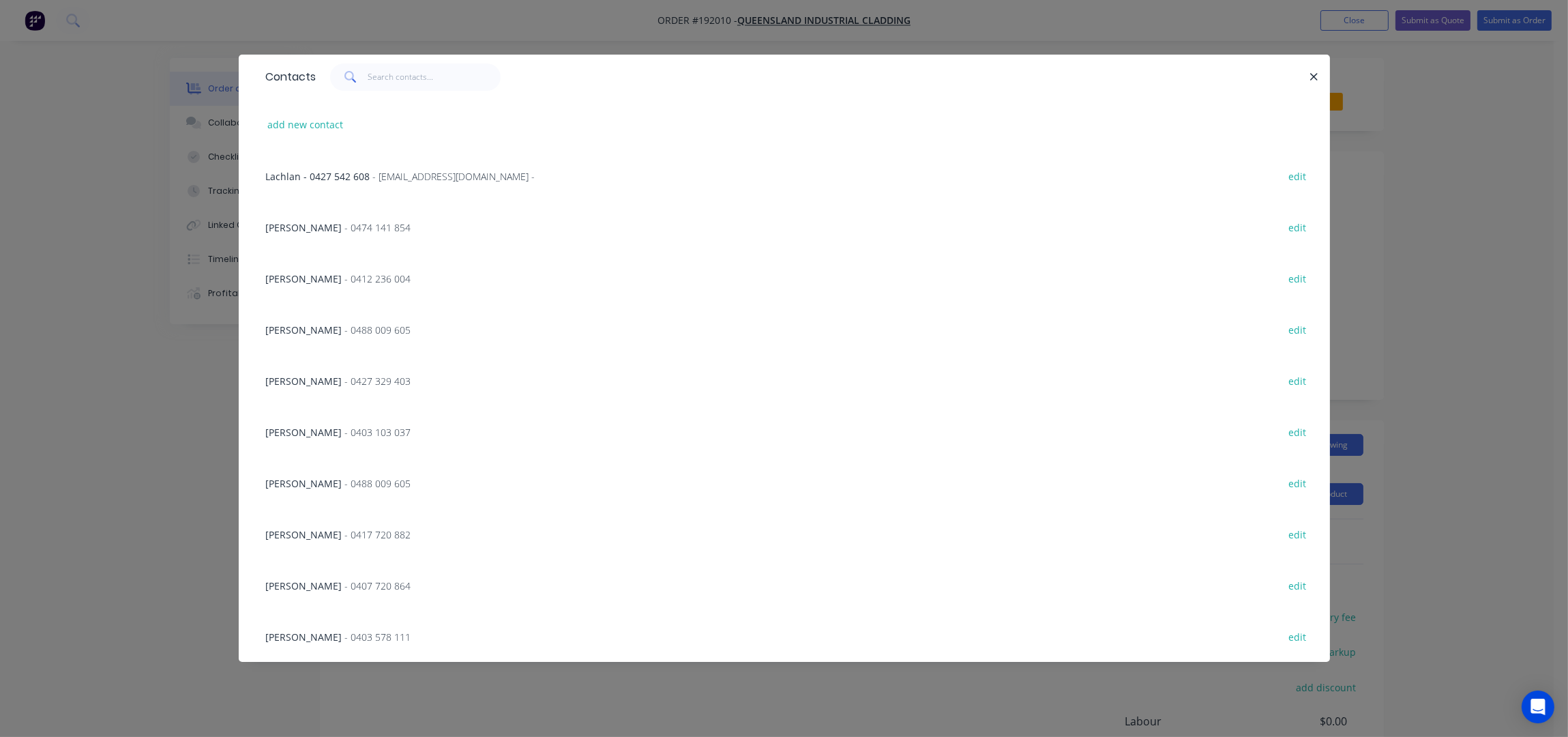
click at [288, 333] on span "JASON" at bounding box center [304, 330] width 76 height 13
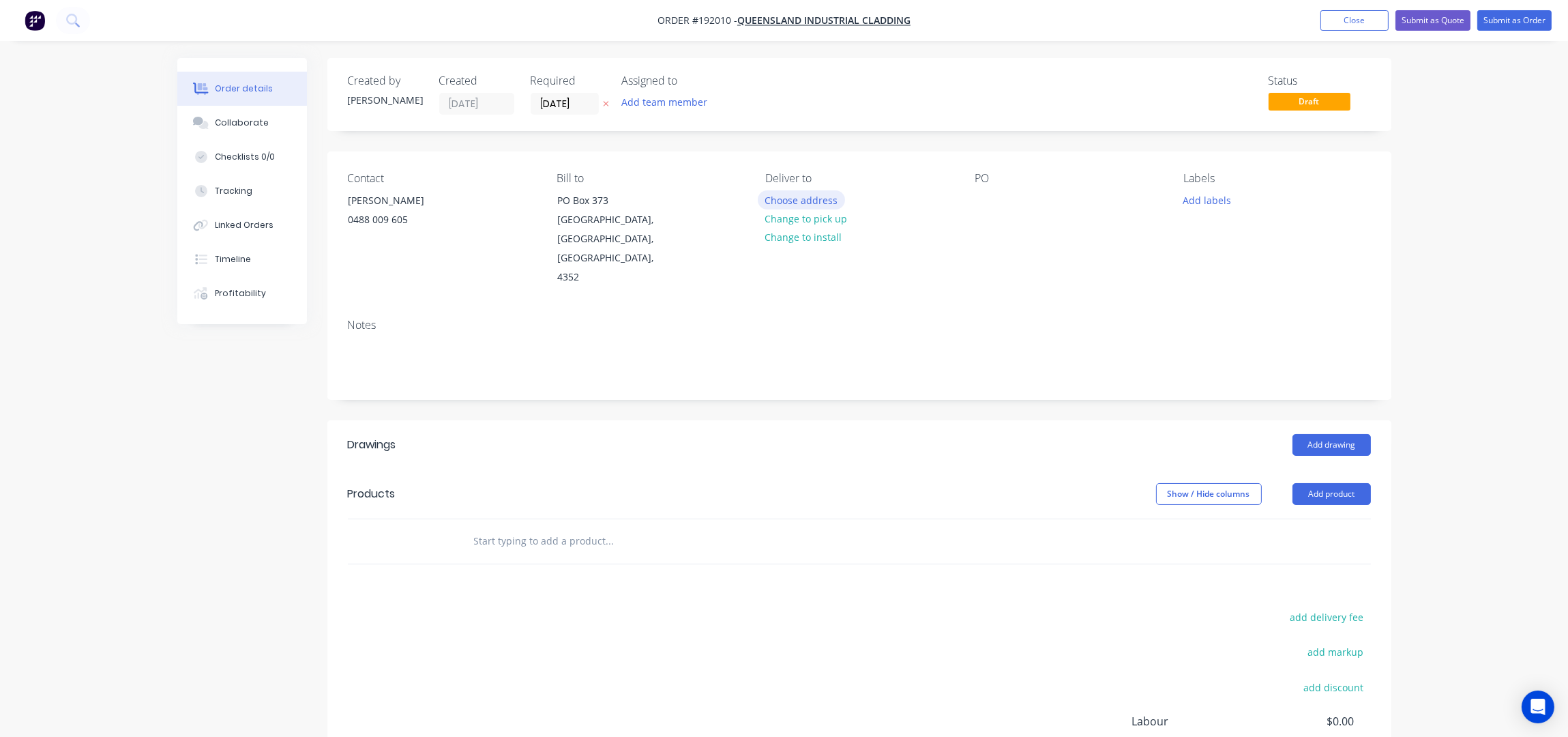
click at [792, 198] on button "Choose address" at bounding box center [801, 199] width 88 height 18
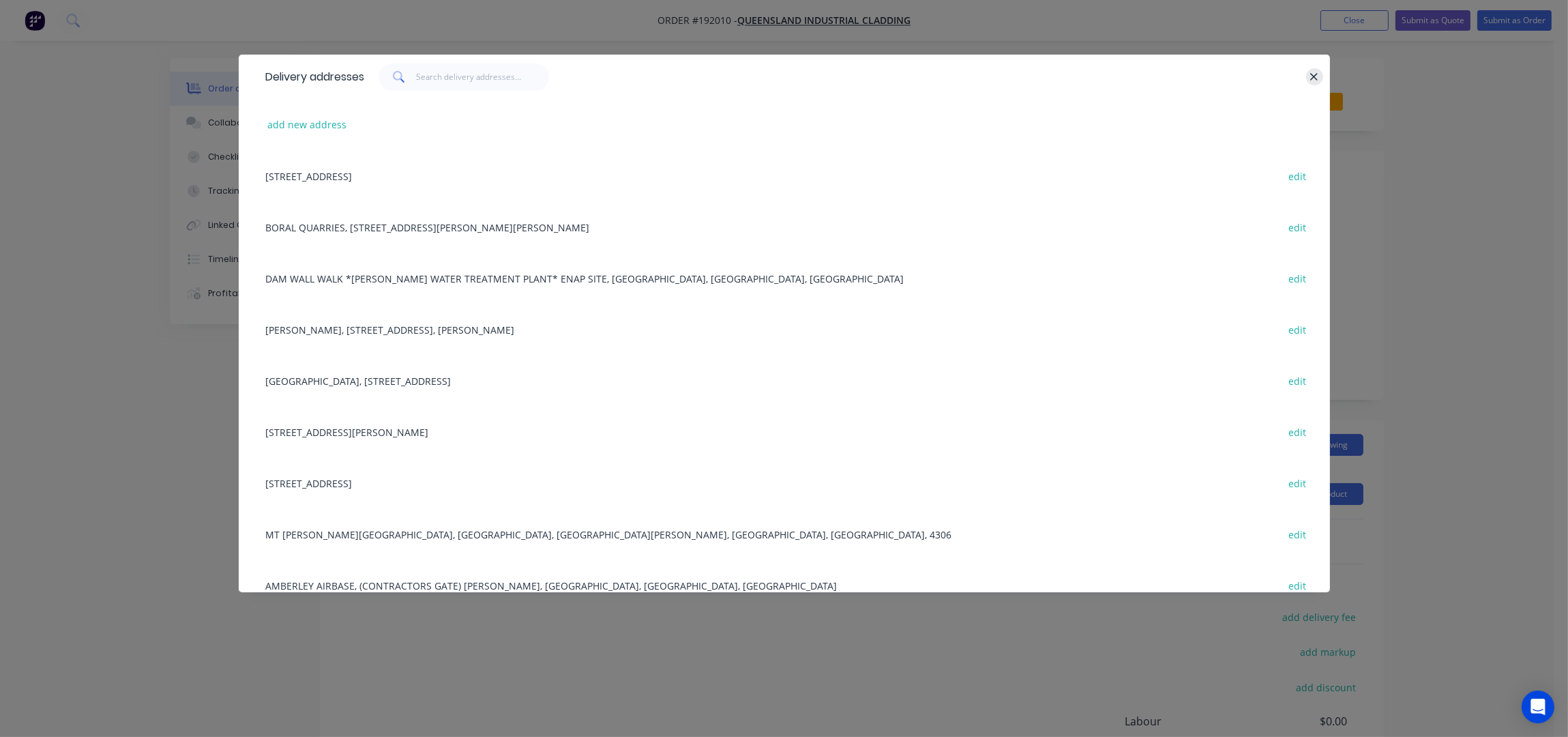
click at [1313, 77] on icon "button" at bounding box center [1314, 76] width 7 height 7
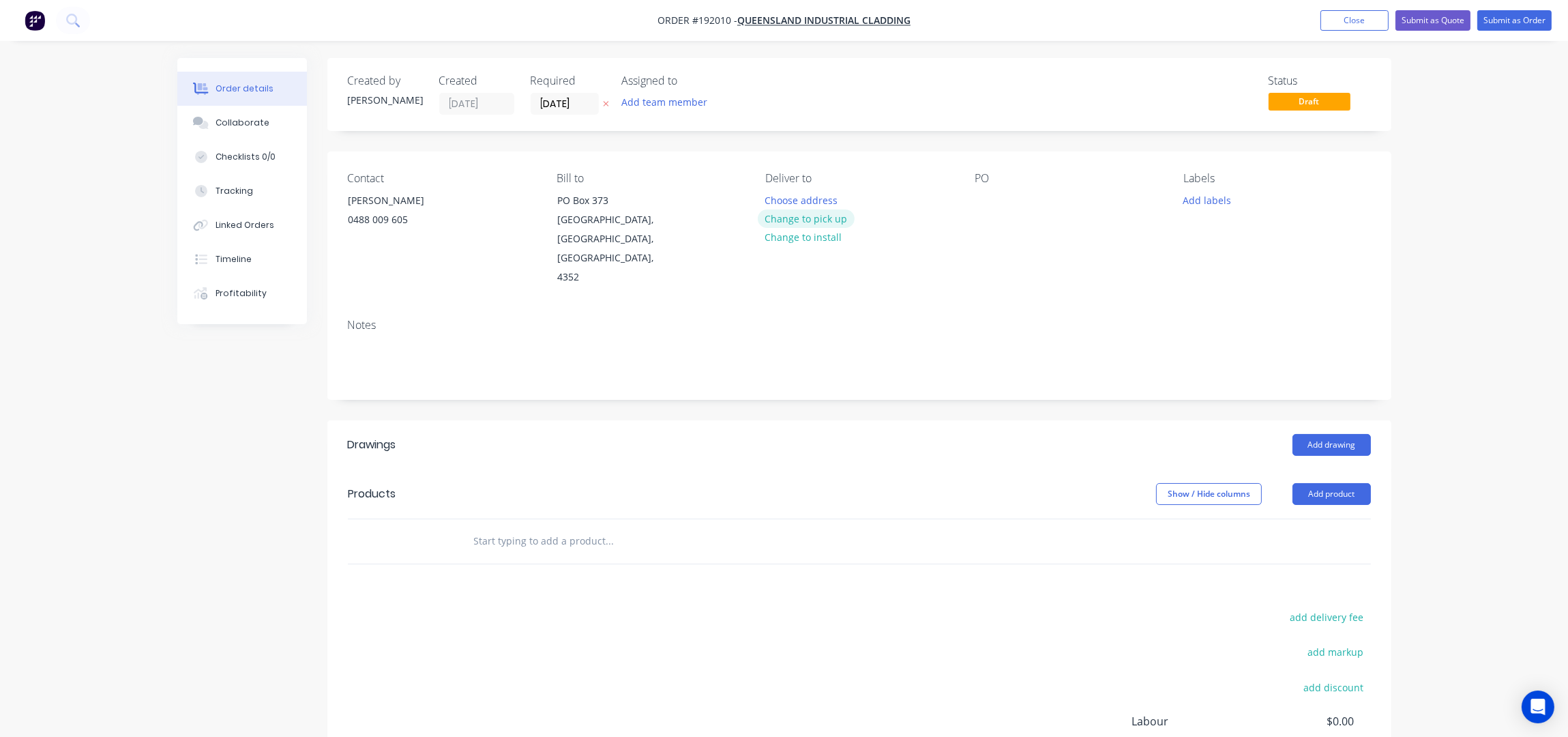
click at [800, 220] on button "Change to pick up" at bounding box center [806, 218] width 97 height 18
click at [780, 206] on div at bounding box center [776, 200] width 22 height 20
click at [985, 204] on div at bounding box center [986, 200] width 22 height 20
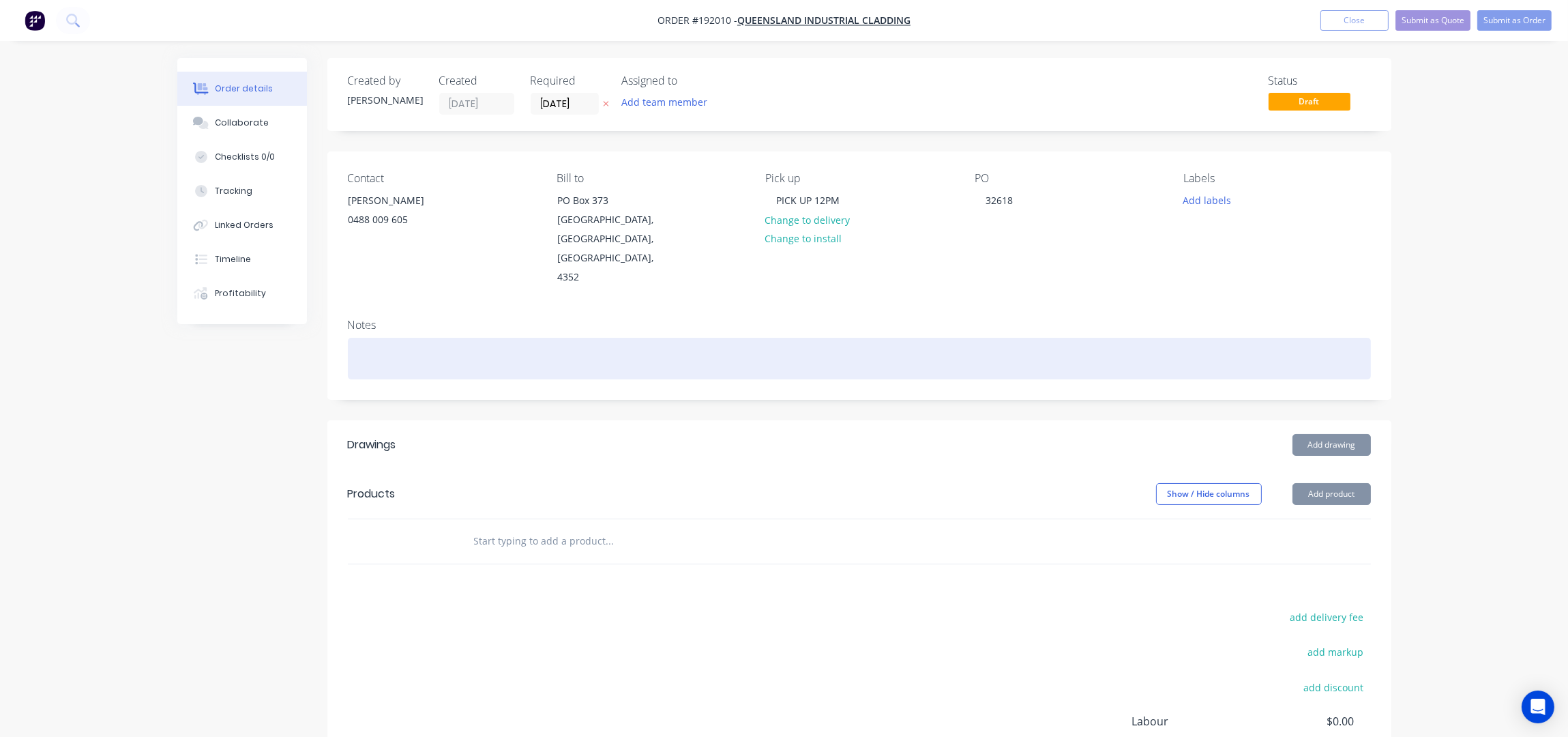
click at [1201, 337] on div at bounding box center [859, 358] width 1023 height 41
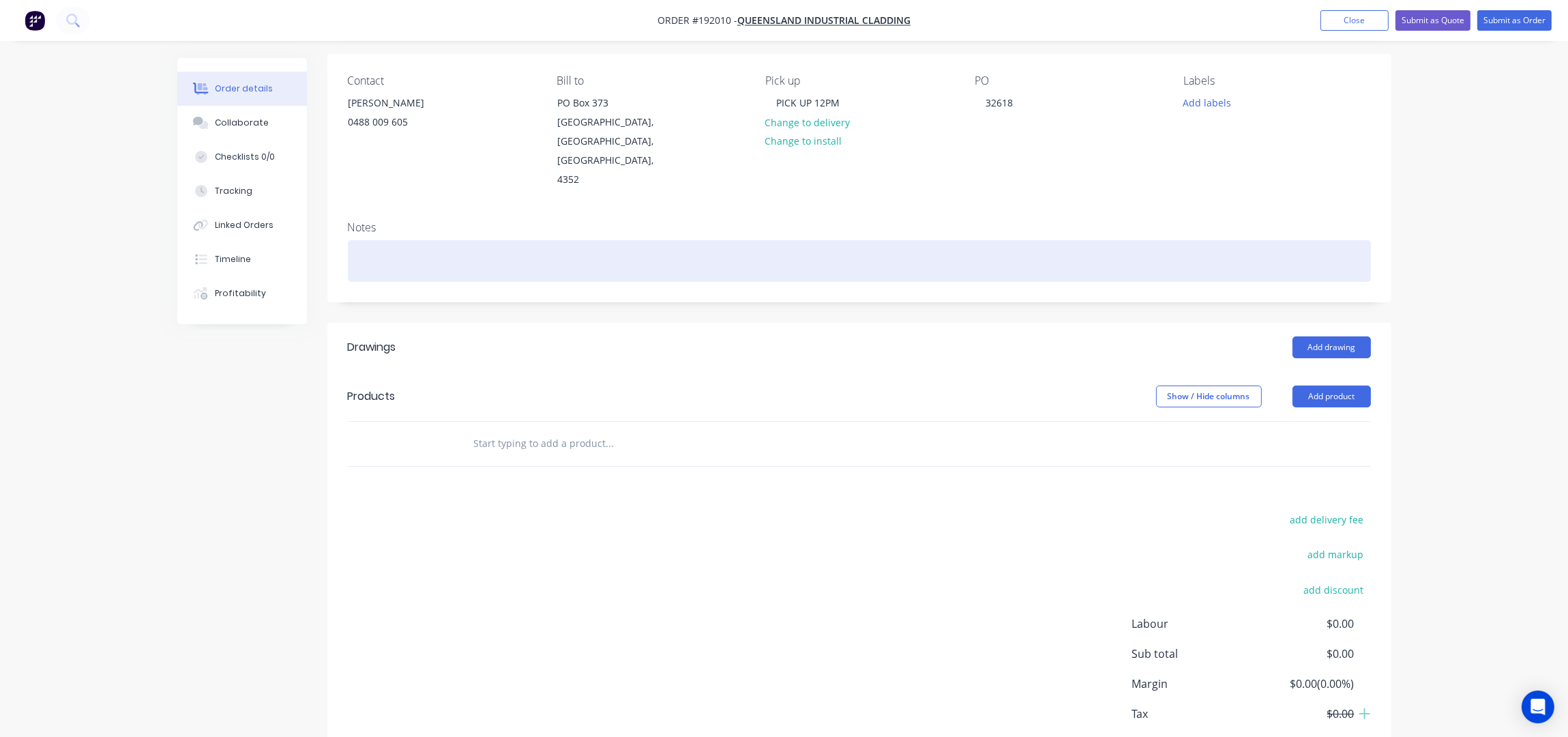
scroll to position [137, 0]
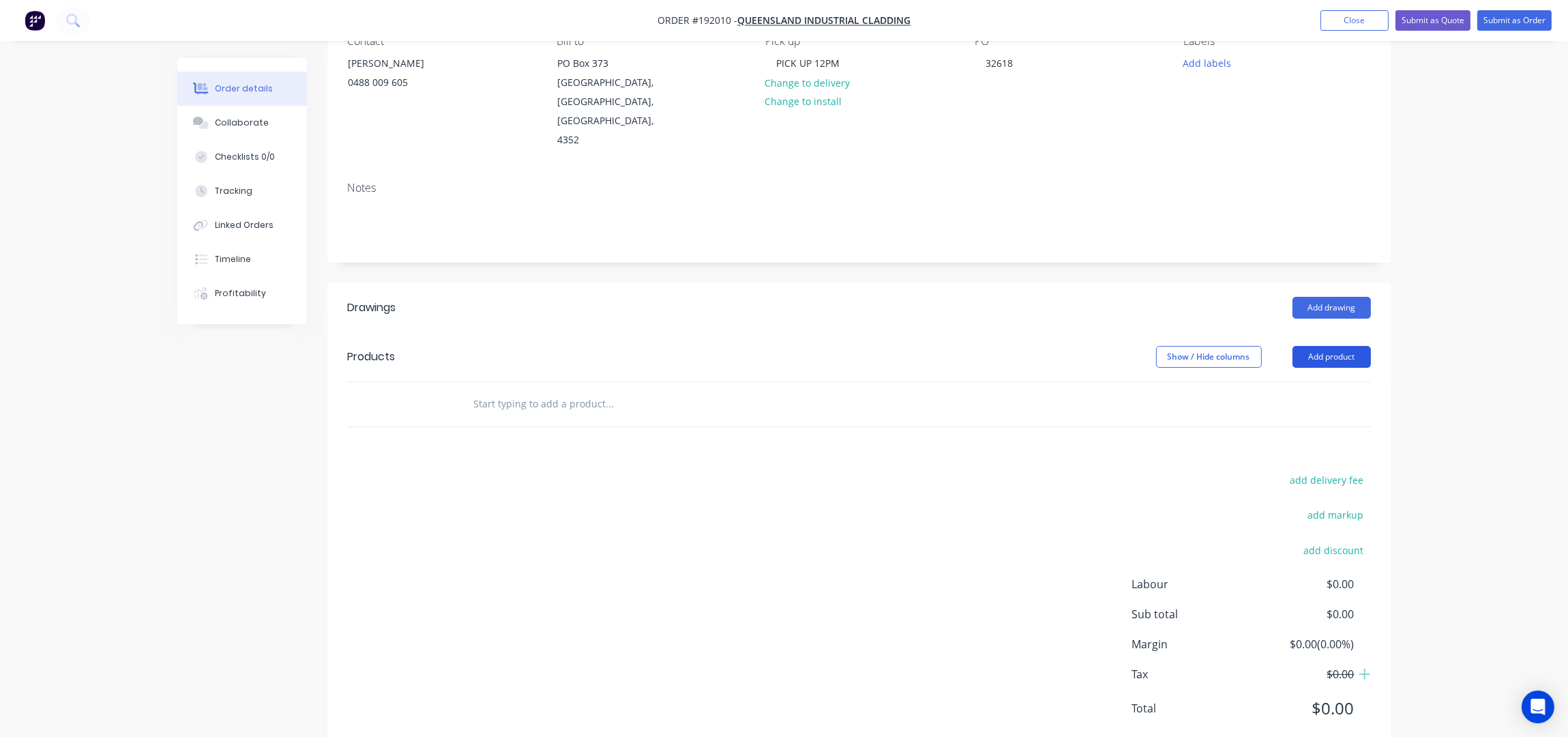
drag, startPoint x: 1341, startPoint y: 315, endPoint x: 1338, endPoint y: 324, distance: 9.5
click at [1341, 346] on button "Add product" at bounding box center [1331, 357] width 79 height 22
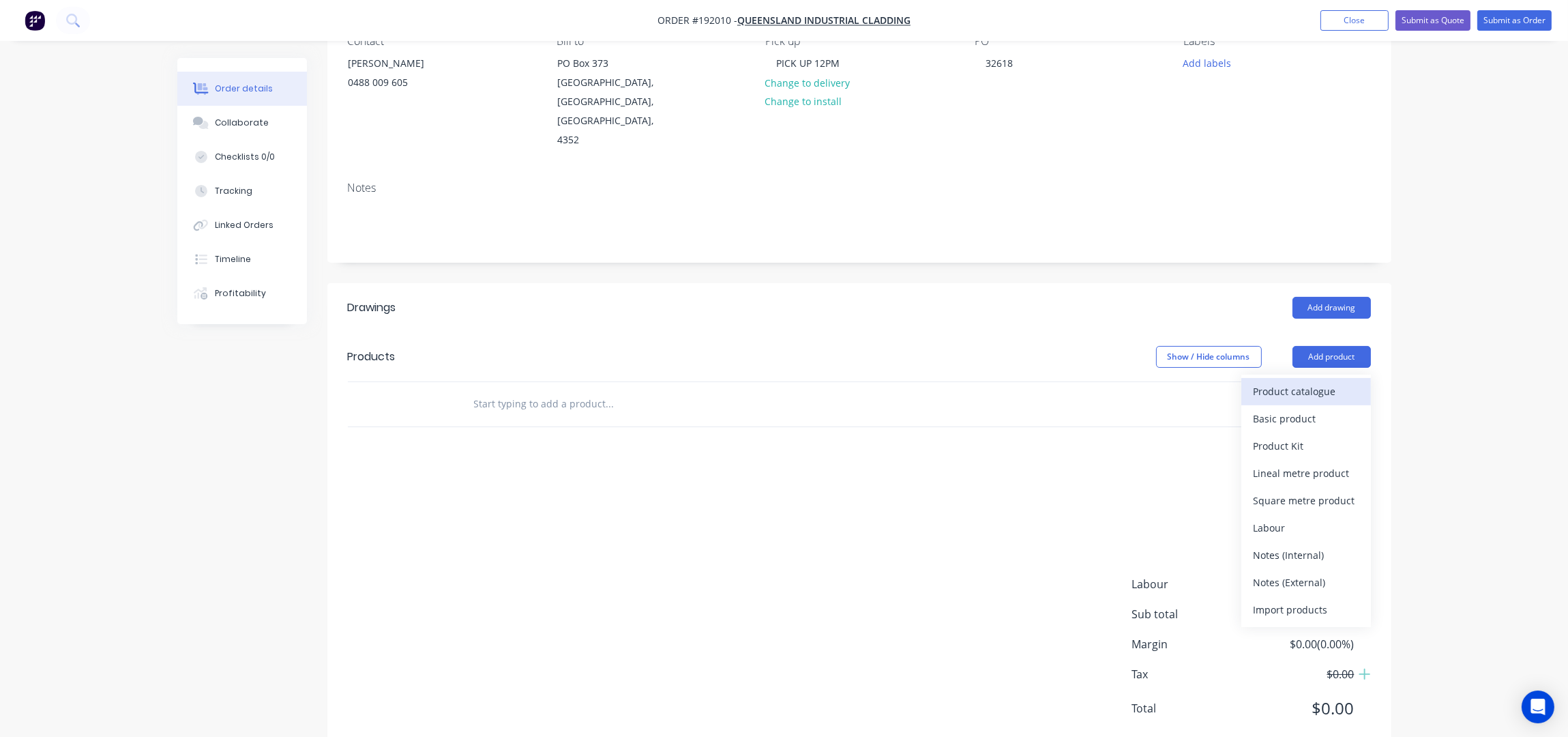
click at [1339, 381] on div "Product catalogue" at bounding box center [1306, 391] width 105 height 20
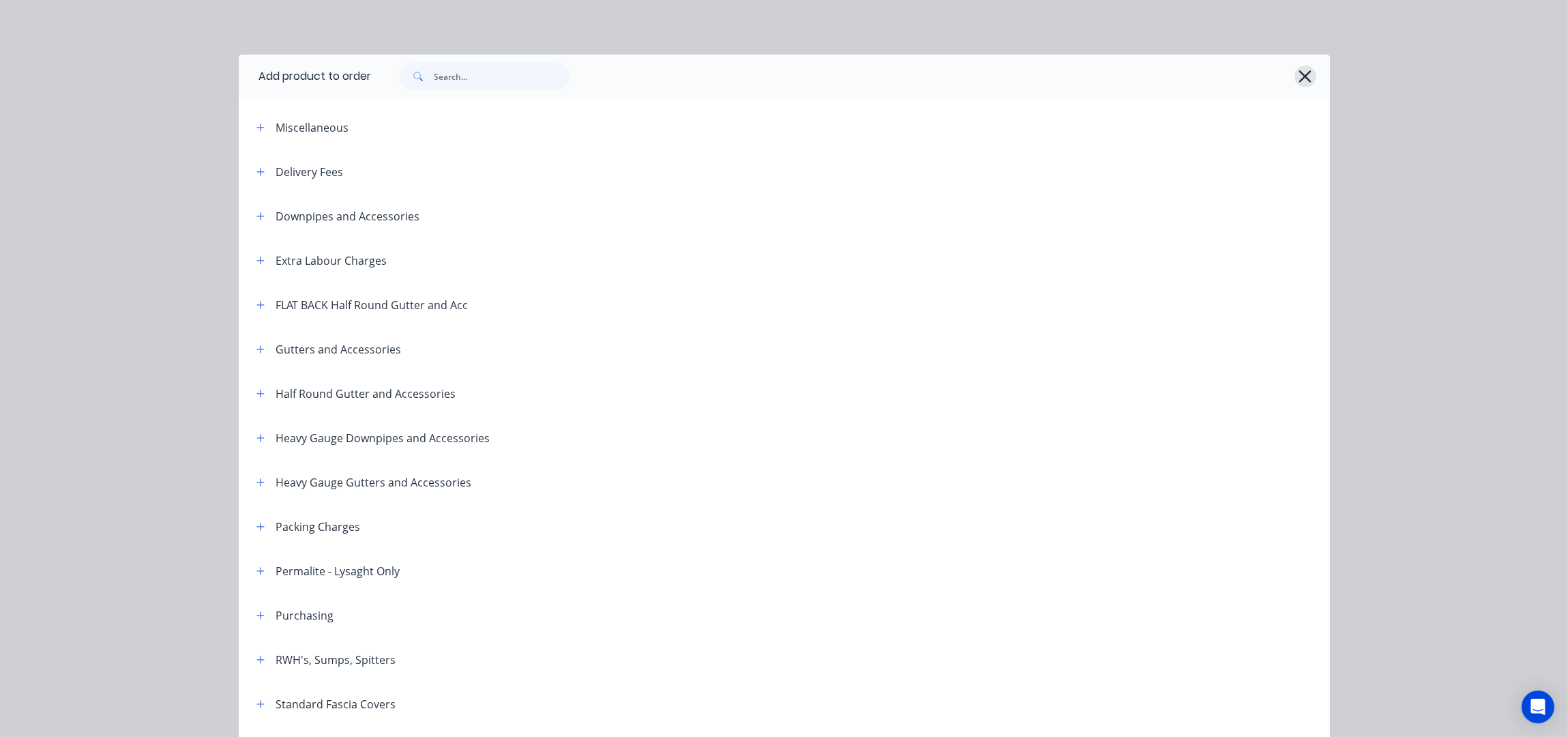
click at [1298, 79] on icon "button" at bounding box center [1304, 76] width 14 height 19
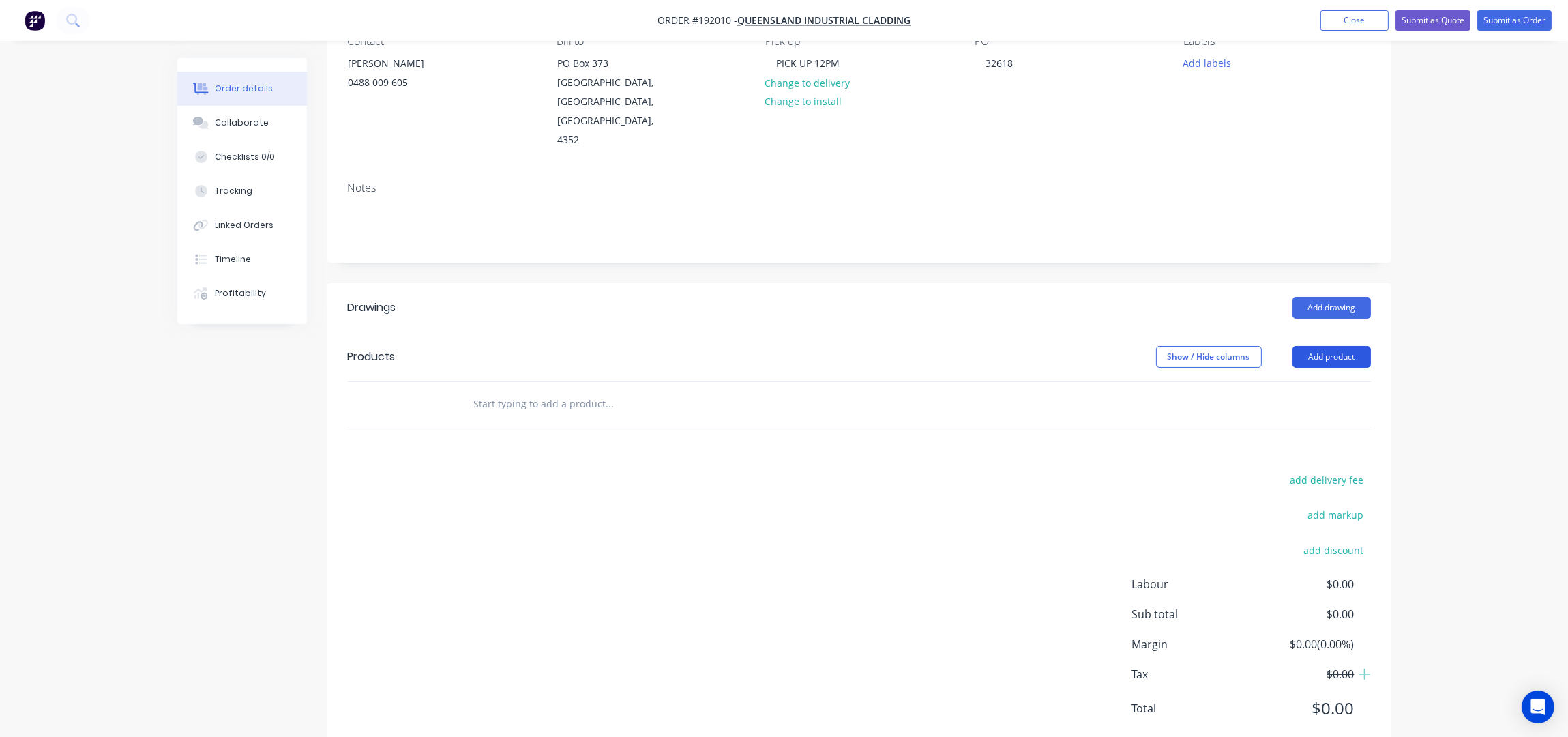
click at [1346, 346] on button "Add product" at bounding box center [1331, 357] width 79 height 22
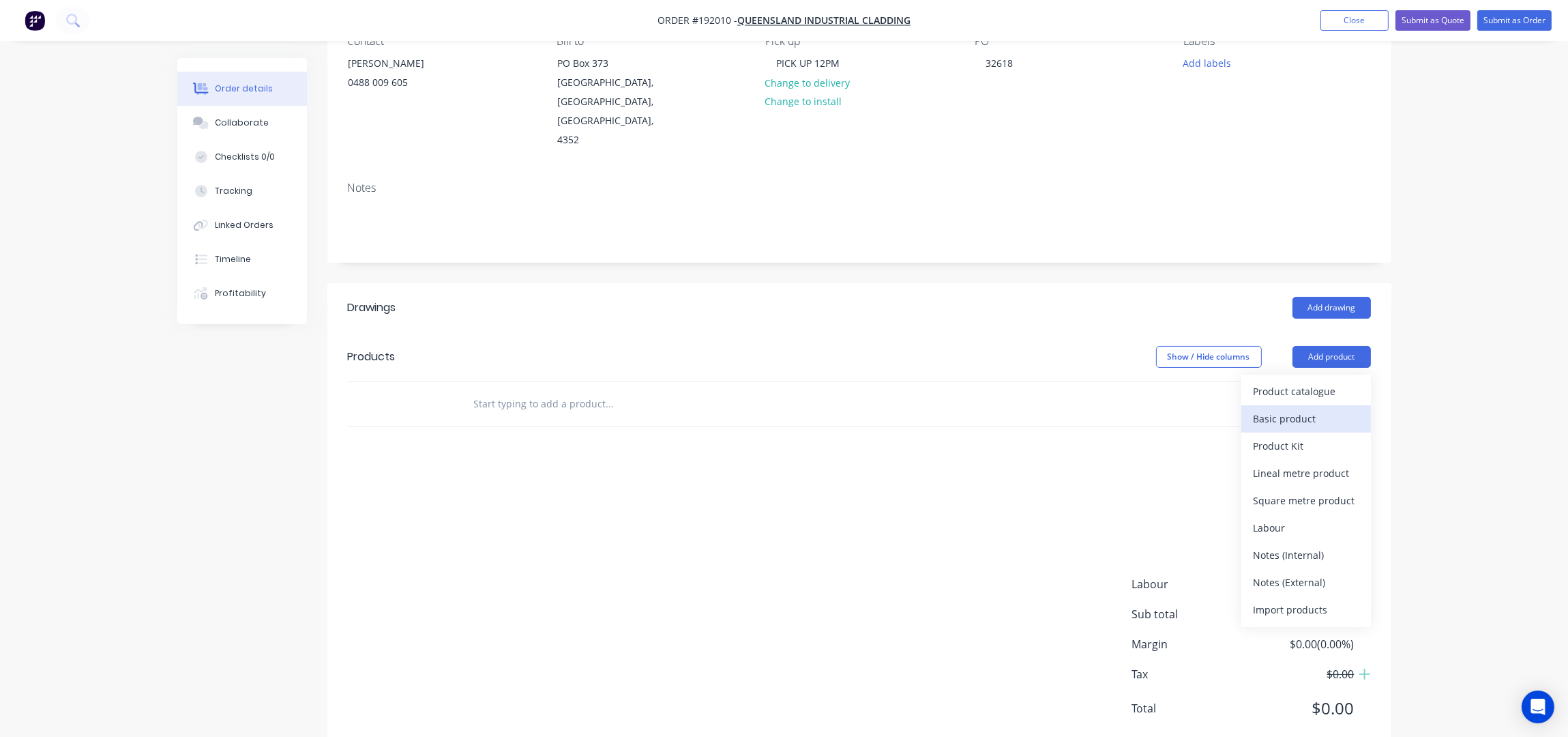
click at [1302, 409] on div "Basic product" at bounding box center [1306, 419] width 105 height 20
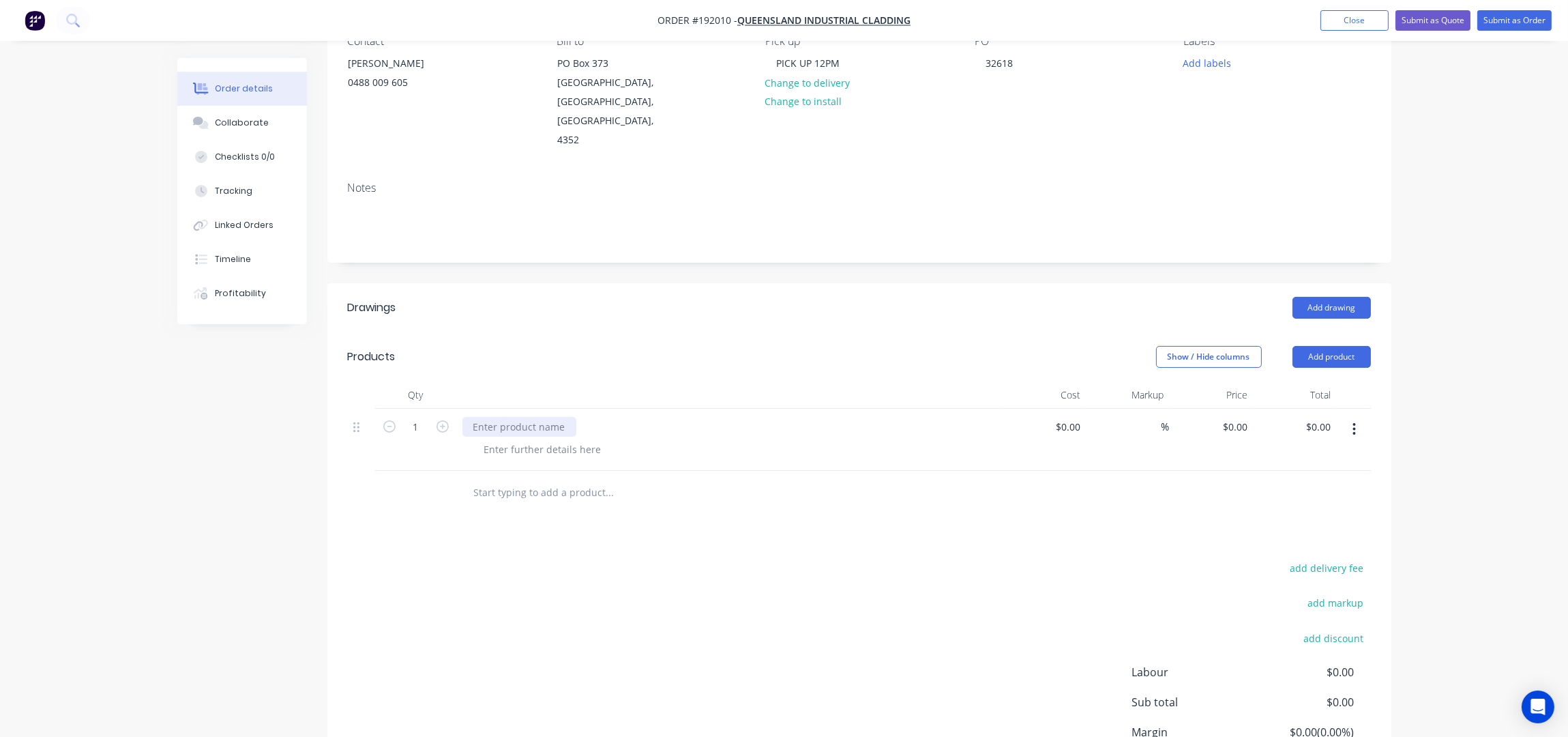
click at [525, 417] on div at bounding box center [519, 427] width 114 height 20
click at [652, 346] on div "Show / Hide columns Add product" at bounding box center [968, 357] width 806 height 22
click at [683, 417] on div "SLEEVES TO SUIT 150DIA 1.6mm S/STEEL TUBE" at bounding box center [578, 427] width 232 height 20
click at [570, 439] on div at bounding box center [543, 449] width 139 height 20
click at [558, 439] on div at bounding box center [543, 449] width 139 height 20
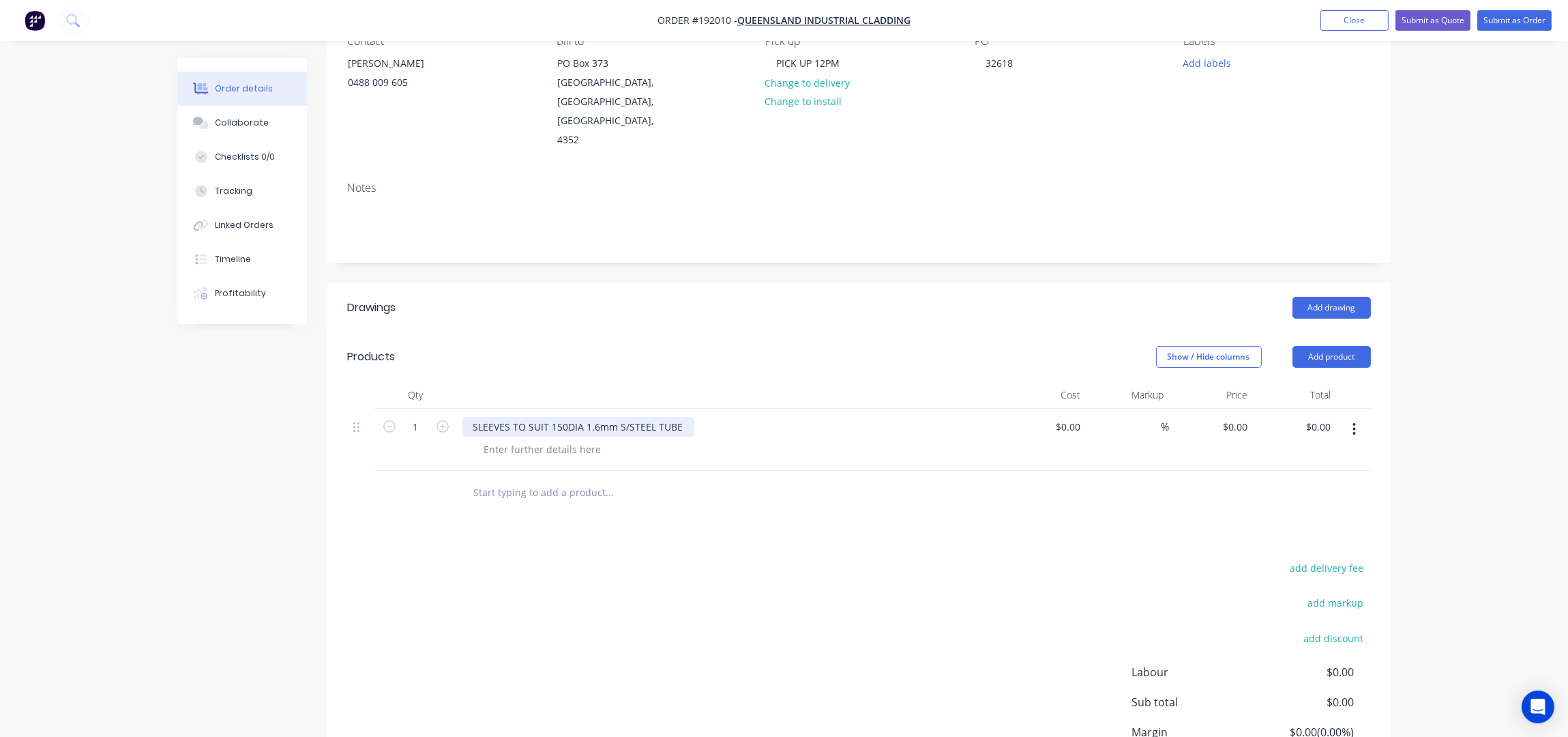
click at [476, 417] on div "SLEEVES TO SUIT 150DIA 1.6mm S/STEEL TUBE" at bounding box center [578, 427] width 232 height 20
click at [513, 439] on div at bounding box center [543, 449] width 139 height 20
drag, startPoint x: 524, startPoint y: 410, endPoint x: 527, endPoint y: 417, distance: 7.6
click at [524, 439] on div at bounding box center [543, 449] width 139 height 20
click at [556, 558] on div "add delivery fee add markup add discount Labour $0.00 Sub total $0.00 Margin $0…" at bounding box center [859, 690] width 1023 height 263
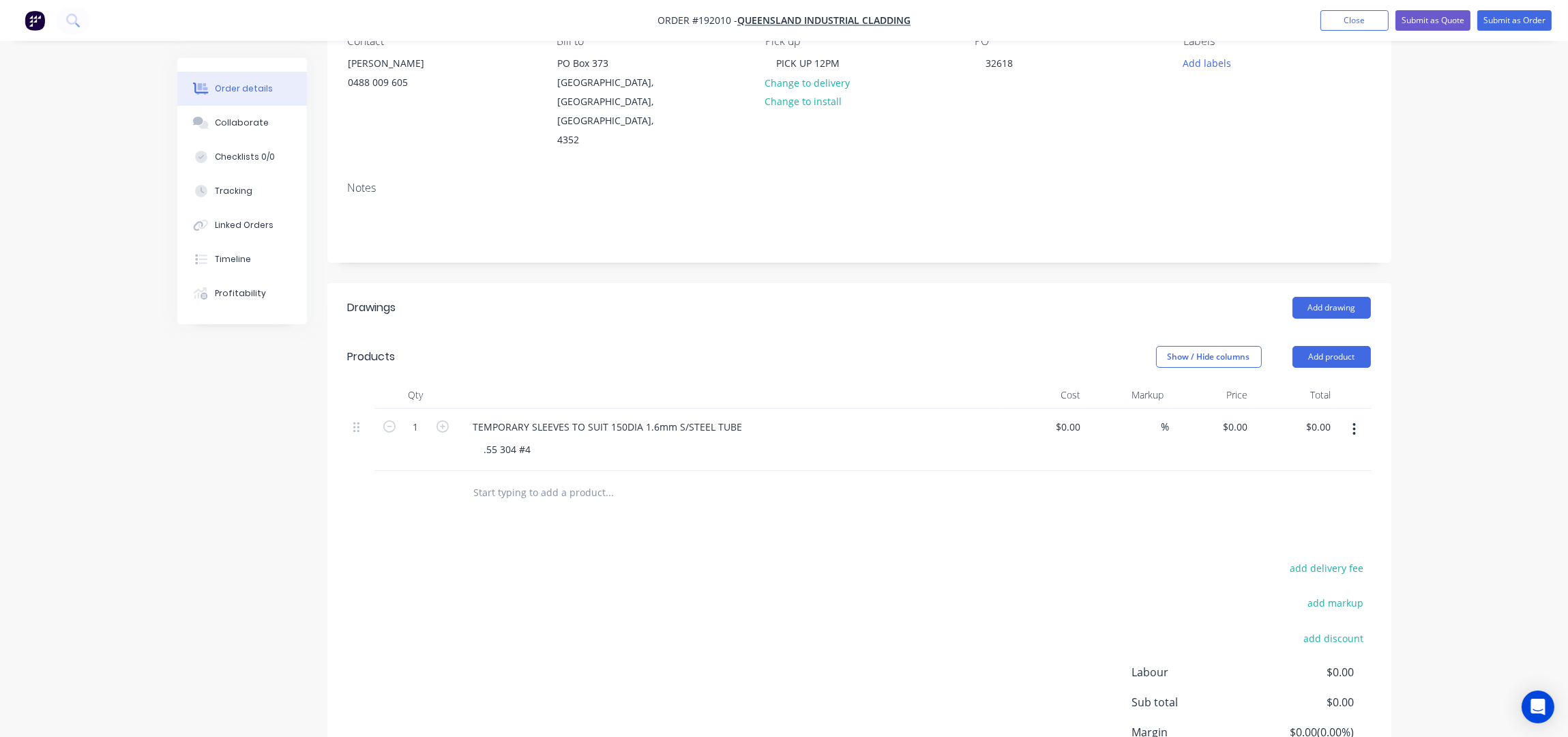
click at [545, 346] on div "Products" at bounding box center [457, 357] width 218 height 22
click at [497, 439] on div ".55 304 #4" at bounding box center [507, 449] width 69 height 20
click at [657, 558] on div "add delivery fee add markup add discount Labour $0.00 Sub total $0.00 Margin $0…" at bounding box center [859, 690] width 1023 height 263
click at [801, 297] on div "Add drawing" at bounding box center [968, 308] width 806 height 22
click at [442, 415] on form "1" at bounding box center [416, 425] width 71 height 21
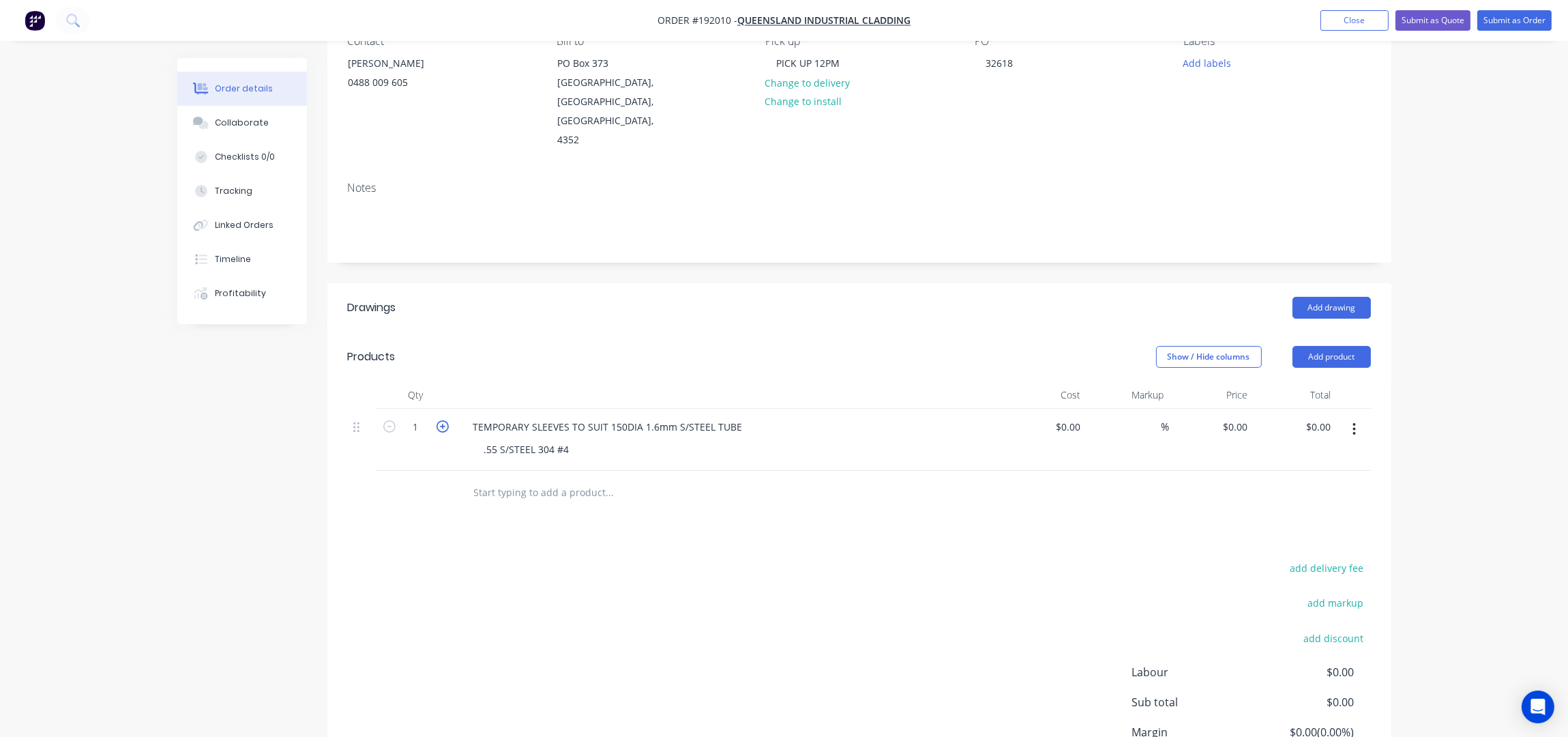
click at [445, 420] on icon "button" at bounding box center [442, 426] width 12 height 12
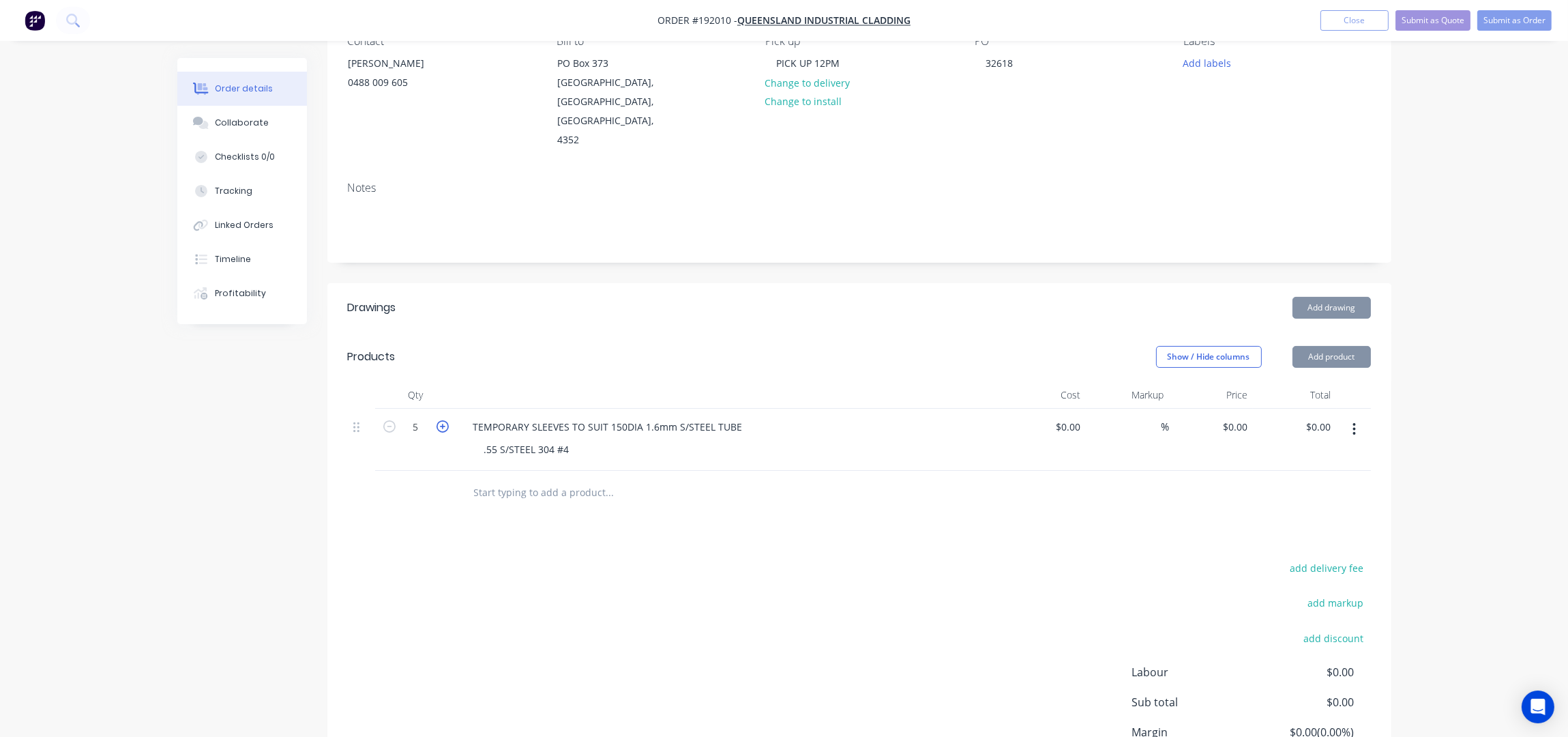
type input "6"
click at [810, 346] on div "Show / Hide columns Add product" at bounding box center [968, 357] width 806 height 22
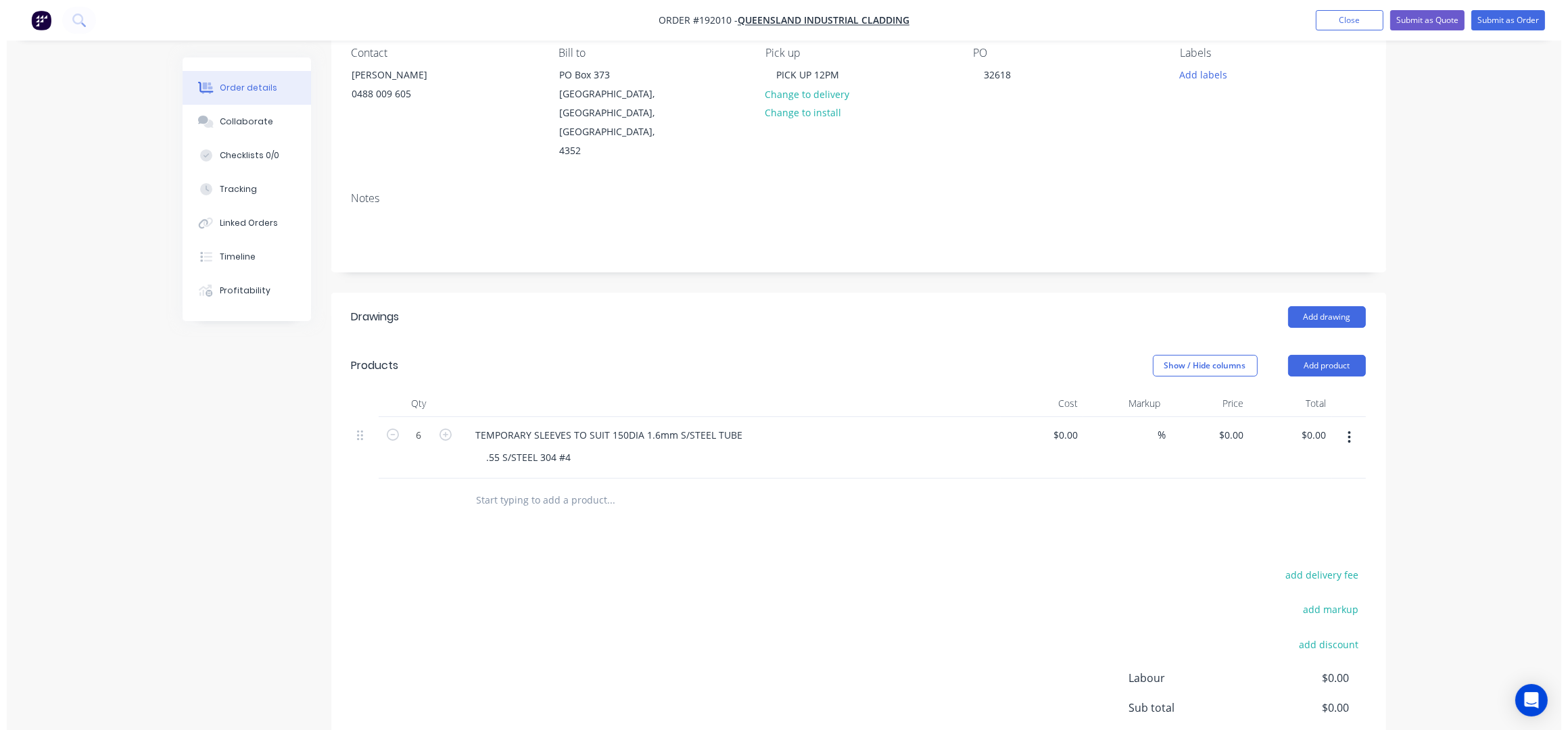
scroll to position [0, 0]
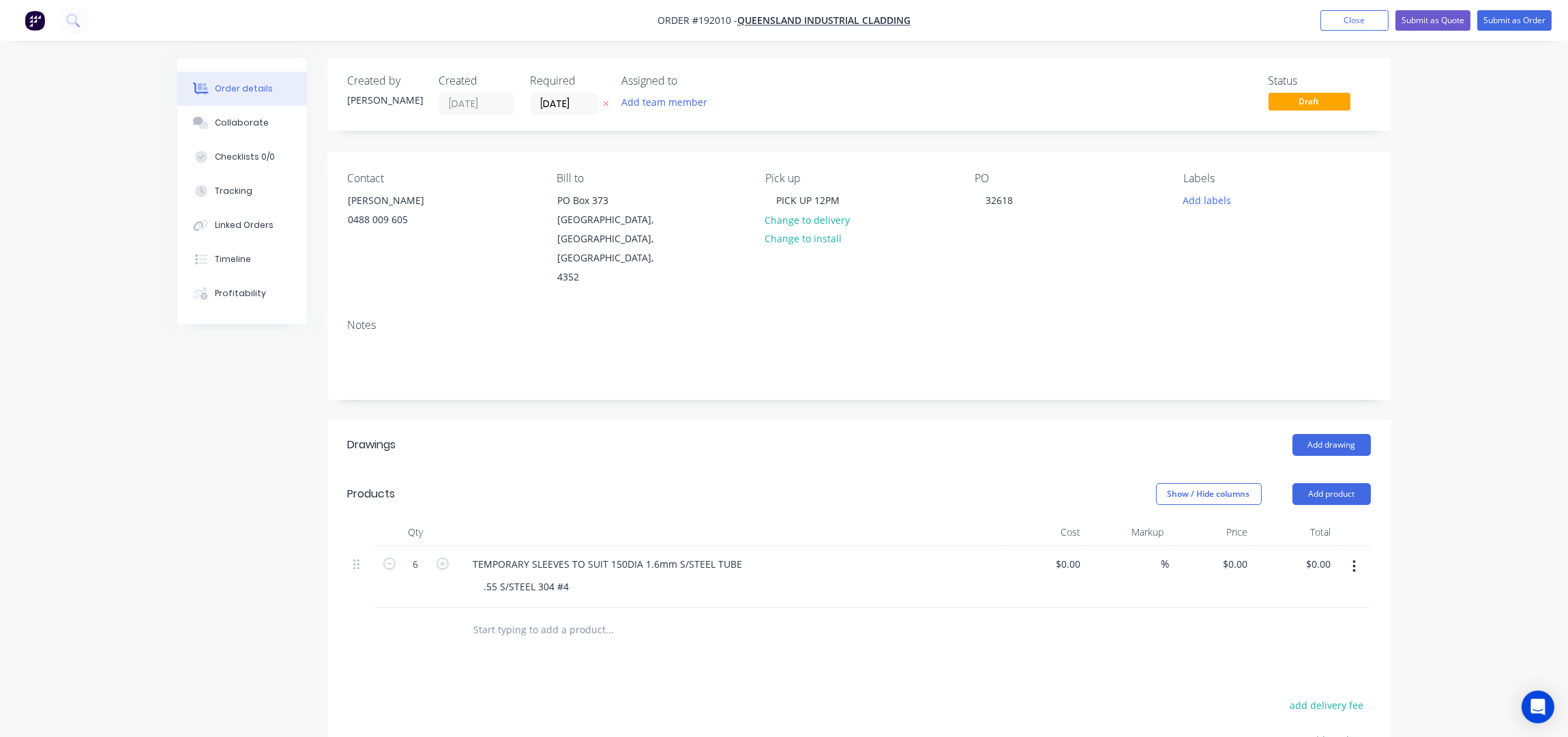
click at [1519, 7] on nav "Order #192010 - Queensland Industrial Cladding Add product Close Submit as Quot…" at bounding box center [784, 20] width 1568 height 41
click at [1515, 22] on button "Submit as Order" at bounding box center [1514, 20] width 74 height 21
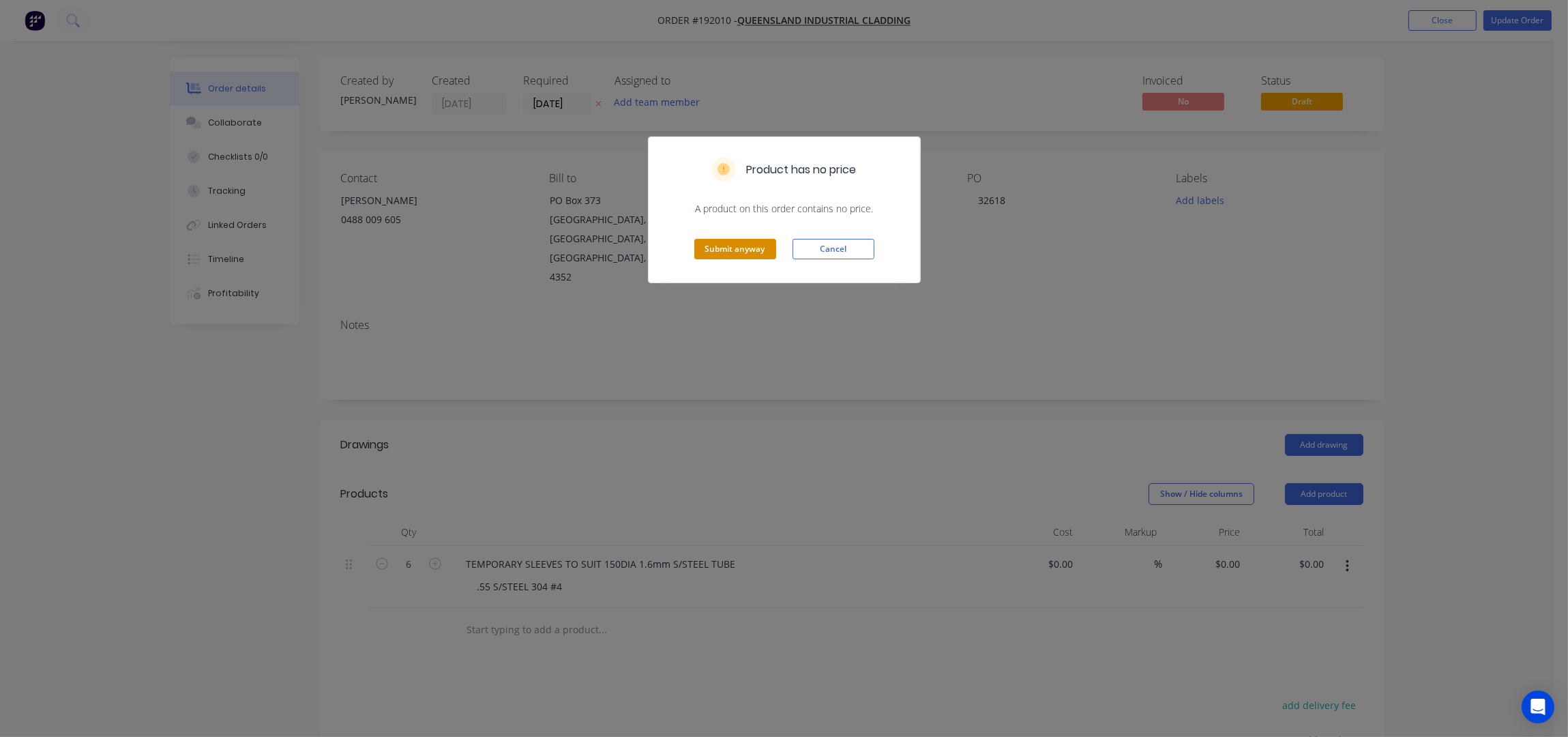
click at [754, 251] on button "Submit anyway" at bounding box center [735, 249] width 82 height 21
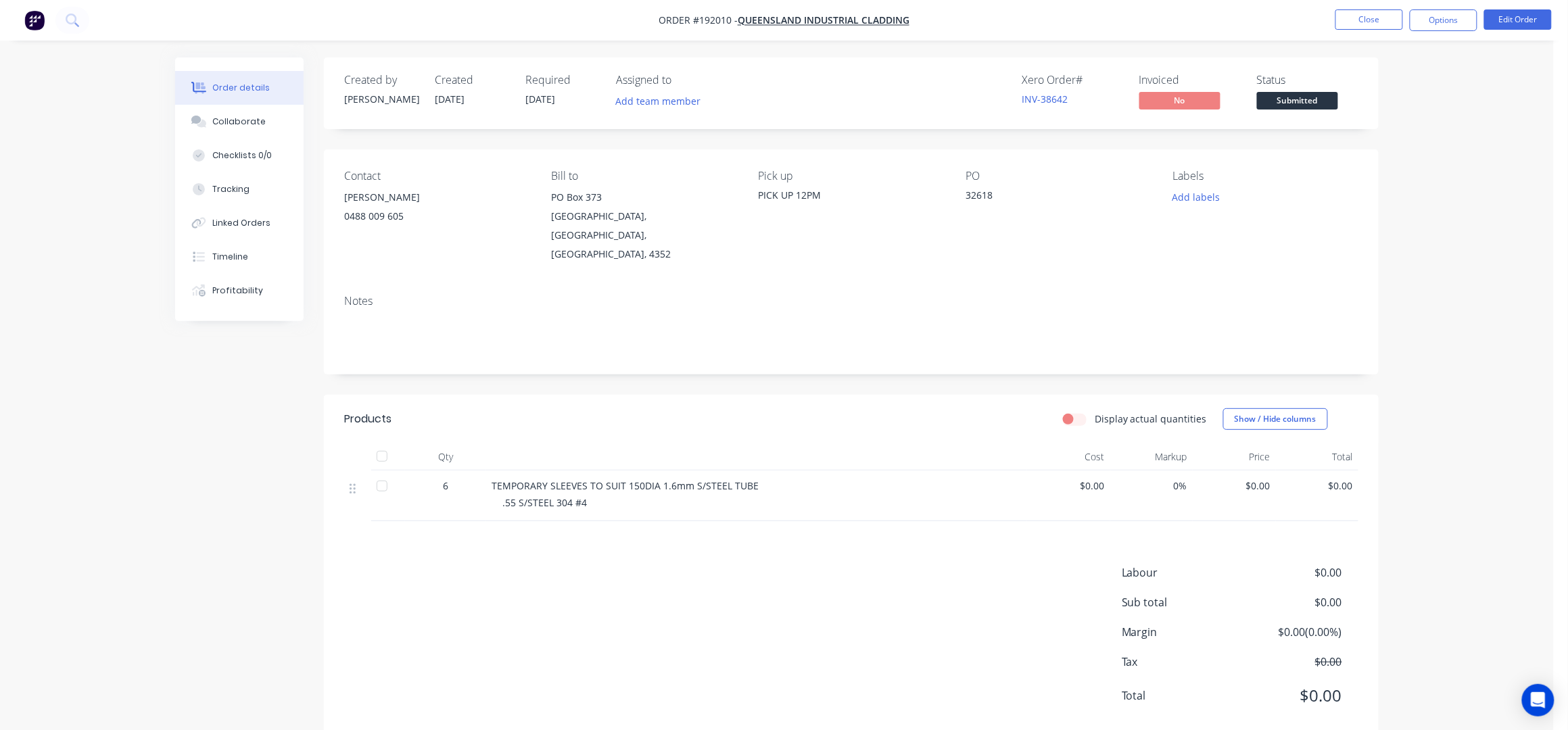
click at [1442, 28] on button "Options" at bounding box center [1443, 20] width 67 height 21
click at [1374, 114] on div "Work Order" at bounding box center [1402, 109] width 125 height 20
click at [1377, 133] on div "Without pricing" at bounding box center [1402, 136] width 125 height 20
click at [1367, 17] on button "Close" at bounding box center [1369, 20] width 67 height 20
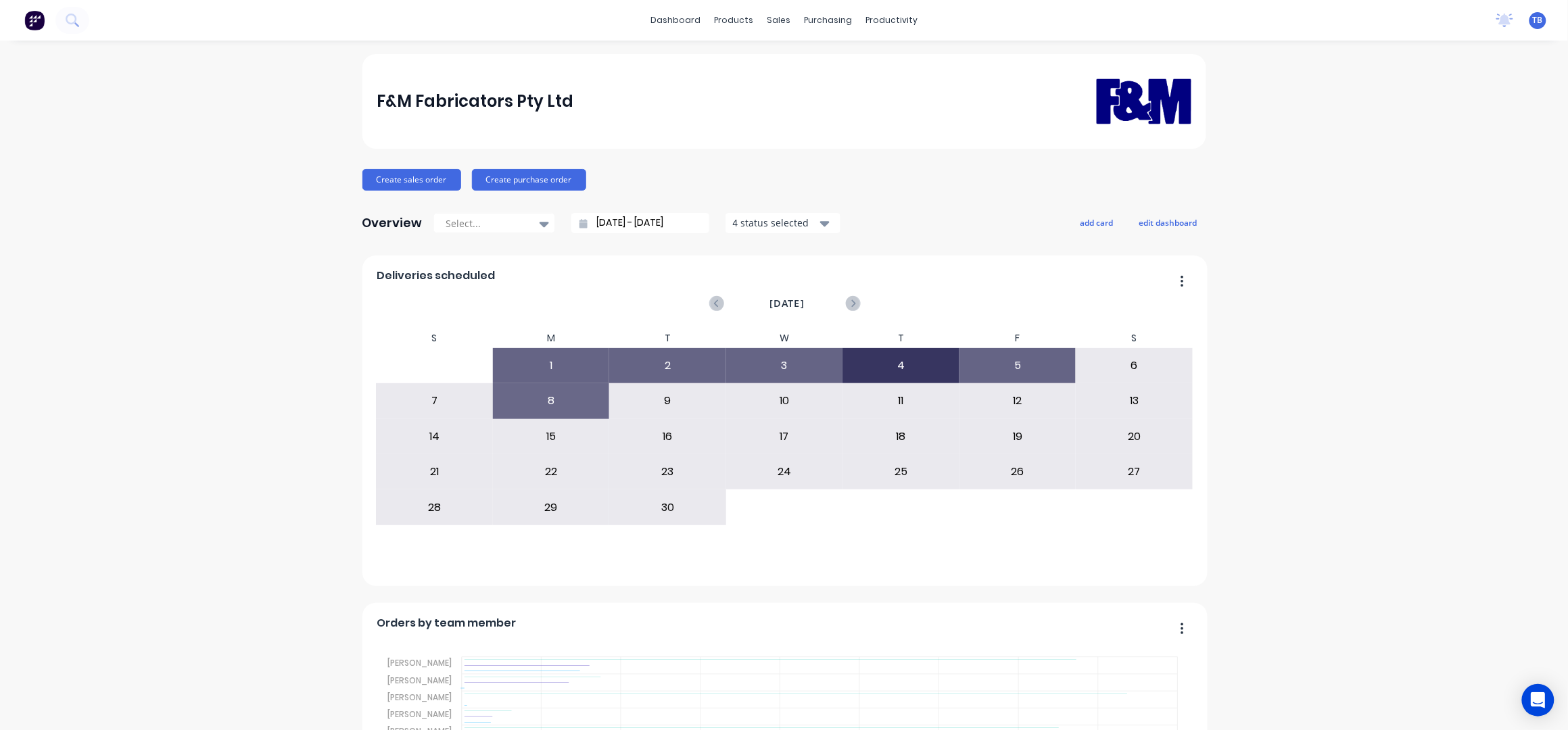
scroll to position [360, 0]
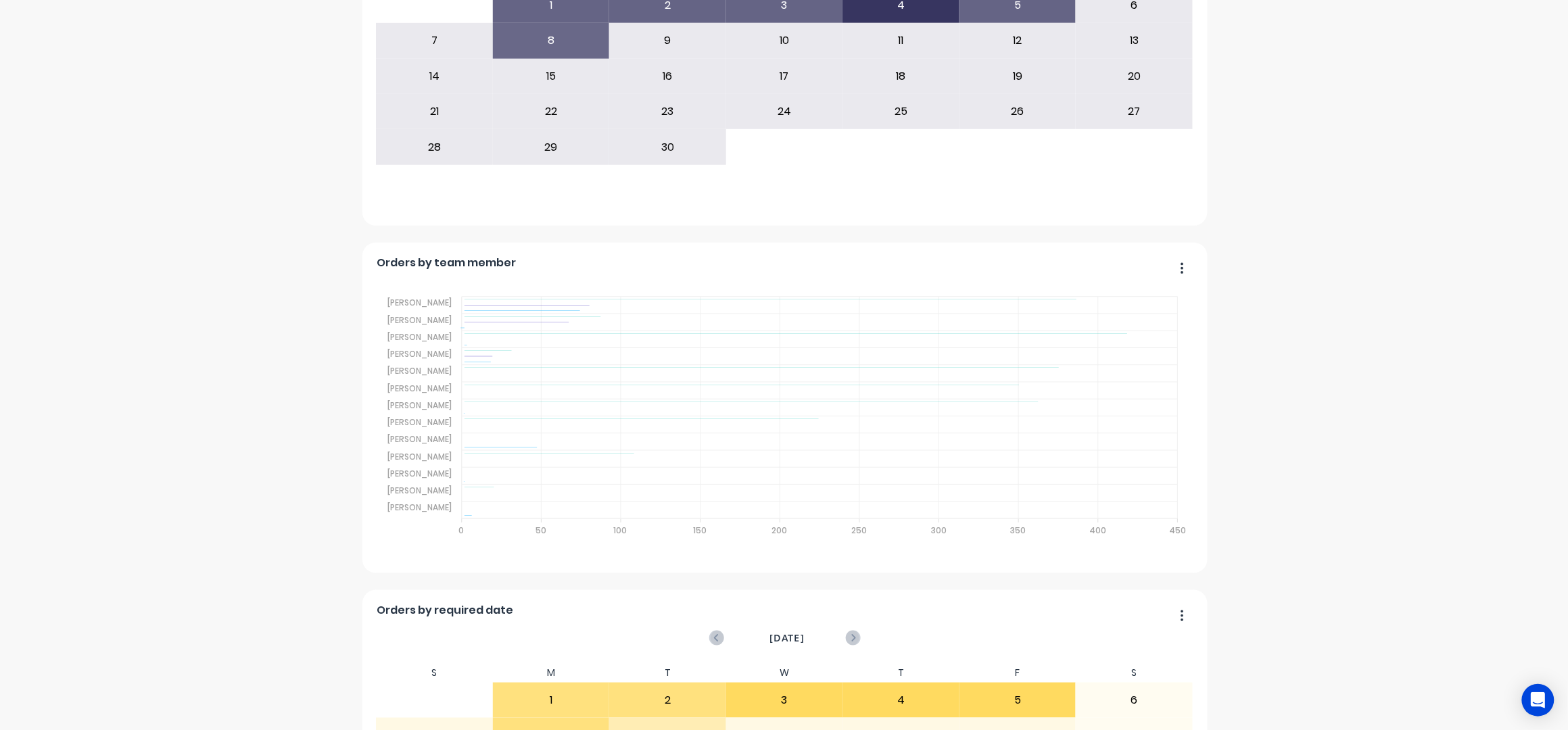
click at [1330, 333] on div "F&M Fabricators Pty Ltd Create sales order Create purchase order Overview Selec…" at bounding box center [784, 480] width 1568 height 1574
click at [1268, 283] on div "F&M Fabricators Pty Ltd Create sales order Create purchase order Overview Selec…" at bounding box center [784, 480] width 1568 height 1574
click at [180, 267] on div "F&M Fabricators Pty Ltd Create sales order Create purchase order Overview Selec…" at bounding box center [784, 480] width 1568 height 1574
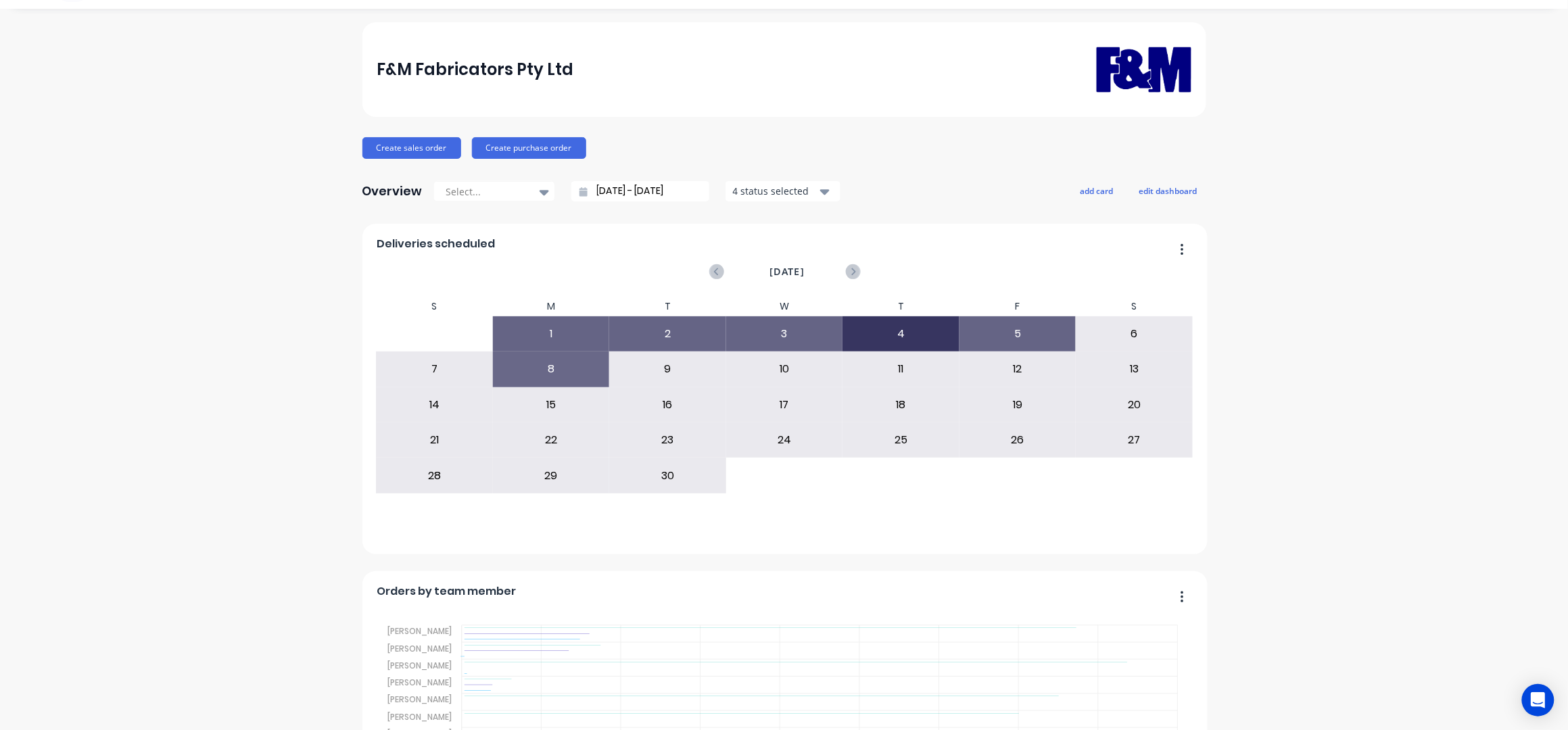
scroll to position [0, 0]
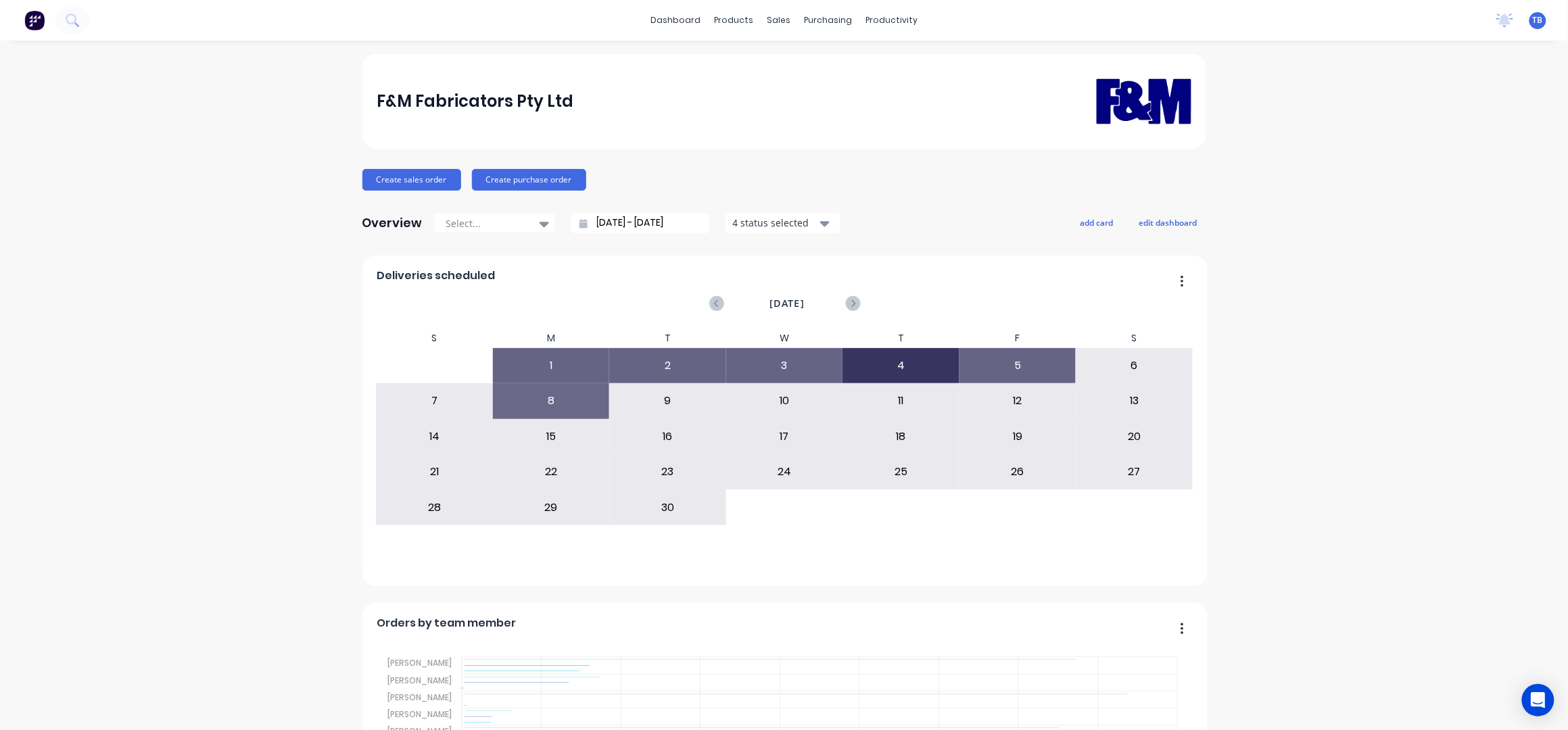
click at [607, 219] on input "[DATE] - [DATE]" at bounding box center [646, 223] width 116 height 20
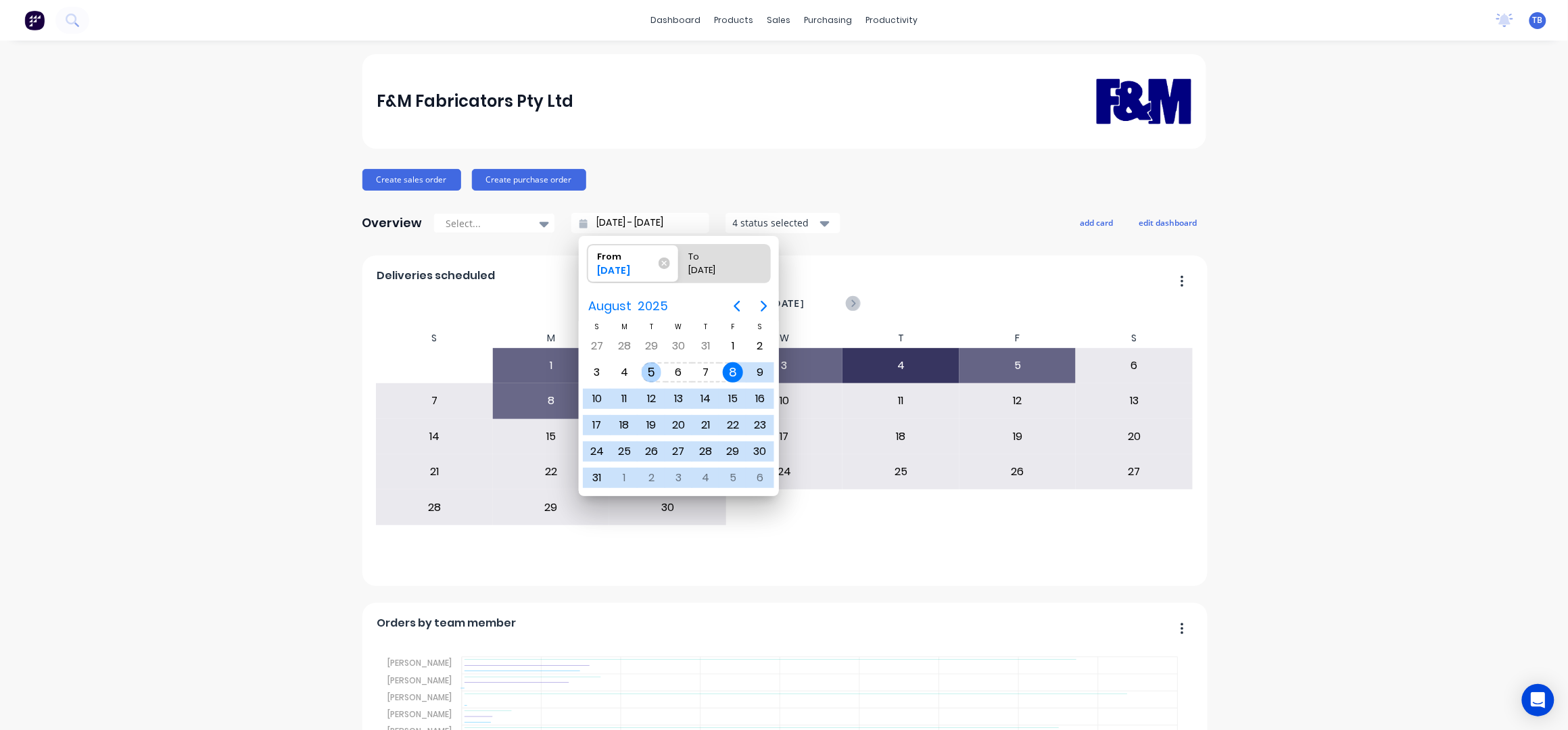
click at [655, 369] on div "5" at bounding box center [652, 372] width 20 height 20
type input "[DATE] - [DATE]"
radio input "false"
radio input "true"
click at [655, 369] on div "5" at bounding box center [652, 372] width 20 height 20
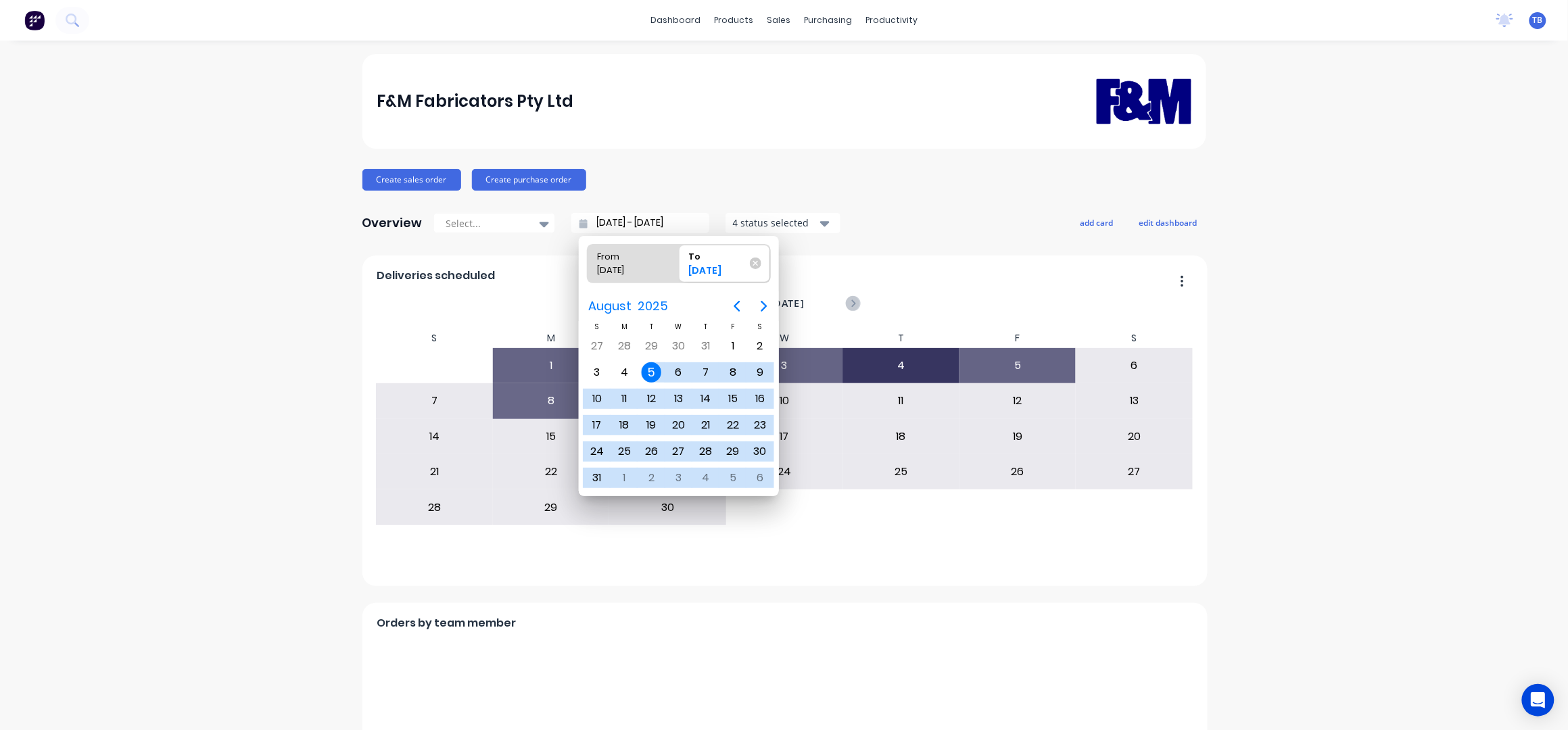
click at [655, 369] on div "5" at bounding box center [652, 372] width 20 height 20
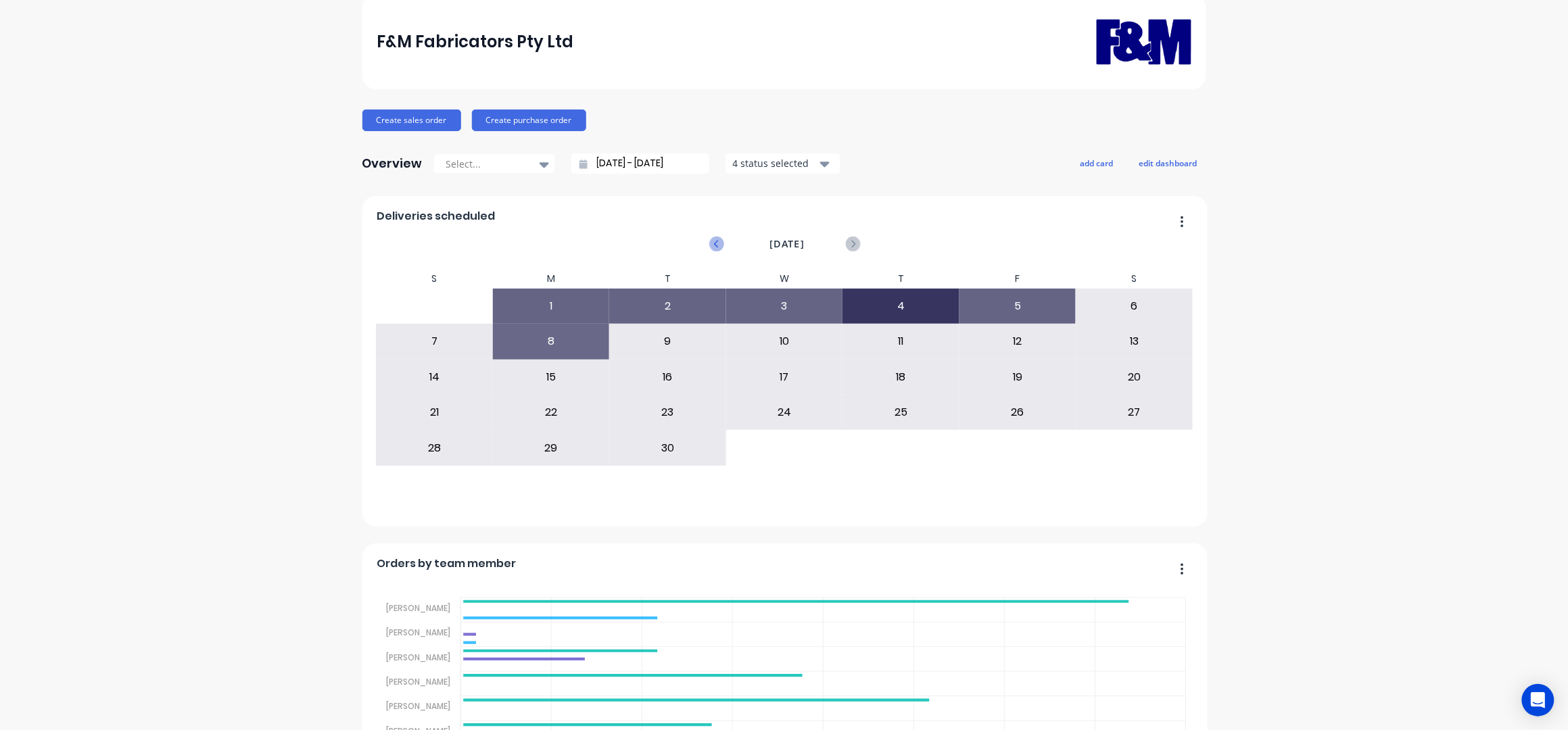
scroll to position [89, 0]
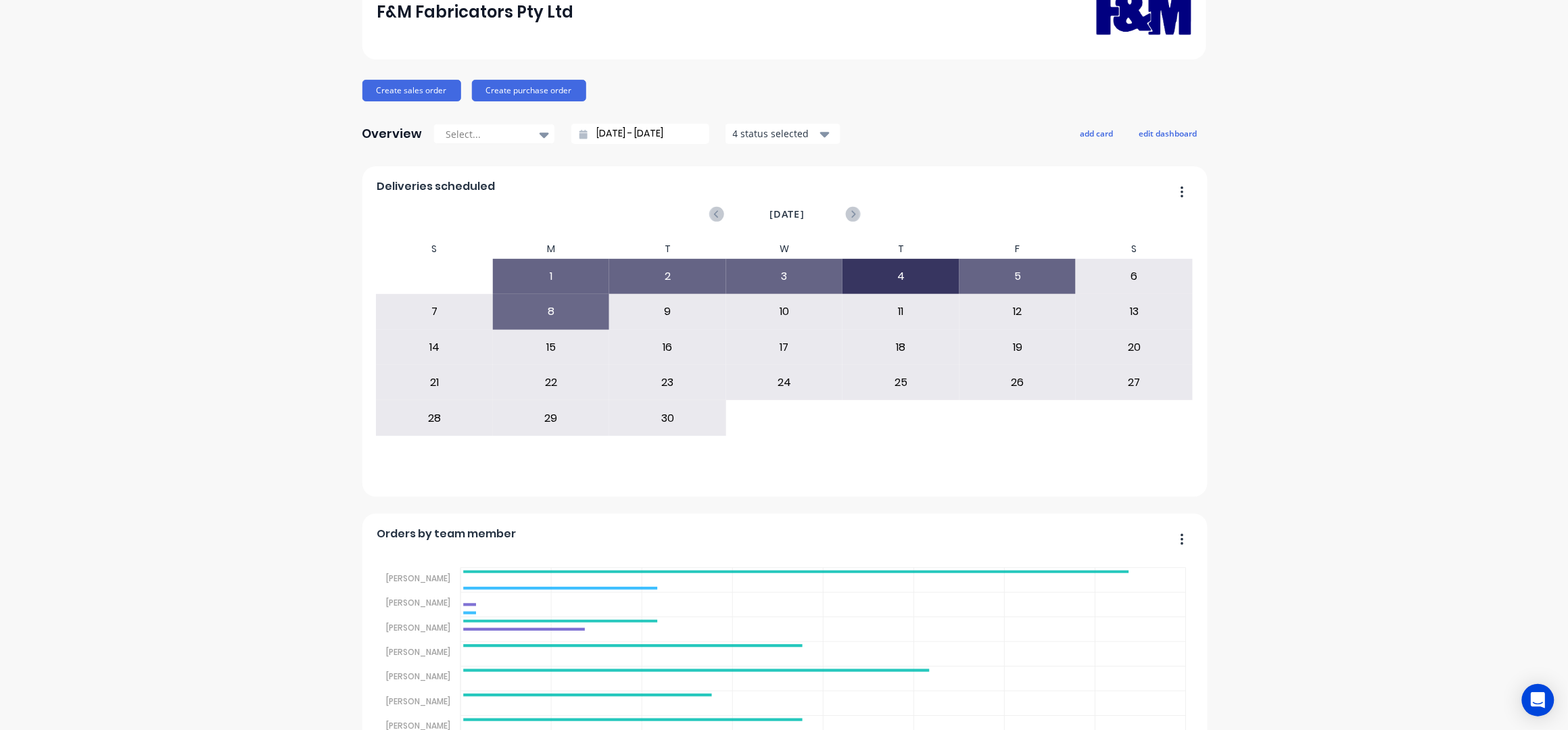
click at [601, 120] on div "Overview Select... [DATE] - [DATE] 4 status selected" at bounding box center [601, 134] width 478 height 27
click at [597, 129] on input "[DATE] - [DATE]" at bounding box center [646, 134] width 116 height 20
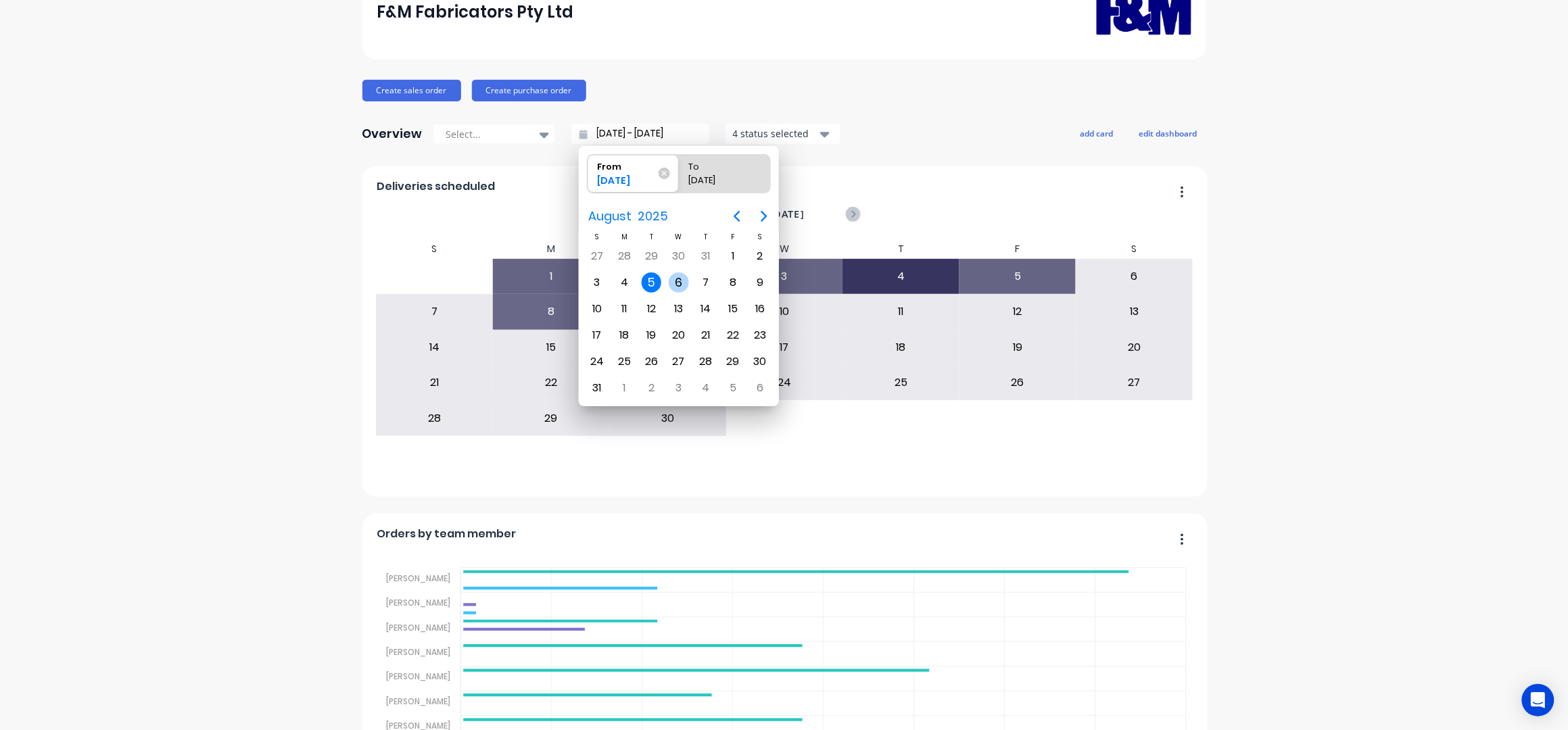
click at [687, 279] on div "6" at bounding box center [679, 282] width 20 height 20
type input "06/08/25 - 06/08/25"
radio input "false"
radio input "true"
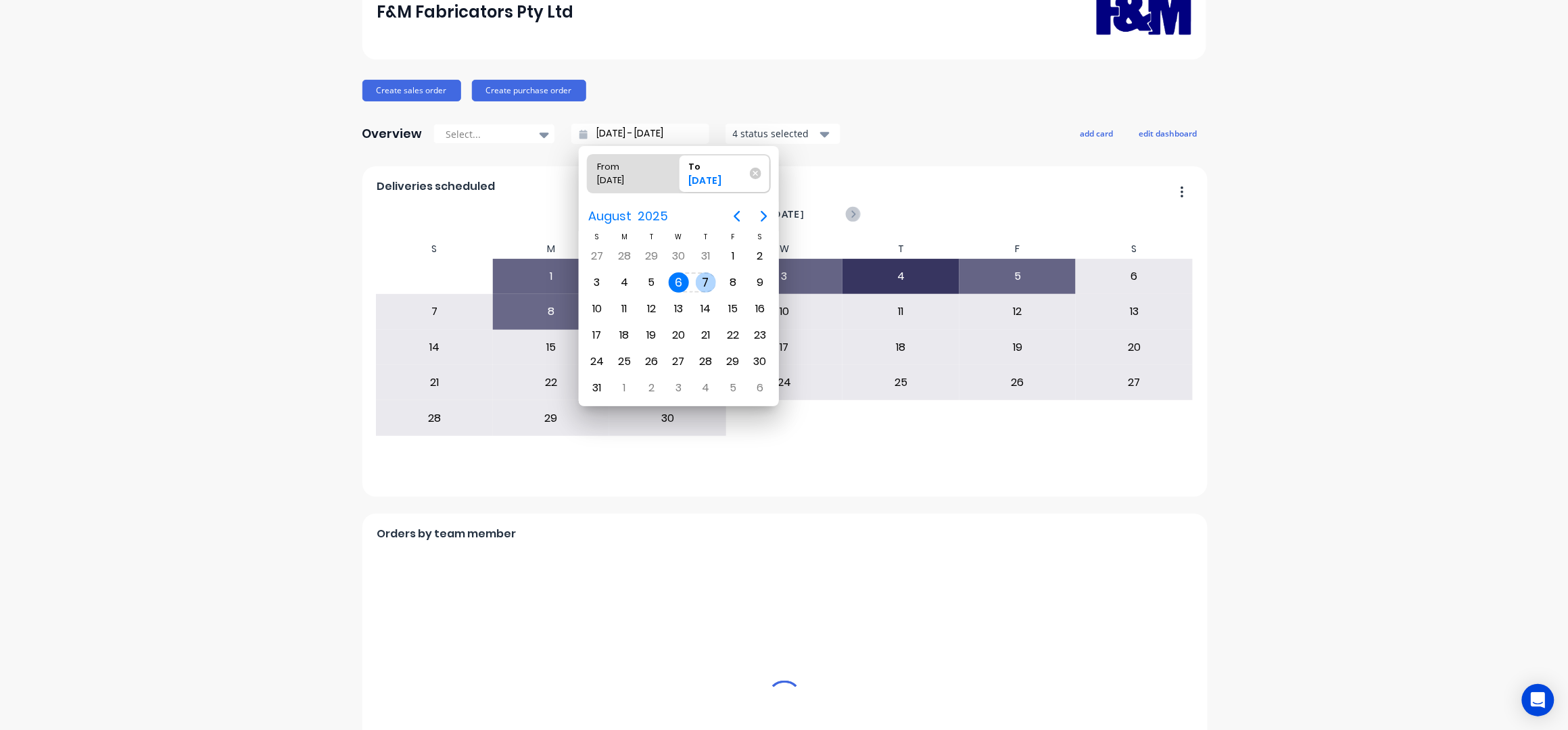
click at [679, 278] on div "6" at bounding box center [679, 282] width 20 height 20
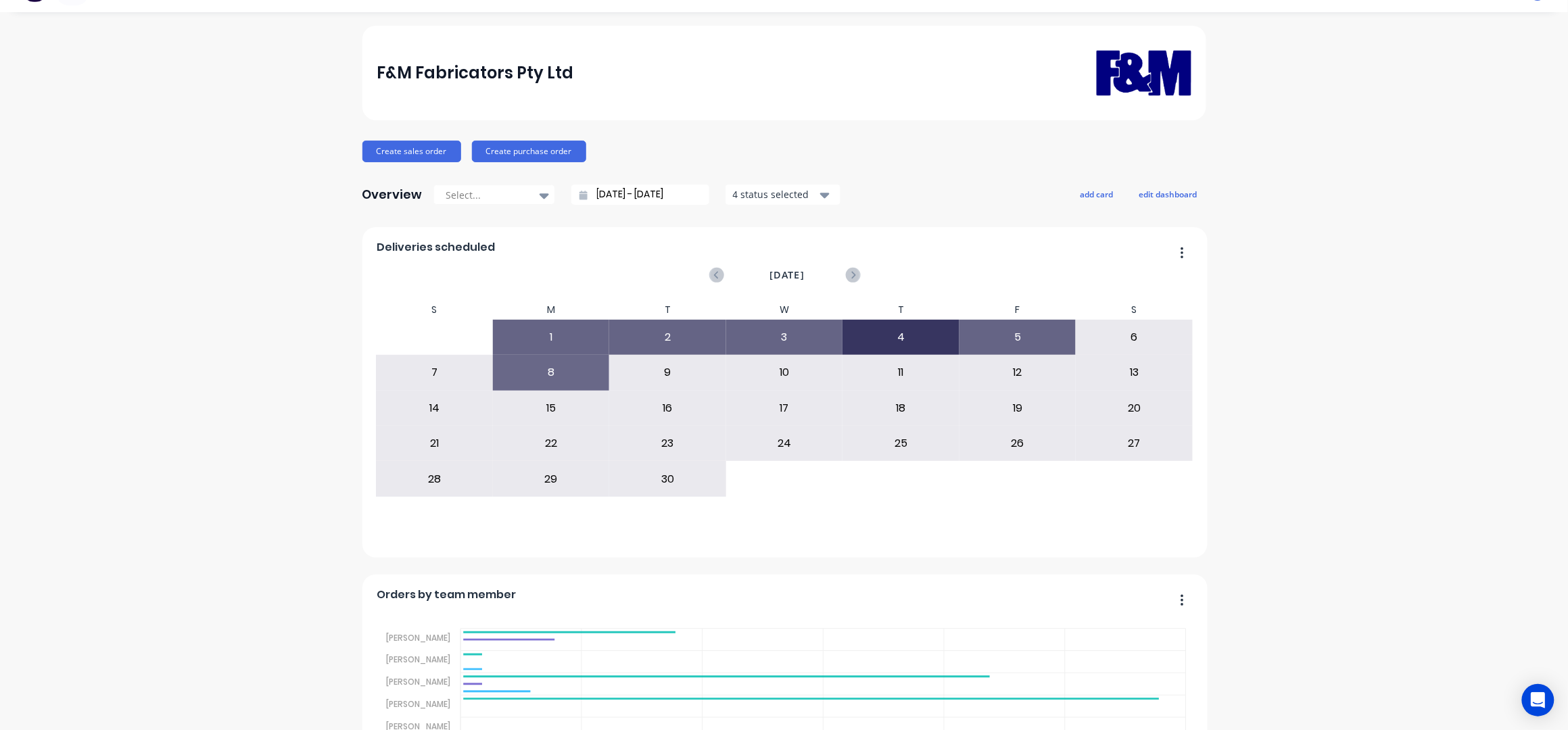
scroll to position [0, 0]
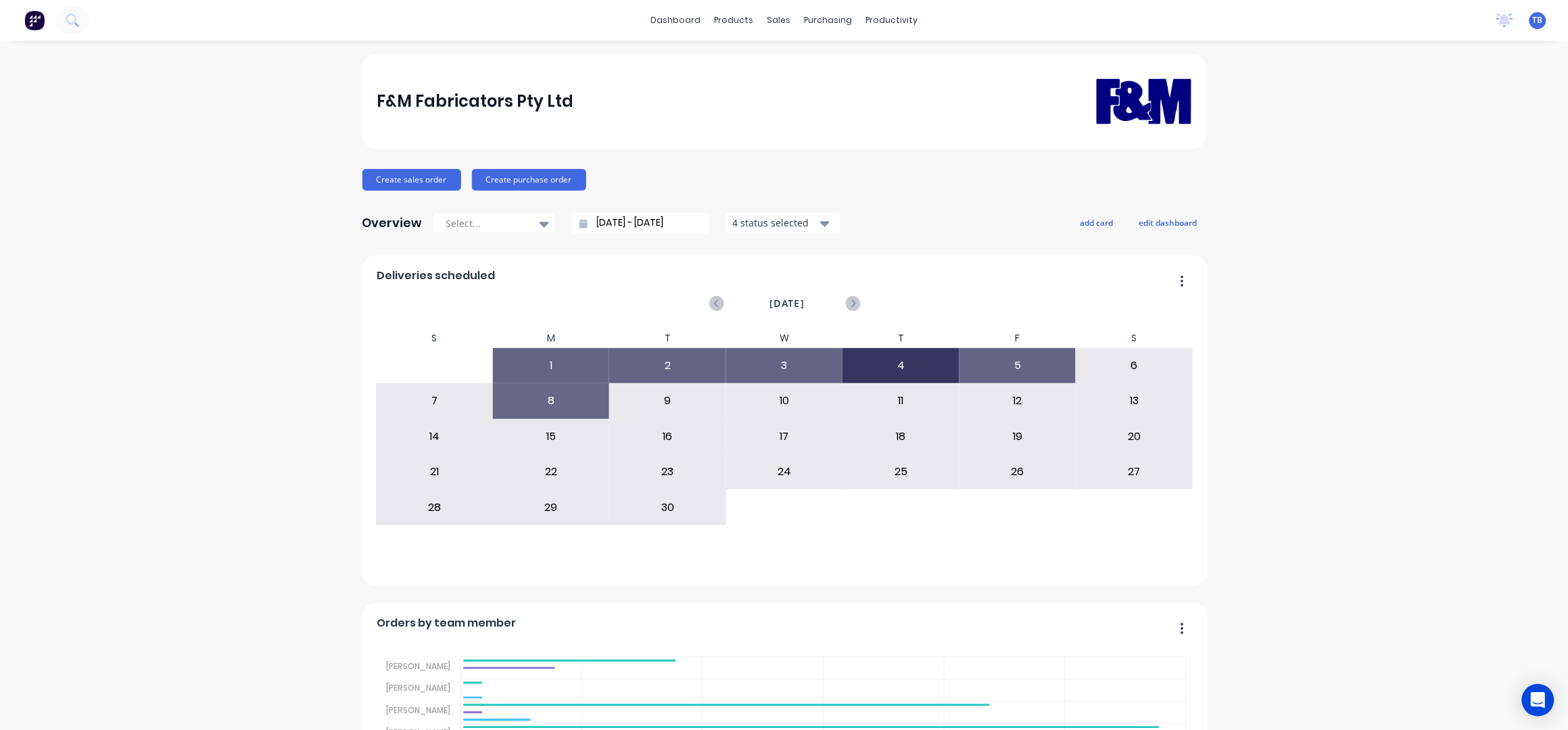
click at [601, 223] on input "06/08/25 - 06/08/25" at bounding box center [646, 223] width 116 height 20
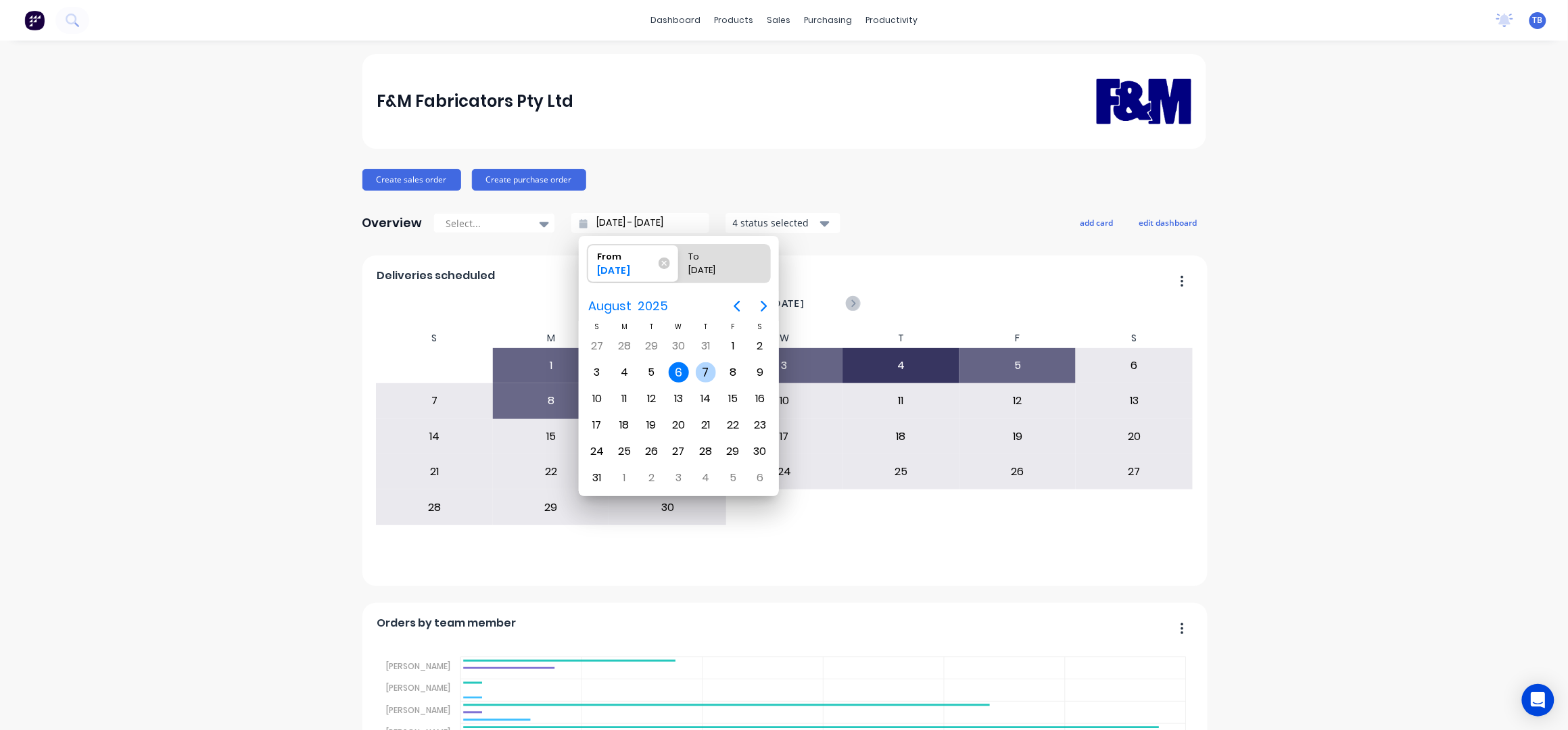
click at [709, 376] on div "7" at bounding box center [706, 372] width 20 height 20
type input "07/08/25 - 07/08/25"
radio input "false"
radio input "true"
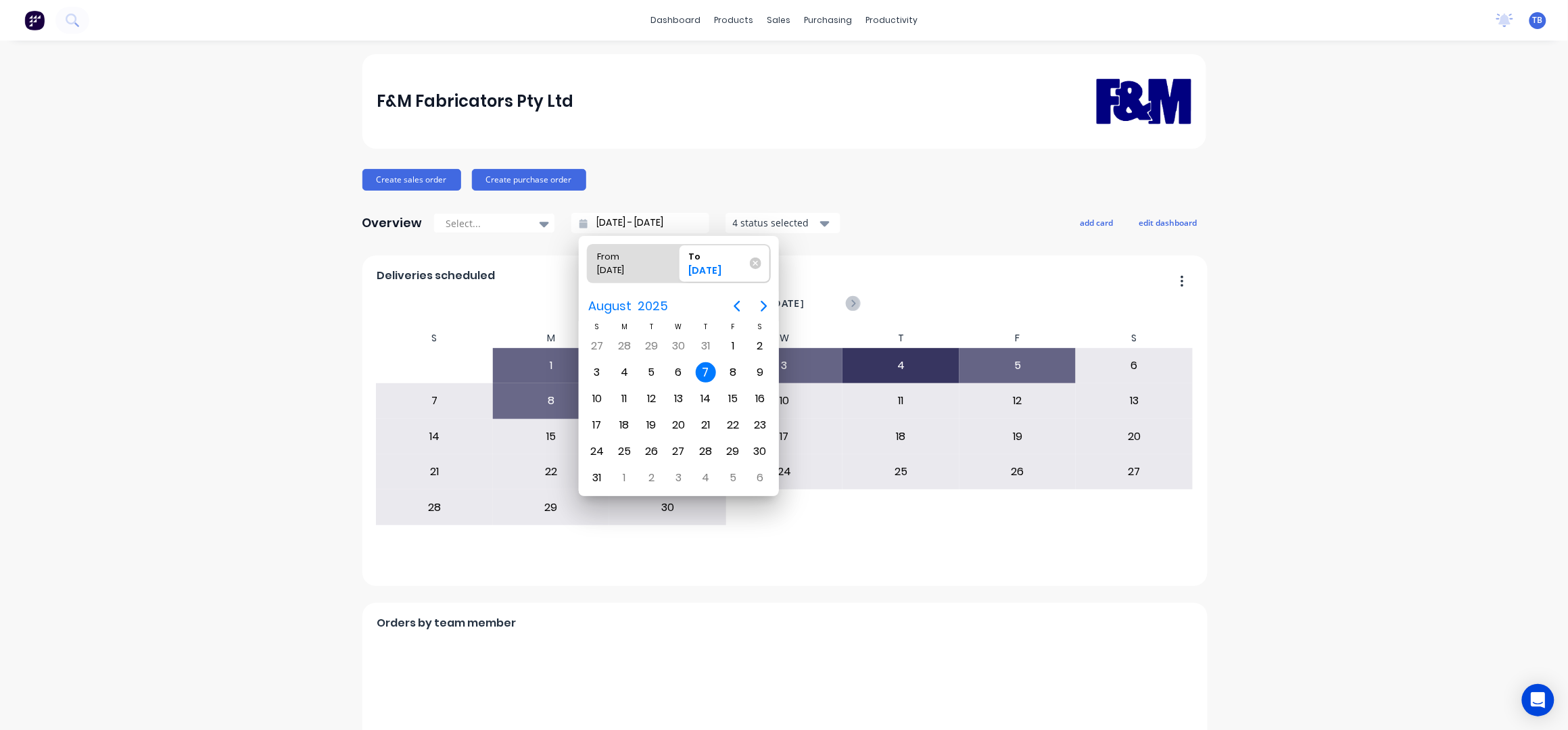
click at [702, 370] on div "7" at bounding box center [706, 372] width 20 height 20
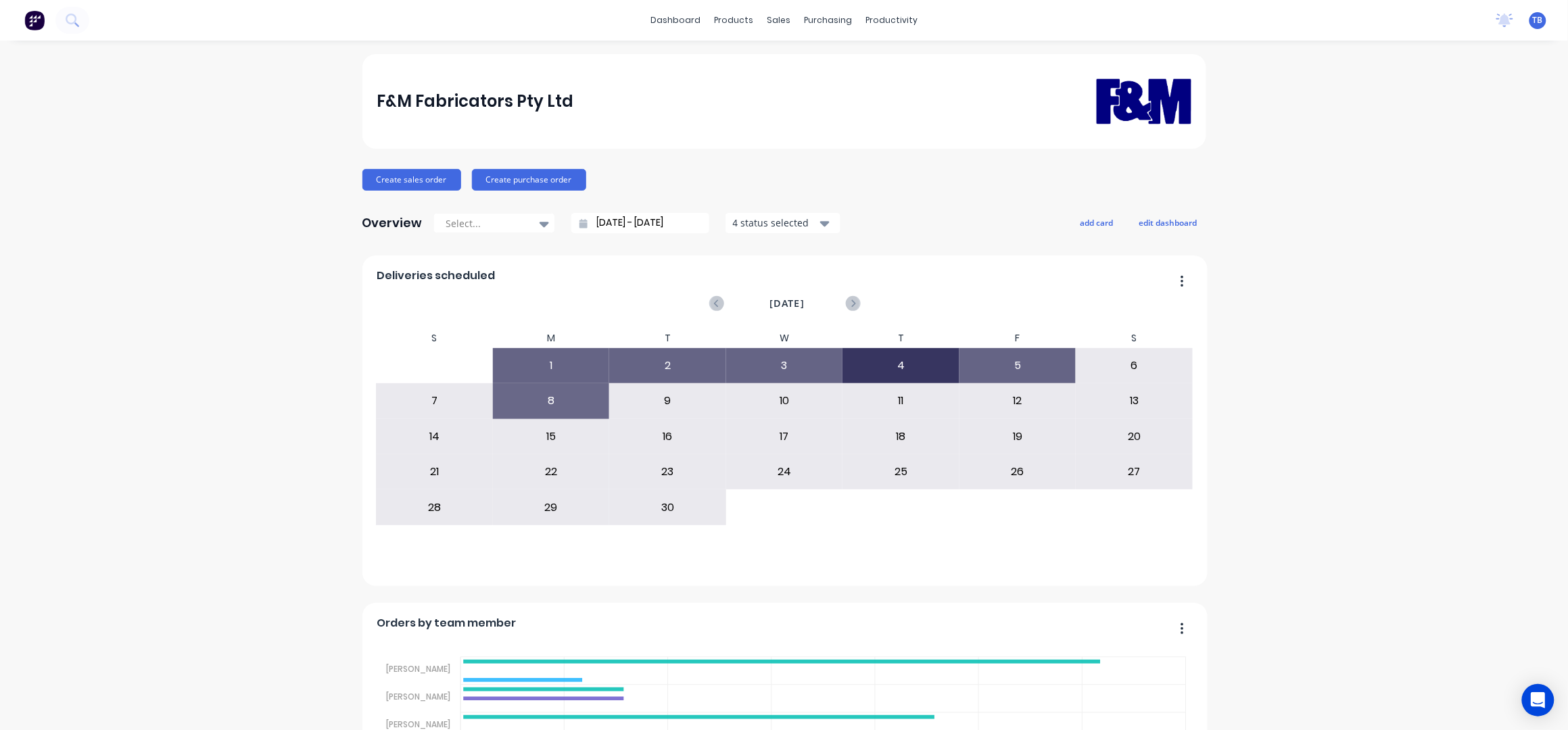
click at [588, 218] on input "07/08/25 - 07/08/25" at bounding box center [646, 223] width 116 height 20
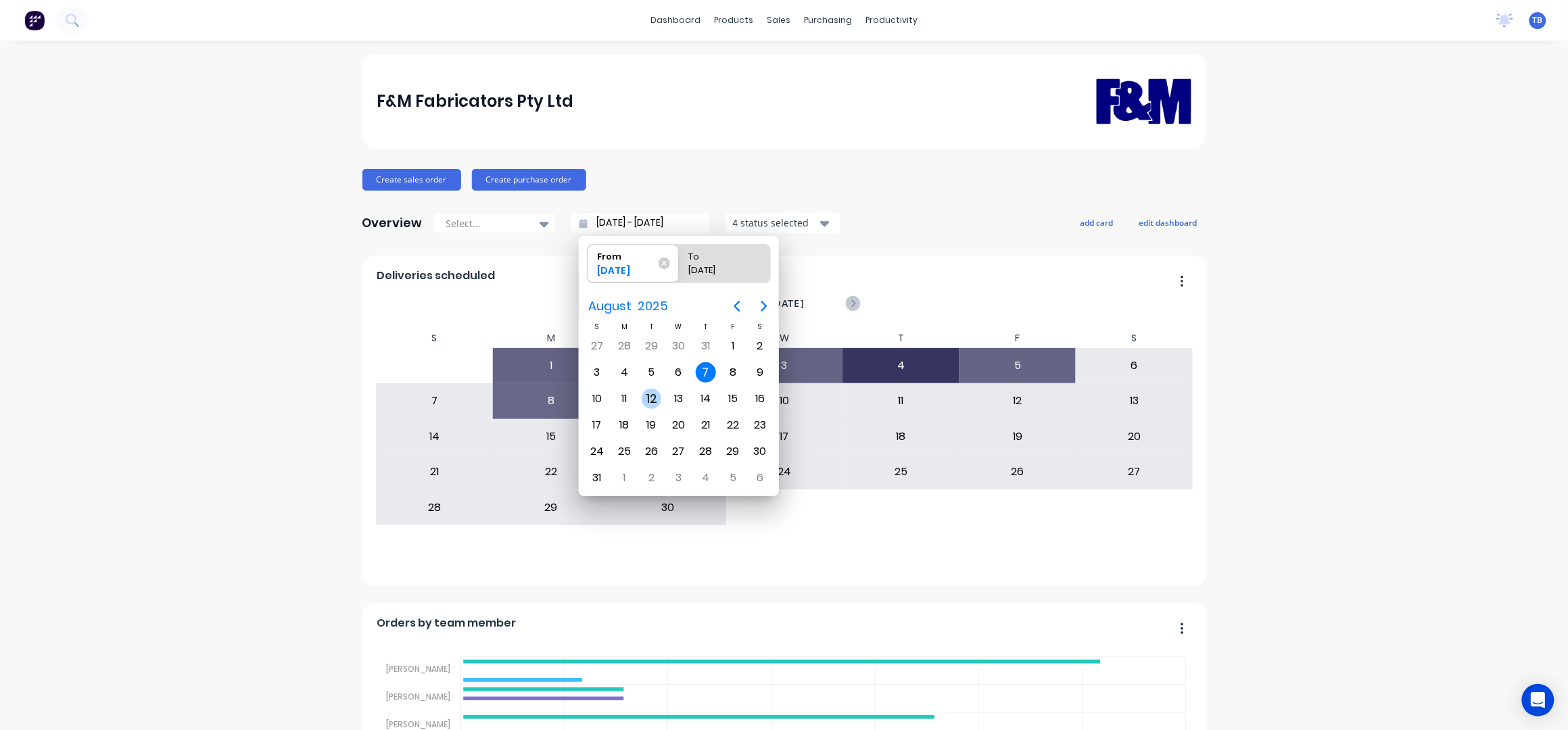
click at [652, 401] on div "12" at bounding box center [652, 398] width 20 height 20
type input "12/08/25 - 12/08/25"
radio input "false"
radio input "true"
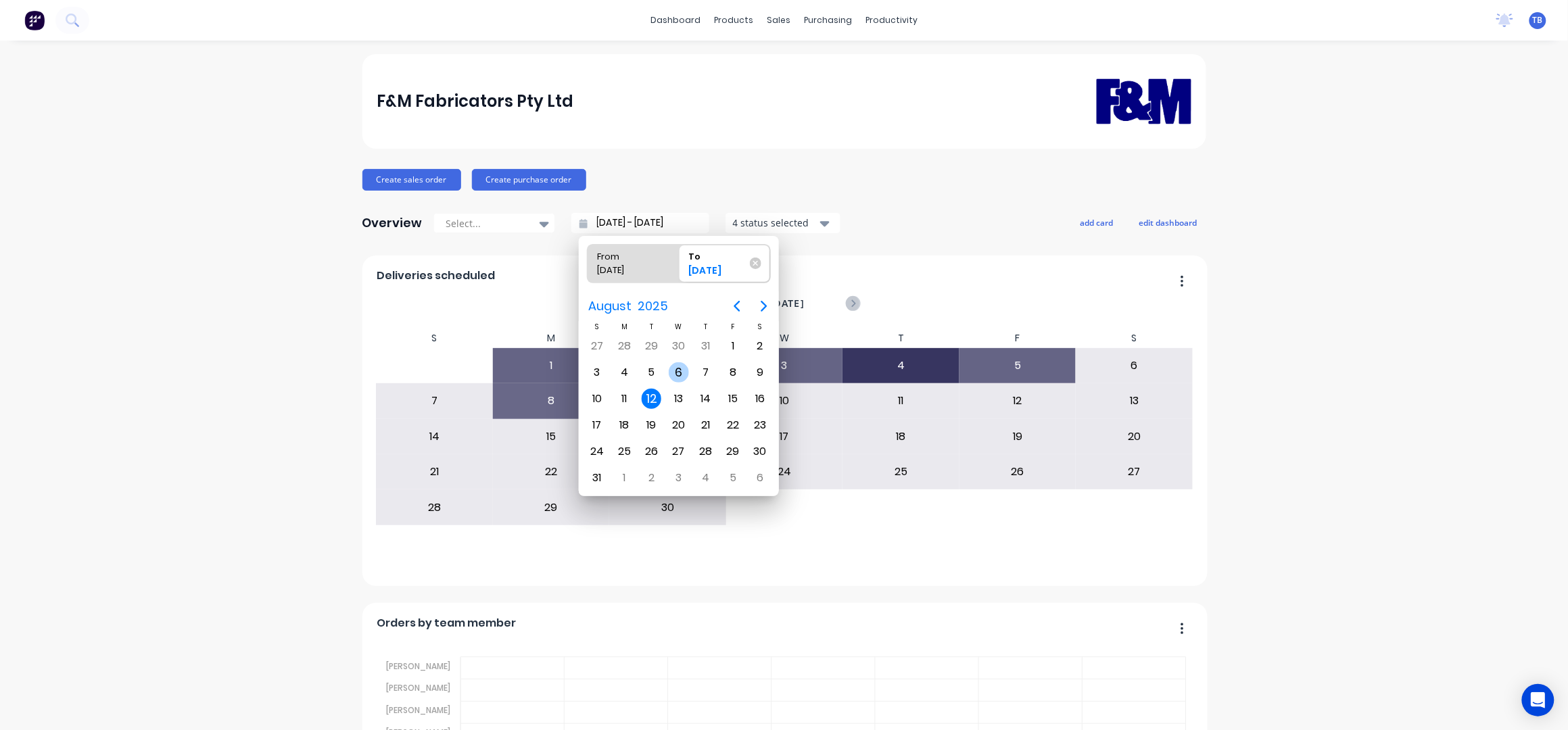
click at [650, 392] on div "12" at bounding box center [652, 398] width 20 height 20
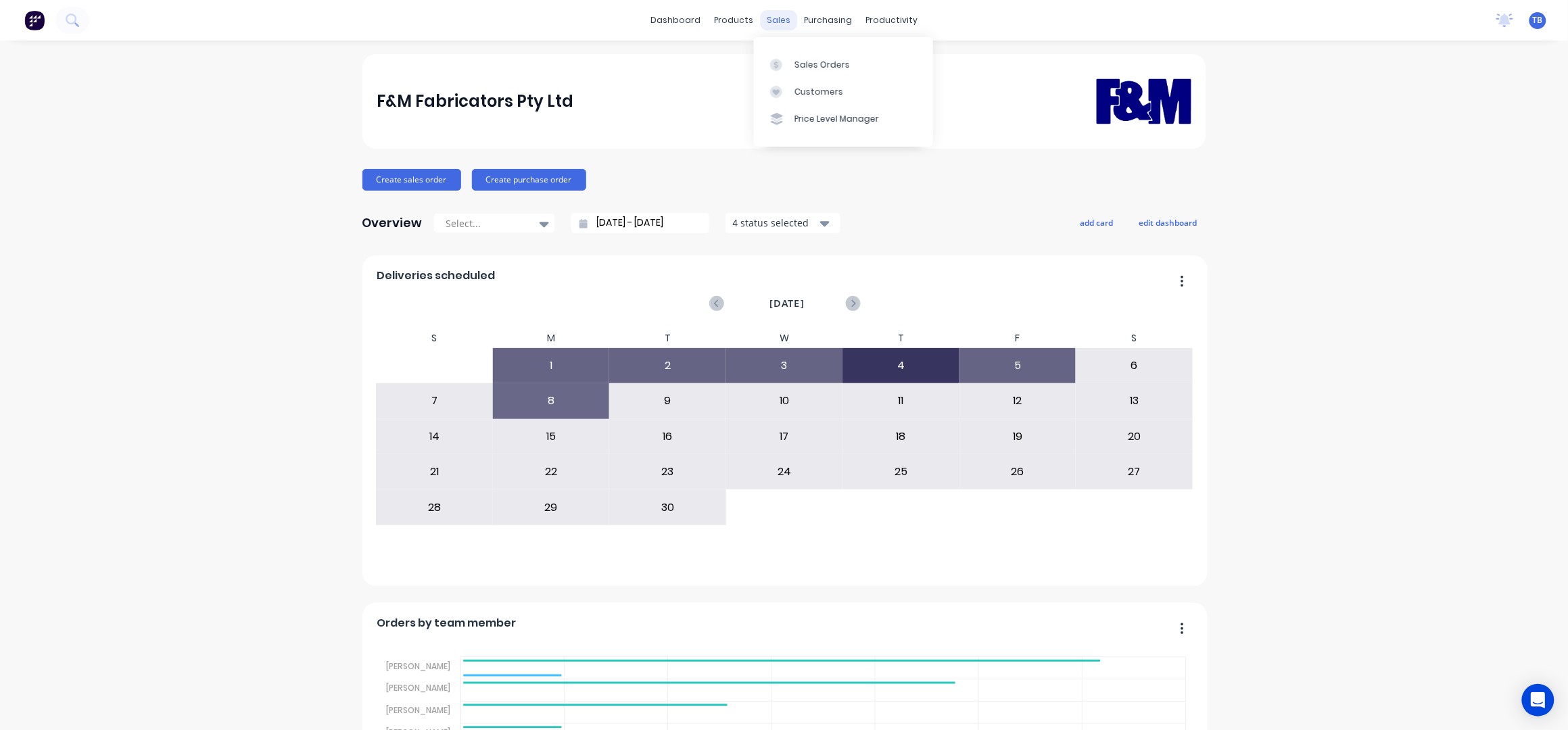
click at [771, 17] on div "sales" at bounding box center [778, 20] width 37 height 20
click at [804, 57] on link "Sales Orders" at bounding box center [843, 64] width 180 height 27
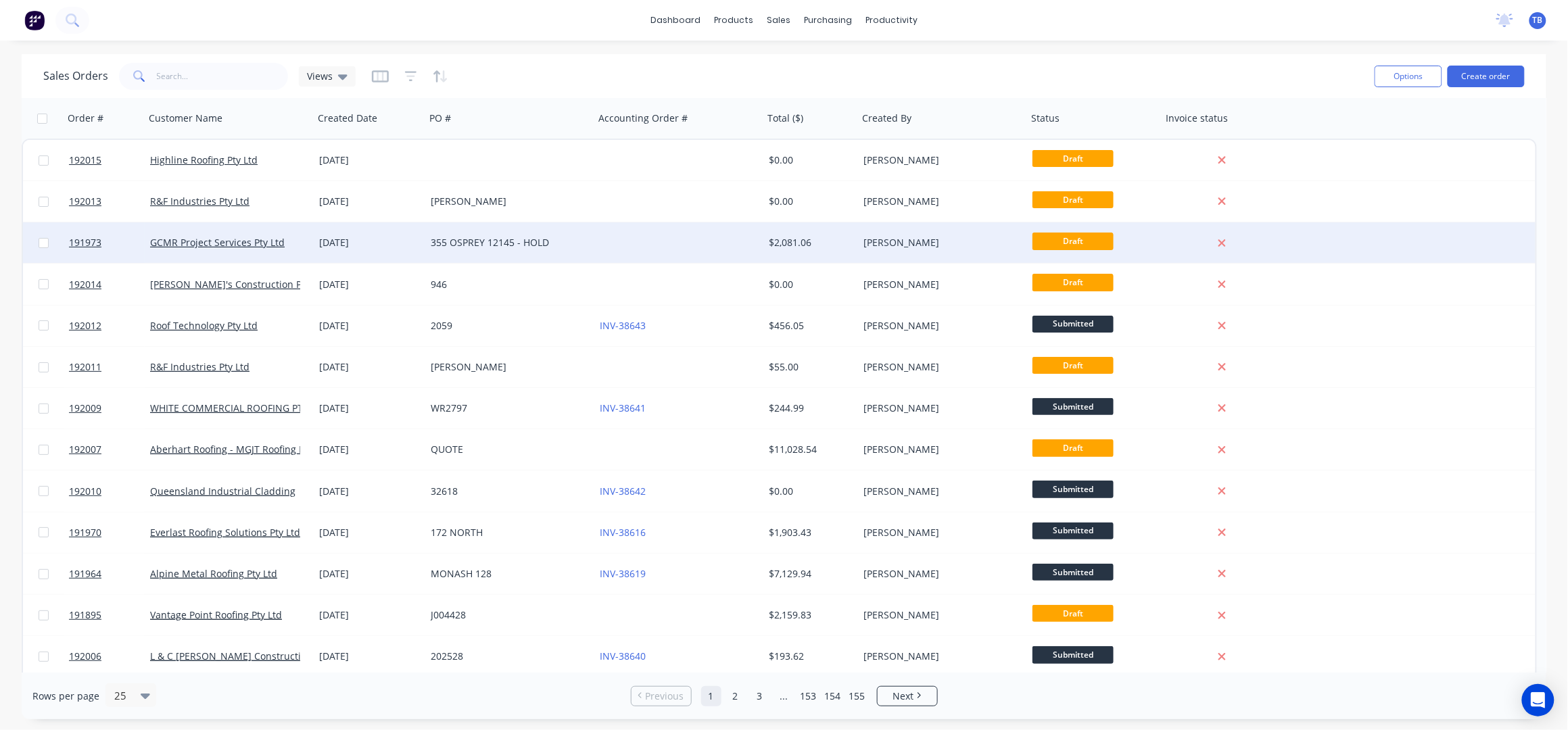
click at [720, 247] on div at bounding box center [679, 242] width 169 height 40
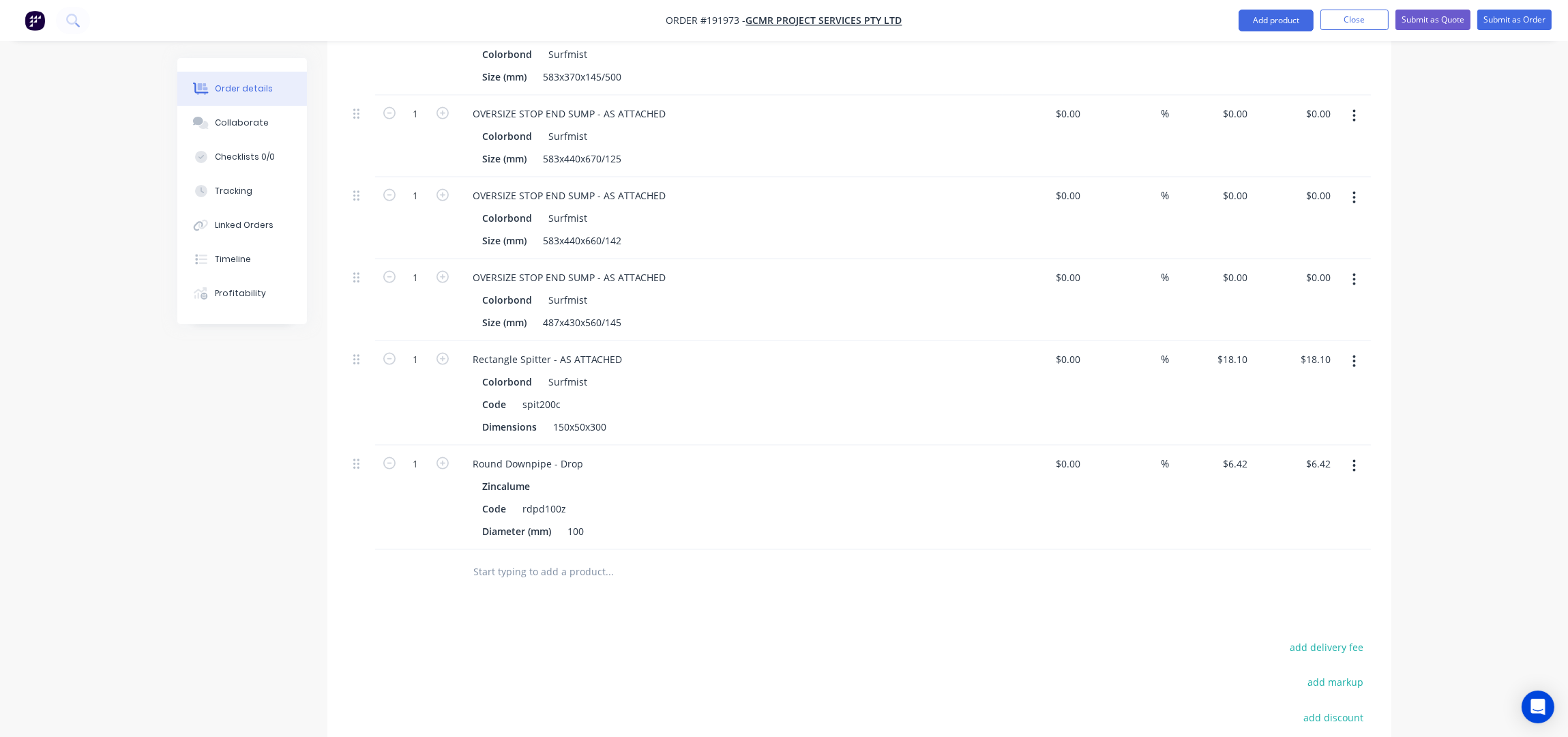
scroll to position [3547, 0]
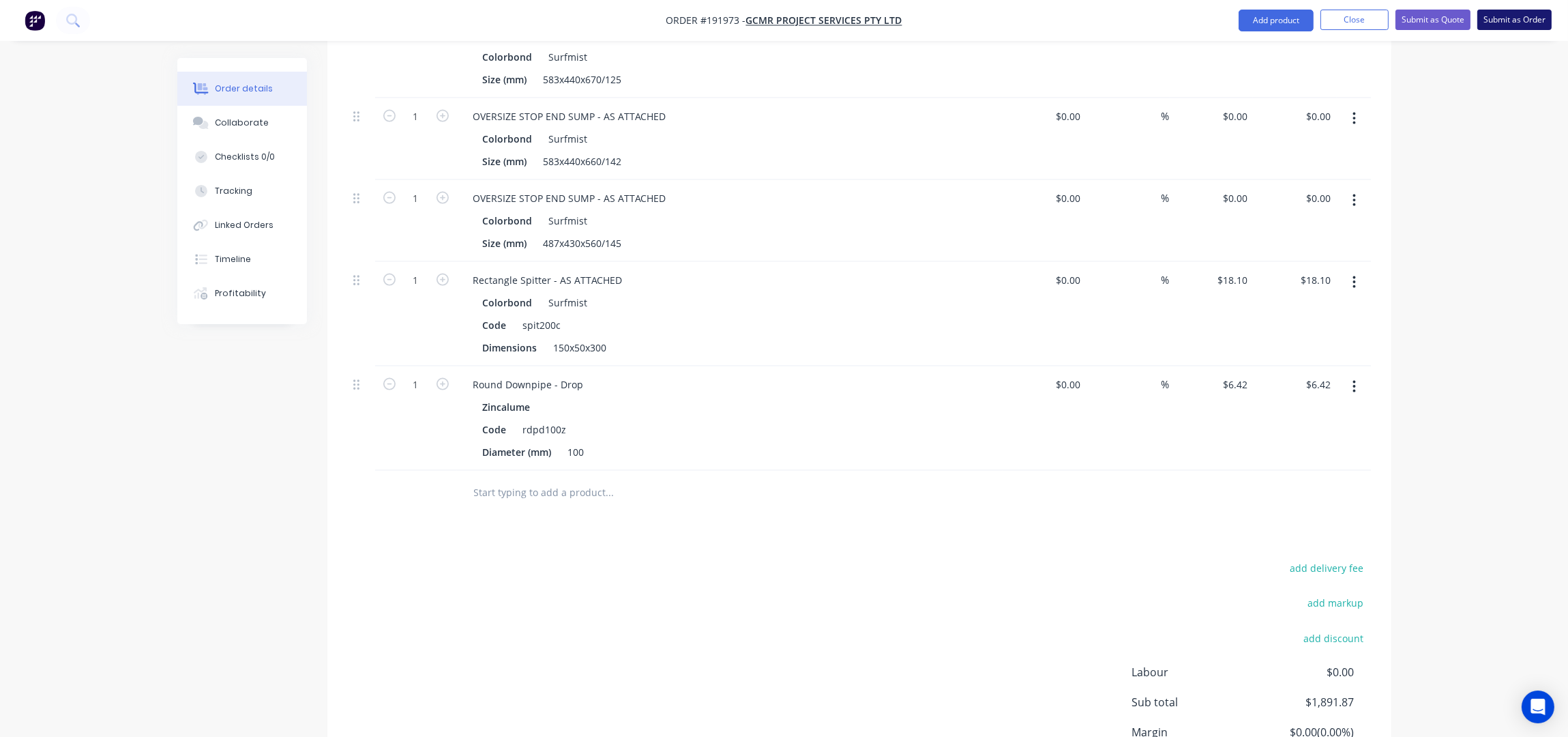
click at [1489, 22] on button "Submit as Order" at bounding box center [1514, 20] width 74 height 21
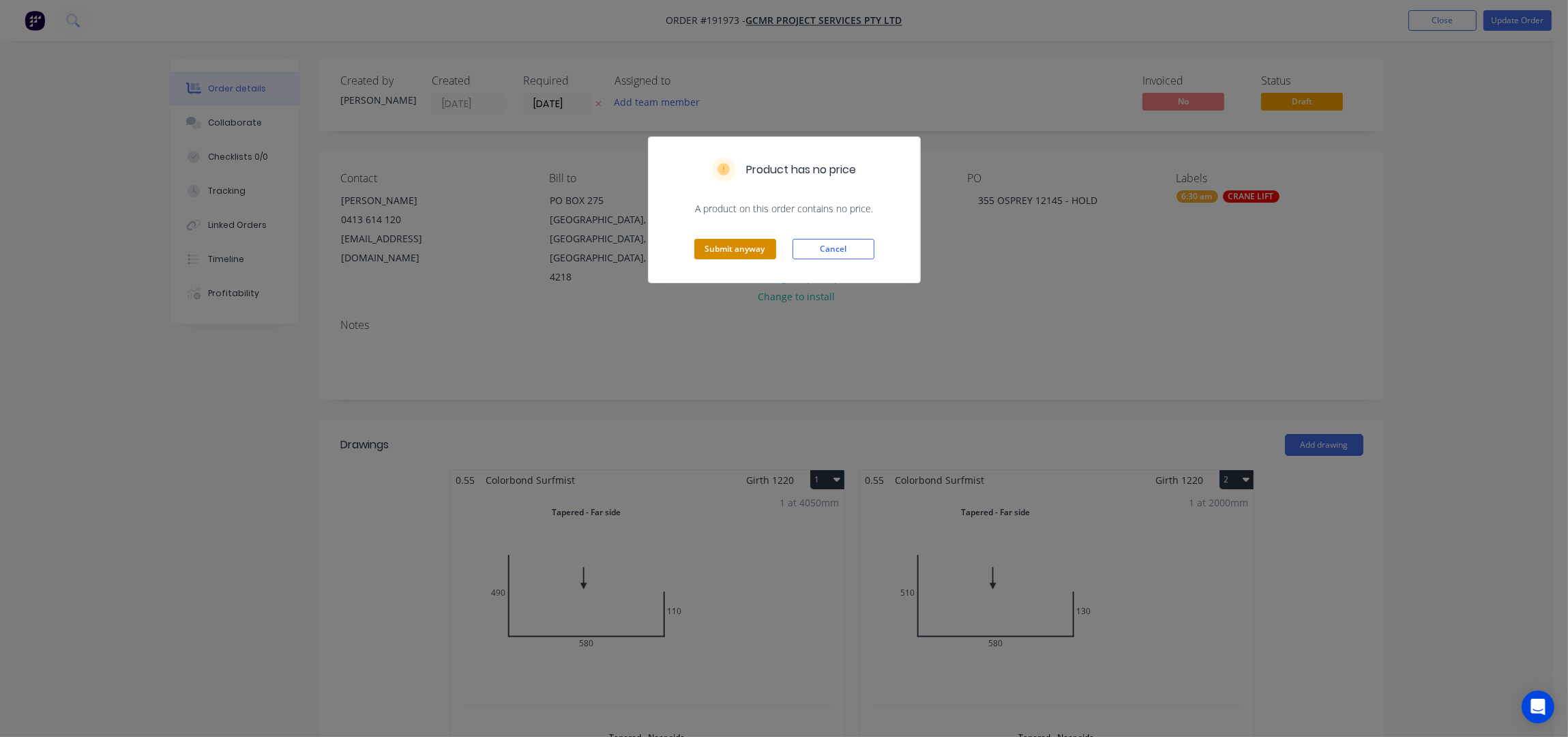
click at [764, 246] on button "Submit anyway" at bounding box center [735, 249] width 82 height 21
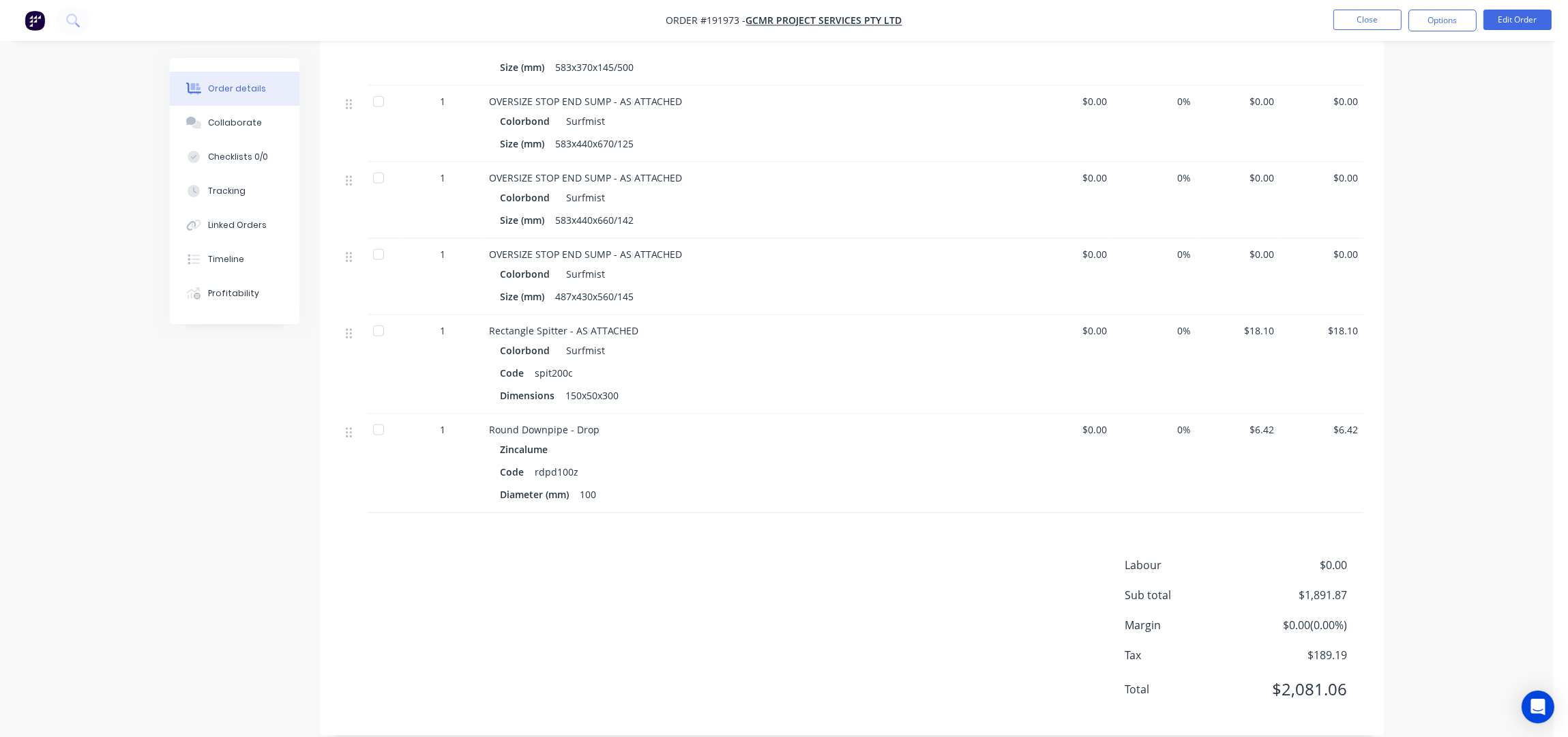
scroll to position [3426, 0]
click at [1446, 16] on button "Options" at bounding box center [1442, 21] width 68 height 22
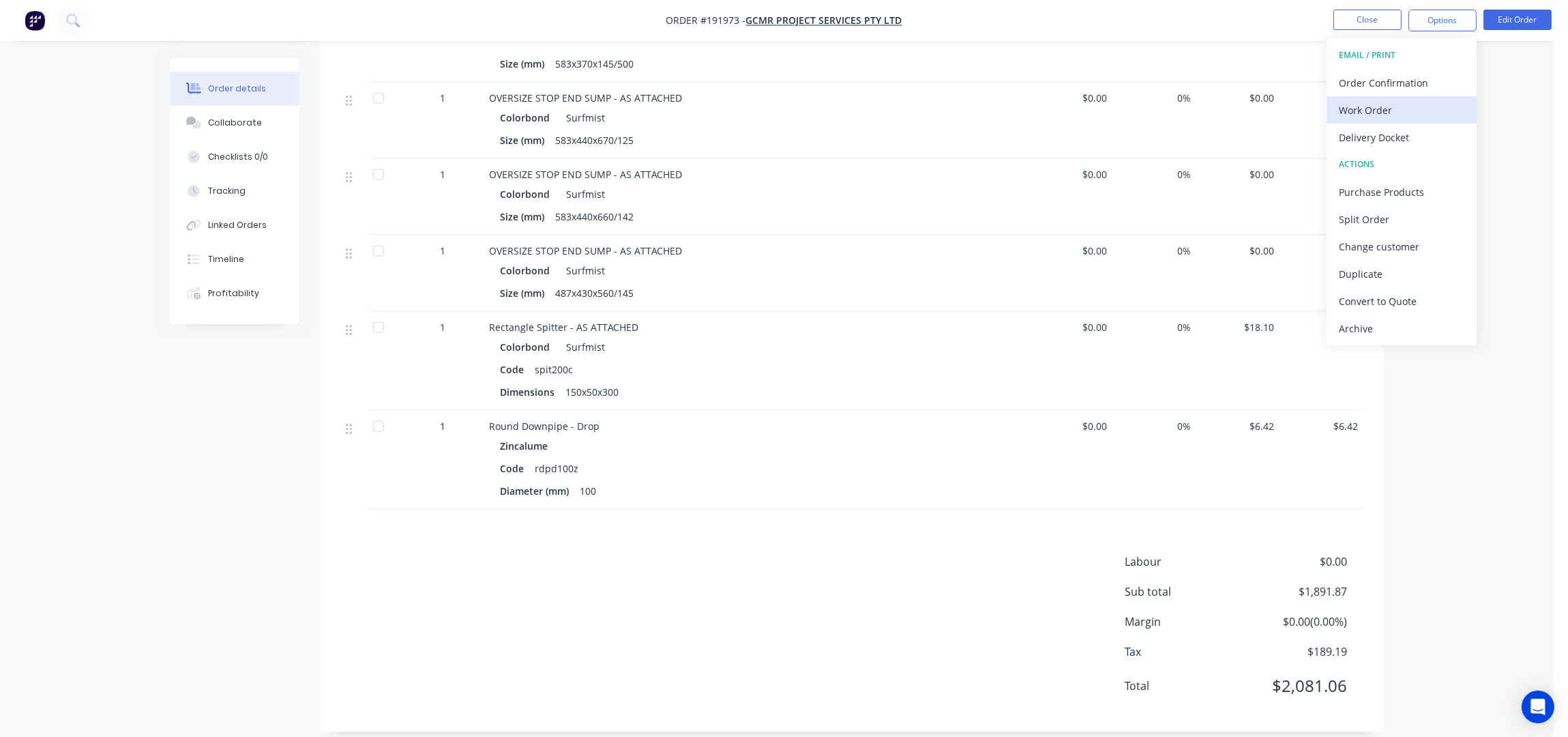
click at [1390, 103] on div "Work Order" at bounding box center [1402, 110] width 126 height 20
click at [1389, 127] on button "Without pricing" at bounding box center [1401, 136] width 150 height 27
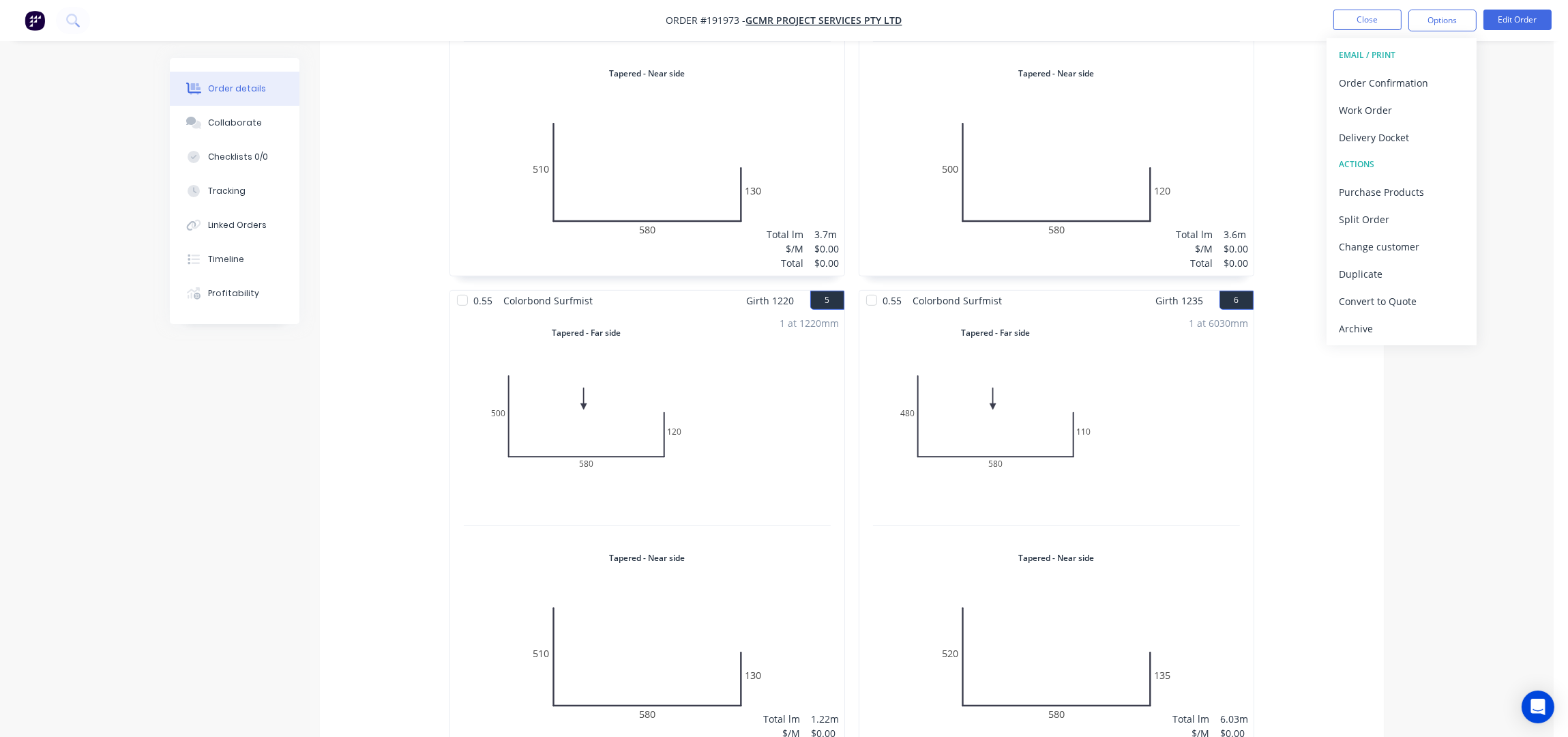
scroll to position [878, 0]
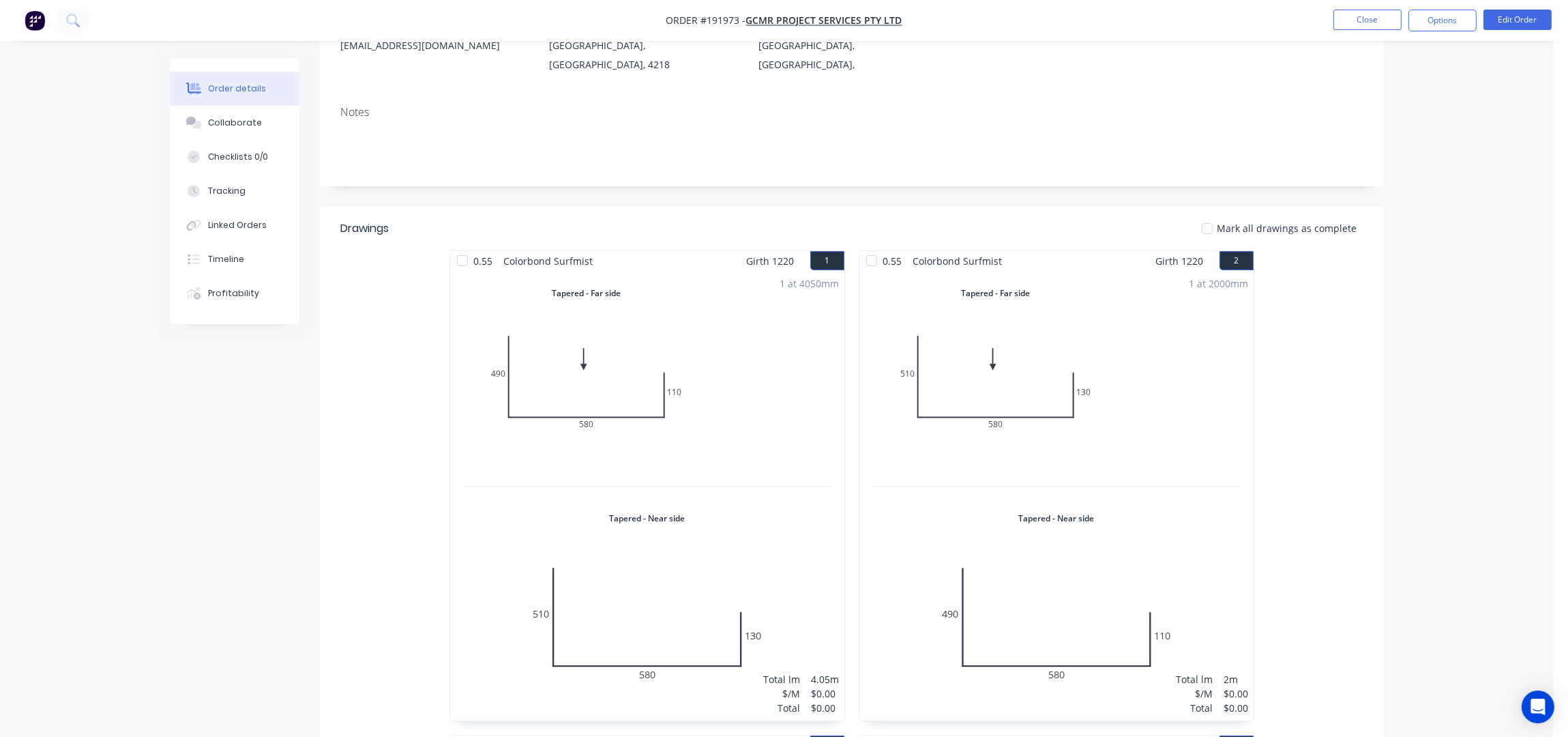
scroll to position [60, 0]
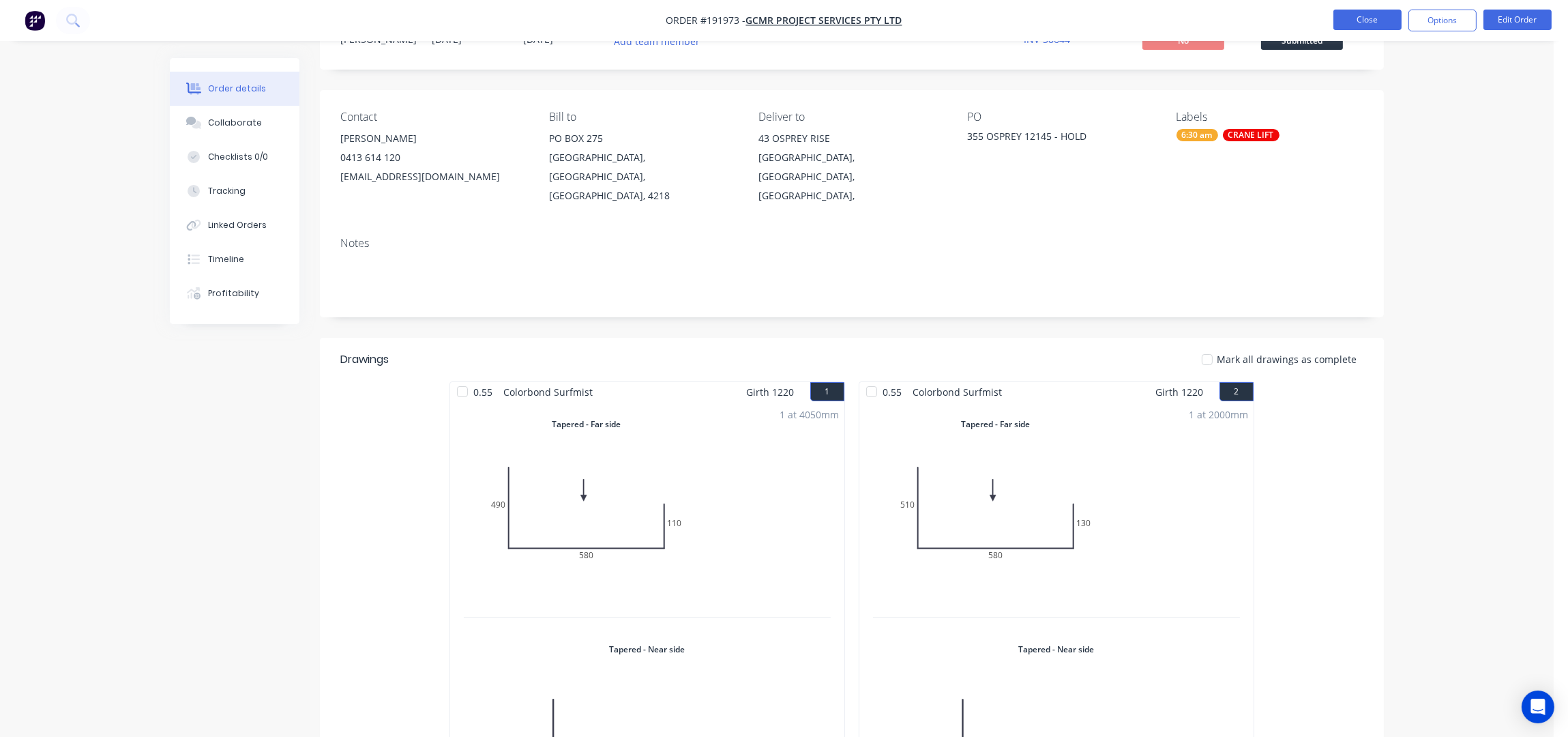
click at [1366, 20] on button "Close" at bounding box center [1367, 20] width 68 height 21
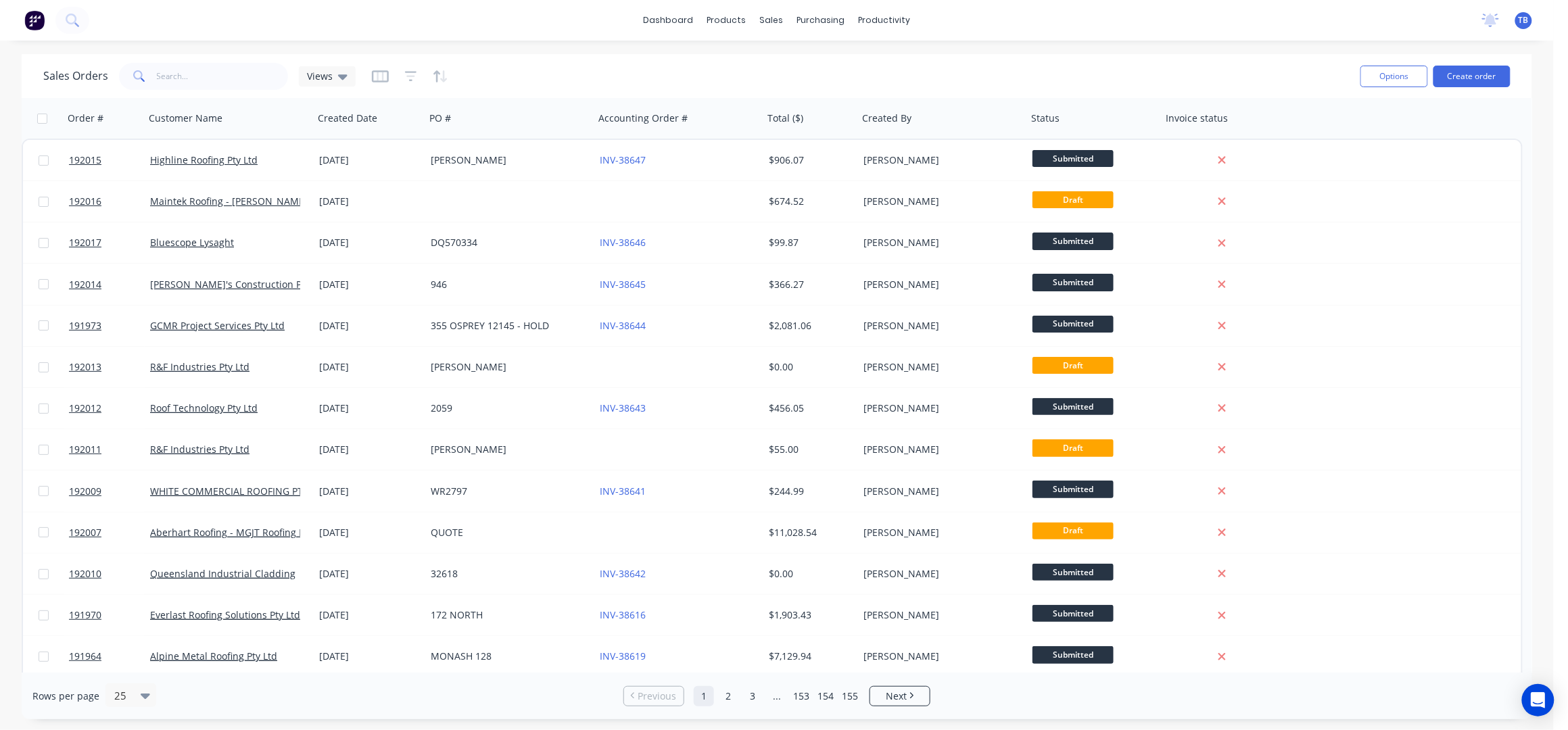
click at [190, 60] on div "Sales Orders Views" at bounding box center [696, 76] width 1306 height 33
click at [185, 72] on input "text" at bounding box center [222, 76] width 132 height 27
click at [171, 93] on div "Sales Orders Views Options Create order" at bounding box center [776, 76] width 1510 height 44
click at [180, 84] on input "text" at bounding box center [222, 76] width 132 height 27
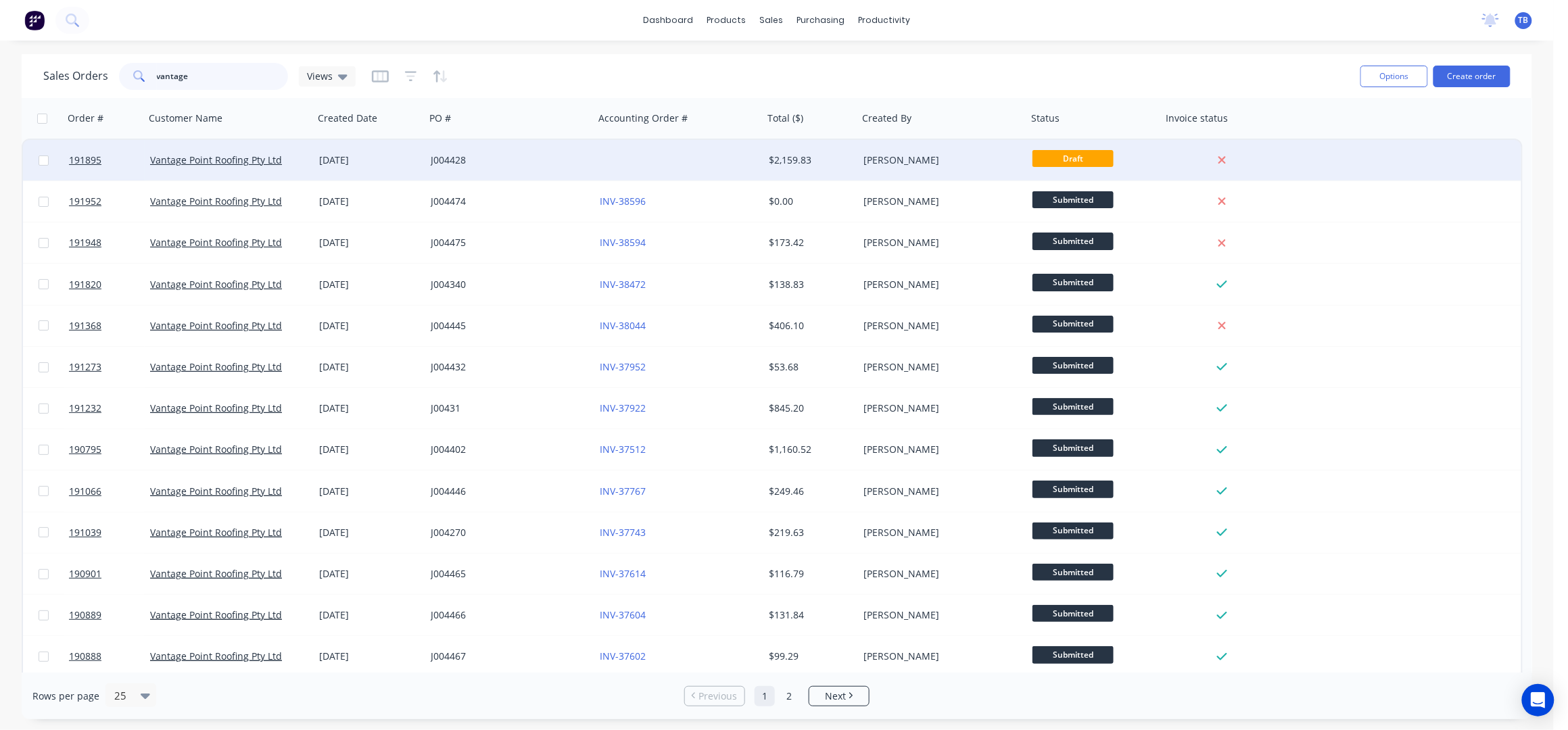
type input "vantage"
click at [474, 175] on div "J004428" at bounding box center [510, 160] width 169 height 40
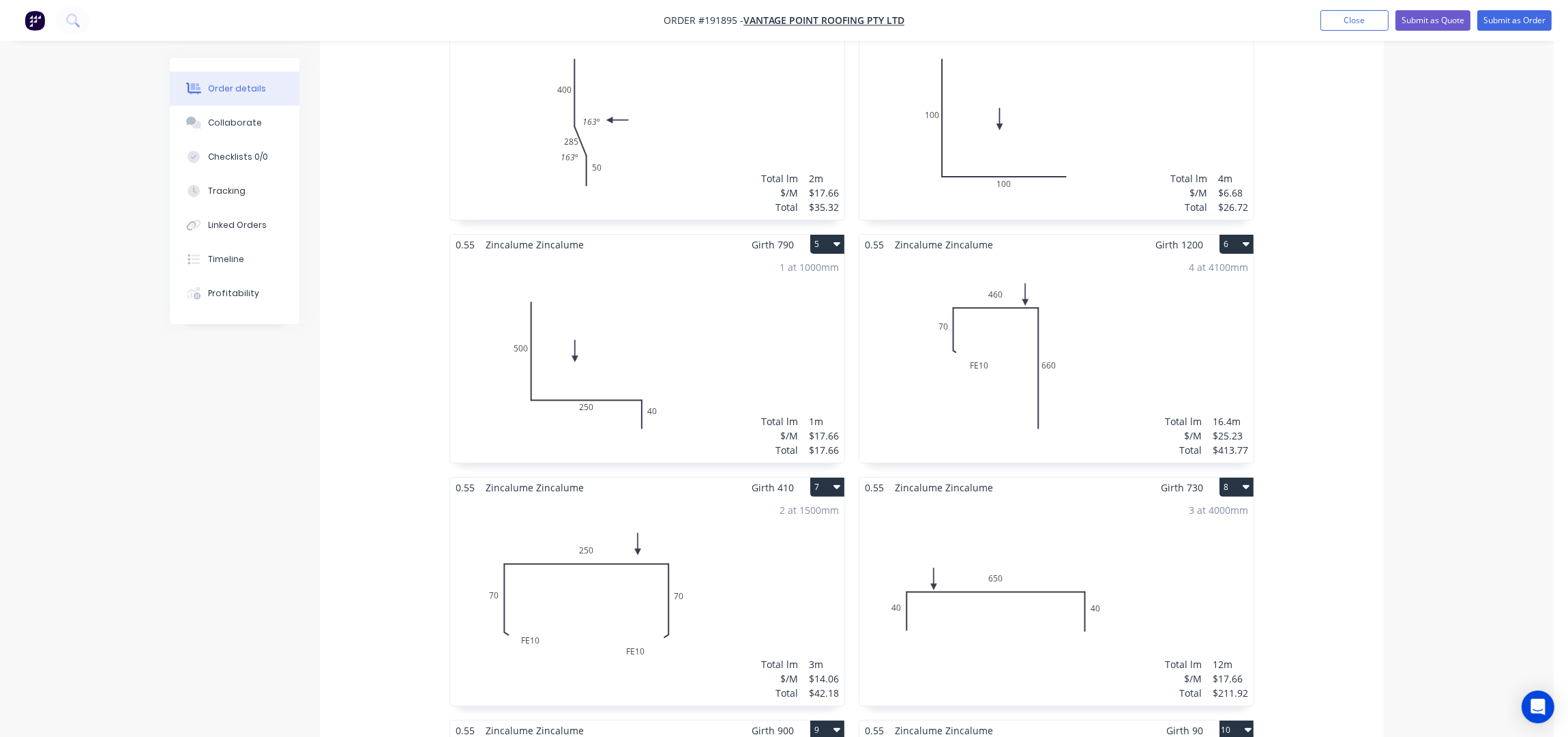
scroll to position [727, 0]
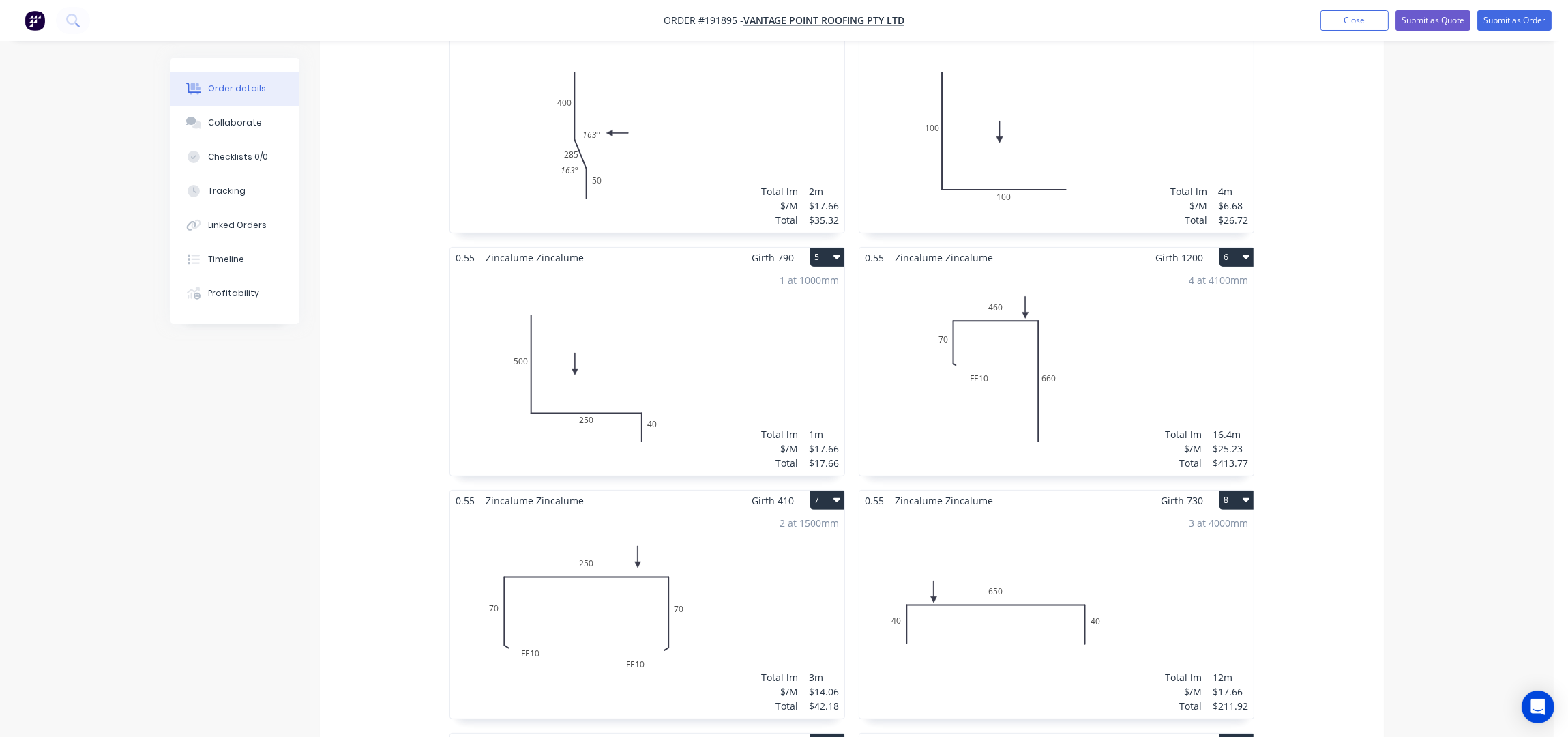
click at [706, 349] on div "1 at 1000mm Total lm $/M Total 1m $17.66 $17.66" at bounding box center [647, 371] width 394 height 208
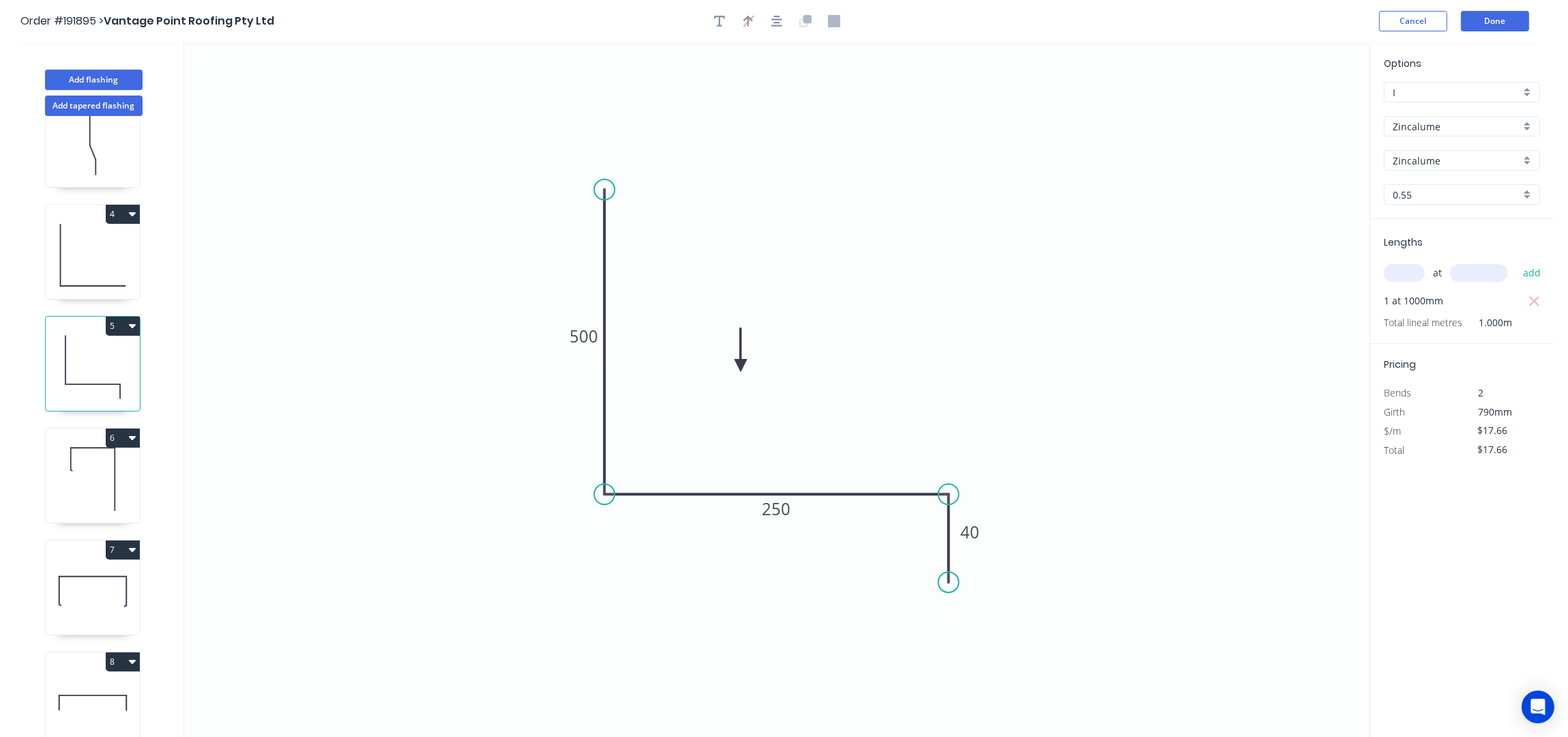
scroll to position [454, 0]
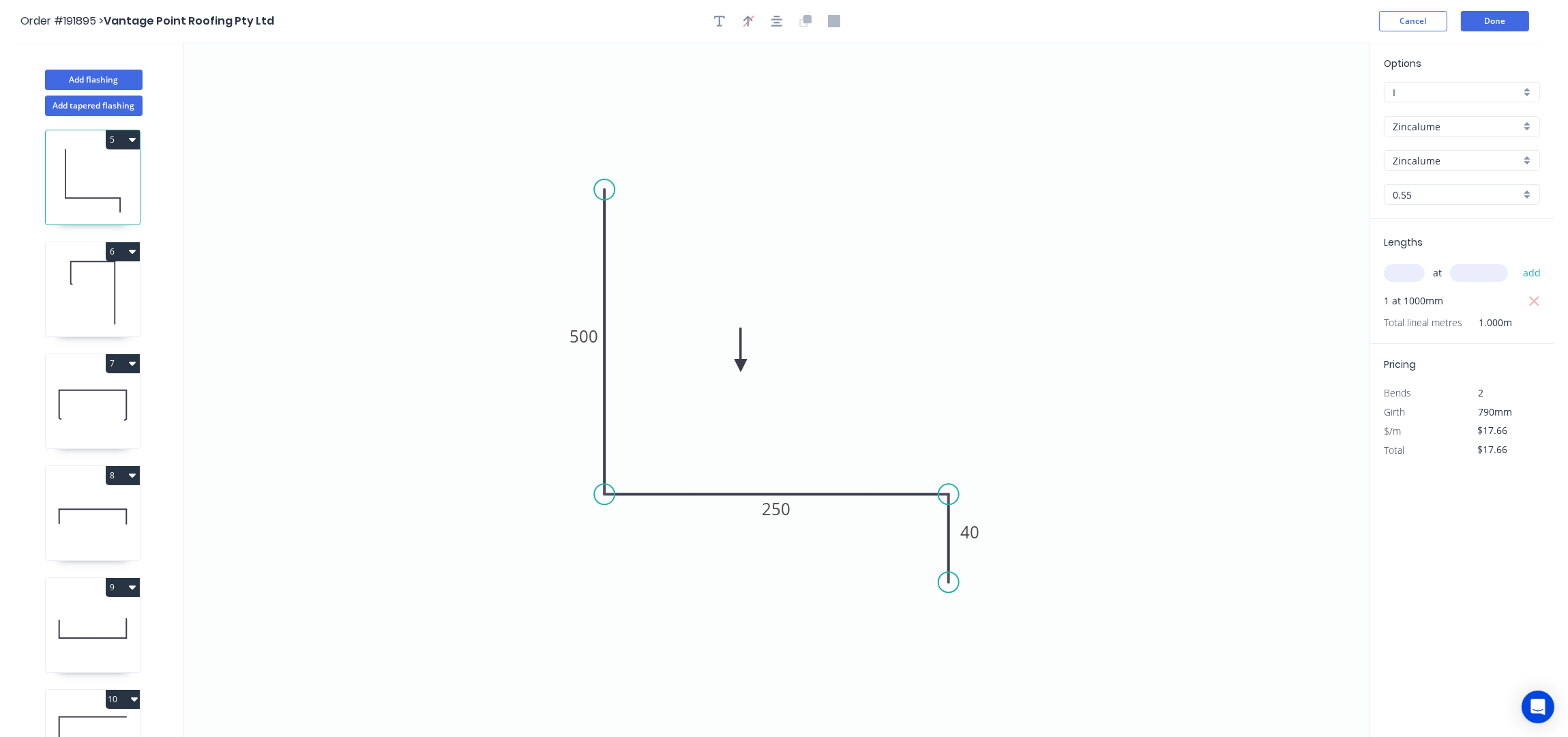
click at [123, 138] on button "5" at bounding box center [122, 140] width 34 height 19
click at [82, 170] on div "Duplicate" at bounding box center [74, 174] width 105 height 20
type input "$0.00"
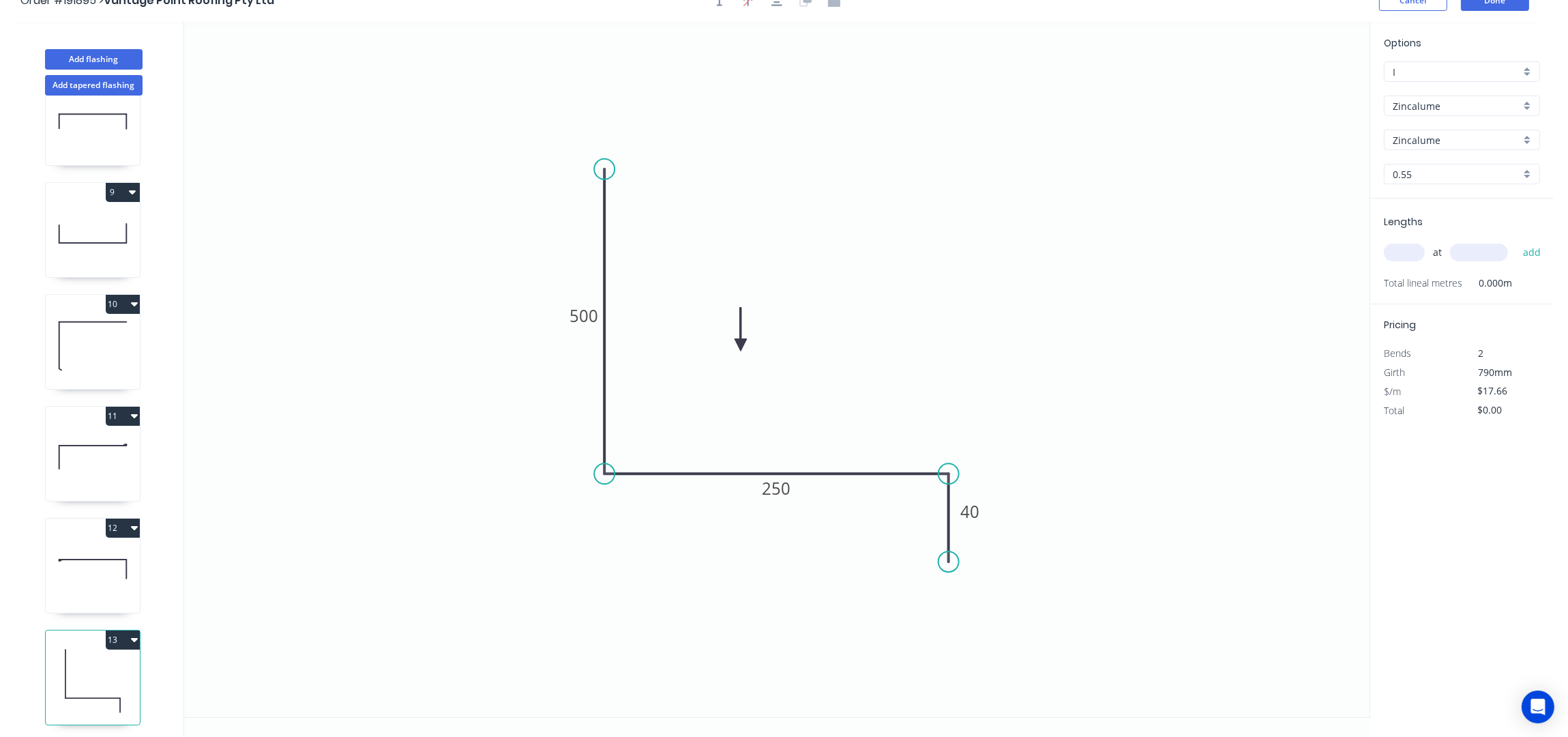
scroll to position [26, 0]
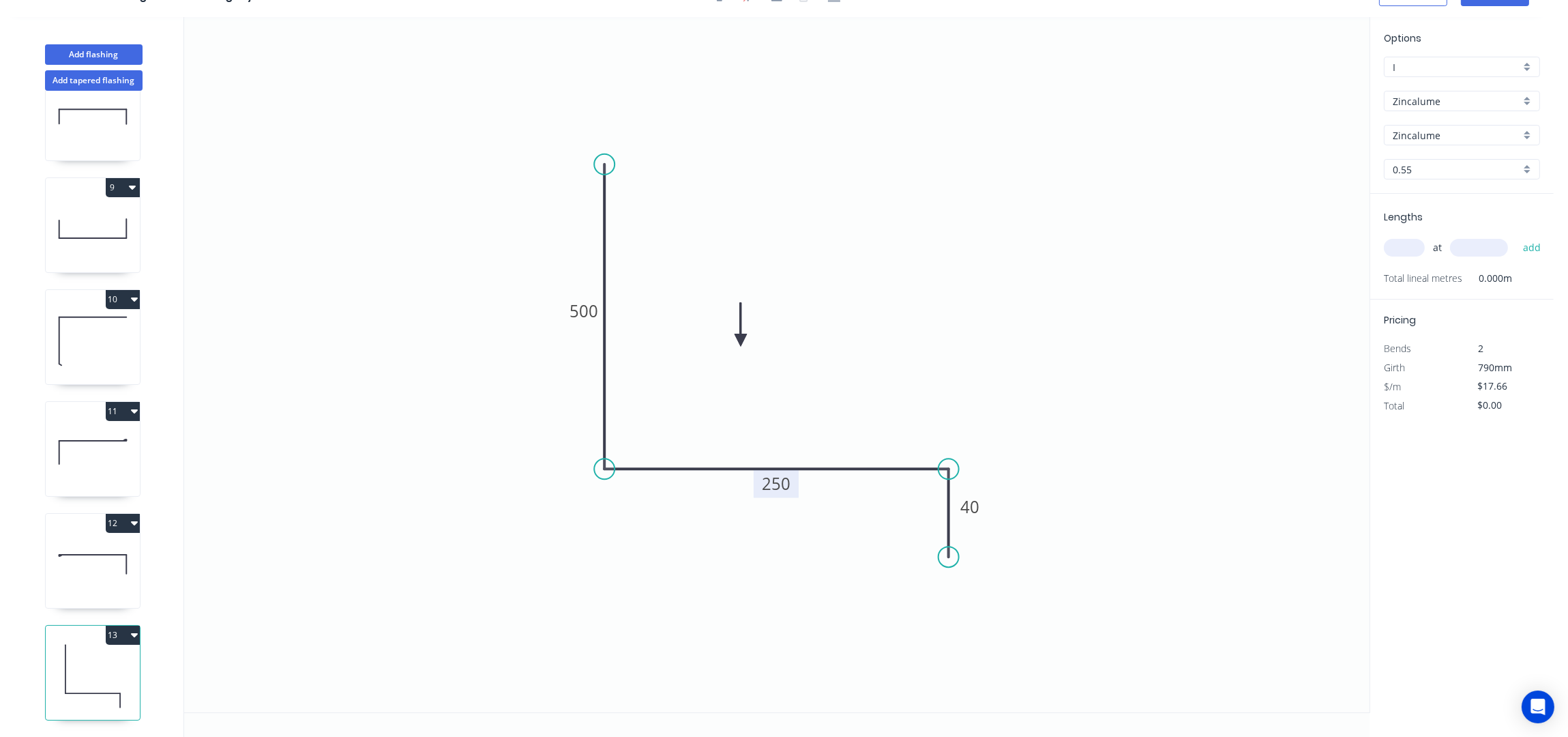
click at [784, 483] on tspan "250" at bounding box center [776, 483] width 29 height 22
click at [1407, 249] on input "text" at bounding box center [1403, 247] width 41 height 17
type input "$21.06"
type input "1"
type input "2000"
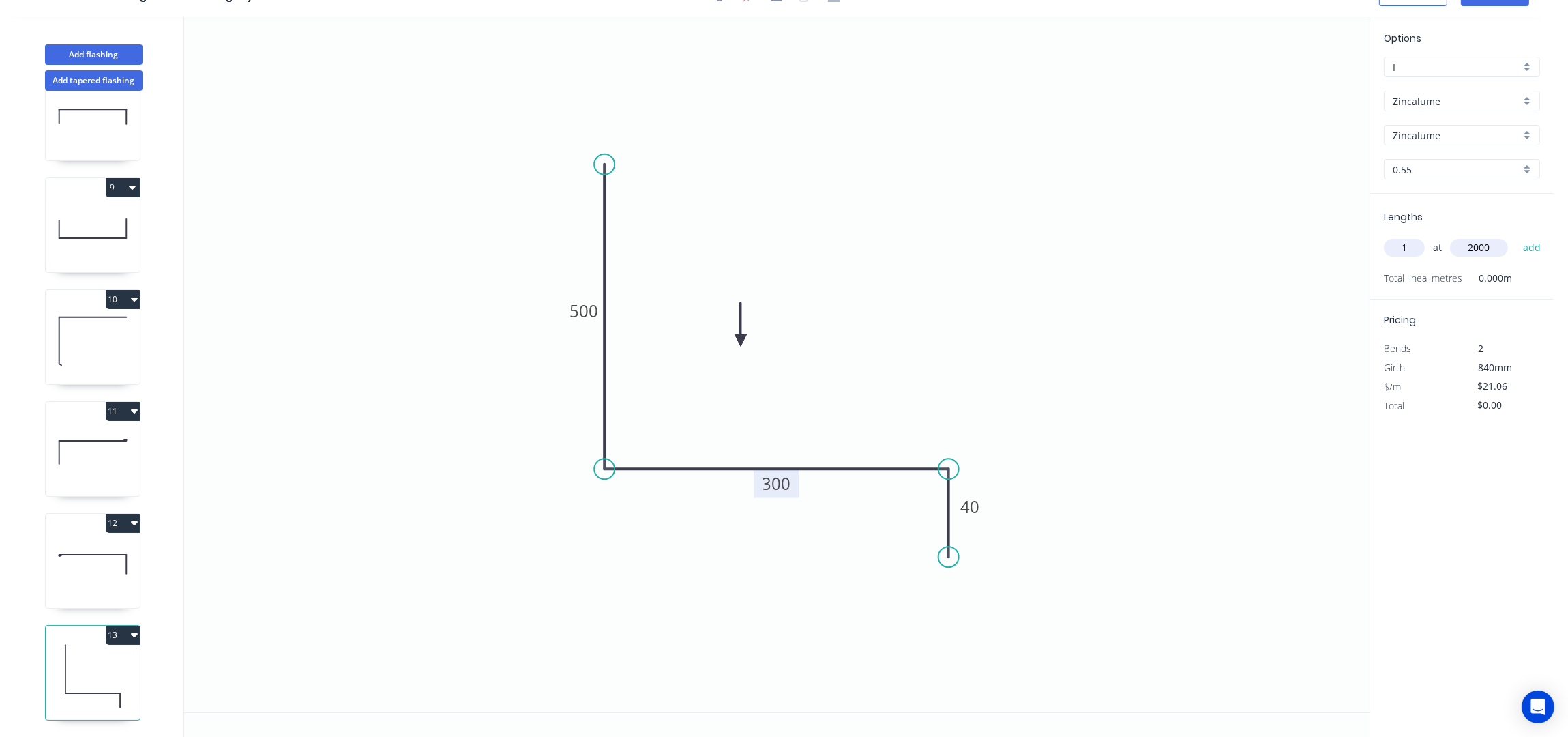
click at [1516, 236] on button "add" at bounding box center [1532, 247] width 32 height 23
type input "$42.12"
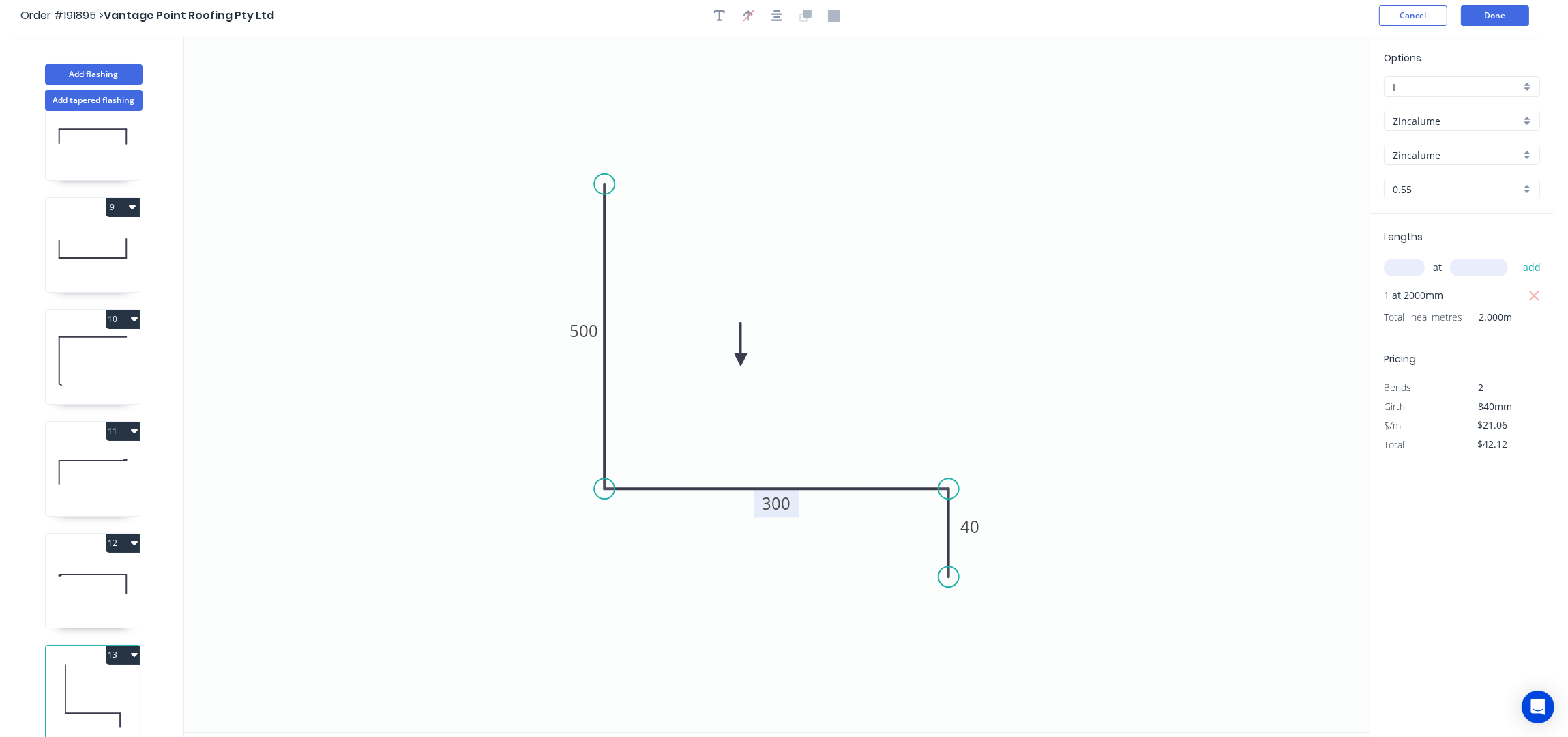
scroll to position [0, 0]
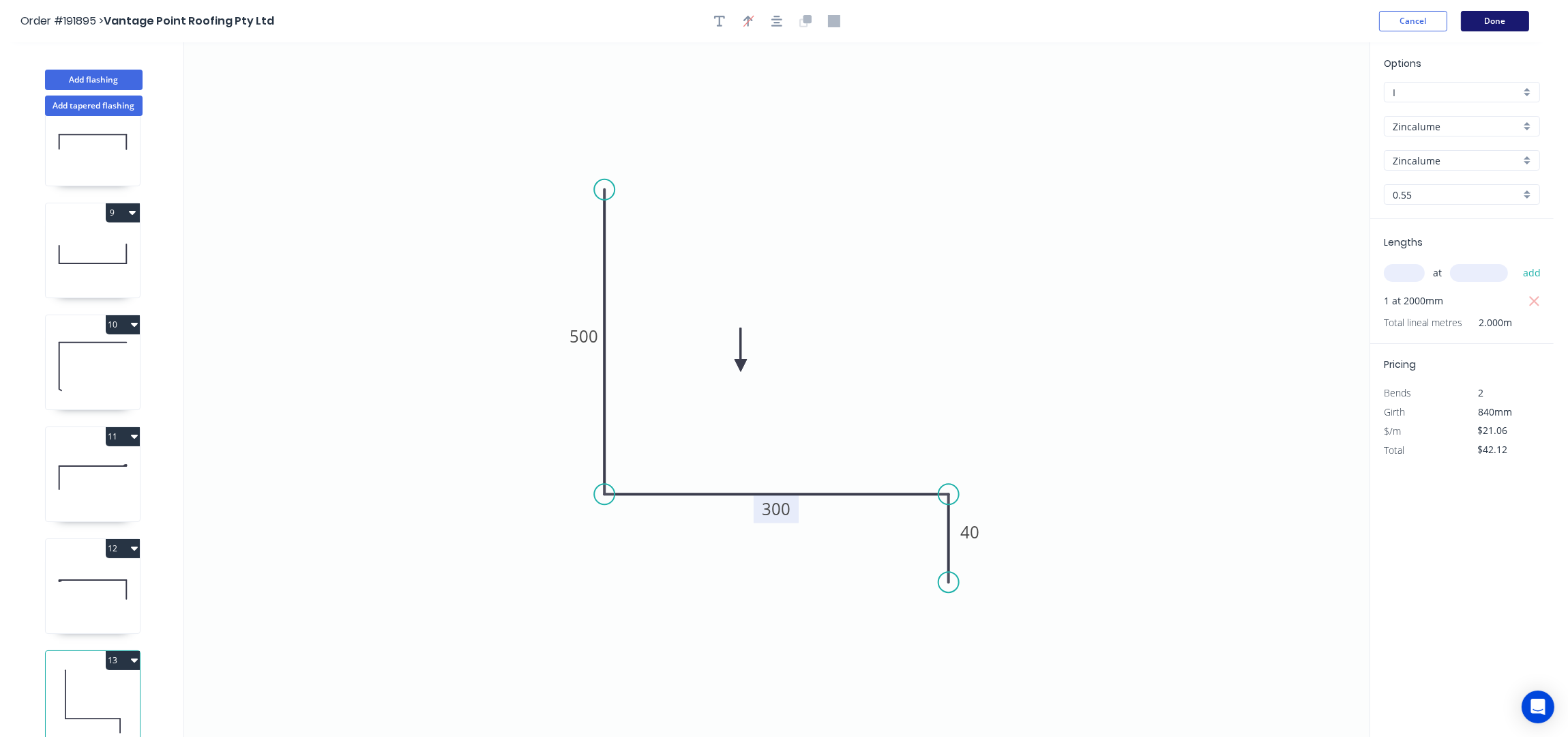
click at [1484, 27] on button "Done" at bounding box center [1495, 21] width 68 height 21
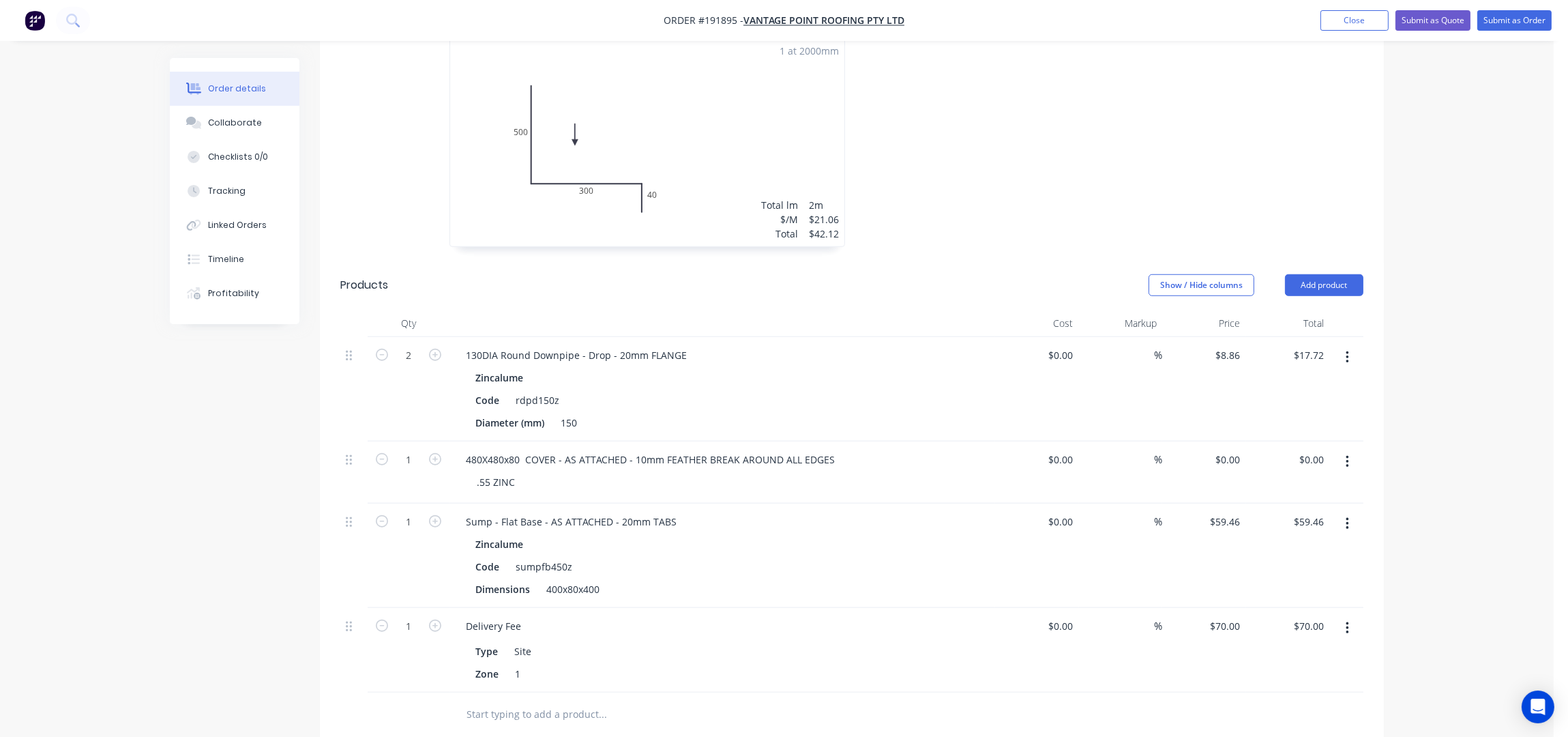
scroll to position [2150, 0]
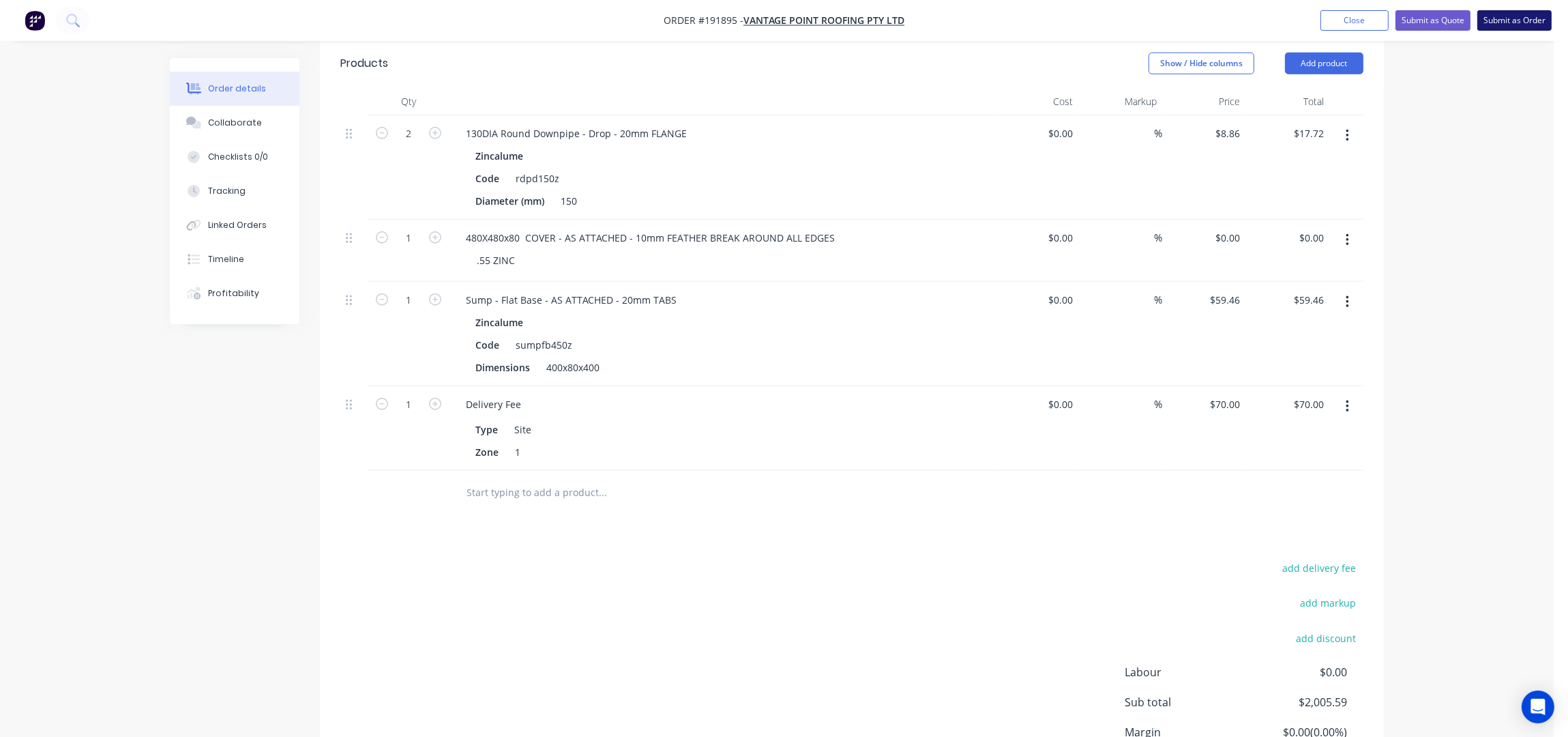
click at [1501, 12] on button "Submit as Order" at bounding box center [1514, 20] width 74 height 21
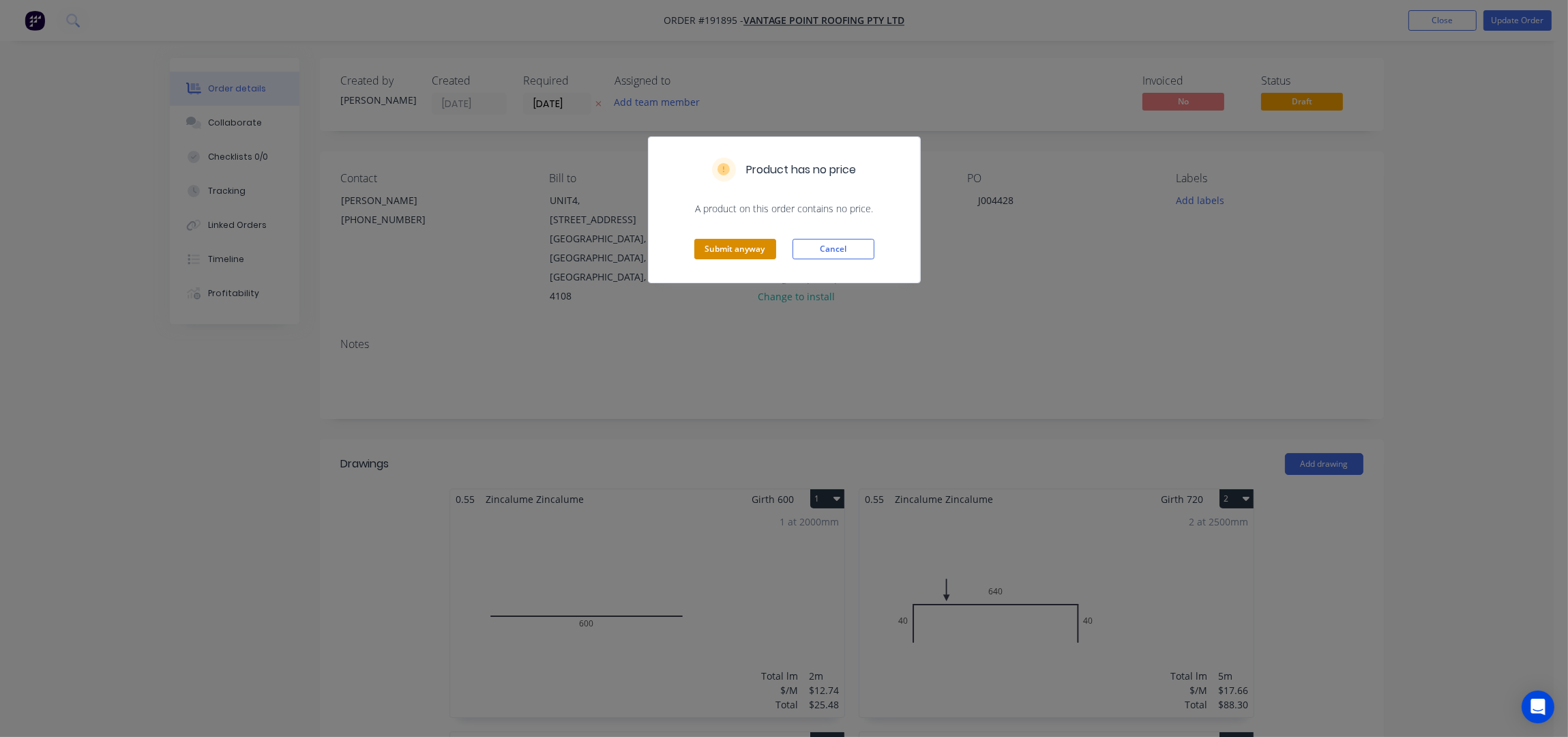
click at [742, 255] on button "Submit anyway" at bounding box center [735, 249] width 82 height 21
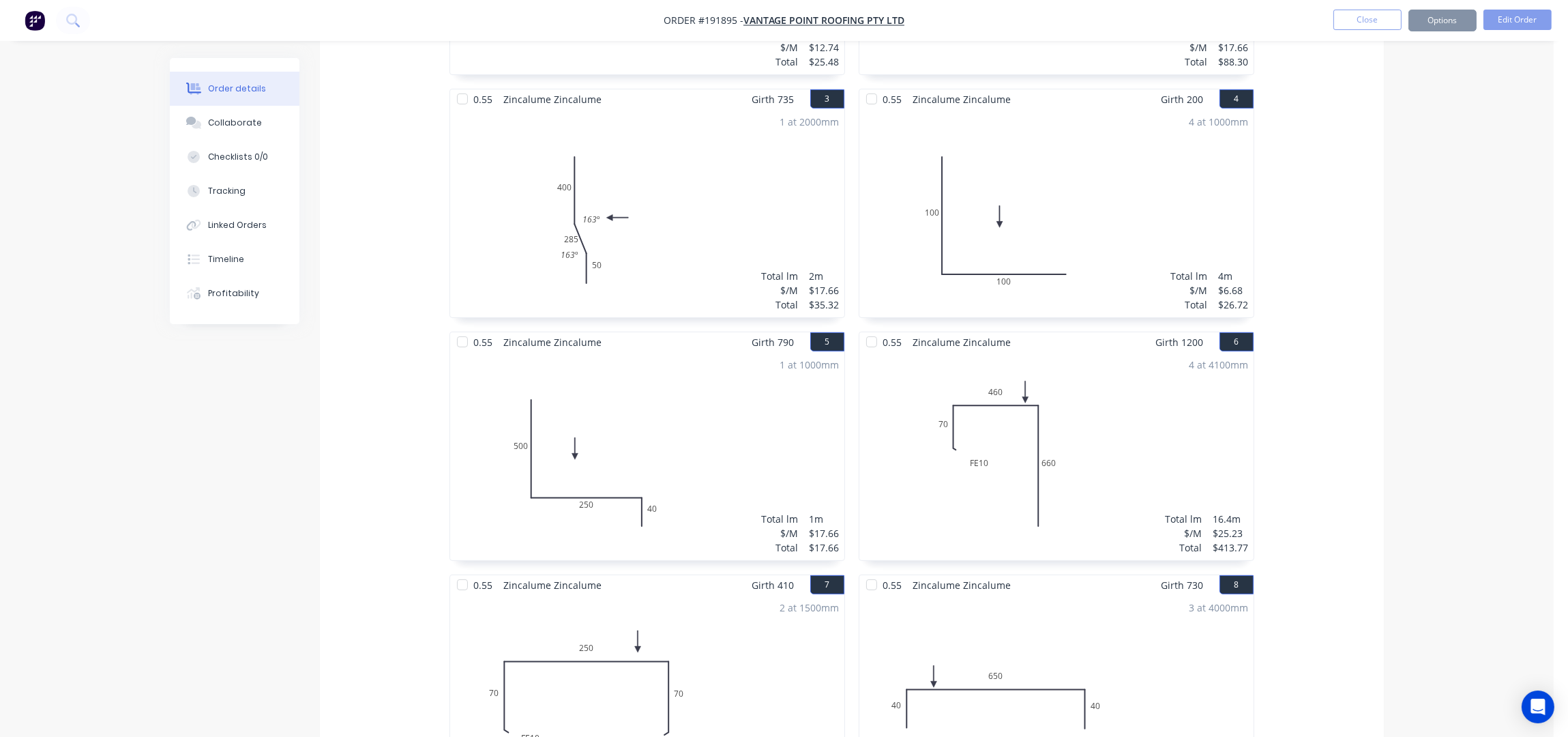
scroll to position [909, 0]
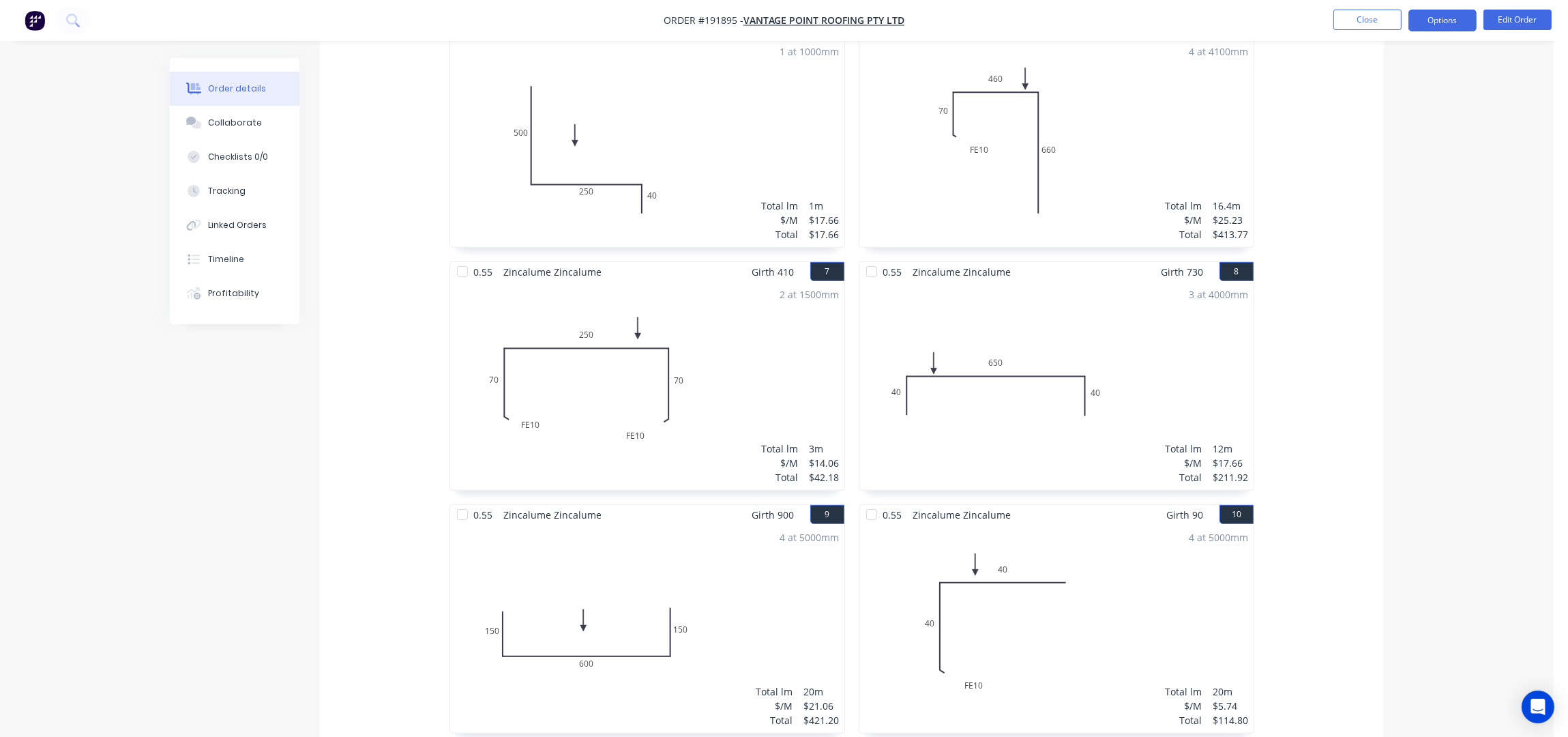
click at [1453, 24] on button "Options" at bounding box center [1442, 21] width 68 height 22
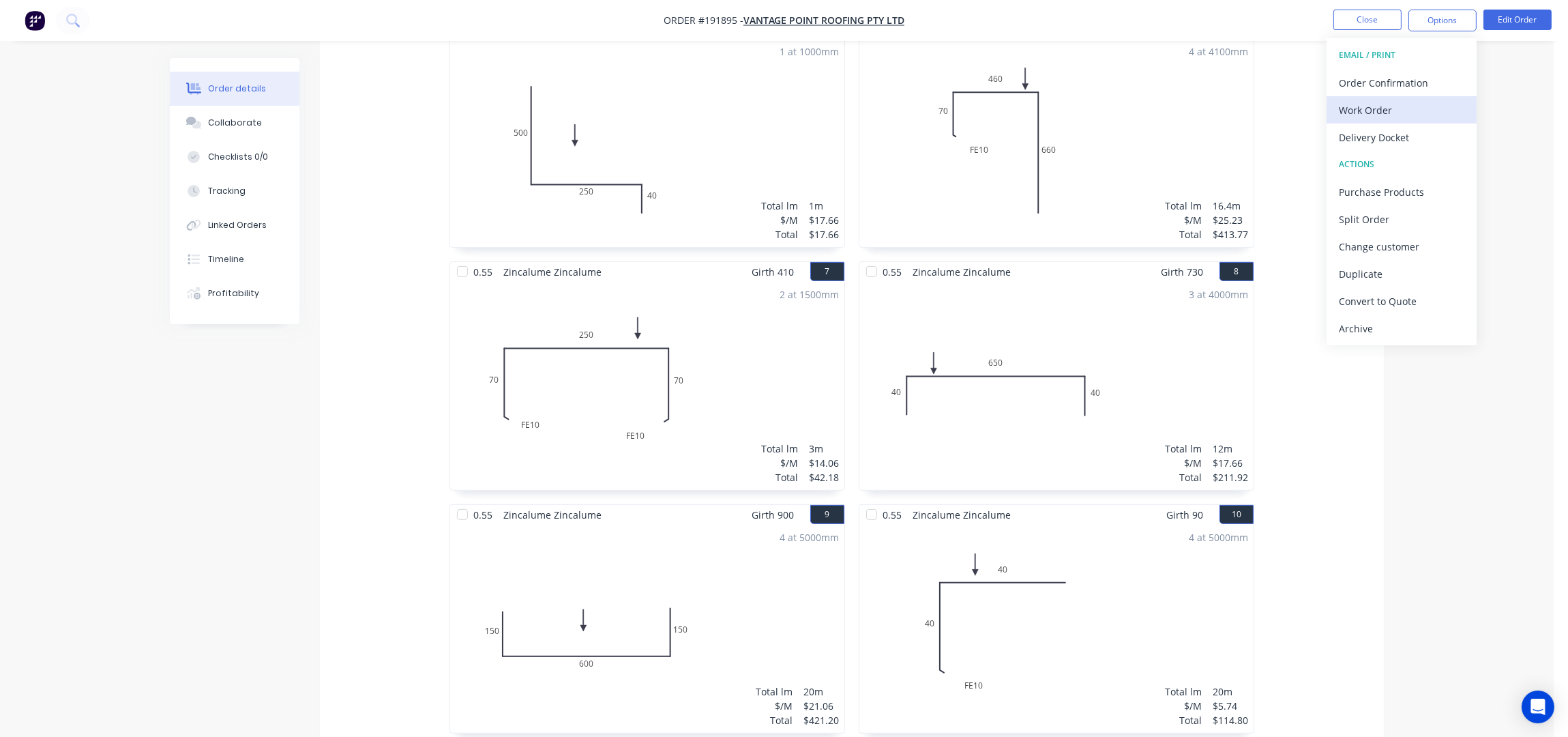
click at [1360, 107] on div "Work Order" at bounding box center [1402, 110] width 126 height 20
click at [1390, 132] on div "Without pricing" at bounding box center [1402, 137] width 126 height 20
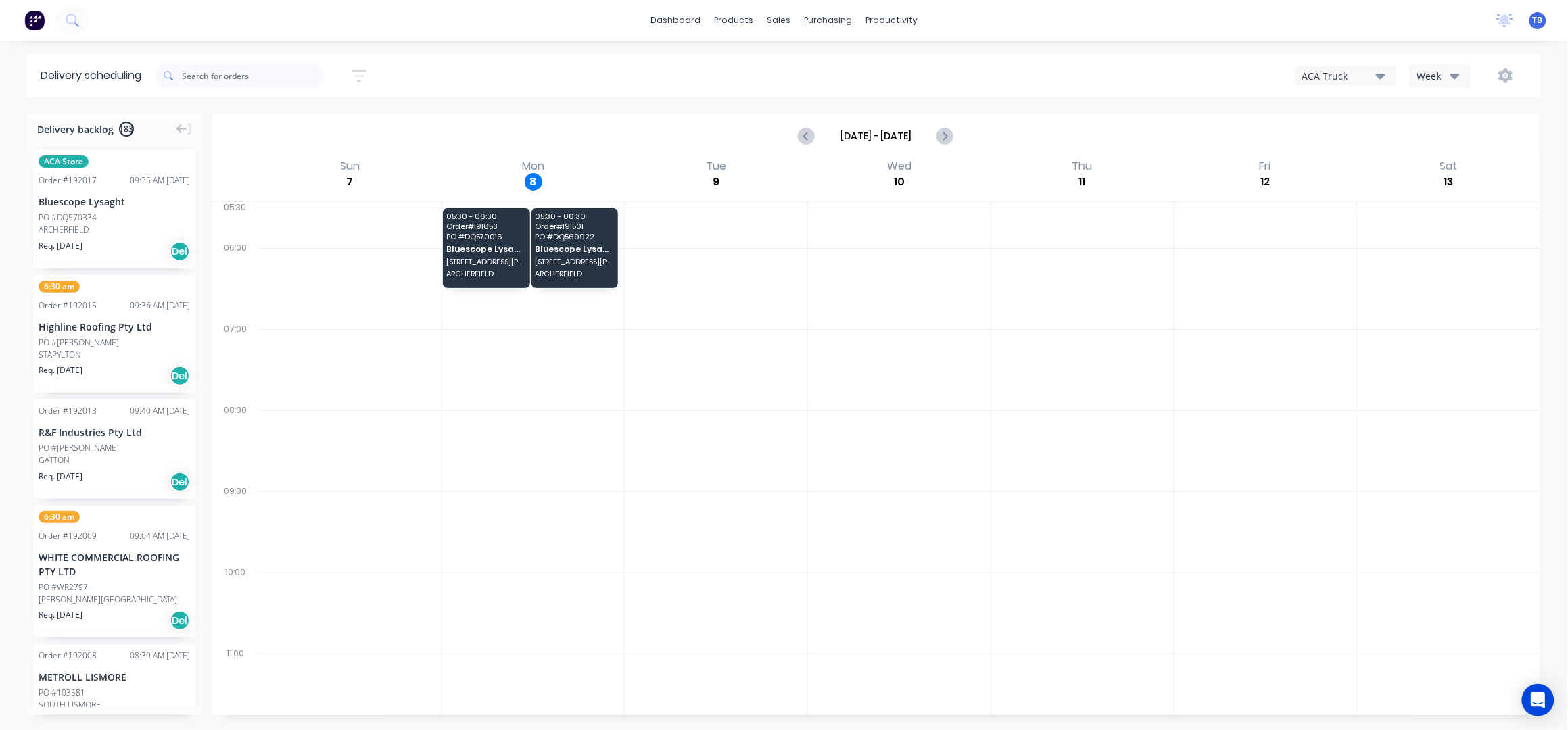
click at [1438, 82] on div "Week" at bounding box center [1437, 75] width 39 height 14
click at [1486, 137] on div "Vehicle" at bounding box center [1476, 138] width 134 height 27
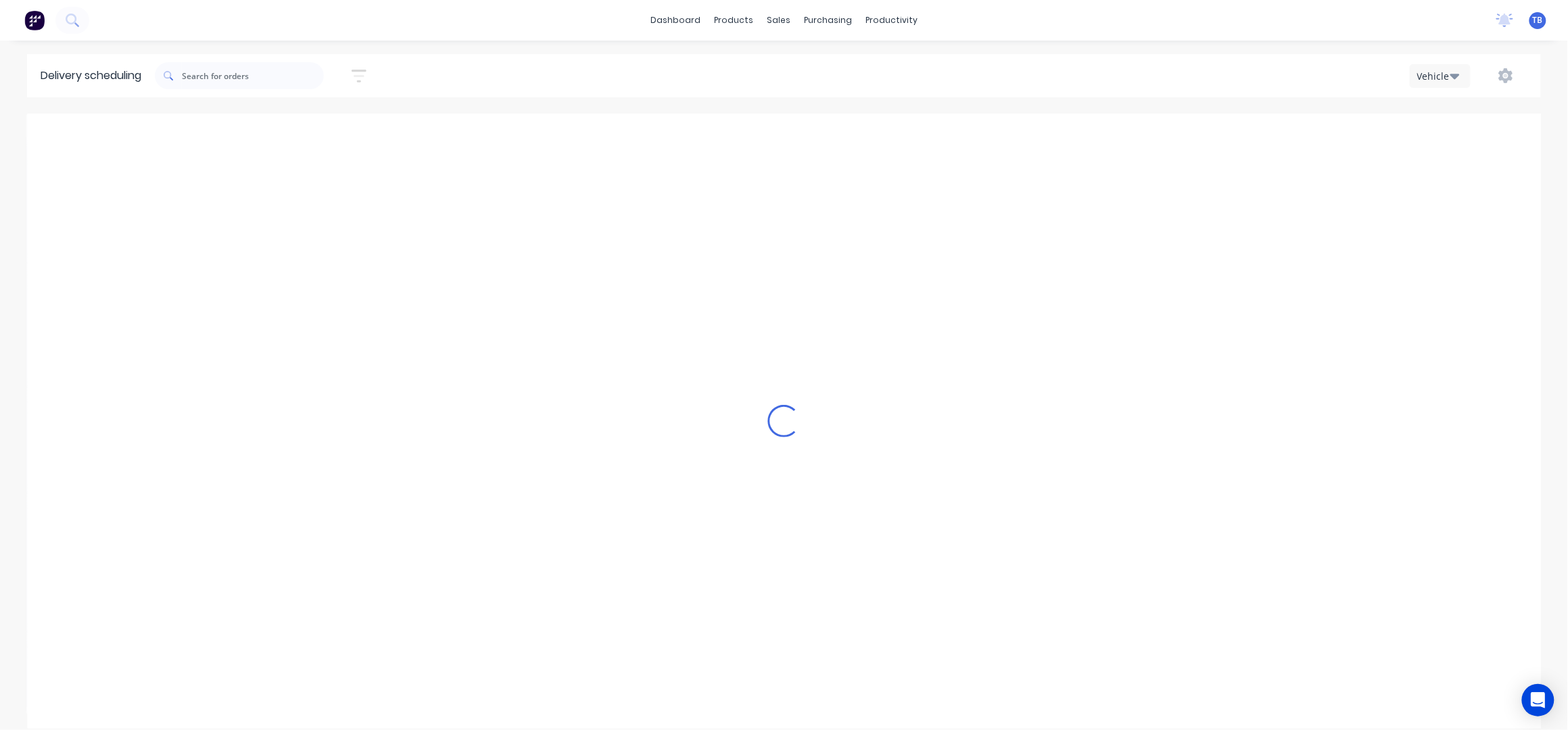
scroll to position [0, 1]
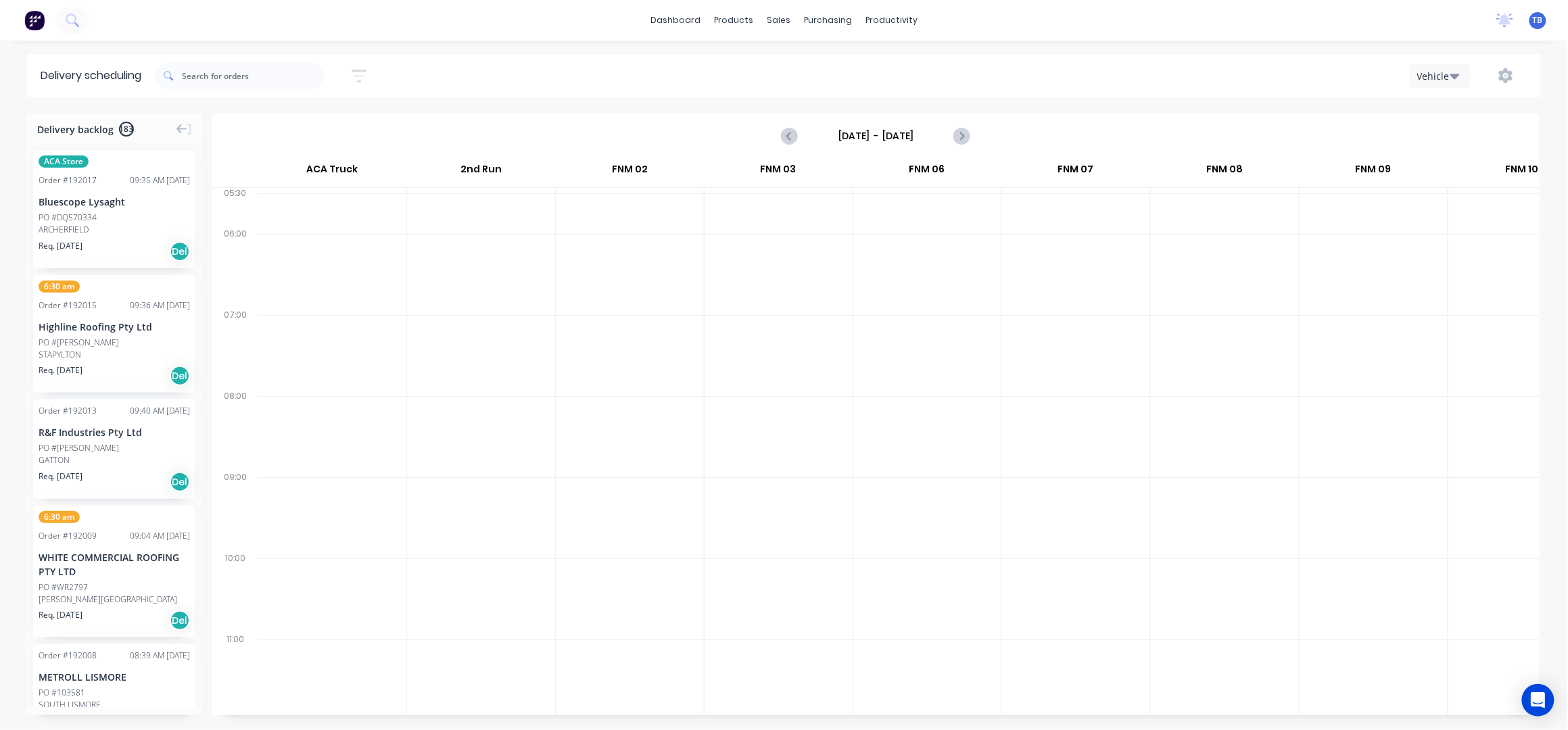
click at [876, 141] on input "[DATE] - [DATE]" at bounding box center [875, 135] width 134 height 20
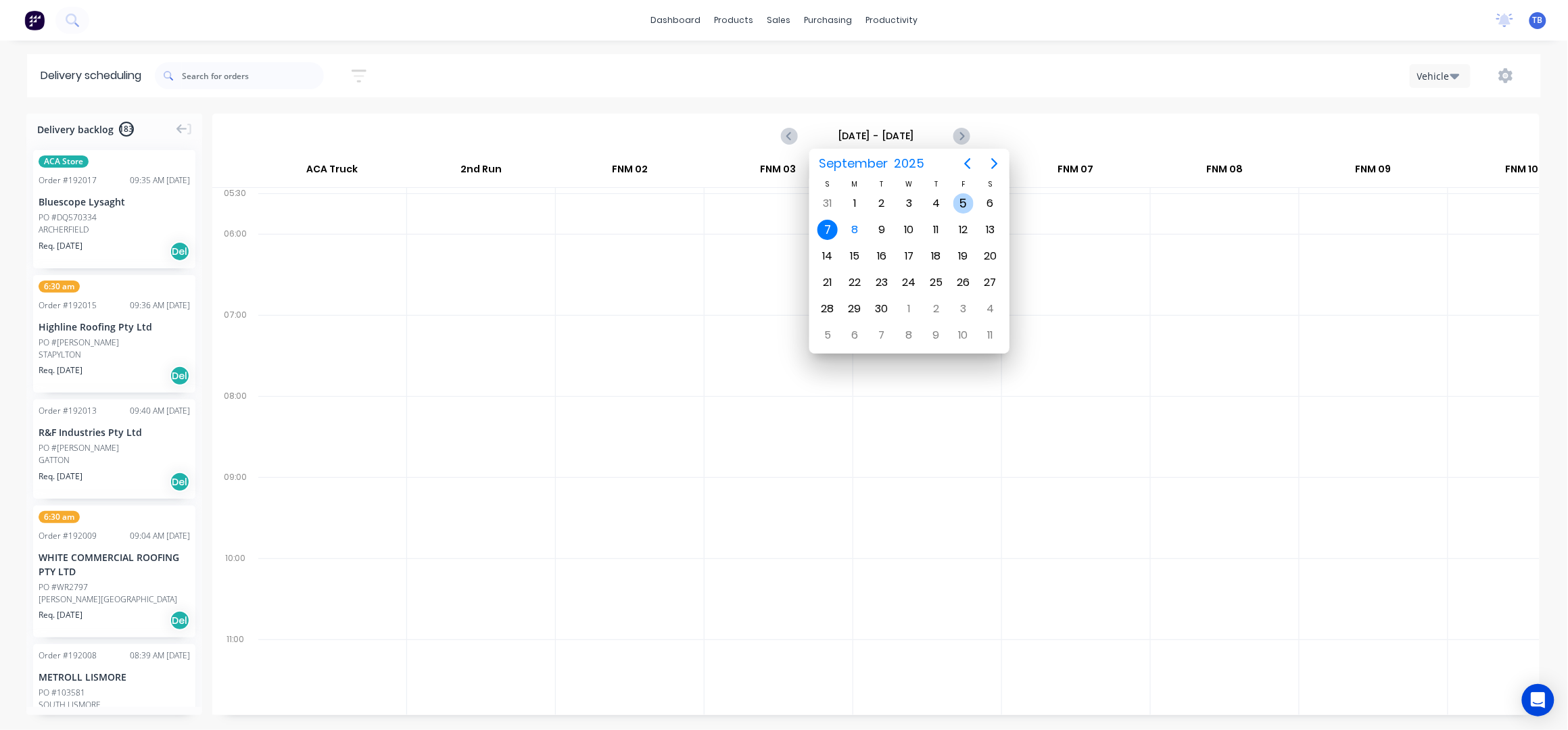
click at [952, 202] on div "5" at bounding box center [963, 203] width 27 height 25
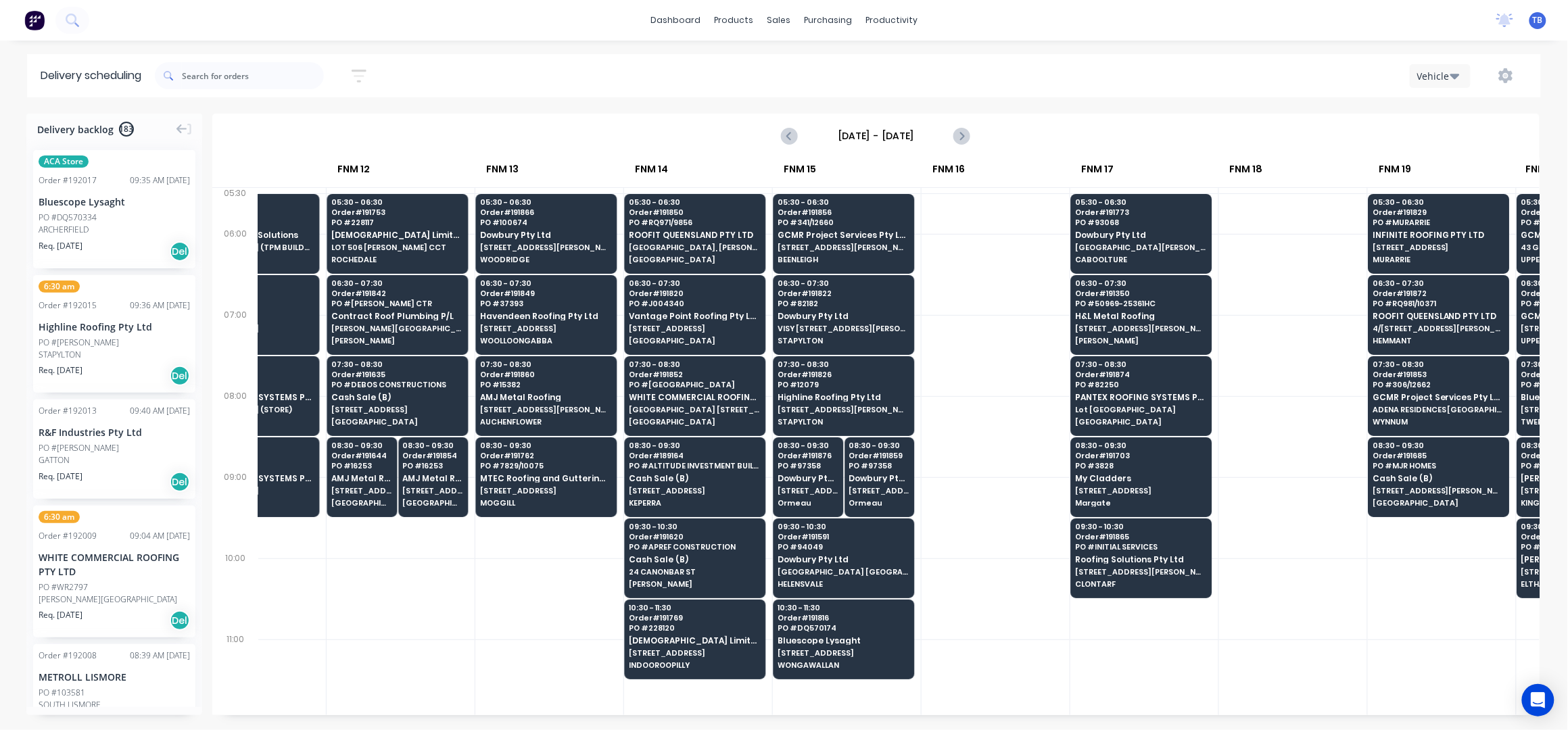
scroll to position [0, 1448]
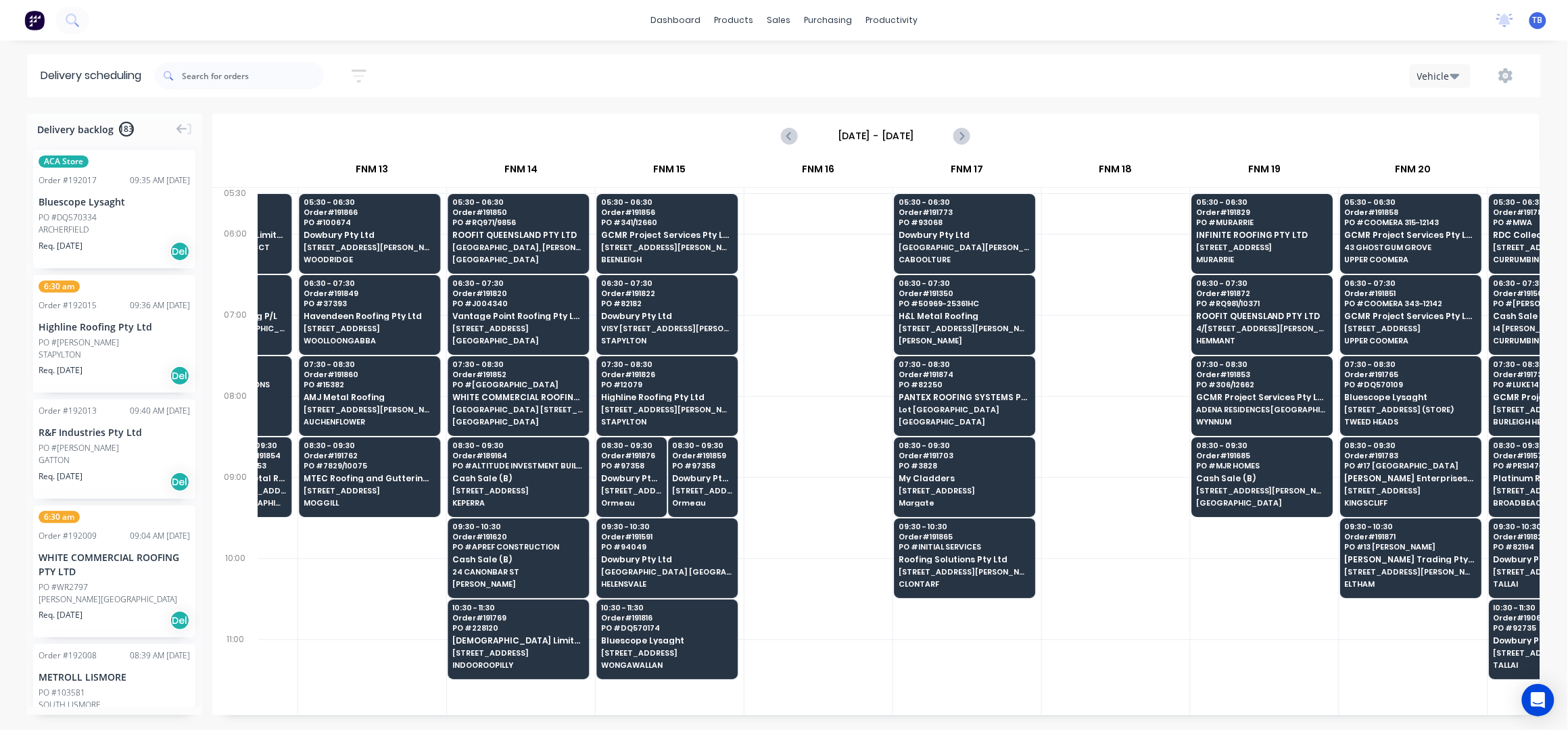
click at [874, 133] on input "[DATE] - [DATE]" at bounding box center [875, 135] width 134 height 20
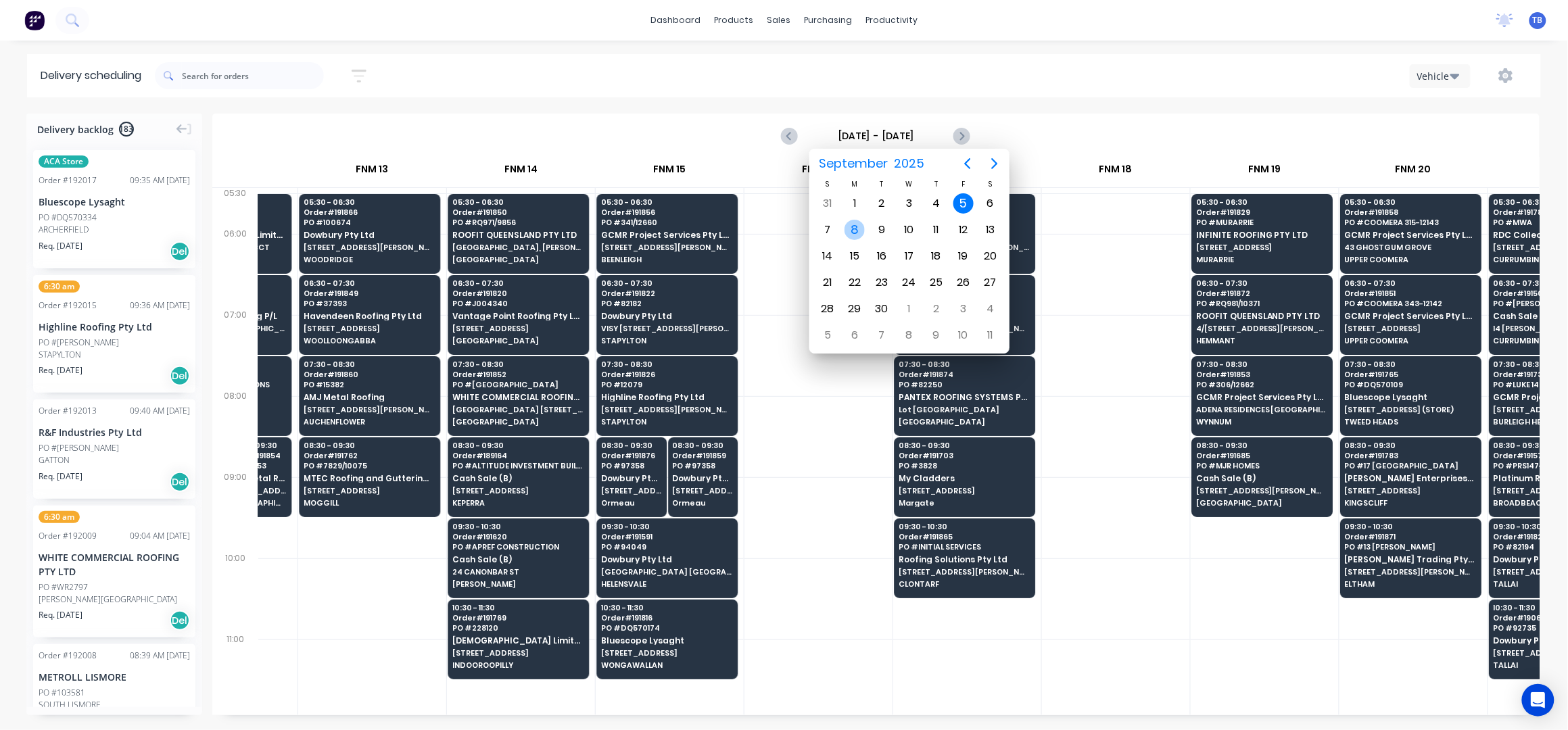
click at [852, 232] on div "8" at bounding box center [854, 229] width 20 height 20
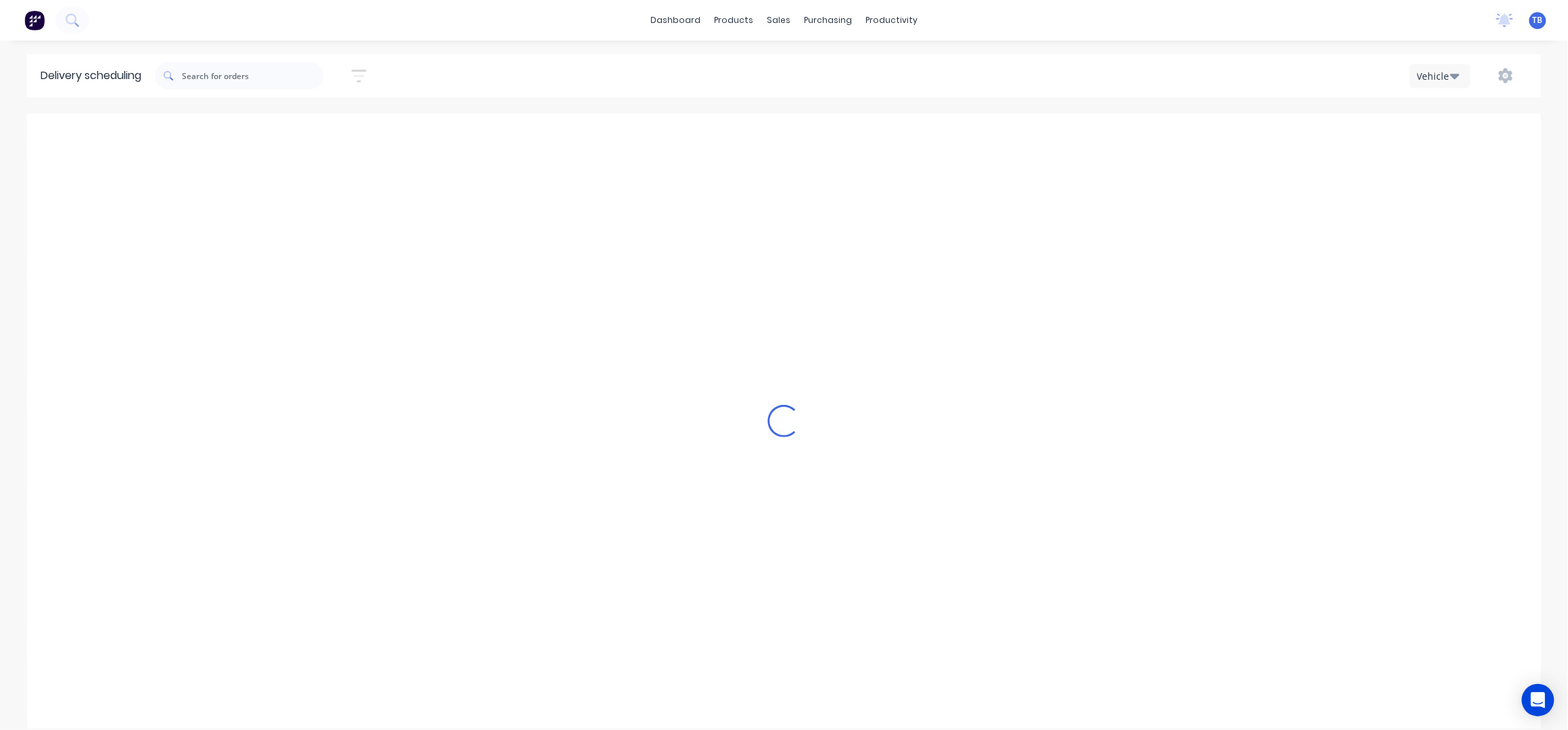
type input "[DATE] - [DATE]"
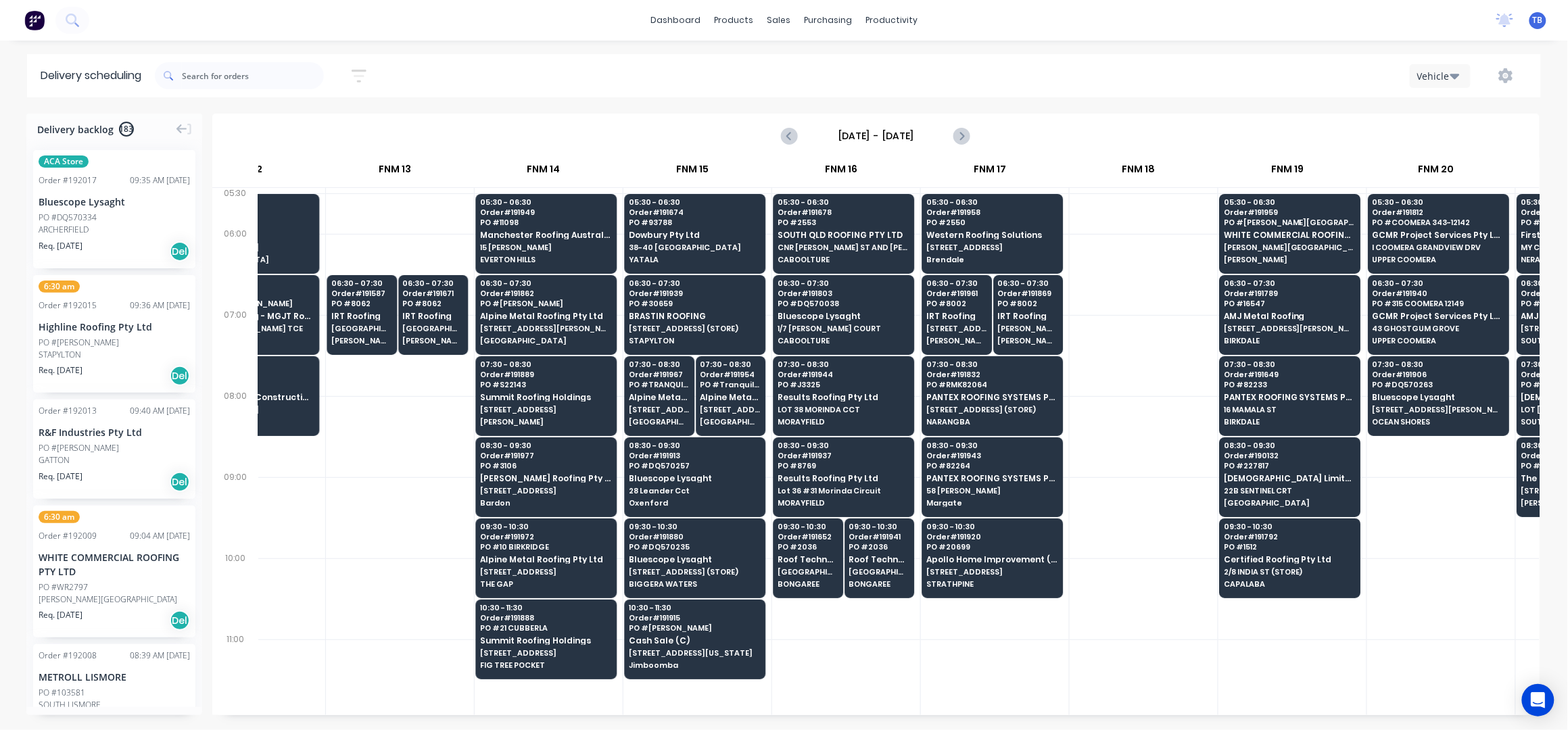
scroll to position [0, 1425]
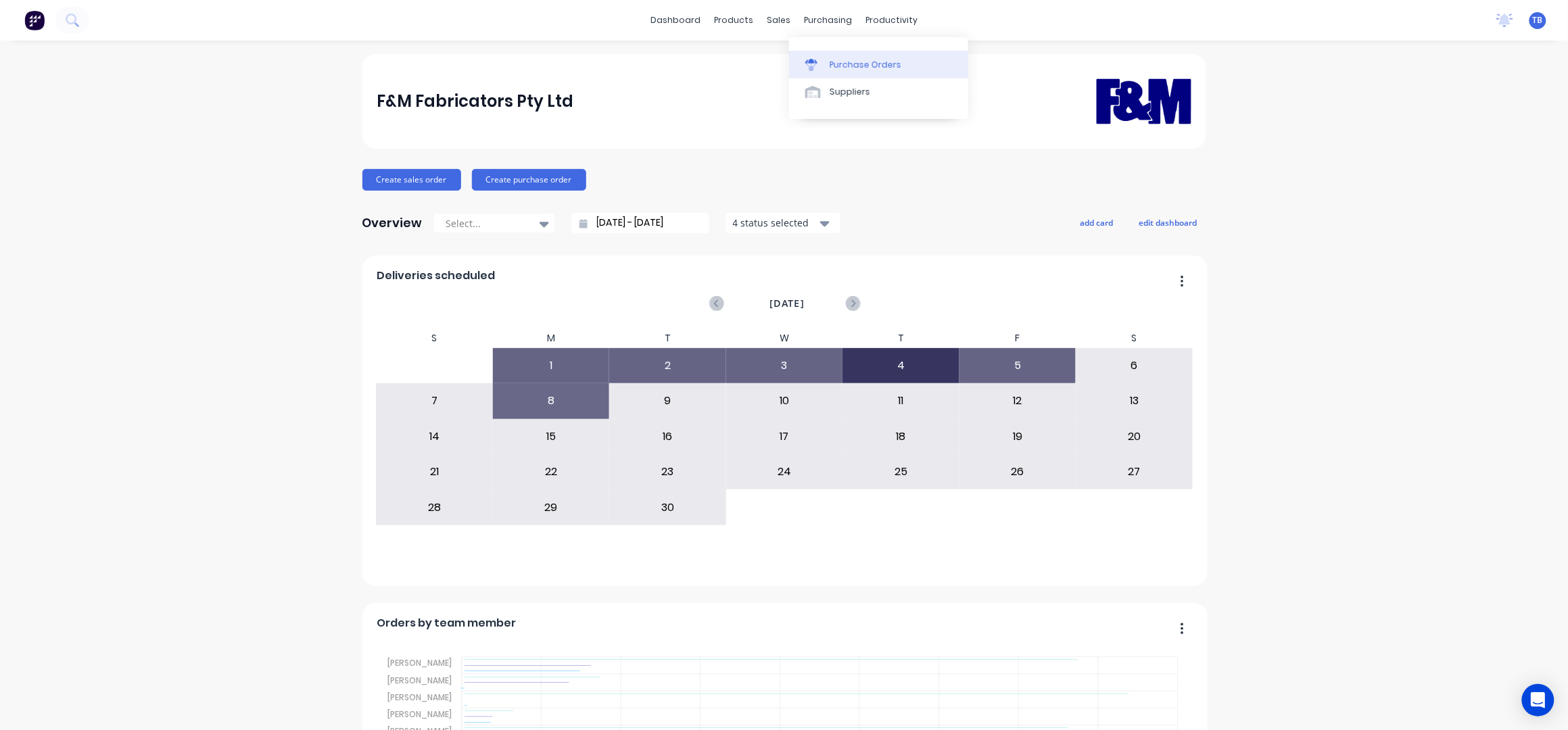
click at [839, 66] on div "Purchase Orders" at bounding box center [865, 65] width 71 height 12
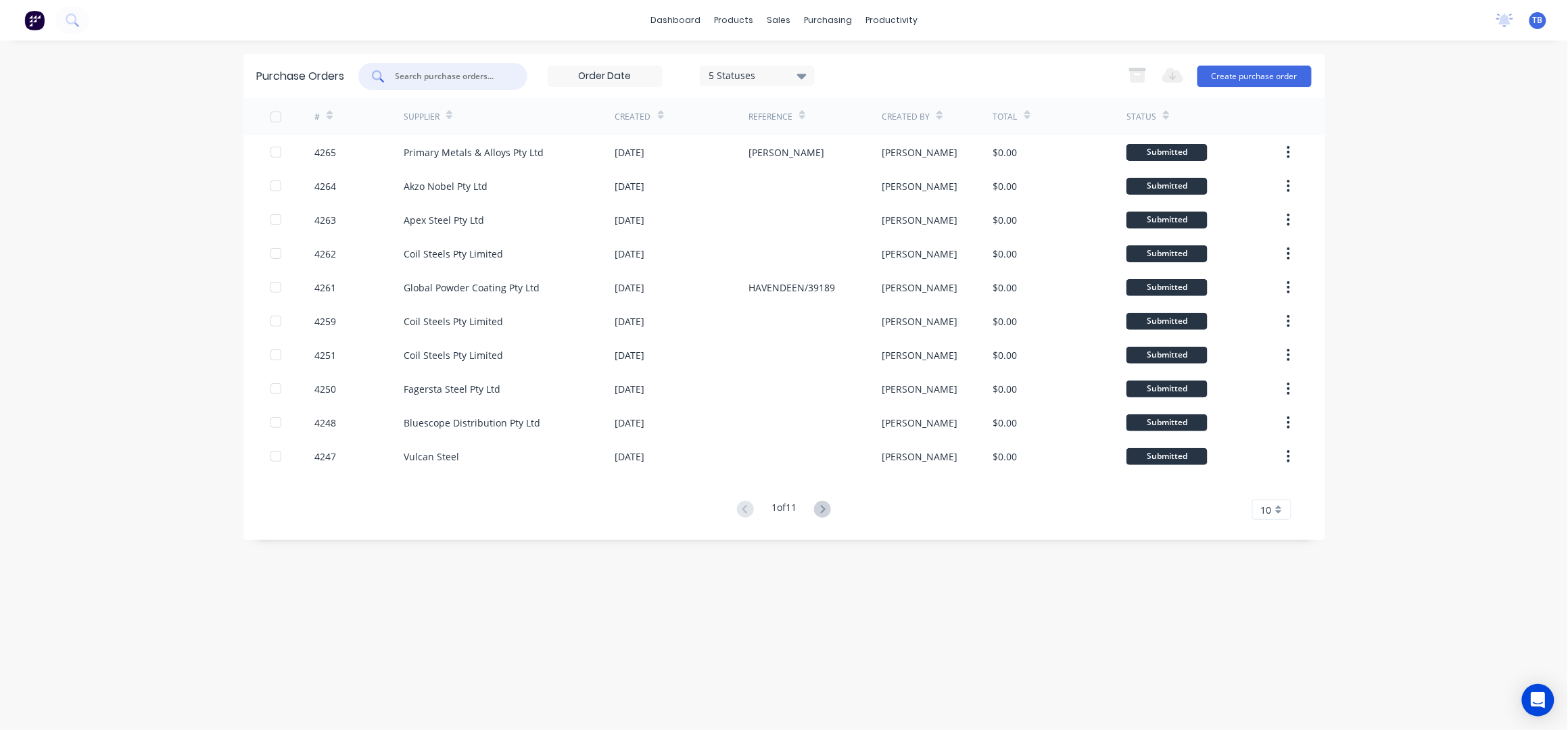
click at [446, 75] on input "text" at bounding box center [450, 76] width 112 height 13
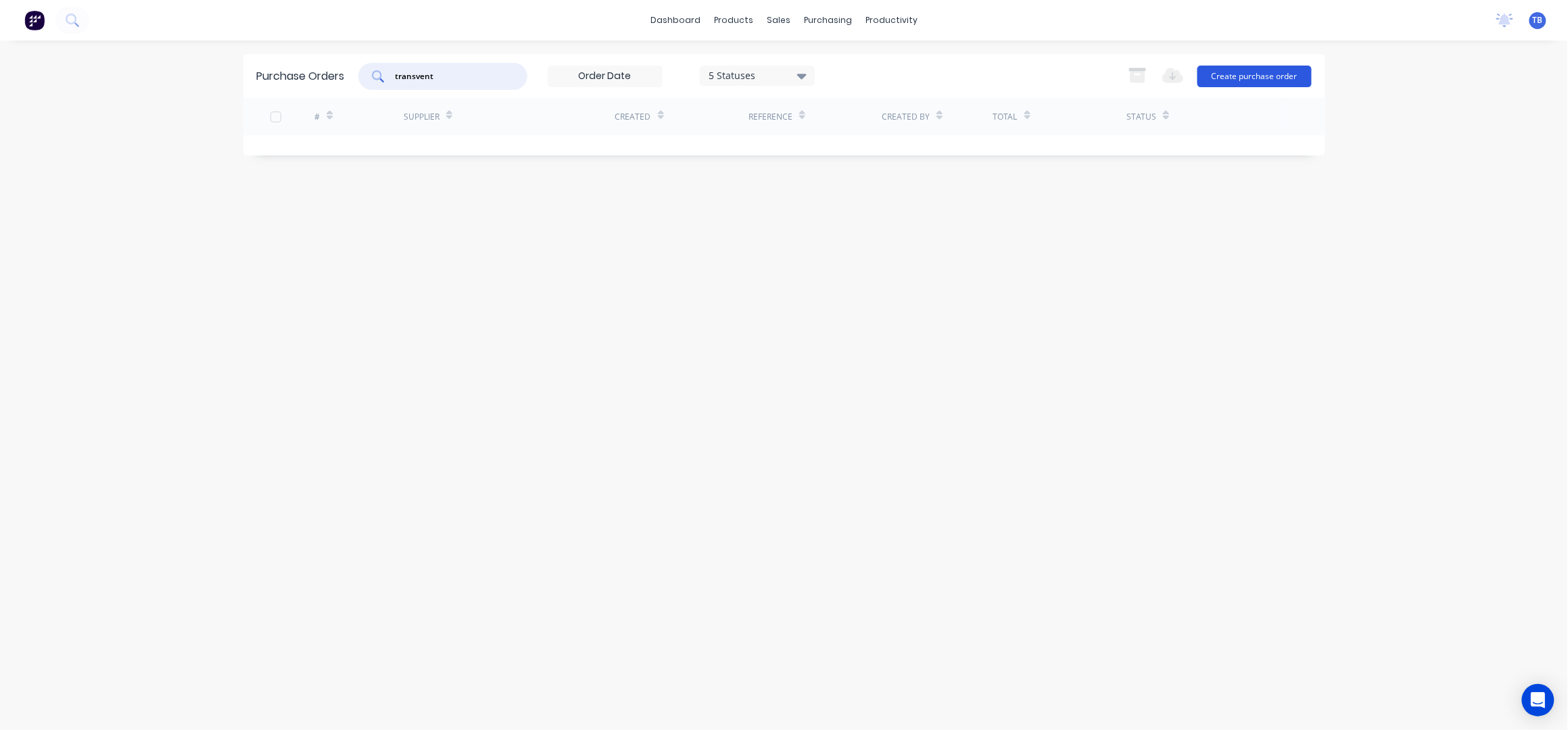
type input "transvent"
click at [1261, 76] on button "Create purchase order" at bounding box center [1254, 76] width 114 height 21
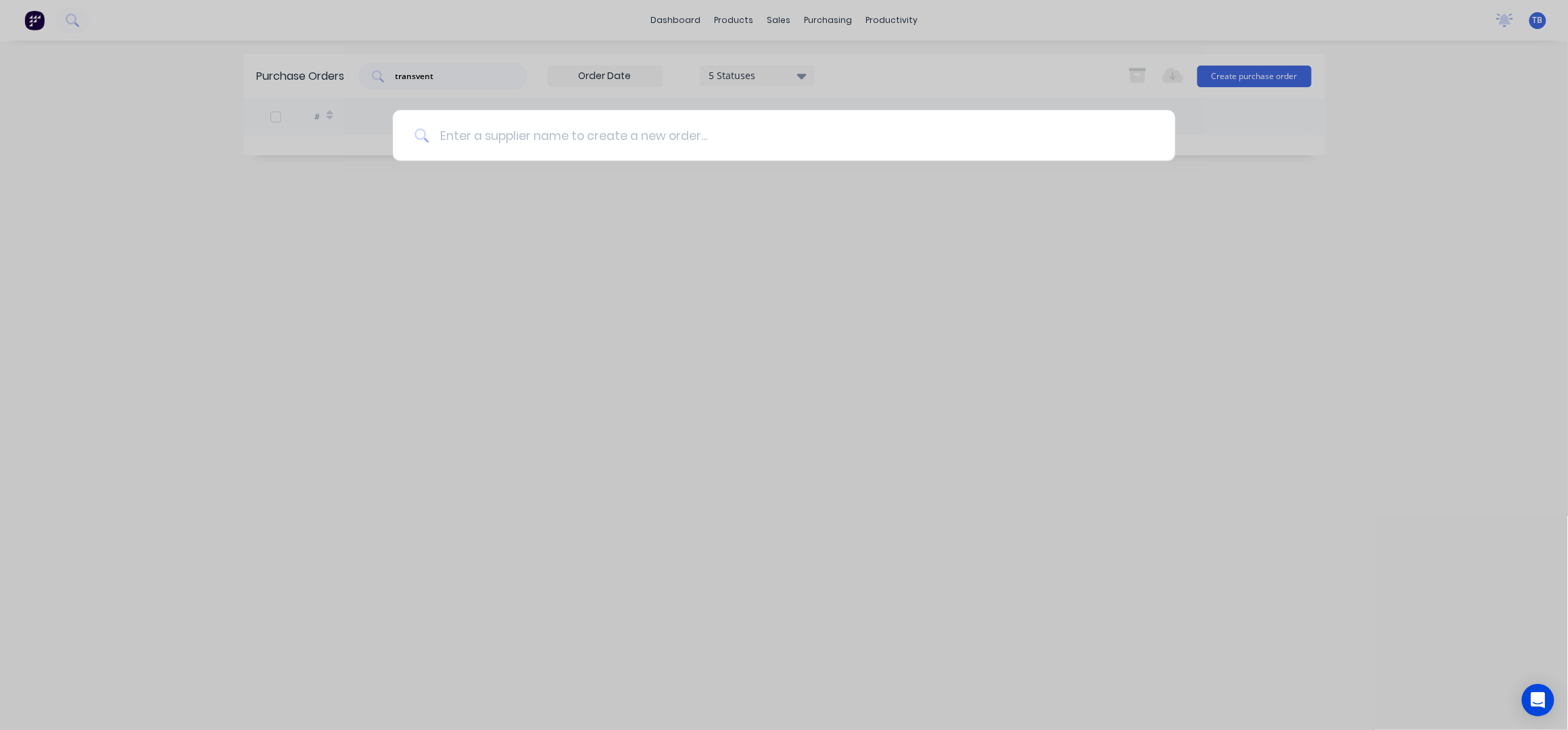
click at [543, 138] on input at bounding box center [791, 135] width 725 height 51
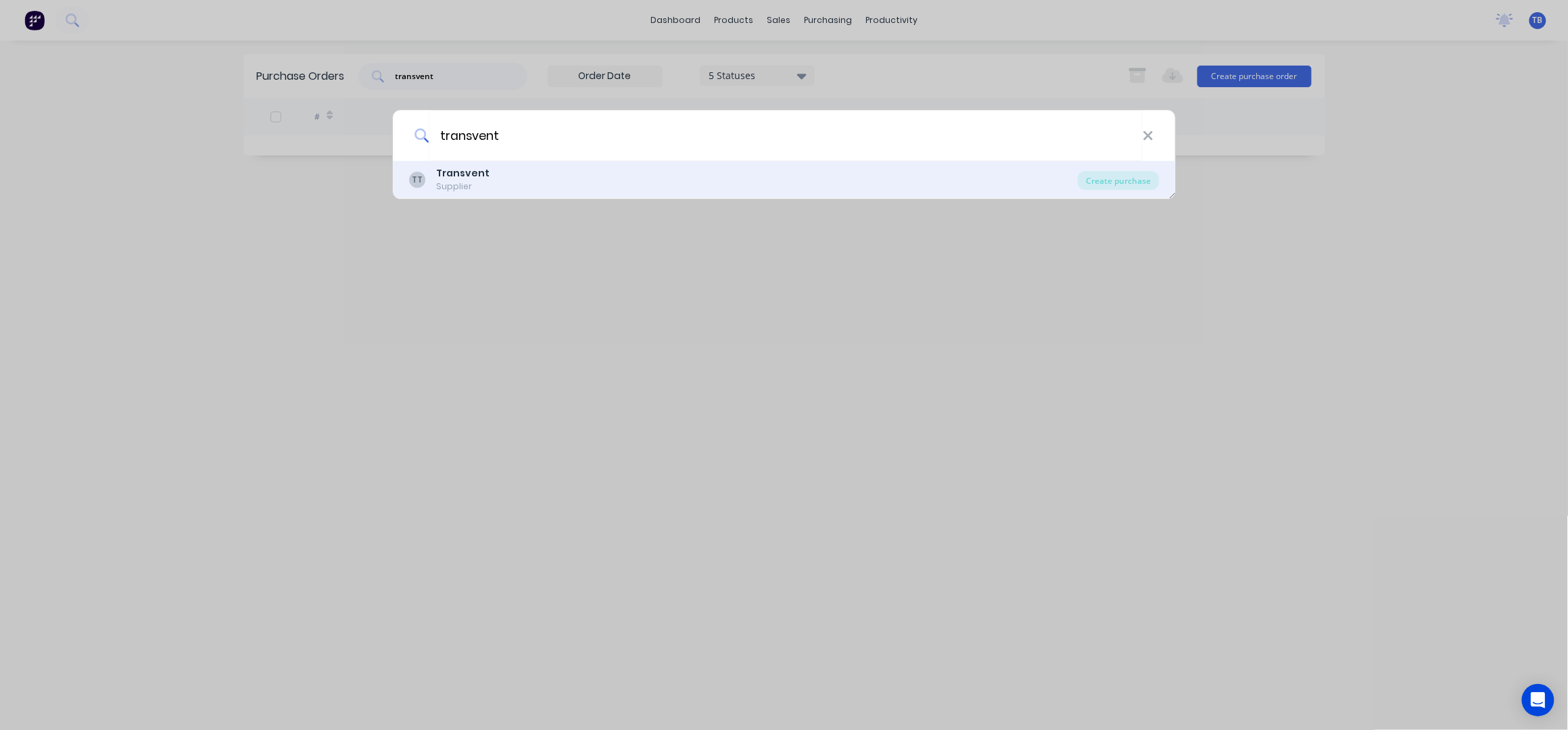
type input "transvent"
click at [521, 179] on div "TT Transvent Supplier" at bounding box center [743, 179] width 669 height 26
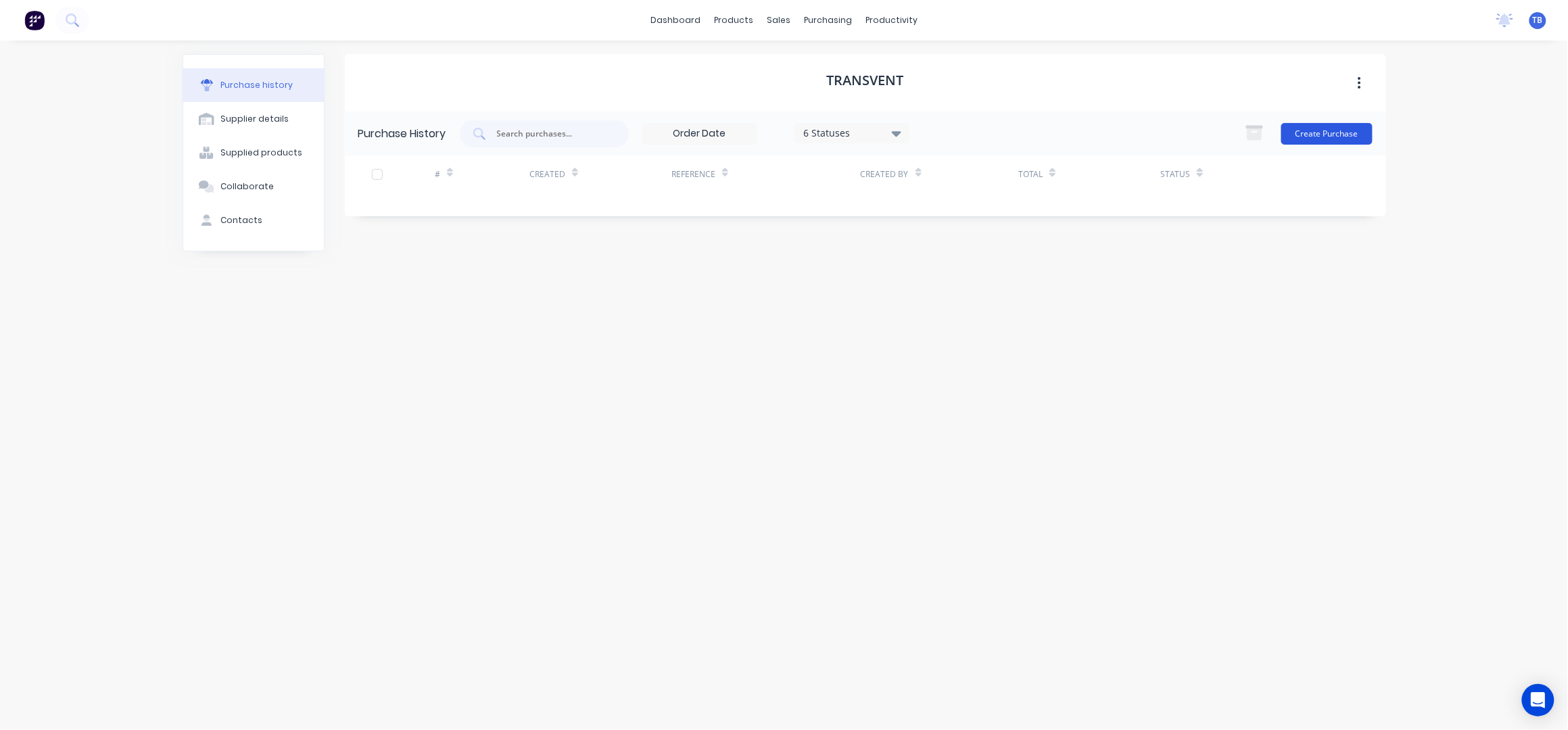
click at [1317, 123] on button "Create Purchase" at bounding box center [1326, 134] width 91 height 21
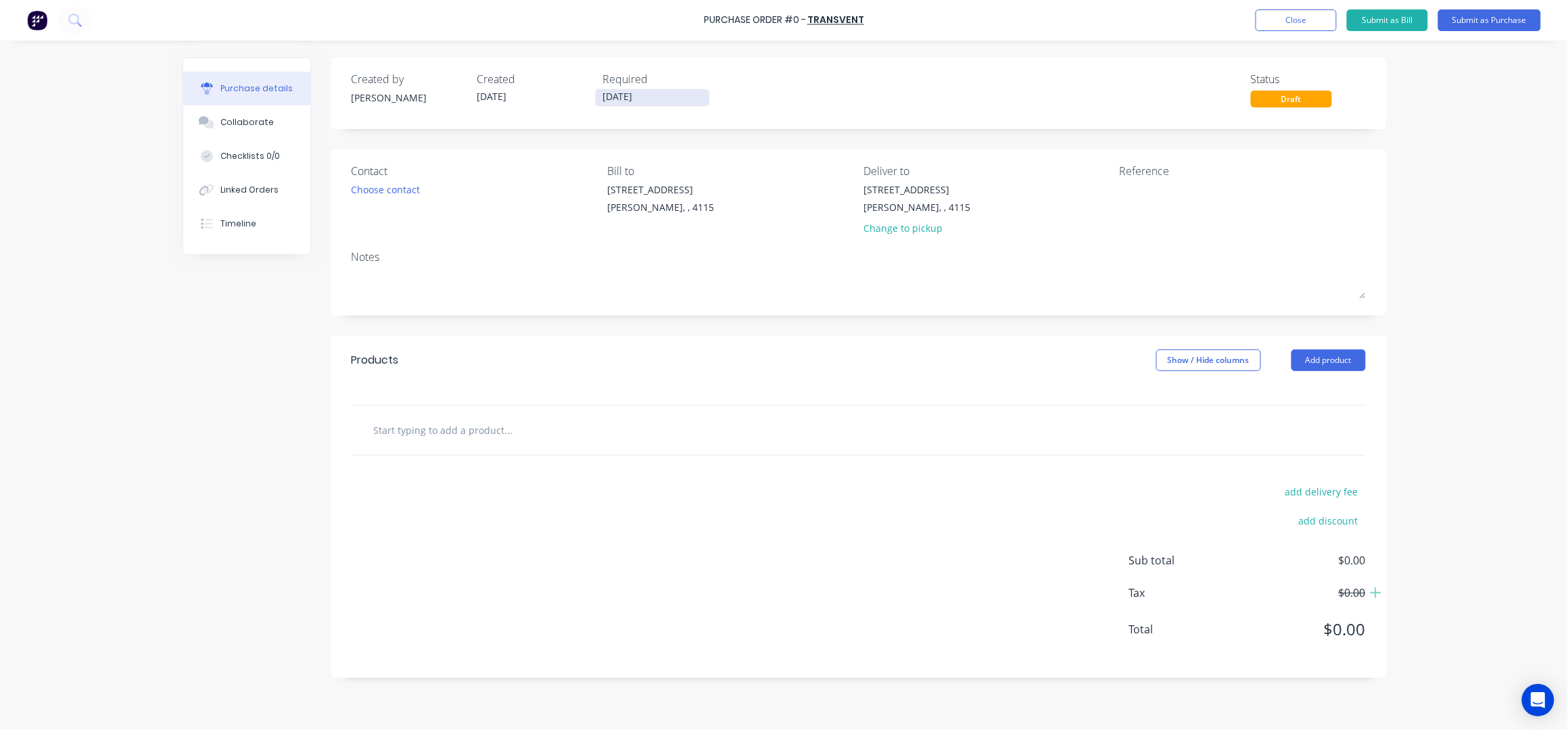
click at [611, 98] on input "[DATE]" at bounding box center [652, 97] width 114 height 17
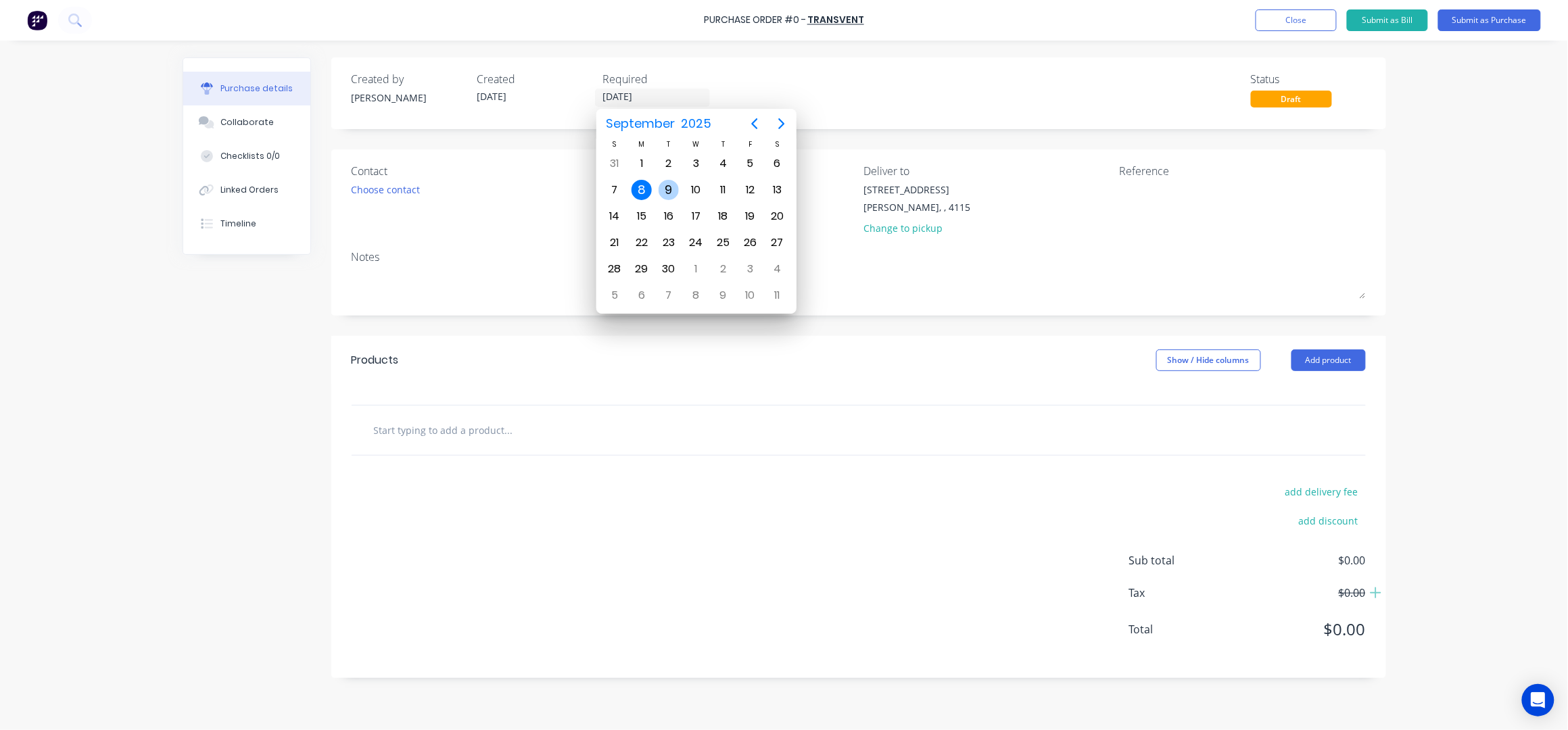
click at [660, 193] on div "9" at bounding box center [668, 189] width 20 height 20
type input "[DATE]"
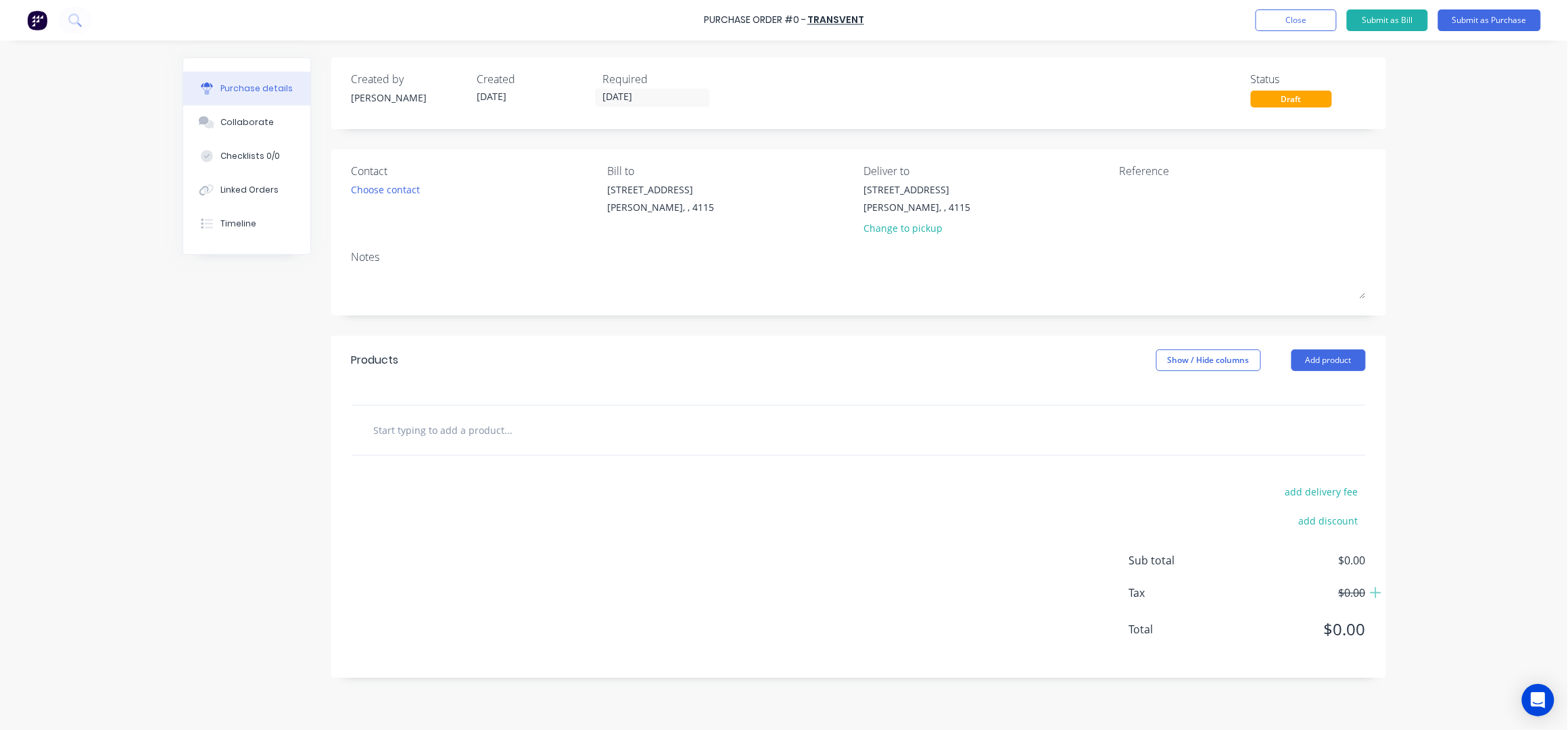
click at [529, 223] on div "Contact Choose contact" at bounding box center [475, 202] width 246 height 79
click at [393, 192] on div "Choose contact" at bounding box center [386, 189] width 69 height 14
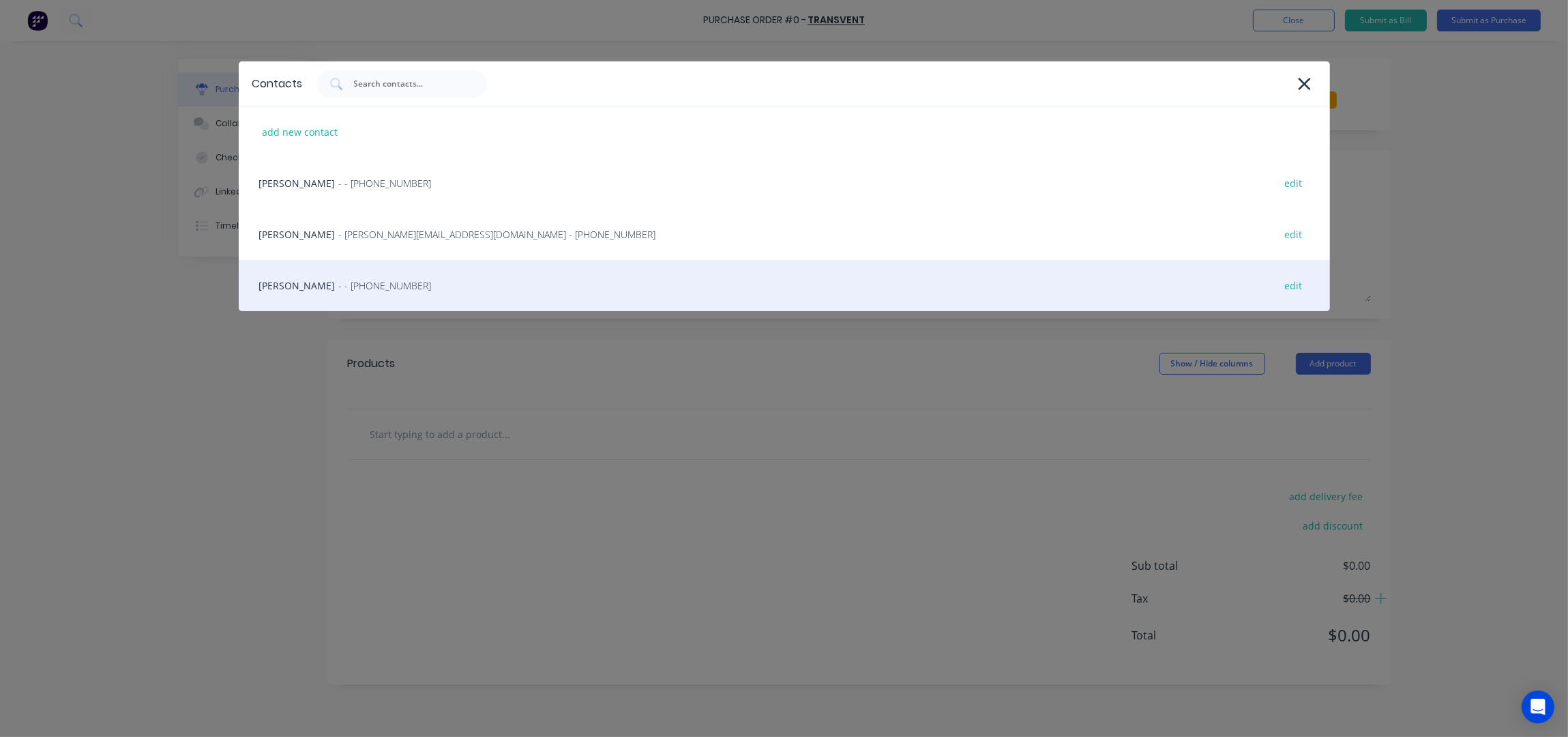
click at [313, 274] on div "[PERSON_NAME] - - [PHONE_NUMBER] edit" at bounding box center [785, 285] width 1092 height 51
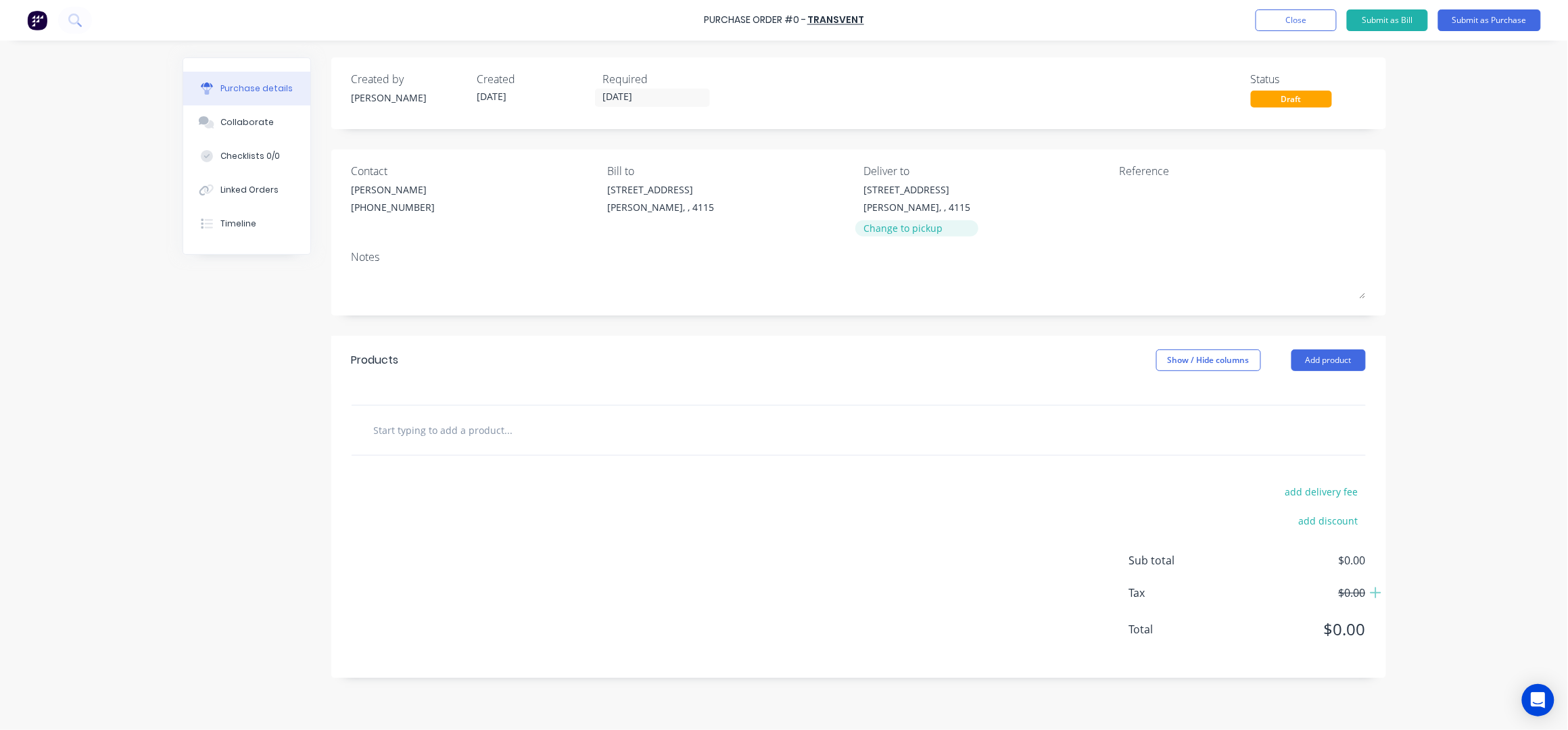
click at [913, 230] on div "Change to pickup" at bounding box center [916, 228] width 107 height 14
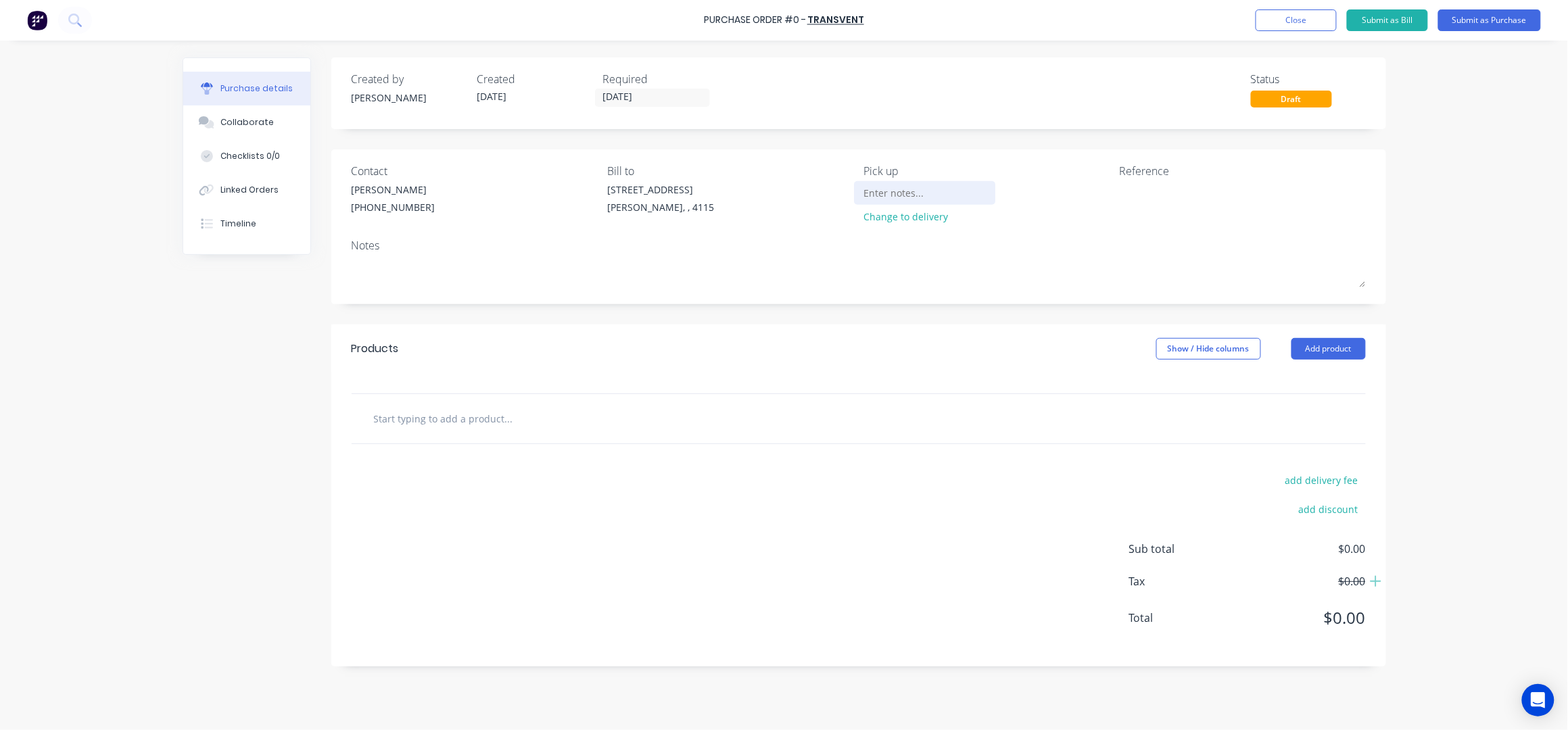
click at [894, 189] on input at bounding box center [925, 193] width 123 height 20
click at [969, 191] on input "[STREET_ADDRESS][PERSON_NAME]" at bounding box center [925, 193] width 123 height 20
drag, startPoint x: 961, startPoint y: 194, endPoint x: 1044, endPoint y: 208, distance: 84.2
click at [1044, 208] on div "[STREET_ADDRESS][PERSON_NAME] Change to delivery" at bounding box center [986, 206] width 246 height 48
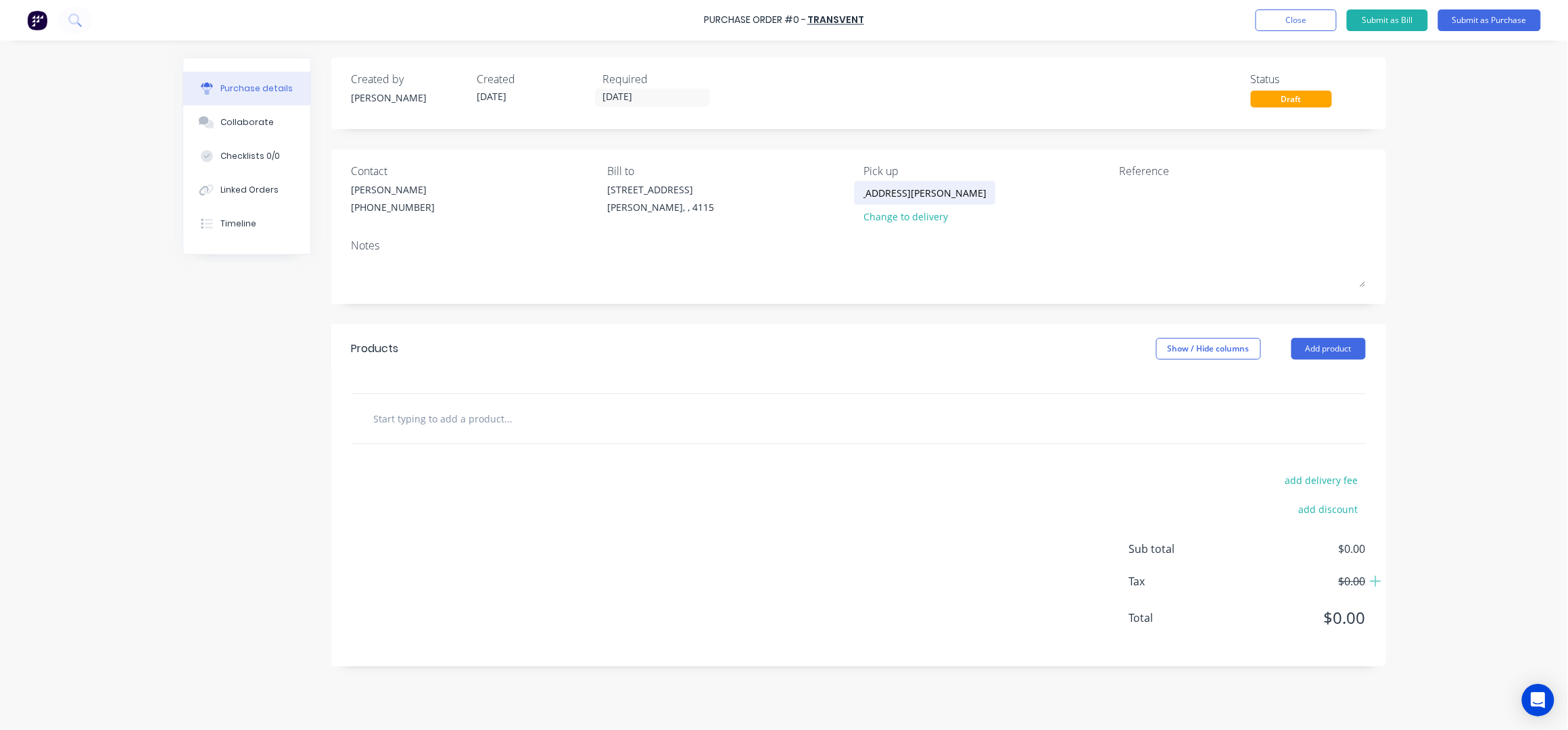
click at [975, 189] on div "[STREET_ADDRESS][PERSON_NAME]" at bounding box center [925, 193] width 123 height 20
click at [964, 195] on input "[STREET_ADDRESS][PERSON_NAME]" at bounding box center [925, 193] width 123 height 20
type input "[STREET_ADDRESS][PERSON_NAME] HILLS"
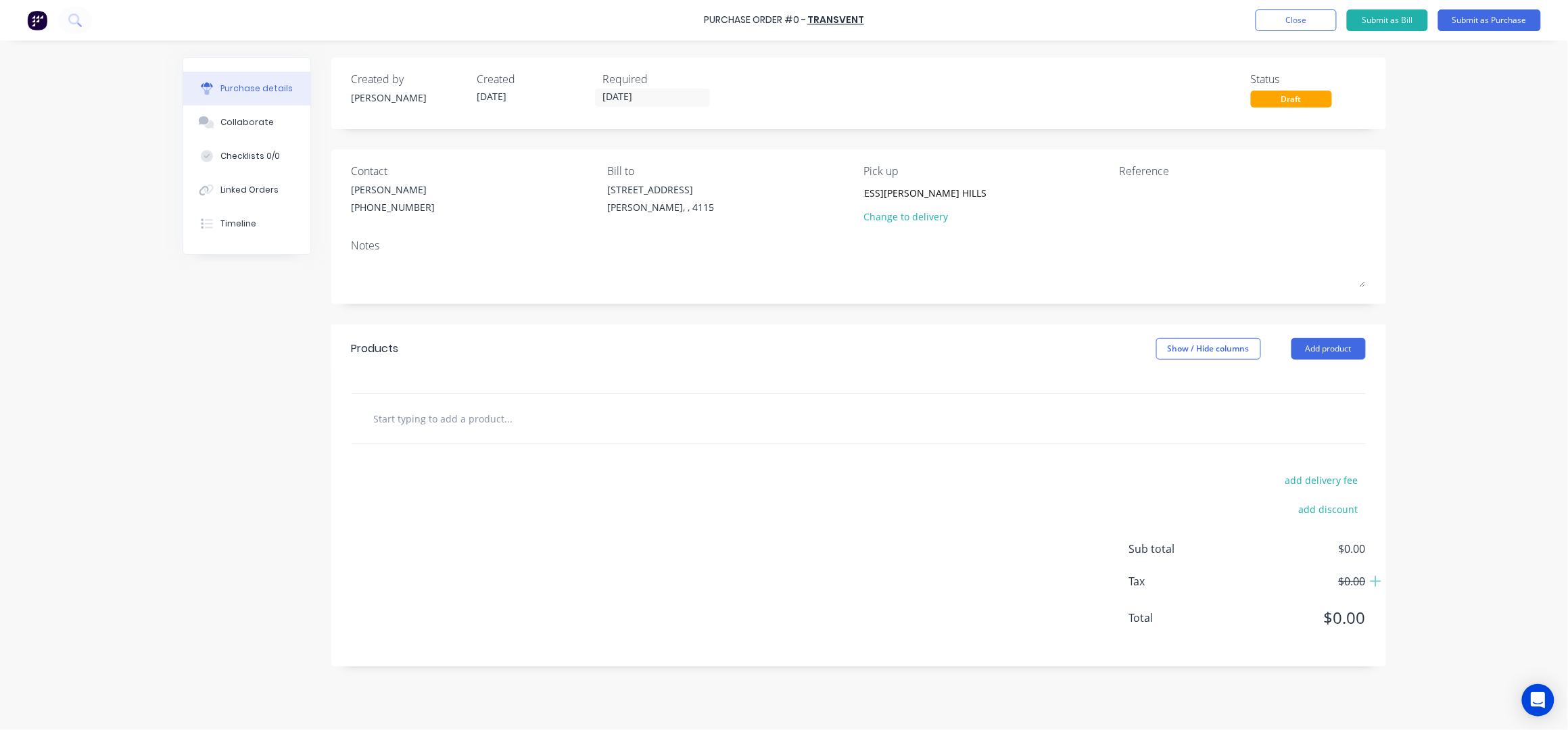
drag, startPoint x: 1000, startPoint y: 118, endPoint x: 1016, endPoint y: 153, distance: 38.5
click at [1000, 117] on div "Created by [PERSON_NAME] Created [DATE] Required [DATE] Status Draft" at bounding box center [858, 93] width 1055 height 71
click at [1193, 211] on textarea at bounding box center [1204, 197] width 169 height 30
type textarea "WHITE COMMERCIAL - QUARR"
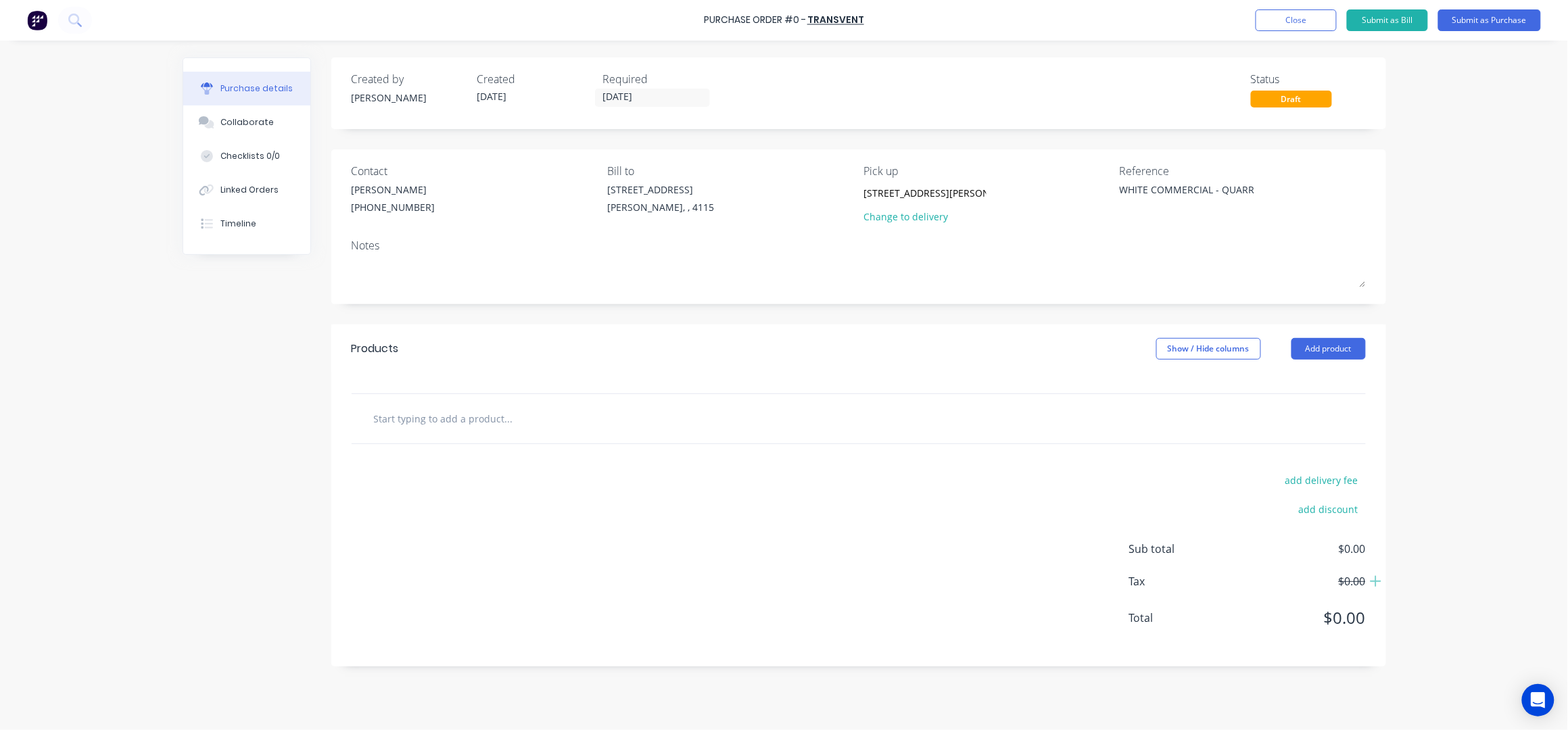
type textarea "x"
type textarea "WHITE COMMERCIAL - QUARRY"
type textarea "x"
type textarea "WHITE COMMERCIAL - QUARRY"
type textarea "x"
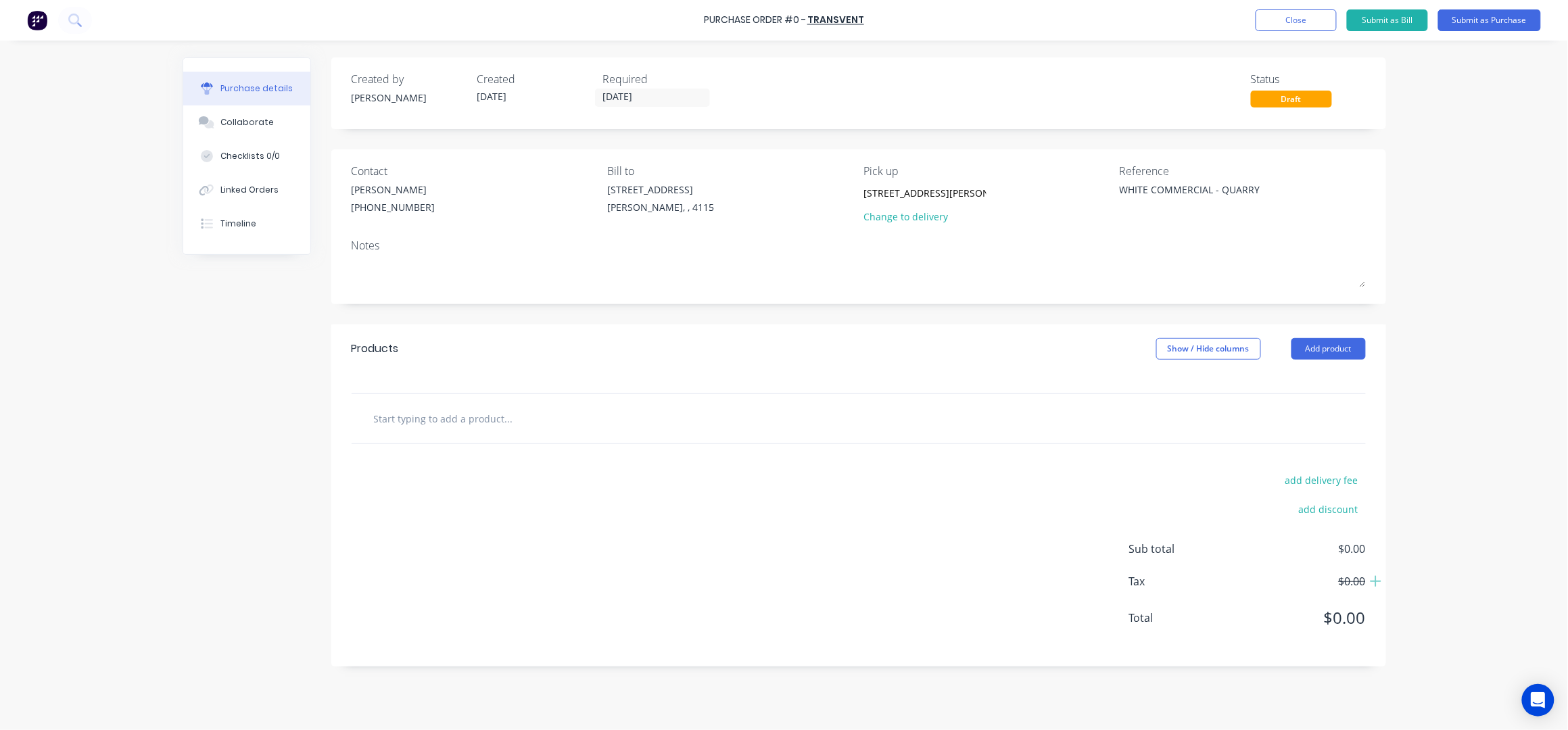
type textarea "WHITE COMMERCIAL - QUARRY S"
type textarea "x"
type textarea "WHITE COMMERCIAL - [GEOGRAPHIC_DATA]"
type textarea "x"
type textarea "WHITE COMMERCIAL - [GEOGRAPHIC_DATA]"
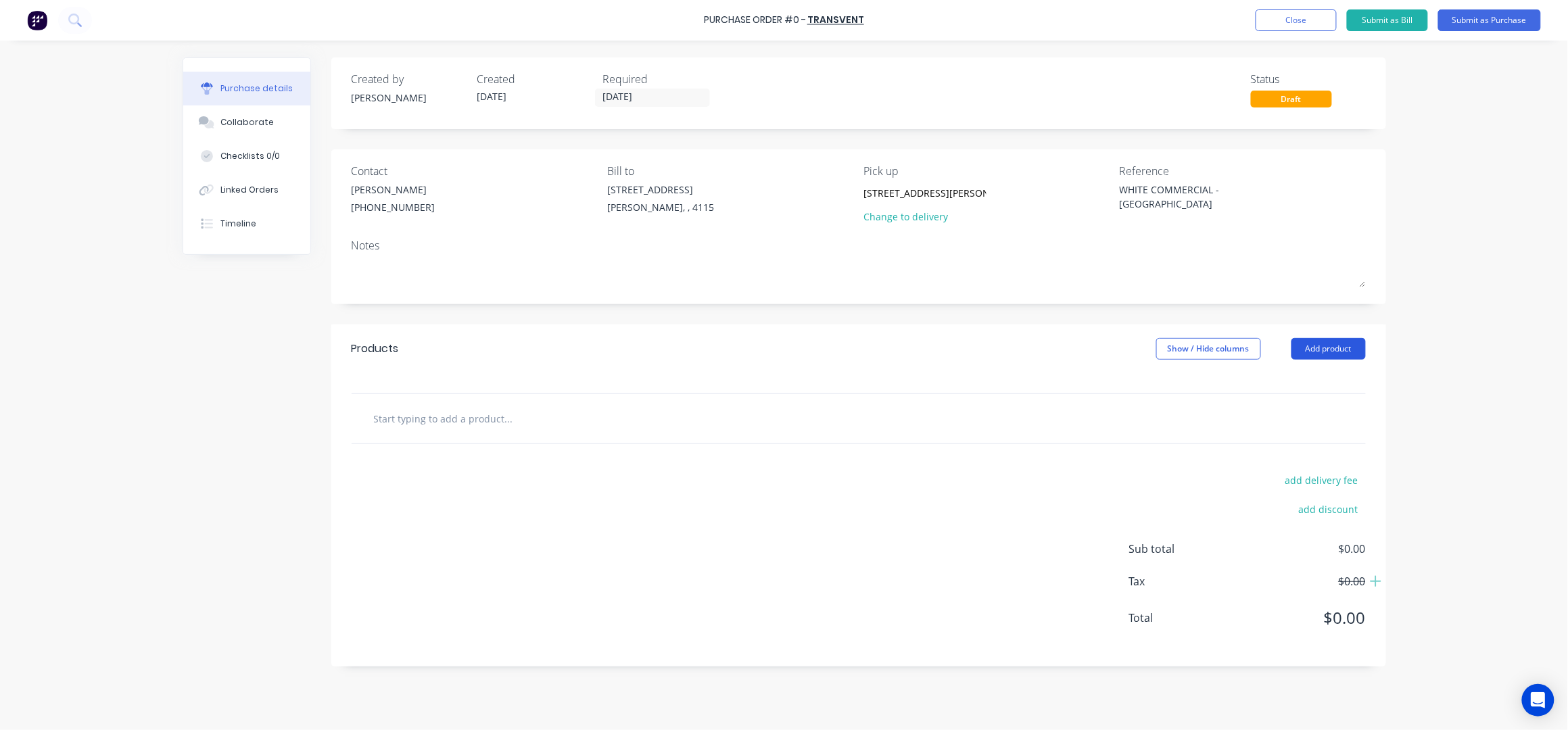
type textarea "x"
type textarea "WHITE COMMERCIAL - [GEOGRAPHIC_DATA]"
click at [1352, 349] on button "Add product" at bounding box center [1328, 348] width 75 height 21
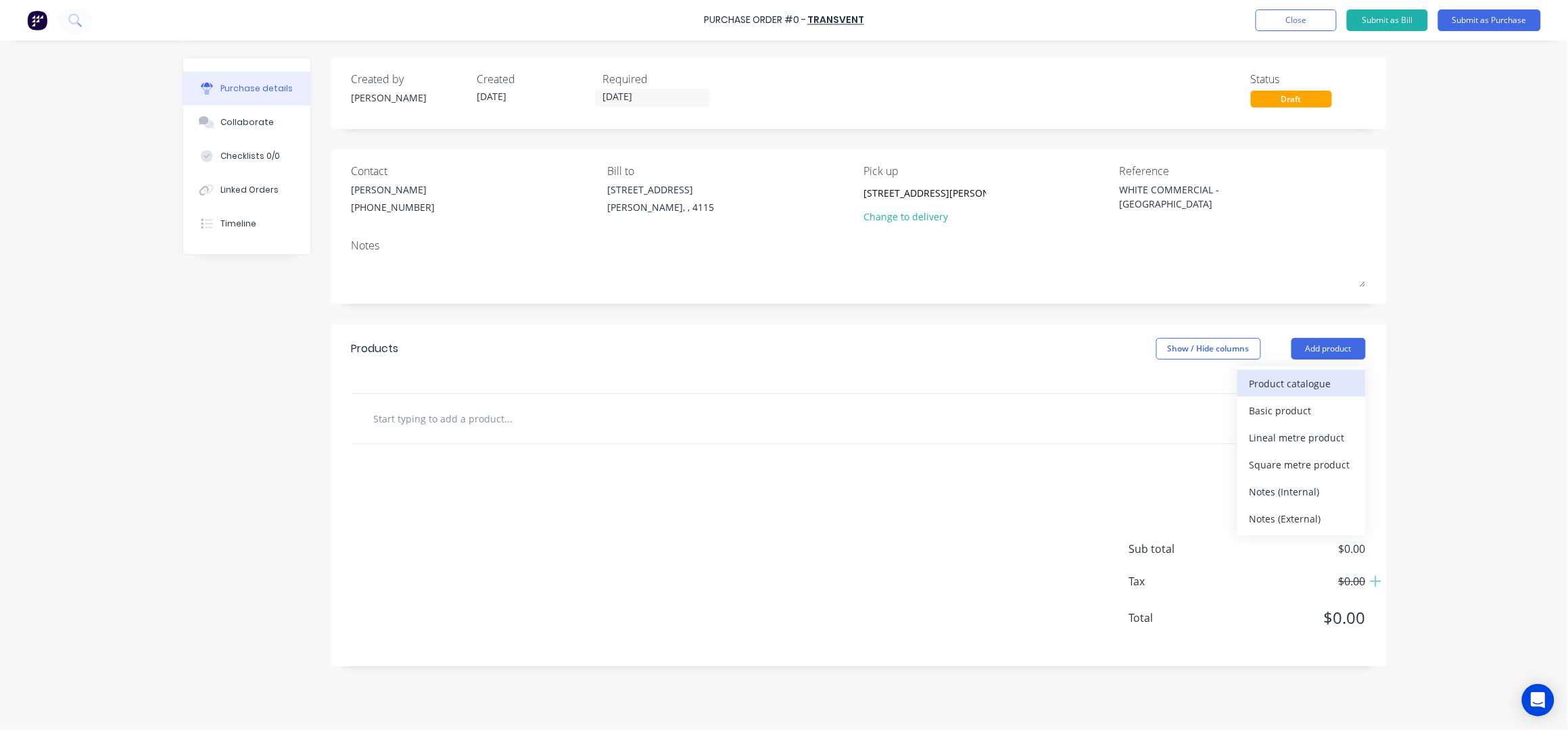
click at [1313, 382] on div "Product catalogue" at bounding box center [1301, 383] width 104 height 20
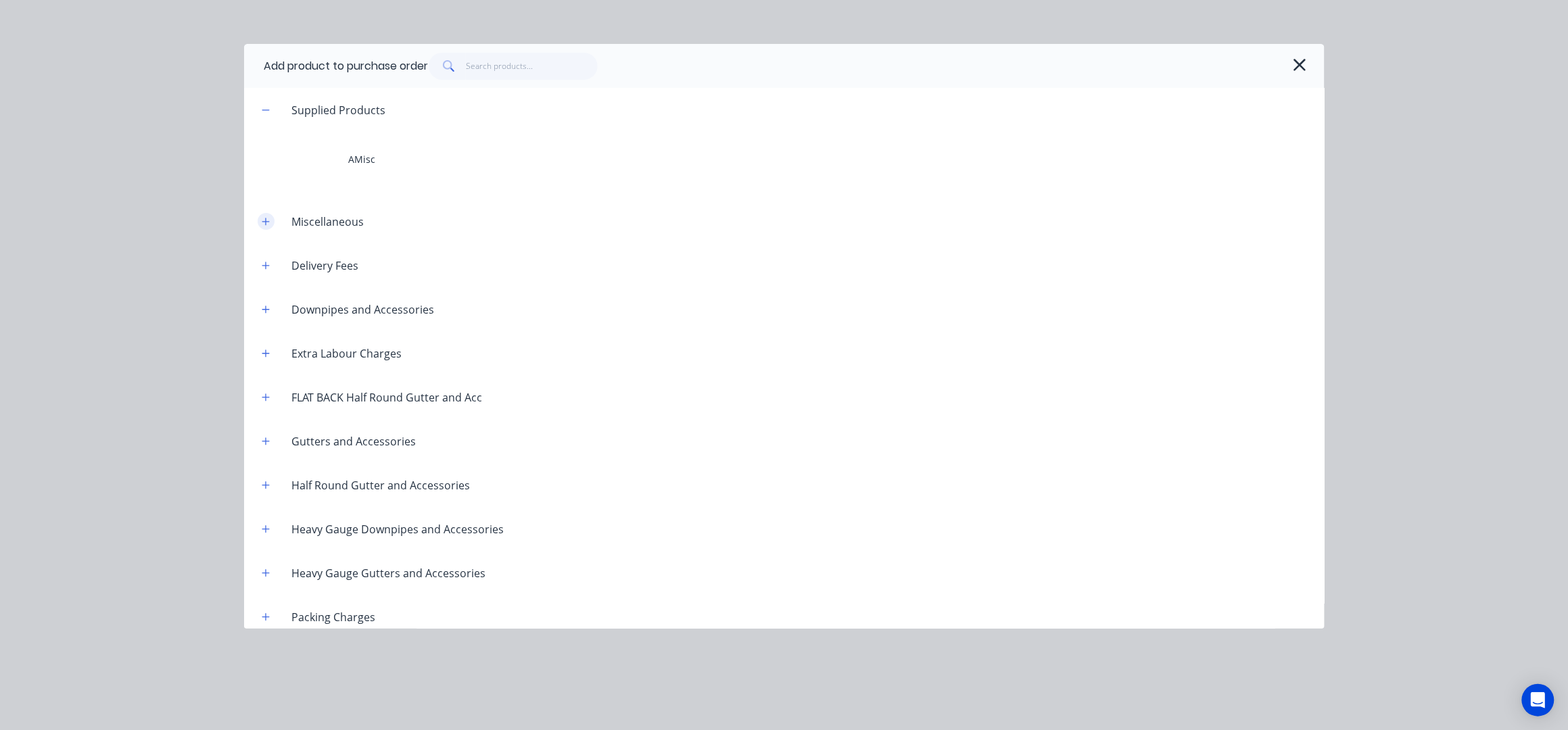
click at [268, 225] on button "button" at bounding box center [266, 221] width 17 height 17
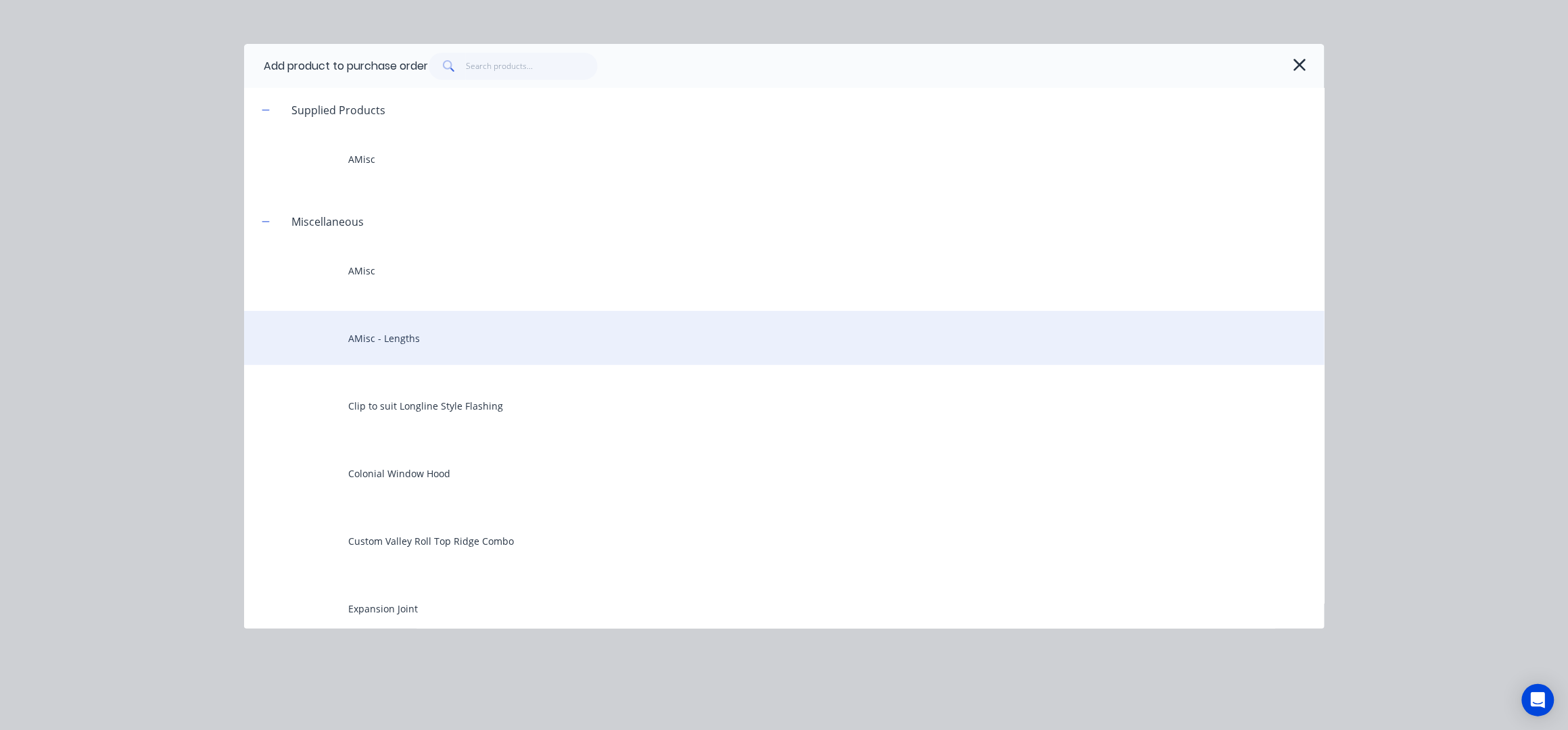
click at [459, 341] on div "AMisc - Lengths" at bounding box center [784, 338] width 1080 height 54
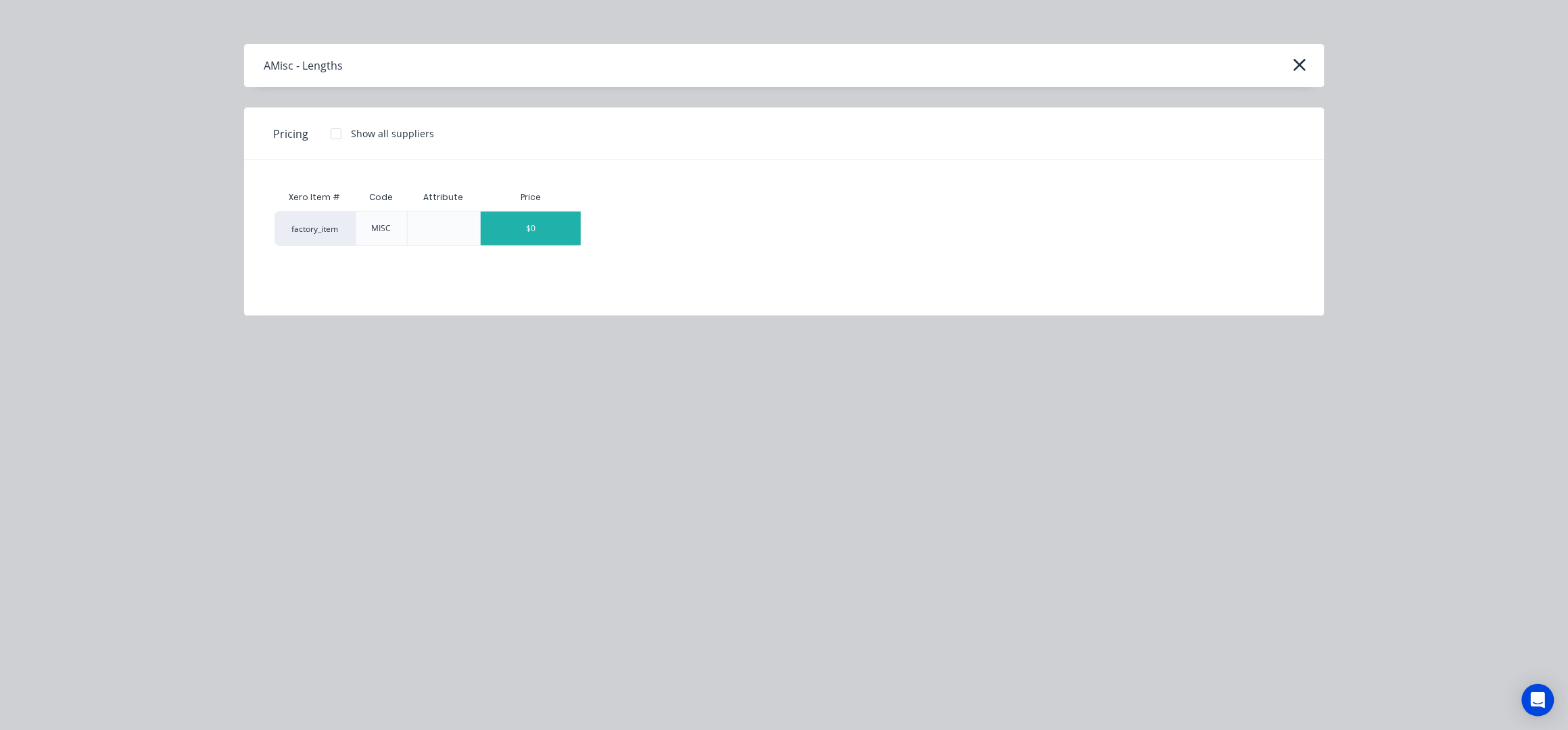
click at [520, 223] on div "$0" at bounding box center [530, 228] width 100 height 34
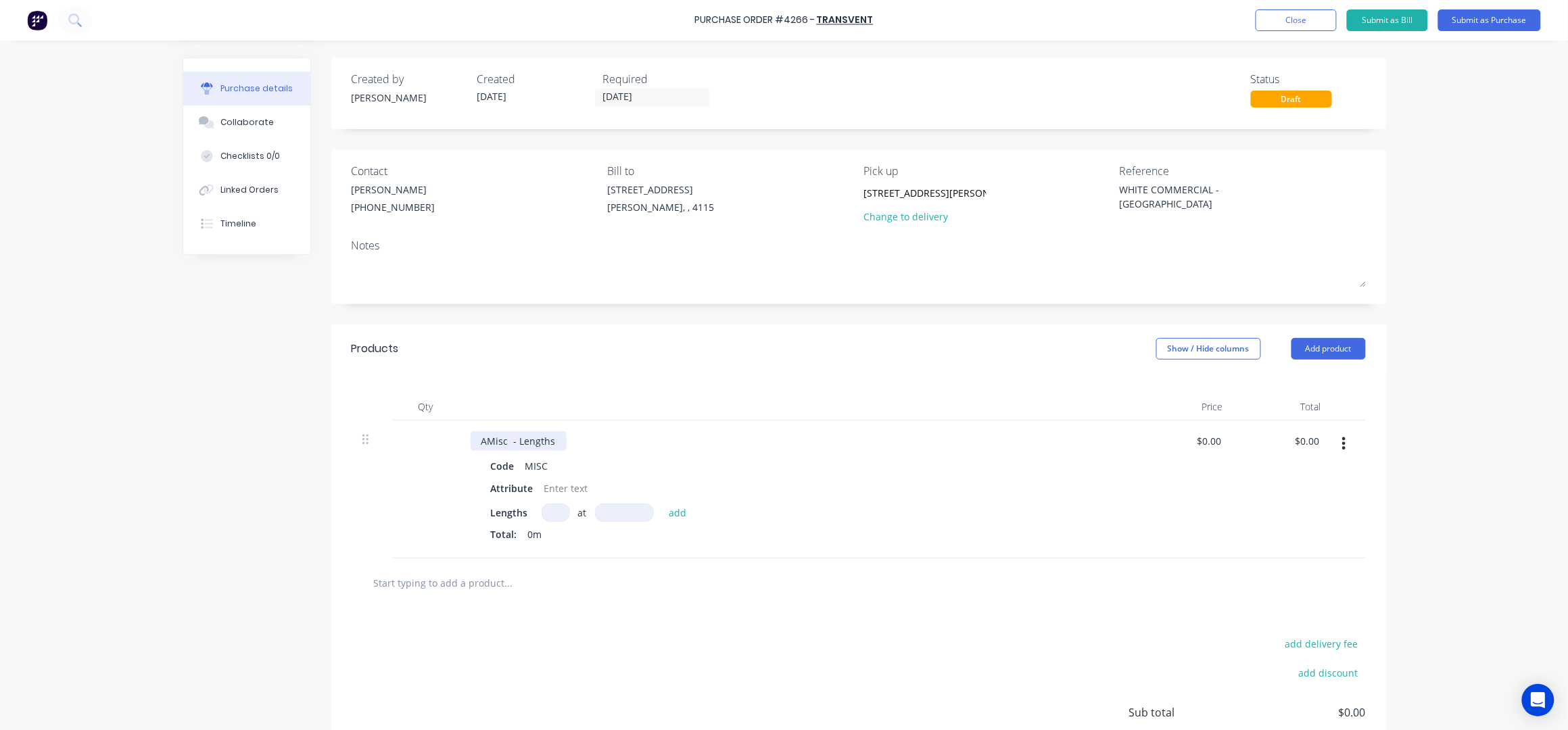
click at [539, 442] on div "AMisc - Lengths" at bounding box center [518, 441] width 96 height 20
type textarea "x"
drag, startPoint x: 552, startPoint y: 442, endPoint x: 407, endPoint y: 564, distance: 189.5
click at [437, 449] on div "AMisc - Lengths Code MISC Attribute Lengths at add Total: 0m $0.00 $0.00 $0.00 …" at bounding box center [858, 489] width 1014 height 138
click at [545, 333] on div "Products Show / Hide columns Add product" at bounding box center [858, 348] width 1055 height 48
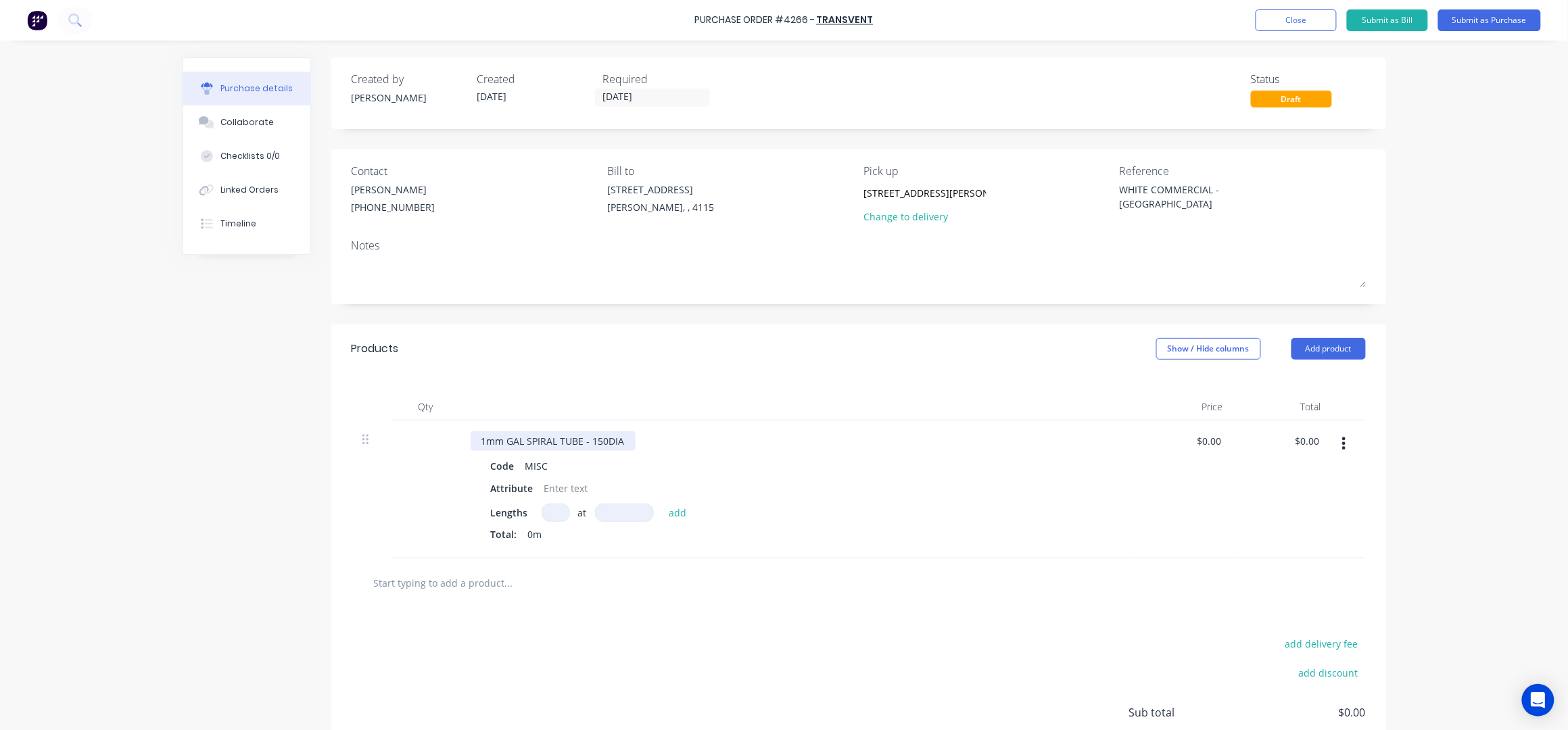
click at [619, 445] on div "1mm GAL SPIRAL TUBE - 150DIA" at bounding box center [552, 441] width 165 height 20
type textarea "x"
drag, startPoint x: 524, startPoint y: 492, endPoint x: 476, endPoint y: 673, distance: 187.3
click at [472, 501] on div "Code MISC Attribute Lengths at add Total: 0m" at bounding box center [798, 501] width 654 height 91
type textarea "x"
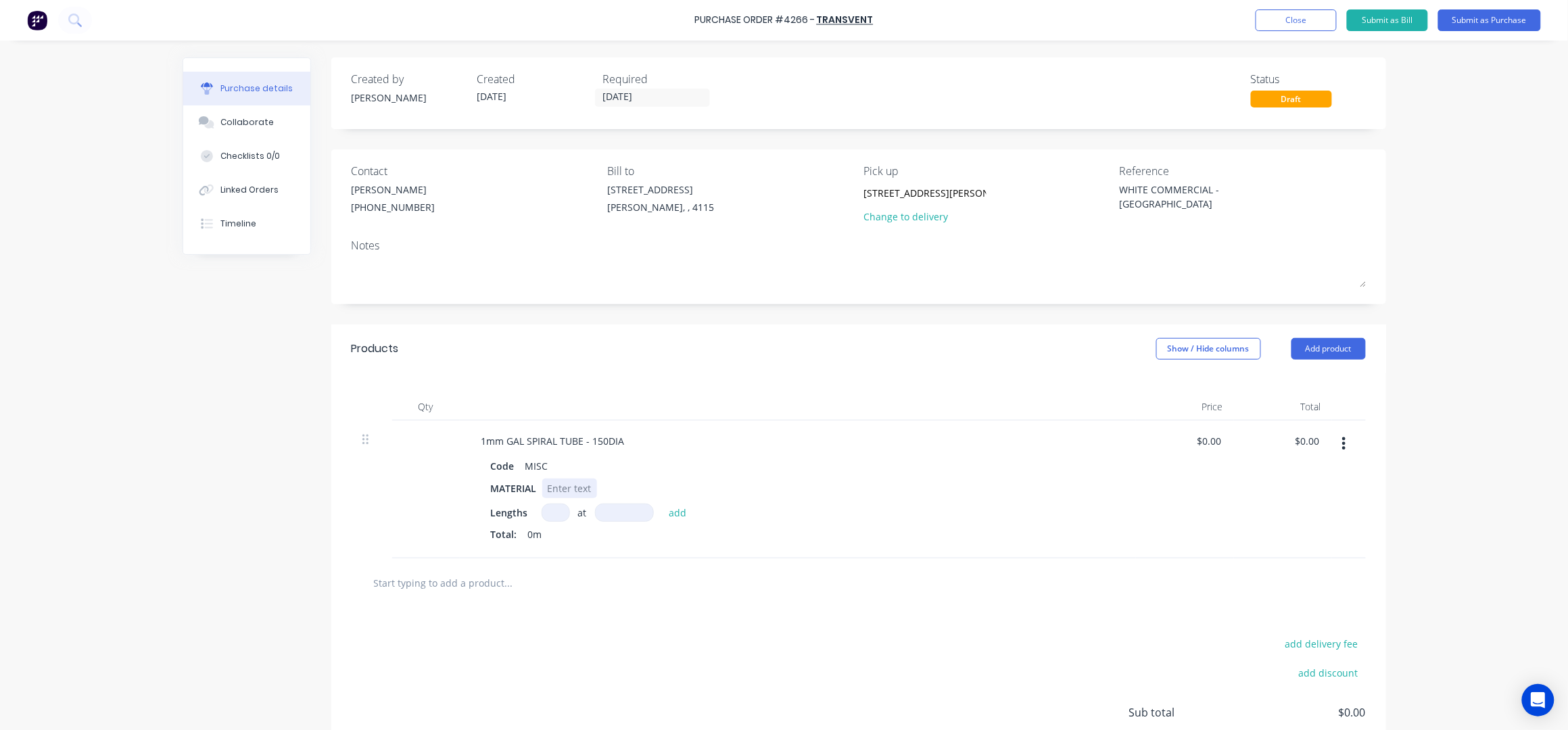
click at [557, 487] on div at bounding box center [569, 488] width 55 height 20
click at [548, 514] on input at bounding box center [556, 512] width 29 height 18
type textarea "x"
type input "1"
type textarea "x"
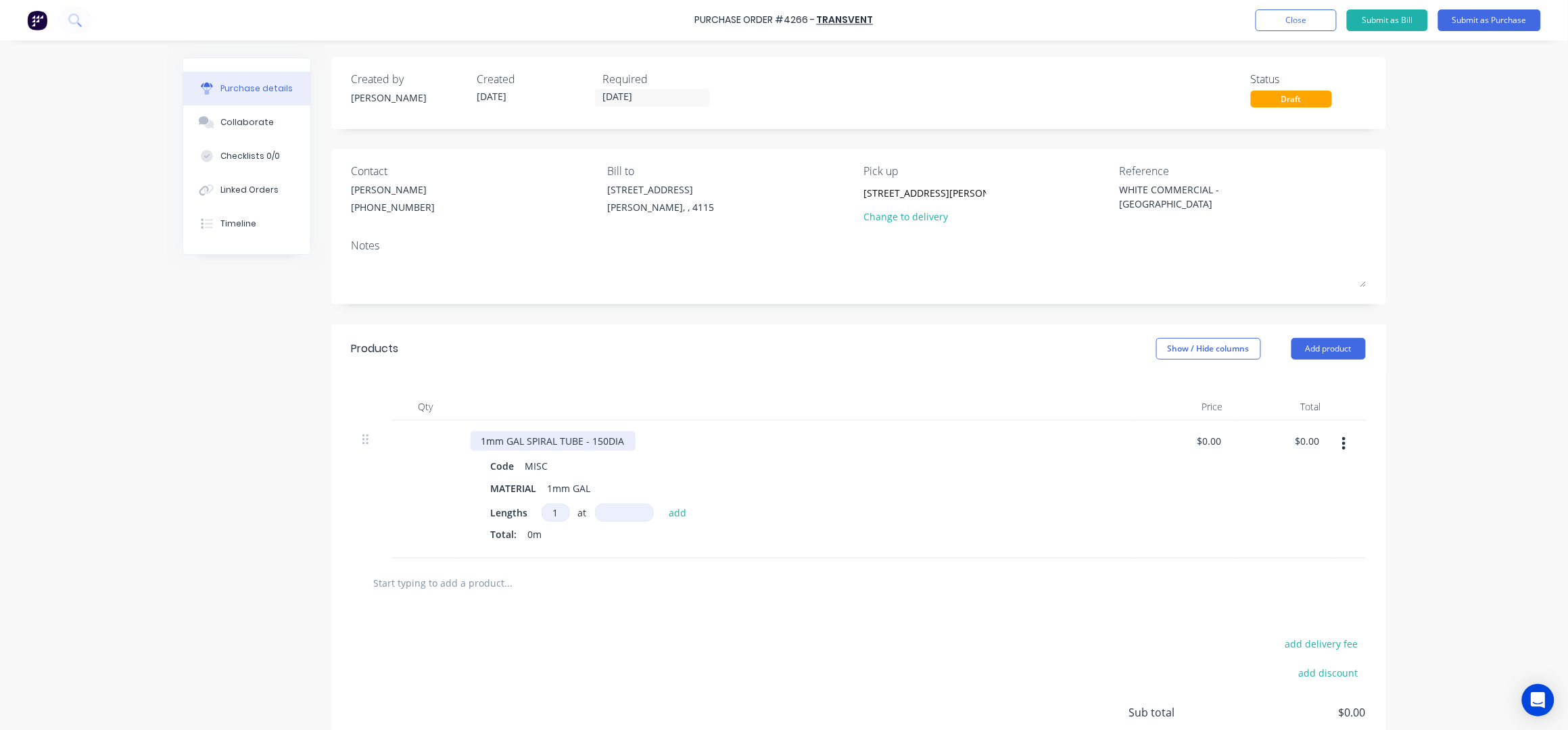
type input "1"
click at [575, 437] on div "1mm GAL SPIRAL TUBE - 150DIA" at bounding box center [552, 441] width 165 height 20
click at [550, 381] on div "Qty Price Total 1mm GAL SPIRAL DUCT - 150DIA Code MISC MATERIAL 1mm GAL Lengths…" at bounding box center [858, 465] width 1055 height 185
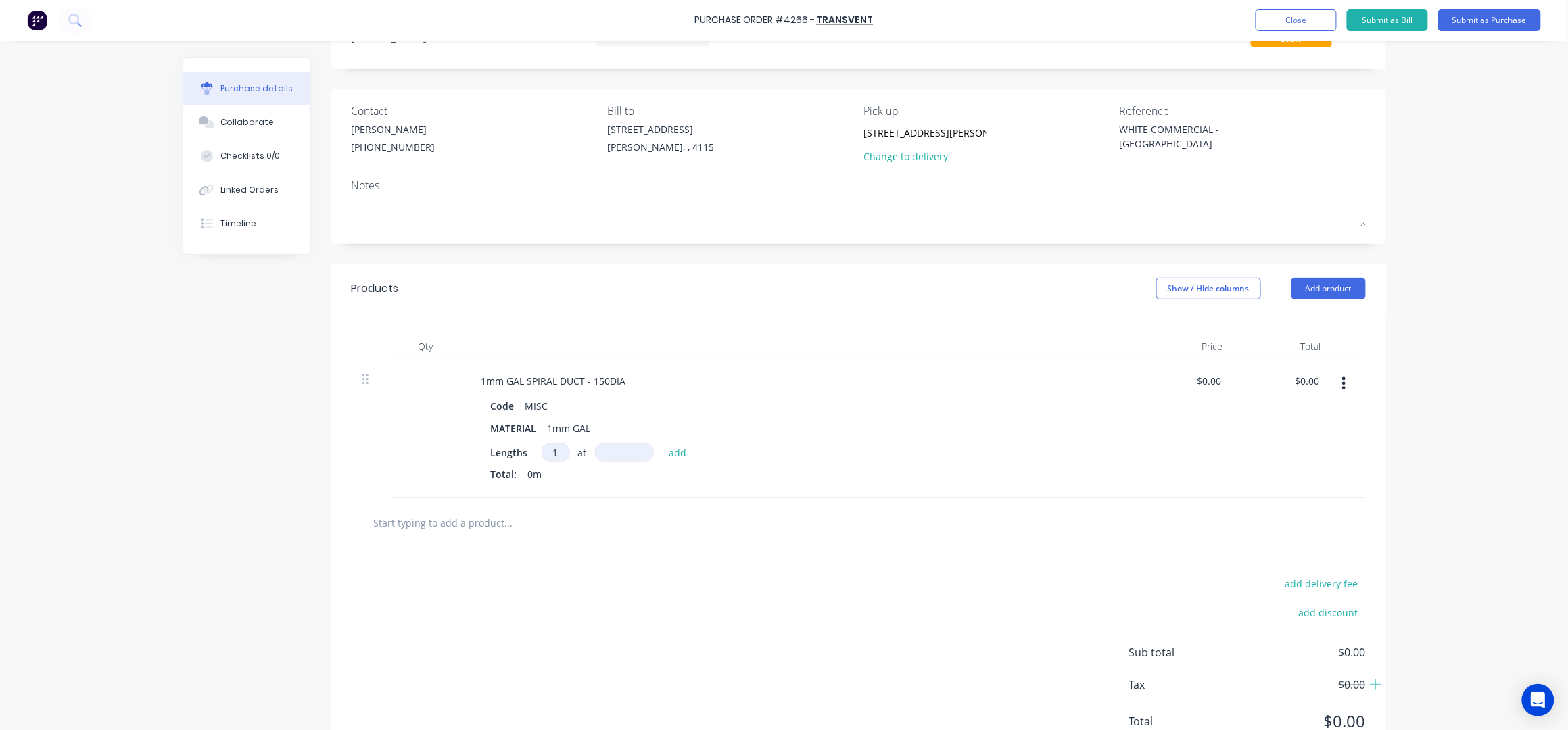
scroll to position [89, 0]
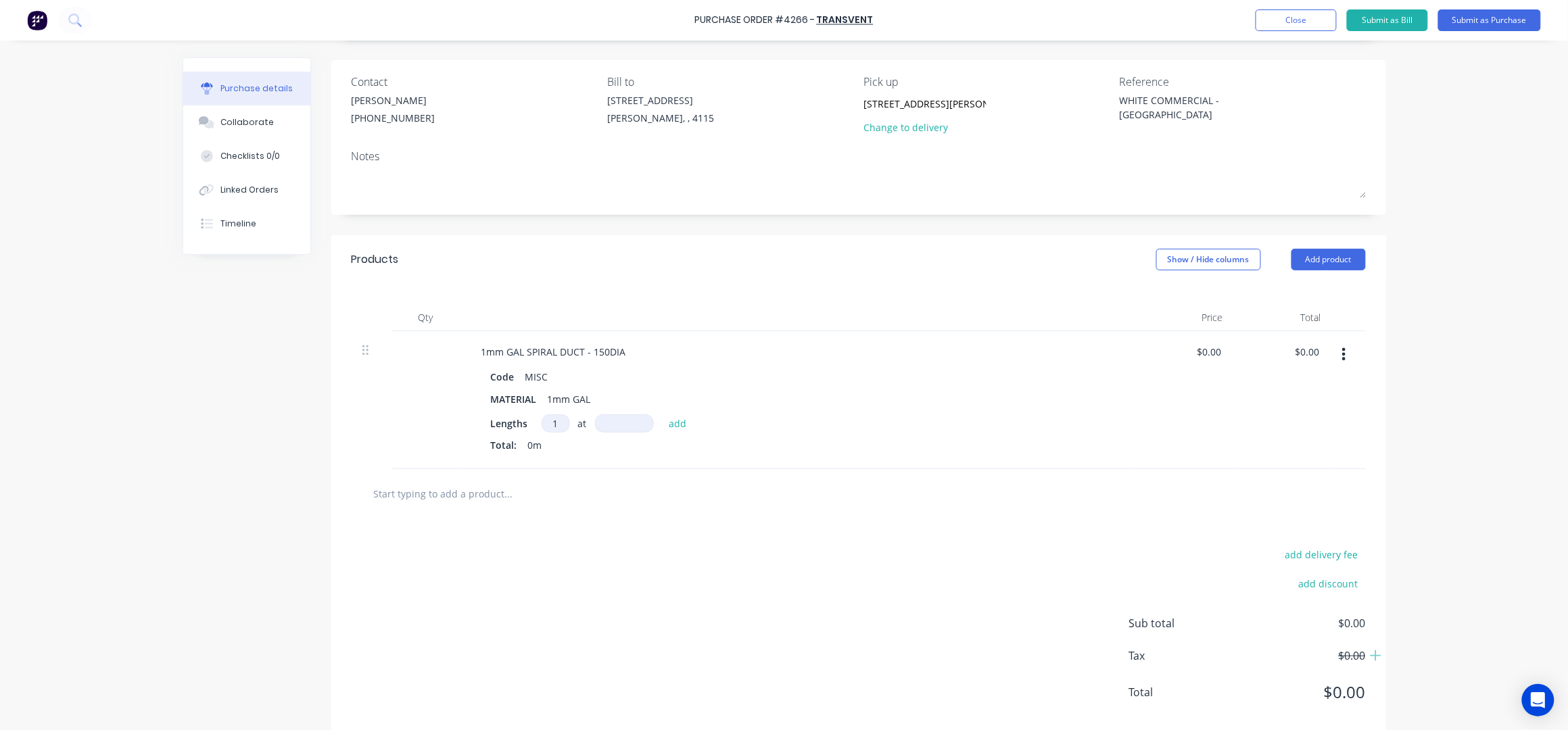
drag, startPoint x: 555, startPoint y: 425, endPoint x: 559, endPoint y: 467, distance: 42.2
click at [555, 424] on input "1" at bounding box center [556, 424] width 29 height 18
type textarea "x"
click at [550, 424] on input at bounding box center [556, 424] width 29 height 18
type textarea "x"
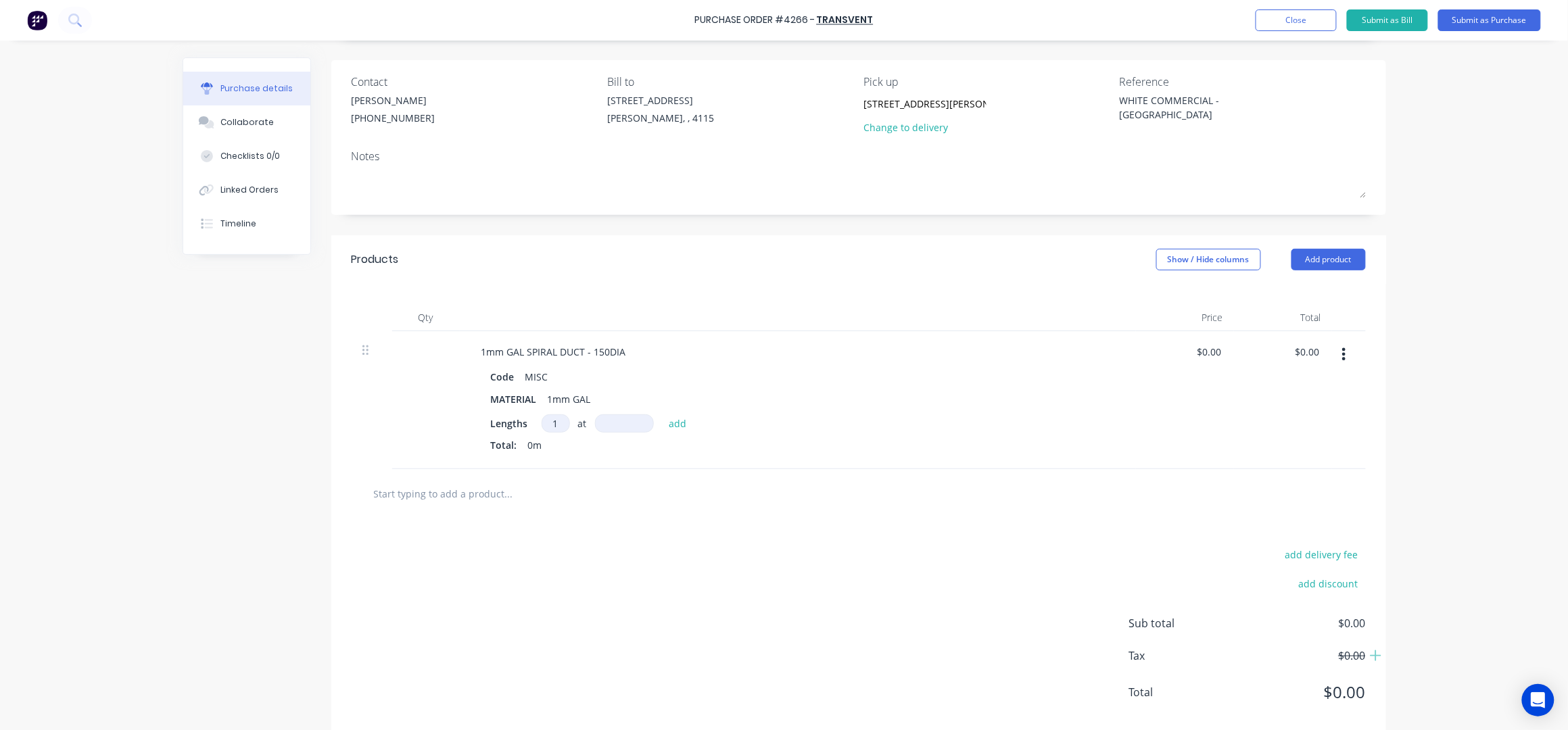
type input "1"
type textarea "x"
type input "7"
type textarea "x"
type input "75"
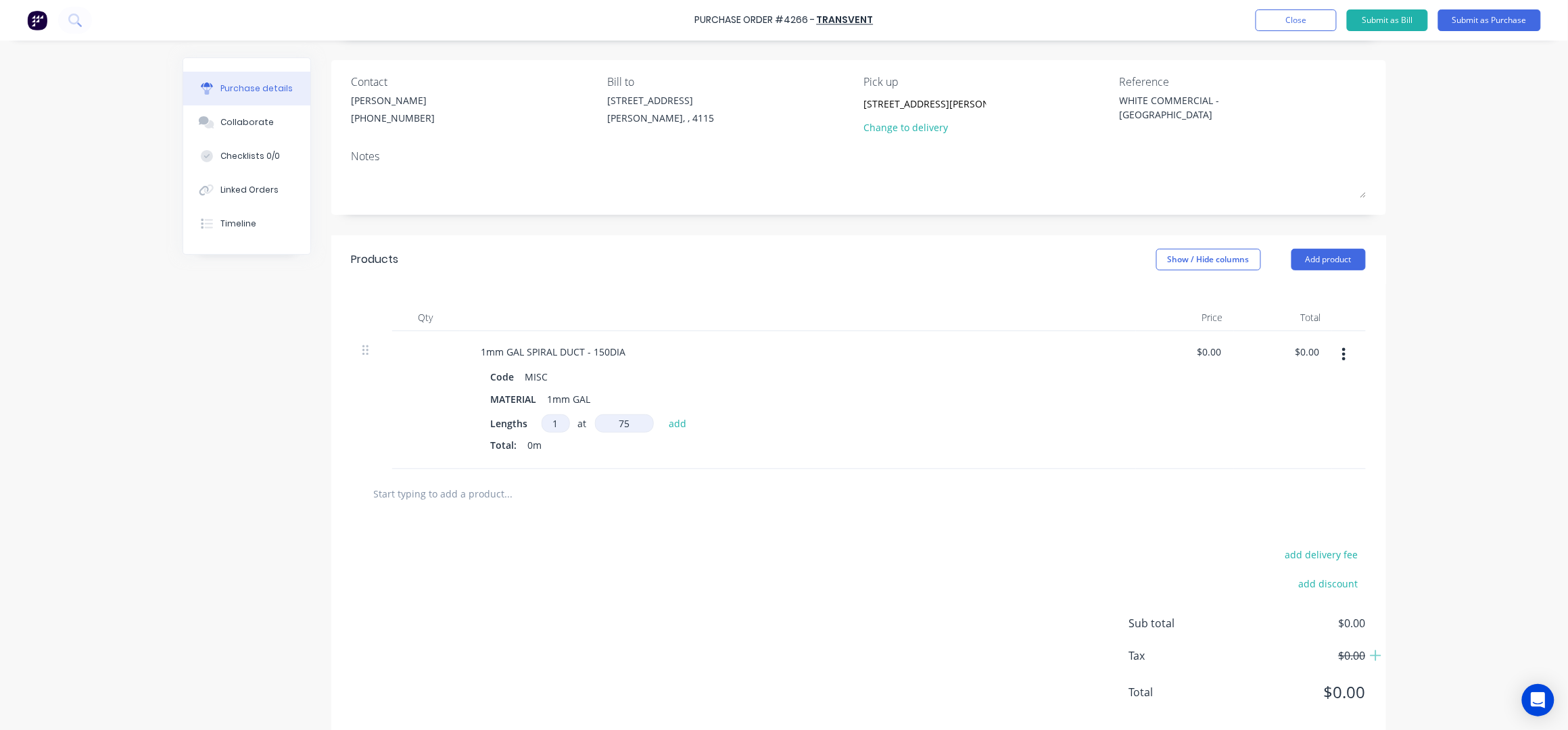
type textarea "x"
type input "750"
type textarea "x"
type input "7500"
type textarea "x"
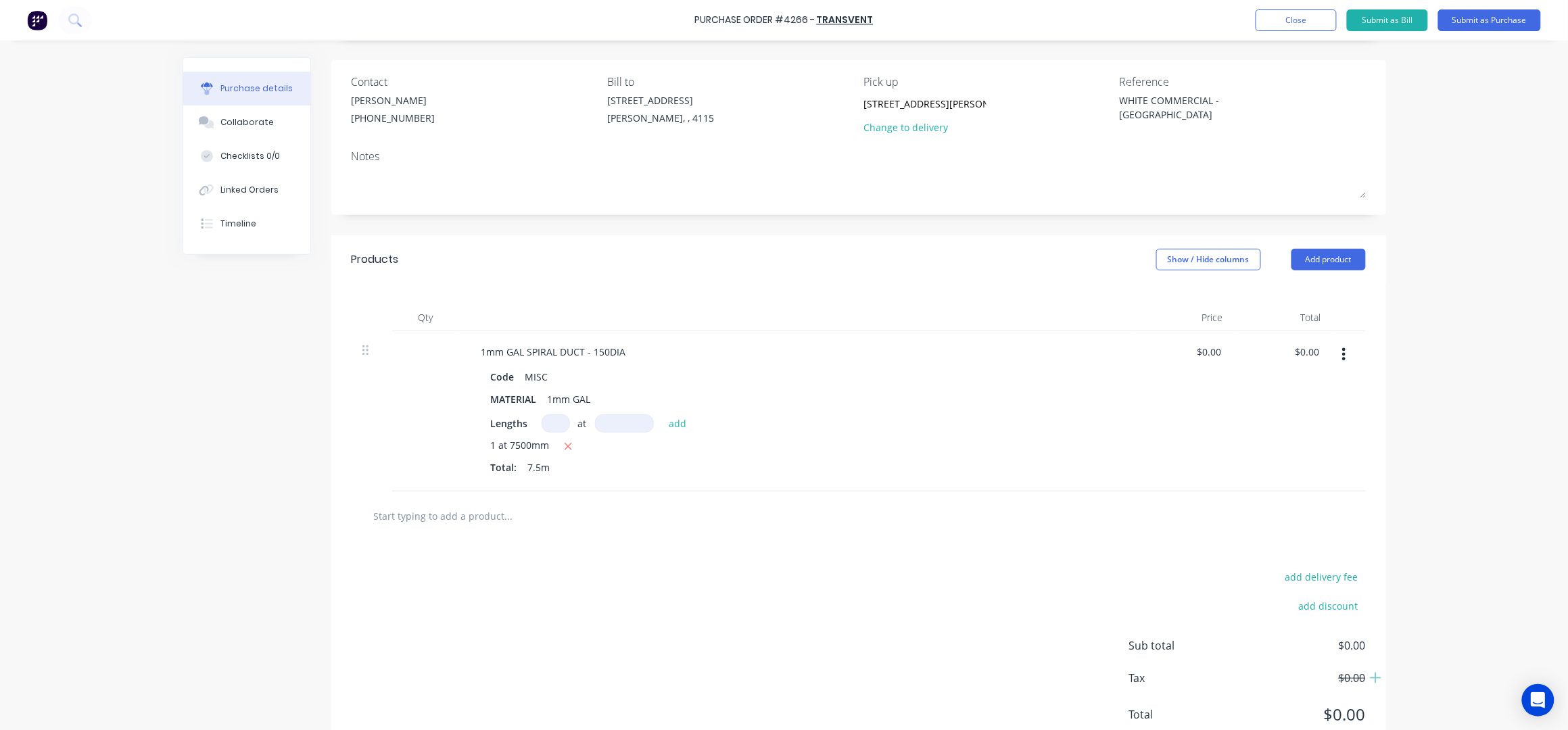
click at [1457, 373] on div "Purchase Order #4266 - Transvent Add product Close Submit as Bill Submit as Pur…" at bounding box center [784, 365] width 1568 height 730
click at [703, 286] on div "Qty Price Total 1mm GAL SPIRAL DUCT - 150DIA Code MISC MATERIAL 1mm GAL Lengths…" at bounding box center [858, 387] width 1055 height 207
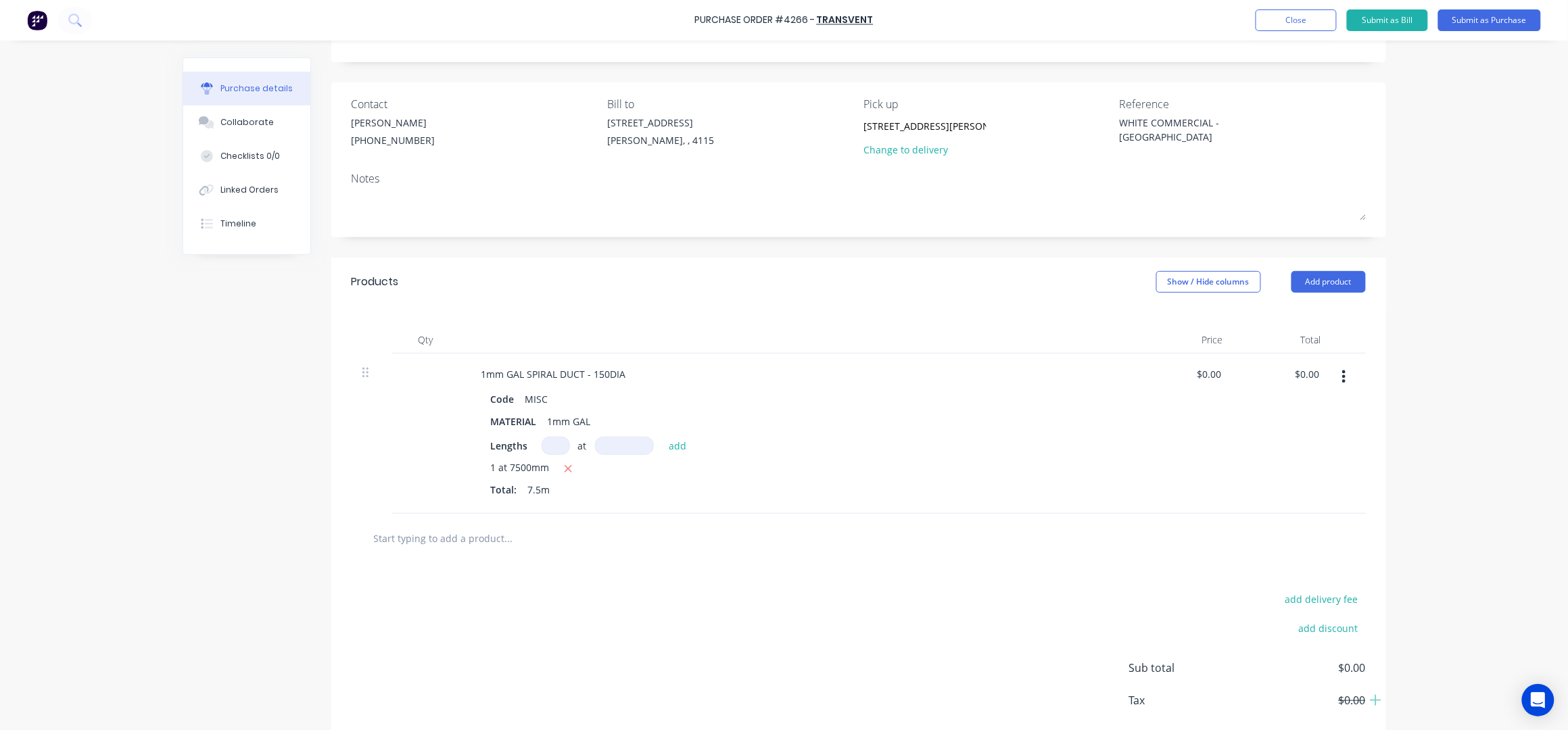
scroll to position [0, 0]
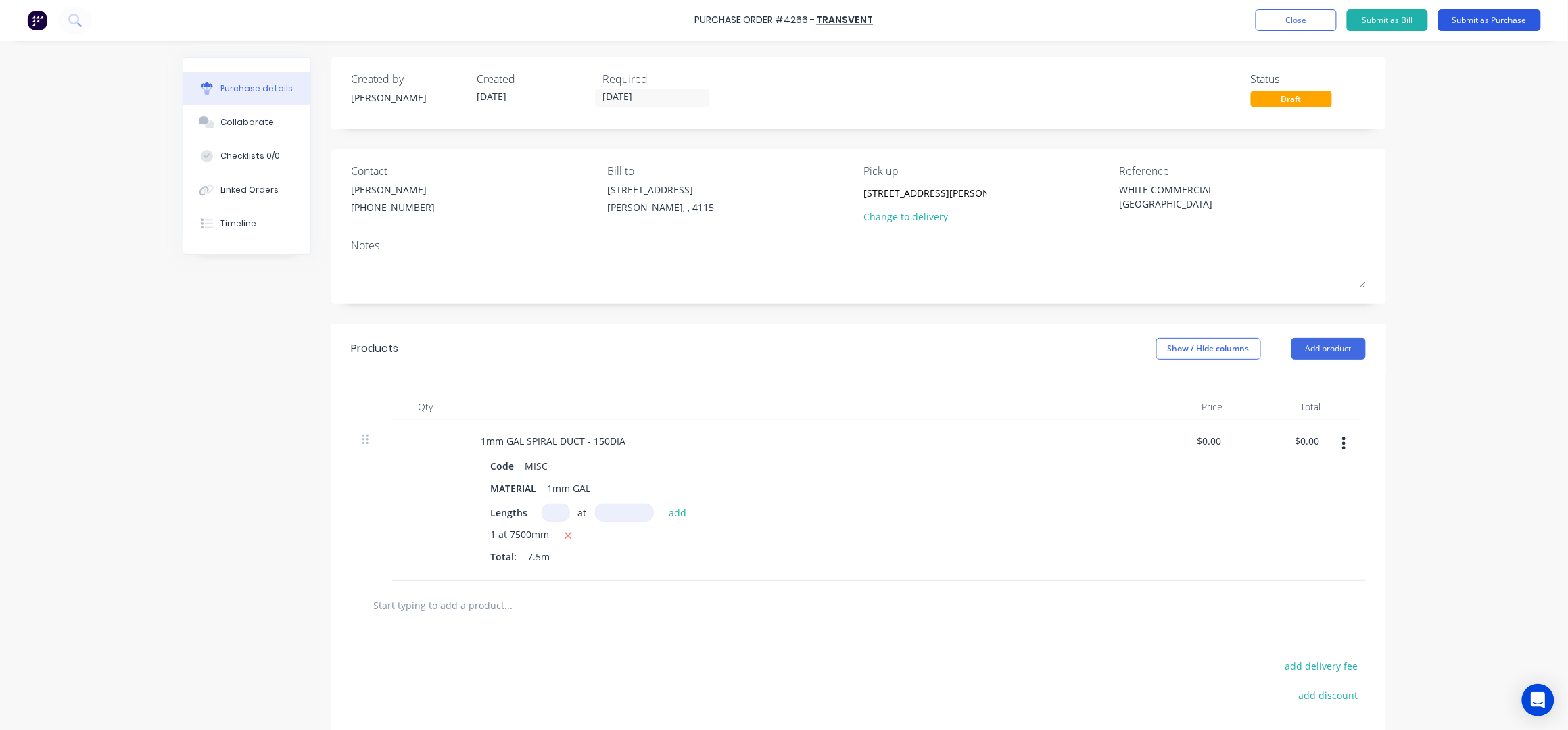
click at [1509, 25] on button "Submit as Purchase" at bounding box center [1488, 20] width 102 height 21
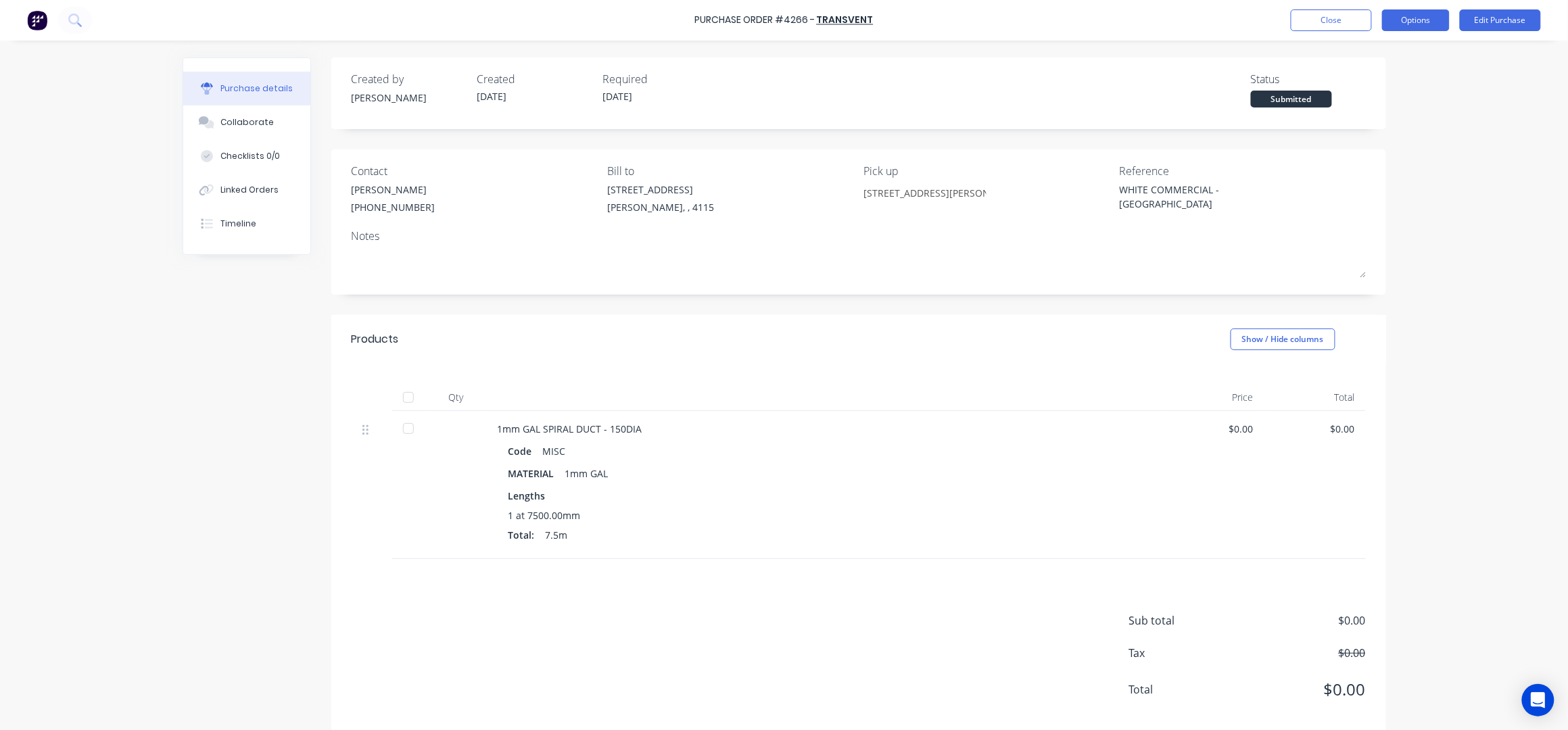
click at [1417, 28] on button "Options" at bounding box center [1416, 20] width 67 height 21
click at [1366, 60] on div "Print / Email" at bounding box center [1384, 55] width 104 height 20
click at [1381, 111] on div "Without pricing" at bounding box center [1384, 109] width 104 height 20
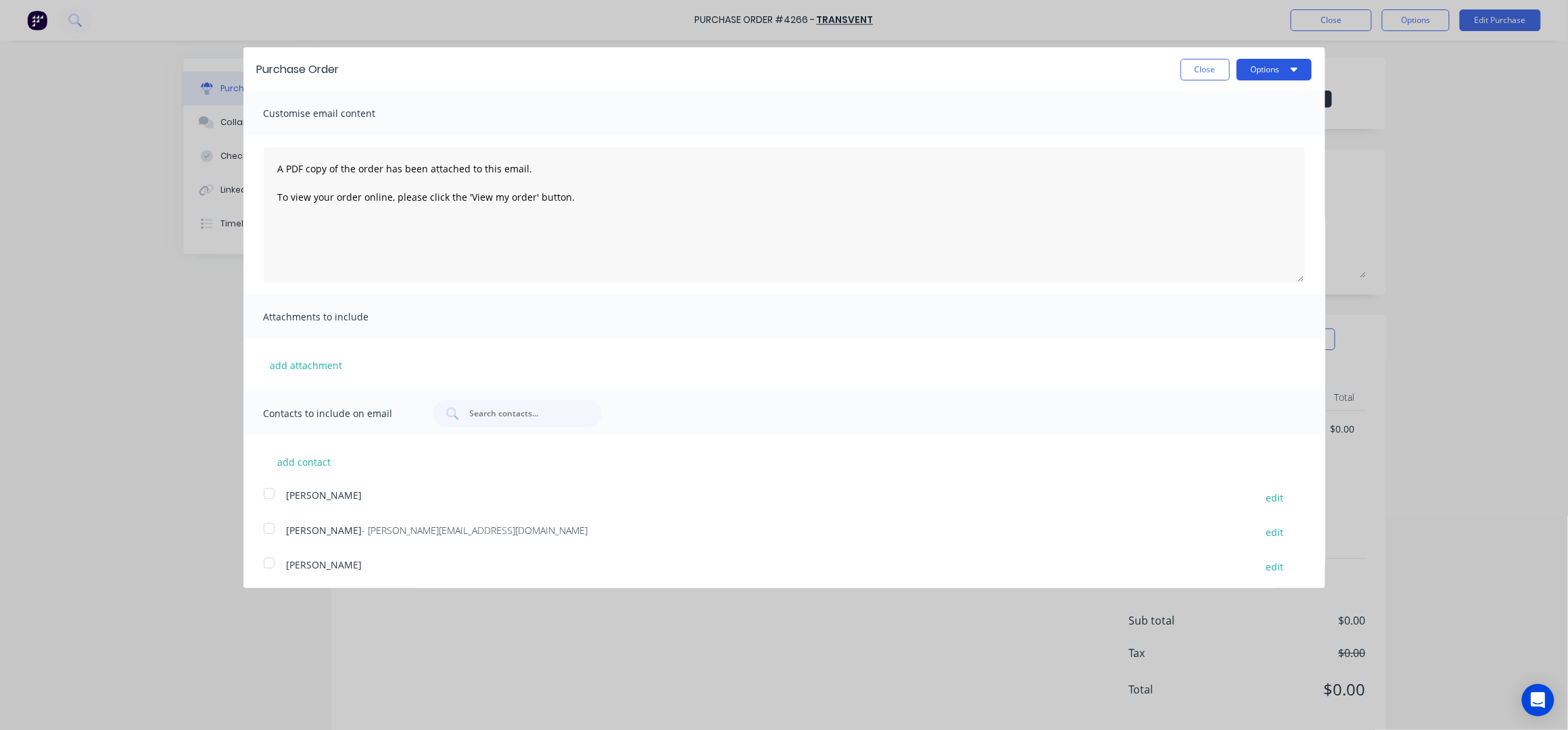
click at [1268, 68] on button "Options" at bounding box center [1274, 70] width 75 height 21
click at [1229, 106] on div "Print" at bounding box center [1247, 104] width 104 height 20
click at [1185, 67] on button "Close" at bounding box center [1205, 70] width 49 height 21
type textarea "x"
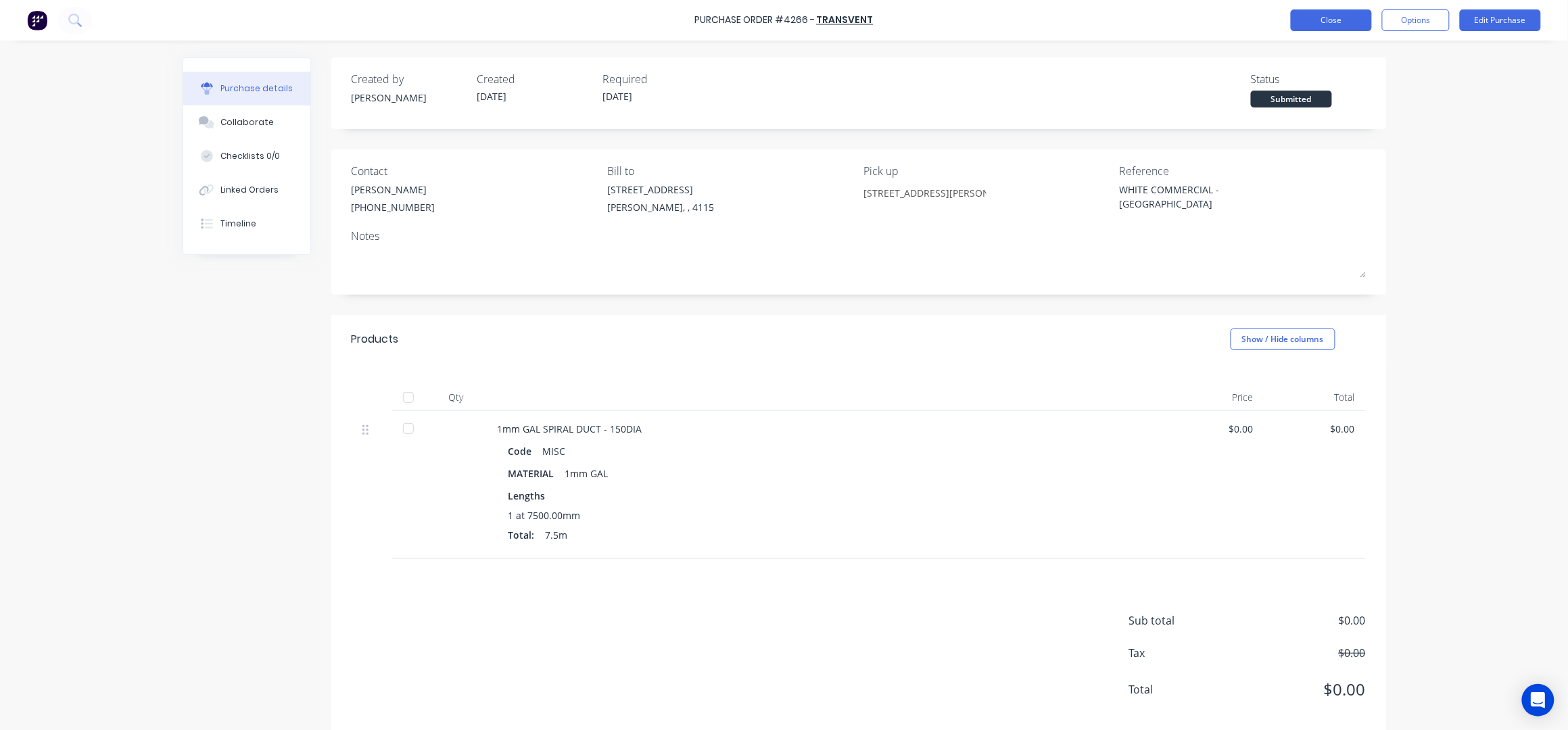
click at [1307, 20] on button "Close" at bounding box center [1330, 20] width 81 height 21
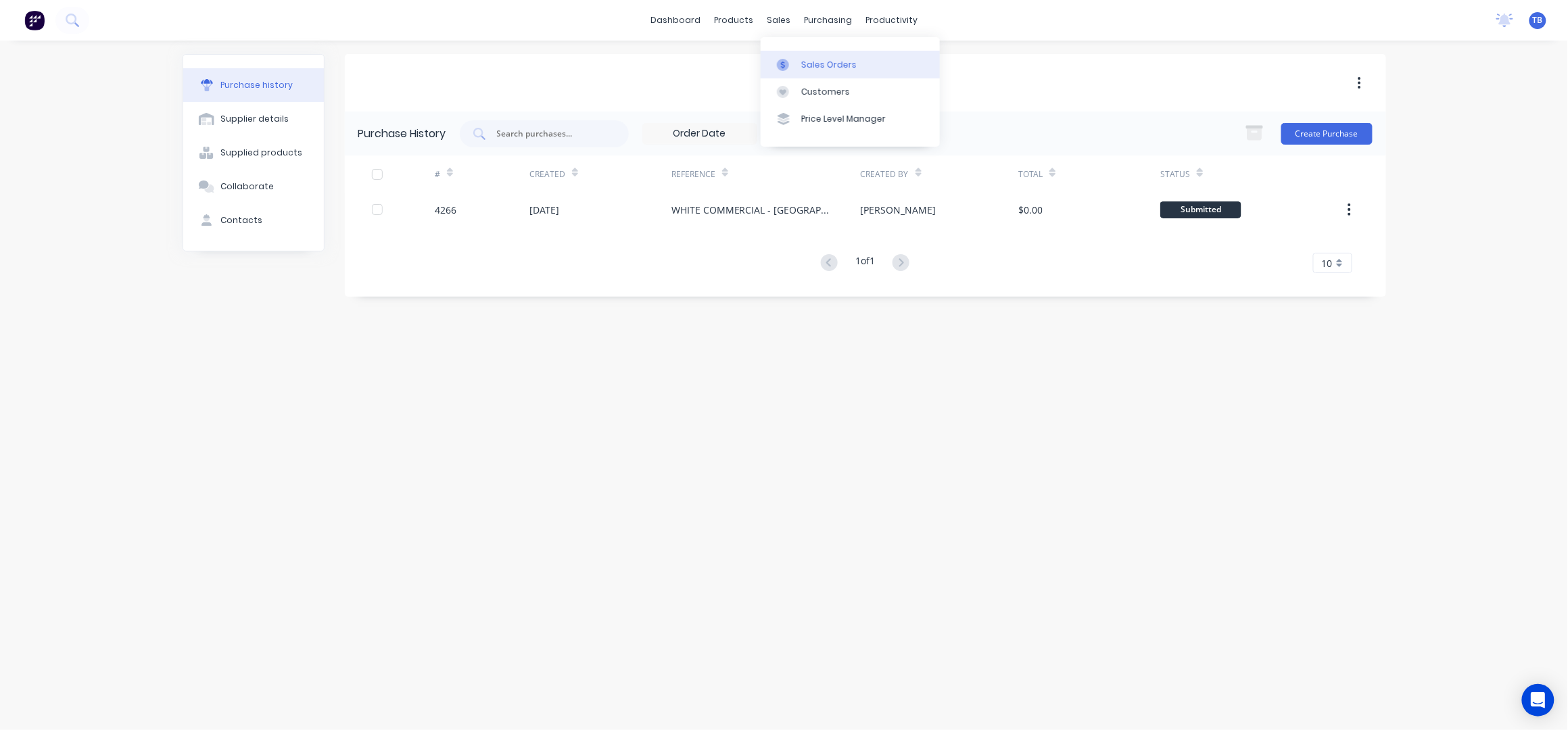
click at [824, 60] on div "Sales Orders" at bounding box center [829, 65] width 56 height 12
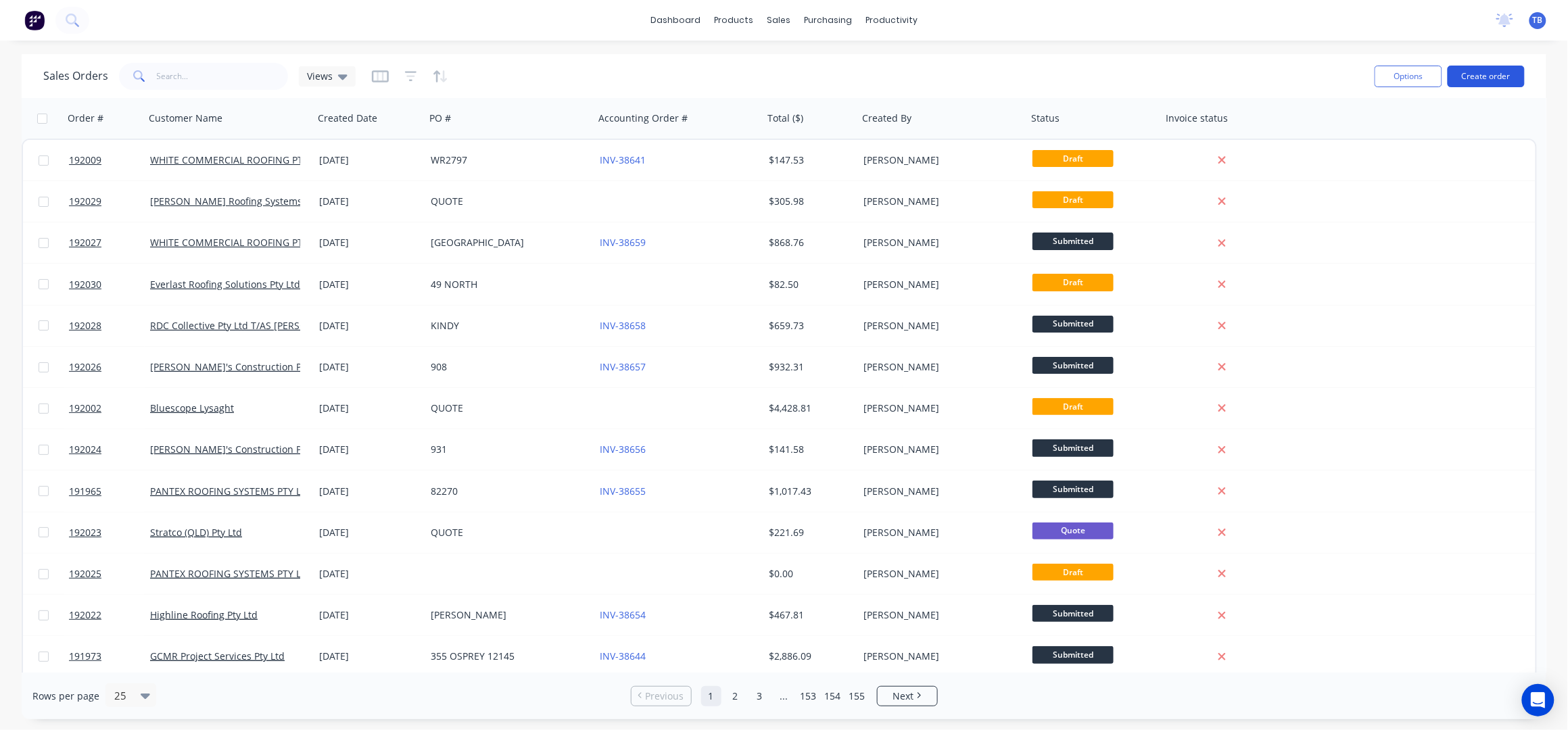
click at [1478, 75] on button "Create order" at bounding box center [1486, 76] width 77 height 21
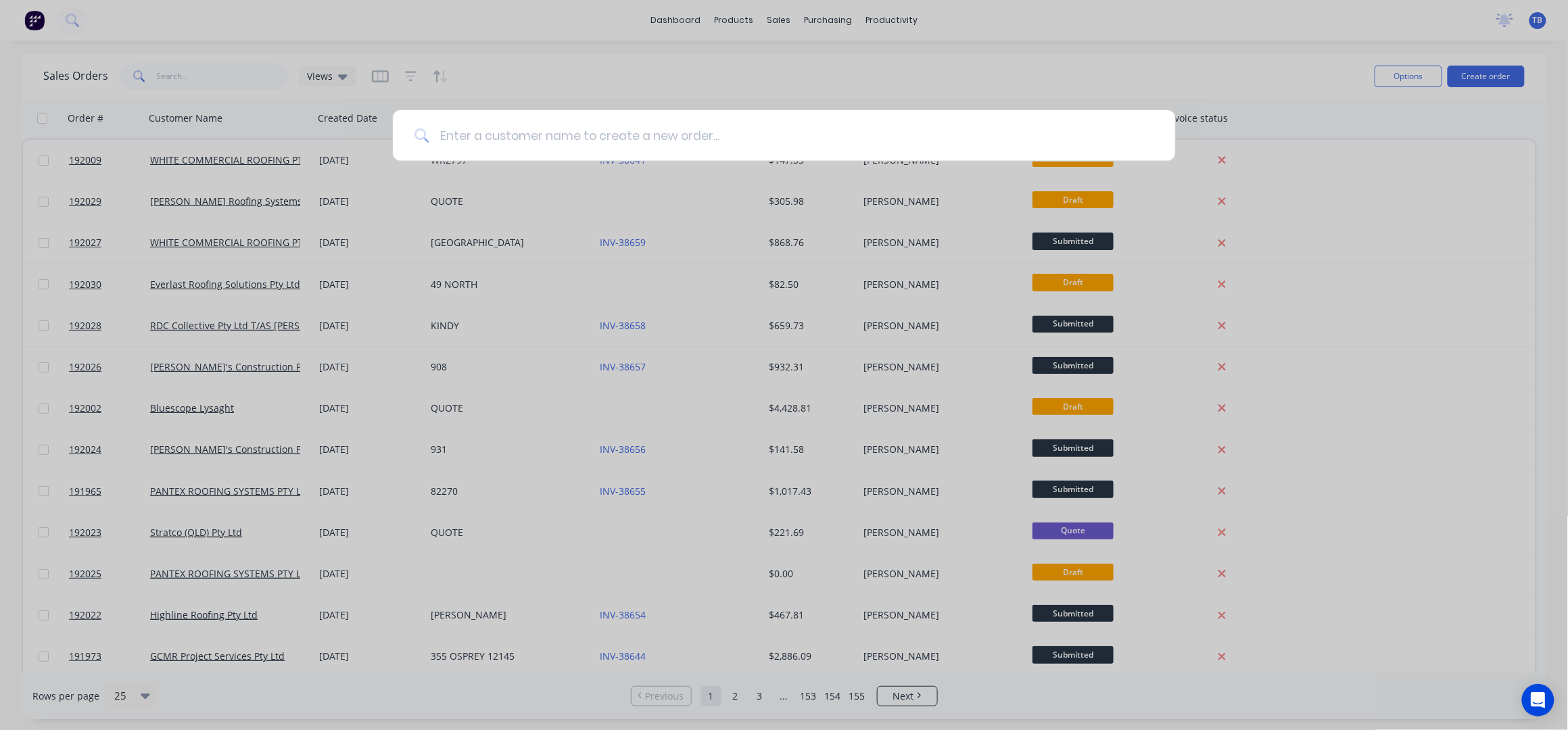
click at [517, 125] on input at bounding box center [791, 135] width 725 height 51
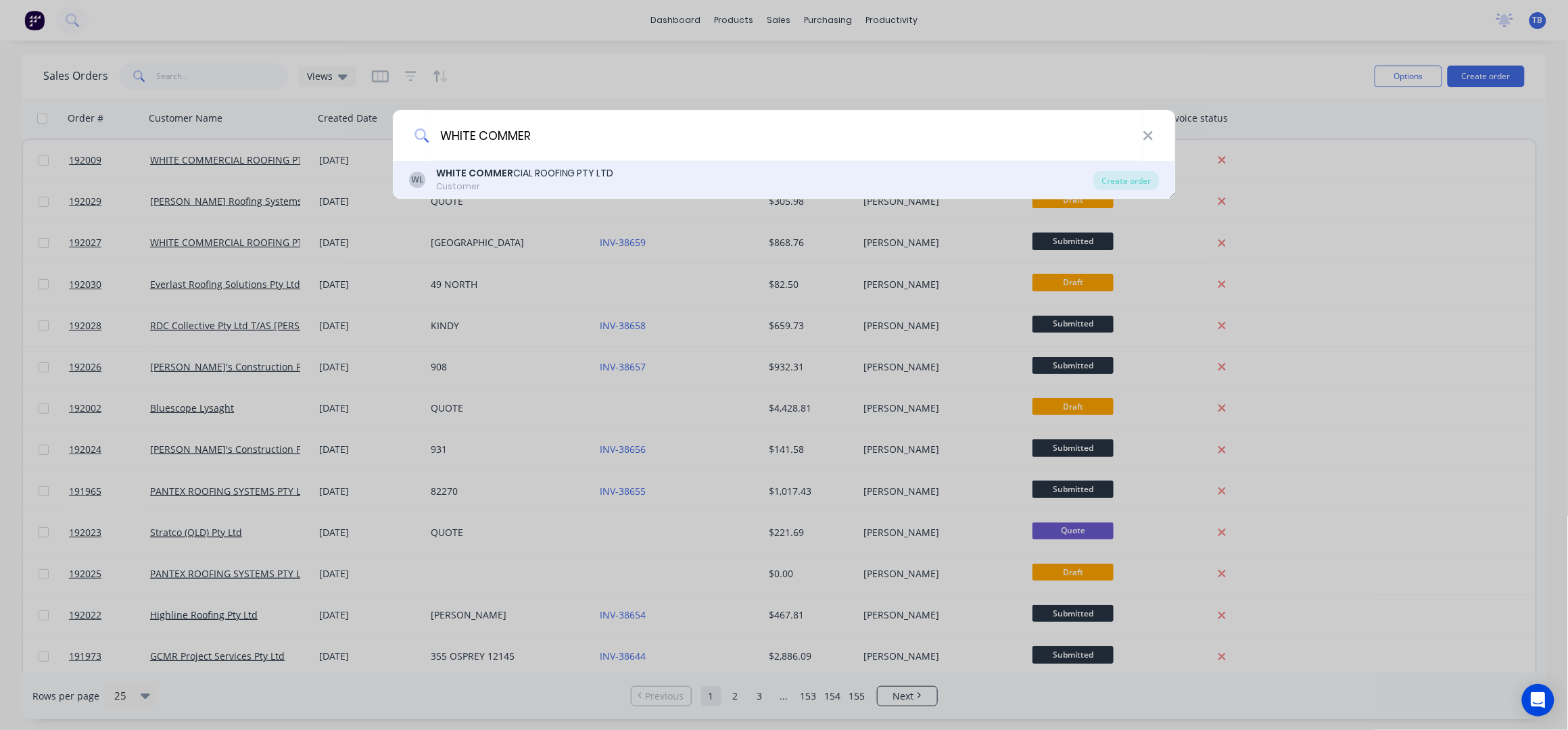
type input "WHITE COMMER"
click at [599, 172] on div "WHITE COMMER CIAL ROOFING PTY LTD" at bounding box center [525, 173] width 178 height 14
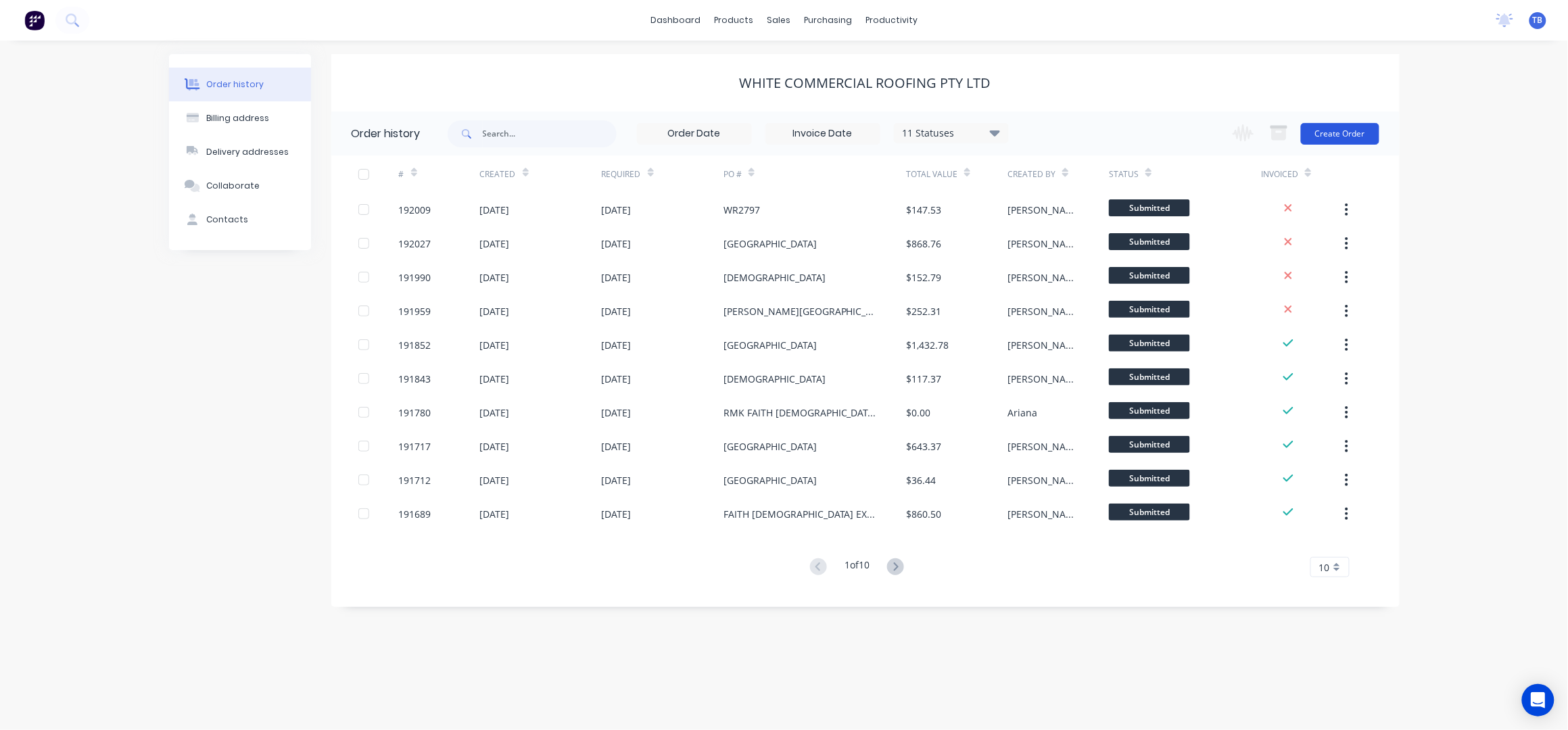
click at [1334, 129] on button "Create Order" at bounding box center [1340, 134] width 79 height 21
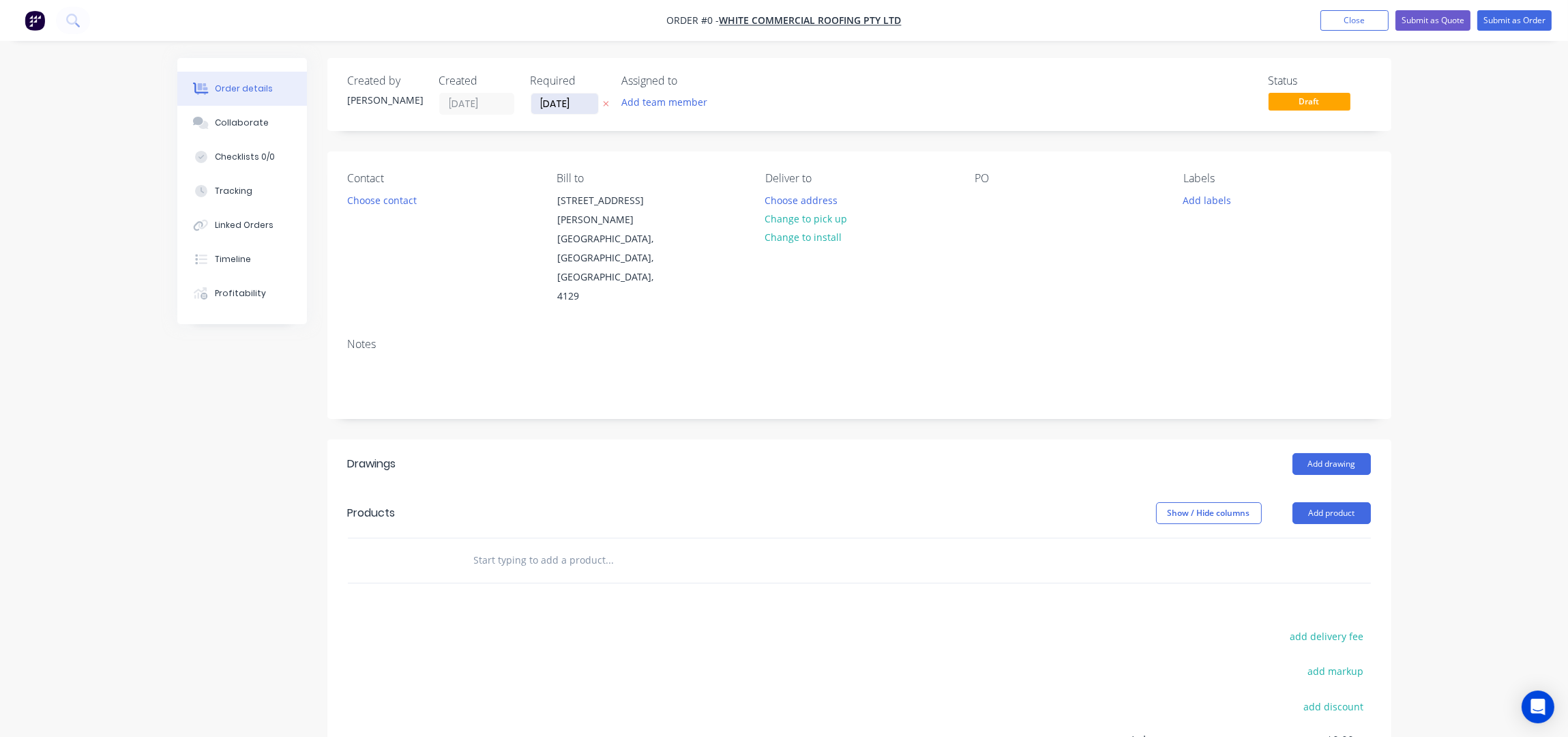
click at [540, 102] on input "[DATE]" at bounding box center [564, 103] width 67 height 21
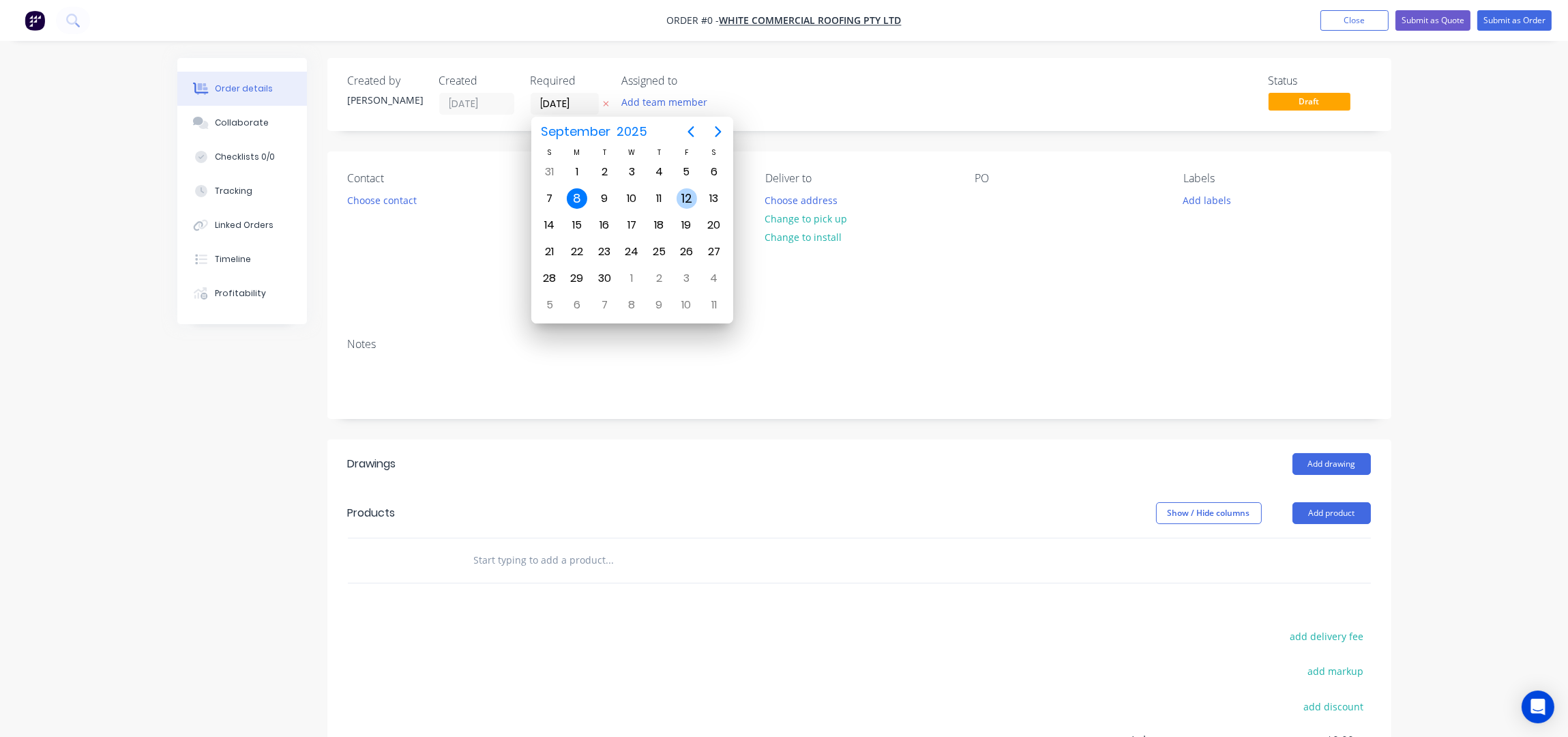
click at [690, 197] on div "12" at bounding box center [686, 199] width 21 height 21
type input "[DATE]"
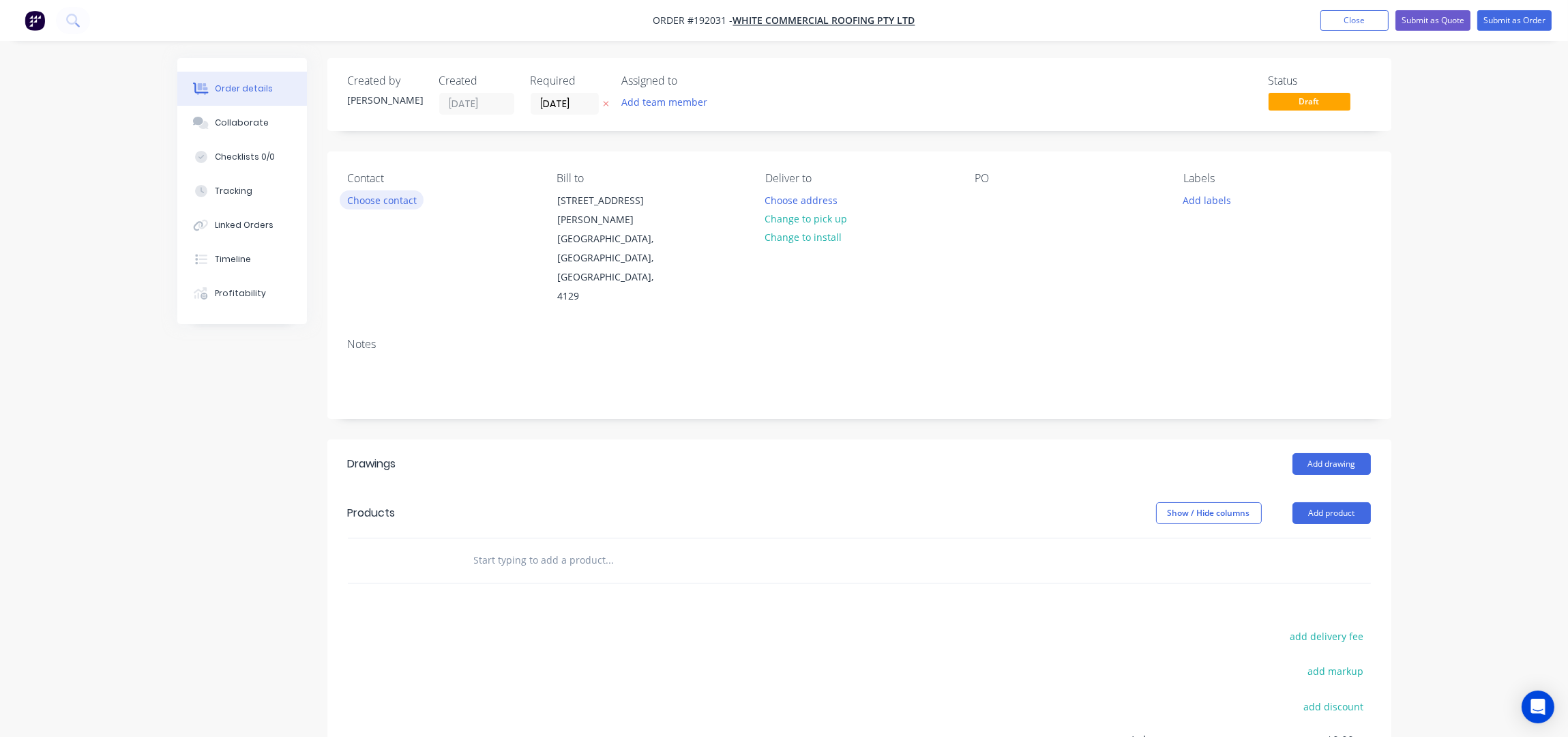
click at [388, 204] on button "Choose contact" at bounding box center [381, 199] width 84 height 18
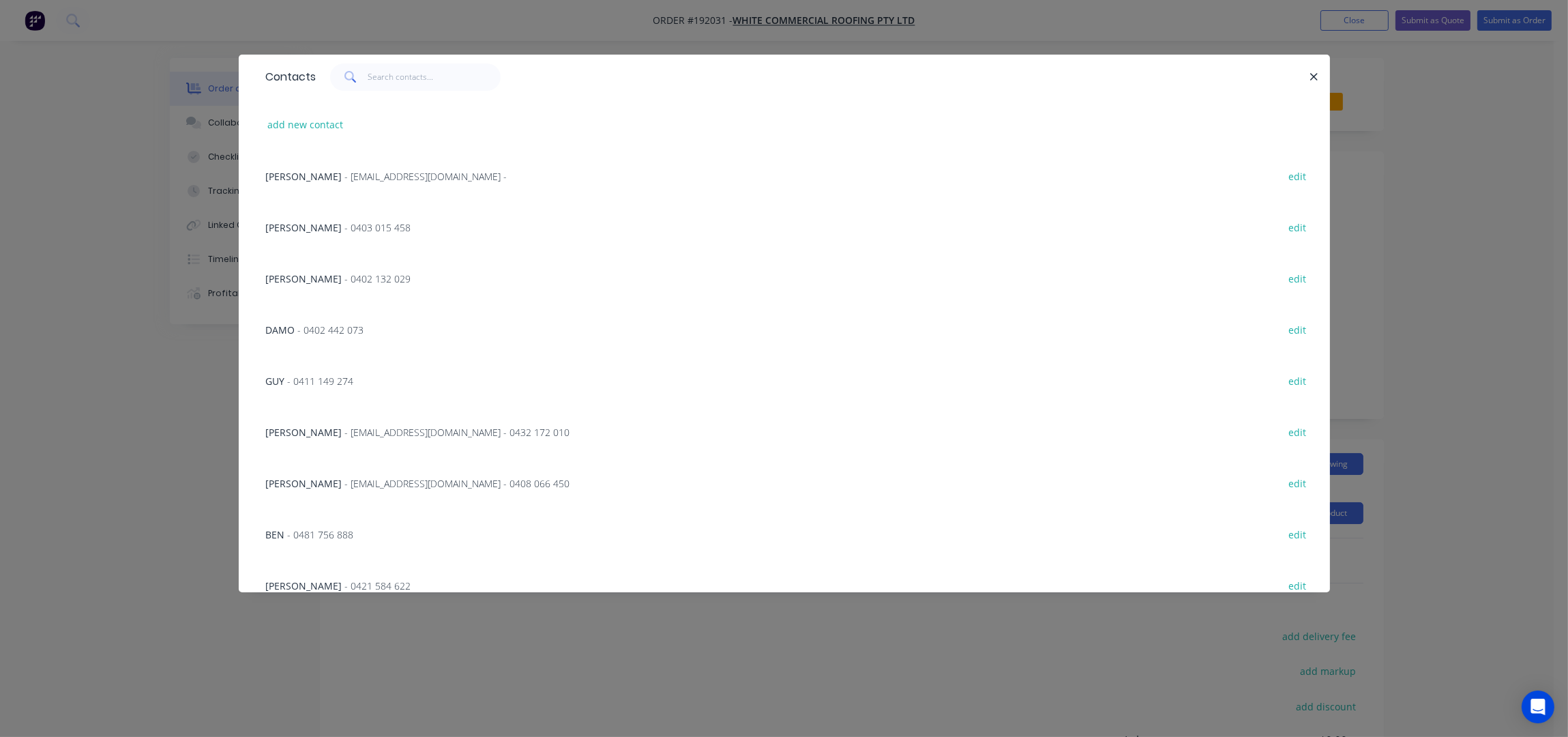
click at [360, 428] on span "- [EMAIL_ADDRESS][DOMAIN_NAME] - 0432 172 010" at bounding box center [457, 433] width 225 height 13
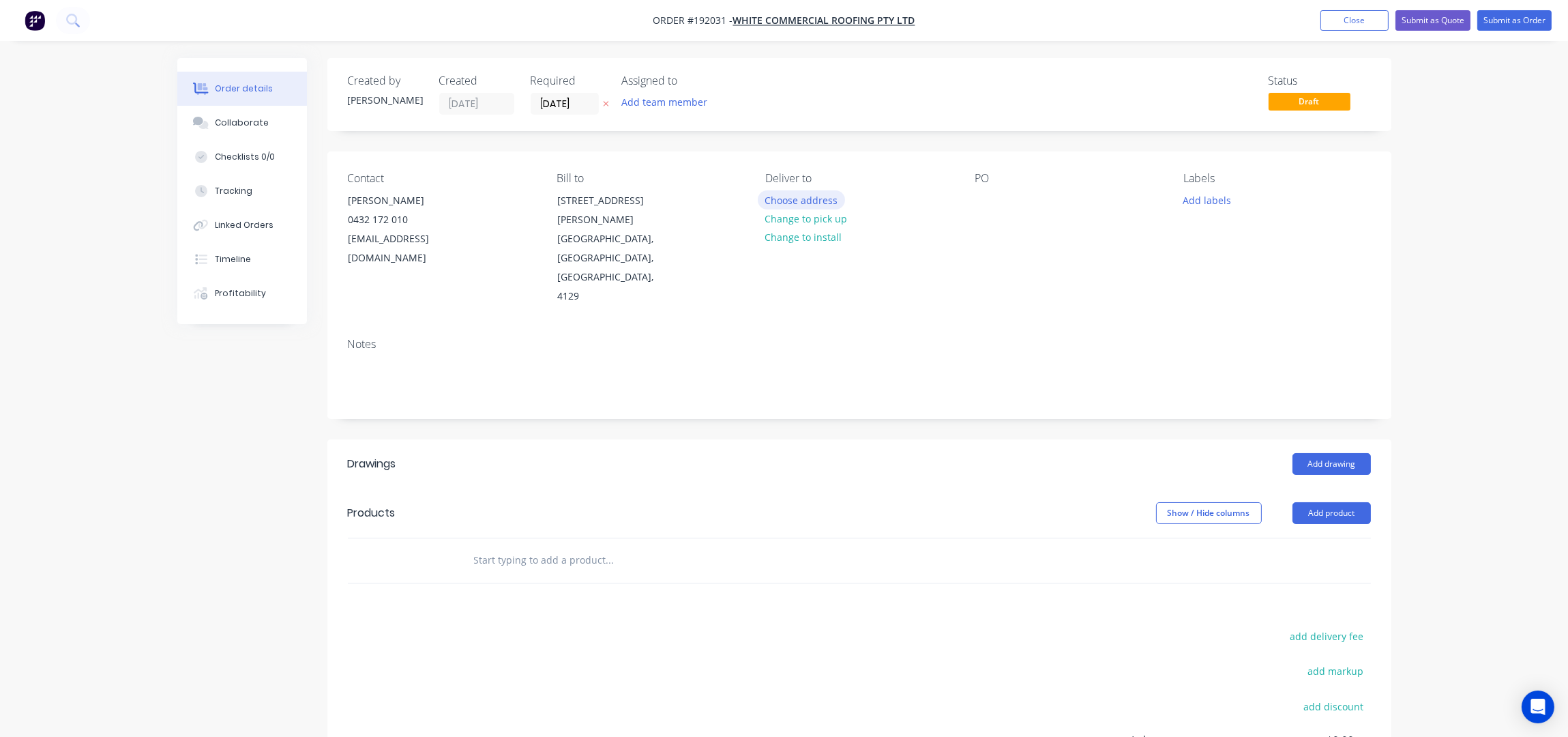
click at [800, 194] on button "Choose address" at bounding box center [801, 199] width 88 height 18
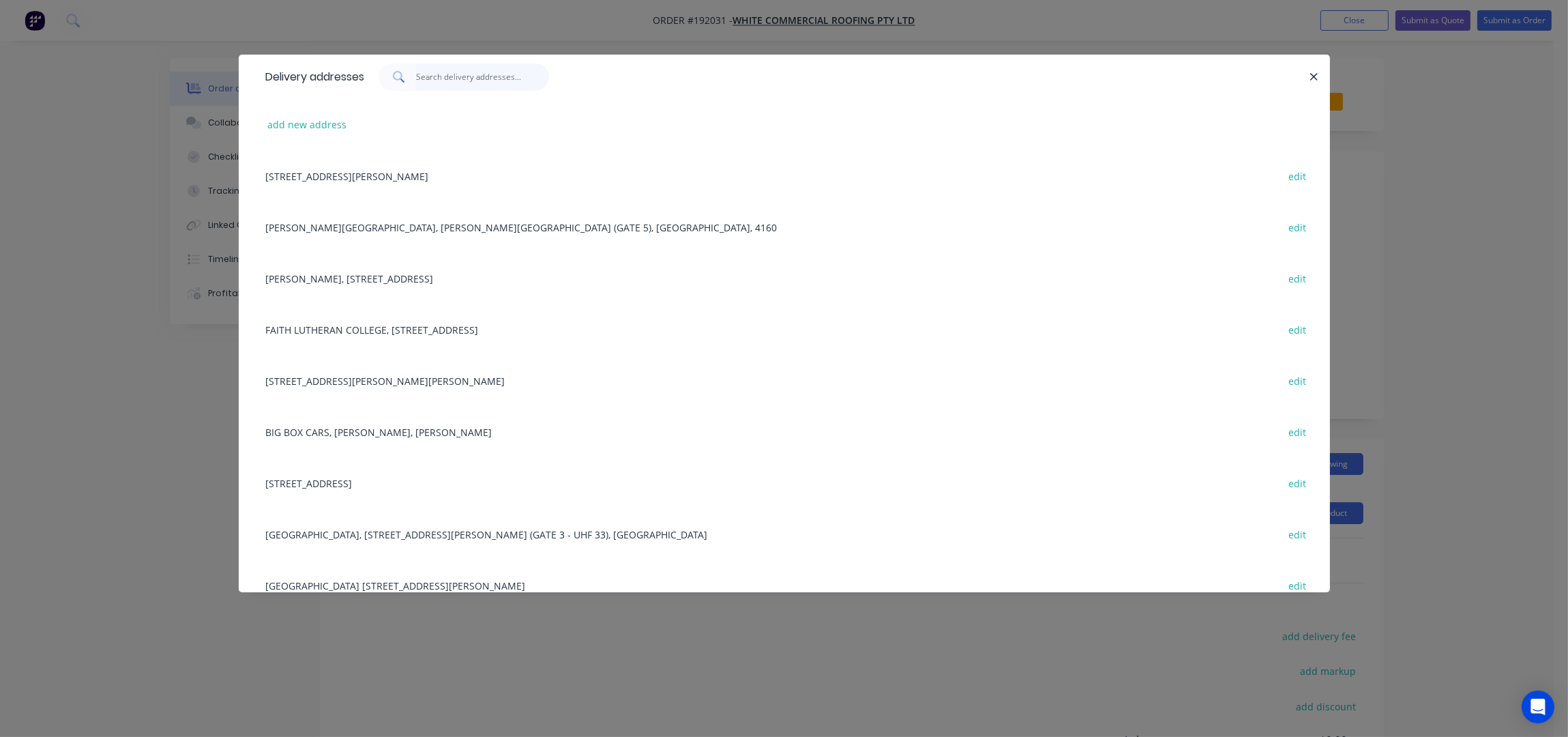
click at [474, 84] on input "text" at bounding box center [482, 77] width 133 height 27
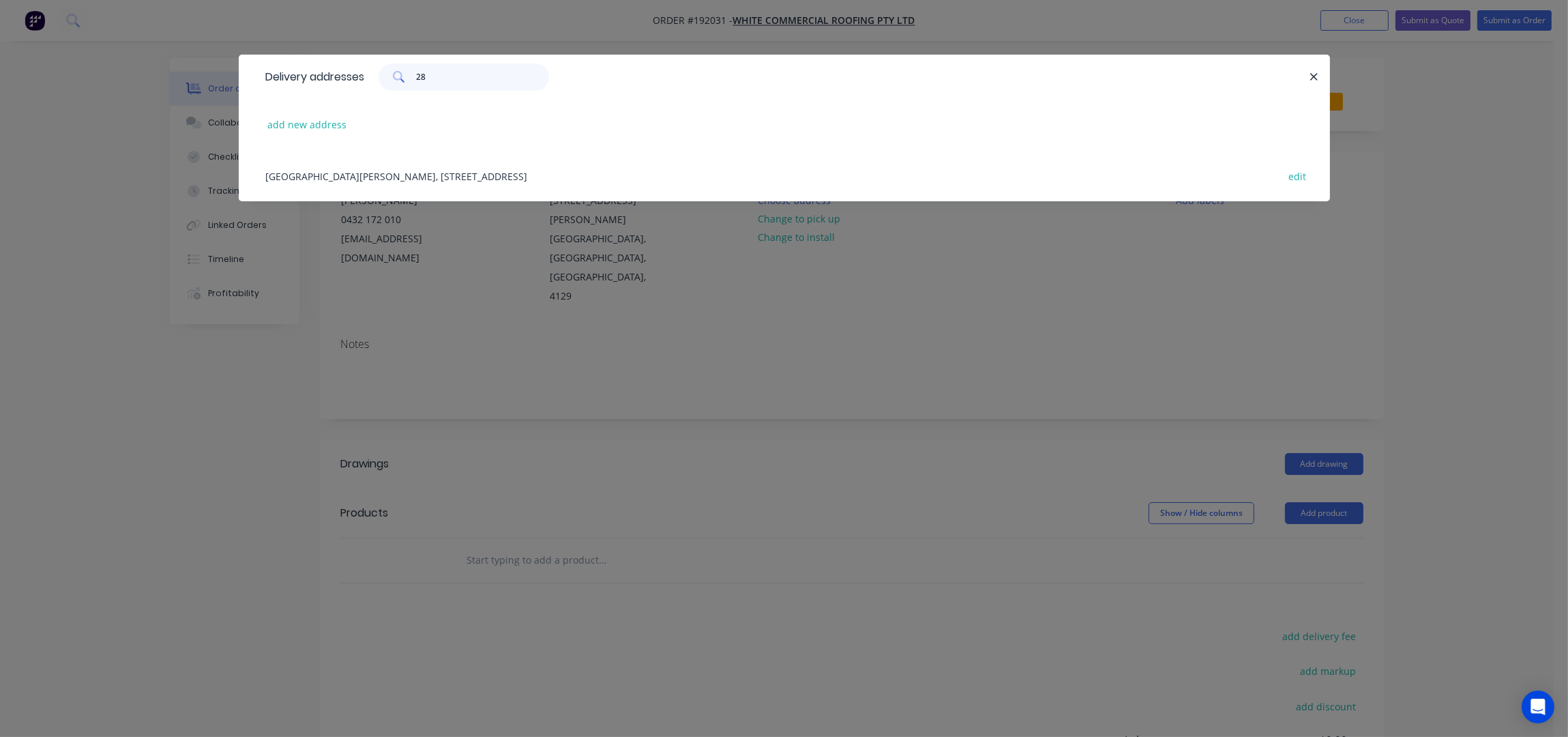
type input "28"
click at [451, 174] on div "[GEOGRAPHIC_DATA][PERSON_NAME], [STREET_ADDRESS] edit" at bounding box center [784, 175] width 1050 height 51
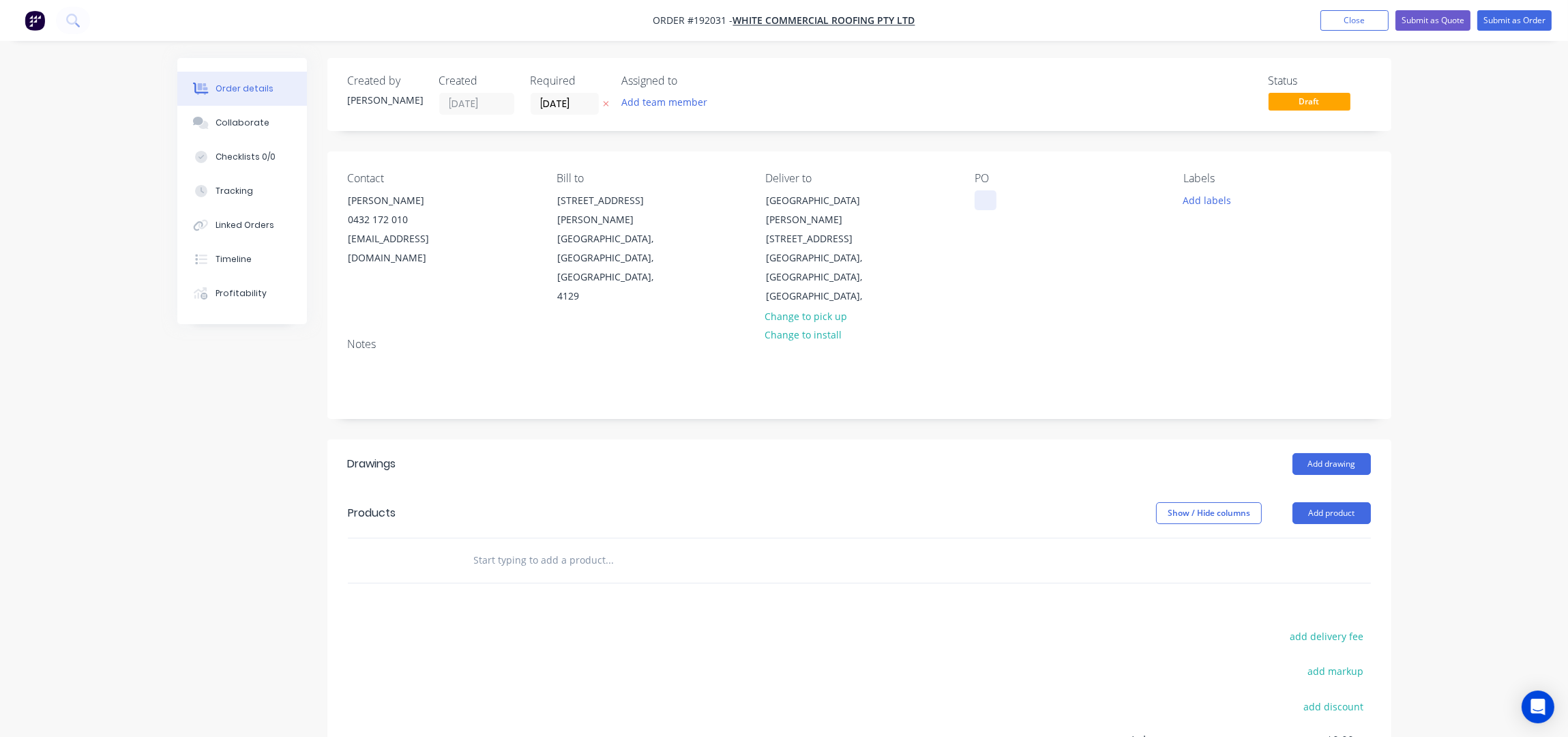
drag, startPoint x: 978, startPoint y: 204, endPoint x: 987, endPoint y: 206, distance: 9.2
click at [982, 204] on div at bounding box center [986, 200] width 22 height 20
click at [1154, 286] on div "Contact [PERSON_NAME] [PHONE_NUMBER] [EMAIL_ADDRESS][DOMAIN_NAME] Bill to [STRE…" at bounding box center [859, 239] width 1064 height 175
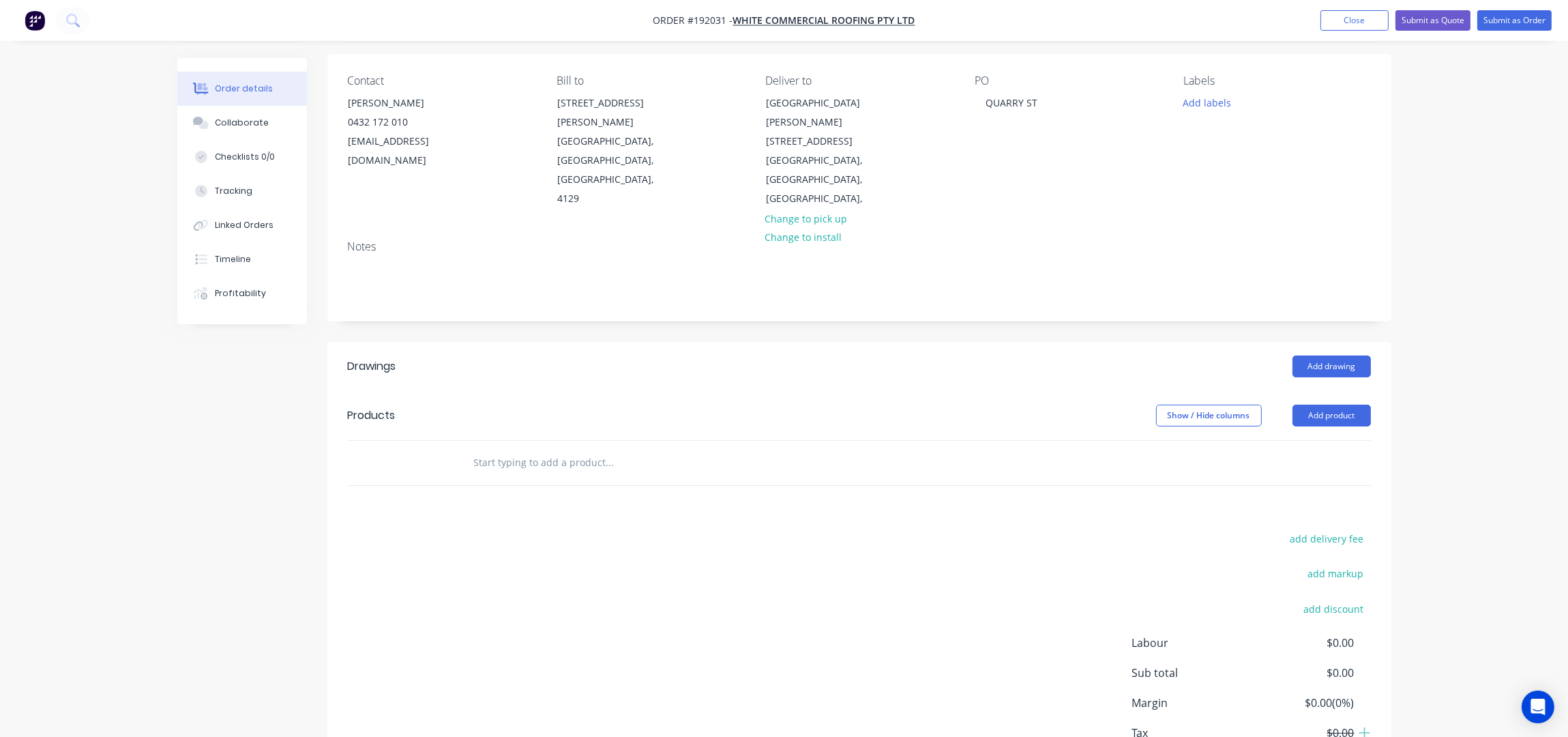
scroll to position [157, 0]
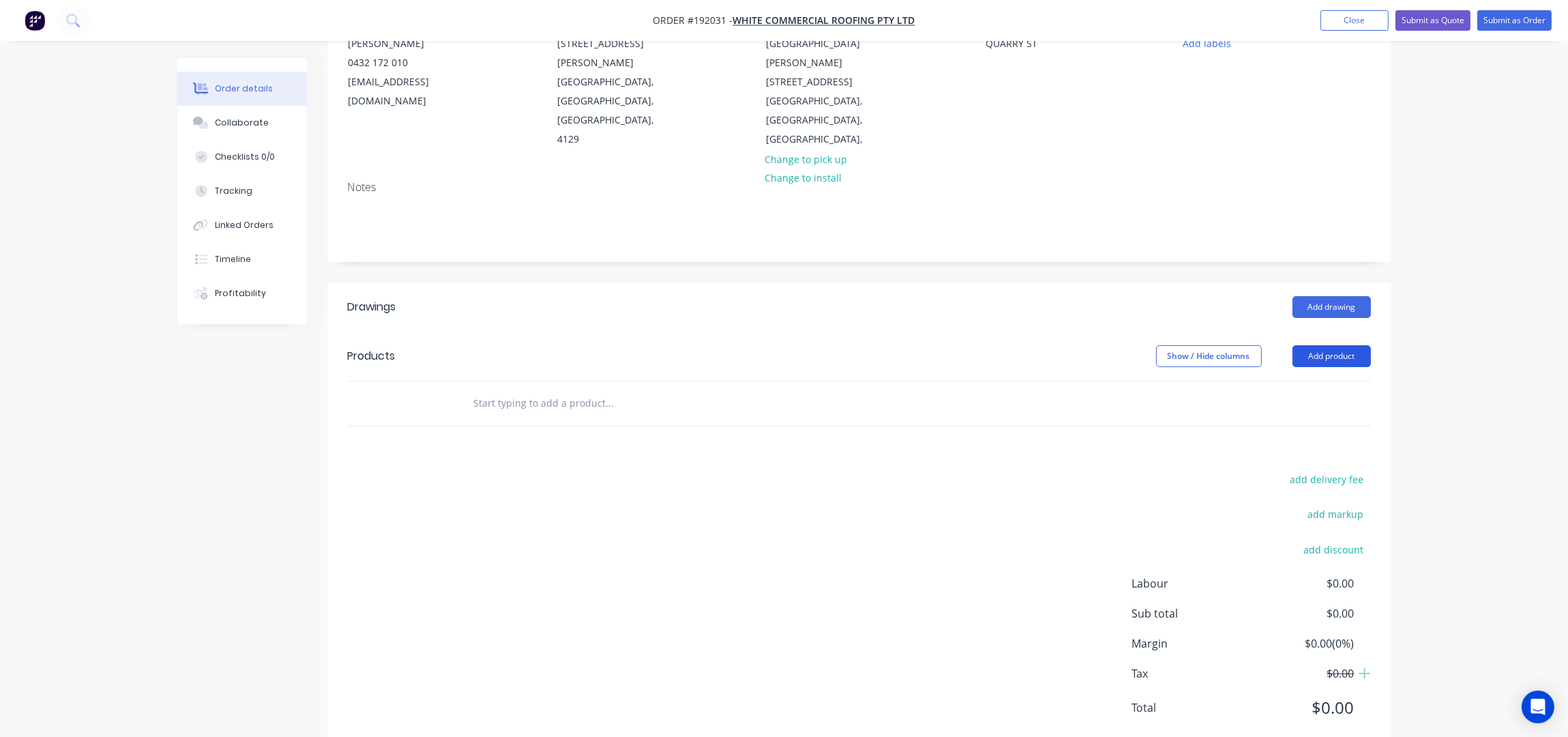
click at [1318, 345] on button "Add product" at bounding box center [1331, 356] width 79 height 22
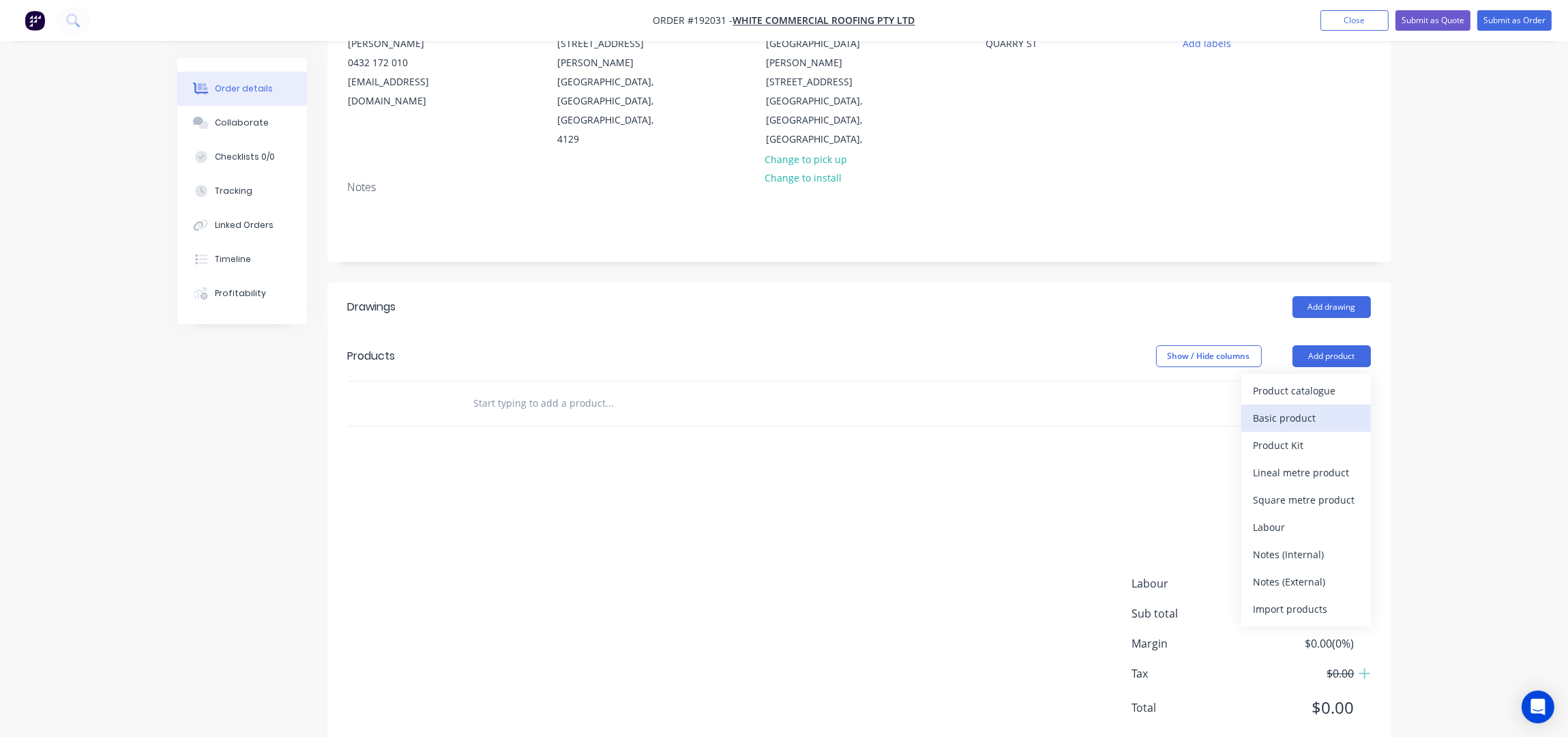
click at [1316, 408] on div "Basic product" at bounding box center [1306, 418] width 105 height 20
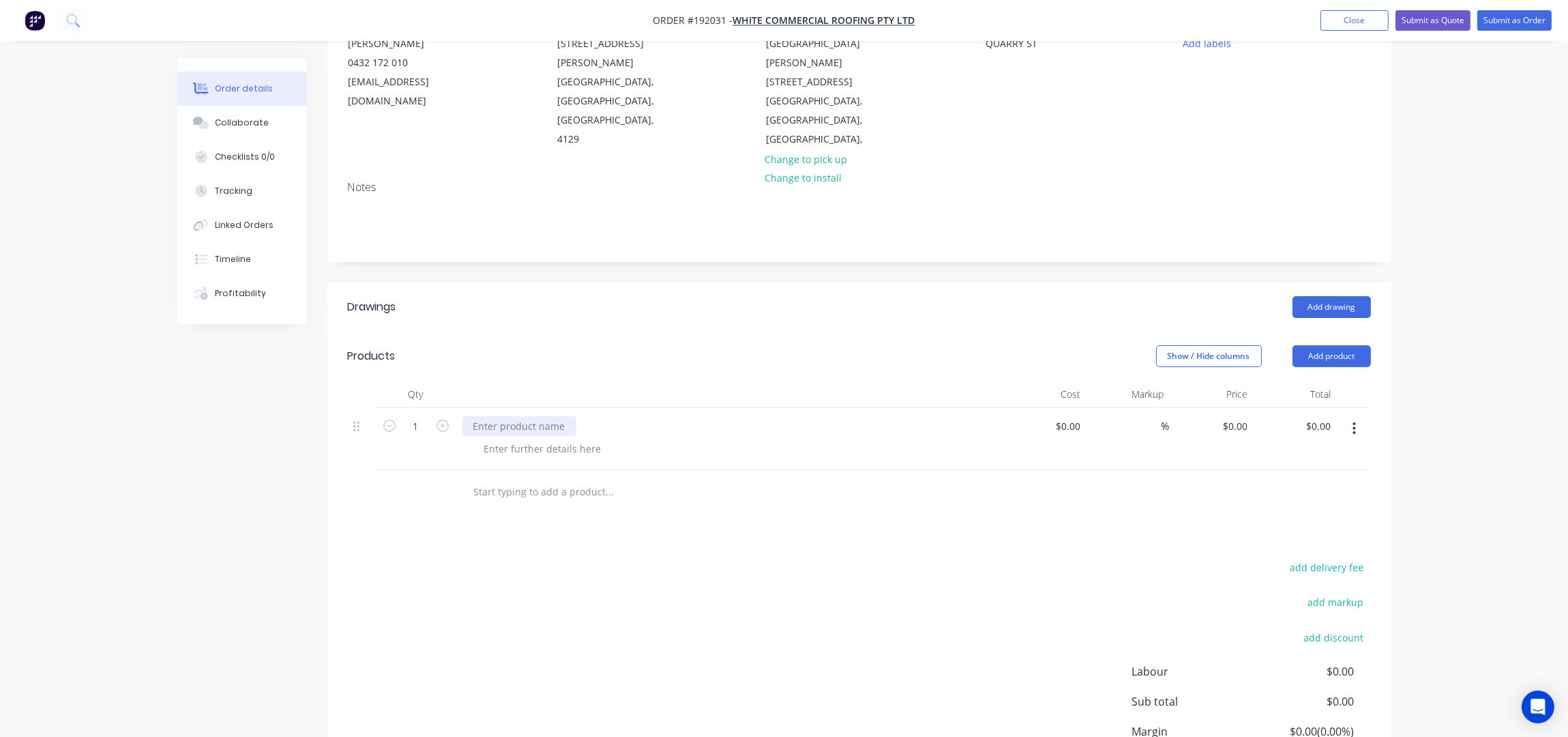
click at [517, 416] on div at bounding box center [519, 426] width 114 height 20
click at [519, 438] on div at bounding box center [543, 448] width 139 height 20
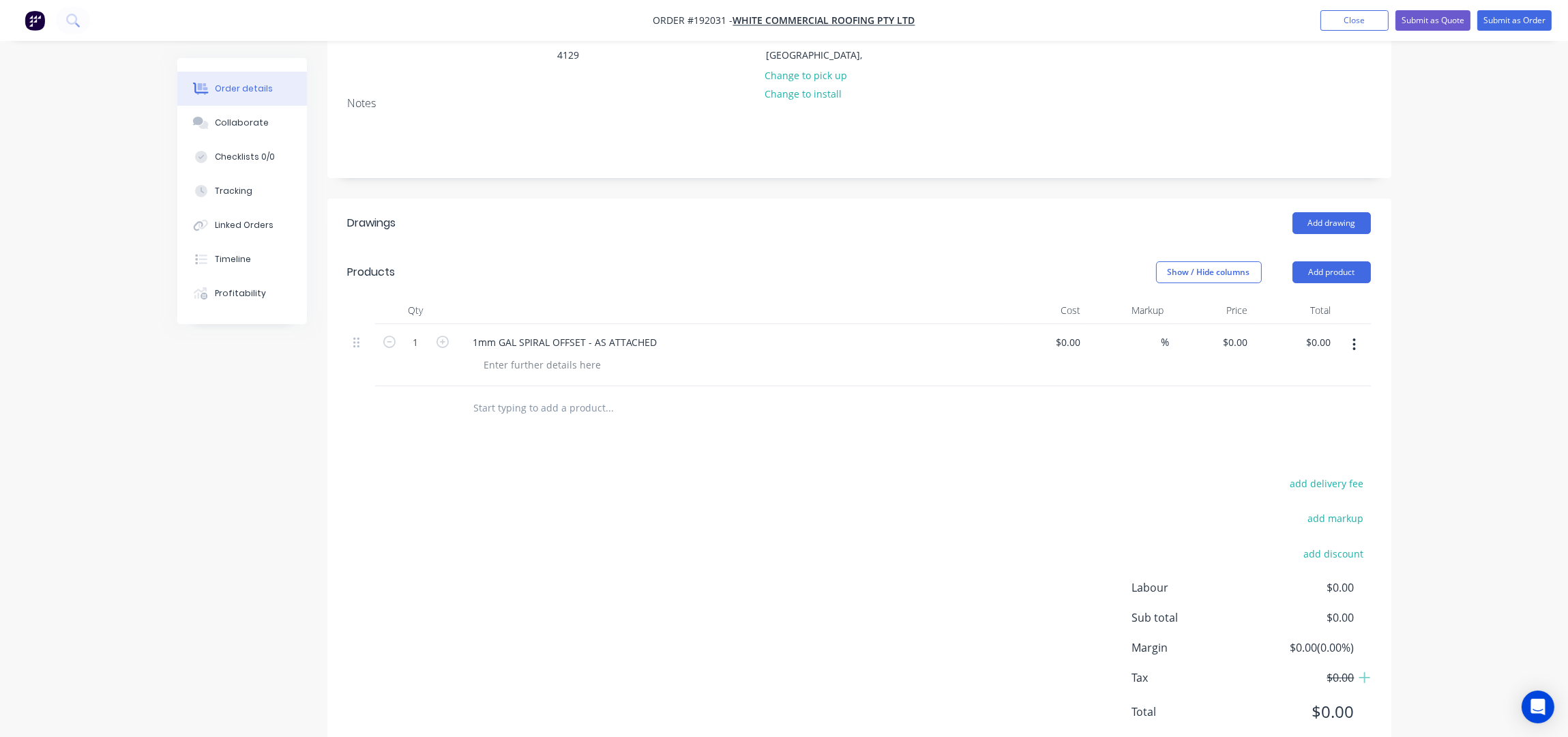
scroll to position [244, 0]
click at [557, 352] on div at bounding box center [543, 361] width 139 height 20
click at [495, 329] on div "1mm GAL SPIRAL OFFSET - AS ATTACHED" at bounding box center [565, 339] width 206 height 20
drag, startPoint x: 500, startPoint y: 300, endPoint x: 446, endPoint y: 318, distance: 56.9
click at [446, 321] on div "1 1mm 150DIA GAL SPIRAL OFFSET - AS ATTACHED $0.00 $0.00 % $0.00 $0.00 $0.00 $0…" at bounding box center [859, 352] width 1023 height 62
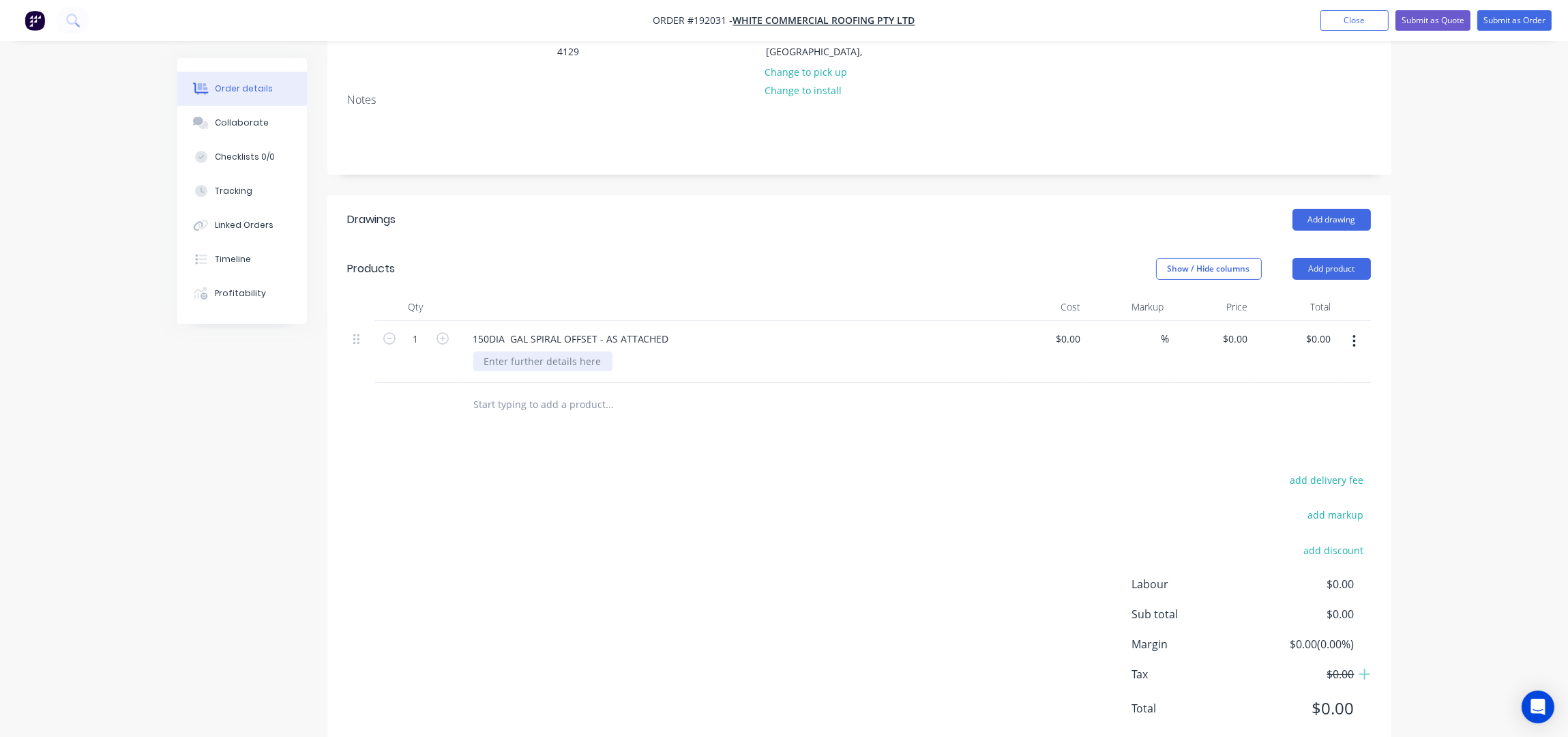
click at [510, 352] on div at bounding box center [543, 361] width 139 height 20
click at [515, 352] on div at bounding box center [543, 361] width 139 height 20
click at [690, 471] on div "add delivery fee add markup add discount Labour $0.00 Sub total $0.00 Margin $0…" at bounding box center [859, 602] width 1023 height 263
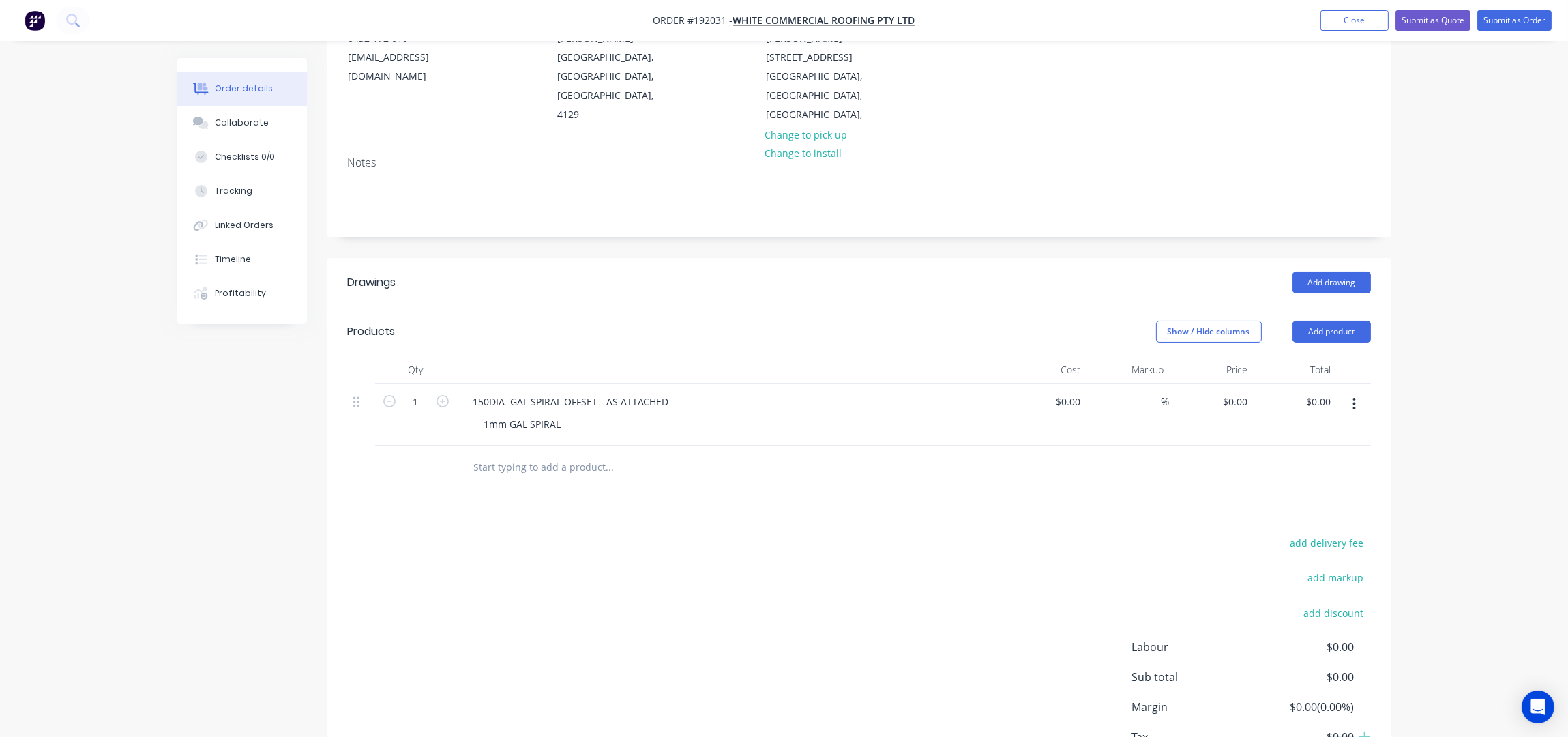
scroll to position [62, 0]
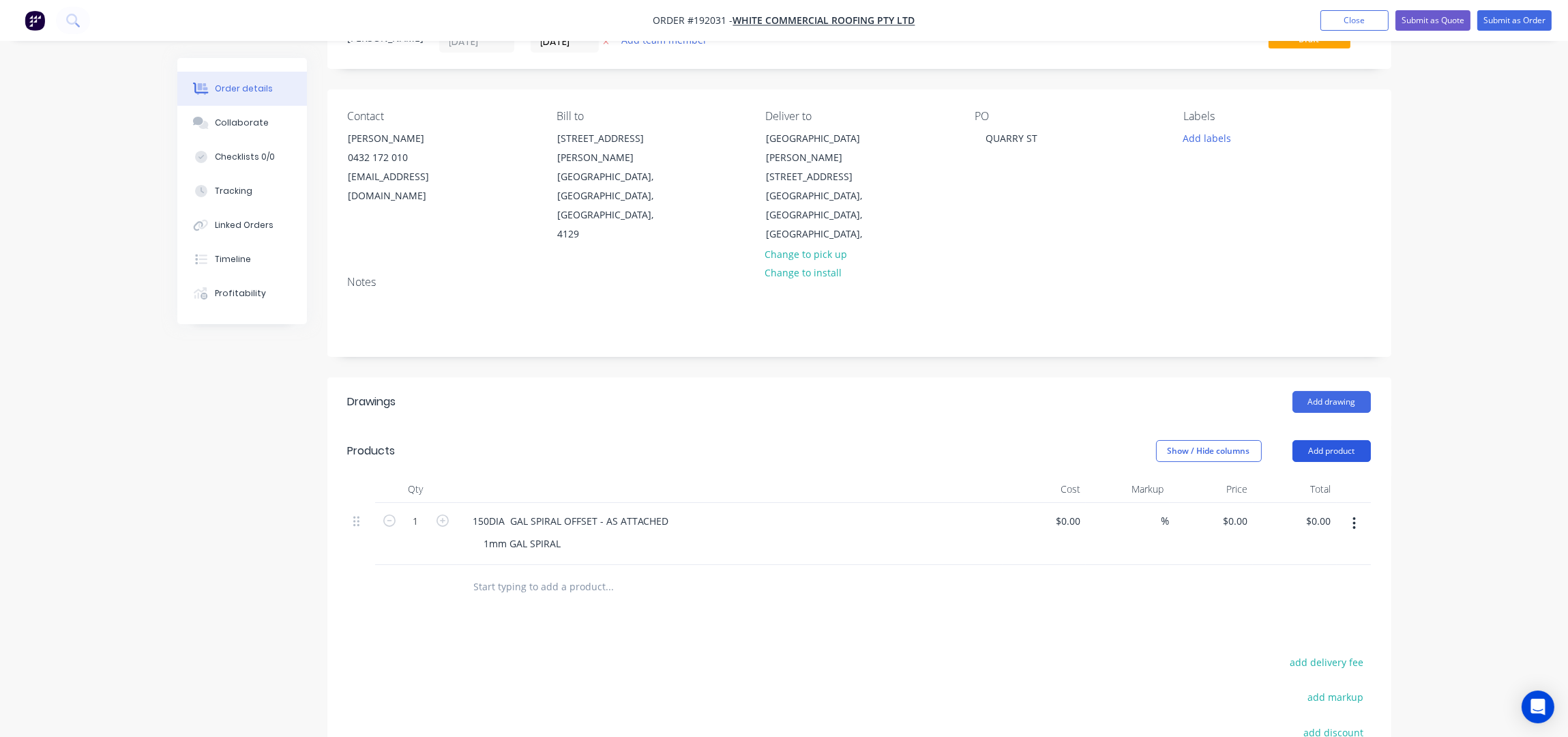
drag, startPoint x: 1359, startPoint y: 404, endPoint x: 1355, endPoint y: 424, distance: 20.4
click at [1358, 440] on button "Add product" at bounding box center [1331, 451] width 79 height 22
click at [1351, 476] on div "Product catalogue" at bounding box center [1306, 486] width 105 height 20
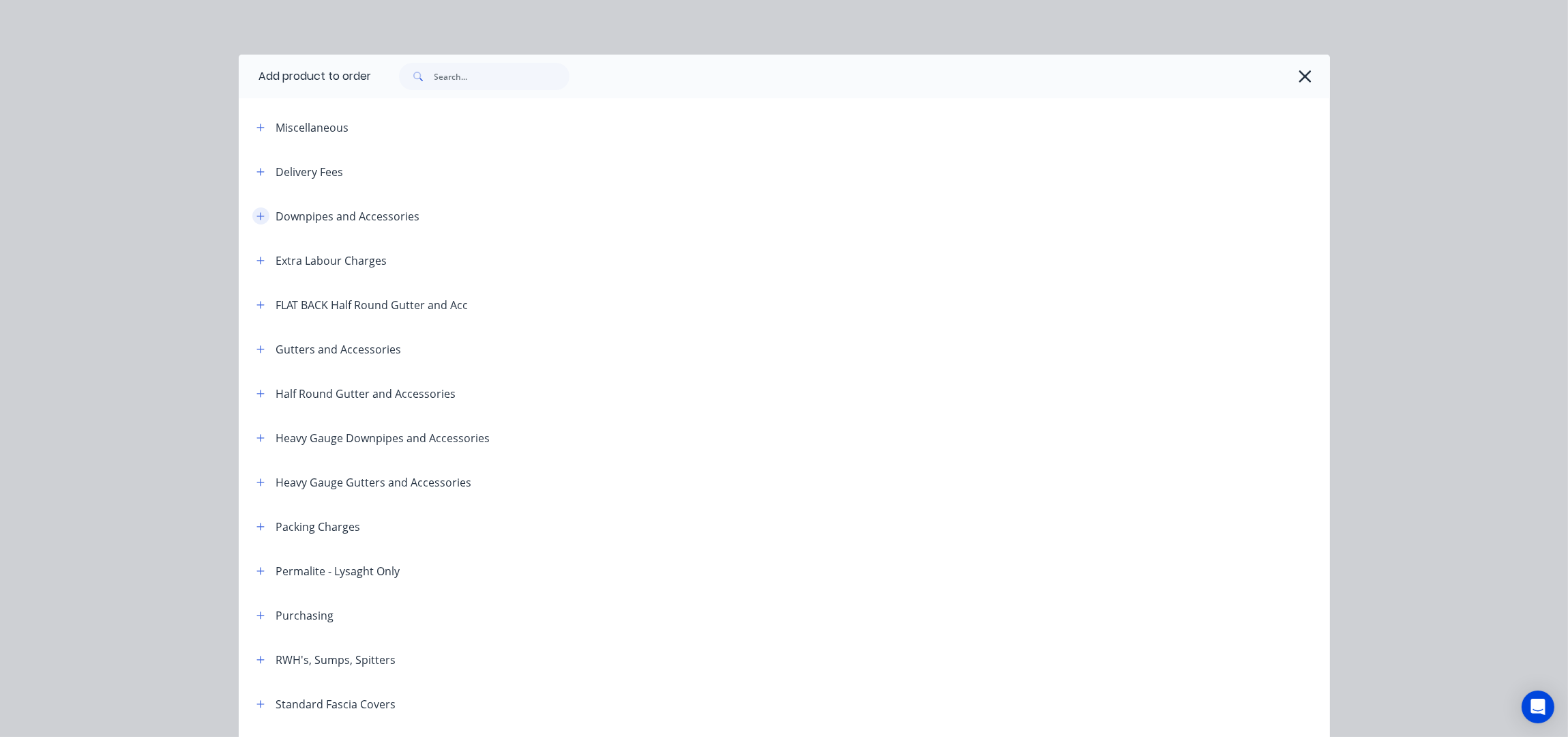
click at [256, 213] on icon "button" at bounding box center [261, 217] width 8 height 10
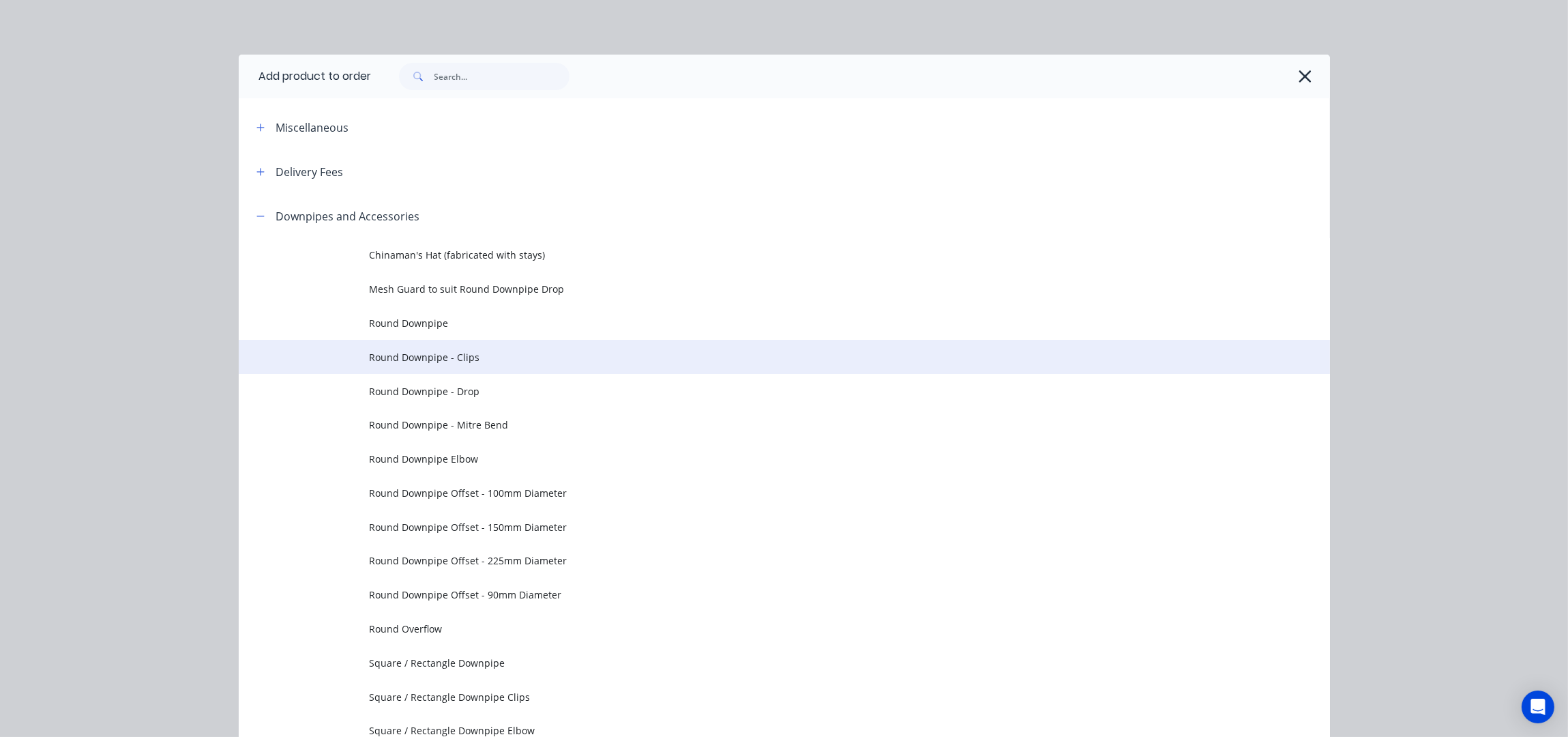
click at [471, 361] on span "Round Downpipe - Clips" at bounding box center [753, 357] width 768 height 14
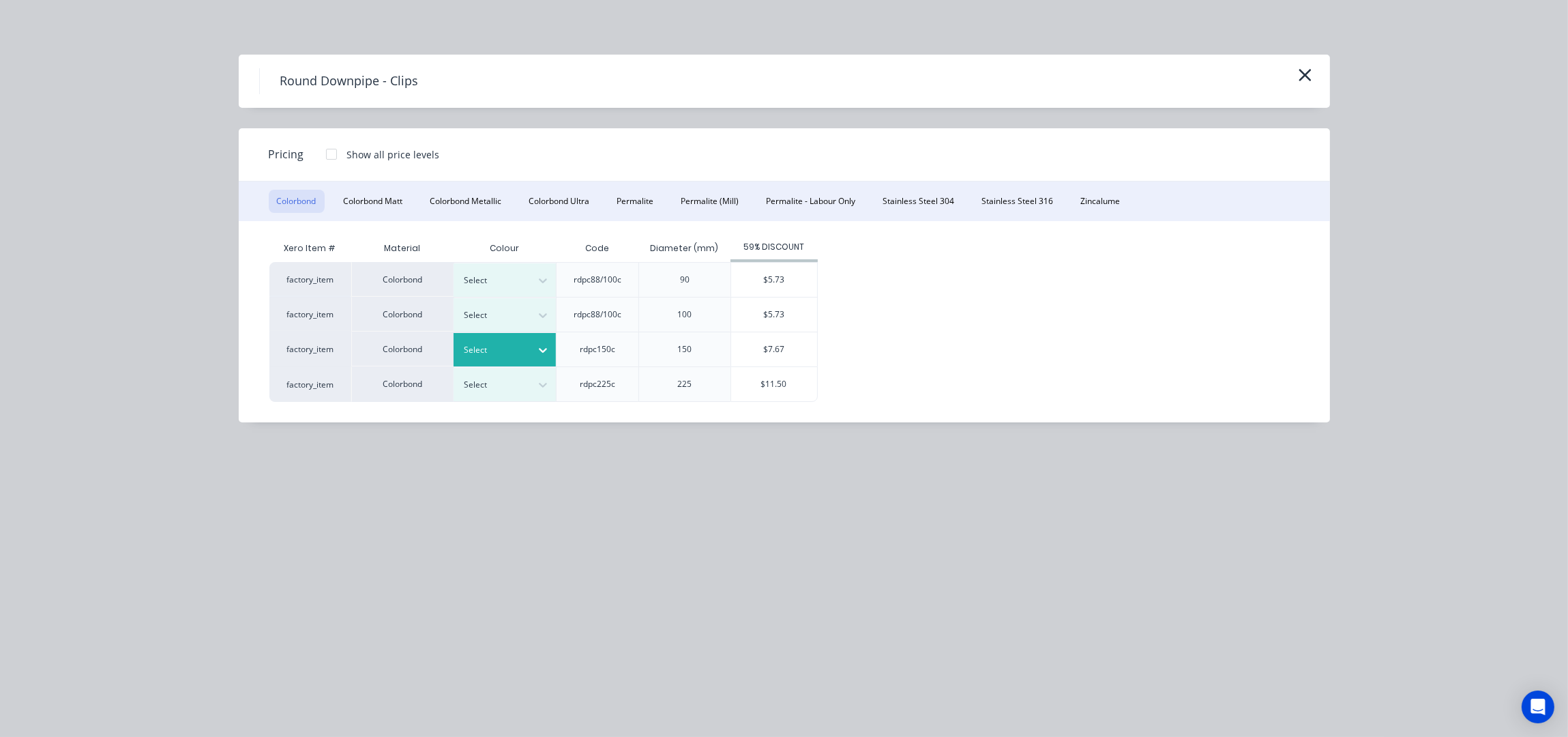
click at [515, 344] on div at bounding box center [495, 350] width 61 height 15
click at [1318, 69] on div "Round Downpipe - Clips" at bounding box center [785, 81] width 1092 height 53
click at [1309, 76] on icon "button" at bounding box center [1304, 74] width 14 height 19
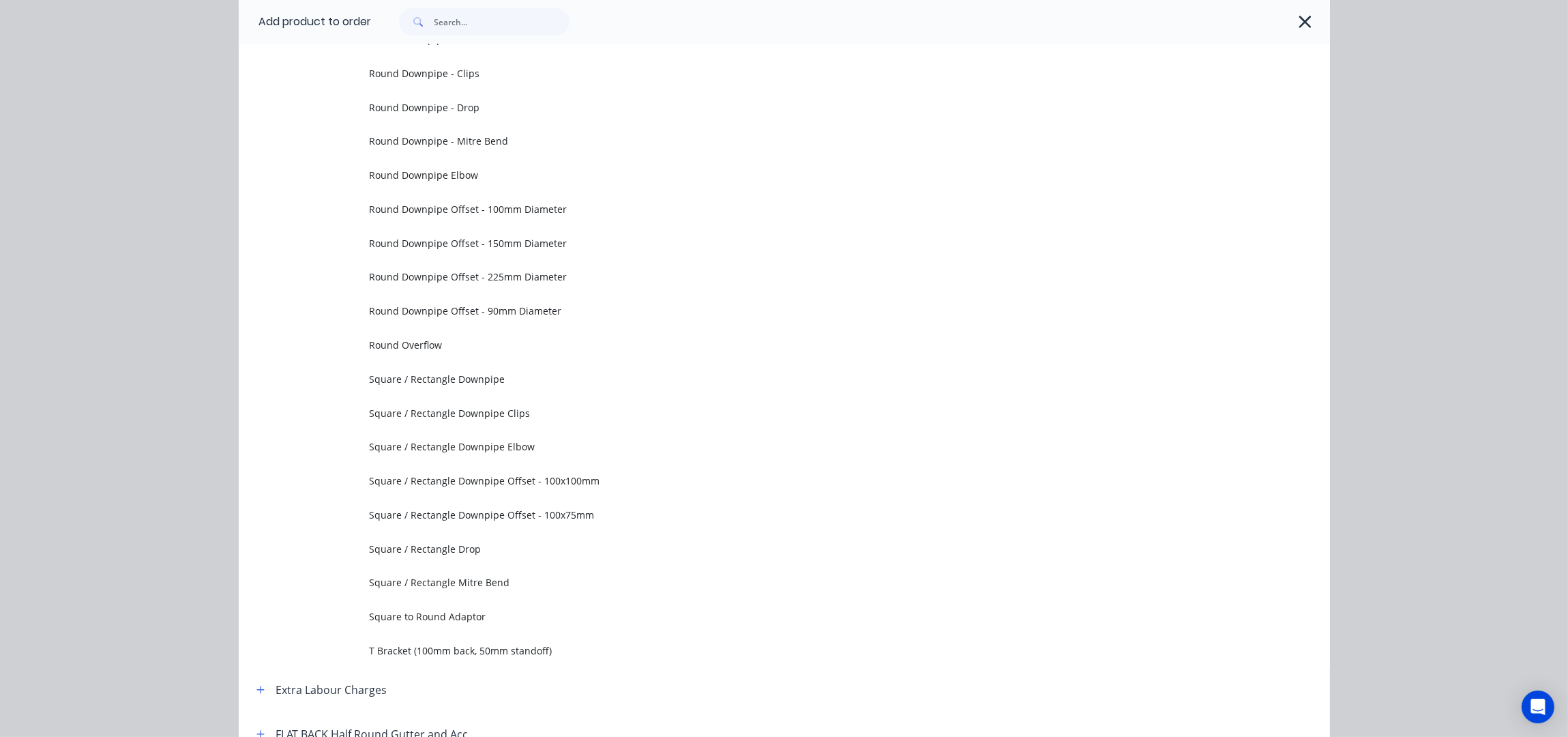
scroll to position [103, 0]
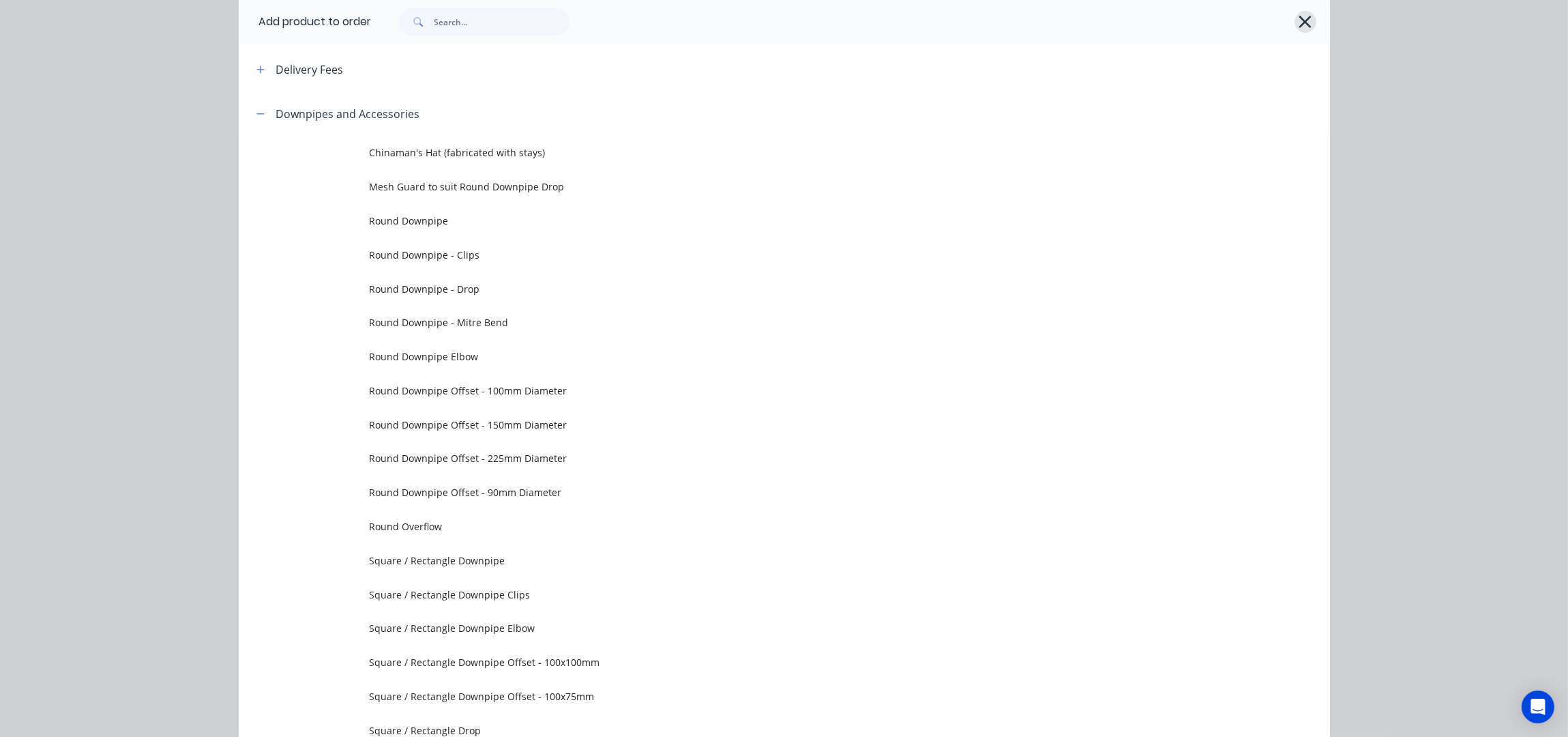
click at [1298, 20] on icon "button" at bounding box center [1304, 22] width 14 height 19
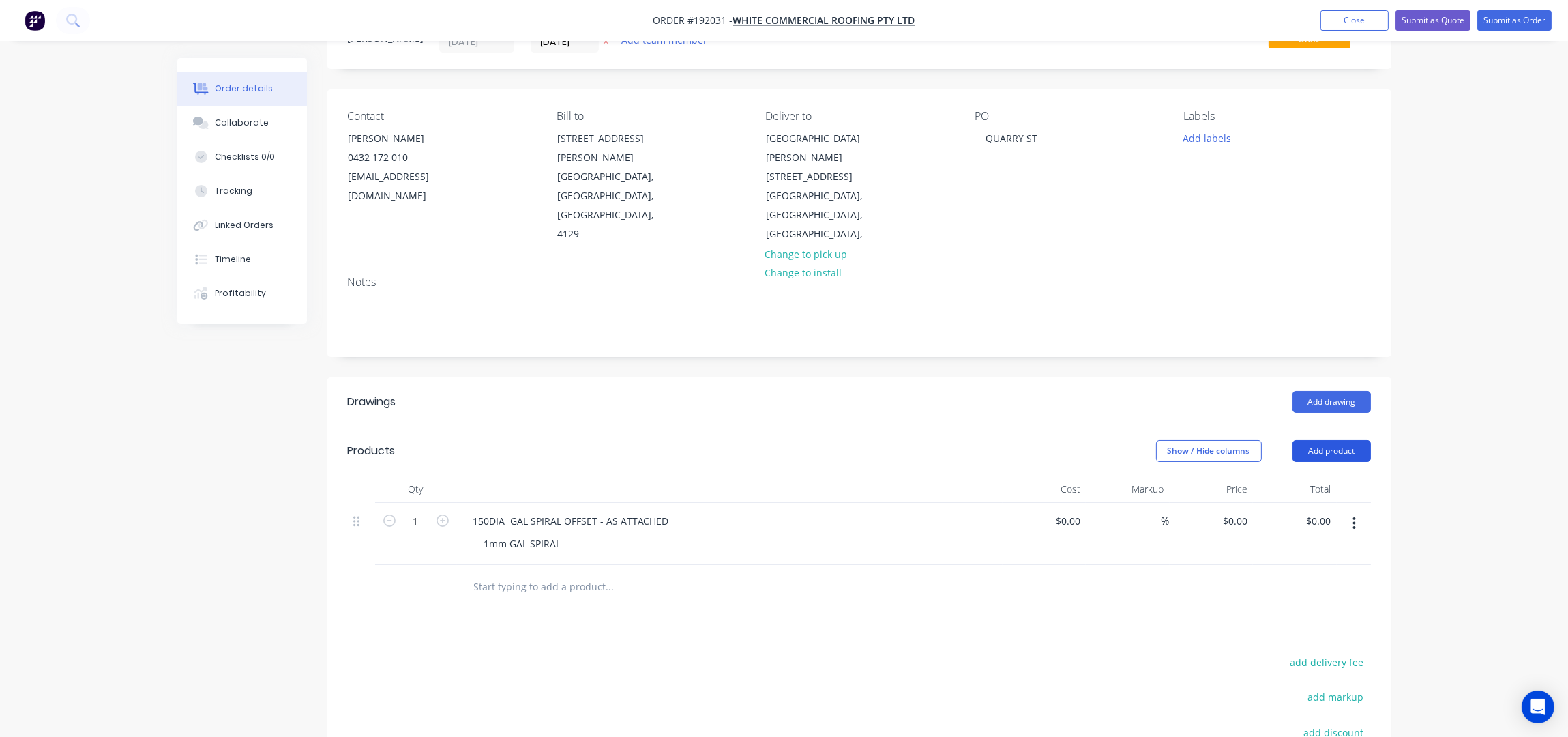
click at [1337, 440] on button "Add product" at bounding box center [1331, 451] width 79 height 22
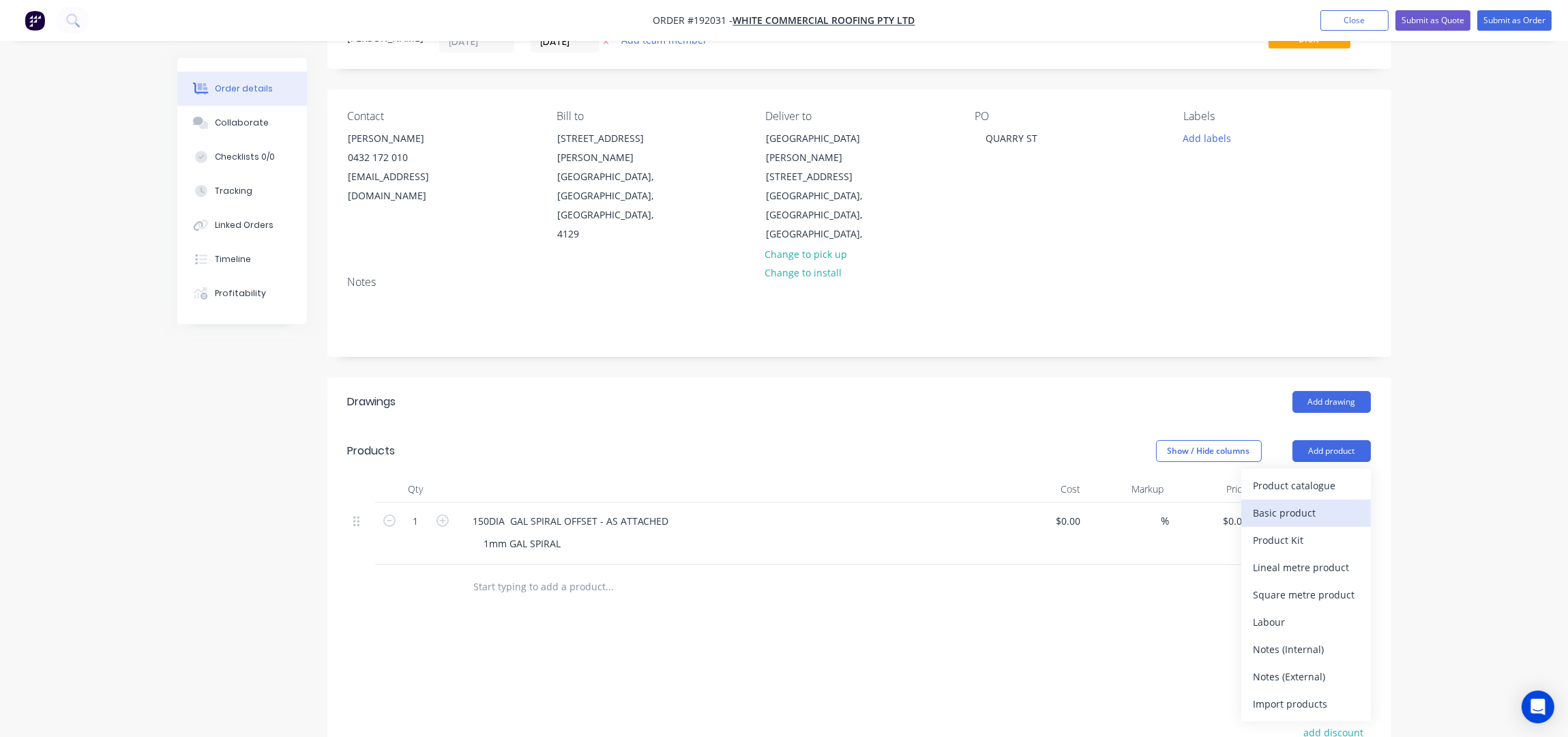
click at [1298, 503] on div "Basic product" at bounding box center [1306, 513] width 105 height 20
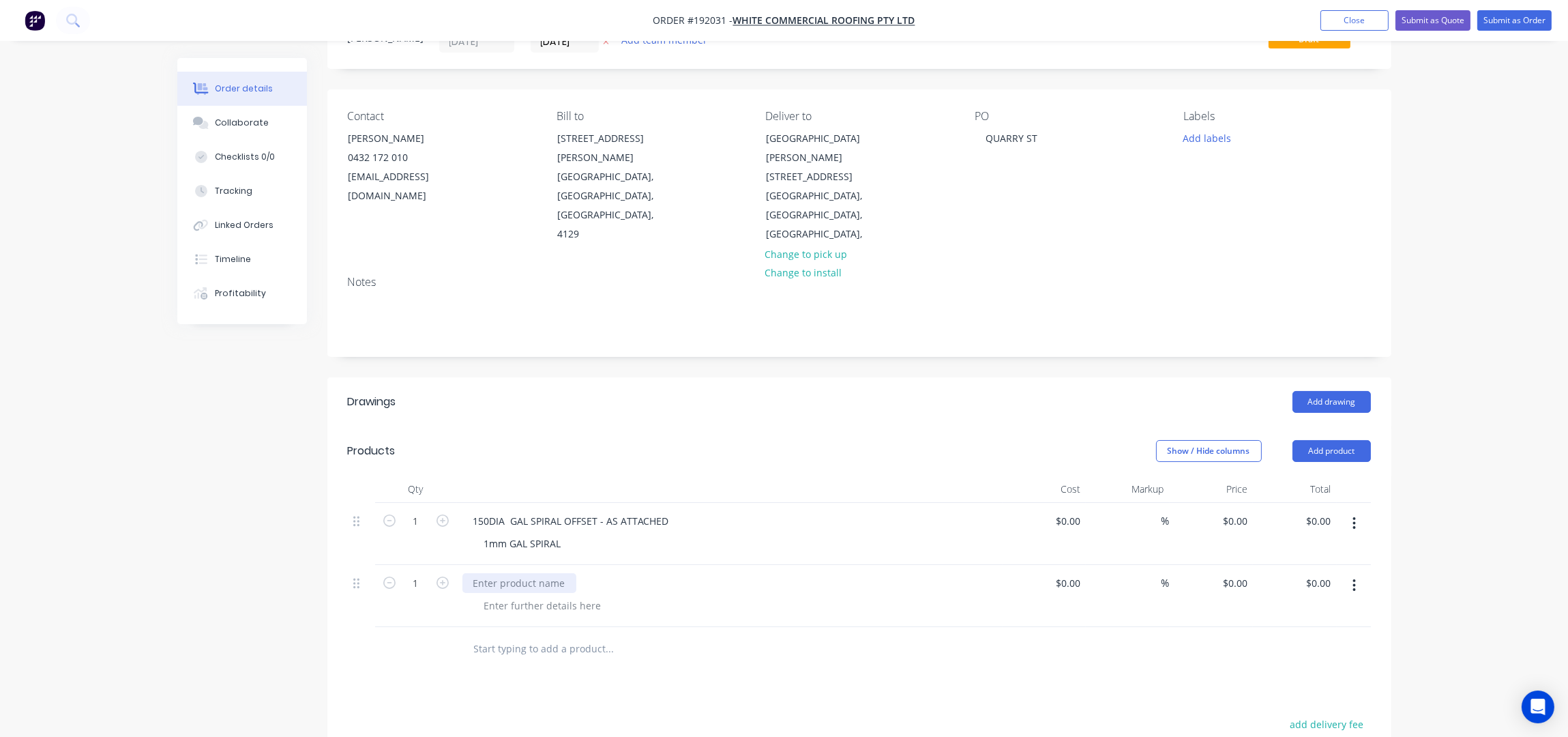
click at [523, 573] on div at bounding box center [519, 583] width 114 height 20
click at [504, 596] on div at bounding box center [543, 605] width 139 height 20
click at [511, 596] on div at bounding box center [543, 605] width 139 height 20
click at [442, 577] on icon "button" at bounding box center [442, 582] width 12 height 12
type input "2"
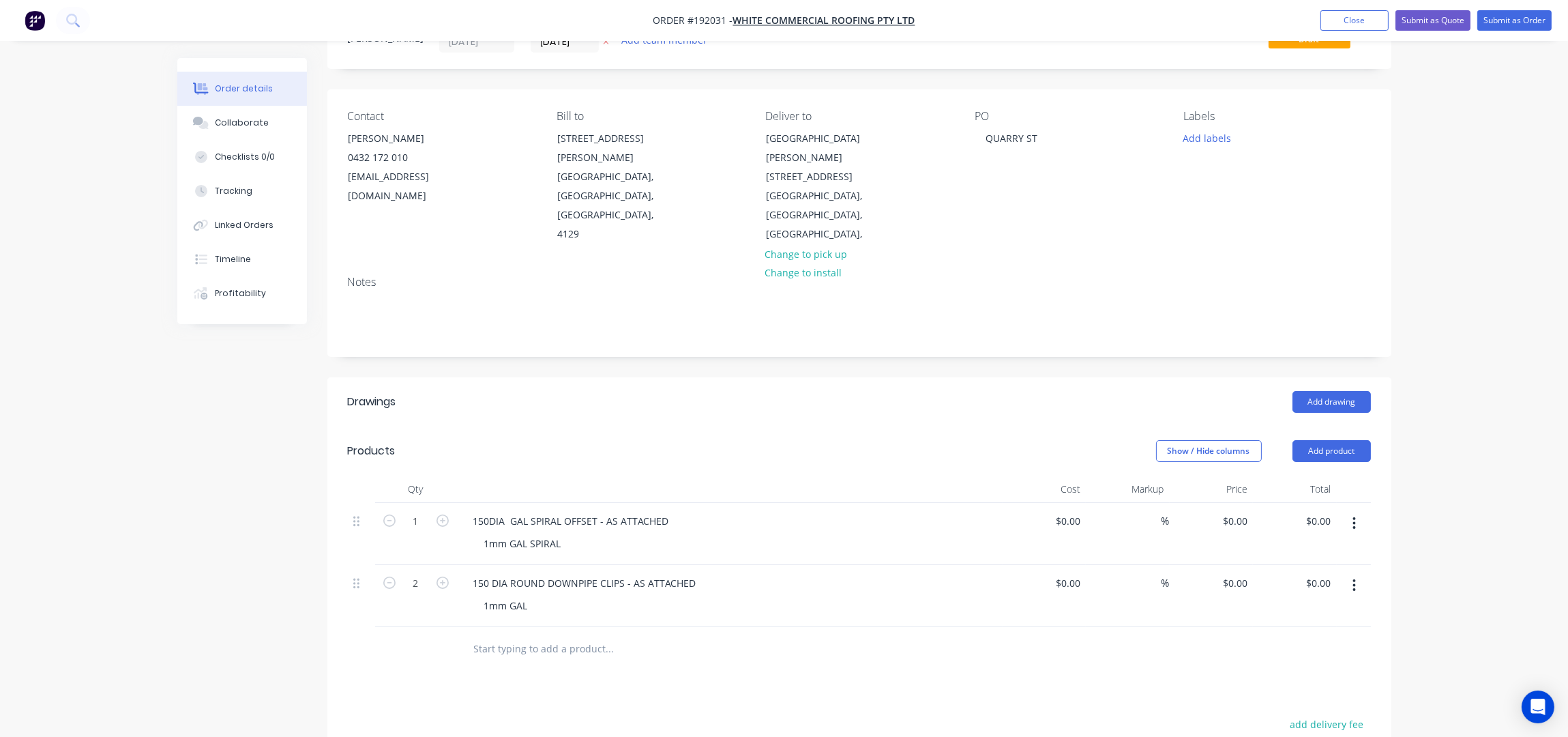
click at [581, 635] on input "text" at bounding box center [610, 648] width 273 height 27
click at [1340, 391] on button "Add drawing" at bounding box center [1331, 402] width 79 height 22
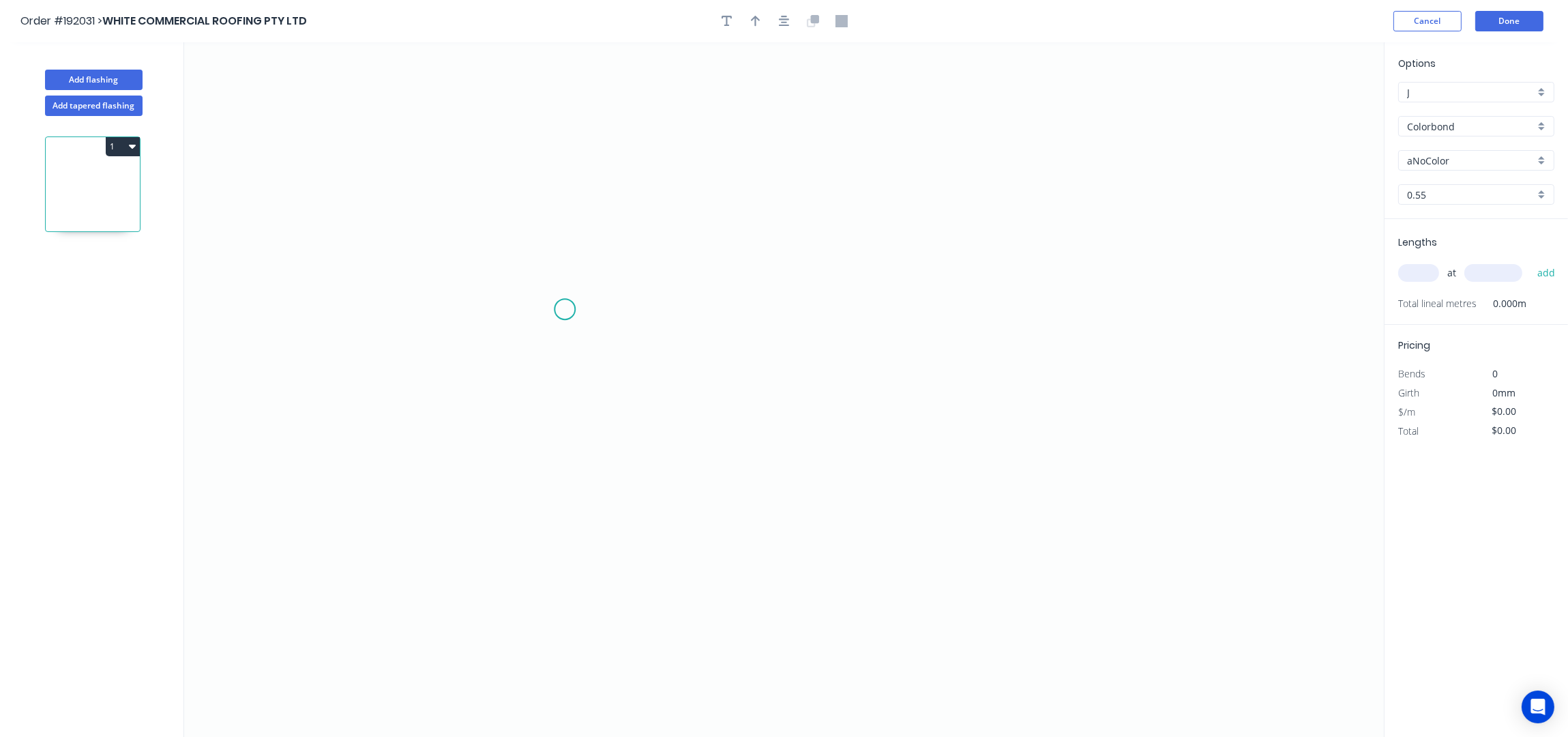
click at [528, 309] on icon "0" at bounding box center [784, 390] width 1200 height 695
click at [597, 253] on icon "0" at bounding box center [784, 390] width 1200 height 695
click at [1010, 262] on icon "0 ?" at bounding box center [784, 390] width 1200 height 695
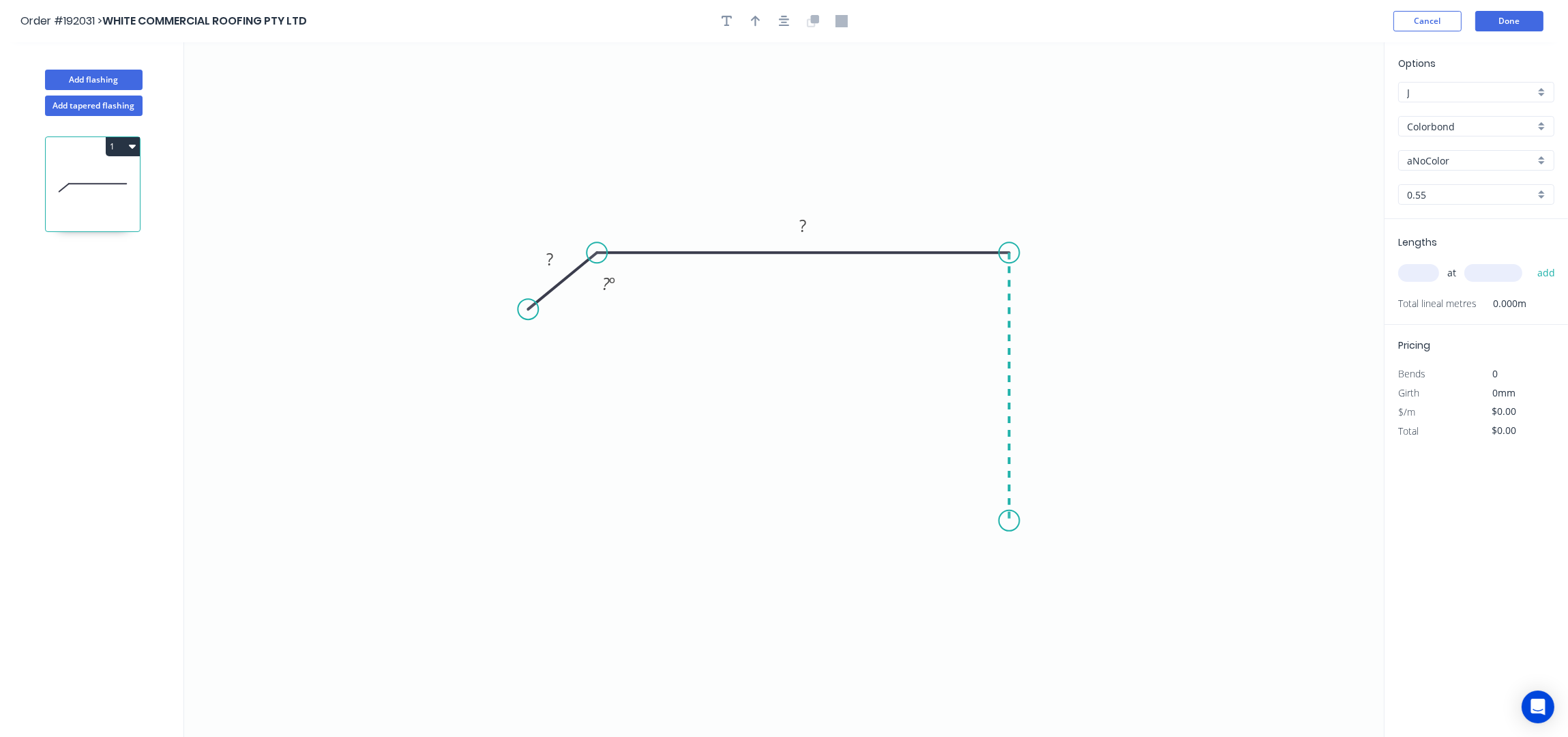
click at [1017, 521] on icon "0 ? ? ? º" at bounding box center [784, 390] width 1200 height 695
drag, startPoint x: 906, startPoint y: 521, endPoint x: 825, endPoint y: 19, distance: 508.5
click at [905, 521] on icon "0 ? ? ? ? º" at bounding box center [784, 390] width 1200 height 695
click at [957, 565] on div "Crush & Fold" at bounding box center [973, 565] width 137 height 28
click at [935, 562] on div "Flip bend" at bounding box center [978, 566] width 137 height 28
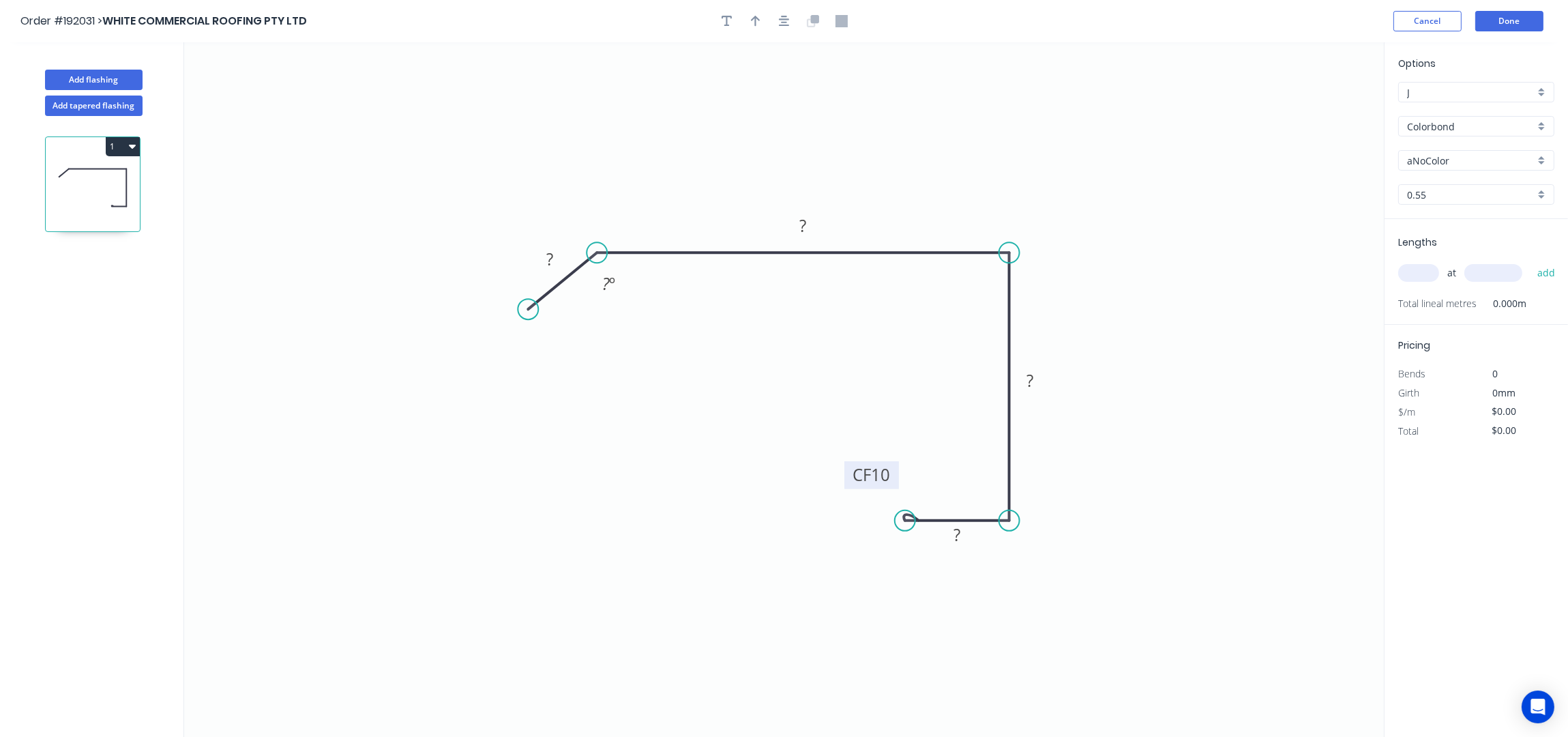
drag, startPoint x: 899, startPoint y: 553, endPoint x: 804, endPoint y: 457, distance: 135.1
click at [844, 462] on rect at bounding box center [872, 476] width 55 height 28
click at [786, 21] on icon "button" at bounding box center [784, 21] width 11 height 12
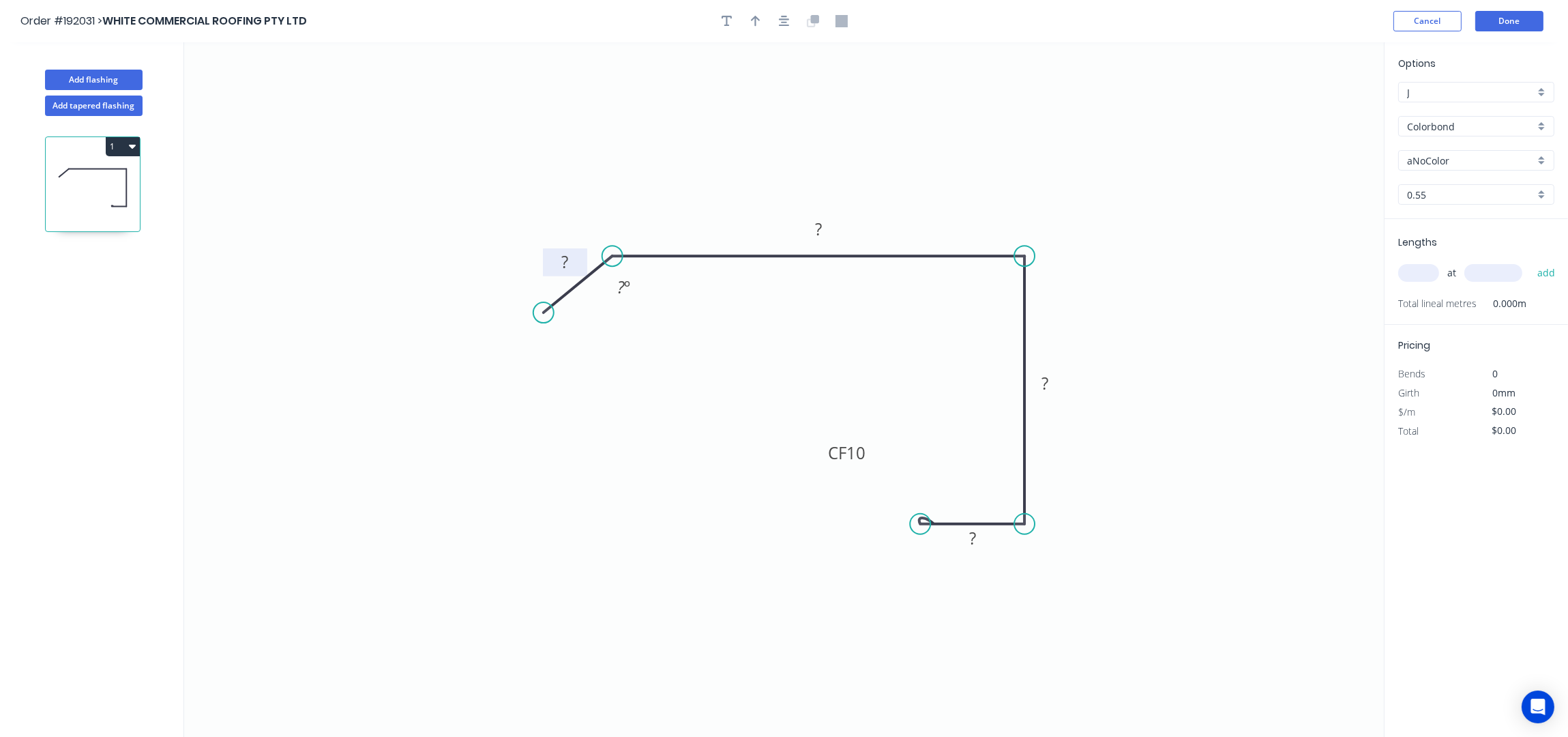
click at [570, 259] on rect at bounding box center [564, 263] width 27 height 19
type input "$15.60"
click at [686, 353] on div "Hide angle" at bounding box center [701, 341] width 137 height 28
click at [779, 24] on icon "button" at bounding box center [784, 21] width 11 height 12
click at [751, 19] on icon "button" at bounding box center [756, 21] width 10 height 12
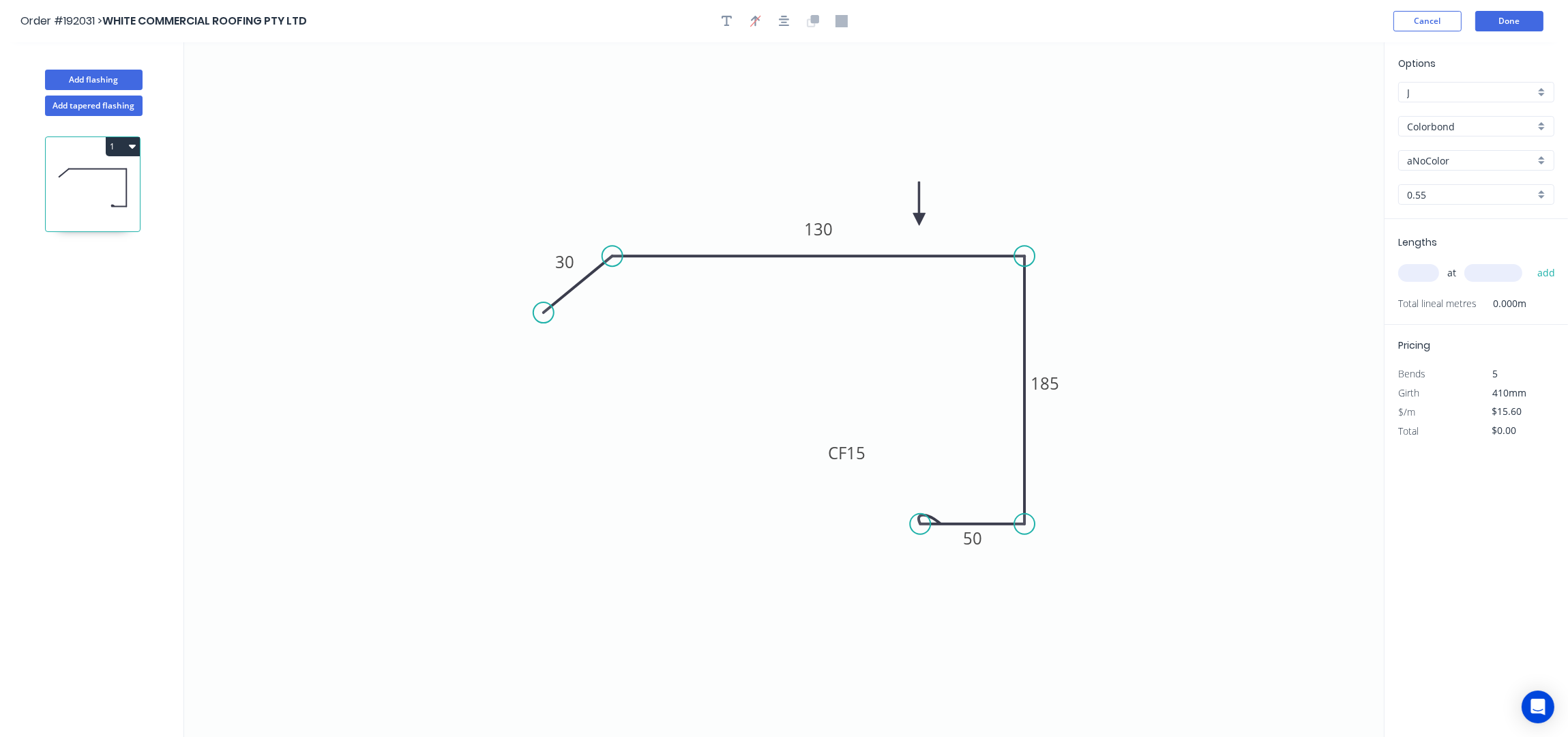
drag, startPoint x: 1316, startPoint y: 108, endPoint x: 911, endPoint y: 242, distance: 426.6
click at [913, 225] on icon at bounding box center [919, 203] width 12 height 44
click at [1441, 156] on input "aNoColor" at bounding box center [1470, 160] width 127 height 14
click at [1463, 278] on div "Shale Grey" at bounding box center [1476, 276] width 155 height 24
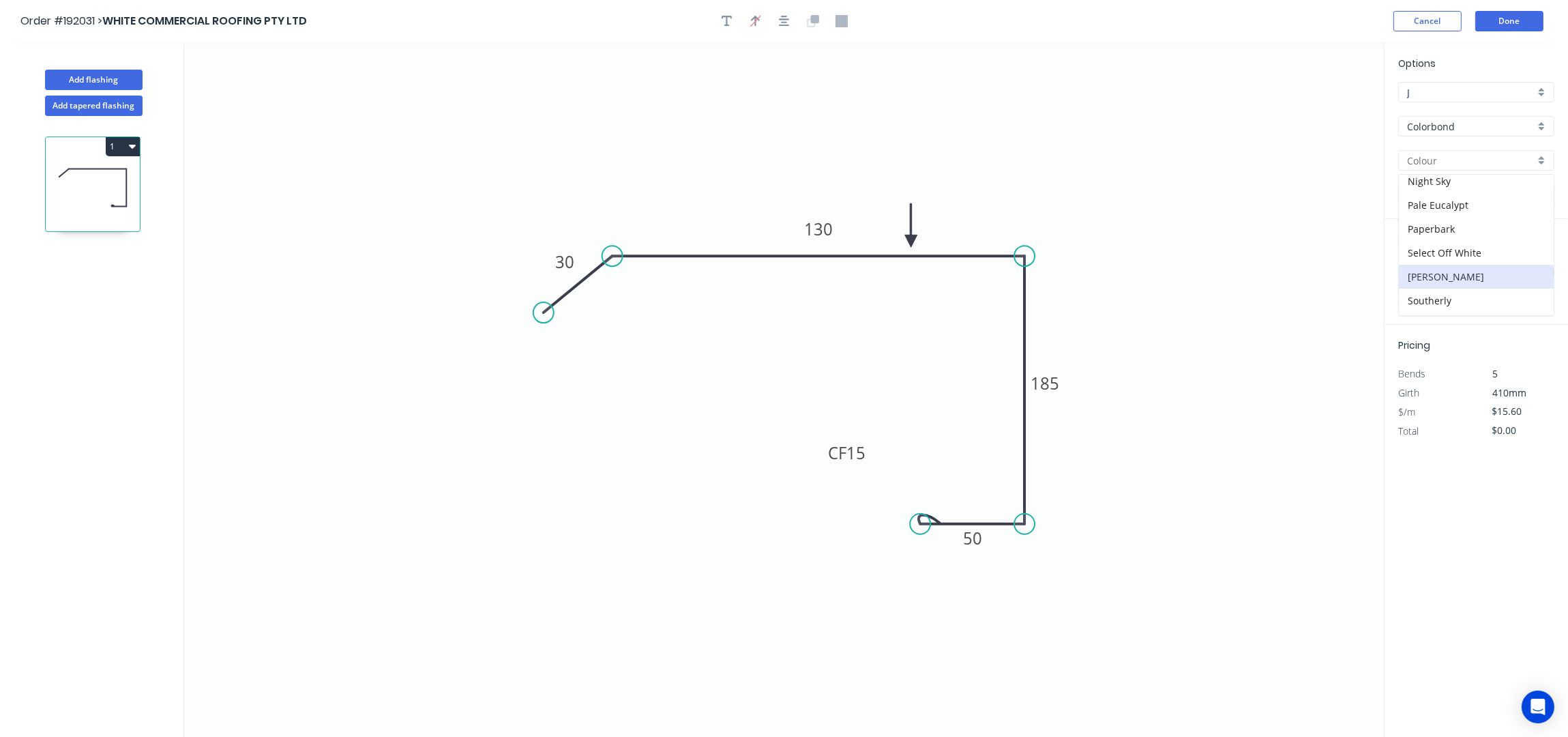
type input "Shale Grey"
click at [1411, 266] on input "text" at bounding box center [1418, 272] width 41 height 17
type input "1"
type input "2700"
click at [1531, 261] on button "add" at bounding box center [1546, 273] width 32 height 23
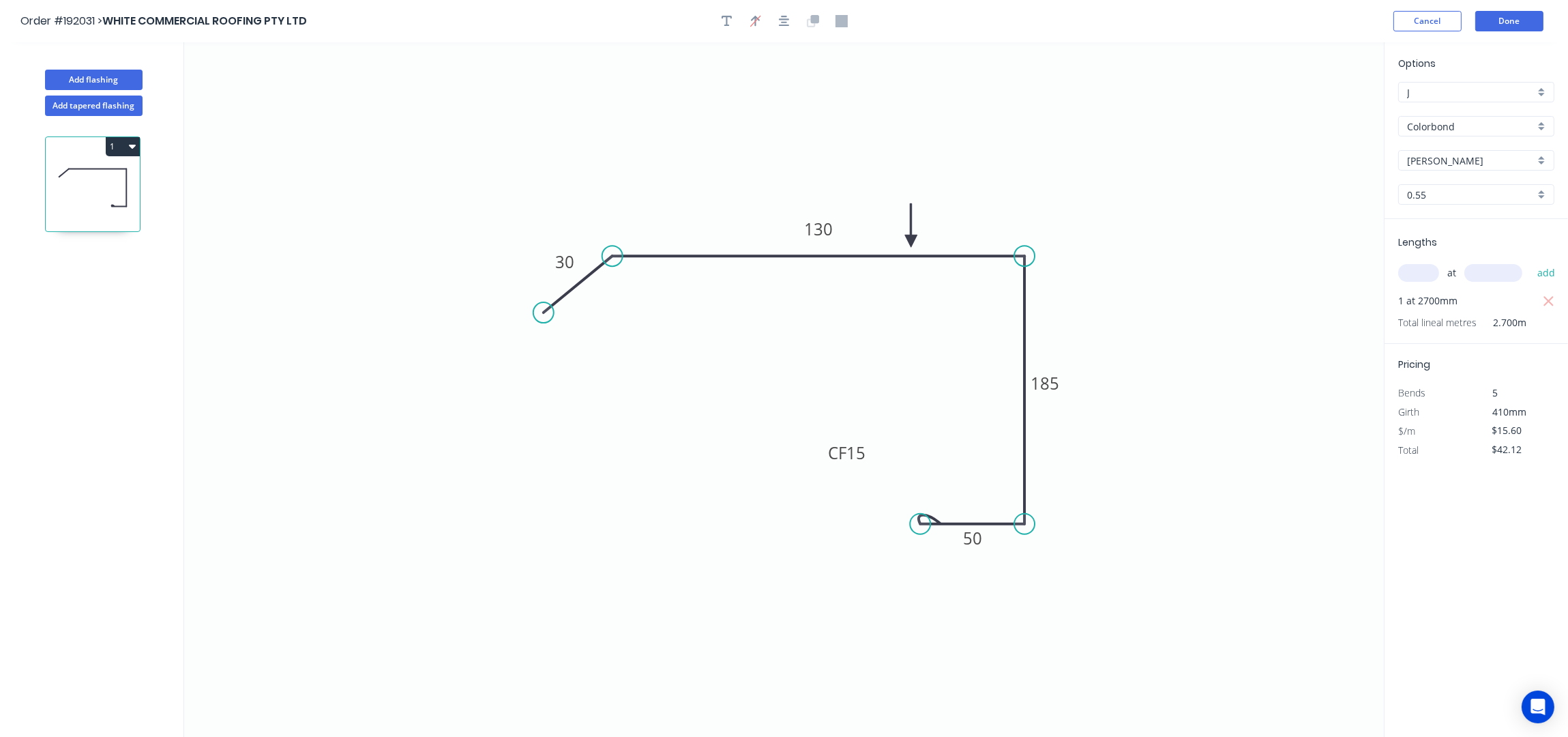
click at [114, 150] on button "1" at bounding box center [122, 146] width 34 height 19
click at [104, 180] on div "Duplicate" at bounding box center [74, 180] width 105 height 20
type input "$0.00"
click at [824, 232] on tspan "130" at bounding box center [818, 228] width 29 height 22
type input "$13.71"
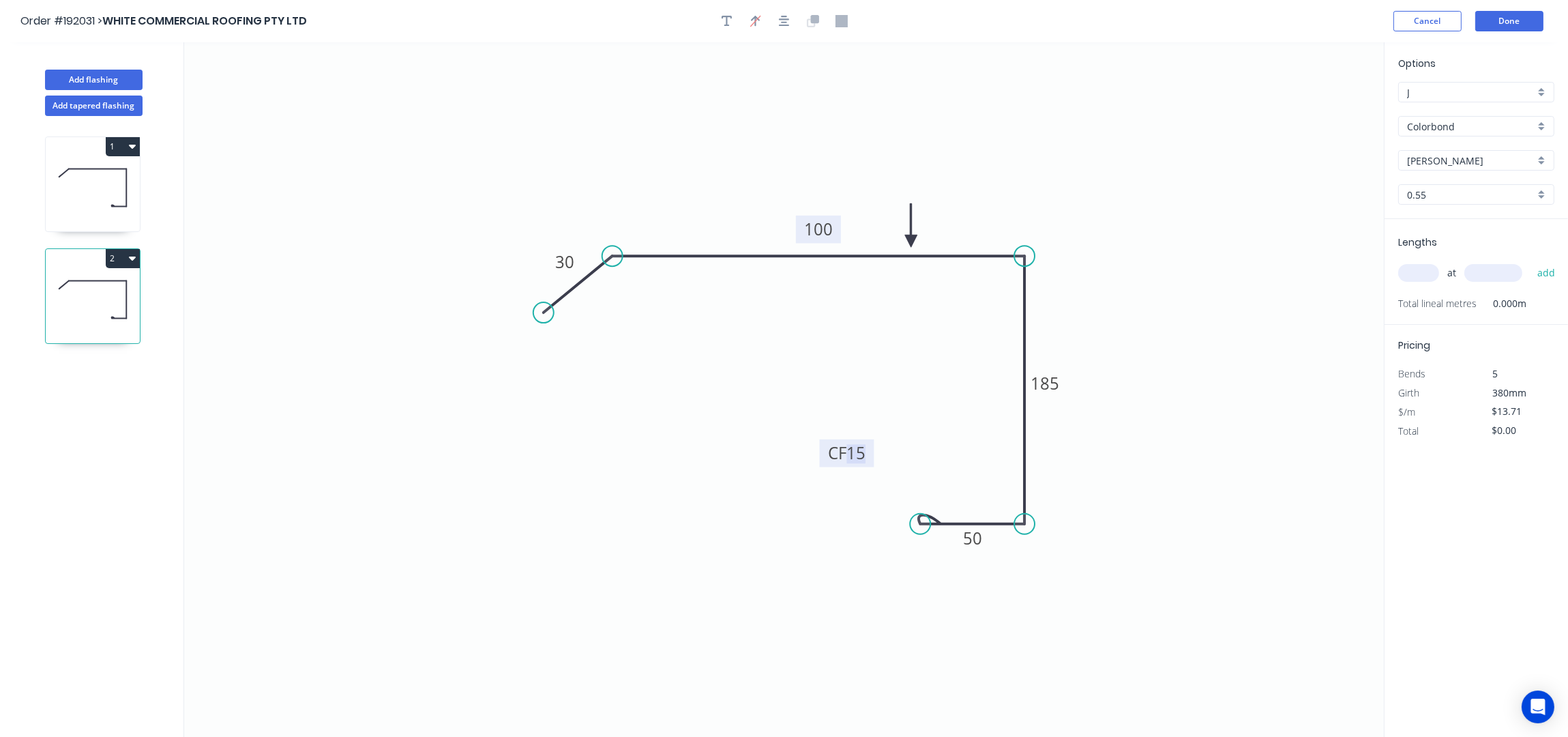
click at [1422, 278] on input "text" at bounding box center [1418, 272] width 41 height 17
type input "1"
type input "1300"
click at [1531, 261] on button "add" at bounding box center [1546, 273] width 32 height 23
type input "$17.82"
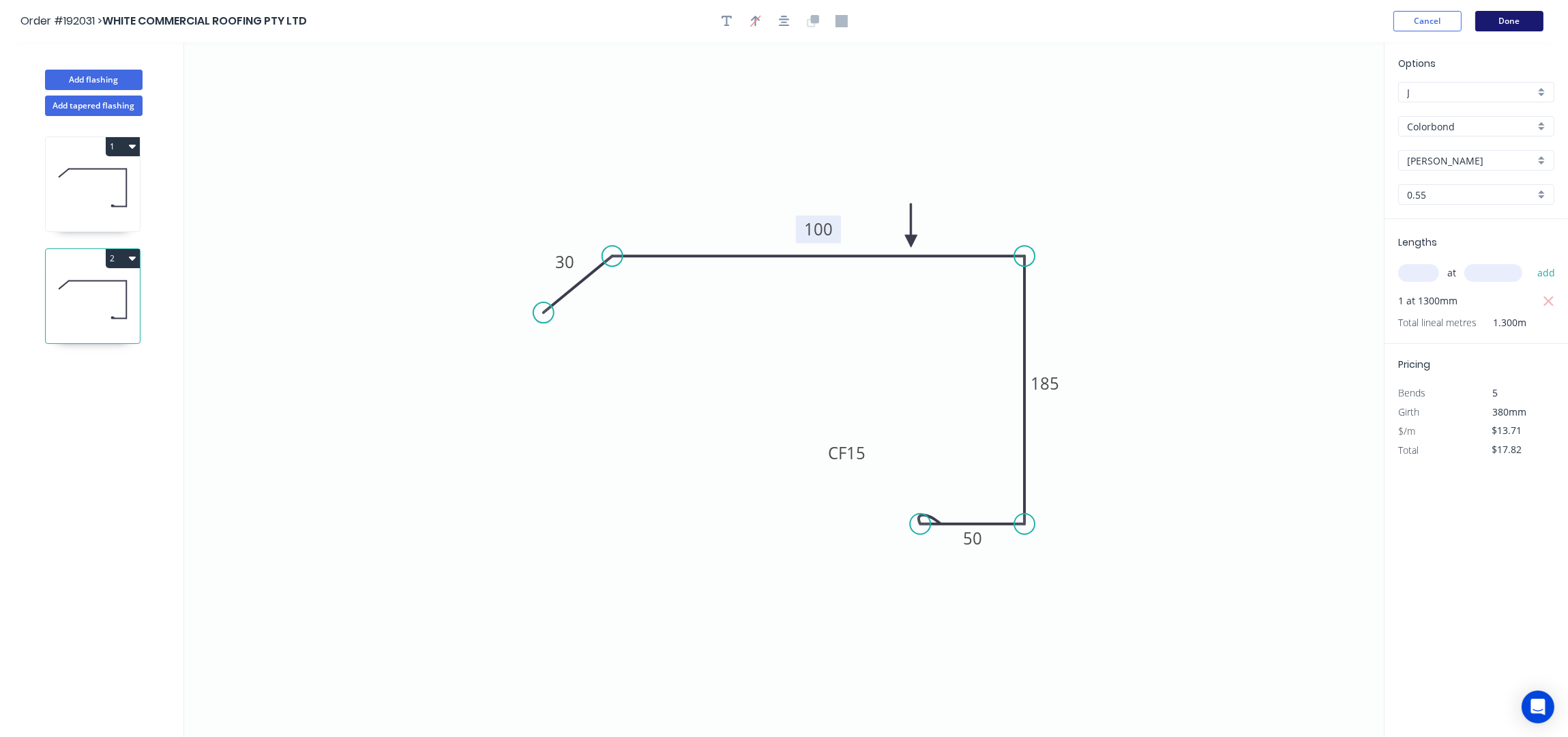
click at [1518, 23] on button "Done" at bounding box center [1509, 21] width 68 height 21
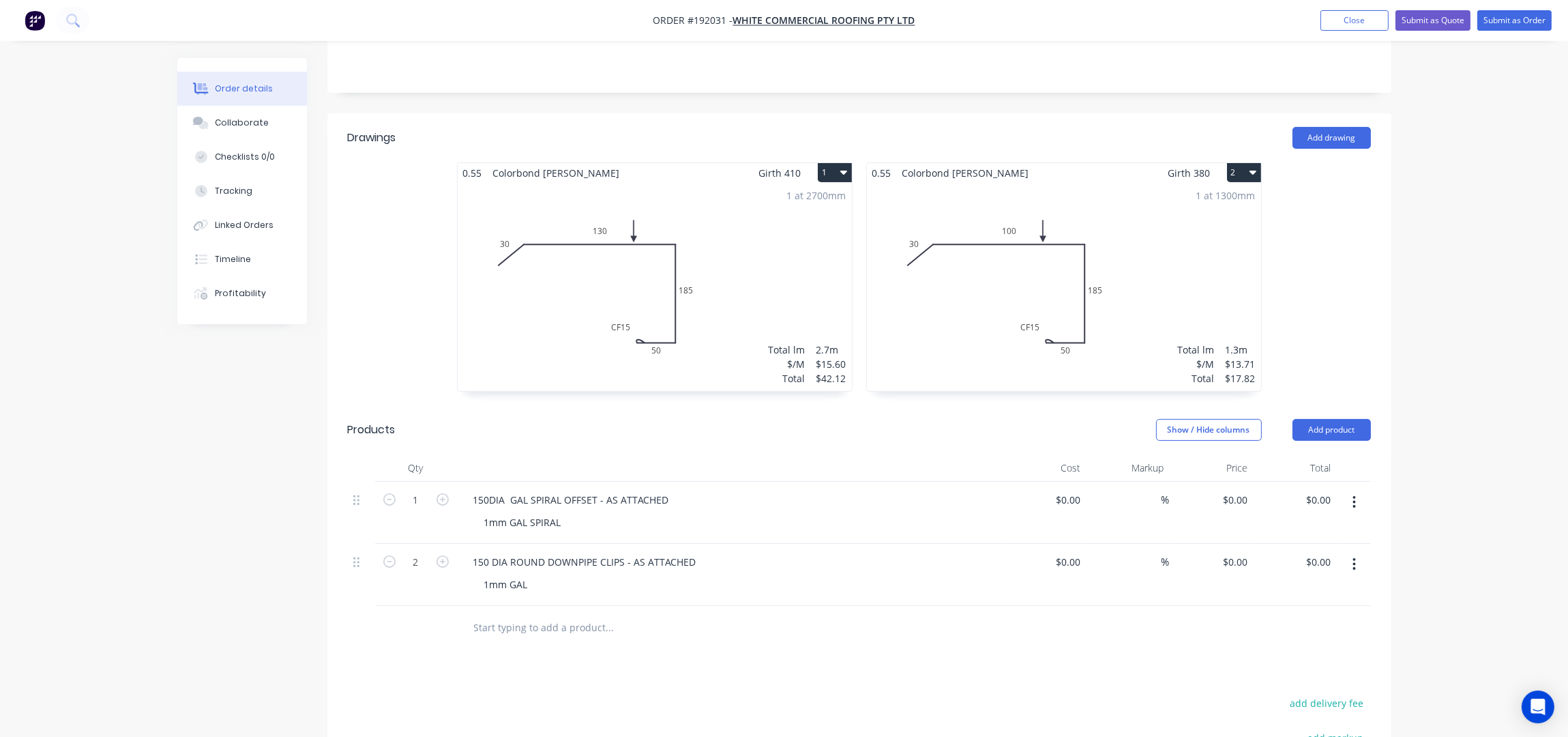
scroll to position [454, 0]
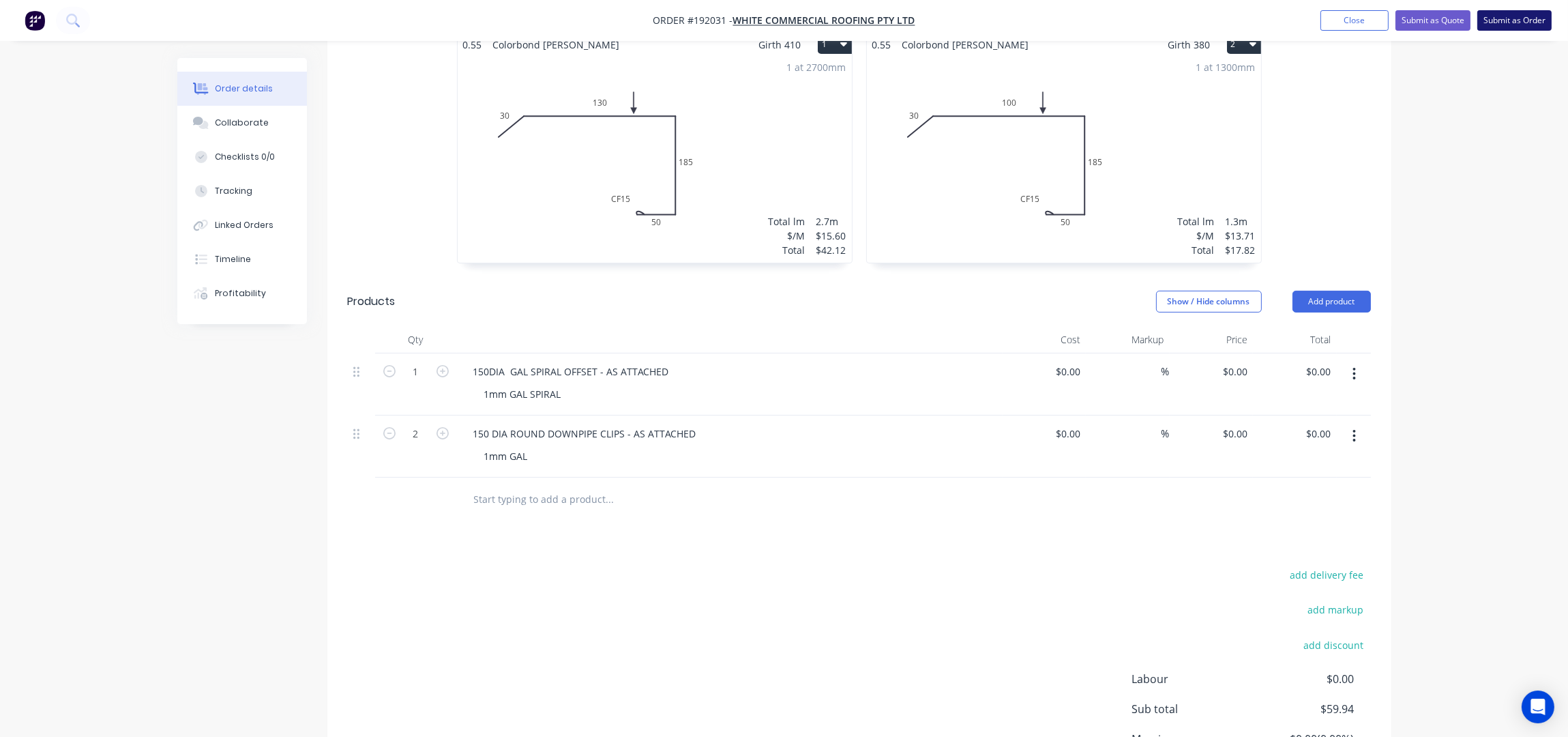
click at [1504, 17] on button "Submit as Order" at bounding box center [1514, 20] width 74 height 21
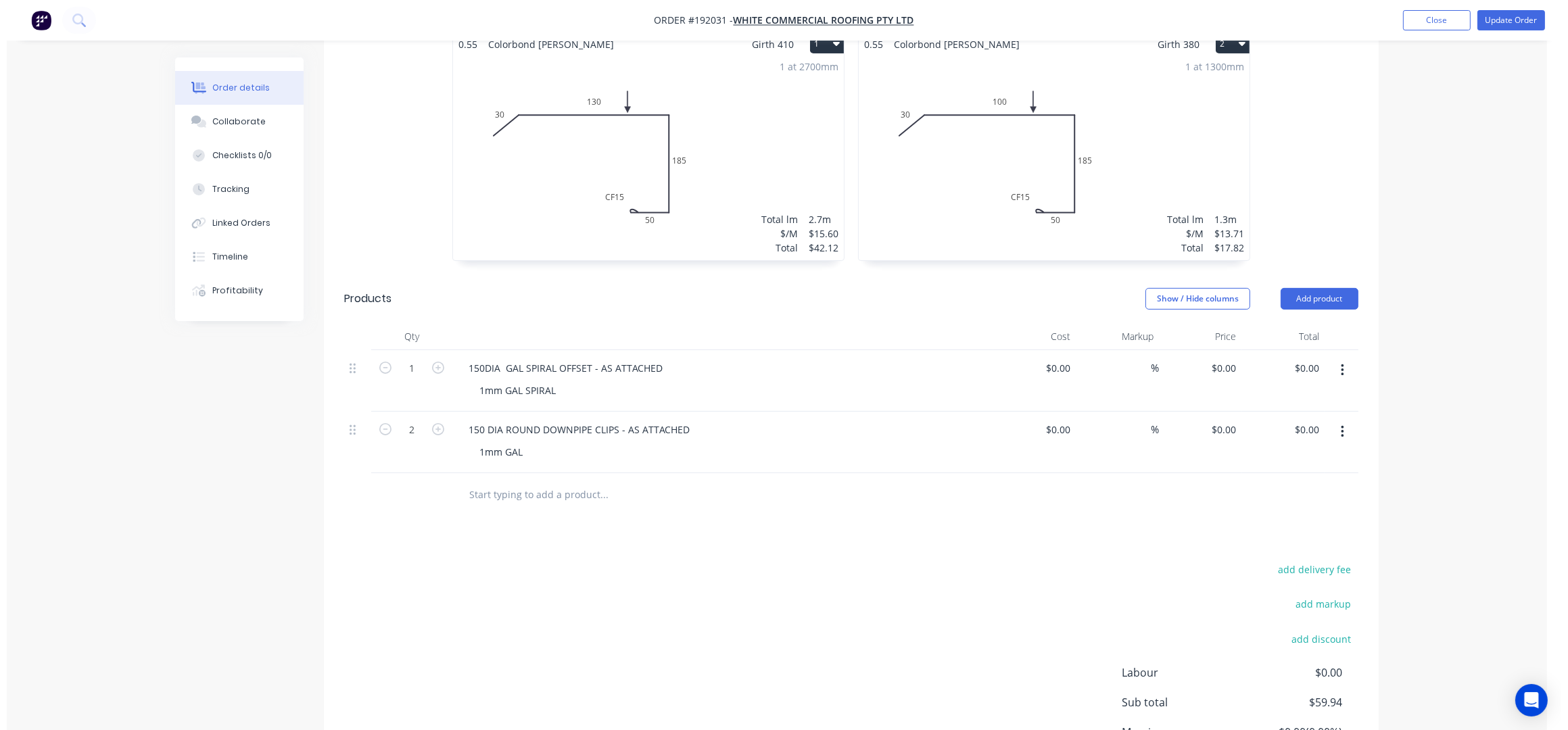
scroll to position [0, 0]
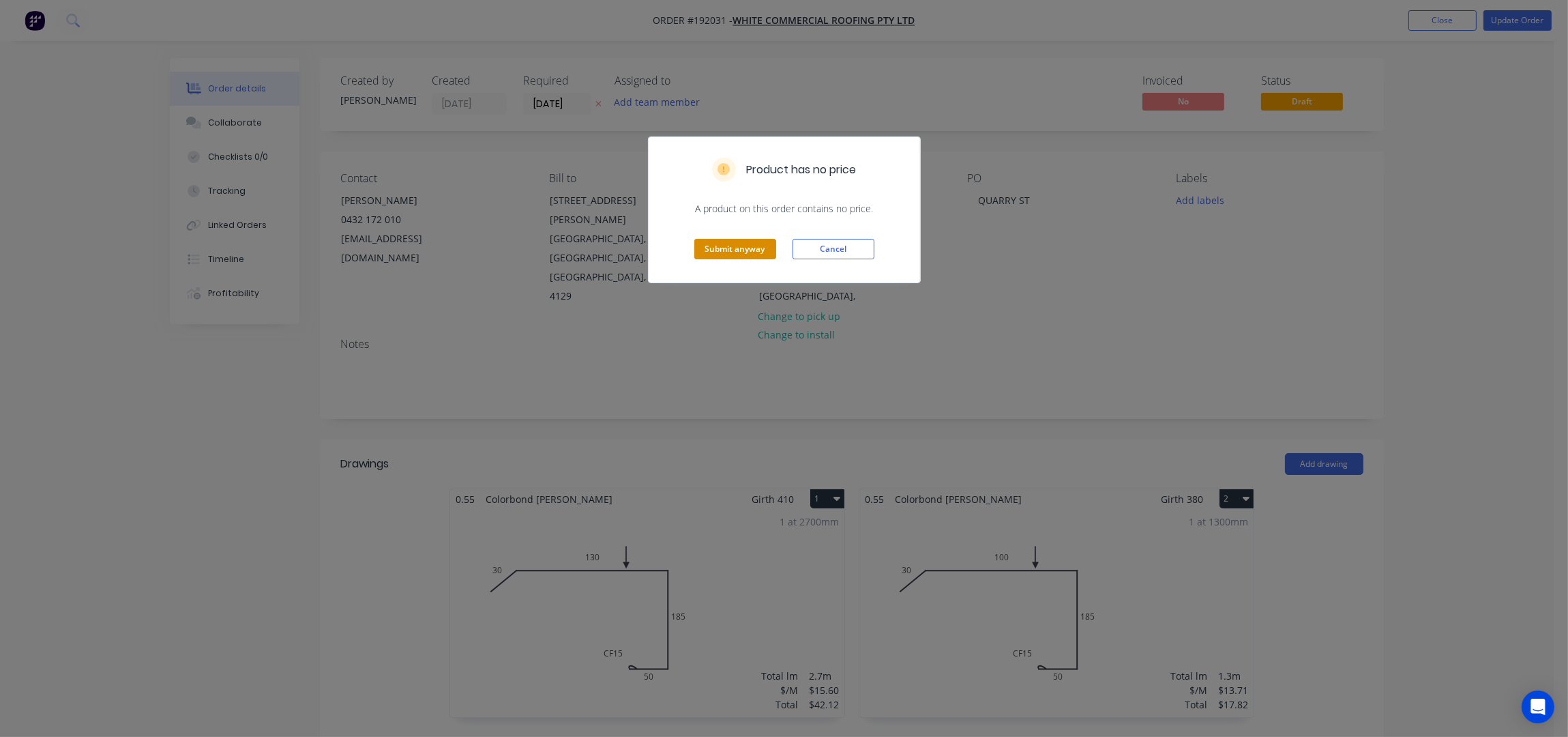
click at [719, 247] on button "Submit anyway" at bounding box center [735, 249] width 82 height 21
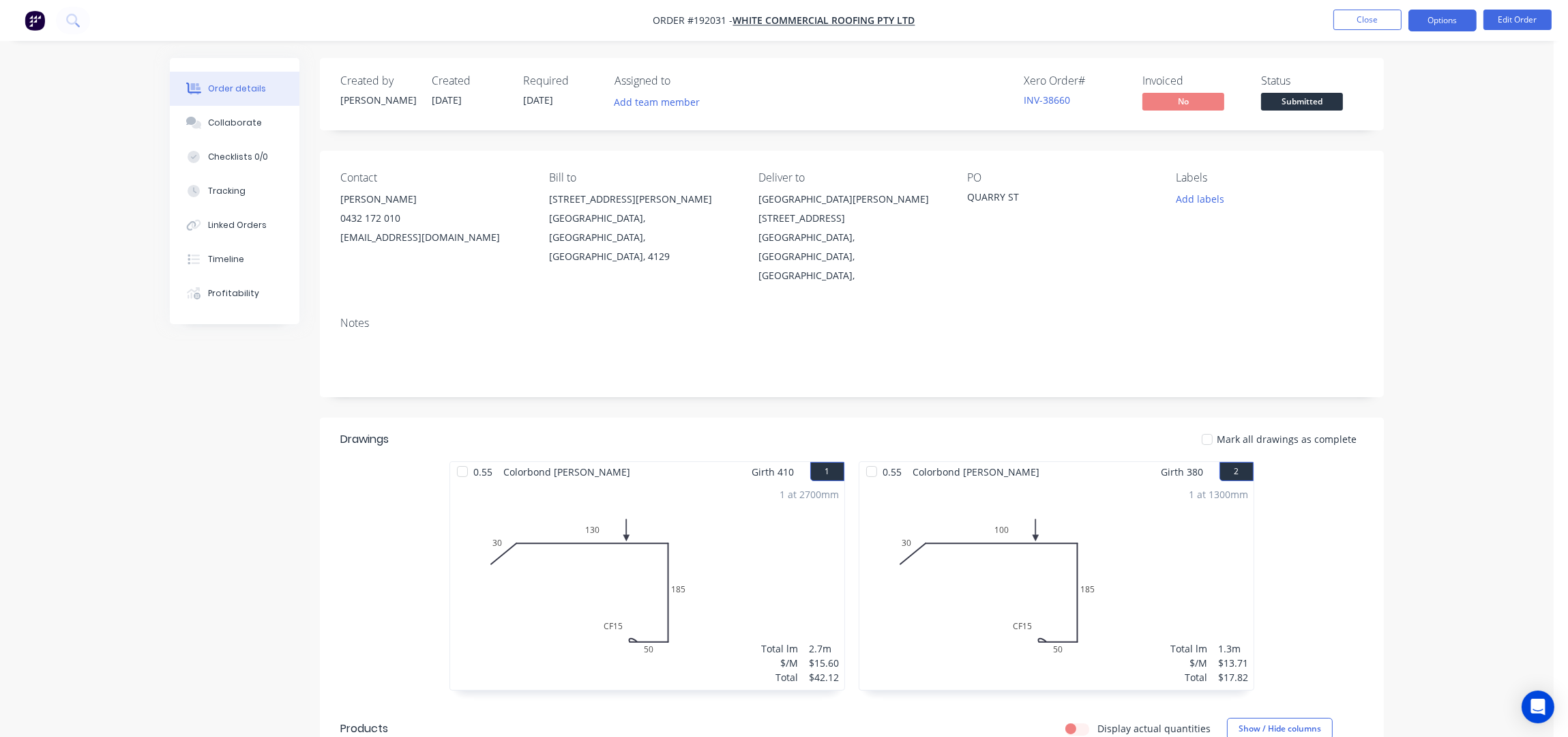
click at [1446, 23] on button "Options" at bounding box center [1442, 21] width 68 height 22
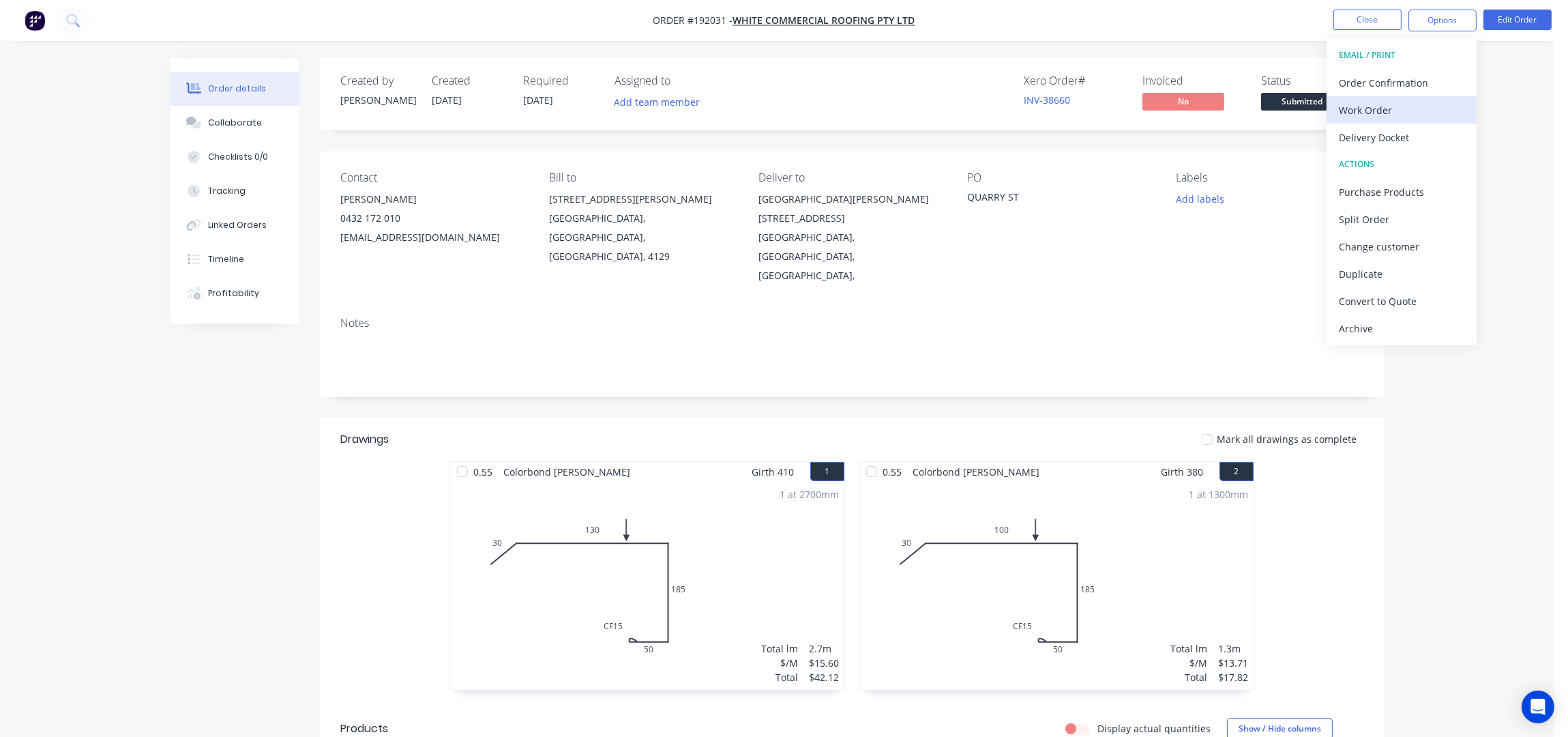
click at [1384, 115] on div "Work Order" at bounding box center [1402, 110] width 126 height 20
click at [1389, 132] on div "Without pricing" at bounding box center [1402, 137] width 126 height 20
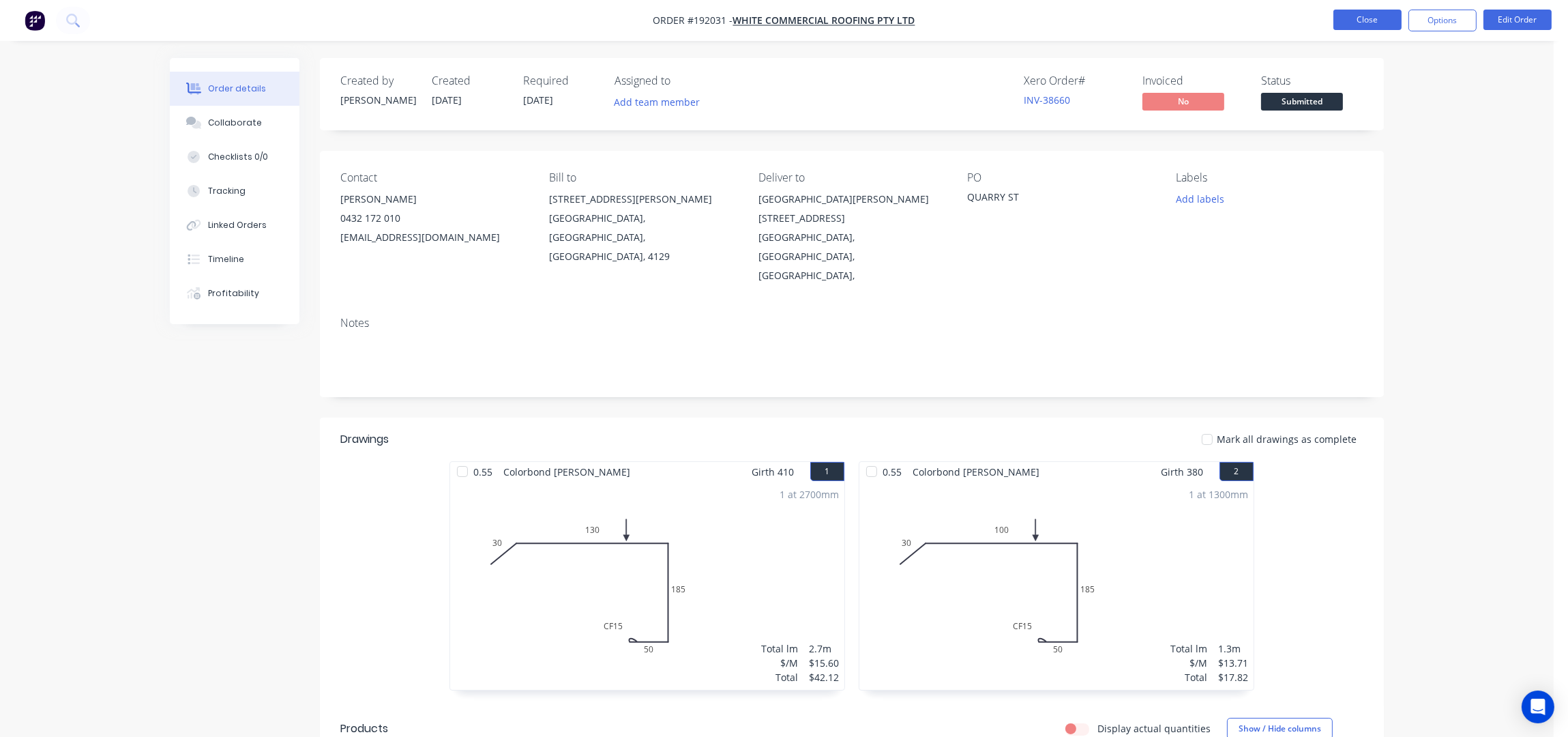
click at [1394, 16] on button "Close" at bounding box center [1367, 20] width 68 height 21
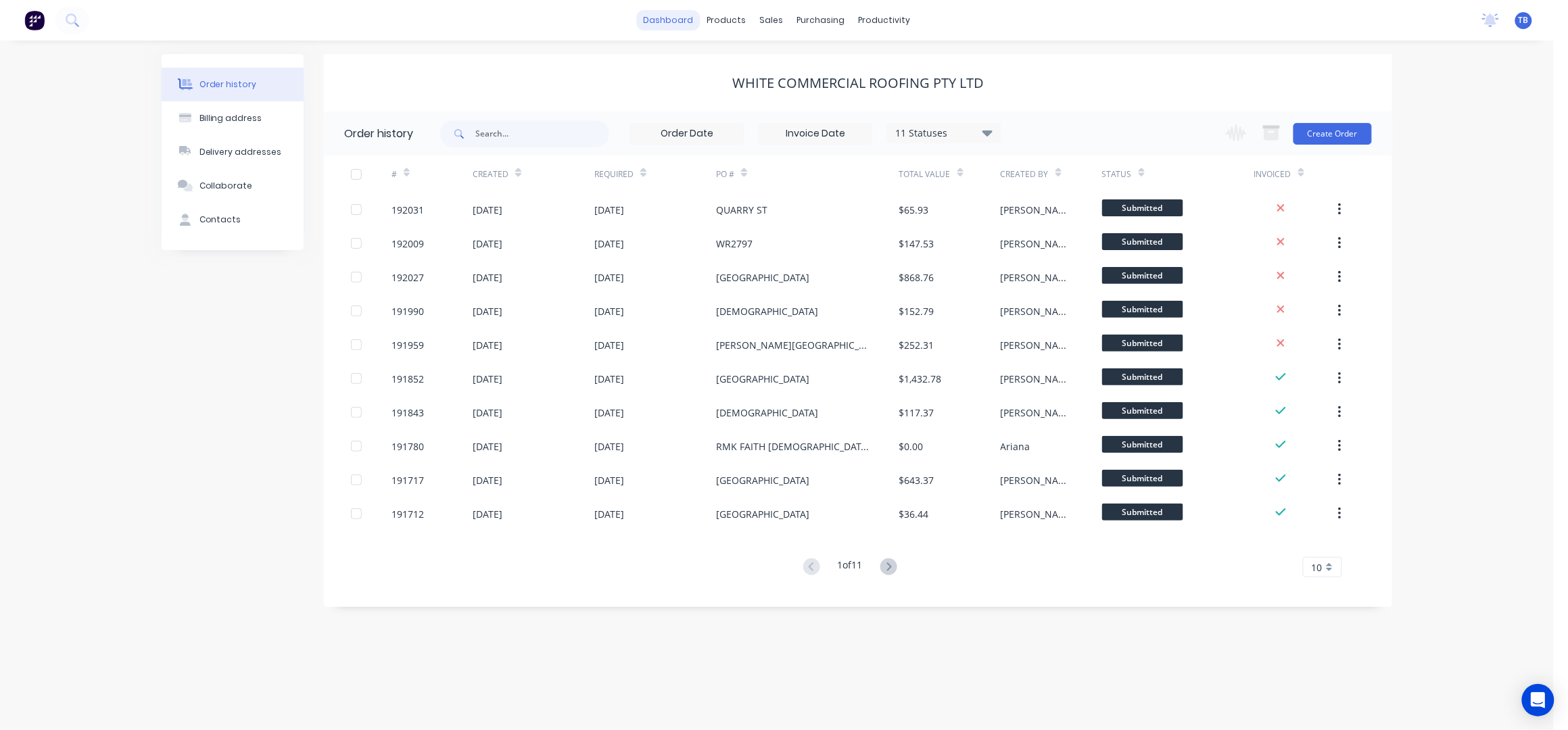
click at [674, 18] on link "dashboard" at bounding box center [669, 20] width 64 height 20
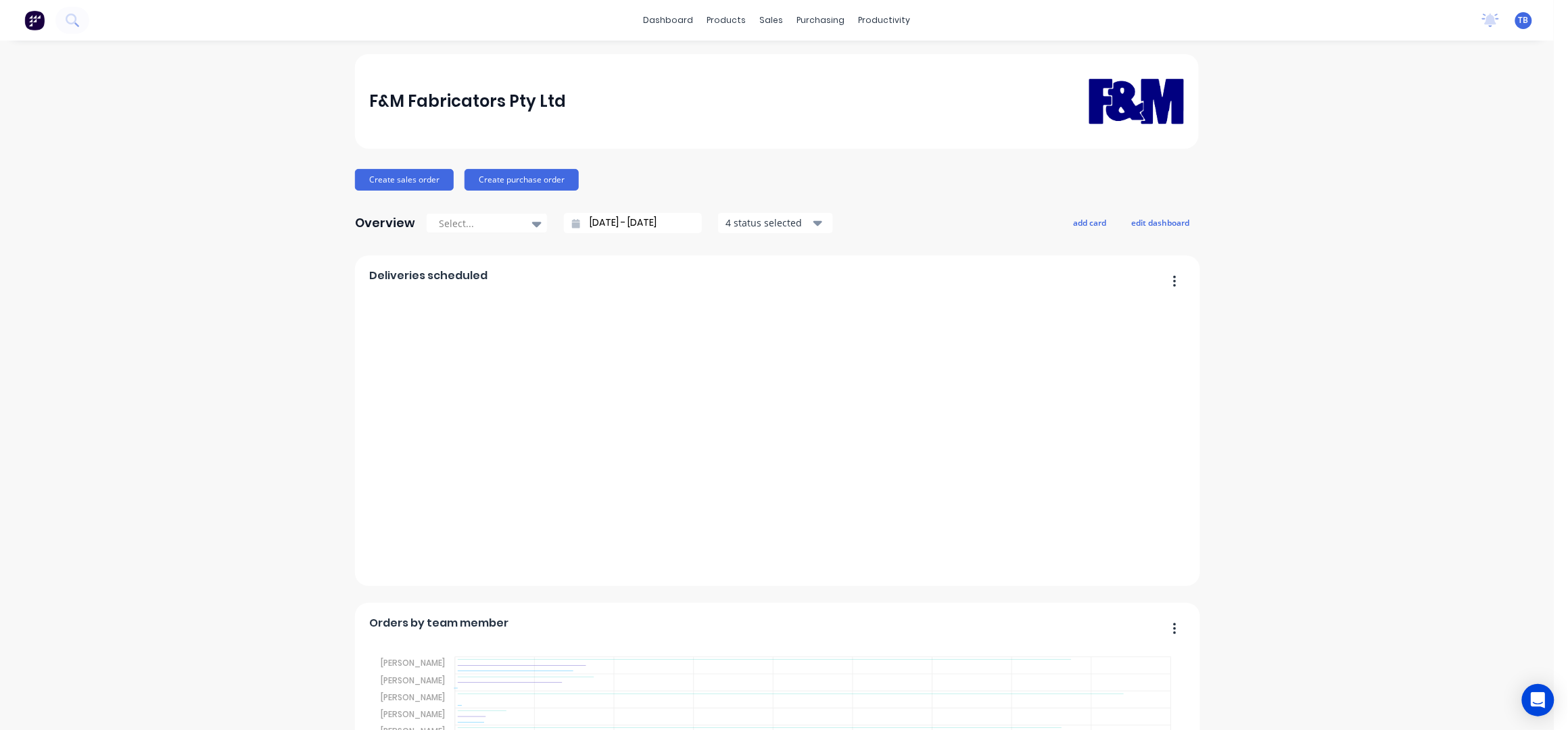
click at [593, 213] on input "[DATE] - [DATE]" at bounding box center [639, 223] width 116 height 20
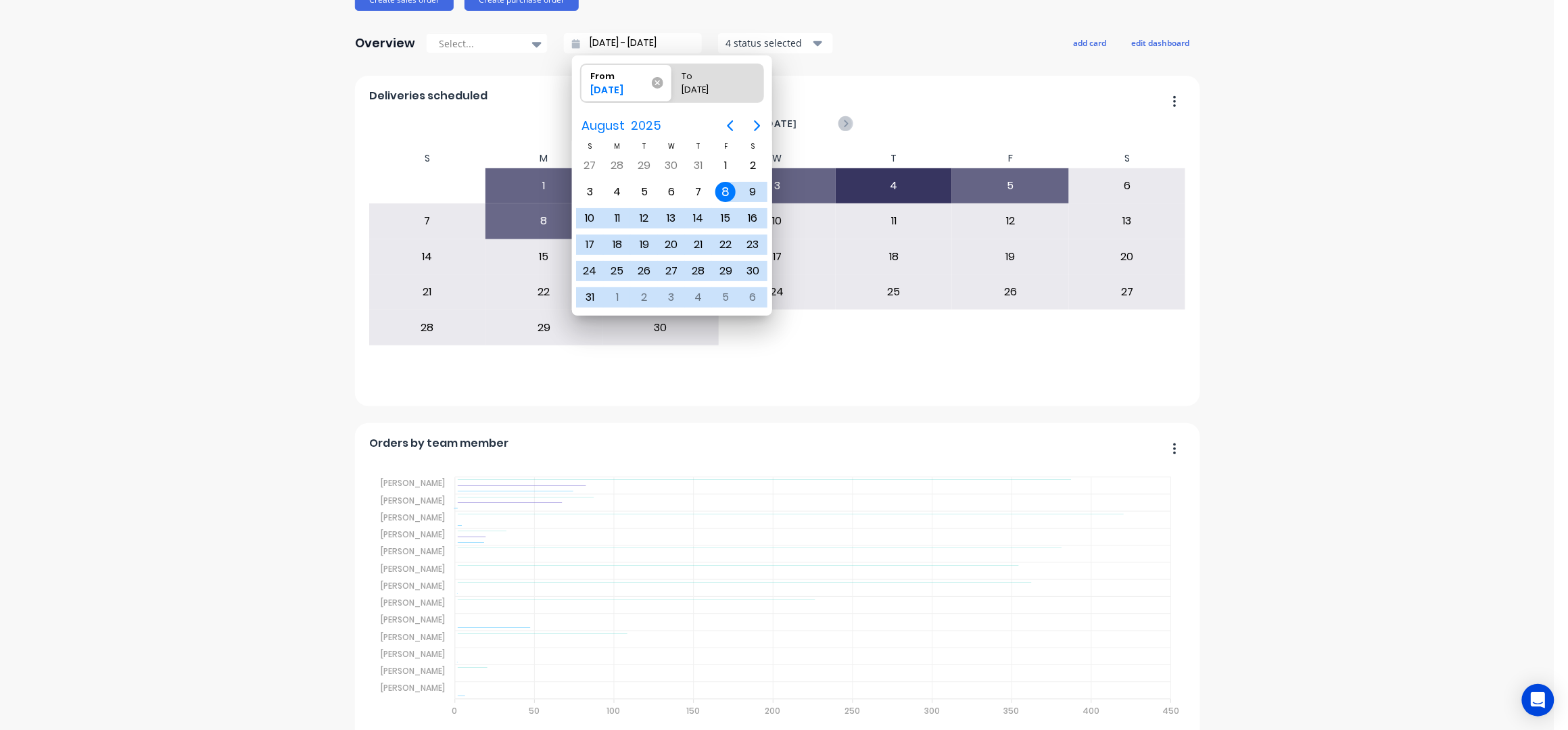
click at [655, 79] on icon at bounding box center [657, 83] width 11 height 11
click at [581, 79] on input "From 08/08/25" at bounding box center [580, 83] width 1 height 38
click at [260, 240] on div "F&M Fabricators Pty Ltd Create sales order Create purchase order Overview Selec…" at bounding box center [776, 661] width 1553 height 1574
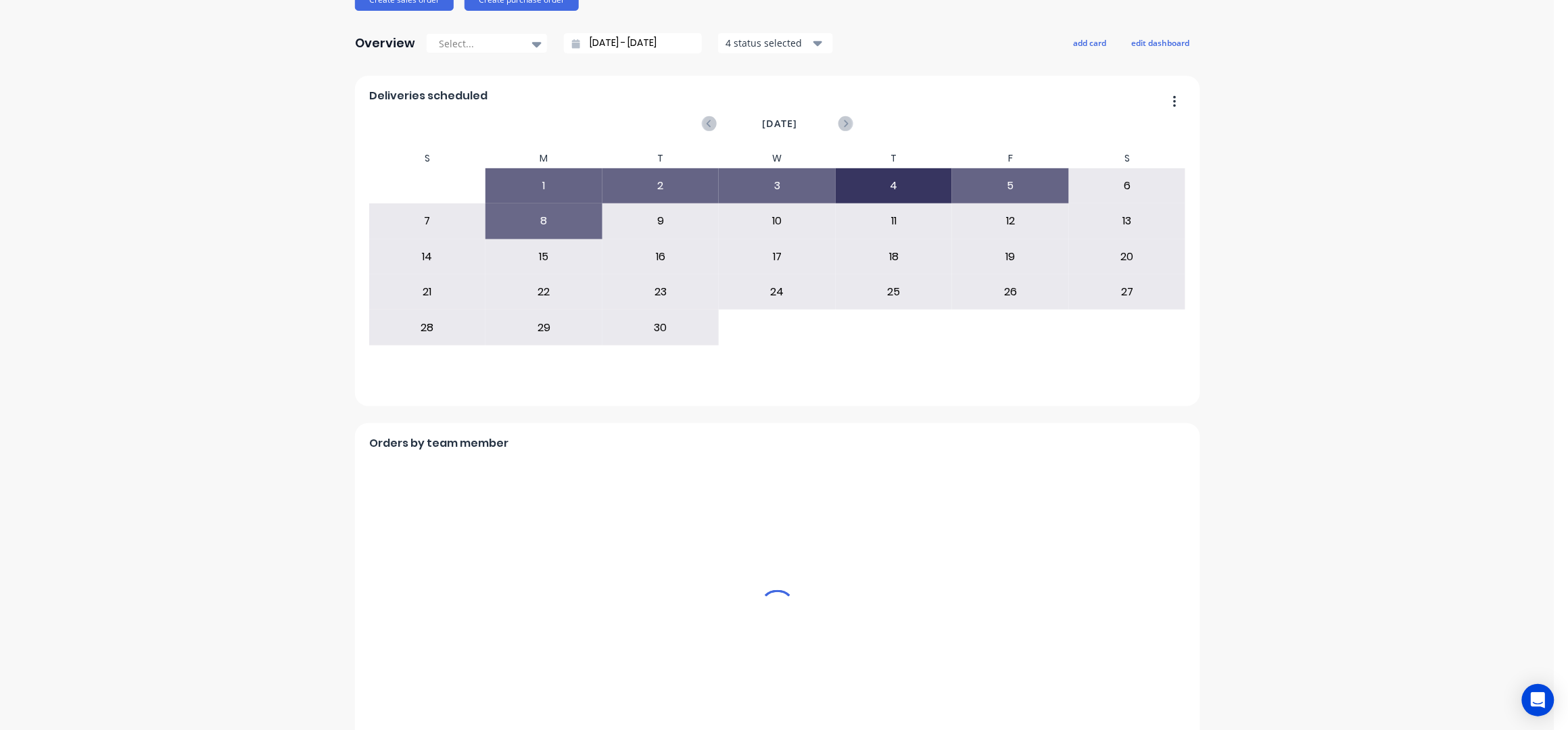
type input "08/09/25 - 08/09/25"
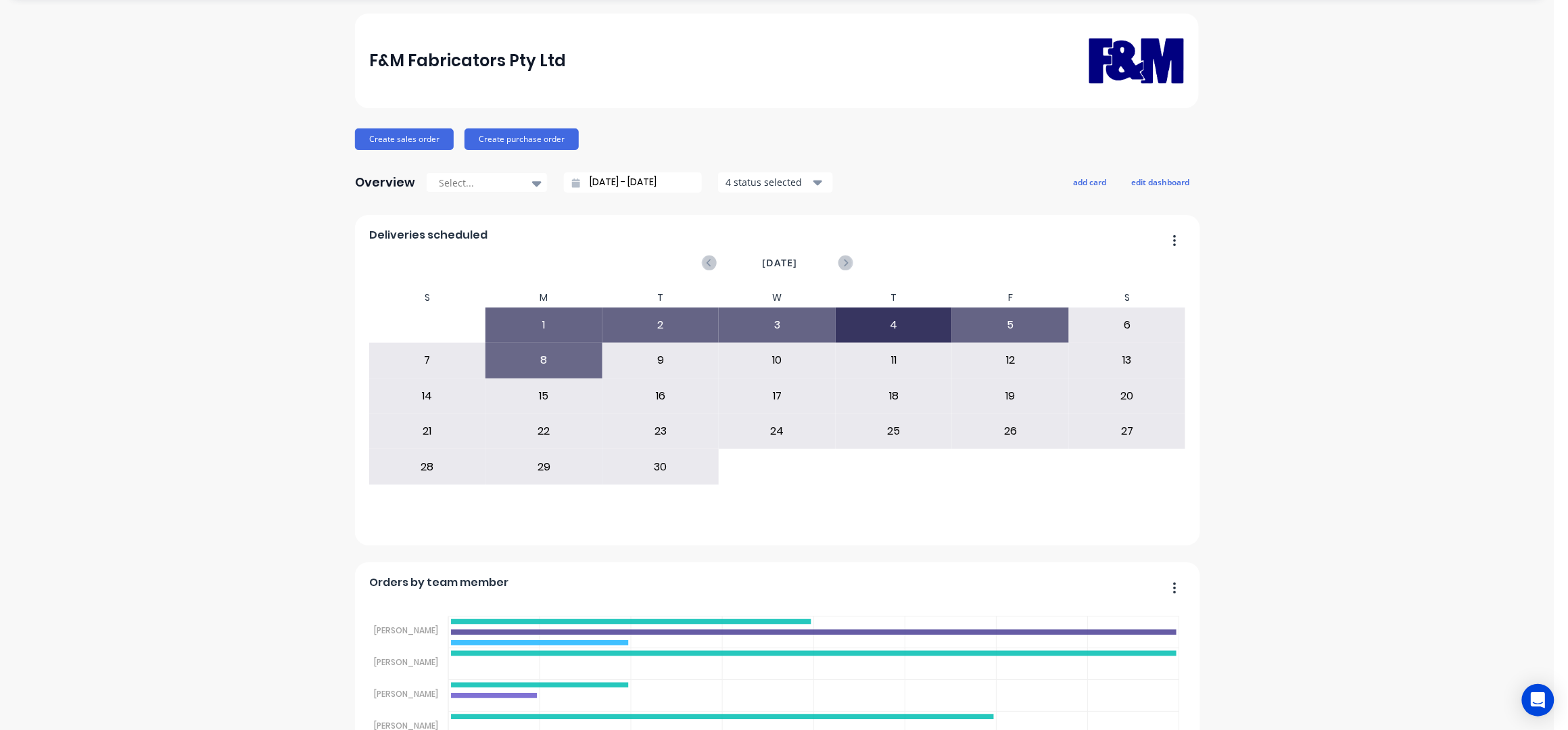
scroll to position [0, 0]
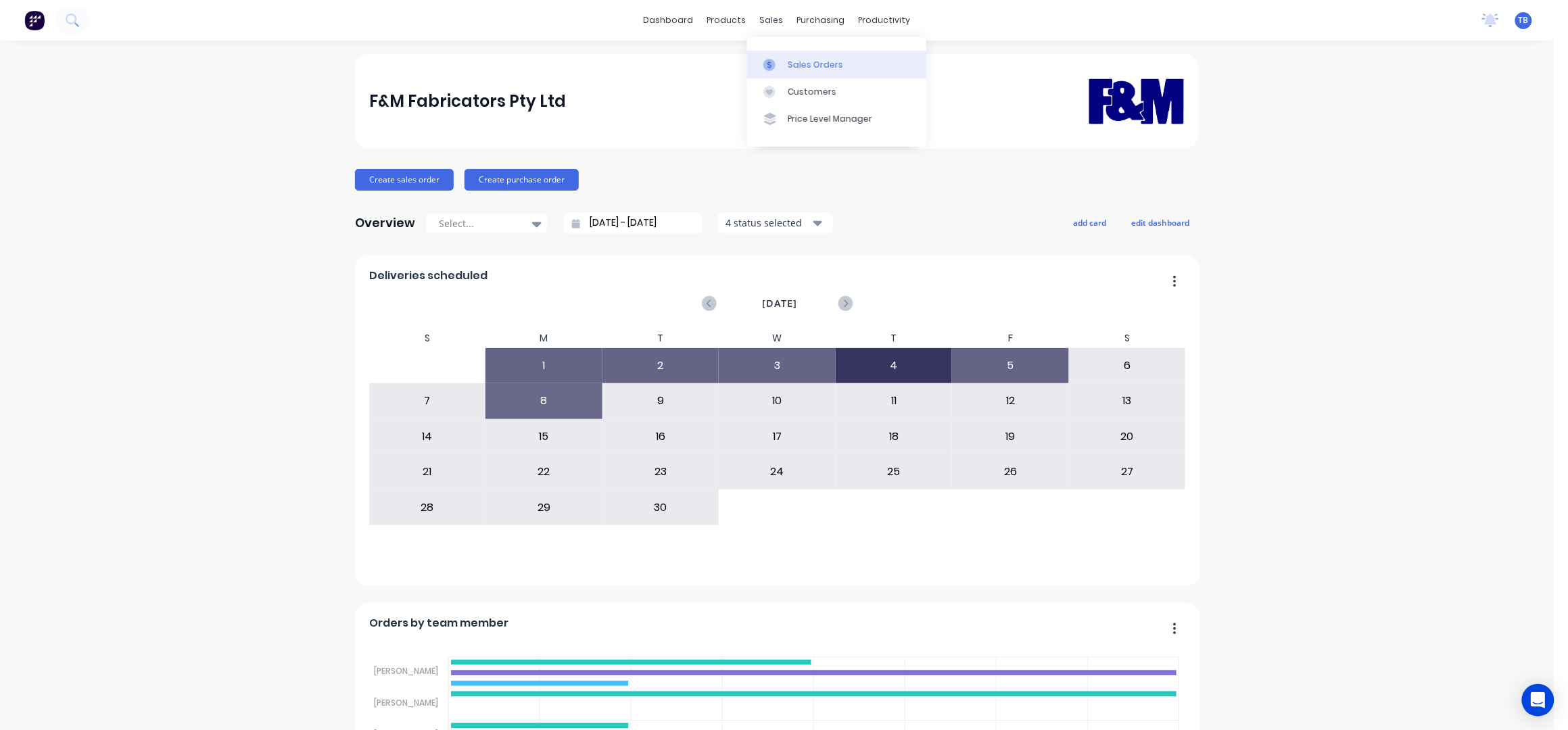
click at [809, 60] on div "Sales Orders" at bounding box center [816, 65] width 56 height 12
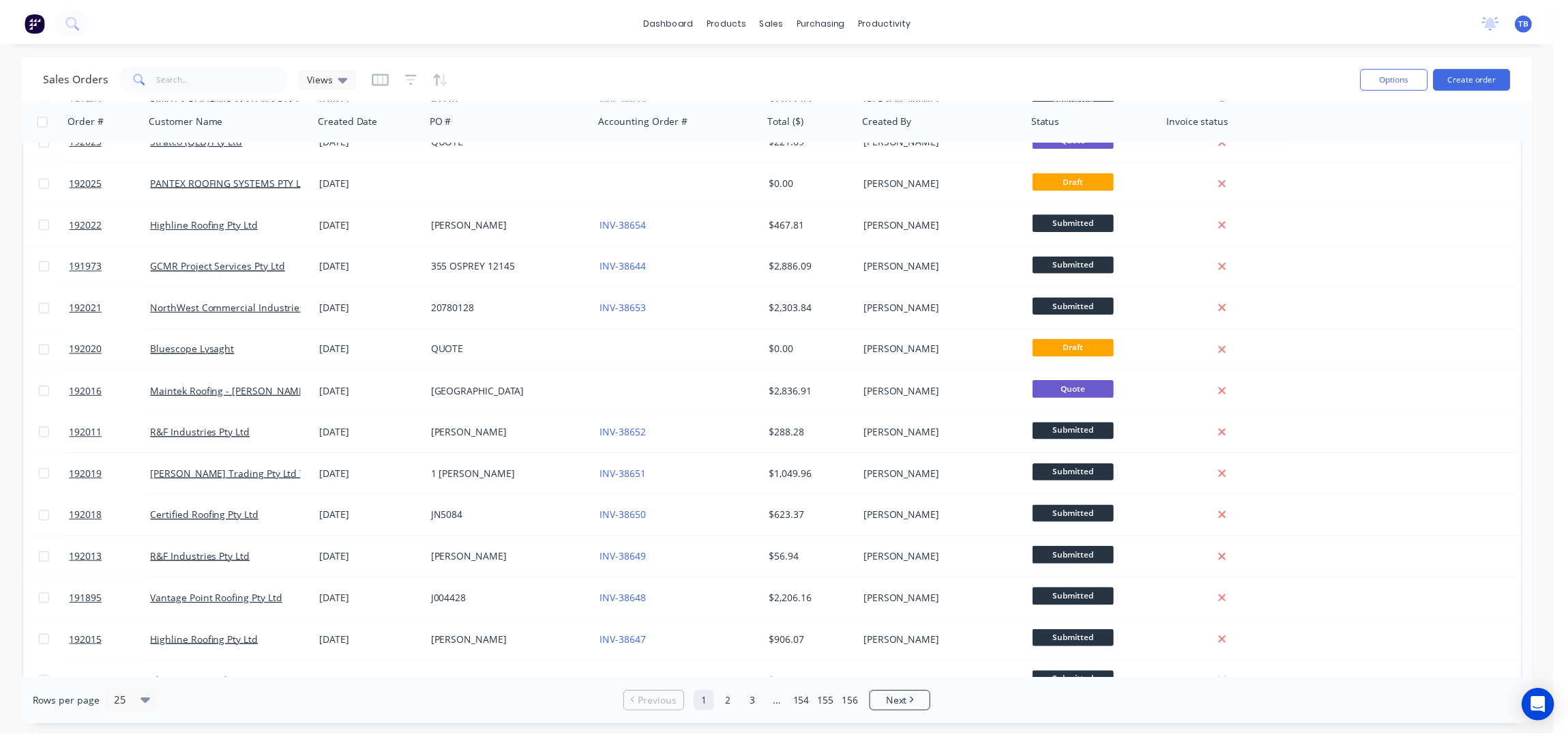
scroll to position [504, 0]
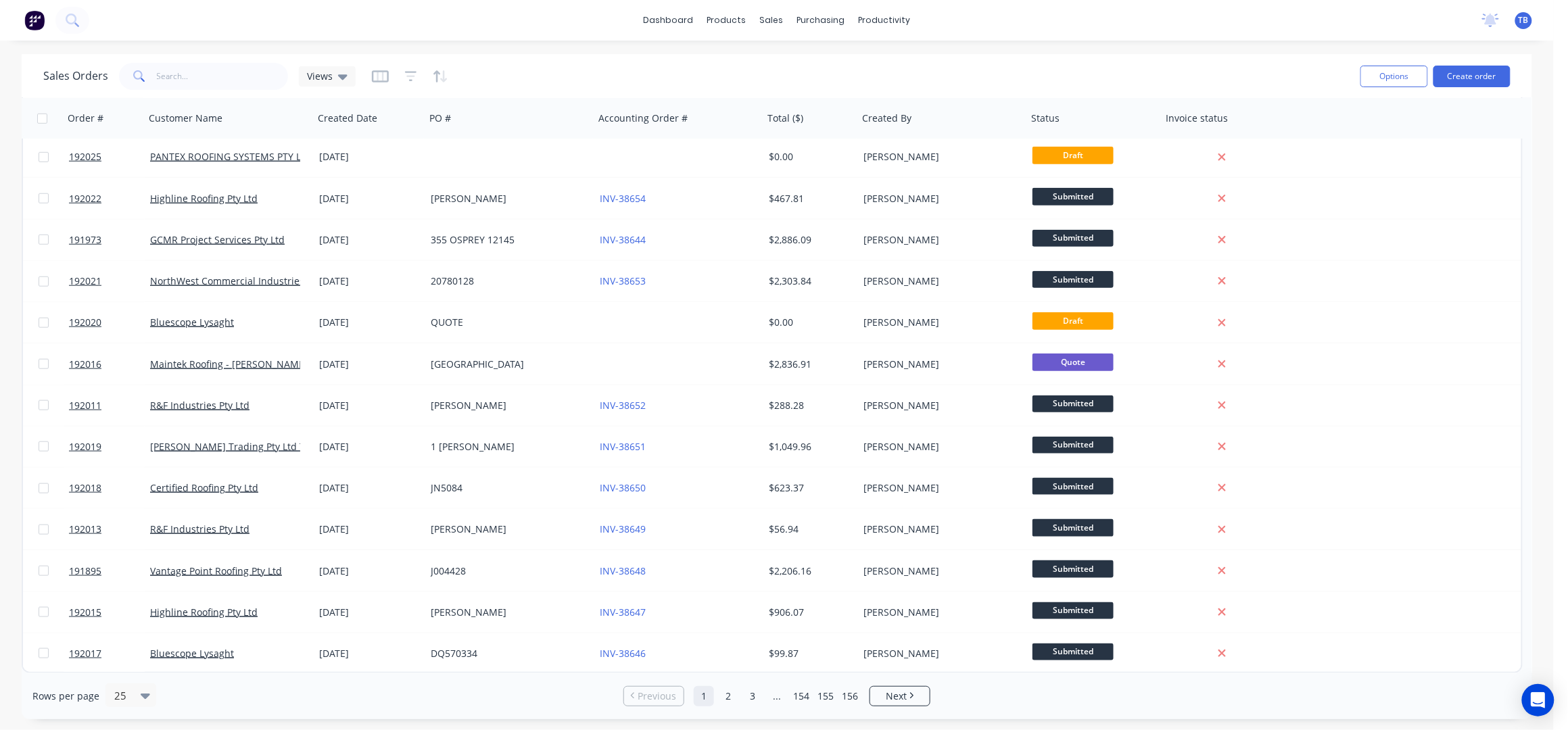
click at [1070, 66] on div "Sales Orders Views" at bounding box center [696, 76] width 1306 height 33
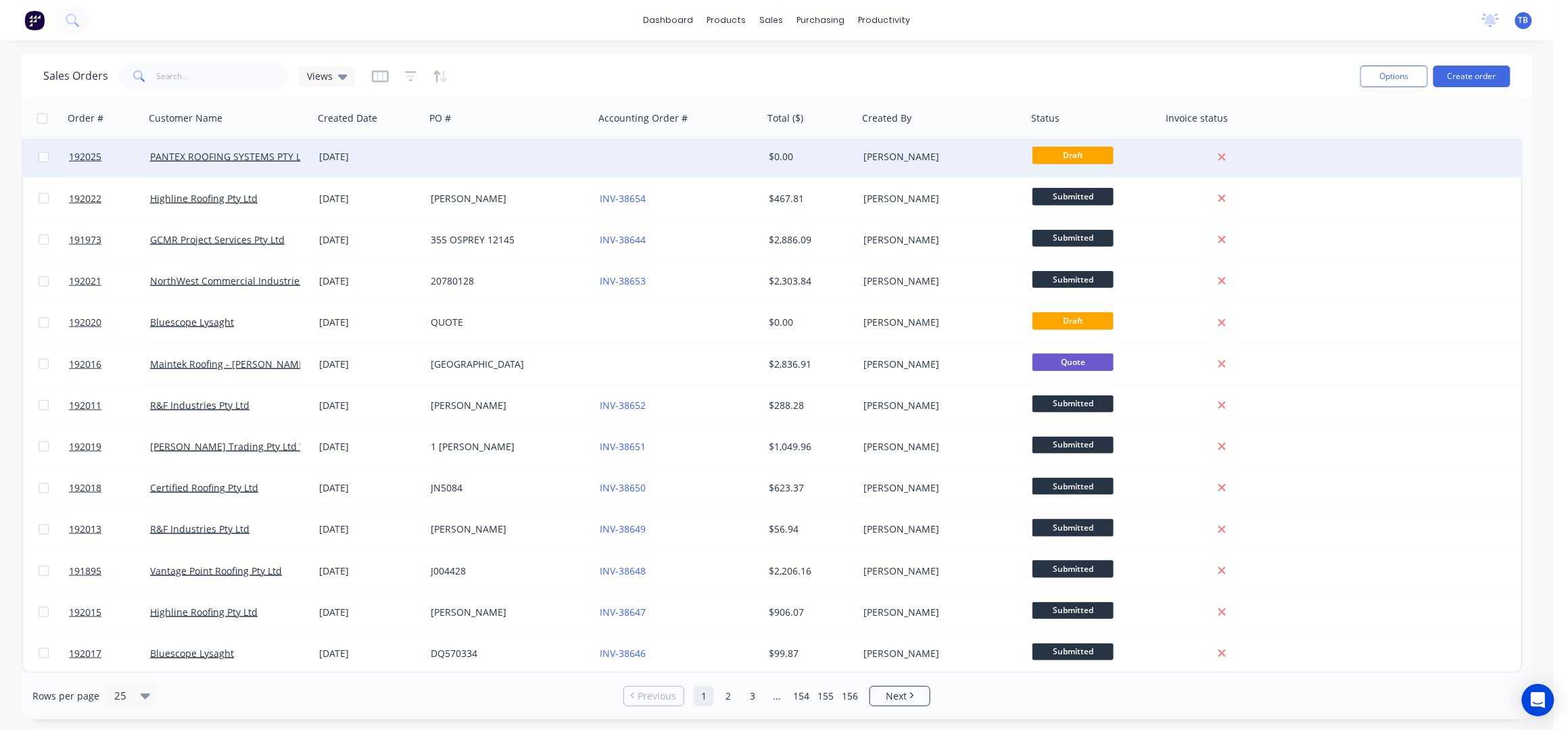
click at [659, 152] on div at bounding box center [679, 156] width 169 height 40
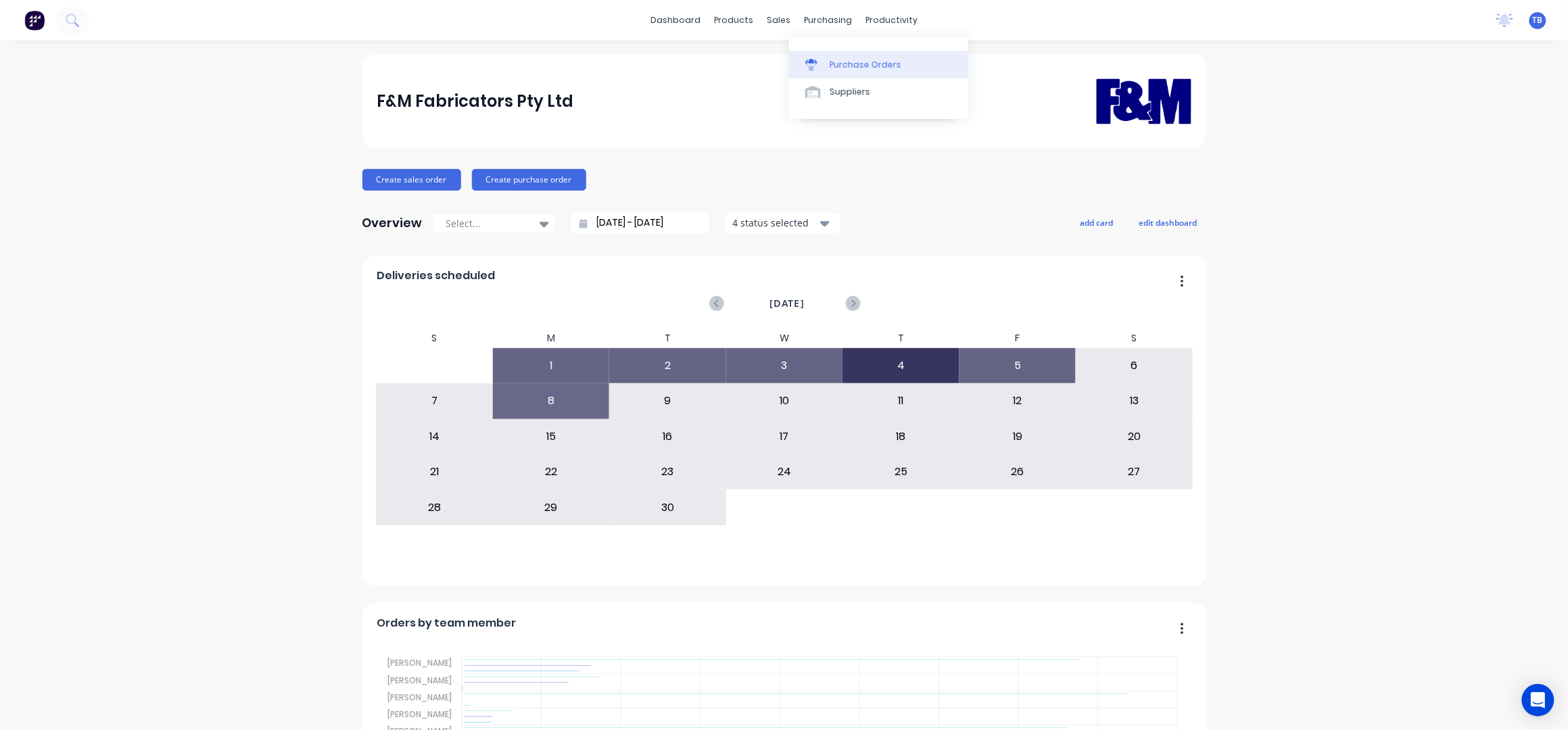
click at [863, 71] on link "Purchase Orders" at bounding box center [878, 64] width 180 height 27
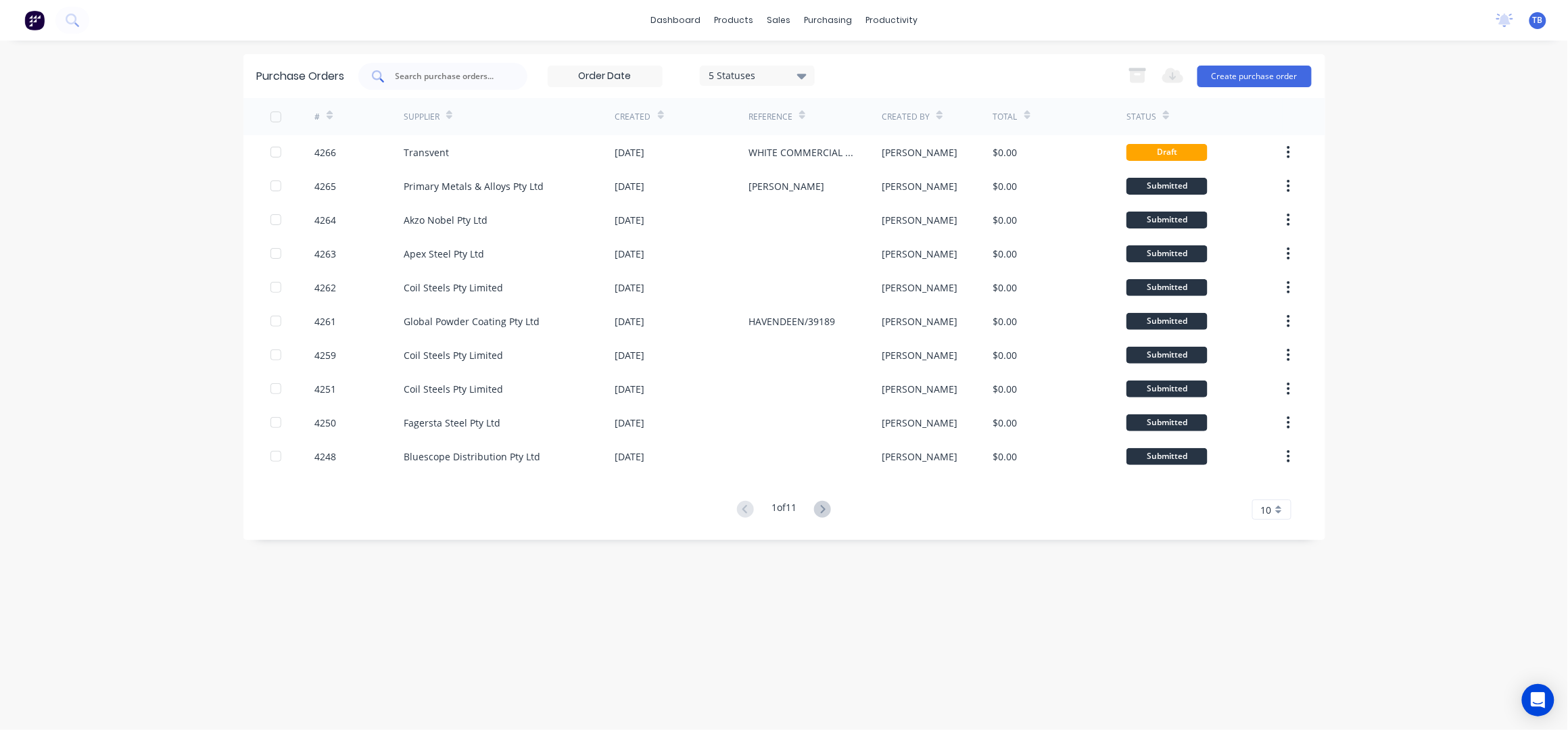
click at [509, 79] on div at bounding box center [443, 76] width 169 height 27
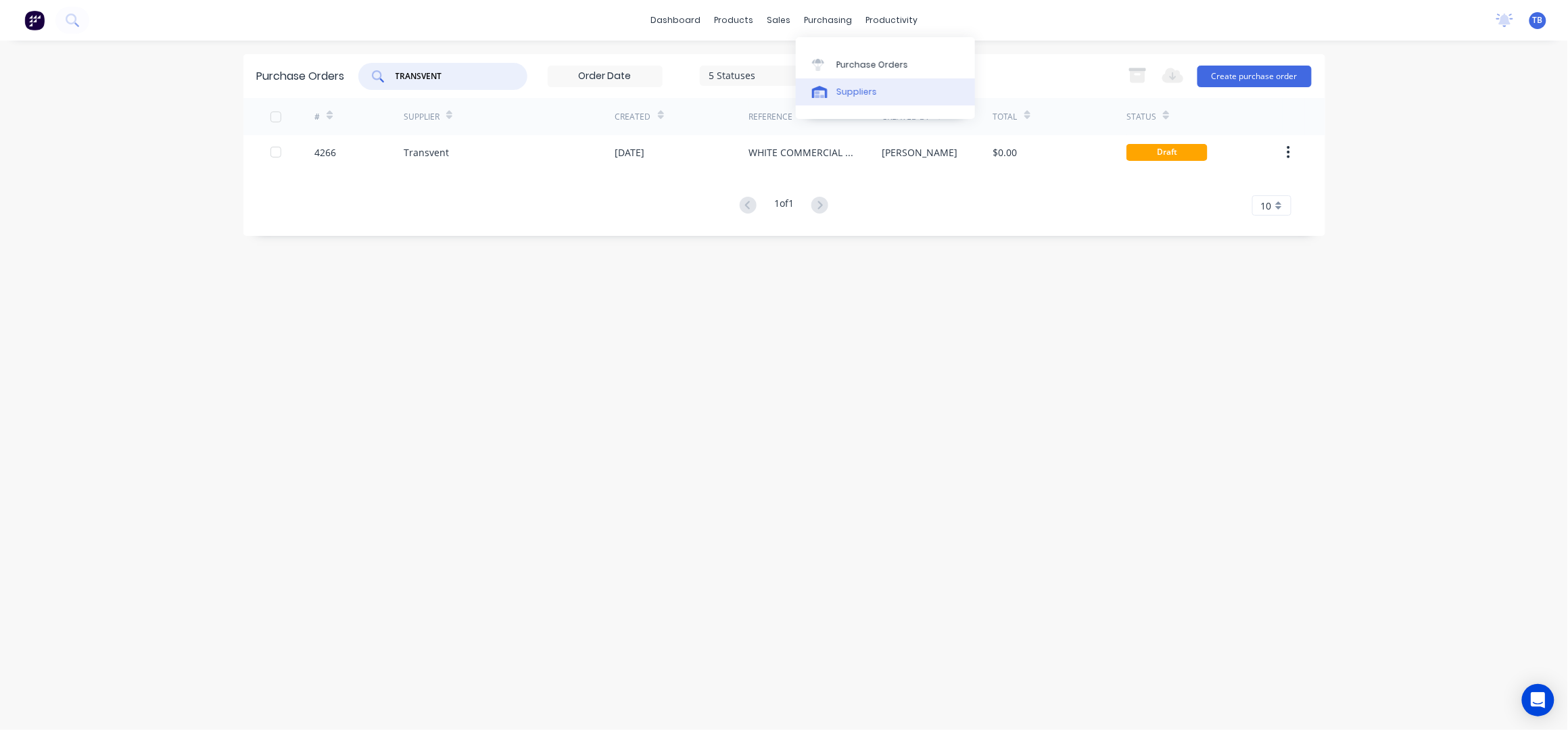
type input "TRANSVENT"
click at [857, 90] on div "Suppliers" at bounding box center [856, 92] width 40 height 12
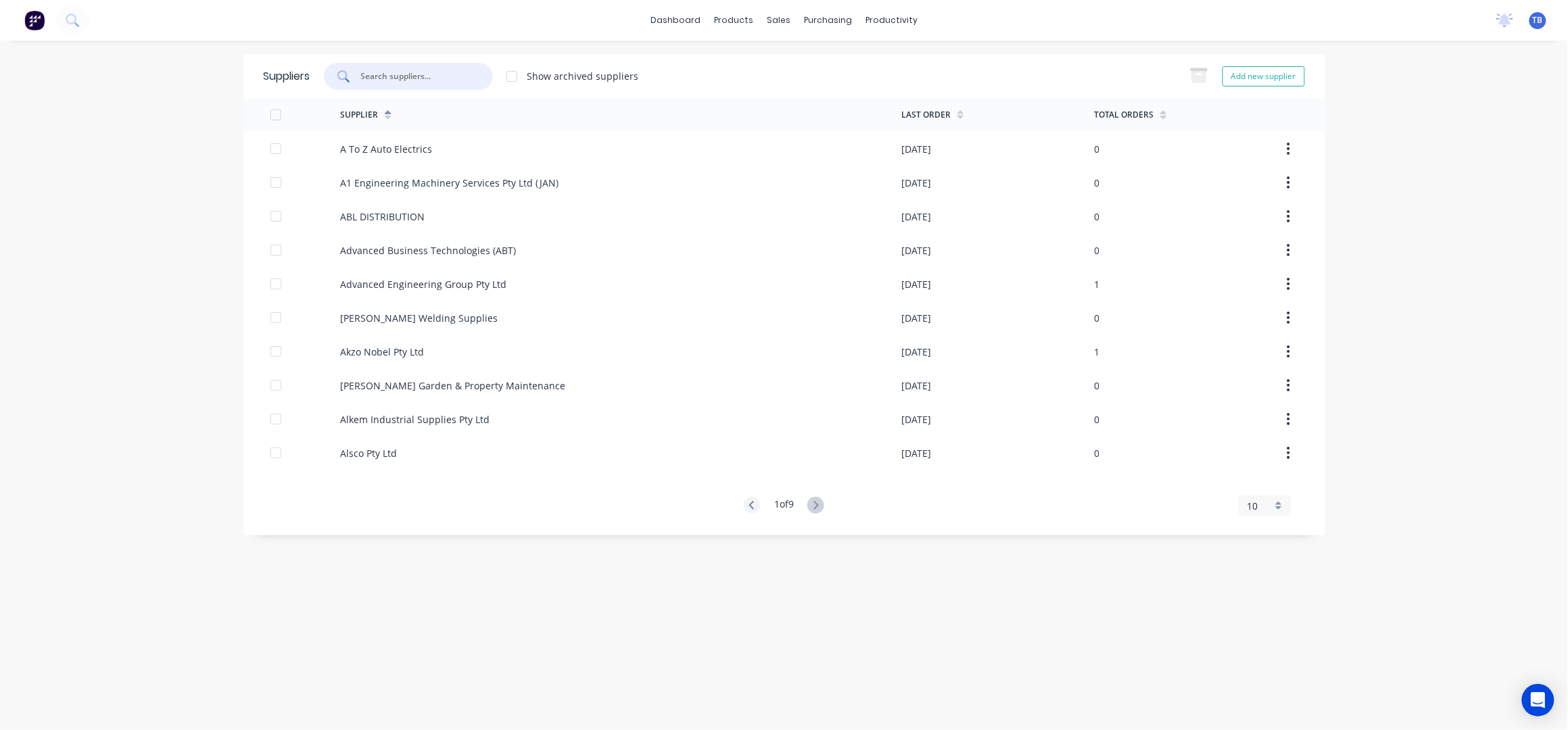
click at [415, 75] on input "text" at bounding box center [416, 76] width 112 height 13
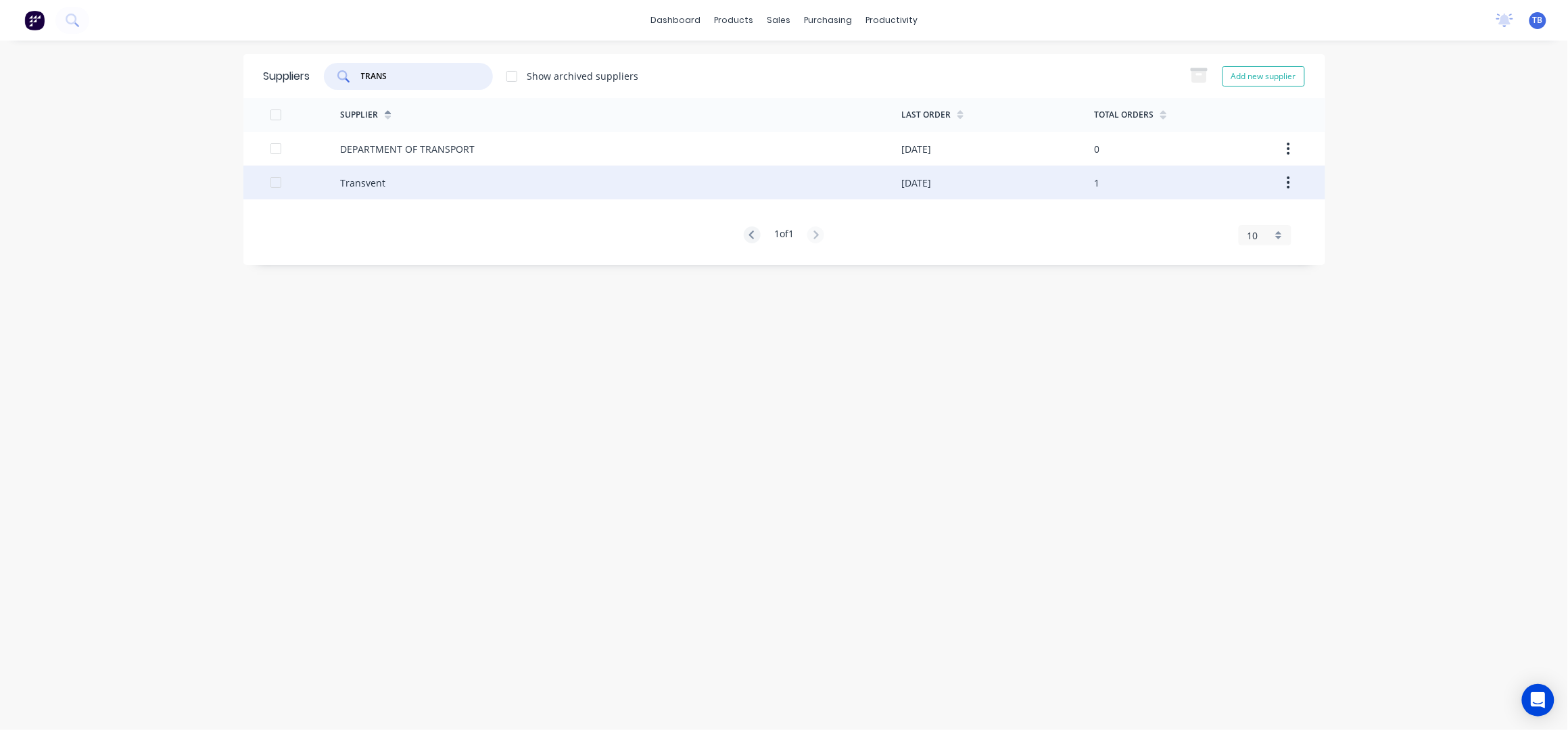
type input "TRANS"
click at [469, 179] on div "Transvent" at bounding box center [620, 182] width 561 height 34
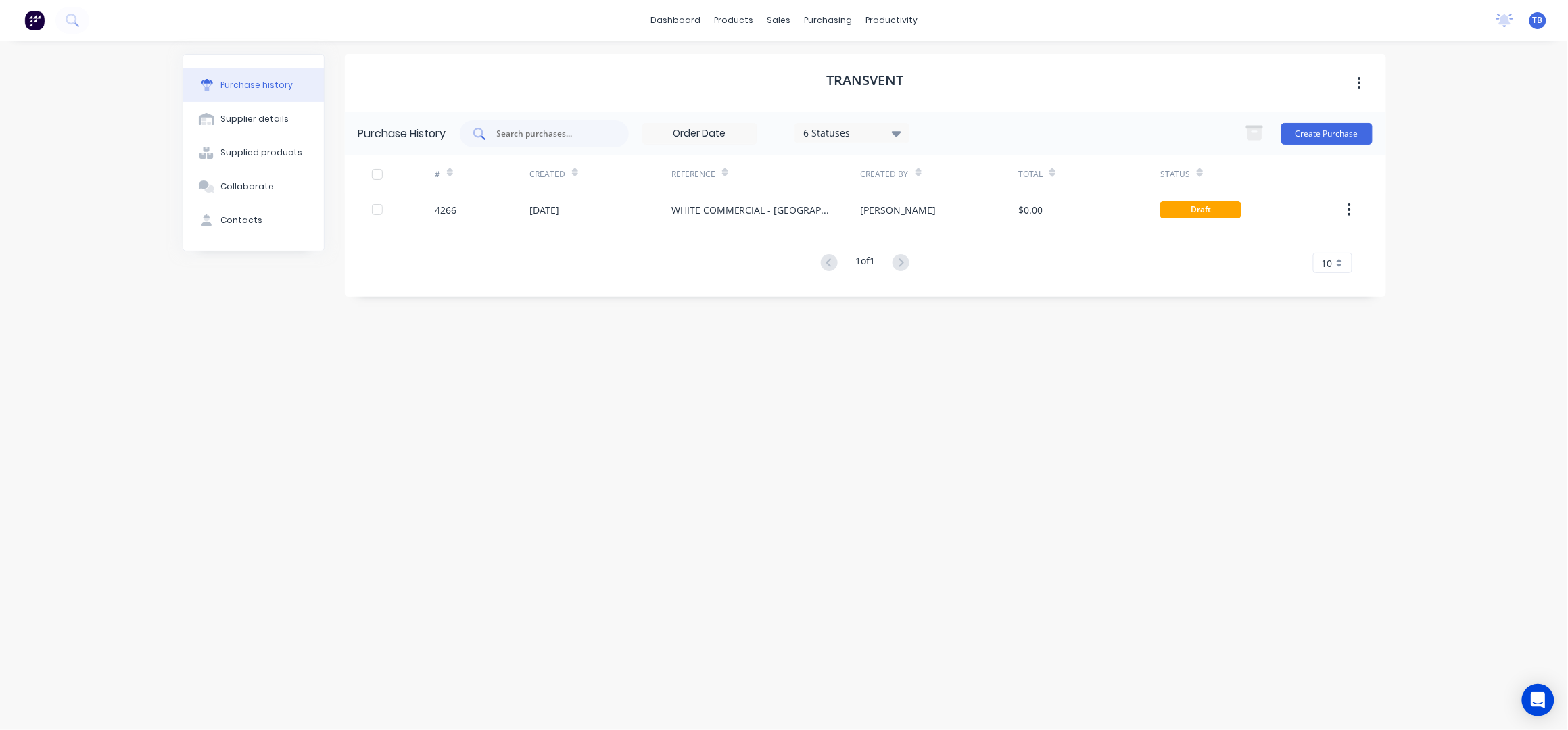
click at [557, 137] on input "text" at bounding box center [552, 134] width 112 height 13
click at [844, 137] on div "6 Statuses" at bounding box center [852, 132] width 97 height 14
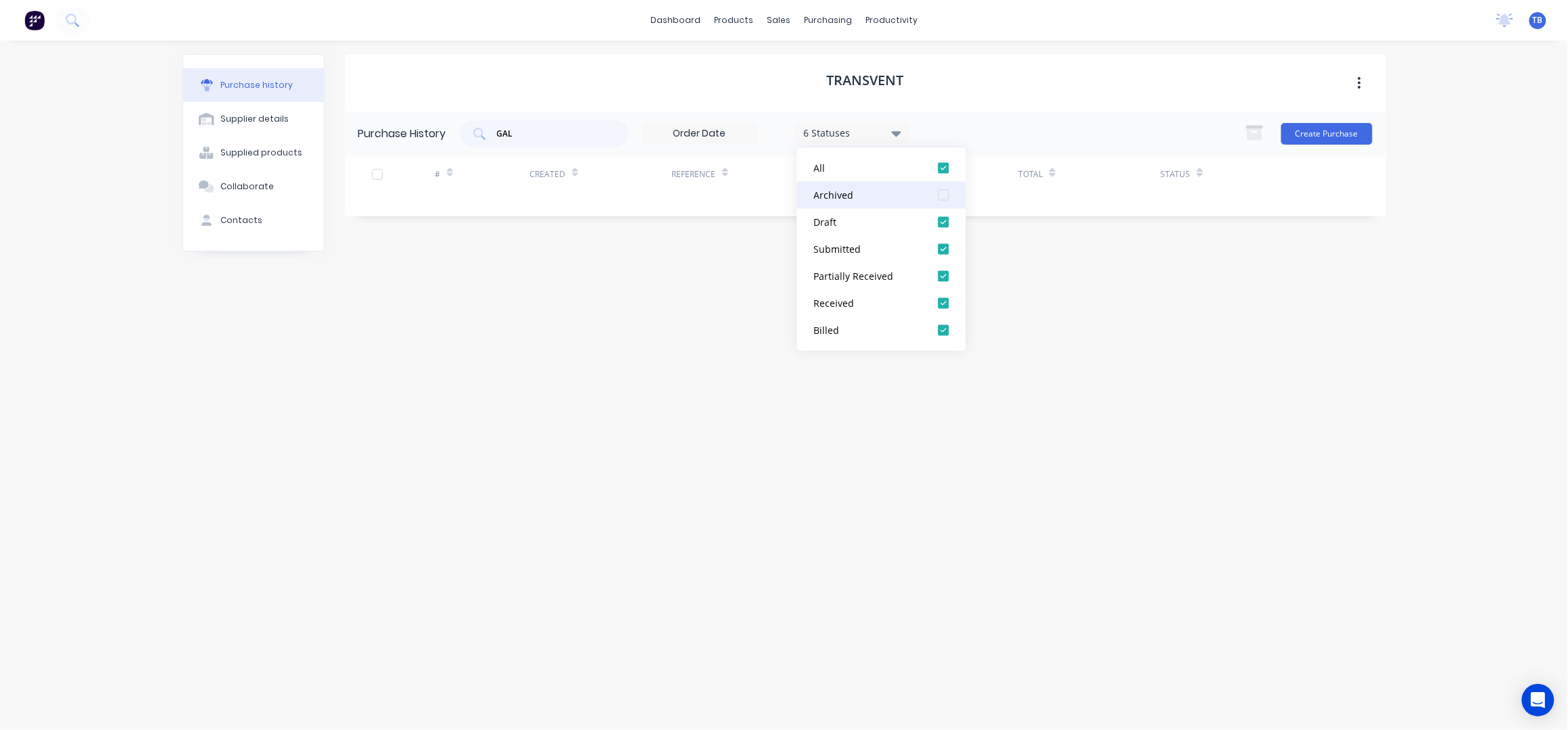
click at [939, 193] on div at bounding box center [943, 195] width 27 height 27
click at [1076, 71] on div "Transvent" at bounding box center [866, 83] width 1041 height 57
click at [538, 133] on input "GAL" at bounding box center [552, 134] width 112 height 13
type input "G"
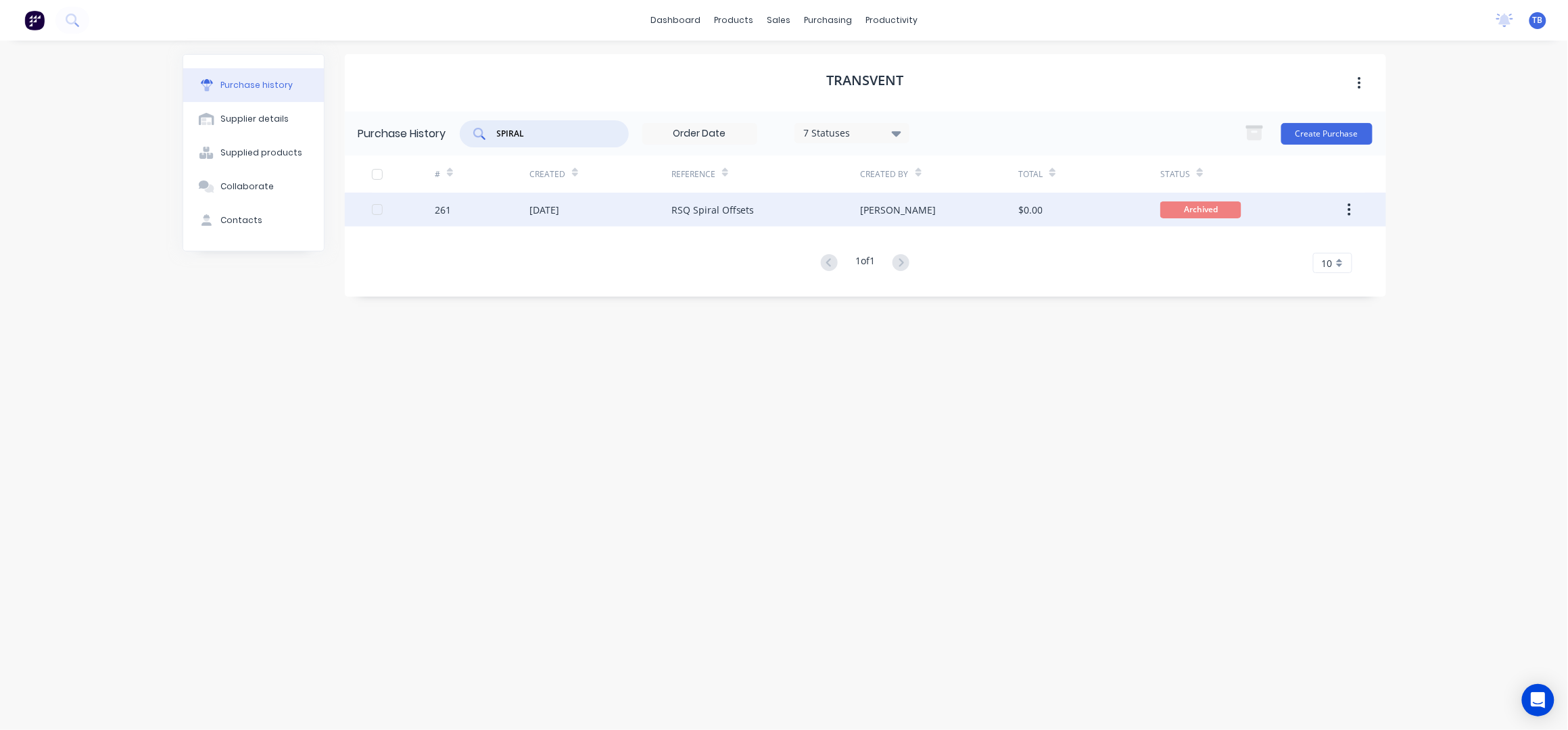
type input "SPIRAL"
click at [863, 212] on div "[PERSON_NAME]" at bounding box center [898, 209] width 75 height 14
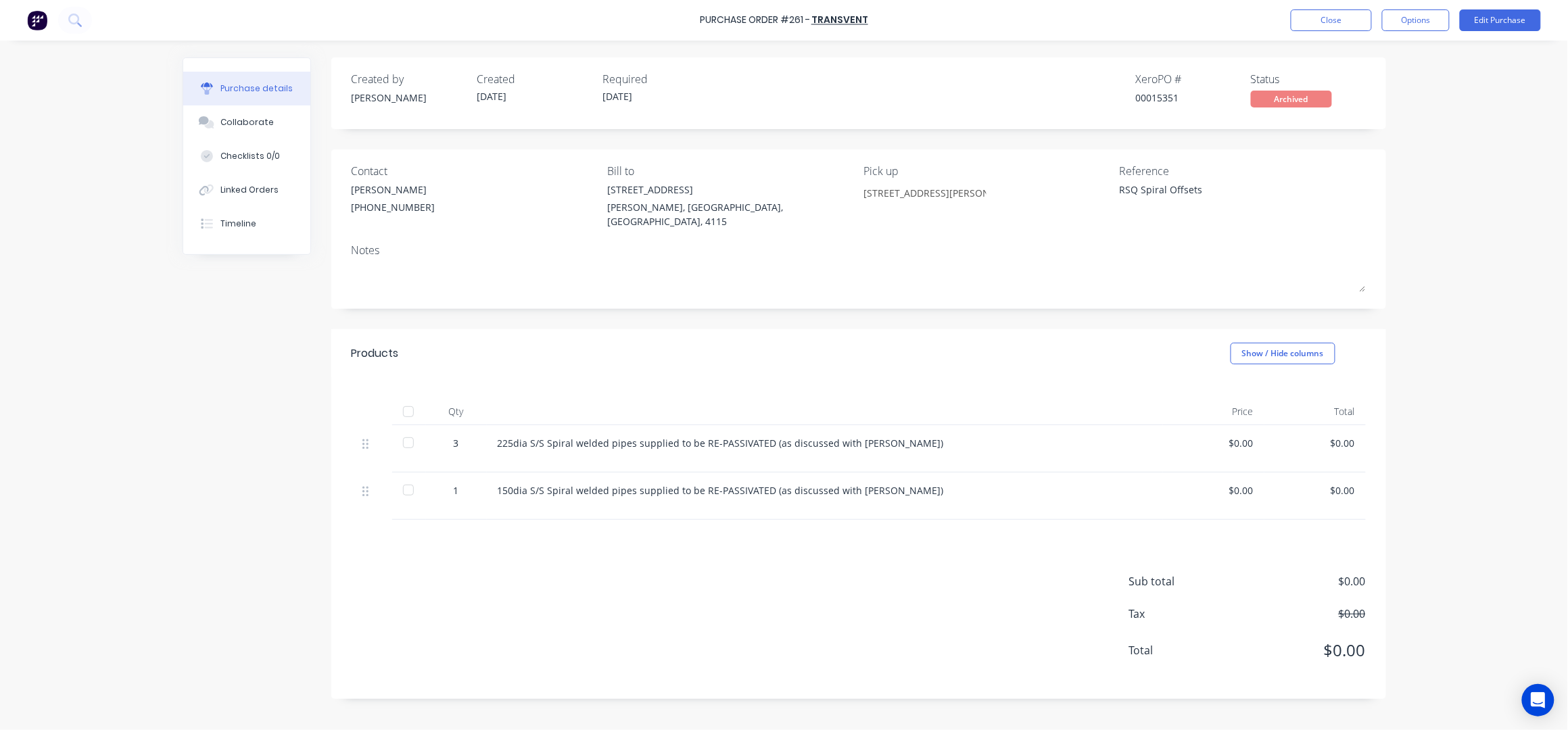
type textarea "x"
